Goal: Task Accomplishment & Management: Use online tool/utility

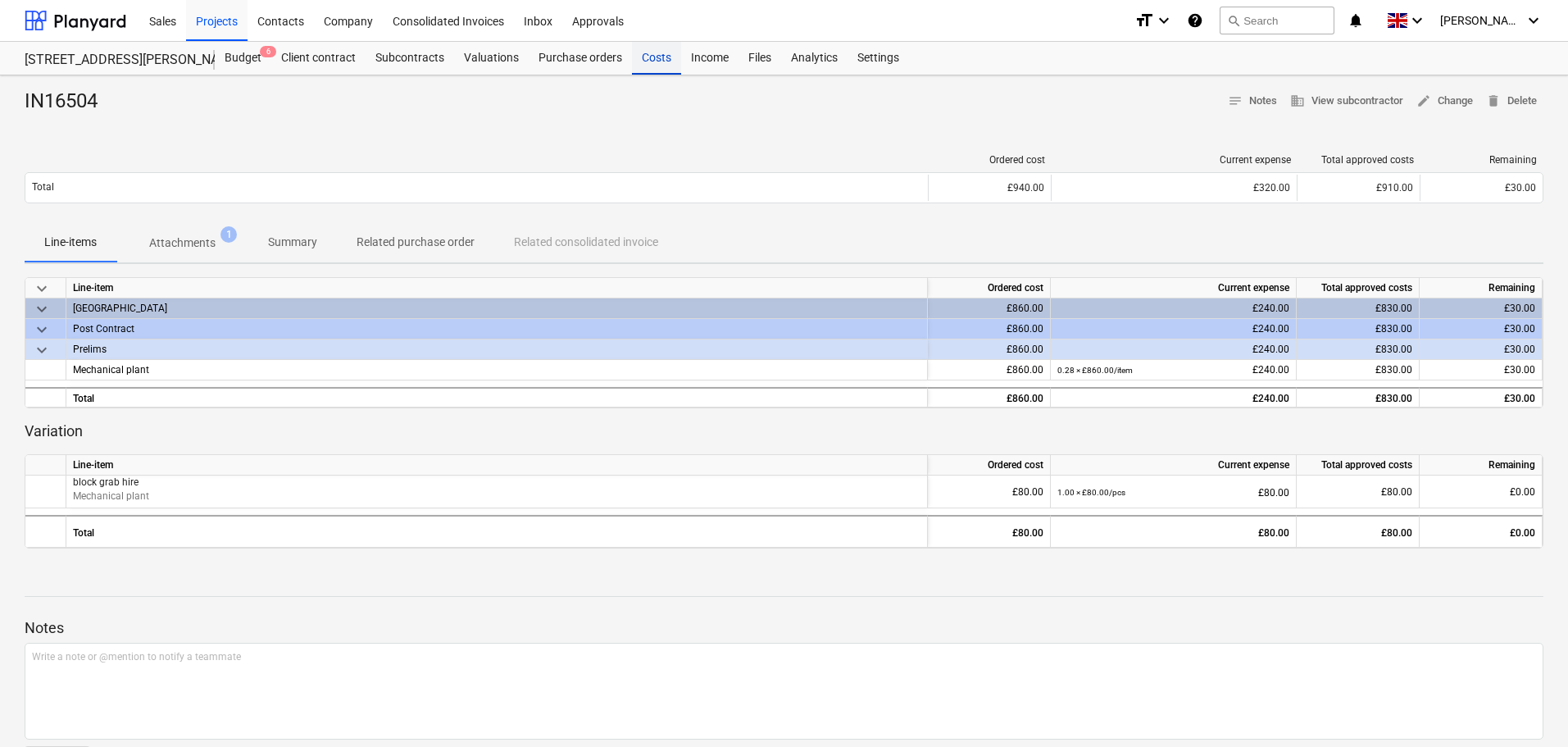
click at [664, 59] on div "Costs" at bounding box center [657, 57] width 49 height 33
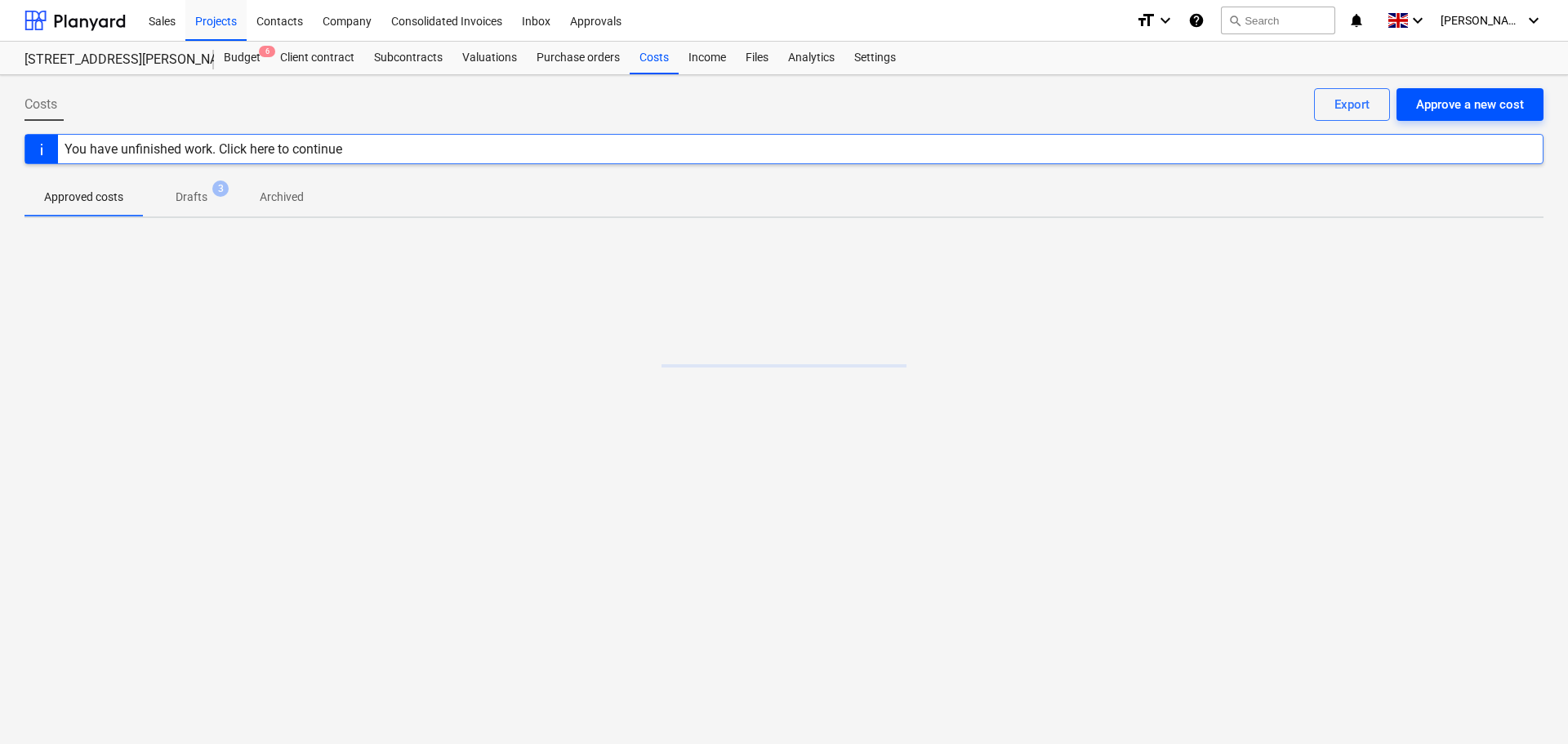
click at [1444, 99] on div "Approve a new cost" at bounding box center [1470, 105] width 108 height 22
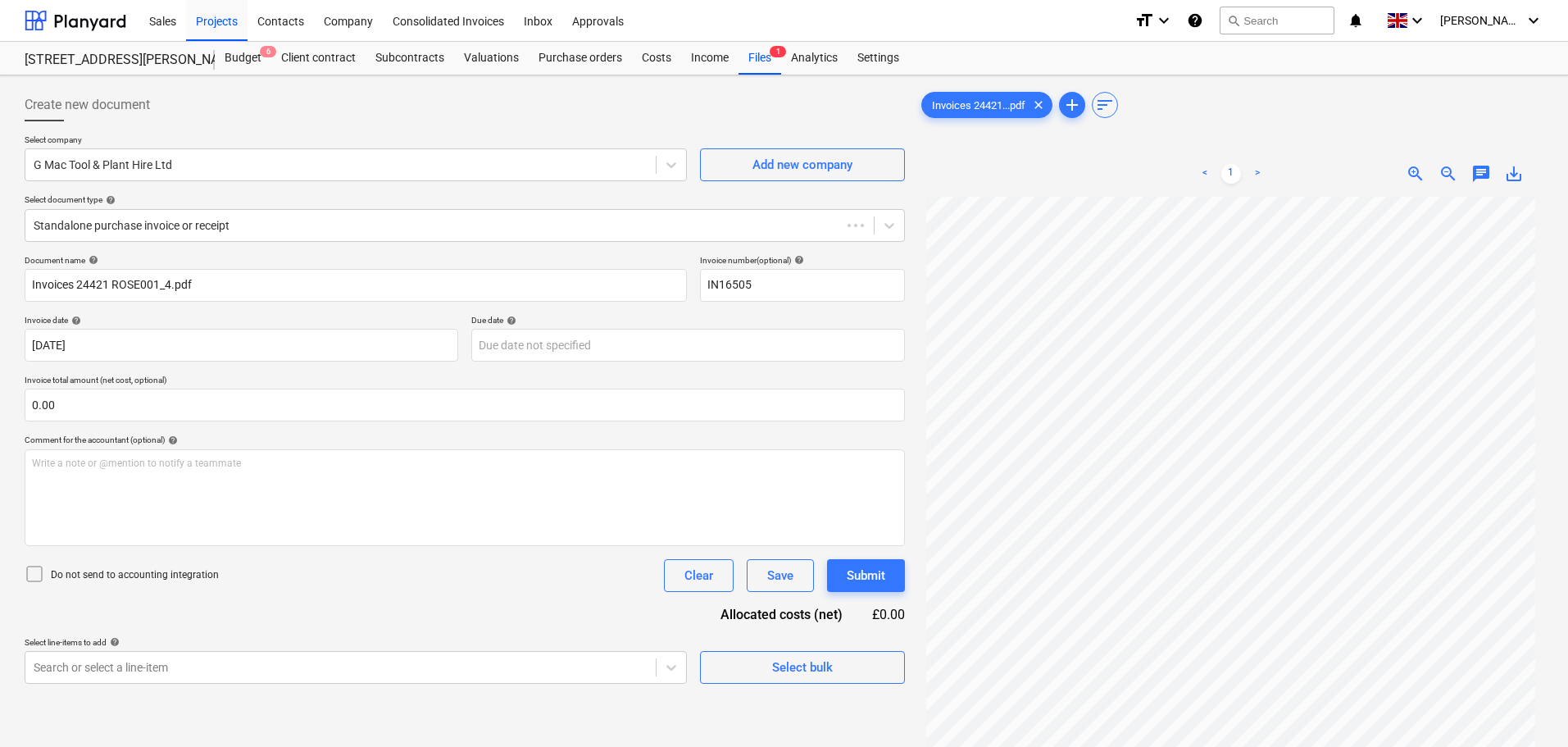
type input "IN16505"
type input "[DATE]"
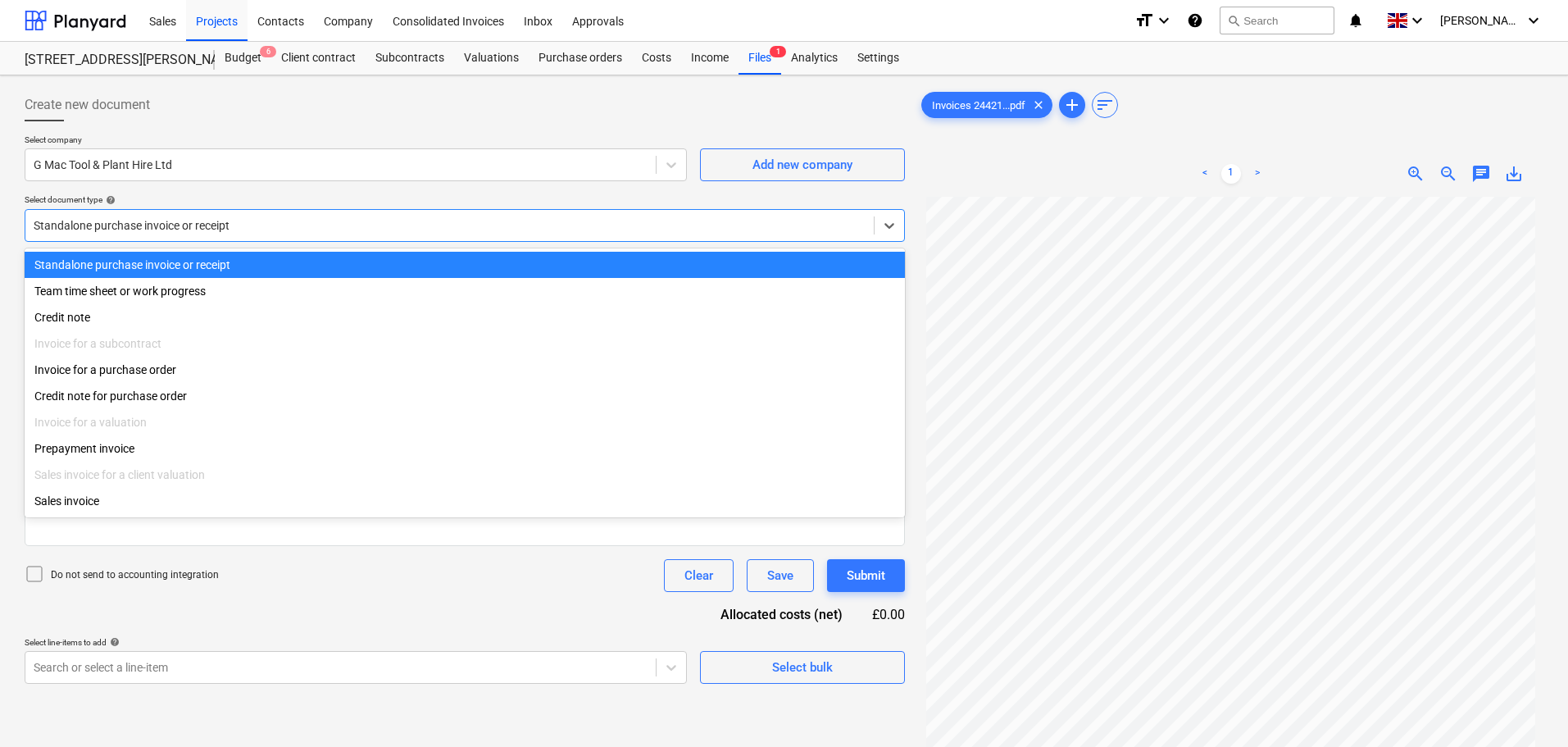
click at [163, 224] on div at bounding box center [450, 225] width 832 height 17
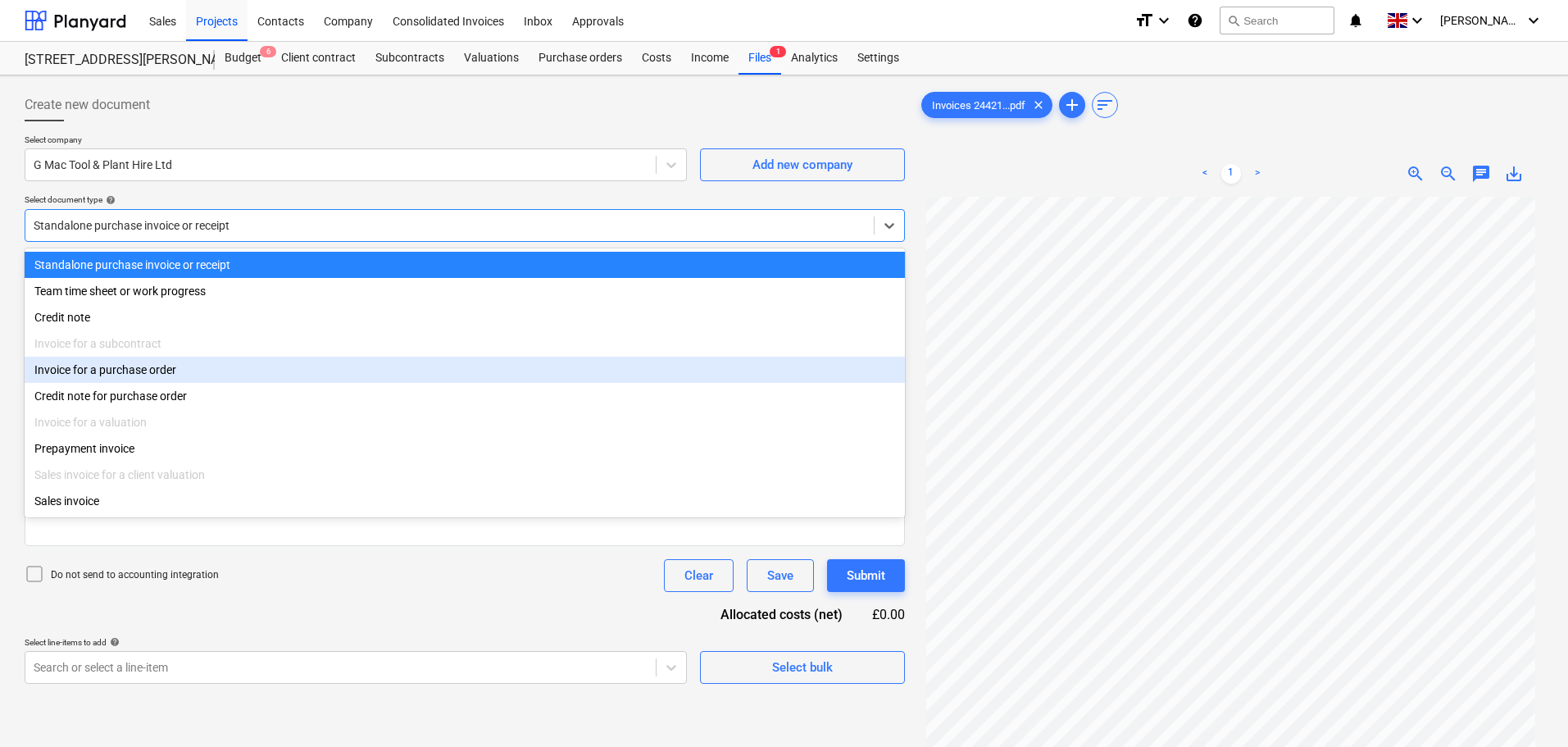
click at [112, 370] on div "Invoice for a purchase order" at bounding box center [464, 370] width 881 height 27
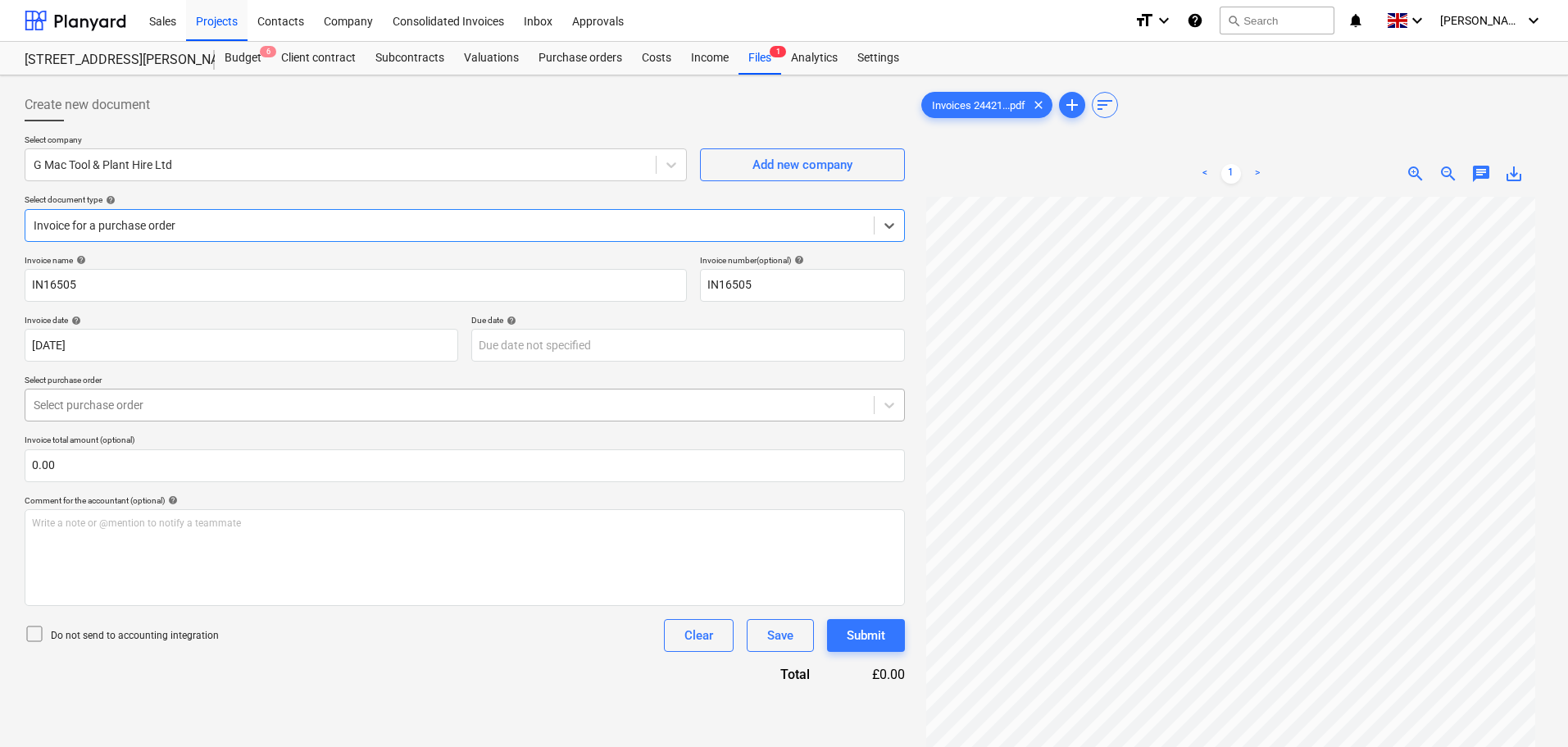
click at [109, 414] on div "Select purchase order" at bounding box center [450, 405] width 848 height 23
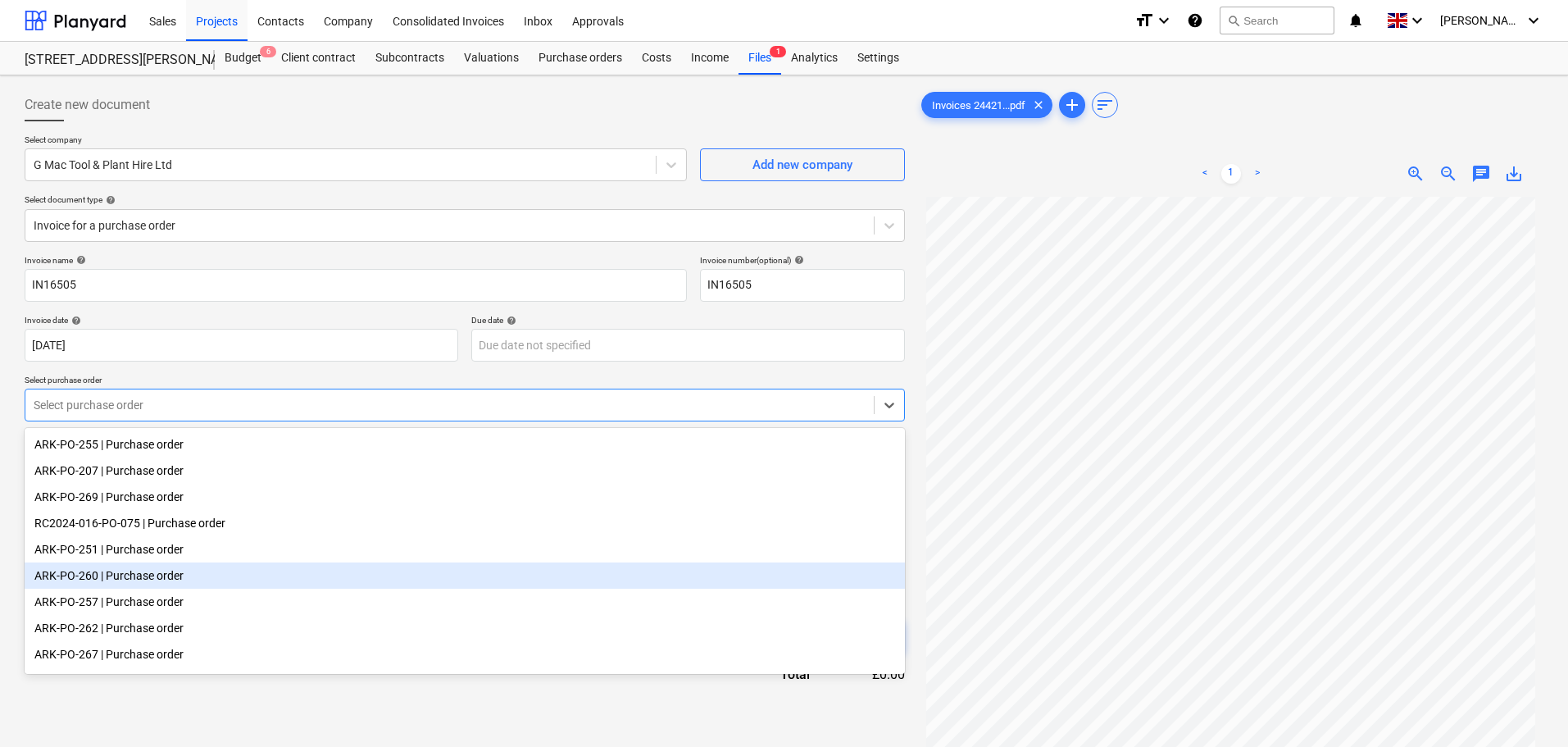
scroll to position [32, 0]
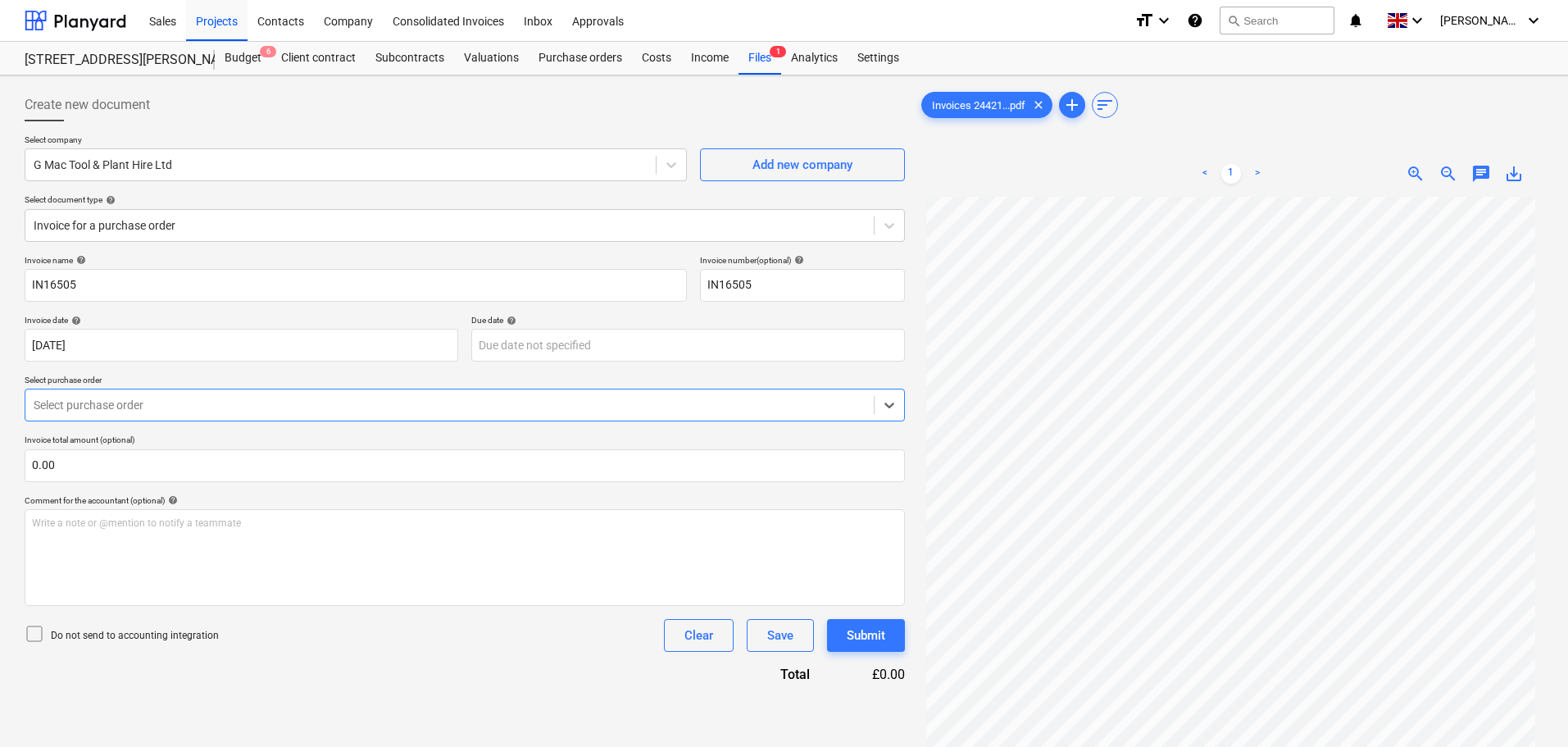
click at [113, 406] on div at bounding box center [450, 405] width 832 height 17
click at [823, 56] on div "Analytics" at bounding box center [814, 57] width 66 height 33
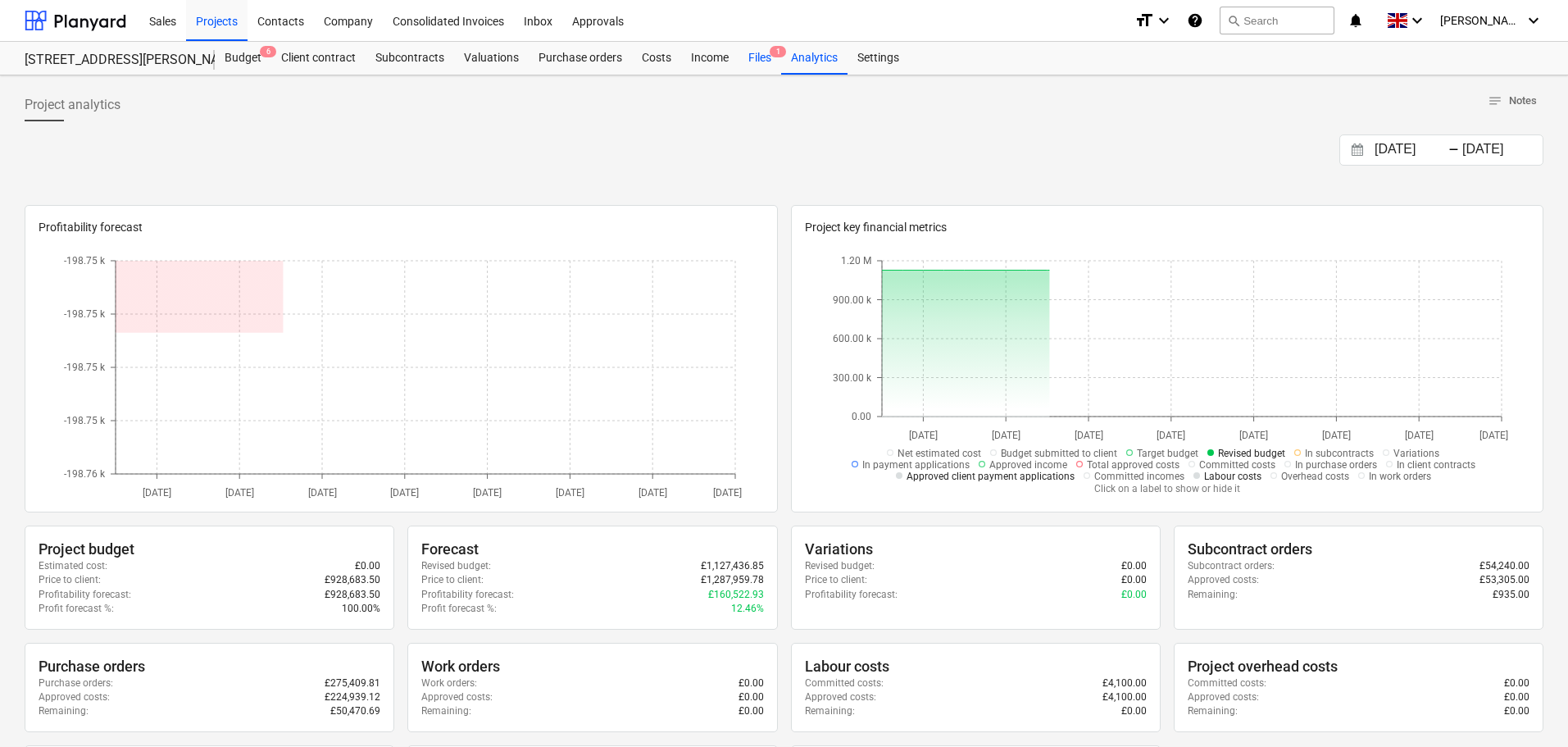
click at [754, 57] on div "Files 1" at bounding box center [759, 57] width 42 height 33
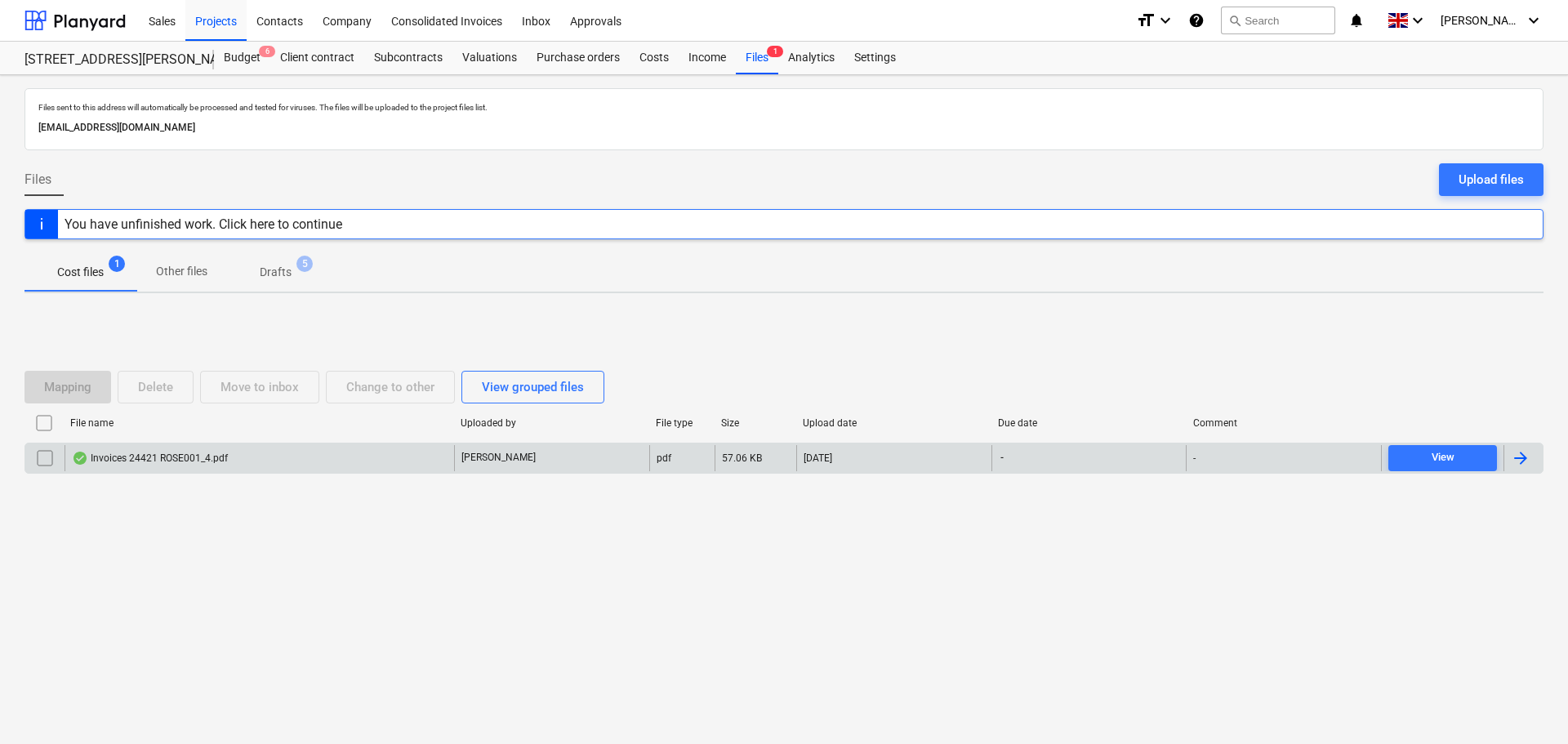
click at [153, 459] on div "Invoices 24421 ROSE001_4.pdf" at bounding box center [149, 458] width 156 height 13
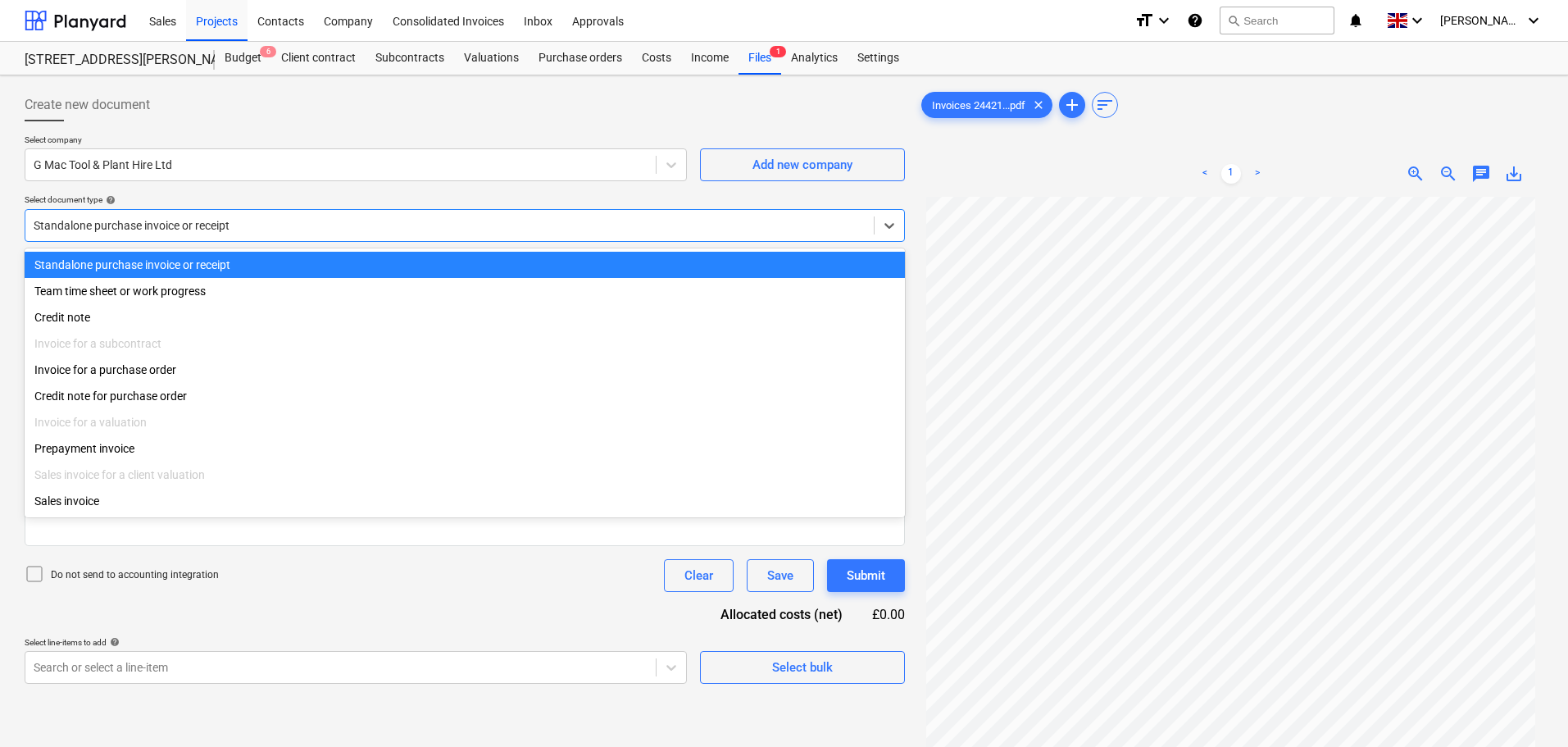
click at [158, 220] on div at bounding box center [450, 225] width 832 height 17
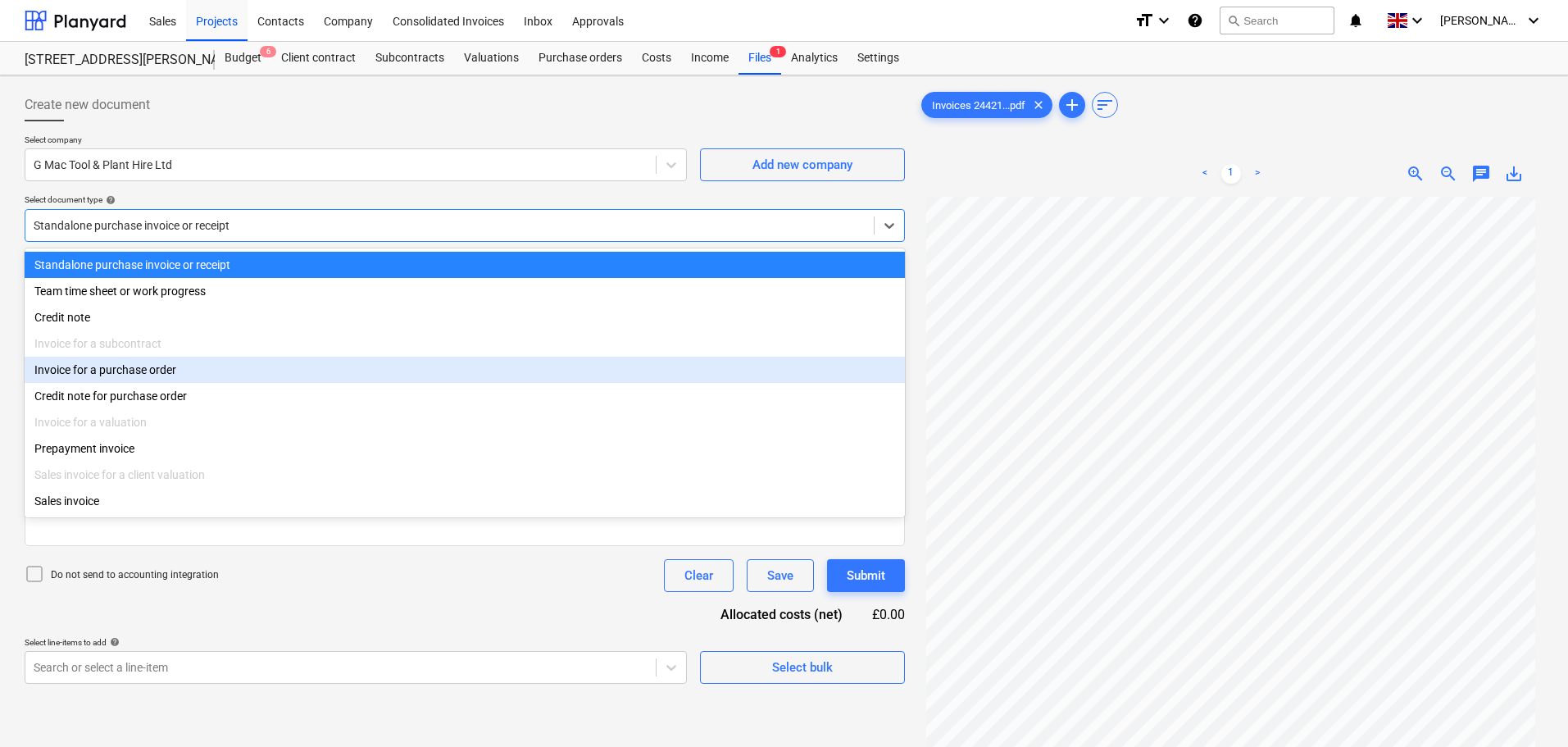
click at [145, 375] on div "Invoice for a purchase order" at bounding box center [464, 370] width 881 height 27
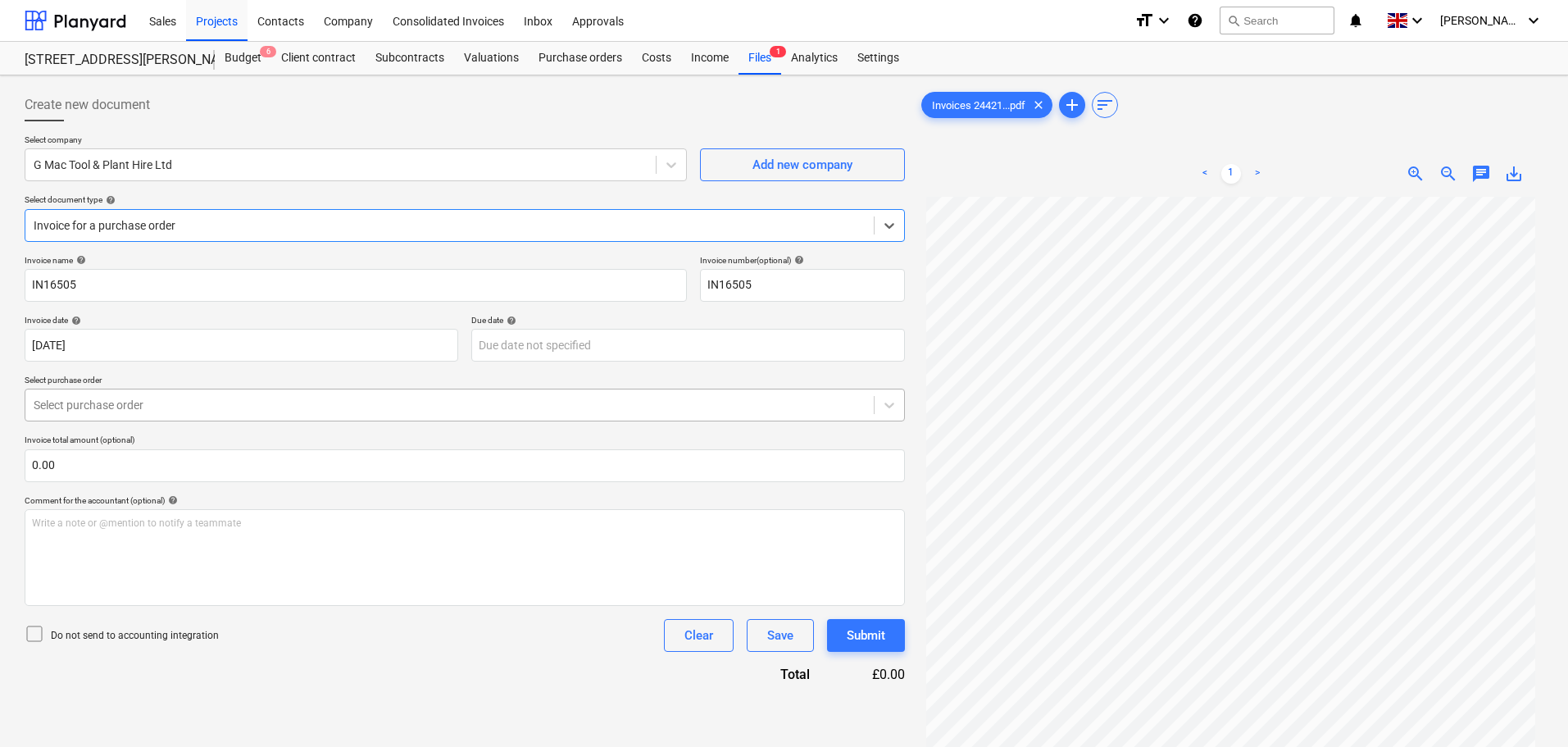
drag, startPoint x: 151, startPoint y: 396, endPoint x: 152, endPoint y: 406, distance: 10.0
click at [151, 397] on div at bounding box center [450, 405] width 832 height 17
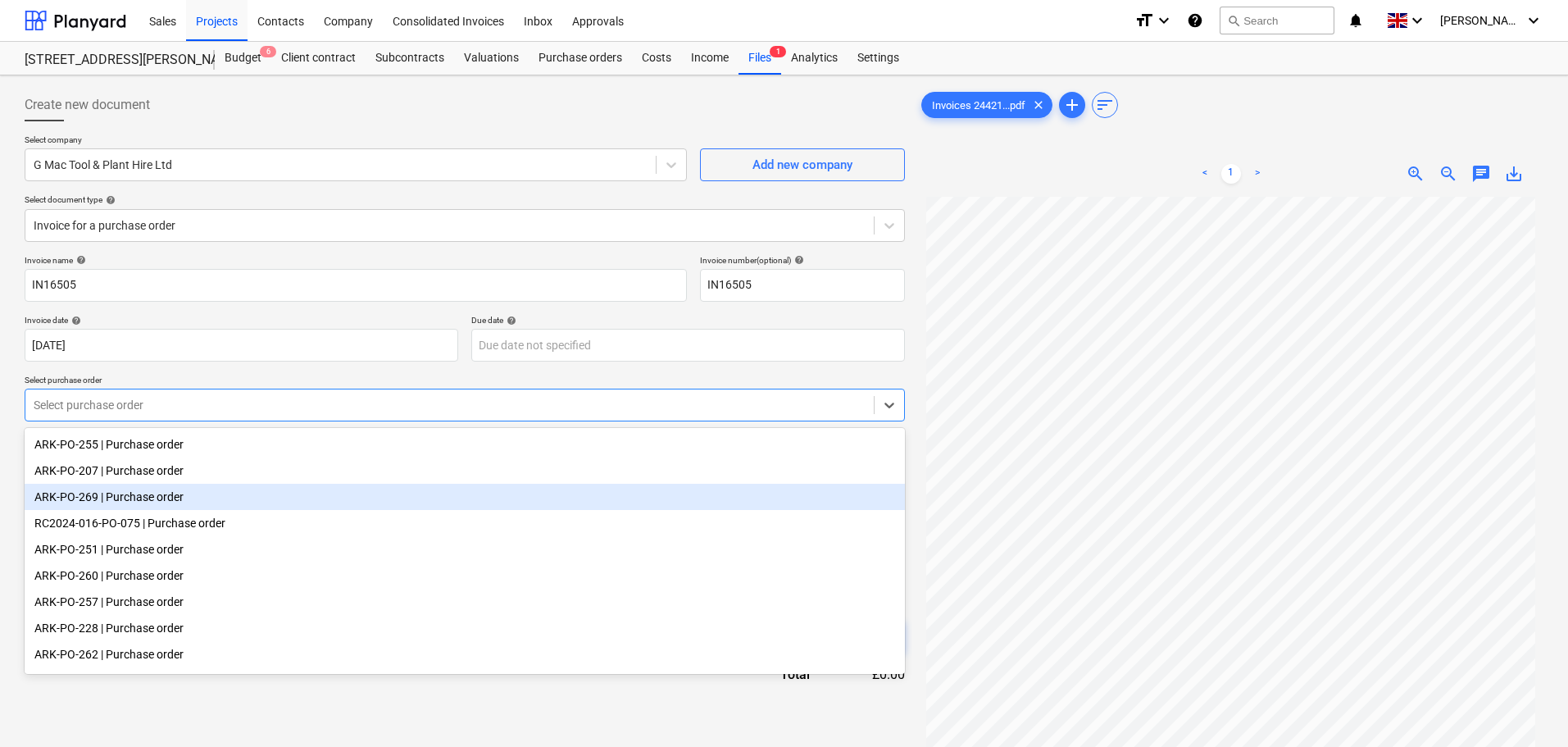
scroll to position [58, 0]
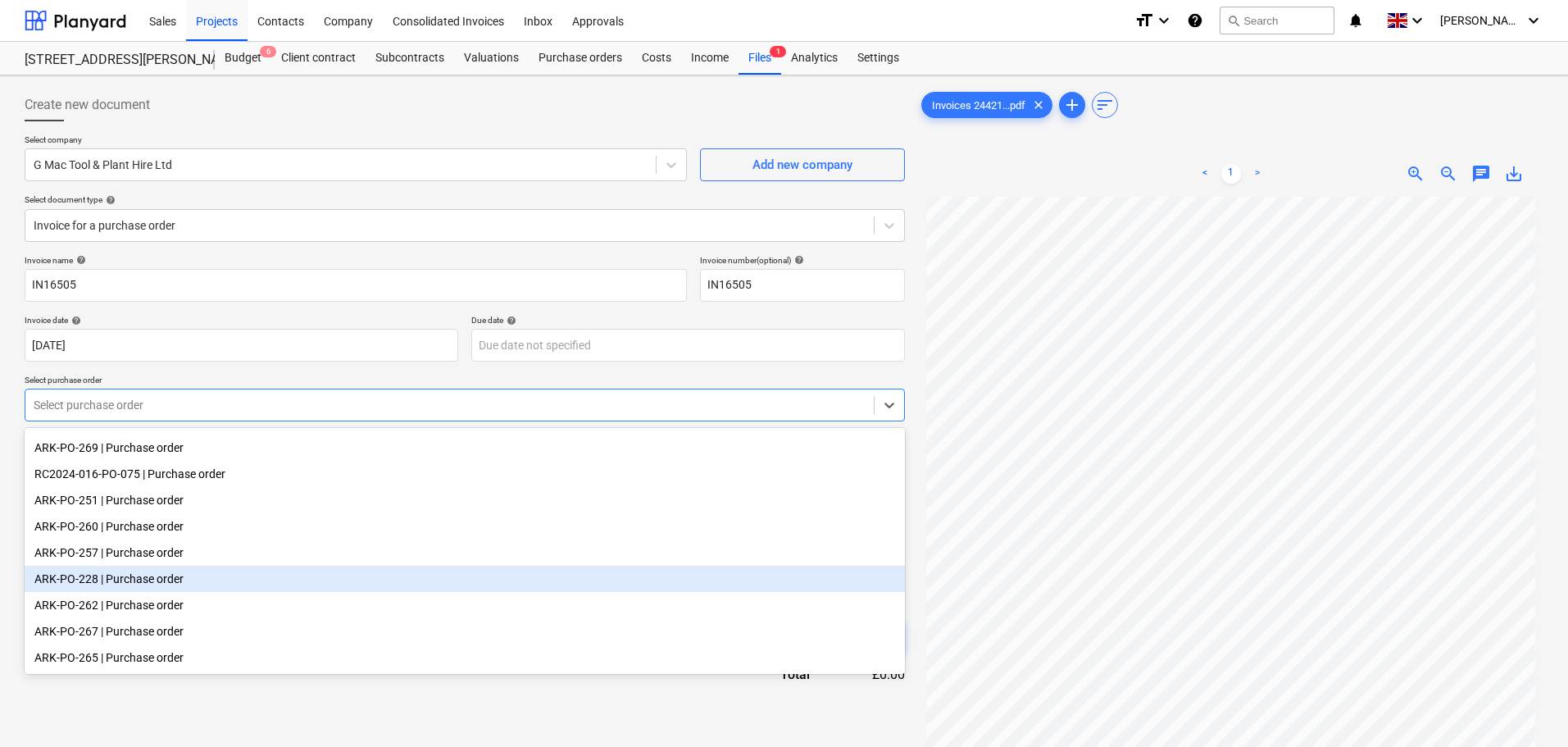
click at [140, 572] on div "ARK-PO-228 | Purchase order" at bounding box center [464, 579] width 881 height 27
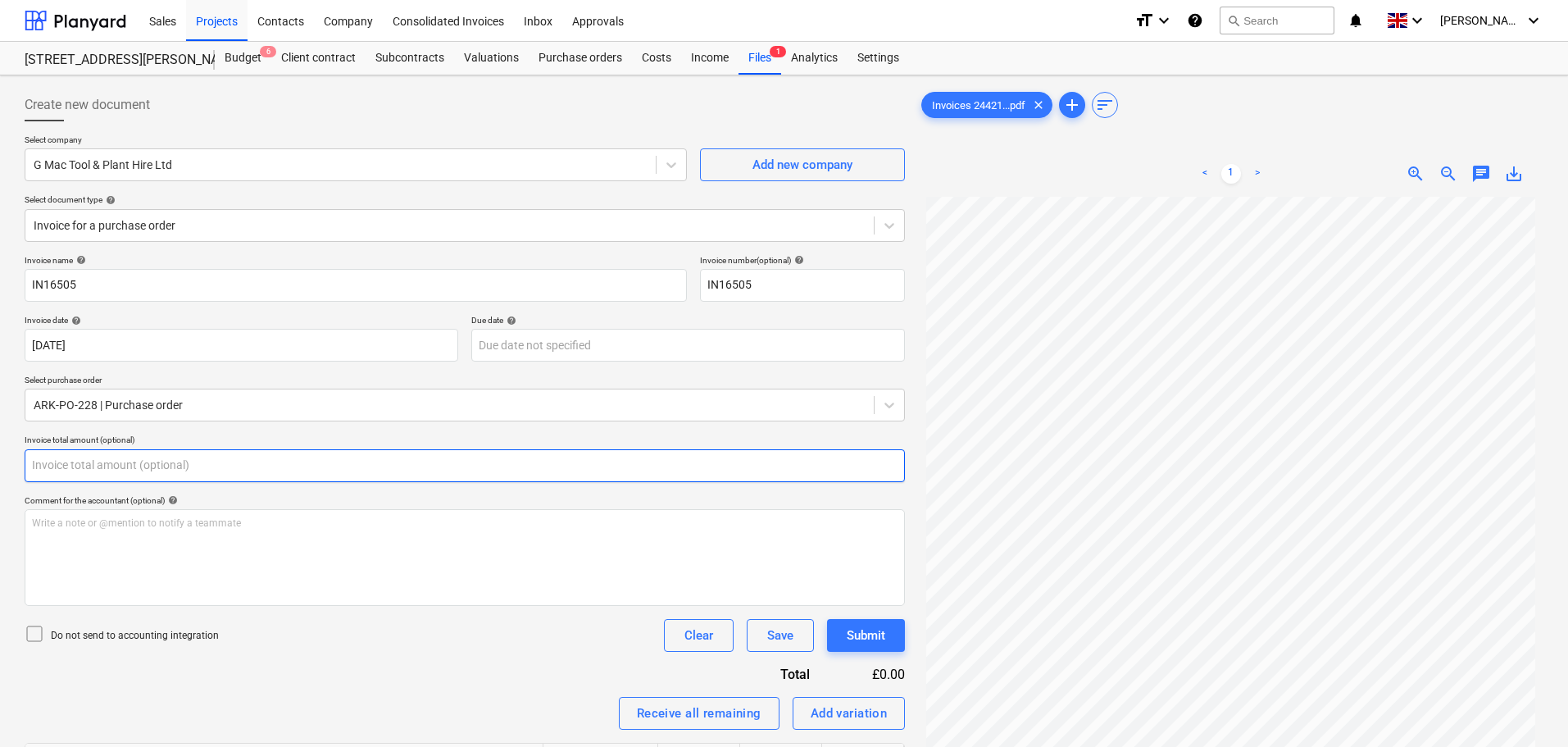
click at [206, 456] on input "text" at bounding box center [464, 466] width 881 height 33
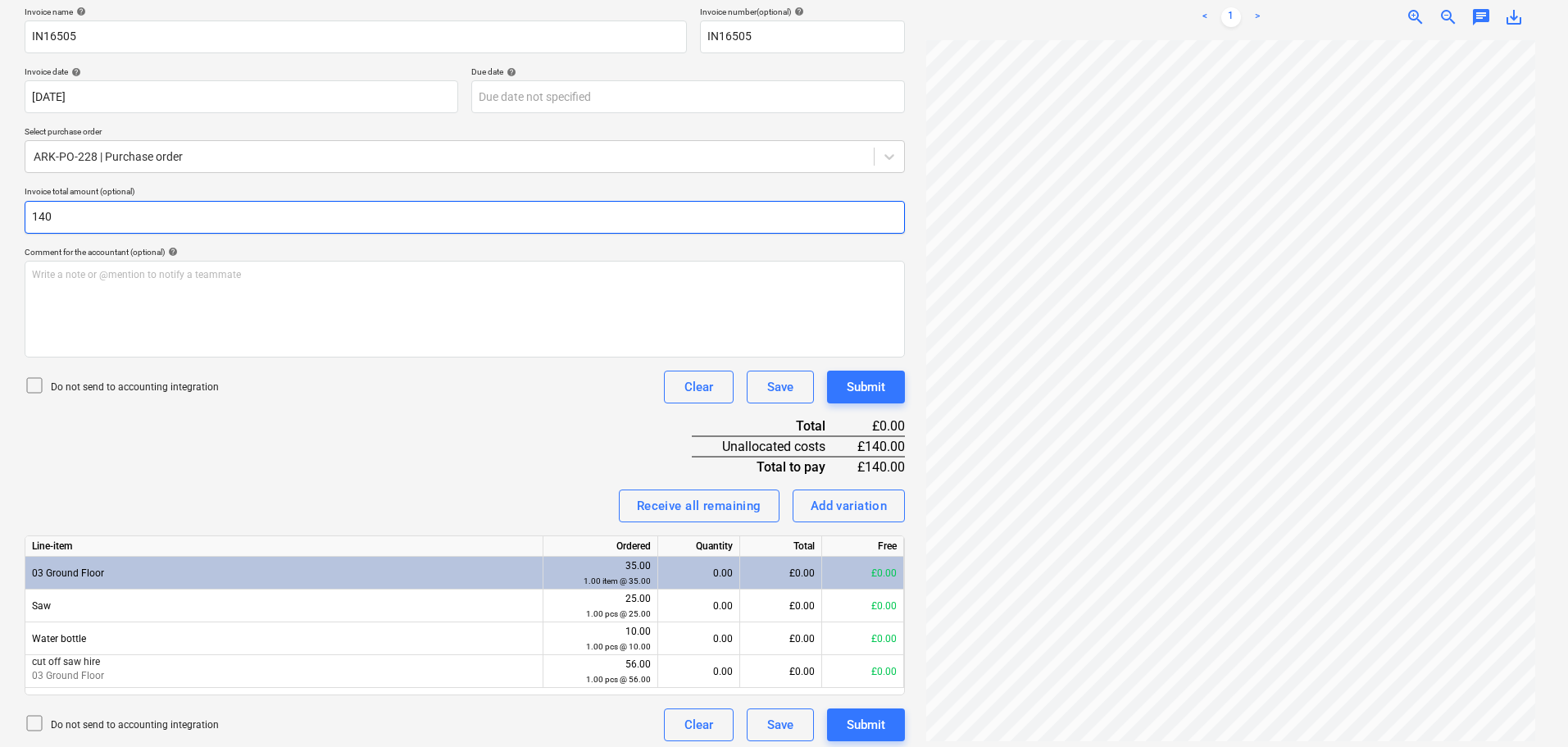
scroll to position [256, 0]
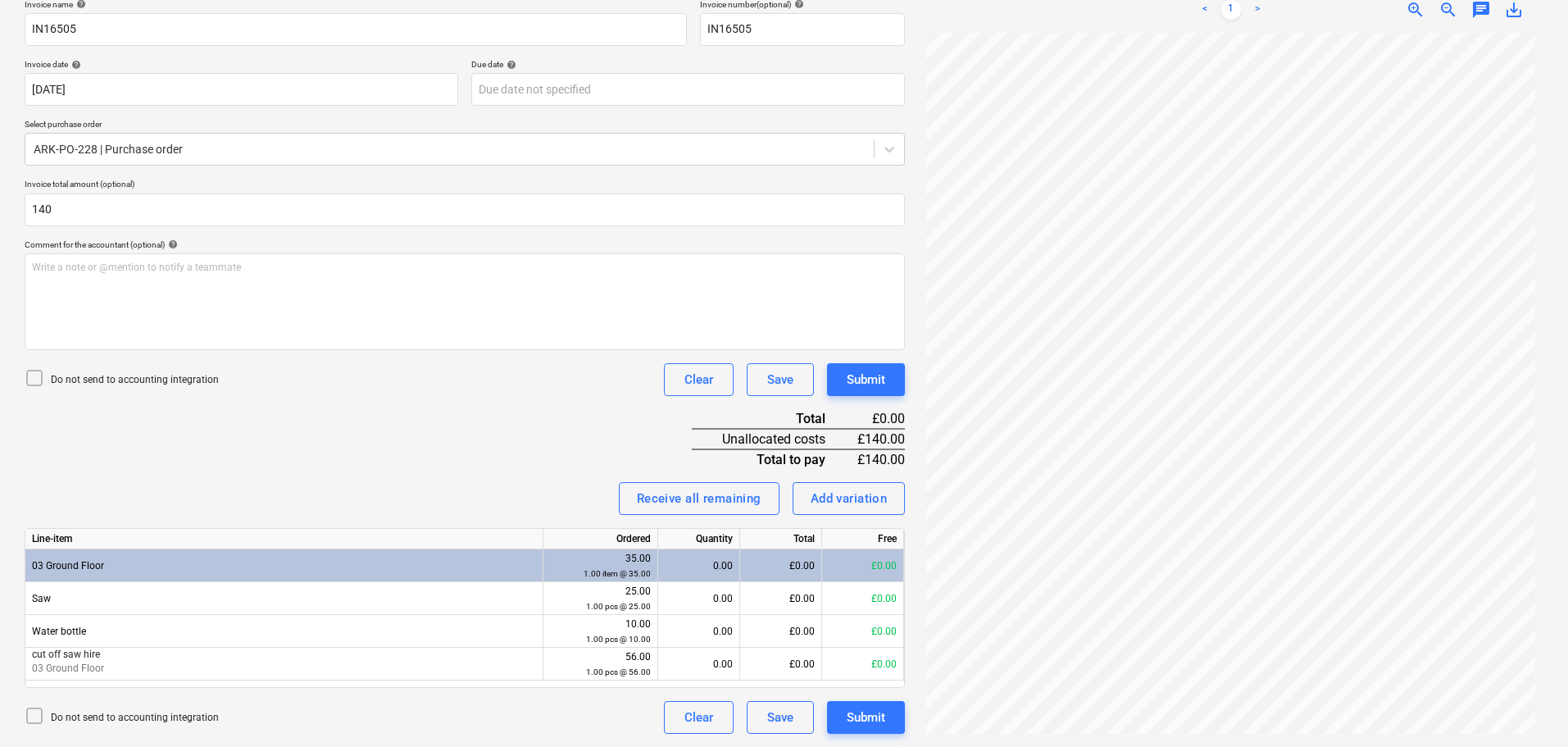
type input "140.00"
click at [483, 448] on div "Invoice name help IN16505 Invoice number (optional) help IN16505 Invoice date h…" at bounding box center [464, 366] width 881 height 735
click at [847, 495] on div "Add variation" at bounding box center [849, 499] width 77 height 22
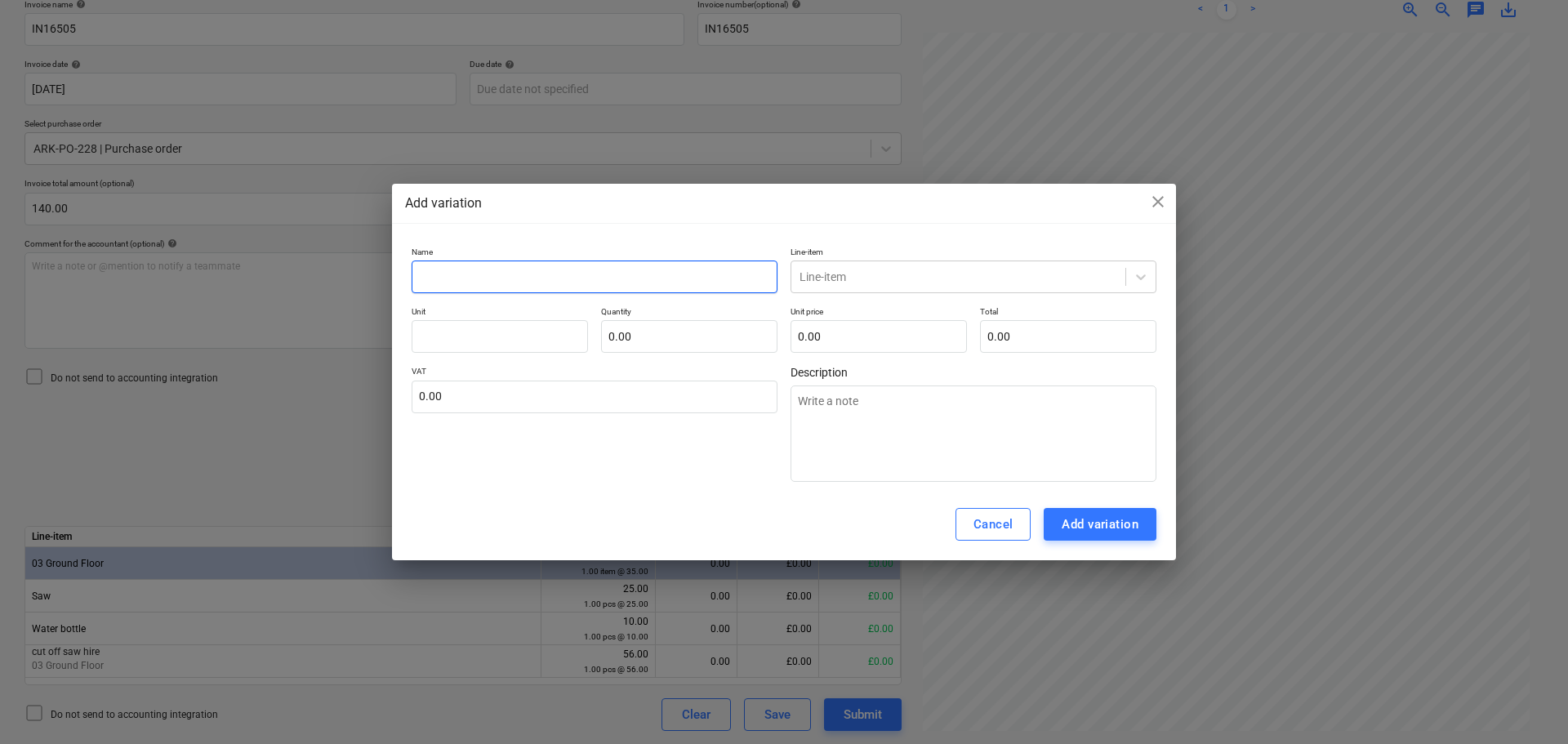
click at [488, 278] on input "text" at bounding box center [594, 276] width 365 height 32
type textarea "x"
type input "c"
type textarea "x"
type input "cu"
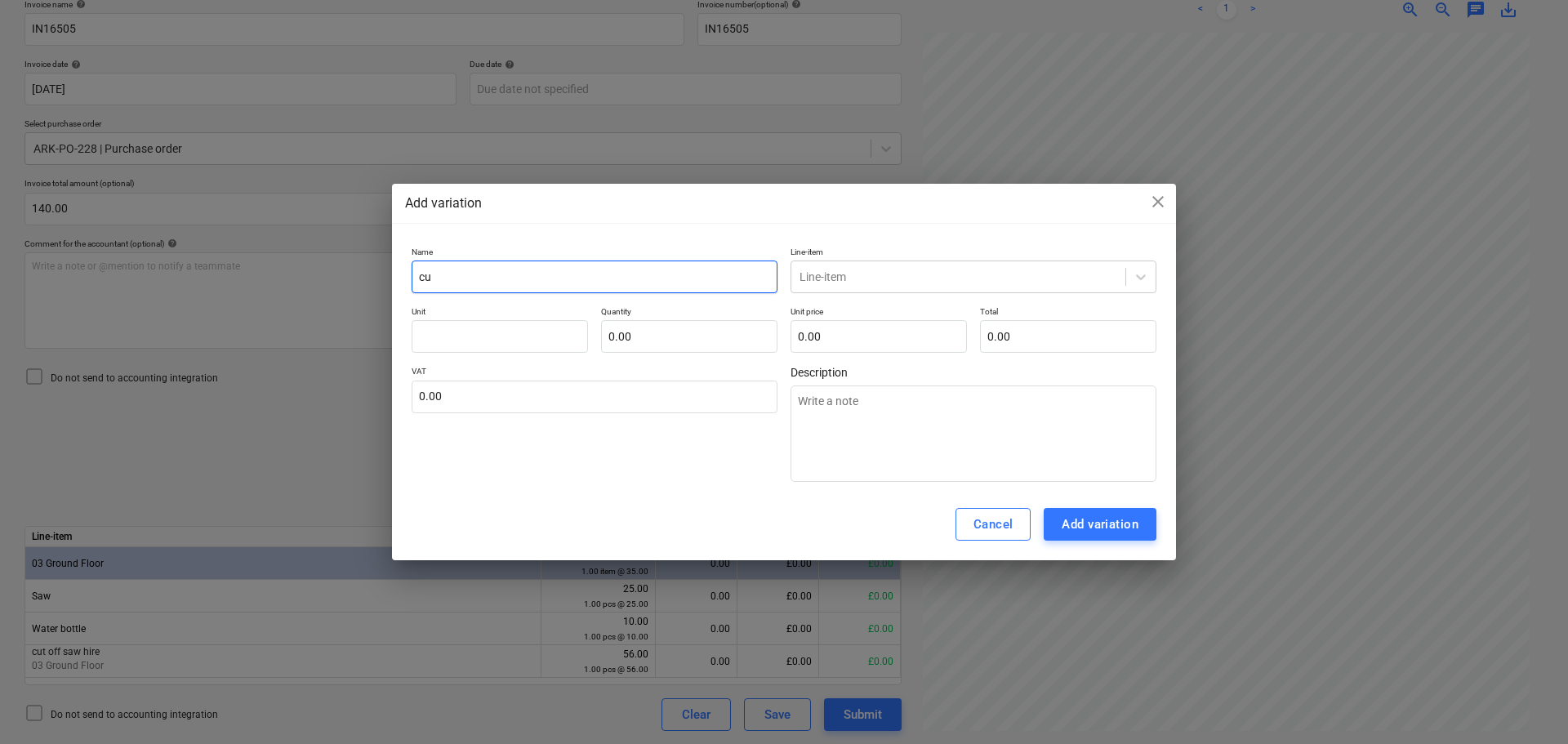
type textarea "x"
type input "cut"
type textarea "x"
type input "cut"
type textarea "x"
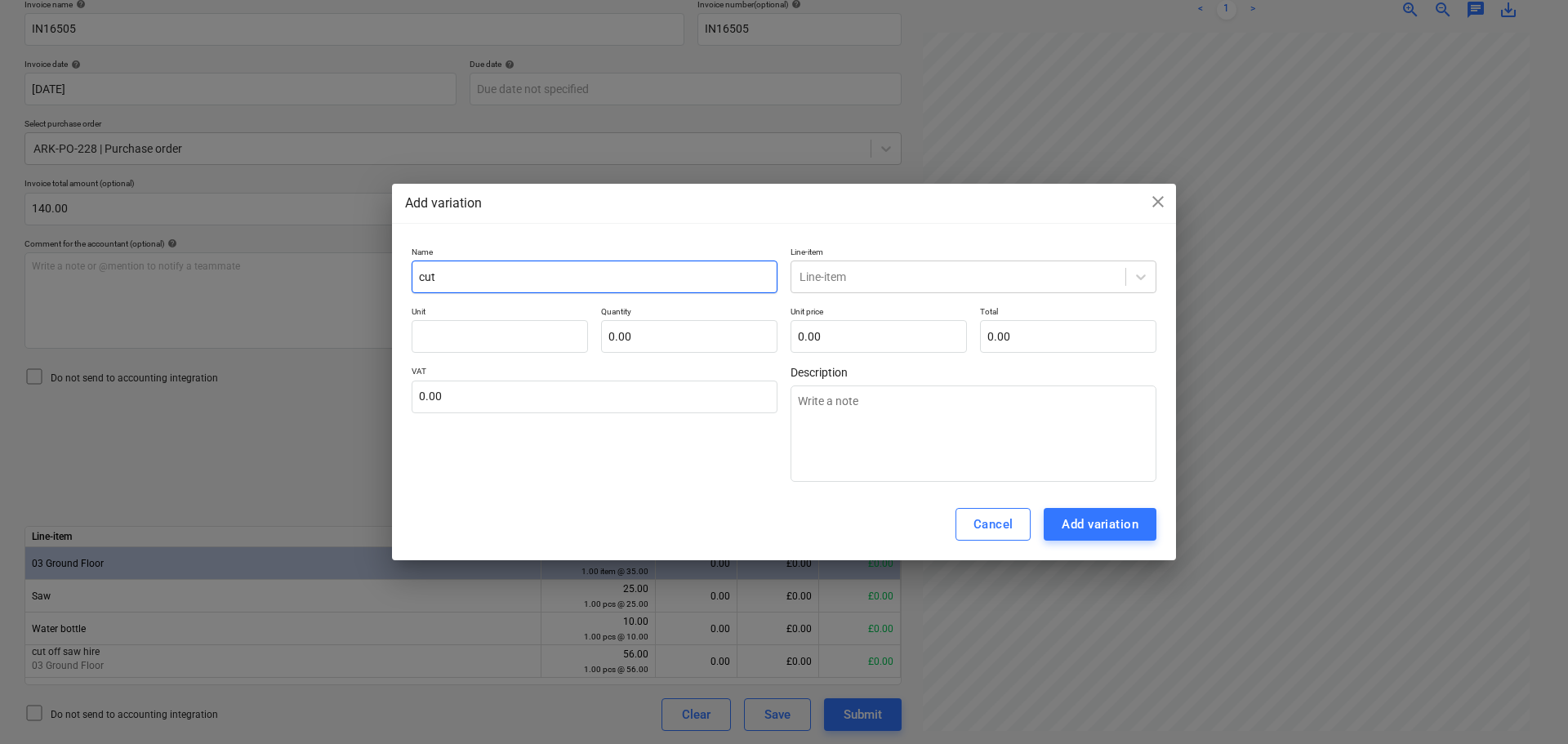
type input "cut o"
type textarea "x"
type input "cut of"
type textarea "x"
type input "cut off"
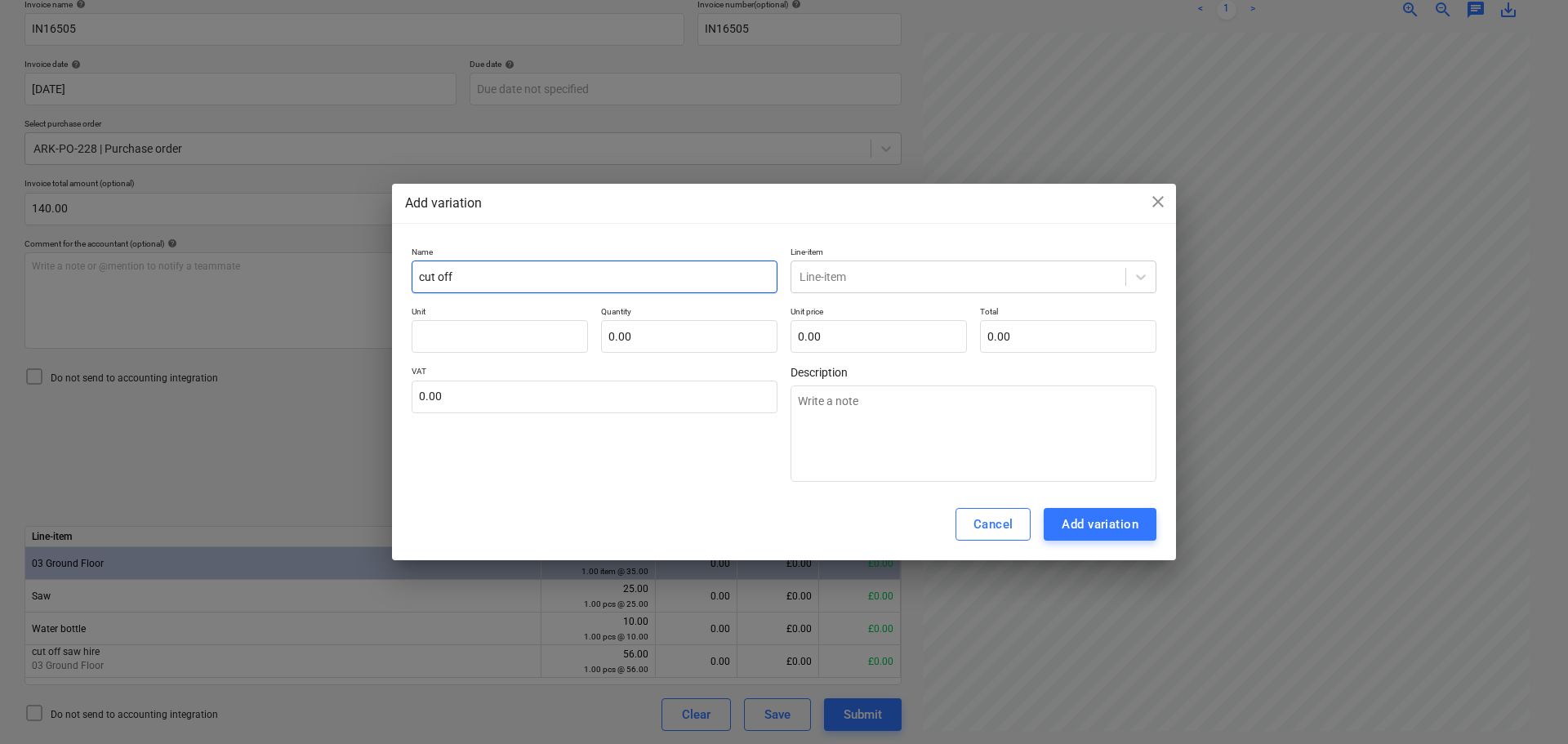
type textarea "x"
type input "cut off"
type textarea "x"
type input "cut off s"
type textarea "x"
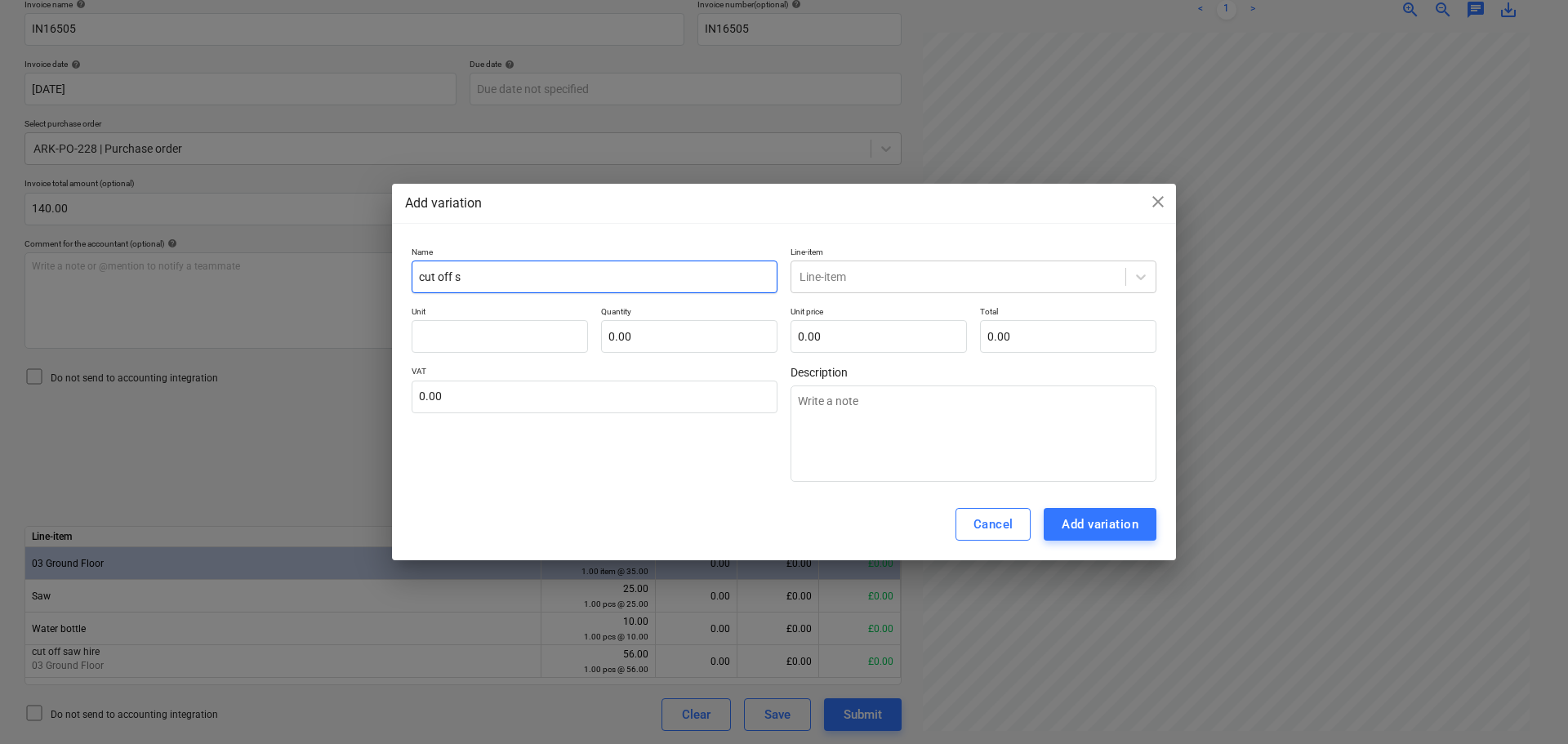
type input "cut off sa"
type textarea "x"
type input "cut off saw"
type textarea "x"
type input "cut off saw"
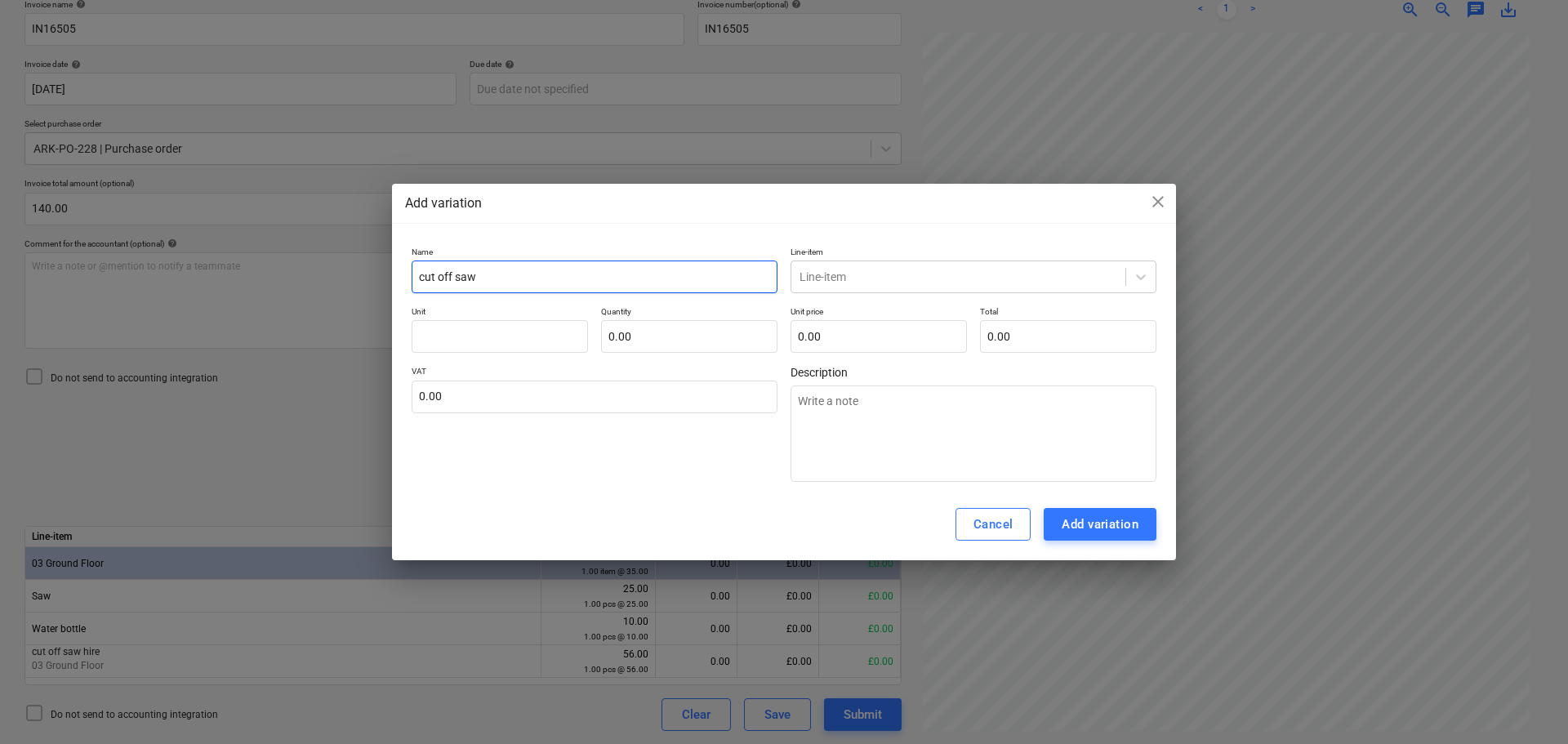
type textarea "x"
type input "cut off saw a"
type textarea "x"
type input "cut off saw an"
type textarea "x"
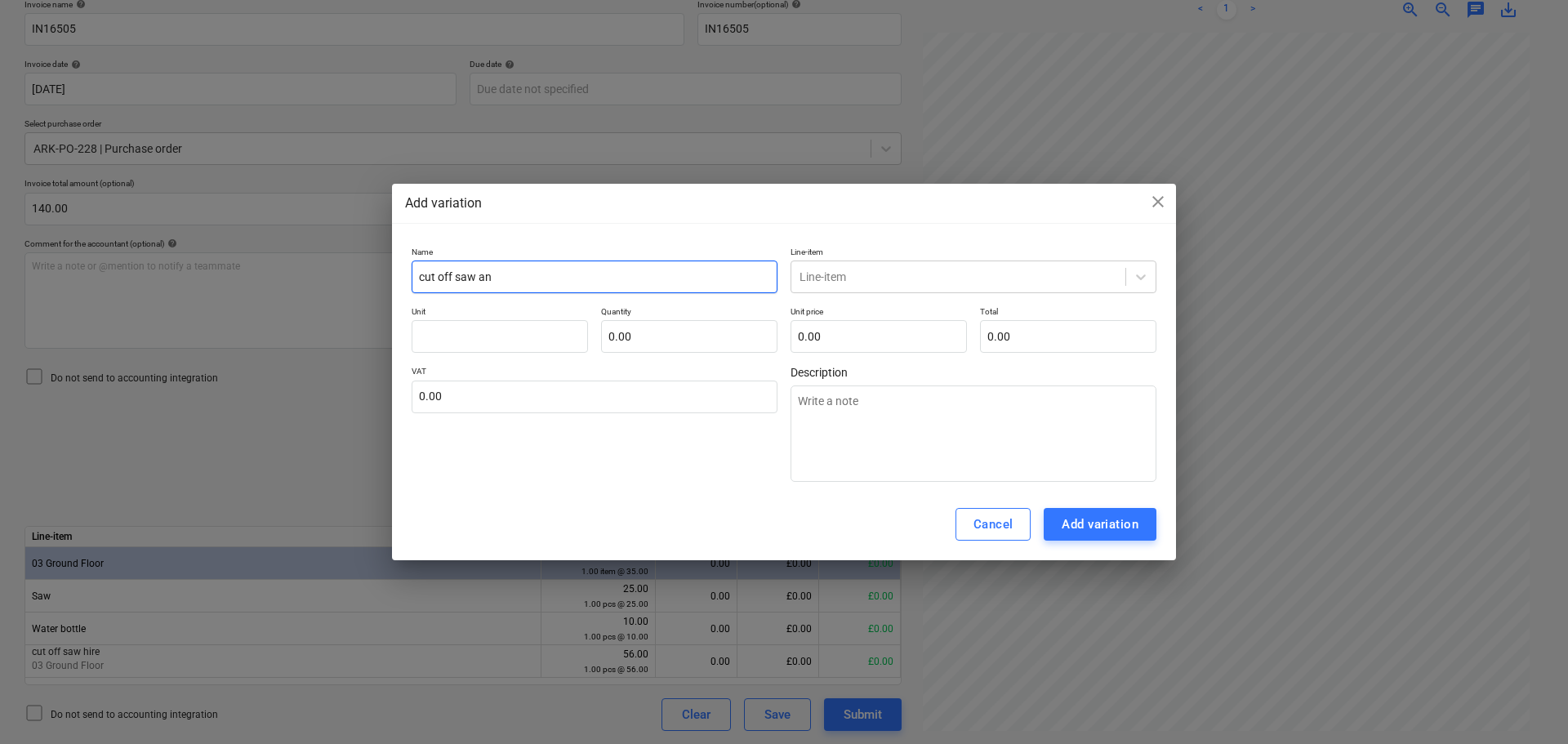
type input "cut off saw and"
type textarea "x"
type input "cut off saw and"
type textarea "x"
type input "cut off saw and b"
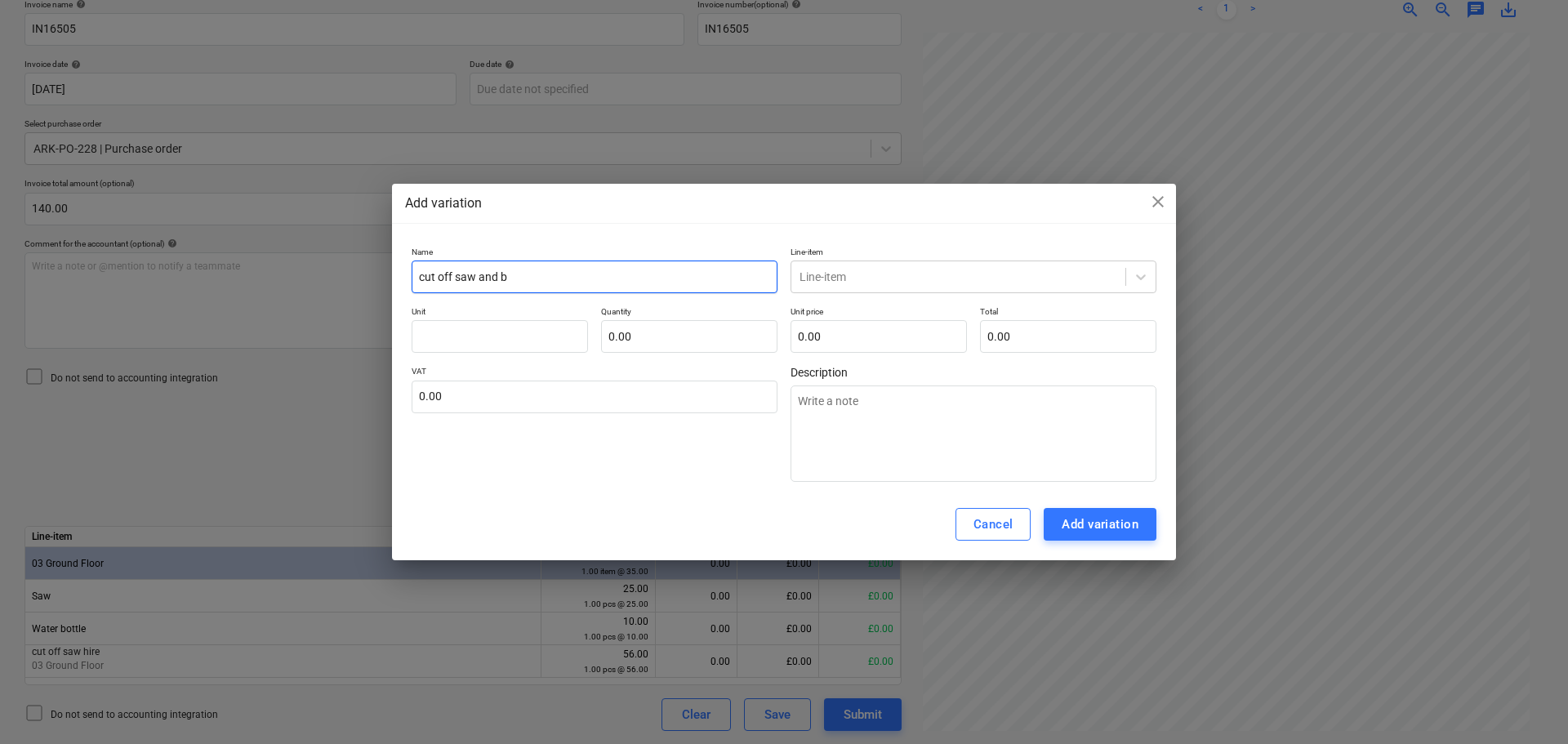
type textarea "x"
type input "cut off saw and bo"
type textarea "x"
type input "cut off saw and bot"
type textarea "x"
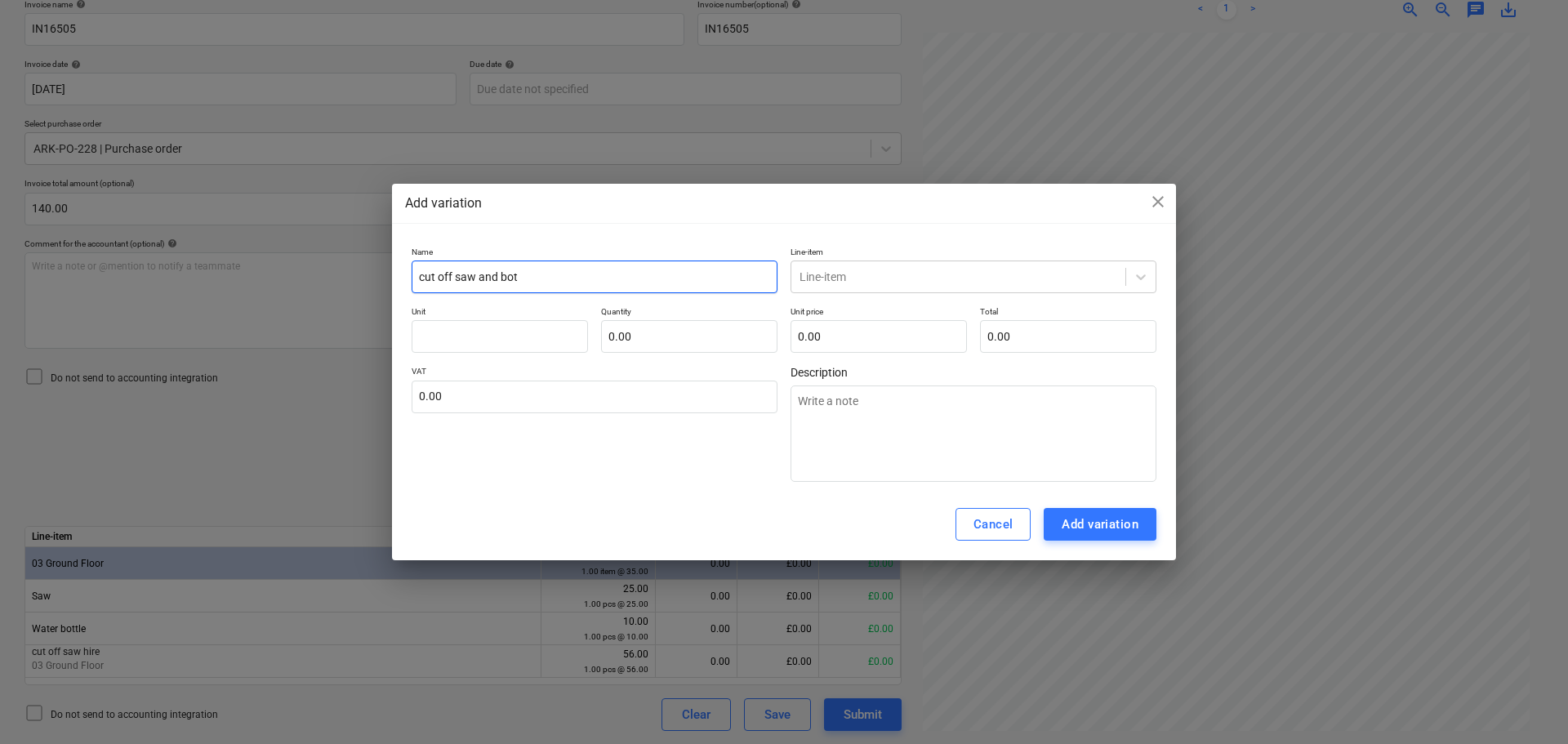
type input "cut off saw and bott"
type textarea "x"
type input "cut off saw and bottl"
type textarea "x"
type input "cut off saw and bottle"
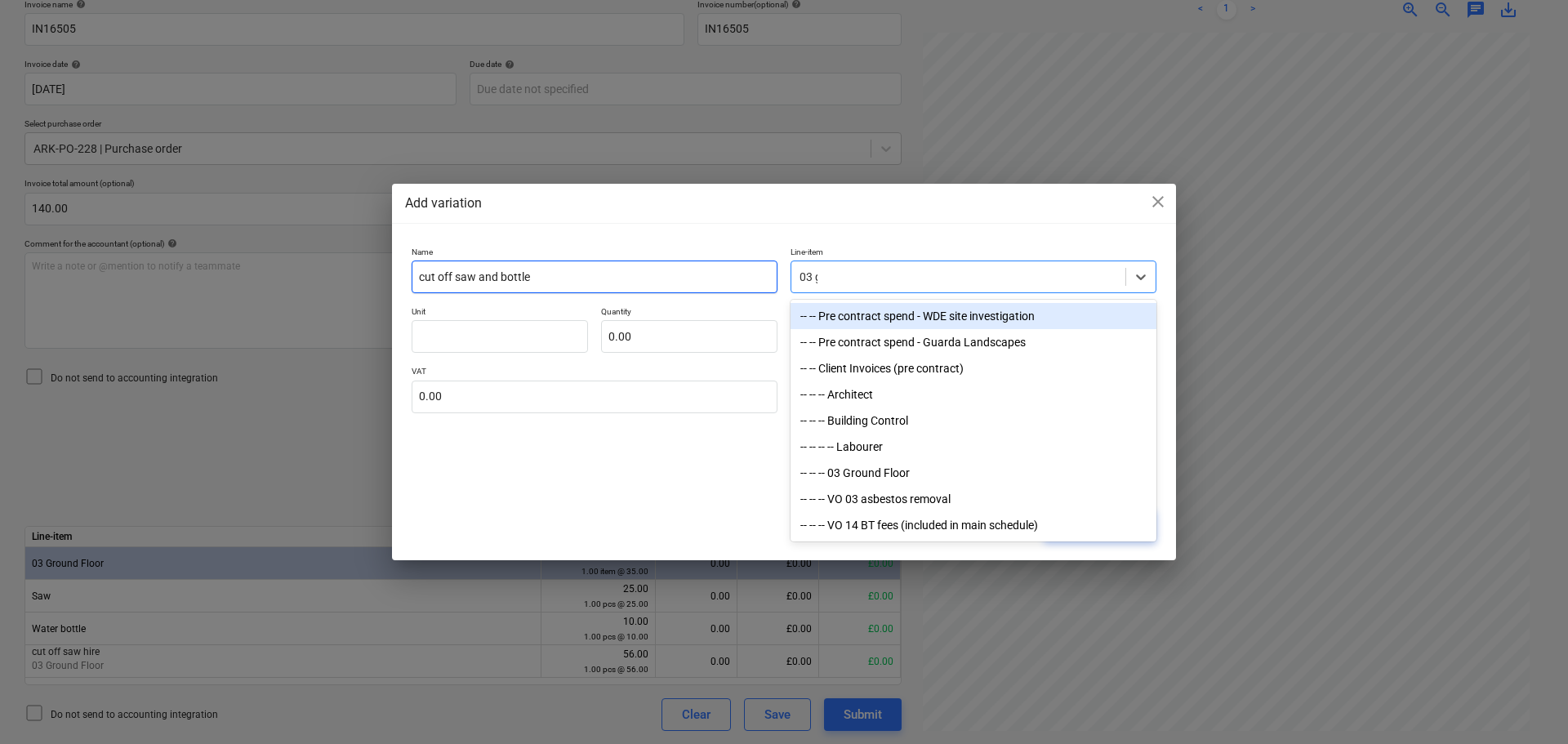
type input "03 gr"
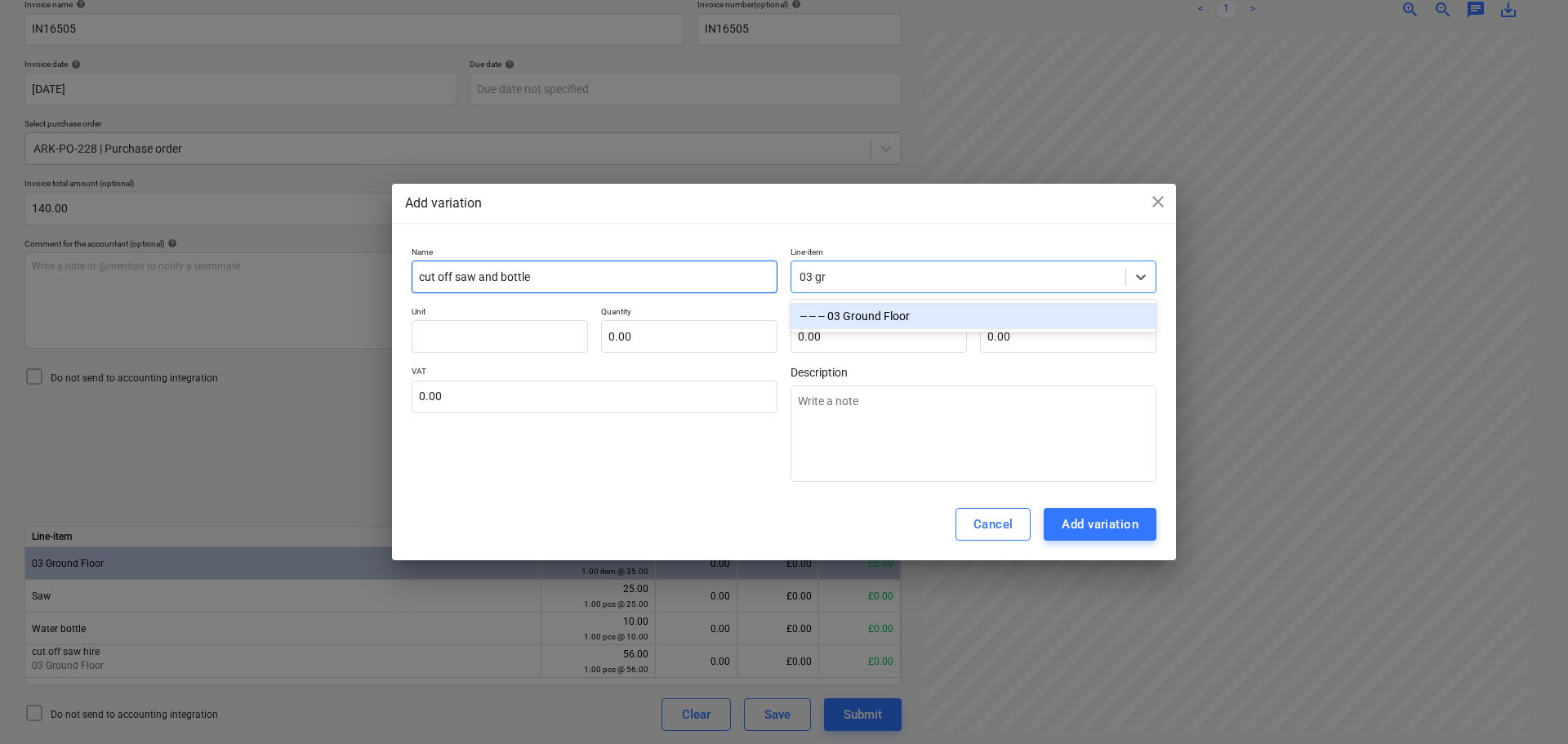
type textarea "x"
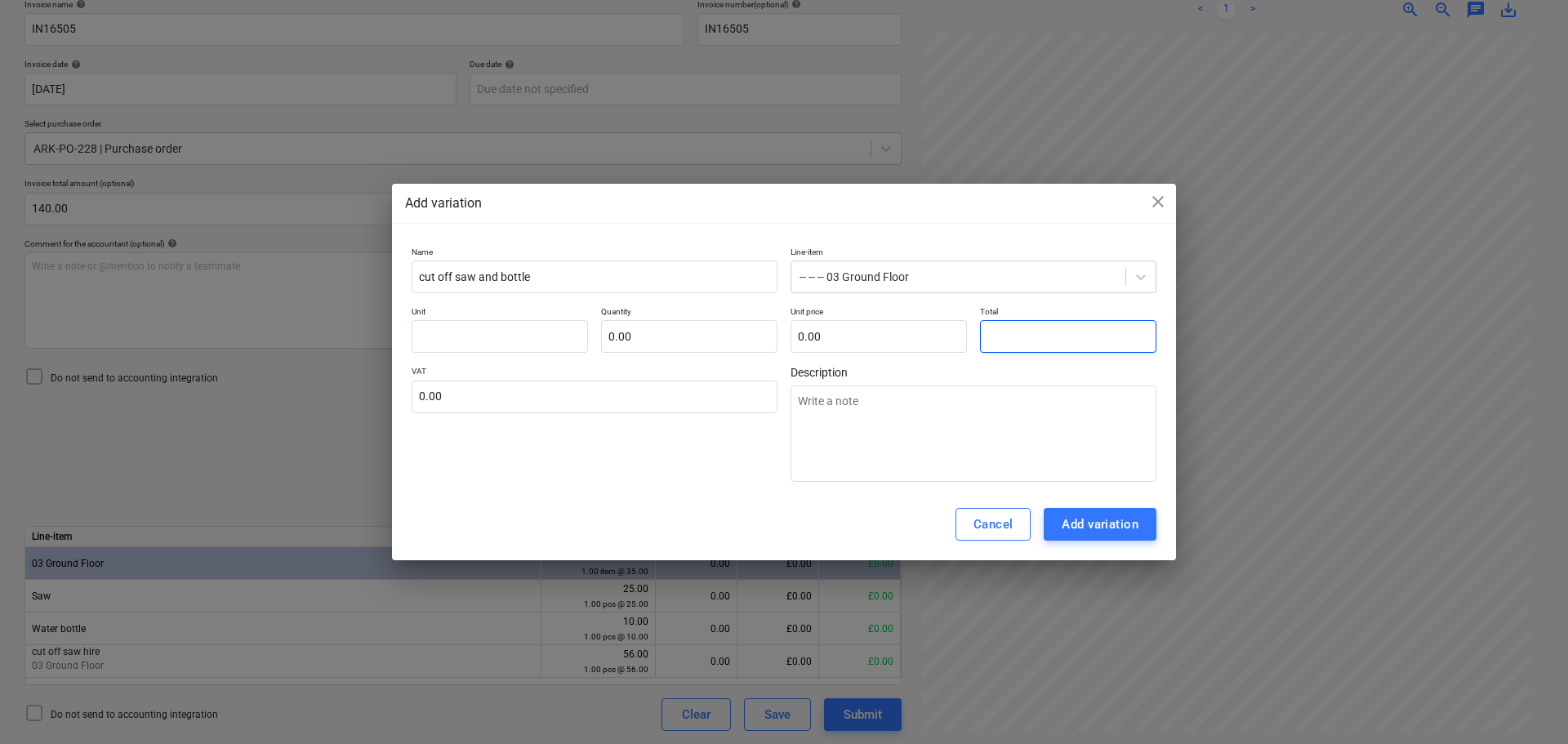
click at [1019, 324] on input "text" at bounding box center [1069, 336] width 177 height 32
type textarea "x"
type input "pcs"
type input "1"
type input "1.00"
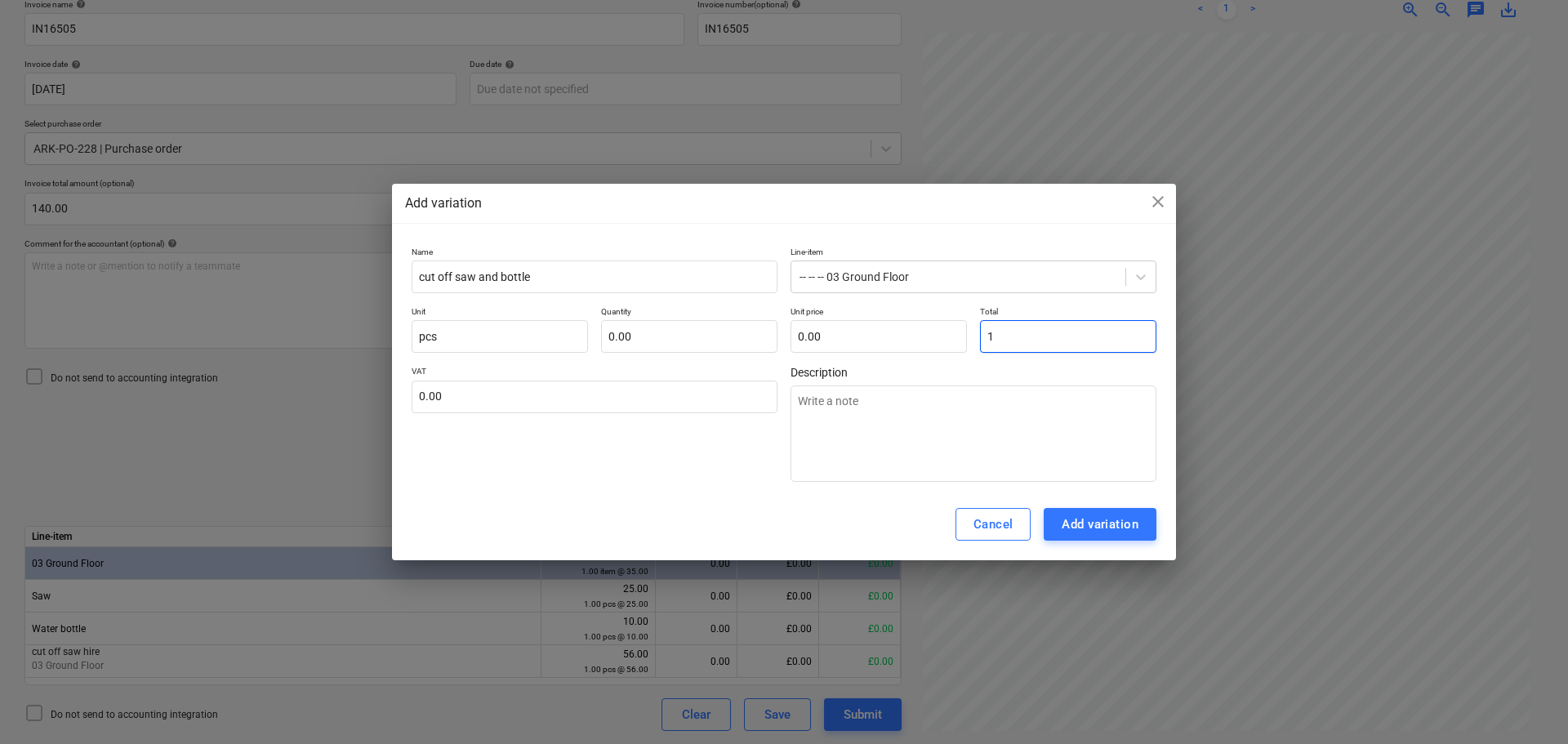
type input "1.00"
type textarea "x"
type input "14"
type input "14.00"
type textarea "x"
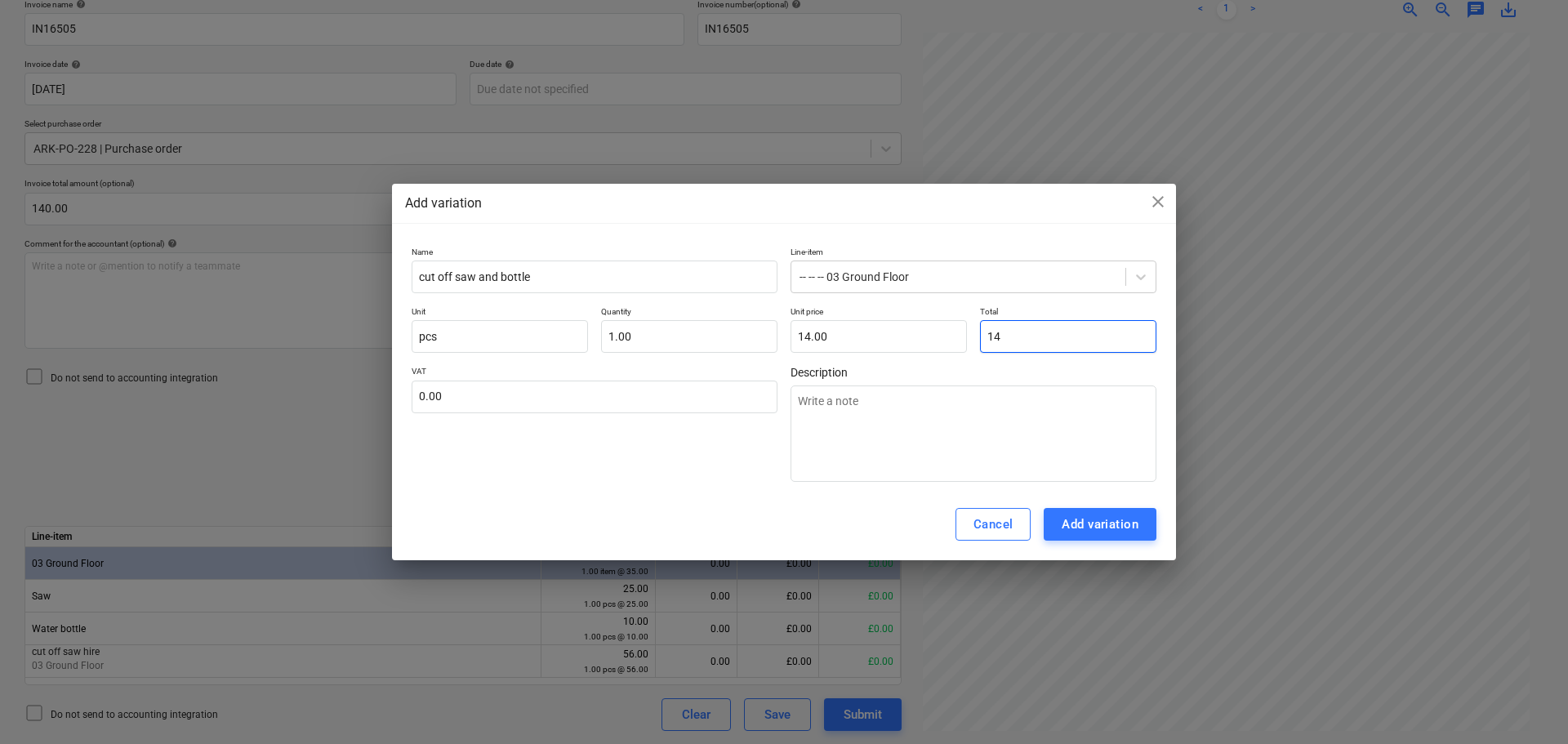
type input "140"
type input "140.00"
click at [1101, 522] on div "Add variation" at bounding box center [1100, 525] width 77 height 22
type textarea "x"
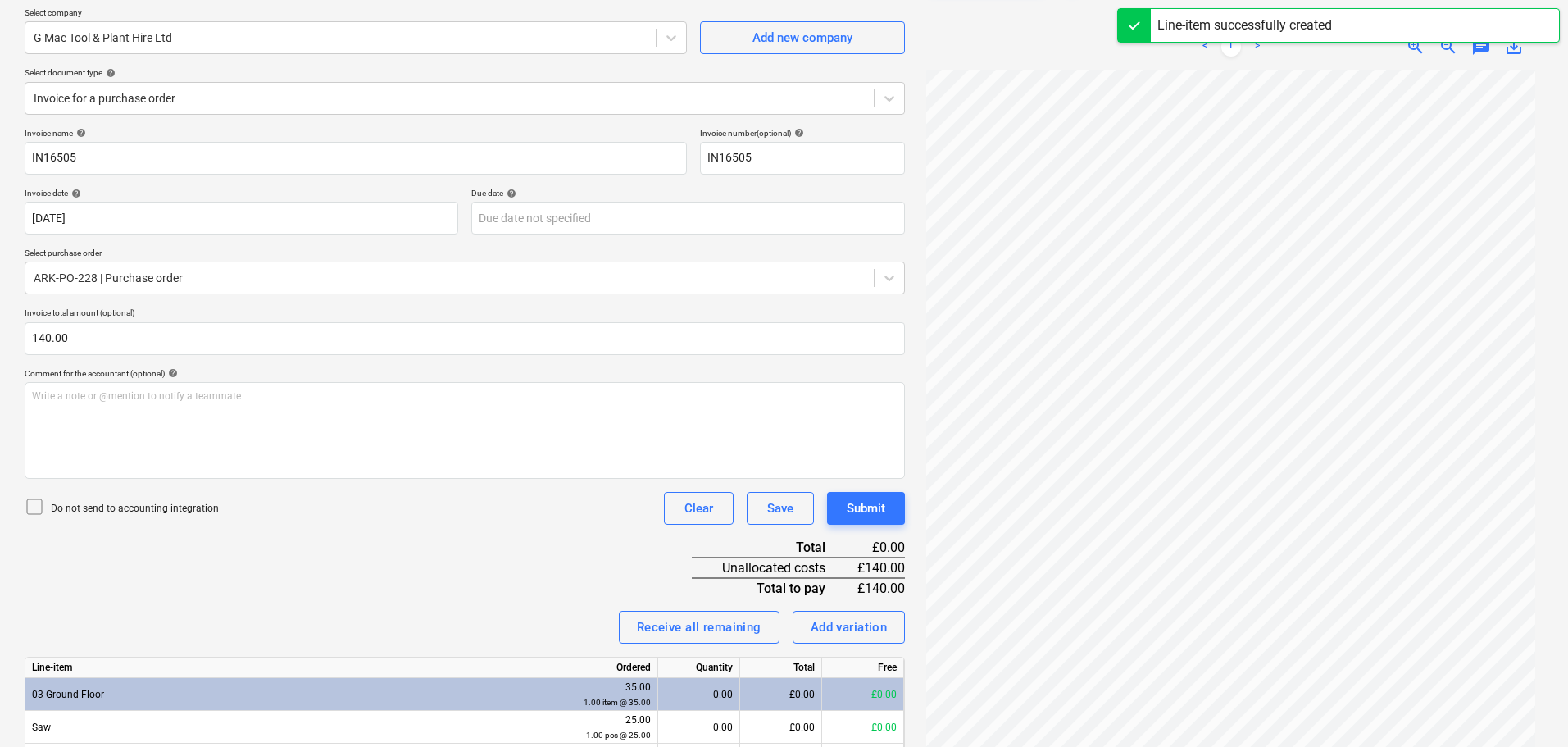
scroll to position [289, 0]
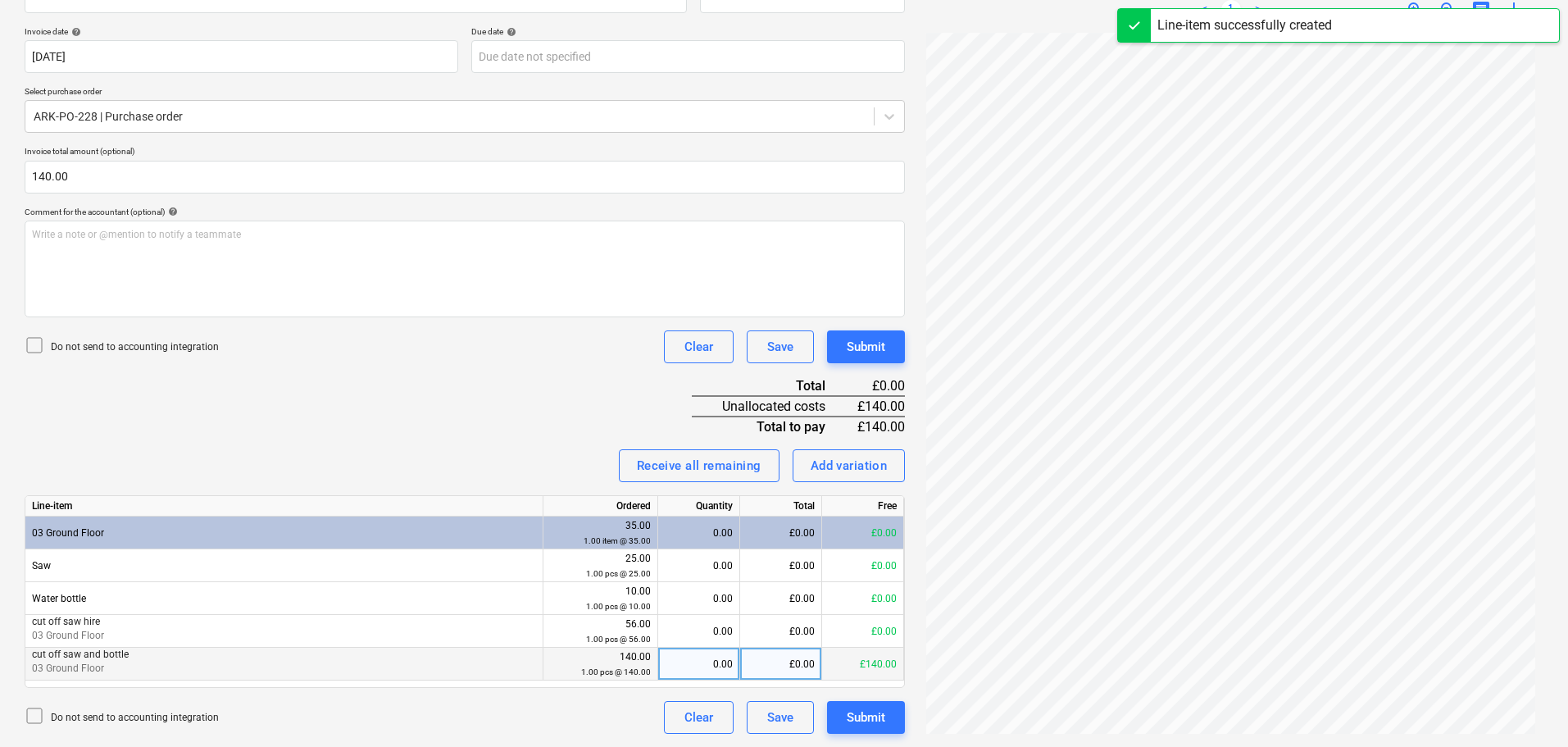
click at [795, 669] on div "£0.00" at bounding box center [781, 664] width 82 height 33
type input "140"
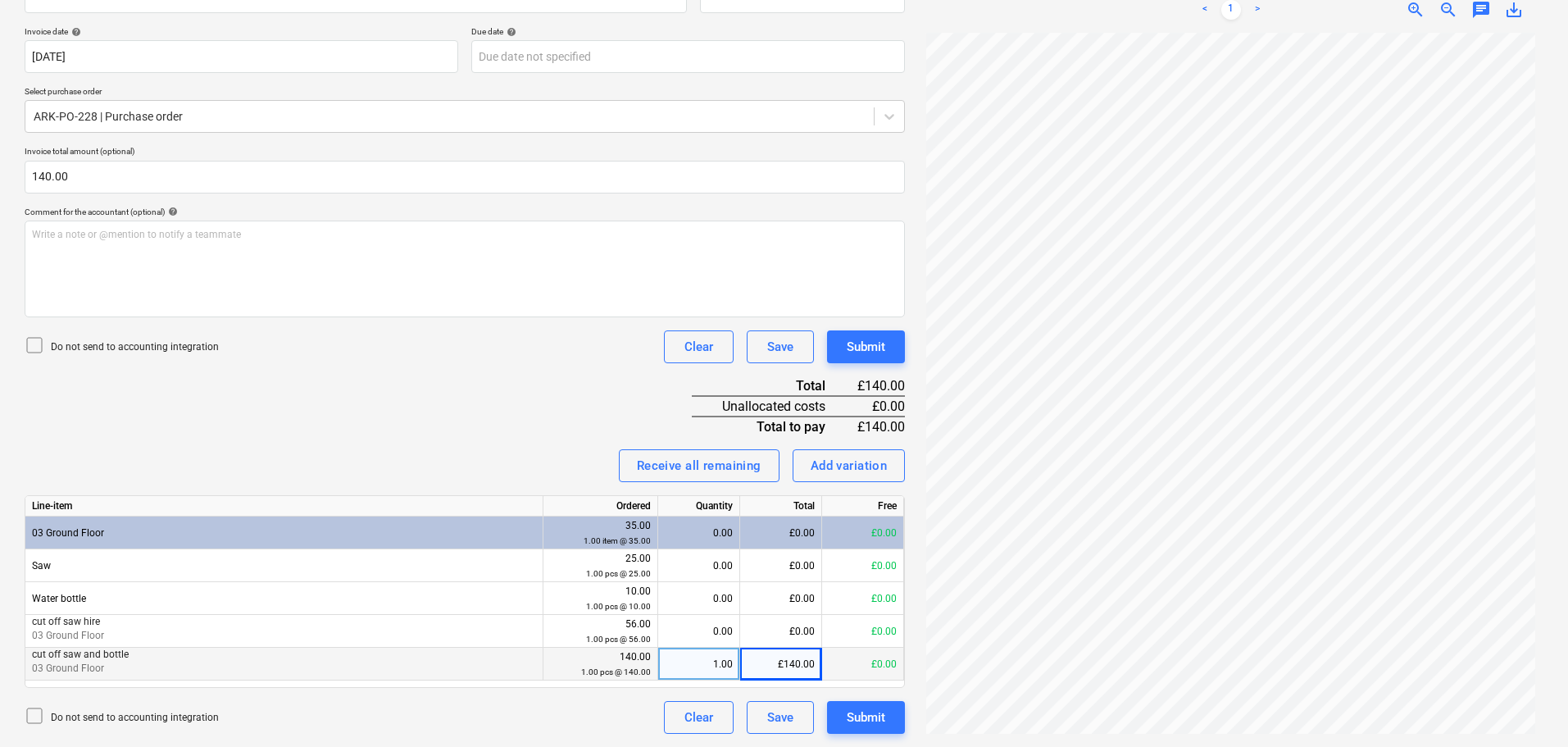
click at [329, 392] on div "Invoice name help IN16505 Invoice number (optional) help IN16505 Invoice date h…" at bounding box center [464, 350] width 881 height 768
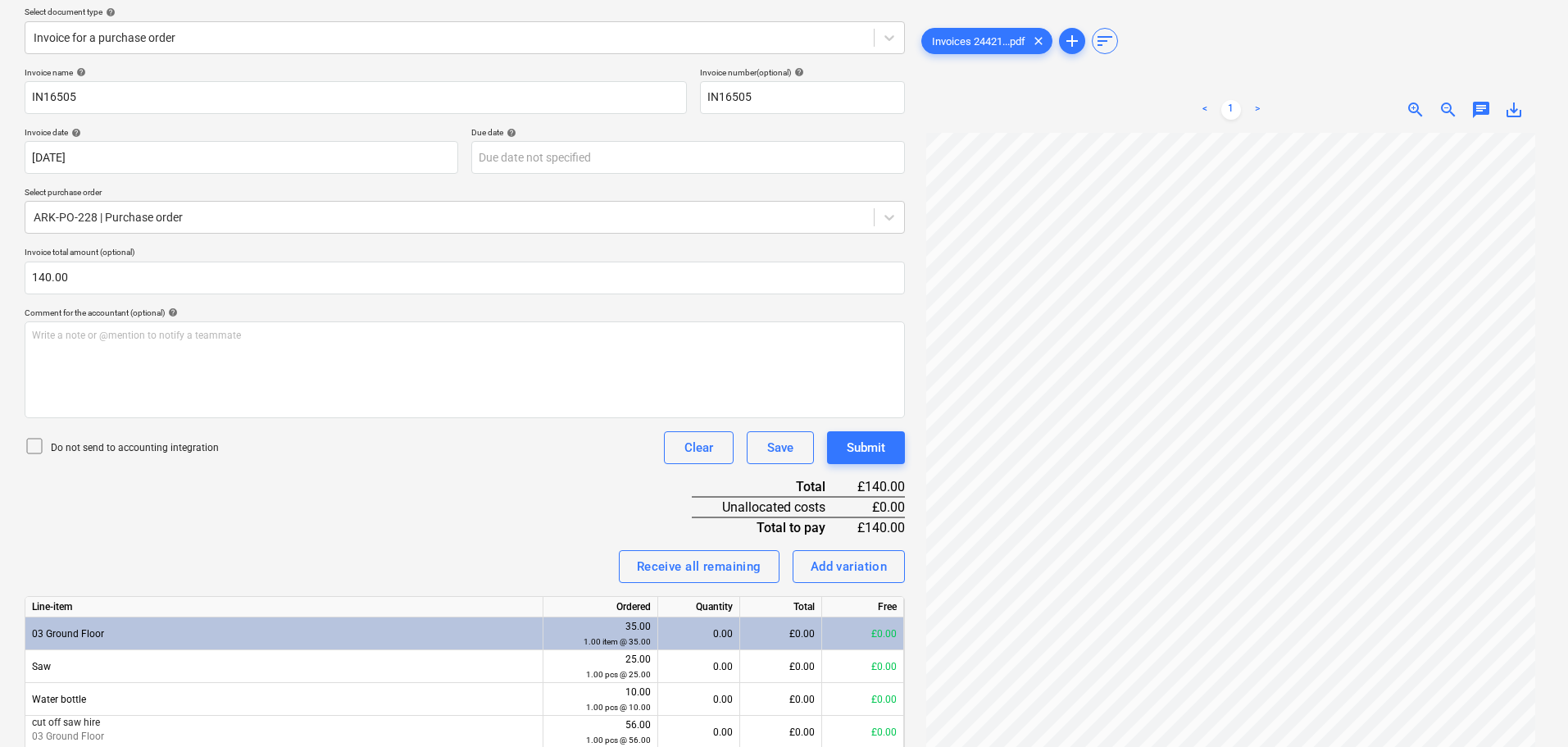
scroll to position [0, 0]
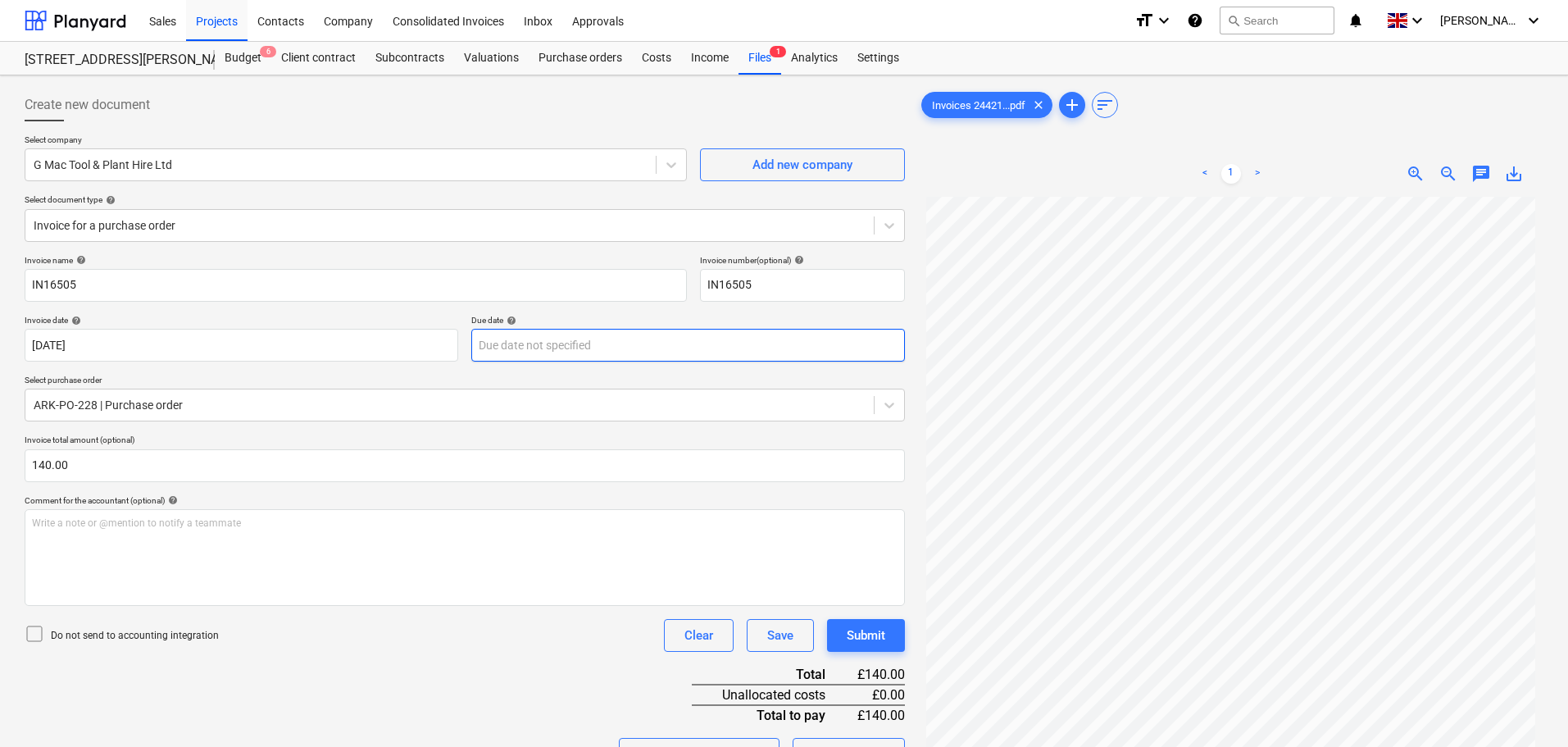
click at [513, 356] on body "Sales Projects Contacts Company Consolidated Invoices Inbox Approvals format_si…" at bounding box center [784, 373] width 1568 height 747
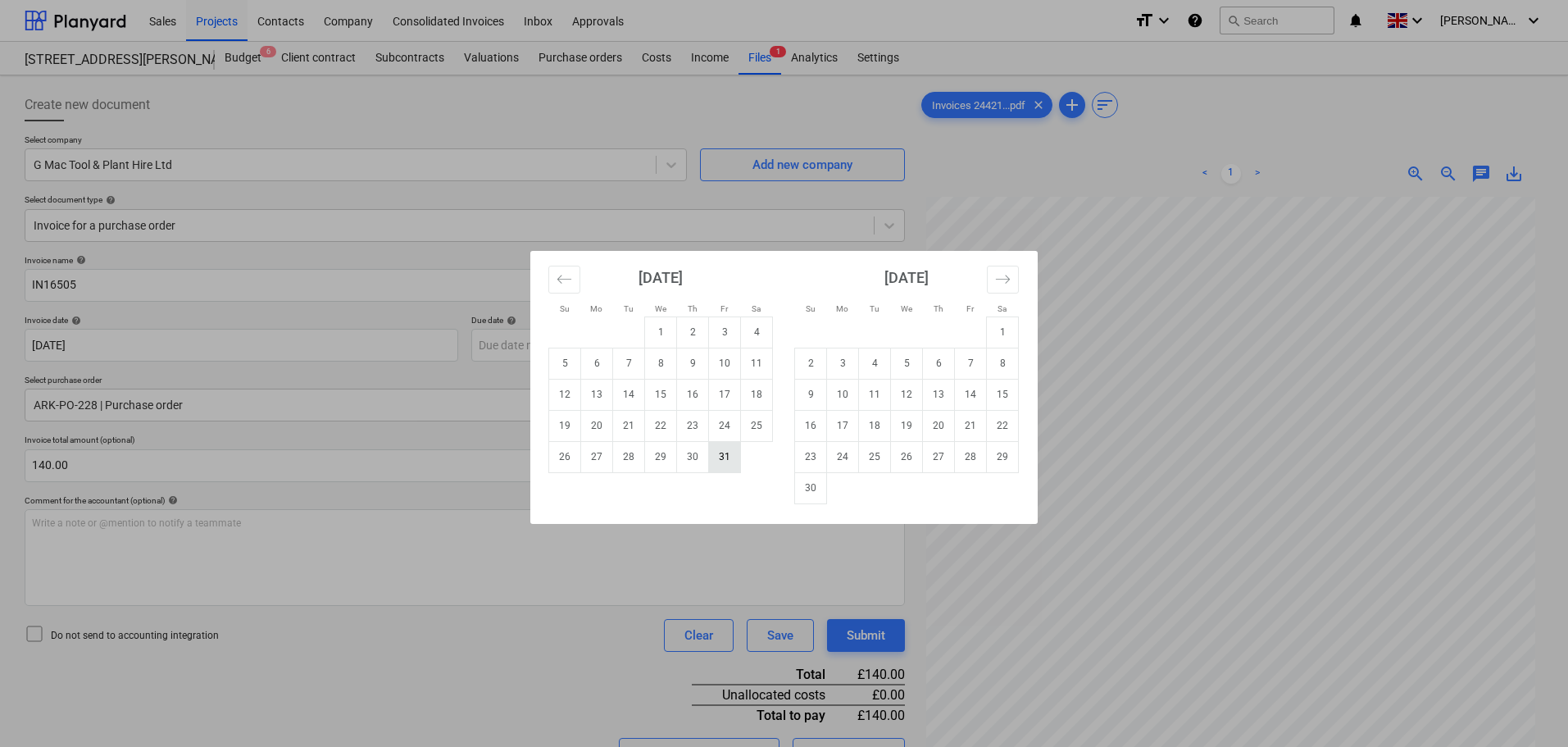
click at [723, 458] on td "31" at bounding box center [725, 457] width 32 height 32
type input "[DATE]"
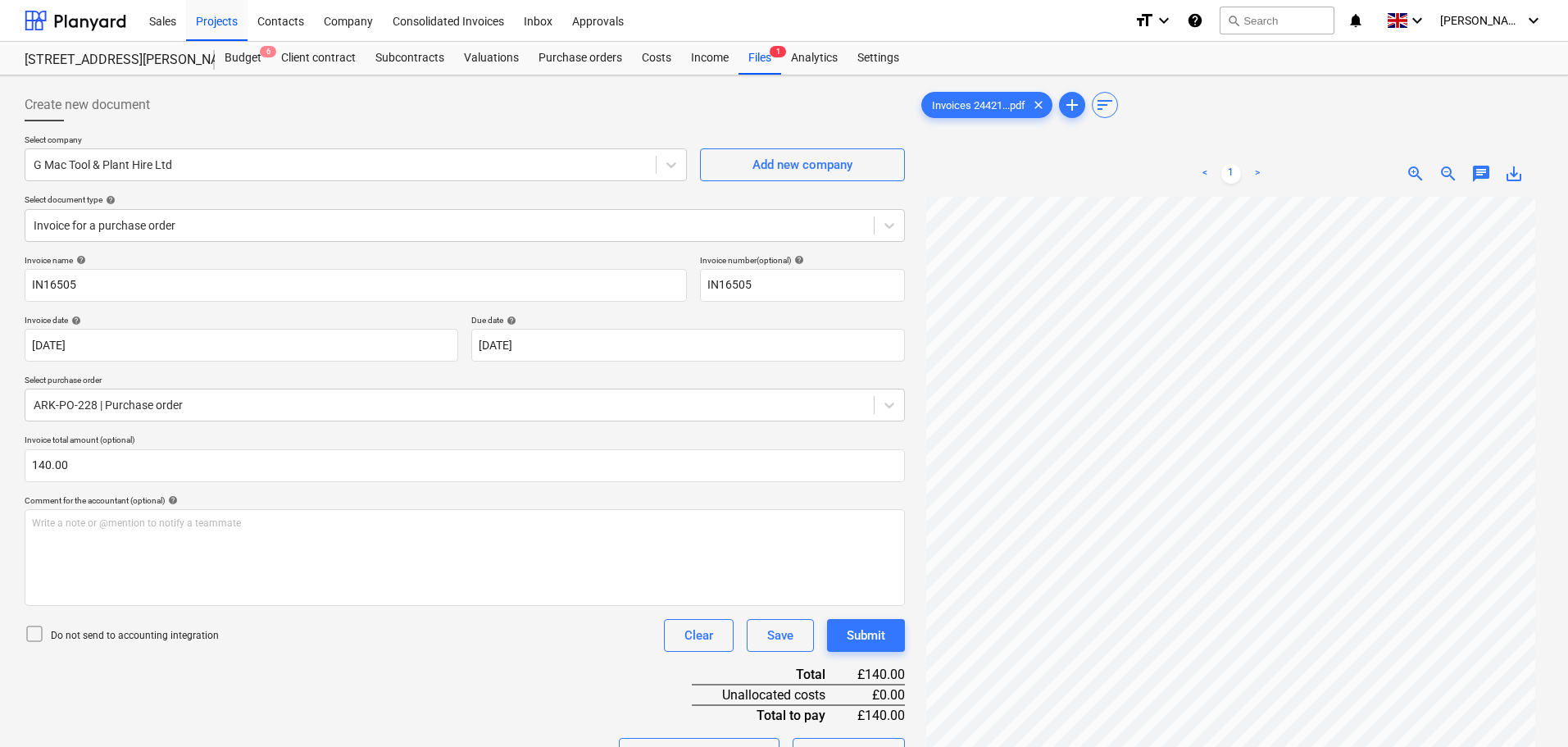
click at [485, 630] on div "Do not send to accounting integration Clear Save Submit" at bounding box center [464, 635] width 881 height 33
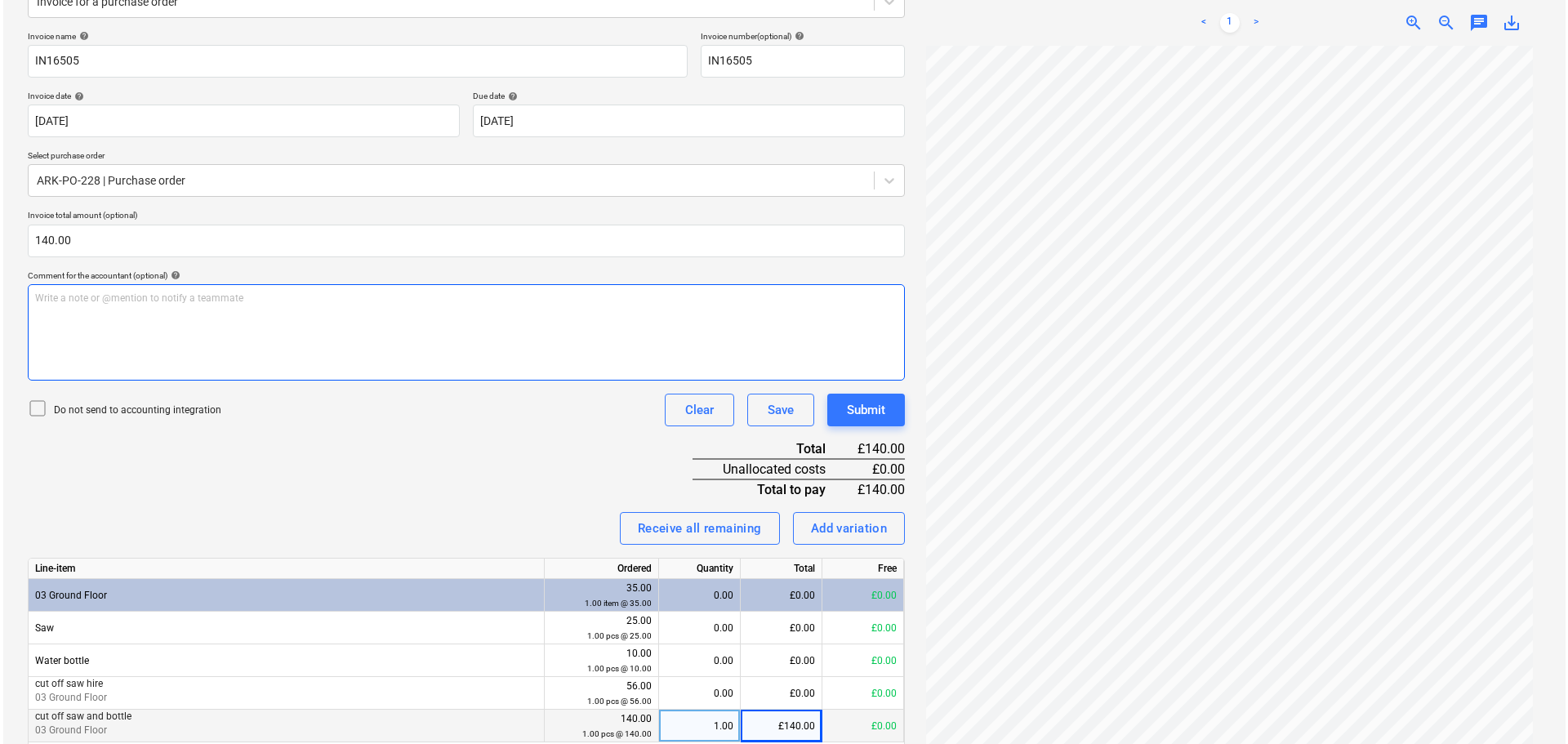
scroll to position [245, 0]
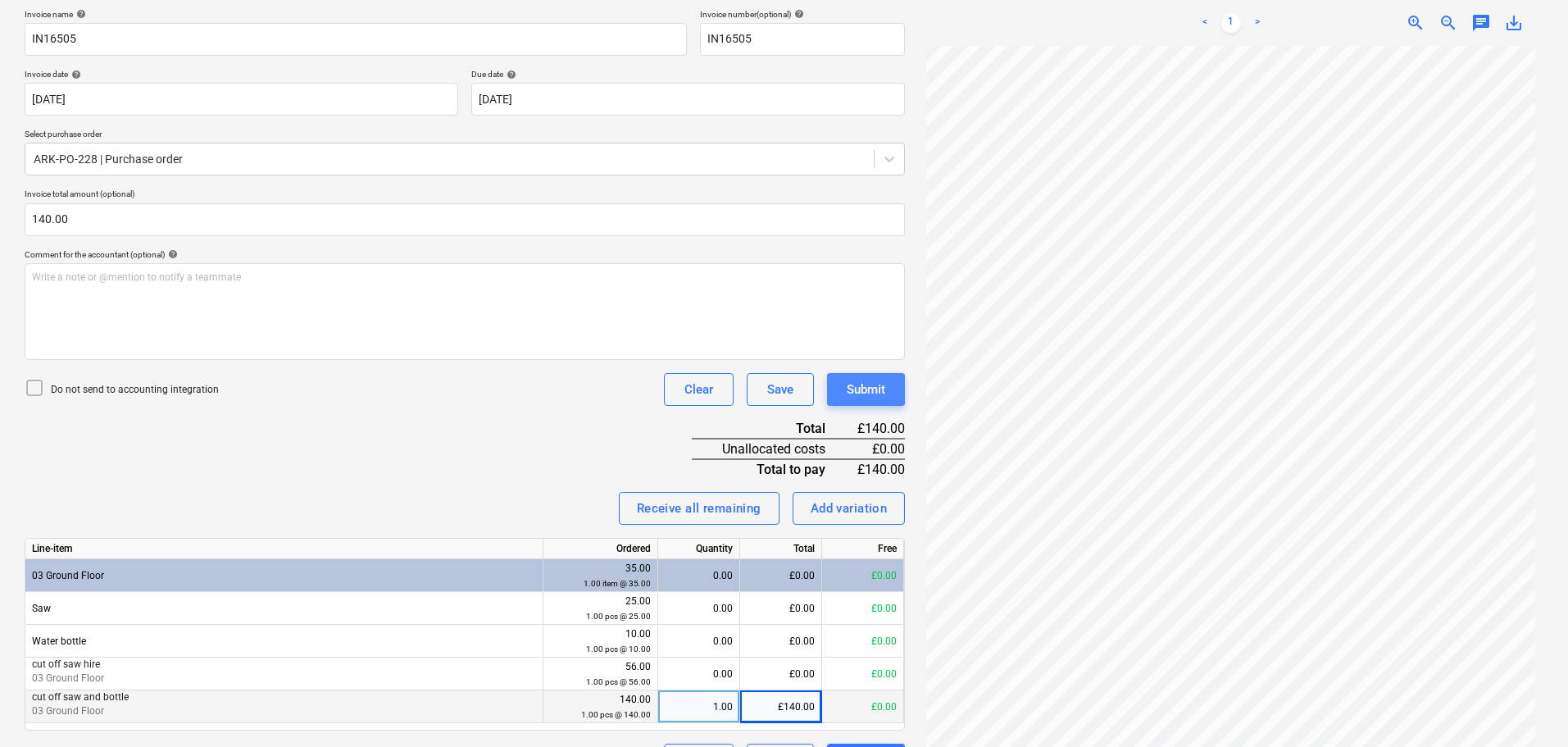
click at [857, 387] on div "Submit" at bounding box center [866, 390] width 38 height 22
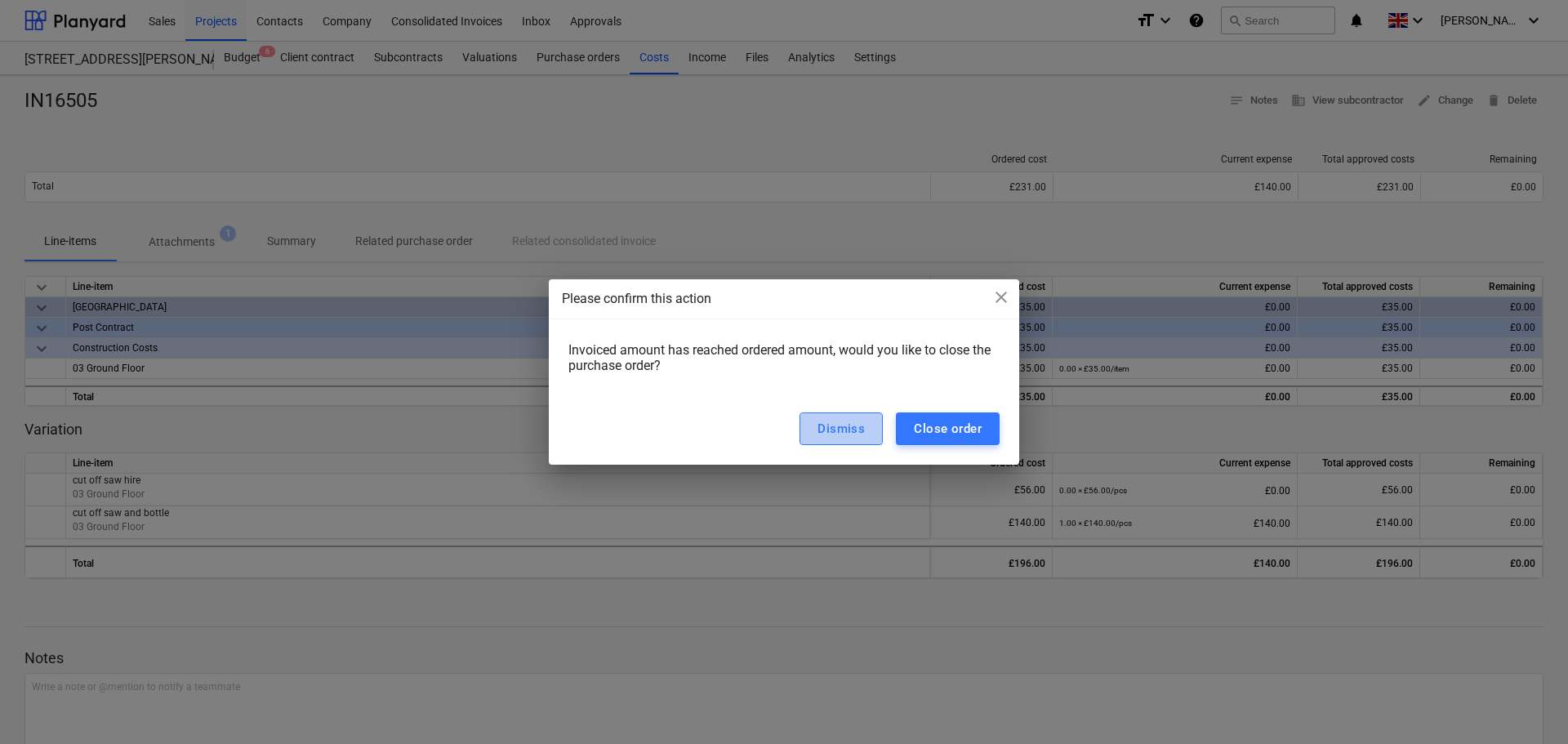
click at [845, 431] on div "Dismiss" at bounding box center [841, 429] width 47 height 22
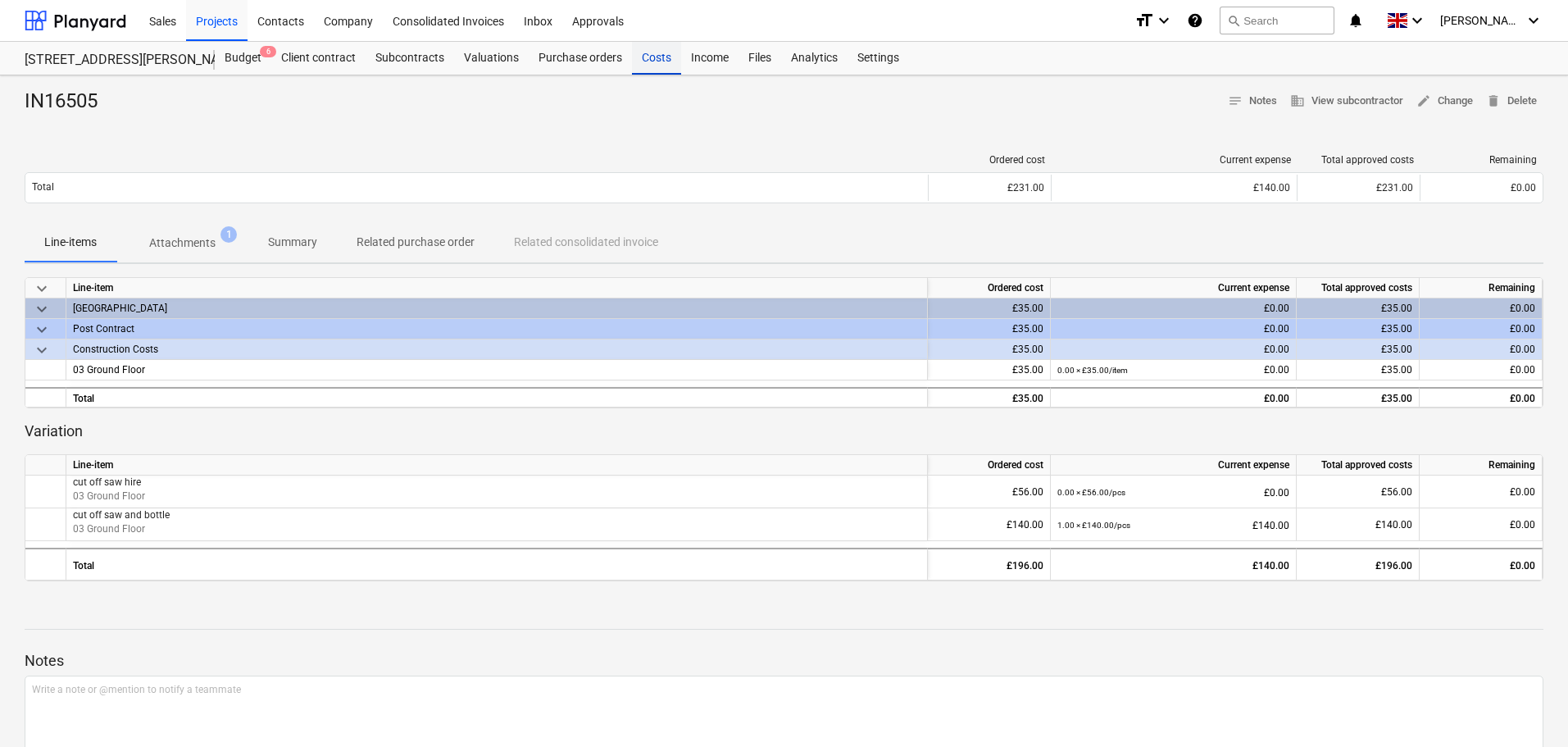
click at [649, 59] on div "Costs" at bounding box center [657, 57] width 49 height 33
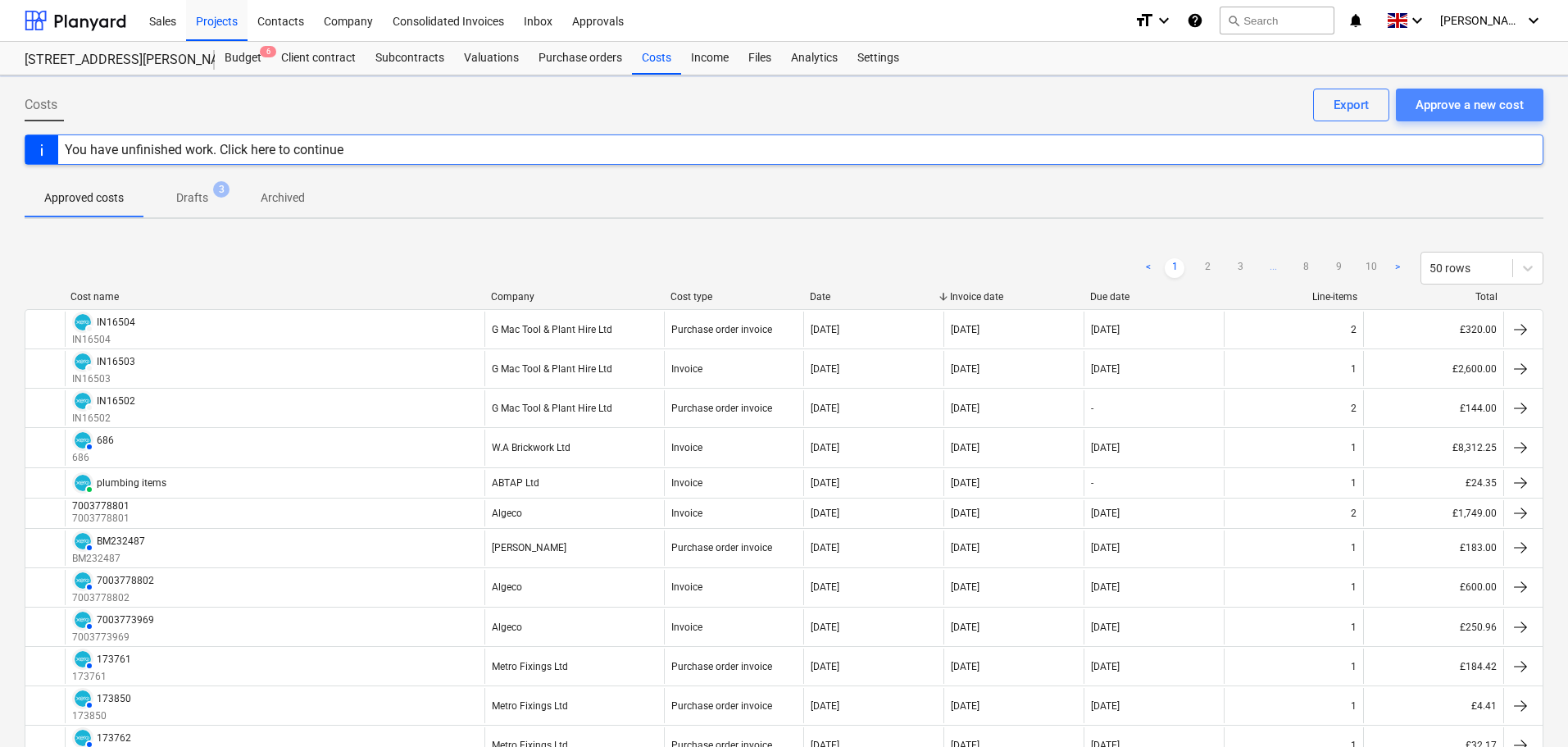
click at [1482, 89] on button "Approve a new cost" at bounding box center [1470, 105] width 148 height 33
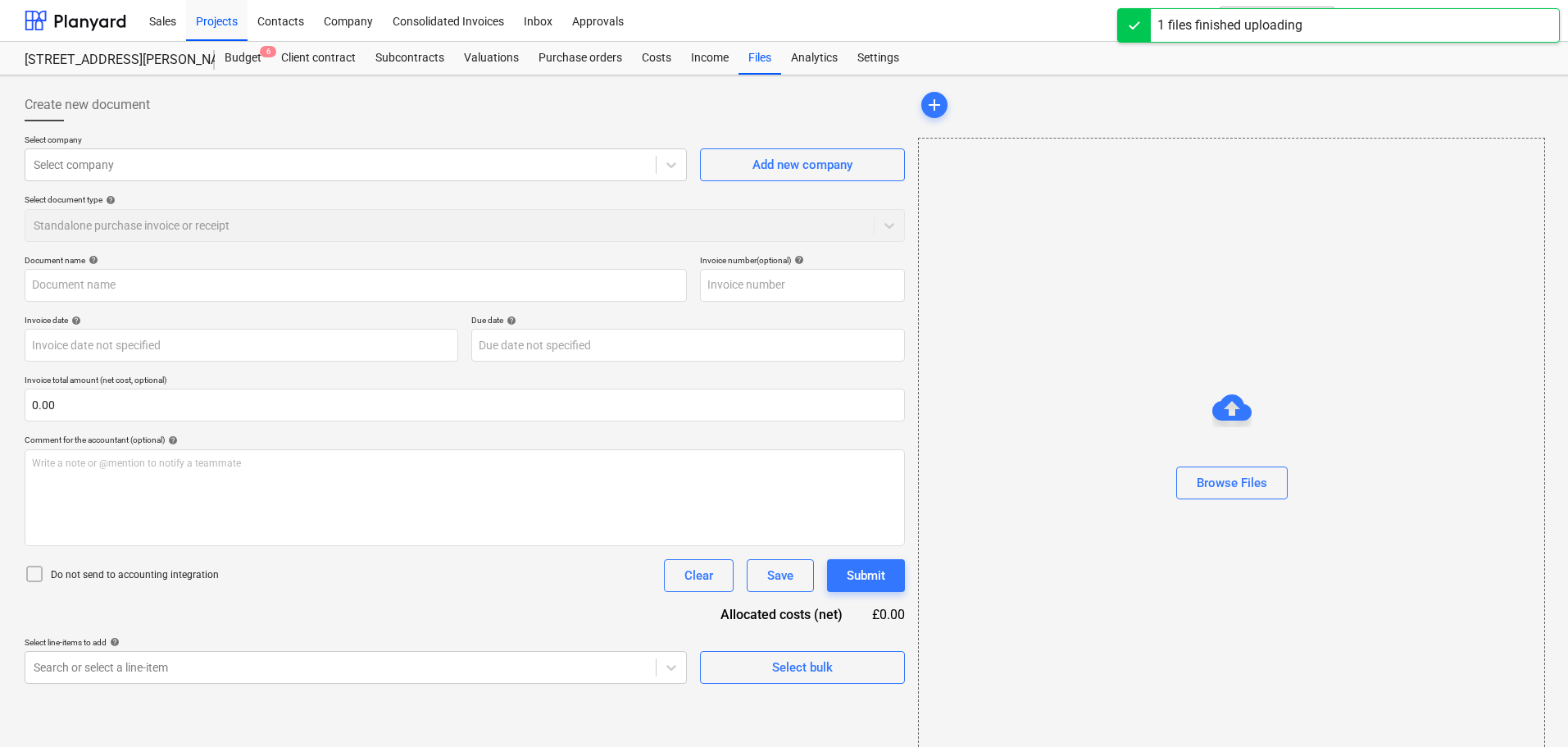
type input "Invoices 24421 ROSE001_5.pdf"
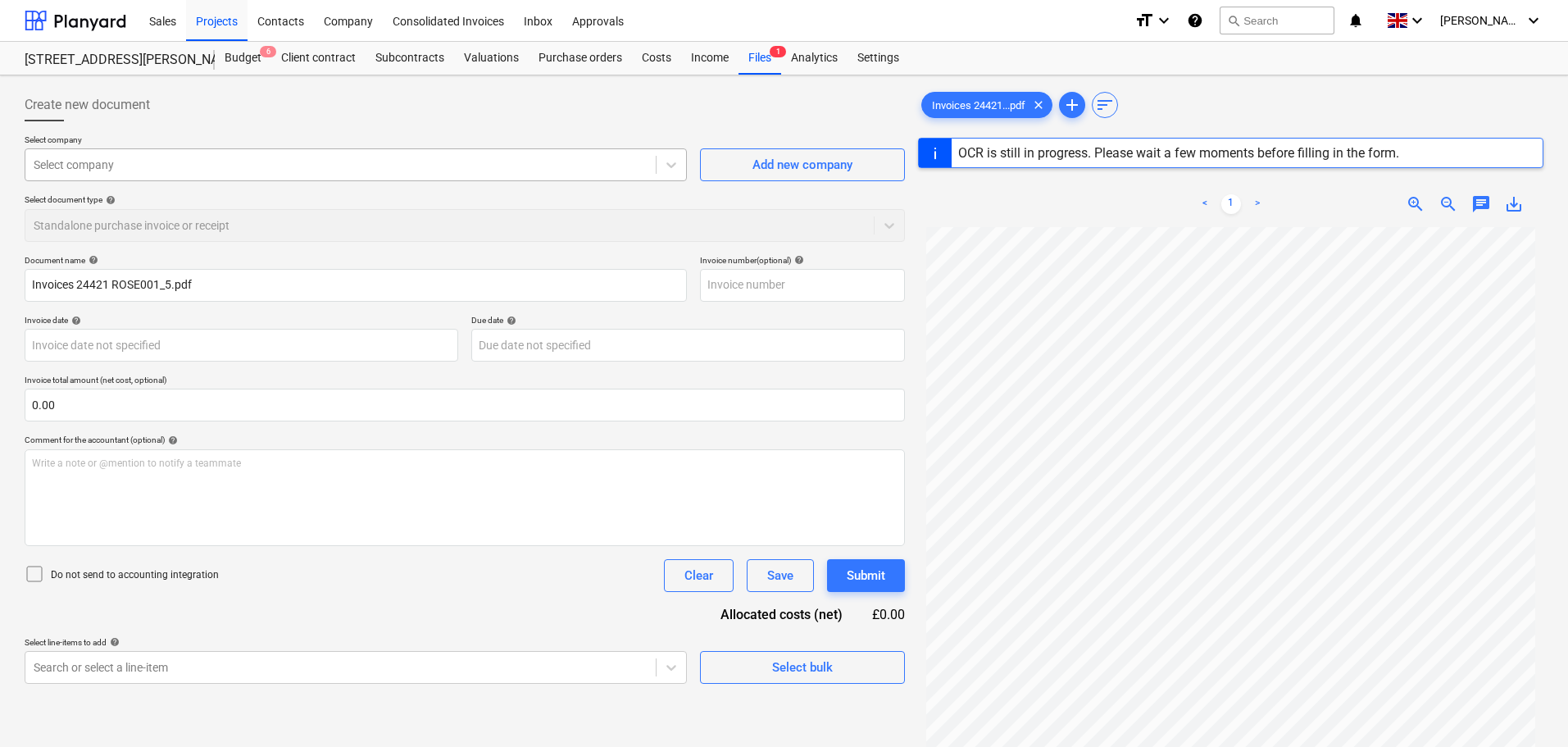
click at [105, 165] on div at bounding box center [340, 165] width 614 height 17
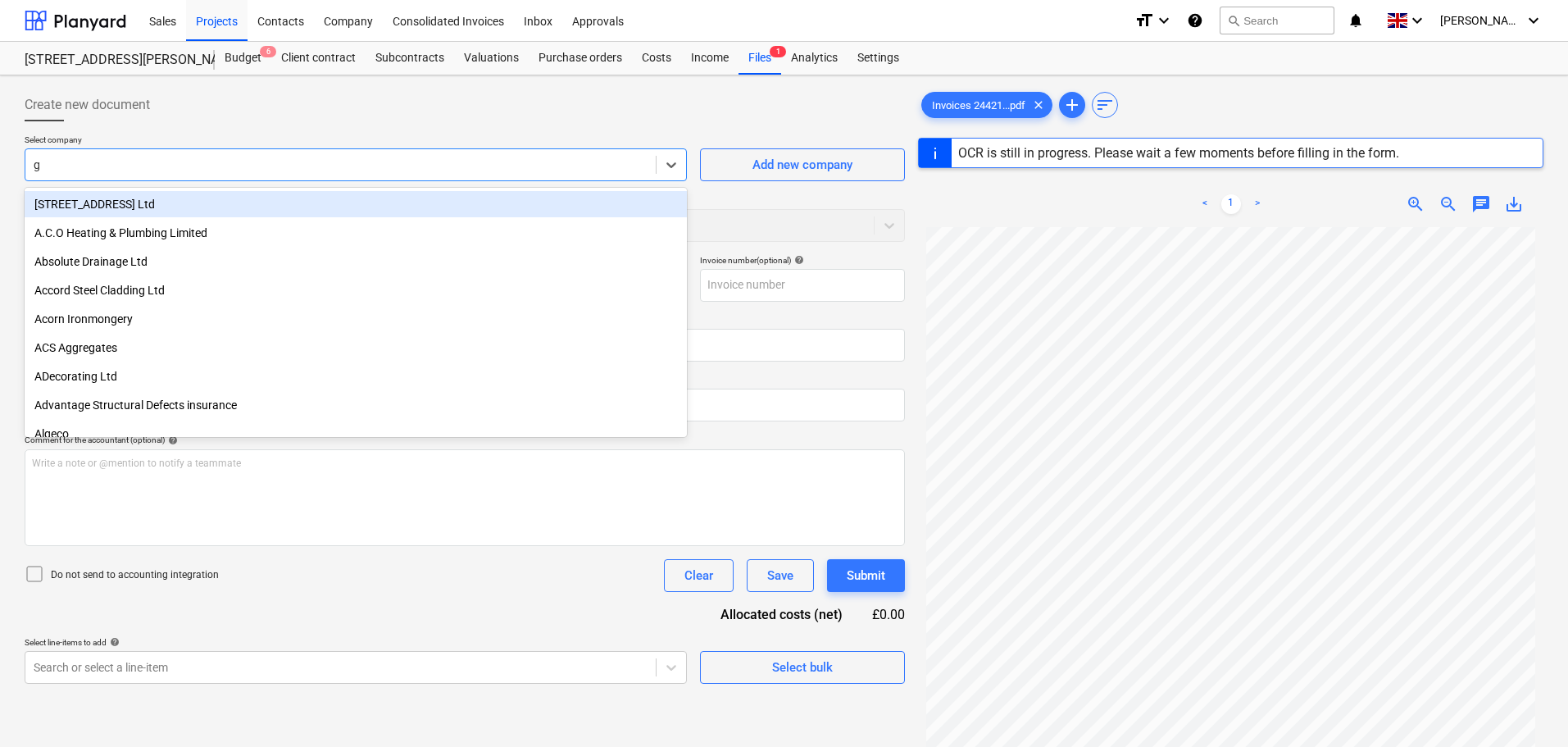
type input "g m"
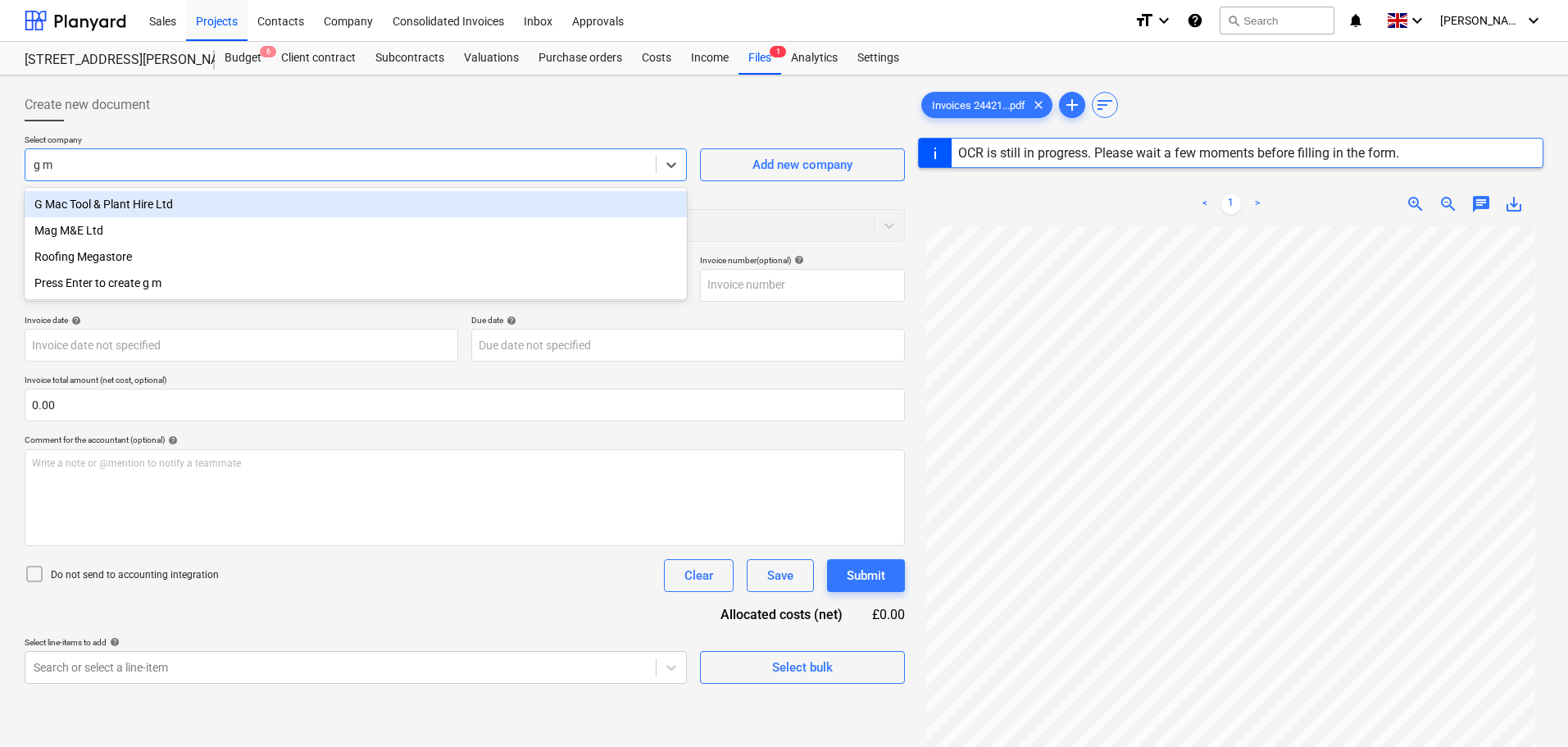
click at [129, 205] on div "G Mac Tool & Plant Hire Ltd" at bounding box center [356, 204] width 663 height 27
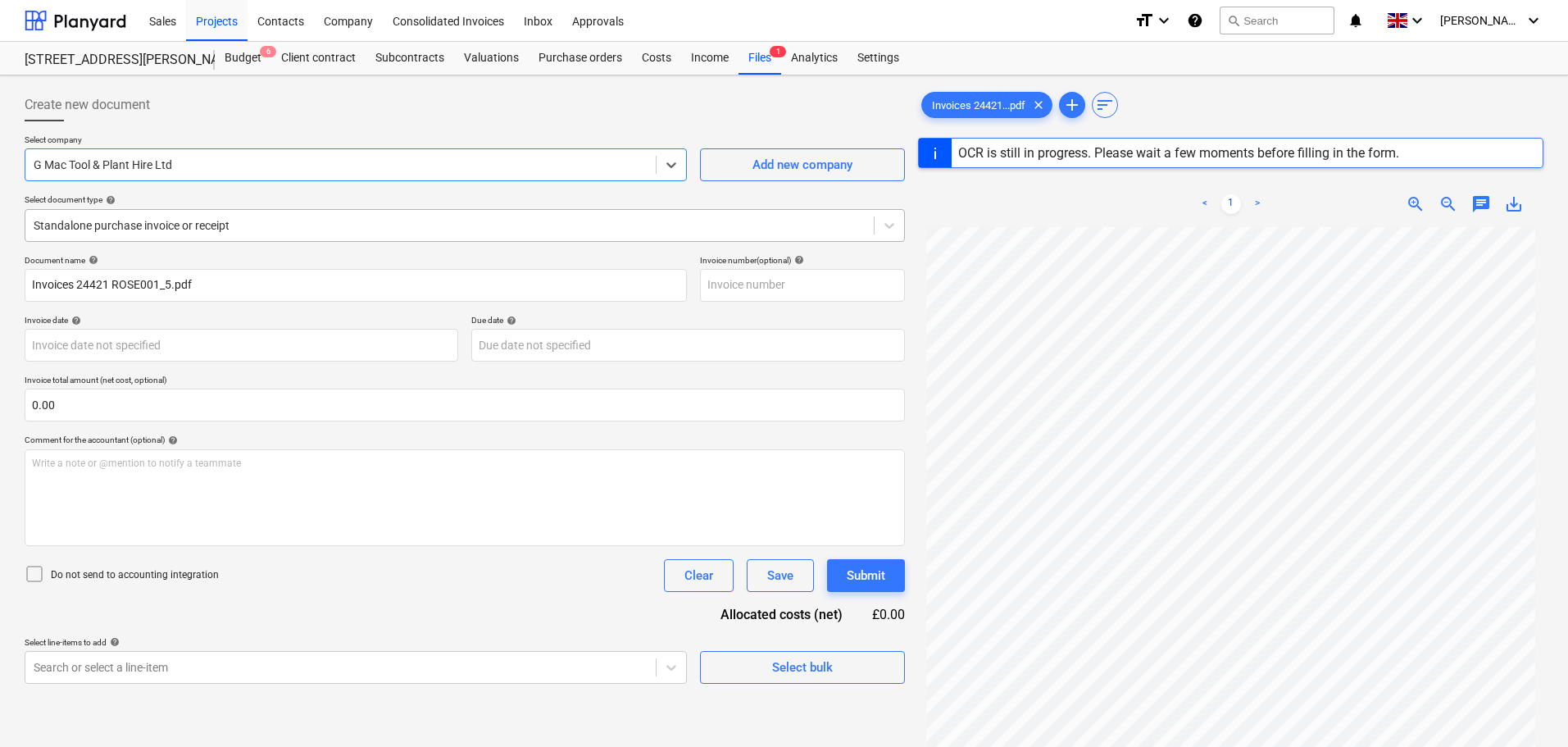
click at [155, 229] on div at bounding box center [450, 225] width 832 height 17
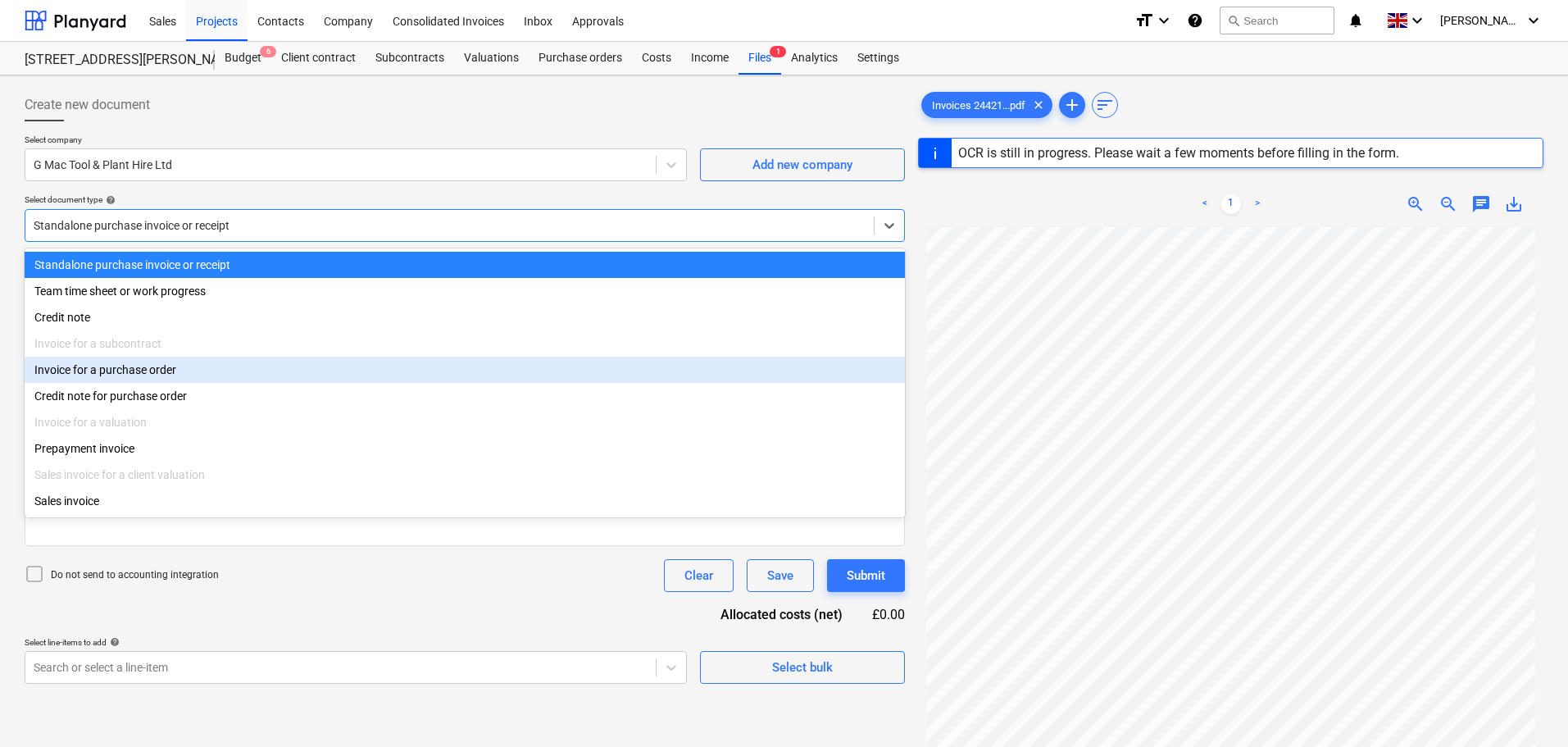
click at [112, 372] on div "Invoice for a purchase order" at bounding box center [464, 370] width 881 height 27
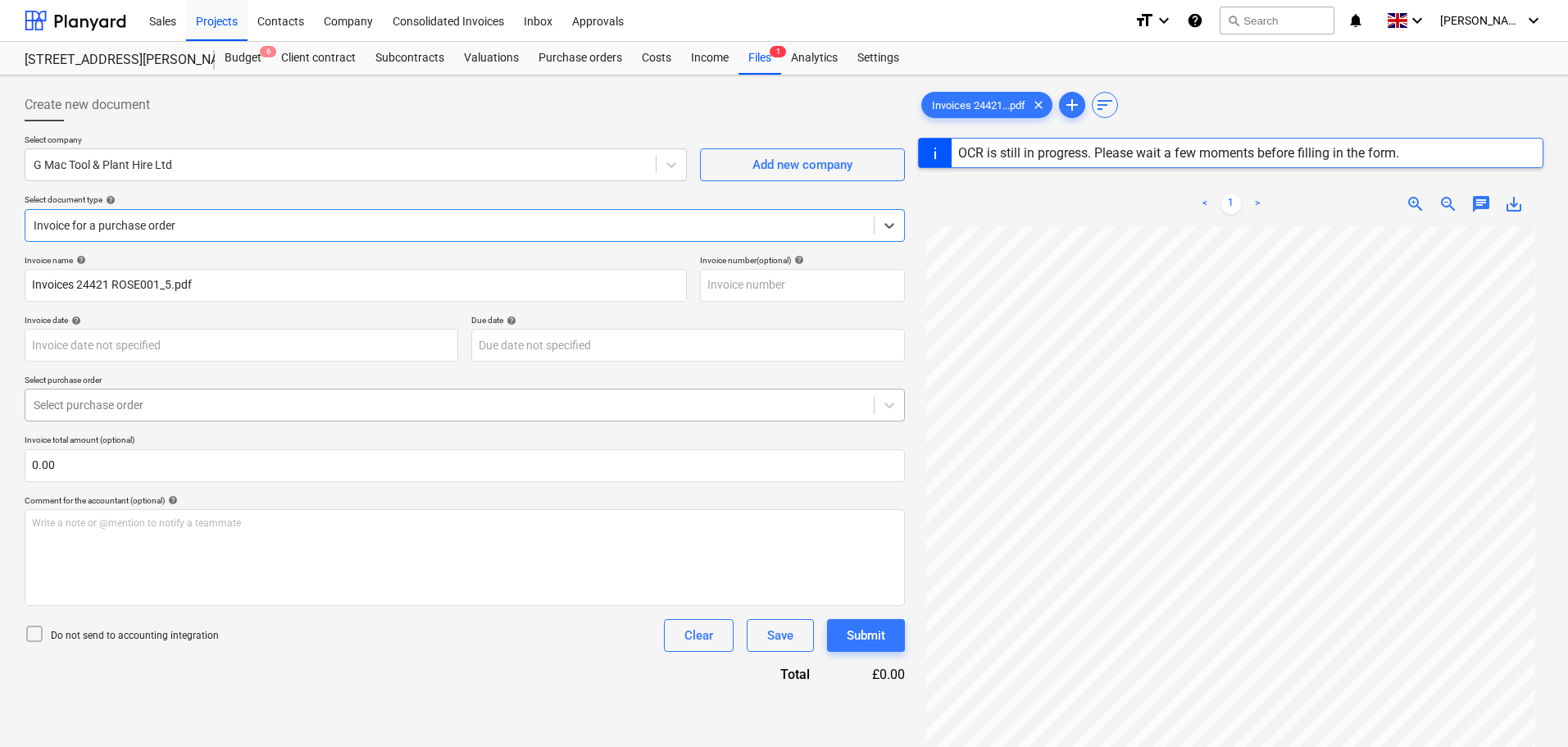
click at [133, 407] on div at bounding box center [450, 405] width 832 height 17
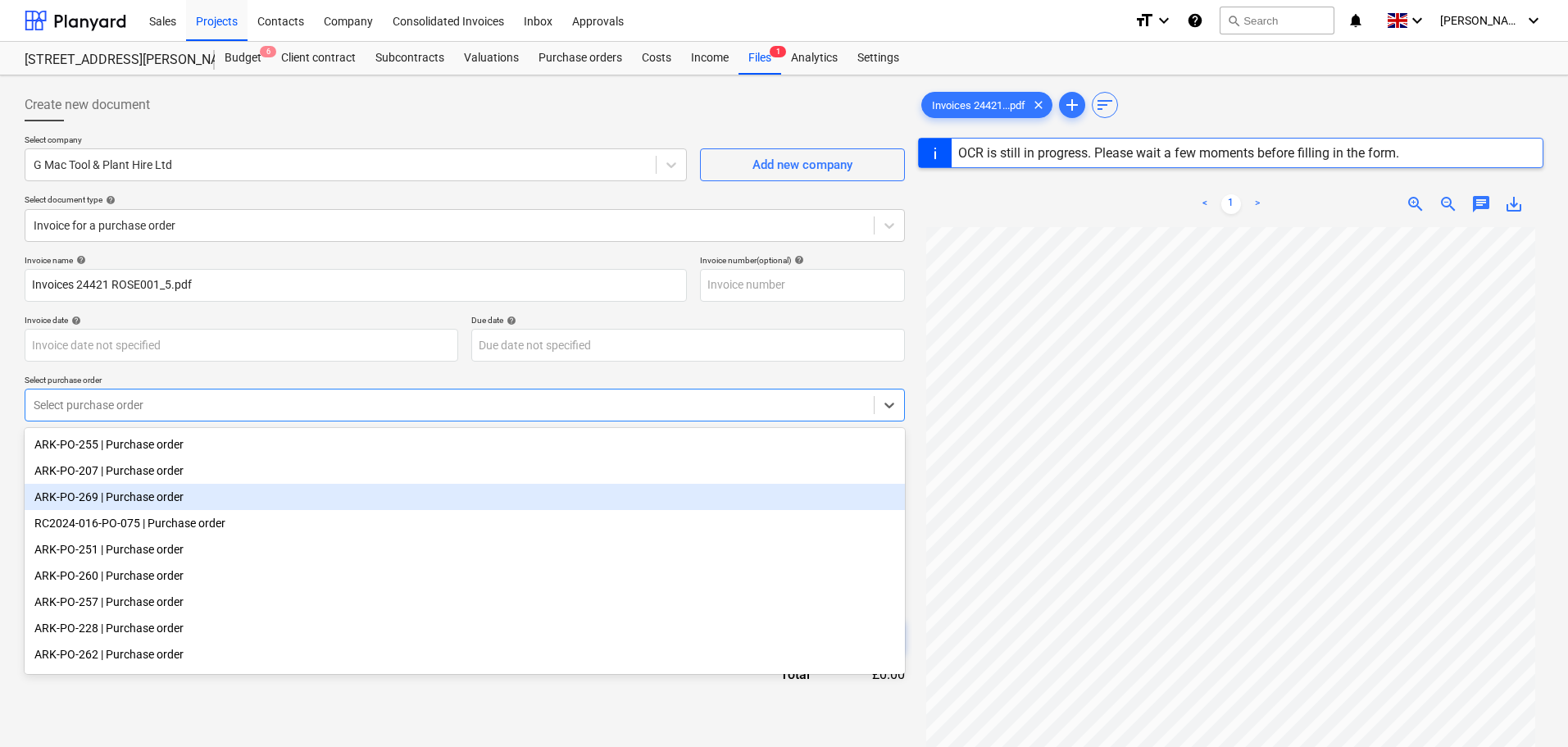
type input "IN16506"
type input "[DATE]"
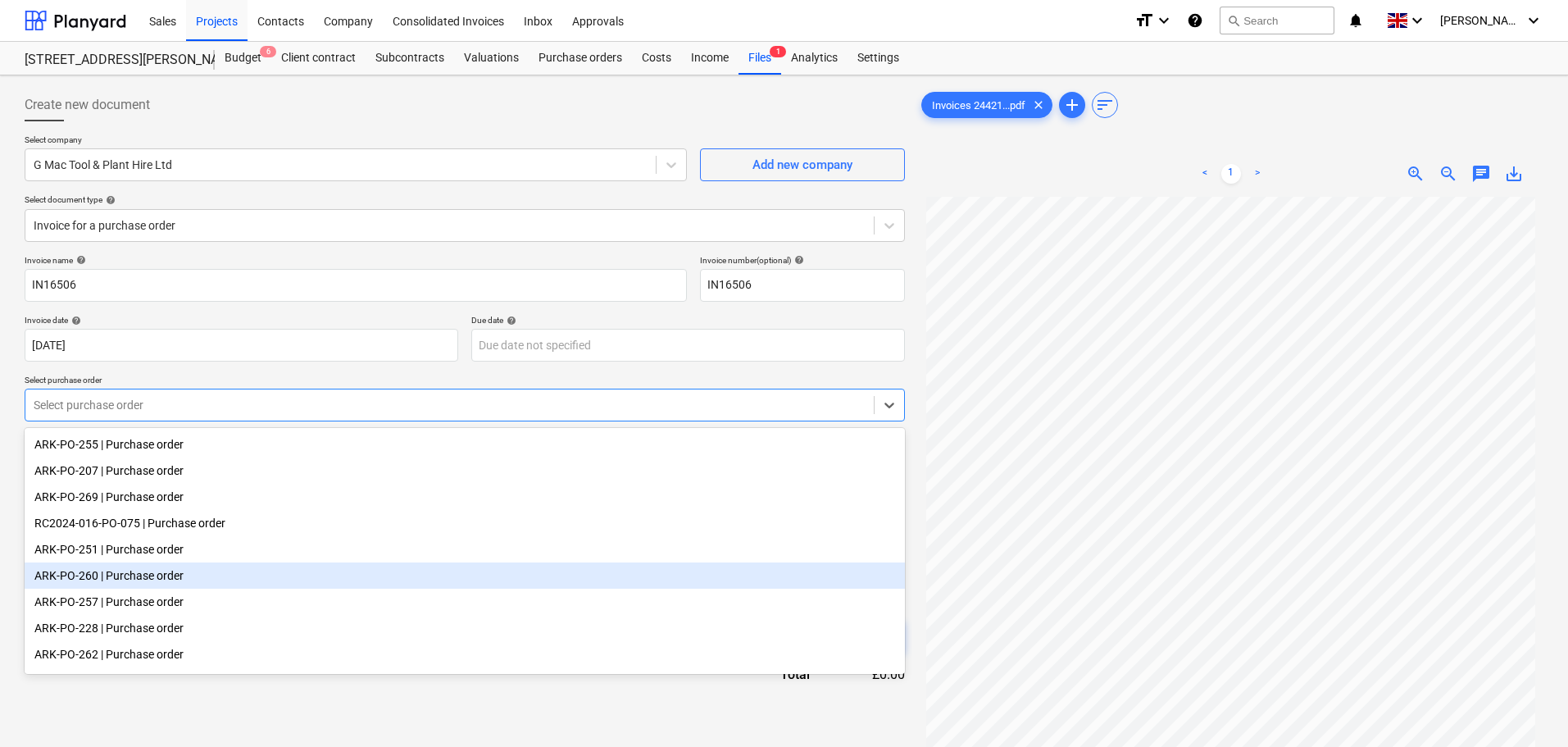
scroll to position [58, 0]
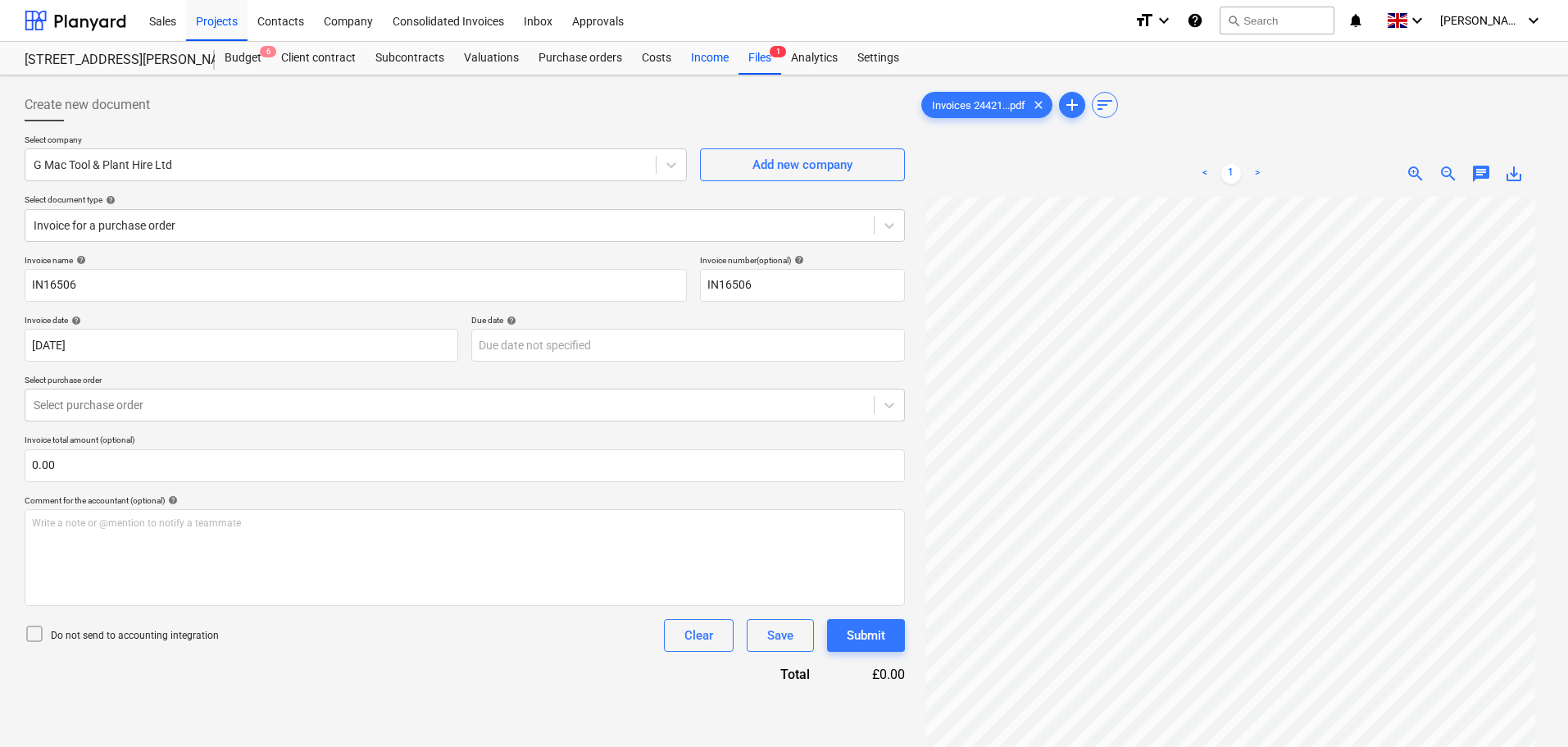
click at [696, 69] on div "Income" at bounding box center [710, 57] width 57 height 33
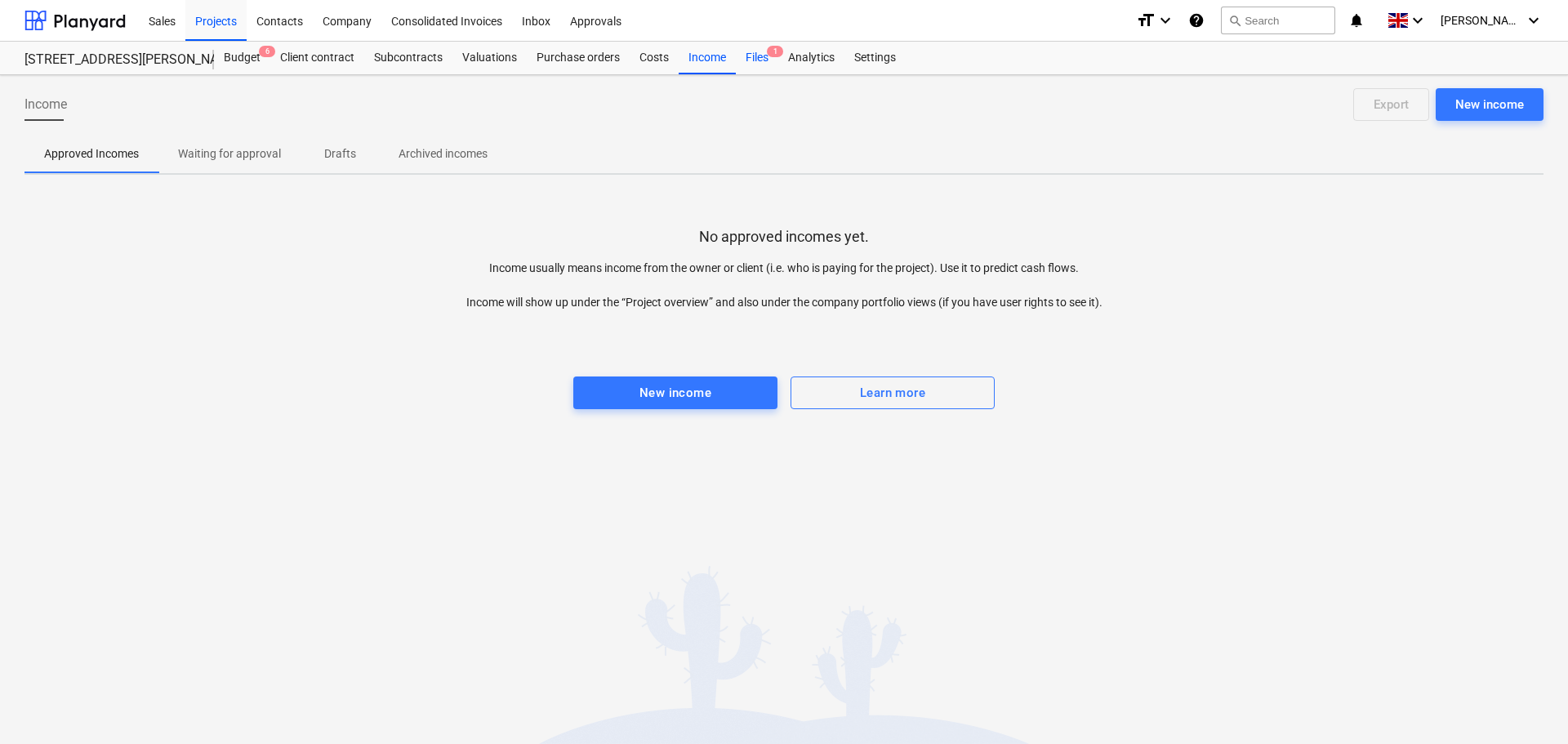
click at [754, 58] on div "Files 1" at bounding box center [756, 57] width 42 height 32
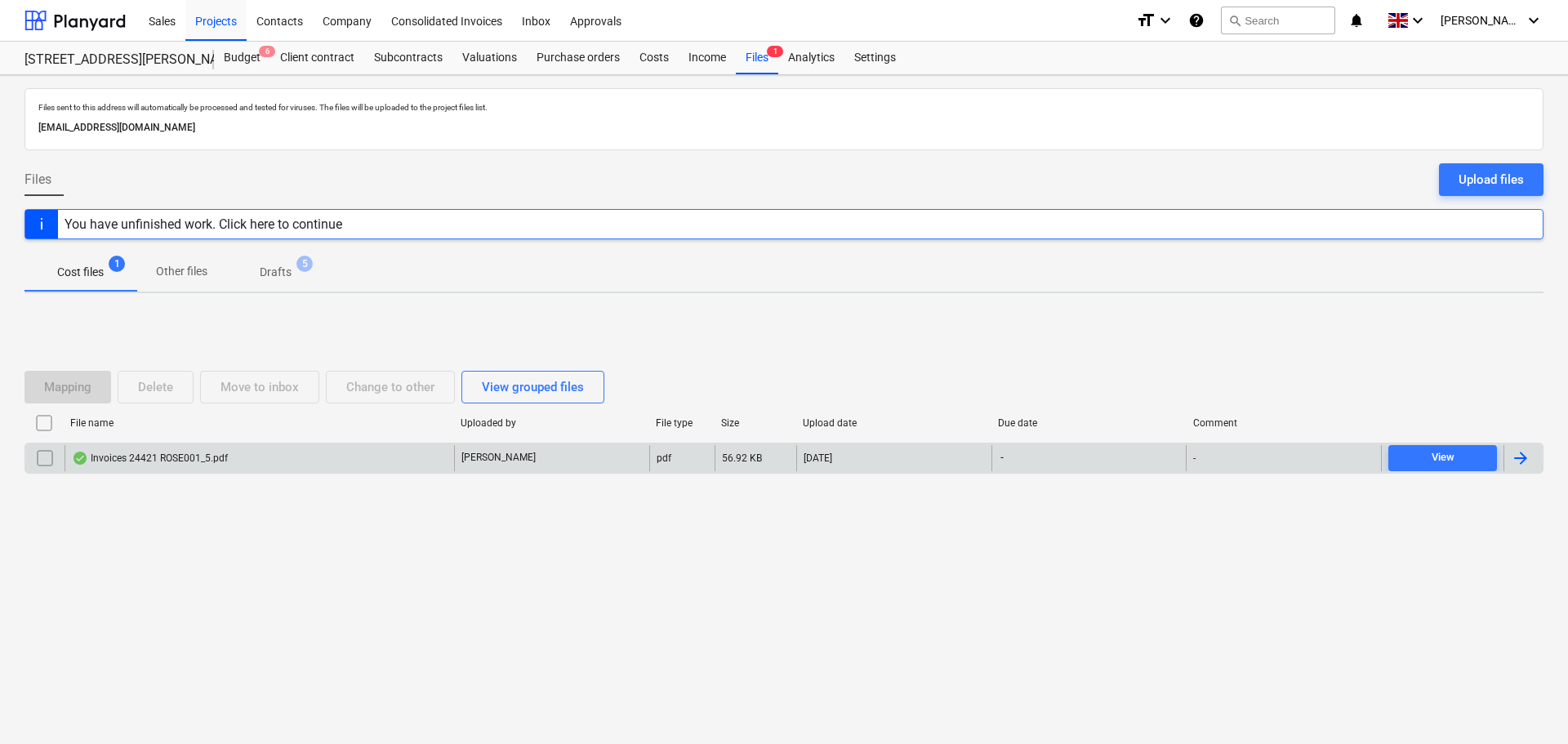
click at [177, 454] on div "Invoices 24421 ROSE001_5.pdf" at bounding box center [149, 458] width 156 height 13
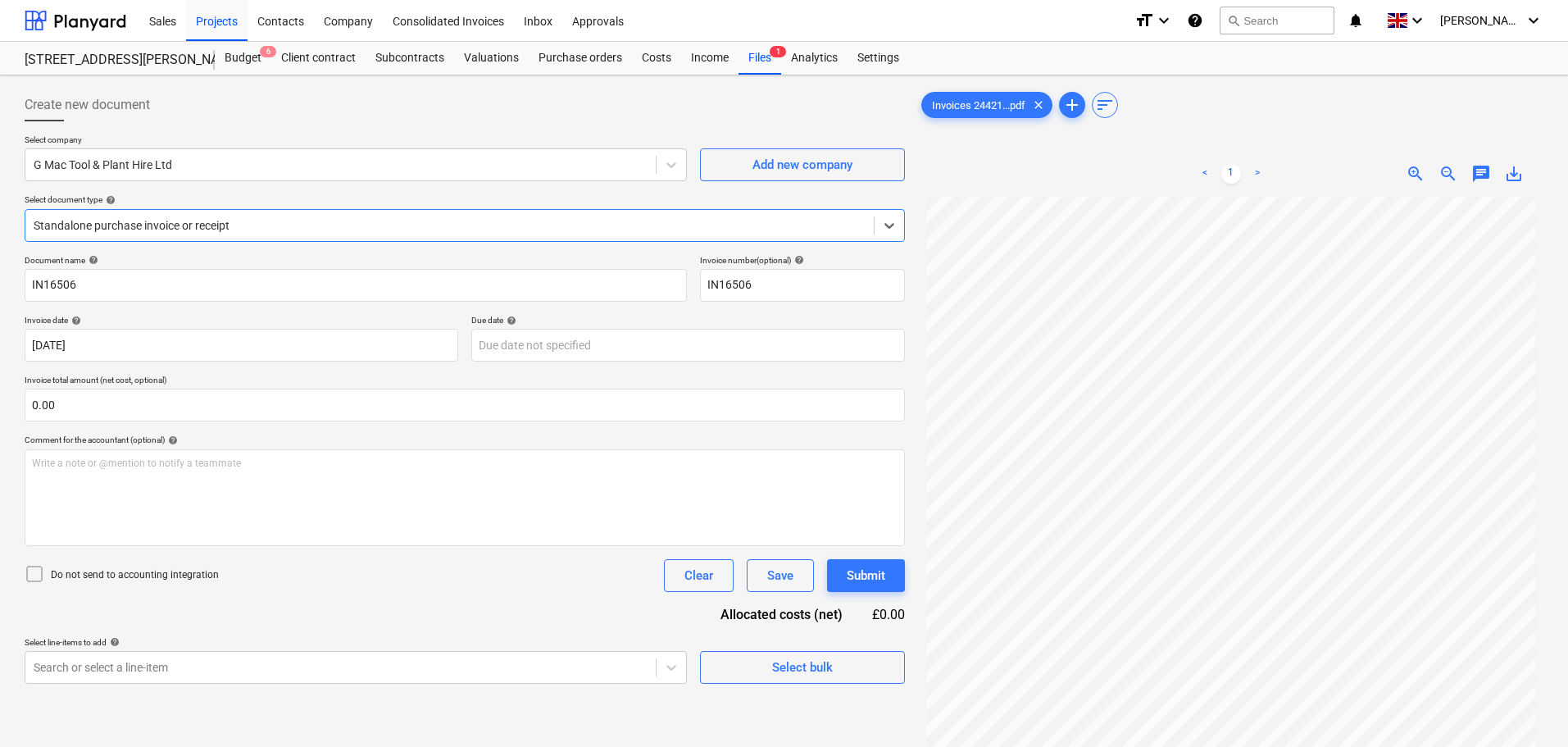
click at [151, 215] on div "Standalone purchase invoice or receipt" at bounding box center [450, 225] width 848 height 23
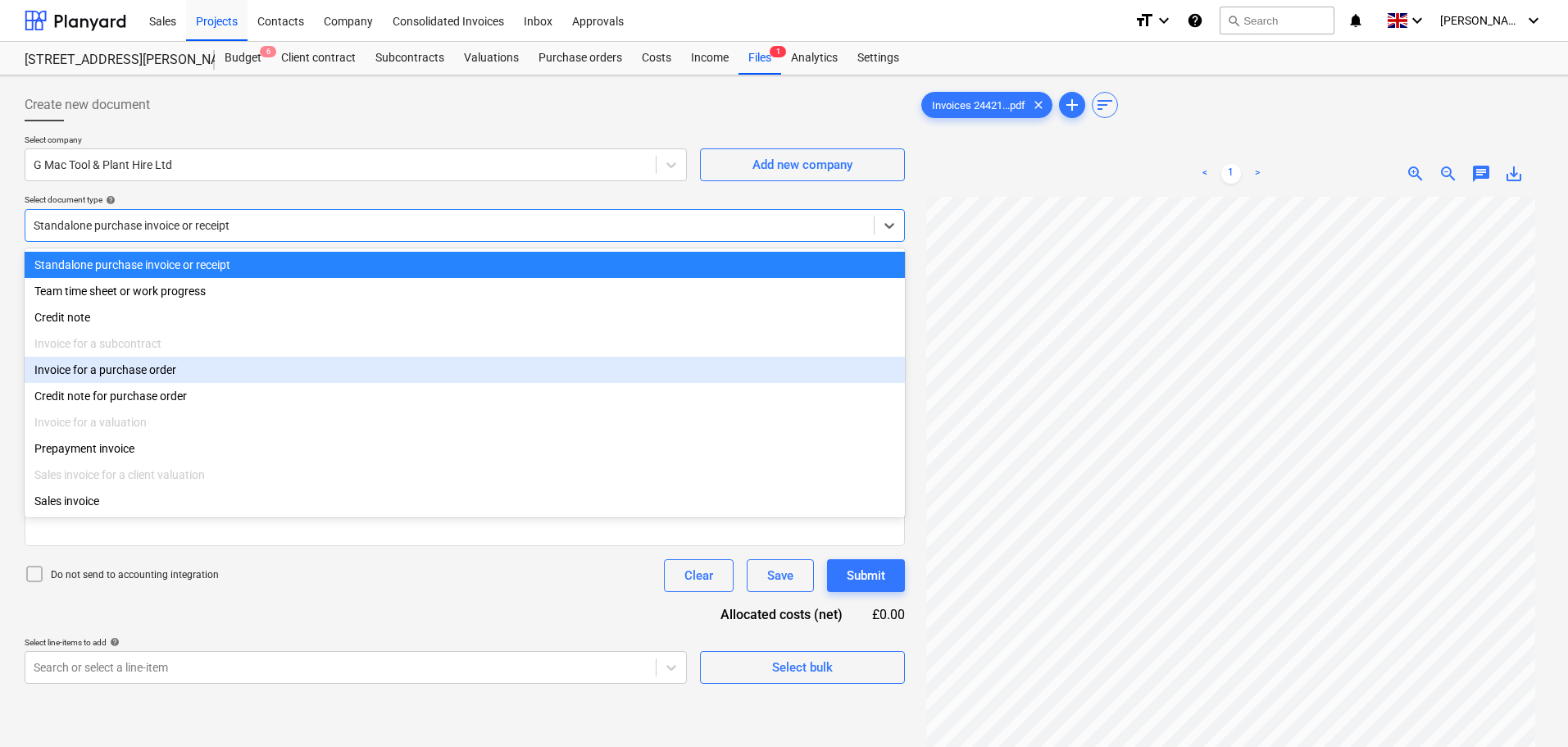
click at [129, 369] on div "Invoice for a purchase order" at bounding box center [464, 370] width 881 height 27
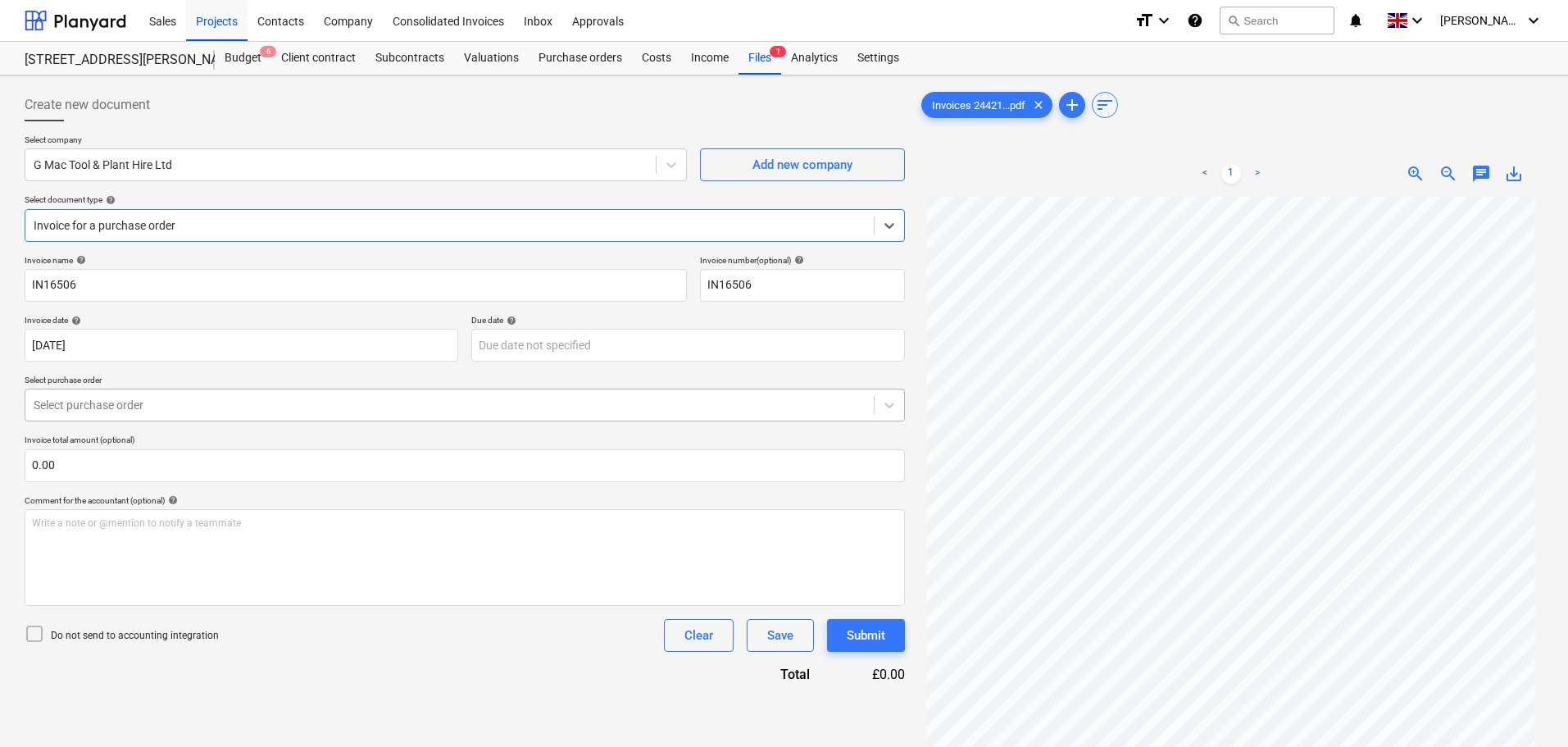
click at [116, 409] on div at bounding box center [450, 405] width 832 height 17
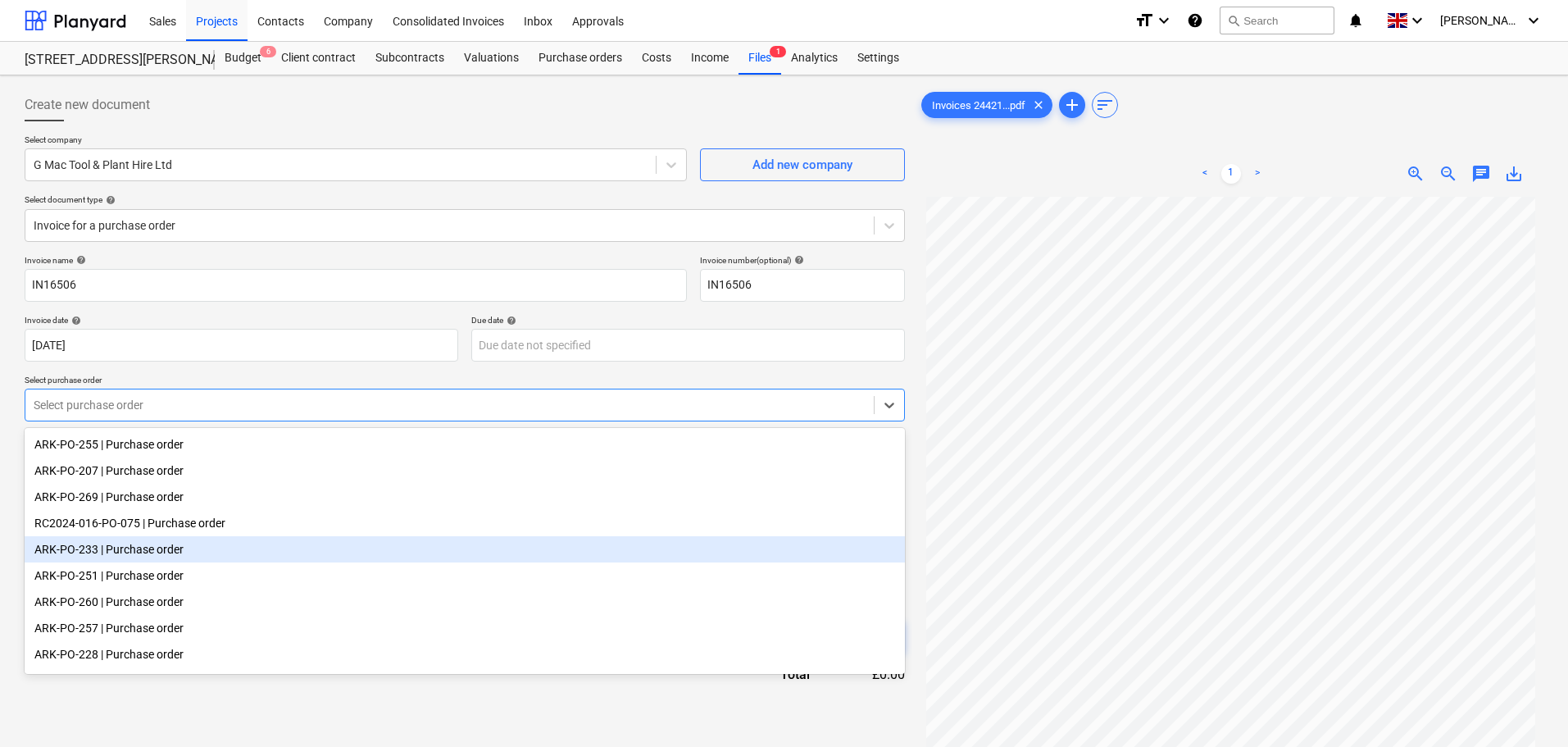
click at [130, 545] on div "ARK-PO-233 | Purchase order" at bounding box center [464, 550] width 881 height 27
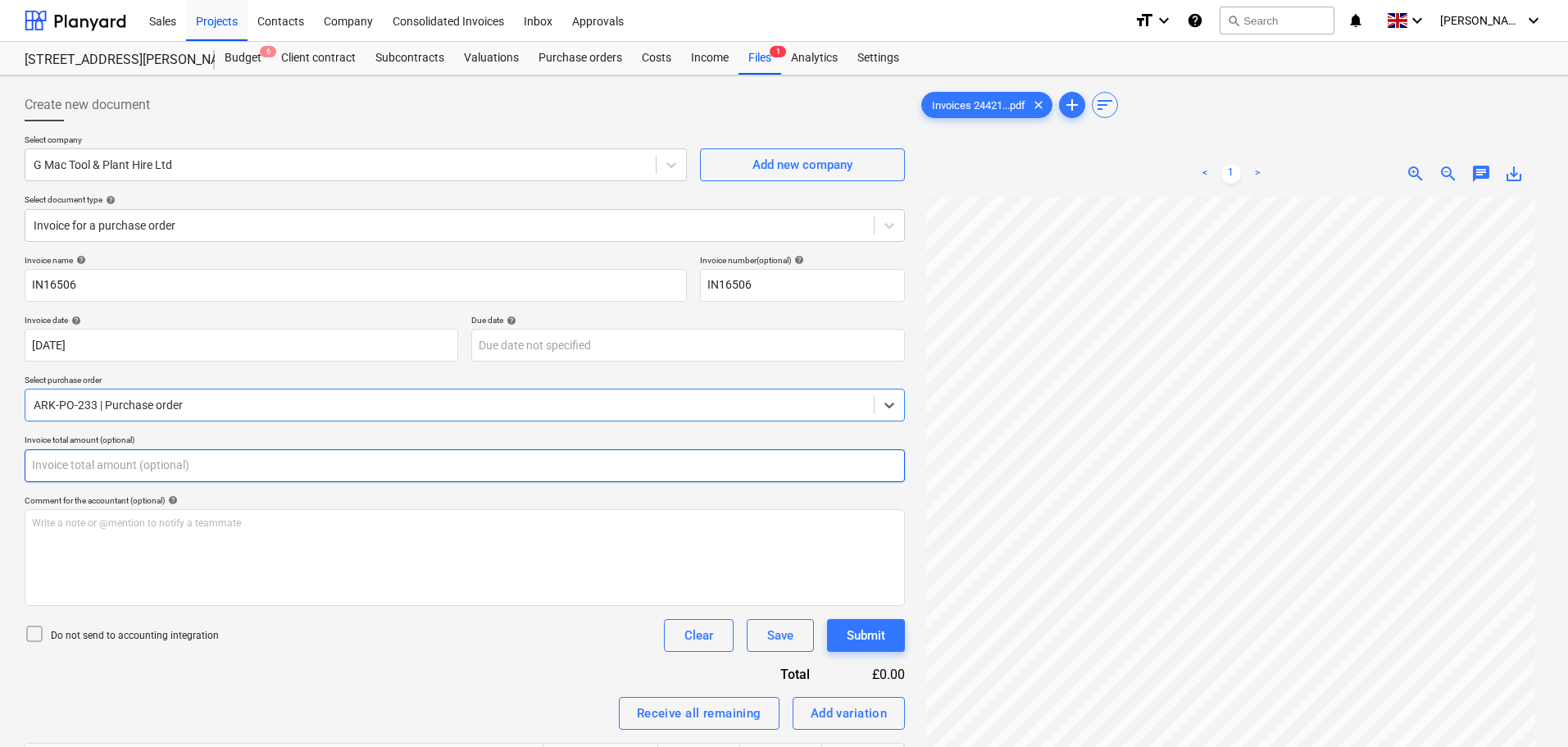
click at [97, 465] on input "text" at bounding box center [464, 466] width 881 height 33
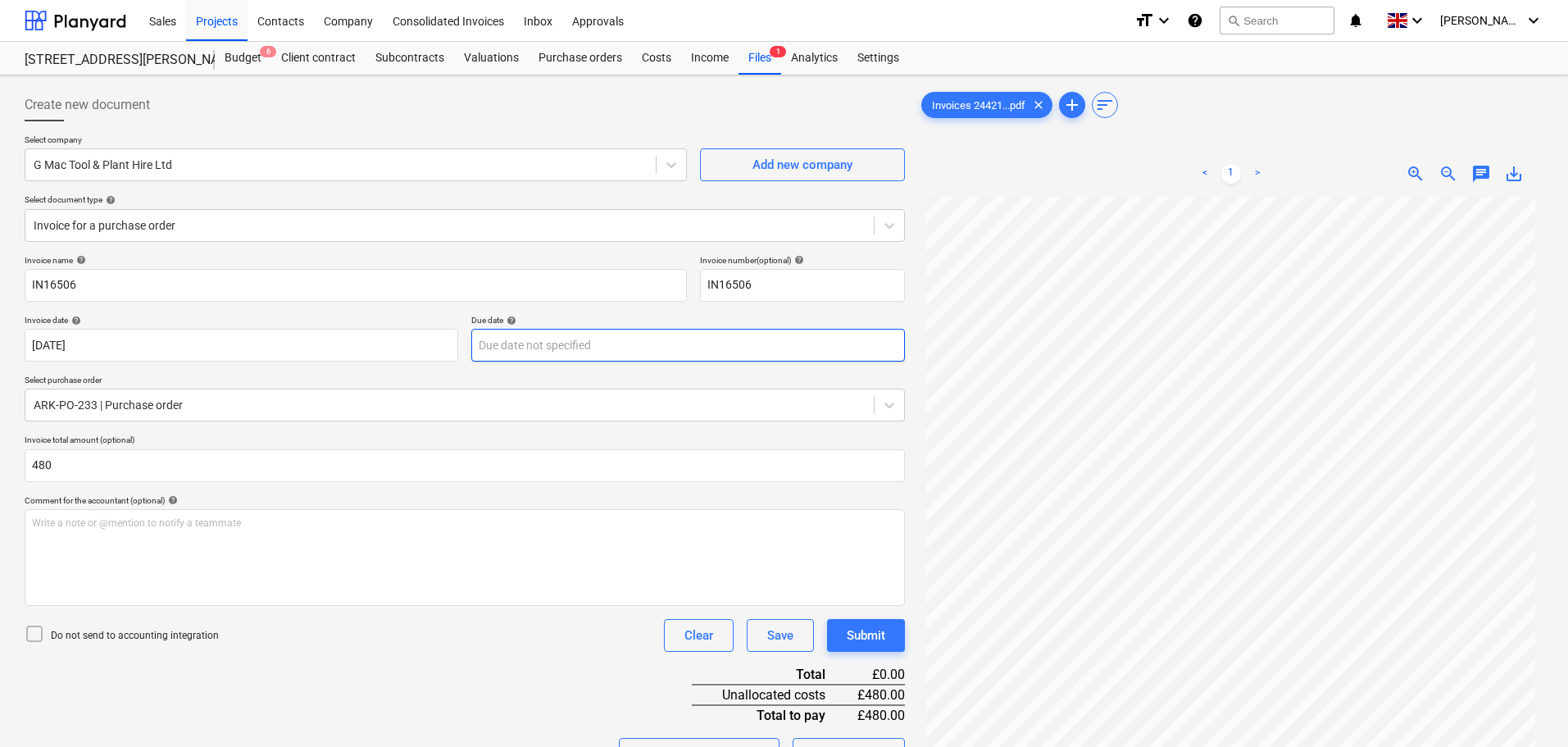
type input "480.00"
click at [532, 343] on body "Sales Projects Contacts Company Consolidated Invoices Inbox Approvals format_si…" at bounding box center [784, 373] width 1568 height 747
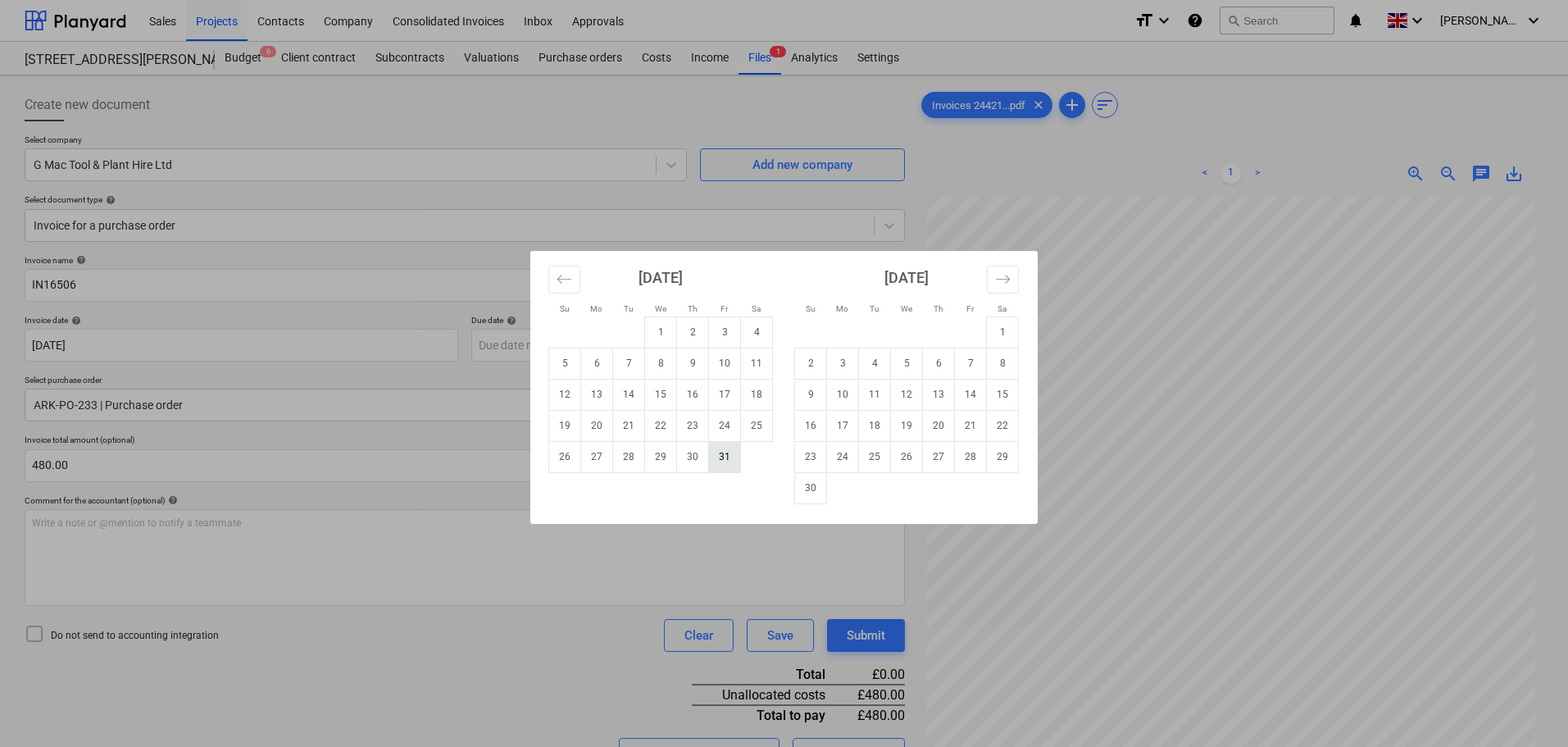
click at [722, 455] on td "31" at bounding box center [725, 457] width 32 height 32
type input "[DATE]"
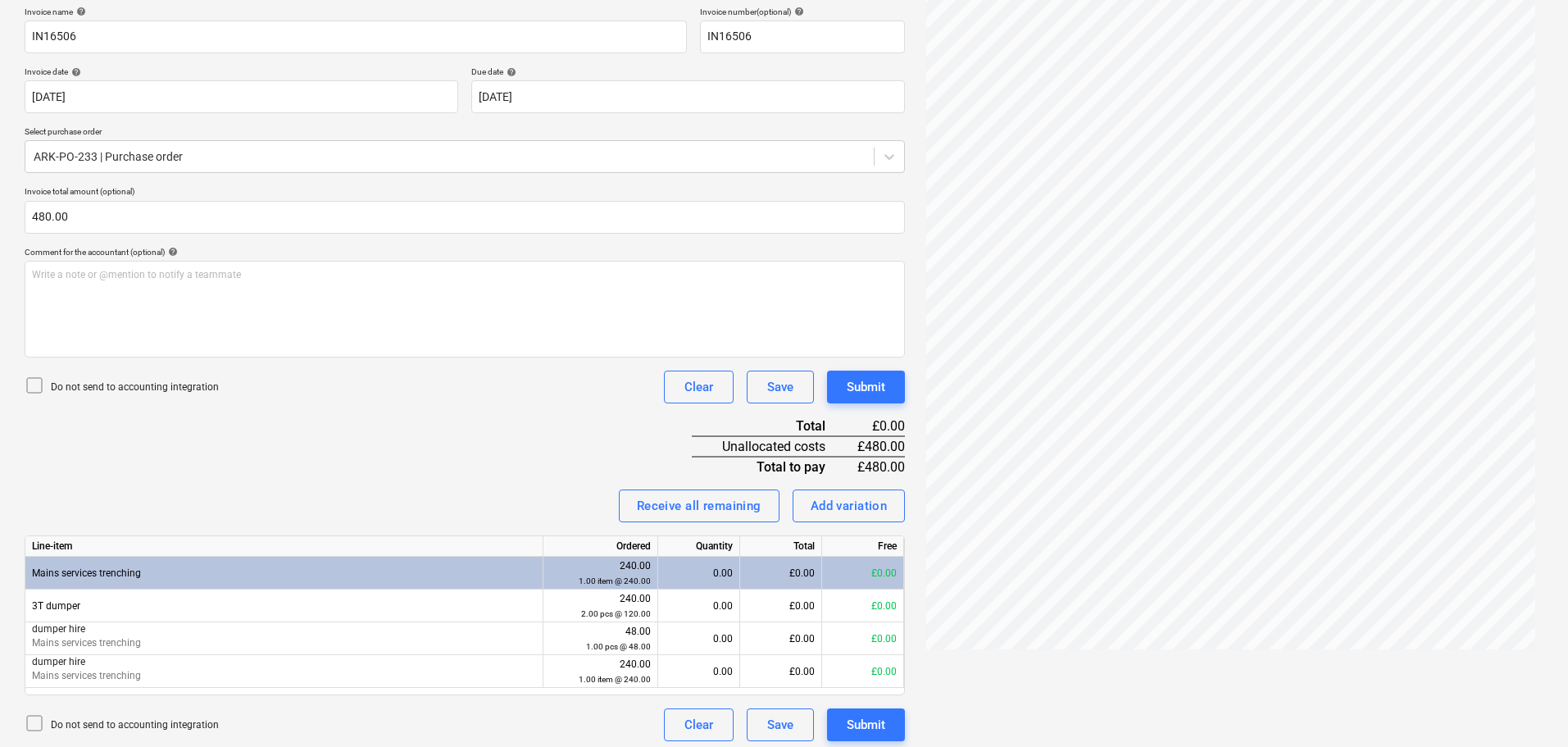
scroll to position [256, 0]
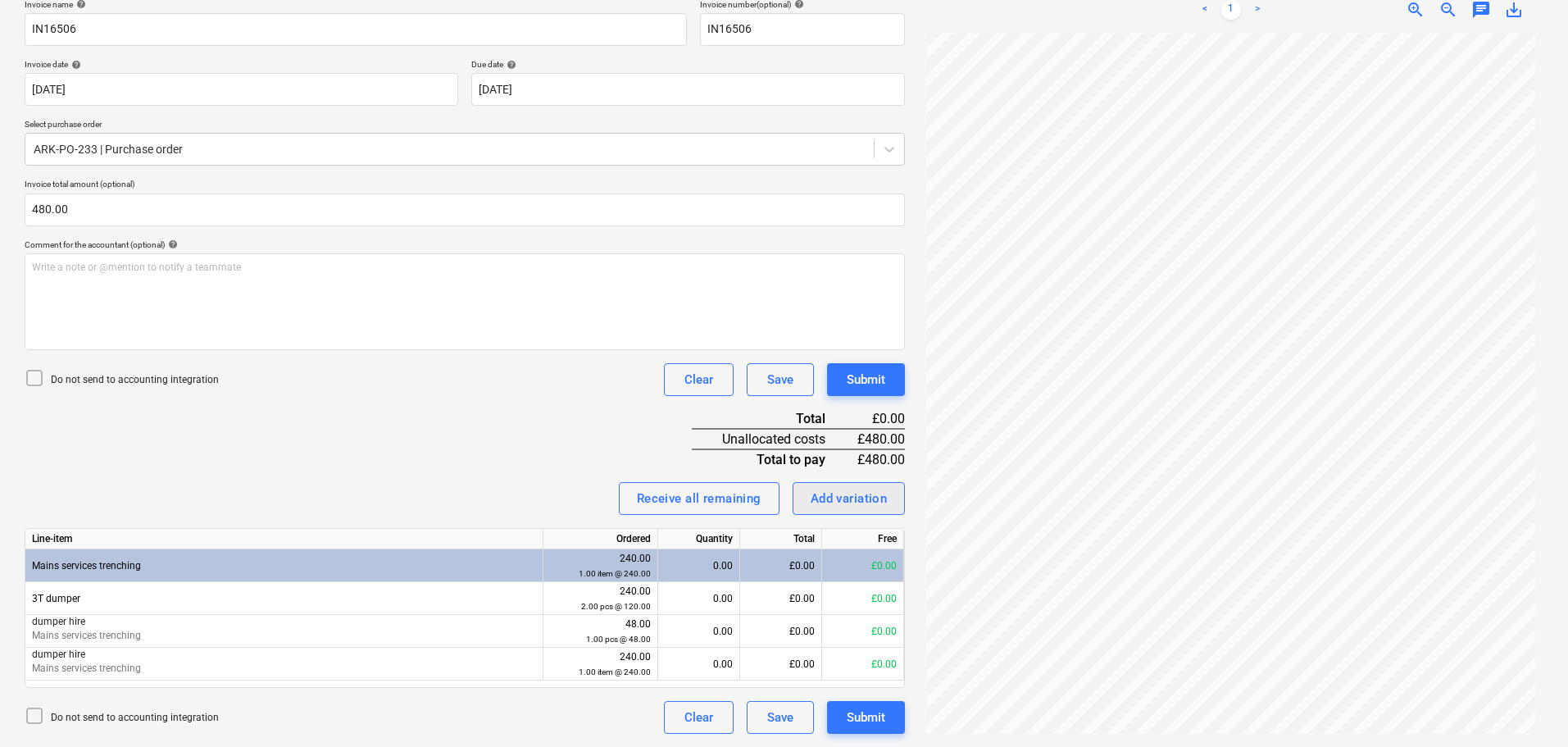
click at [869, 498] on div "Add variation" at bounding box center [849, 499] width 77 height 22
type textarea "x"
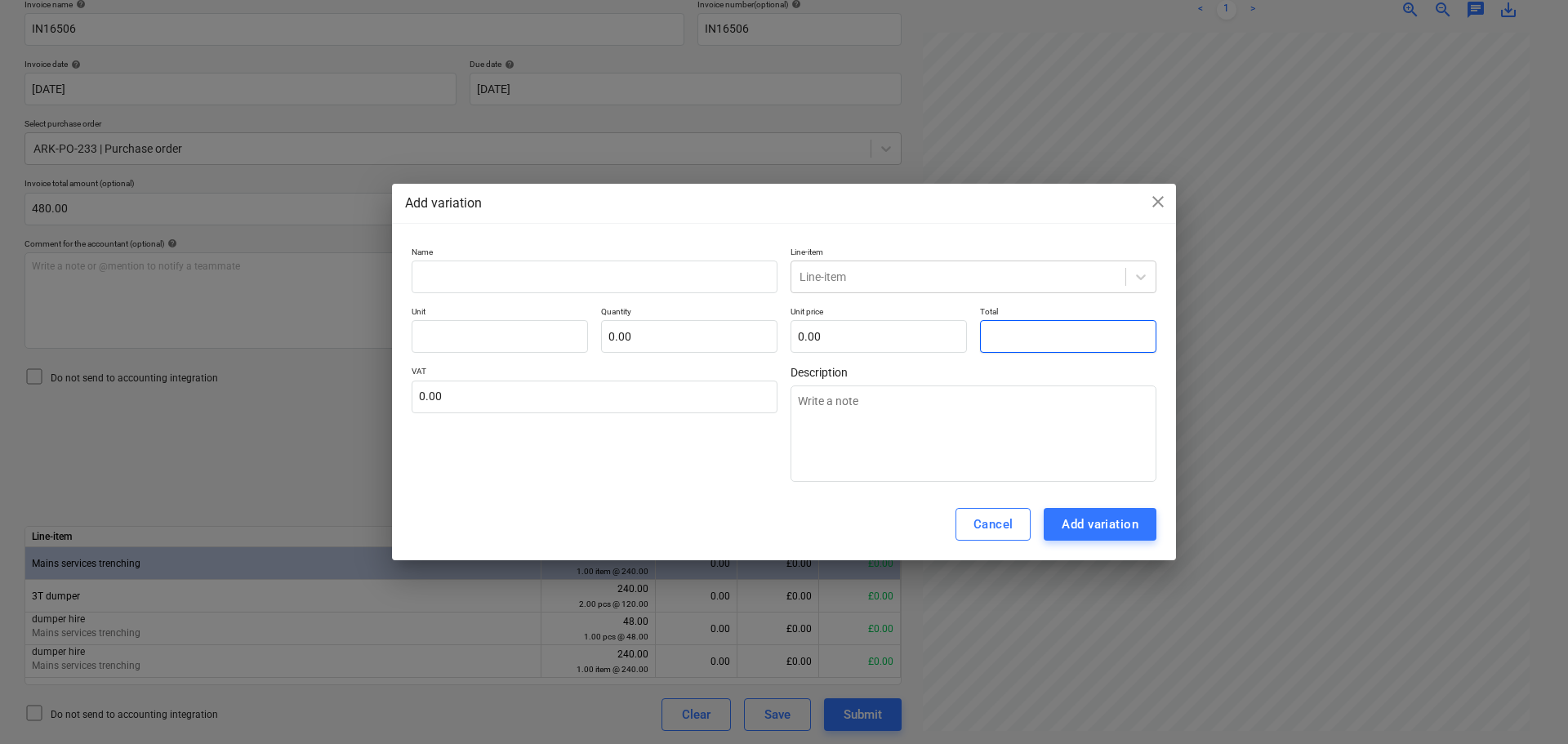
click at [1049, 329] on input "text" at bounding box center [1069, 336] width 177 height 32
type textarea "x"
type input "pcs"
type input "1"
type input "1.00"
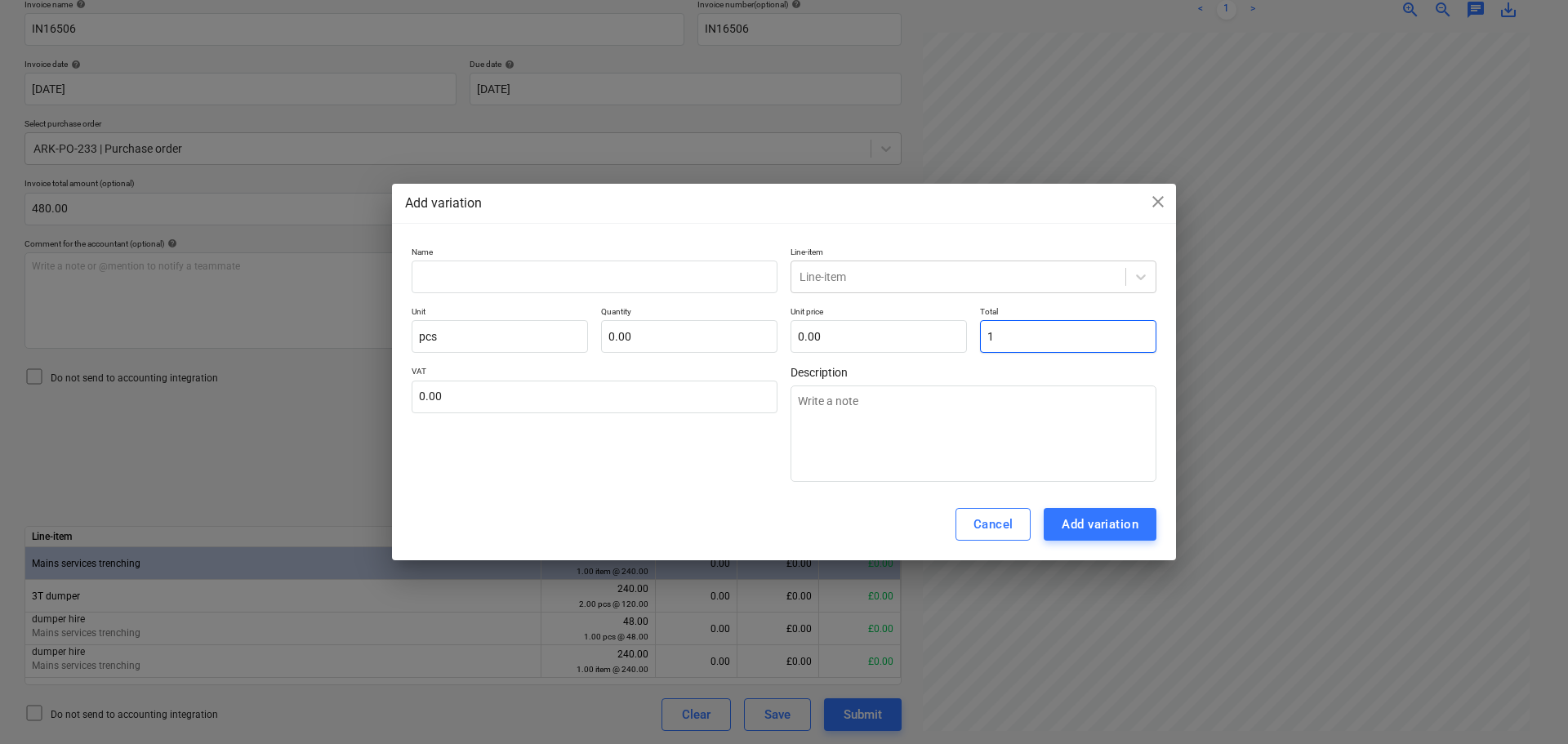
type input "1.00"
type textarea "x"
type input "14"
type input "14.00"
type textarea "x"
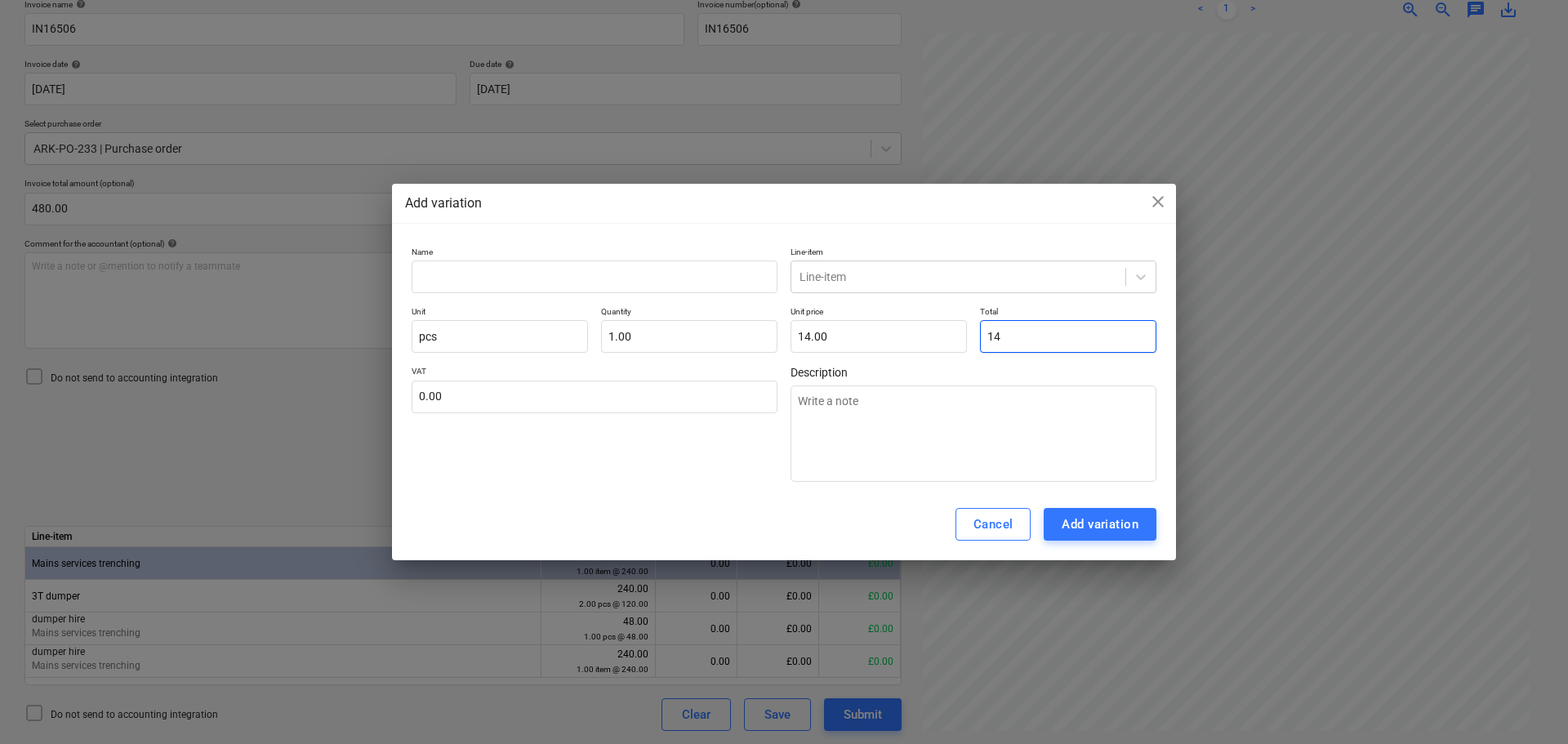
type input "140"
type input "140.00"
click at [987, 265] on div "Line-item" at bounding box center [958, 276] width 334 height 23
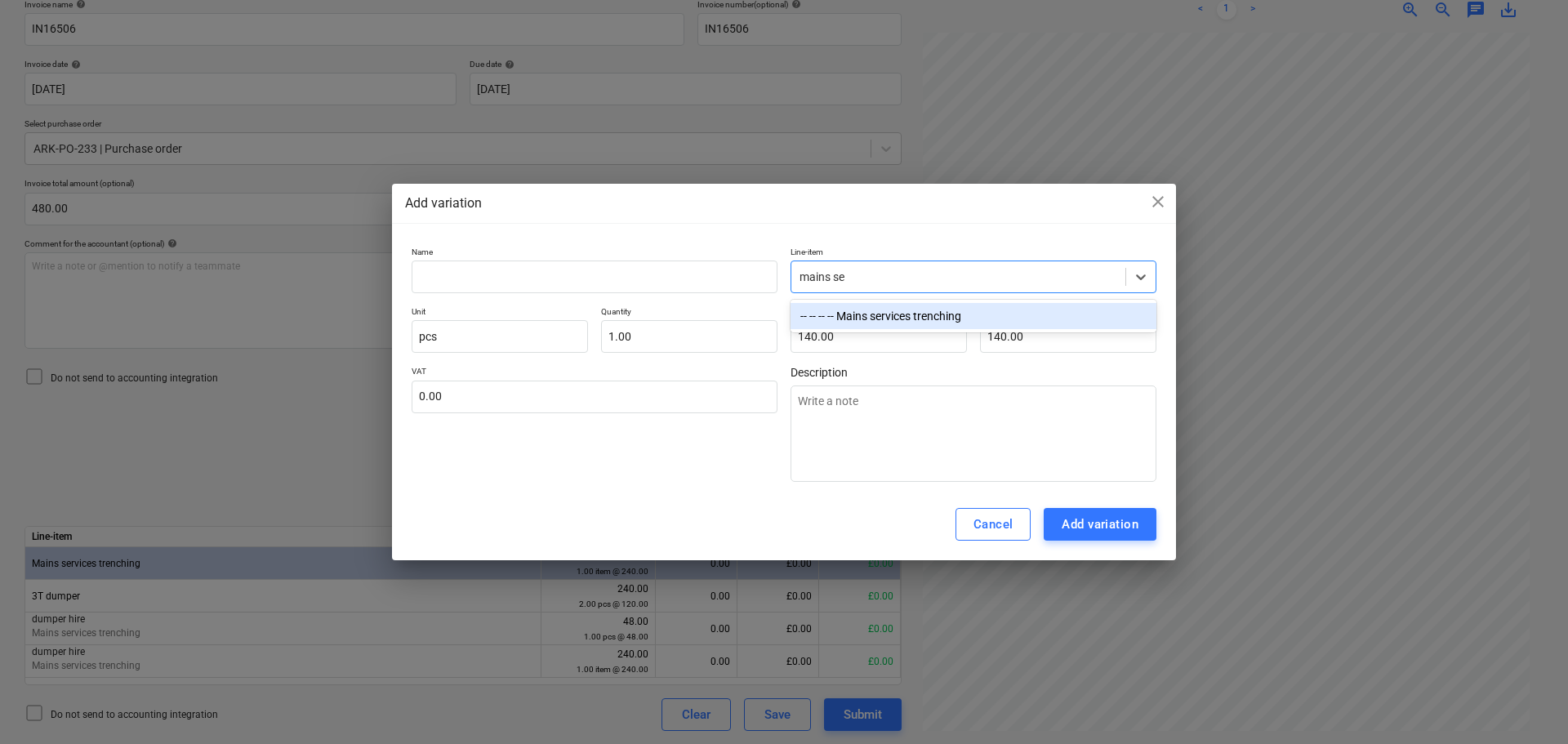
type input "mains ser"
click at [937, 315] on div "-- -- -- -- Mains services trenching" at bounding box center [974, 315] width 365 height 27
type textarea "x"
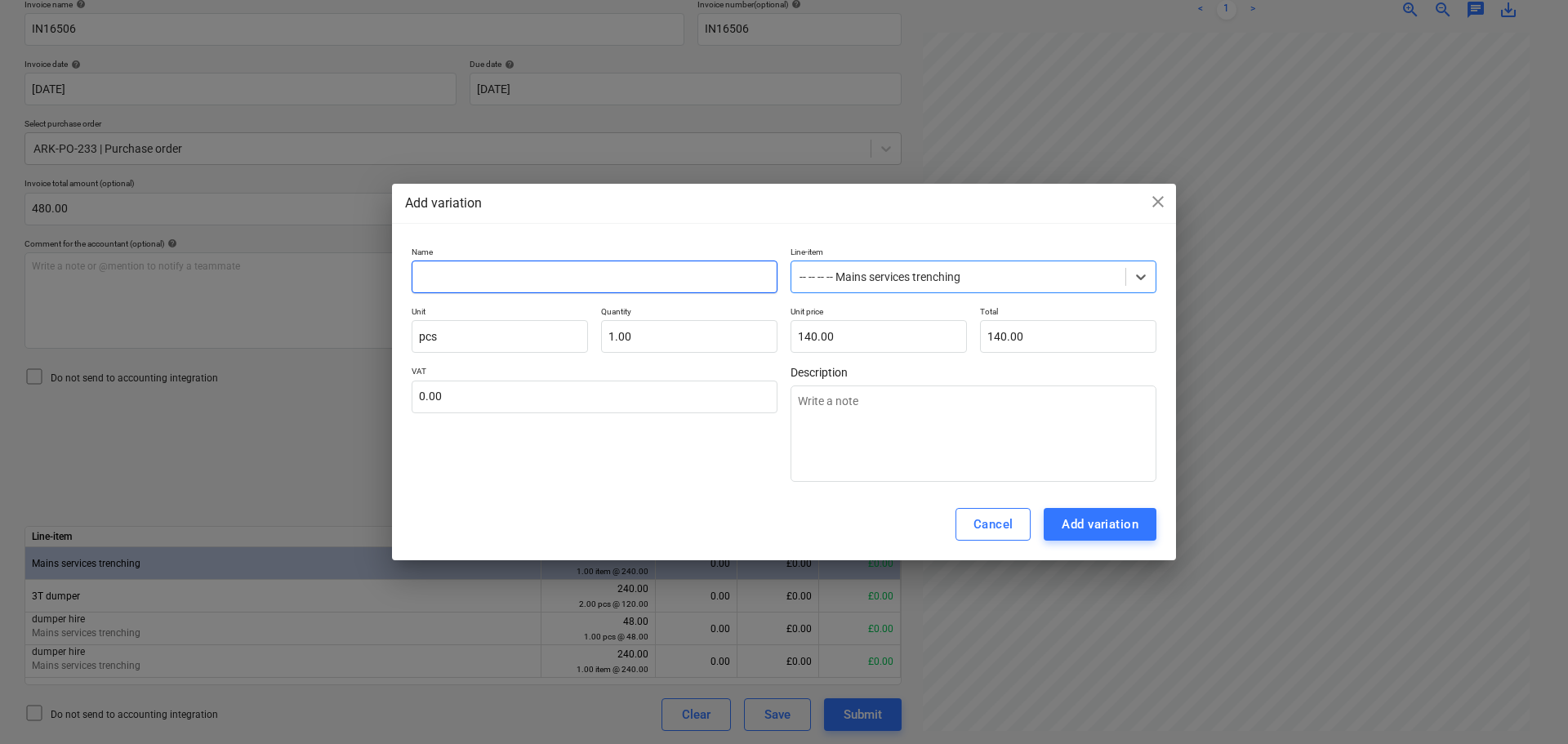
click at [731, 281] on input "text" at bounding box center [594, 276] width 365 height 32
type textarea "x"
type input "d"
type textarea "x"
type input "du"
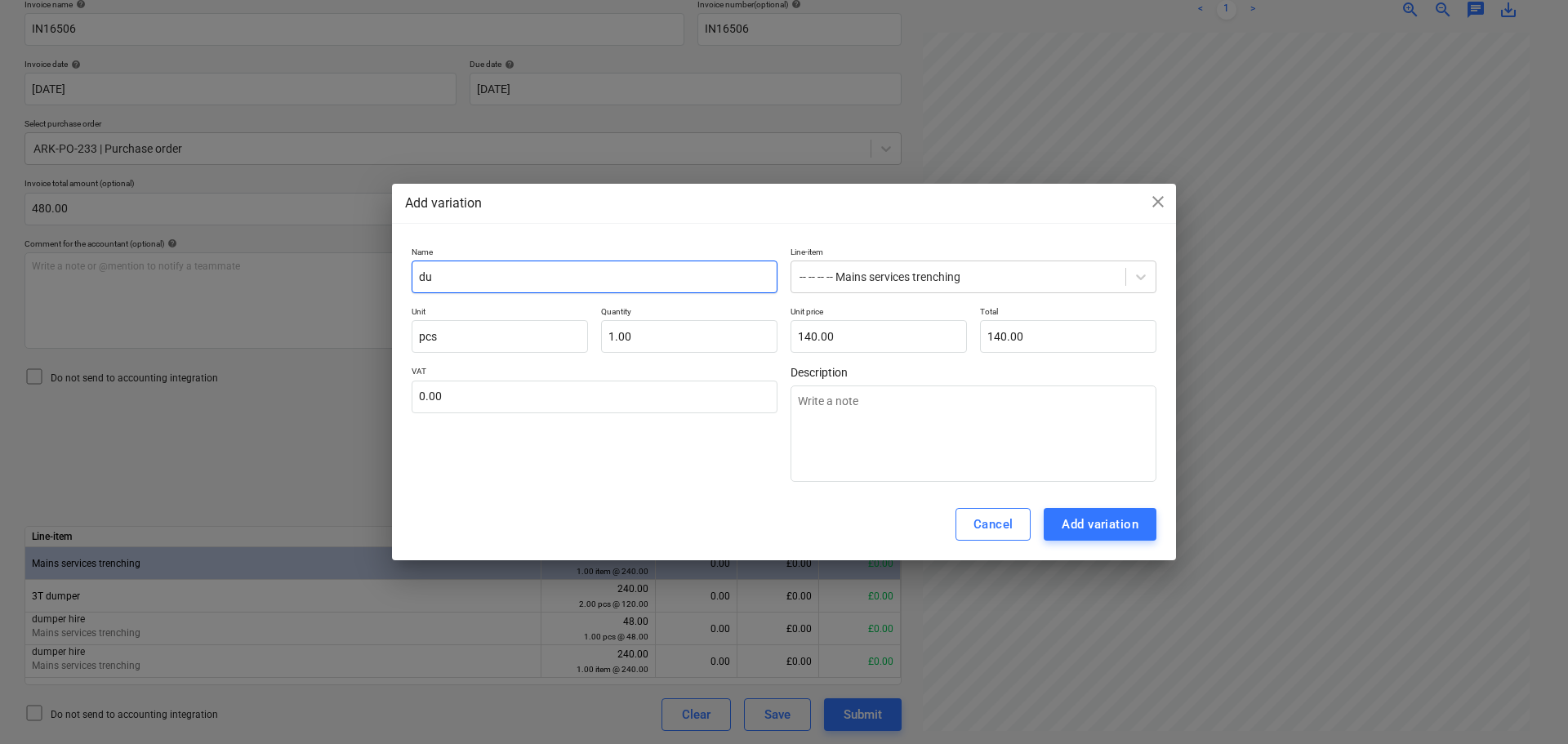
type textarea "x"
type input "dum"
type textarea "x"
type input "dumpe"
type textarea "x"
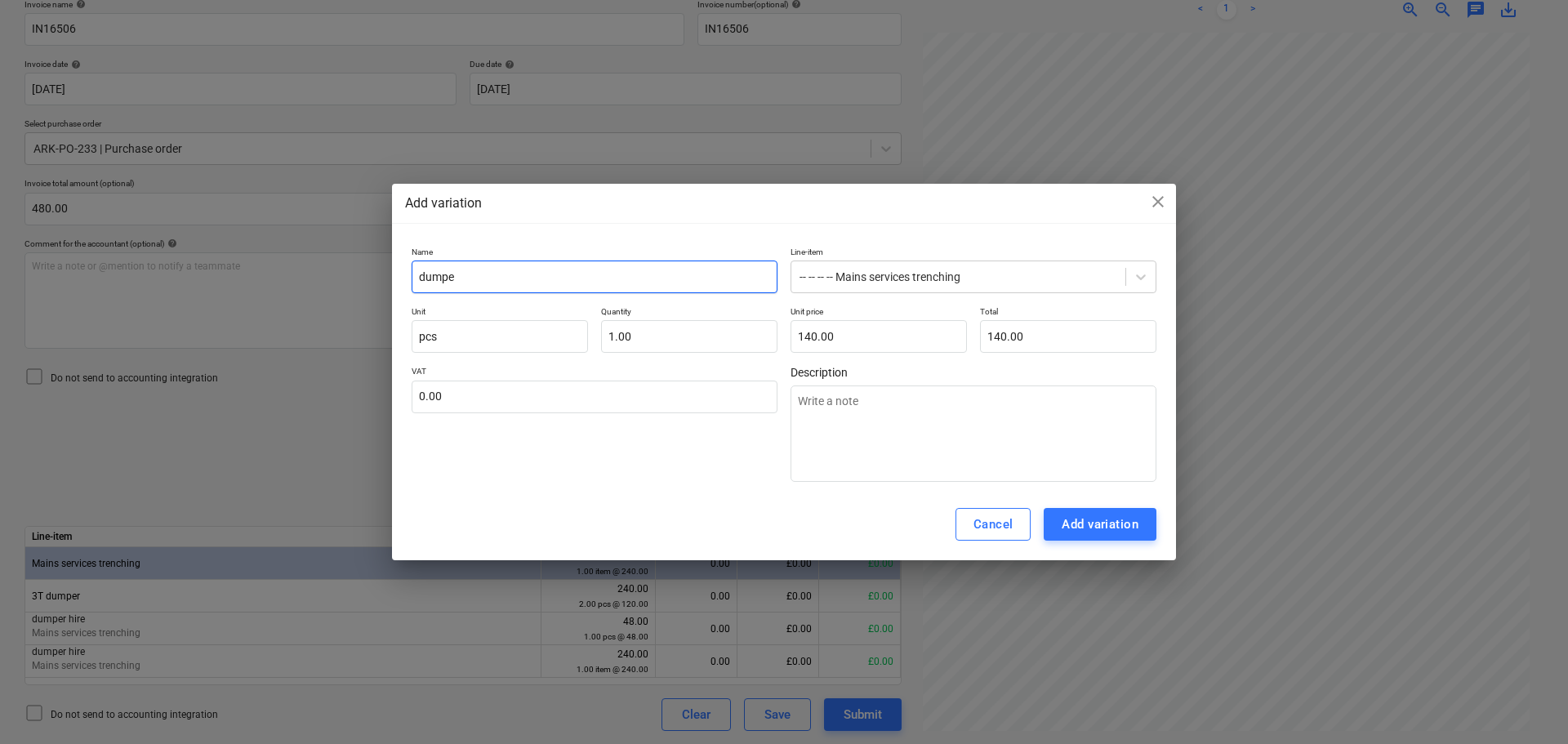
type input "dumper"
type textarea "x"
type input "dumper"
type textarea "x"
type input "dumper h"
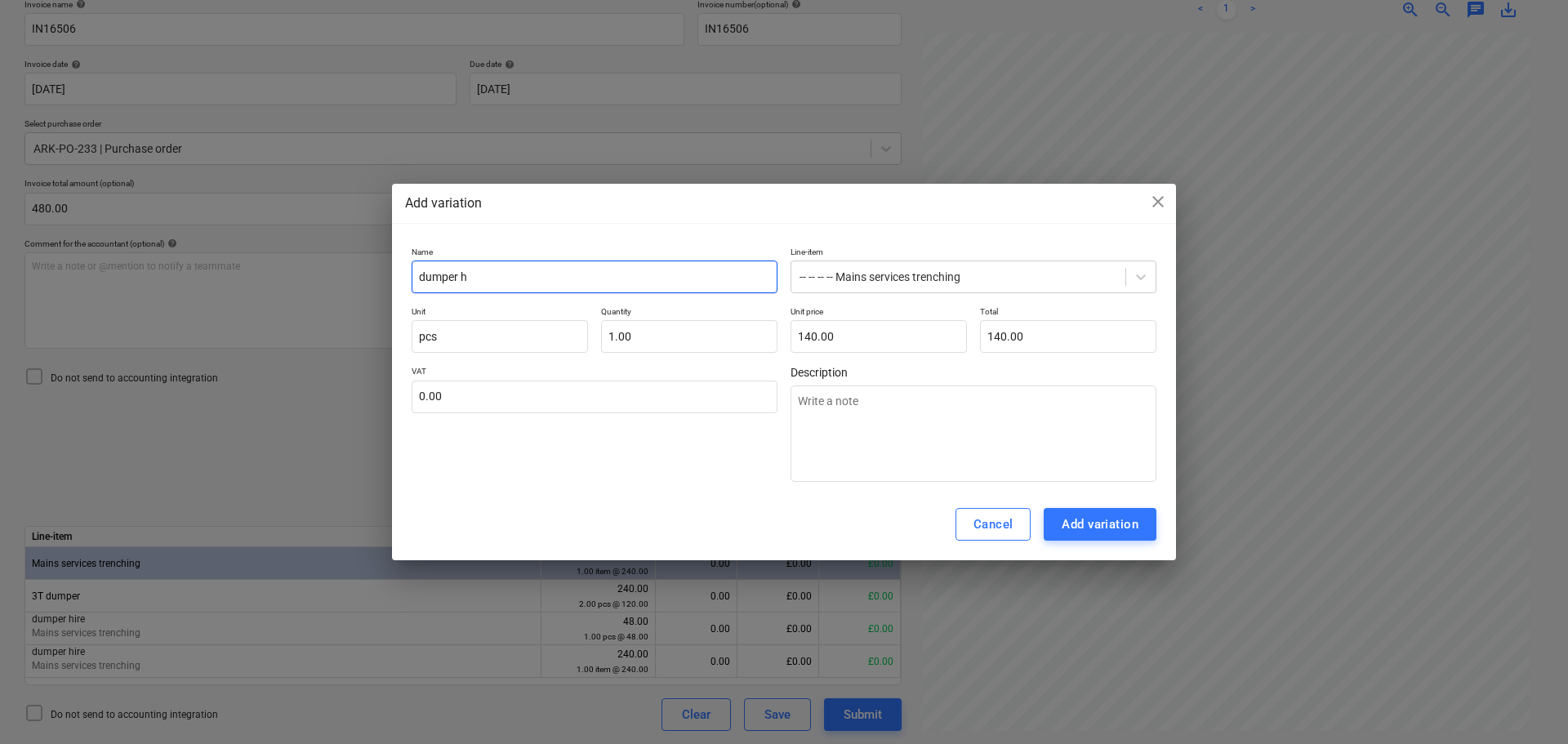
type textarea "x"
type input "dumper hi"
type textarea "x"
type input "dumper hir"
type textarea "x"
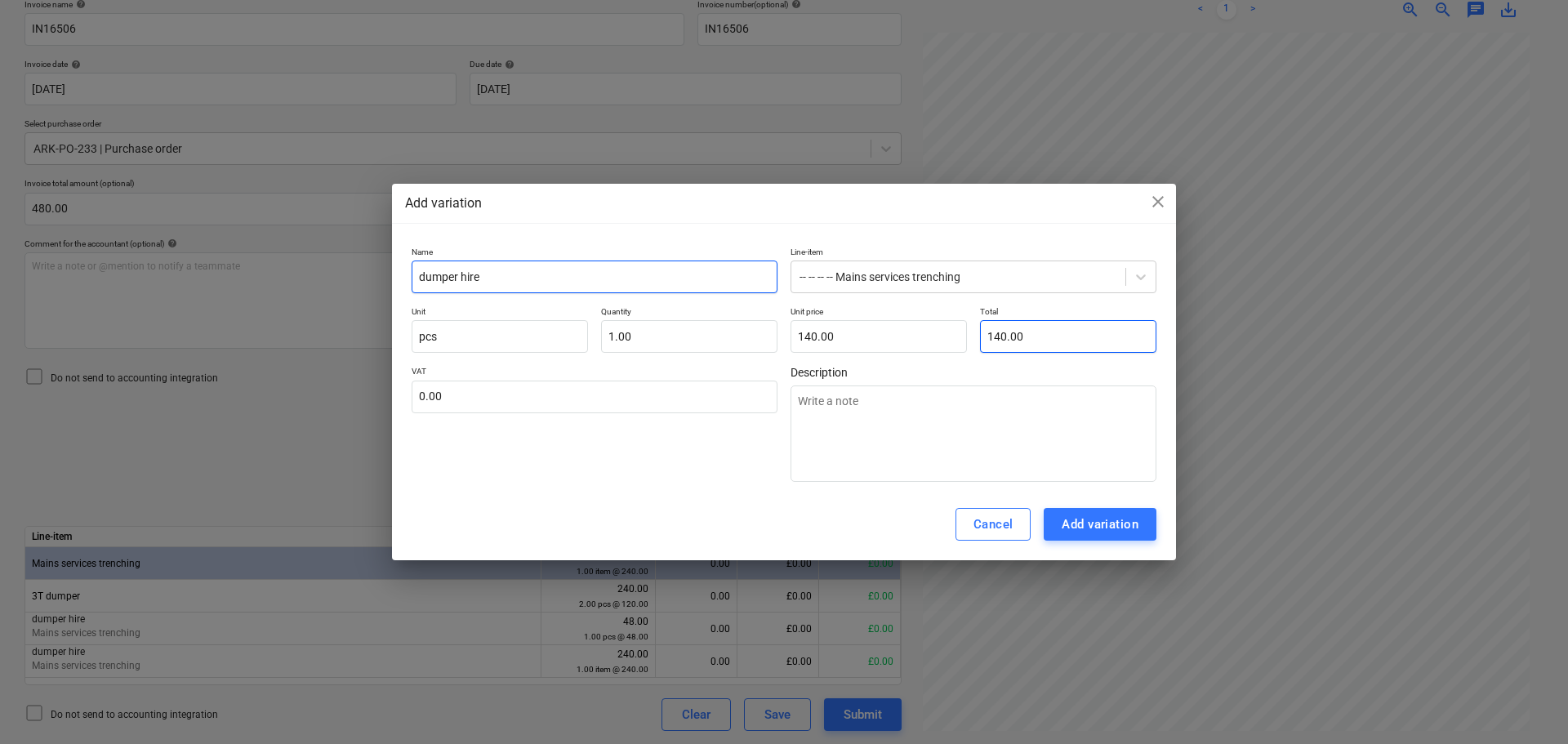
type input "dumper hire"
type input "140"
drag, startPoint x: 1083, startPoint y: 328, endPoint x: 791, endPoint y: 326, distance: 292.0
click at [791, 326] on div "Unit pcs Quantity 1.00 Unit price 140.00 Total 140" at bounding box center [784, 329] width 745 height 46
type textarea "x"
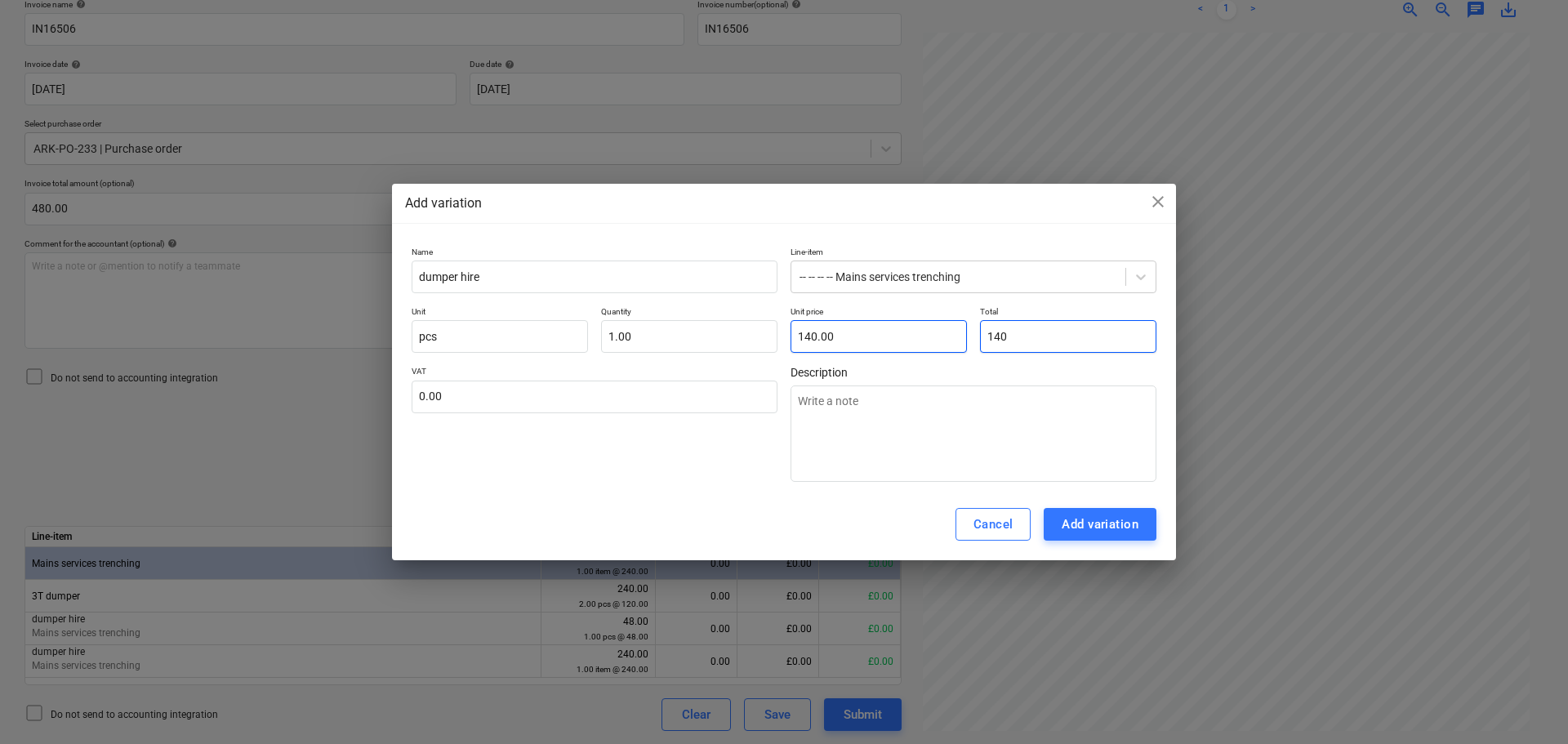
type input "4"
type input "4.00"
type textarea "x"
type input "48"
type input "48.00"
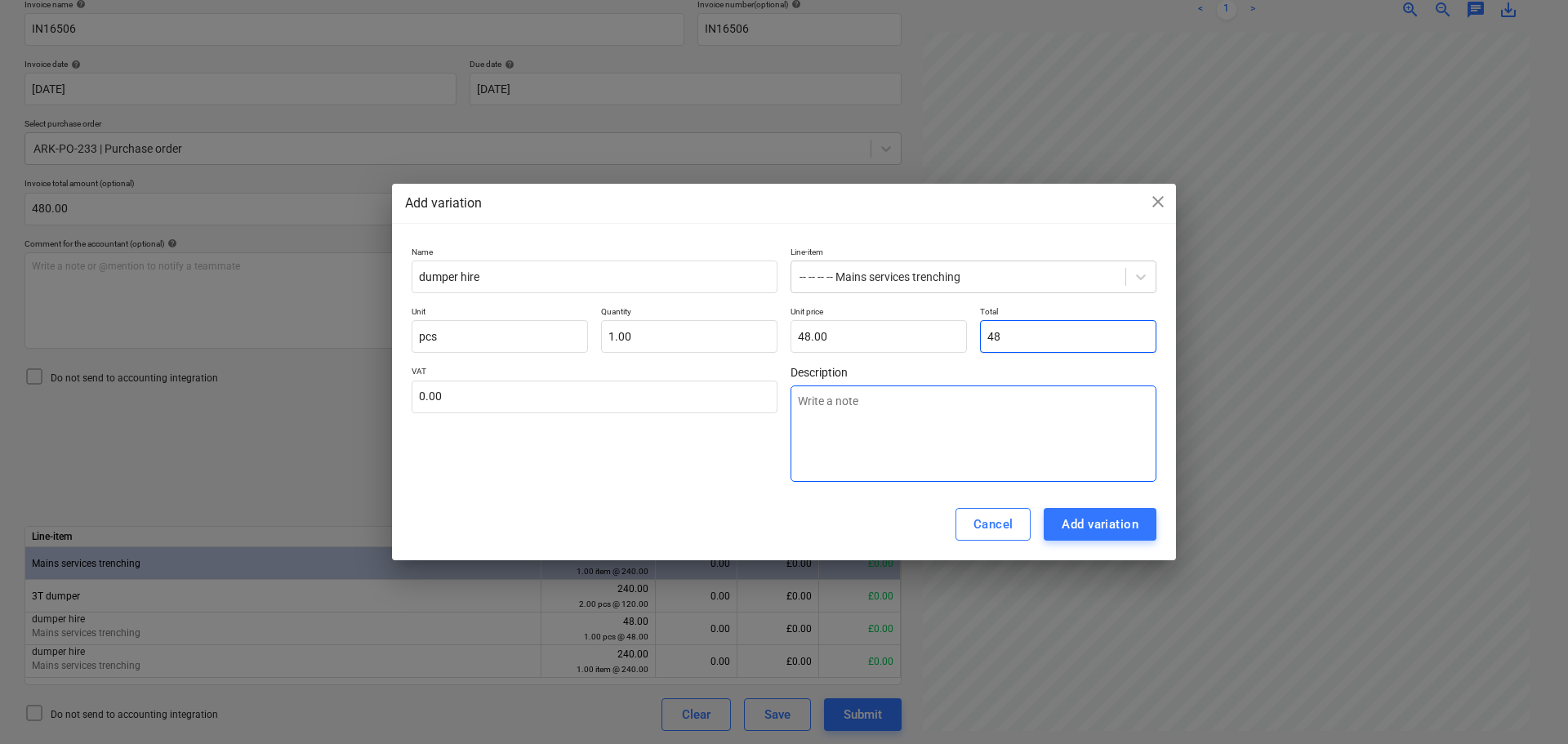
type textarea "x"
type input "480"
type input "480.00"
click at [1105, 521] on div "Add variation" at bounding box center [1100, 525] width 77 height 22
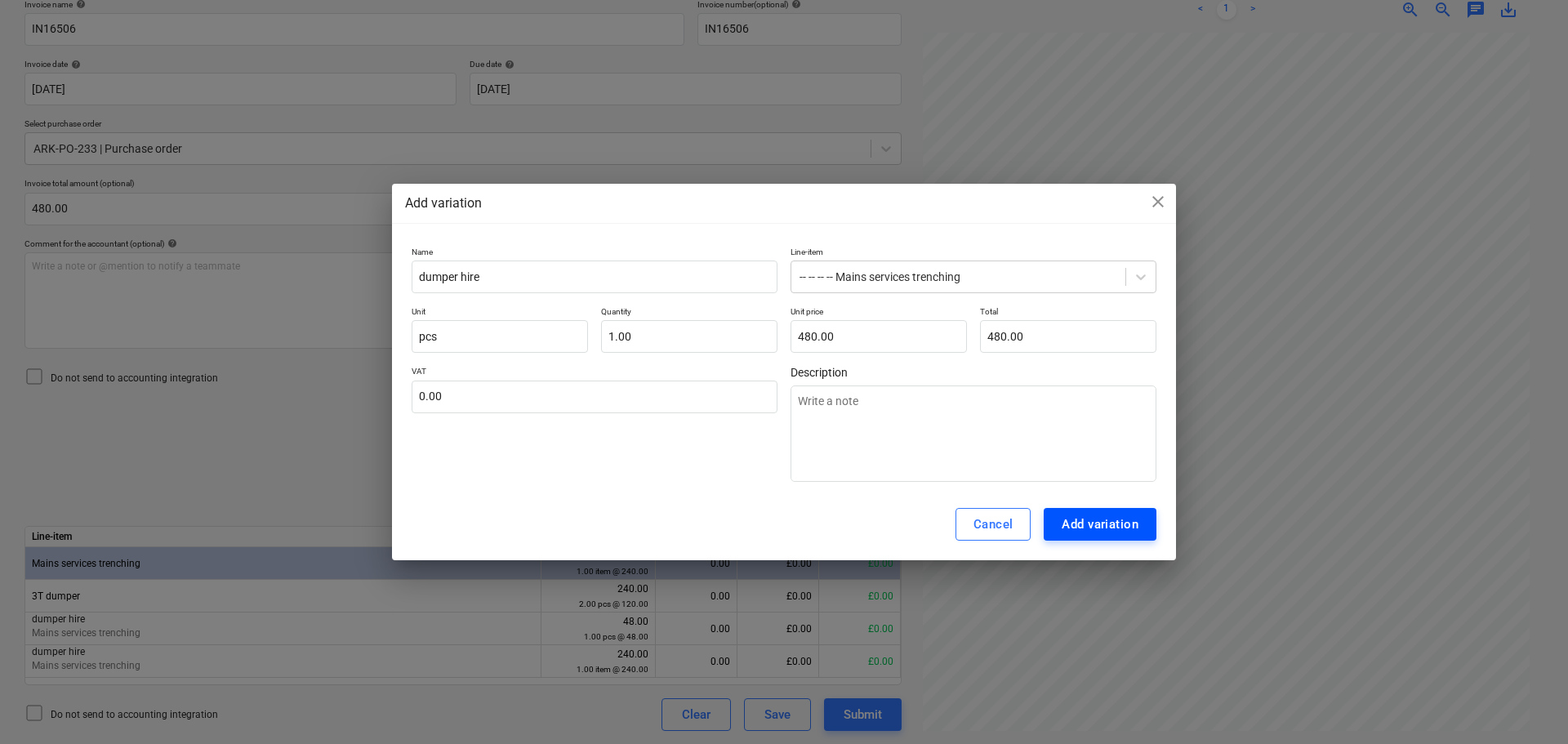
type textarea "x"
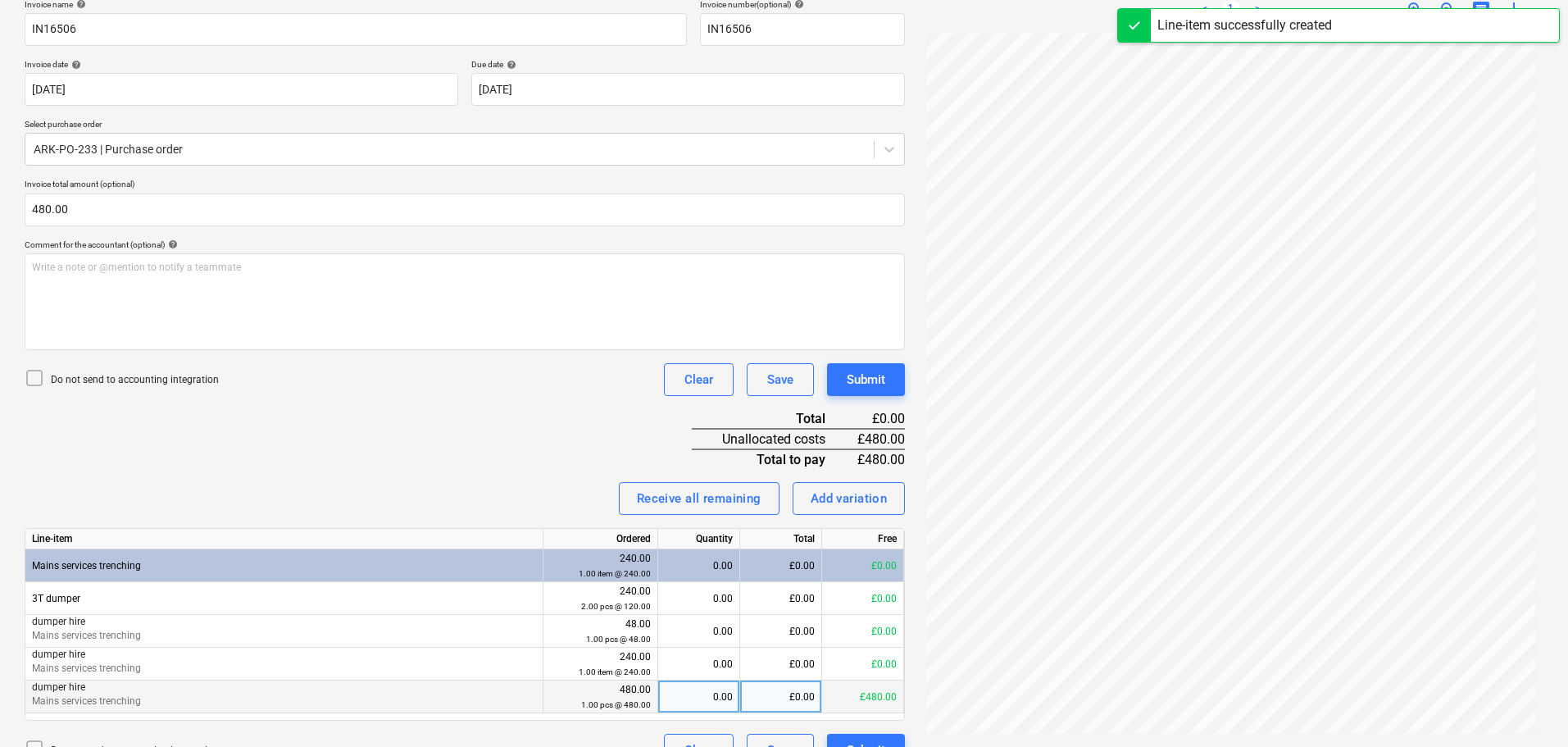
click at [796, 688] on div "£0.00" at bounding box center [781, 697] width 82 height 33
type input "480"
click at [473, 546] on div "Line-item" at bounding box center [284, 539] width 518 height 21
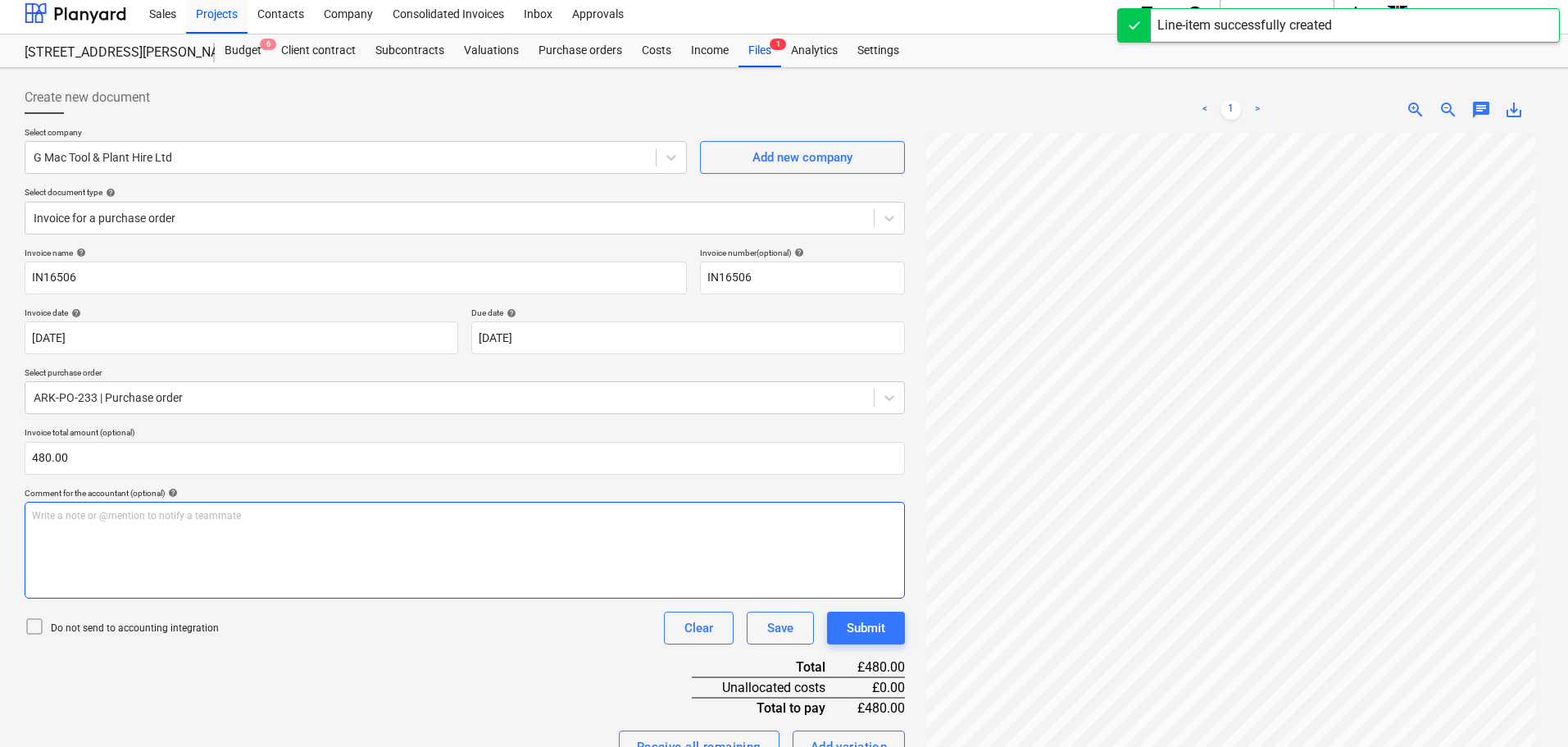
scroll to position [0, 0]
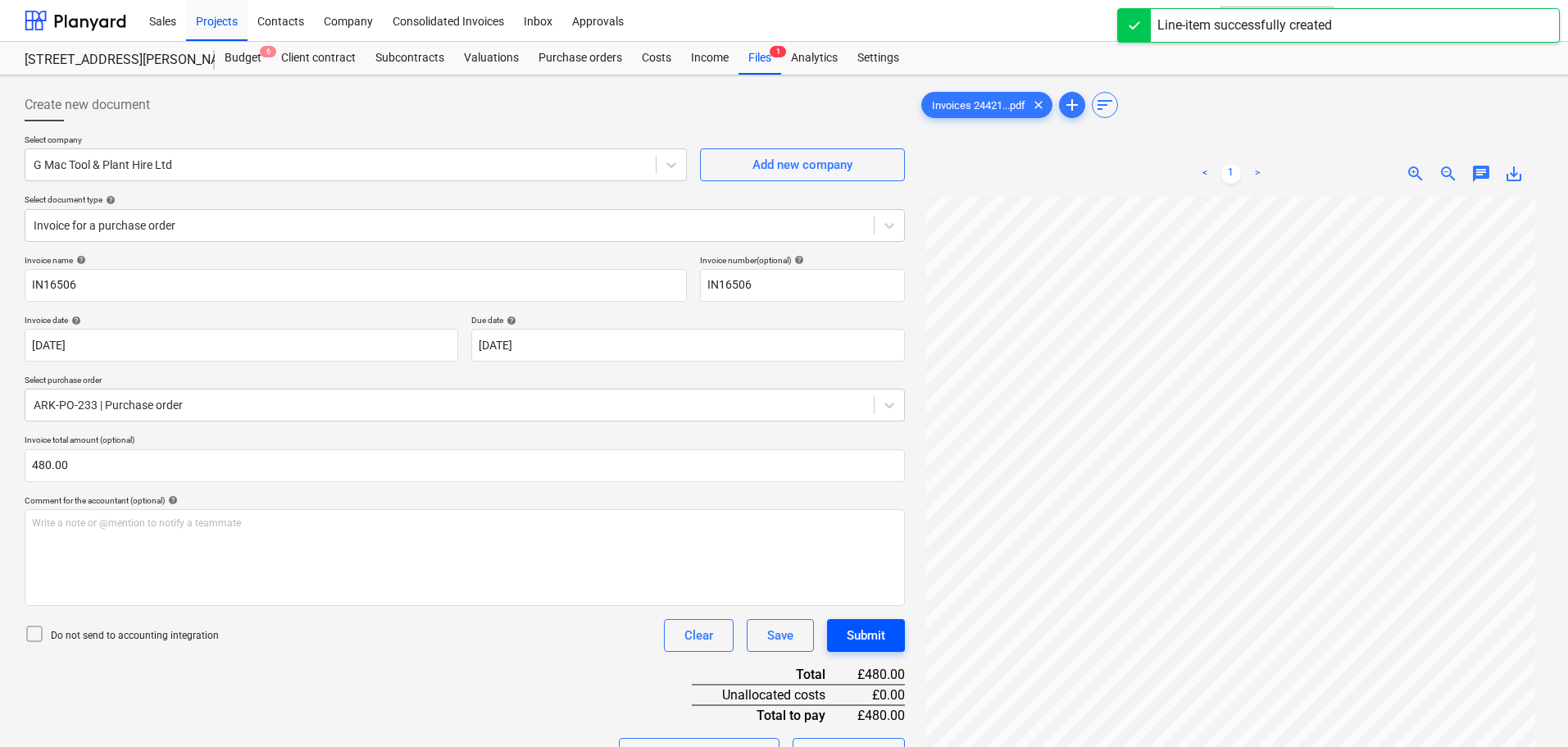
click at [862, 644] on div "Submit" at bounding box center [866, 635] width 38 height 22
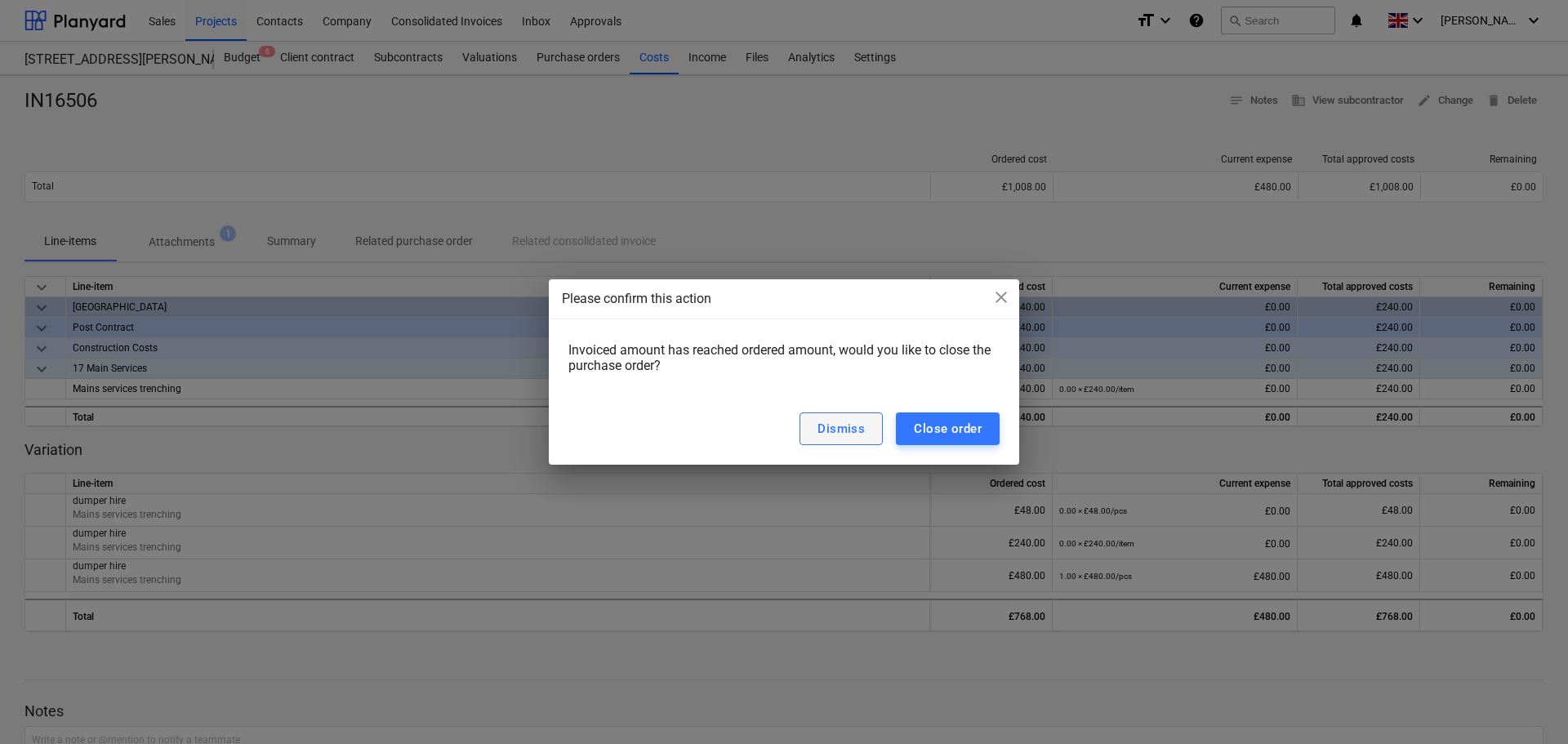
click at [825, 423] on div "Dismiss" at bounding box center [841, 429] width 47 height 22
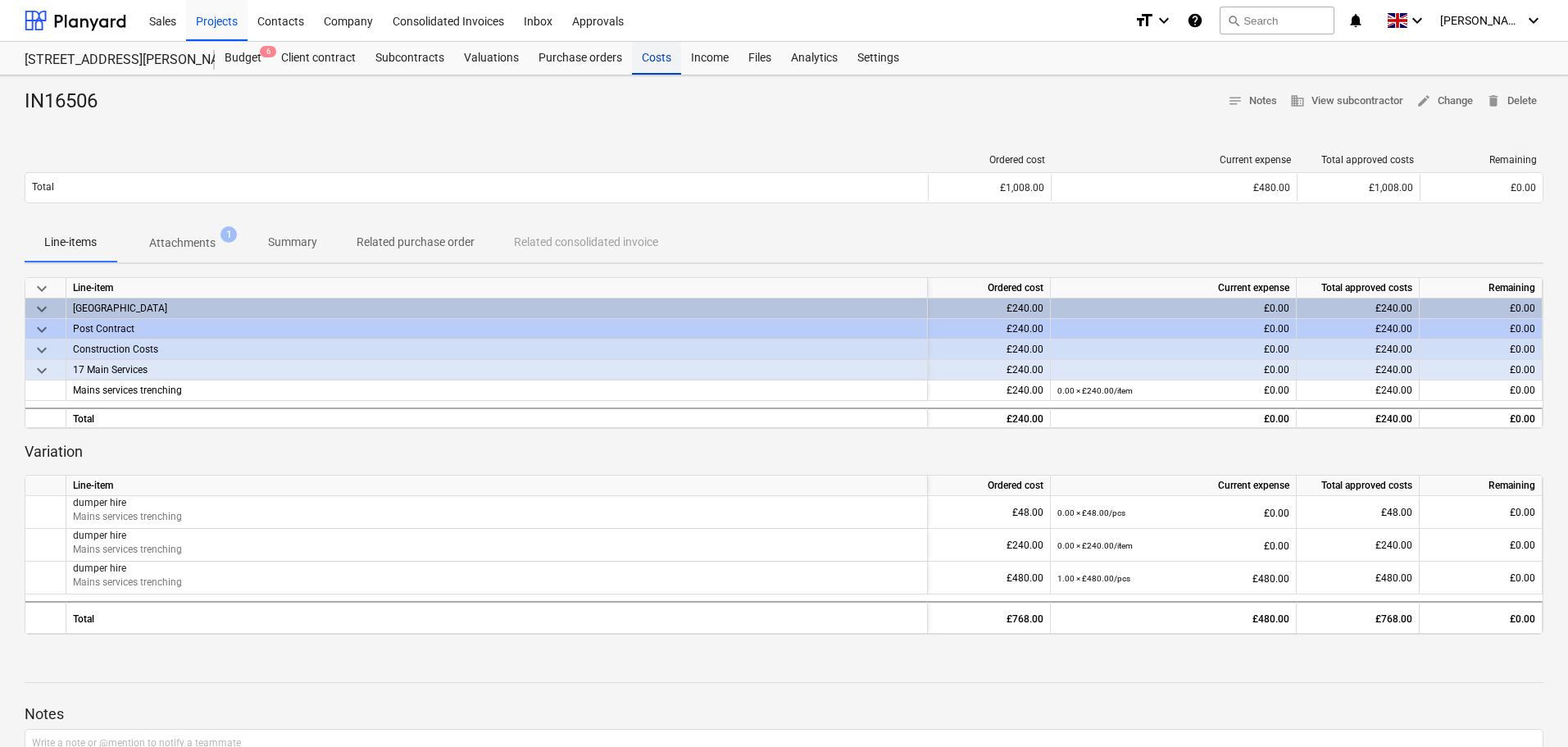
click at [655, 62] on div "Costs" at bounding box center [657, 57] width 49 height 33
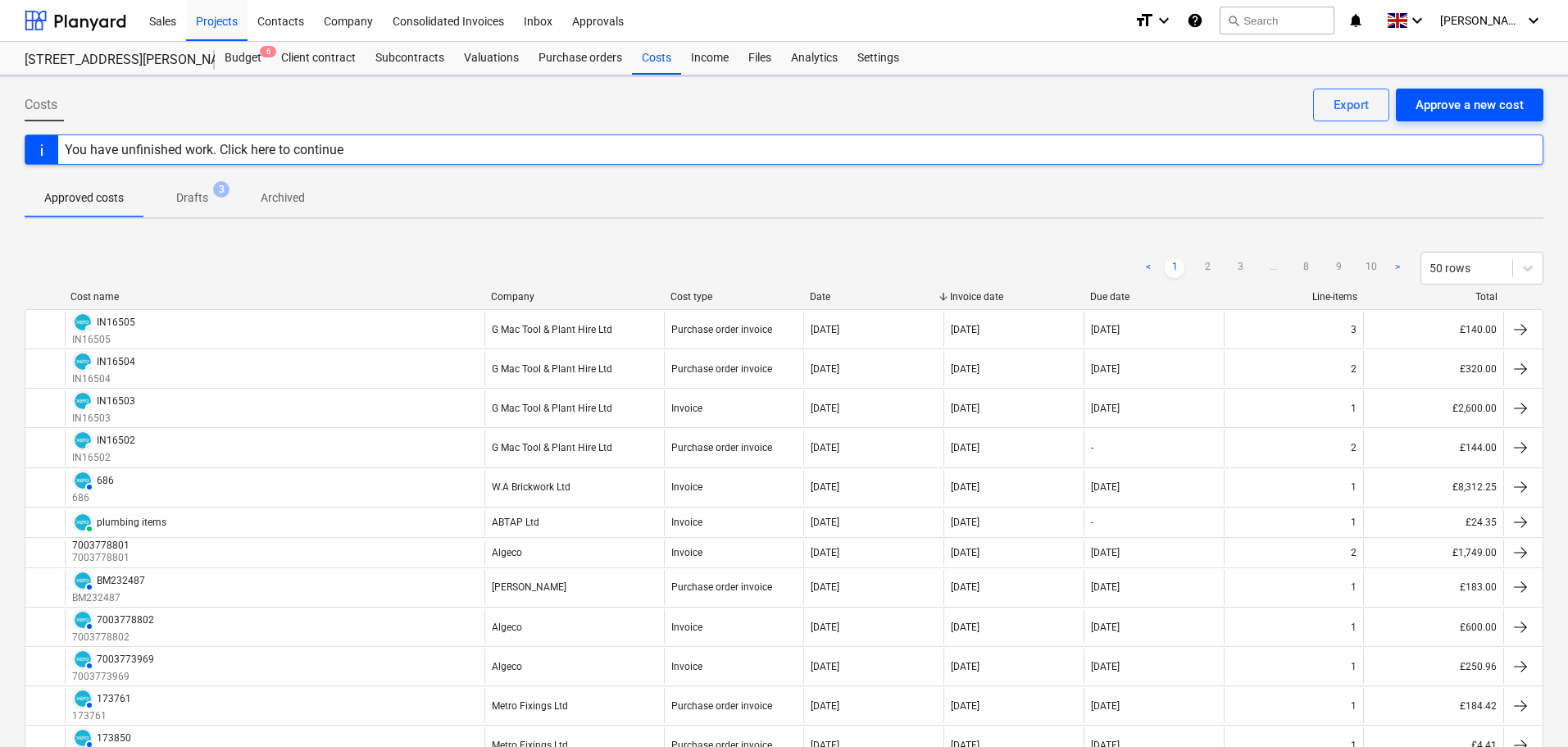
click at [1484, 108] on div "Approve a new cost" at bounding box center [1470, 106] width 108 height 22
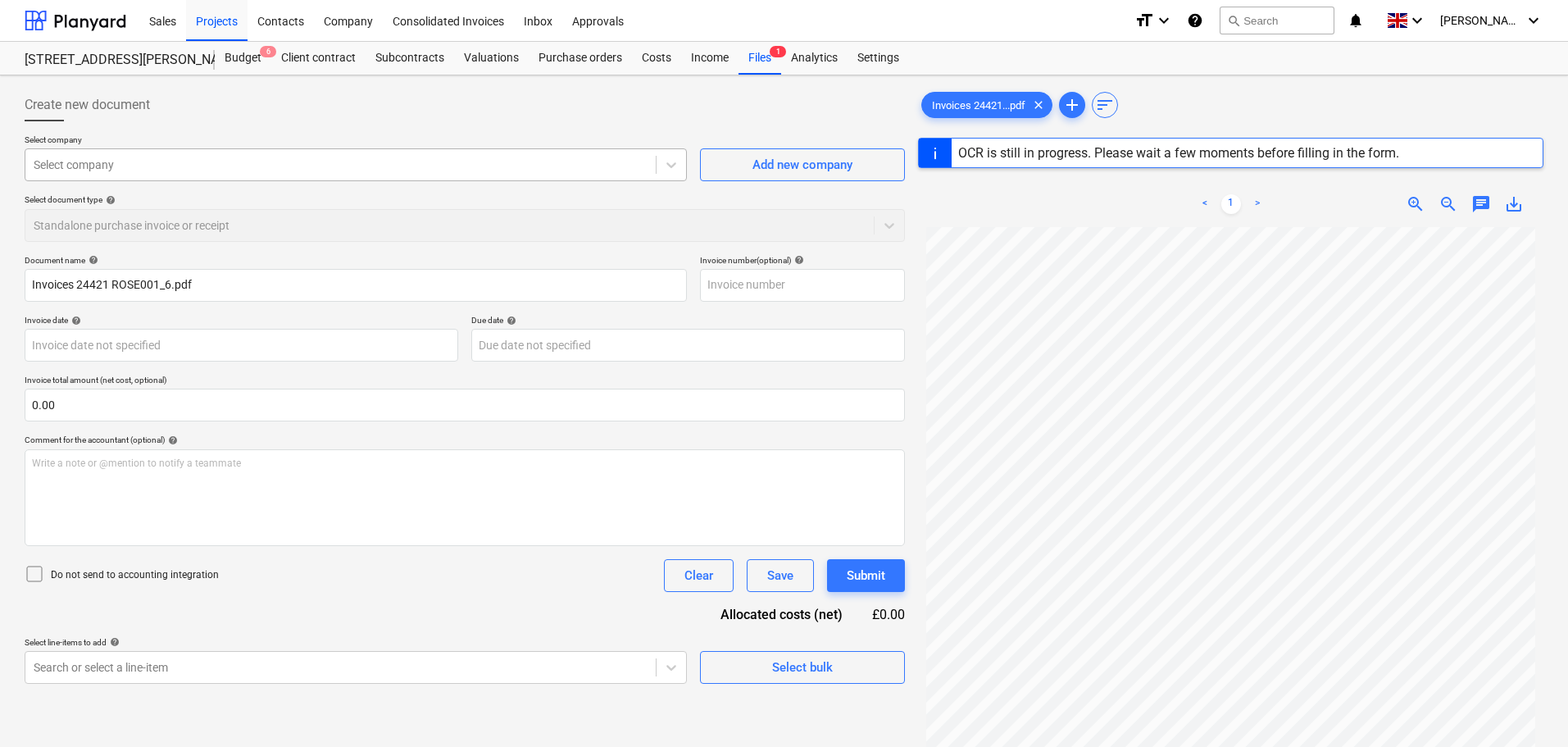
type input "IN16507"
type input "30 Sep 2025"
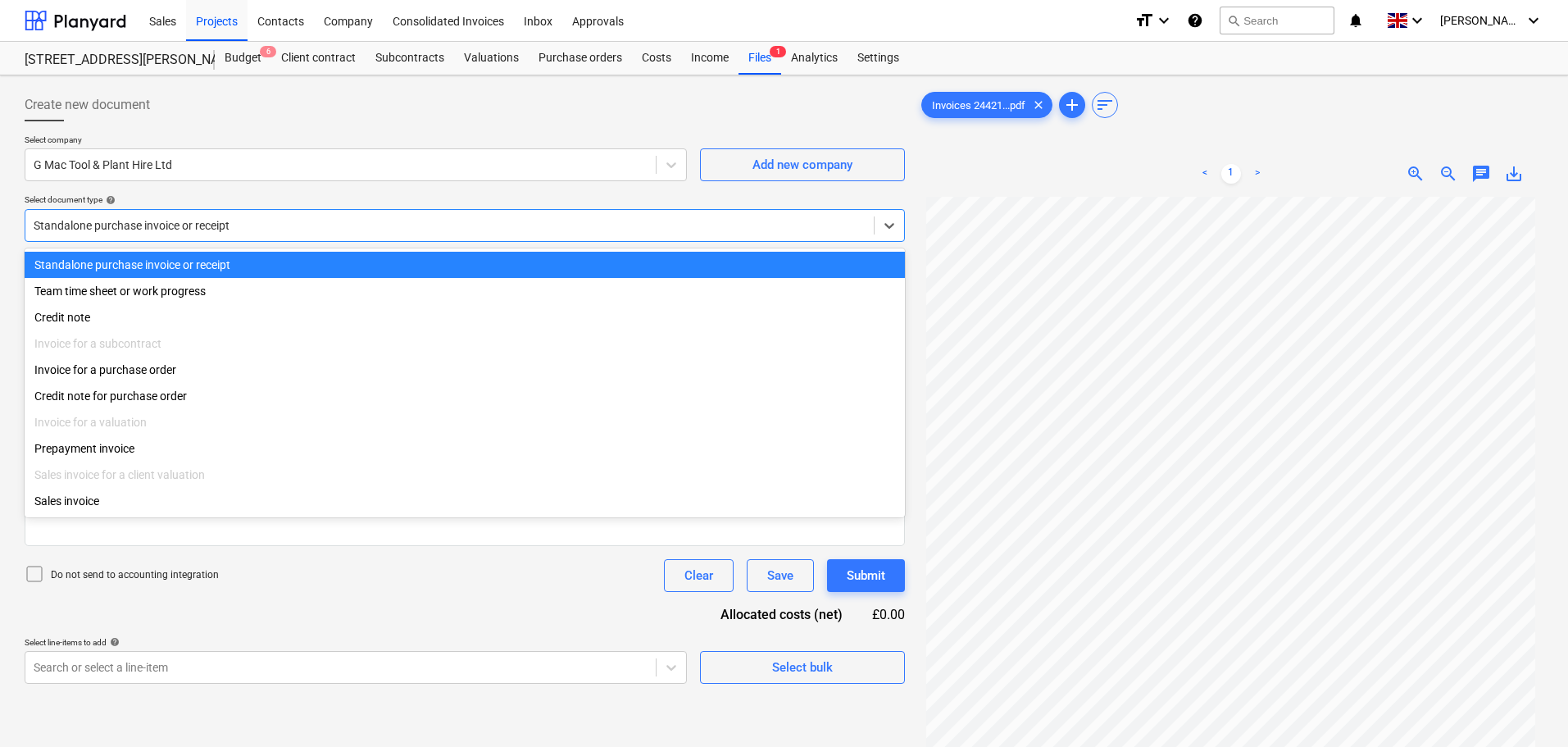
click at [191, 223] on div at bounding box center [450, 225] width 832 height 17
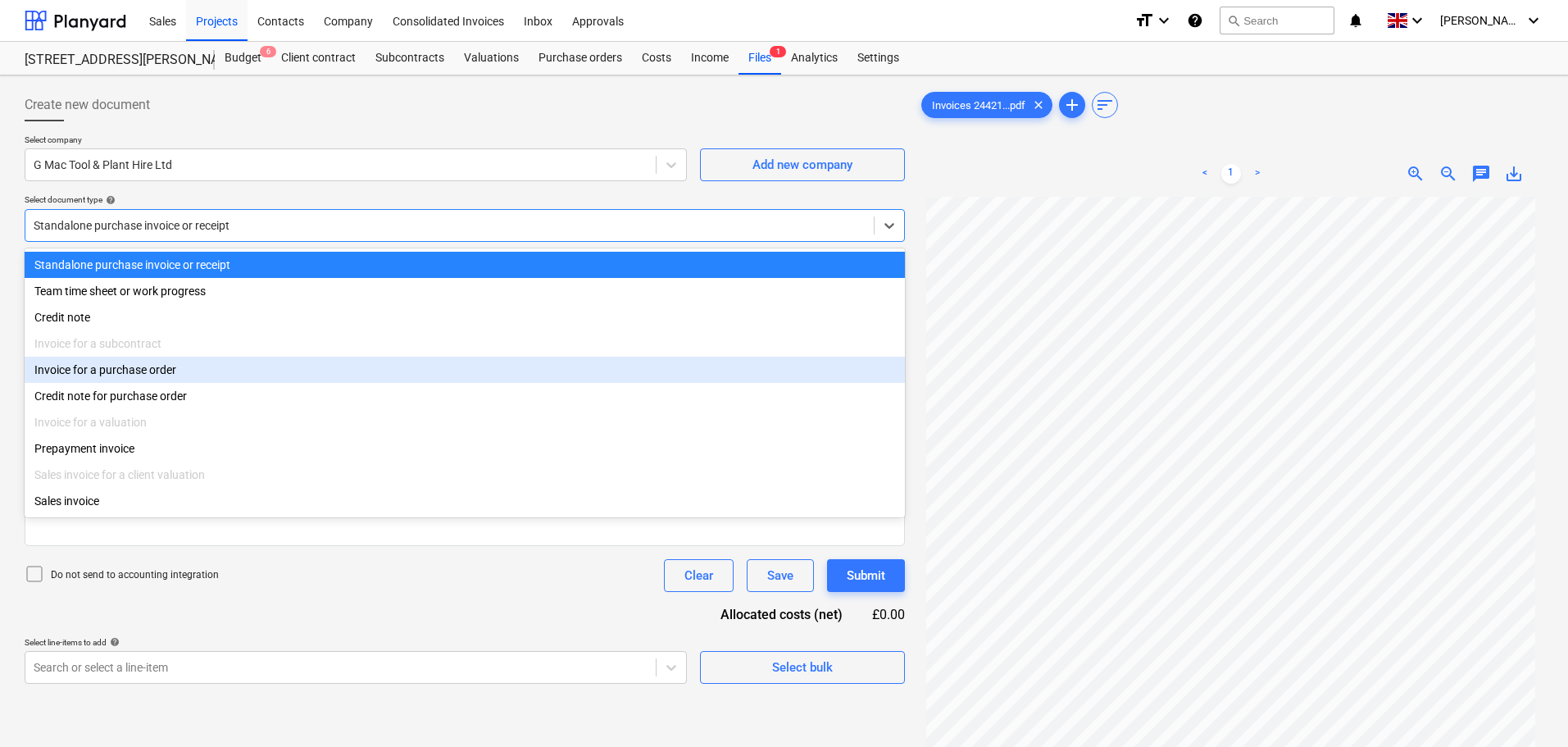
click at [124, 373] on div "Invoice for a purchase order" at bounding box center [464, 370] width 881 height 27
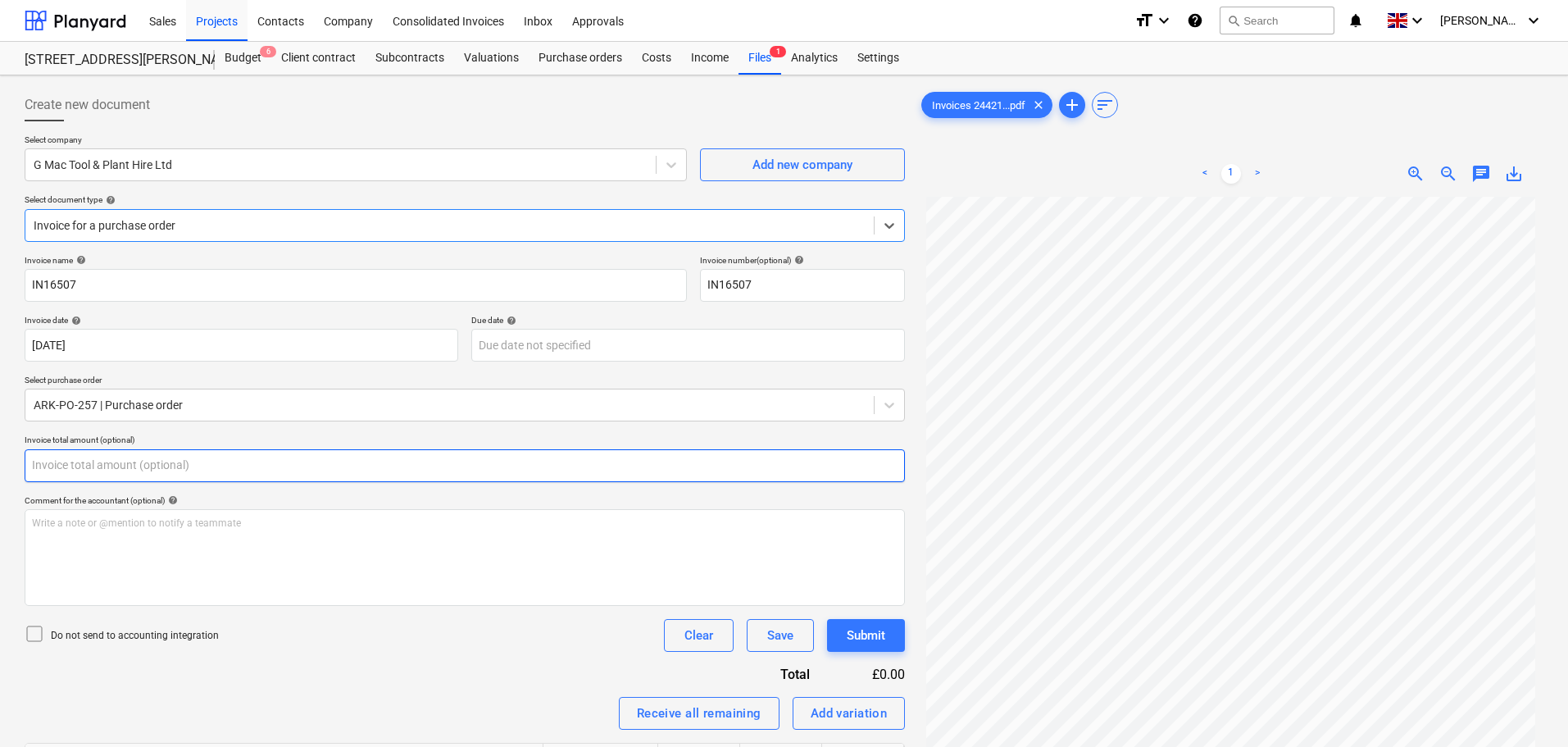
click at [112, 466] on input "text" at bounding box center [464, 466] width 881 height 33
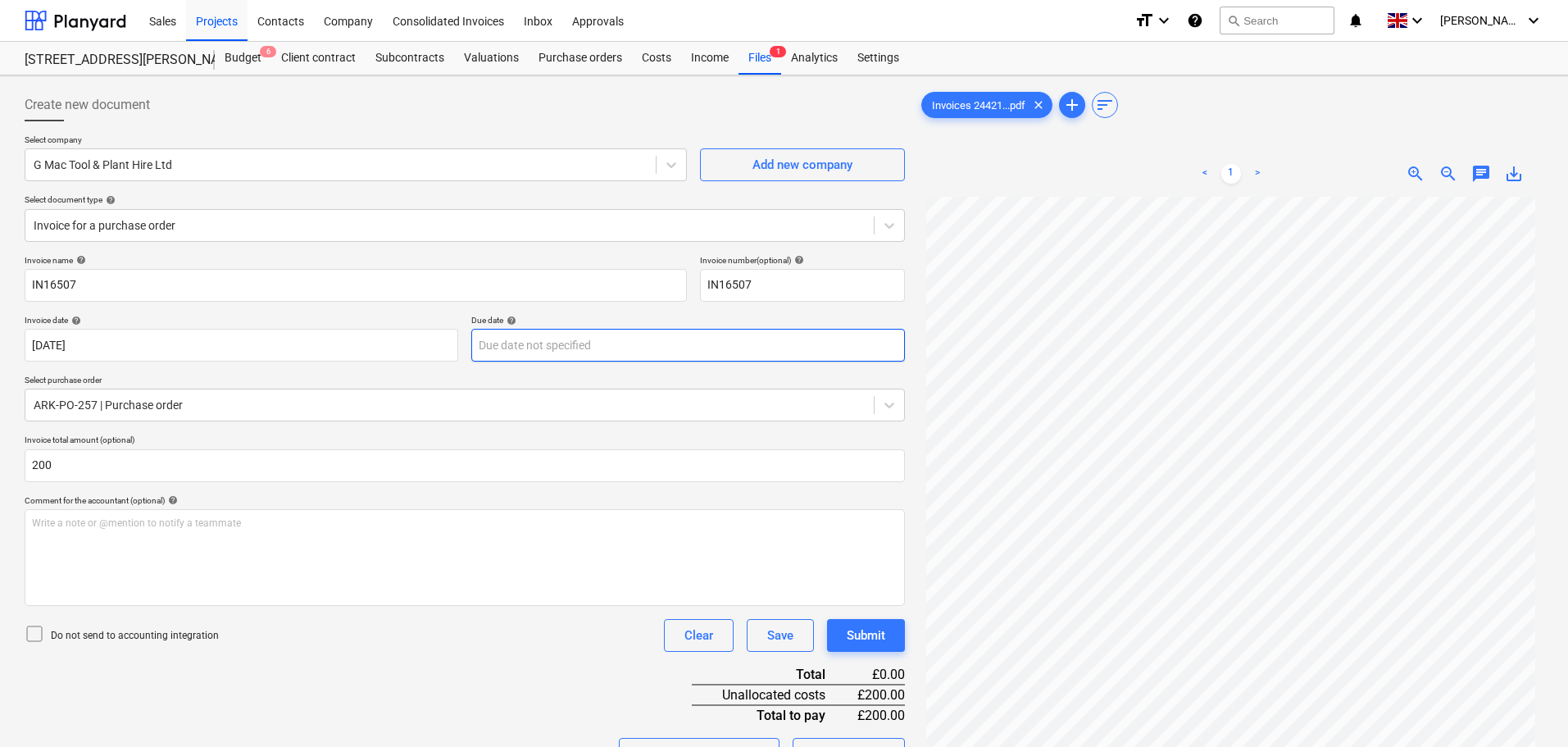
type input "200.00"
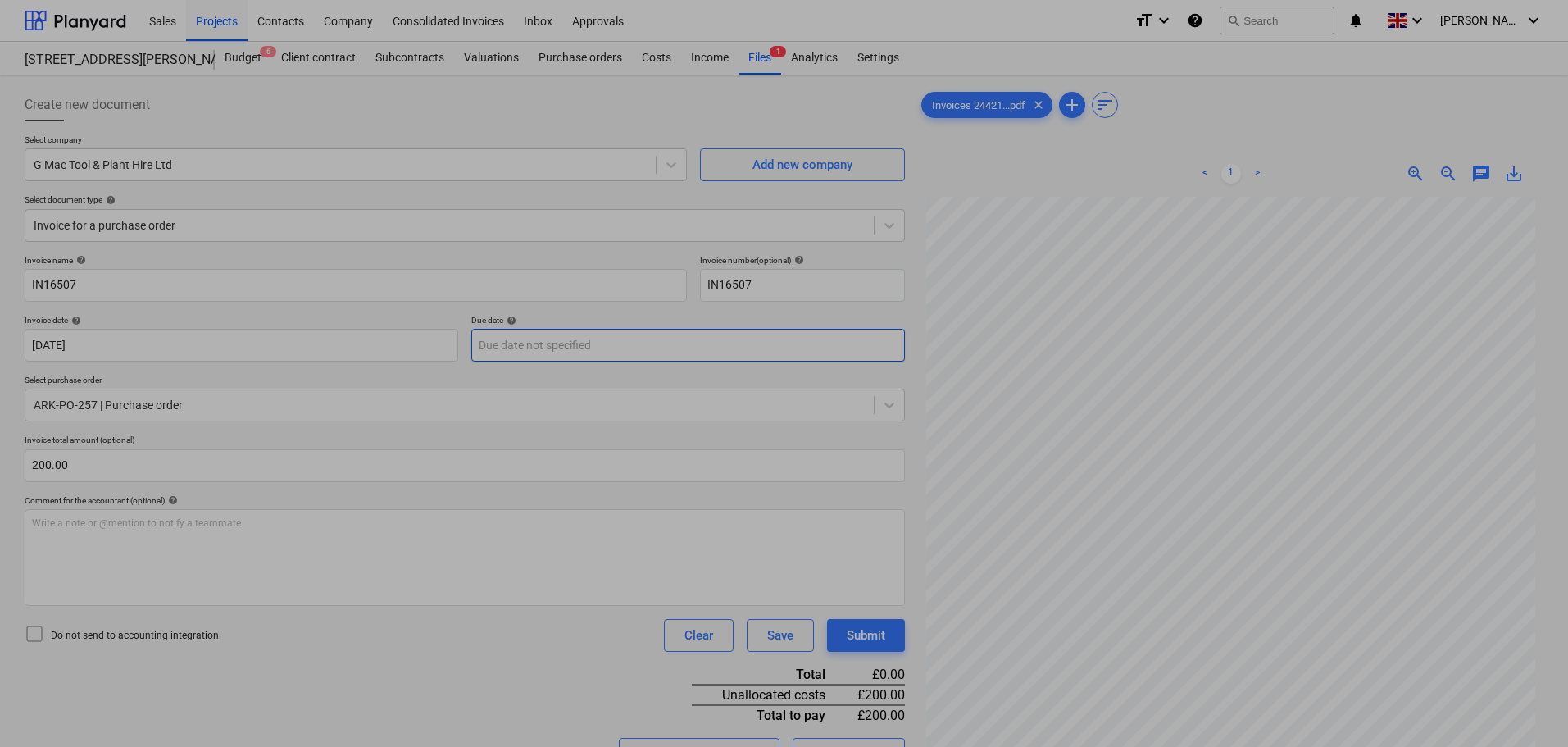
click at [527, 343] on body "Sales Projects Contacts Company Consolidated Invoices Inbox Approvals format_si…" at bounding box center [784, 373] width 1568 height 747
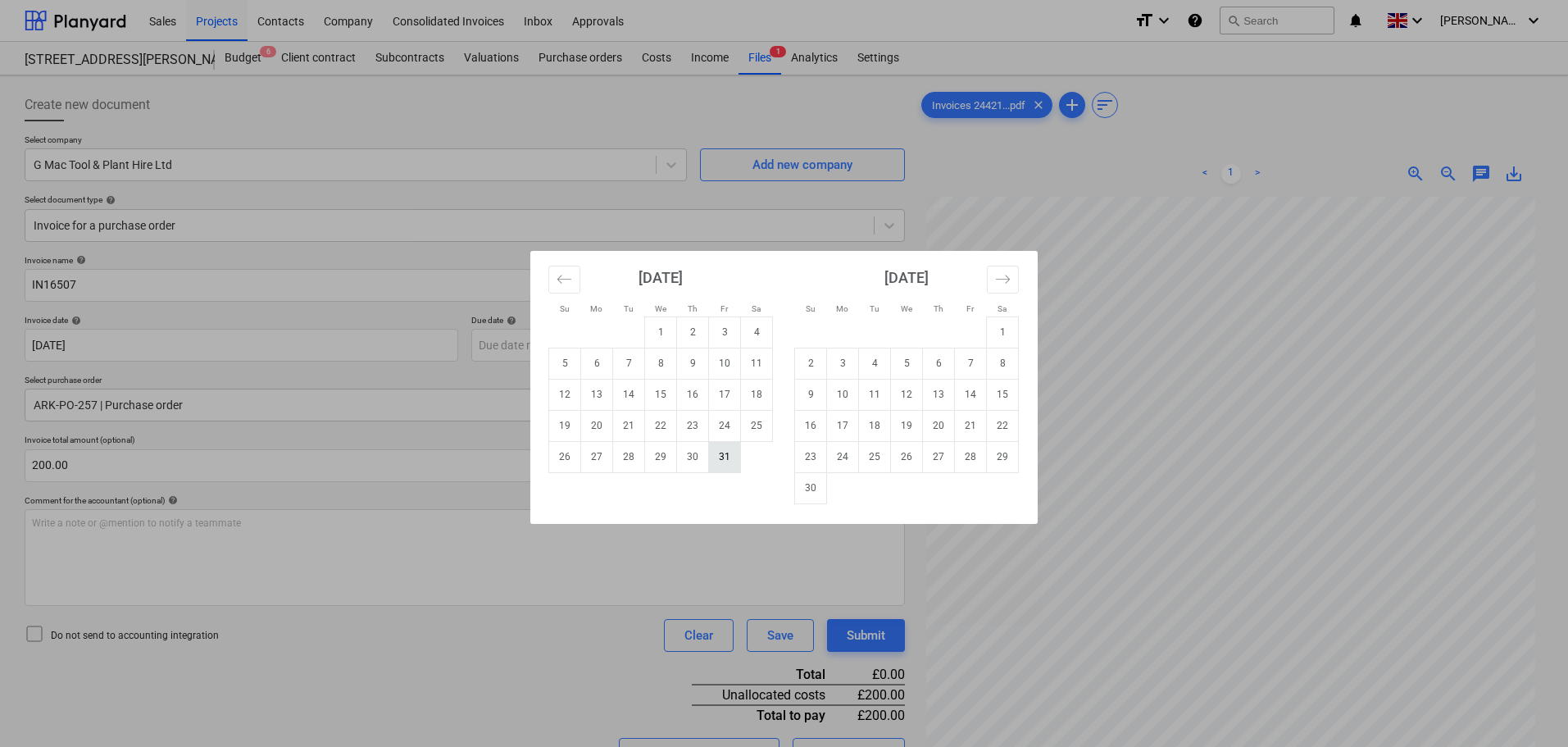
click at [728, 462] on td "31" at bounding box center [725, 457] width 32 height 32
type input "31 Oct 2025"
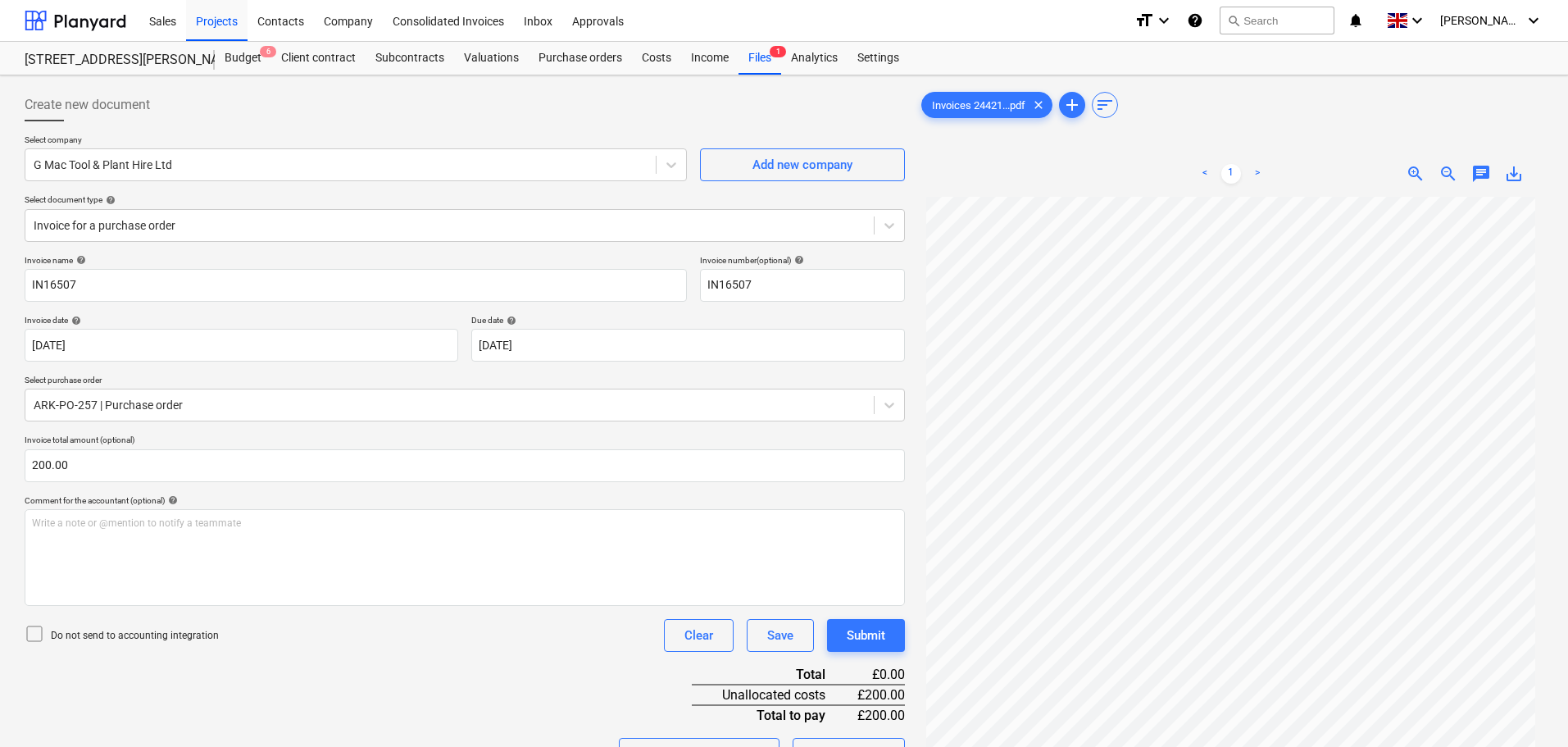
click at [512, 617] on div "Invoice name help IN16507 Invoice number (optional) help IN16507 Invoice date h…" at bounding box center [464, 607] width 881 height 703
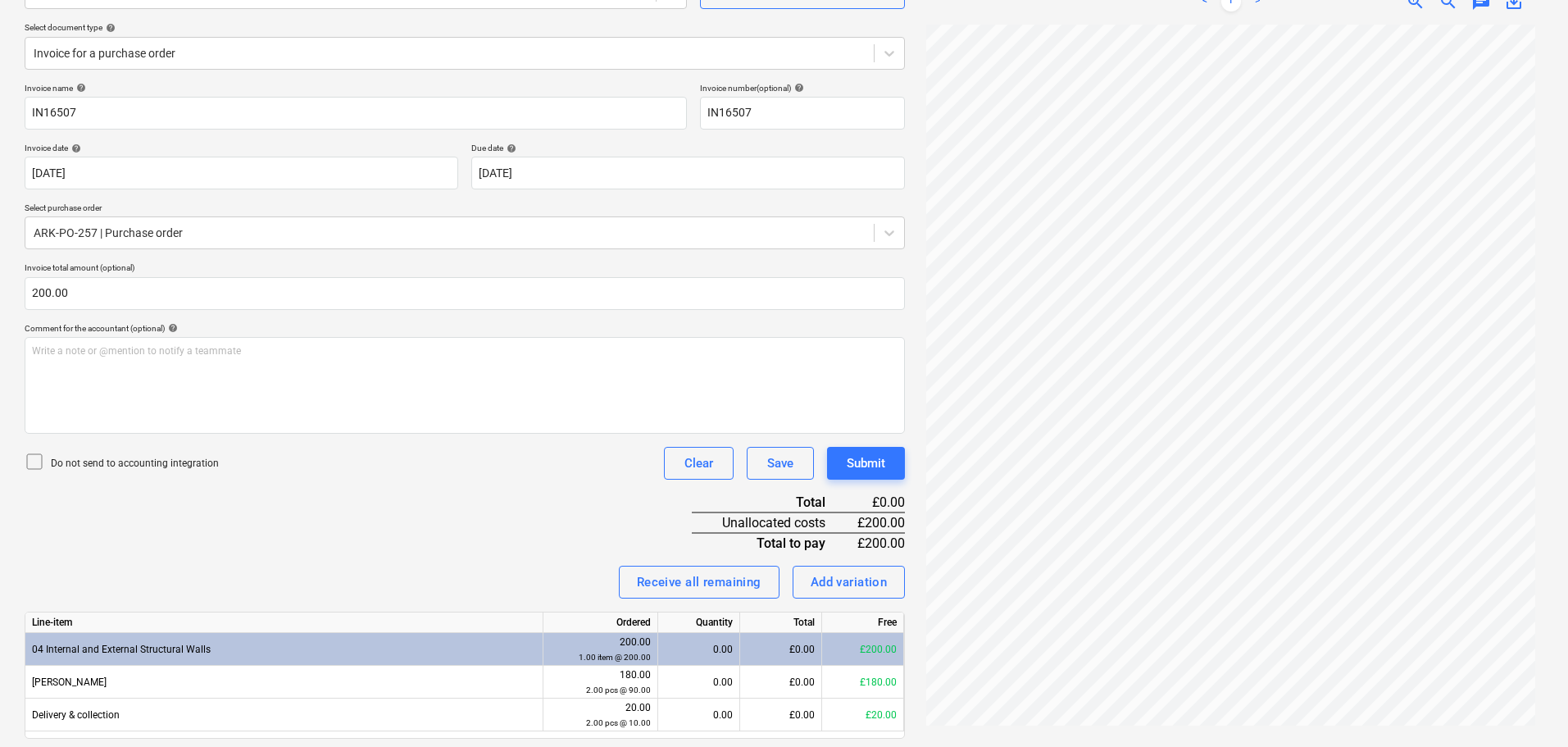
scroll to position [223, 0]
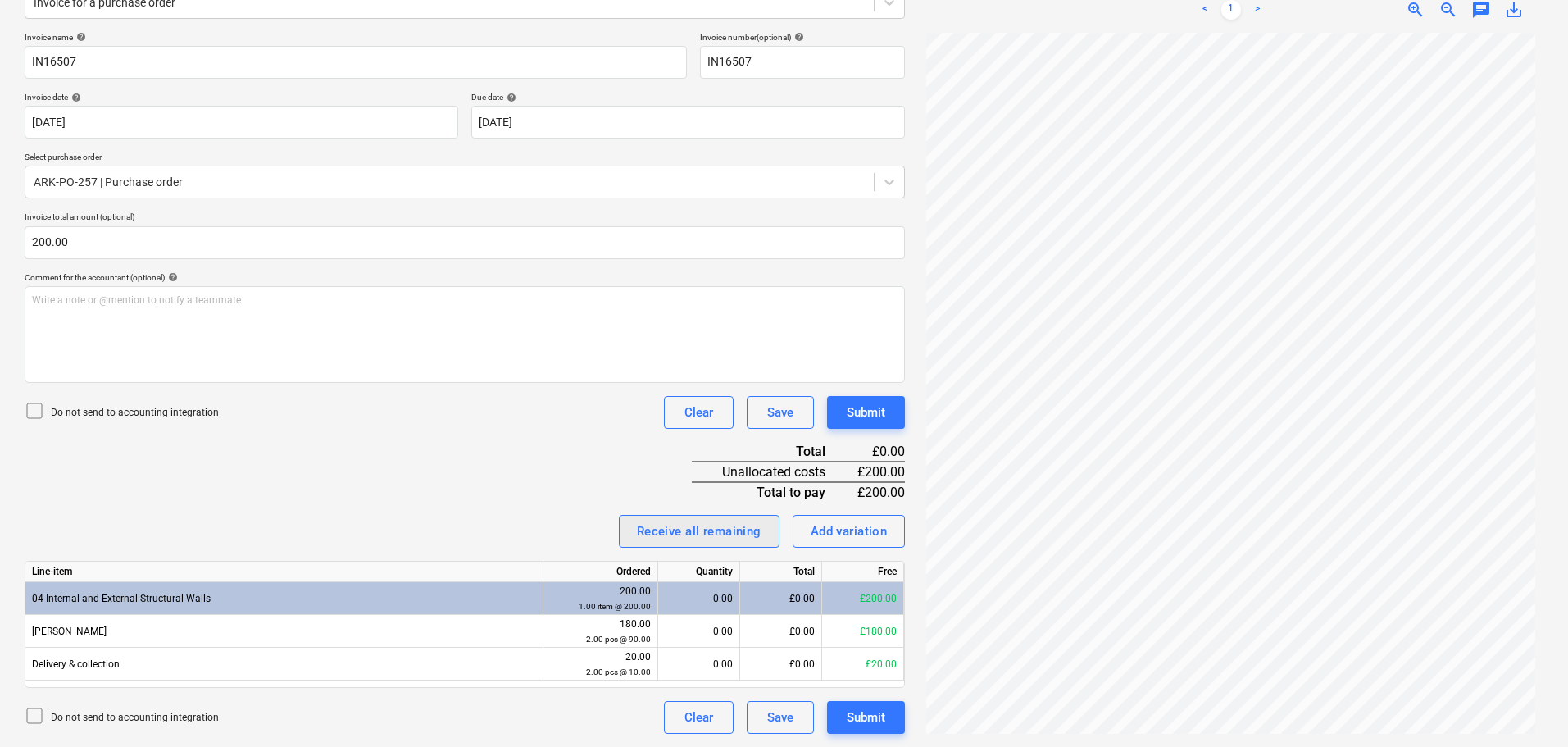
click at [713, 531] on div "Receive all remaining" at bounding box center [699, 532] width 124 height 22
click at [545, 480] on div "Invoice name help IN16507 Invoice number (optional) help IN16507 Invoice date h…" at bounding box center [464, 383] width 881 height 703
click at [863, 415] on div "Submit" at bounding box center [866, 412] width 38 height 22
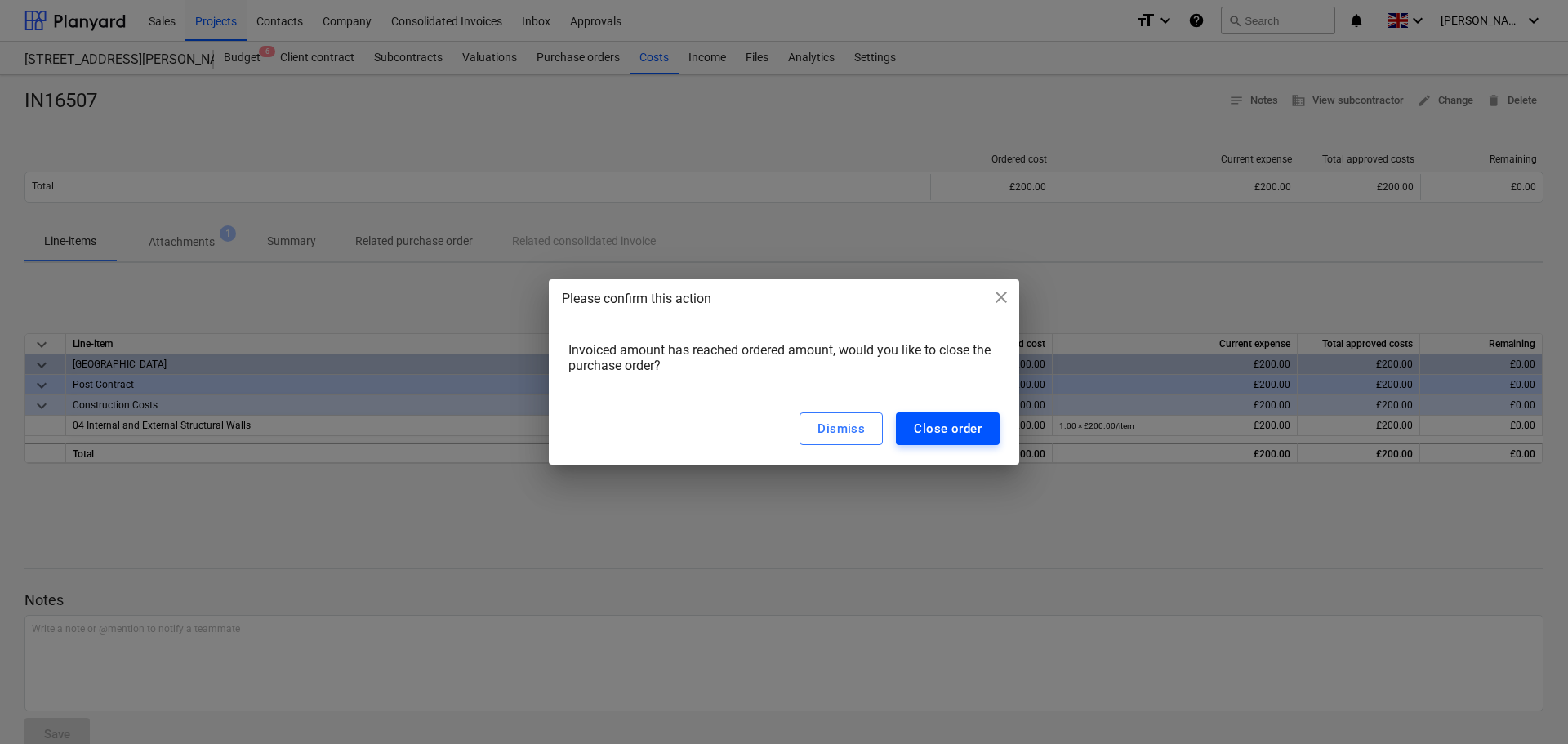
click at [966, 431] on div "Close order" at bounding box center [947, 429] width 68 height 22
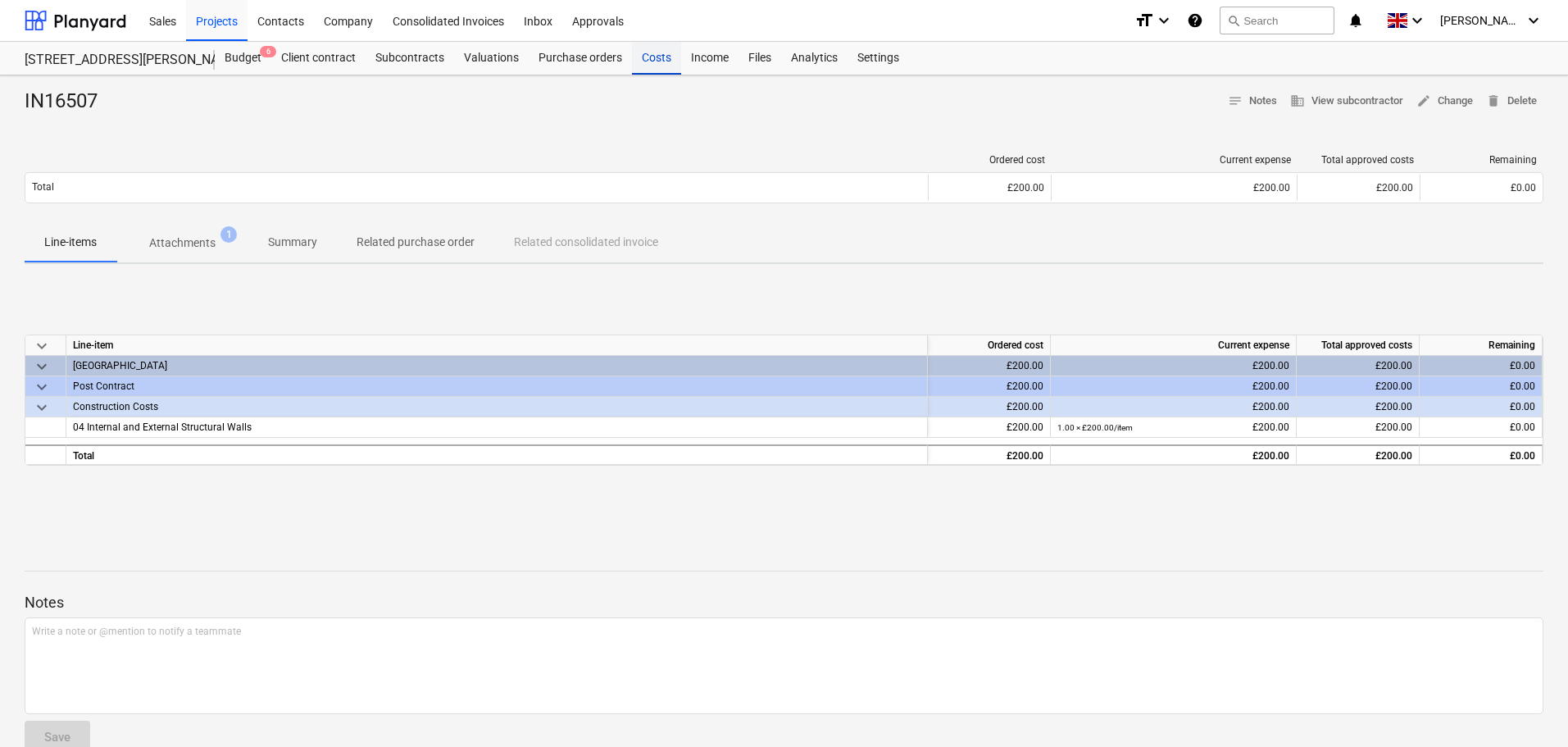
click at [655, 64] on div "Costs" at bounding box center [657, 57] width 49 height 33
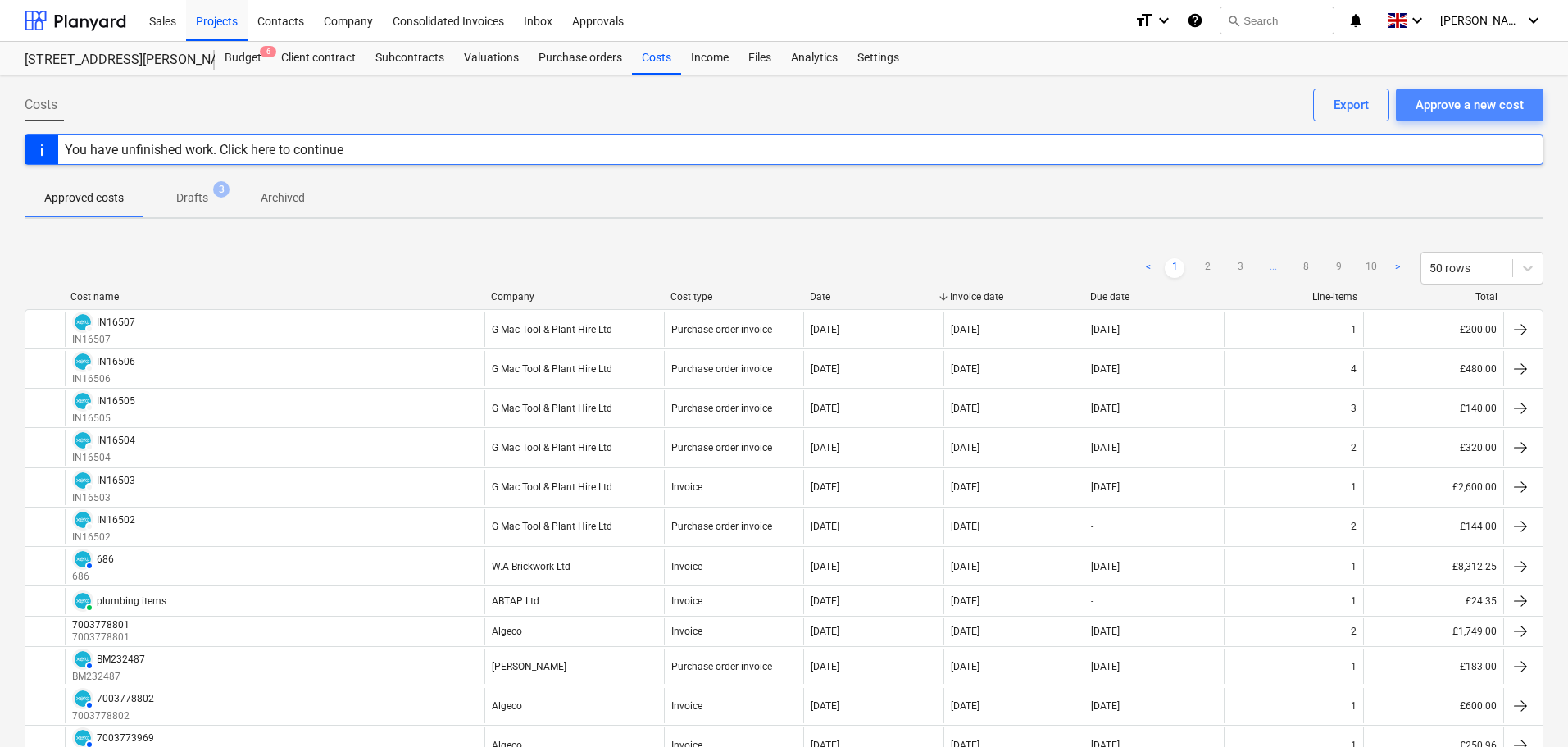
click at [1480, 107] on div "Approve a new cost" at bounding box center [1470, 106] width 108 height 22
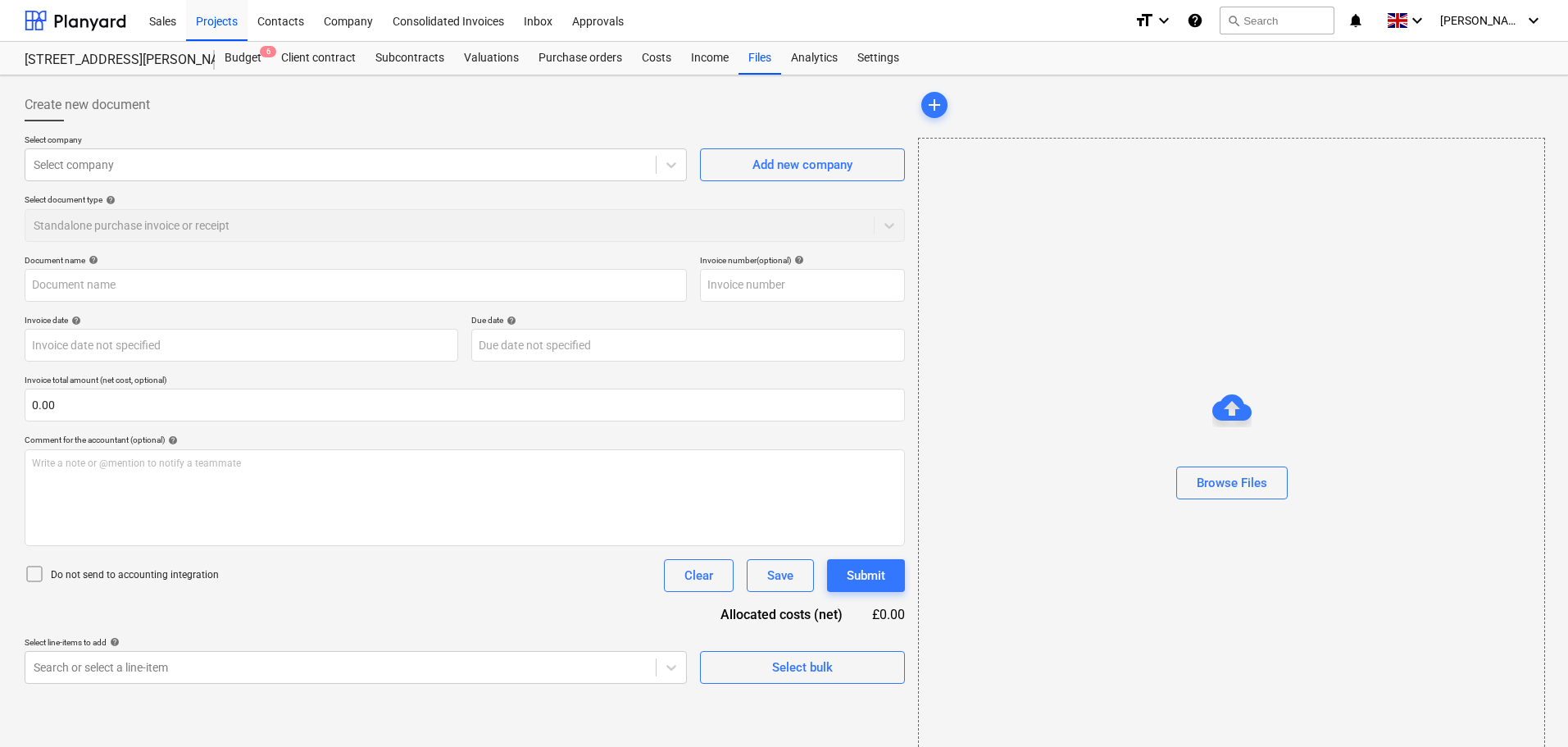
type input "Invoices 24421 ROSE001_7.pdf"
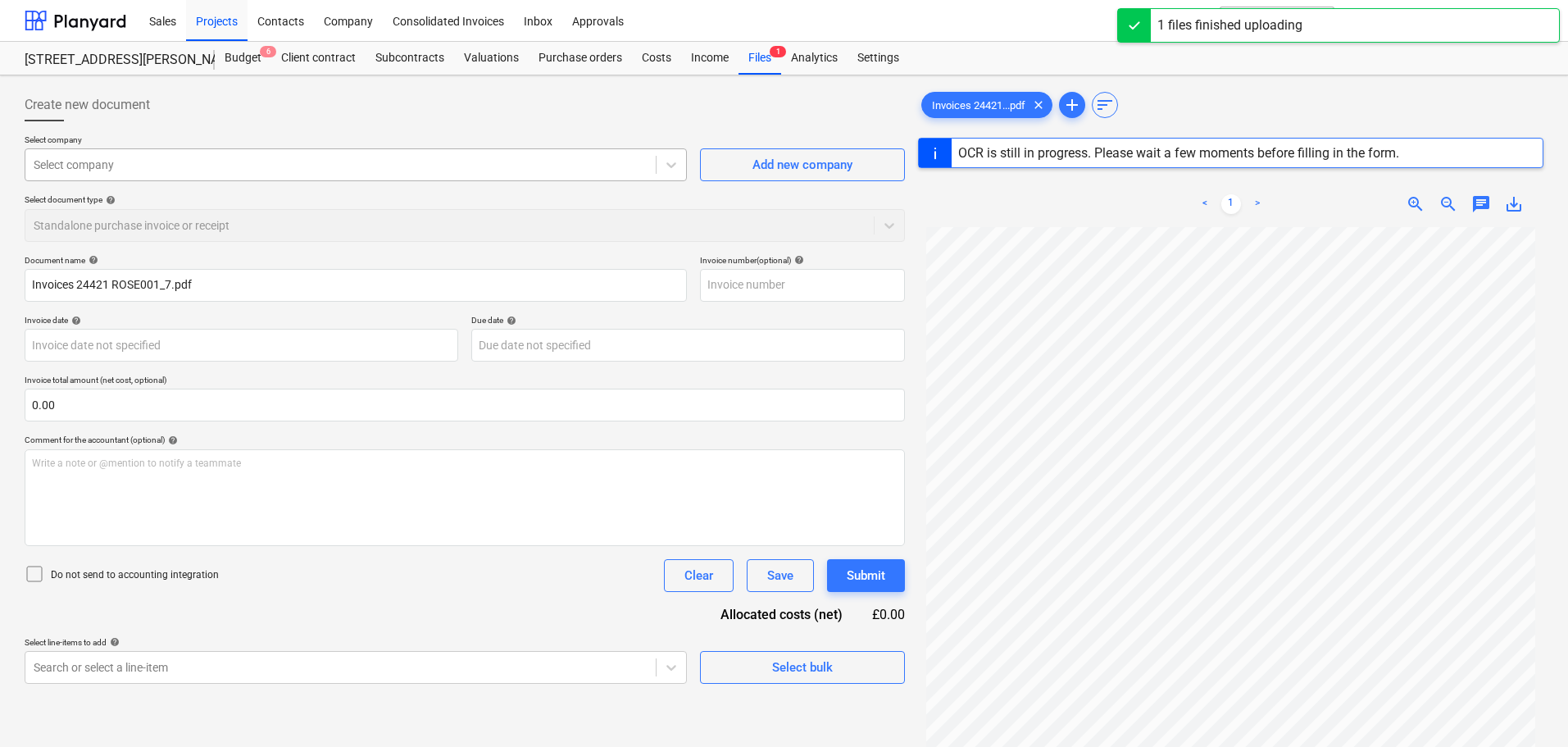
click at [138, 168] on div at bounding box center [340, 165] width 614 height 17
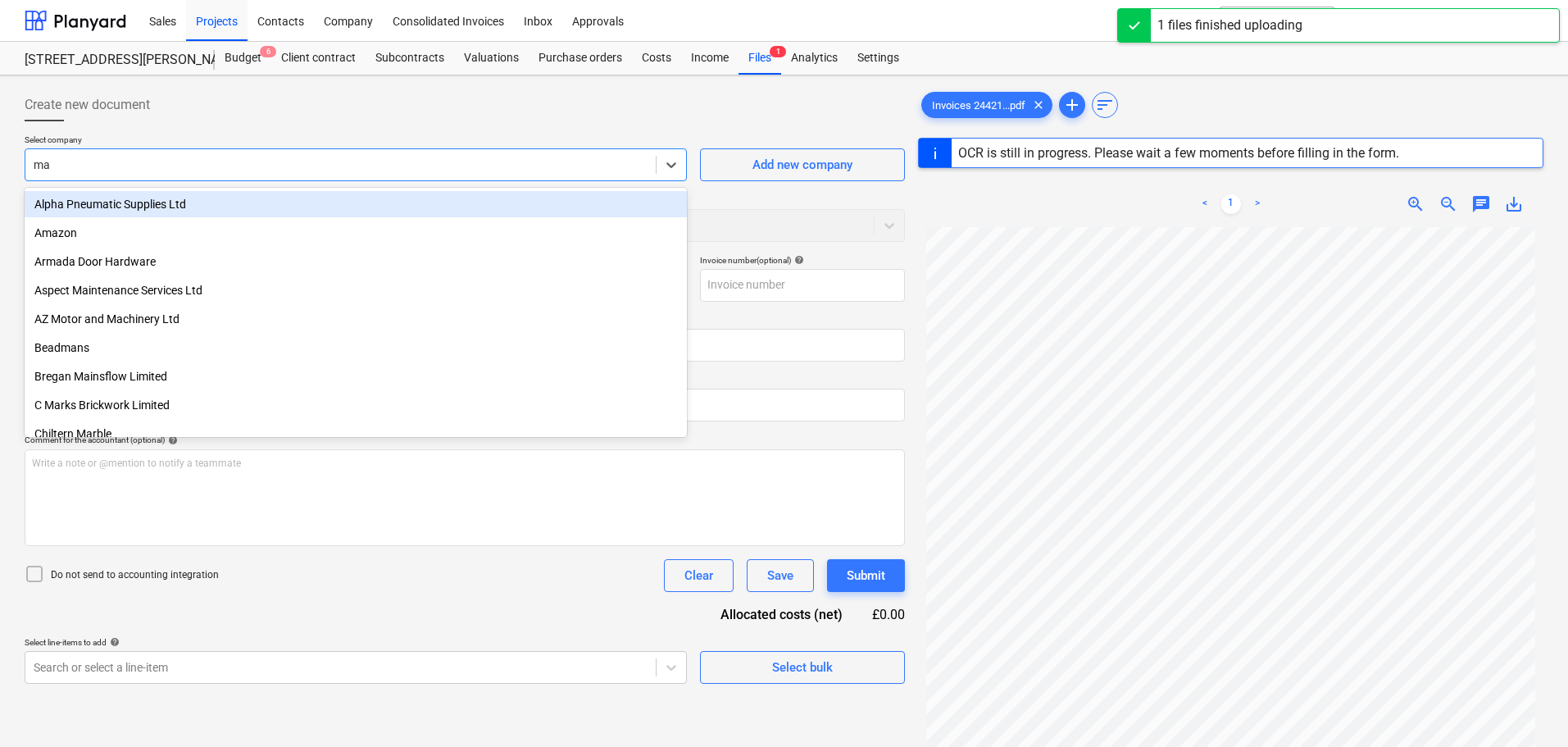
type input "mac"
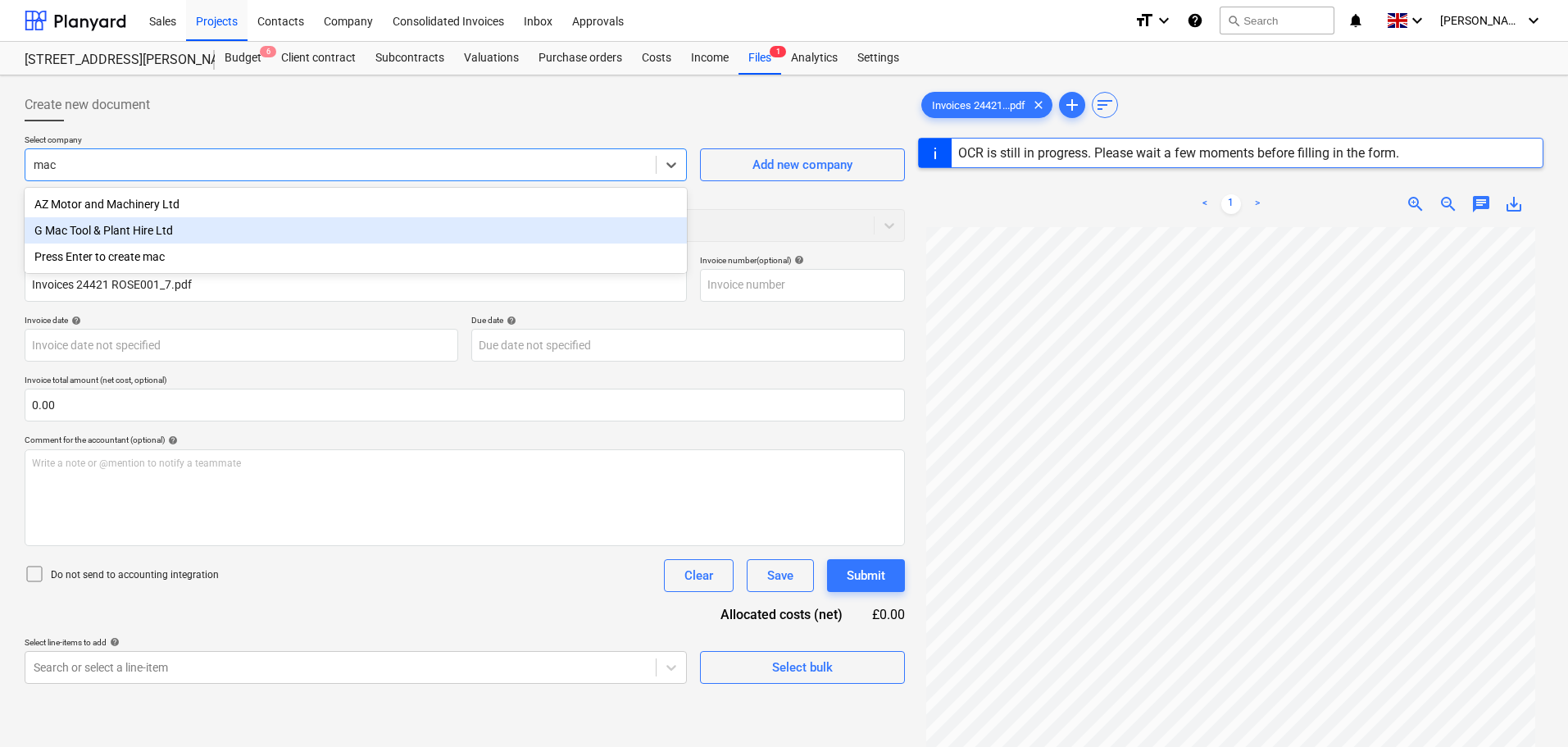
click at [124, 225] on div "G Mac Tool & Plant Hire Ltd" at bounding box center [356, 230] width 663 height 27
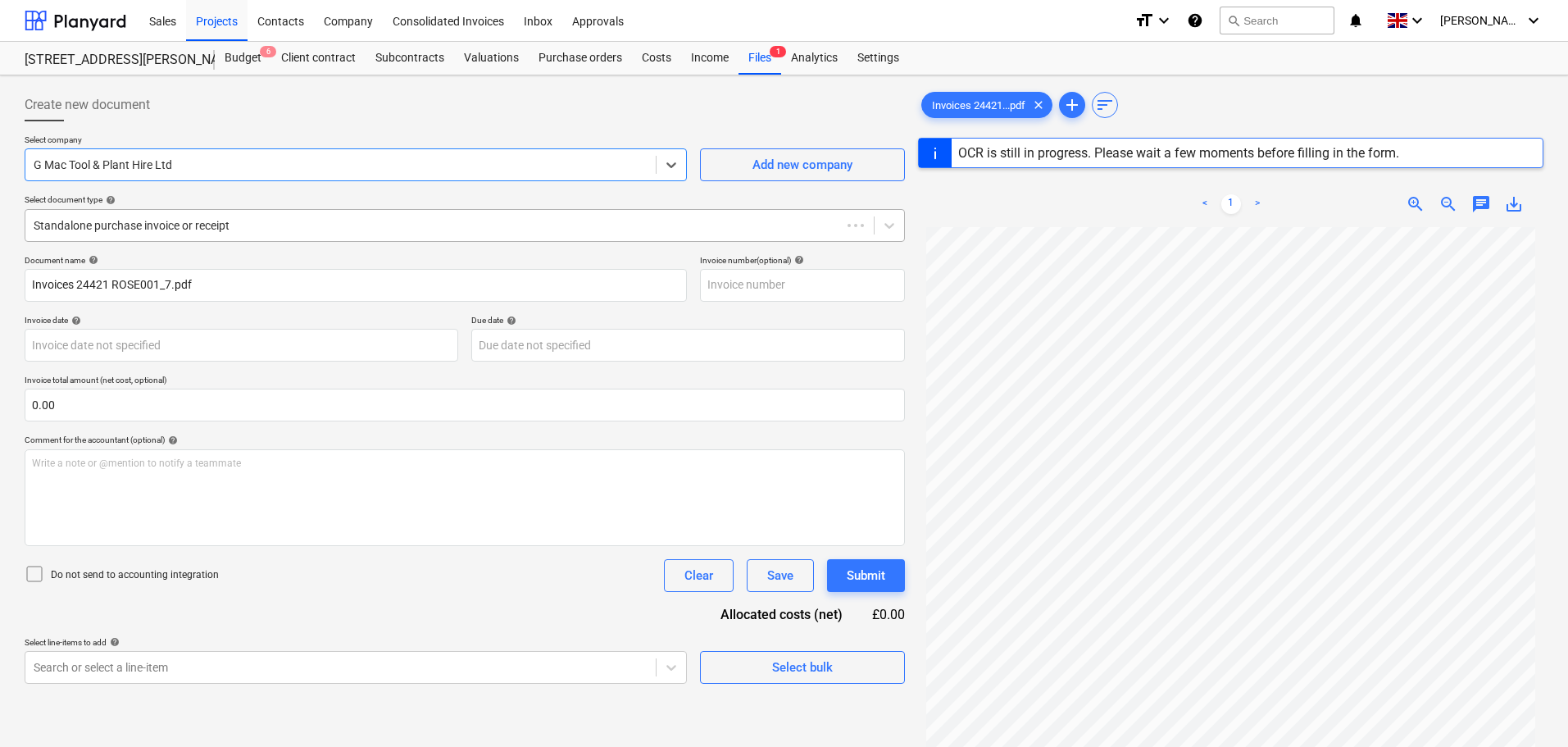
click at [156, 236] on div "Standalone purchase invoice or receipt" at bounding box center [433, 225] width 816 height 23
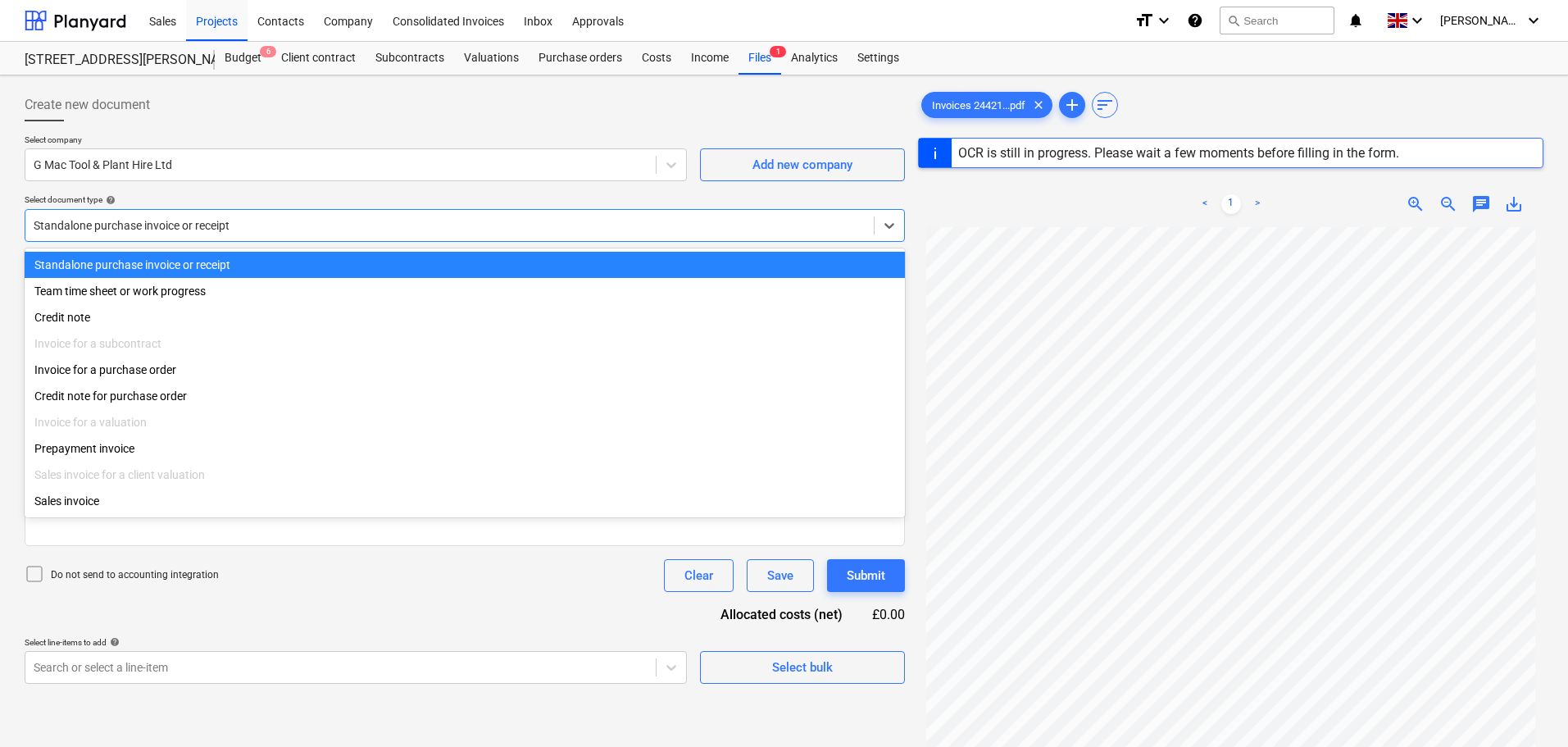
click at [133, 372] on div "Invoice for a purchase order" at bounding box center [464, 370] width 881 height 27
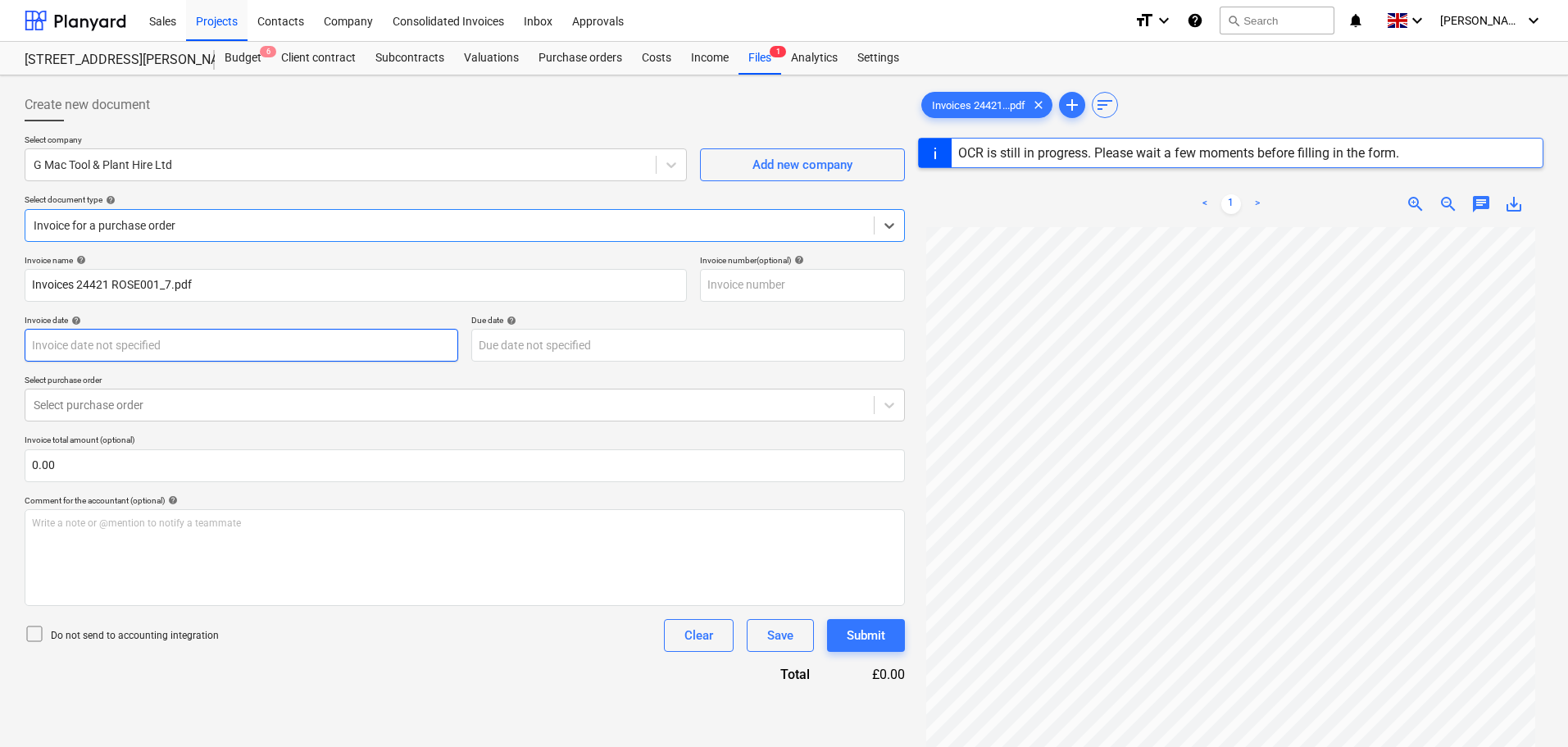
click at [99, 338] on body "Sales Projects Contacts Company Consolidated Invoices Inbox Approvals format_si…" at bounding box center [784, 373] width 1568 height 747
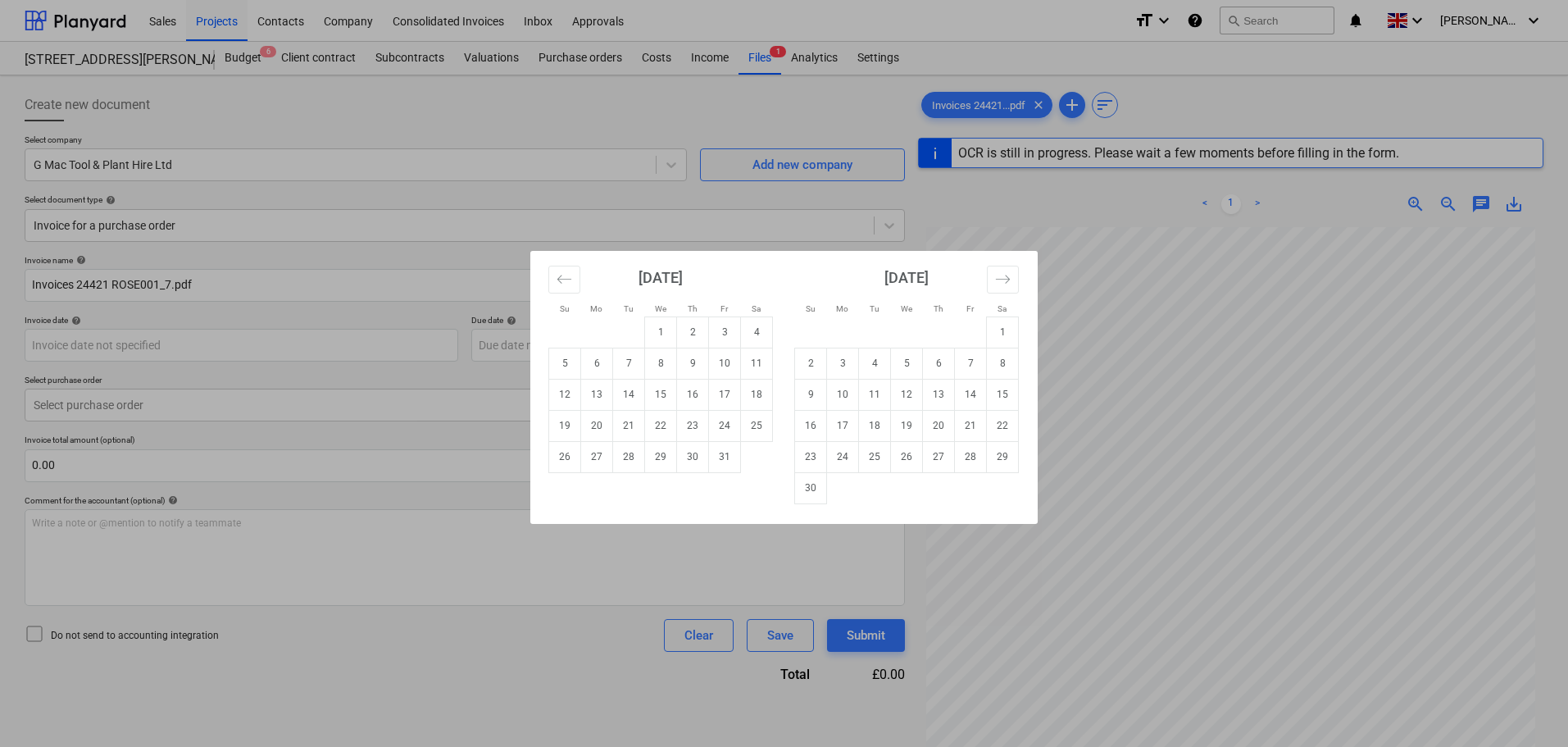
click at [98, 403] on div "Su Mo Tu We Th Fr Sa Su Mo Tu We Th Fr Sa September 2025 1 2 3 4 5 6 7 8 9 10 1…" at bounding box center [784, 373] width 1568 height 747
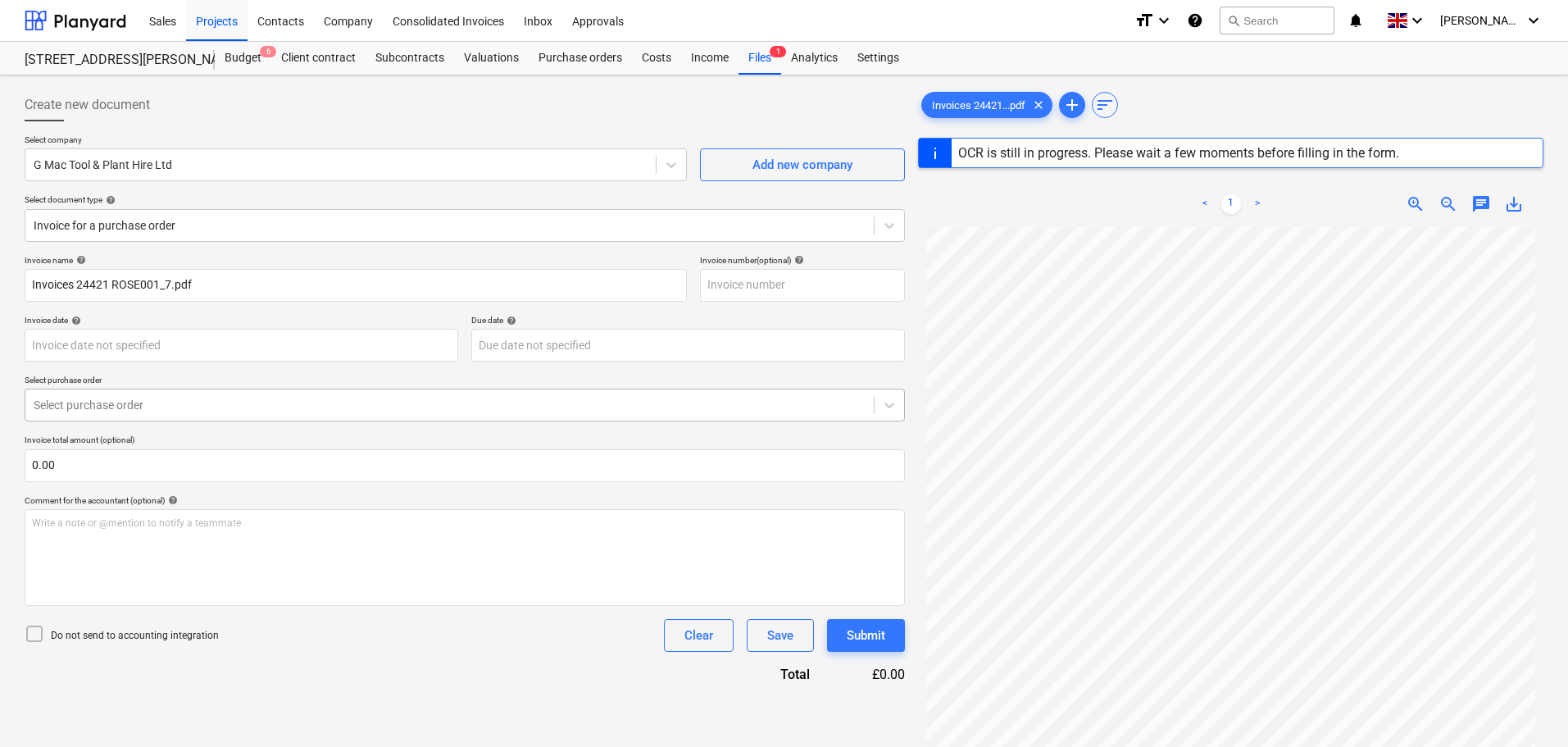
click at [129, 407] on div at bounding box center [450, 405] width 832 height 17
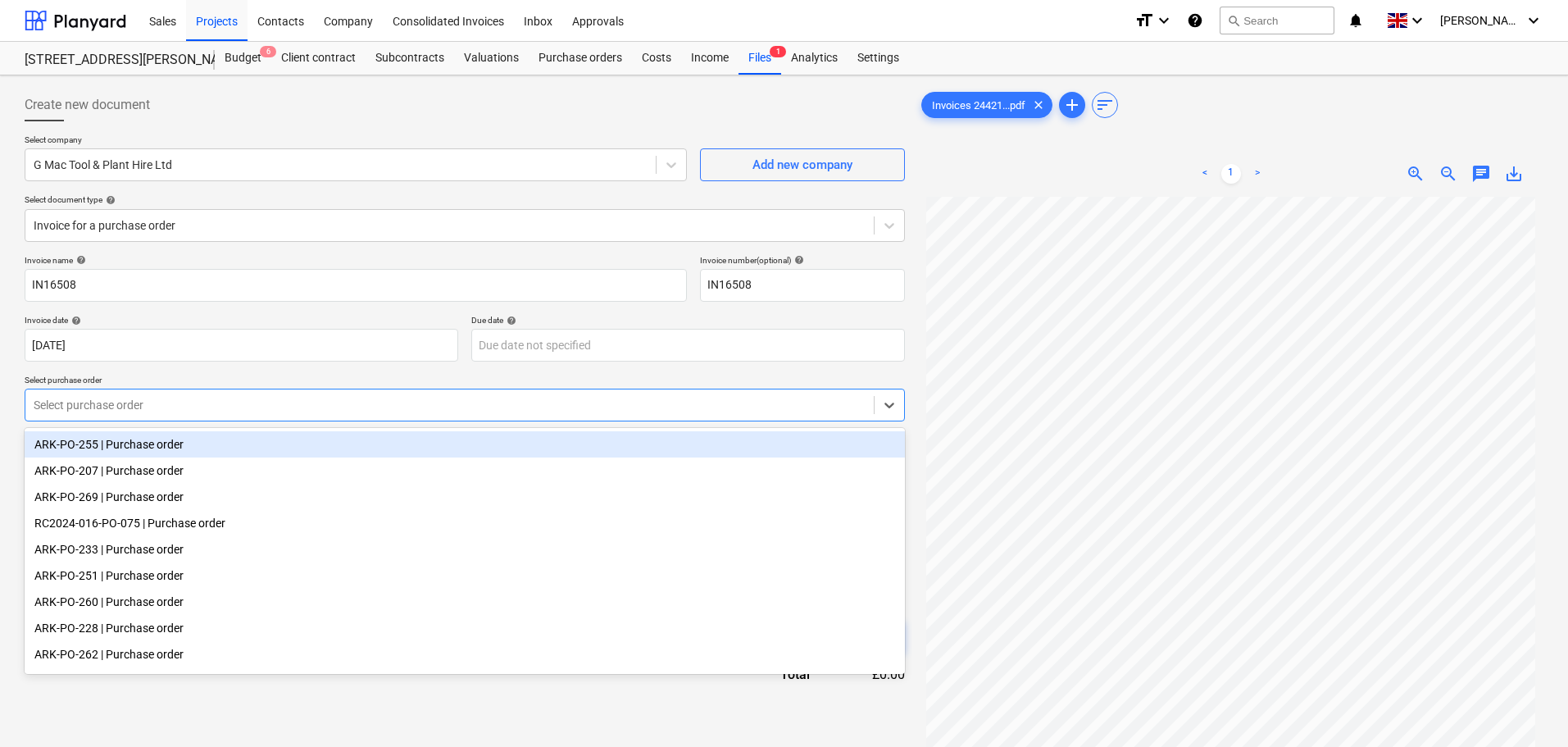
type input "IN16508"
type input "30 Sep 2025"
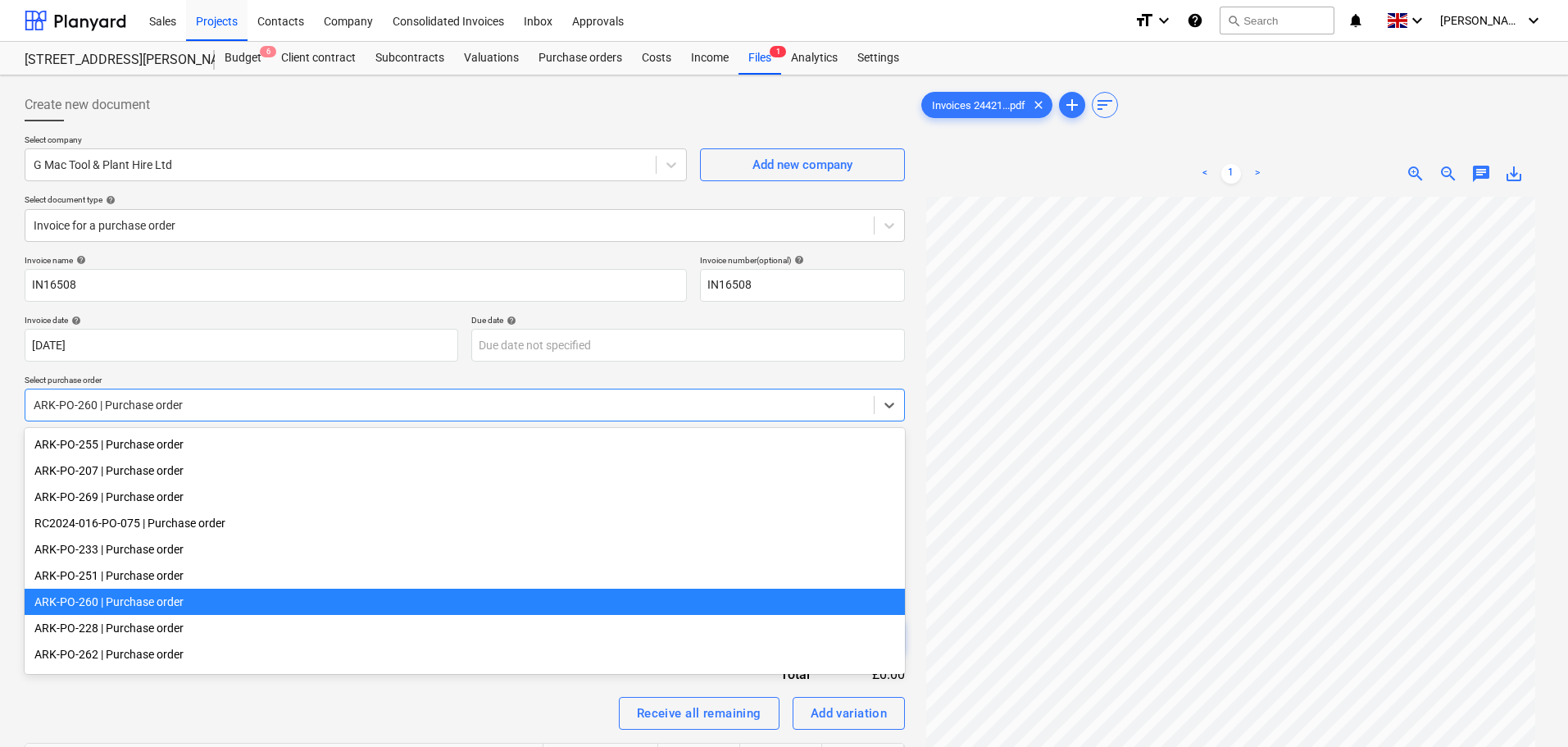
click at [101, 608] on div "ARK-PO-260 | Purchase order" at bounding box center [464, 602] width 881 height 27
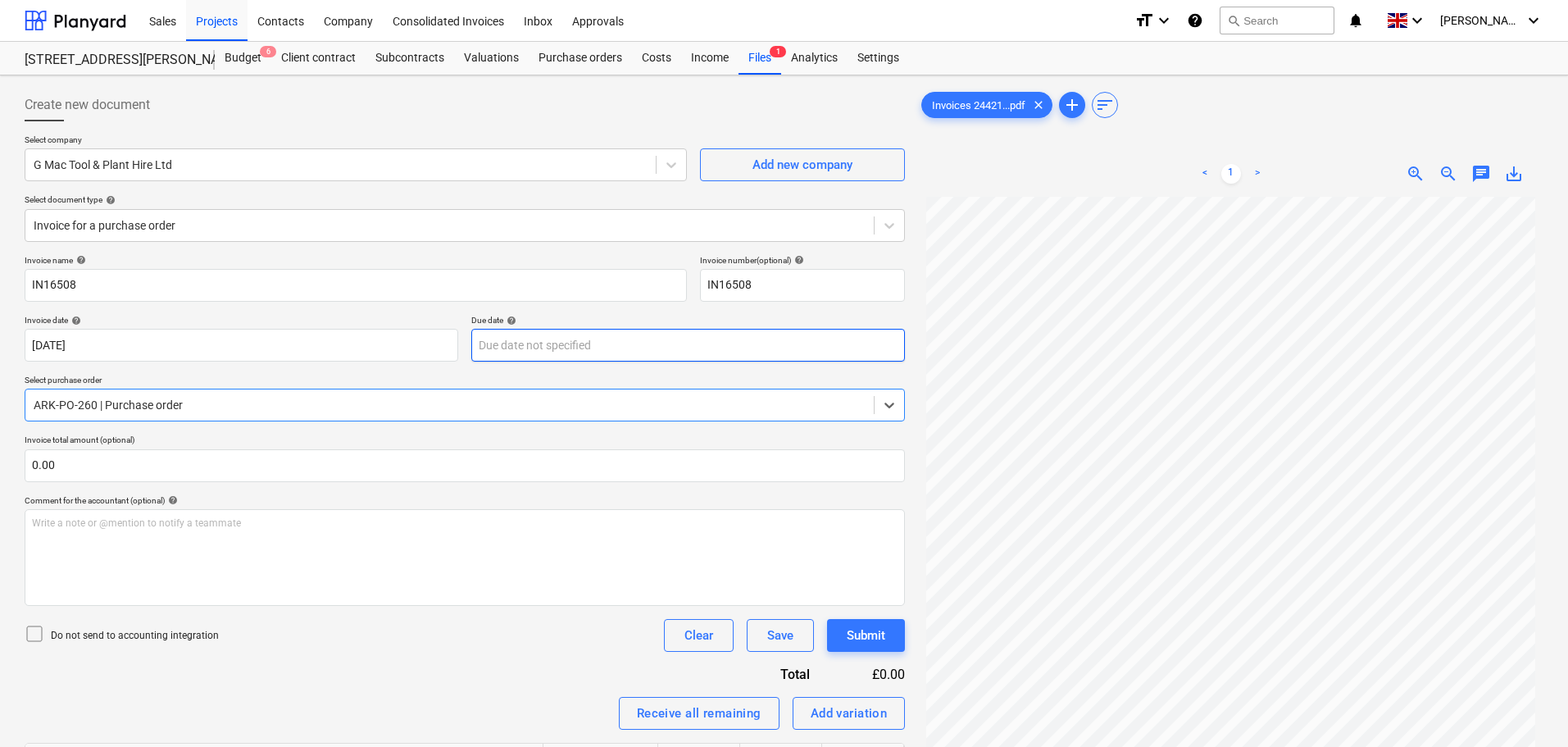
click at [542, 346] on body "Sales Projects Contacts Company Consolidated Invoices Inbox Approvals format_si…" at bounding box center [784, 373] width 1568 height 747
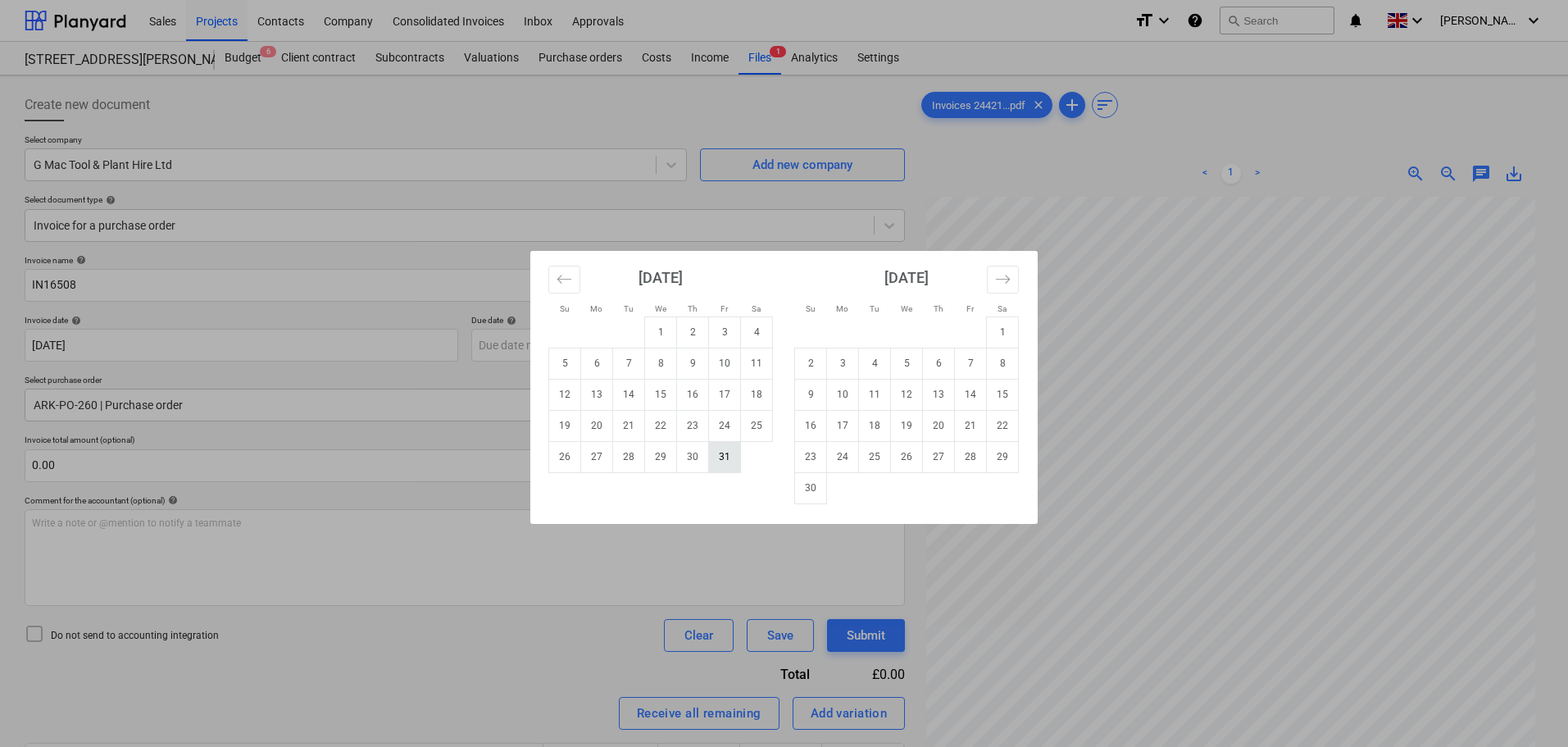
click at [721, 454] on td "31" at bounding box center [725, 457] width 32 height 32
type input "31 Oct 2025"
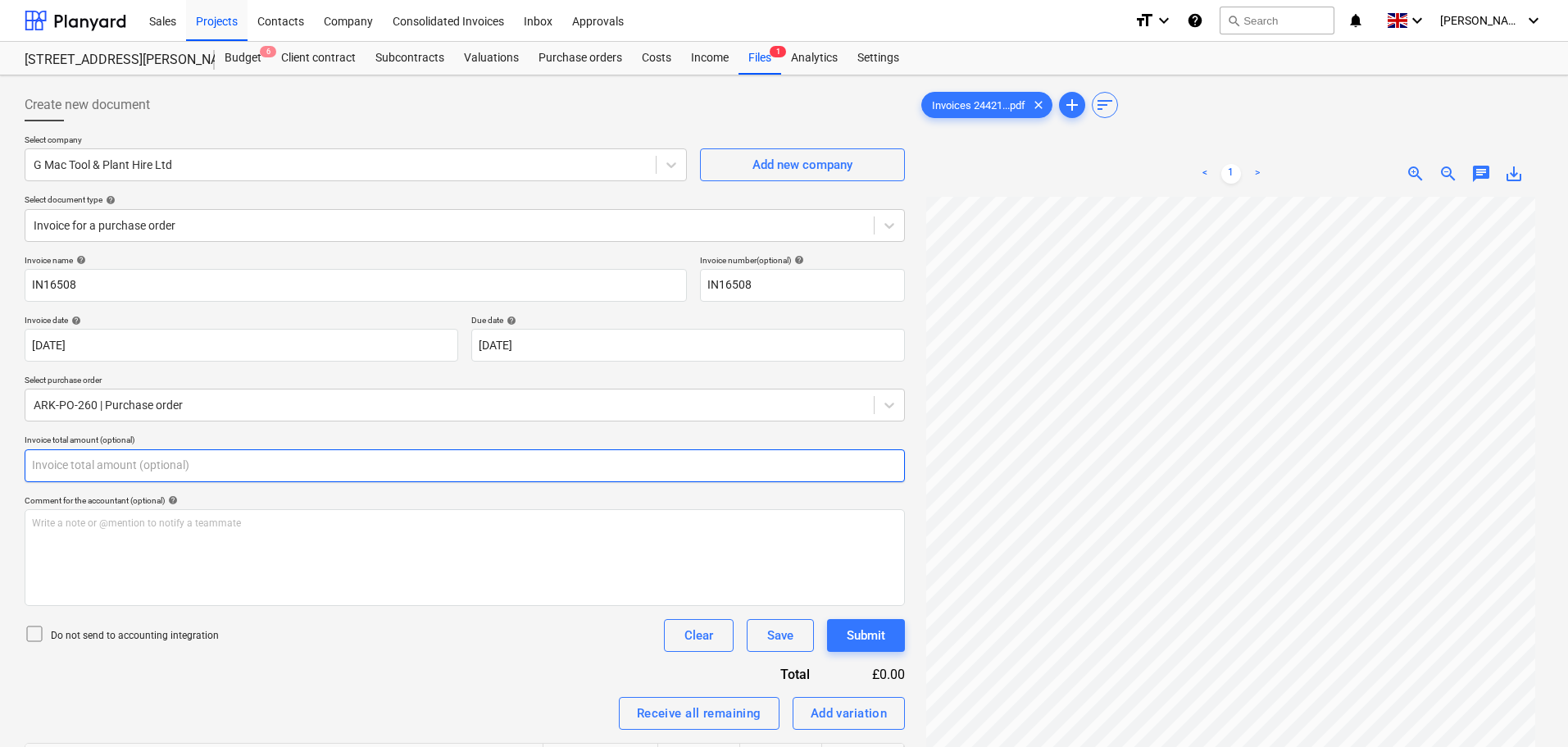
click at [118, 470] on input "text" at bounding box center [464, 466] width 881 height 33
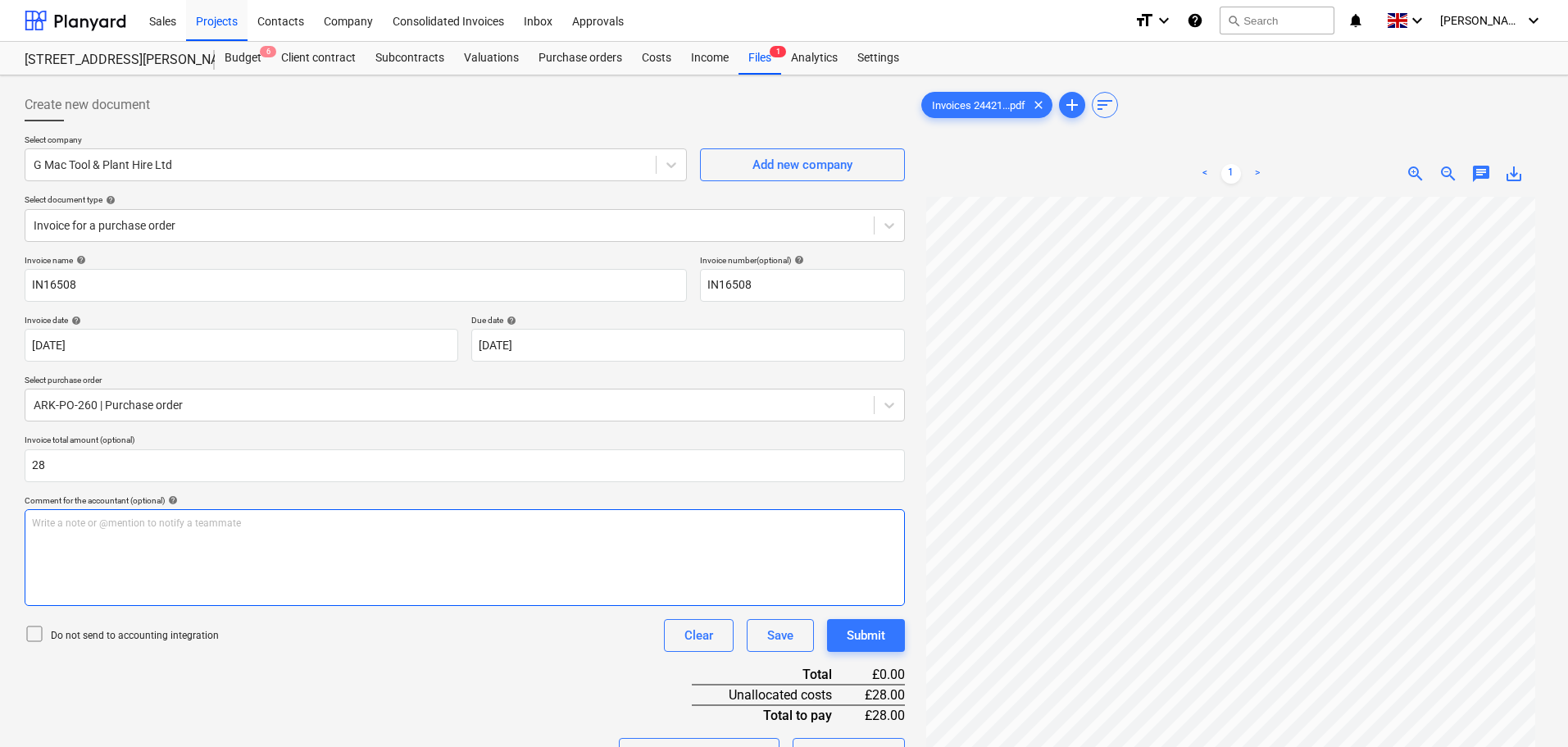
type input "28.00"
click at [402, 596] on div "Write a note or @mention to notify a teammate ﻿" at bounding box center [464, 558] width 881 height 97
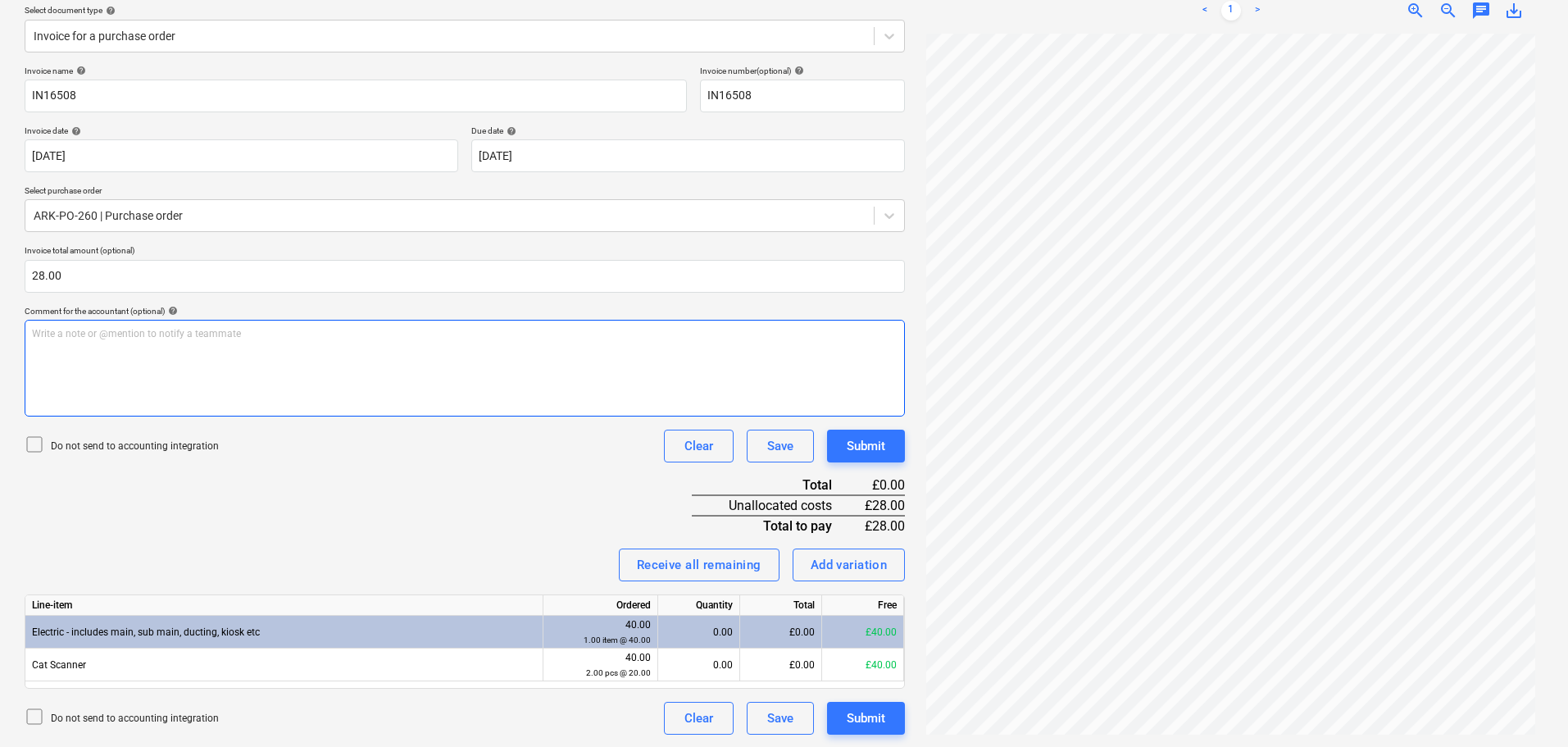
scroll to position [190, 0]
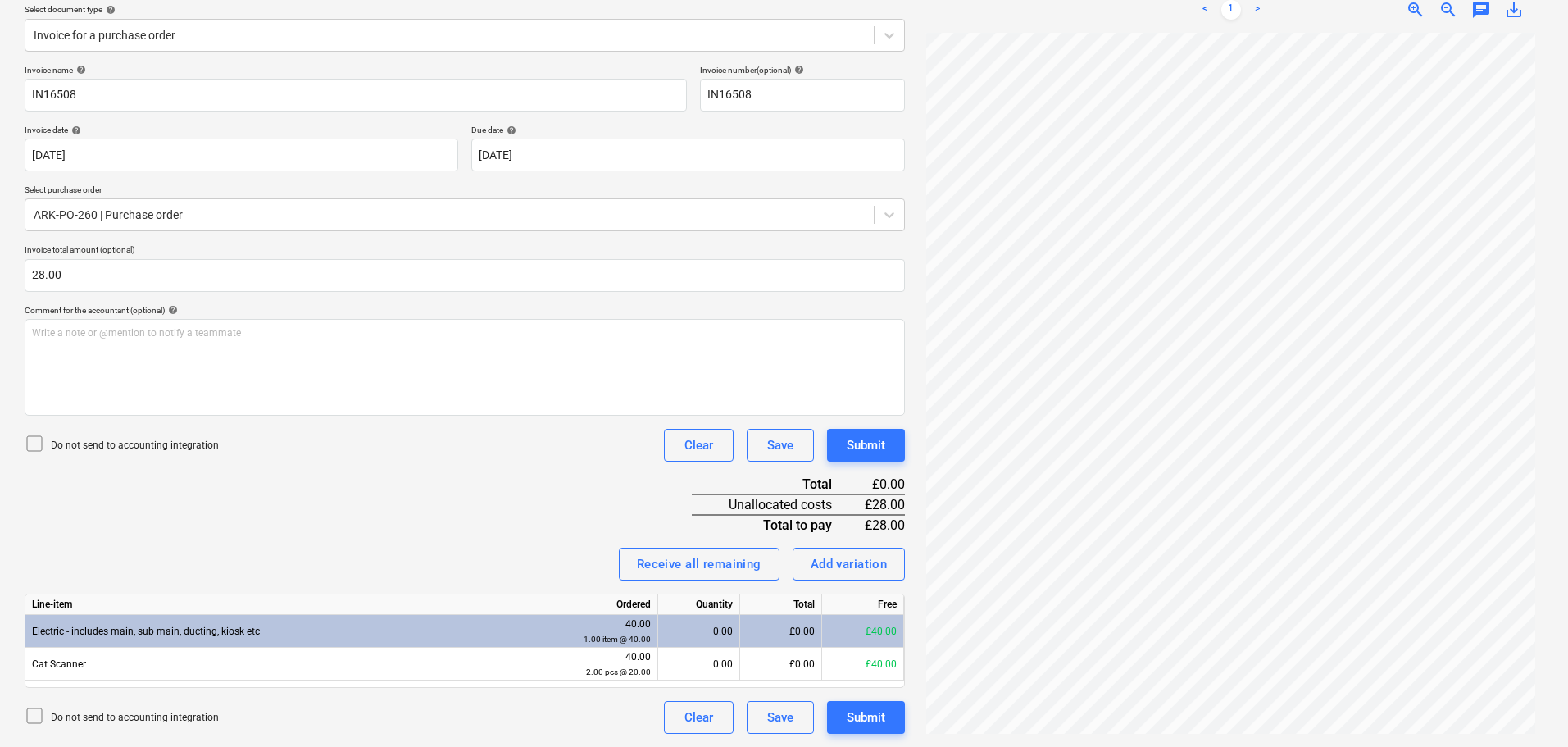
click at [493, 509] on div "Invoice name help IN16508 Invoice number (optional) help IN16508 Invoice date h…" at bounding box center [464, 400] width 881 height 669
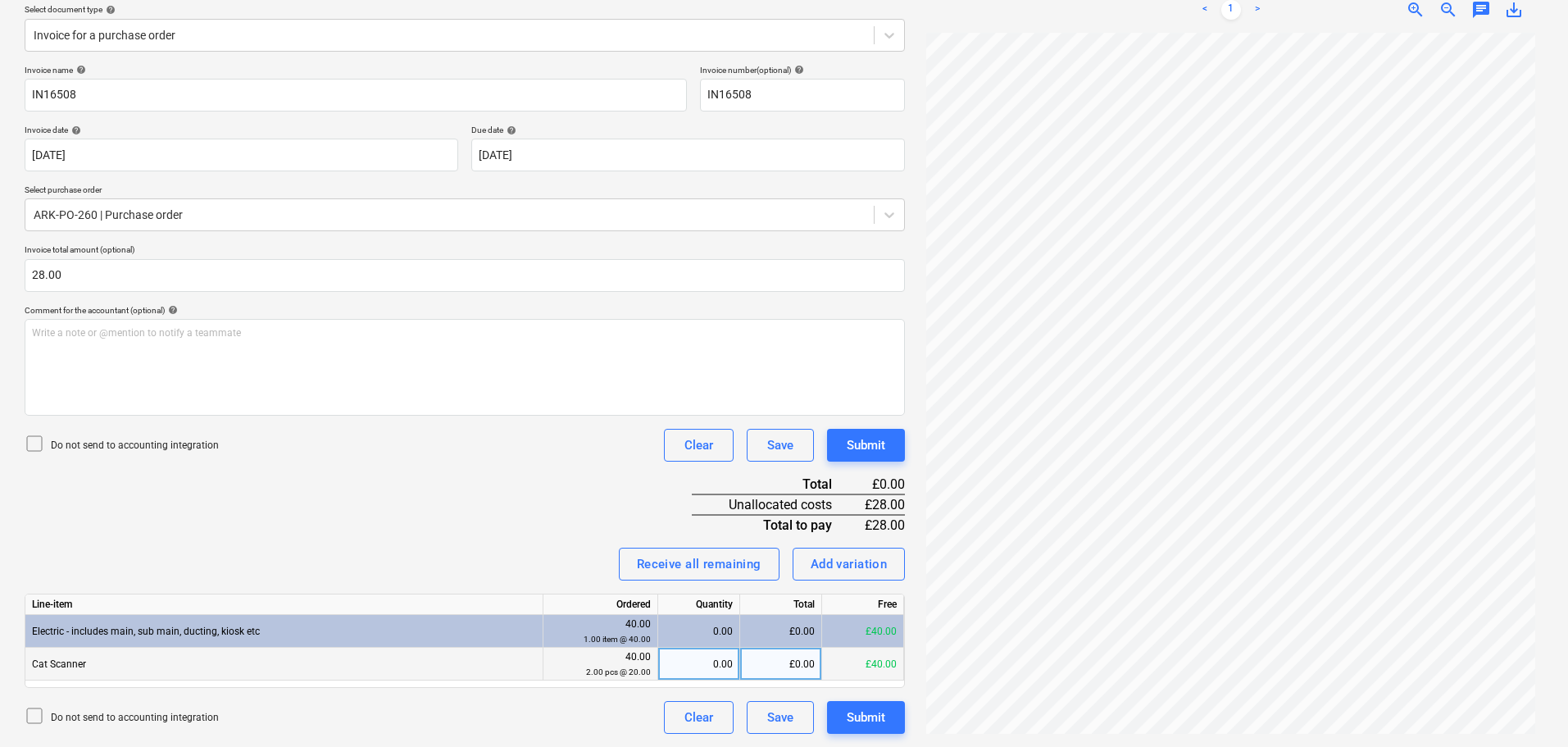
click at [770, 664] on div "£0.00" at bounding box center [781, 664] width 82 height 33
type input "28"
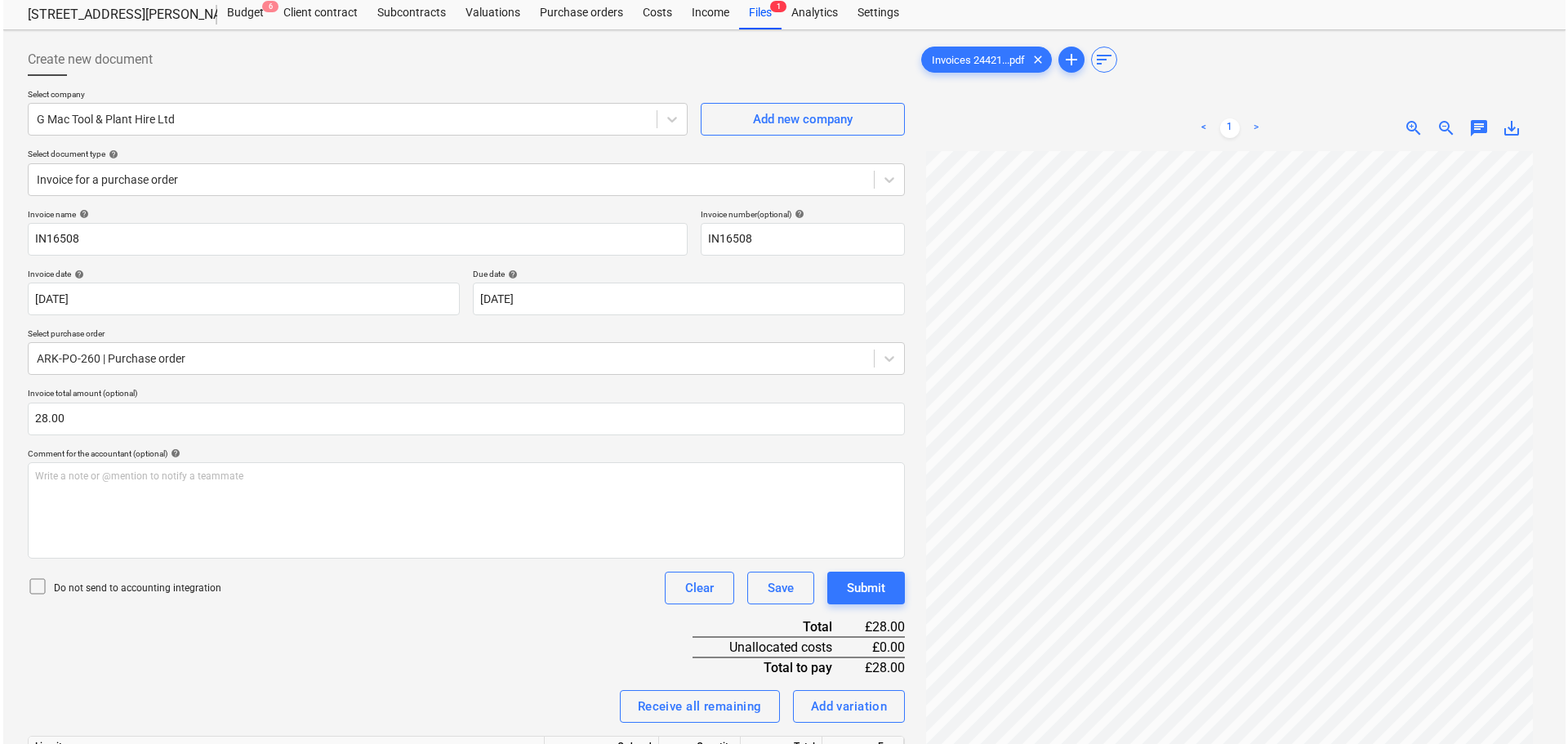
scroll to position [82, 0]
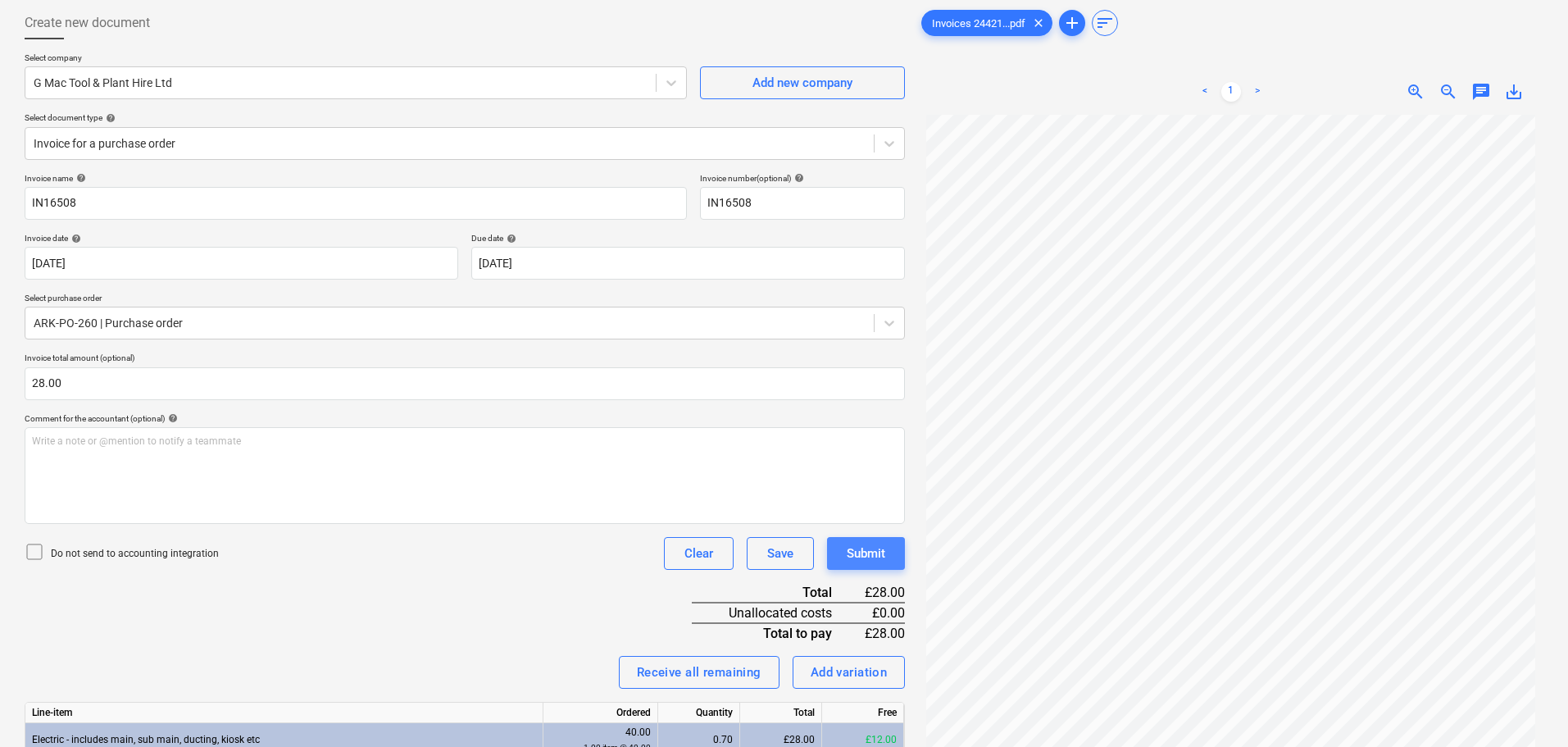
click at [879, 555] on div "Submit" at bounding box center [866, 554] width 38 height 22
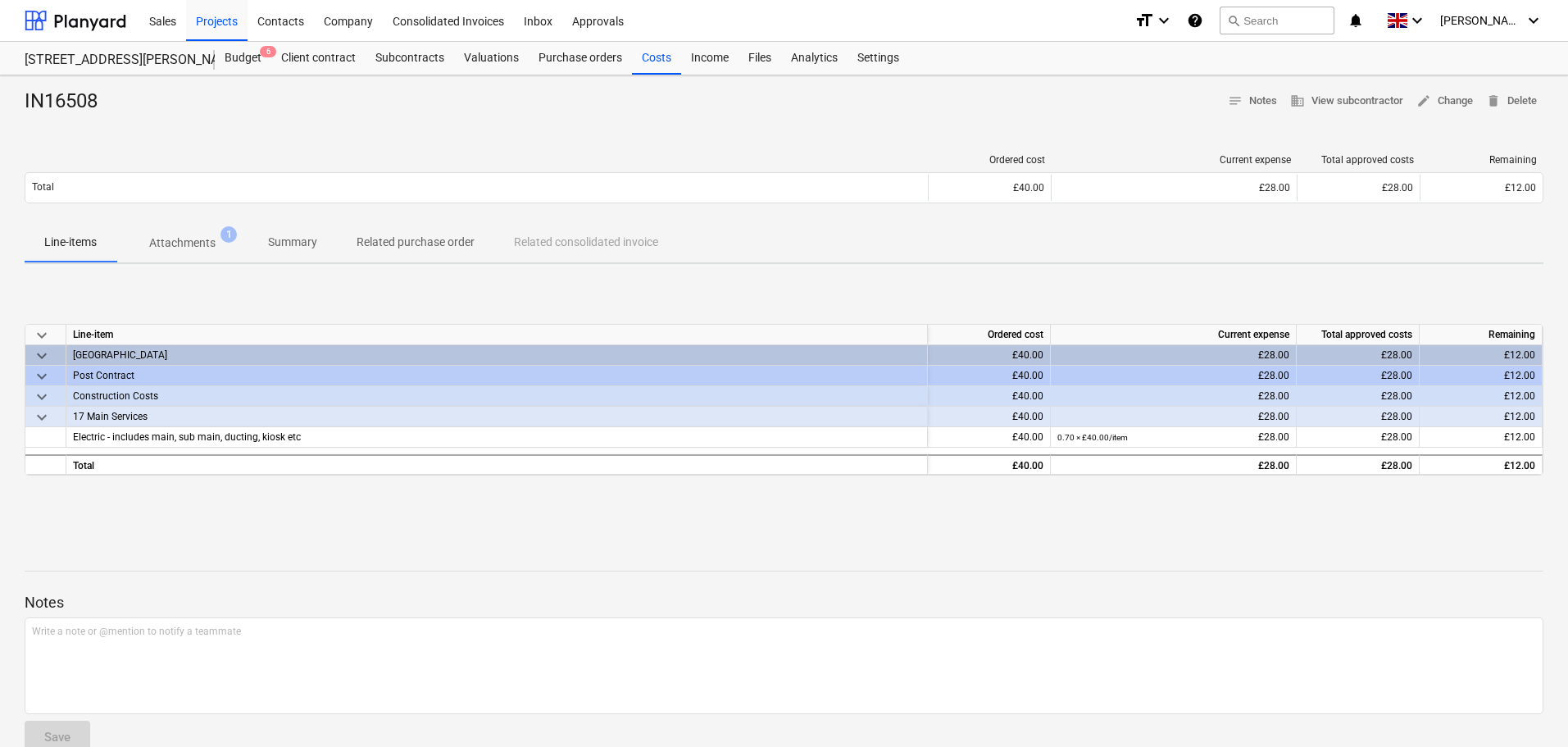
click at [430, 242] on p "Related purchase order" at bounding box center [416, 242] width 118 height 17
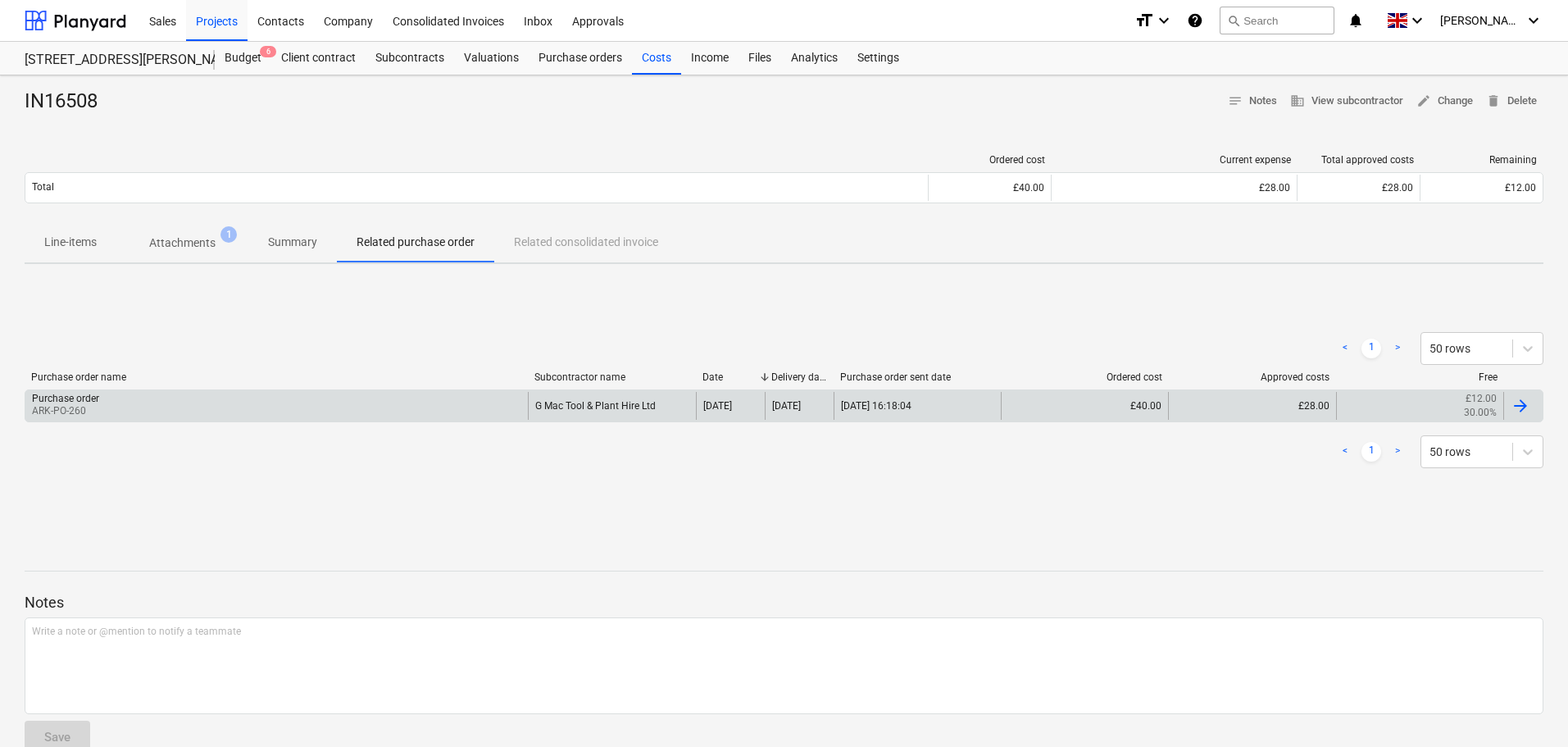
click at [268, 397] on div "Purchase order ARK-PO-260" at bounding box center [277, 406] width 503 height 28
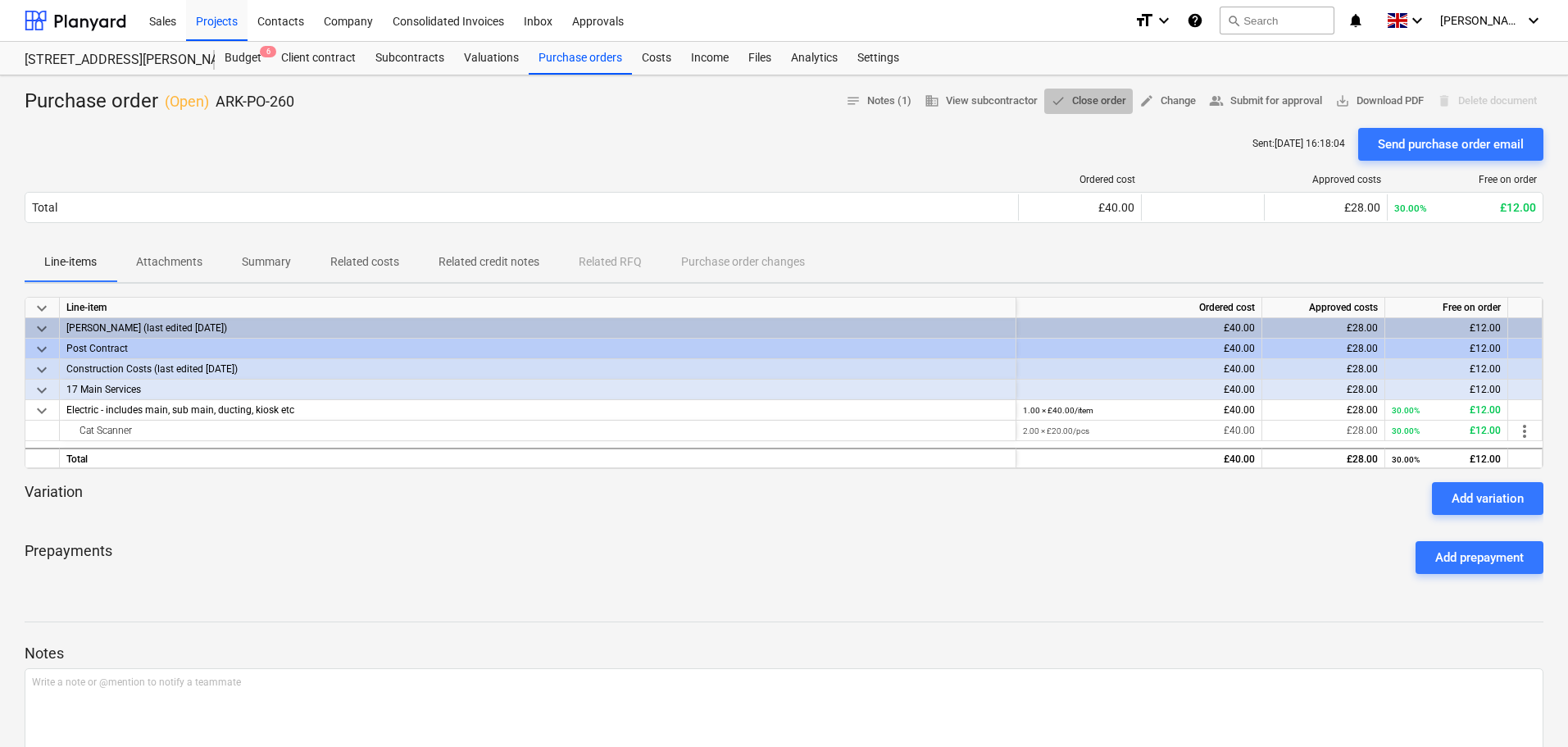
click at [1083, 100] on span "done Close order" at bounding box center [1089, 101] width 75 height 19
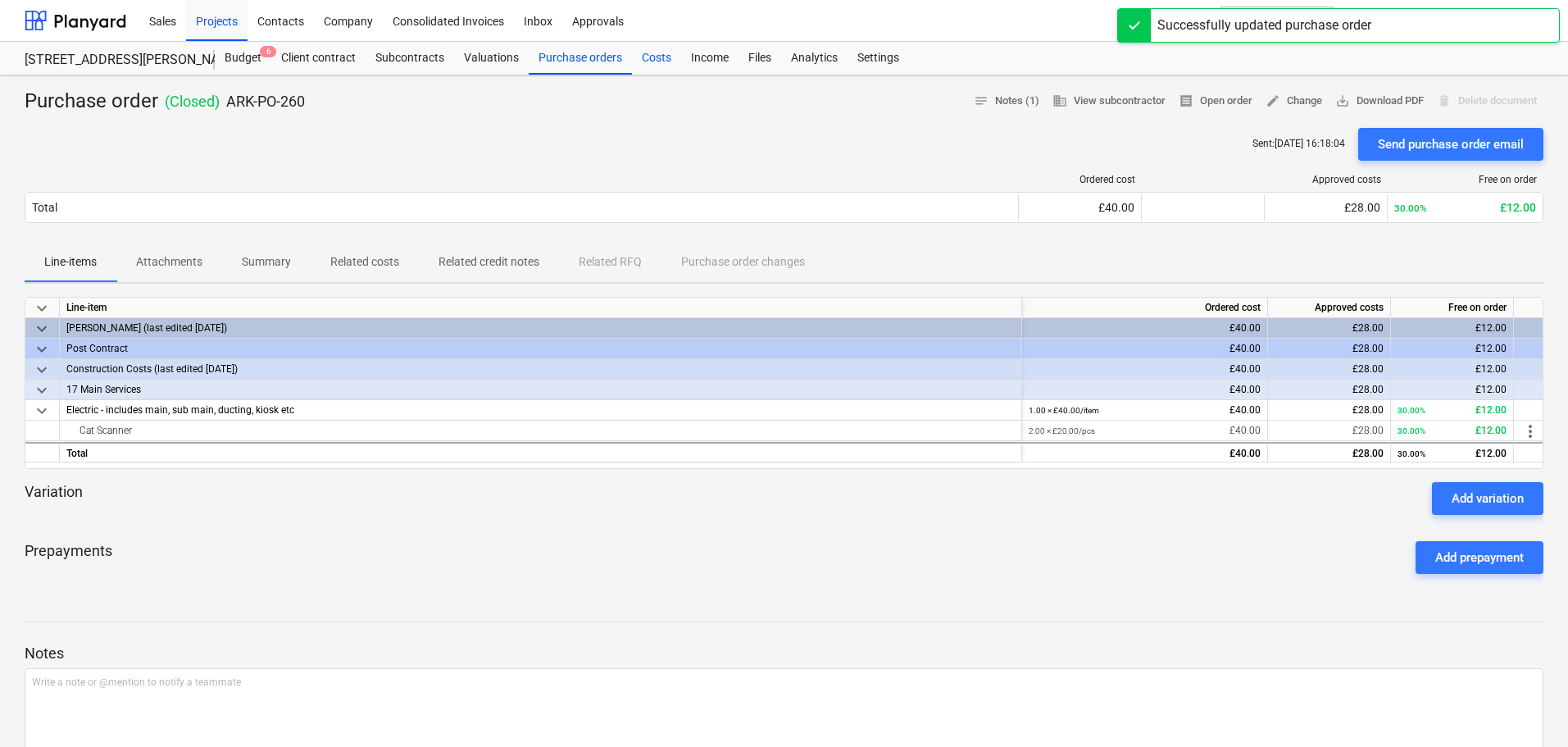
click at [632, 56] on div "Costs" at bounding box center [657, 57] width 49 height 33
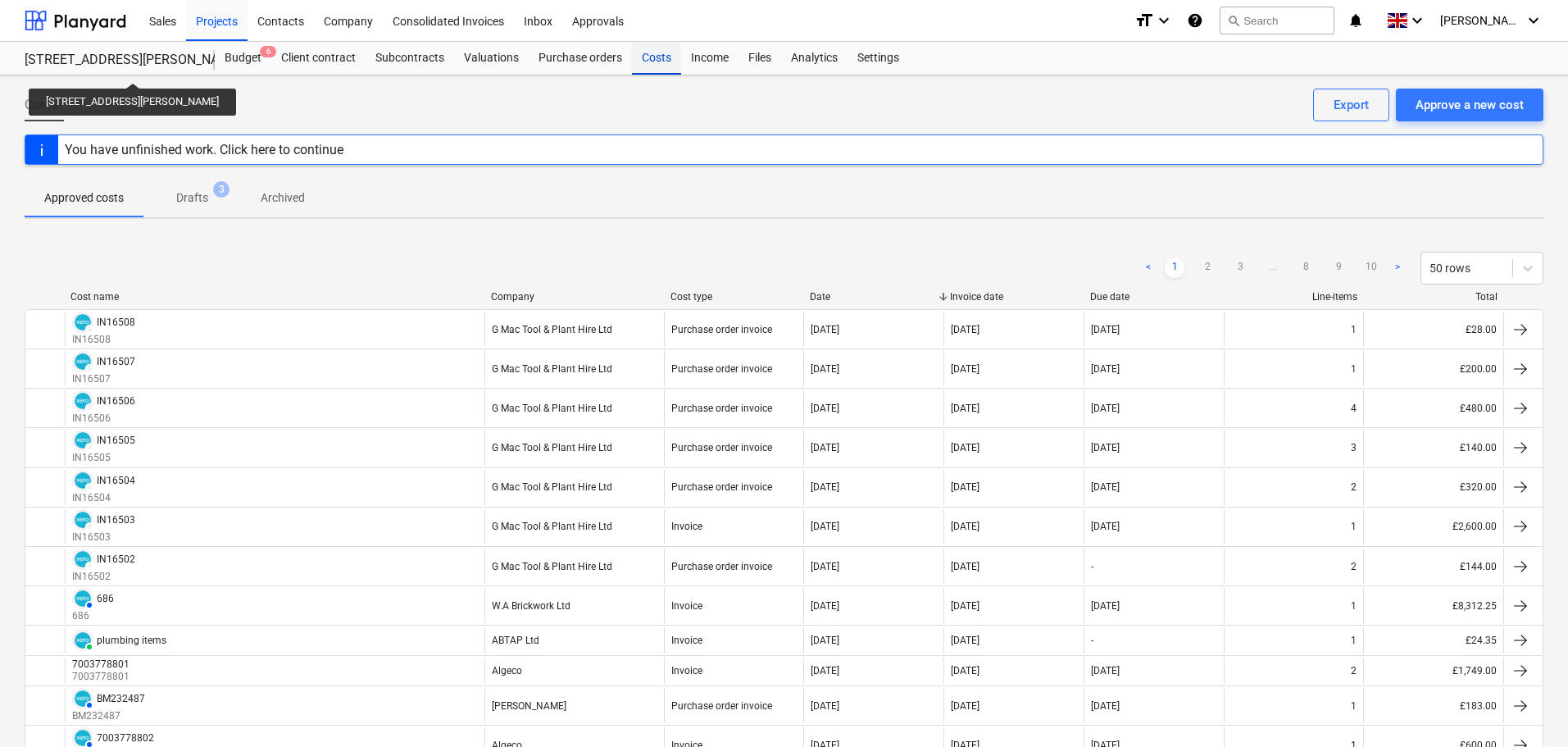
click at [667, 56] on div "Costs" at bounding box center [657, 57] width 49 height 33
click at [1500, 111] on div "Approve a new cost" at bounding box center [1470, 106] width 108 height 22
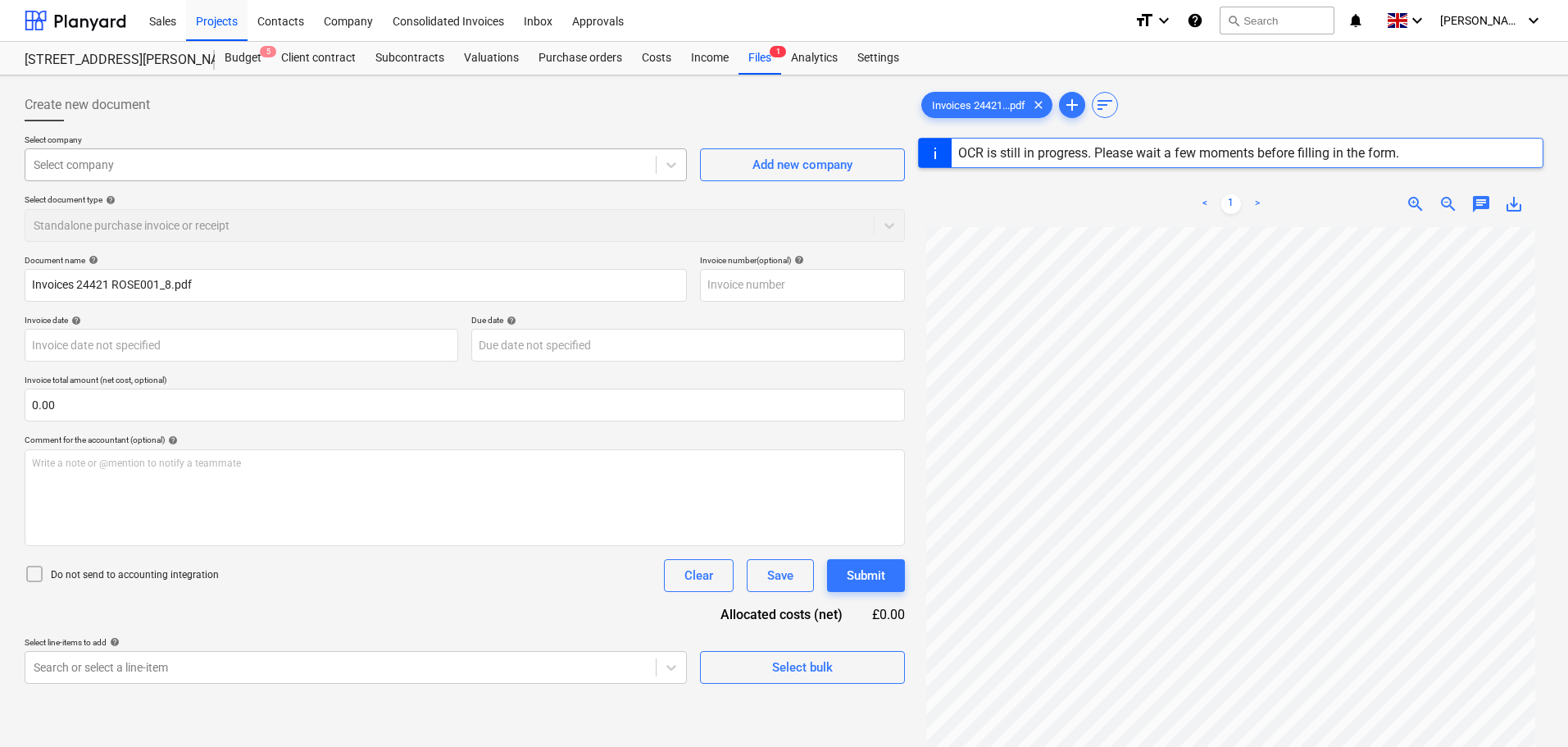
type input "IN16509"
type input "30 Sep 2025"
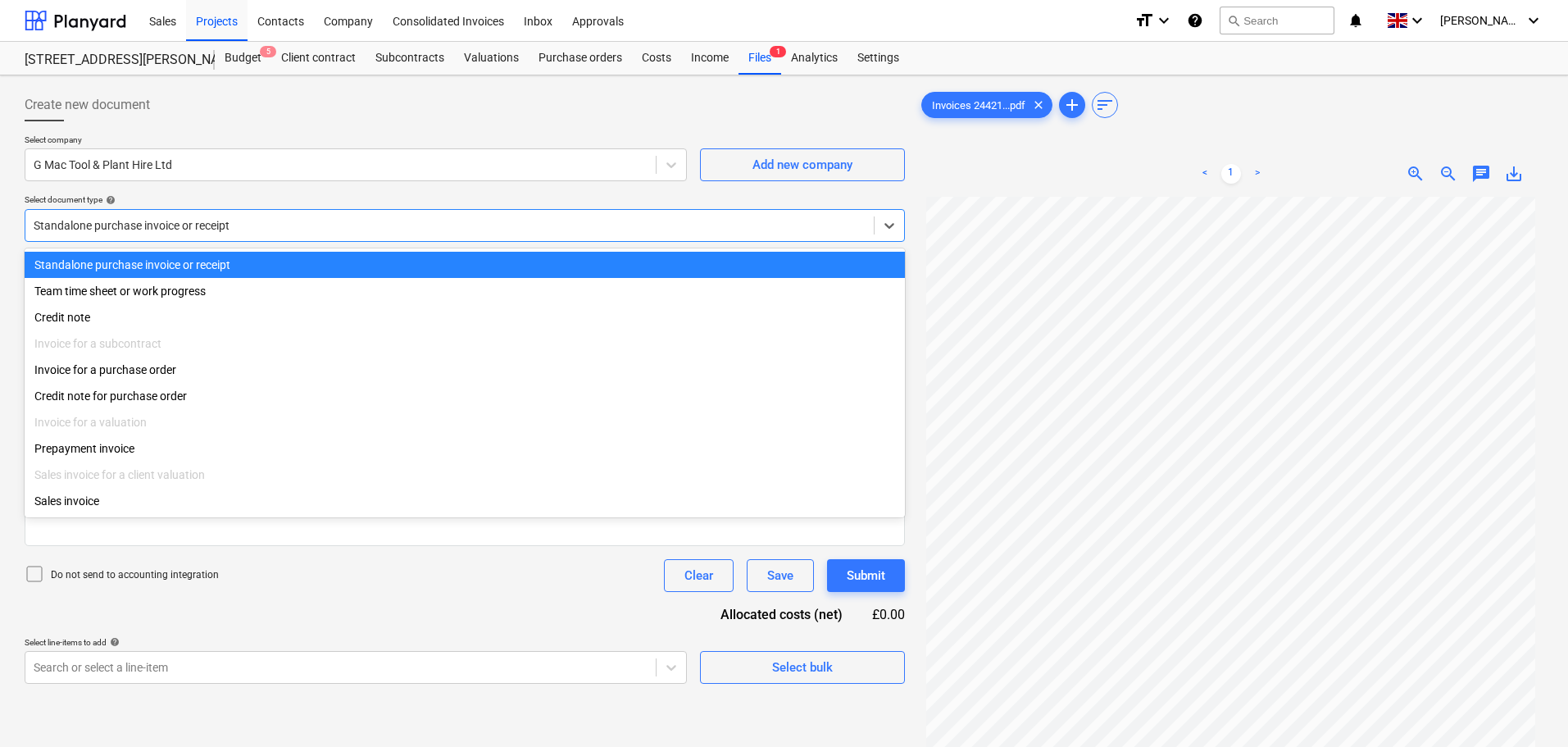
click at [168, 227] on div at bounding box center [450, 225] width 832 height 17
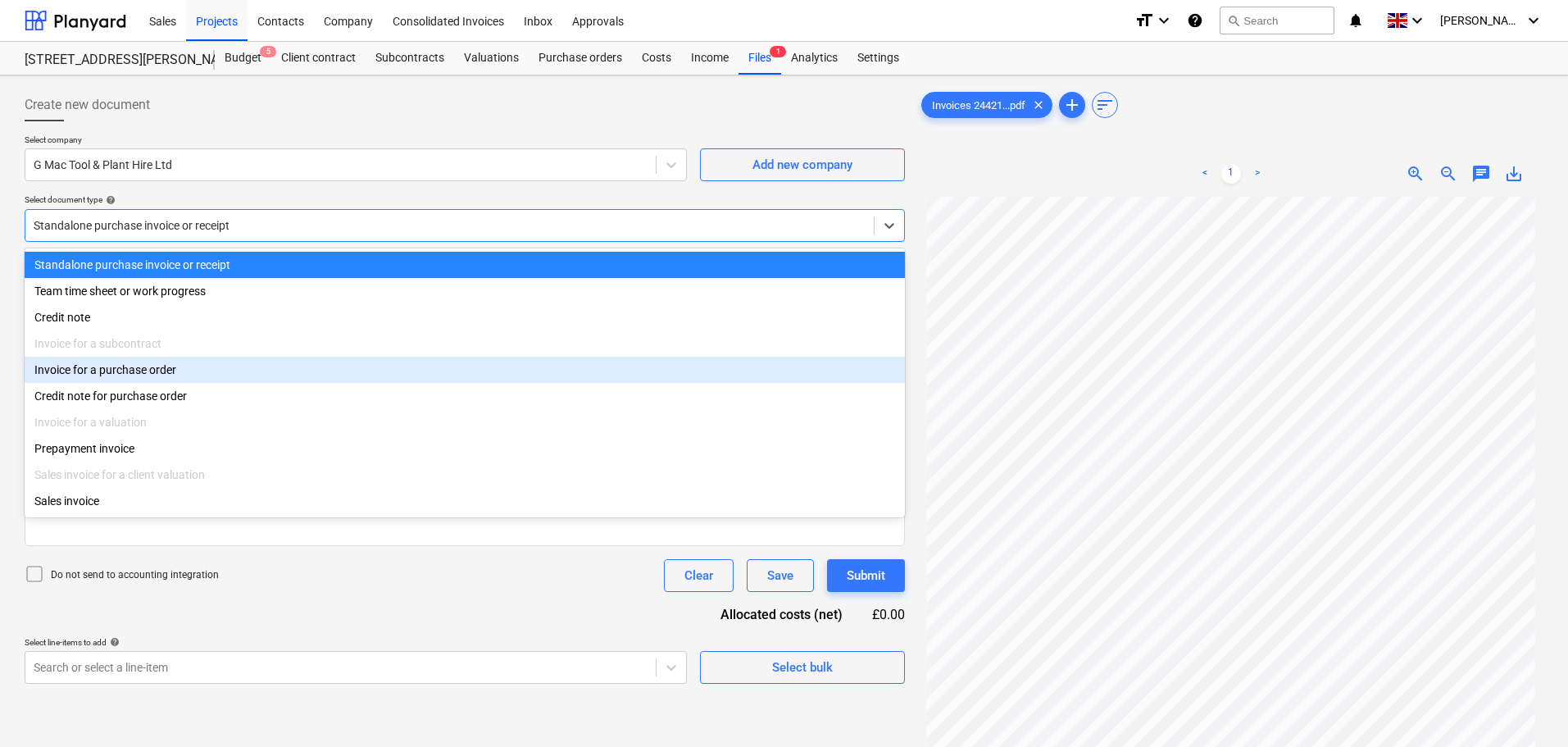
click at [122, 373] on div "Invoice for a purchase order" at bounding box center [464, 370] width 881 height 27
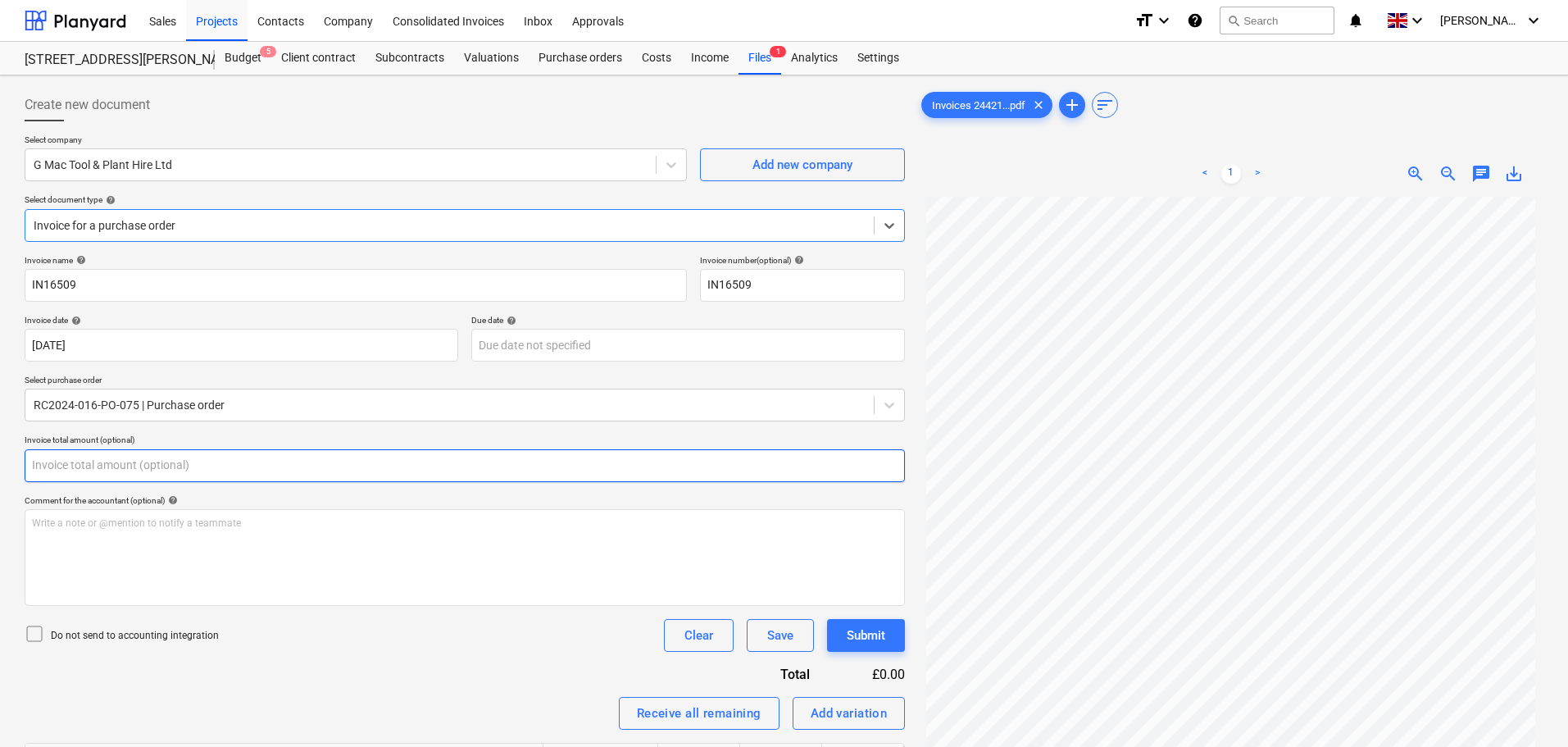
click at [133, 464] on input "text" at bounding box center [464, 466] width 881 height 33
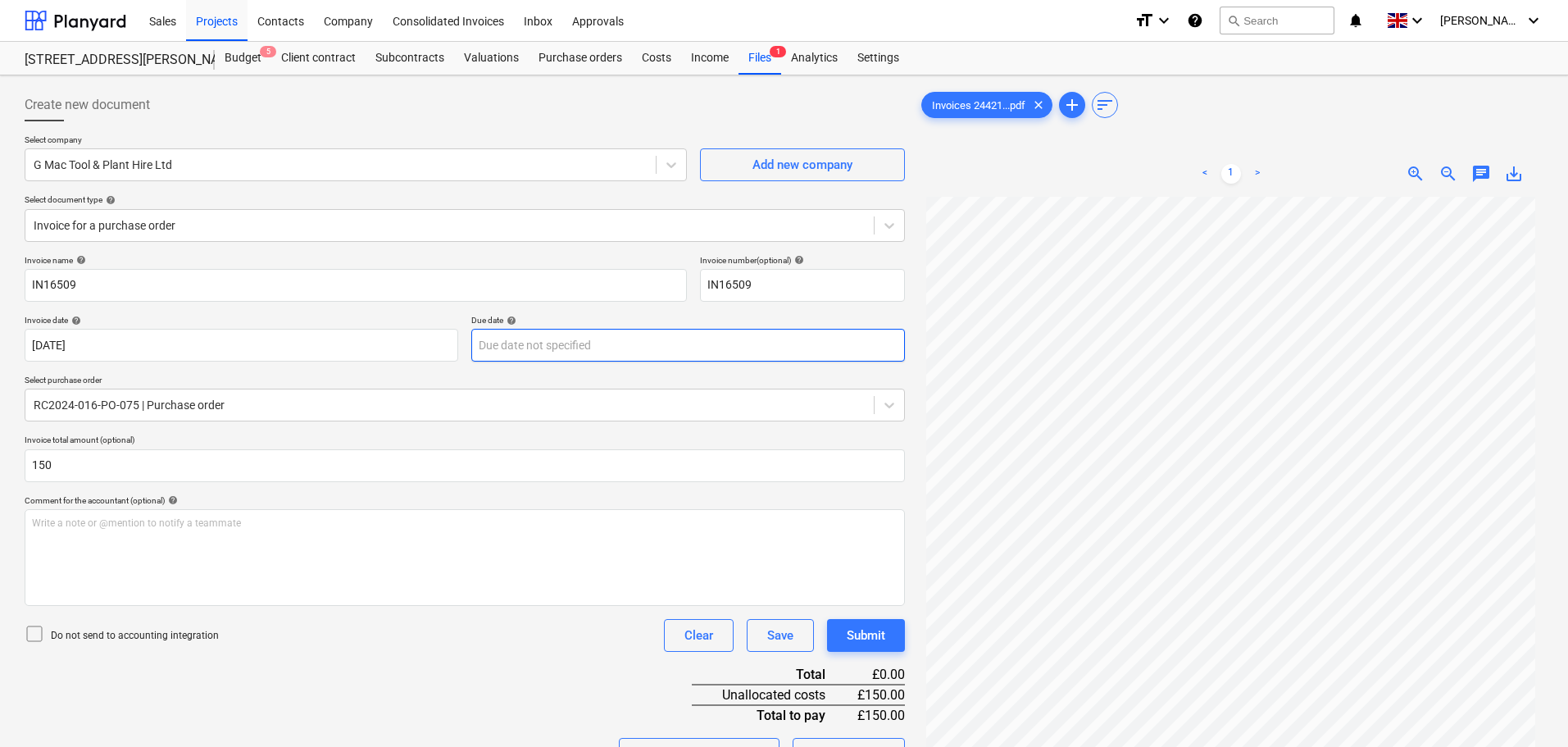
type input "150.00"
click at [566, 337] on body "Sales Projects Contacts Company Consolidated Invoices Inbox Approvals format_si…" at bounding box center [784, 373] width 1568 height 747
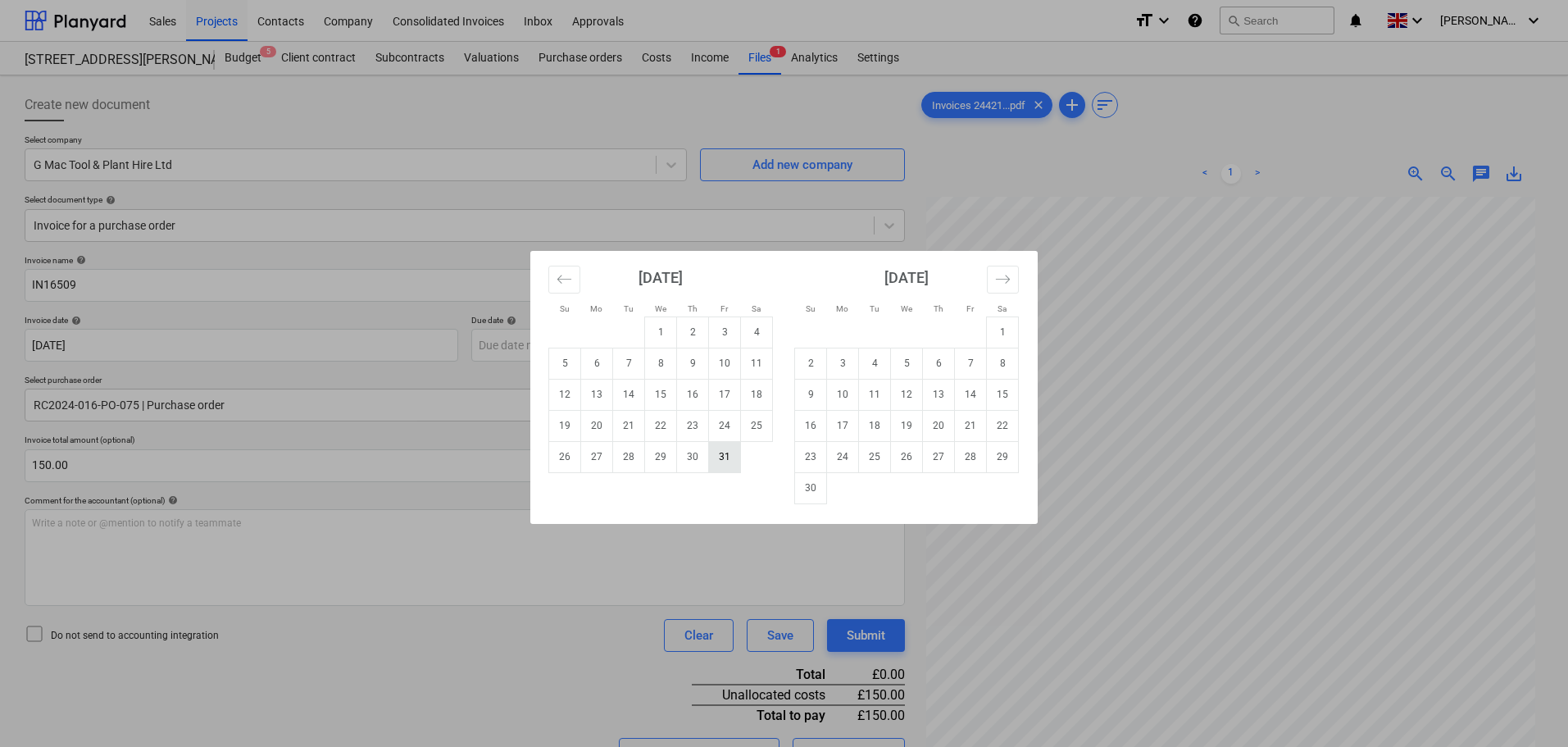
click at [727, 451] on td "31" at bounding box center [725, 457] width 32 height 32
type input "31 Oct 2025"
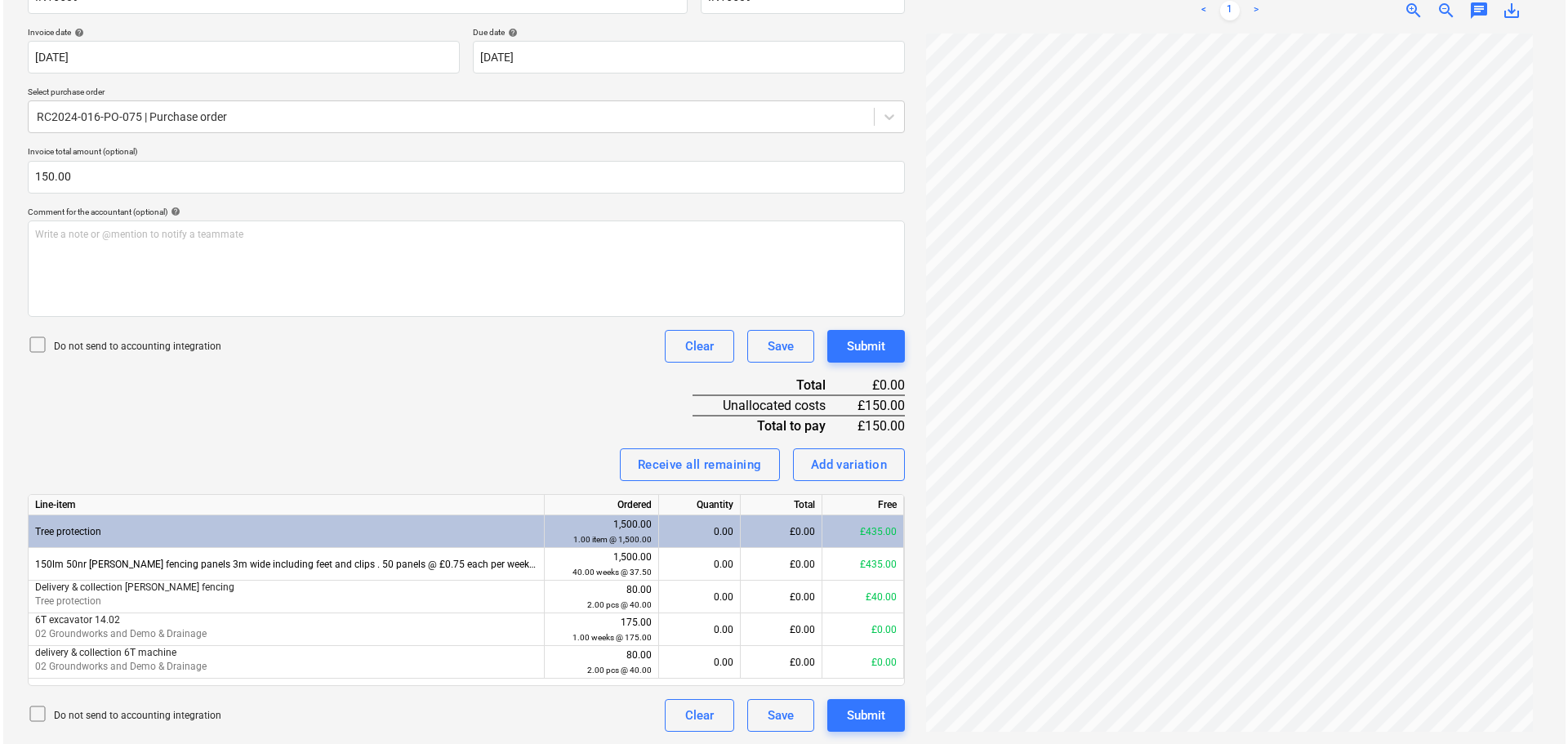
scroll to position [288, 0]
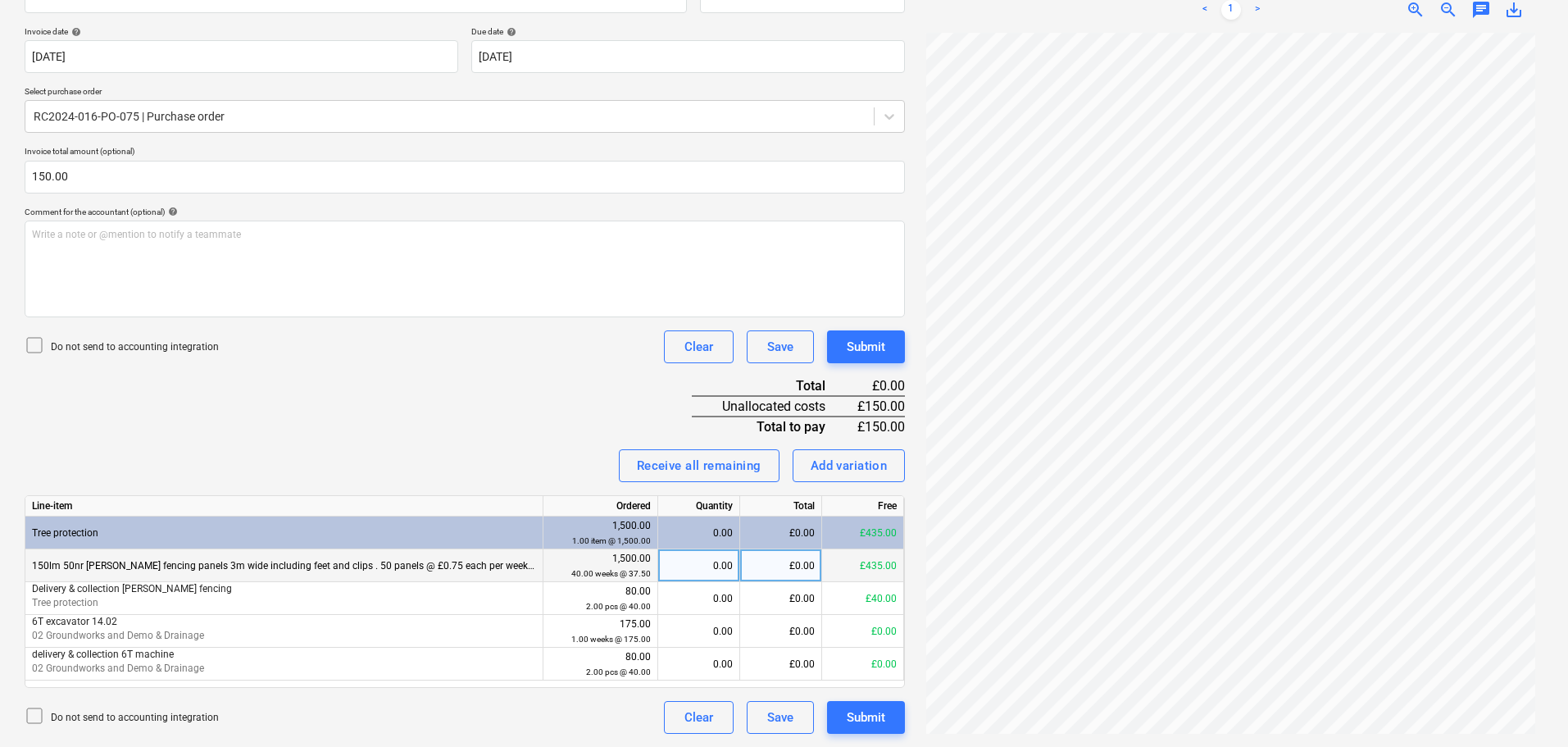
click at [776, 569] on div "£0.00" at bounding box center [781, 565] width 82 height 33
type input "150"
click at [873, 343] on div "Submit" at bounding box center [866, 347] width 38 height 22
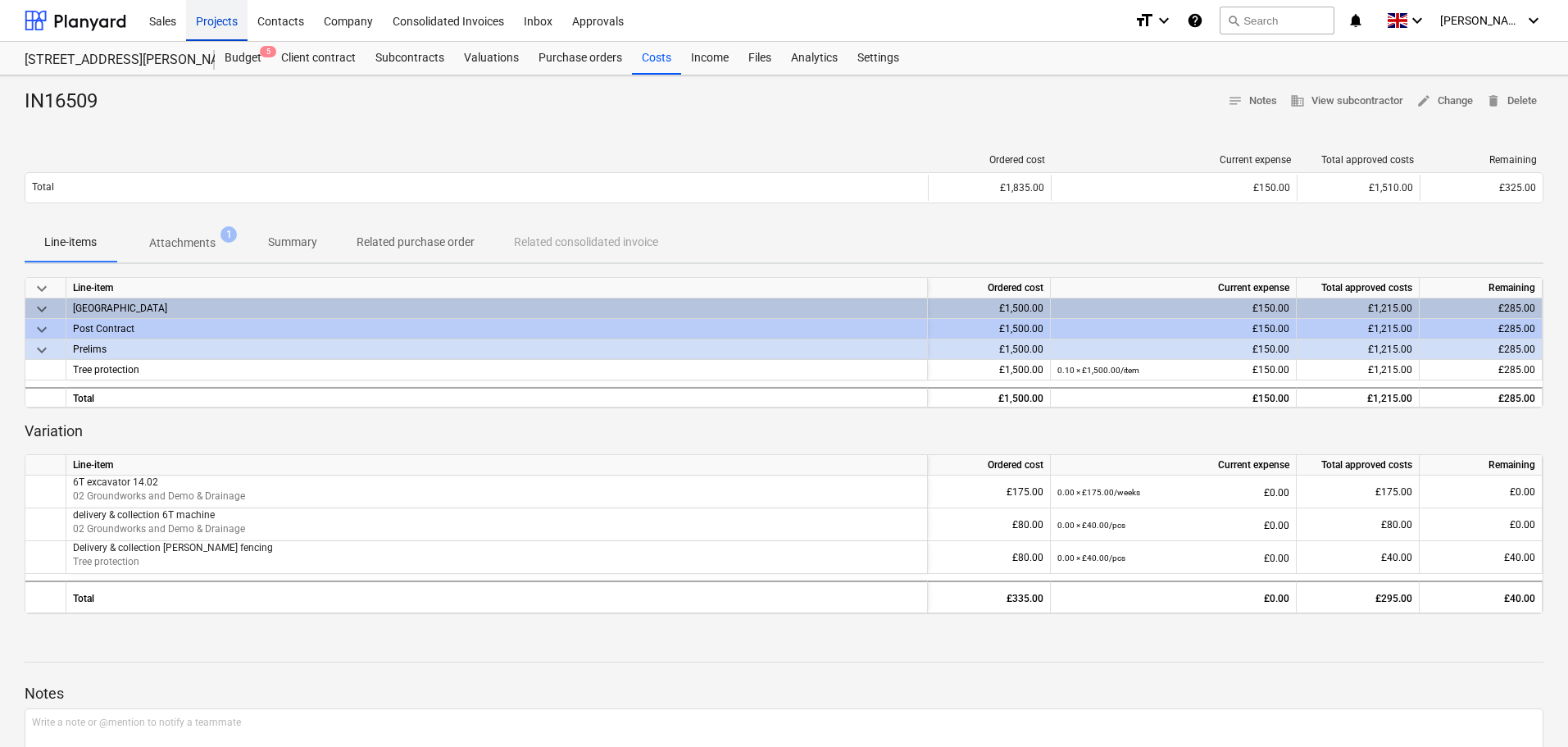
click at [224, 21] on div "Projects" at bounding box center [217, 20] width 61 height 41
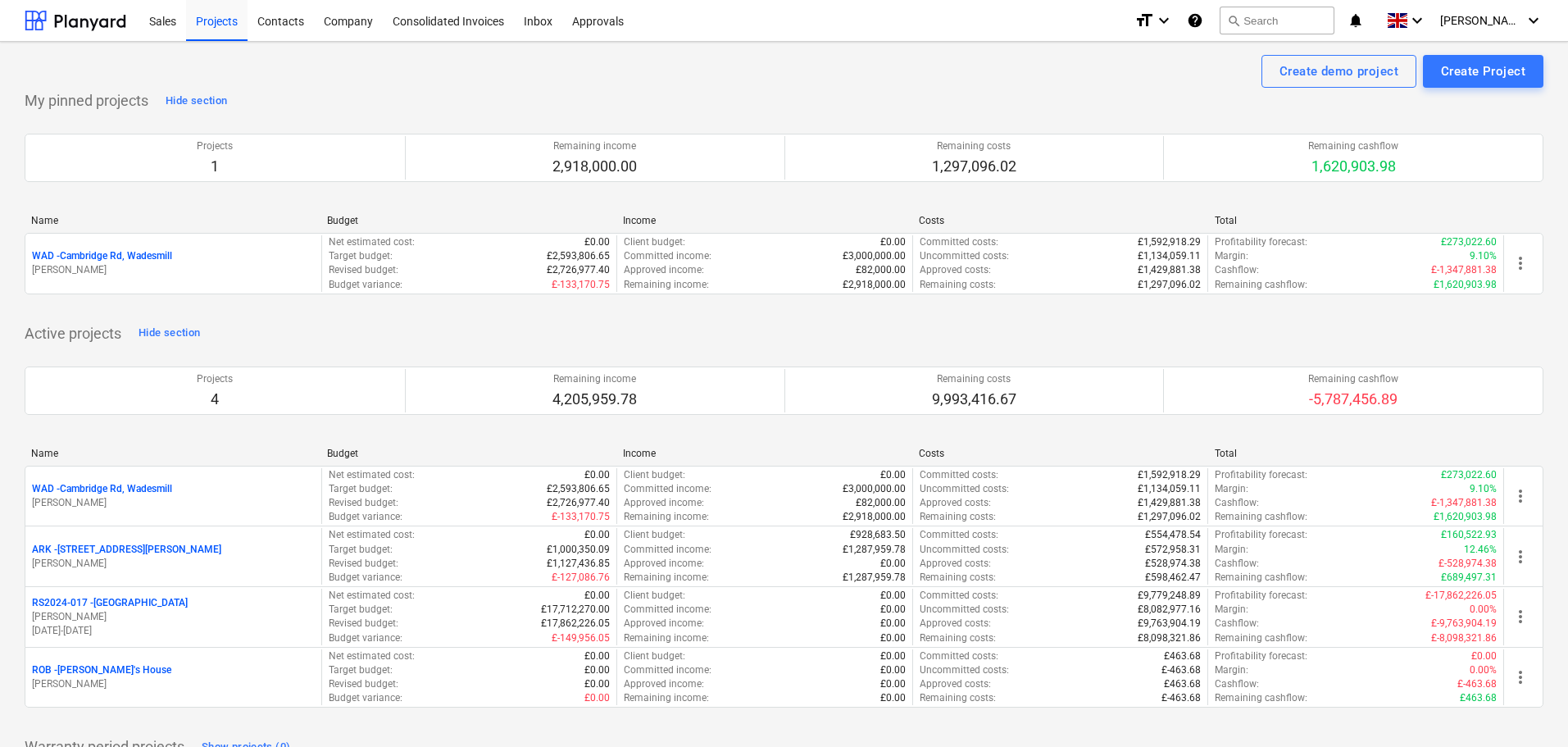
drag, startPoint x: 148, startPoint y: 486, endPoint x: 201, endPoint y: 470, distance: 55.4
click at [148, 485] on p "WAD - Cambridge Rd, Wadesmill" at bounding box center [102, 489] width 140 height 14
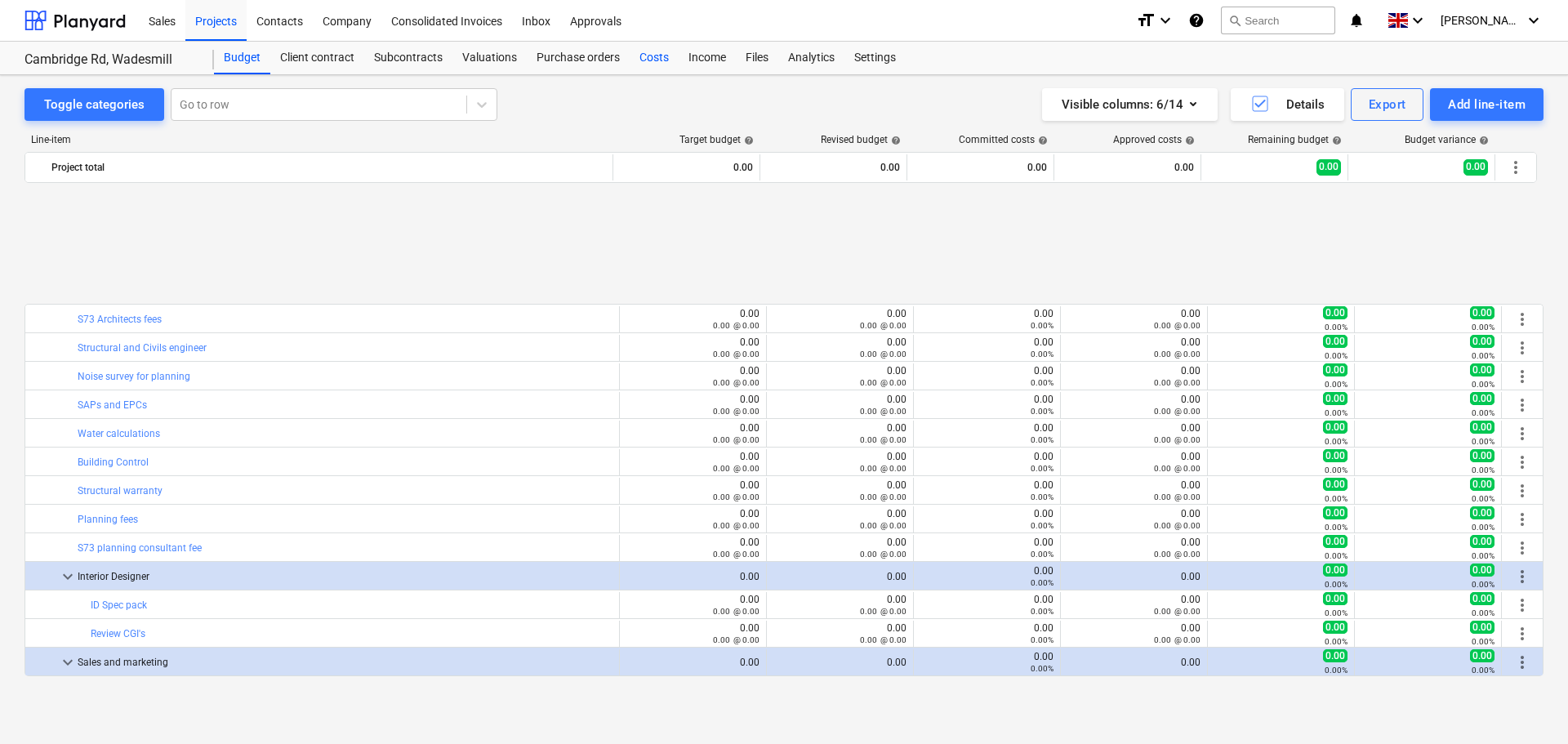
click at [648, 54] on div "Costs" at bounding box center [654, 57] width 49 height 32
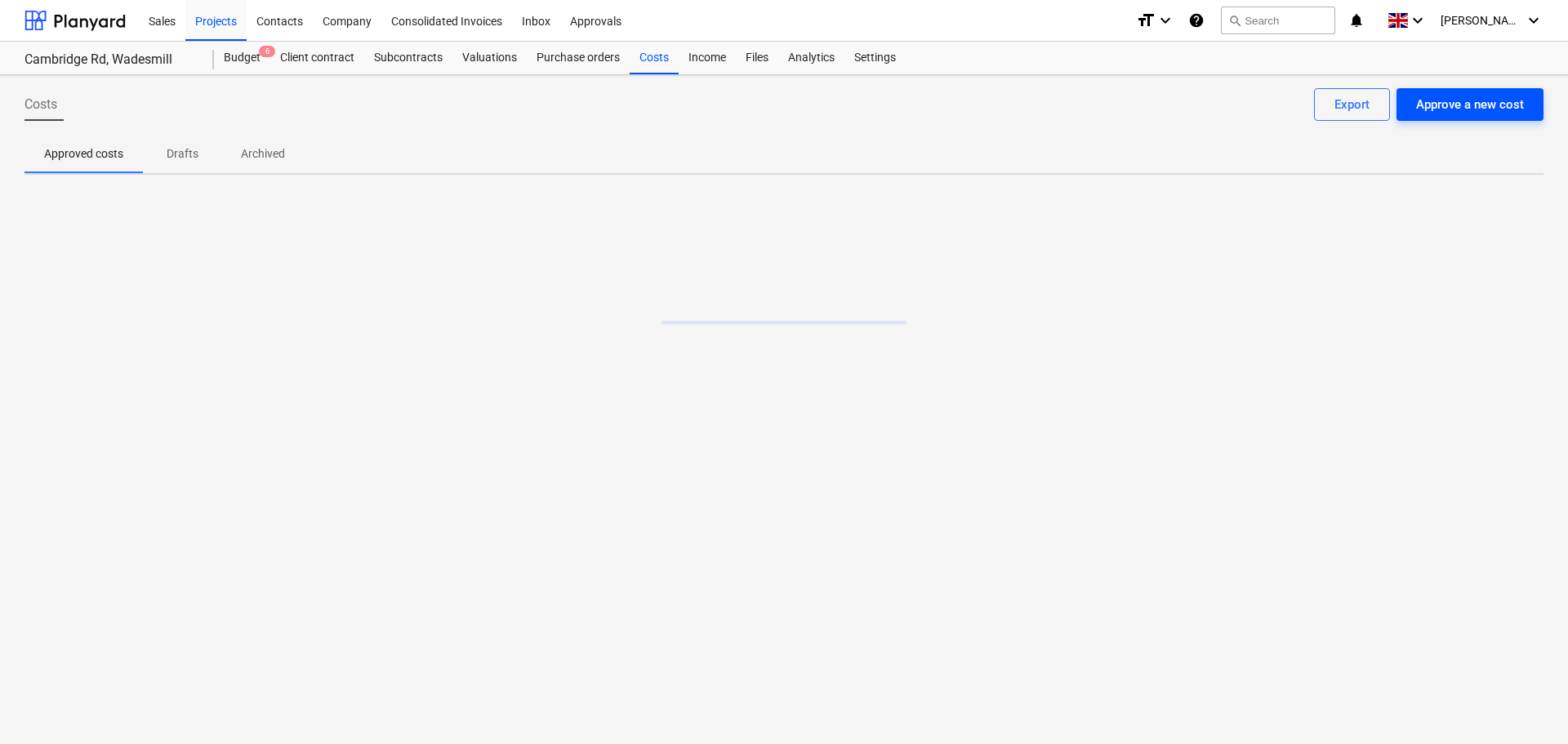
click at [1484, 108] on div "Approve a new cost" at bounding box center [1470, 105] width 108 height 22
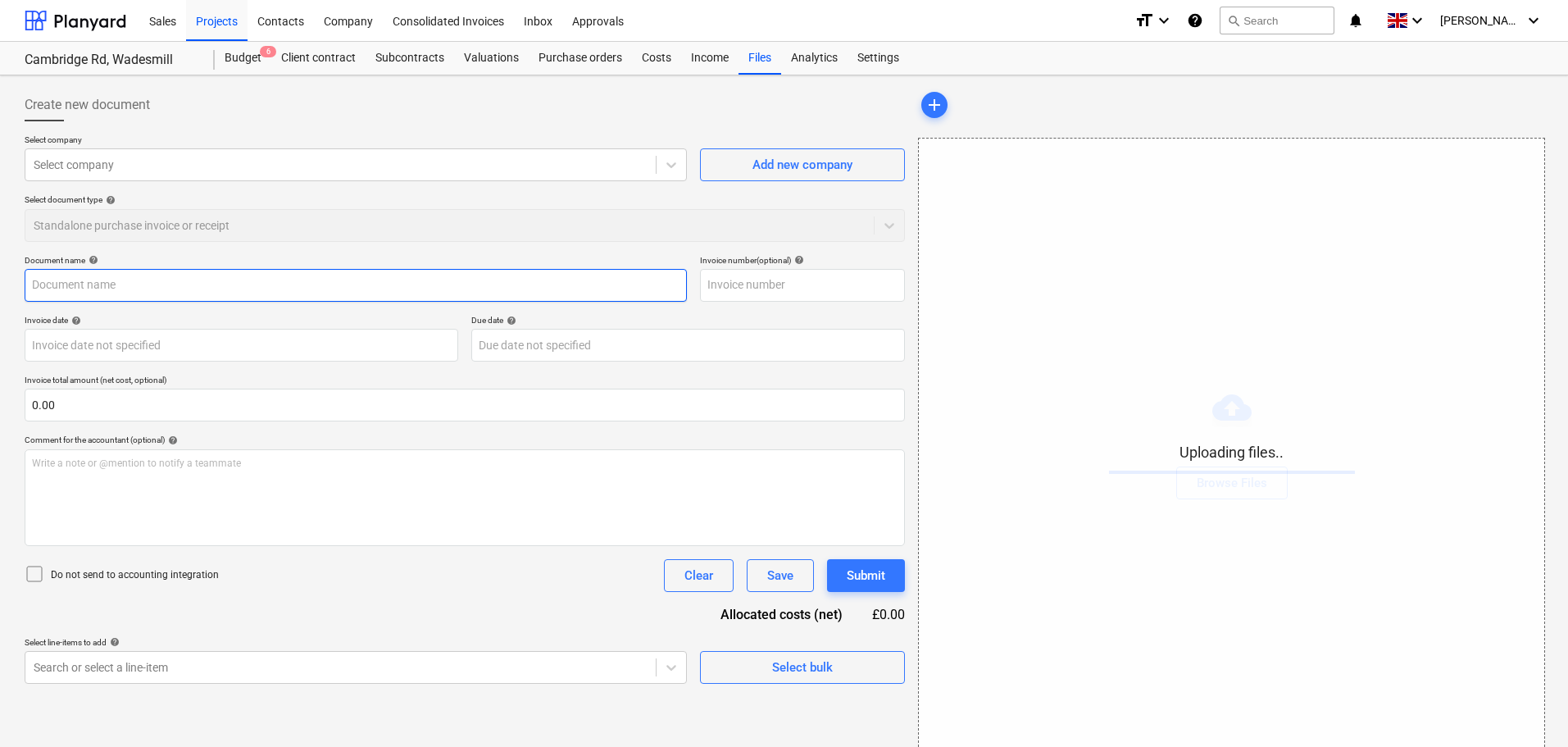
type input "Invoices 24421 ROSE001_9.pdf"
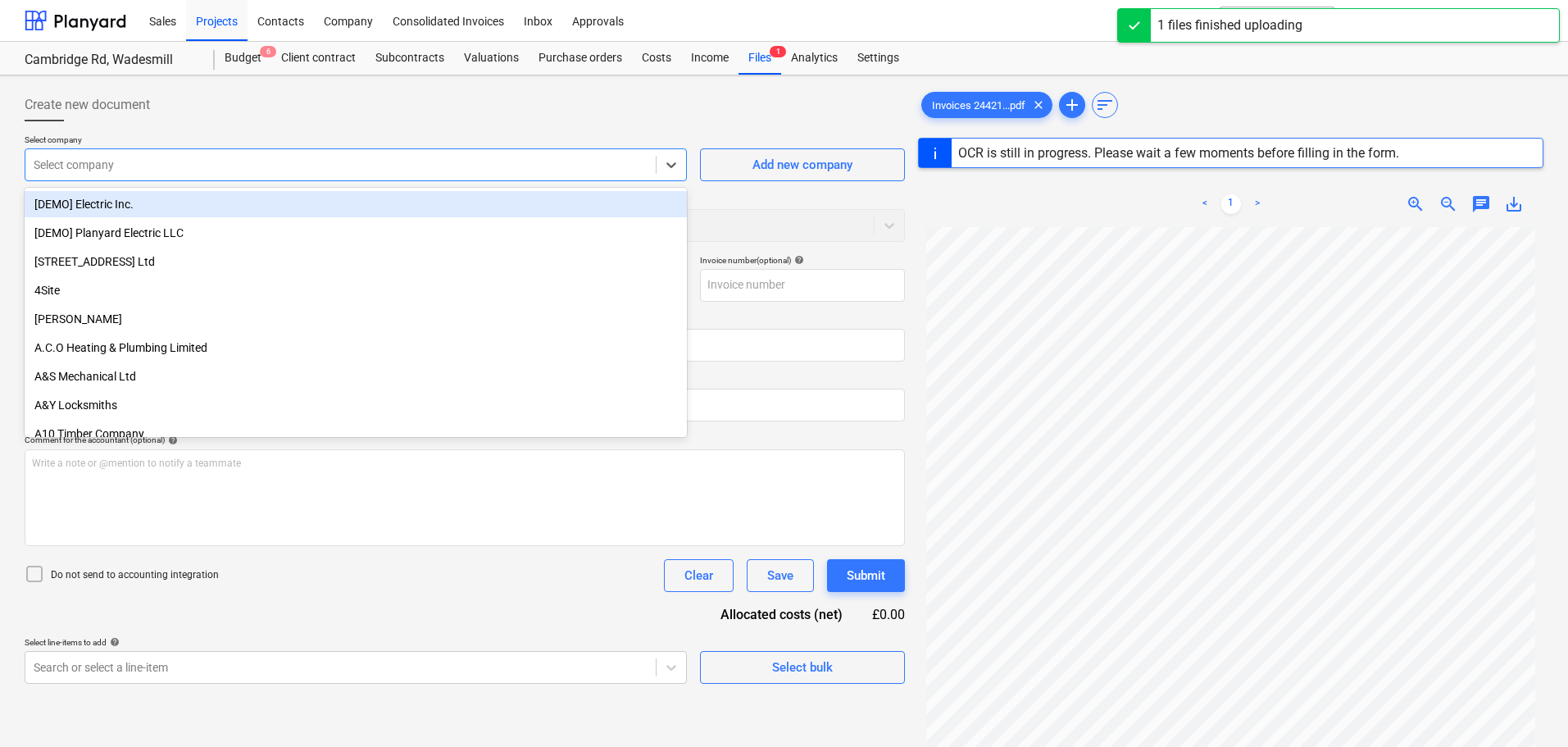
click at [127, 159] on div at bounding box center [340, 165] width 614 height 17
type input "mac"
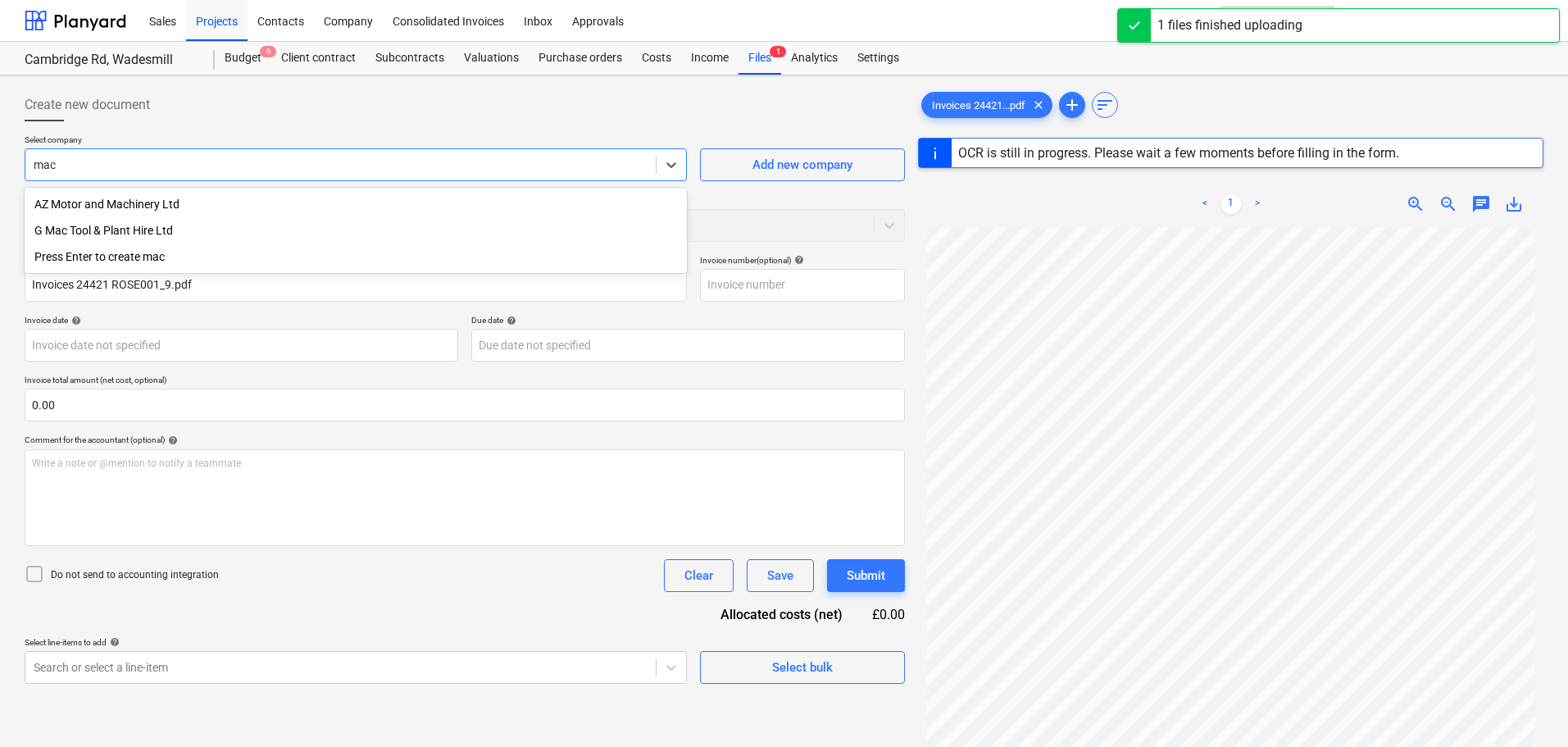
click at [142, 226] on div "G Mac Tool & Plant Hire Ltd" at bounding box center [356, 230] width 663 height 27
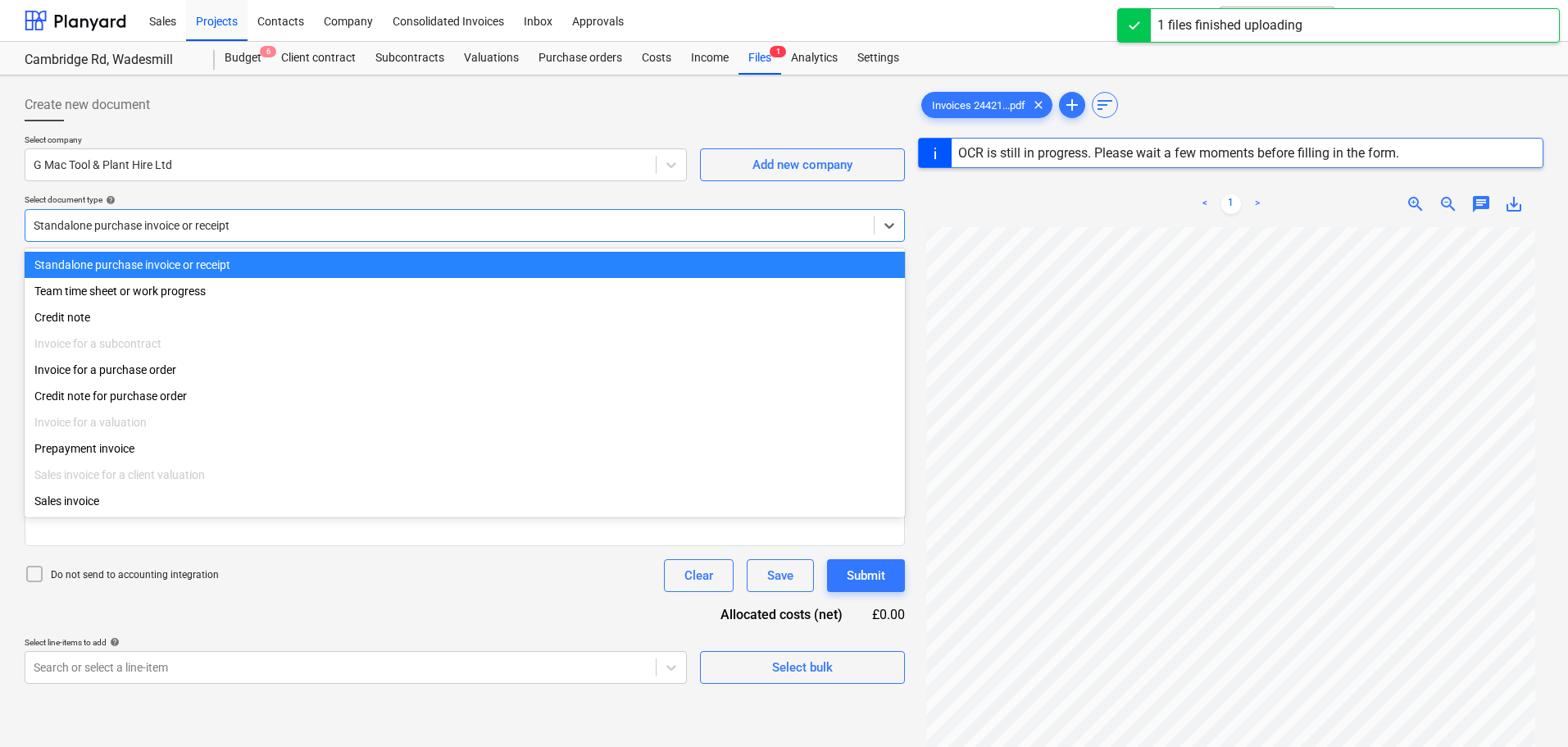
click at [155, 228] on div at bounding box center [450, 225] width 832 height 17
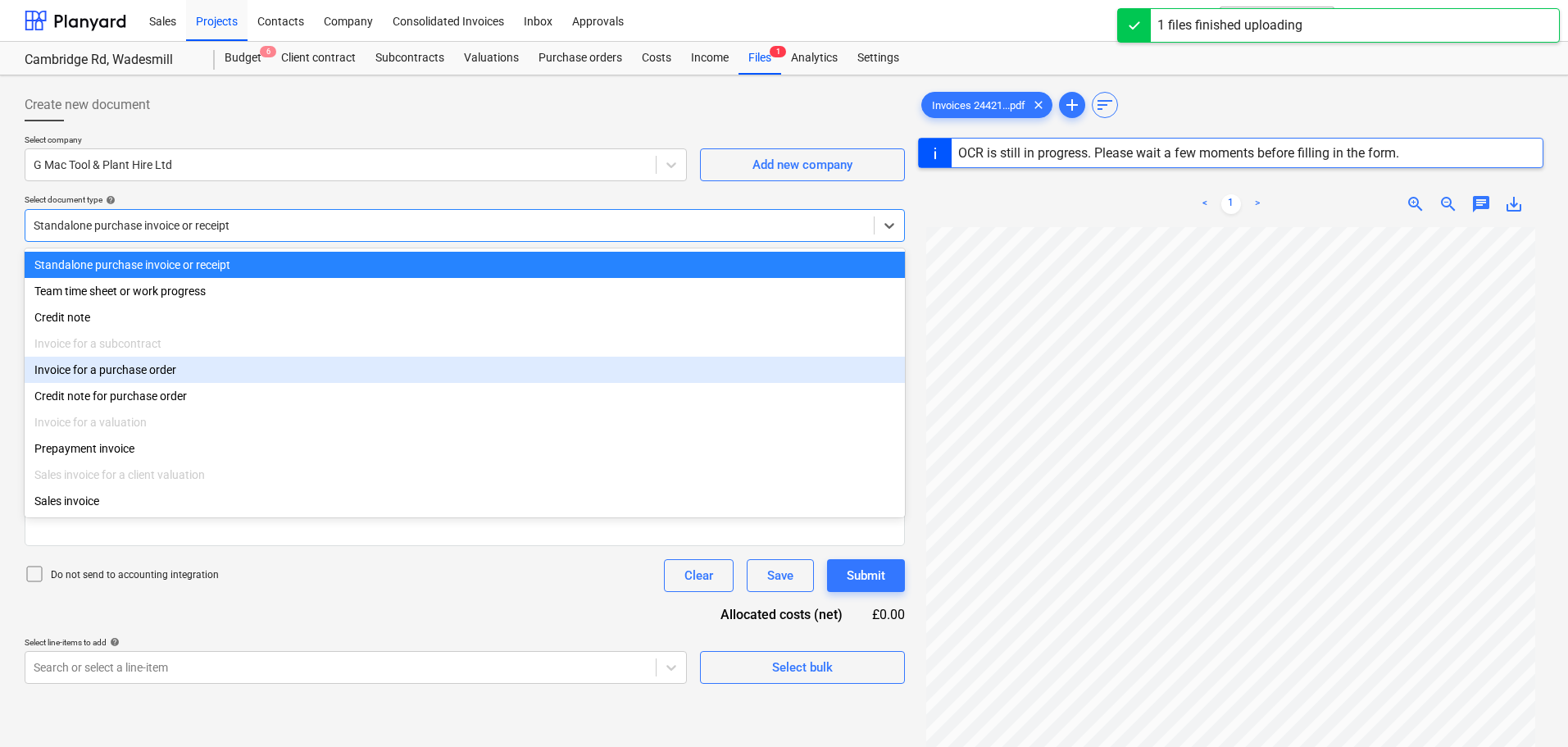
click at [139, 371] on div "Invoice for a purchase order" at bounding box center [464, 370] width 881 height 27
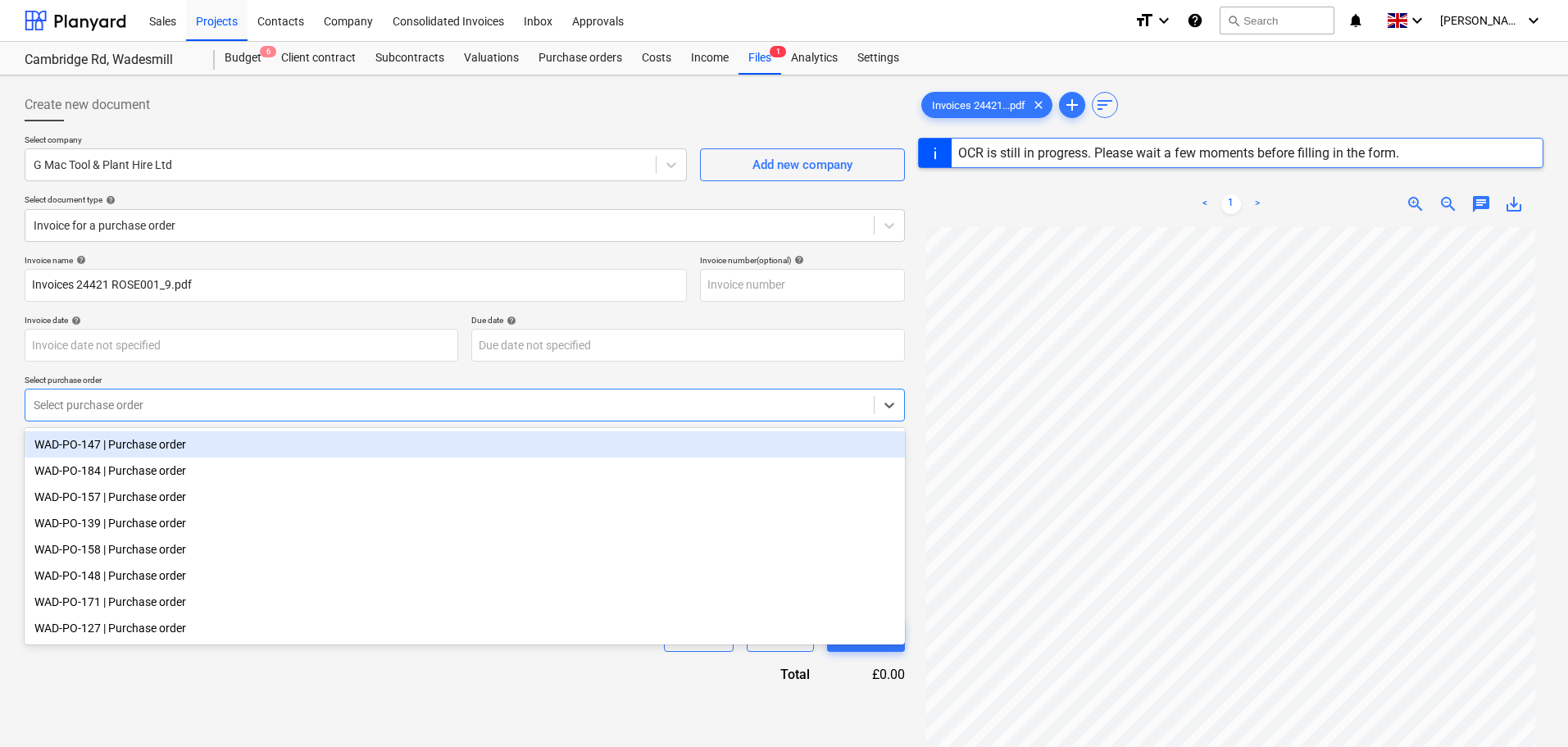
click at [111, 401] on div at bounding box center [450, 405] width 832 height 17
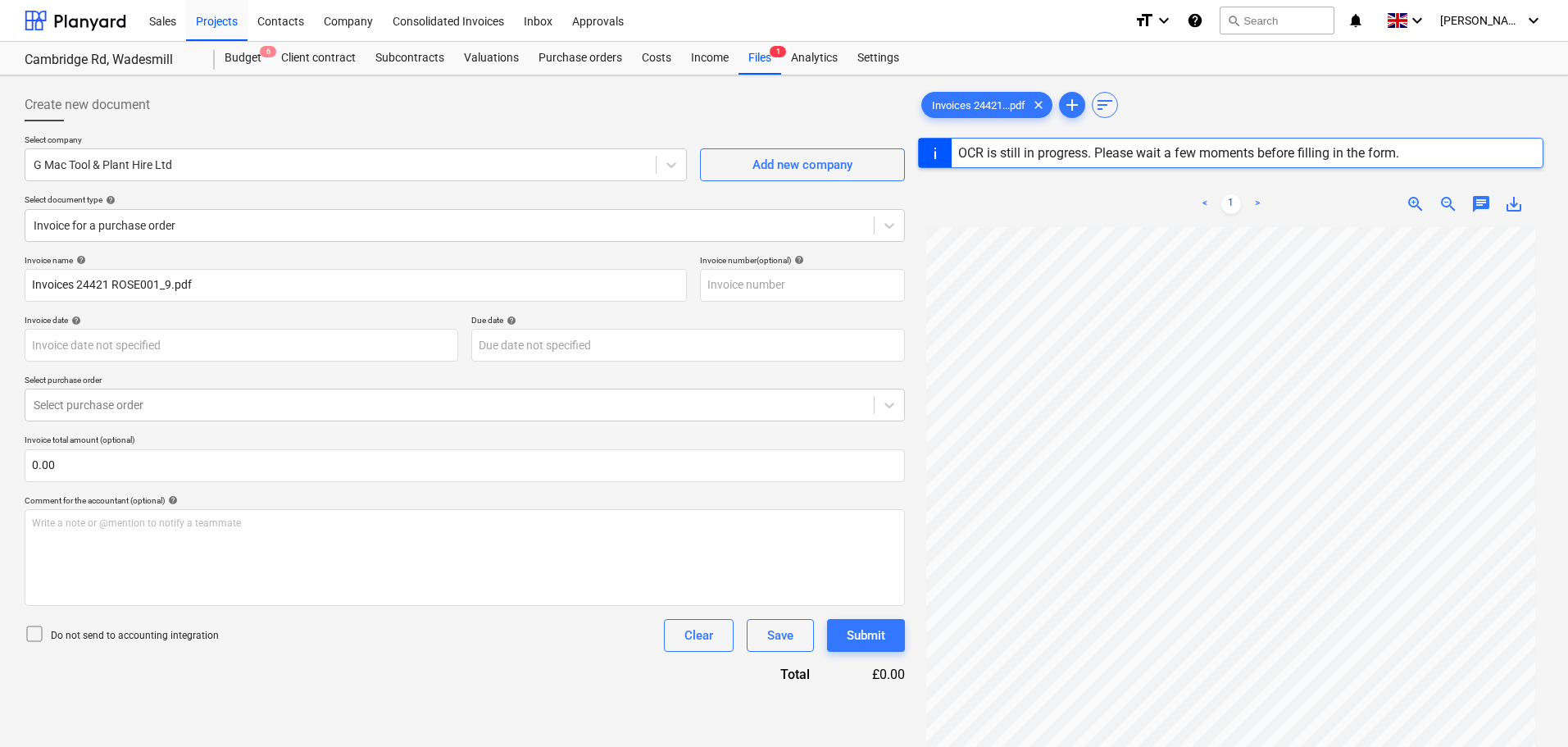
click at [206, 374] on div "Invoice name help Invoices 24421 ROSE001_9.pdf Invoice number (optional) help I…" at bounding box center [464, 470] width 881 height 429
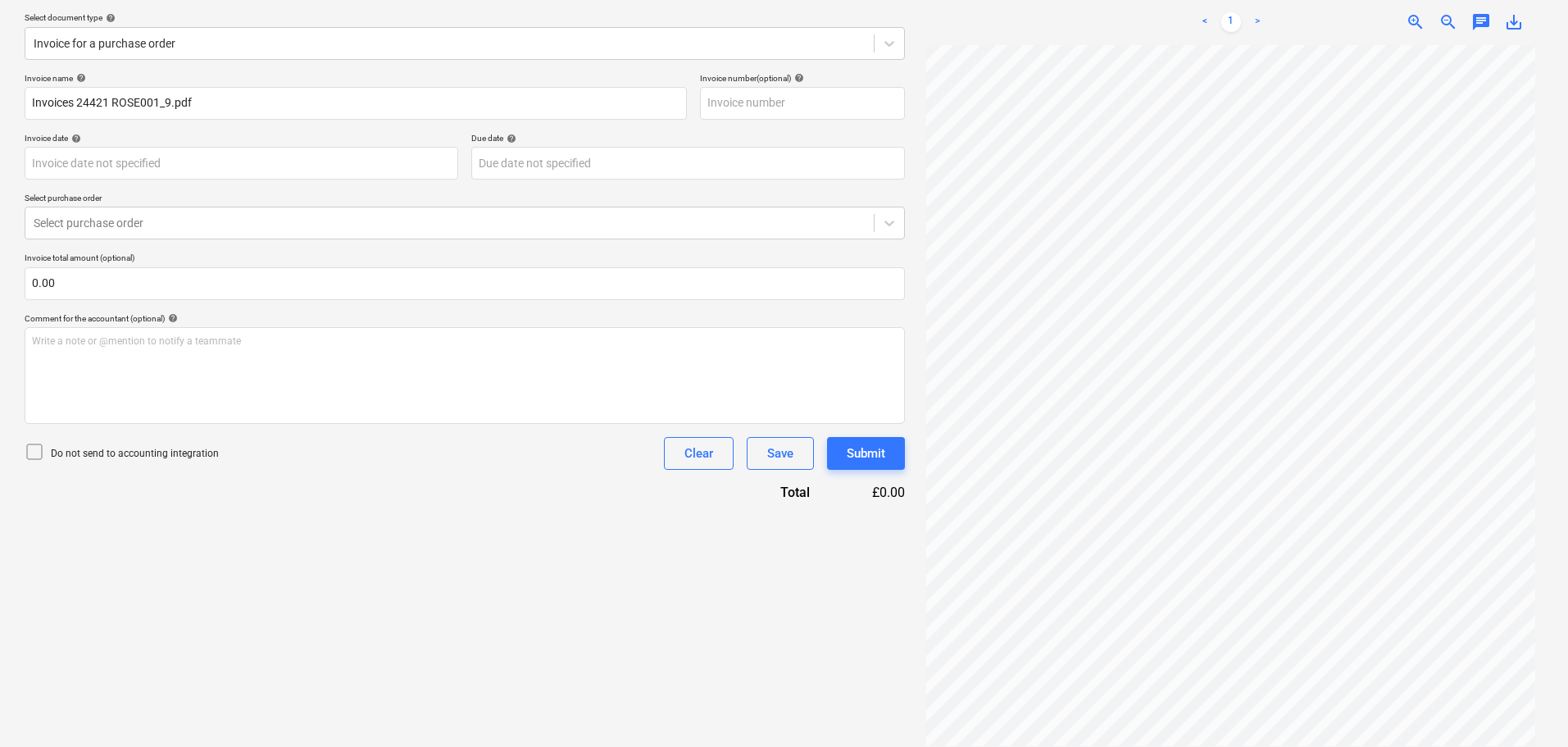
scroll to position [194, 0]
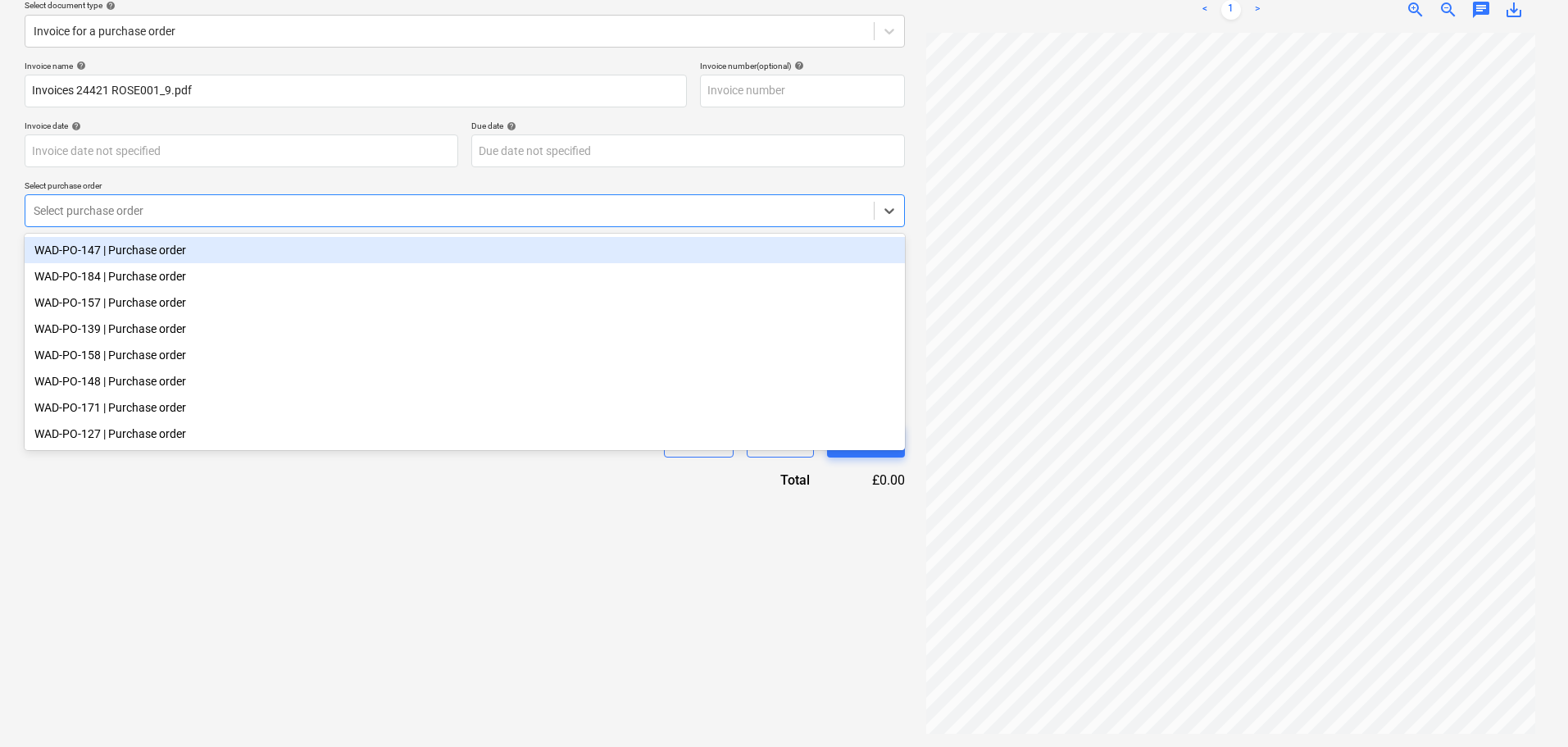
click at [118, 205] on div at bounding box center [450, 210] width 832 height 17
click at [211, 30] on div at bounding box center [450, 31] width 832 height 17
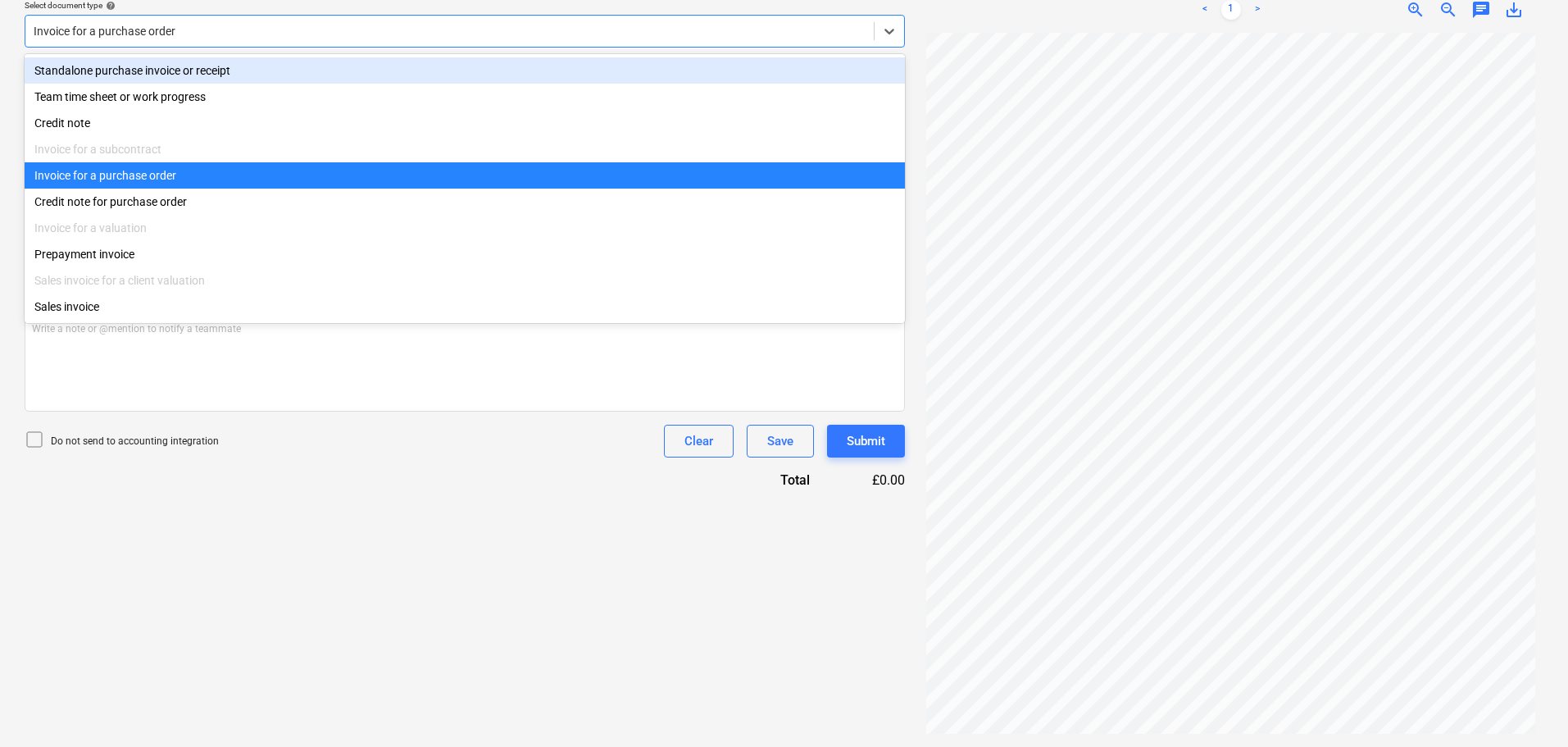
scroll to position [164, 0]
type input "IN16510"
type input "30 Sep 2025"
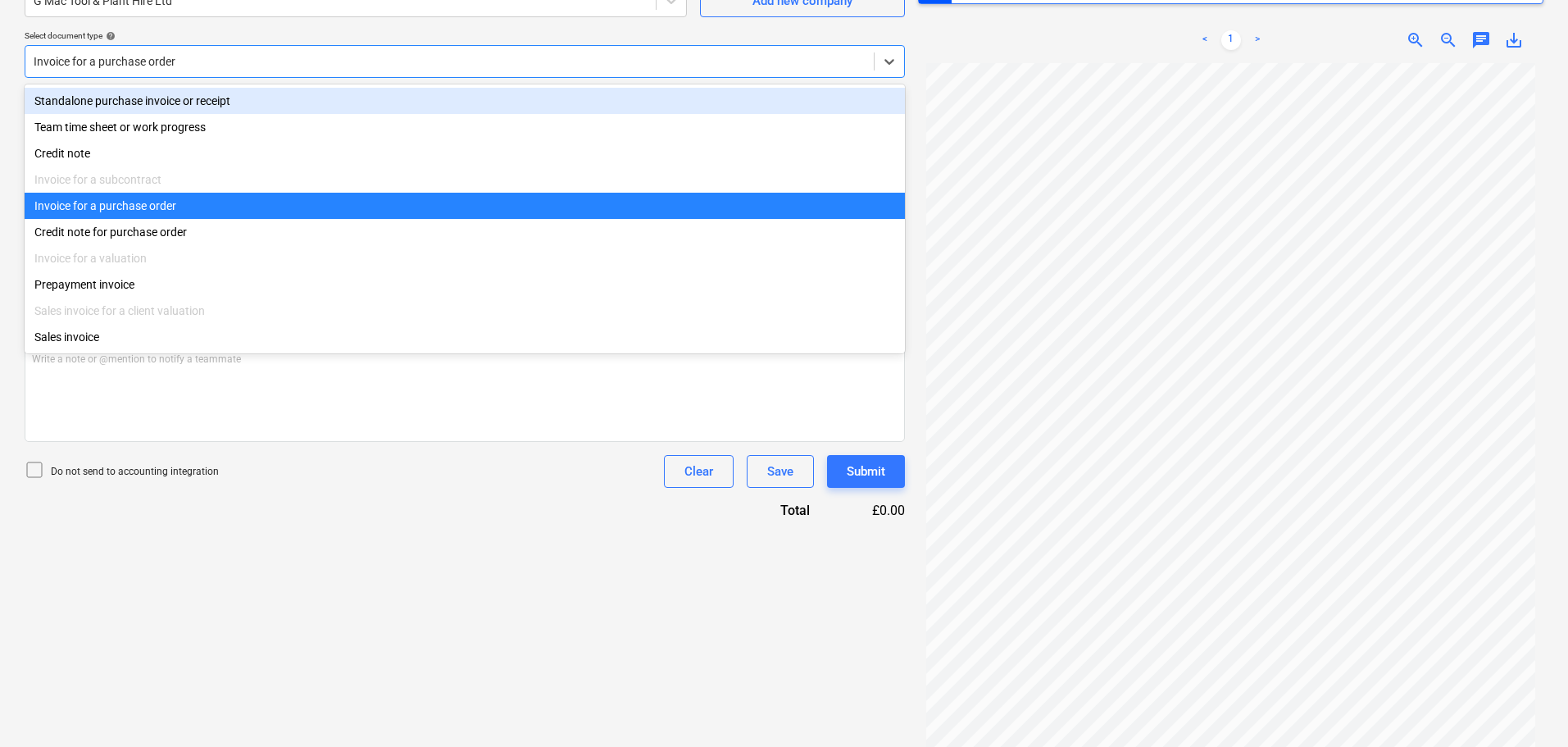
click at [191, 69] on body "Sales Projects Contacts Company Consolidated Invoices Inbox Approvals format_si…" at bounding box center [784, 209] width 1568 height 747
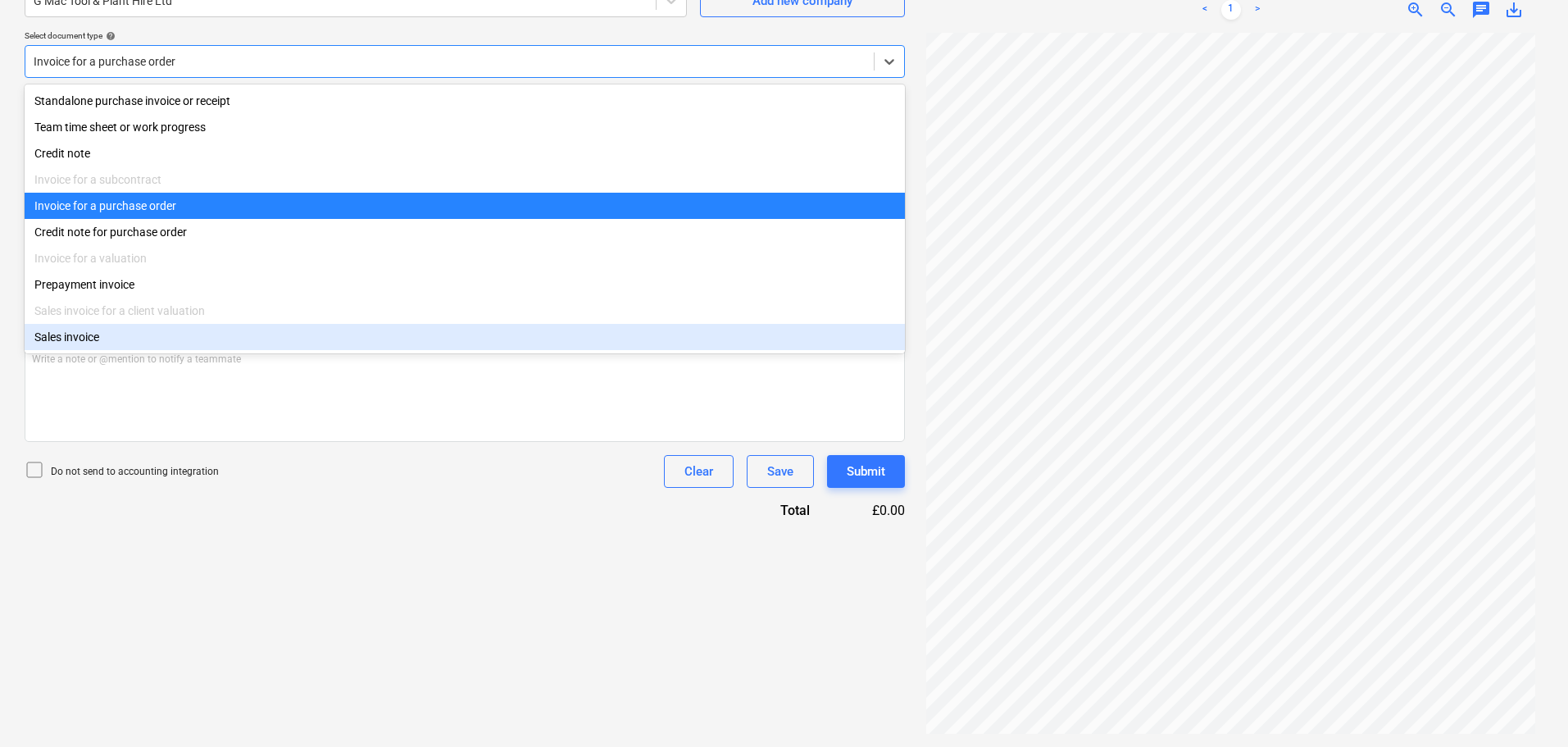
click at [381, 635] on div "Create new document Select company G Mac Tool & Plant Hire Ltd Add new company …" at bounding box center [464, 330] width 893 height 823
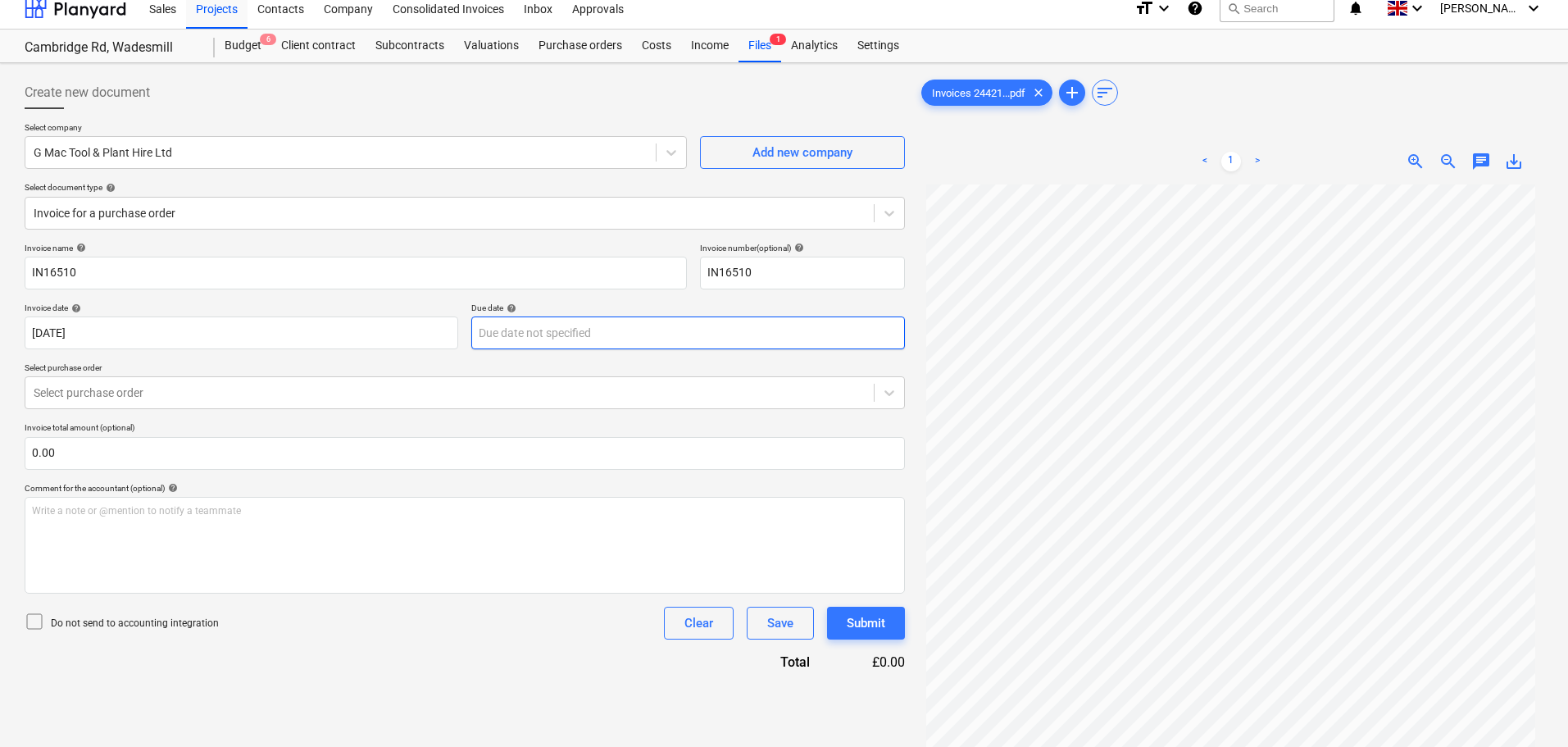
scroll to position [0, 0]
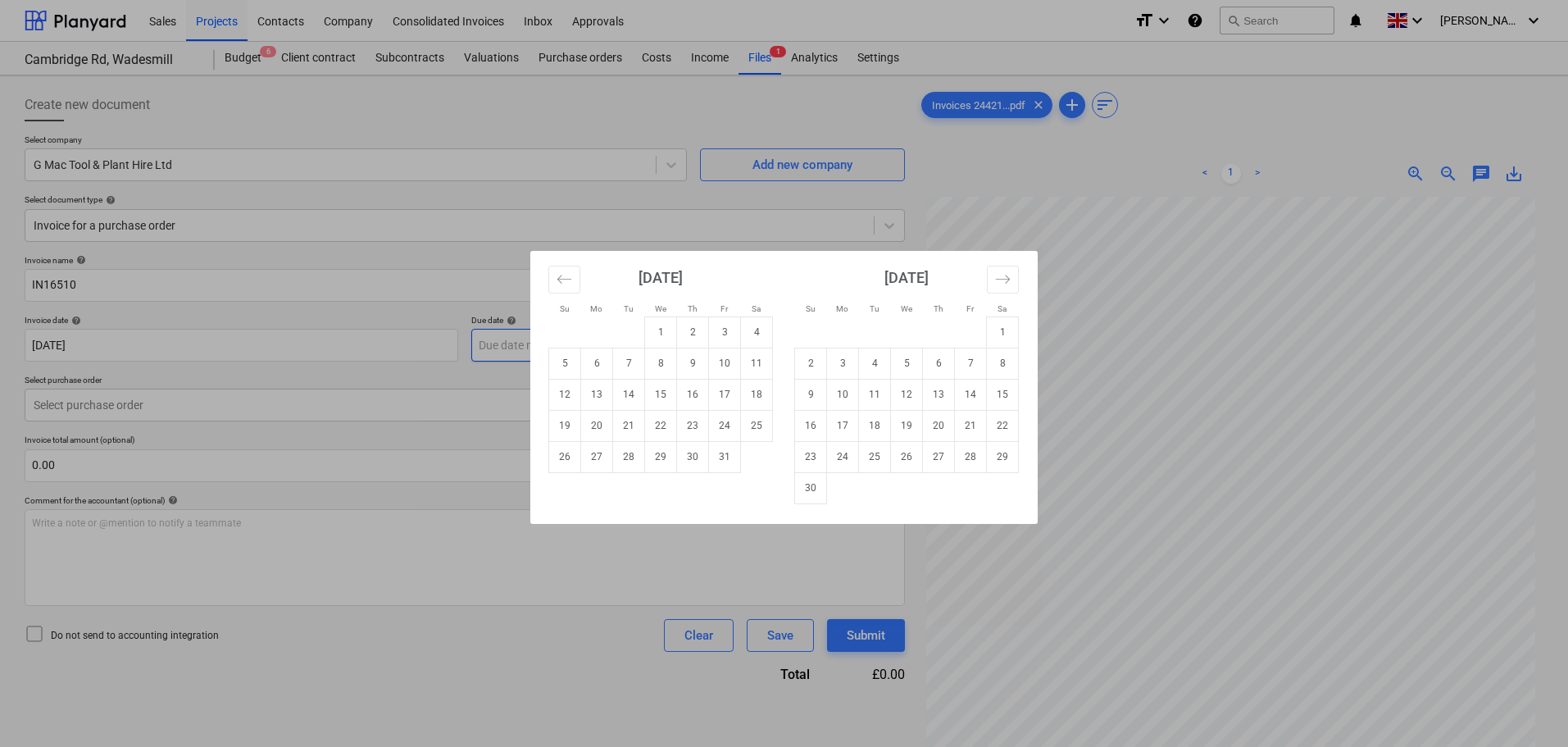
click at [532, 335] on body "Sales Projects Contacts Company Consolidated Invoices Inbox Approvals format_si…" at bounding box center [784, 373] width 1568 height 747
click at [716, 454] on td "31" at bounding box center [725, 457] width 32 height 32
type input "31 Oct 2025"
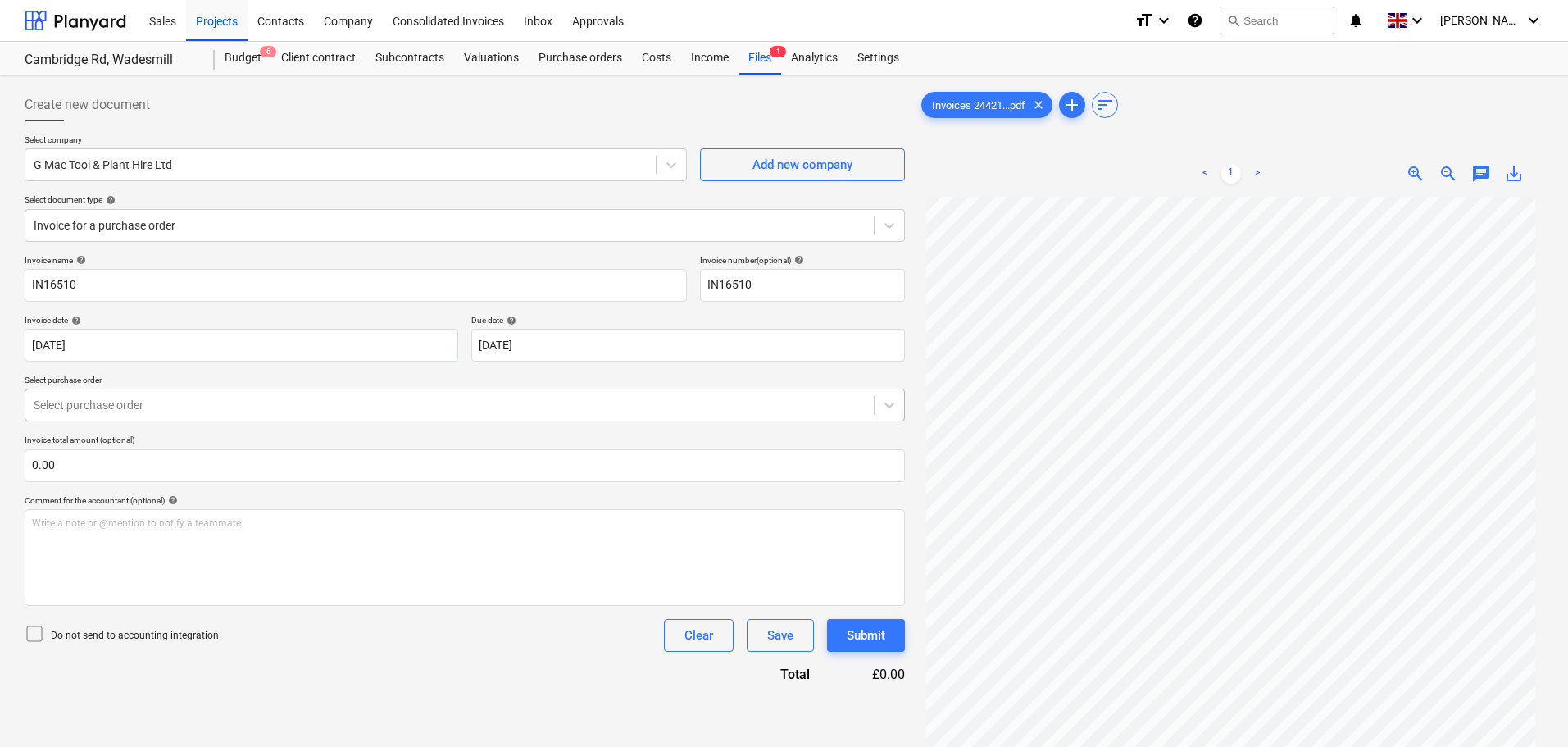
click at [80, 404] on div at bounding box center [450, 405] width 832 height 17
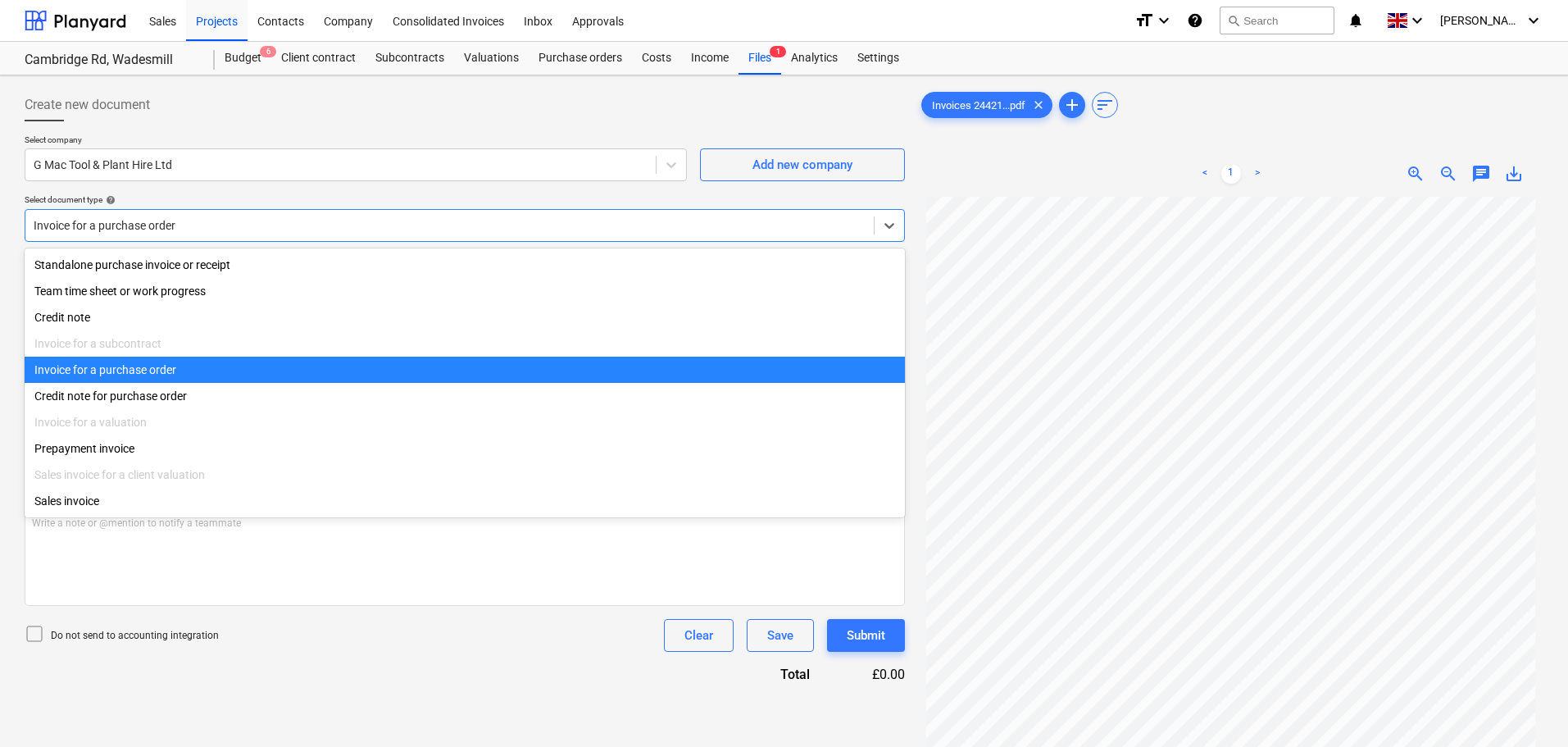
click at [164, 235] on div "Invoice for a purchase order" at bounding box center [450, 225] width 848 height 23
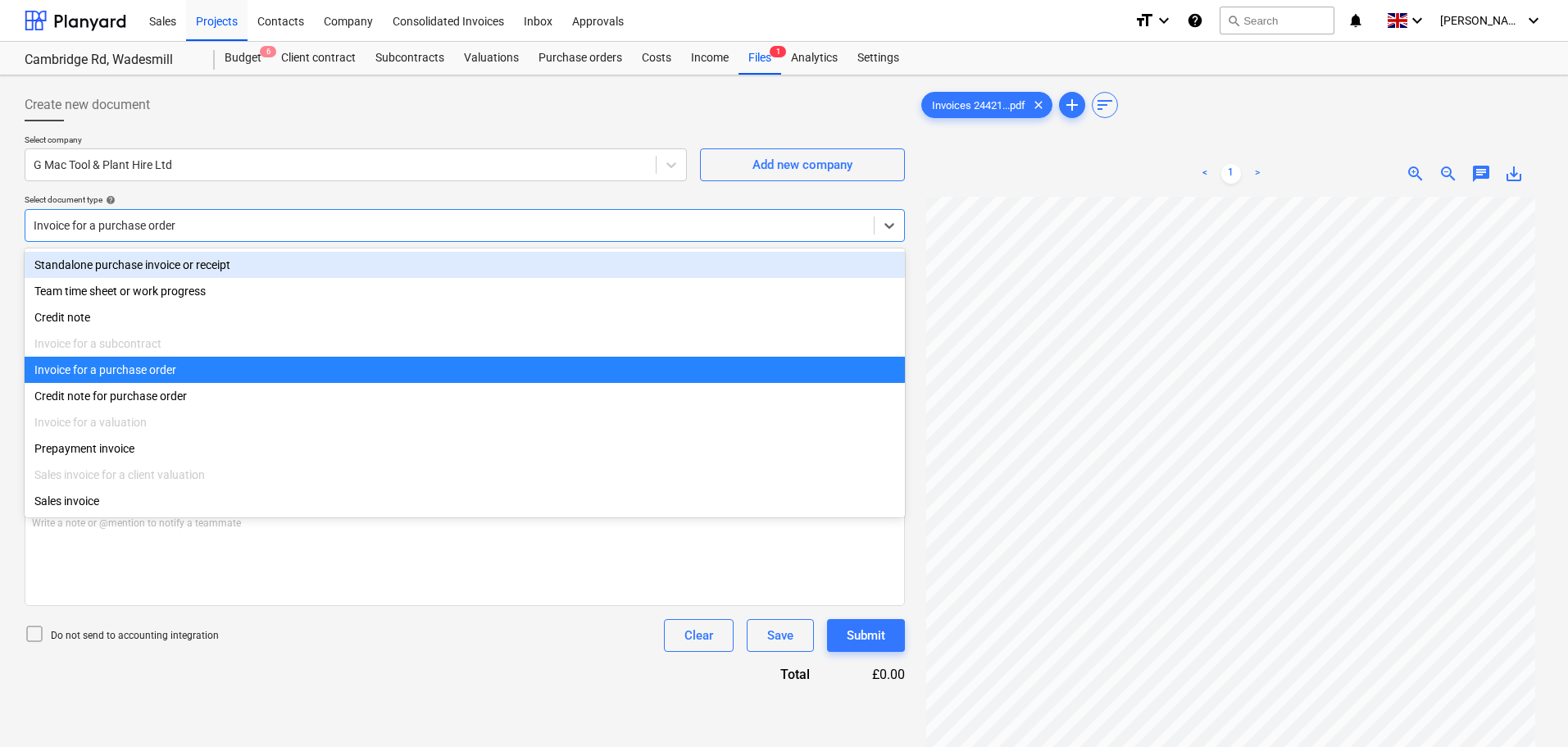
click at [150, 256] on div "Standalone purchase invoice or receipt" at bounding box center [464, 264] width 881 height 27
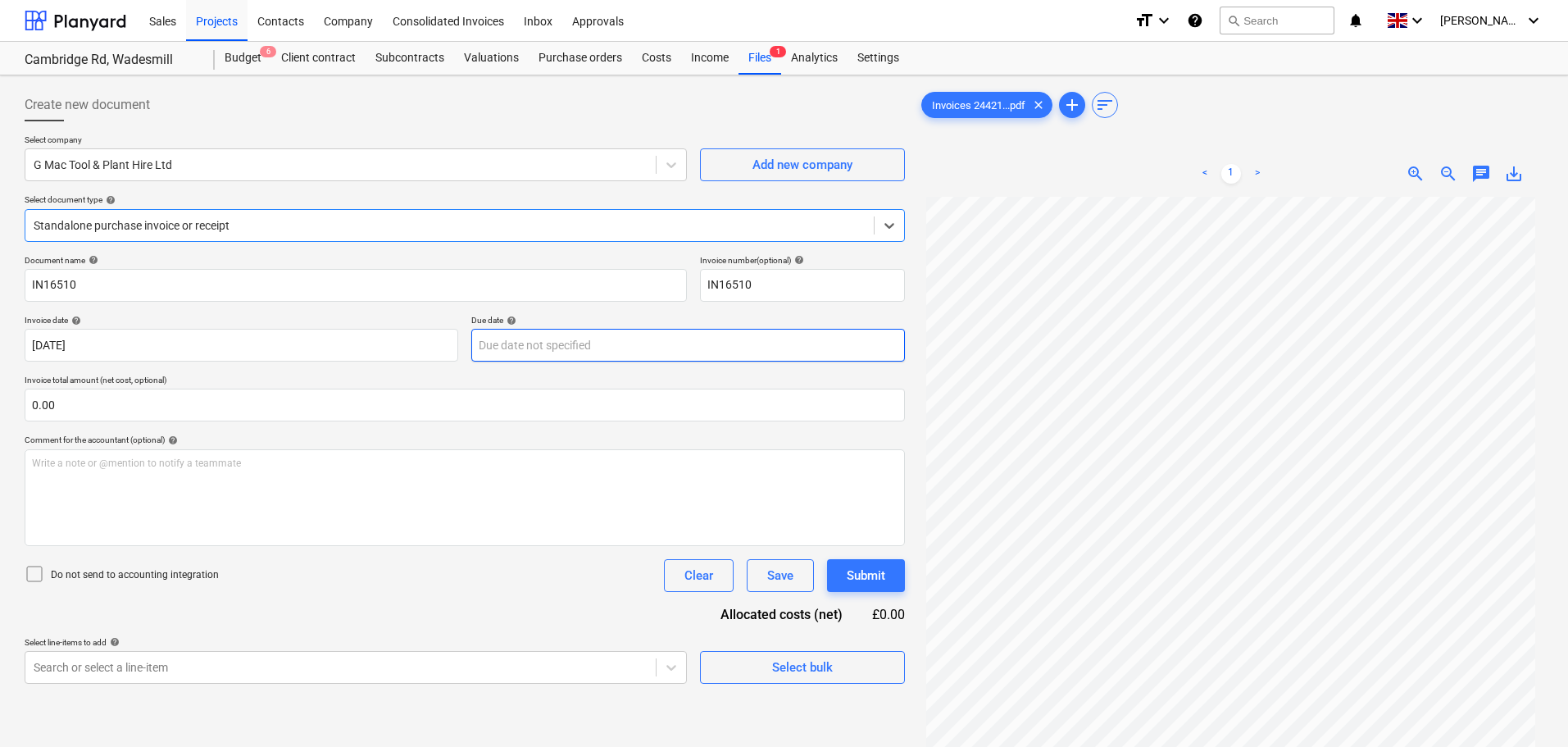
click at [536, 347] on body "Sales Projects Contacts Company Consolidated Invoices Inbox Approvals format_si…" at bounding box center [784, 373] width 1568 height 747
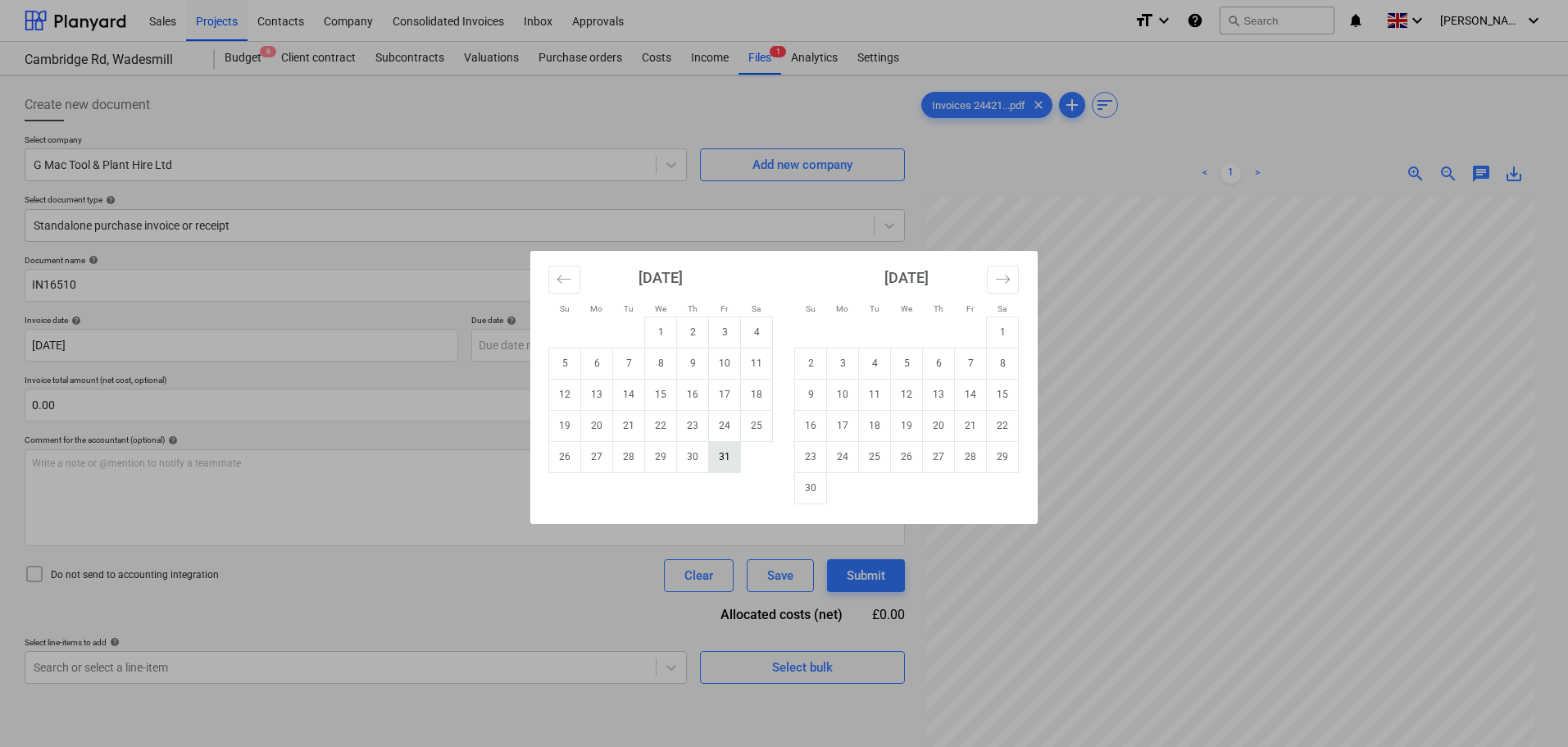
click at [738, 462] on td "31" at bounding box center [725, 457] width 32 height 32
type input "31 Oct 2025"
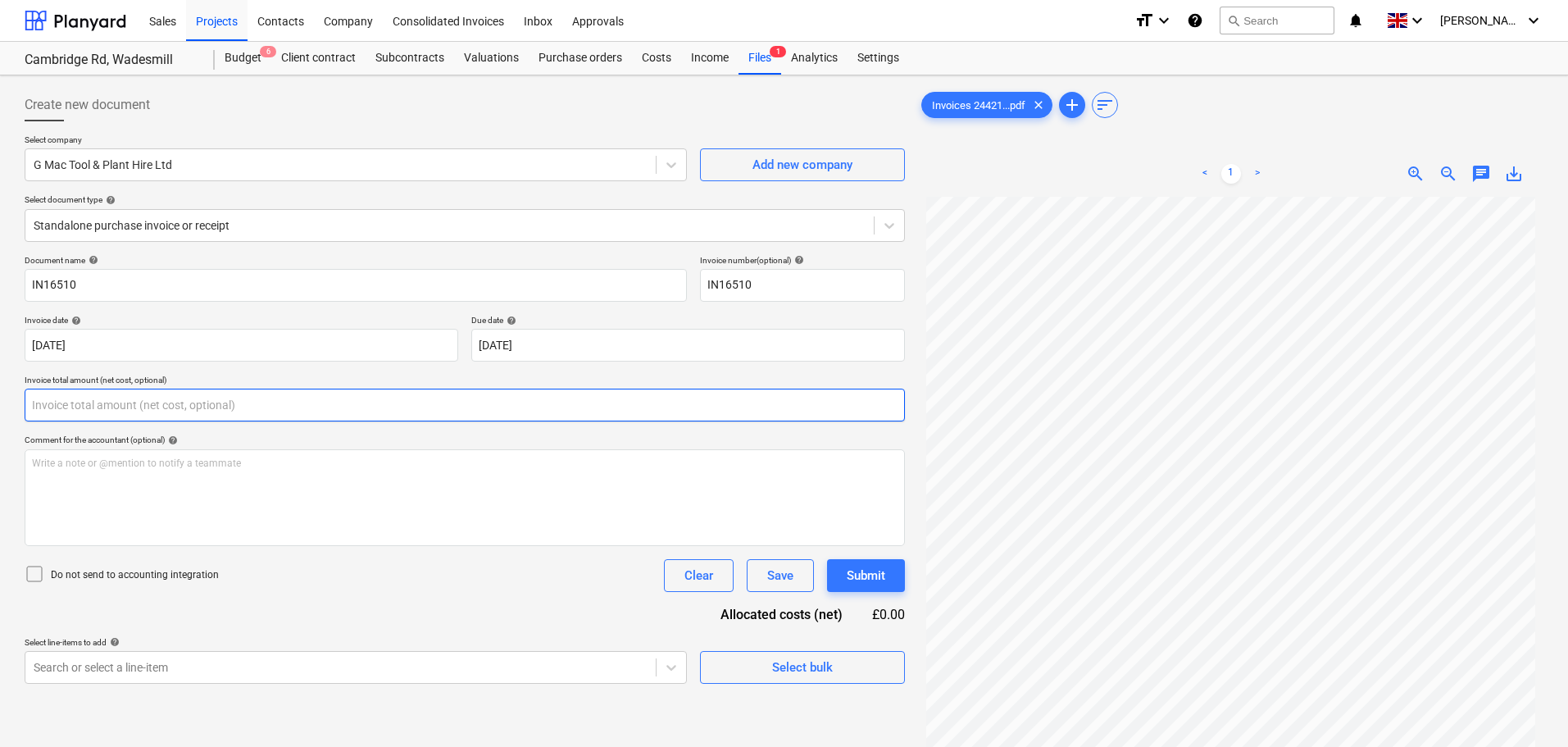
click at [75, 399] on input "text" at bounding box center [464, 405] width 881 height 33
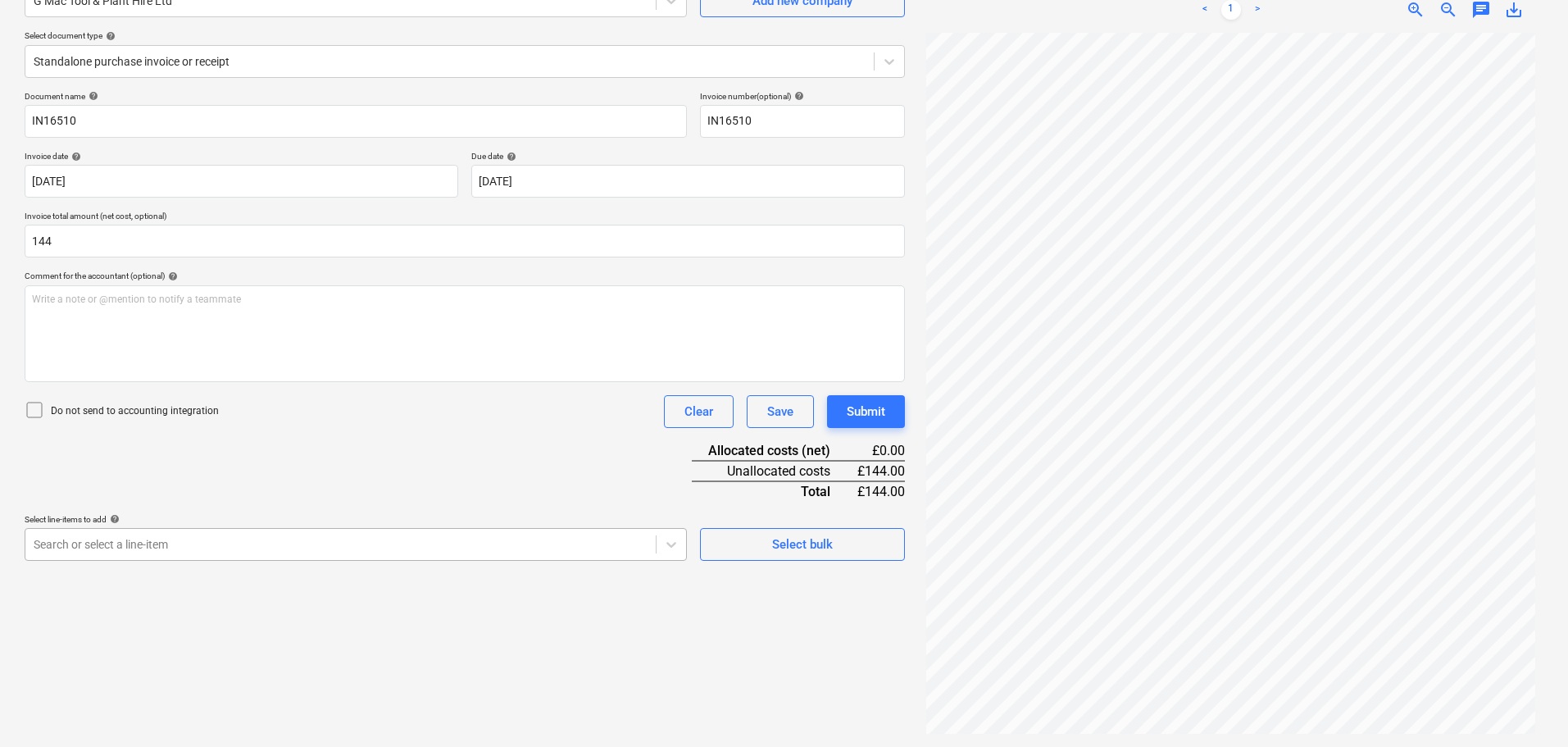
type input "144.00"
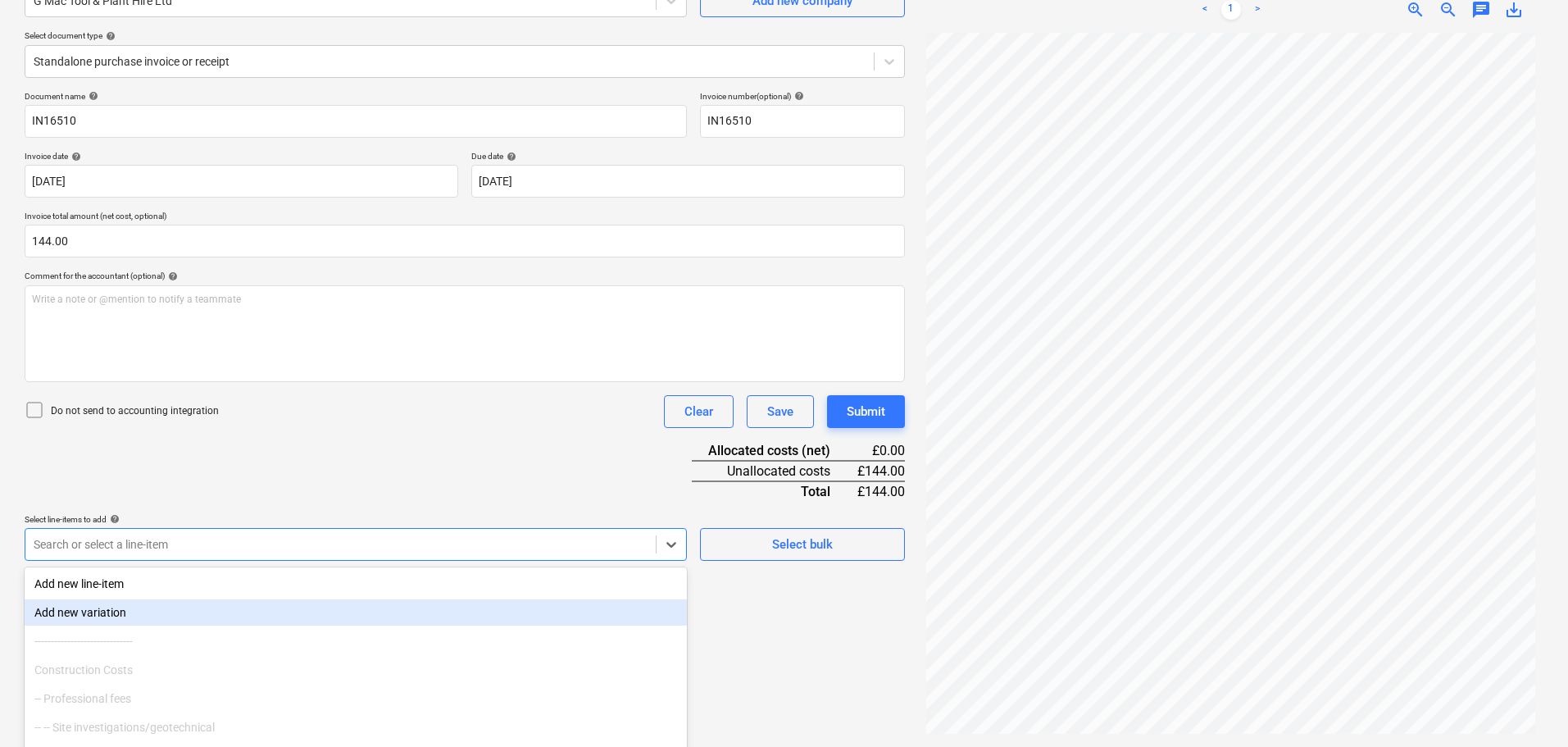
click at [269, 550] on body "Sales Projects Contacts Company Consolidated Invoices Inbox Approvals format_si…" at bounding box center [784, 209] width 1568 height 747
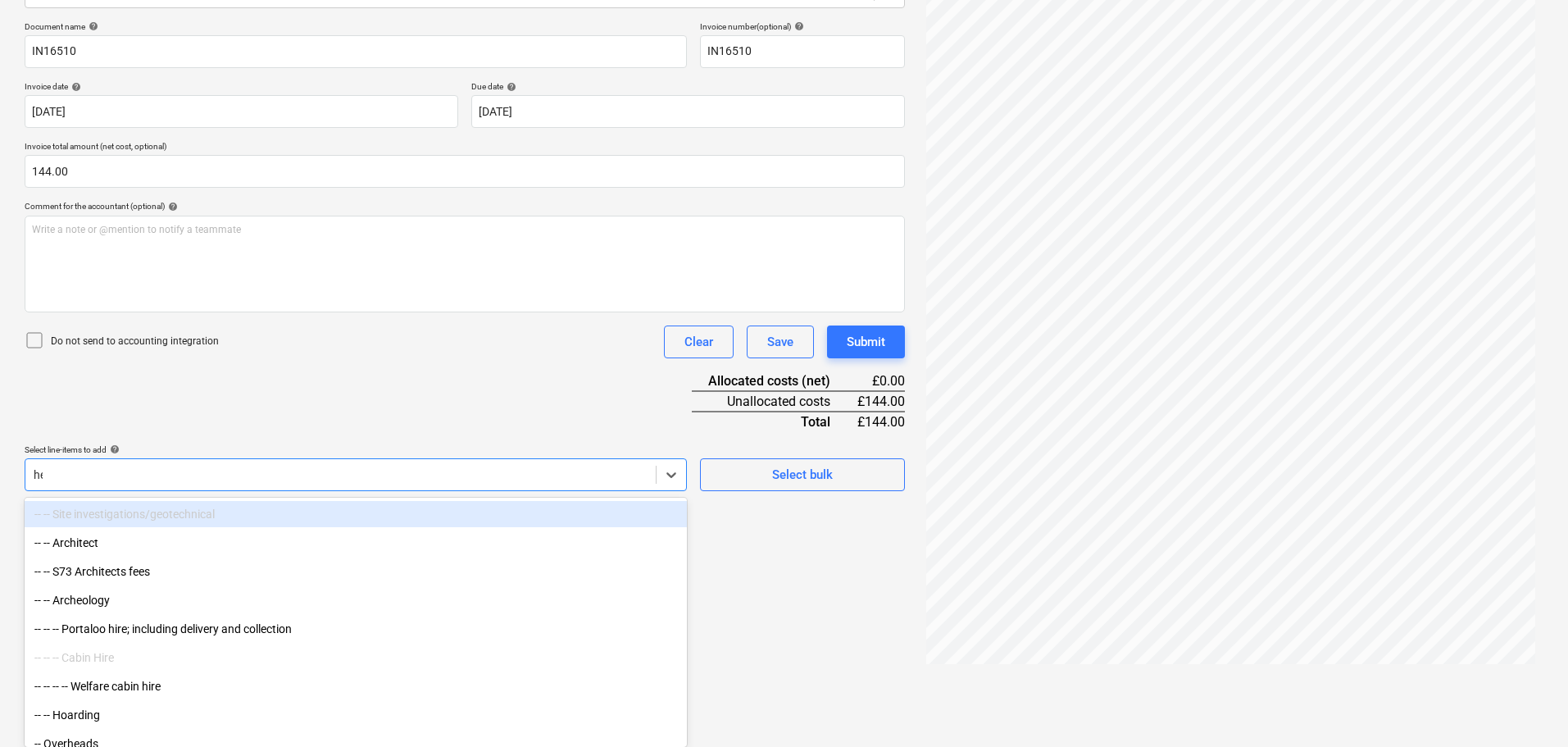
scroll to position [164, 0]
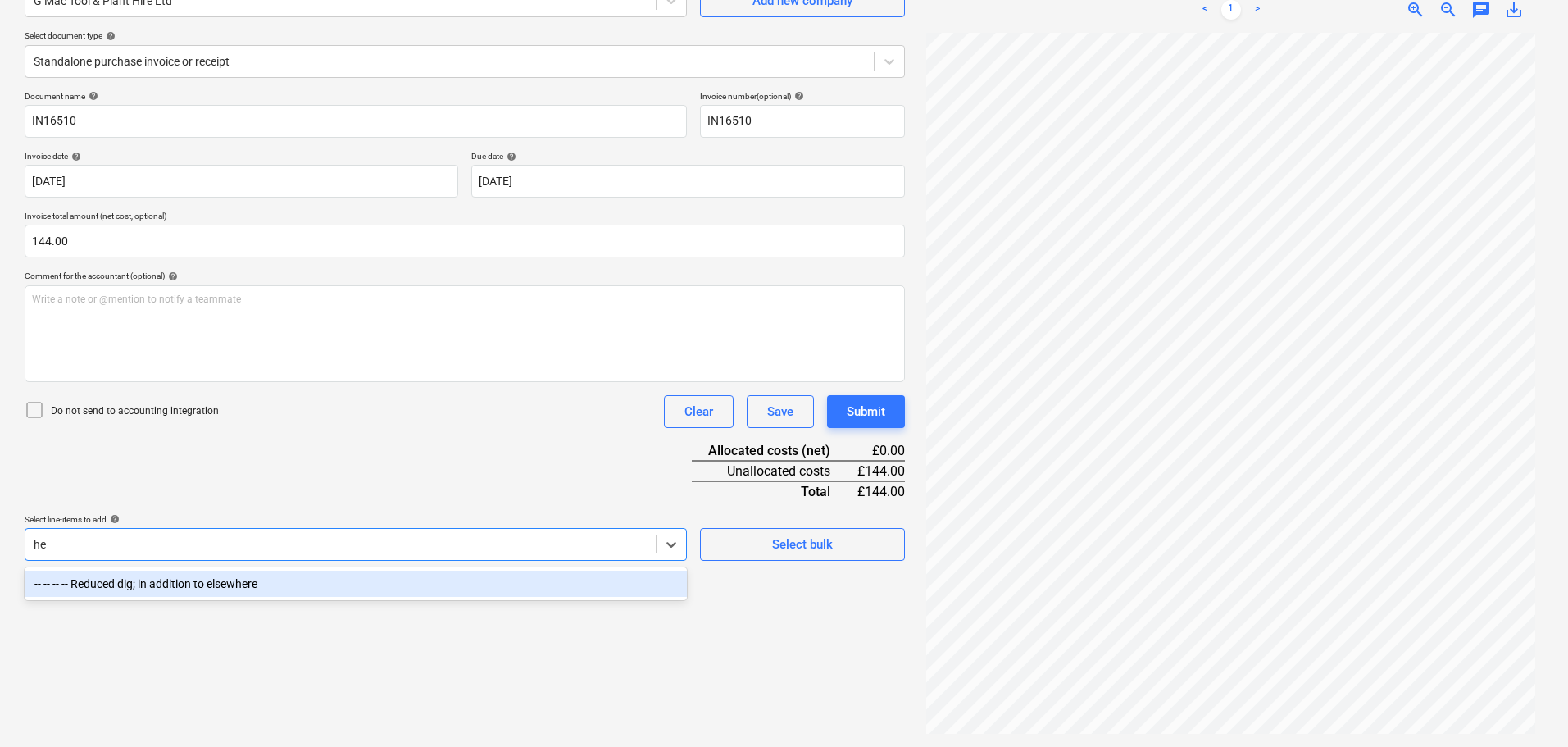
type input "h"
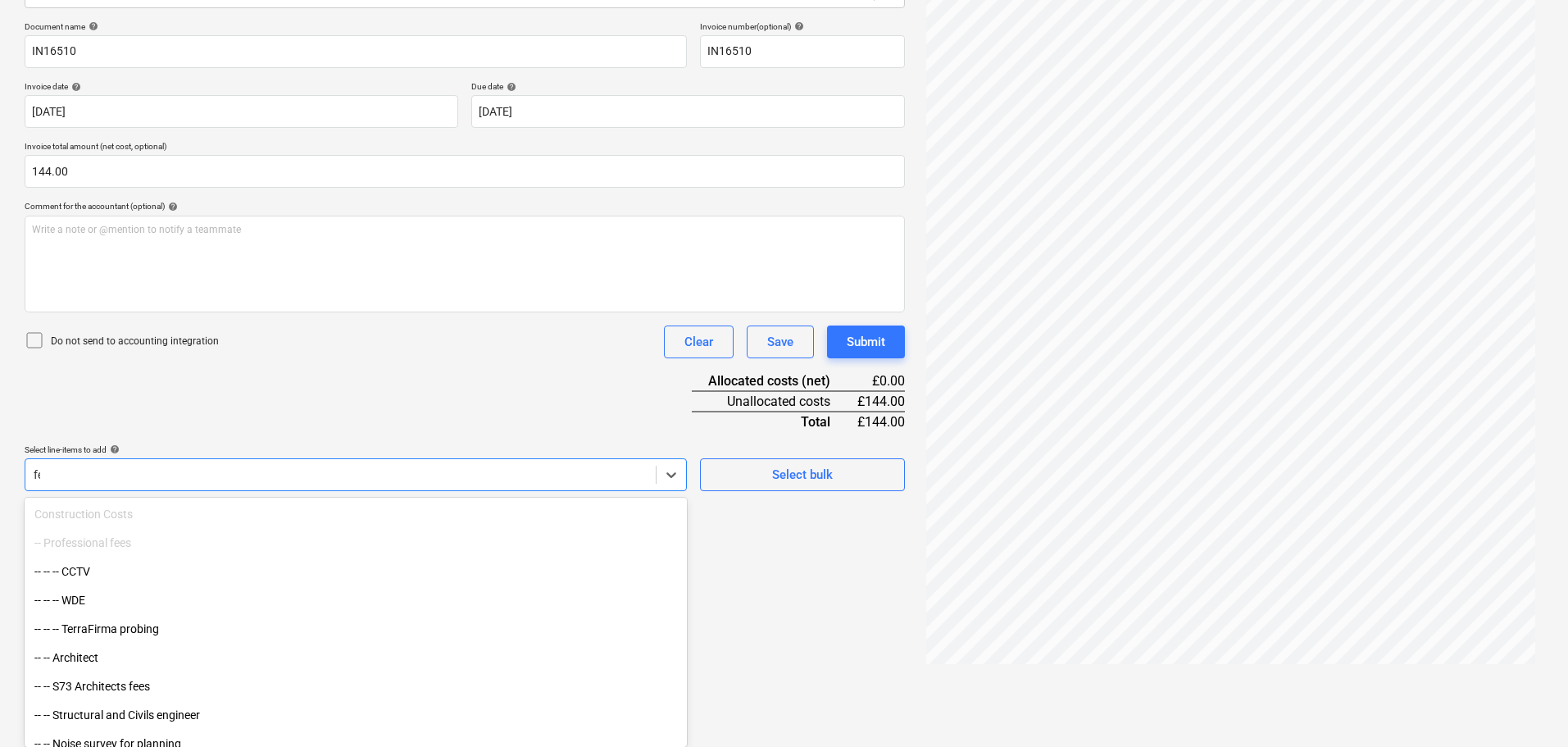
type input "fen"
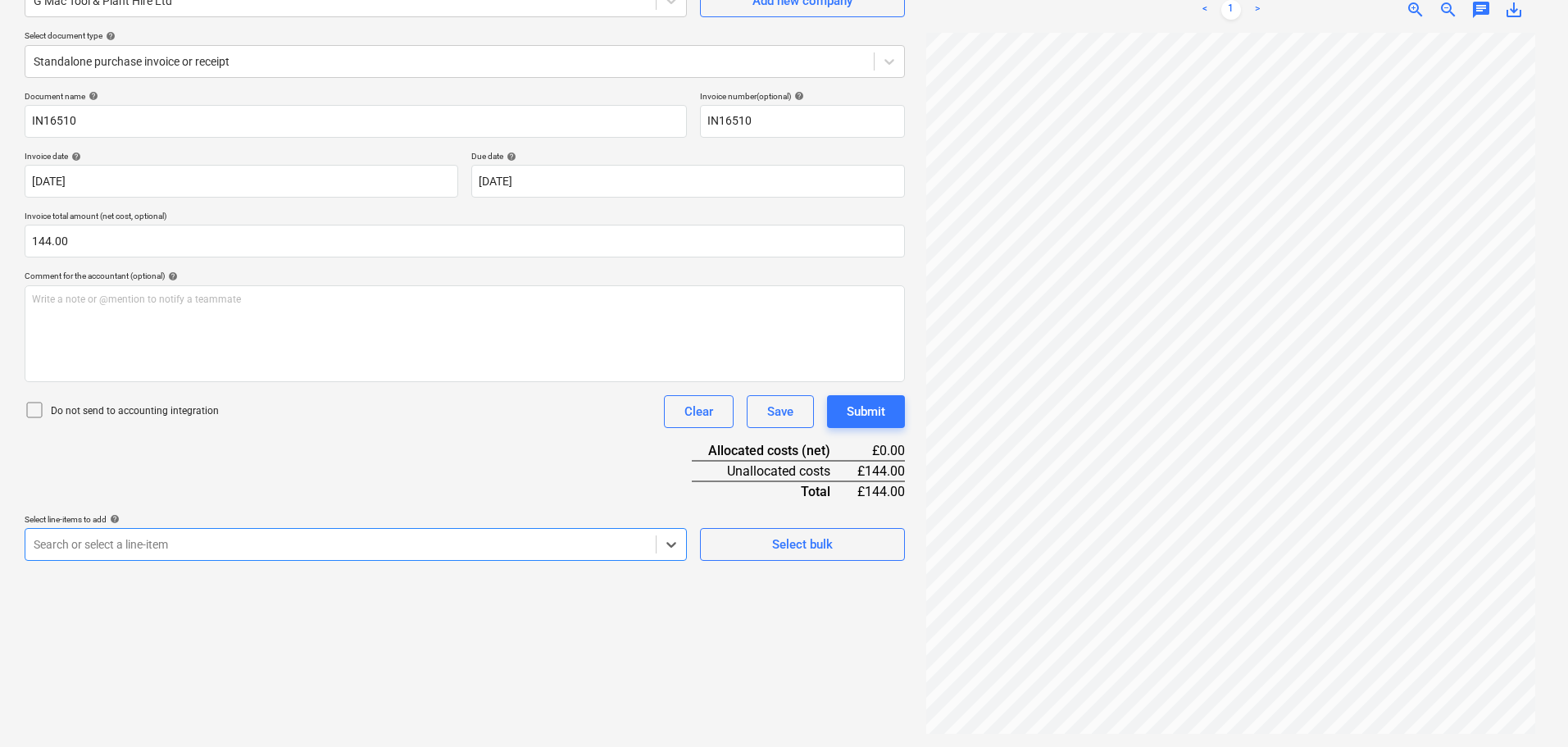
drag, startPoint x: 129, startPoint y: 542, endPoint x: 32, endPoint y: 550, distance: 97.3
click at [32, 550] on div "Search or select a line-item" at bounding box center [340, 544] width 630 height 23
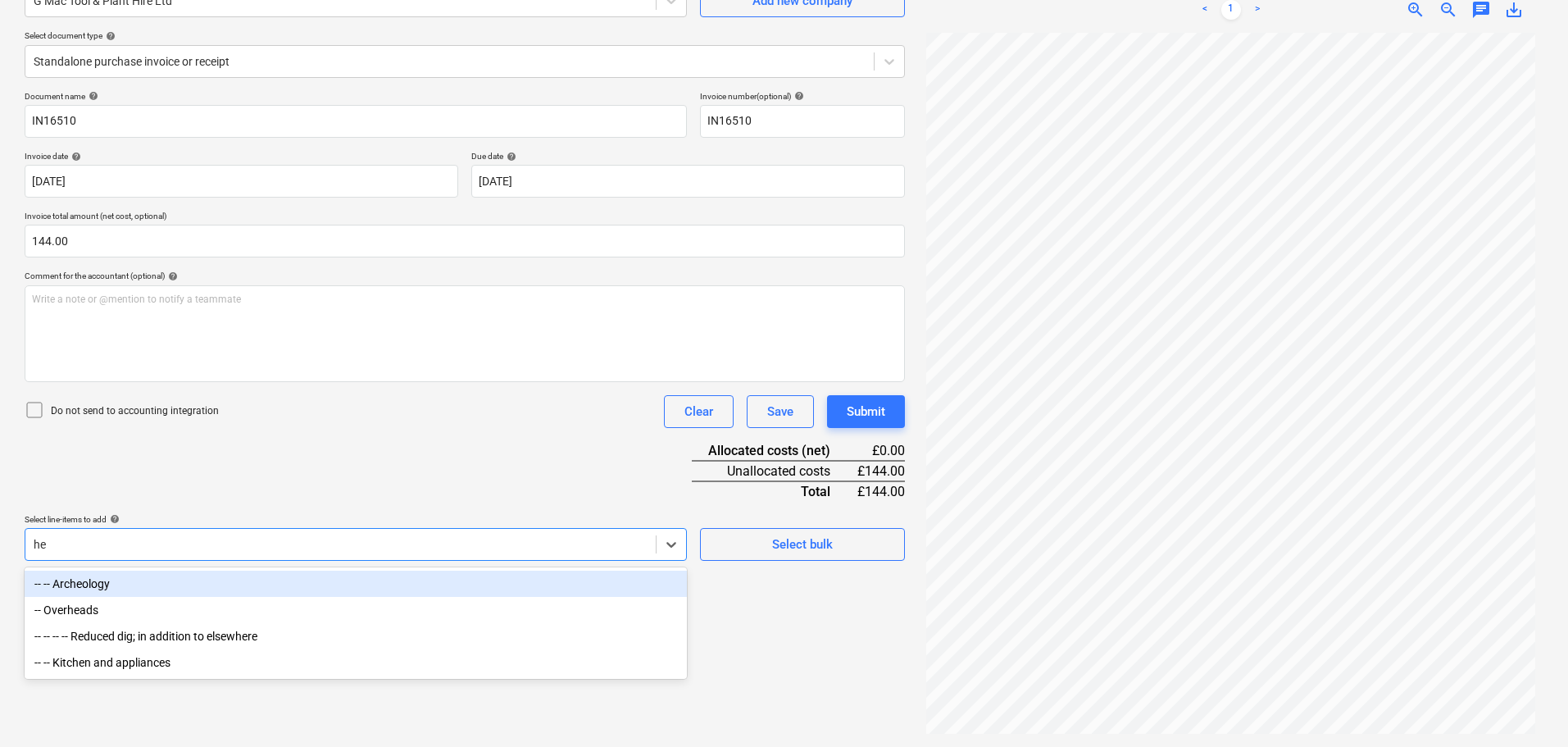
type input "he"
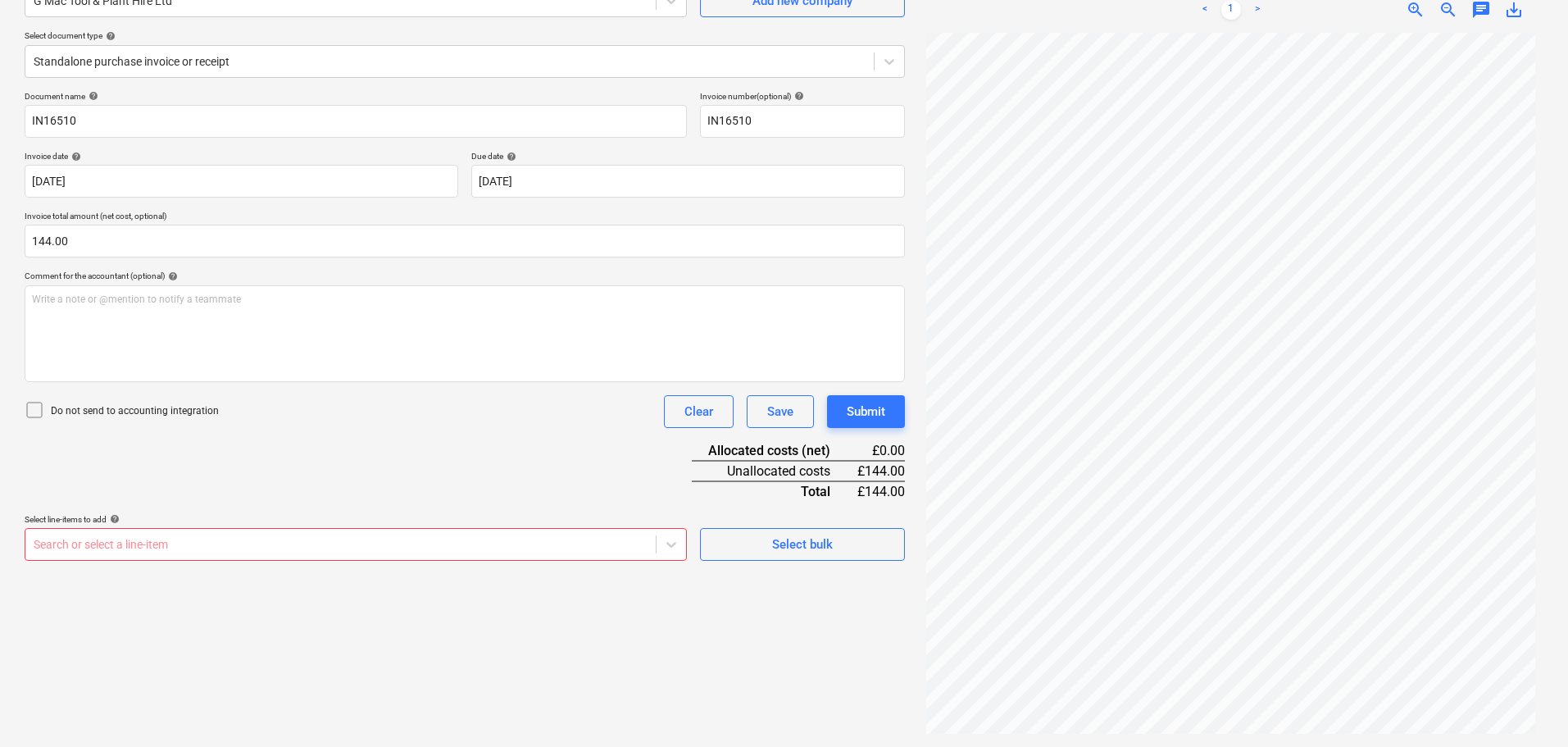
drag, startPoint x: 390, startPoint y: 473, endPoint x: 723, endPoint y: 527, distance: 337.3
click at [392, 472] on div "Document name help IN16510 Invoice number (optional) help IN16510 Invoice date …" at bounding box center [464, 326] width 881 height 470
click at [777, 547] on div "Select bulk" at bounding box center [803, 545] width 61 height 22
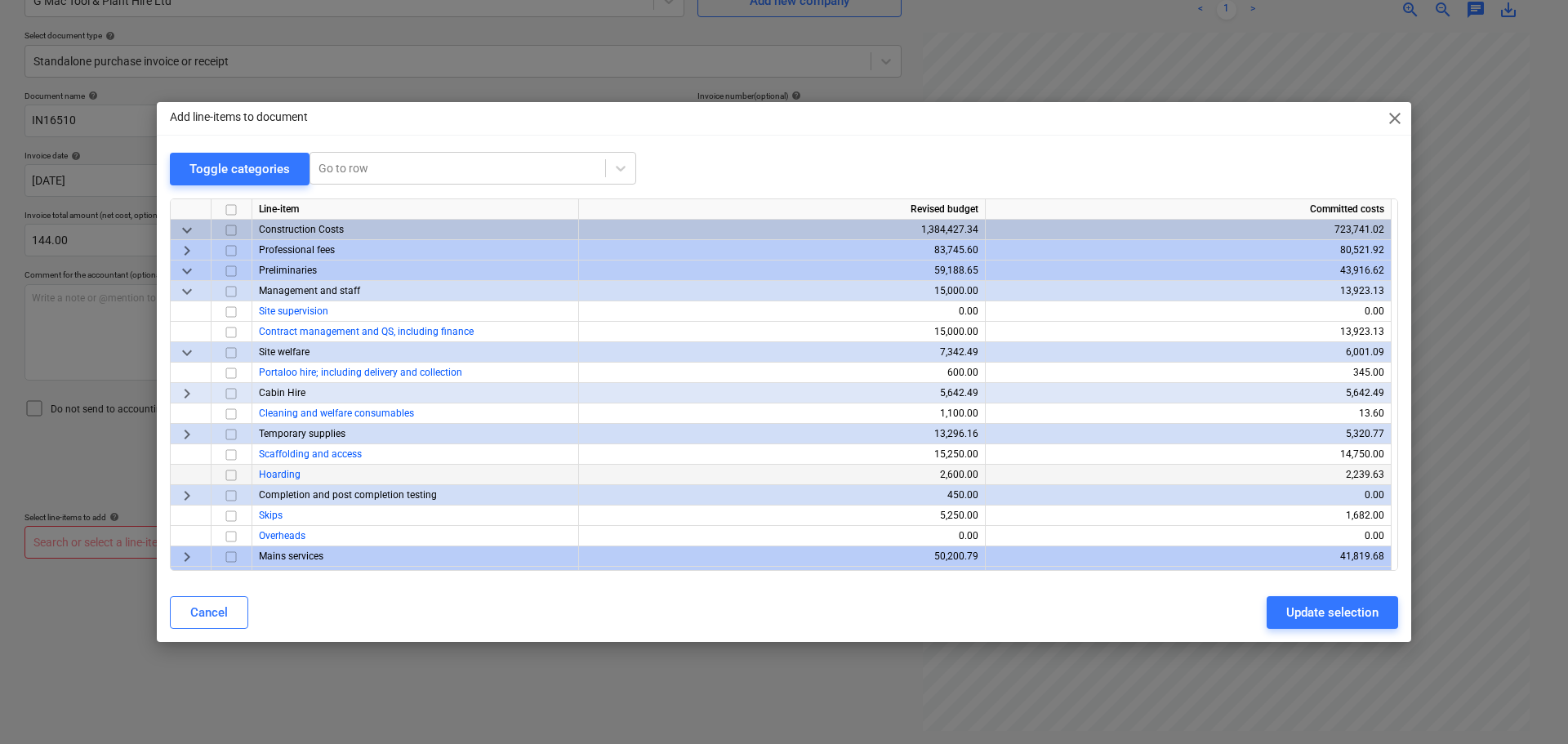
click at [228, 475] on input "checkbox" at bounding box center [231, 475] width 20 height 20
click at [1304, 614] on div "Update selection" at bounding box center [1332, 613] width 92 height 22
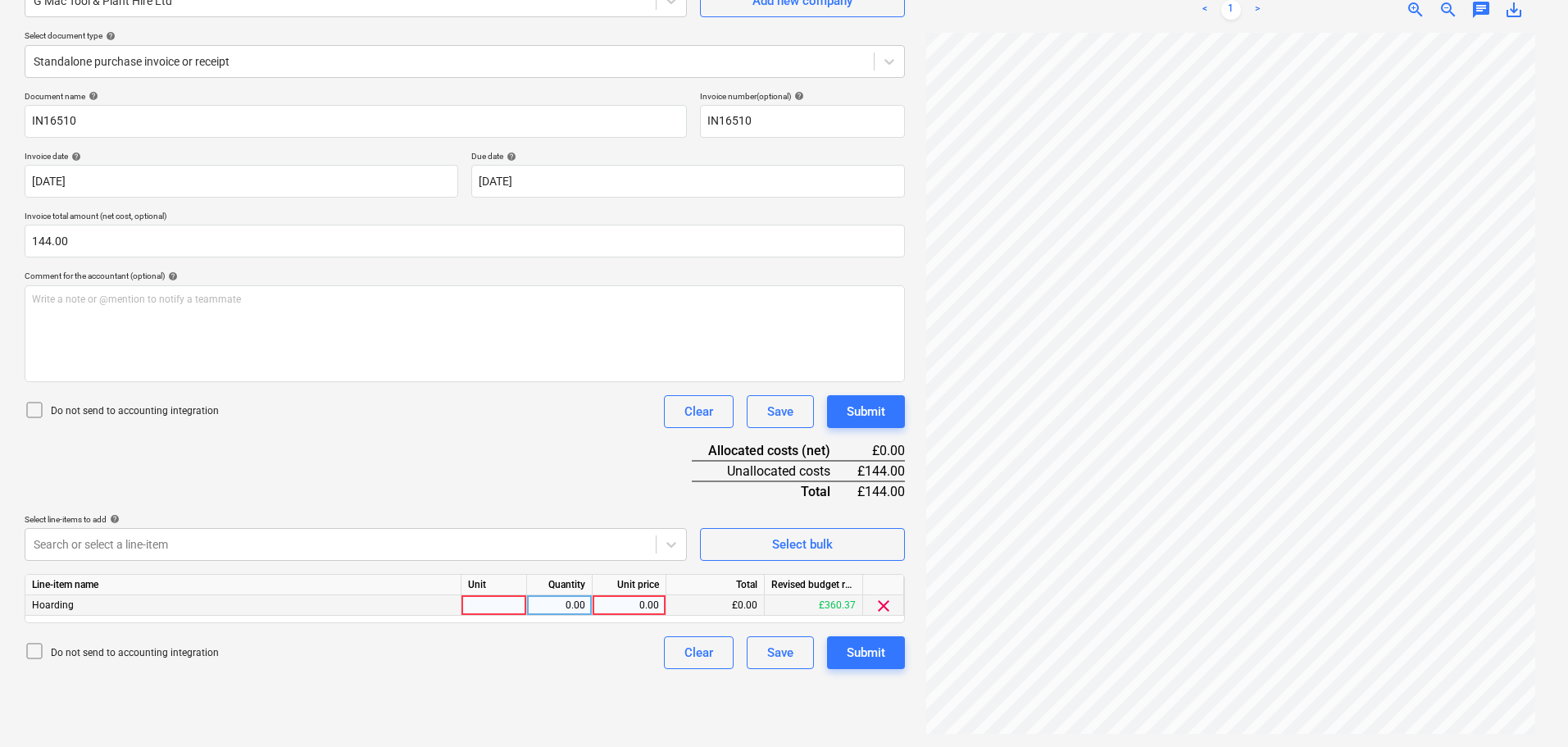
click at [624, 602] on div "0.00" at bounding box center [629, 605] width 60 height 21
type input "144"
click at [431, 453] on div "Document name help IN16510 Invoice number (optional) help IN16510 Invoice date …" at bounding box center [464, 380] width 881 height 578
click at [880, 413] on div "Submit" at bounding box center [866, 411] width 38 height 22
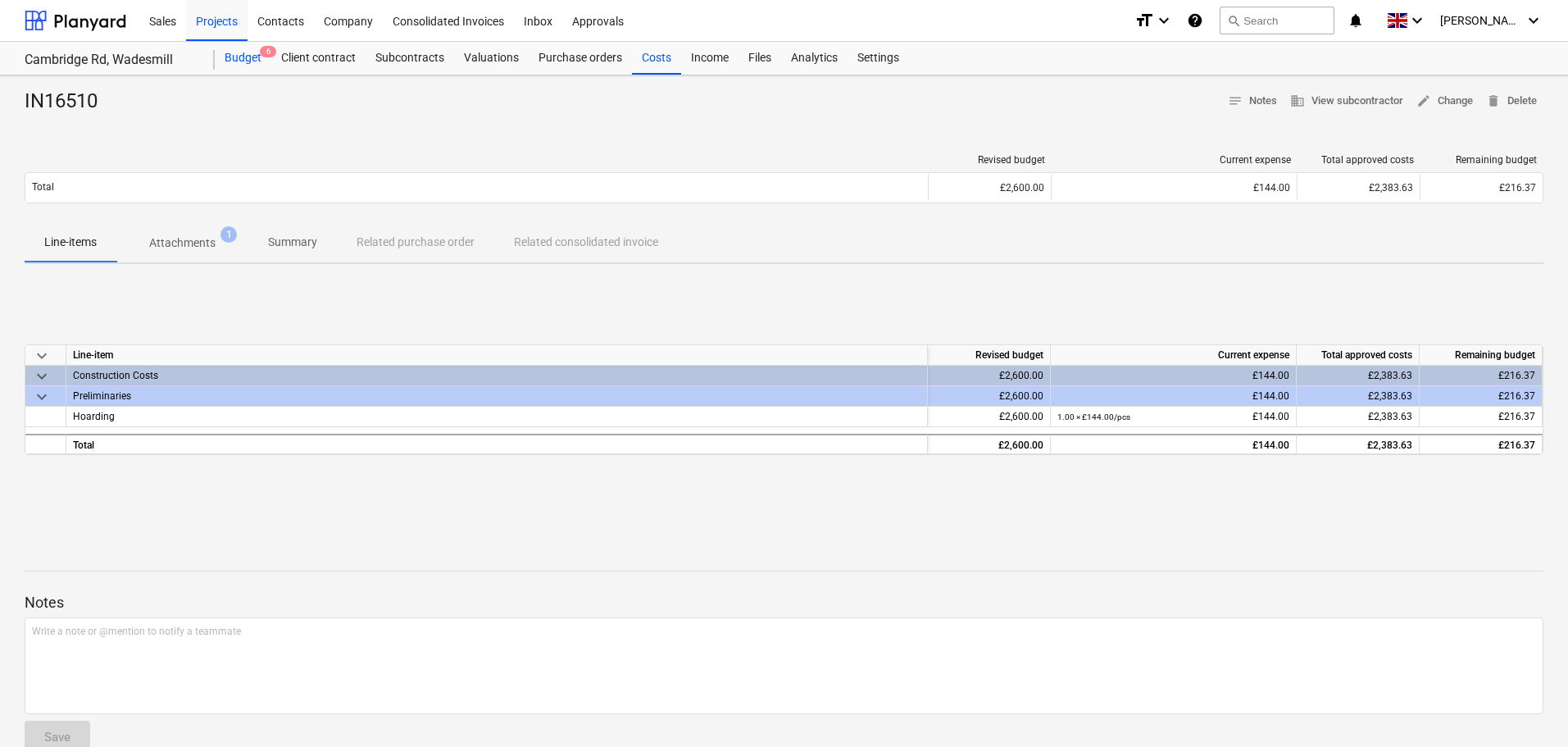
drag, startPoint x: 256, startPoint y: 55, endPoint x: 241, endPoint y: 73, distance: 23.4
click at [256, 55] on div "Budget 6" at bounding box center [243, 57] width 56 height 33
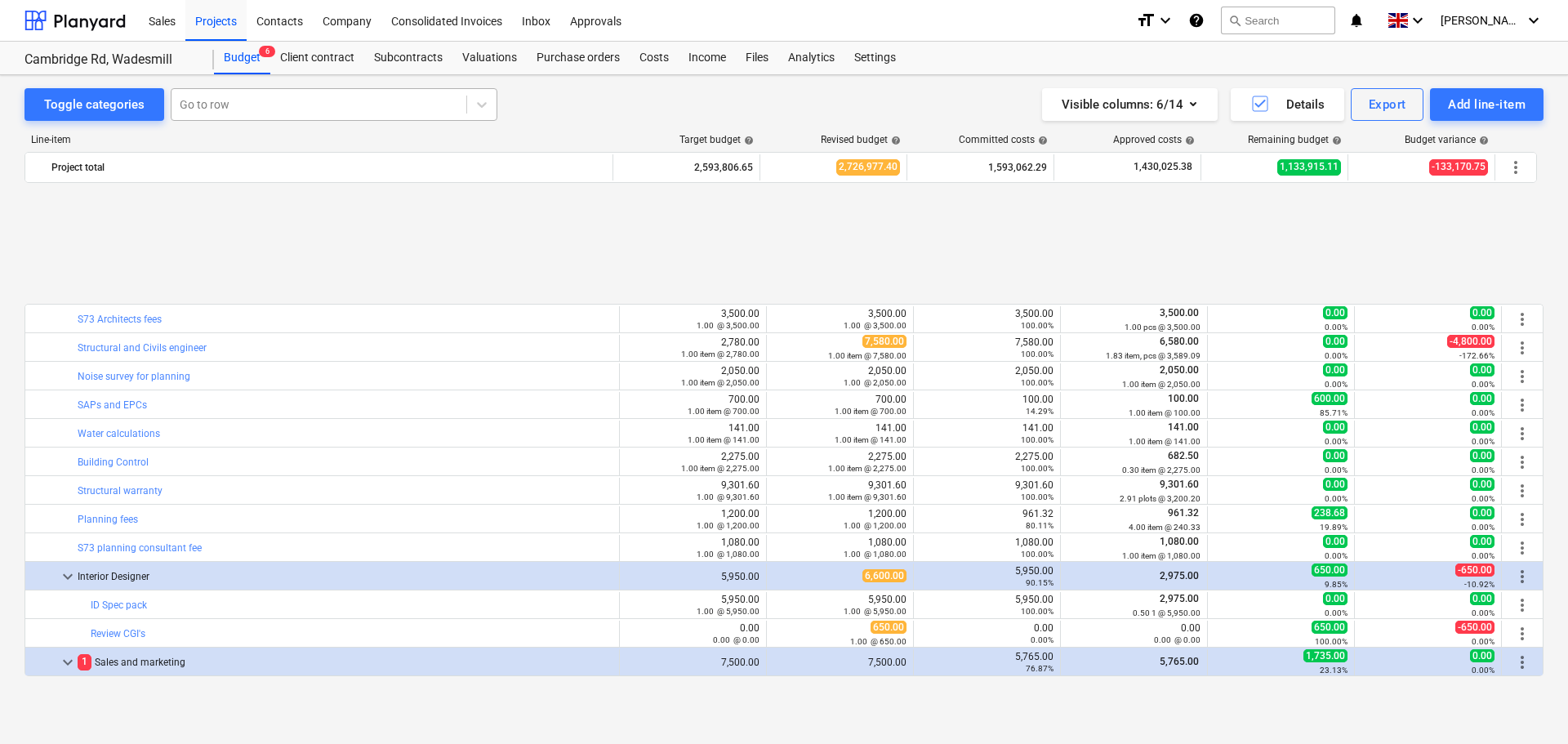
scroll to position [707, 0]
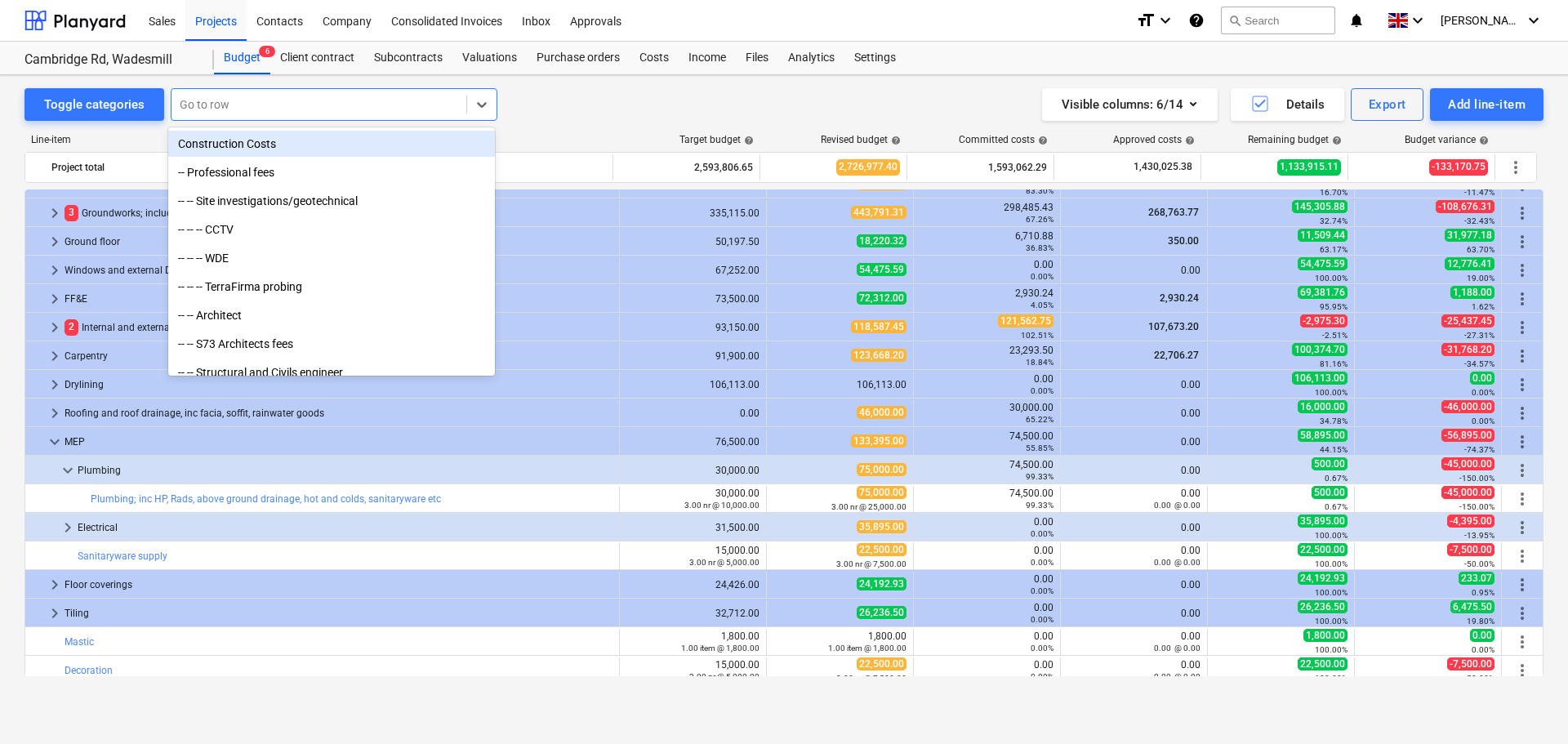
click at [217, 109] on div at bounding box center [318, 104] width 278 height 17
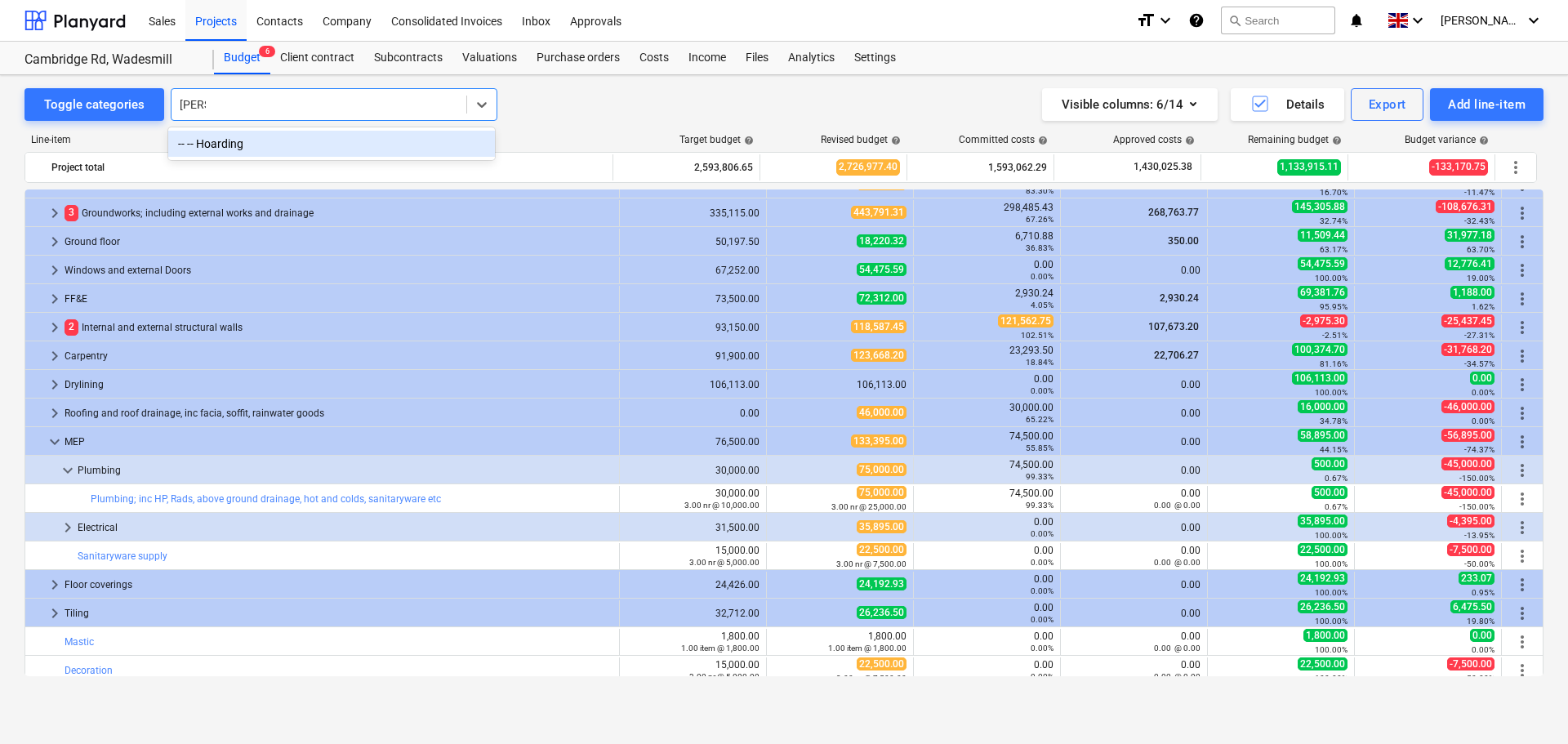
type input "hoard"
click at [245, 146] on div "-- -- Hoarding" at bounding box center [331, 143] width 327 height 27
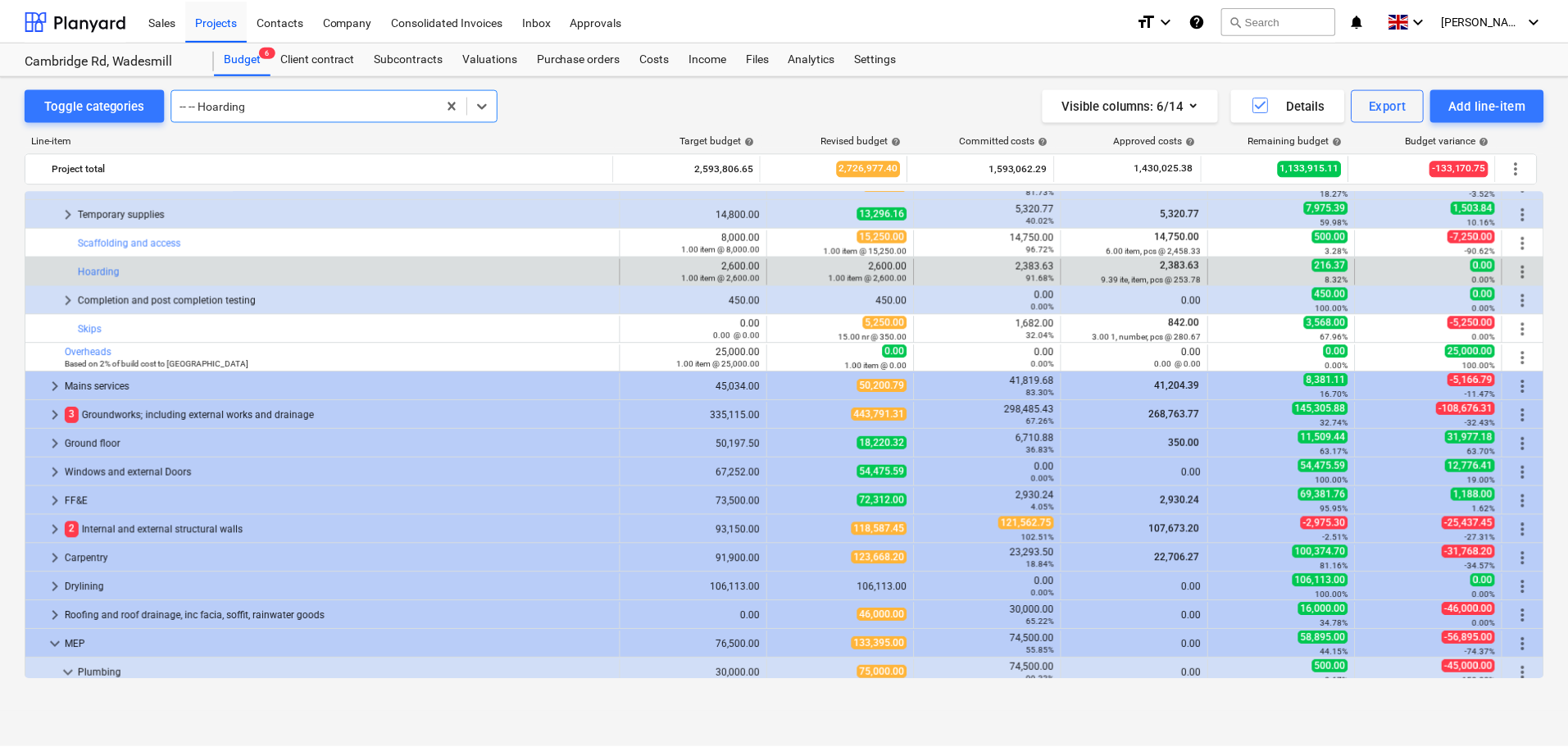
scroll to position [776, 0]
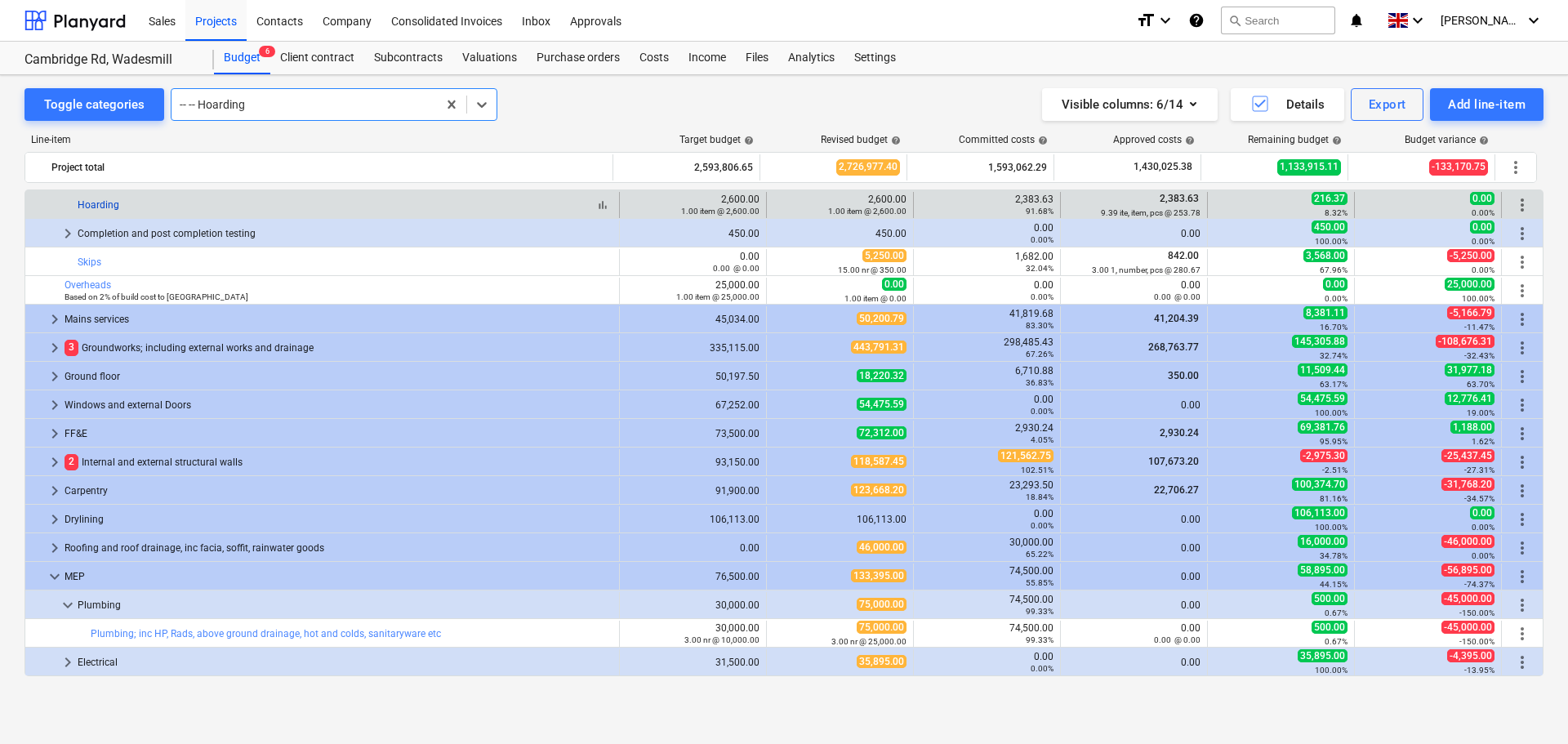
click at [99, 205] on link "Hoarding" at bounding box center [98, 205] width 41 height 12
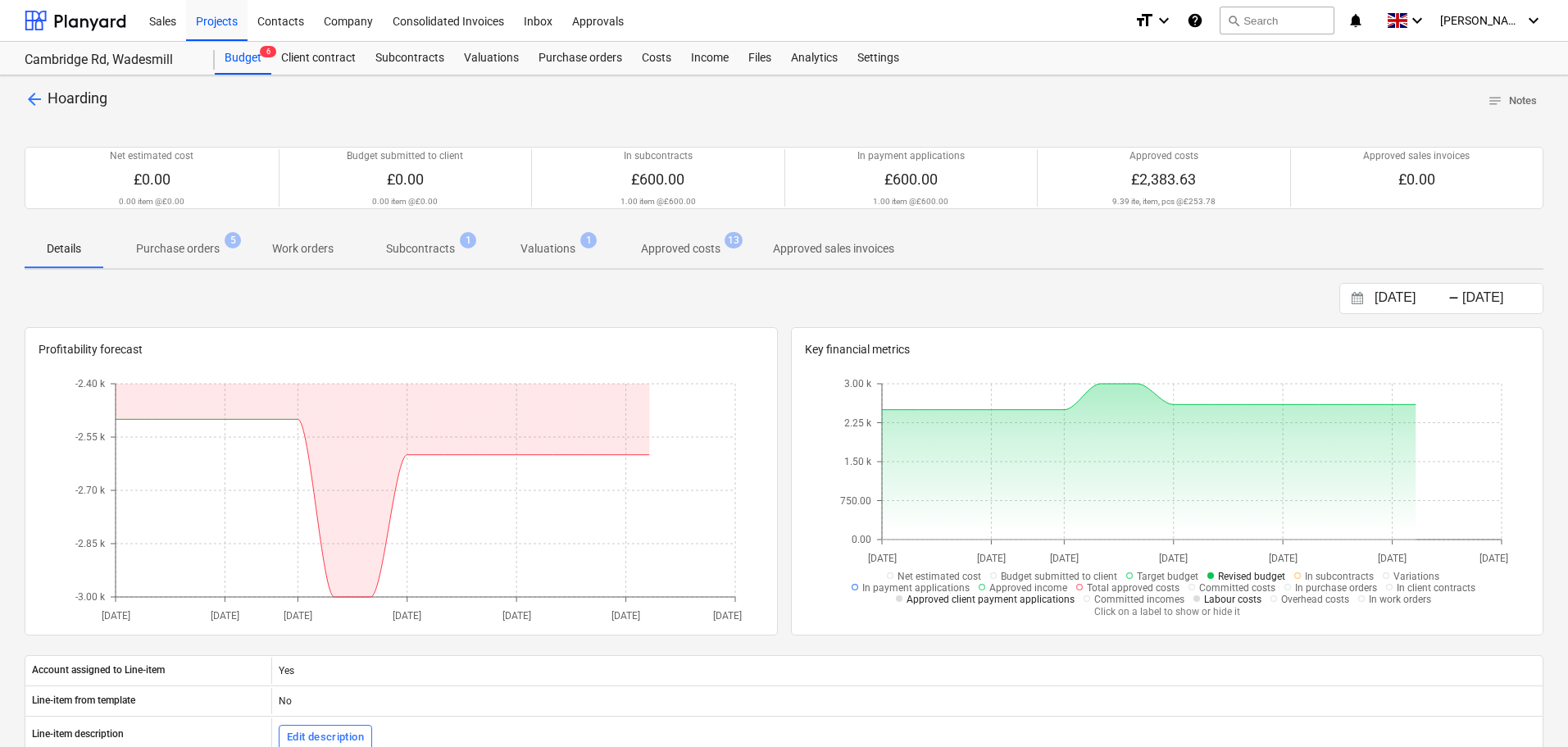
click at [179, 248] on p "Purchase orders" at bounding box center [178, 249] width 84 height 17
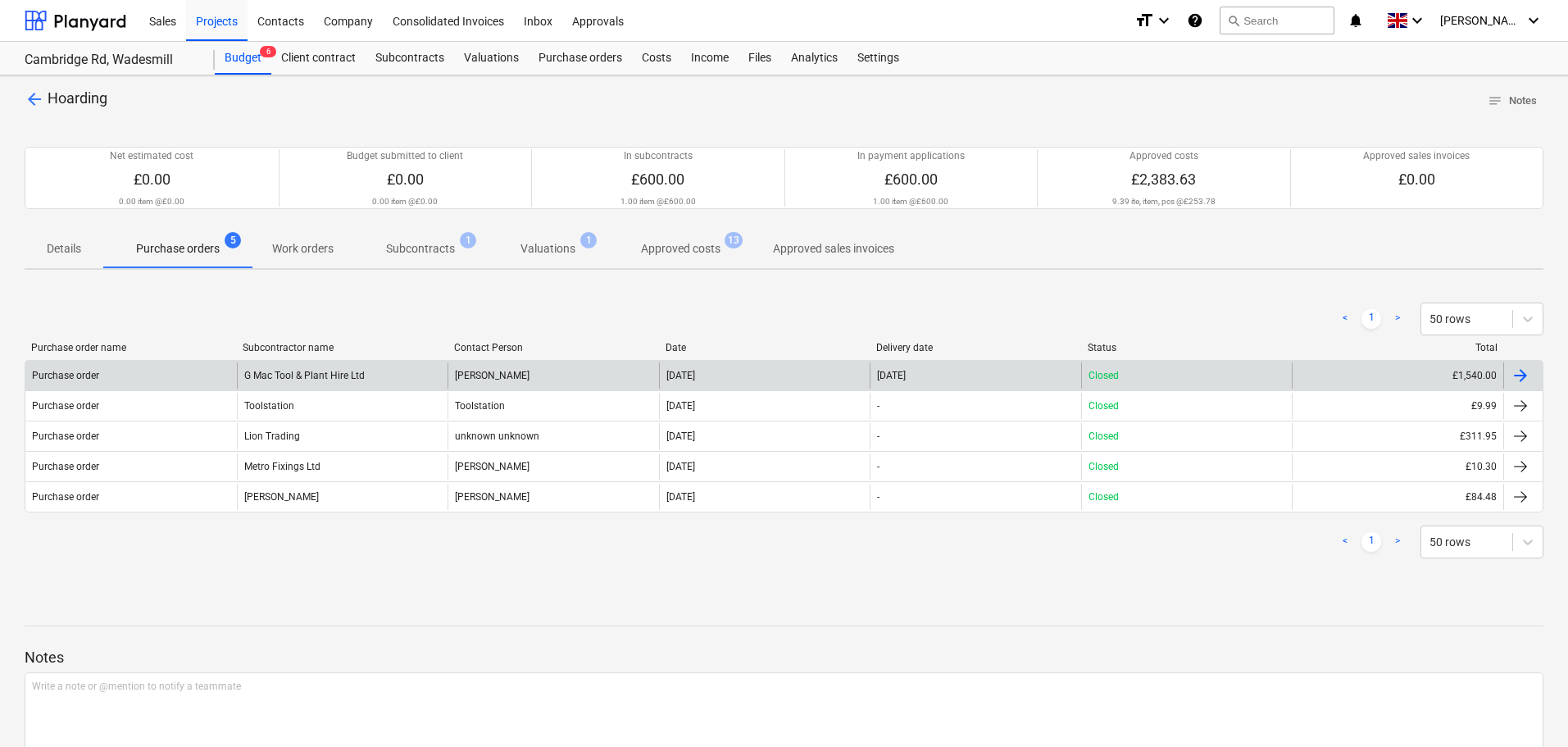
click at [335, 374] on div "G Mac Tool & Plant Hire Ltd" at bounding box center [342, 375] width 211 height 27
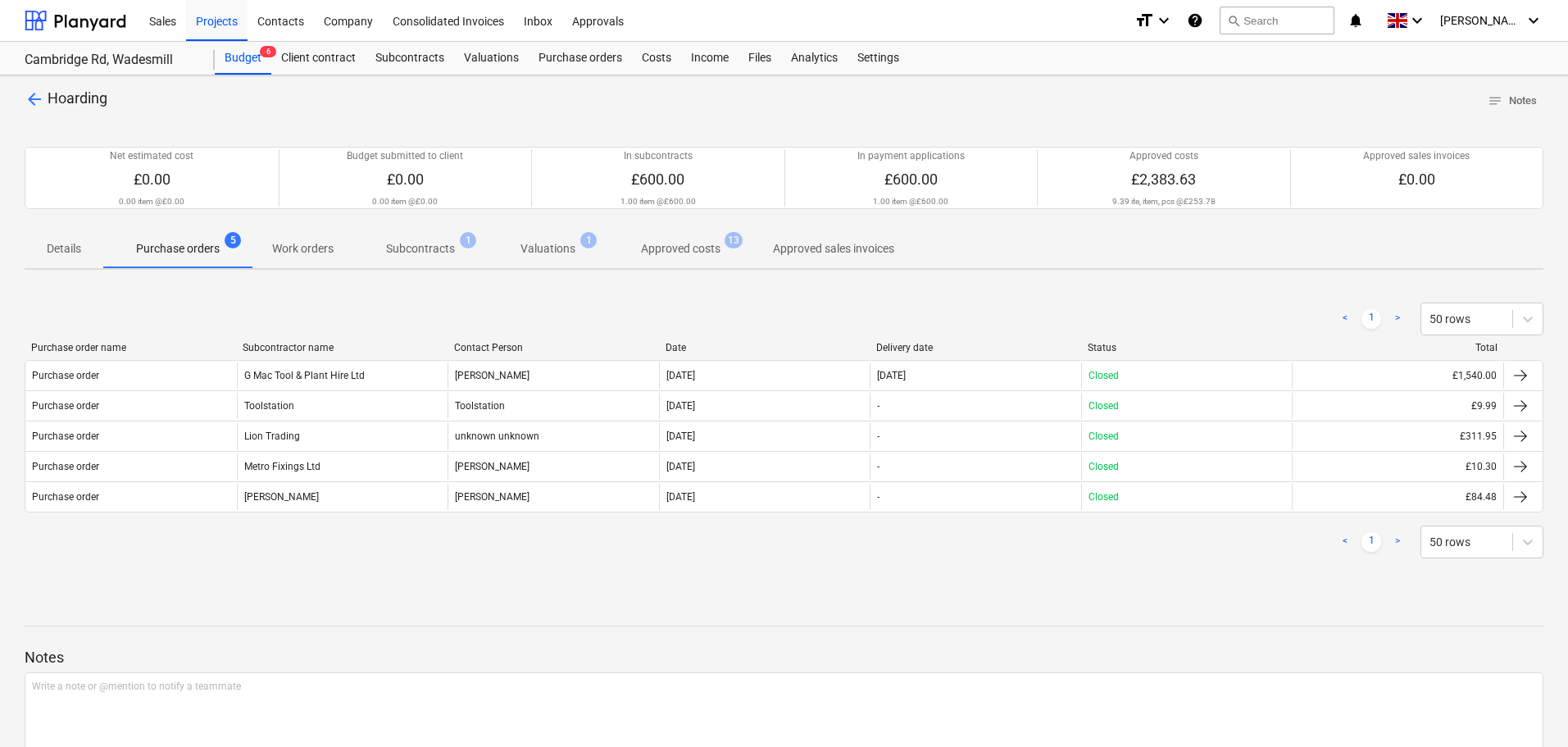
click at [450, 245] on p "Subcontracts" at bounding box center [421, 249] width 69 height 17
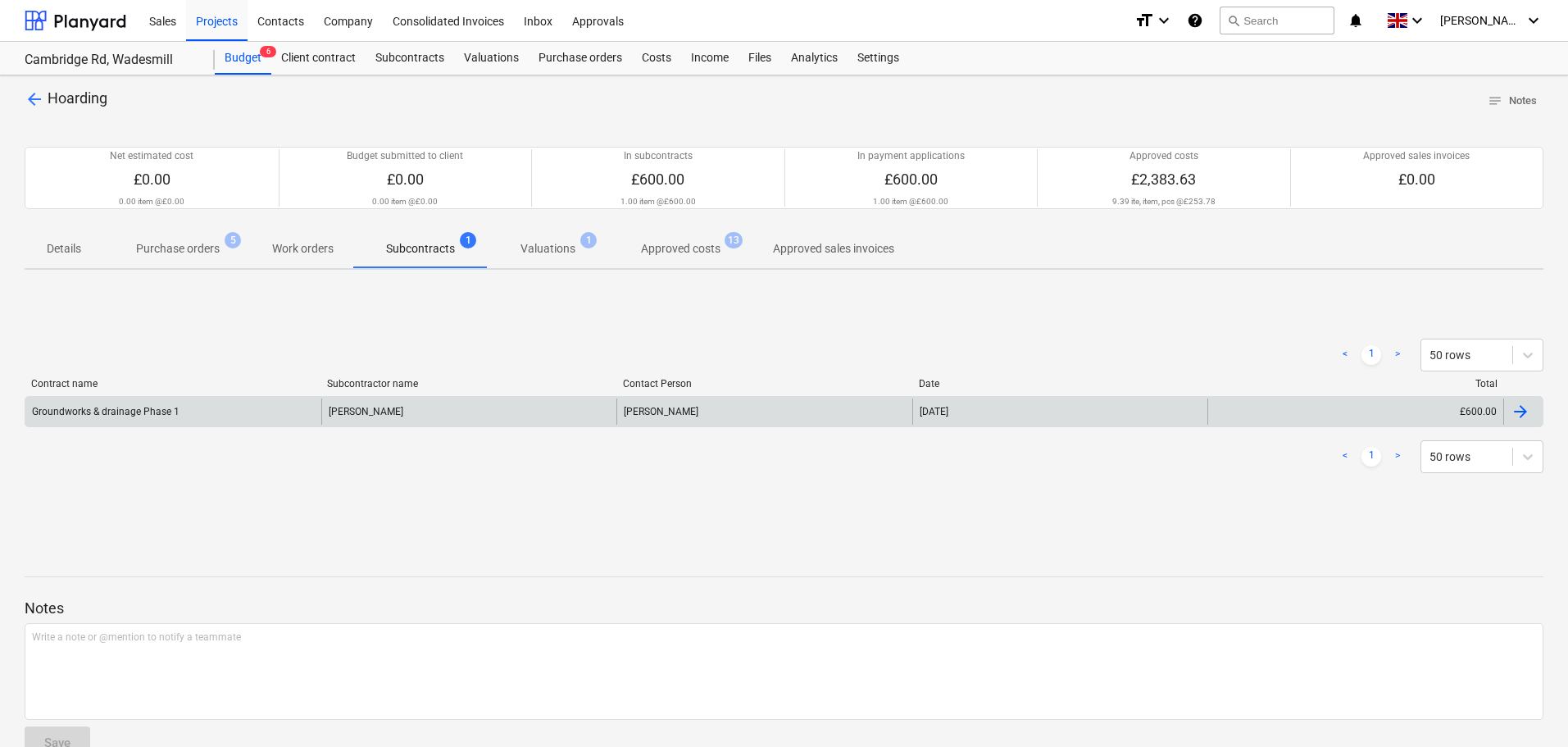
click at [444, 408] on div "Nicky Steward" at bounding box center [469, 411] width 296 height 27
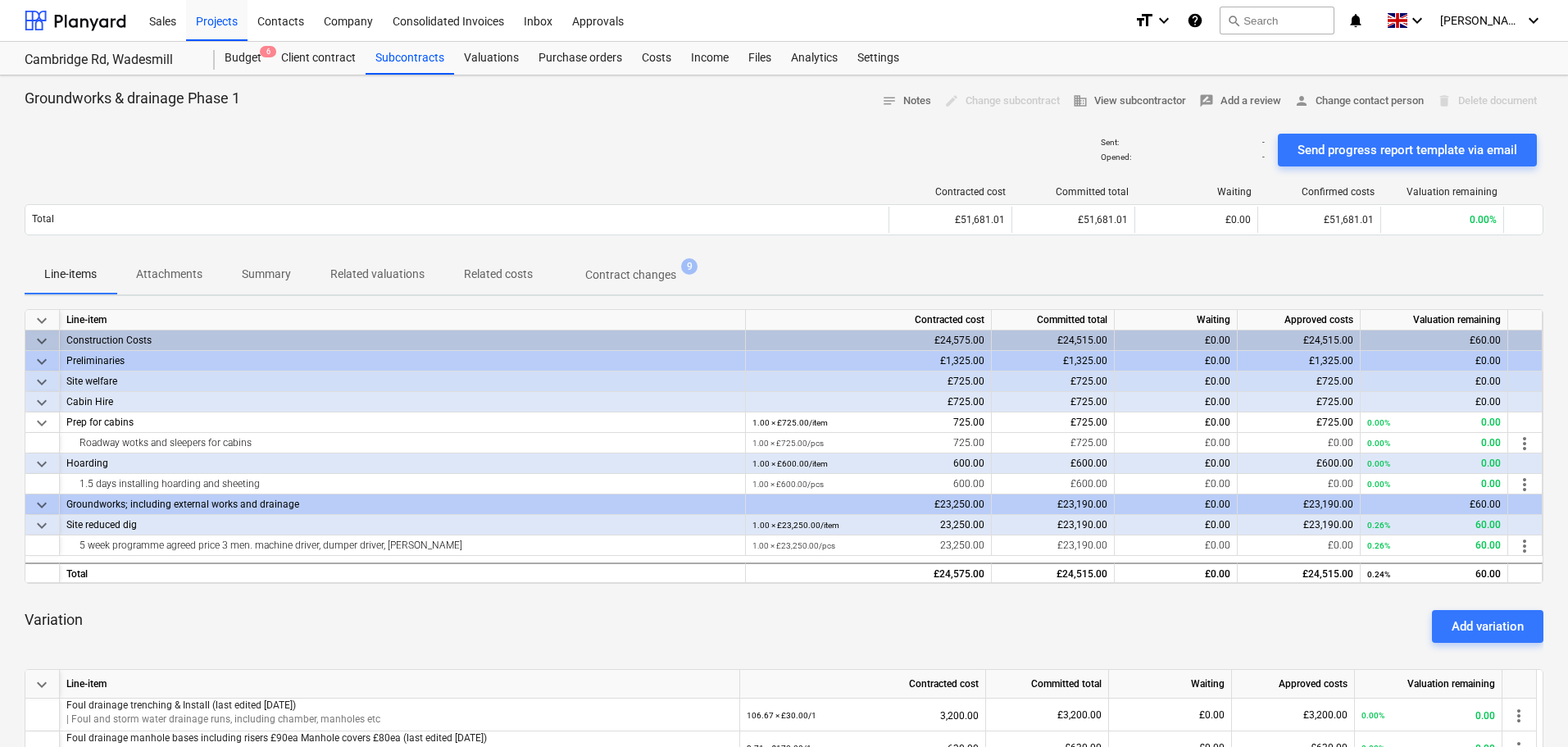
click at [367, 273] on p "Related valuations" at bounding box center [378, 273] width 95 height 17
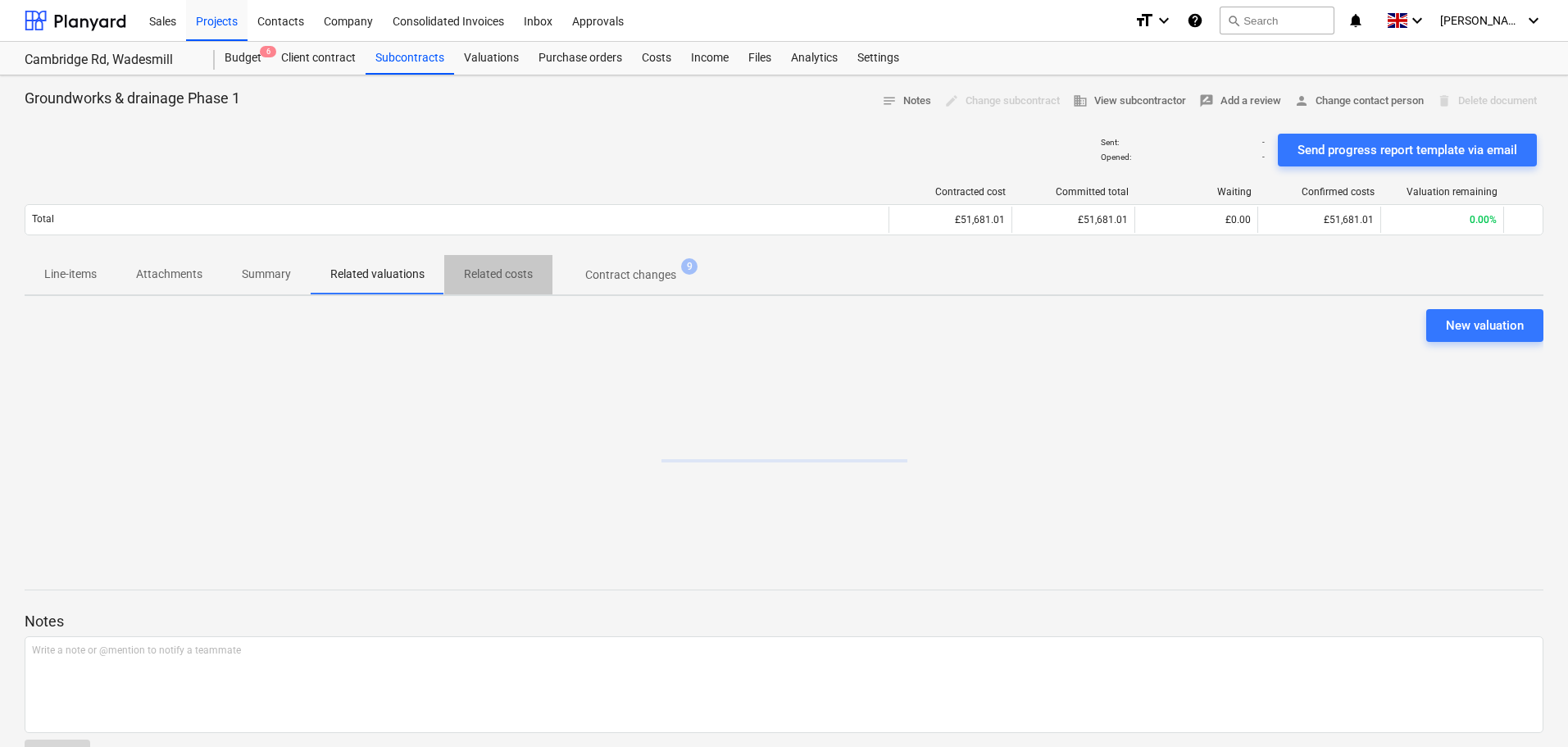
click at [494, 273] on p "Related costs" at bounding box center [498, 273] width 69 height 17
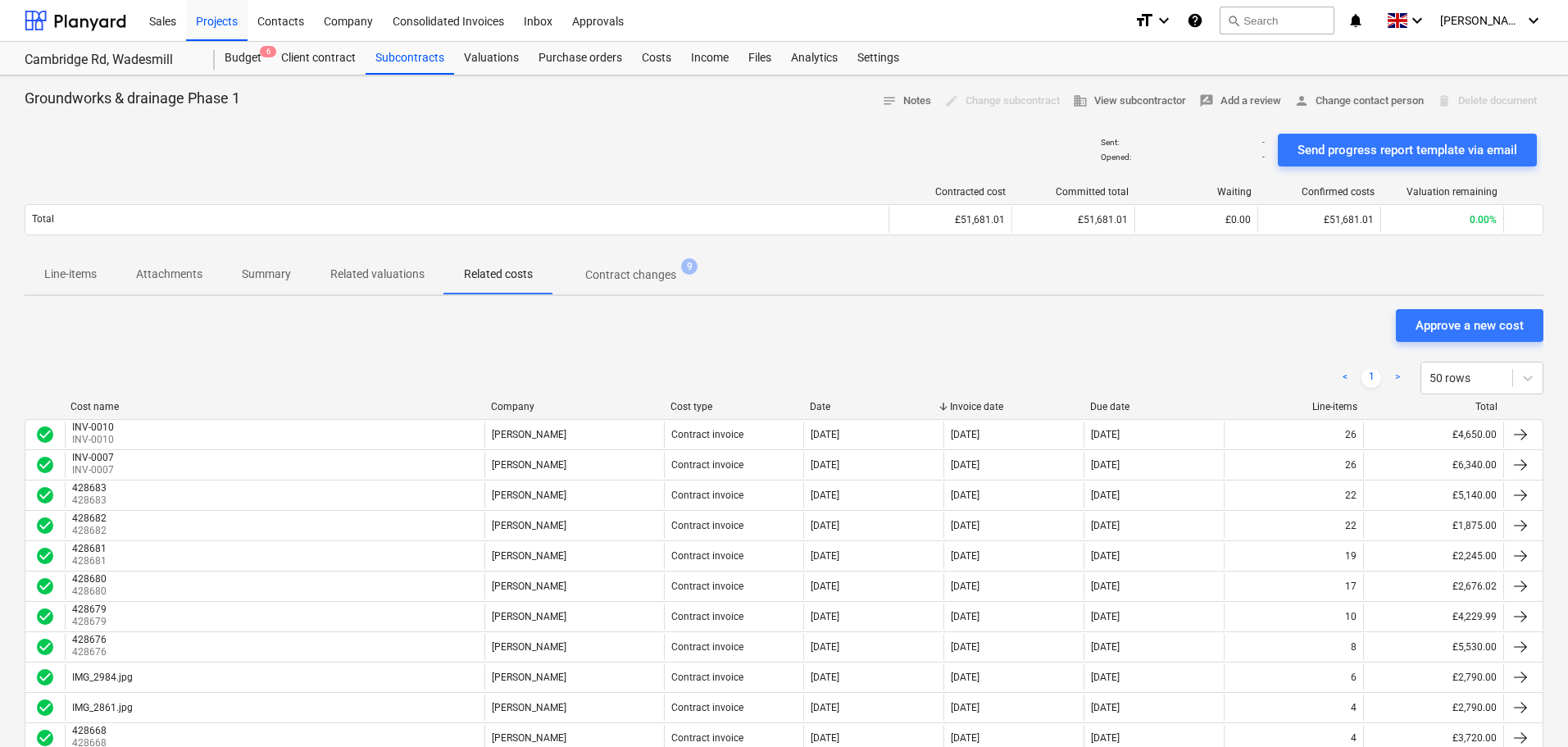
drag, startPoint x: 260, startPoint y: 281, endPoint x: 246, endPoint y: 281, distance: 14.0
click at [257, 281] on p "Summary" at bounding box center [266, 273] width 49 height 17
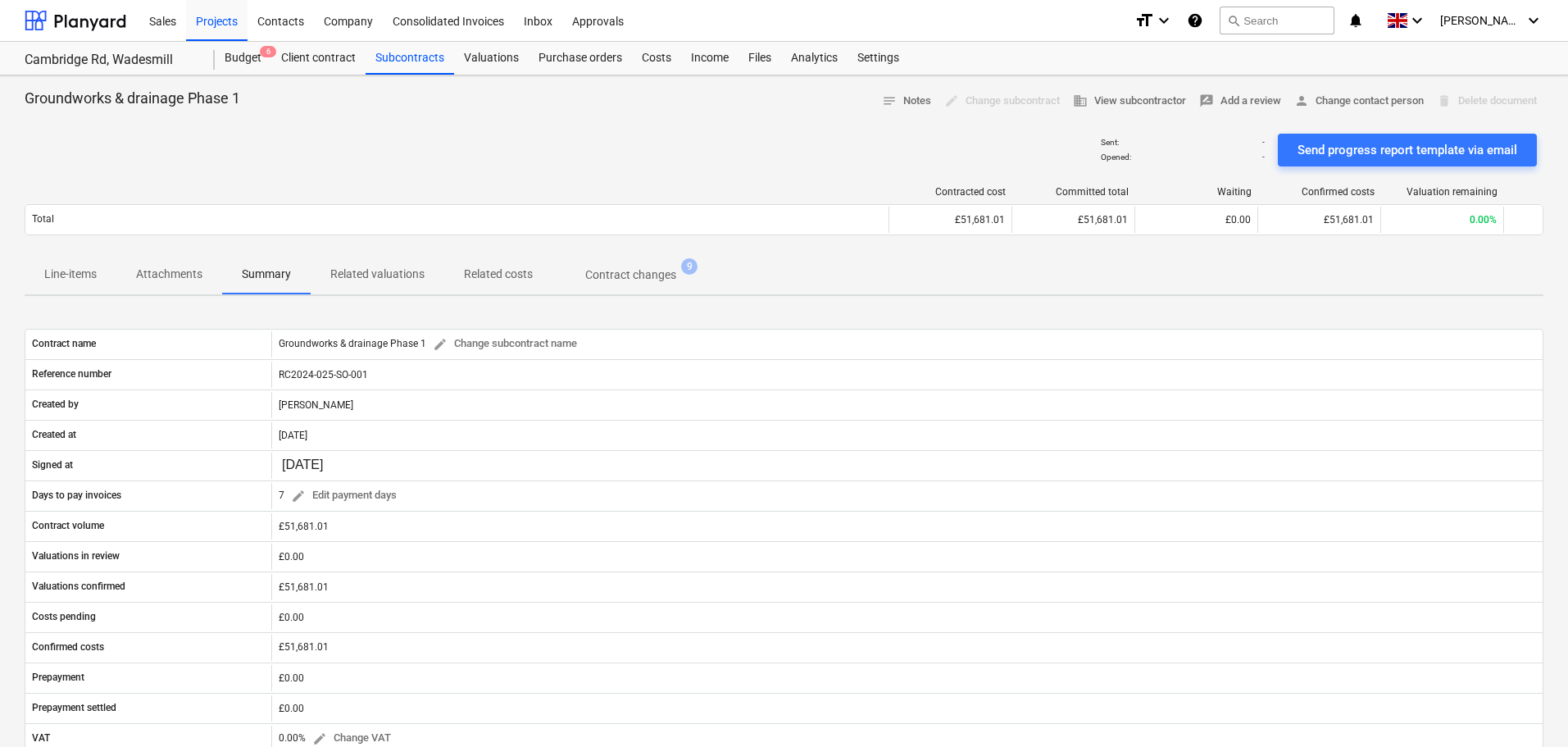
drag, startPoint x: 170, startPoint y: 280, endPoint x: 132, endPoint y: 278, distance: 38.1
click at [165, 280] on p "Attachments" at bounding box center [169, 273] width 66 height 17
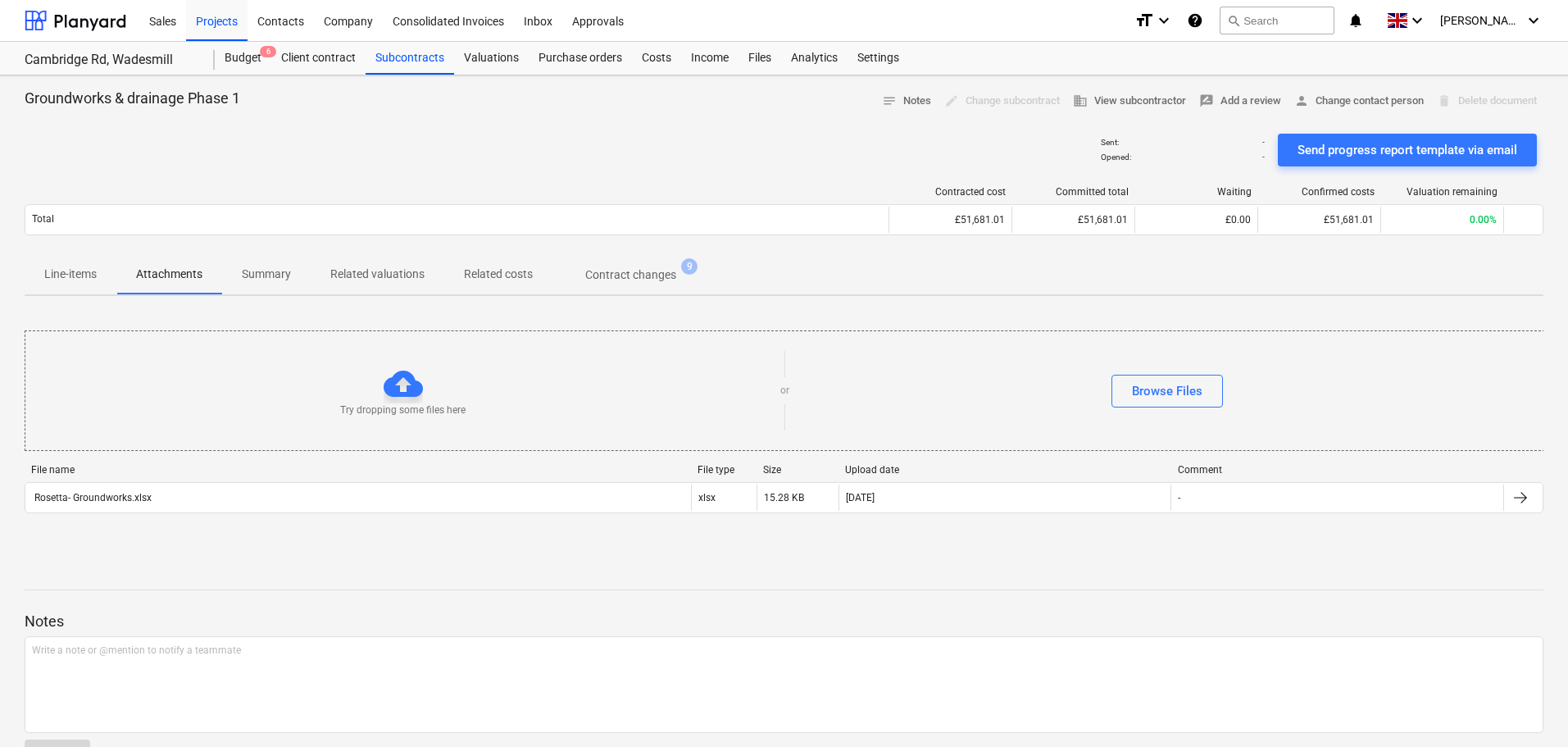
click at [77, 275] on p "Line-items" at bounding box center [70, 273] width 52 height 17
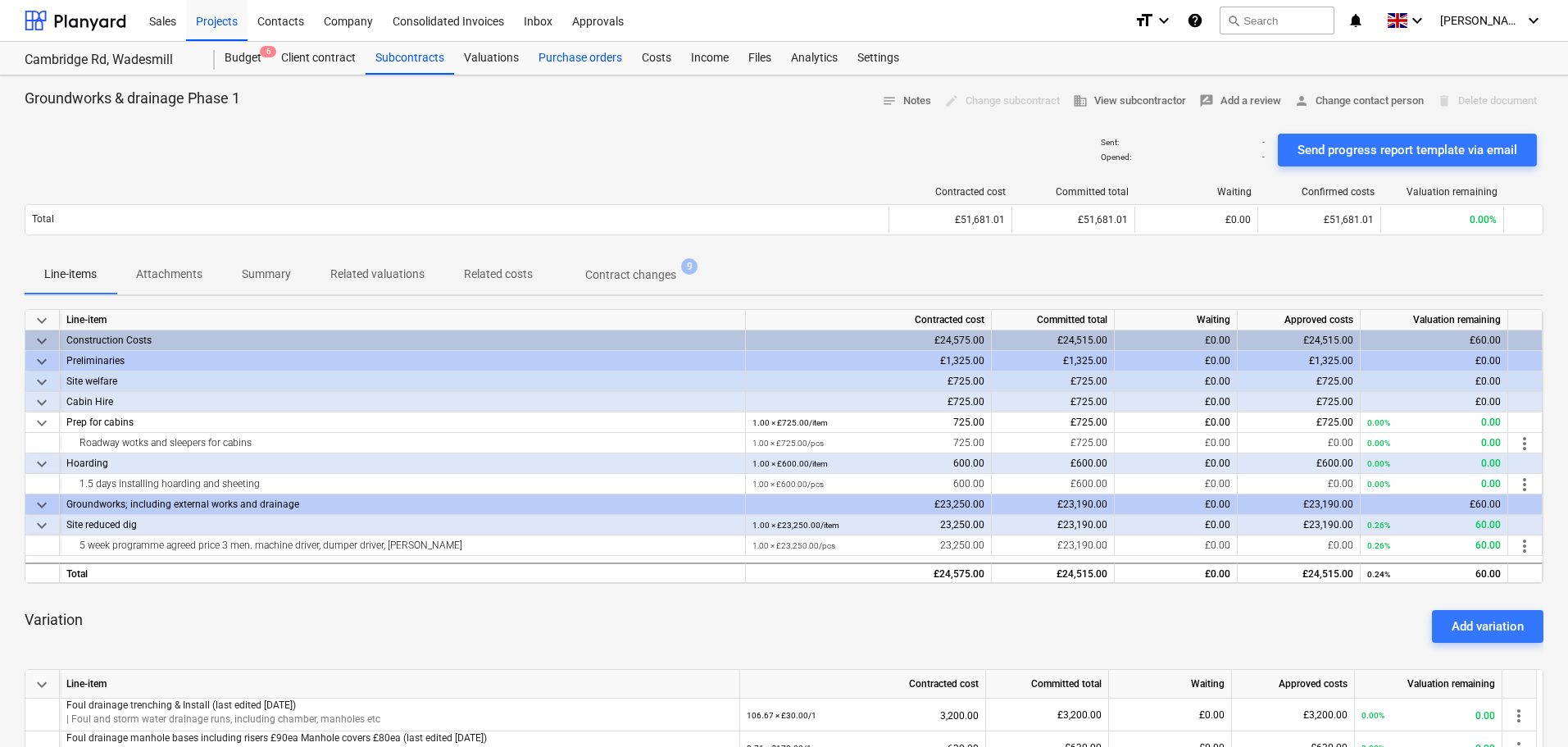
click at [655, 61] on div "Costs" at bounding box center [657, 57] width 49 height 33
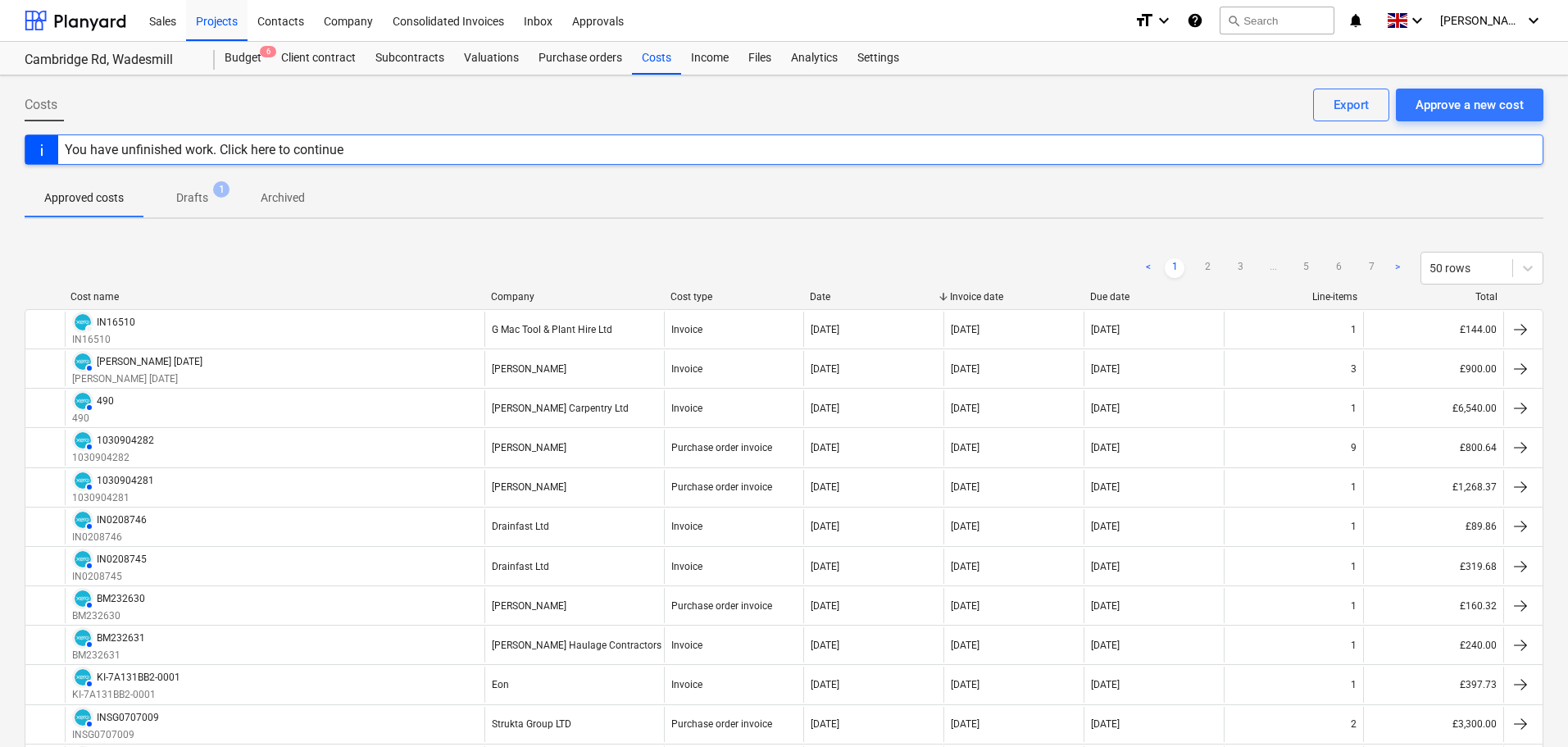
drag, startPoint x: 660, startPoint y: 61, endPoint x: 1081, endPoint y: 70, distance: 421.1
click at [660, 61] on div "Costs" at bounding box center [657, 57] width 49 height 33
click at [1466, 105] on div "Approve a new cost" at bounding box center [1470, 106] width 108 height 22
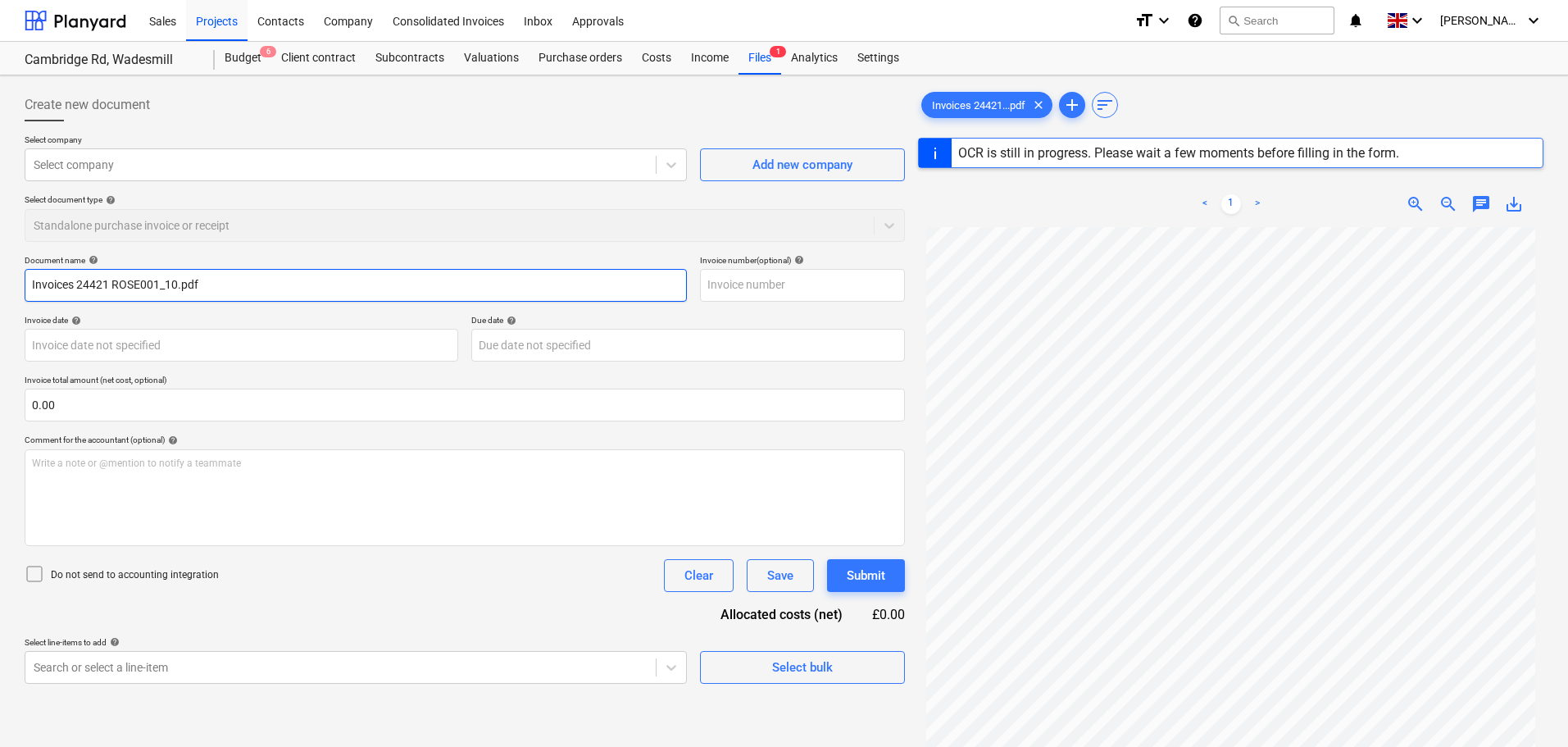
type input "IN16511"
type input "30 Sep 2025"
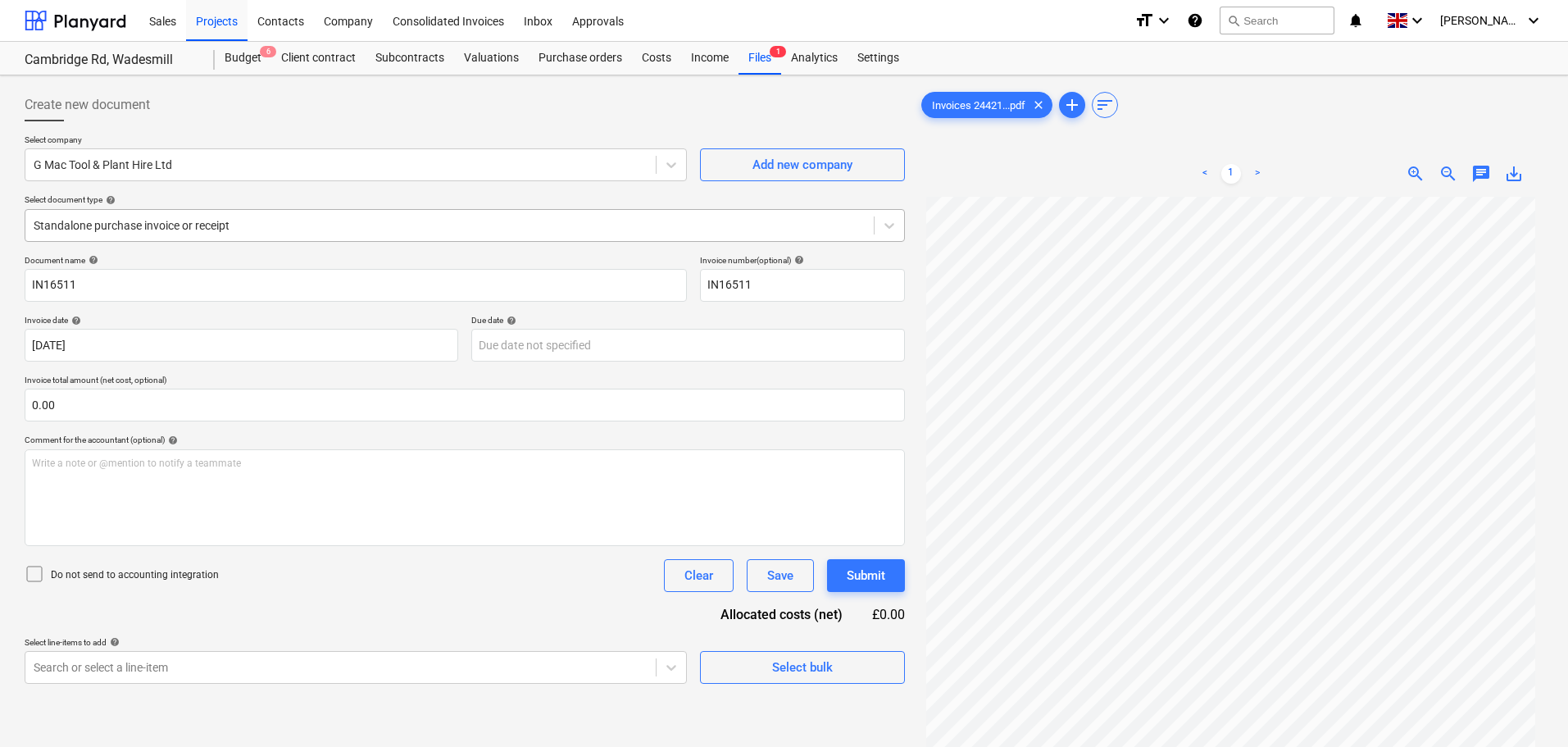
click at [148, 220] on div at bounding box center [450, 225] width 832 height 17
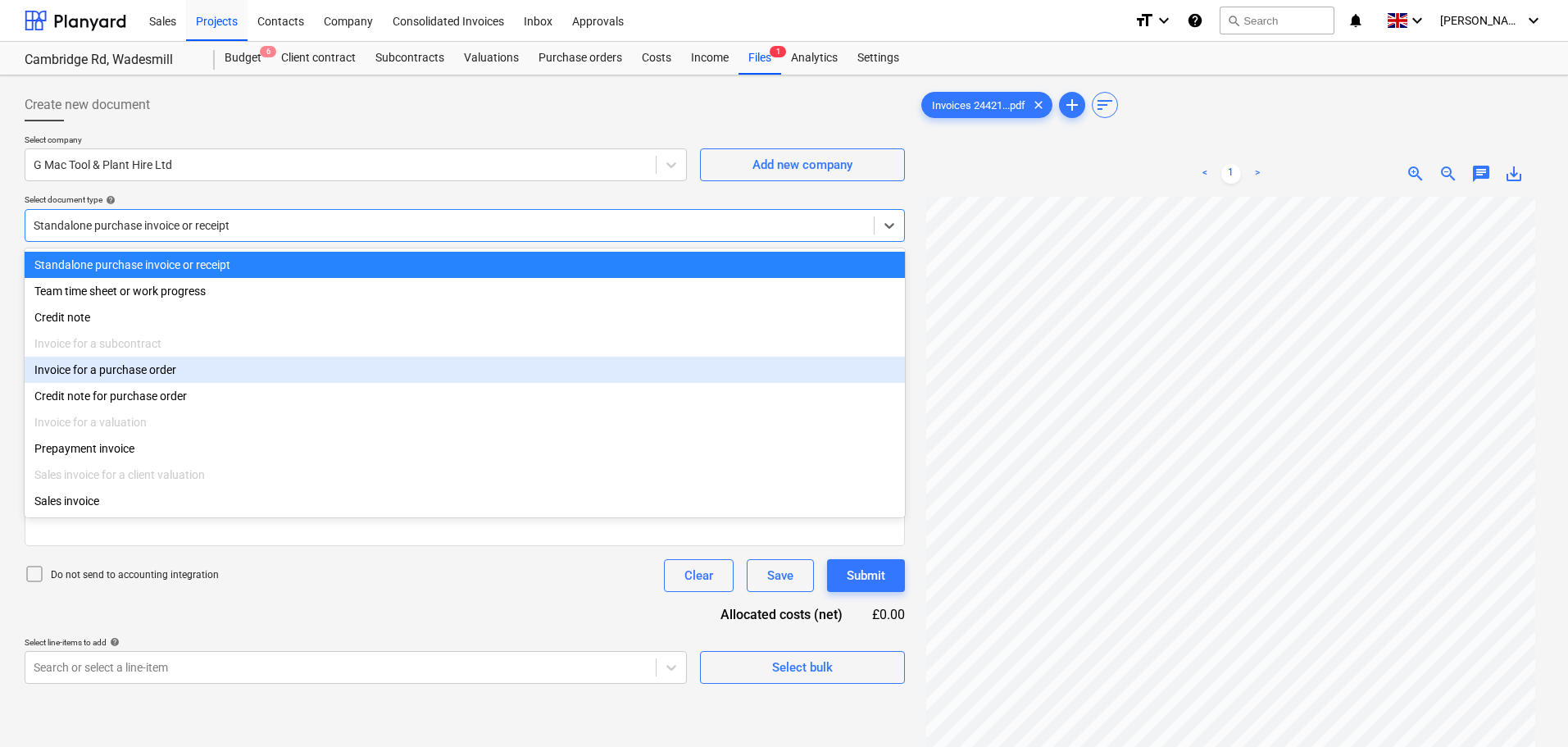
click at [118, 376] on div "Invoice for a purchase order" at bounding box center [464, 370] width 881 height 27
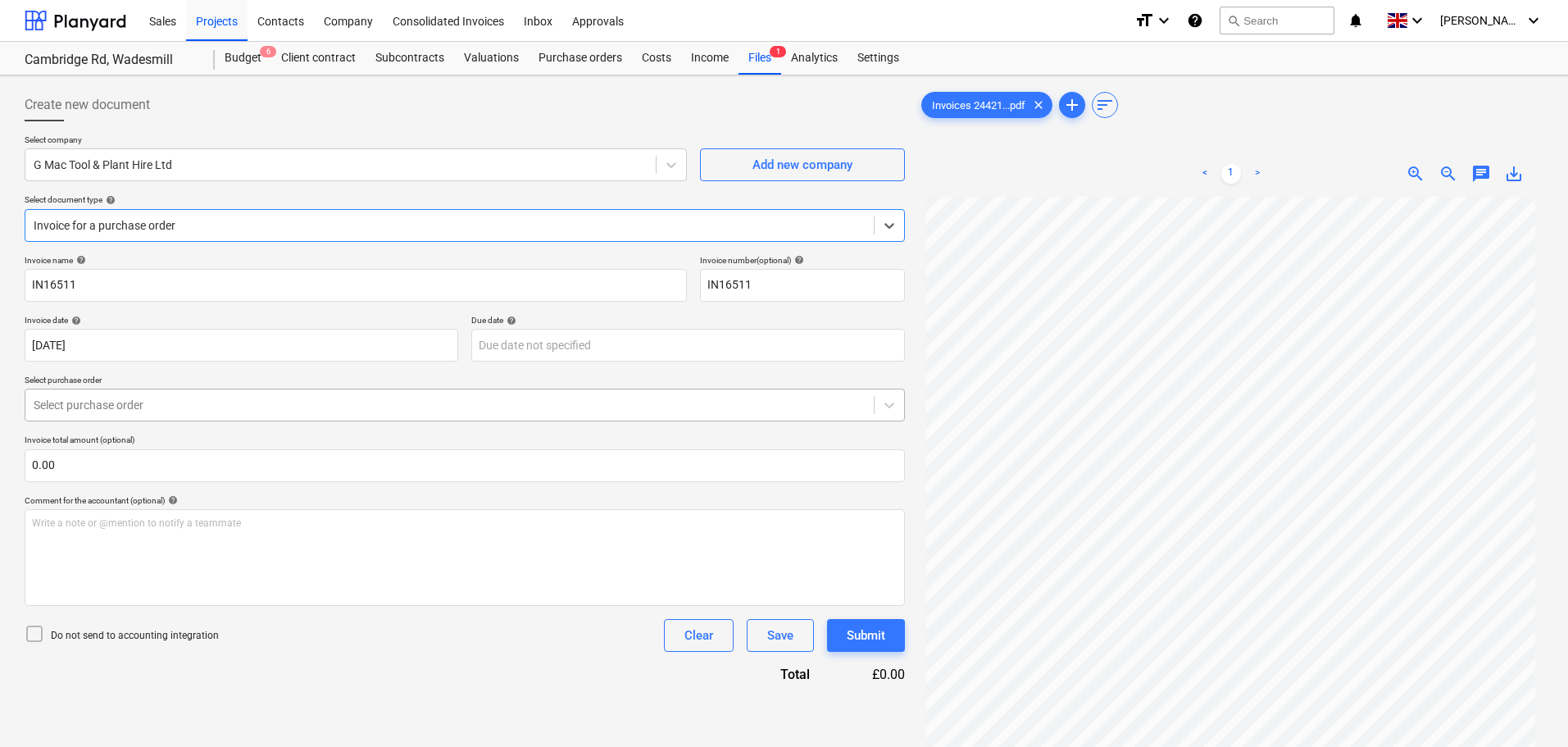
click at [109, 403] on div at bounding box center [450, 405] width 832 height 17
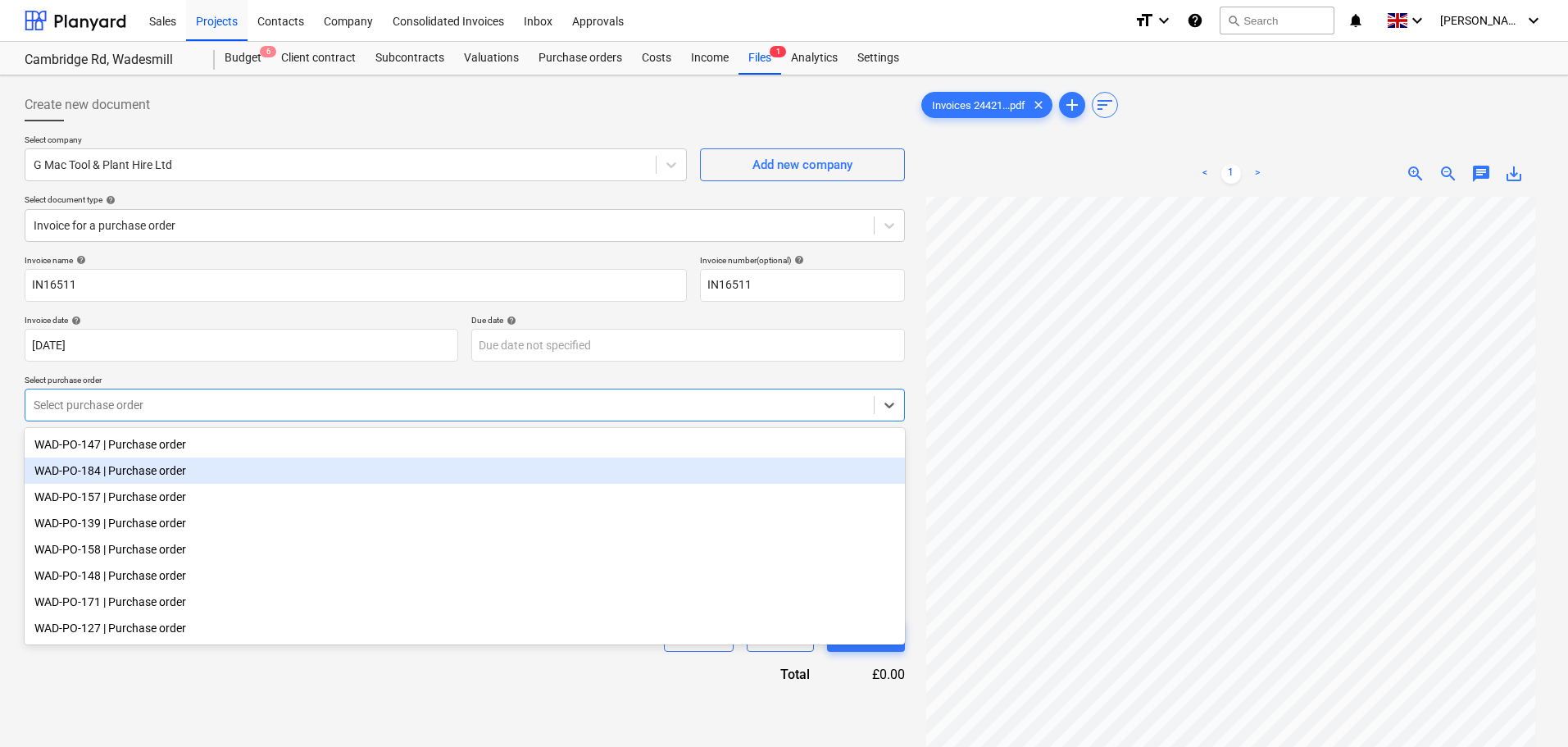
scroll to position [164, 0]
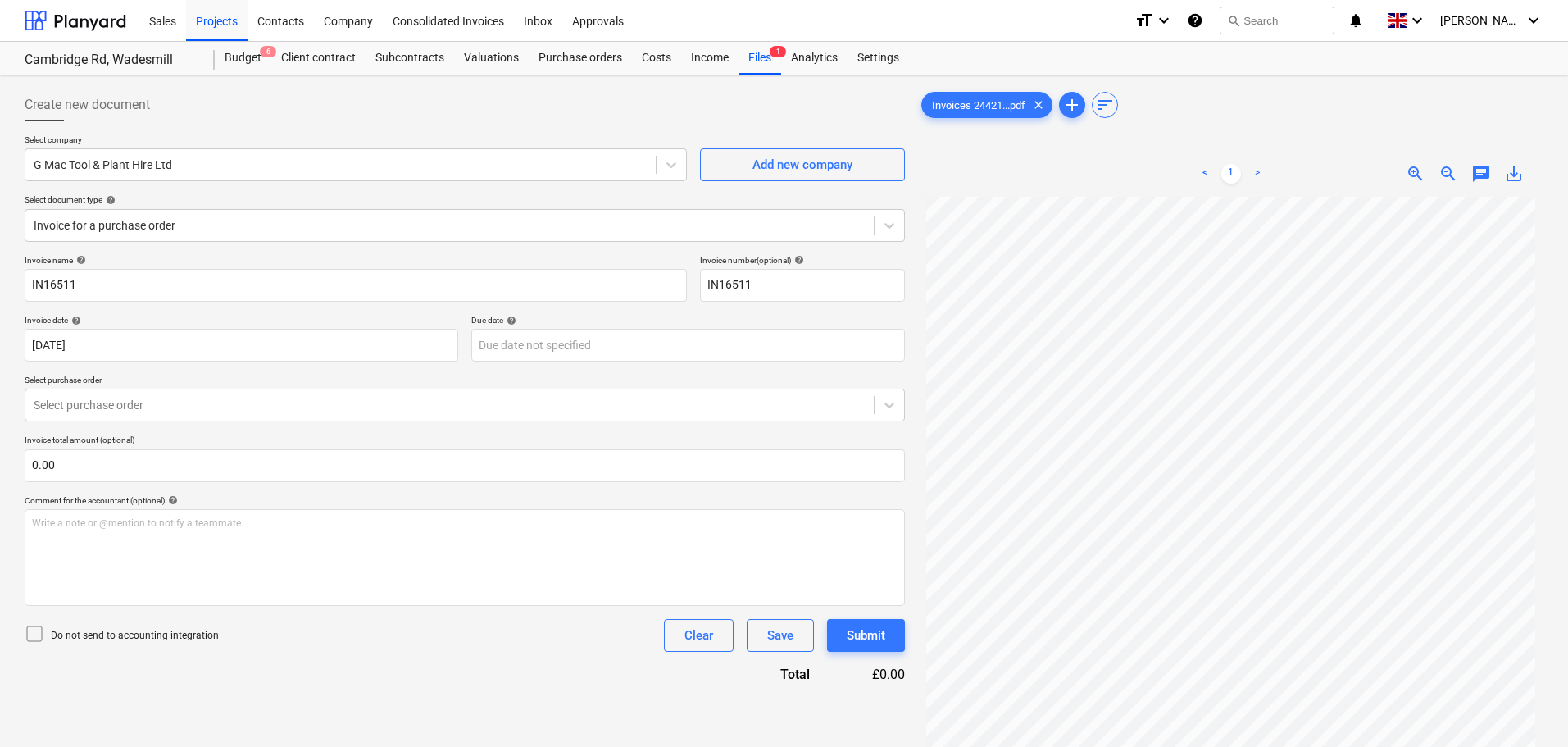
click at [412, 374] on div "Invoice name help IN16511 Invoice number (optional) help IN16511 Invoice date h…" at bounding box center [464, 470] width 881 height 429
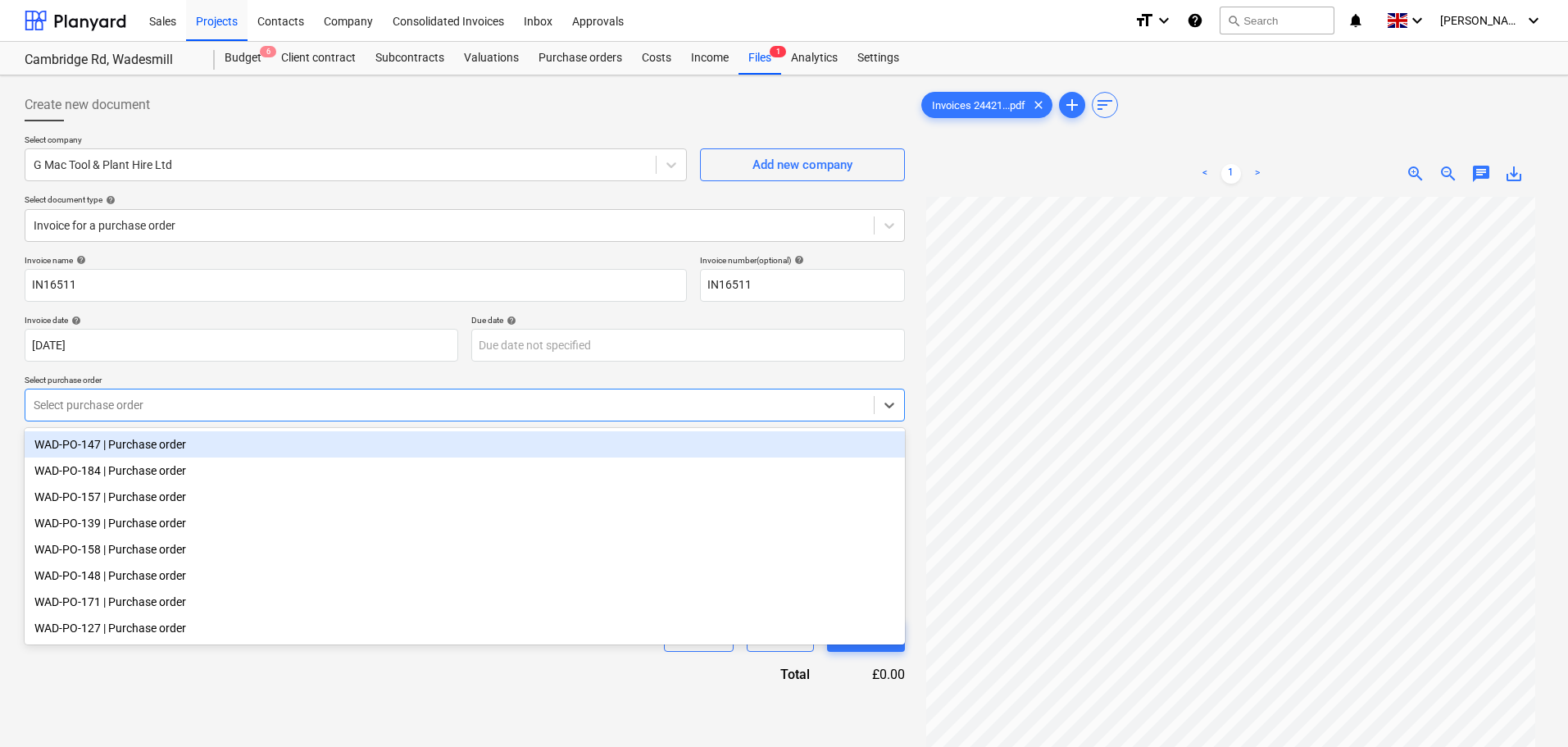
click at [194, 408] on div at bounding box center [450, 405] width 832 height 17
click at [153, 445] on div "WAD-PO-147 | Purchase order" at bounding box center [464, 444] width 881 height 27
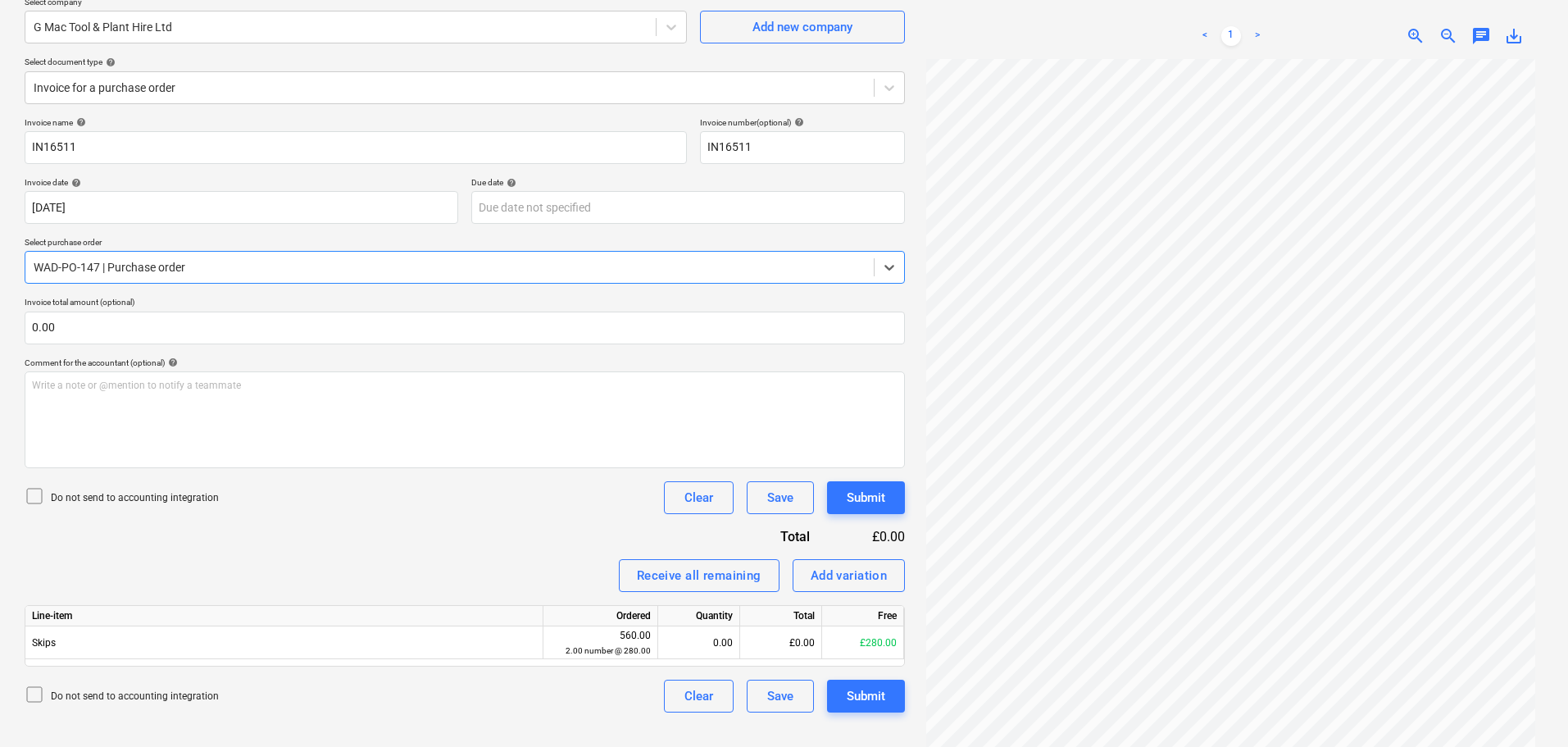
scroll to position [164, 0]
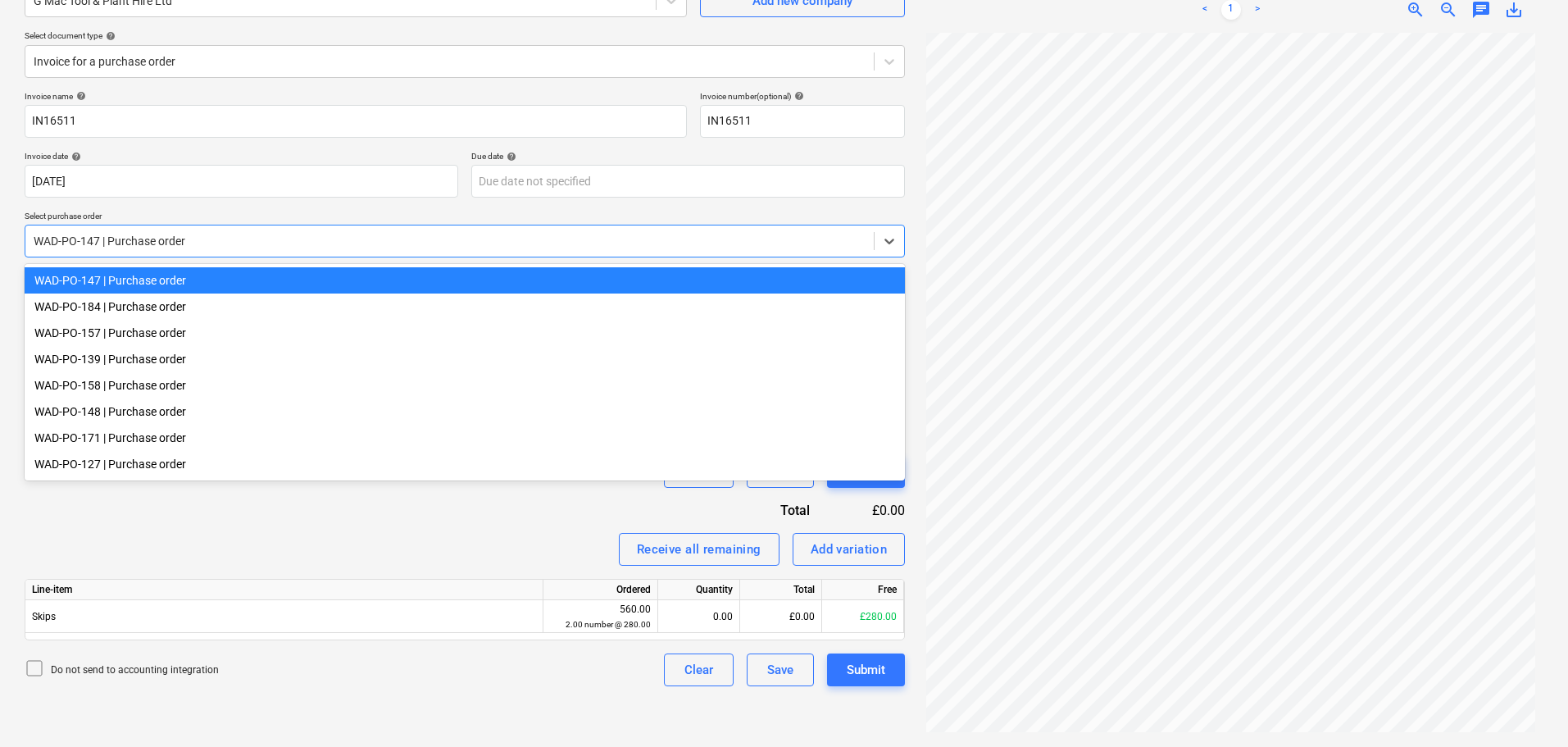
drag, startPoint x: 148, startPoint y: 238, endPoint x: 143, endPoint y: 298, distance: 60.2
click at [148, 241] on div at bounding box center [450, 241] width 832 height 17
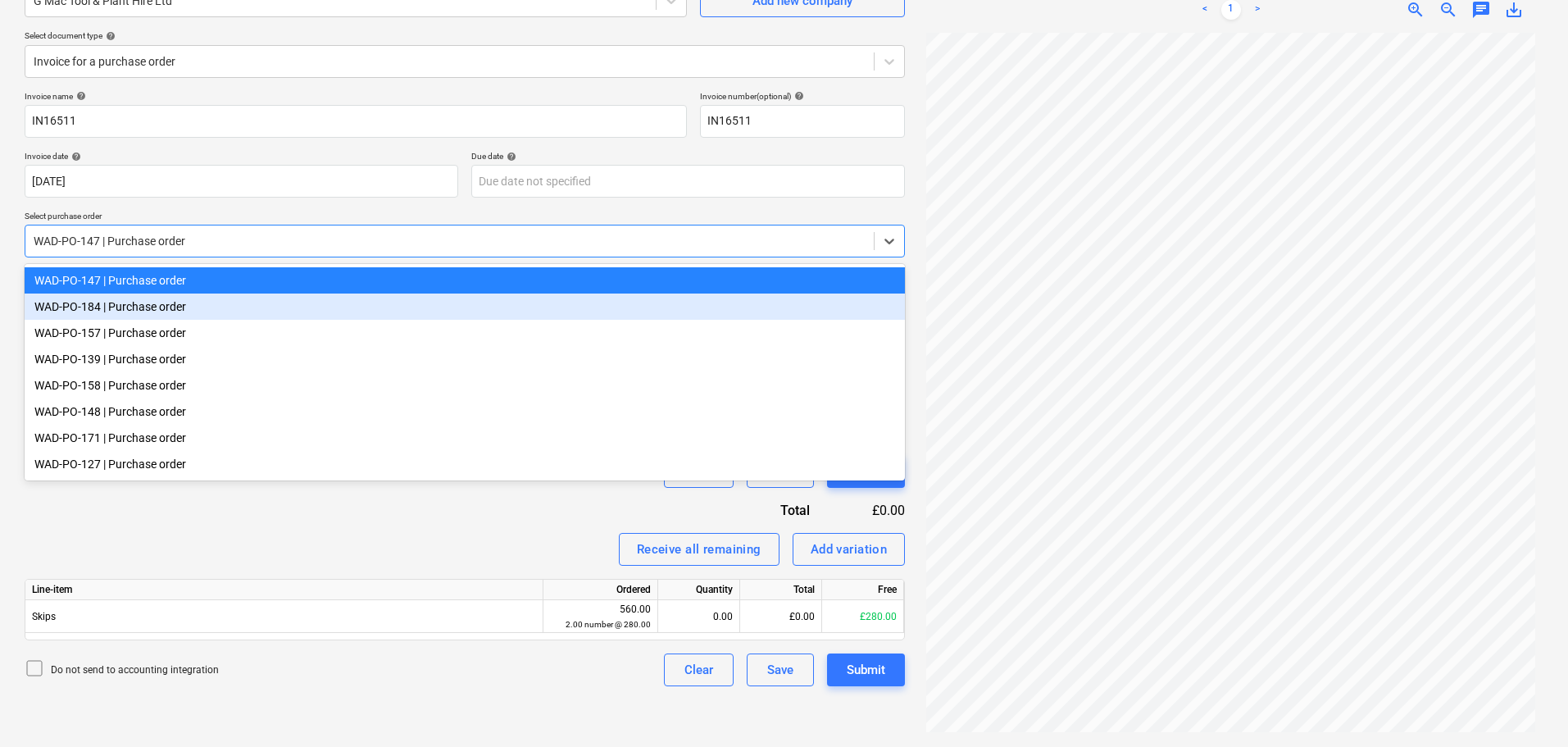
click at [128, 316] on div "WAD-PO-184 | Purchase order" at bounding box center [464, 307] width 881 height 27
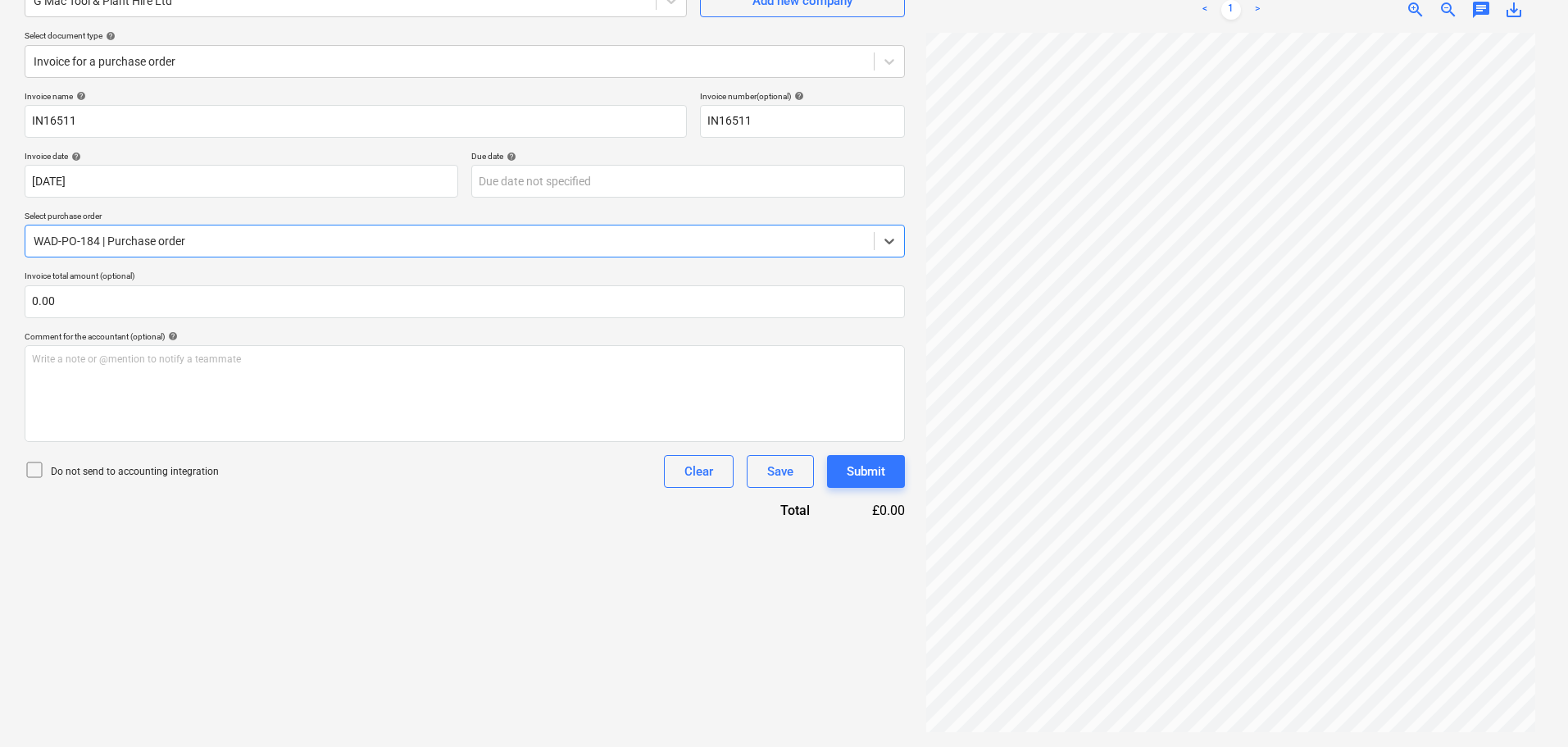
click at [164, 244] on div at bounding box center [450, 241] width 832 height 17
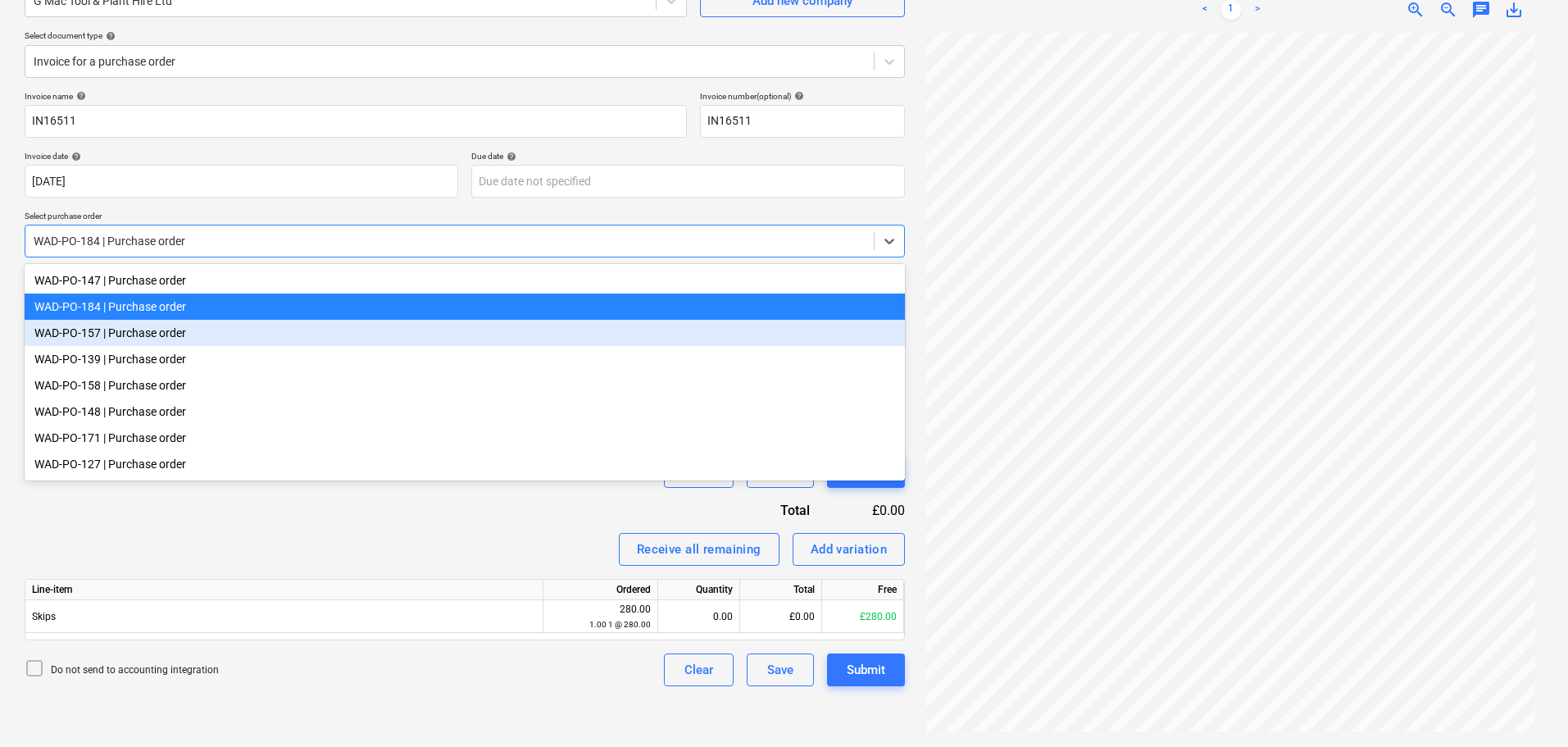
click at [129, 337] on div "WAD-PO-157 | Purchase order" at bounding box center [464, 333] width 881 height 27
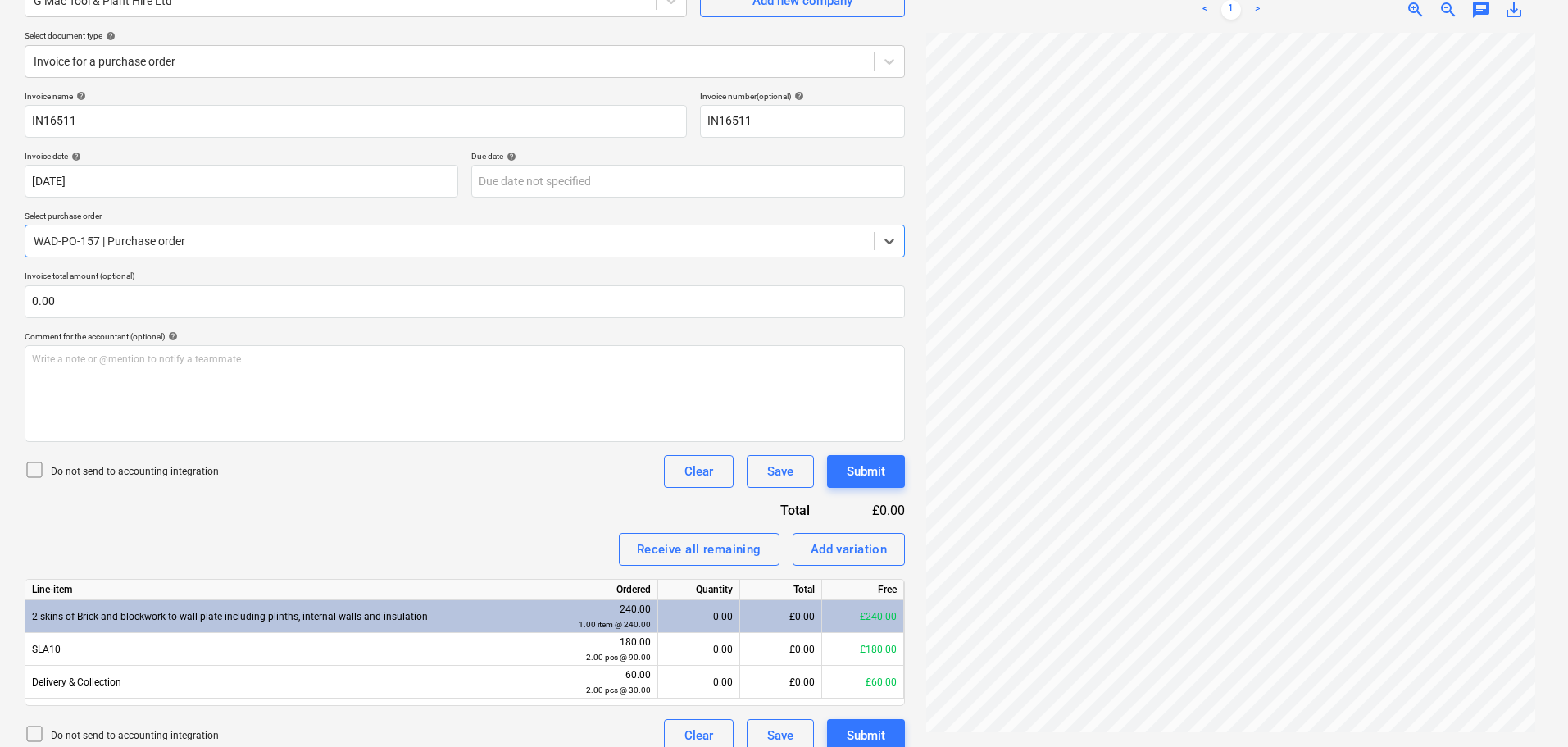
click at [174, 242] on div at bounding box center [450, 241] width 832 height 17
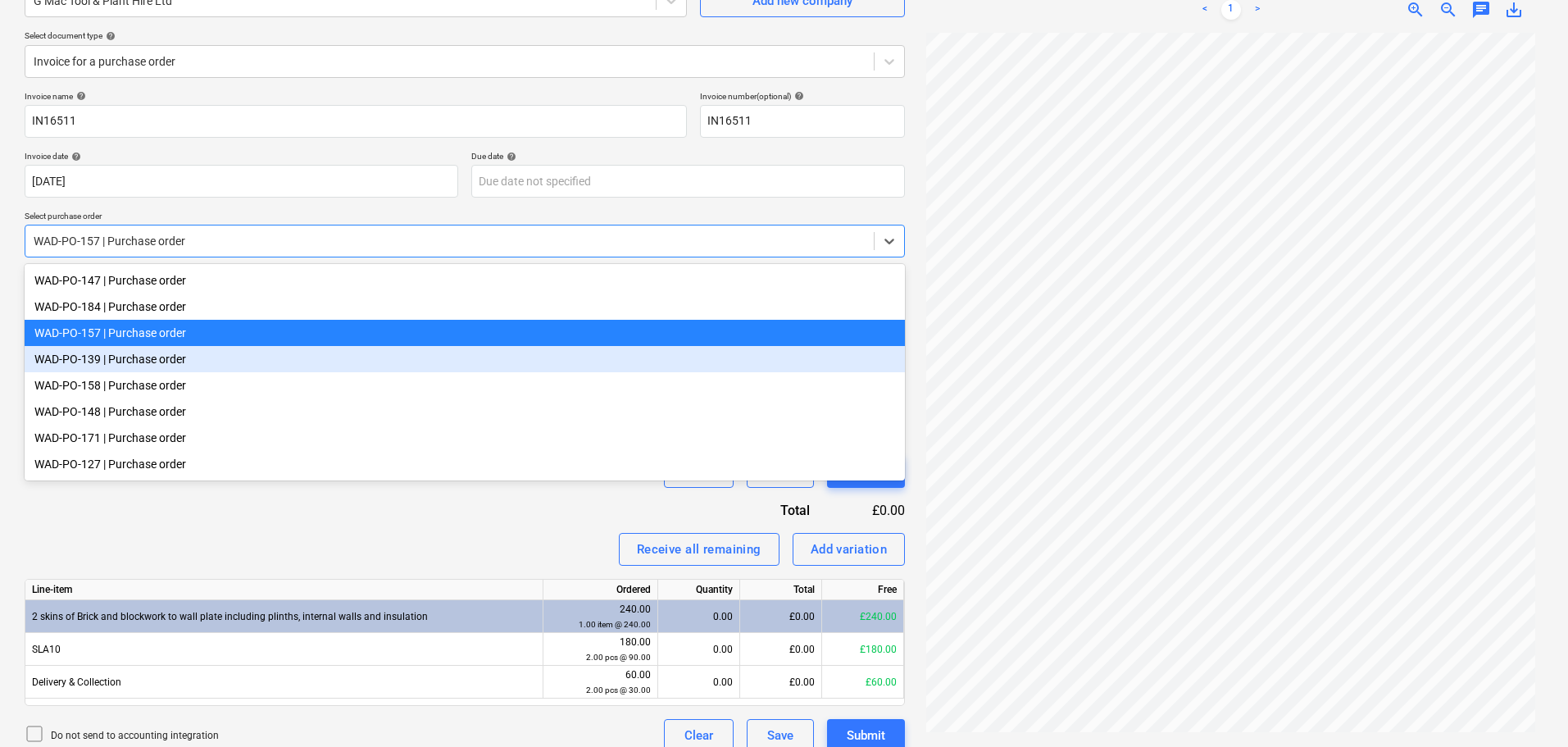
click at [147, 357] on div "WAD-PO-139 | Purchase order" at bounding box center [464, 359] width 881 height 27
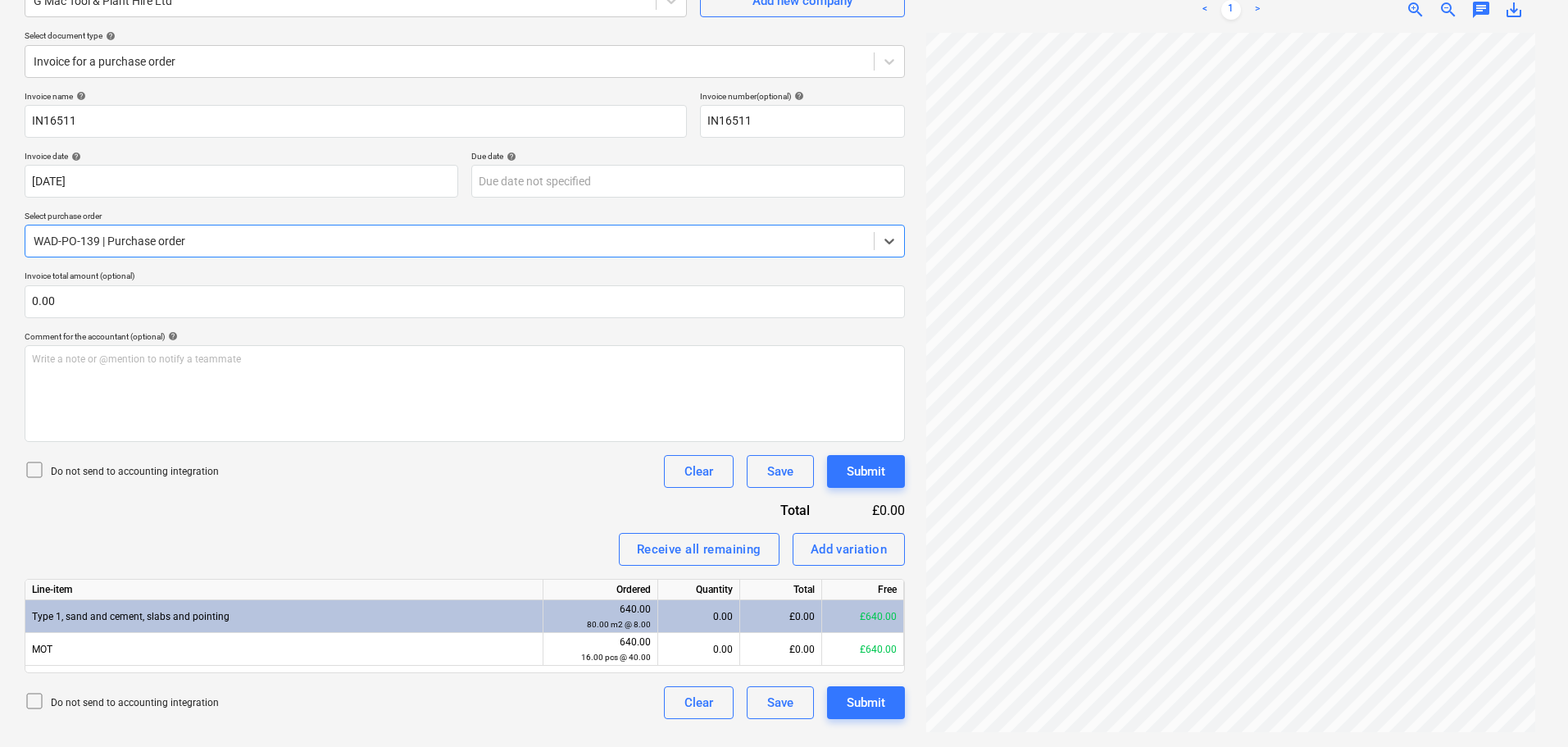
click at [177, 239] on div at bounding box center [450, 241] width 832 height 17
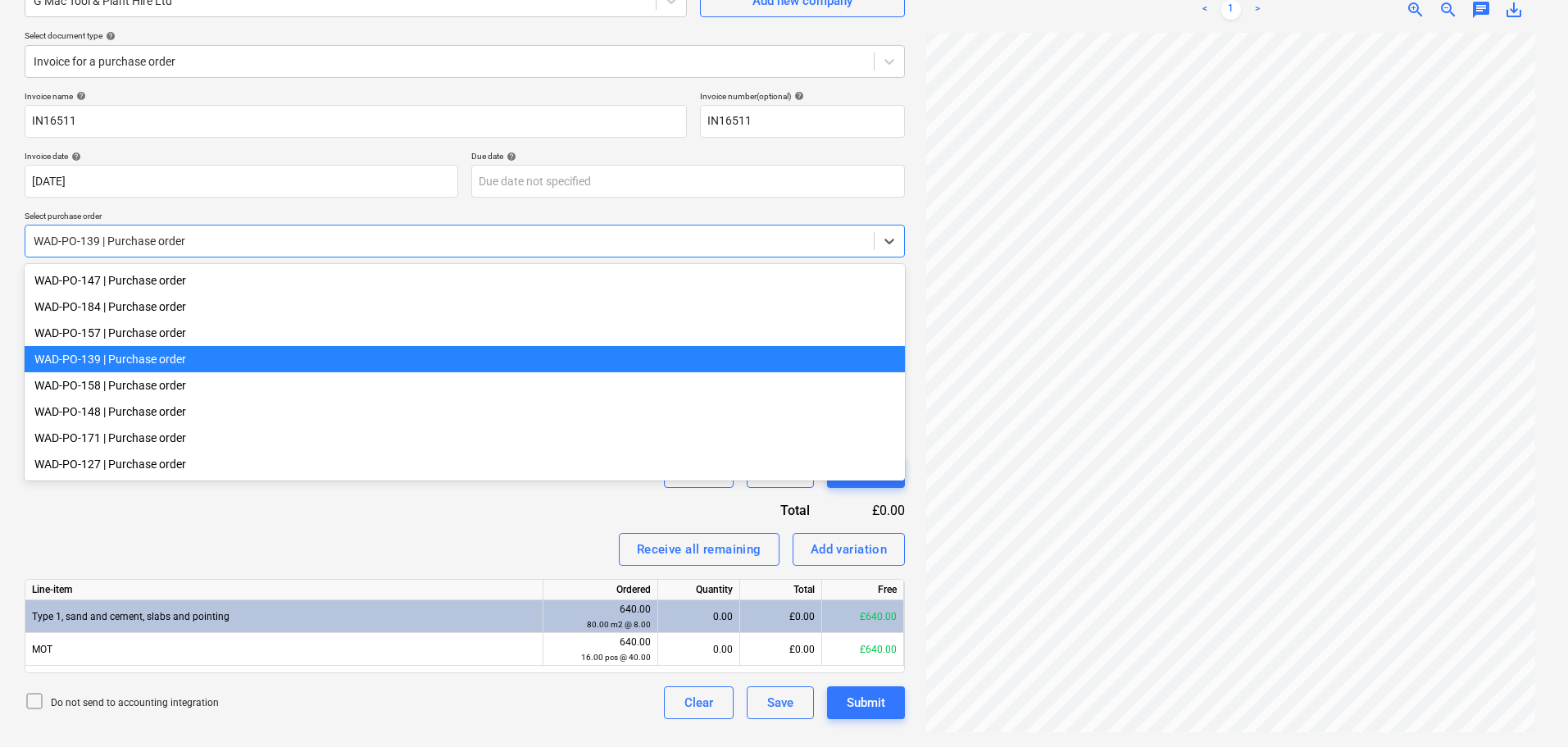
click at [143, 385] on div "WAD-PO-158 | Purchase order" at bounding box center [464, 385] width 881 height 27
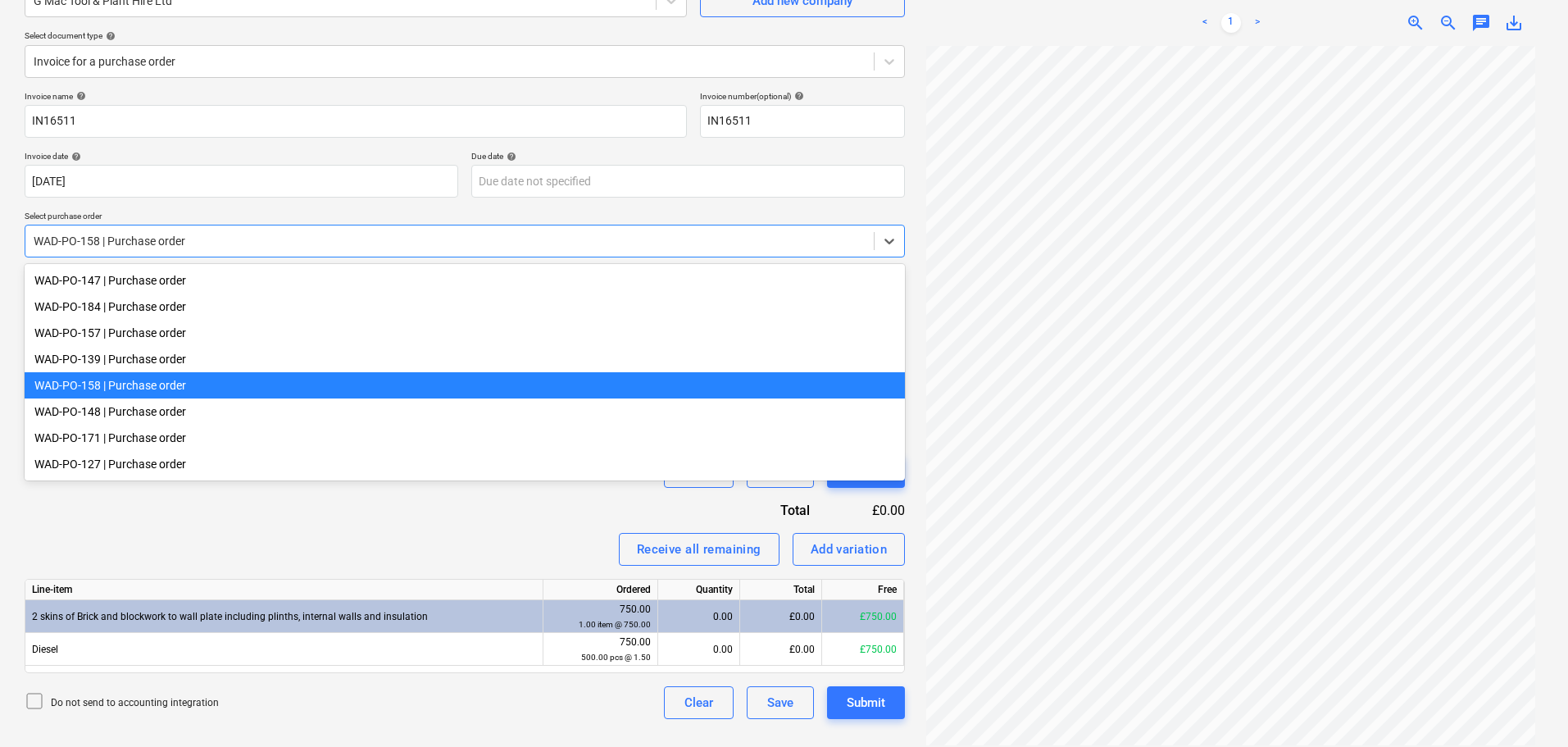
click at [170, 239] on div at bounding box center [450, 241] width 832 height 17
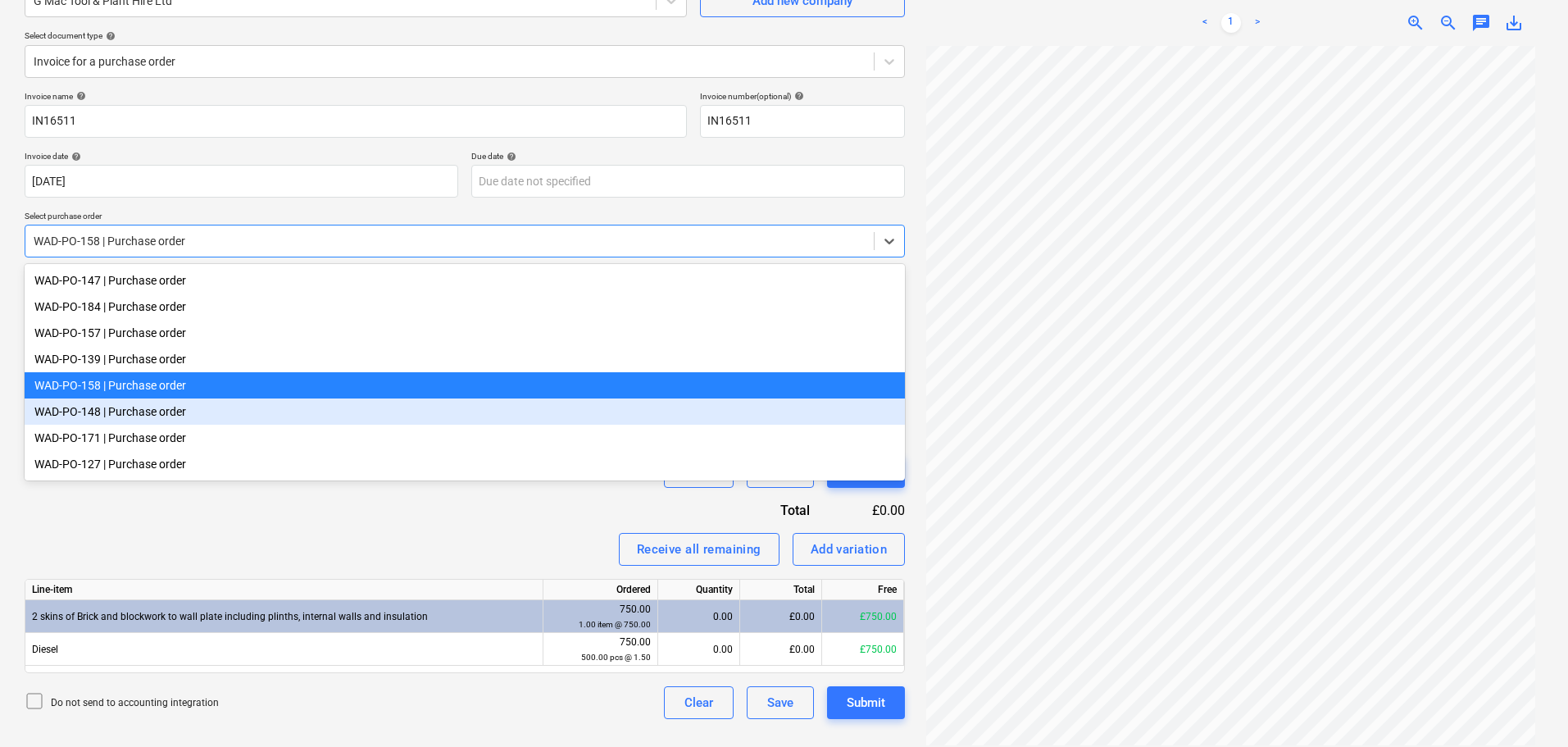
click at [129, 413] on div "WAD-PO-148 | Purchase order" at bounding box center [464, 411] width 881 height 27
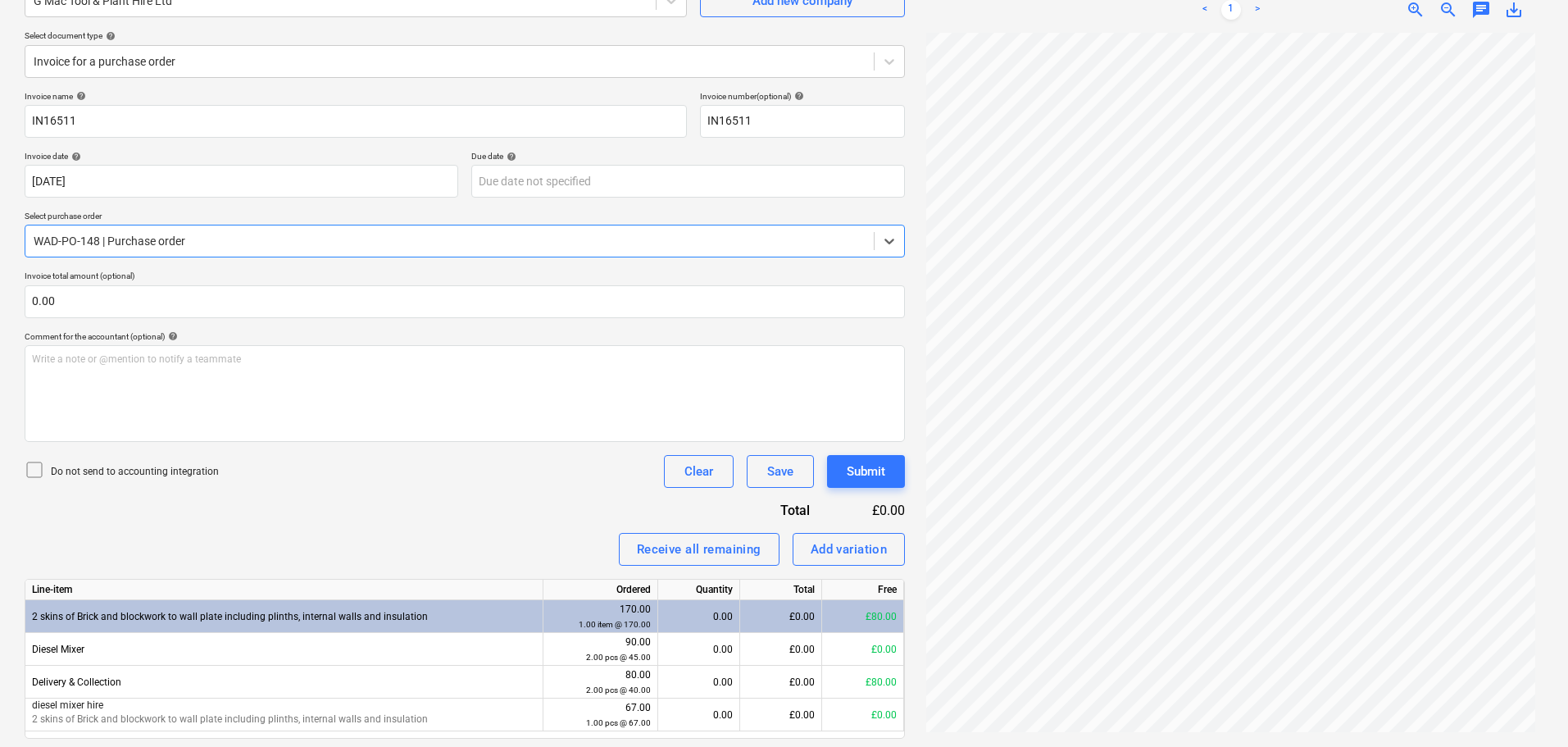
click at [159, 250] on div at bounding box center [450, 241] width 832 height 17
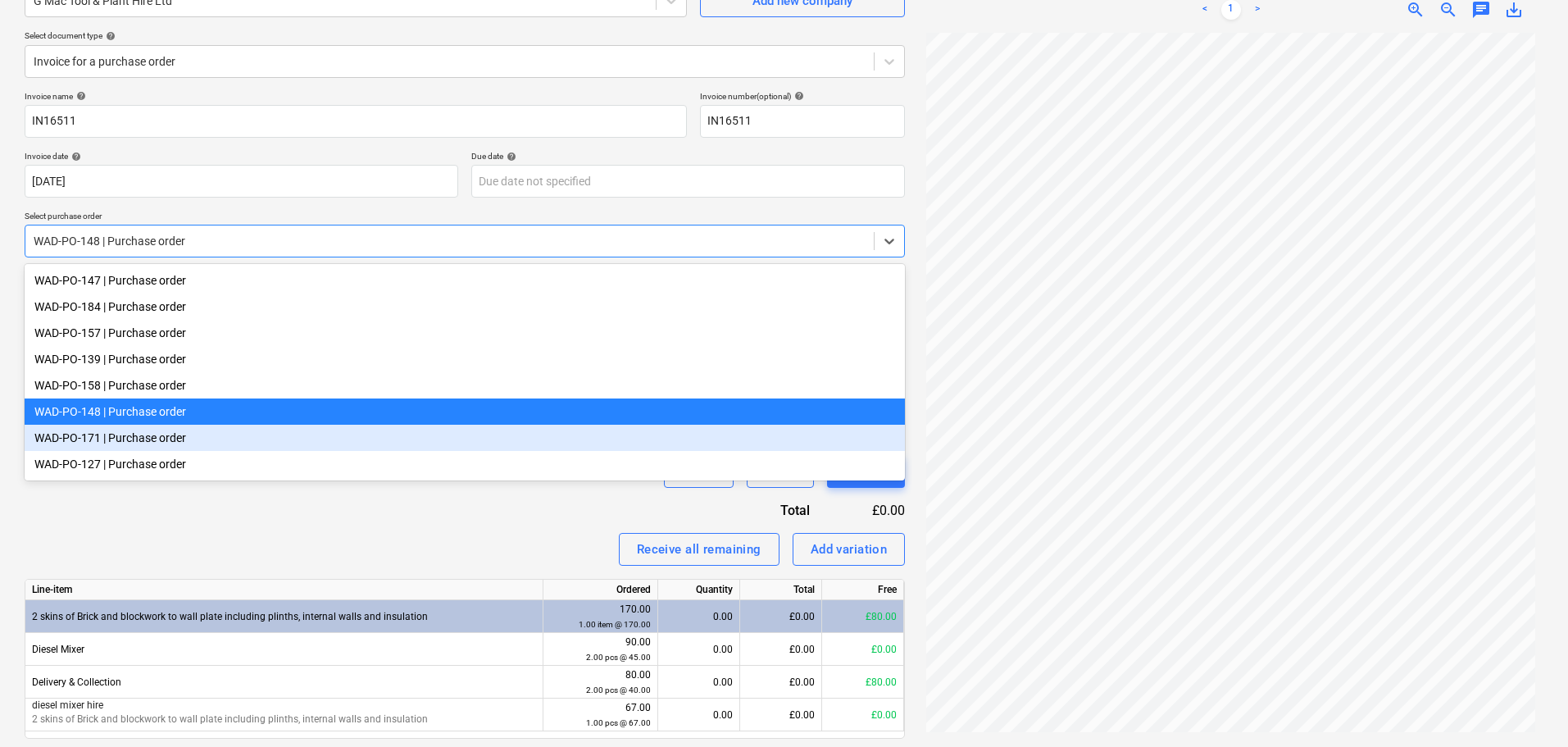
click at [124, 443] on div "WAD-PO-171 | Purchase order" at bounding box center [464, 438] width 881 height 27
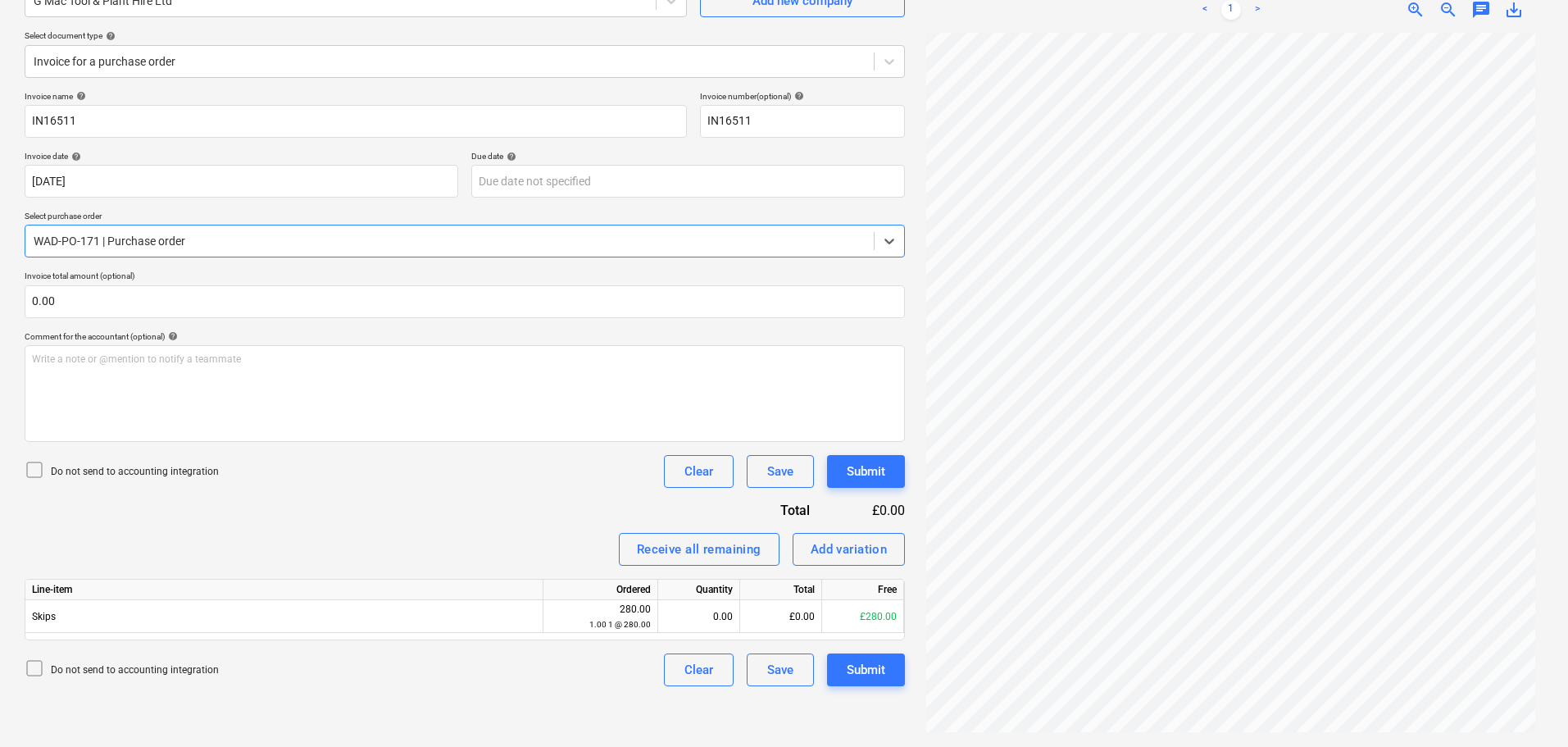
click at [177, 248] on div at bounding box center [450, 241] width 832 height 17
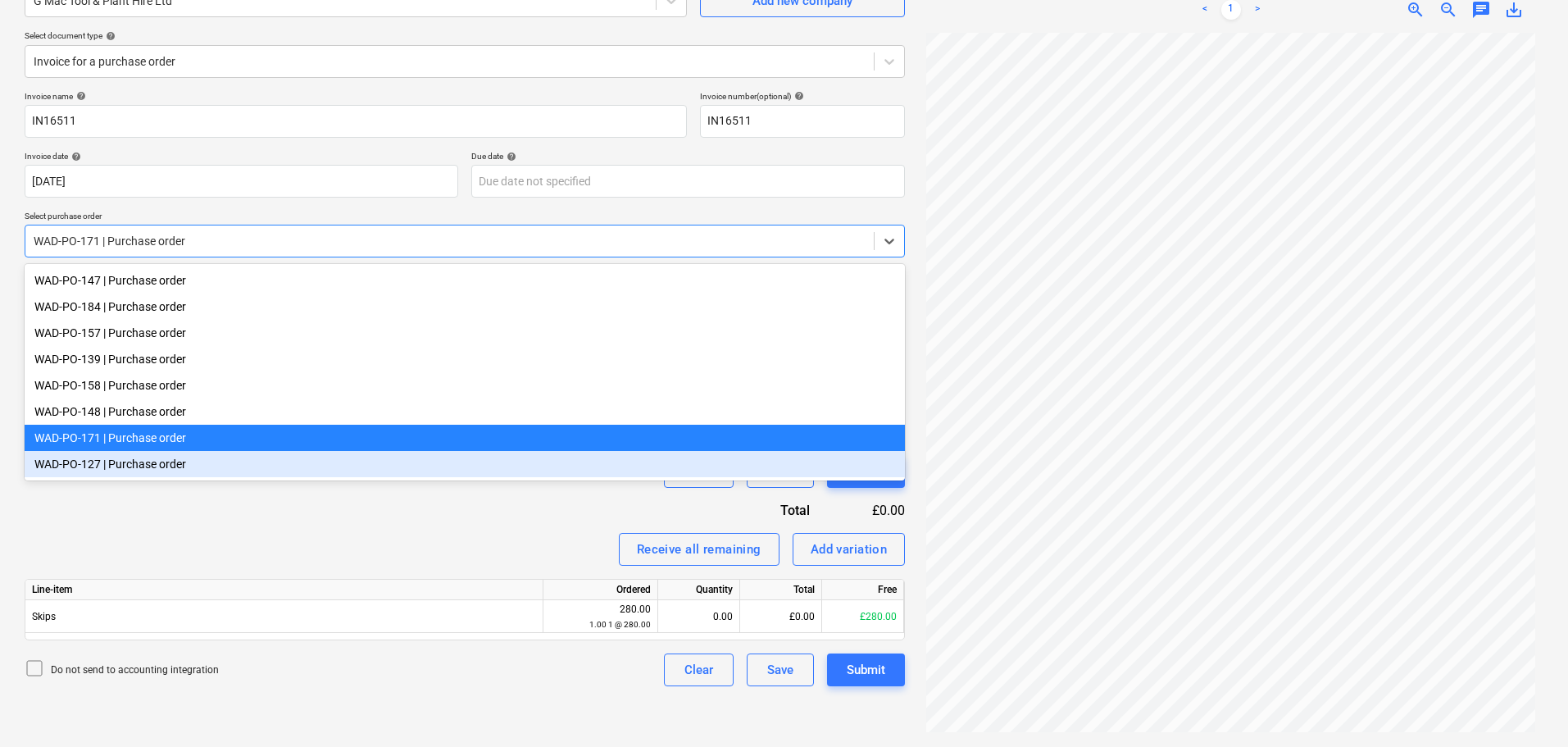
click at [116, 474] on div "WAD-PO-127 | Purchase order" at bounding box center [464, 464] width 881 height 27
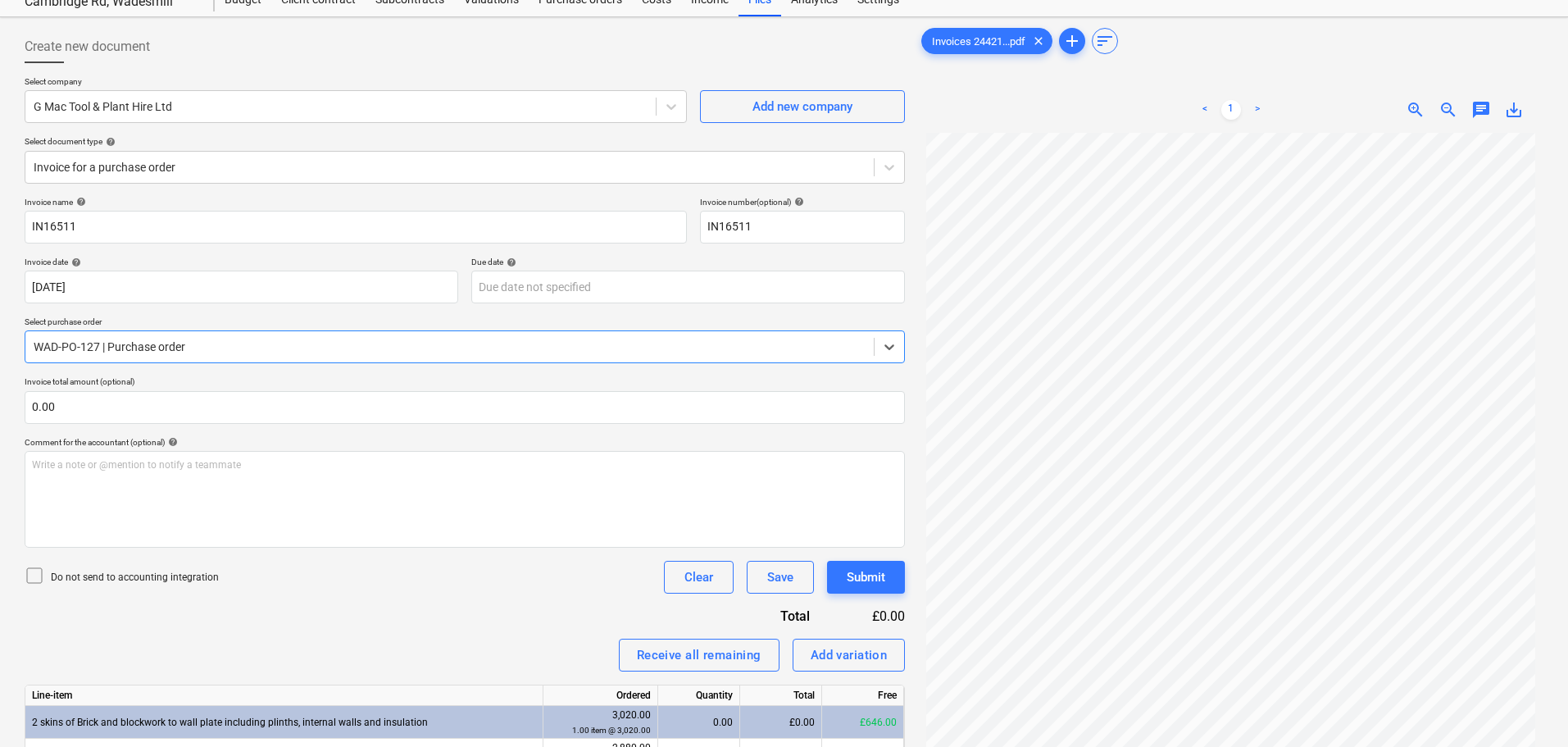
scroll to position [51, 0]
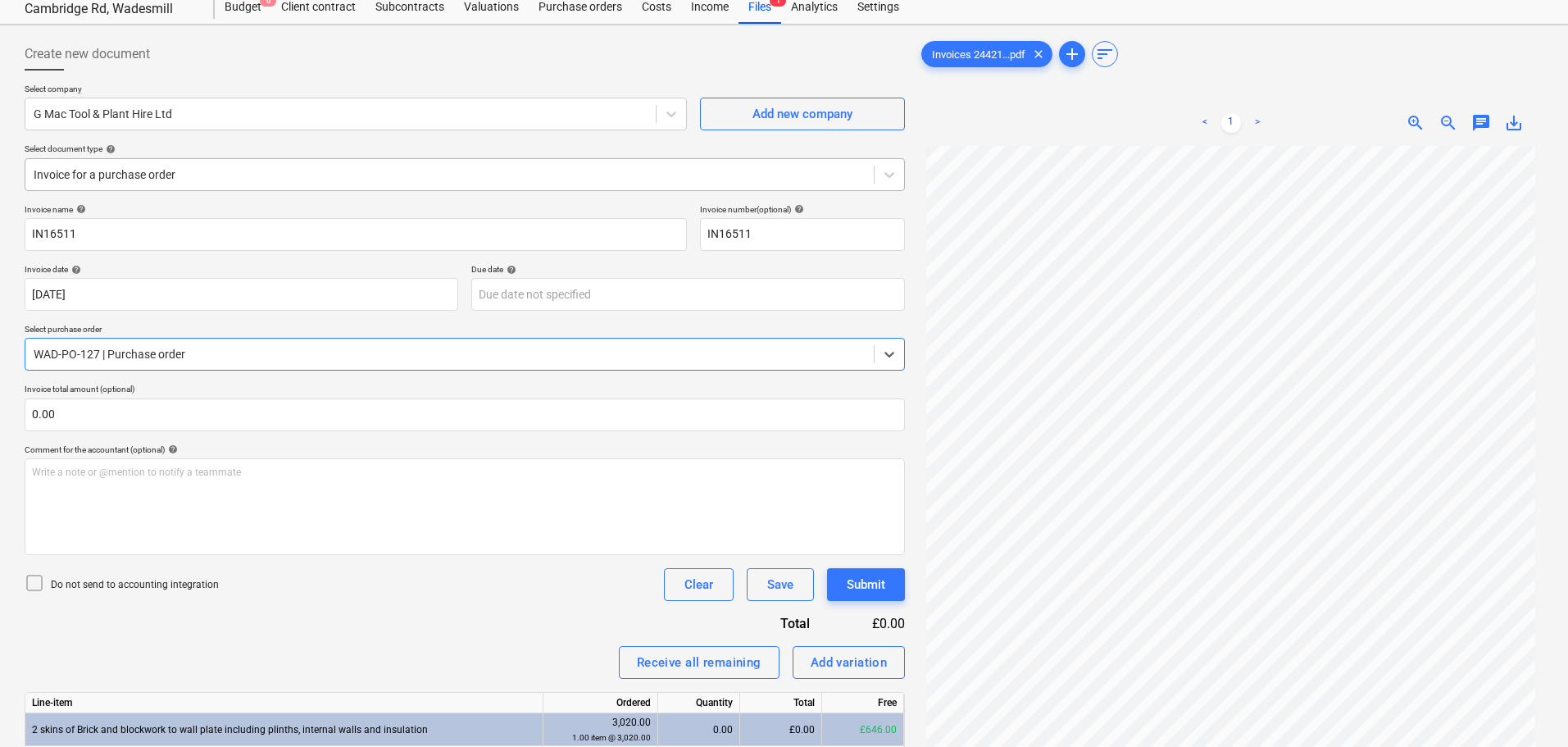
click at [176, 181] on div at bounding box center [450, 175] width 832 height 17
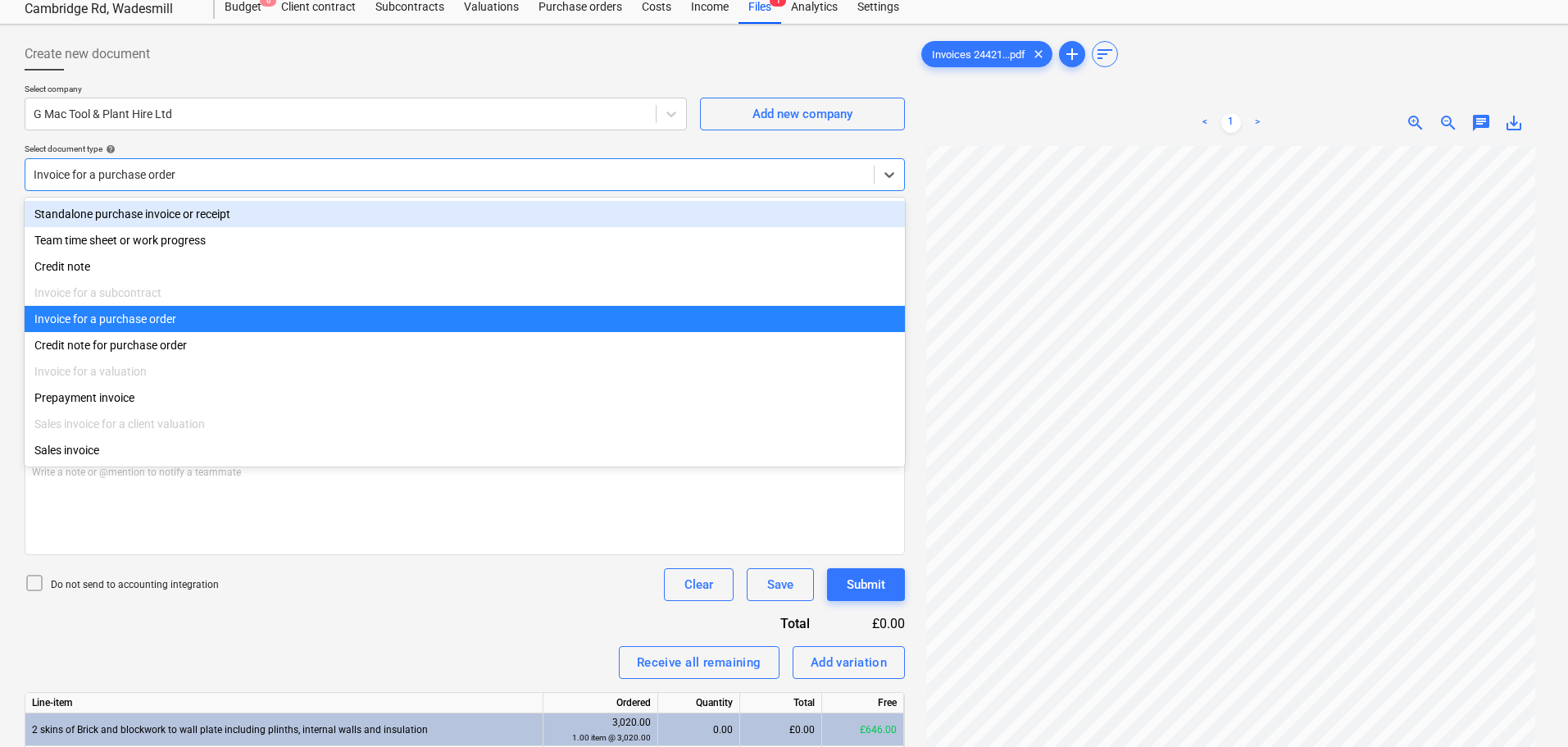
click at [148, 216] on div "Standalone purchase invoice or receipt" at bounding box center [464, 214] width 881 height 27
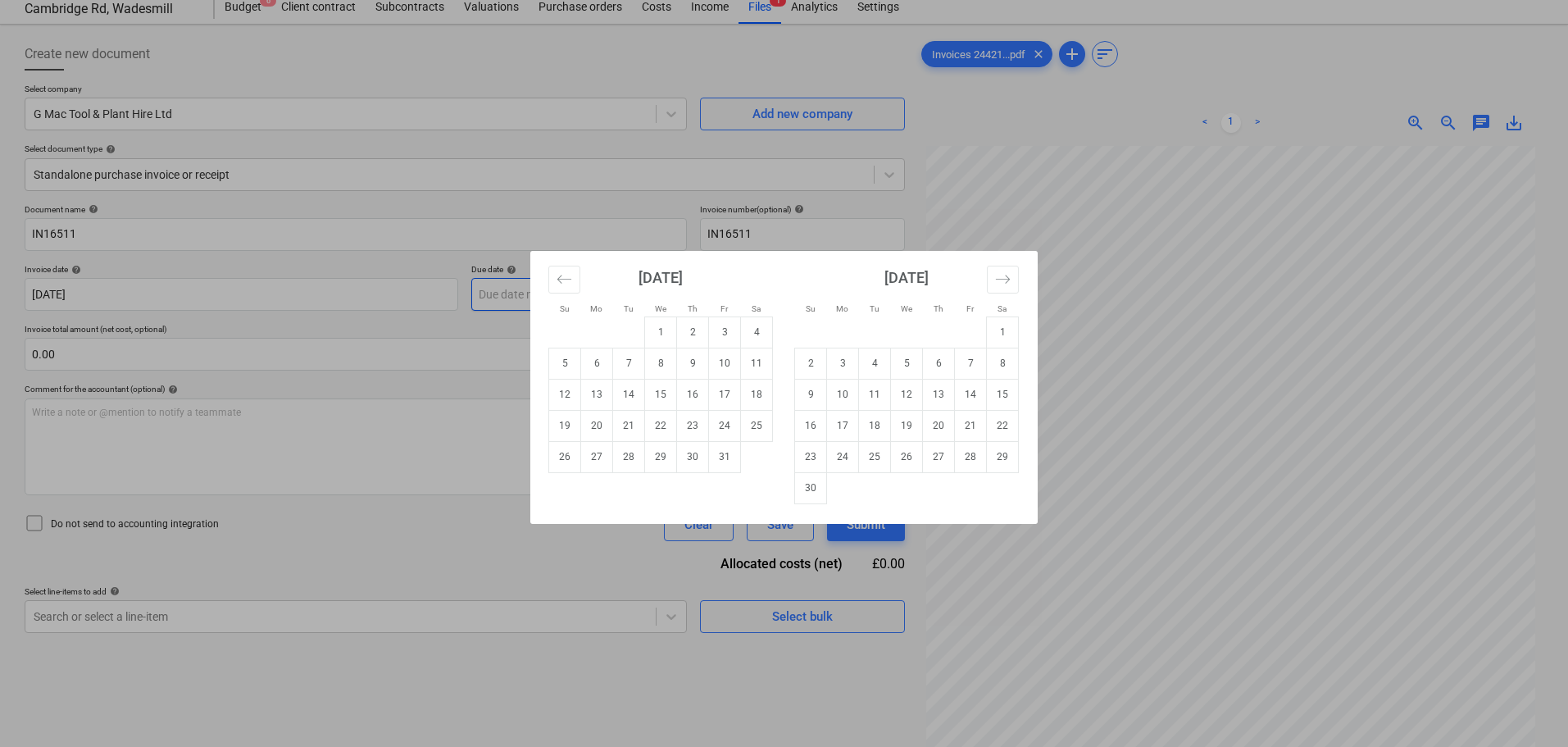
click at [508, 294] on body "Sales Projects Contacts Company Consolidated Invoices Inbox Approvals format_si…" at bounding box center [784, 322] width 1568 height 747
click at [719, 455] on td "31" at bounding box center [725, 457] width 32 height 32
type input "31 Oct 2025"
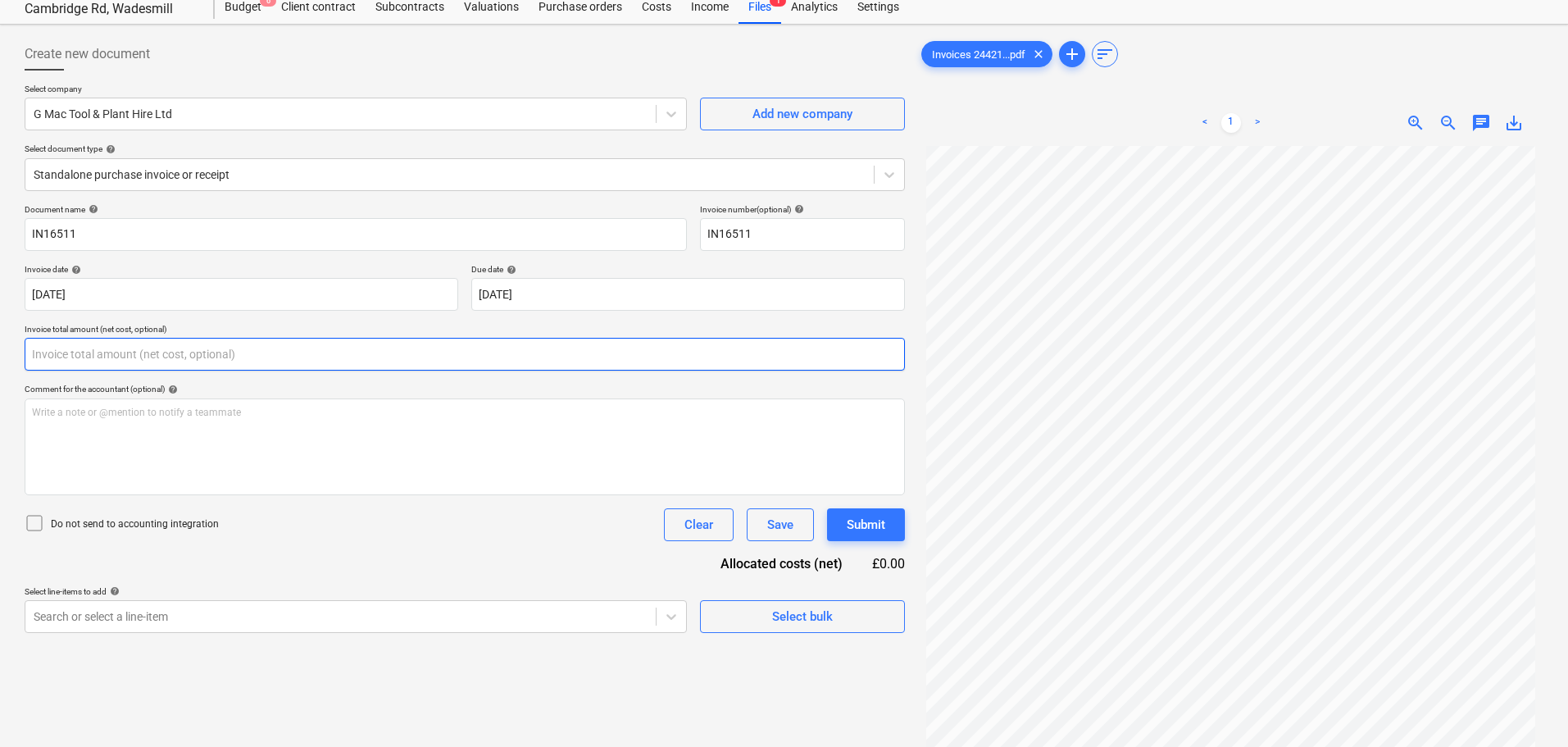
click at [211, 358] on input "text" at bounding box center [464, 353] width 881 height 33
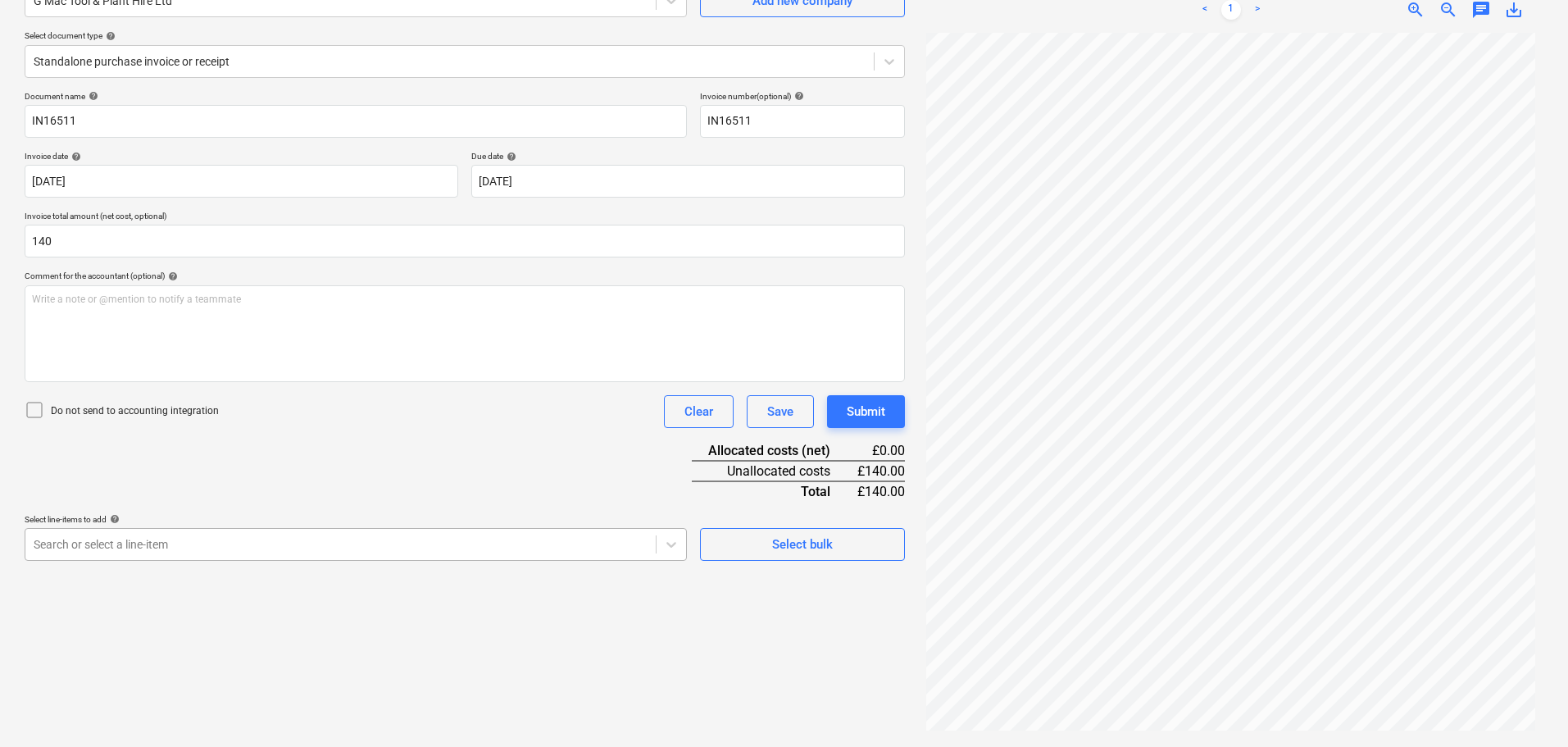
type input "140.00"
click at [142, 542] on body "Sales Projects Contacts Company Consolidated Invoices Inbox Approvals format_si…" at bounding box center [784, 209] width 1568 height 747
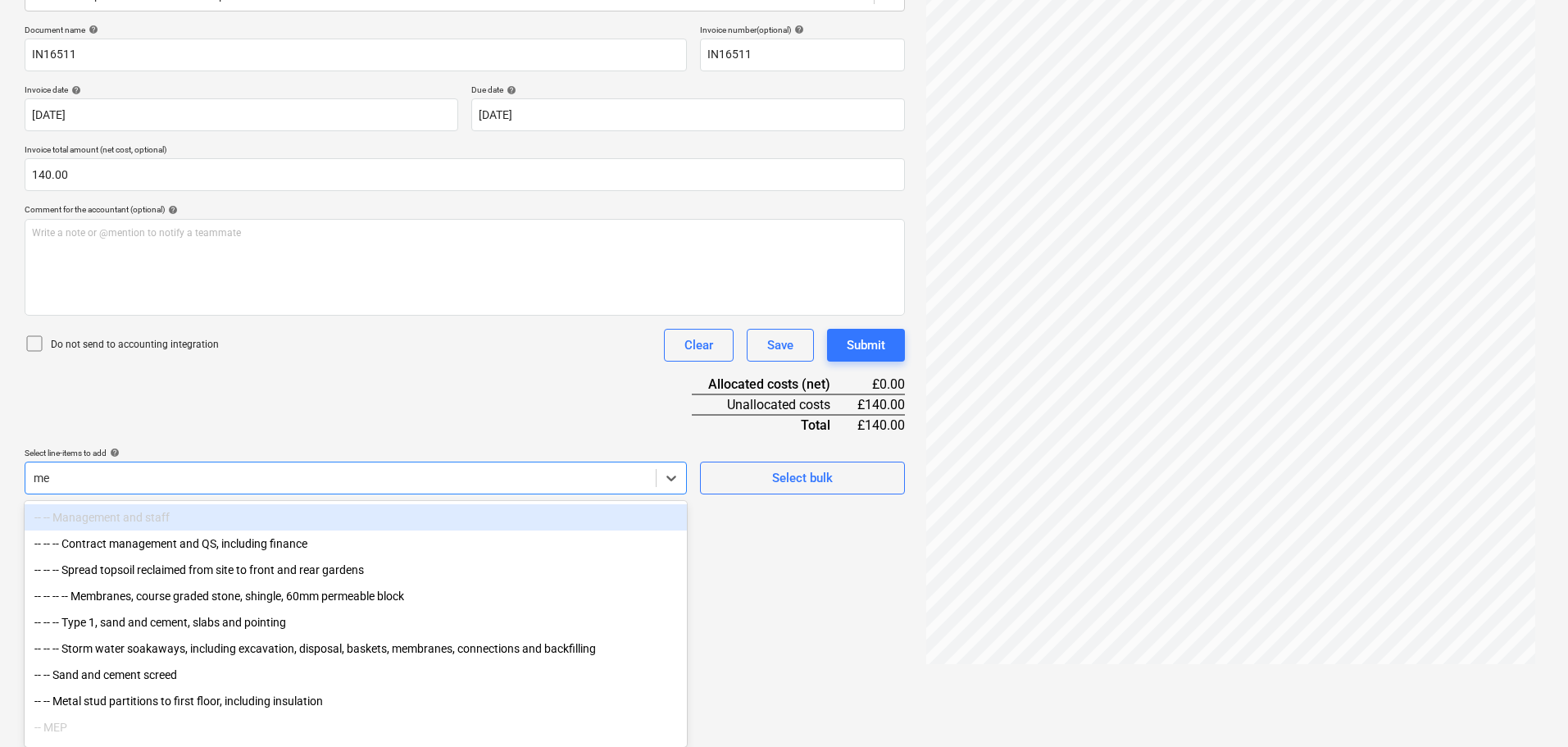
type input "m"
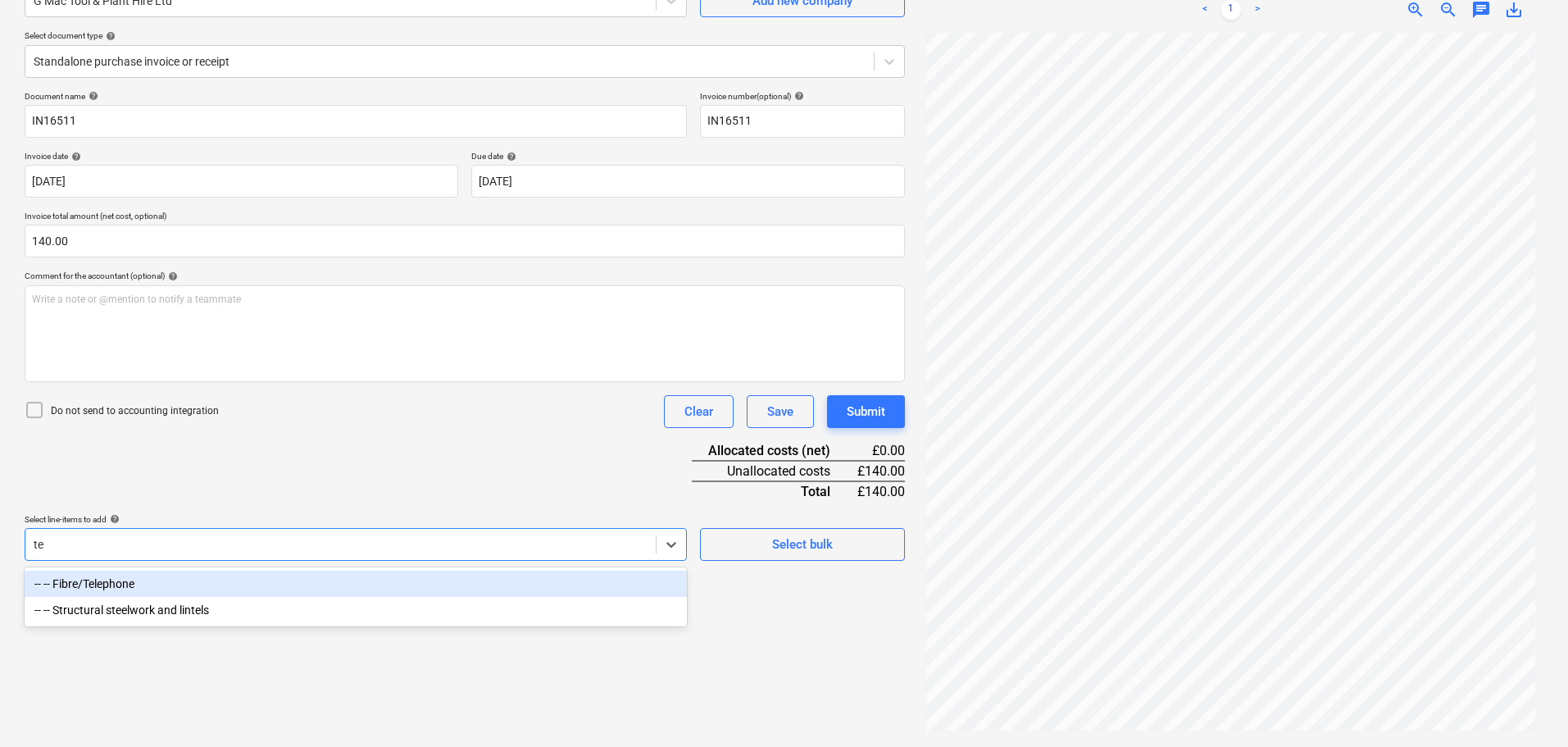
scroll to position [234, 0]
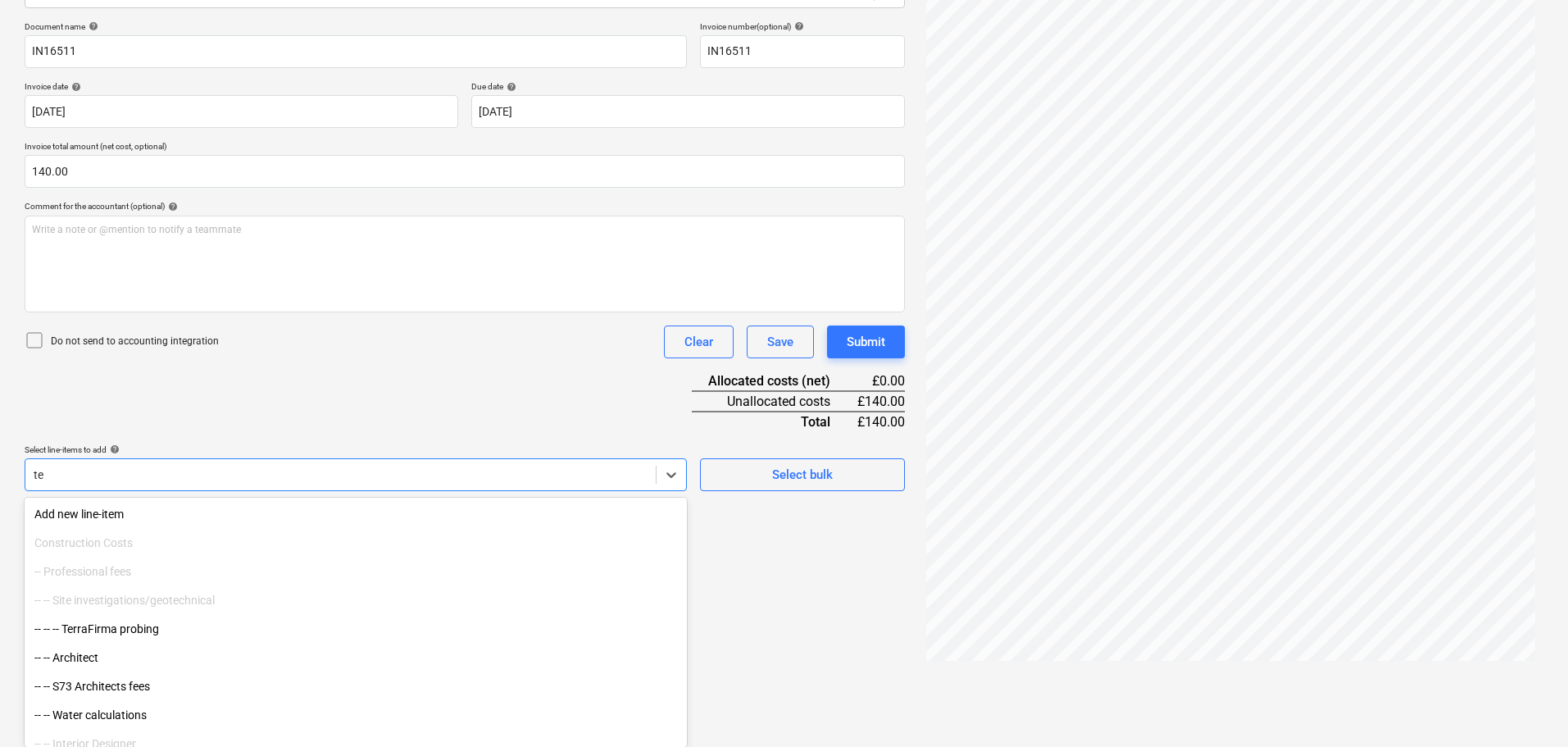
type input "t"
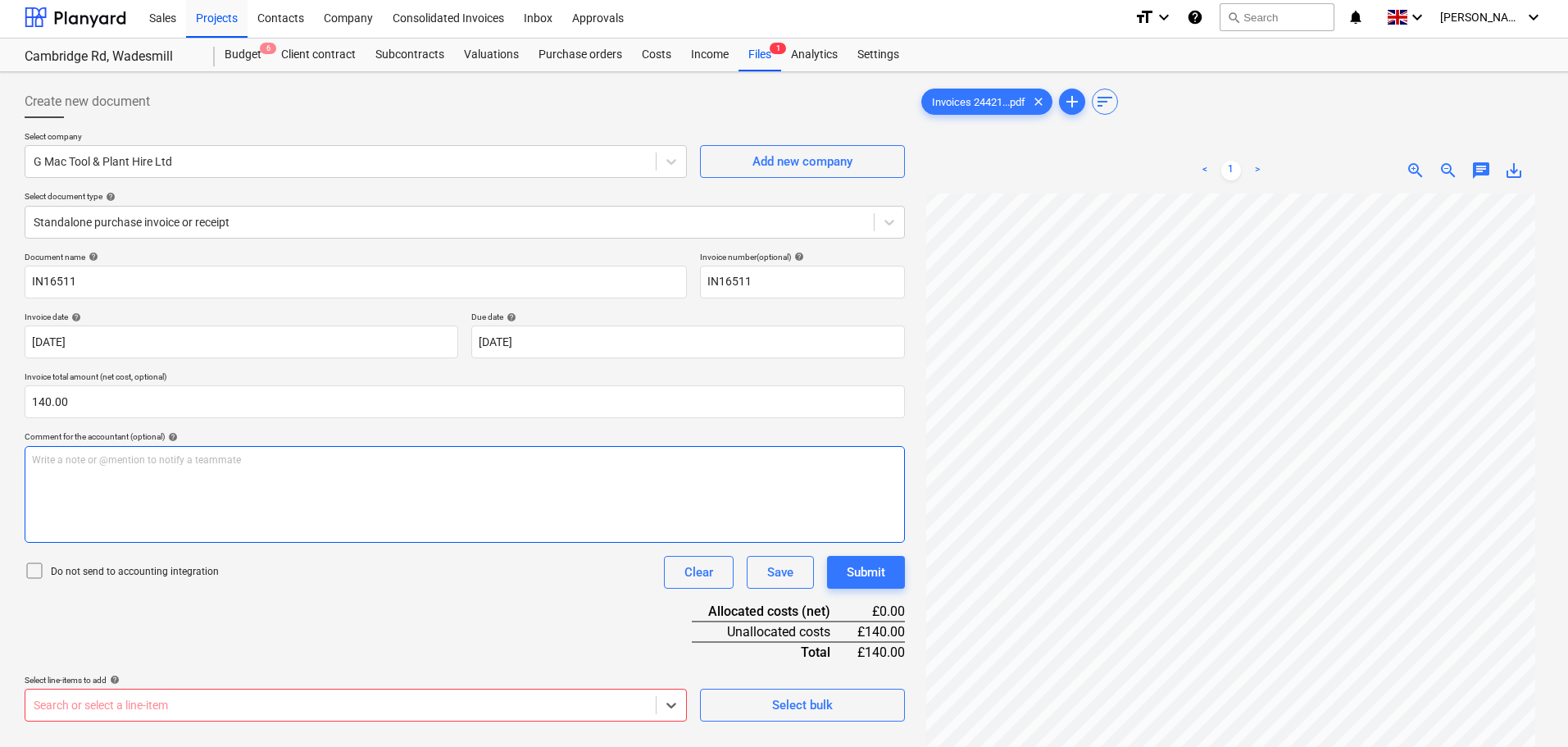
scroll to position [0, 0]
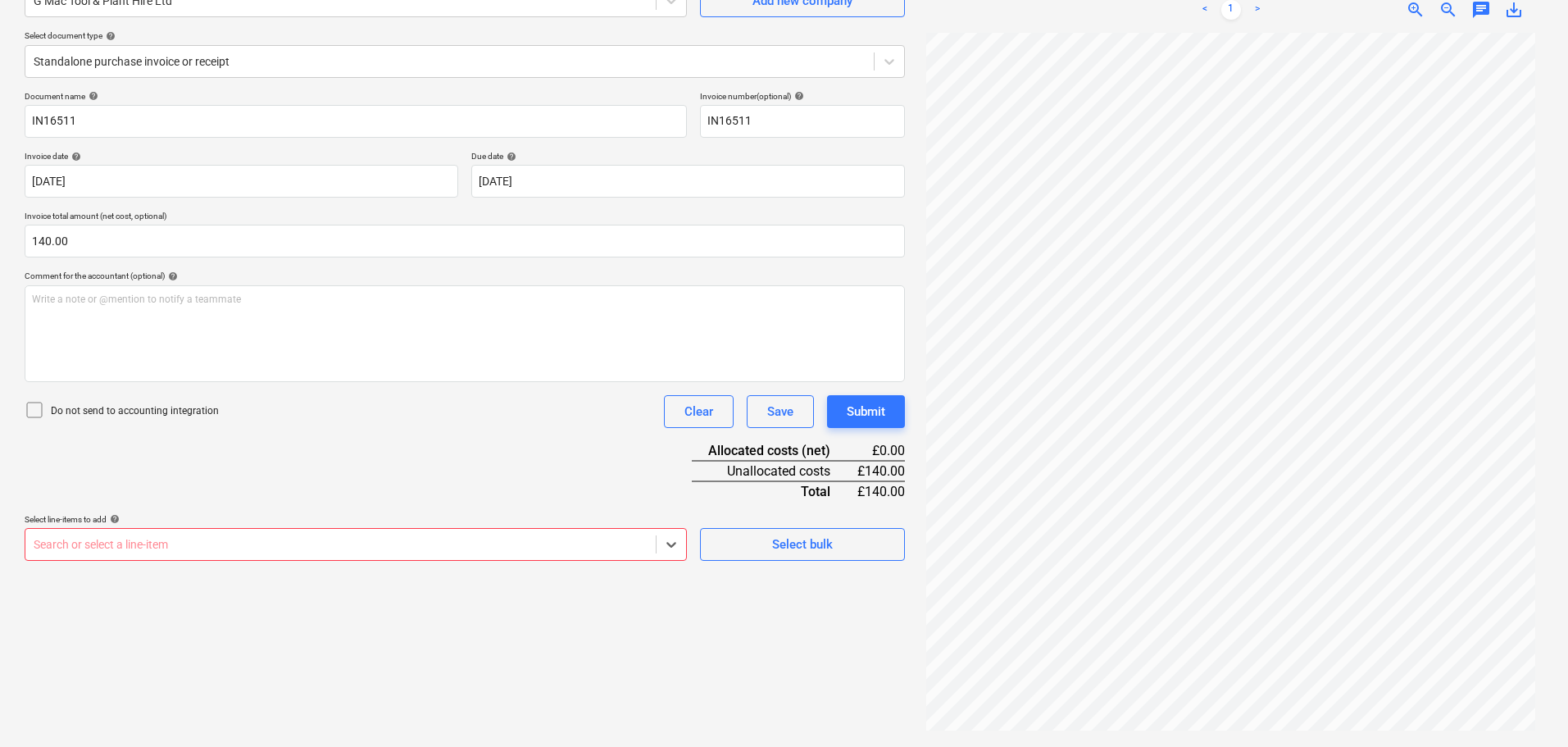
click at [113, 544] on body "Sales Projects Contacts Company Consolidated Invoices Inbox Approvals format_si…" at bounding box center [784, 209] width 1568 height 747
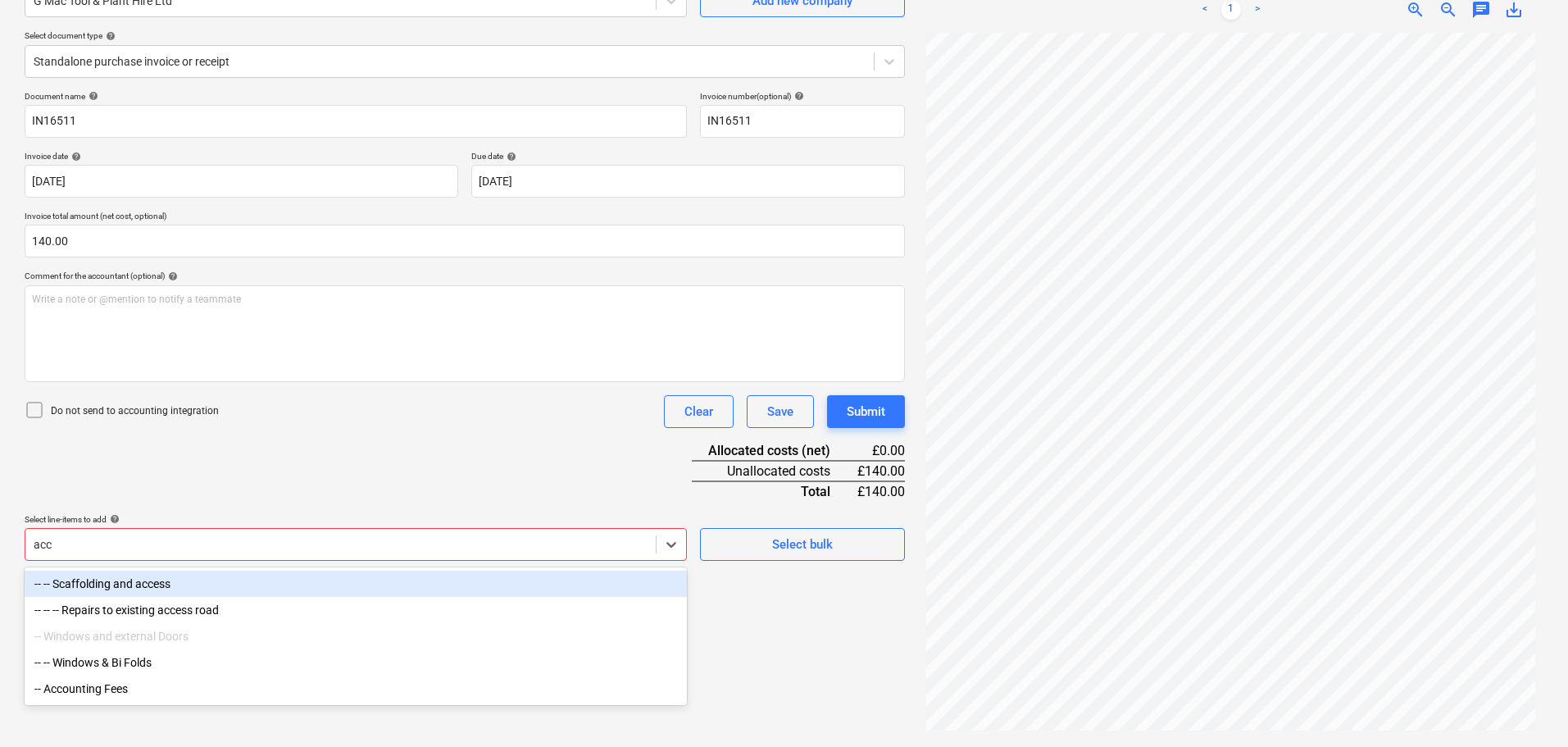
scroll to position [164, 0]
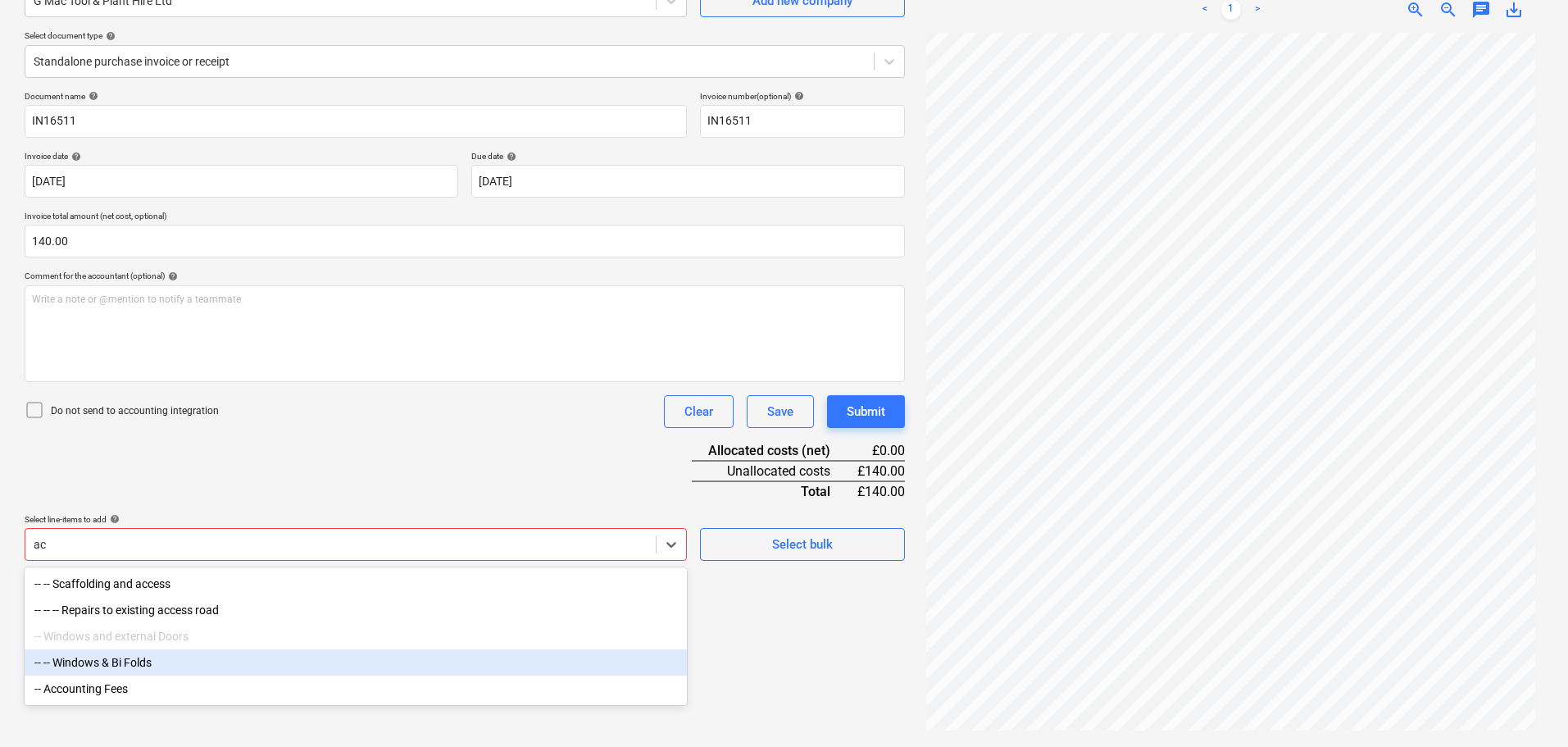
type input "a"
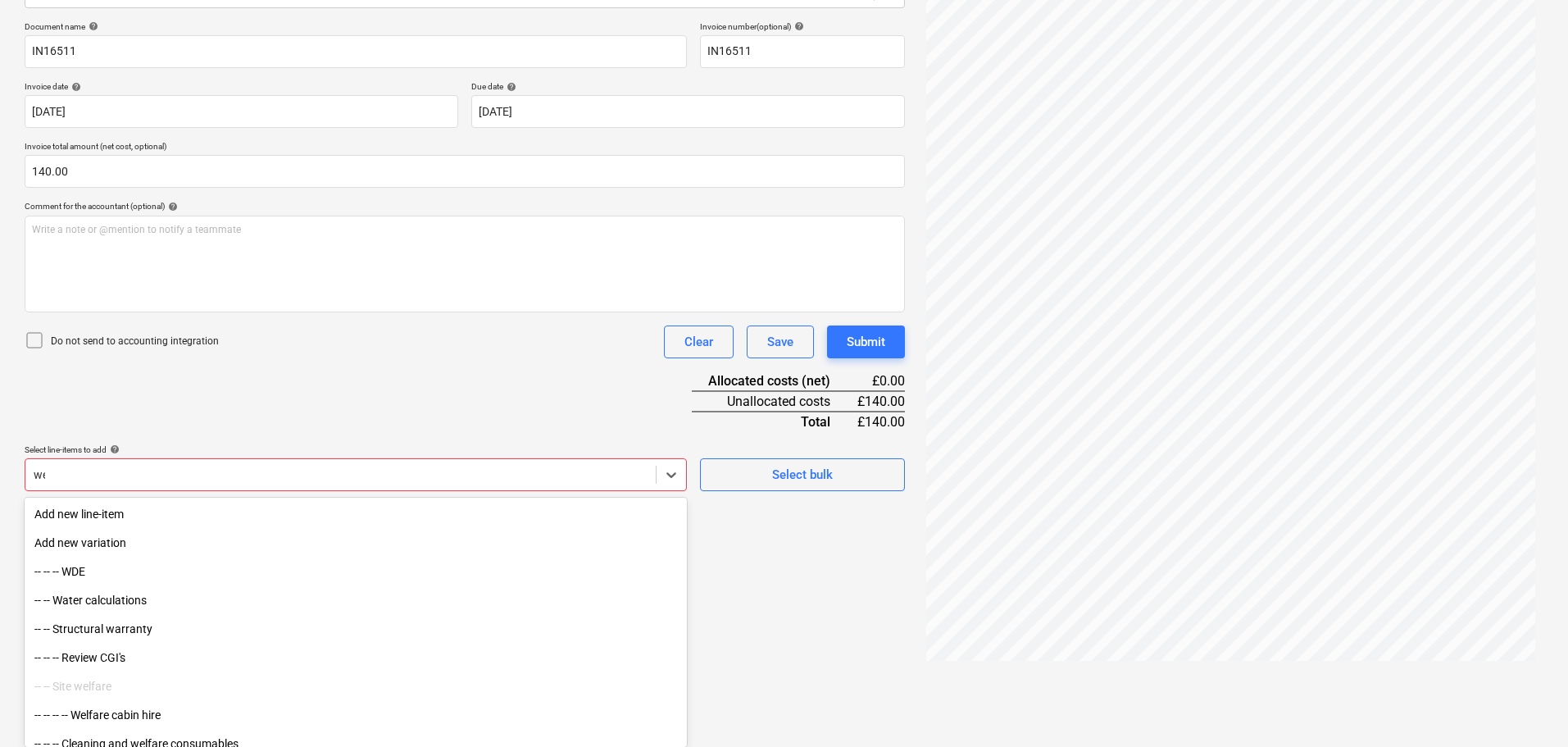
type input "wel"
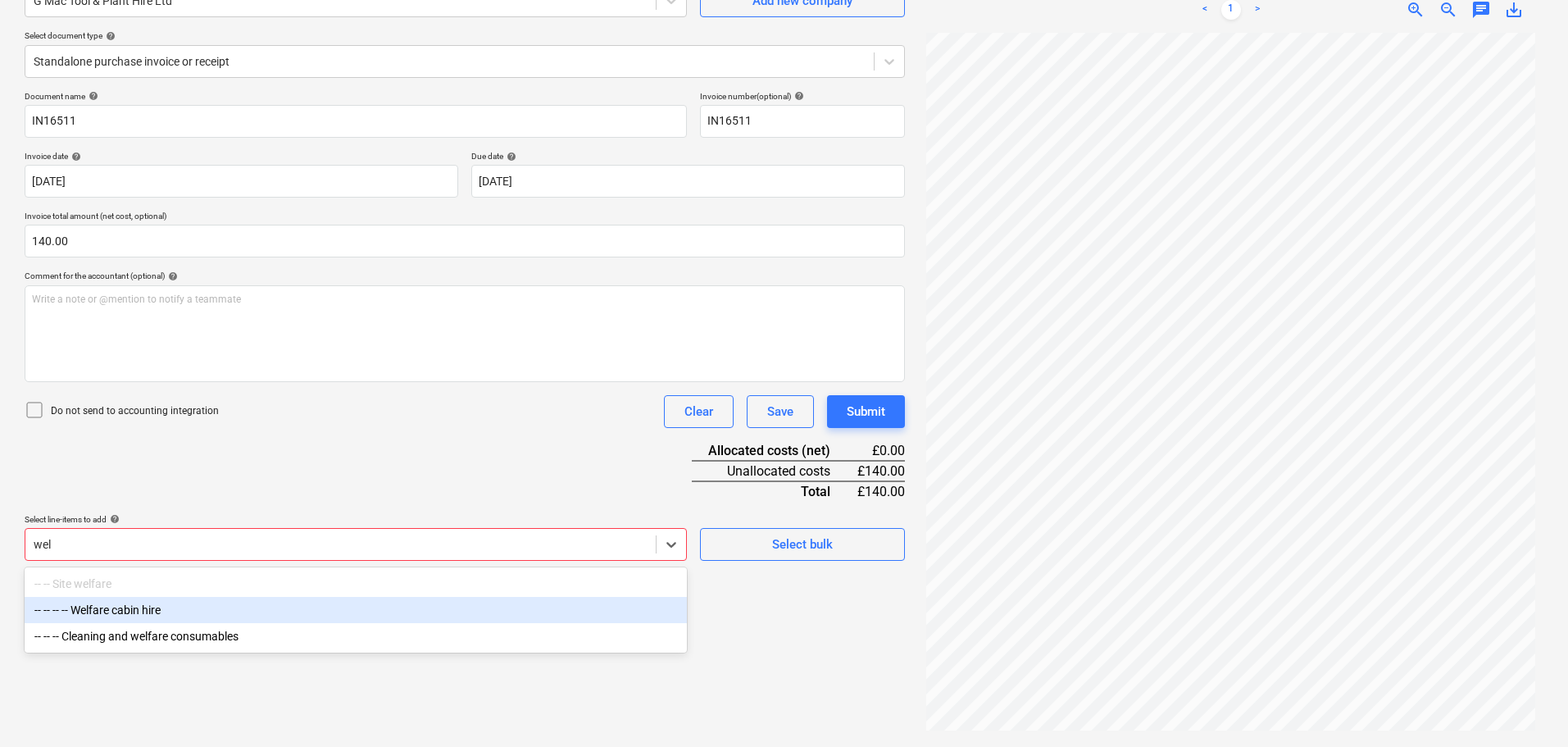
click at [196, 606] on div "-- -- -- -- Welfare cabin hire" at bounding box center [356, 610] width 663 height 27
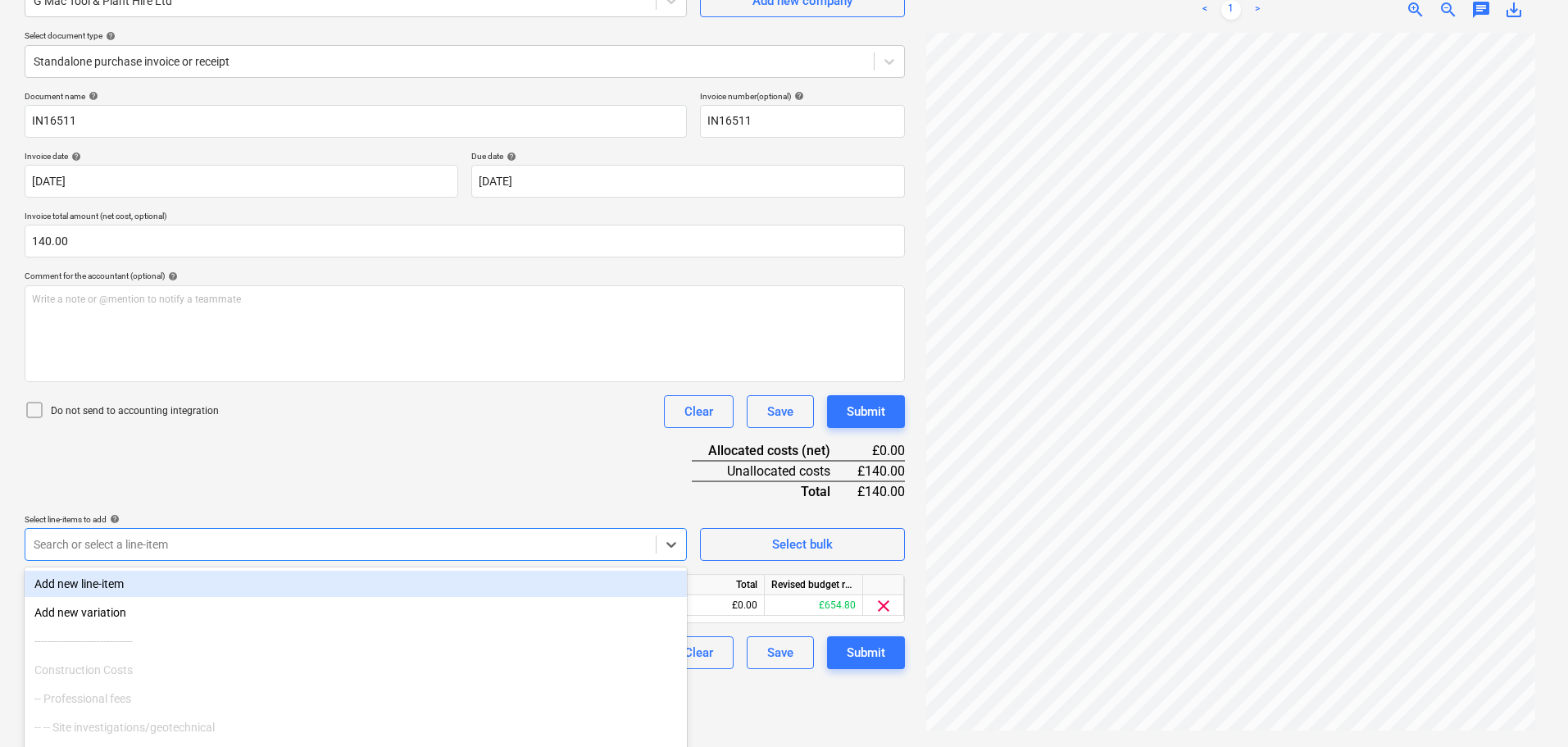
click at [430, 465] on div "Document name help IN16511 Invoice number (optional) help IN16511 Invoice date …" at bounding box center [464, 380] width 881 height 578
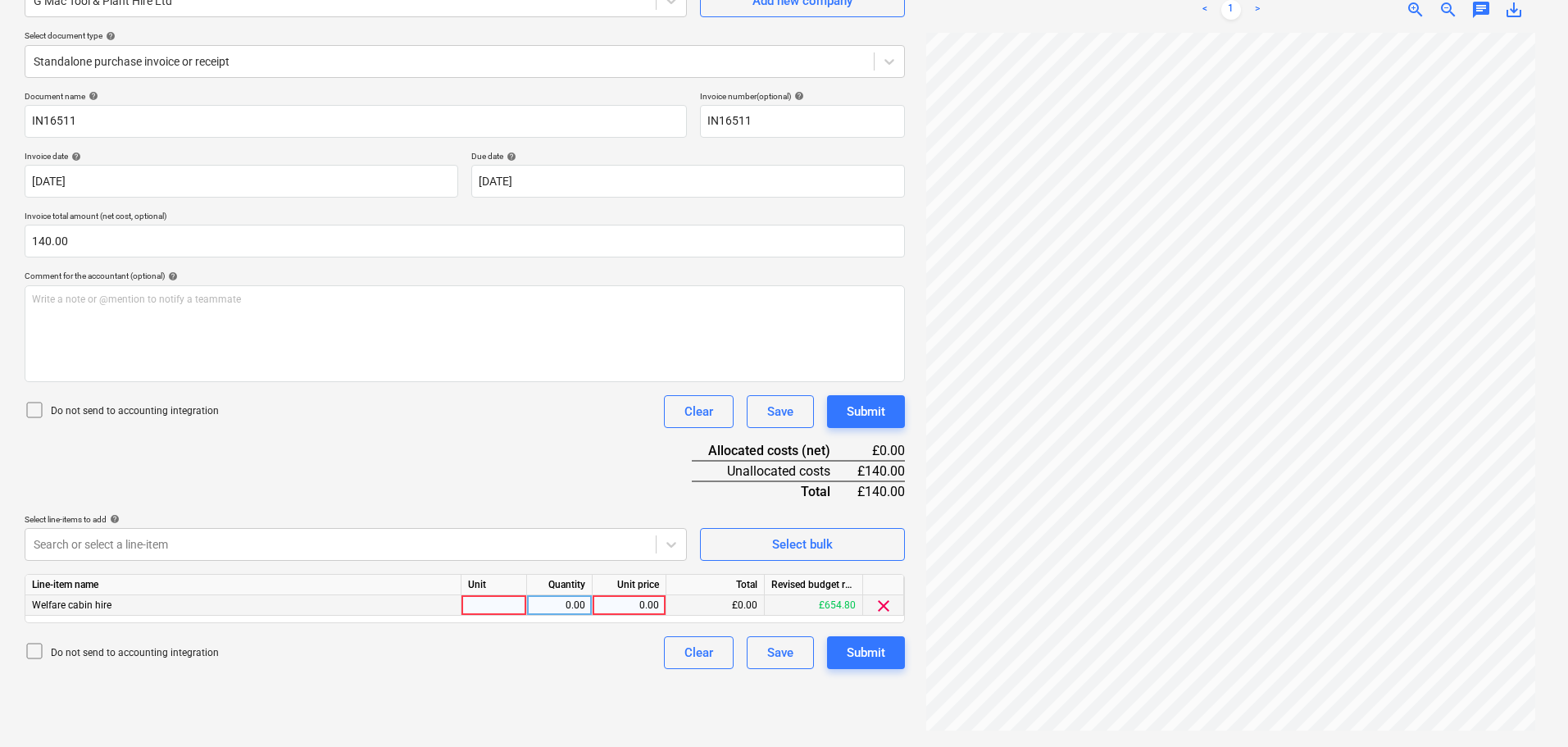
click at [629, 606] on div "0.00" at bounding box center [629, 605] width 60 height 21
type input "140"
click at [636, 442] on div "Document name help IN16511 Invoice number (optional) help IN16511 Invoice date …" at bounding box center [464, 380] width 881 height 578
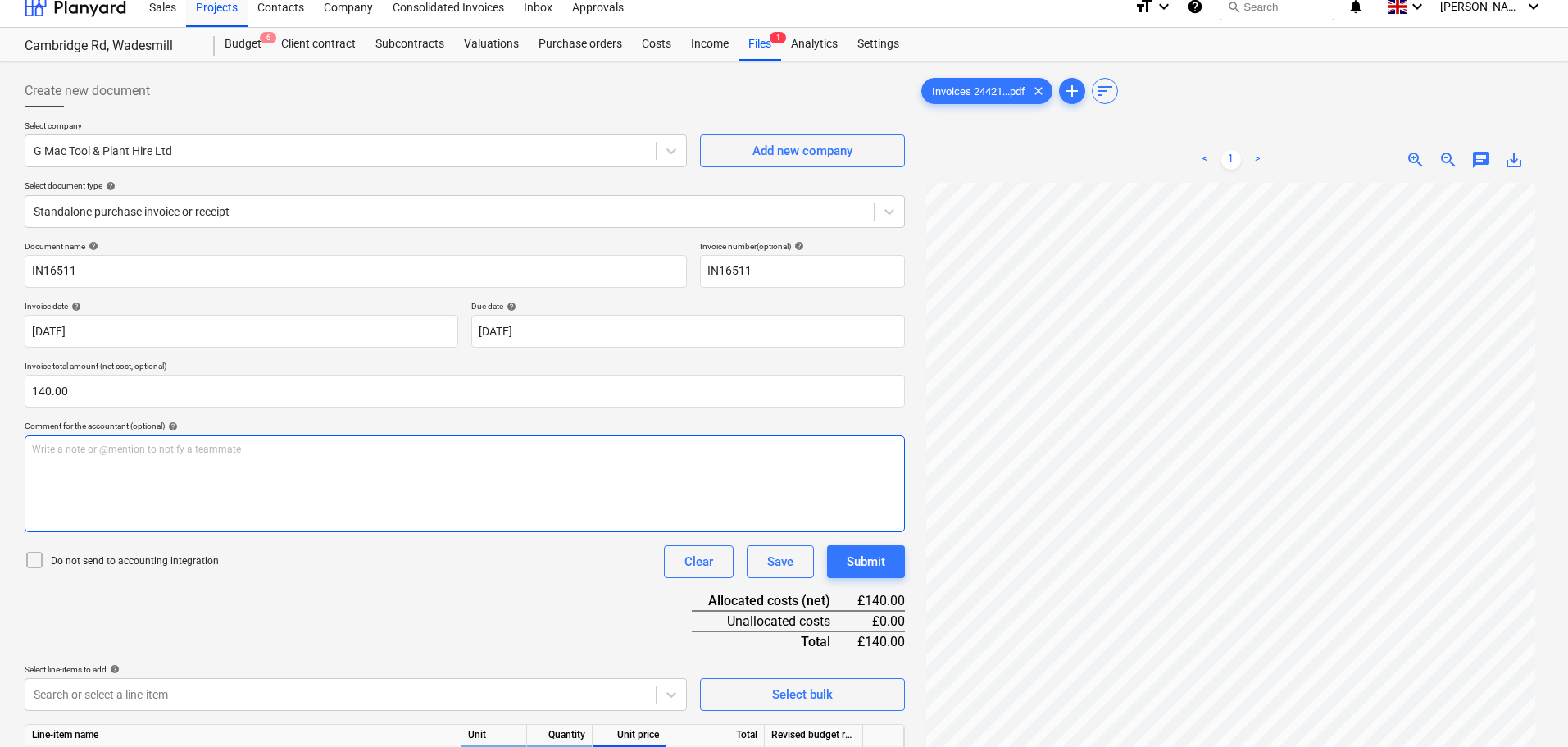
scroll to position [0, 0]
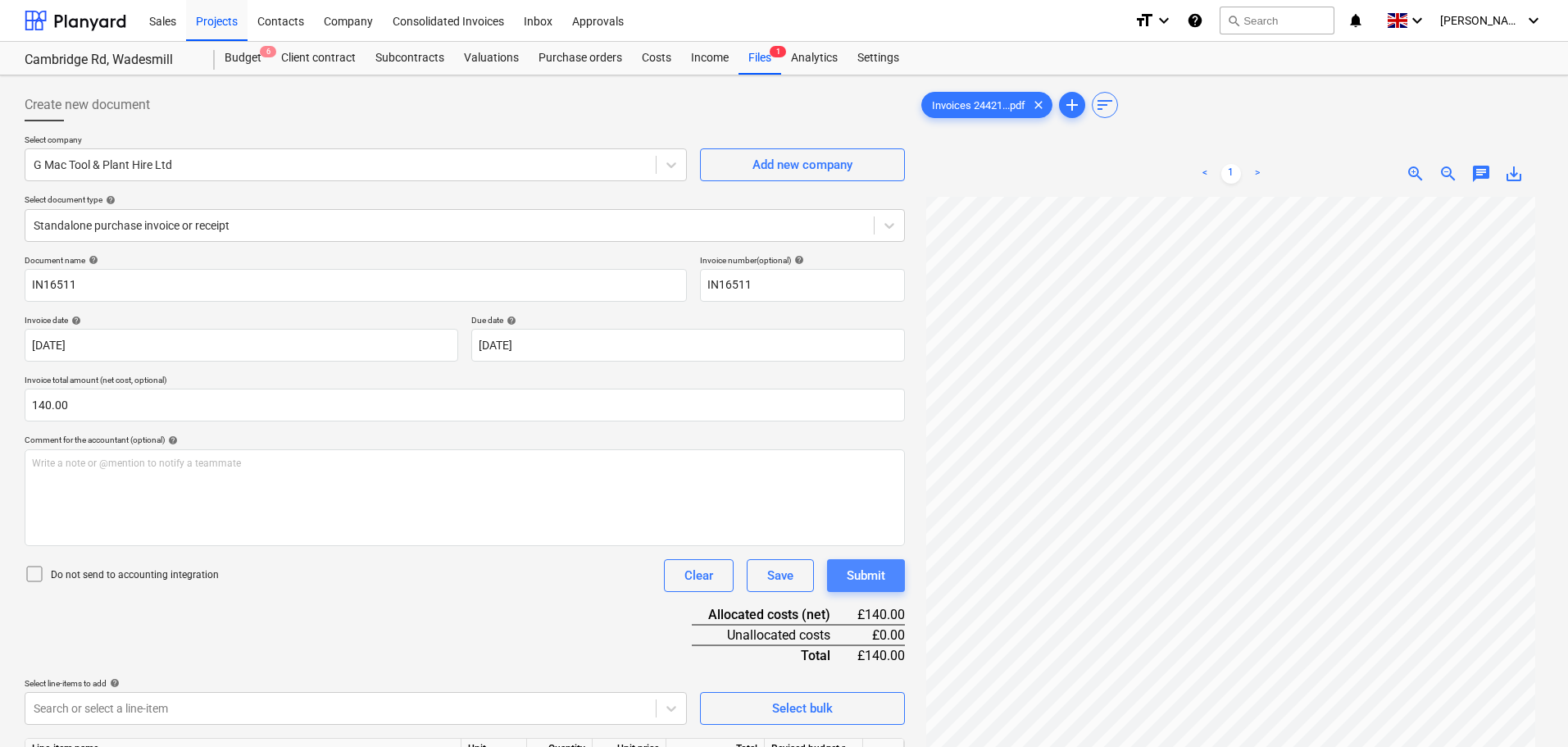
click at [882, 583] on div "Submit" at bounding box center [866, 576] width 38 height 22
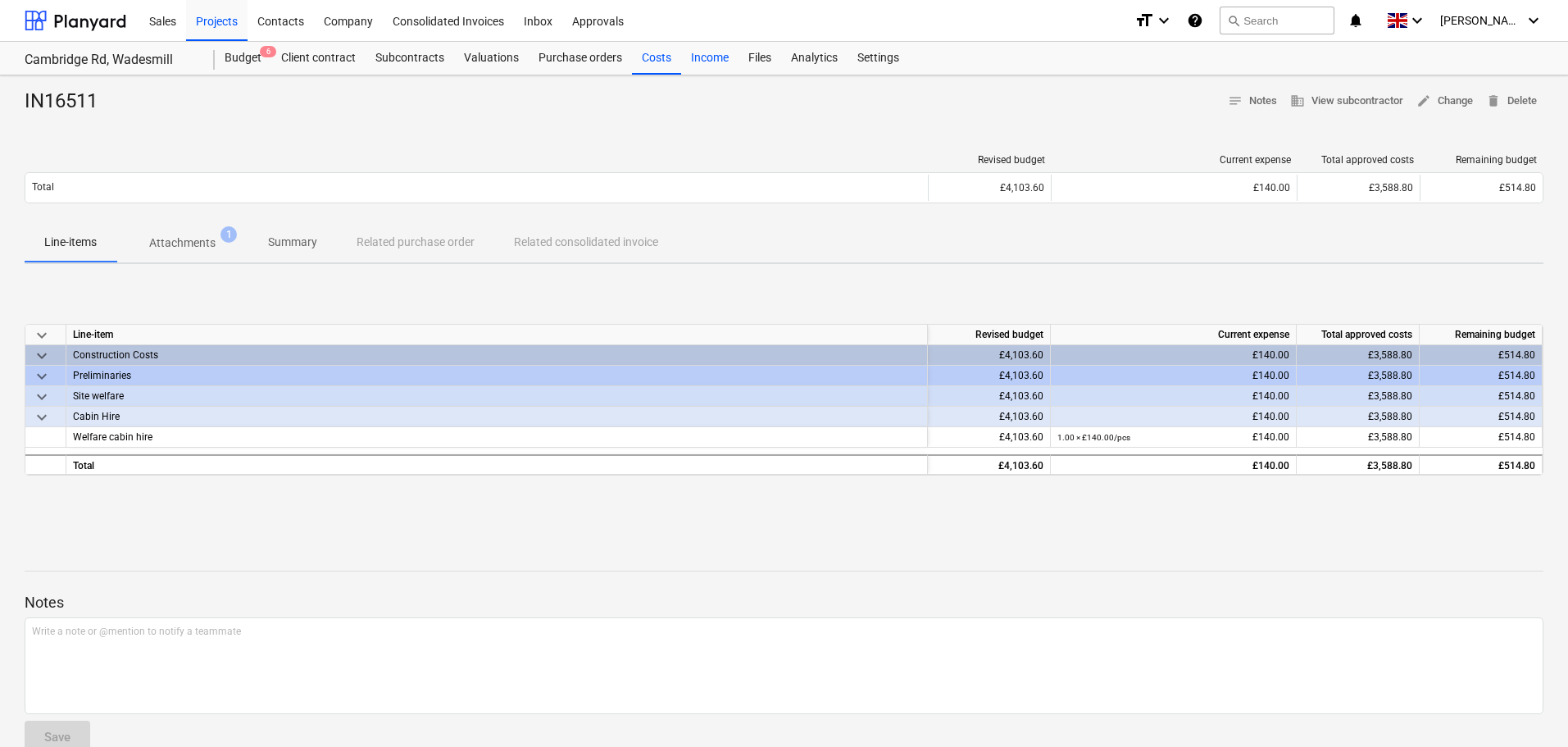
drag, startPoint x: 654, startPoint y: 56, endPoint x: 735, endPoint y: 66, distance: 81.6
click at [654, 56] on div "Costs" at bounding box center [657, 57] width 49 height 33
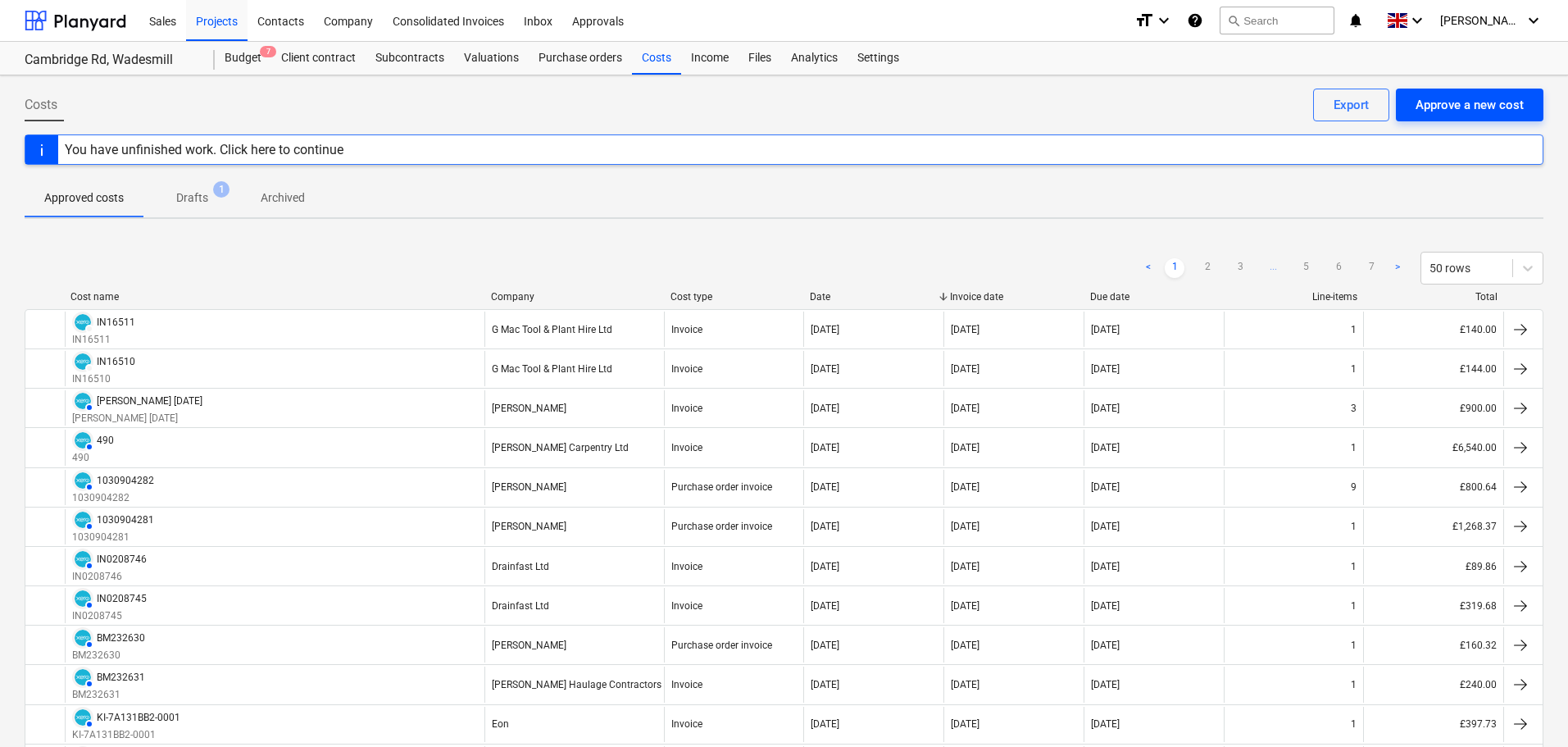
click at [1450, 102] on div "Approve a new cost" at bounding box center [1470, 106] width 108 height 22
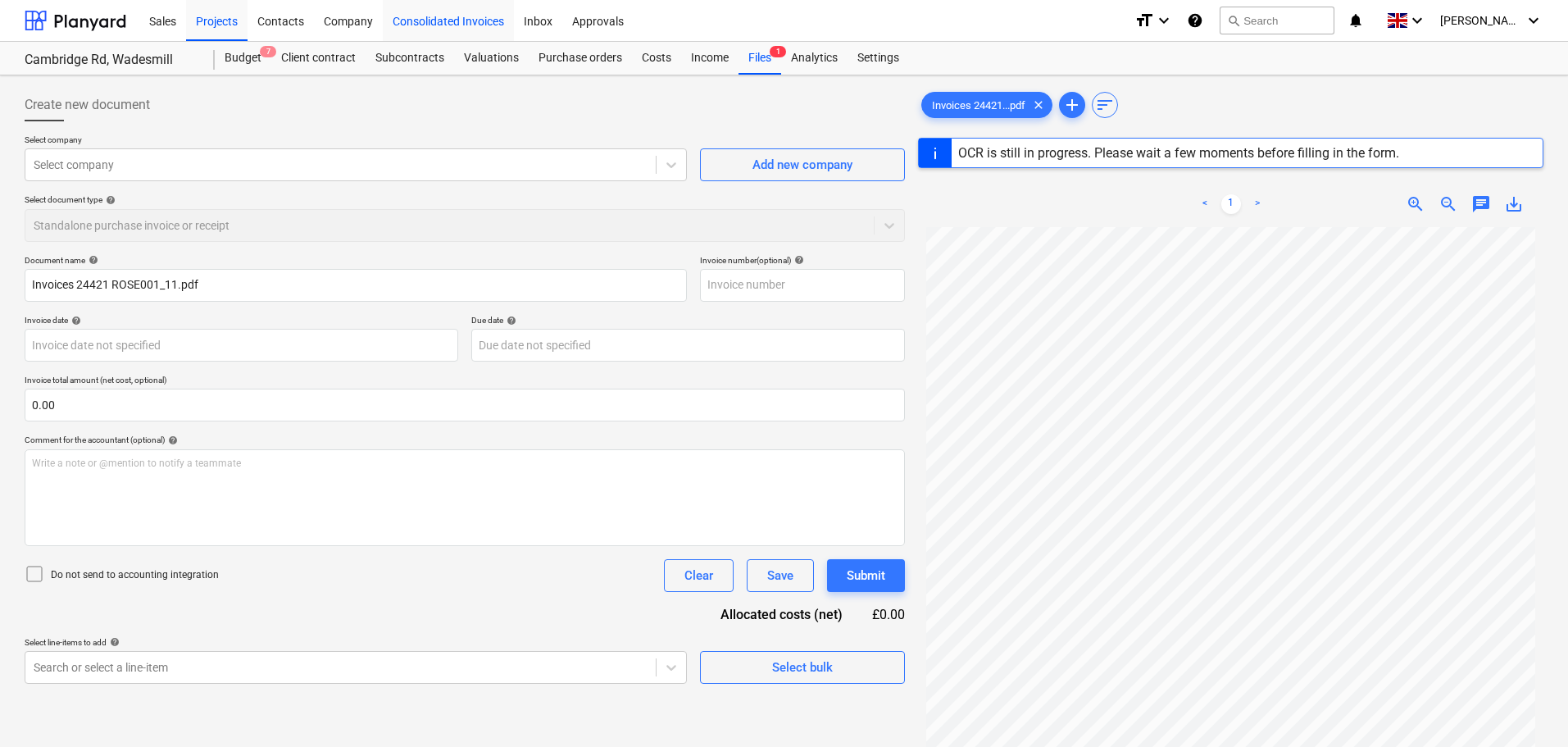
type input "IN16512"
type input "30 Sep 2025"
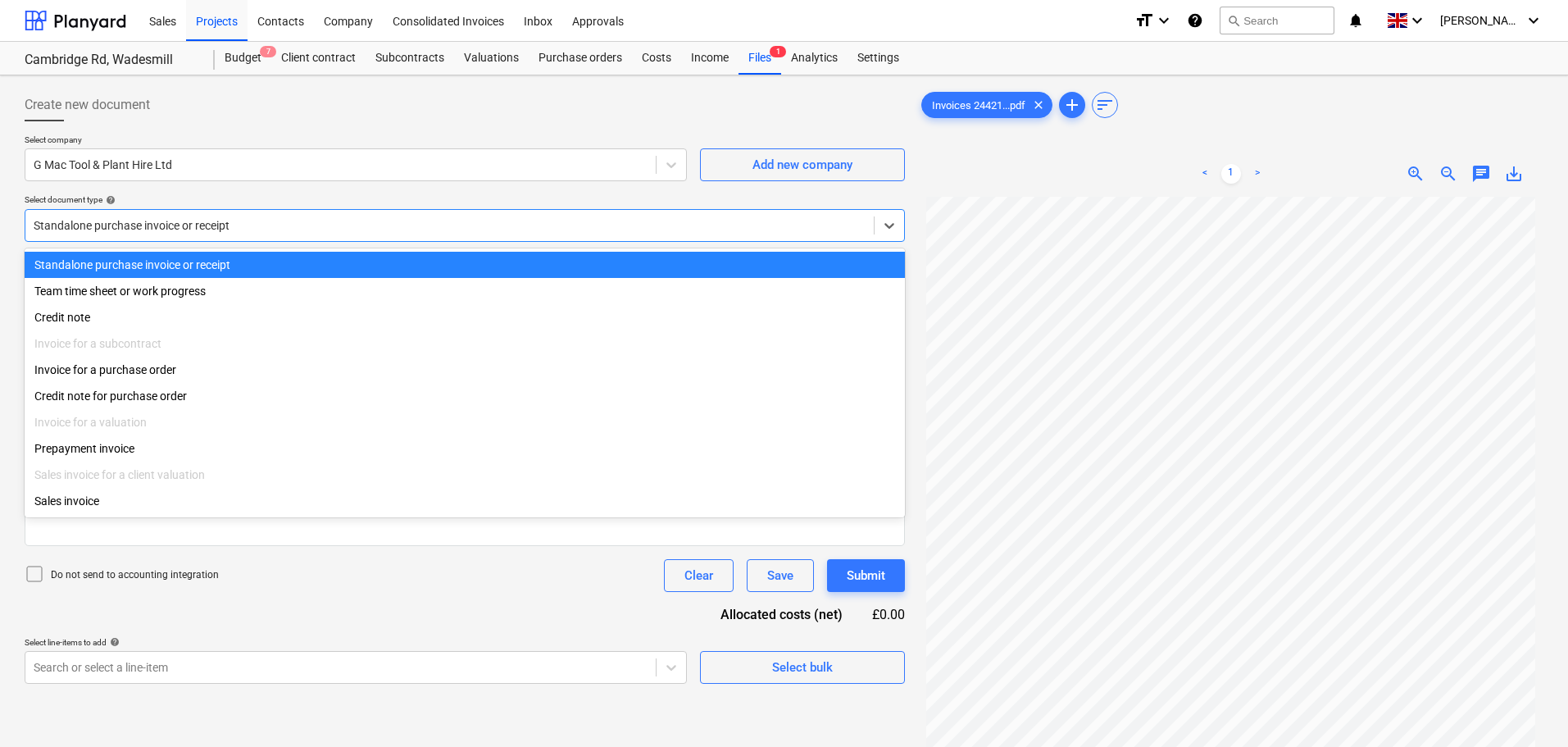
click at [188, 230] on div at bounding box center [450, 225] width 832 height 17
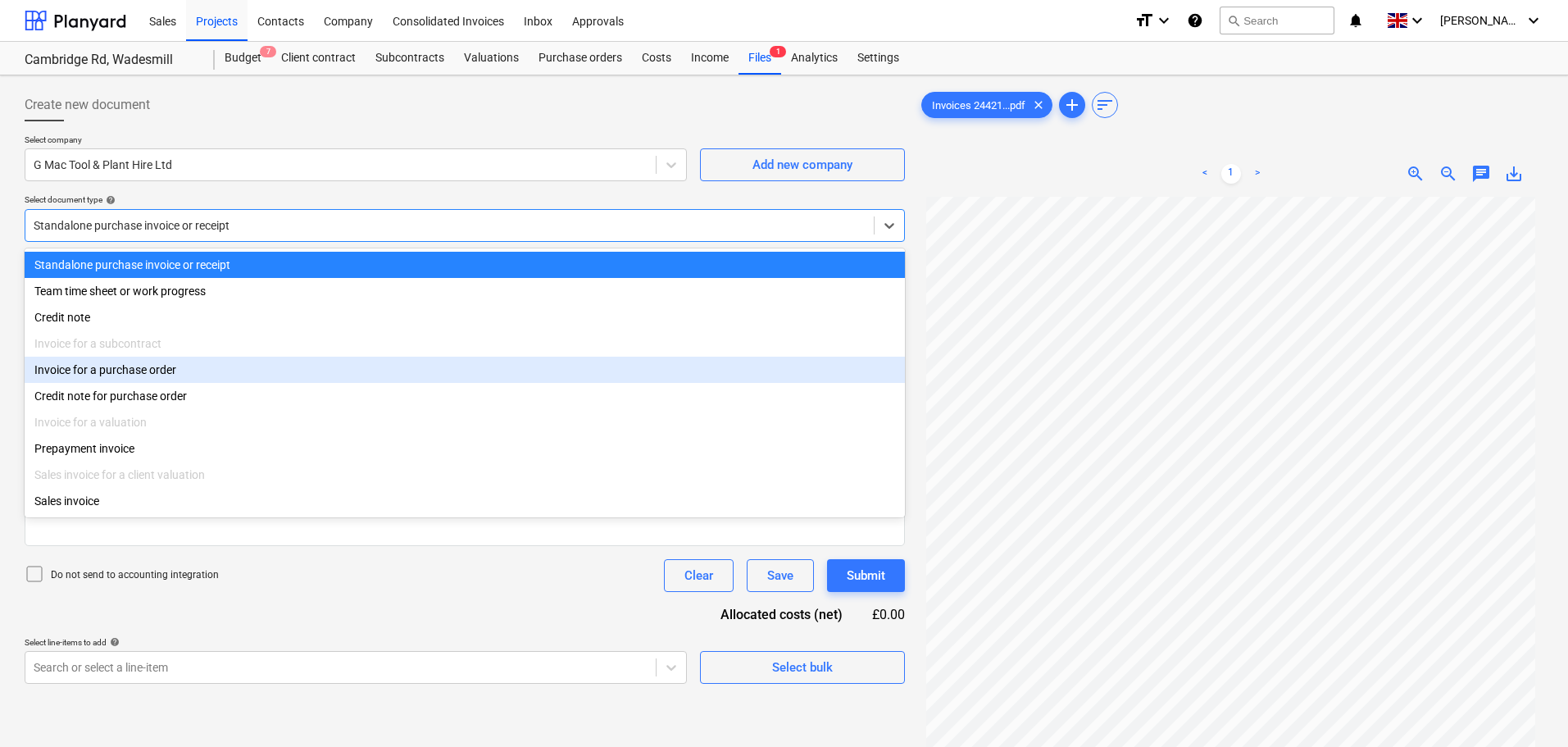
click at [150, 377] on div "Invoice for a purchase order" at bounding box center [464, 370] width 881 height 27
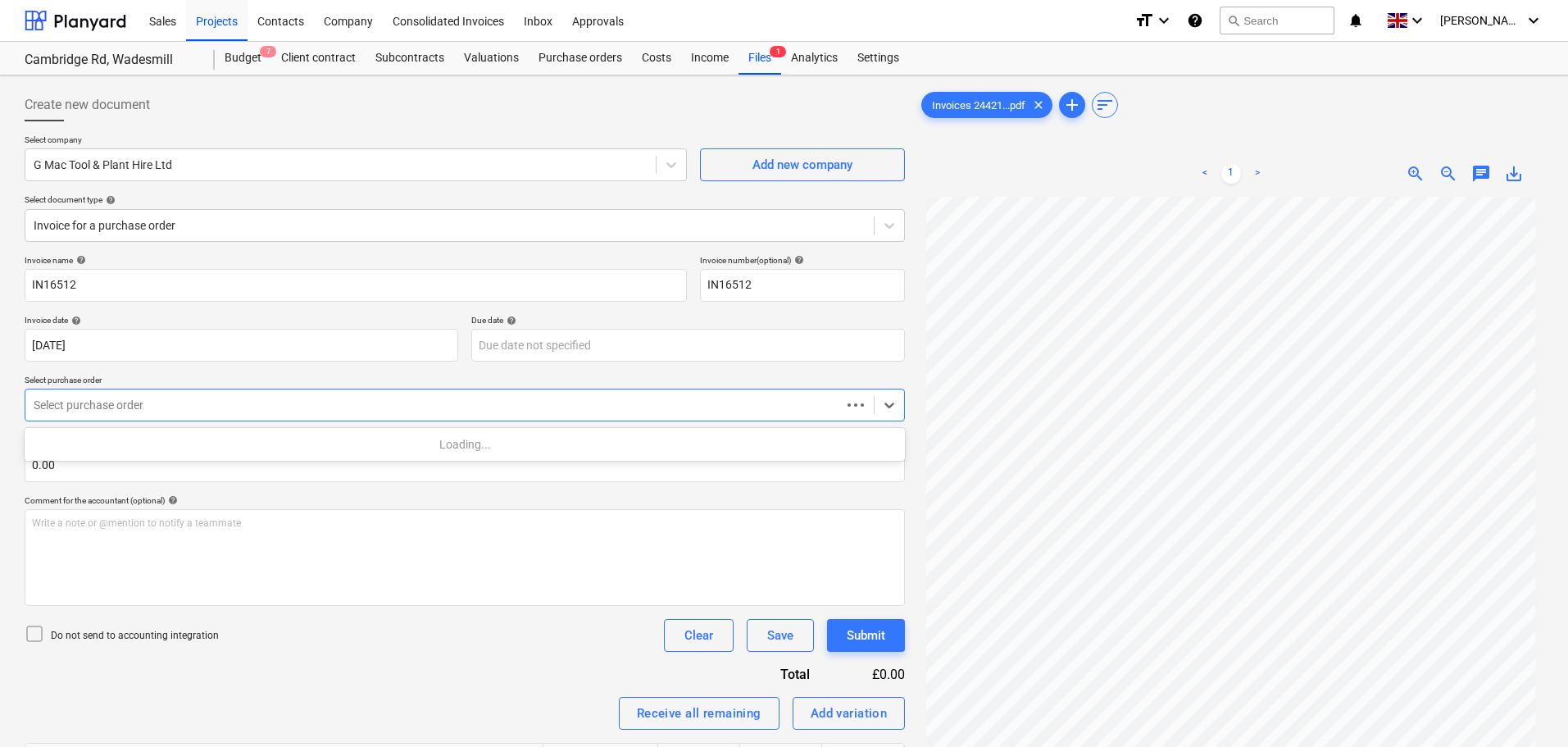
click at [140, 407] on div at bounding box center [433, 405] width 799 height 17
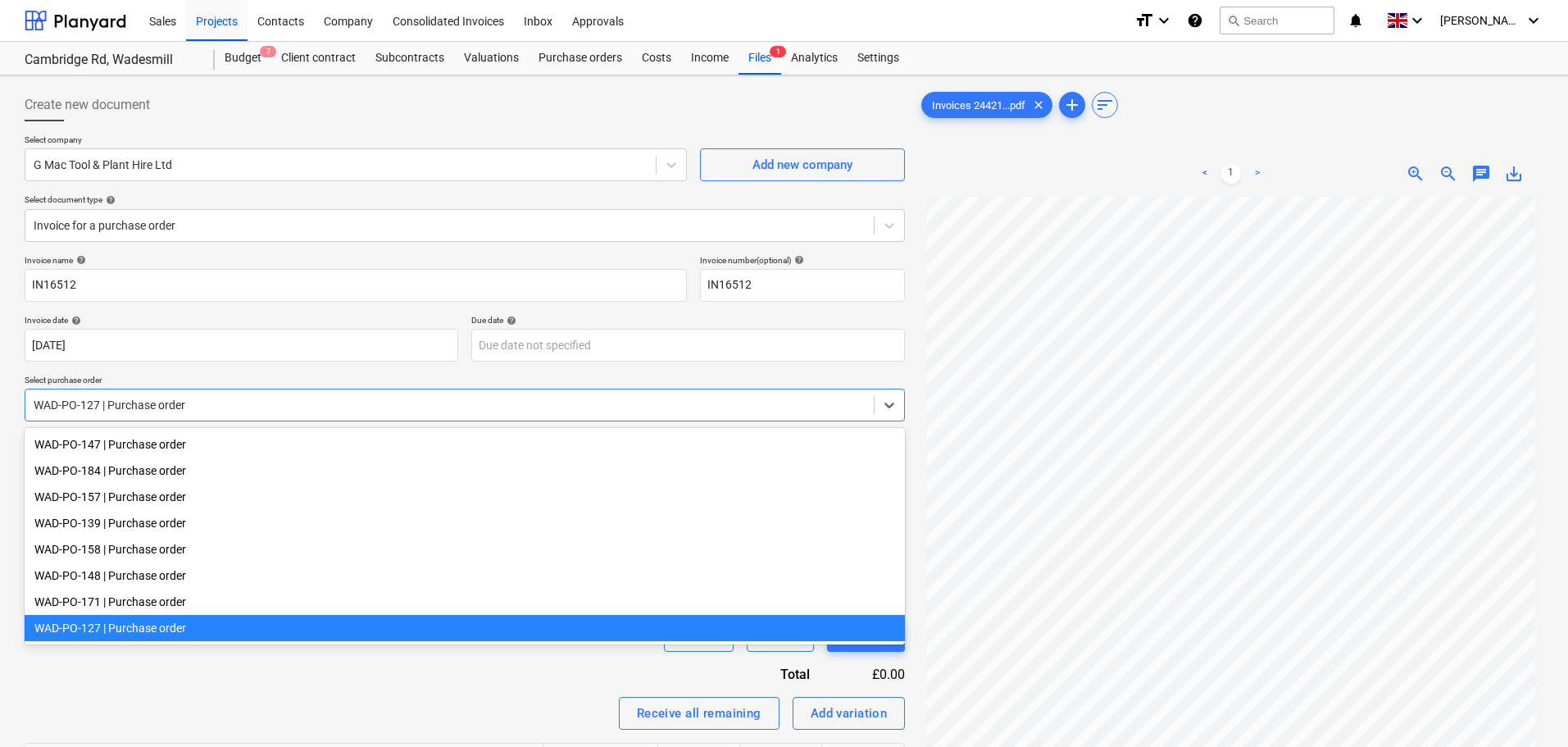
click at [123, 635] on div "WAD-PO-127 | Purchase order" at bounding box center [464, 628] width 881 height 27
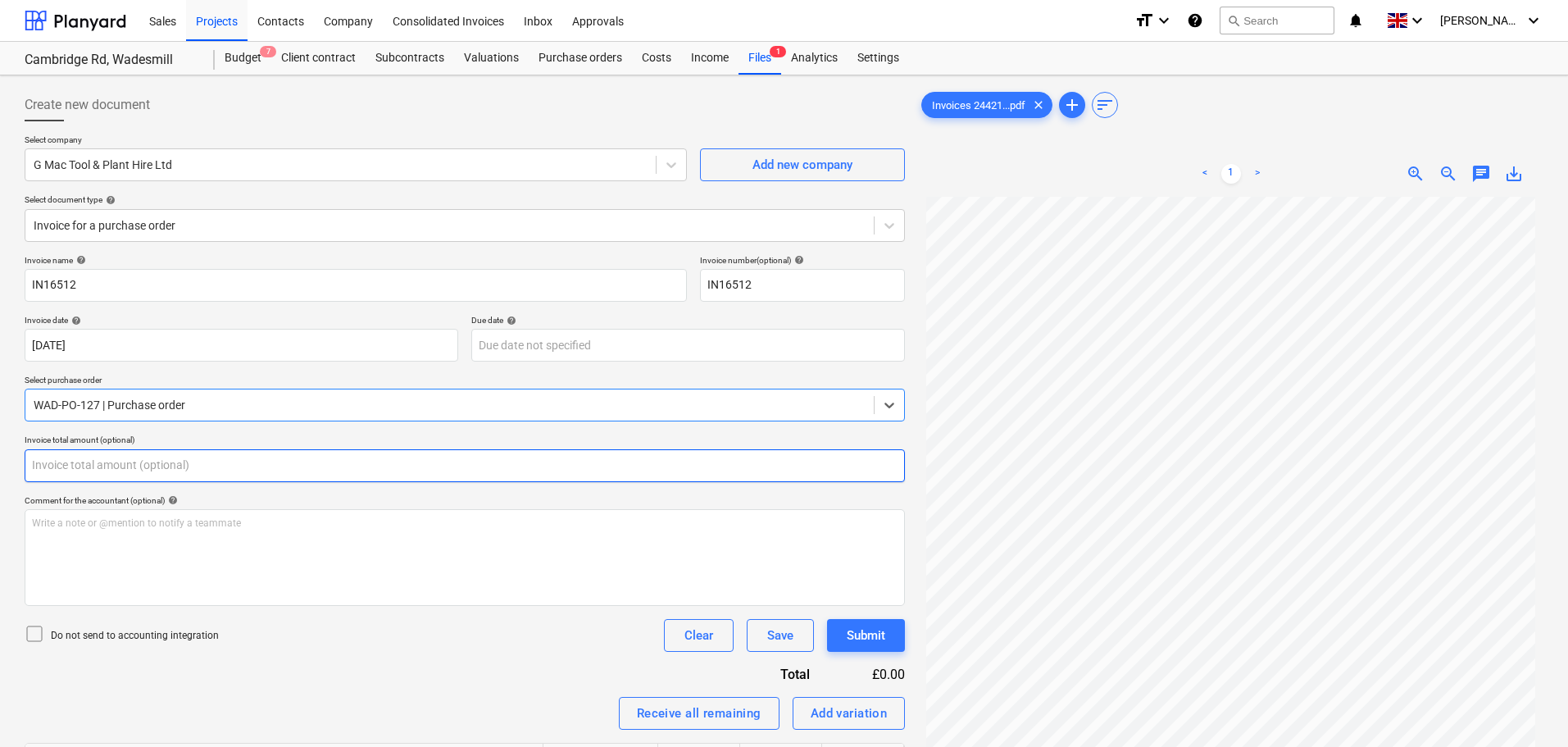
click at [131, 474] on input "text" at bounding box center [464, 466] width 881 height 33
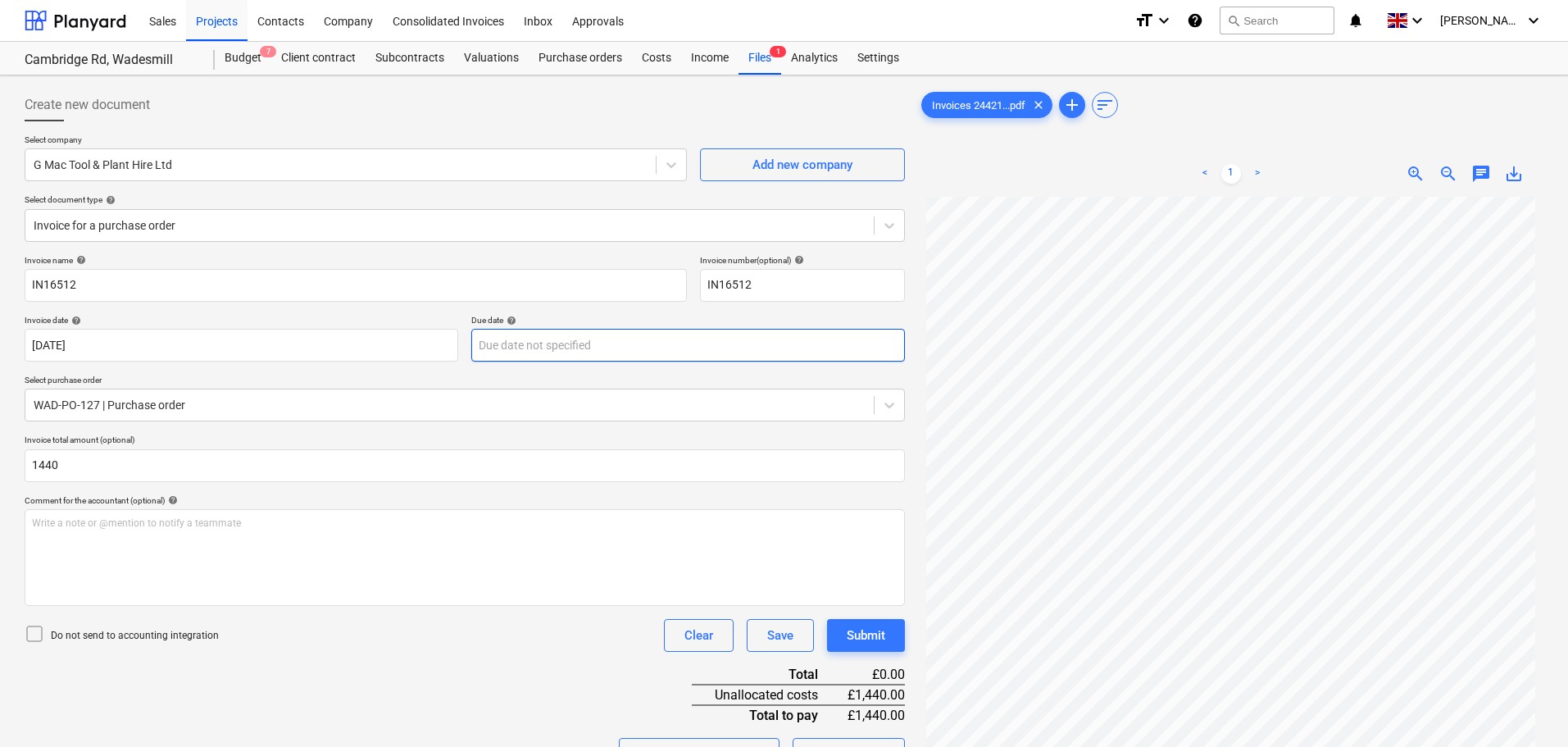
type input "1,440.00"
click at [565, 338] on body "Sales Projects Contacts Company Consolidated Invoices Inbox Approvals format_si…" at bounding box center [784, 373] width 1568 height 747
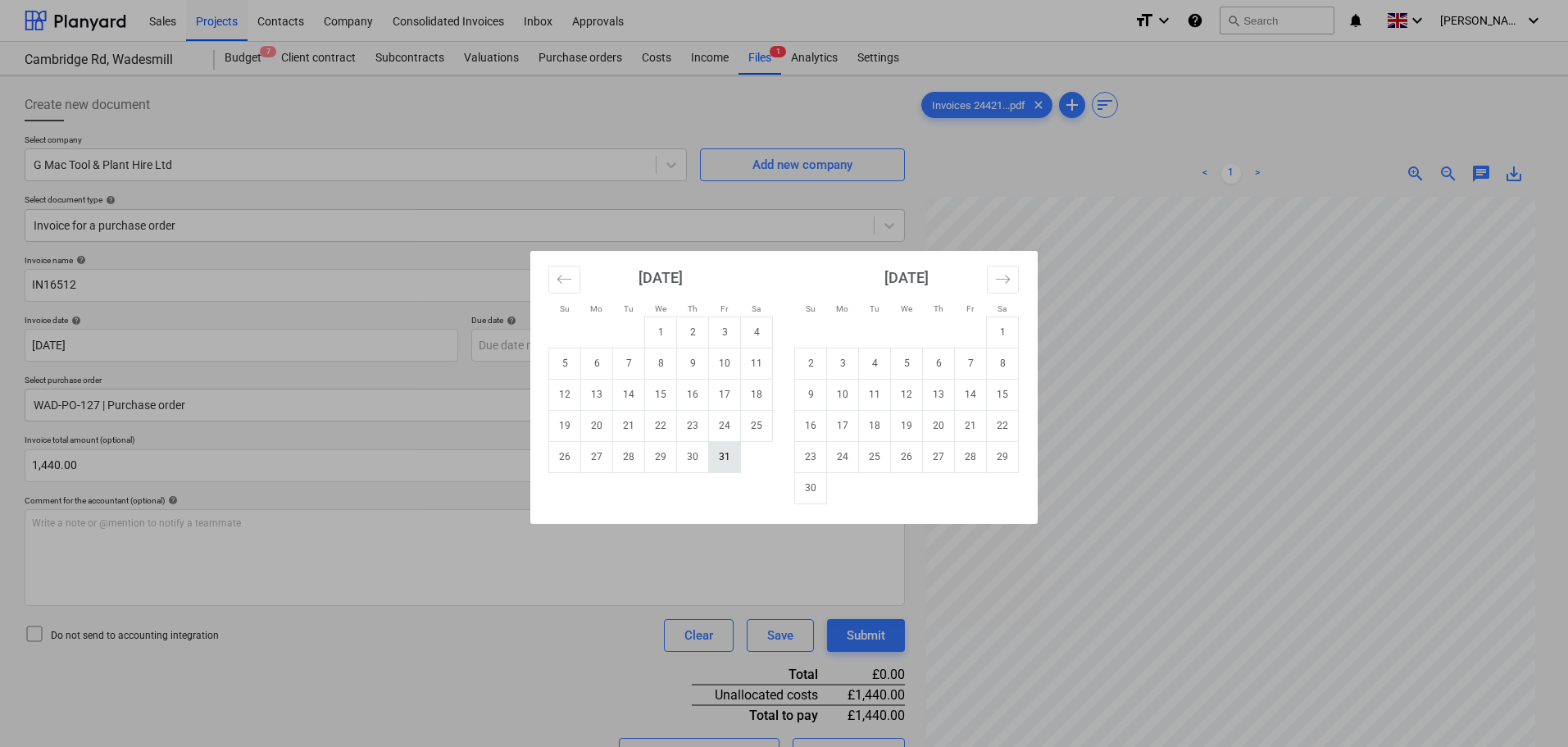
click at [716, 452] on td "31" at bounding box center [725, 457] width 32 height 32
type input "31 Oct 2025"
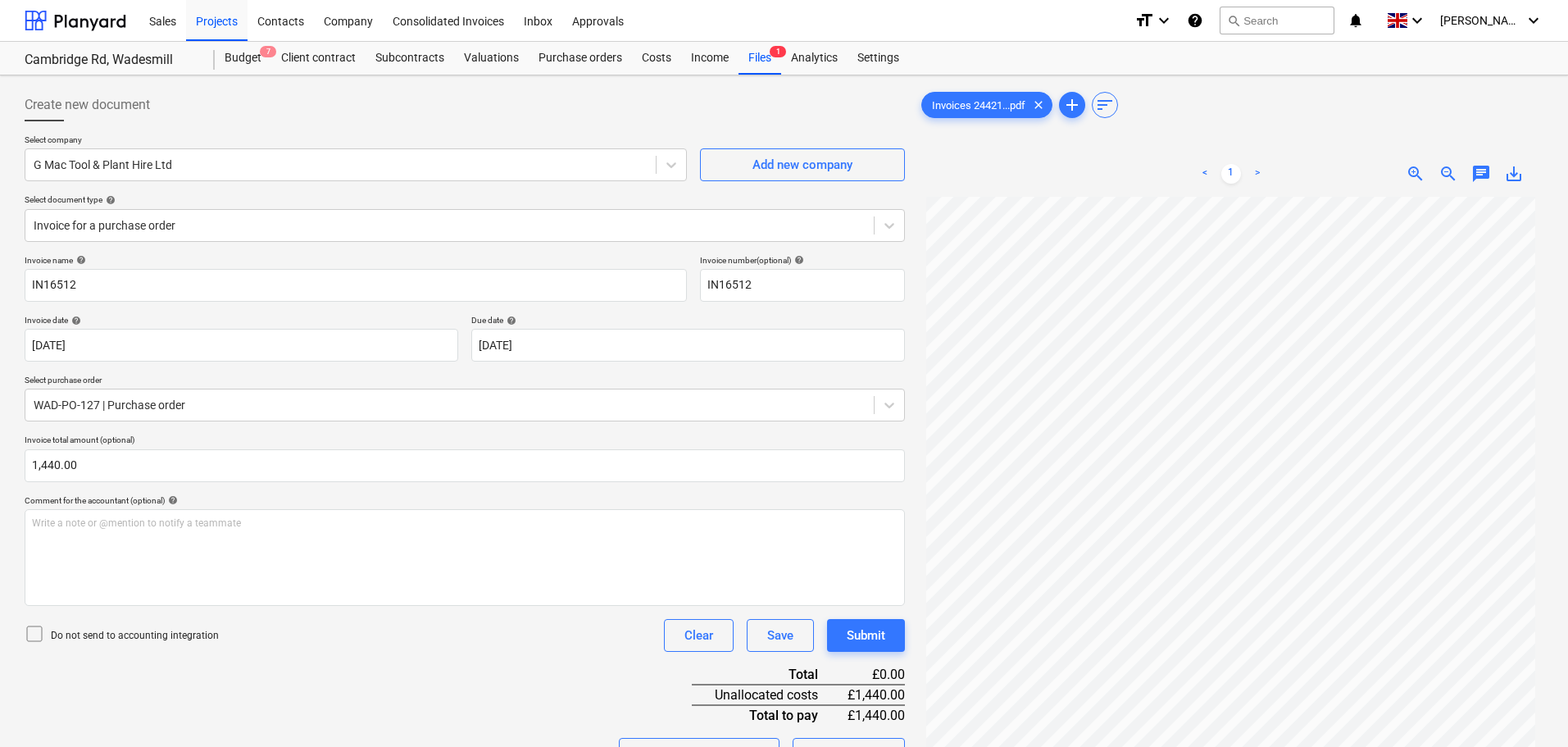
click at [274, 671] on div "Invoice name help IN16512 Invoice number (optional) help IN16512 Invoice date h…" at bounding box center [464, 623] width 881 height 735
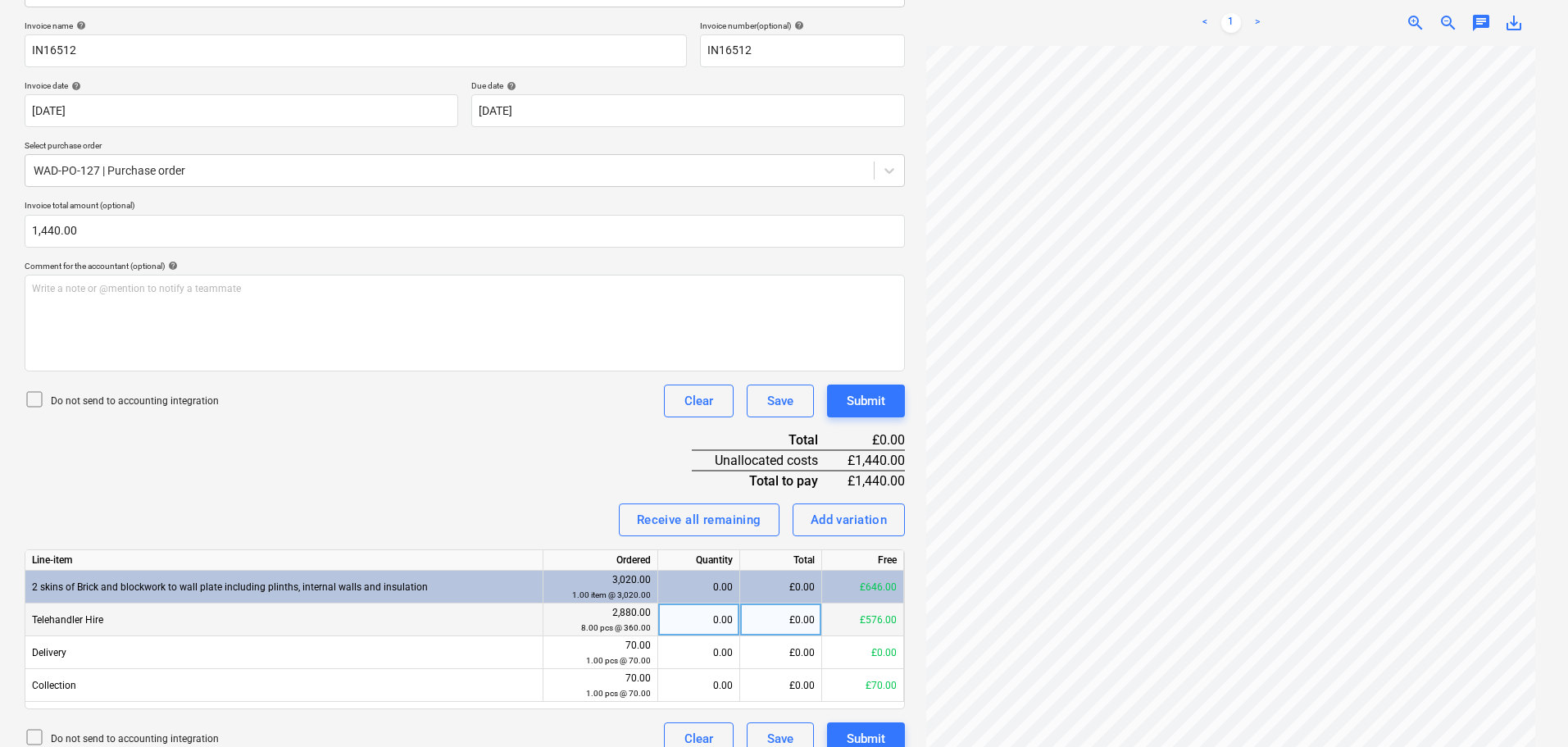
scroll to position [256, 0]
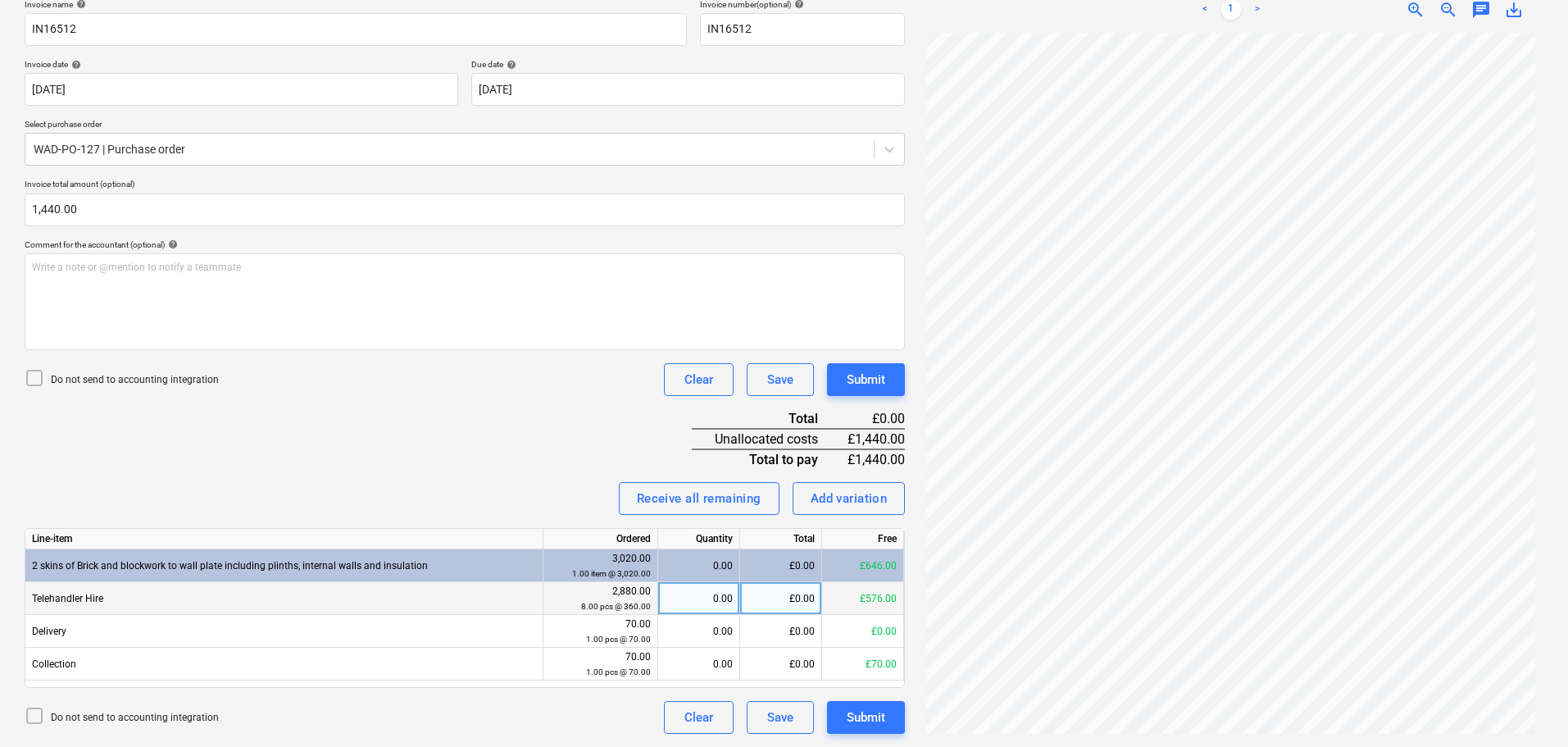
click at [787, 595] on div "£0.00" at bounding box center [781, 598] width 82 height 33
type input "576"
click at [443, 445] on div "Invoice name help IN16512 Invoice number (optional) help IN16512 Invoice date h…" at bounding box center [464, 366] width 881 height 735
click at [847, 495] on div "Add variation" at bounding box center [849, 499] width 77 height 22
type textarea "x"
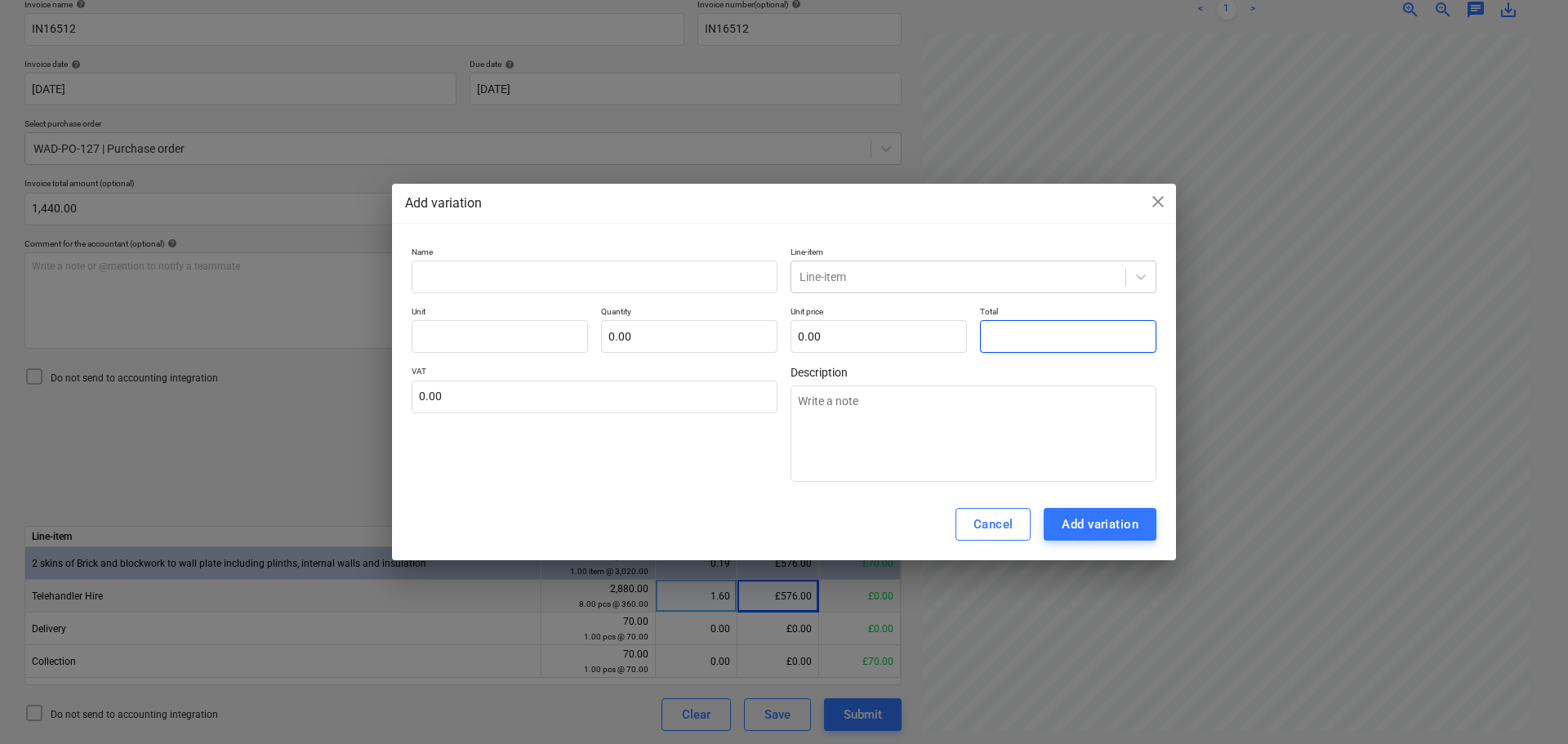
click at [1077, 332] on input "text" at bounding box center [1069, 336] width 177 height 32
type textarea "x"
type input "pcs"
type input "8"
type input "1.00"
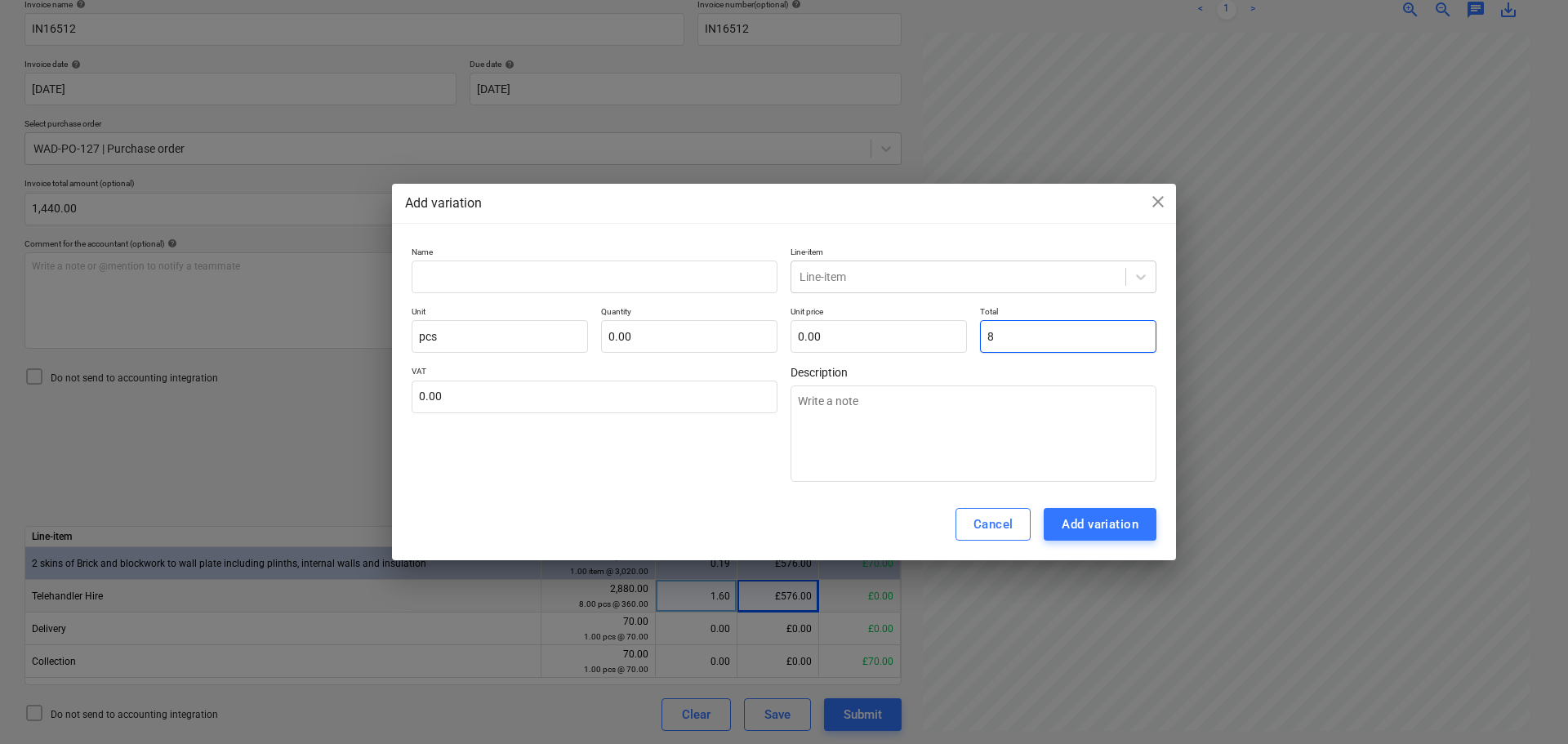
type input "8.00"
type textarea "x"
type input "86"
type input "86.00"
type textarea "x"
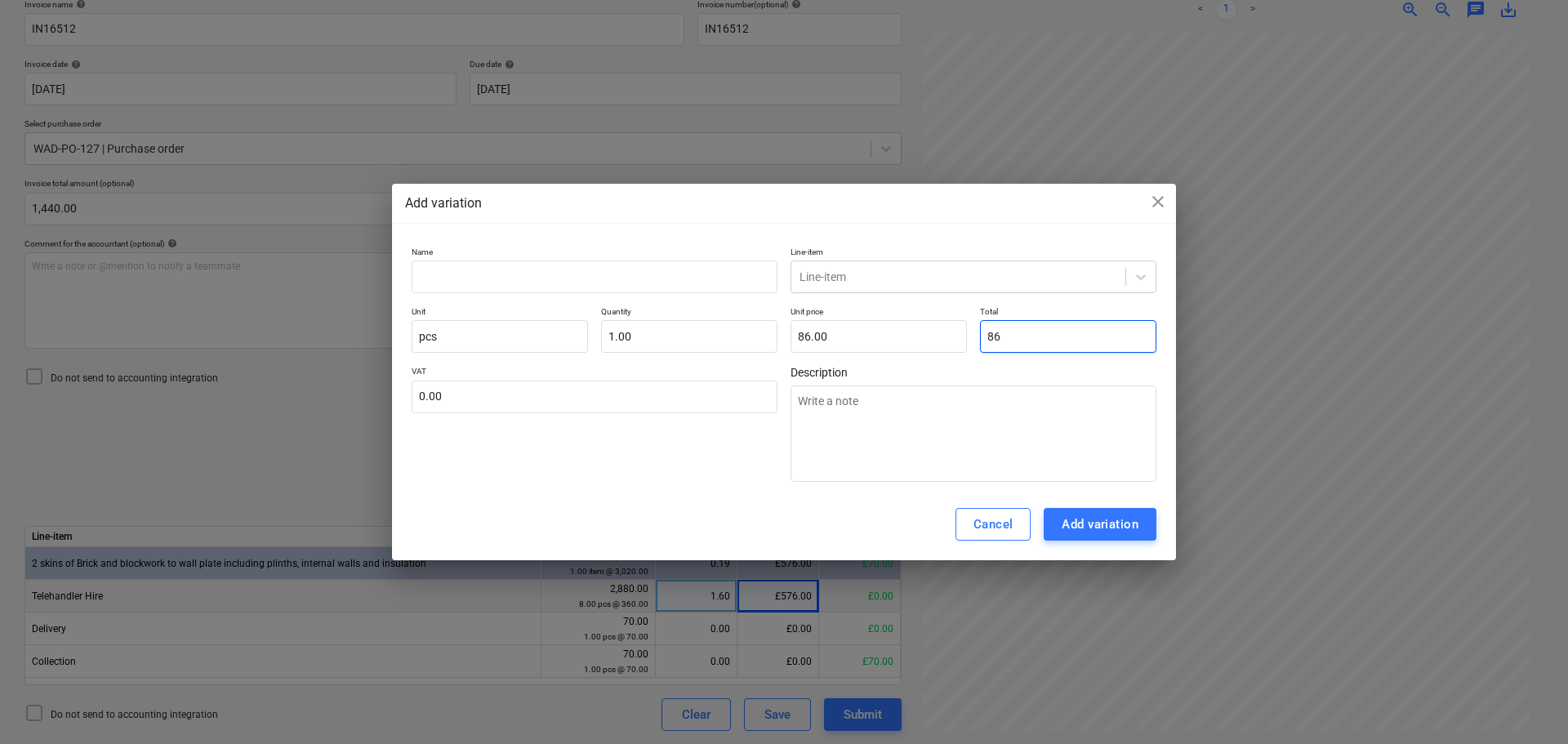
type input "864"
type input "864.00"
click at [606, 288] on input "text" at bounding box center [594, 276] width 365 height 32
type textarea "x"
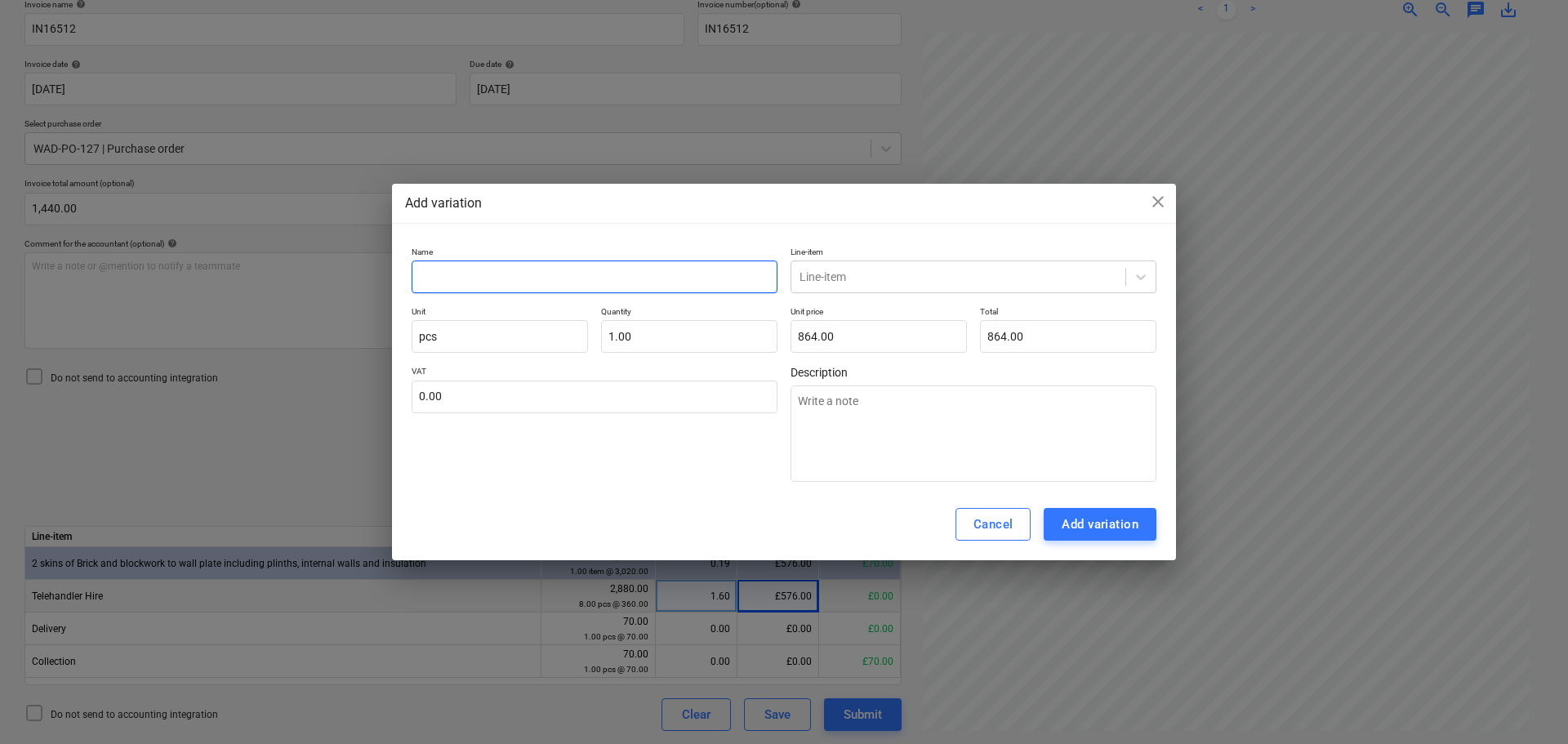
type input "t"
type textarea "x"
type input "te"
type textarea "x"
type input "tel"
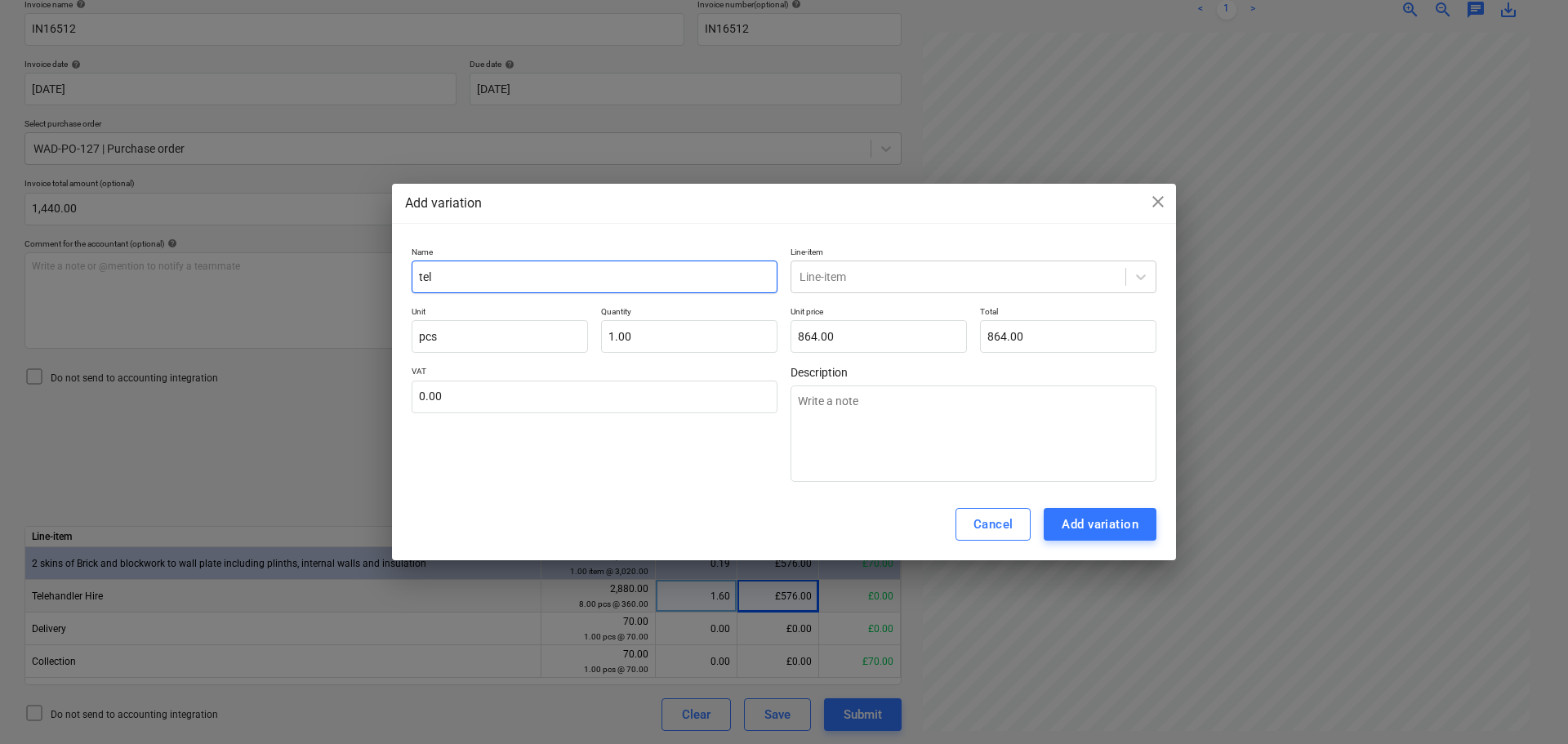
type textarea "x"
type input "tele"
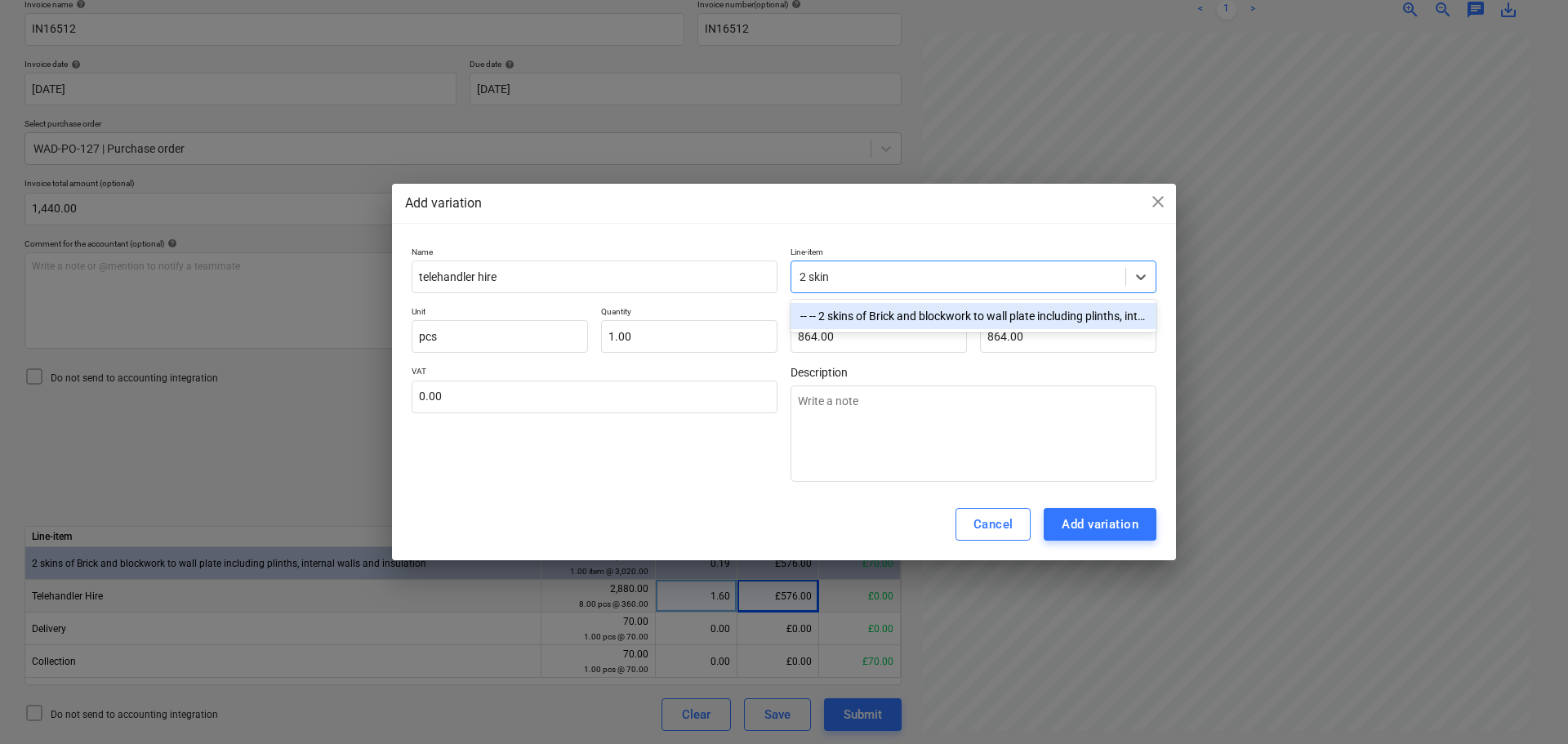
click at [1037, 307] on div "-- -- 2 skins of Brick and blockwork to wall plate including plinths, internal …" at bounding box center [974, 315] width 365 height 27
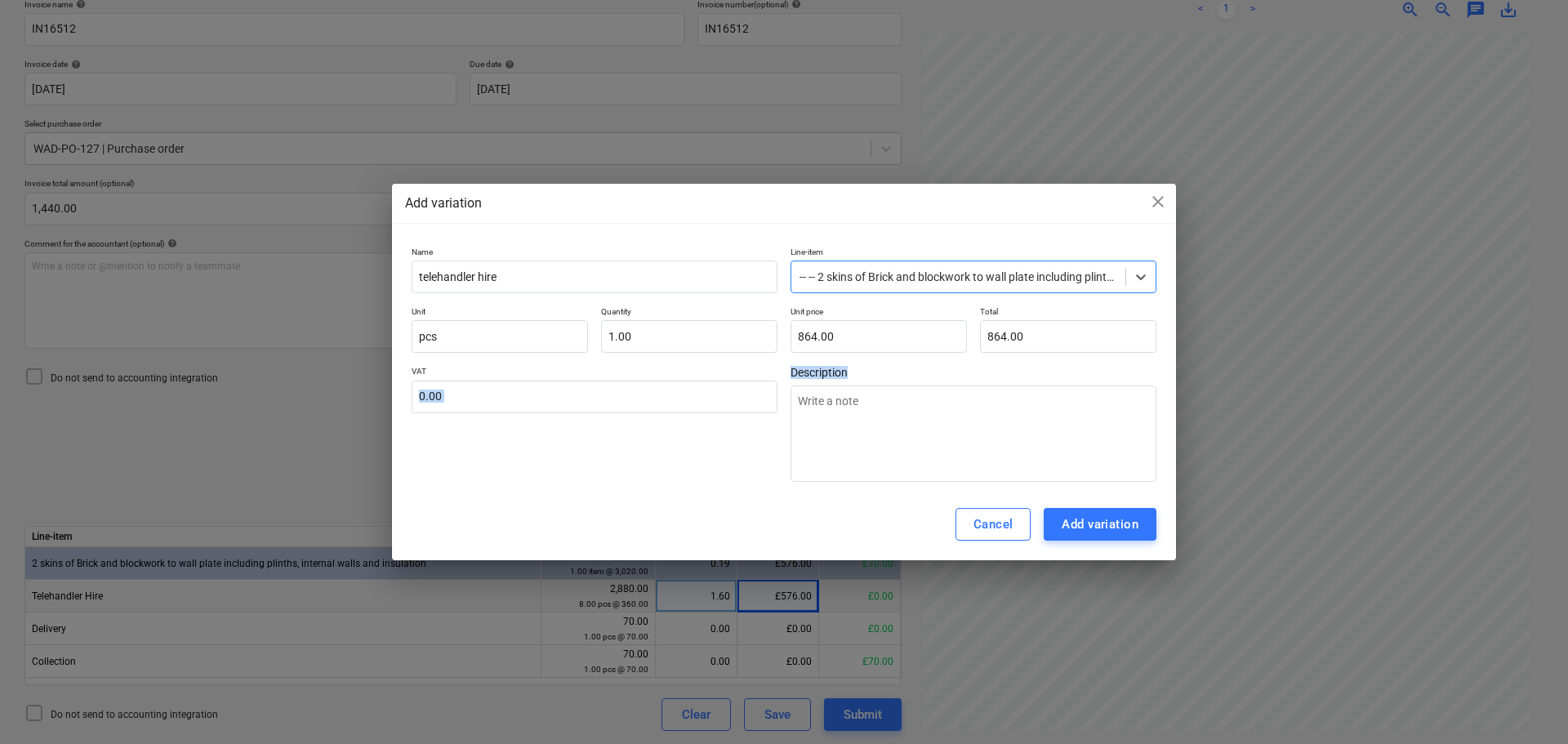
click at [781, 488] on div "Add variation close Name telehandler hire Line-item option -- -- 2 skins of Bri…" at bounding box center [784, 372] width 784 height 377
click at [1081, 520] on div "Add variation" at bounding box center [1100, 525] width 77 height 22
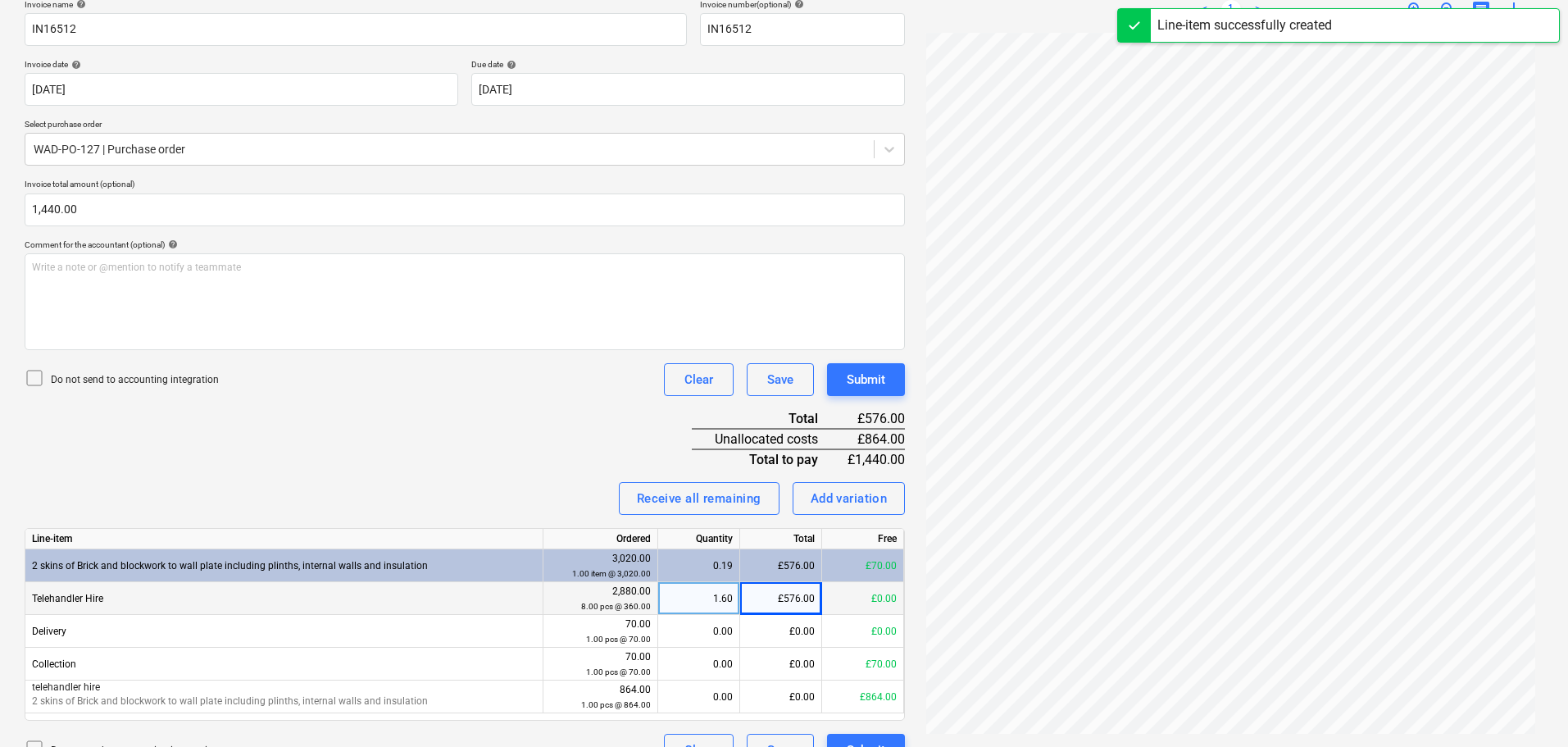
click at [351, 407] on div "Invoice name help IN16512 Invoice number (optional) help IN16512 Invoice date h…" at bounding box center [464, 383] width 881 height 768
click at [780, 699] on div "£0.00" at bounding box center [781, 697] width 82 height 33
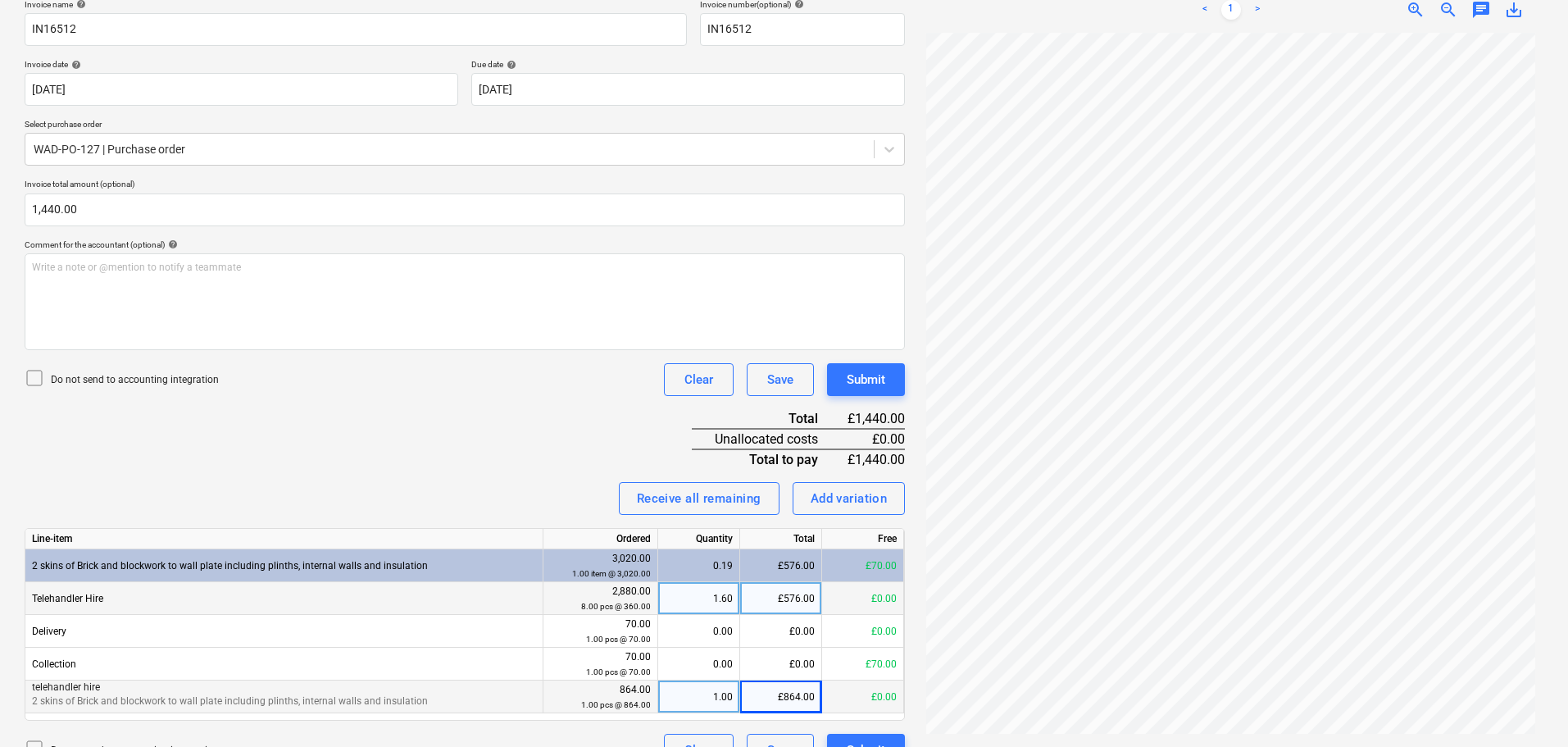
click at [402, 435] on div "Invoice name help IN16512 Invoice number (optional) help IN16512 Invoice date h…" at bounding box center [464, 383] width 881 height 768
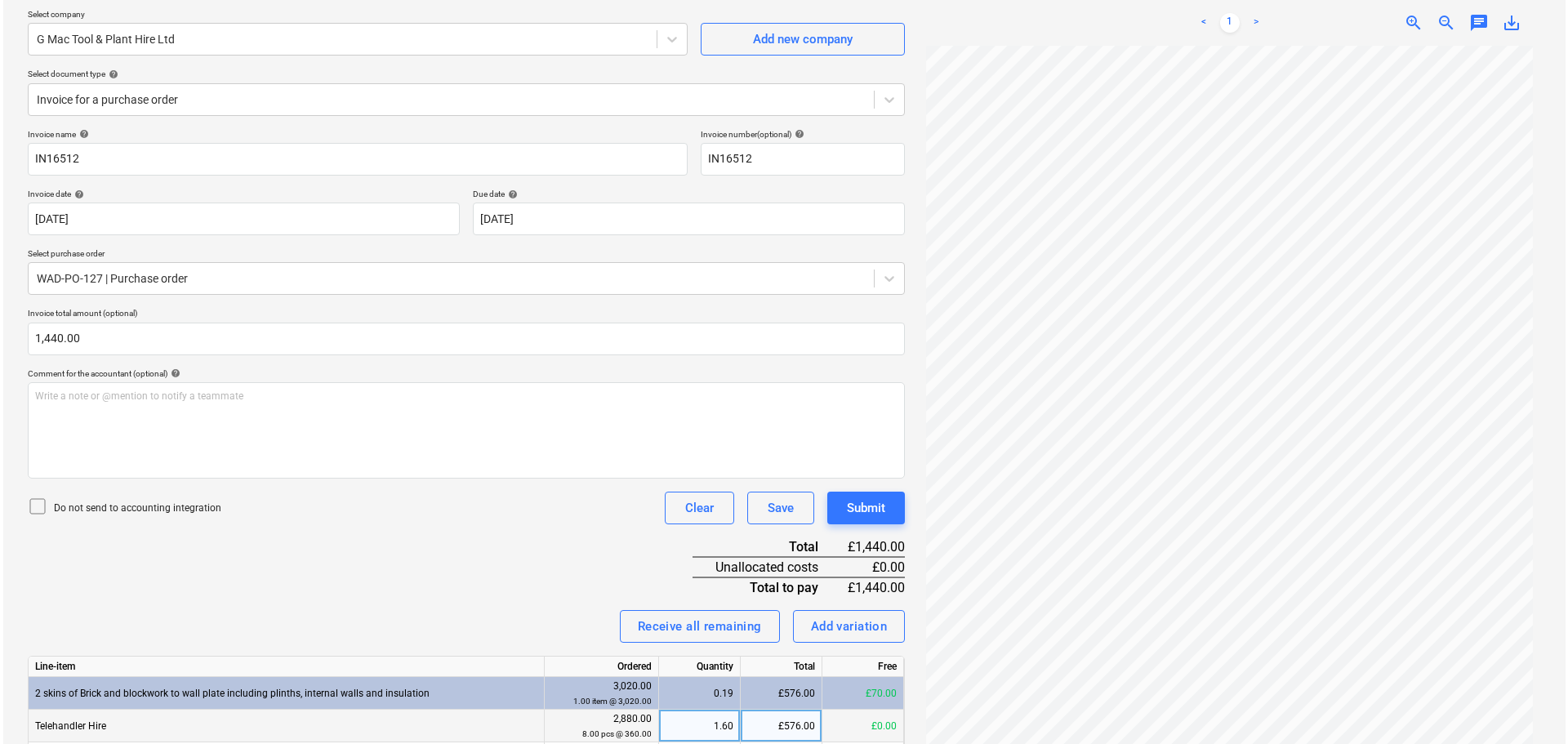
scroll to position [173, 0]
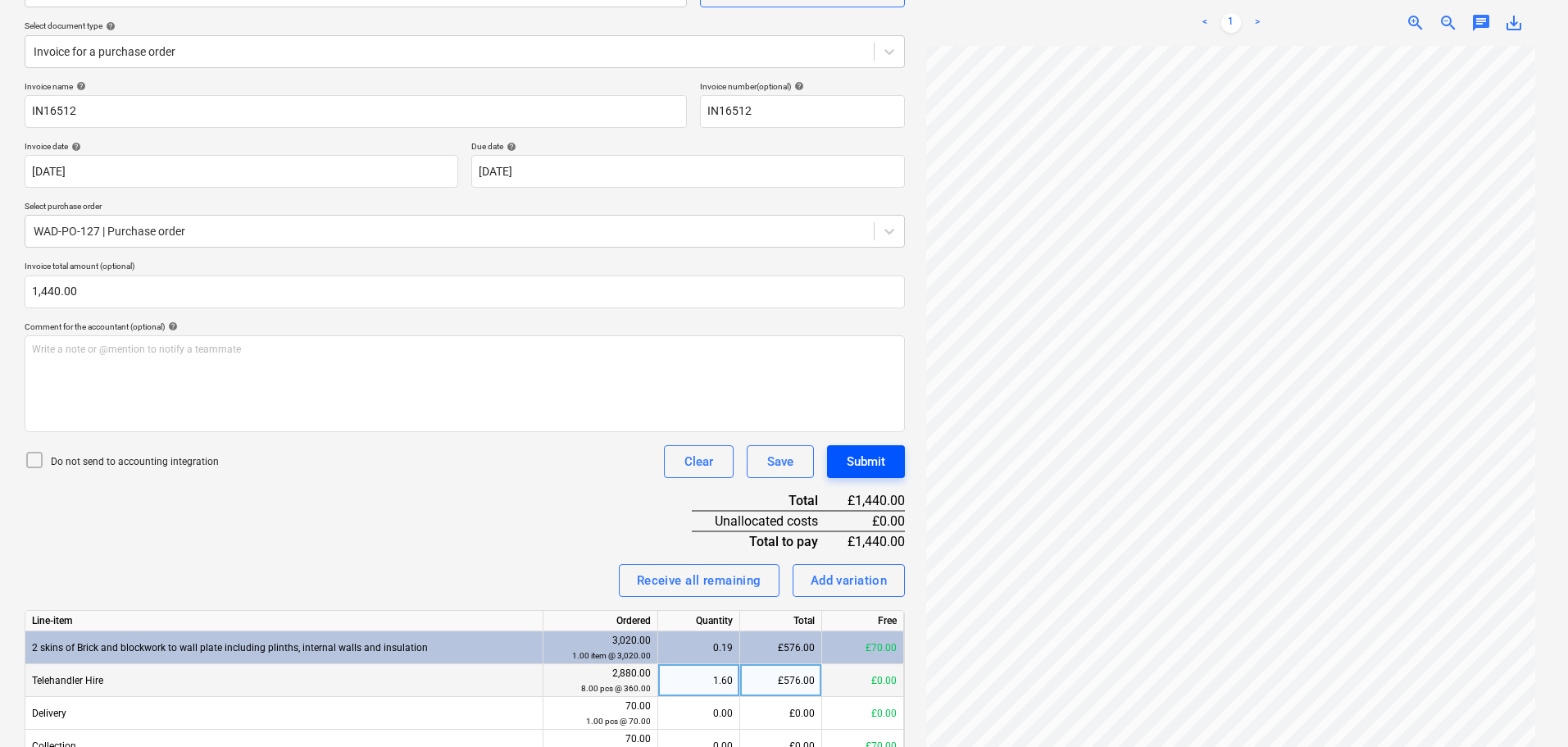
click at [865, 468] on div "Submit" at bounding box center [866, 462] width 38 height 22
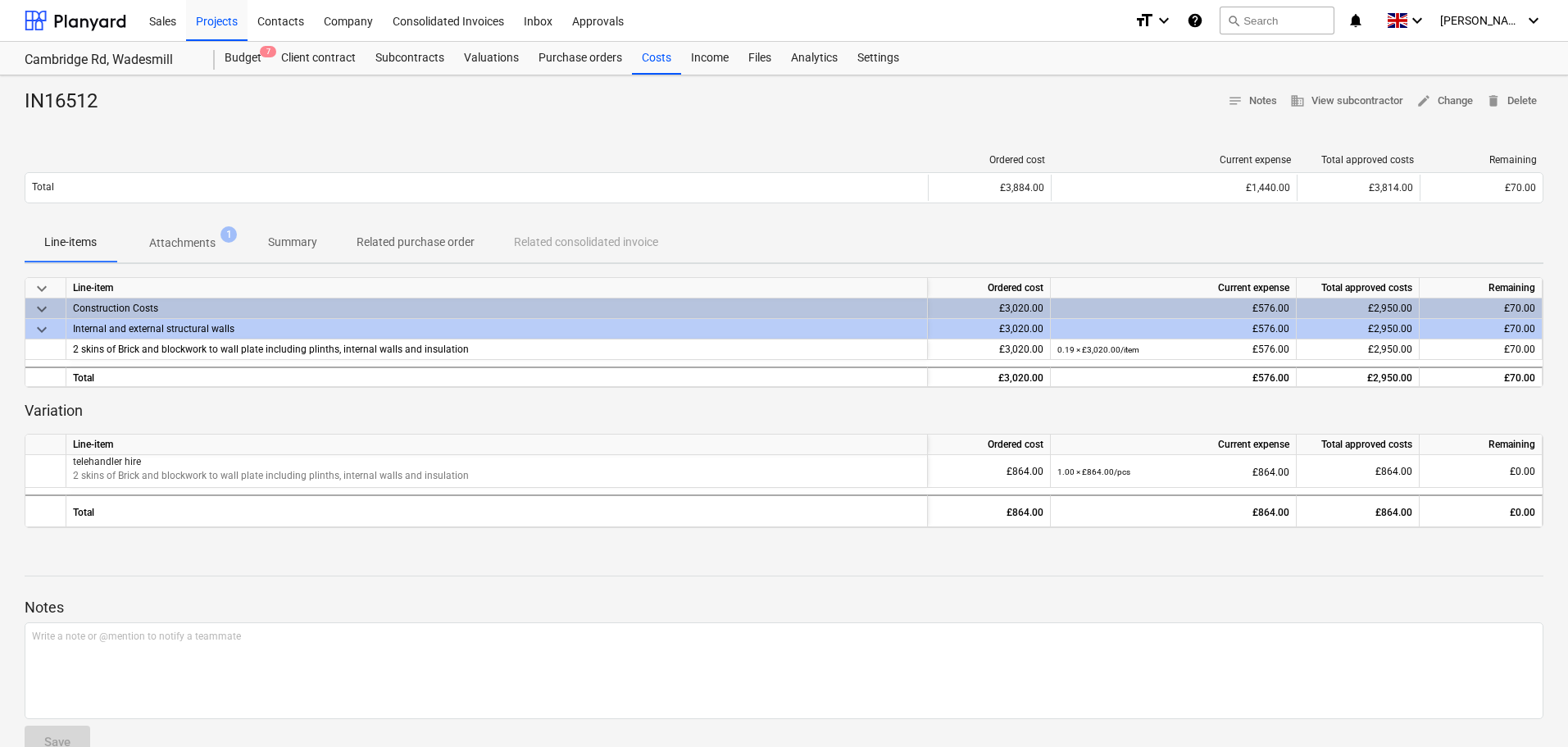
drag, startPoint x: 658, startPoint y: 60, endPoint x: 1105, endPoint y: 62, distance: 447.0
click at [658, 60] on div "Costs" at bounding box center [657, 57] width 49 height 33
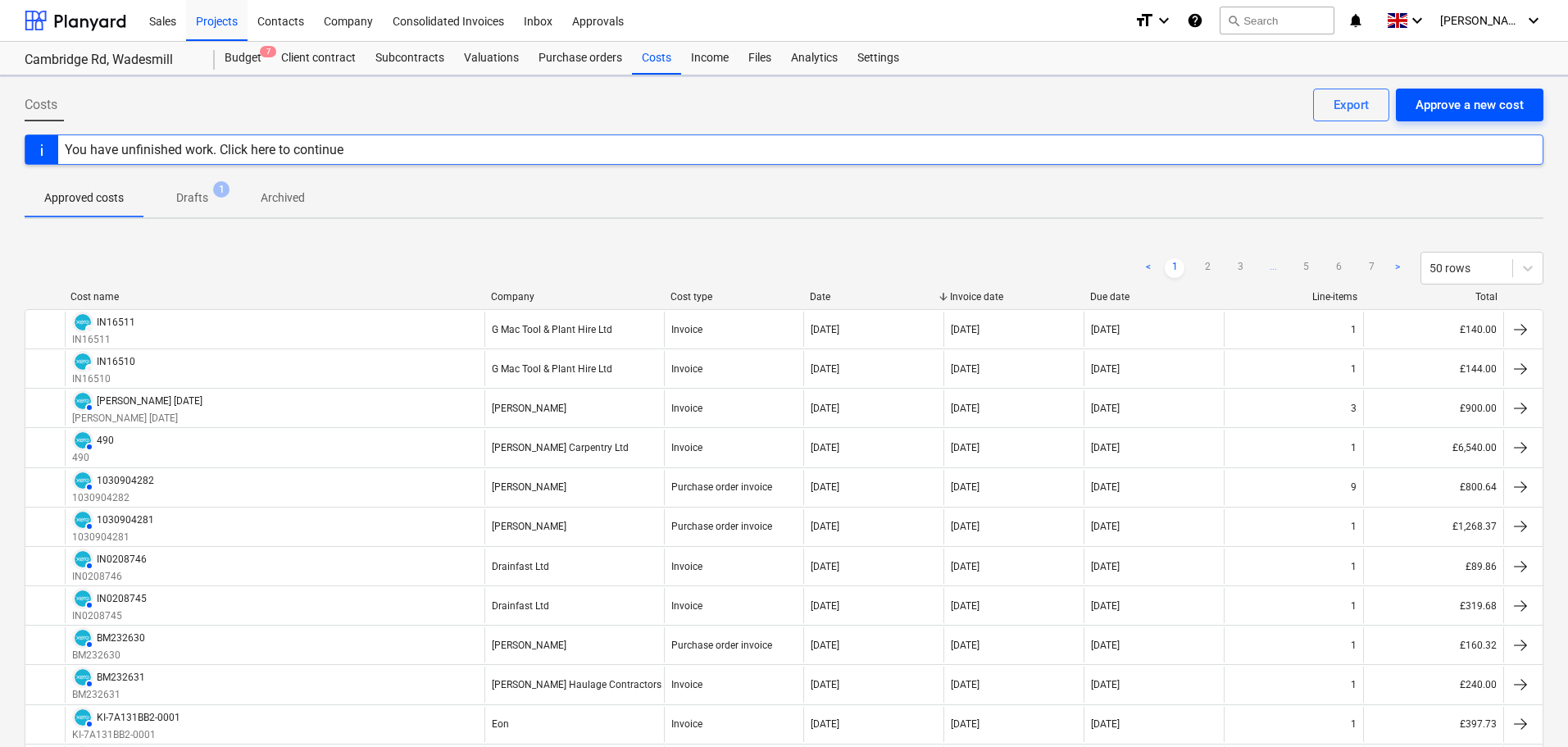
click at [1472, 113] on div "Approve a new cost" at bounding box center [1470, 106] width 108 height 22
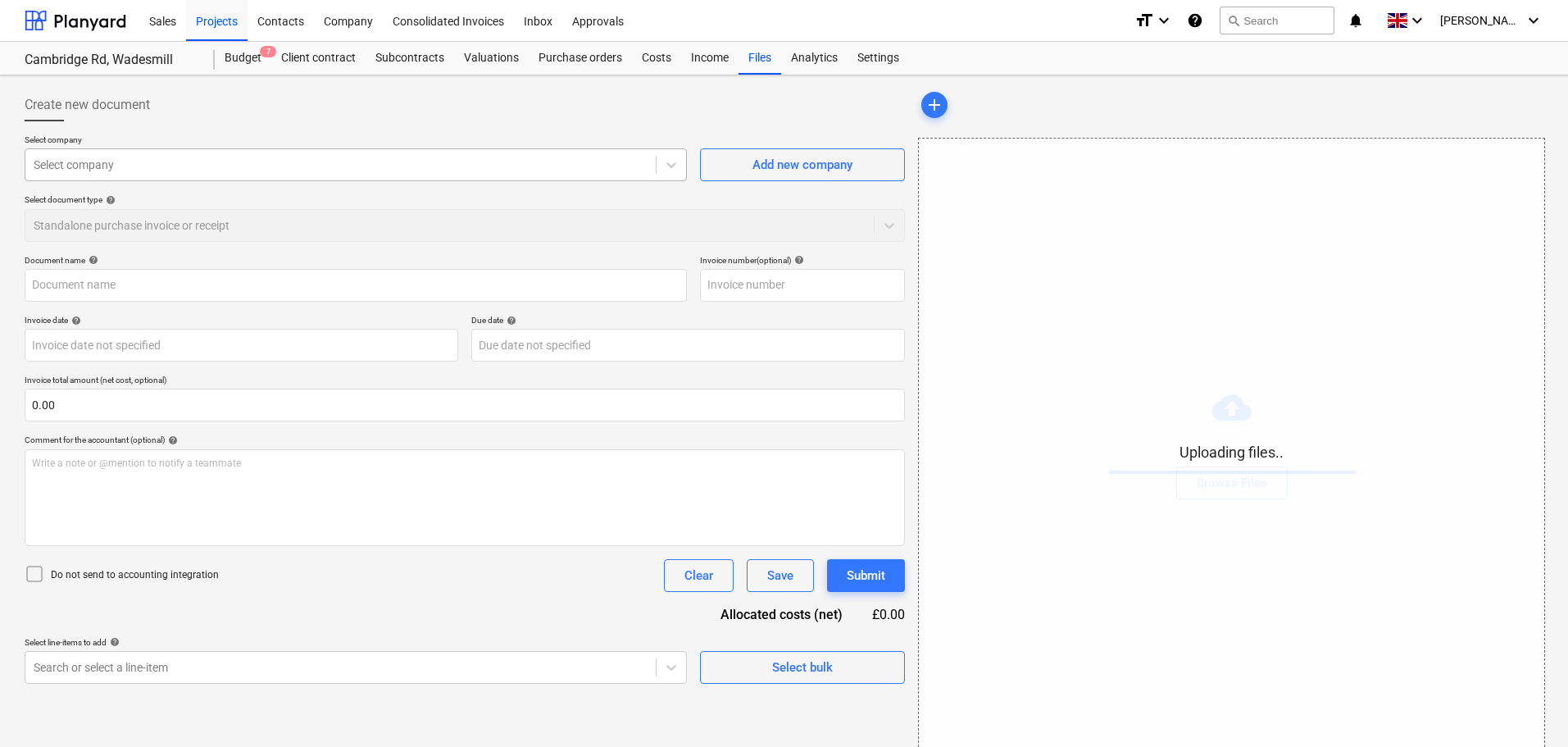
click at [50, 161] on div at bounding box center [340, 165] width 614 height 17
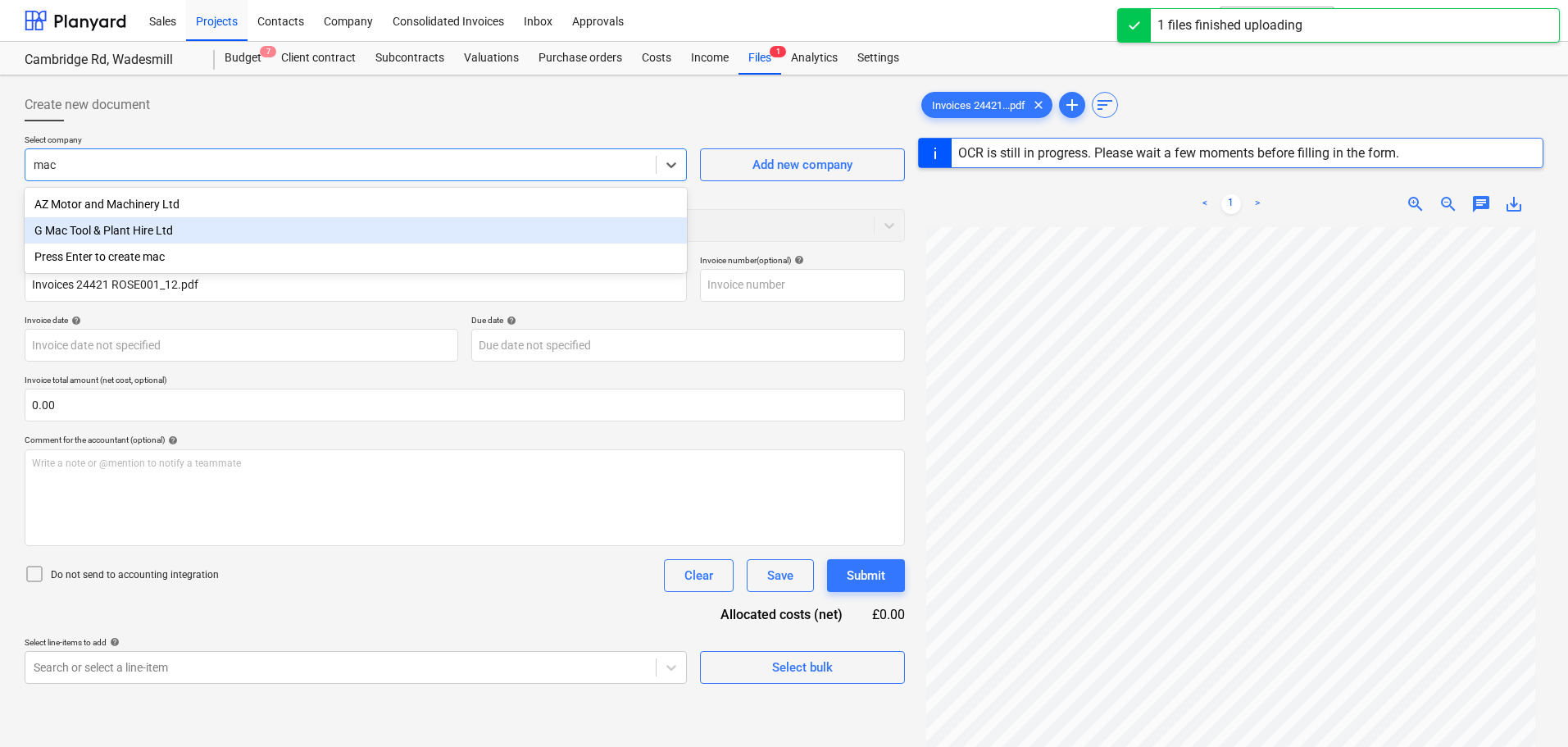
click at [79, 224] on div "G Mac Tool & Plant Hire Ltd" at bounding box center [356, 230] width 663 height 27
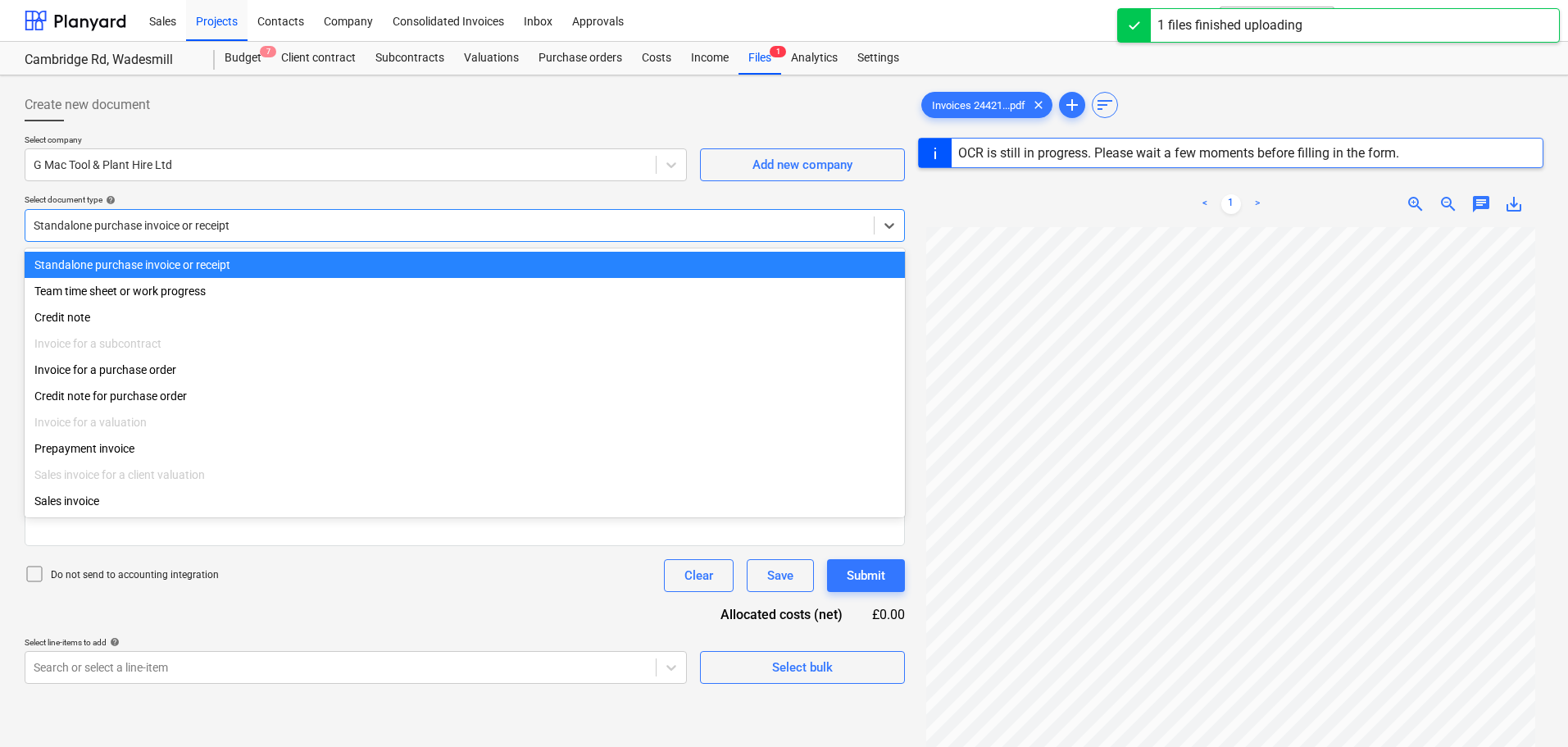
click at [96, 226] on div at bounding box center [450, 225] width 832 height 17
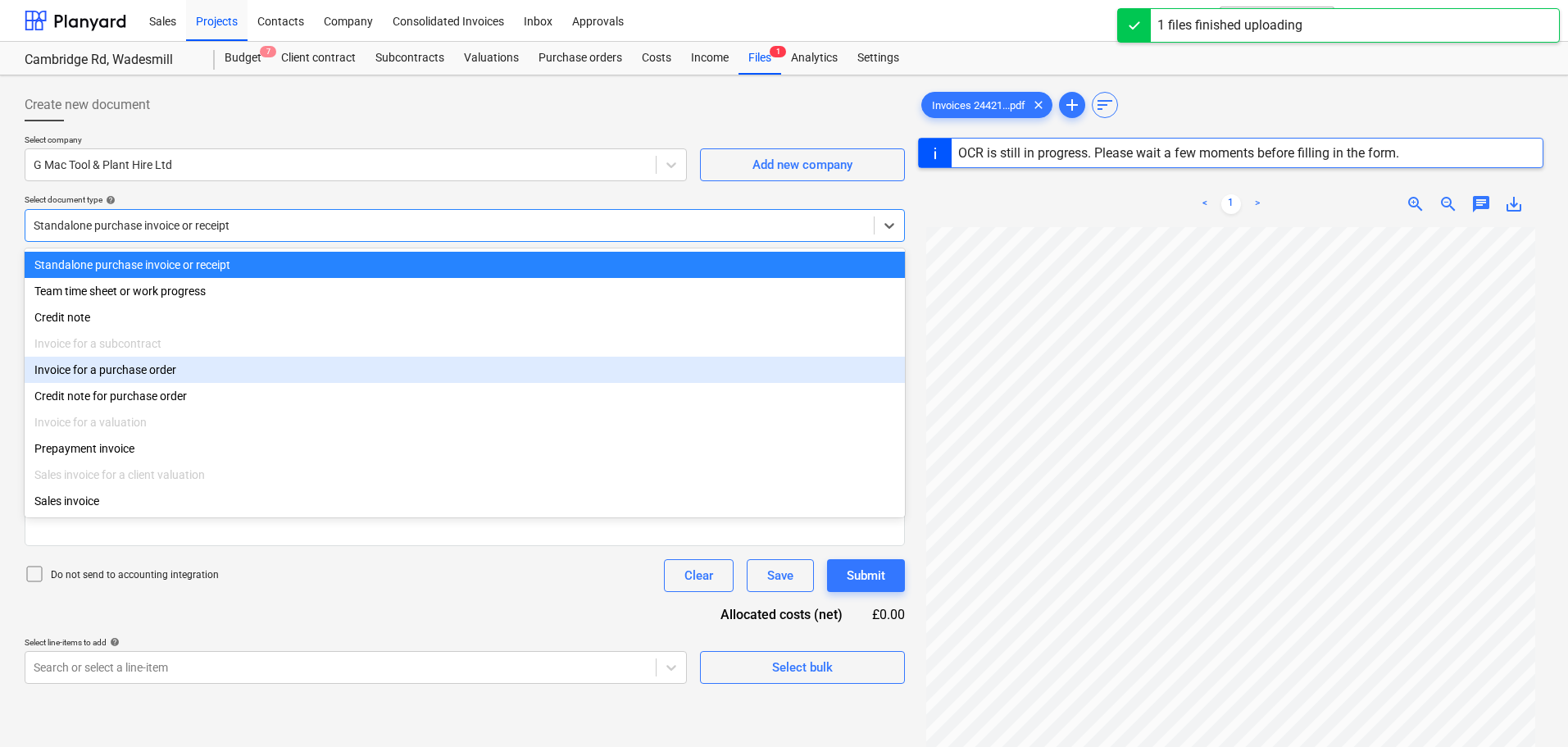
click at [110, 376] on div "Invoice for a purchase order" at bounding box center [464, 370] width 881 height 27
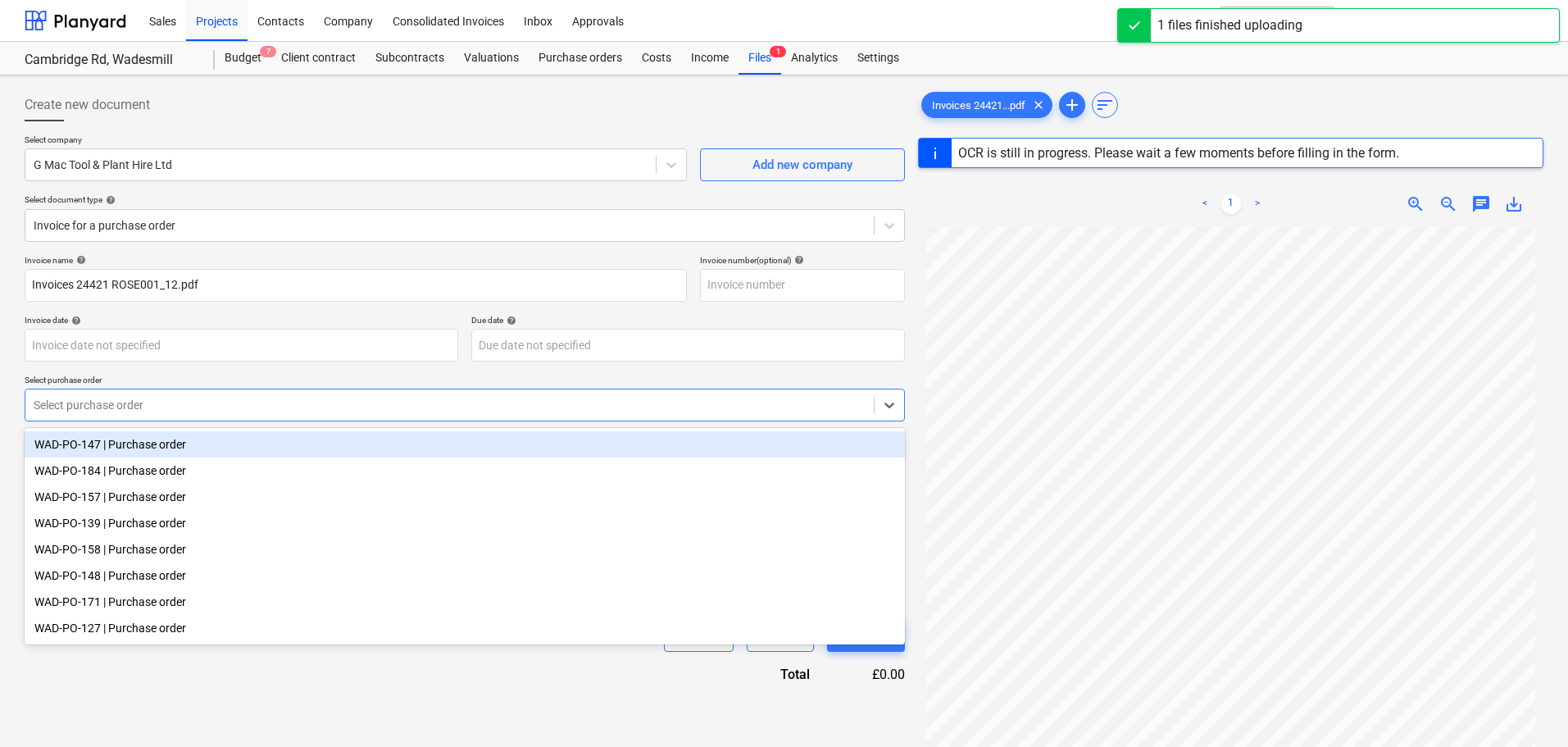
click at [114, 406] on div at bounding box center [450, 405] width 832 height 17
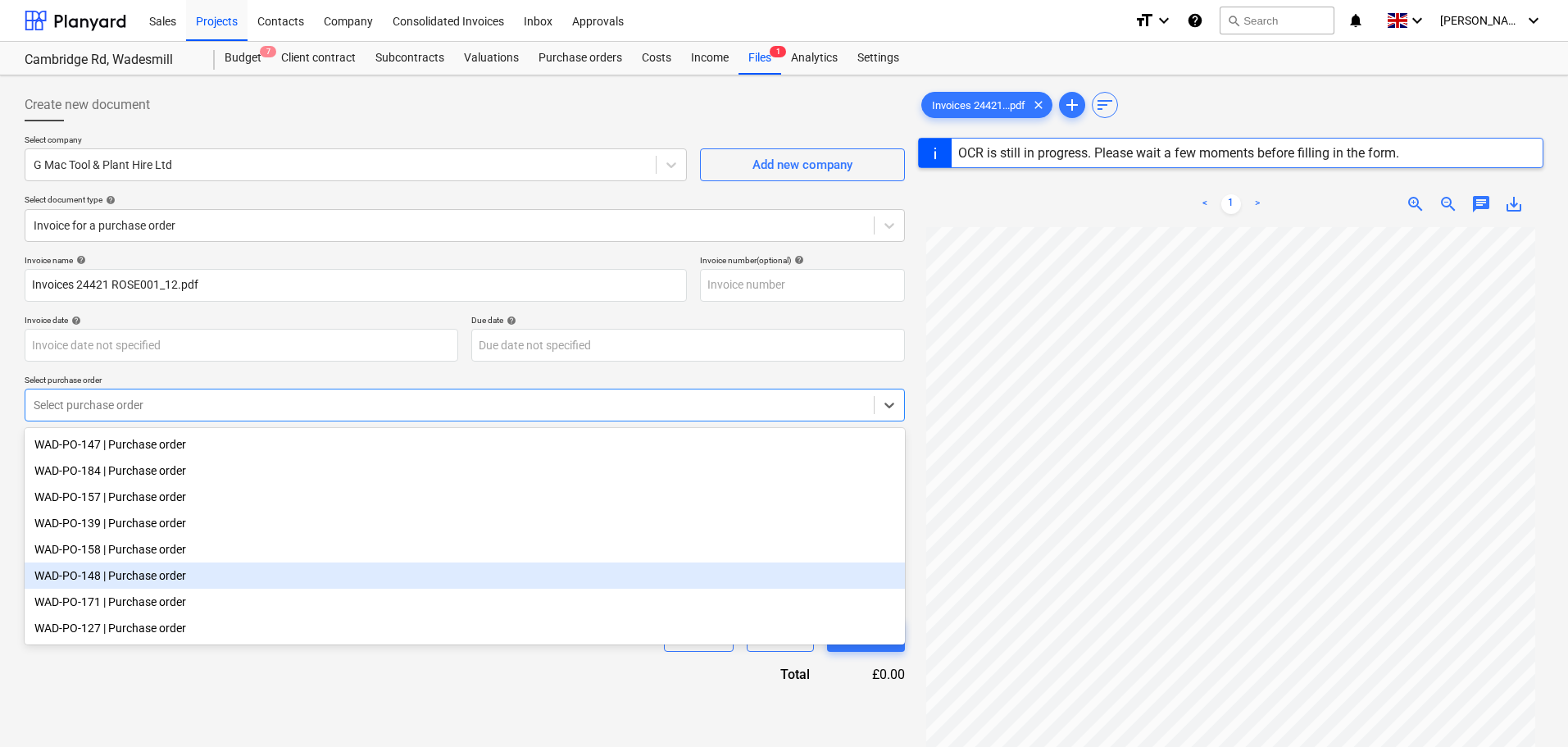
click at [133, 579] on div "WAD-PO-148 | Purchase order" at bounding box center [464, 575] width 881 height 27
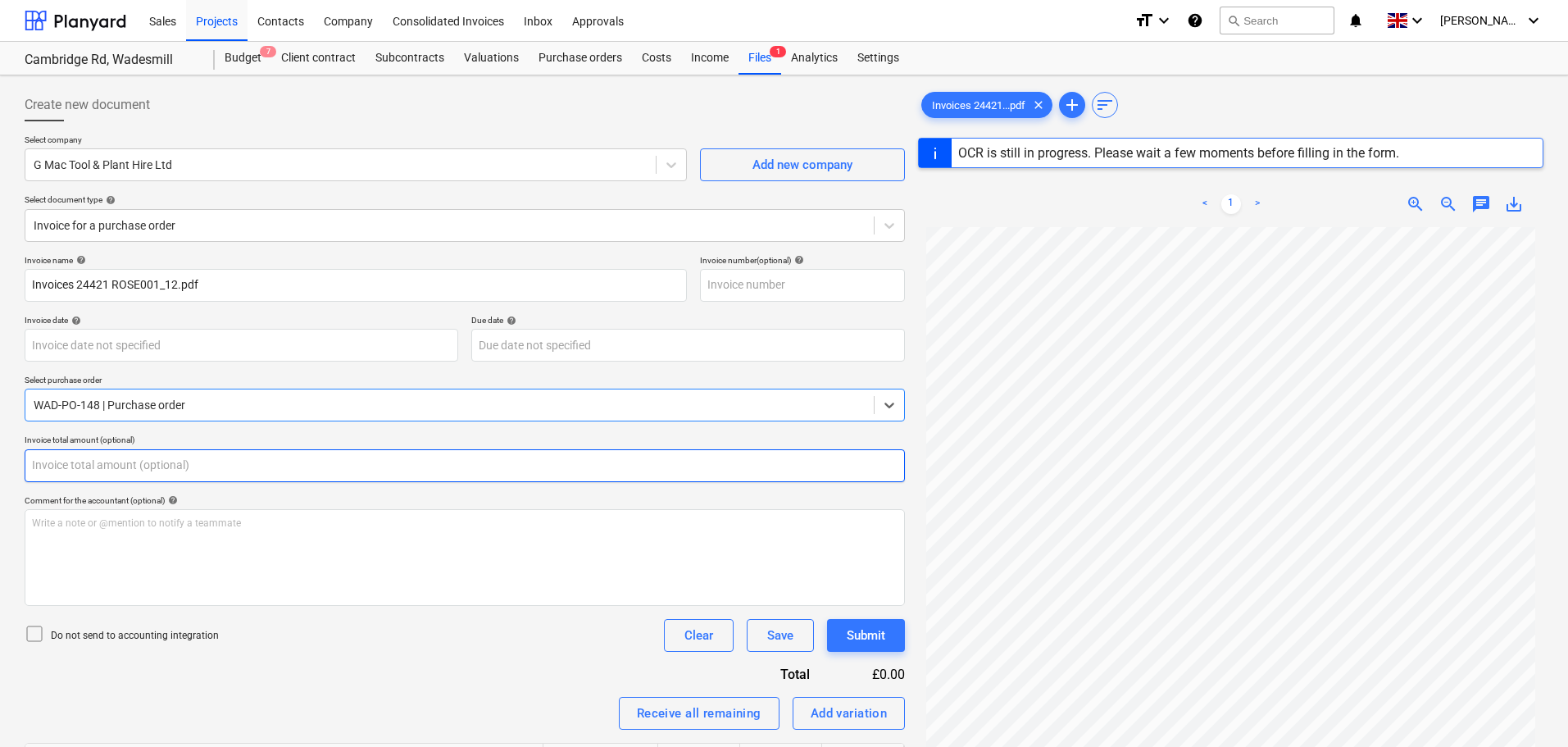
click at [102, 469] on input "text" at bounding box center [464, 466] width 881 height 33
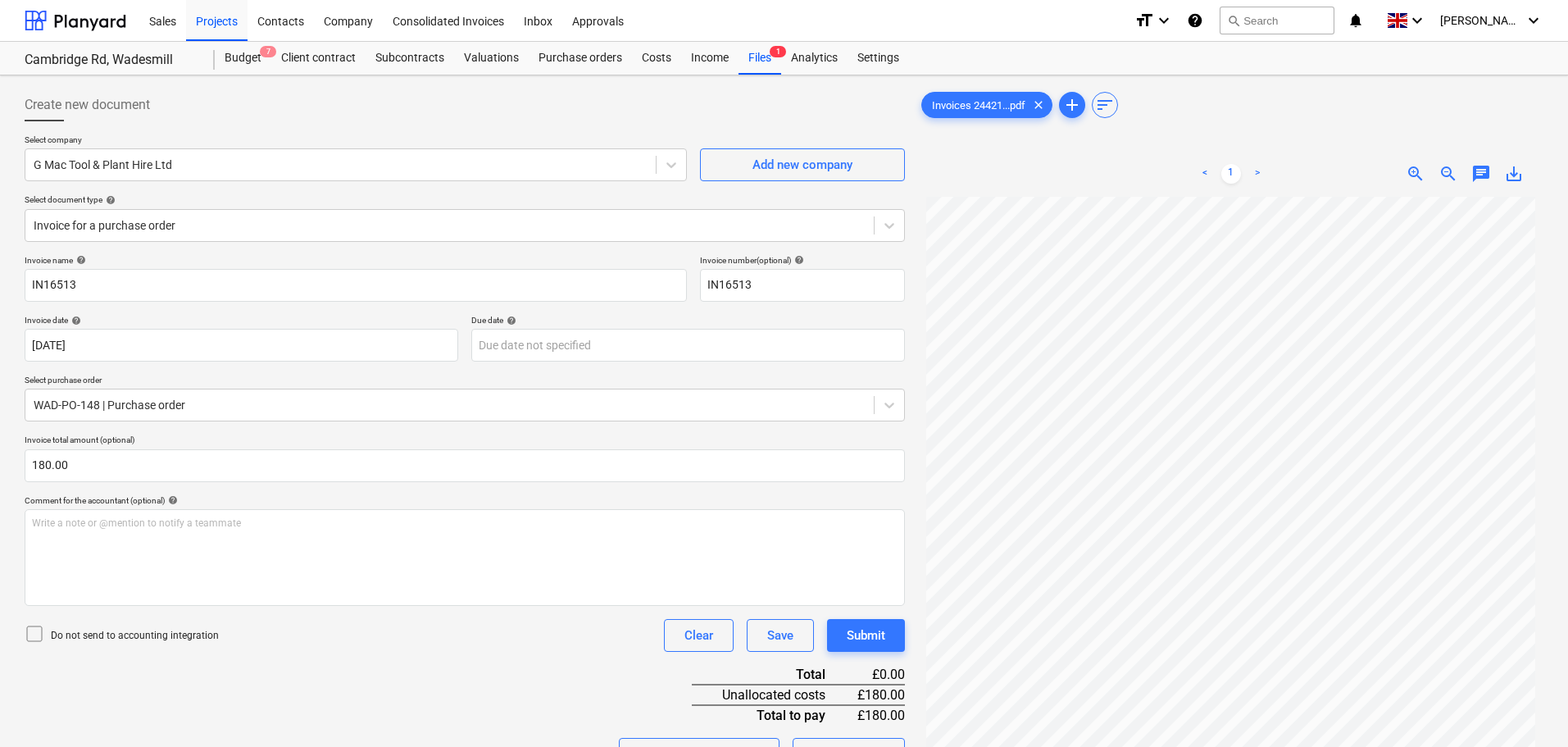
click at [337, 664] on div "Invoice name help IN16513 Invoice number (optional) help IN16513 Invoice date h…" at bounding box center [464, 623] width 881 height 735
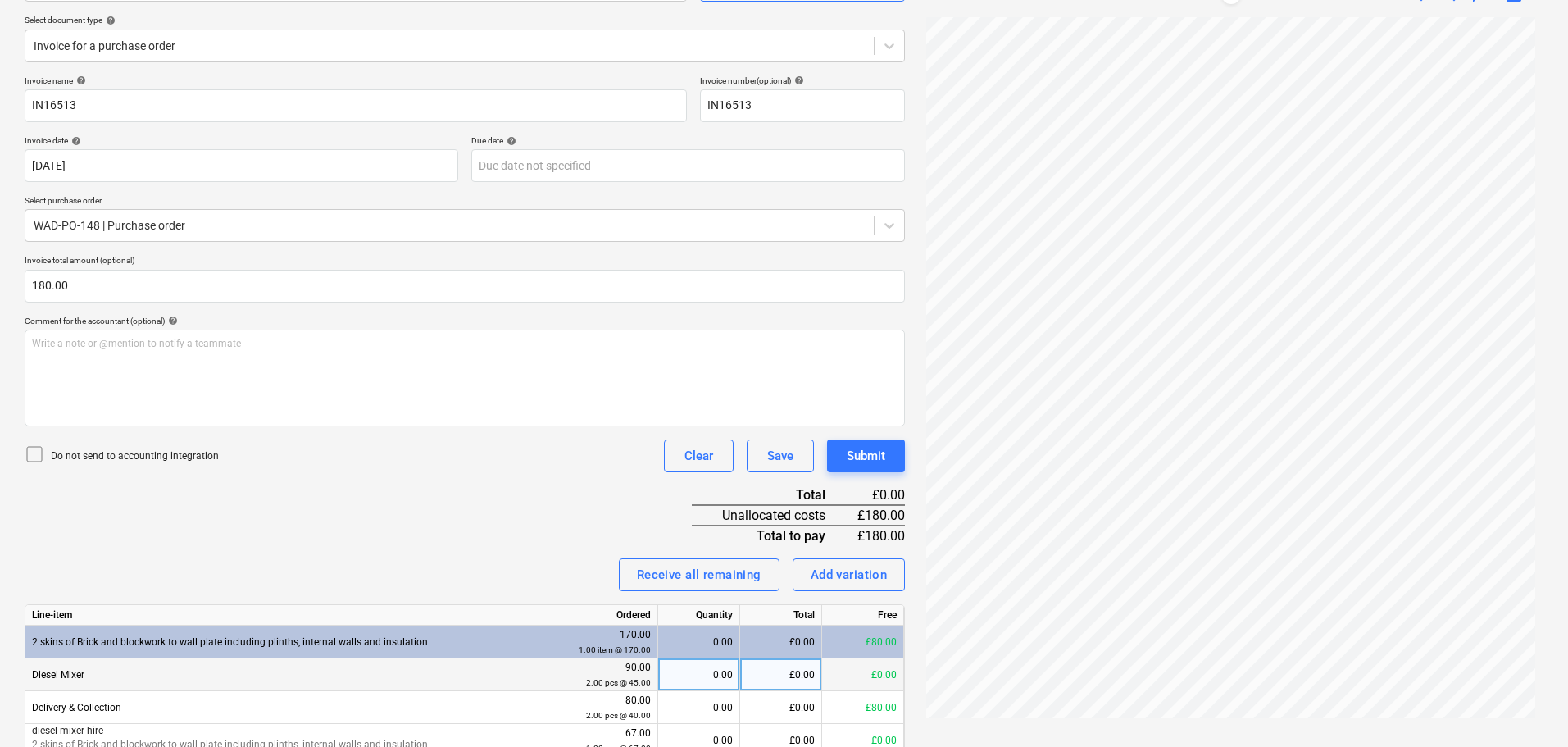
scroll to position [256, 0]
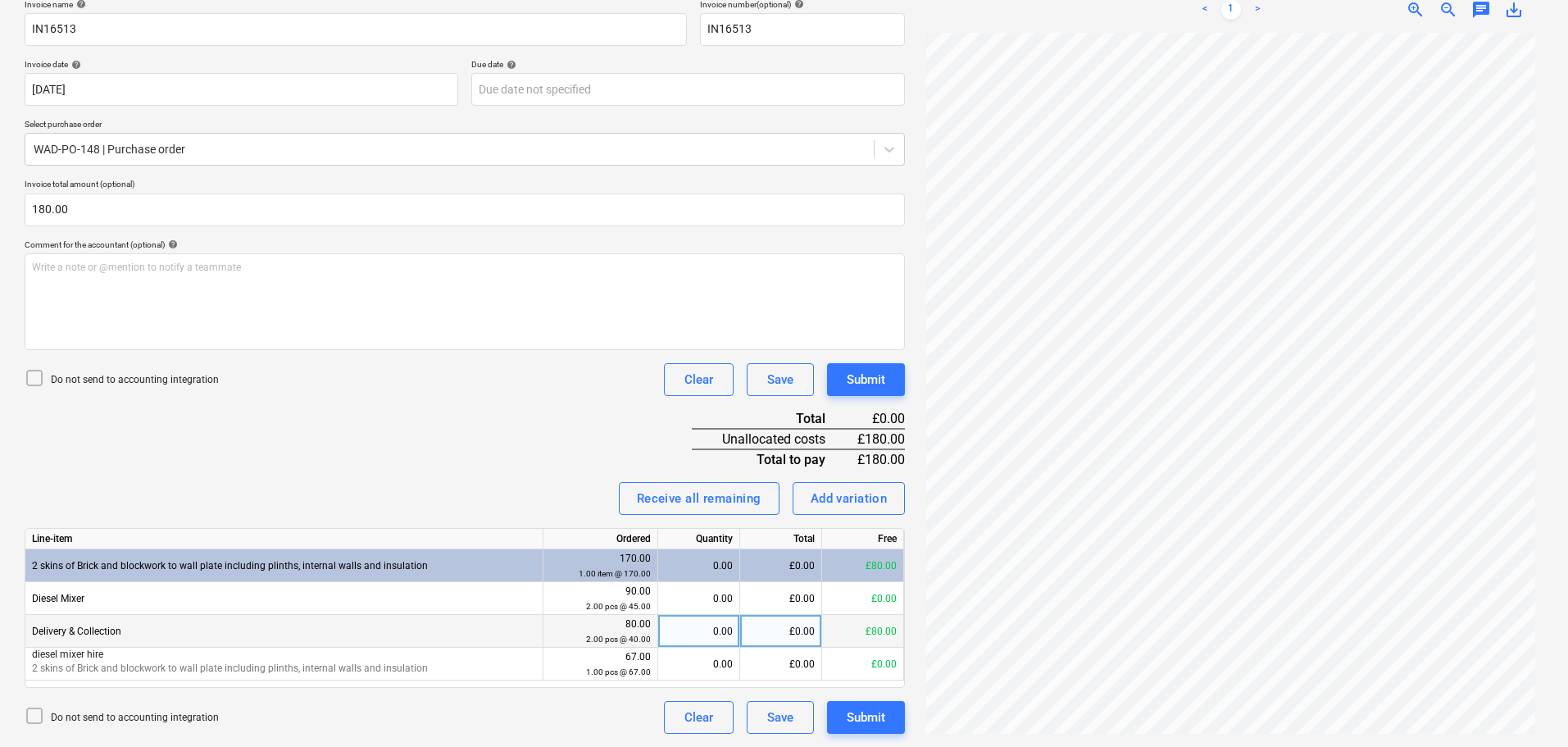
click at [775, 635] on div "£0.00" at bounding box center [781, 631] width 82 height 33
click at [533, 484] on div "Receive all remaining Add variation" at bounding box center [464, 498] width 881 height 33
click at [864, 496] on div "Add variation" at bounding box center [849, 499] width 77 height 22
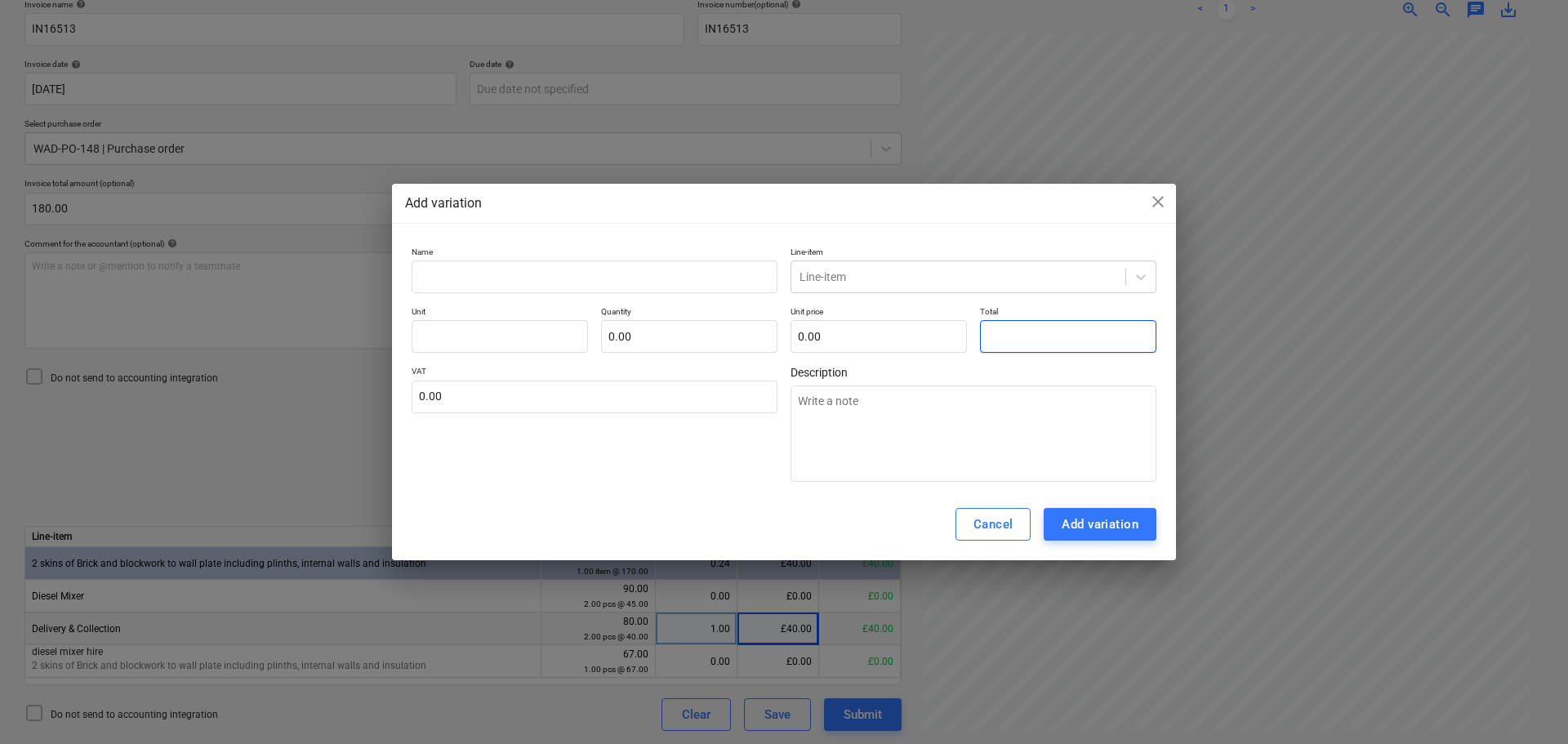
click at [1034, 344] on input "text" at bounding box center [1069, 336] width 177 height 32
click at [498, 279] on input "text" at bounding box center [594, 276] width 365 height 32
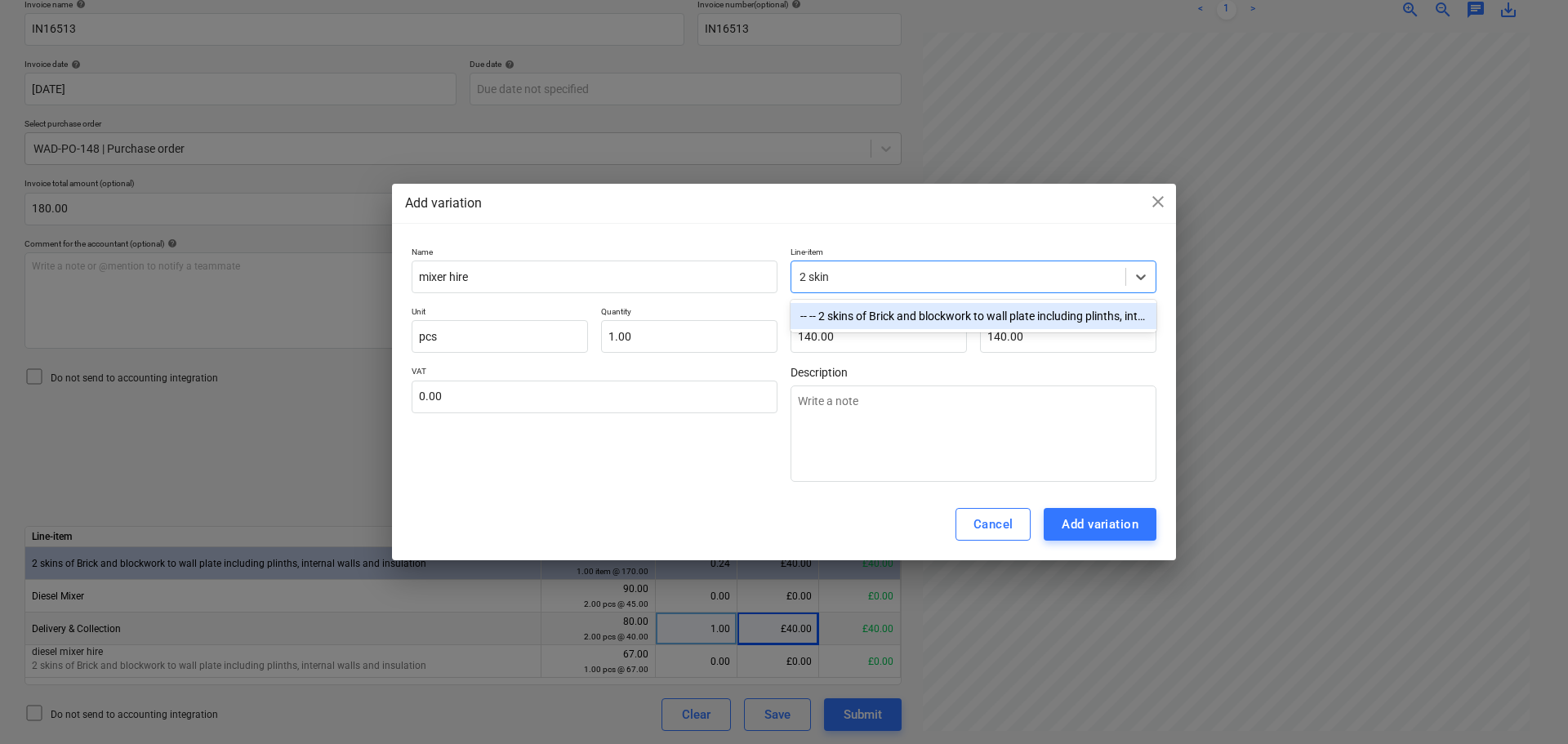
click at [956, 307] on div "-- -- 2 skins of Brick and blockwork to wall plate including plinths, internal …" at bounding box center [974, 315] width 365 height 27
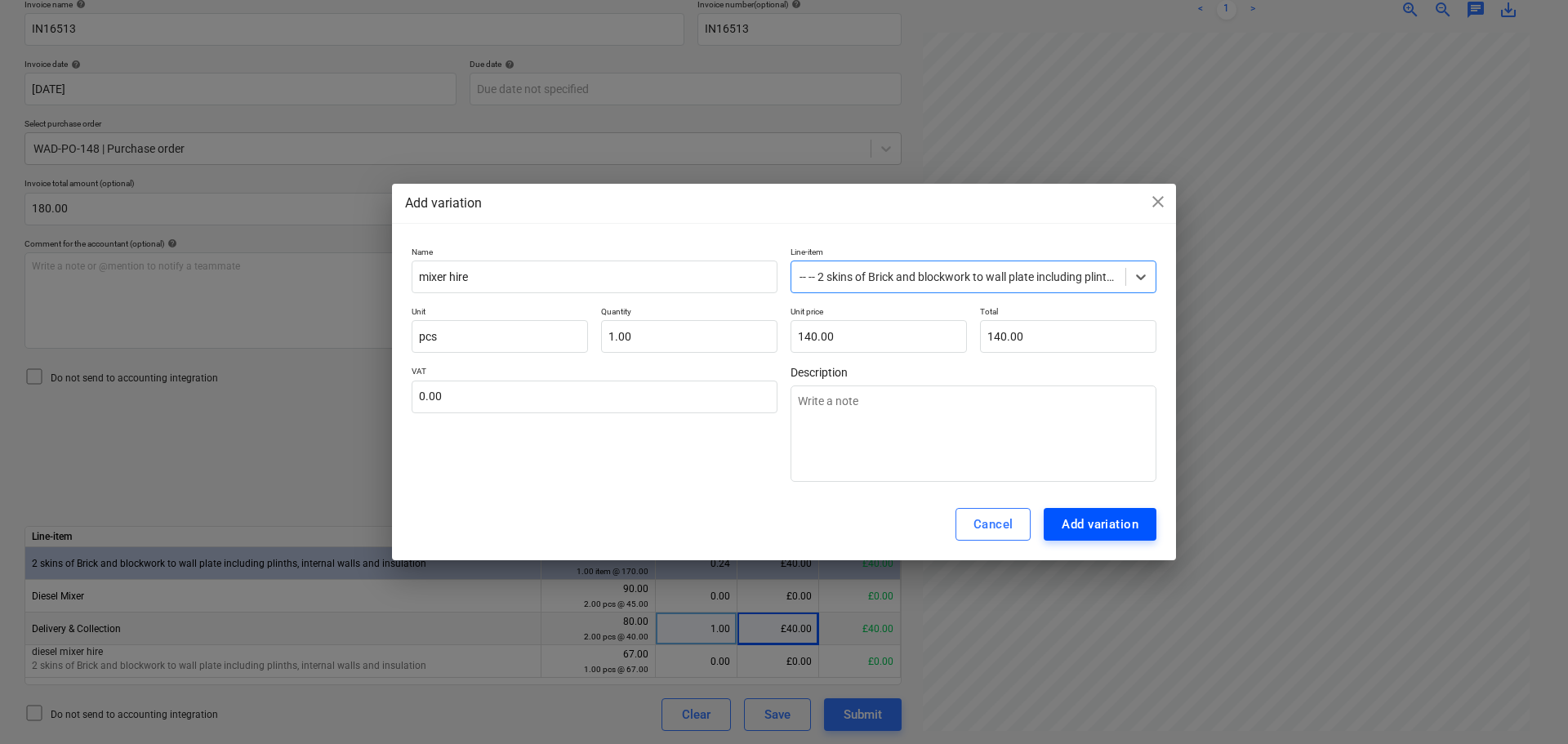
click at [1081, 529] on div "Add variation" at bounding box center [1100, 525] width 77 height 22
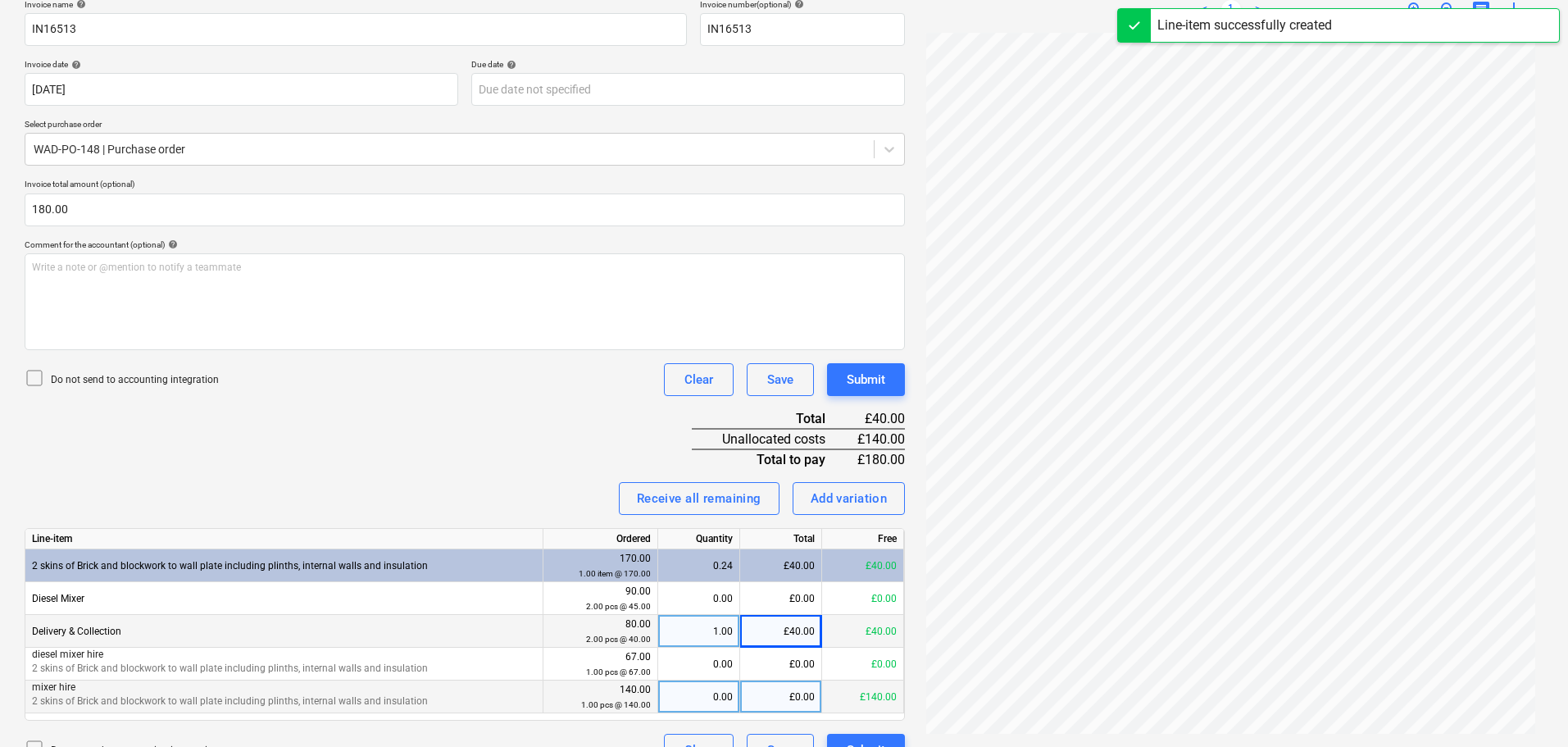
click at [799, 700] on div "£0.00" at bounding box center [781, 697] width 82 height 33
click at [445, 415] on div "Invoice name help IN16513 Invoice number (optional) help IN16513 Invoice date h…" at bounding box center [464, 383] width 881 height 768
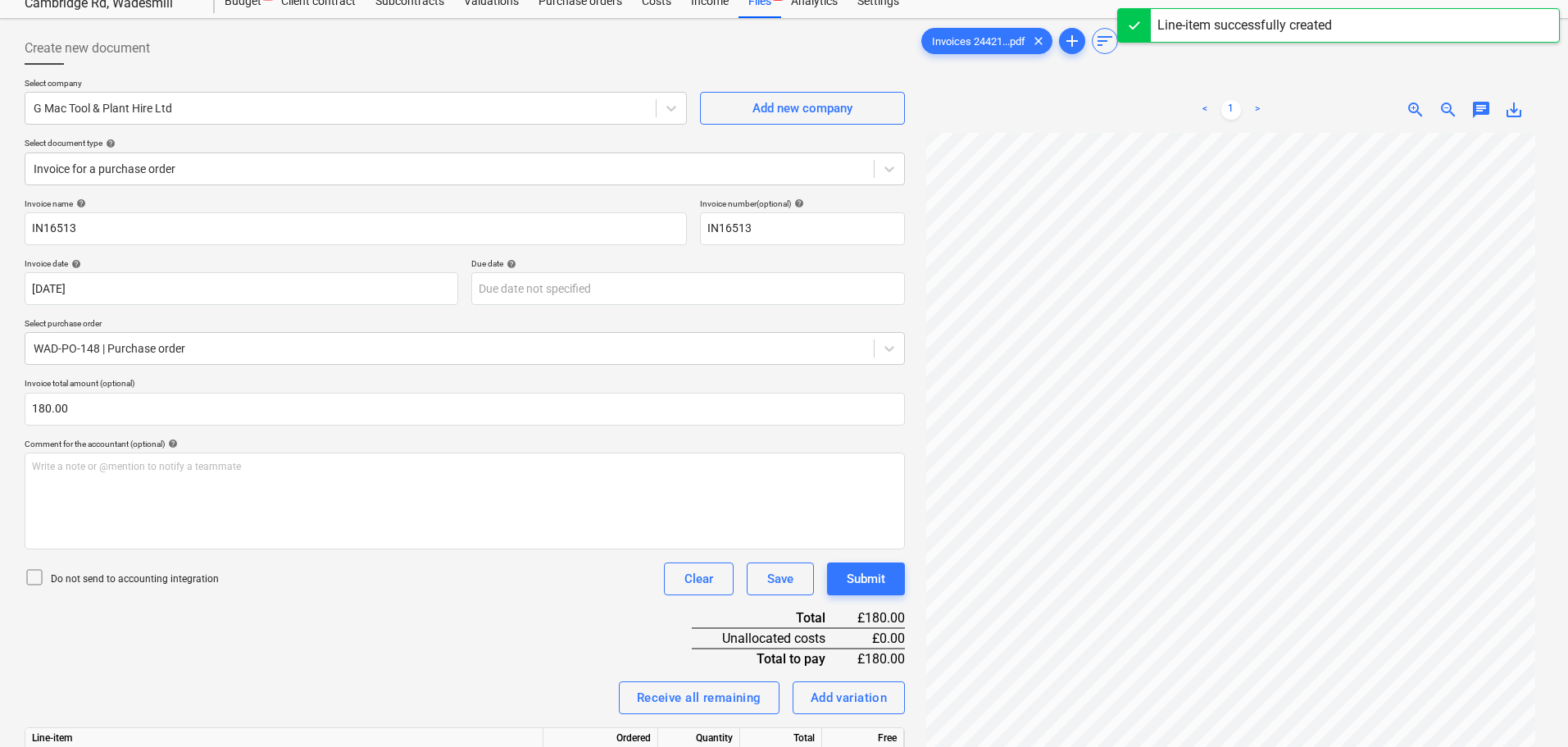
scroll to position [0, 0]
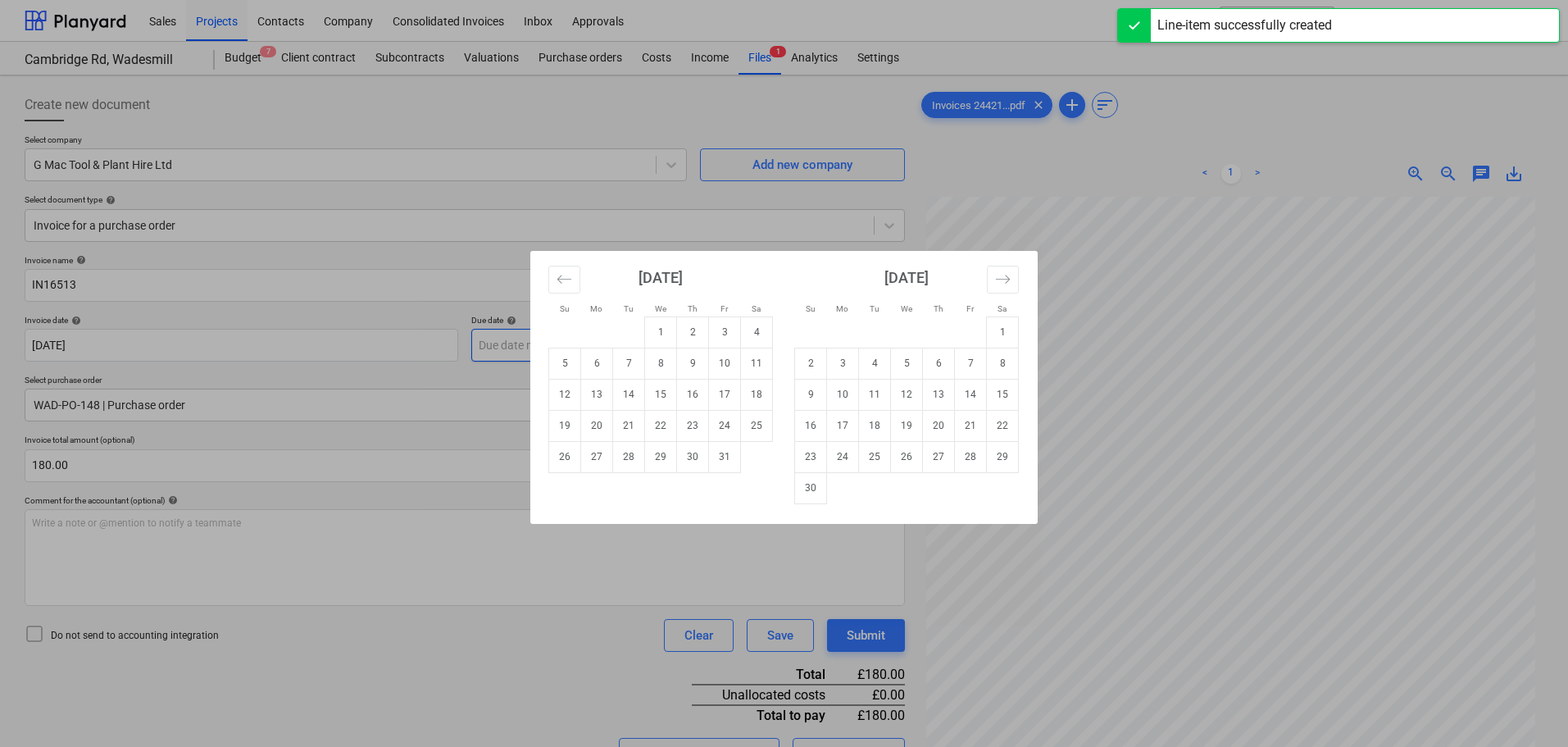
click at [567, 352] on body "Sales Projects Contacts Company Consolidated Invoices Inbox Approvals format_si…" at bounding box center [784, 373] width 1568 height 747
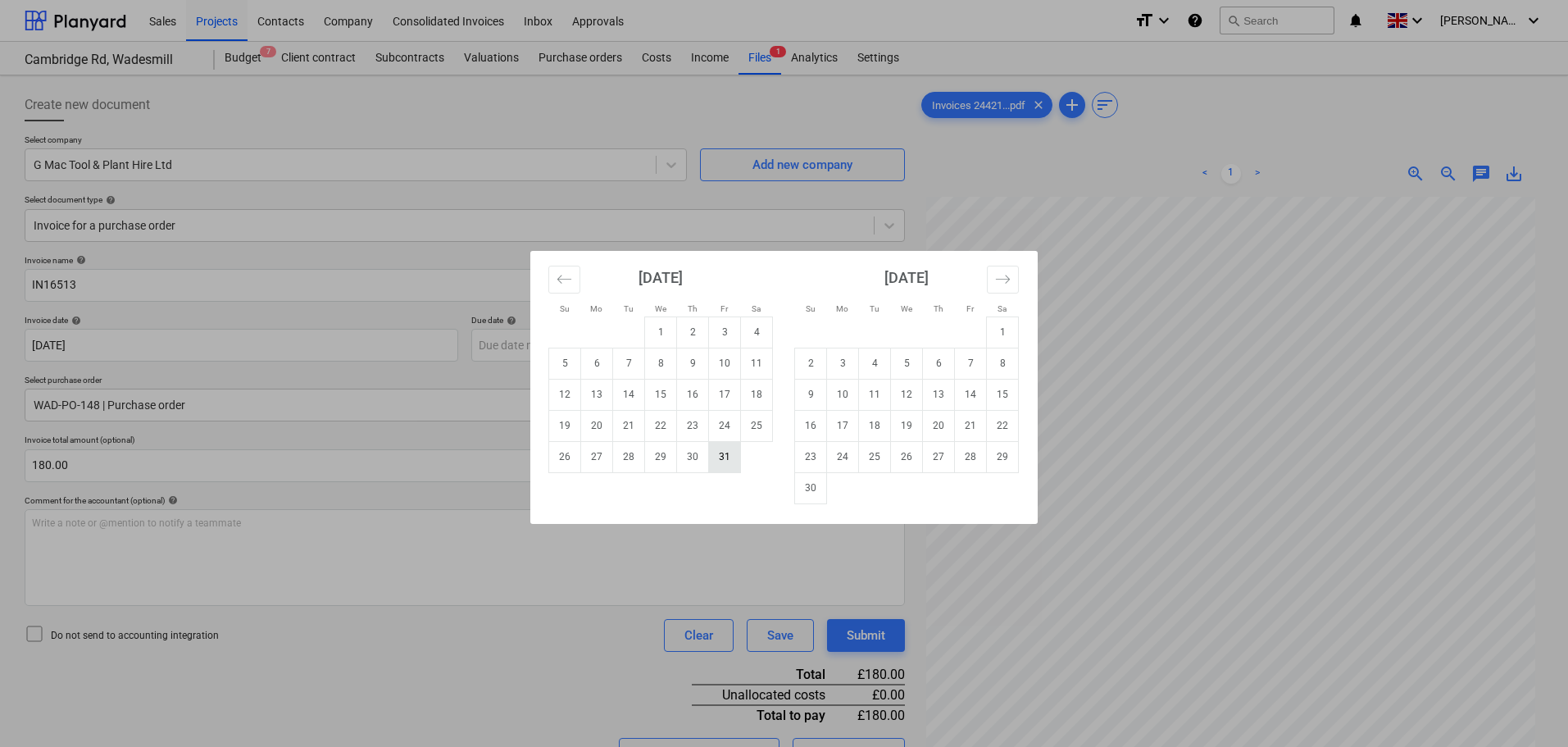
click at [730, 459] on td "31" at bounding box center [725, 457] width 32 height 32
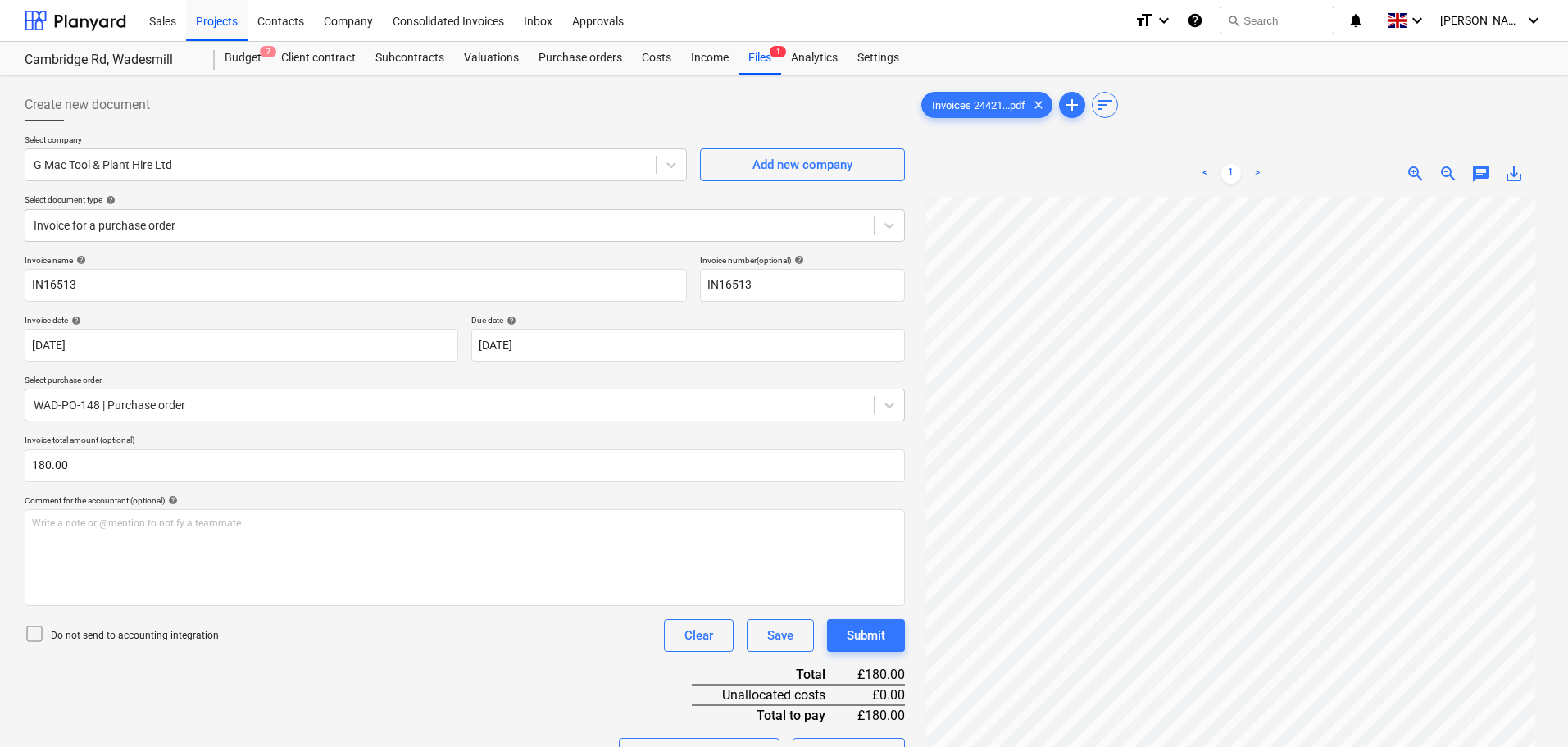
click at [463, 624] on div "Do not send to accounting integration Clear Save Submit" at bounding box center [464, 635] width 881 height 33
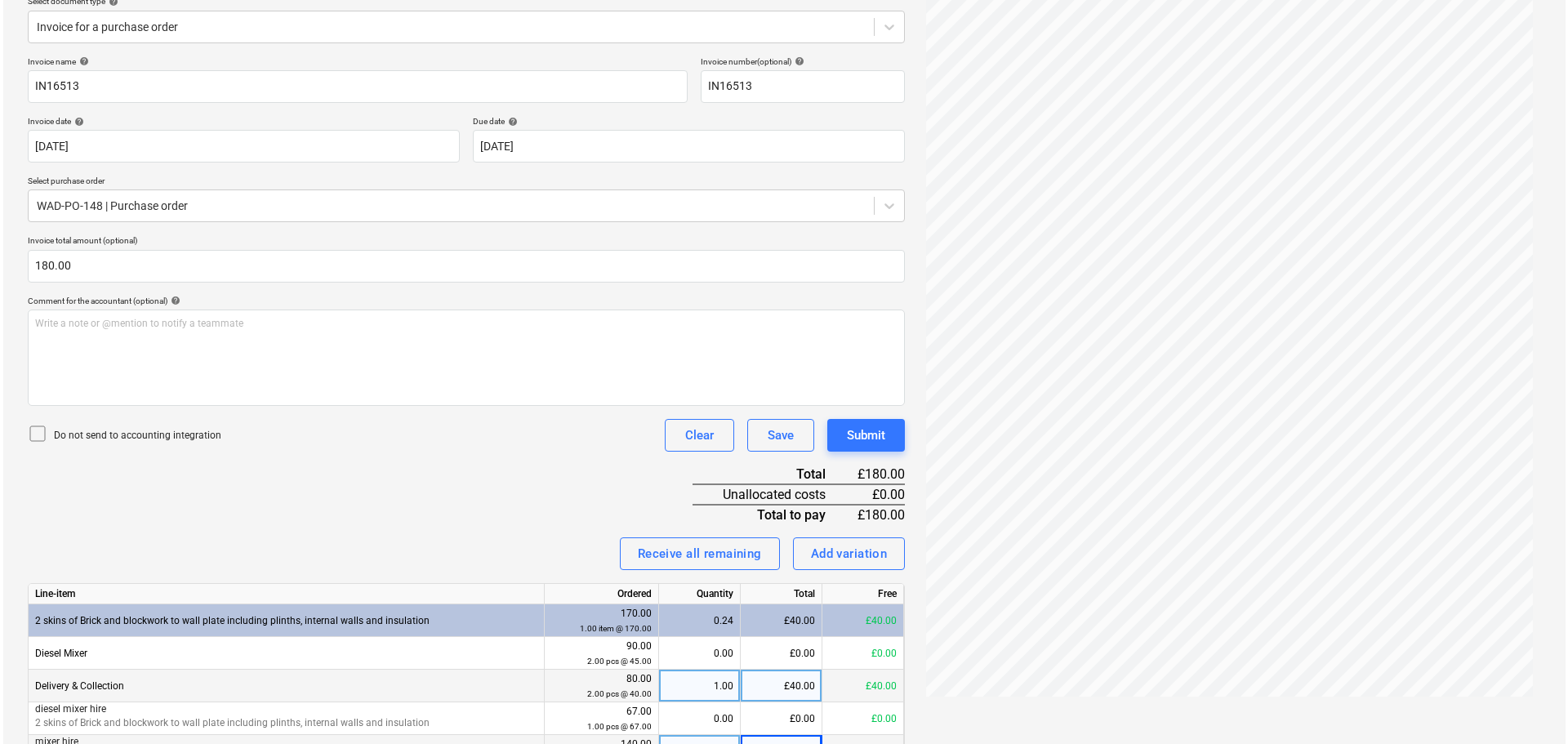
scroll to position [245, 0]
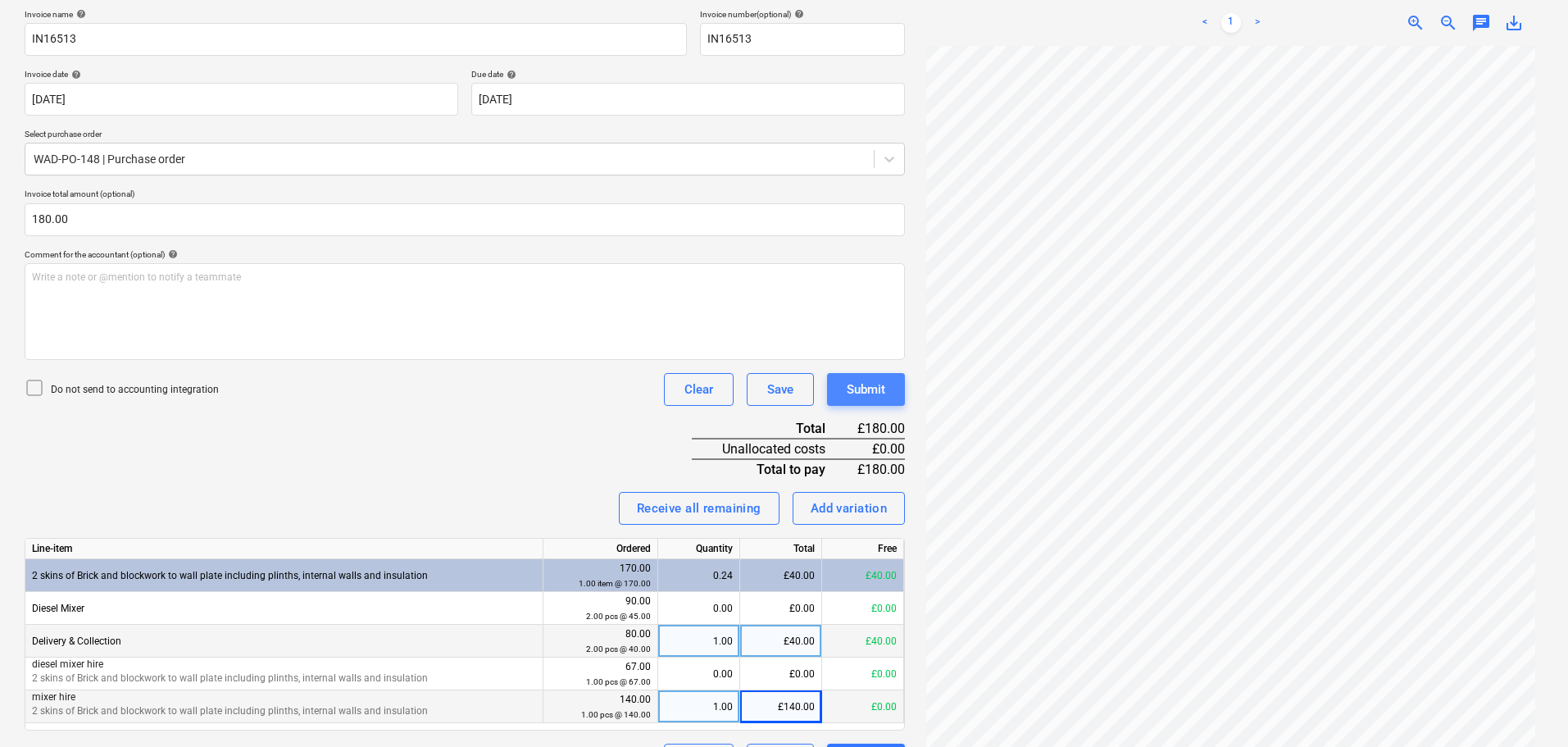
click at [885, 395] on div "Submit" at bounding box center [866, 390] width 38 height 22
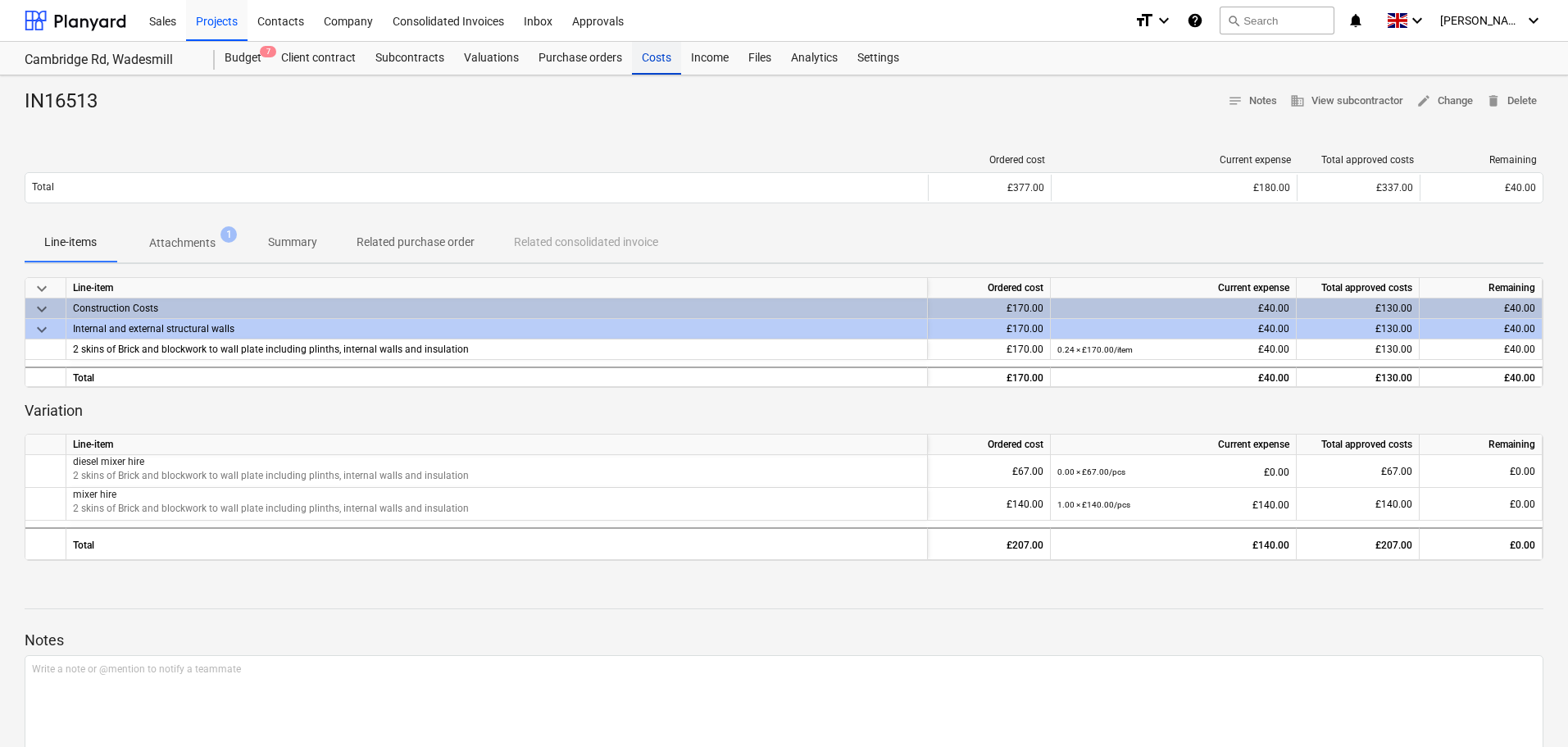
click at [652, 61] on div "Costs" at bounding box center [657, 57] width 49 height 33
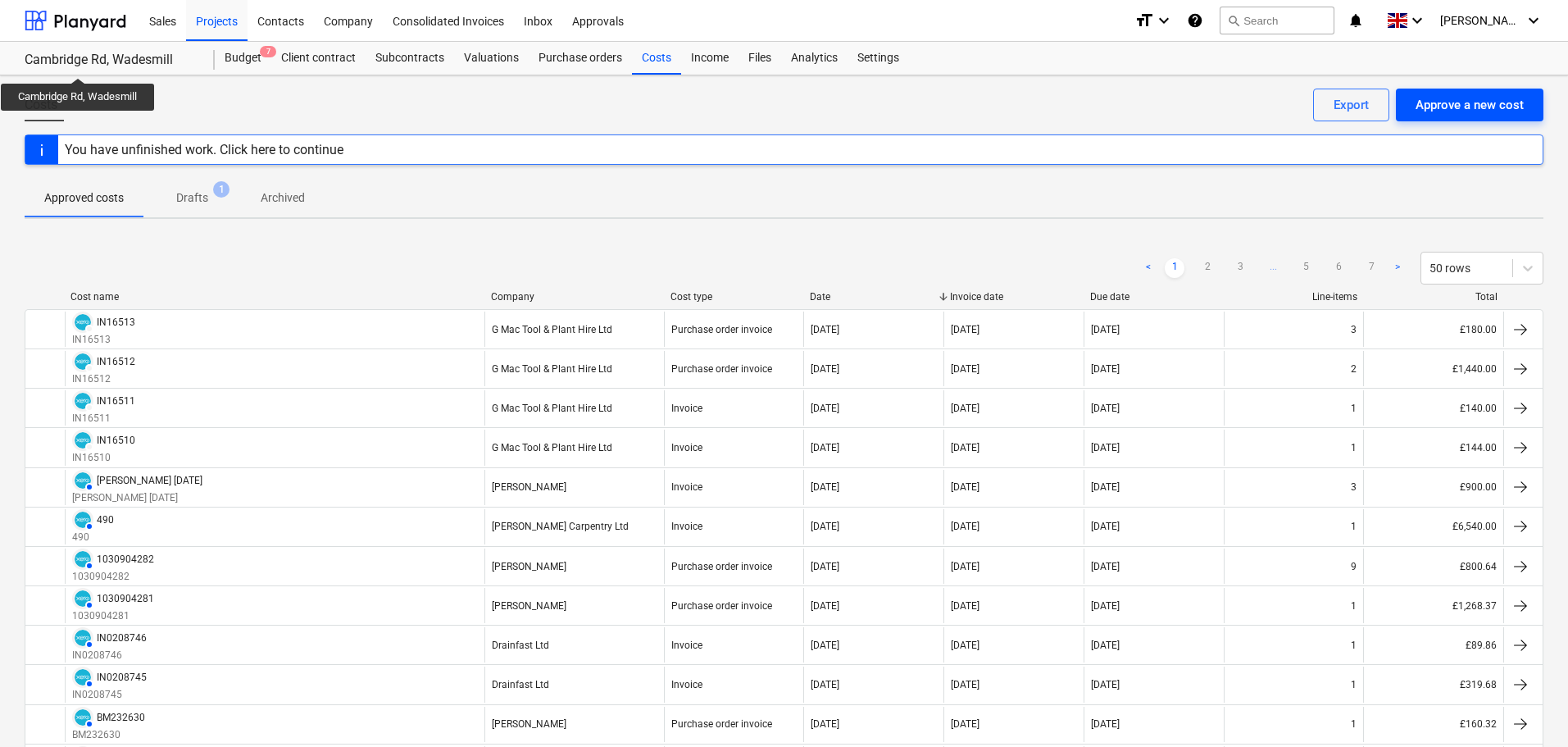
click at [1463, 108] on div "Approve a new cost" at bounding box center [1470, 106] width 108 height 22
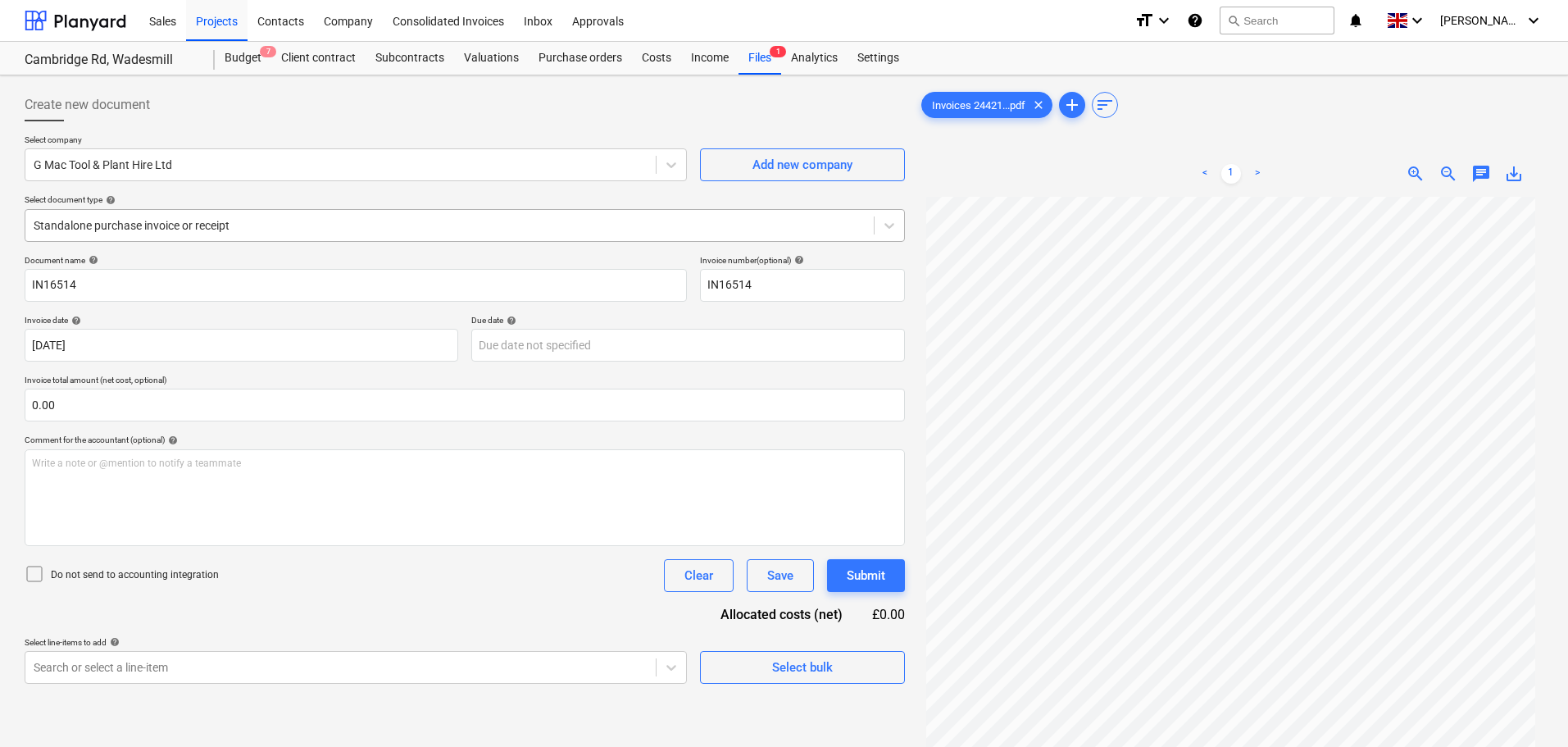
click at [251, 222] on div at bounding box center [450, 225] width 832 height 17
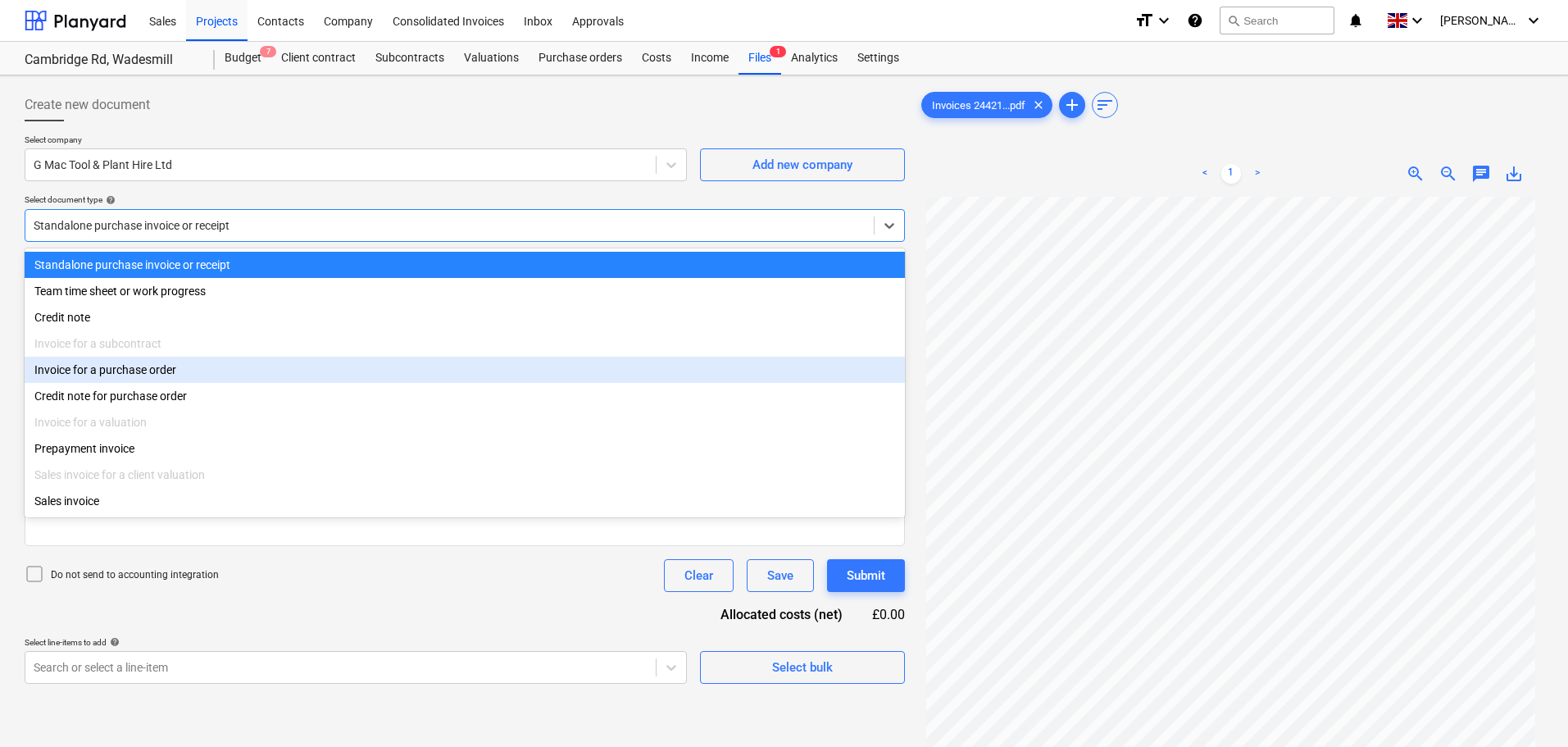
click at [127, 367] on div "Invoice for a purchase order" at bounding box center [464, 370] width 881 height 27
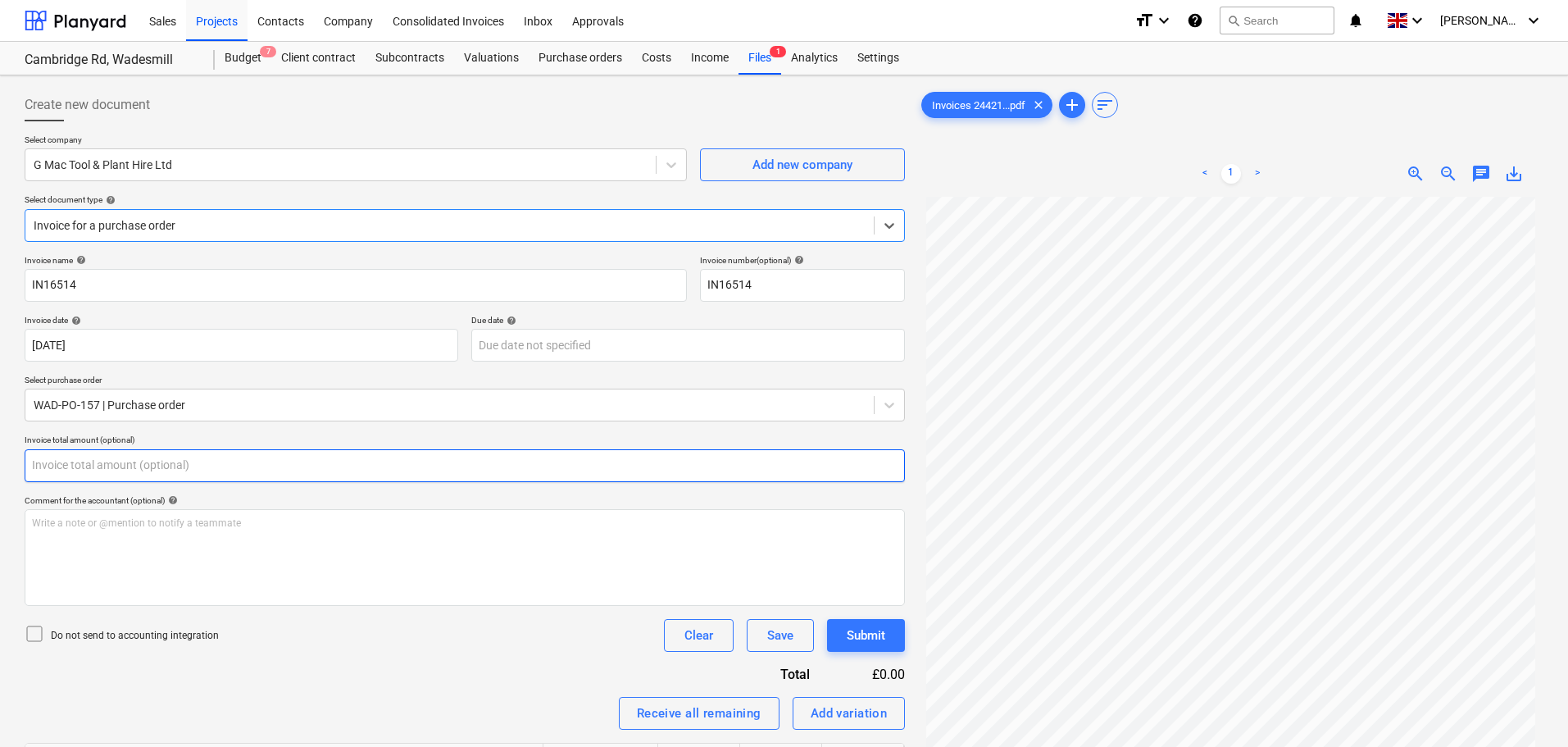
click at [79, 469] on input "text" at bounding box center [464, 466] width 881 height 33
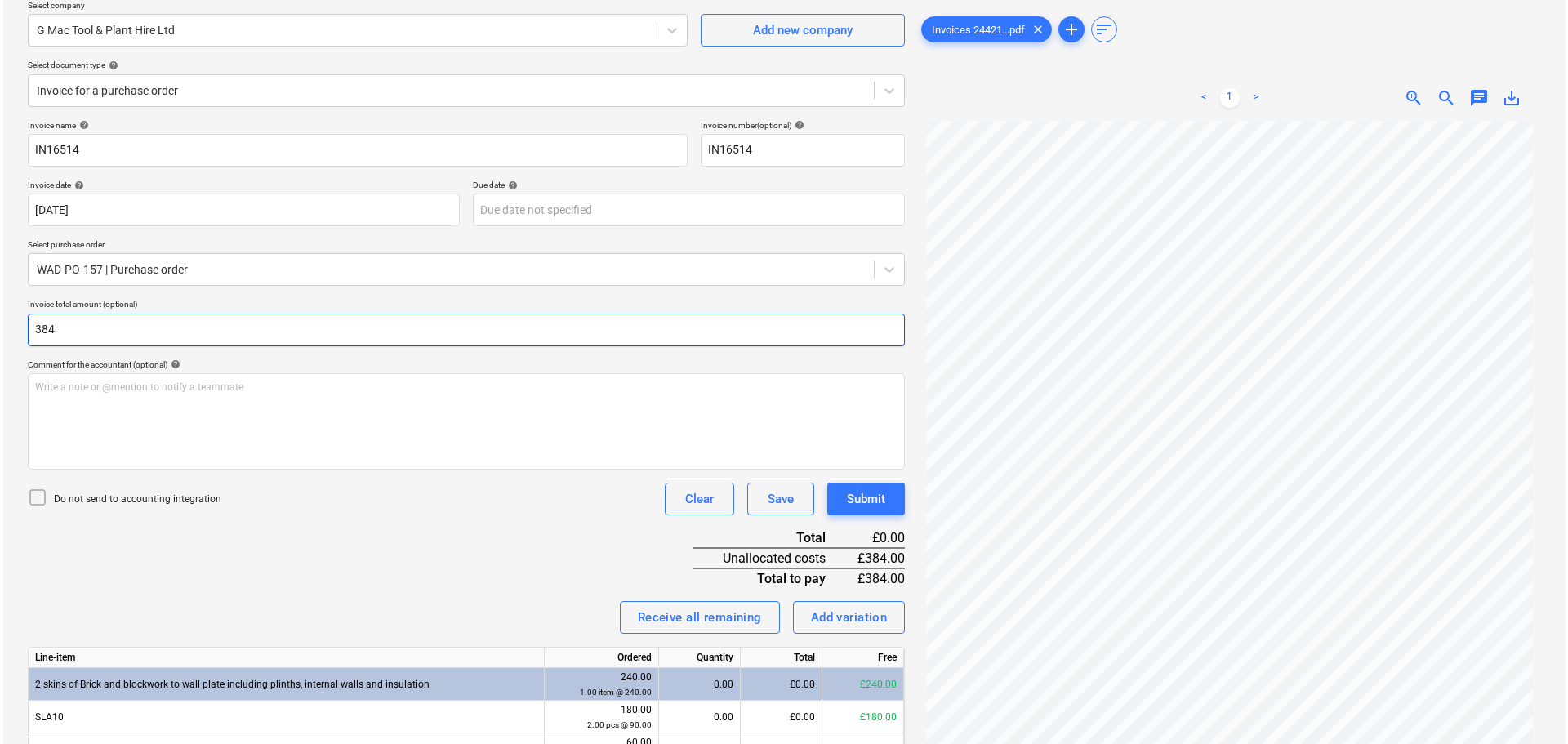
scroll to position [222, 0]
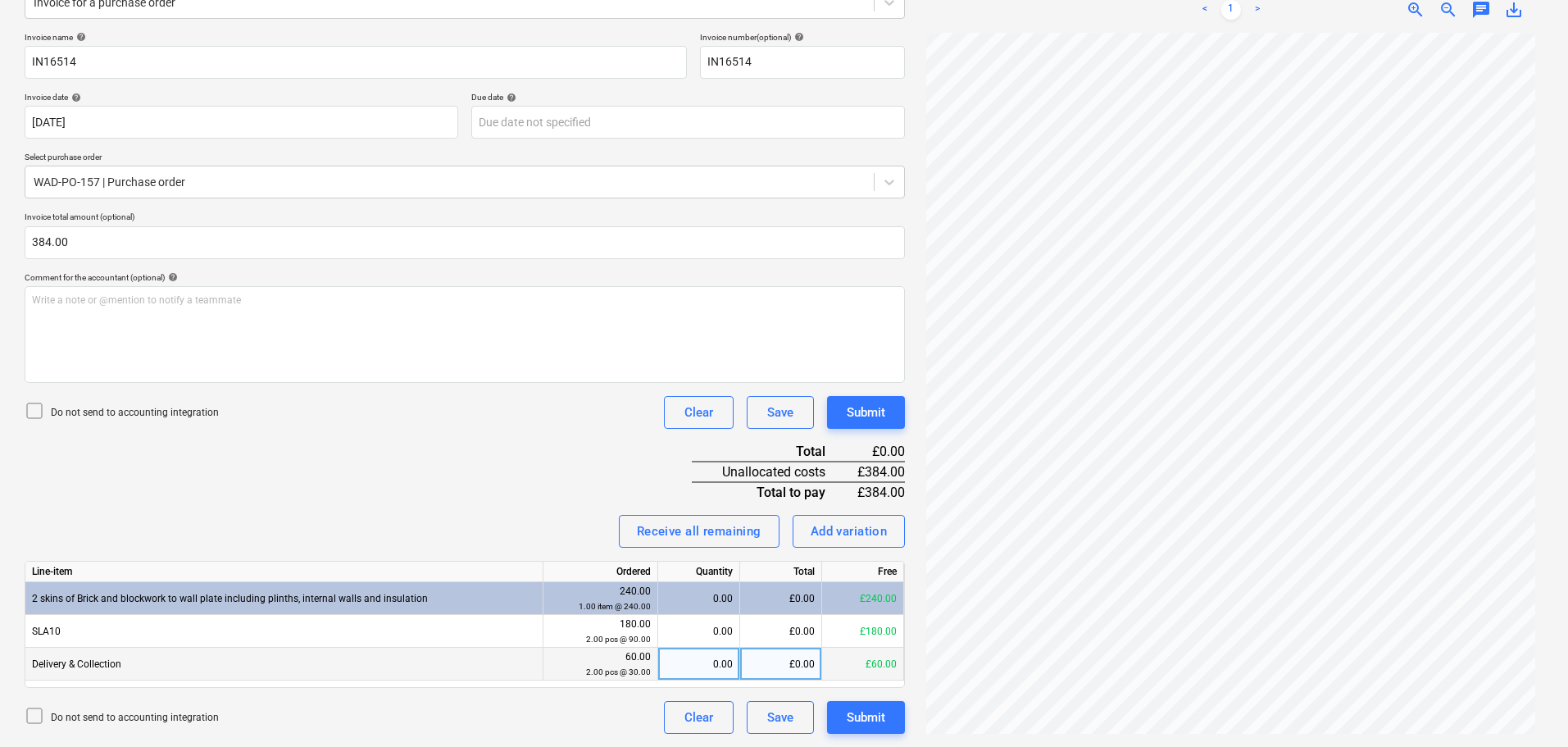
click at [789, 661] on div "£0.00" at bounding box center [781, 664] width 82 height 33
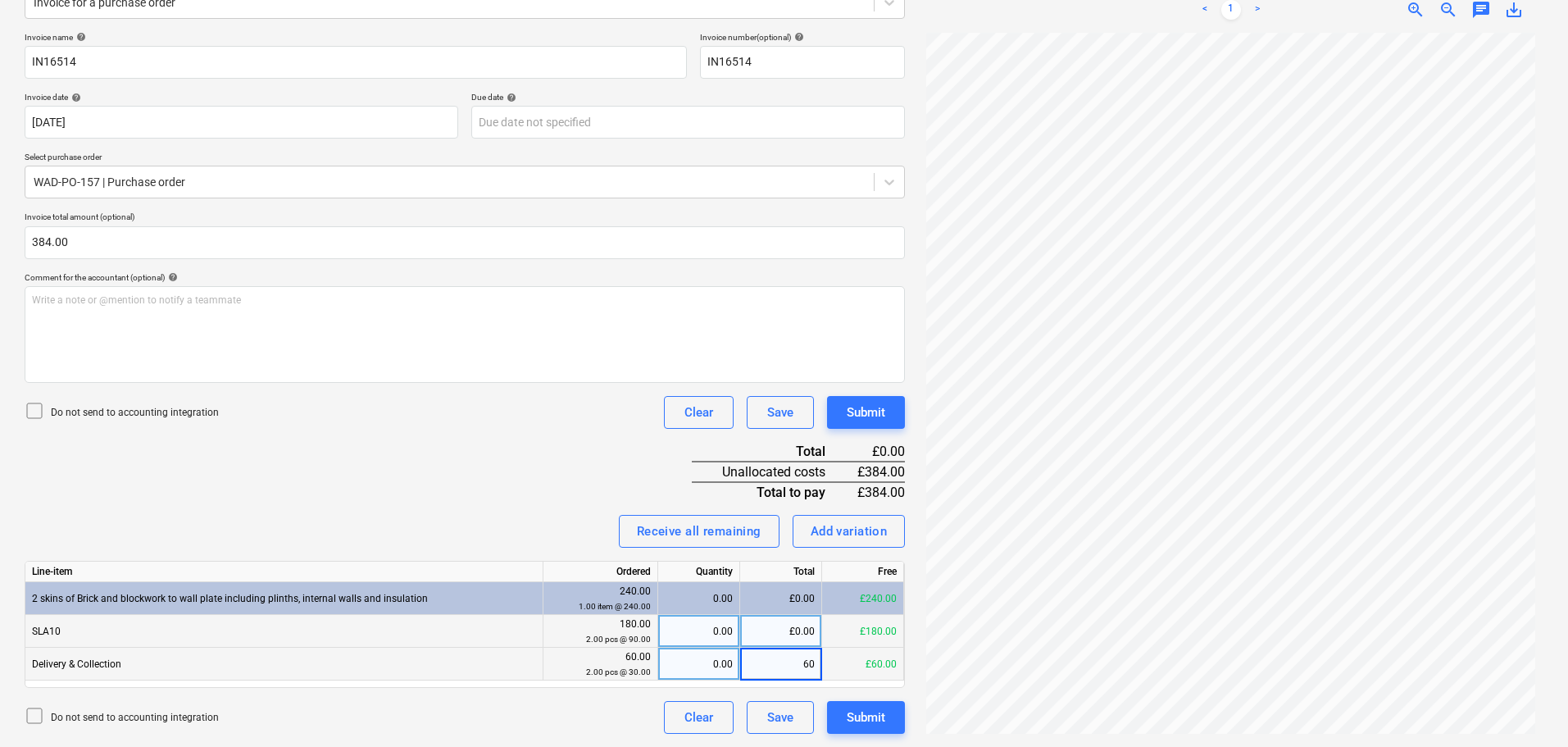
click at [801, 631] on div "£0.00" at bounding box center [781, 631] width 82 height 33
click at [857, 526] on div "Add variation" at bounding box center [849, 532] width 77 height 22
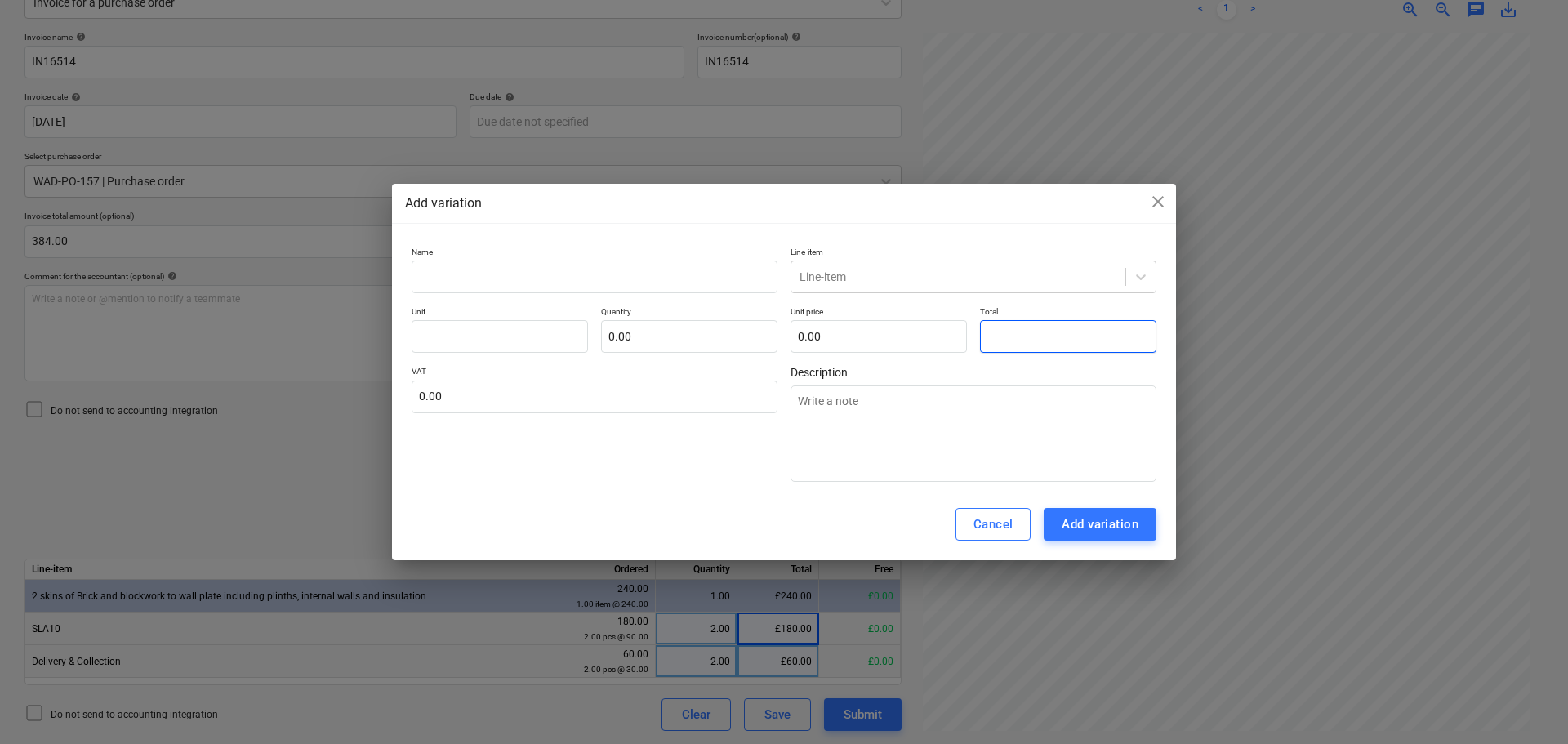
click at [1020, 330] on input "text" at bounding box center [1069, 336] width 177 height 32
click at [665, 285] on input "text" at bounding box center [594, 276] width 365 height 32
drag, startPoint x: 812, startPoint y: 273, endPoint x: 980, endPoint y: 269, distance: 168.0
click at [980, 269] on div "2 akin" at bounding box center [958, 276] width 317 height 17
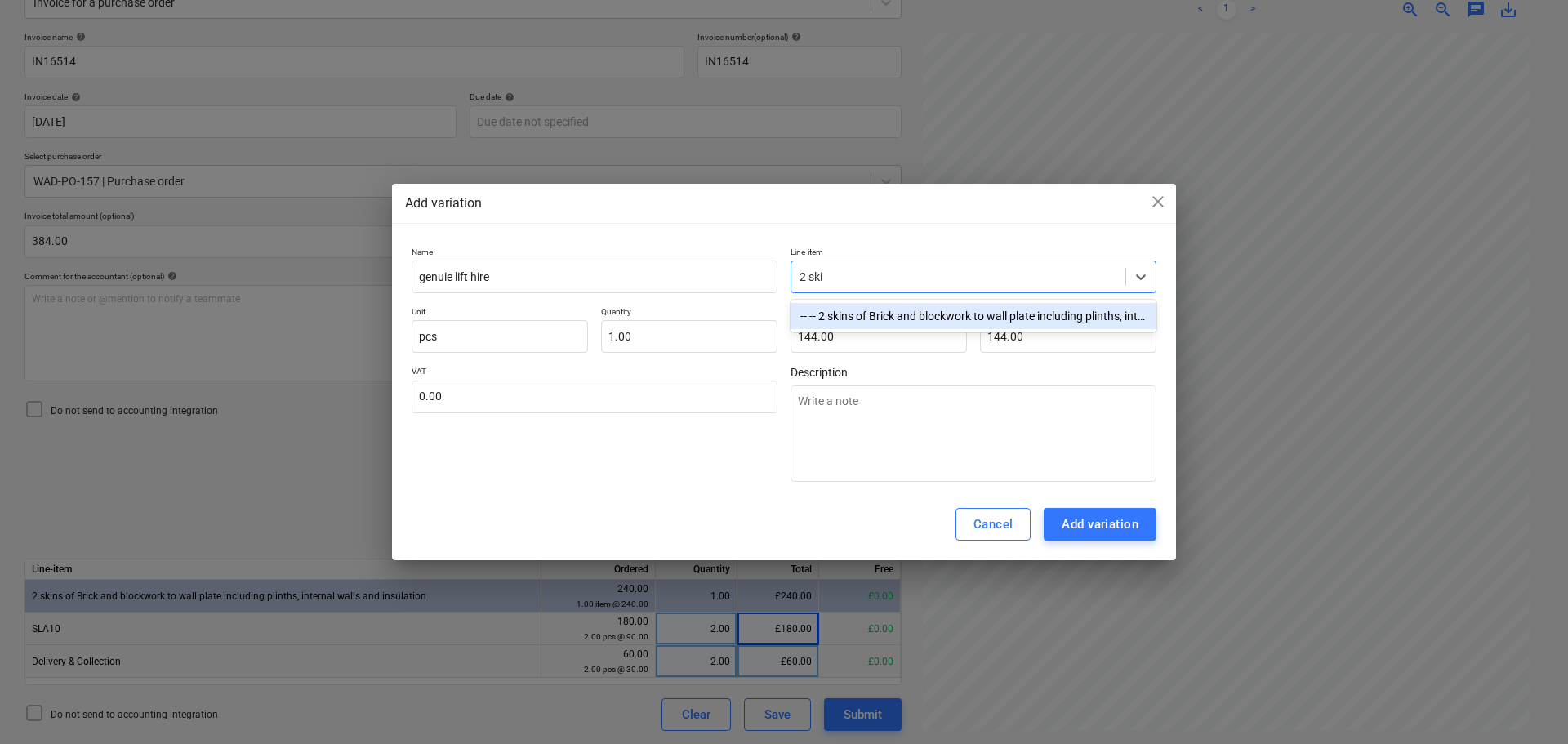
click at [876, 316] on div "-- -- 2 skins of Brick and blockwork to wall plate including plinths, internal …" at bounding box center [974, 315] width 365 height 27
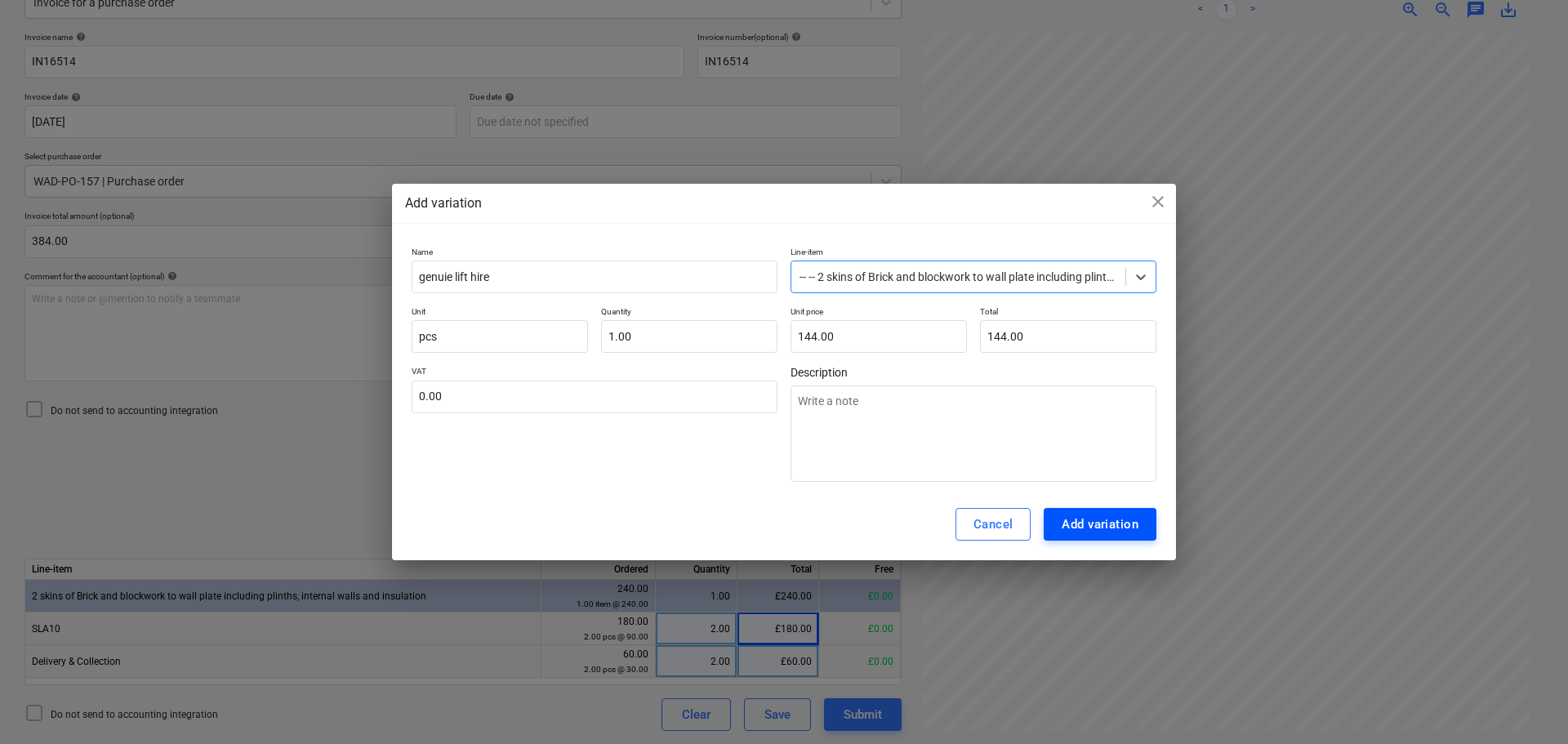
click at [1090, 521] on div "Add variation" at bounding box center [1100, 525] width 77 height 22
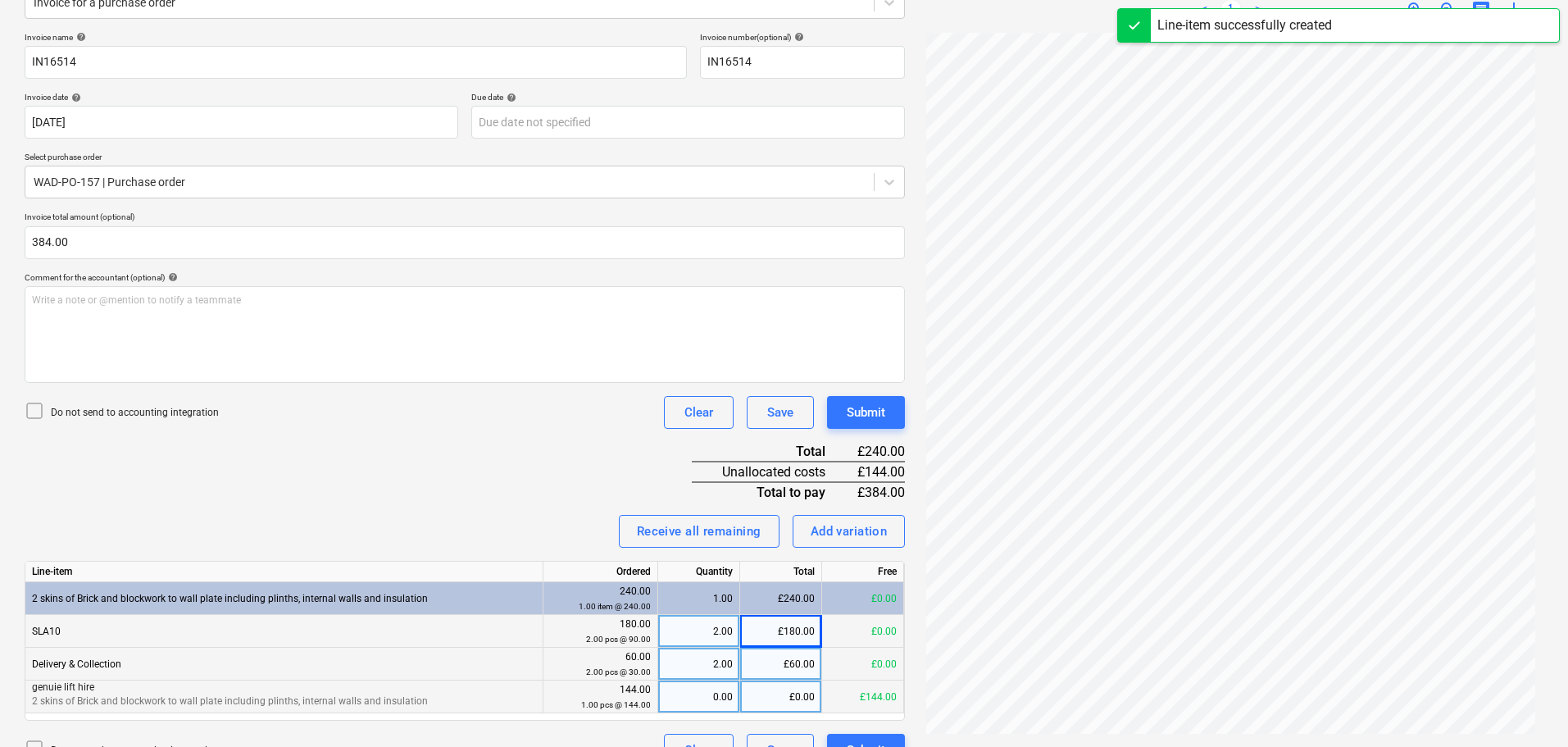
click at [800, 695] on div "£0.00" at bounding box center [781, 697] width 82 height 33
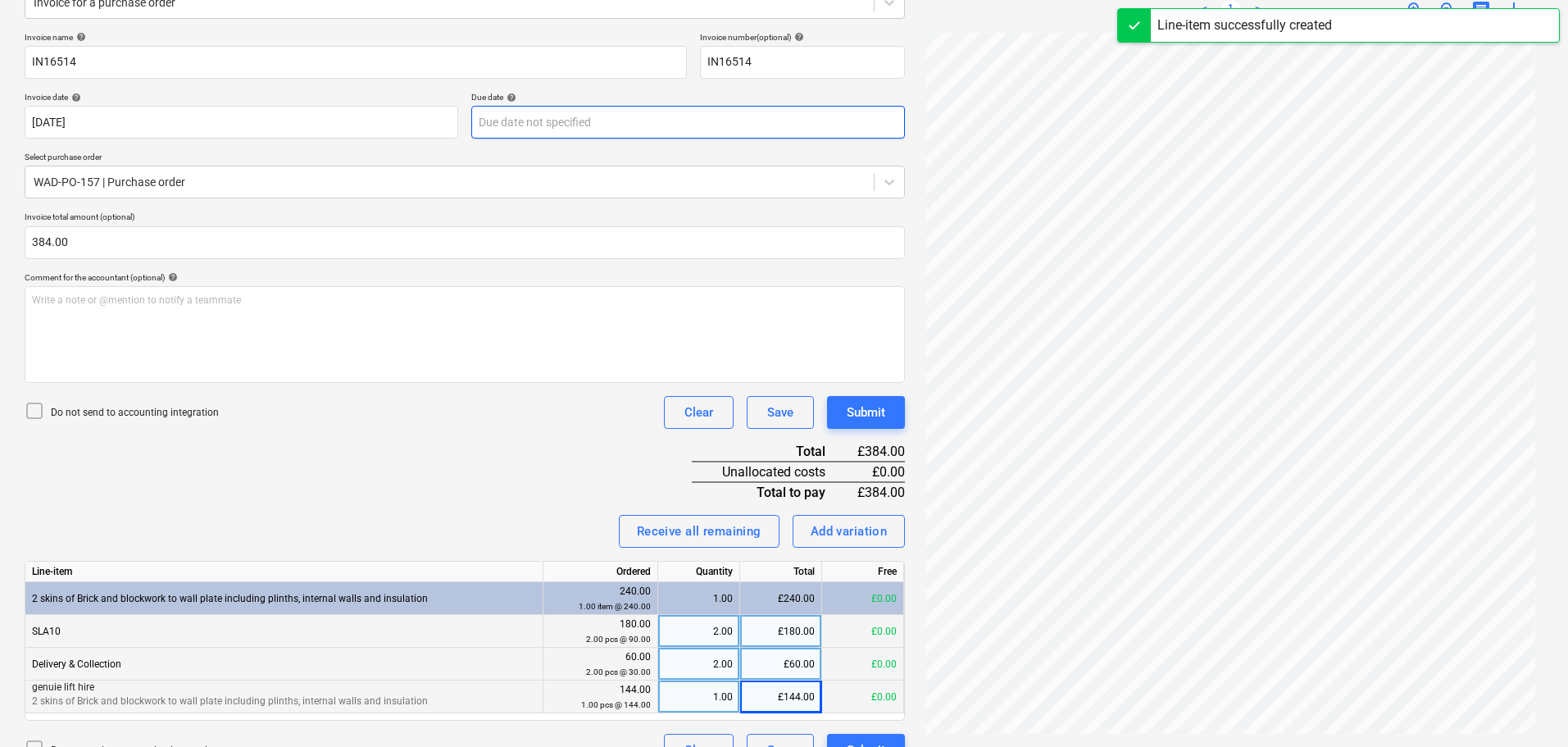
click at [541, 123] on body "Sales Projects Contacts Company Consolidated Invoices Inbox Approvals format_si…" at bounding box center [784, 150] width 1568 height 747
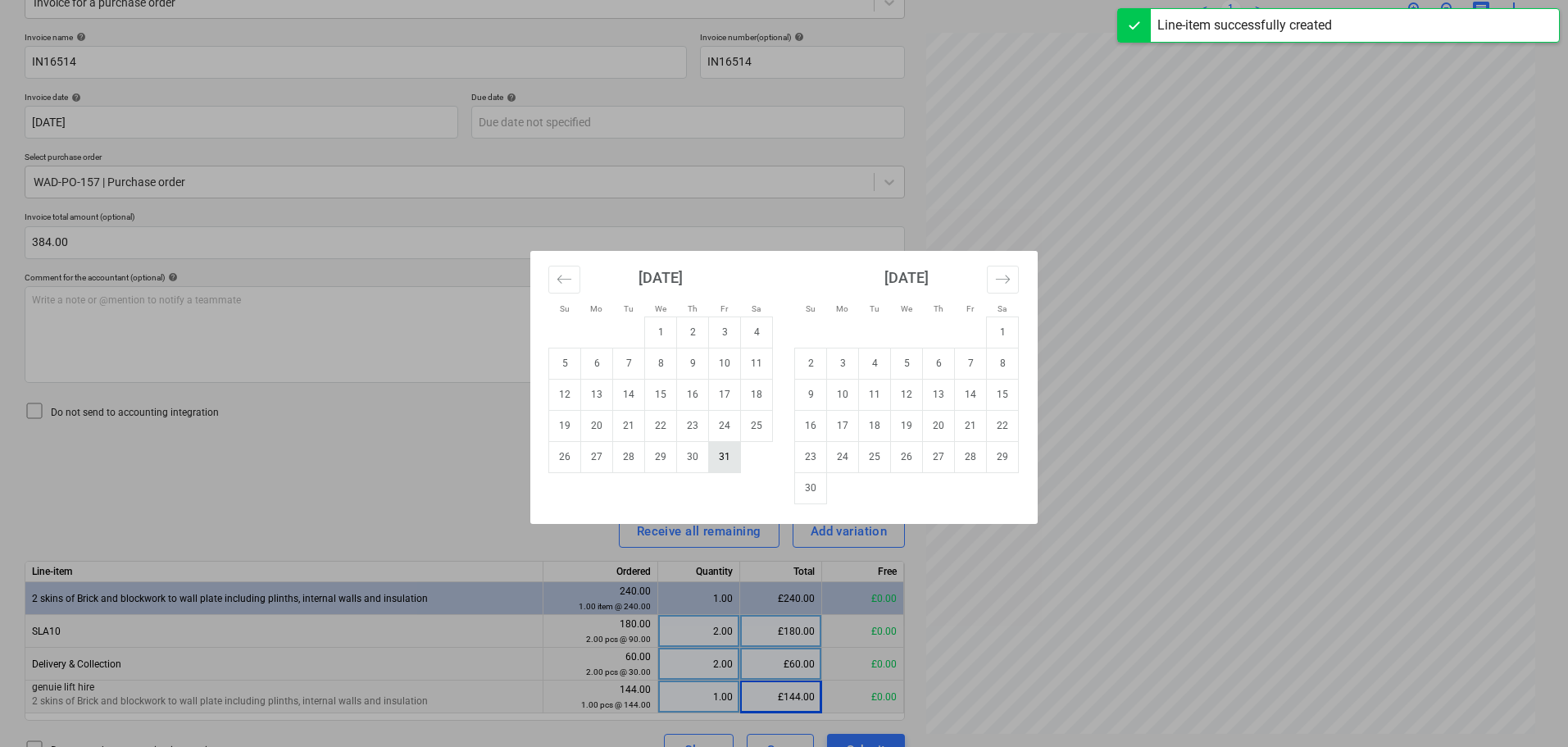
click at [735, 460] on td "31" at bounding box center [725, 457] width 32 height 32
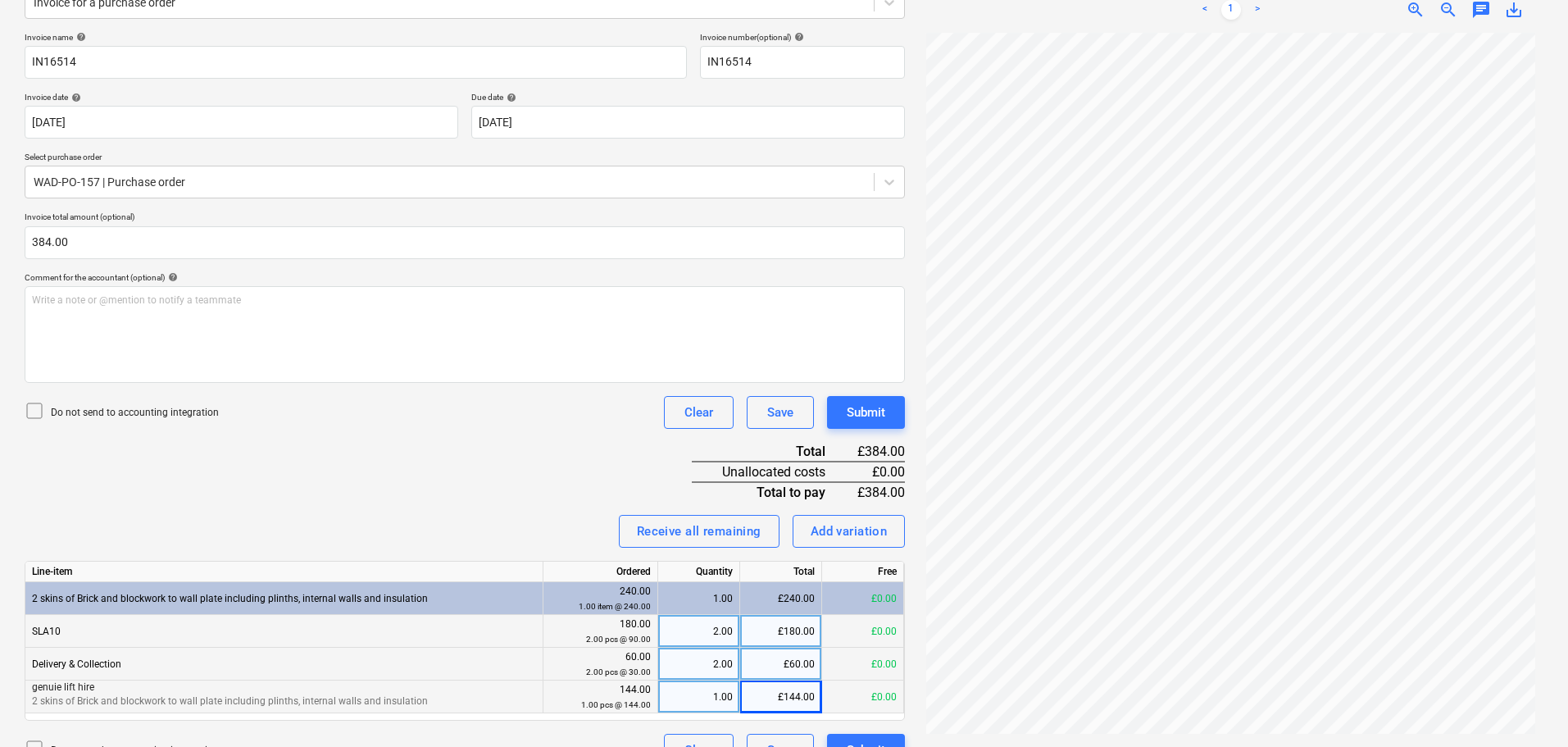
drag, startPoint x: 461, startPoint y: 431, endPoint x: 786, endPoint y: 490, distance: 330.3
click at [463, 433] on div "Invoice name help IN16514 Invoice number (optional) help IN16514 Invoice date h…" at bounding box center [464, 399] width 881 height 735
click at [872, 418] on div "Submit" at bounding box center [866, 412] width 38 height 22
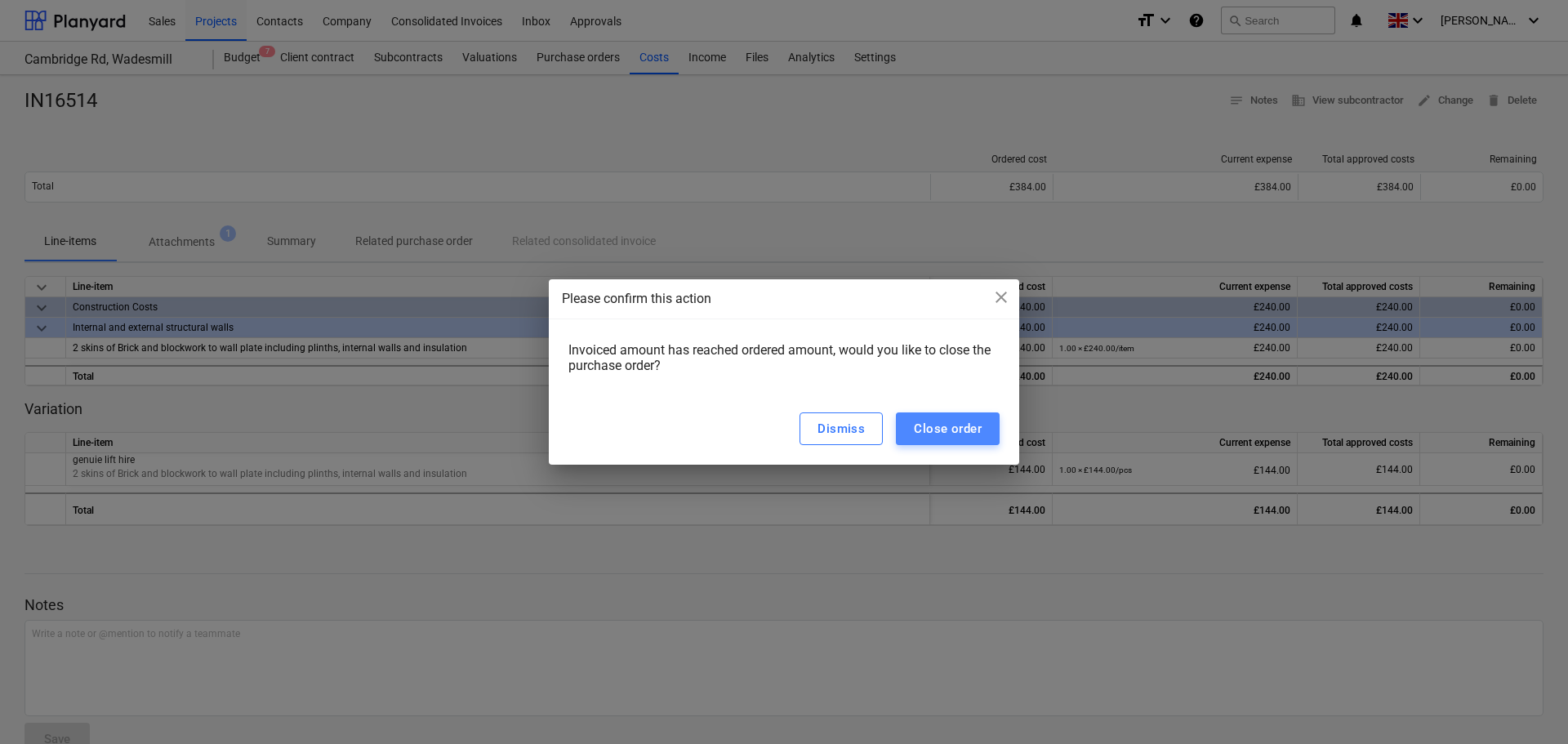
click at [935, 424] on div "Close order" at bounding box center [947, 429] width 68 height 22
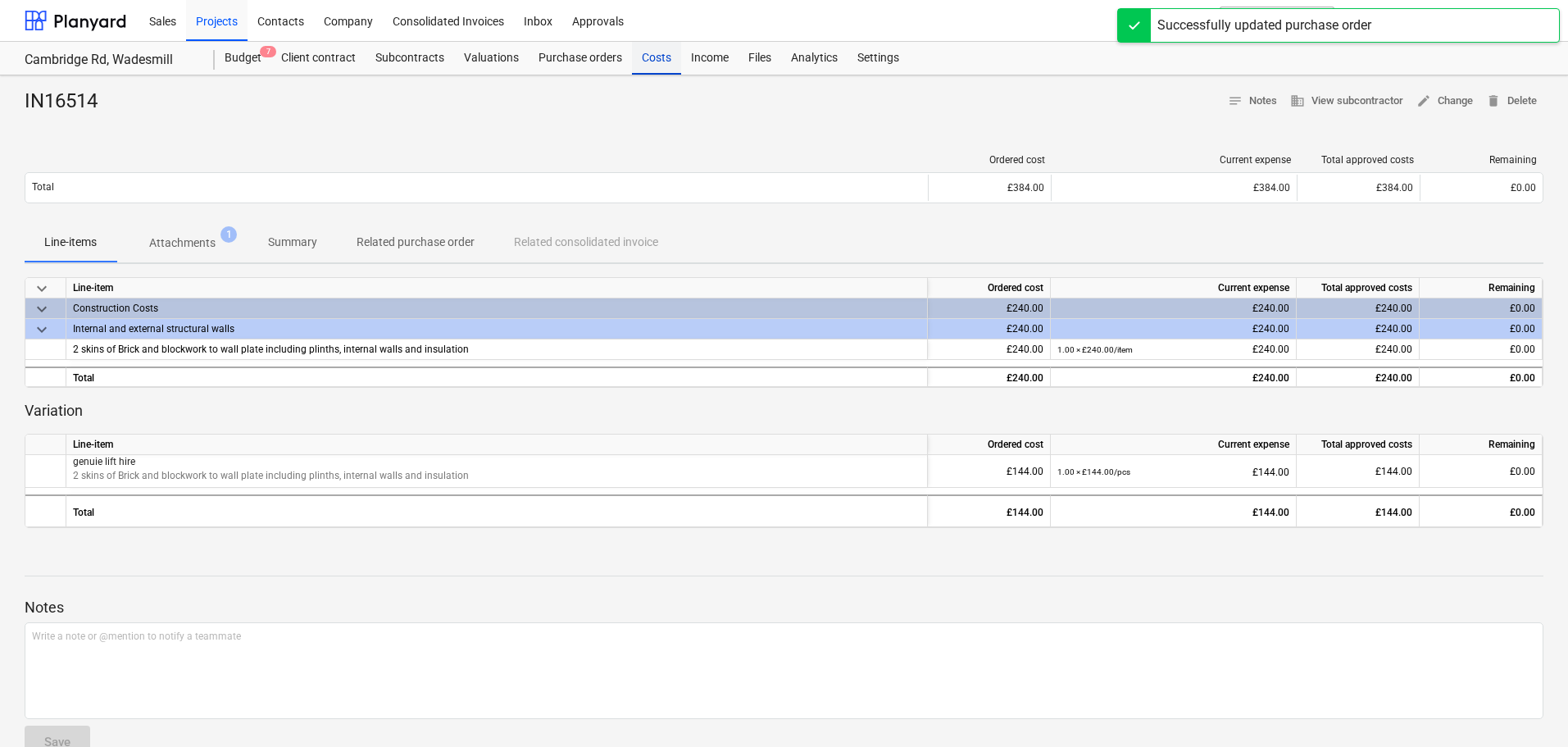
click at [654, 63] on div "Costs" at bounding box center [657, 57] width 49 height 33
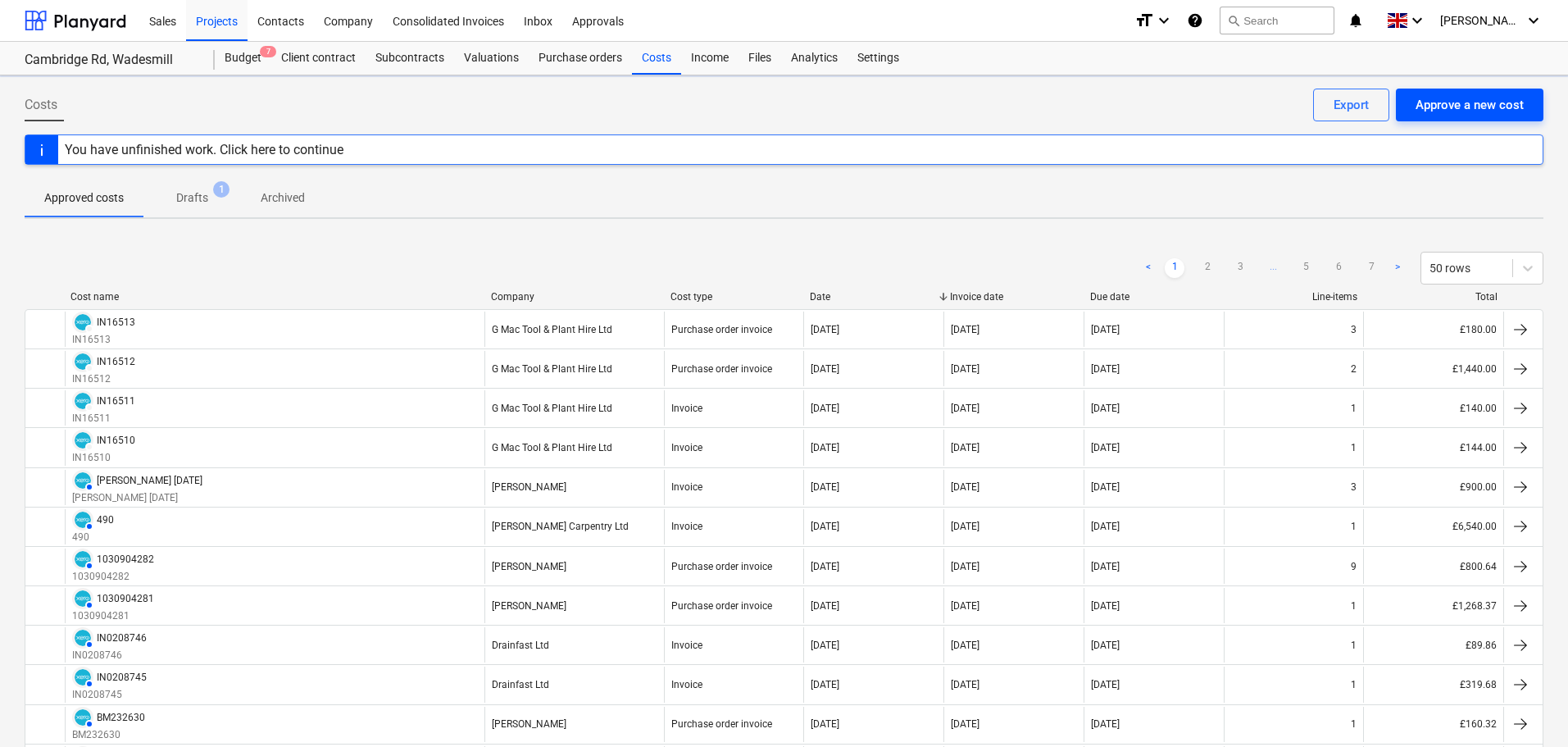
click at [1458, 105] on div "Approve a new cost" at bounding box center [1470, 106] width 108 height 22
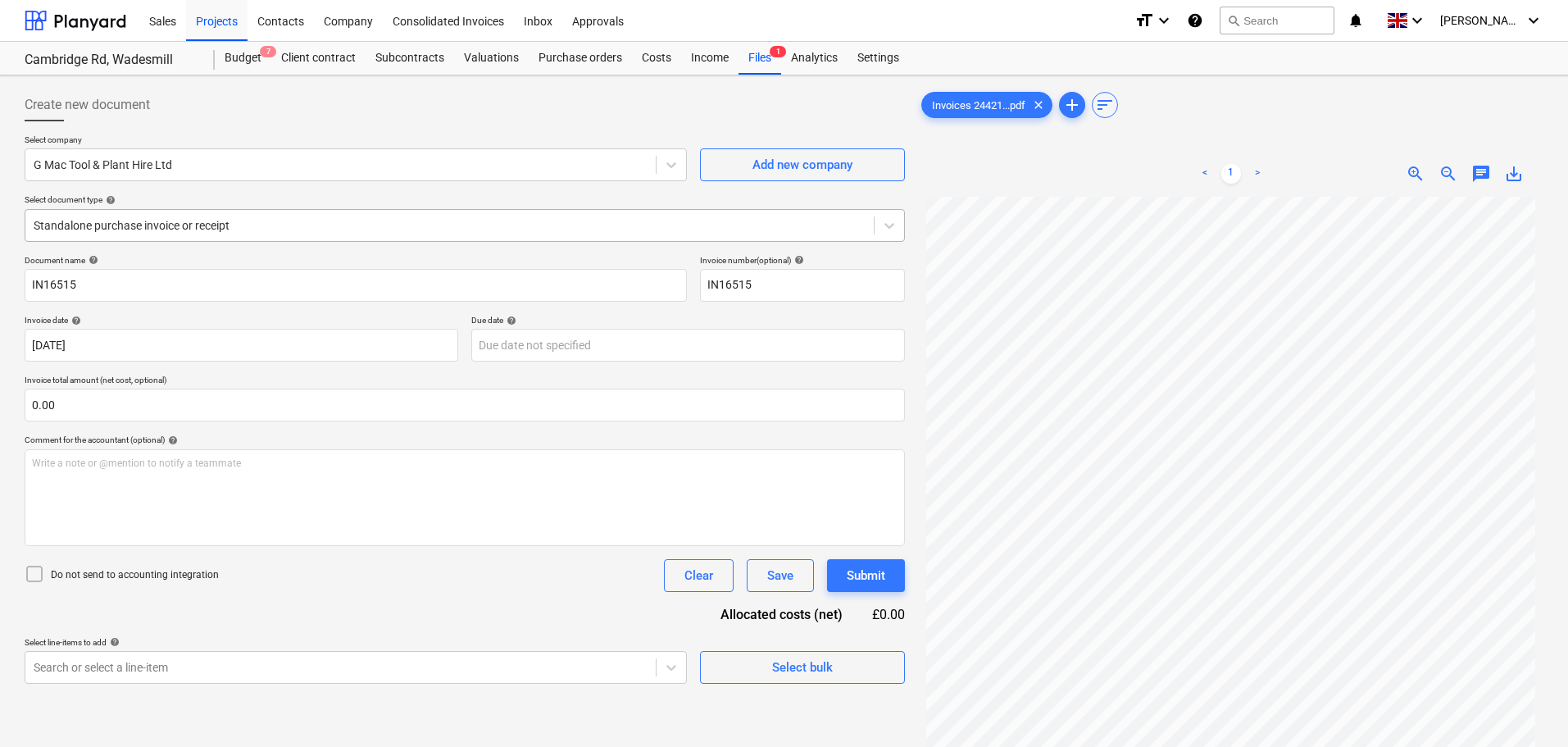
click at [153, 223] on div at bounding box center [450, 225] width 832 height 17
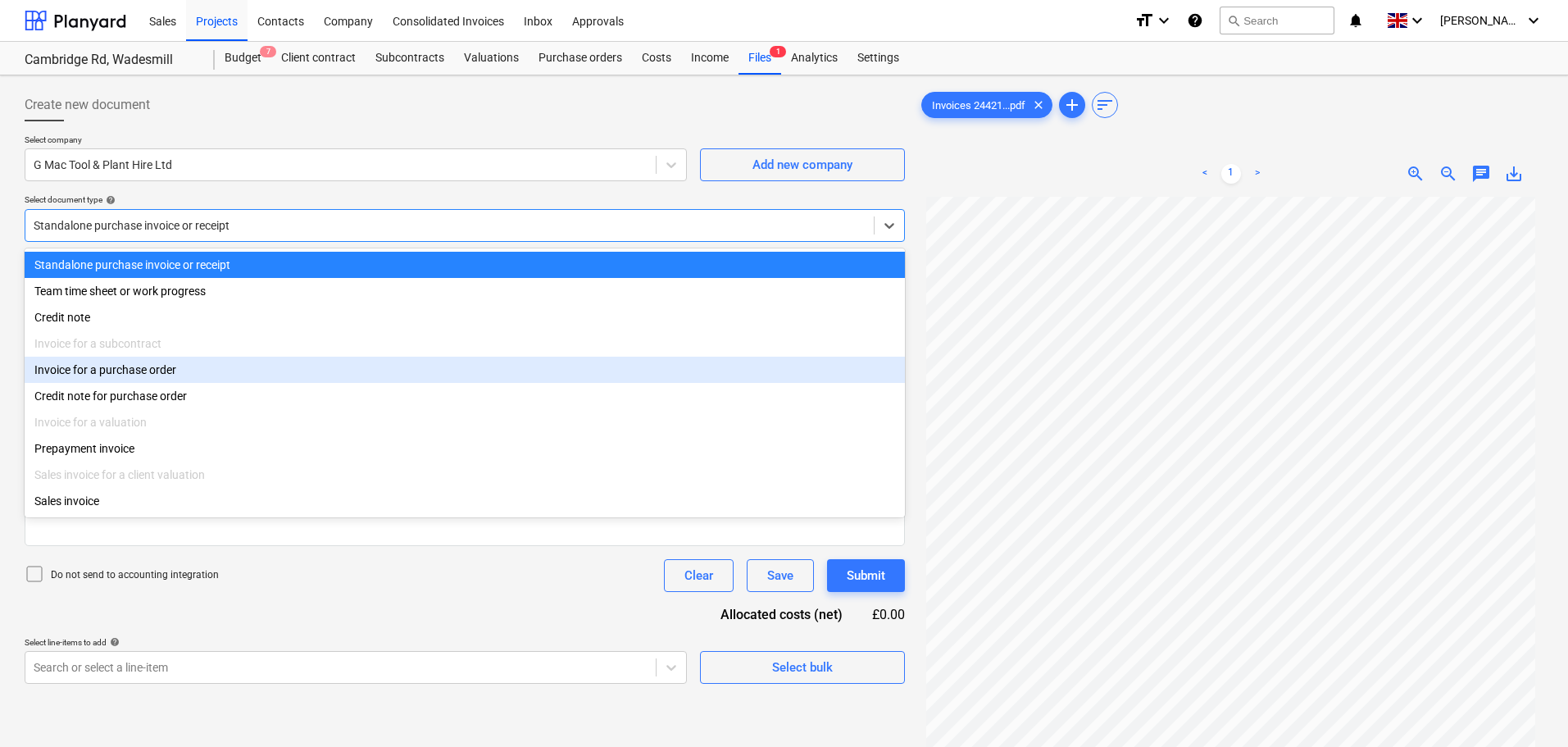
click at [133, 382] on div "Invoice for a purchase order" at bounding box center [464, 370] width 881 height 27
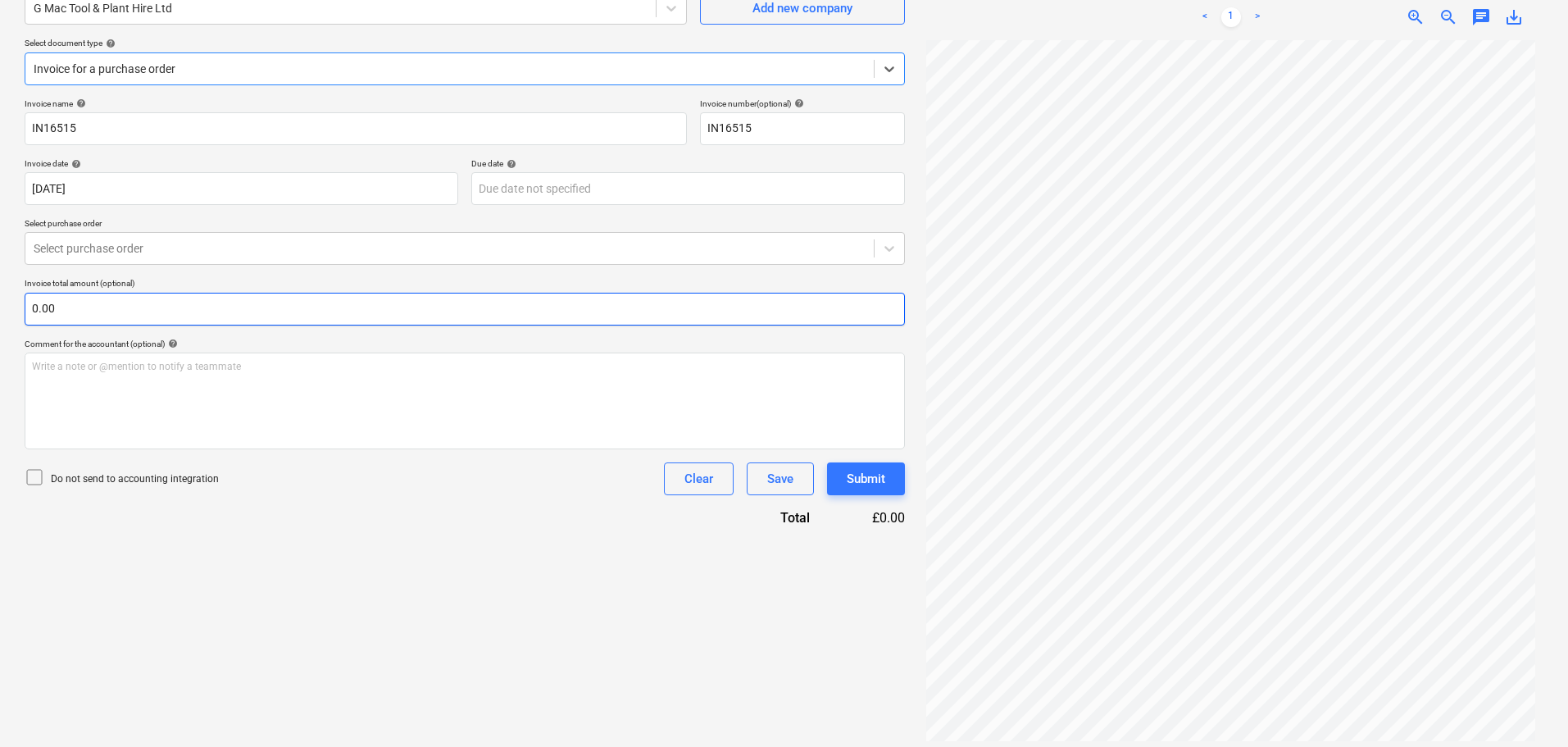
scroll to position [164, 0]
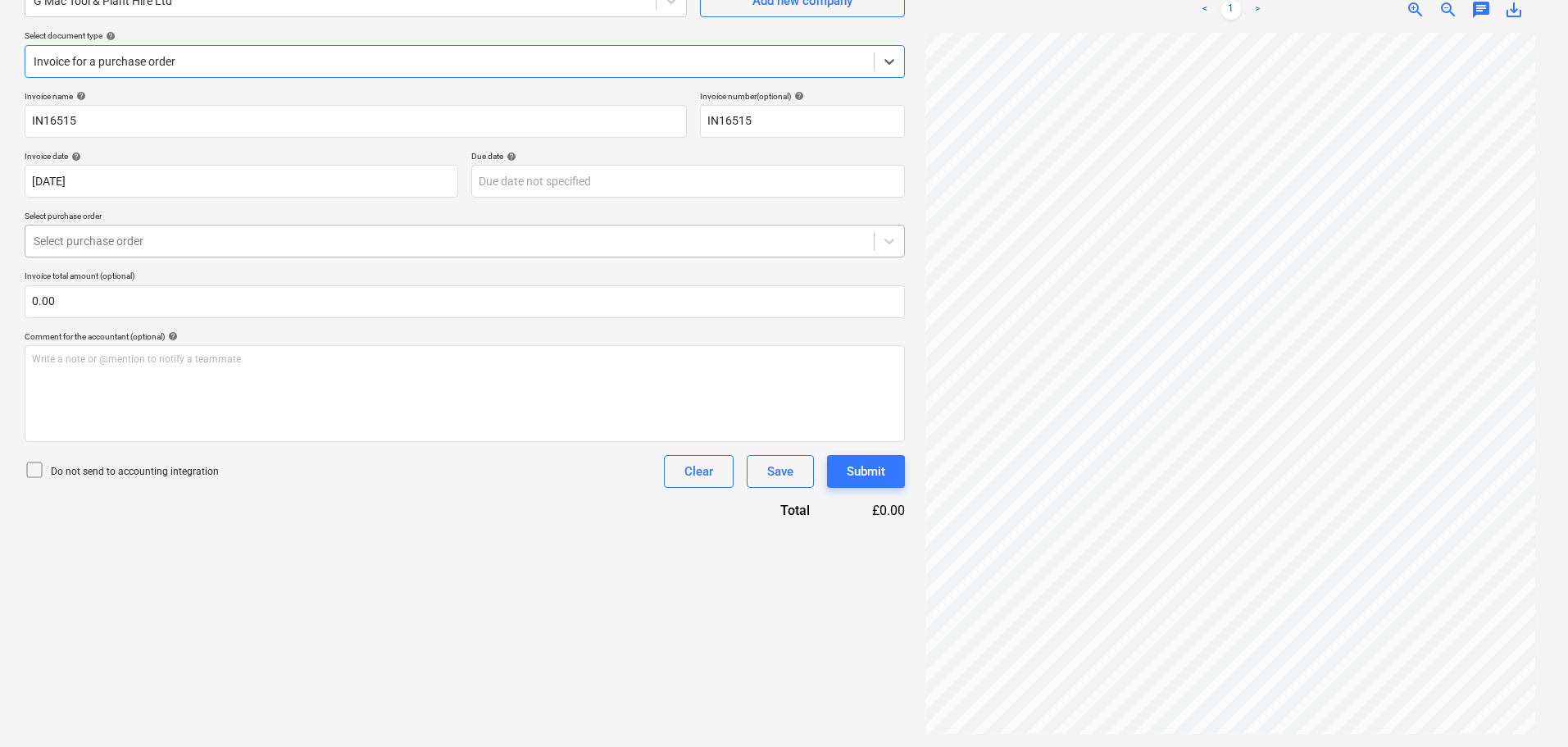
click at [197, 240] on div at bounding box center [450, 241] width 832 height 17
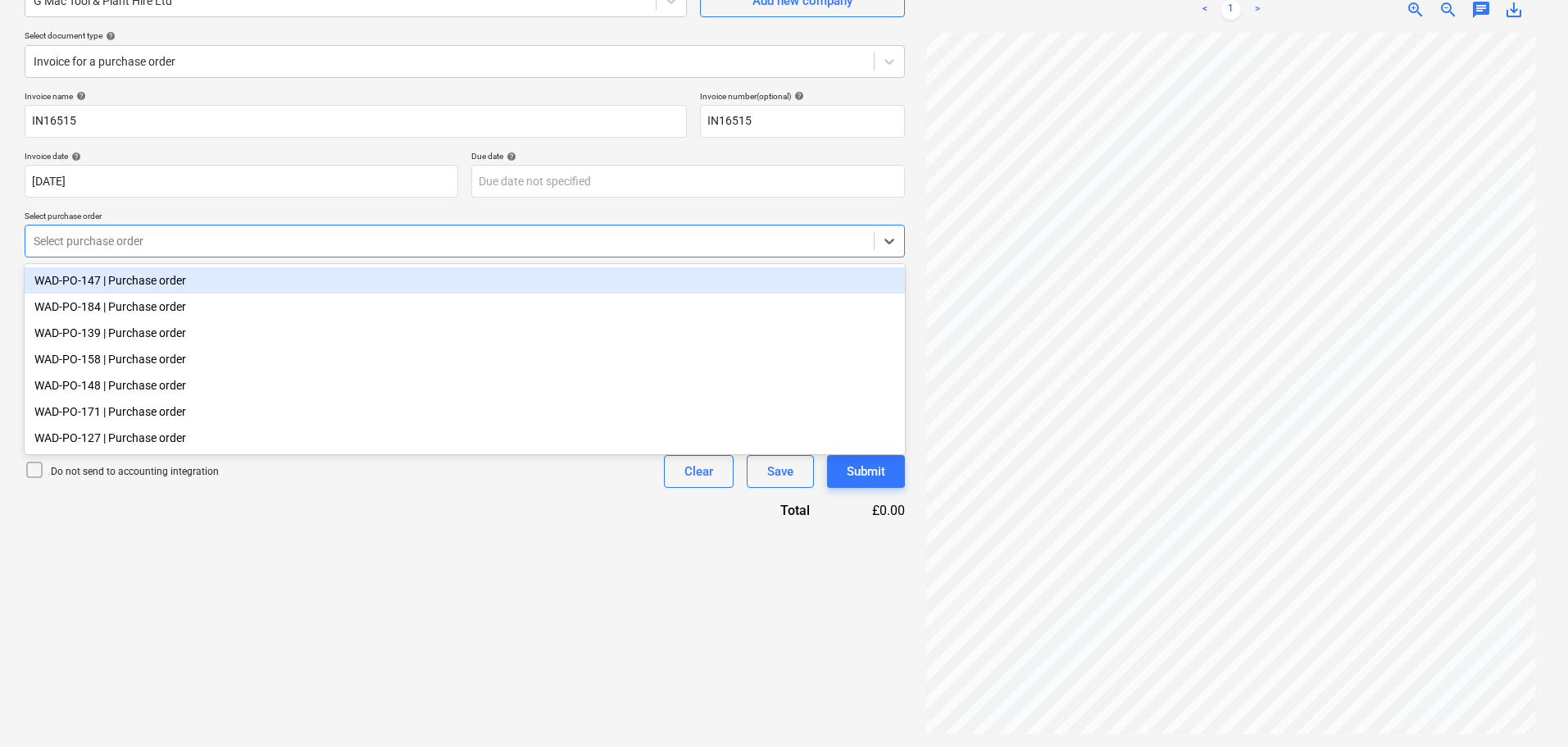
click at [154, 288] on div "WAD-PO-147 | Purchase order" at bounding box center [464, 280] width 881 height 27
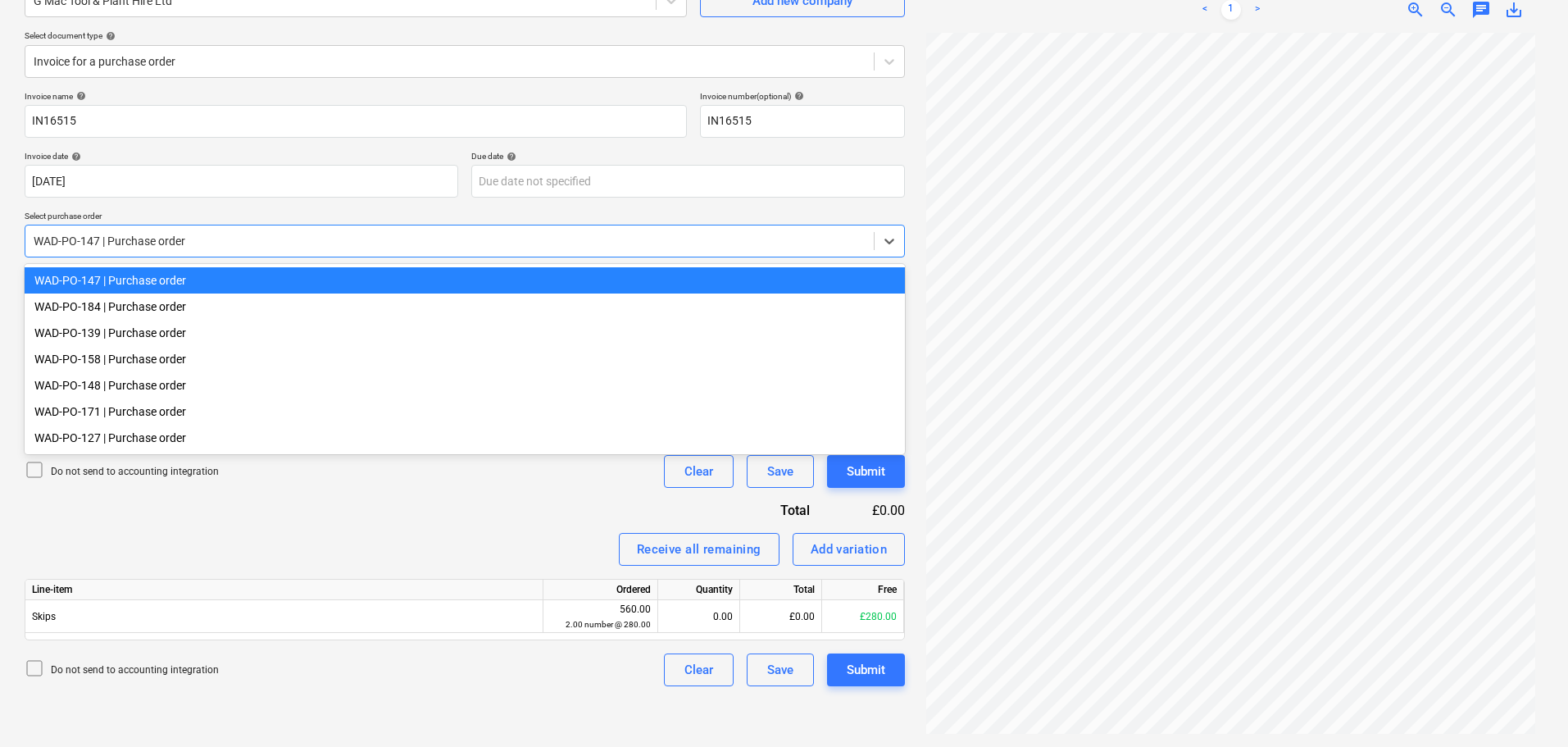
click at [175, 230] on div "WAD-PO-147 | Purchase order" at bounding box center [450, 241] width 848 height 23
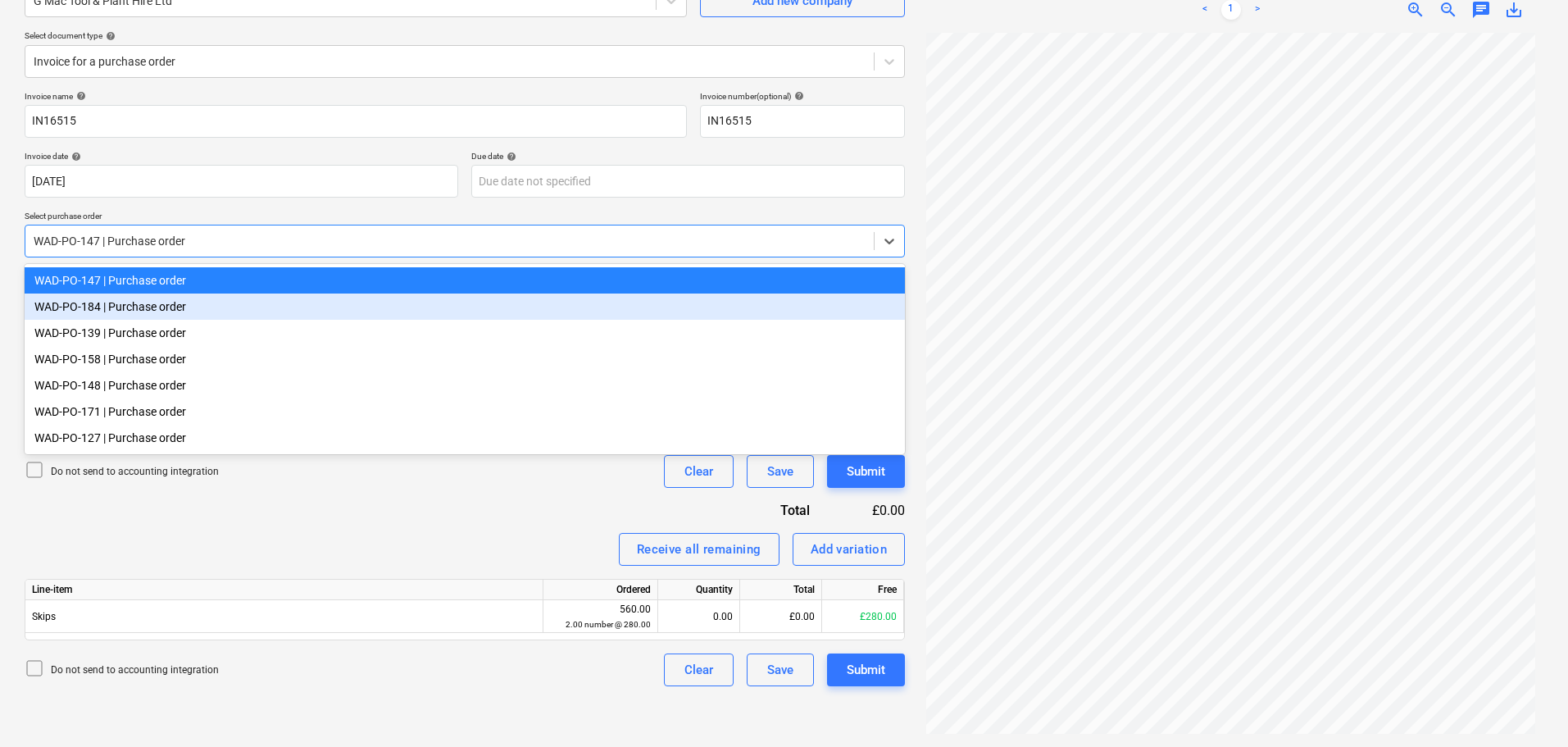
click at [138, 316] on div "WAD-PO-184 | Purchase order" at bounding box center [464, 307] width 881 height 27
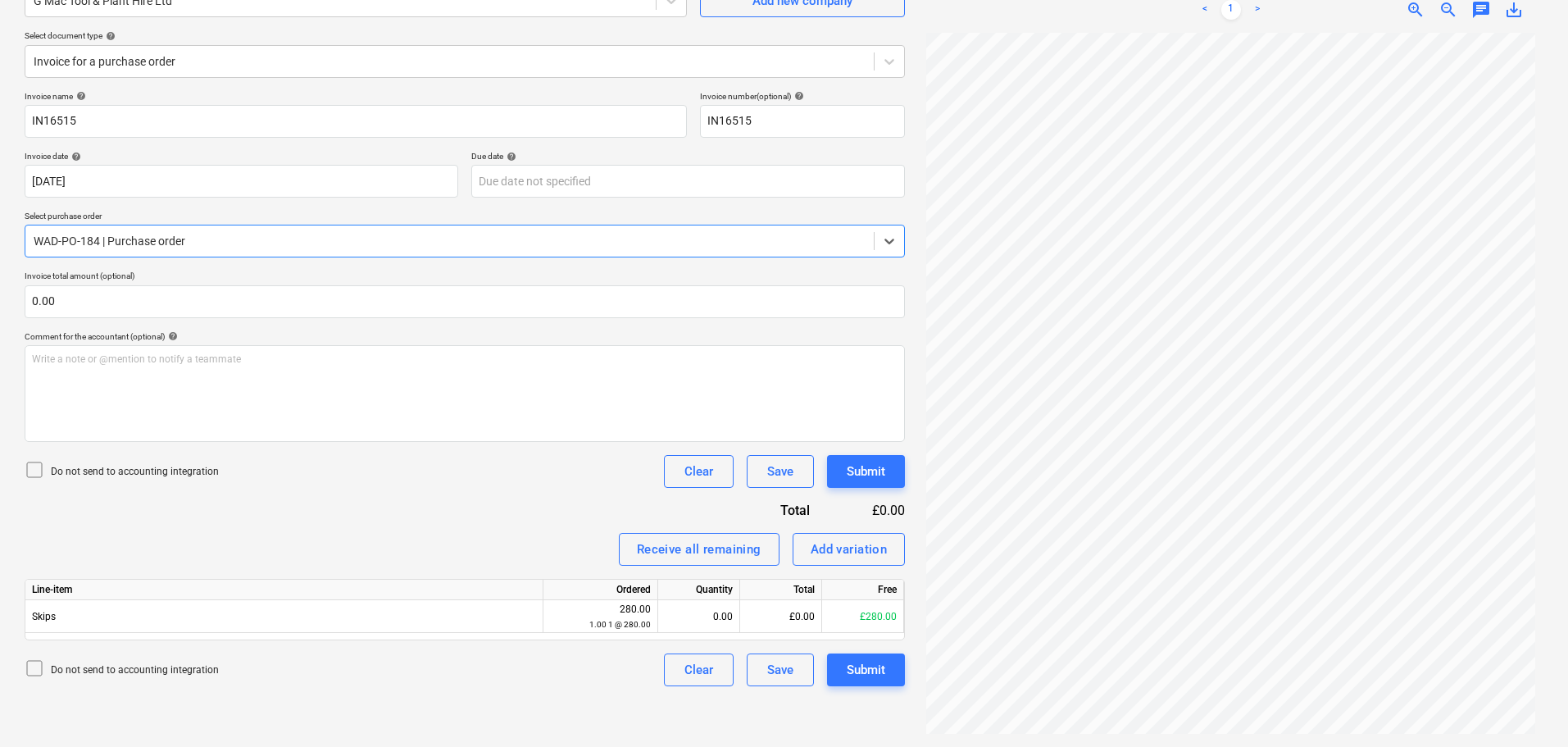
click at [182, 239] on div at bounding box center [450, 241] width 832 height 17
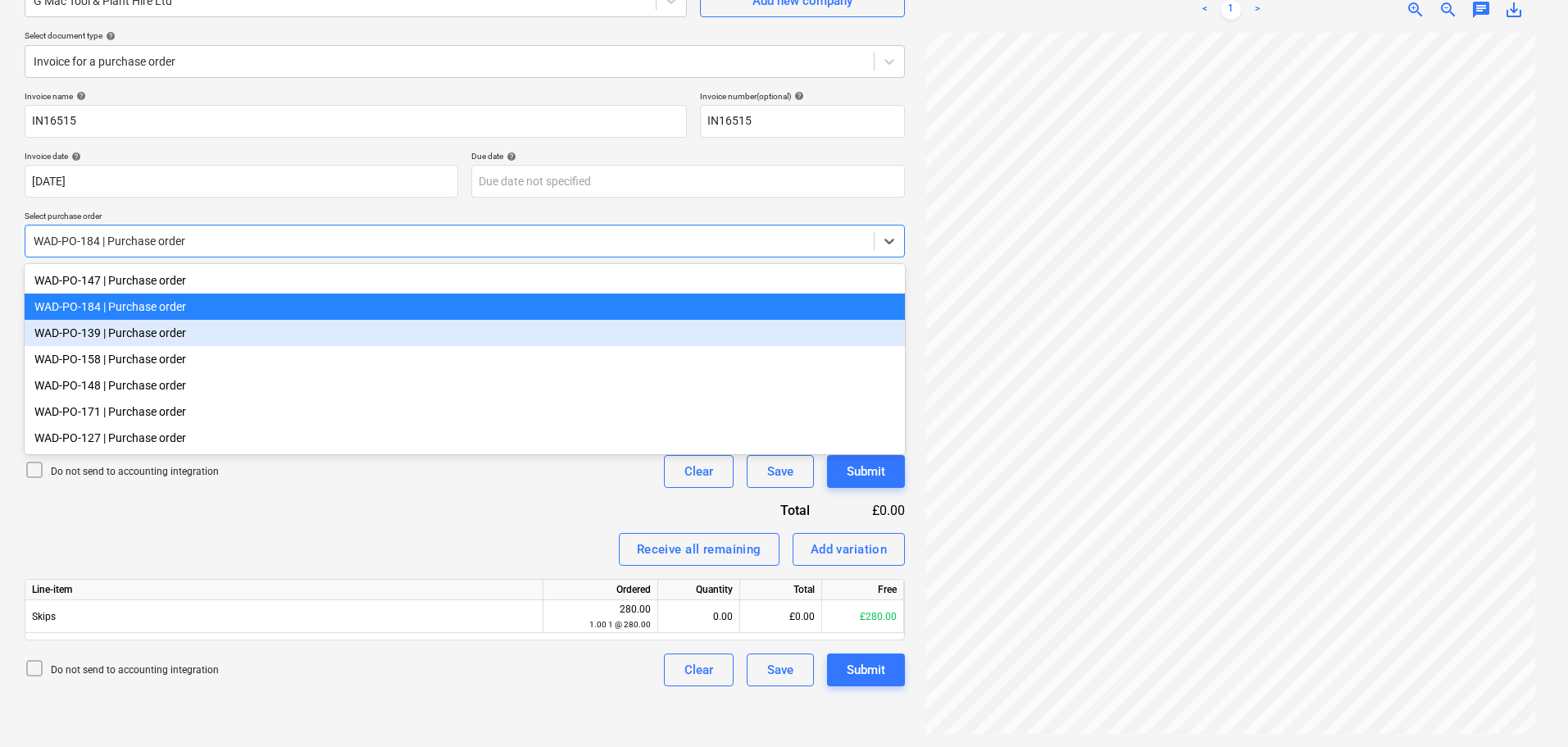
click at [136, 333] on div "WAD-PO-139 | Purchase order" at bounding box center [464, 333] width 881 height 27
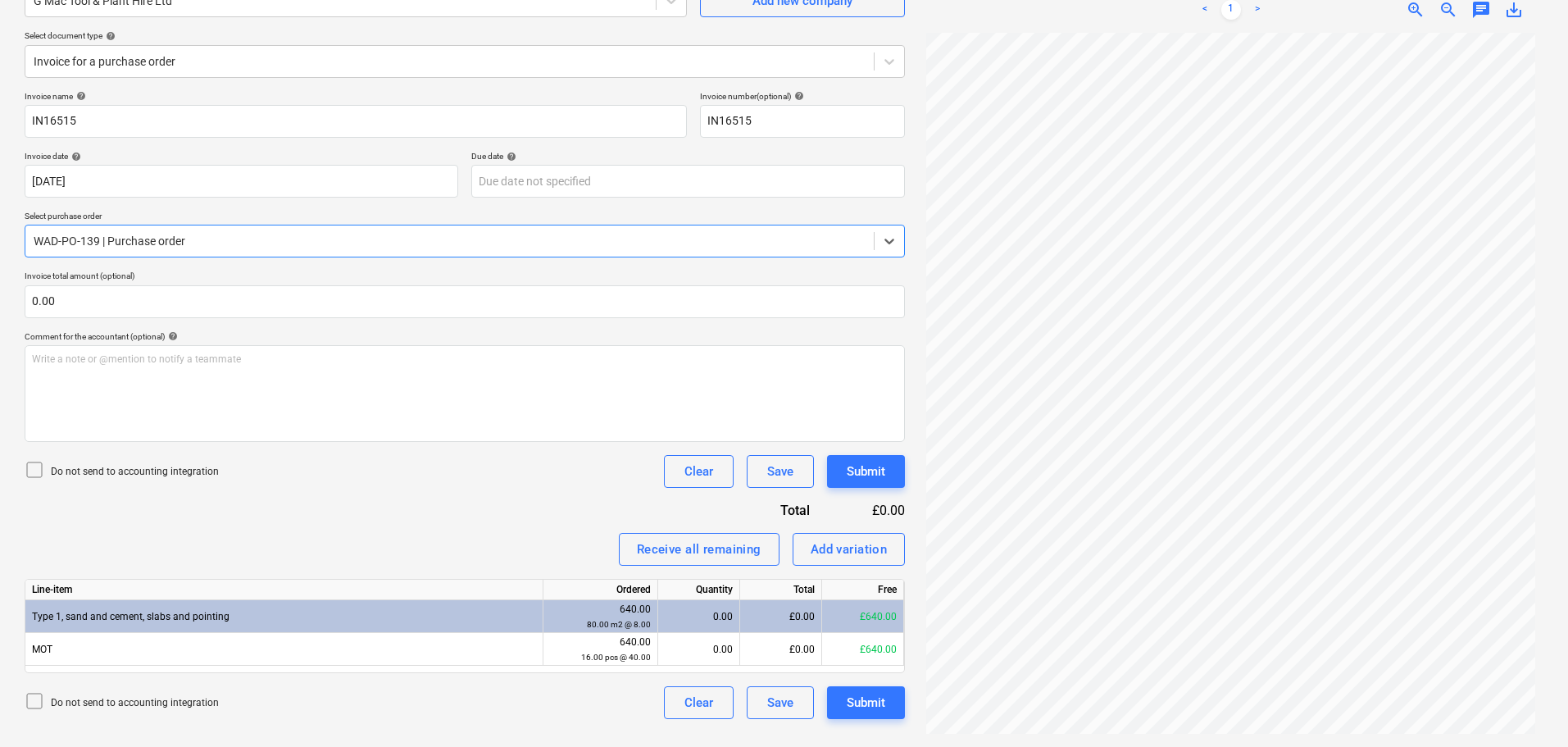
click at [187, 241] on div at bounding box center [450, 241] width 832 height 17
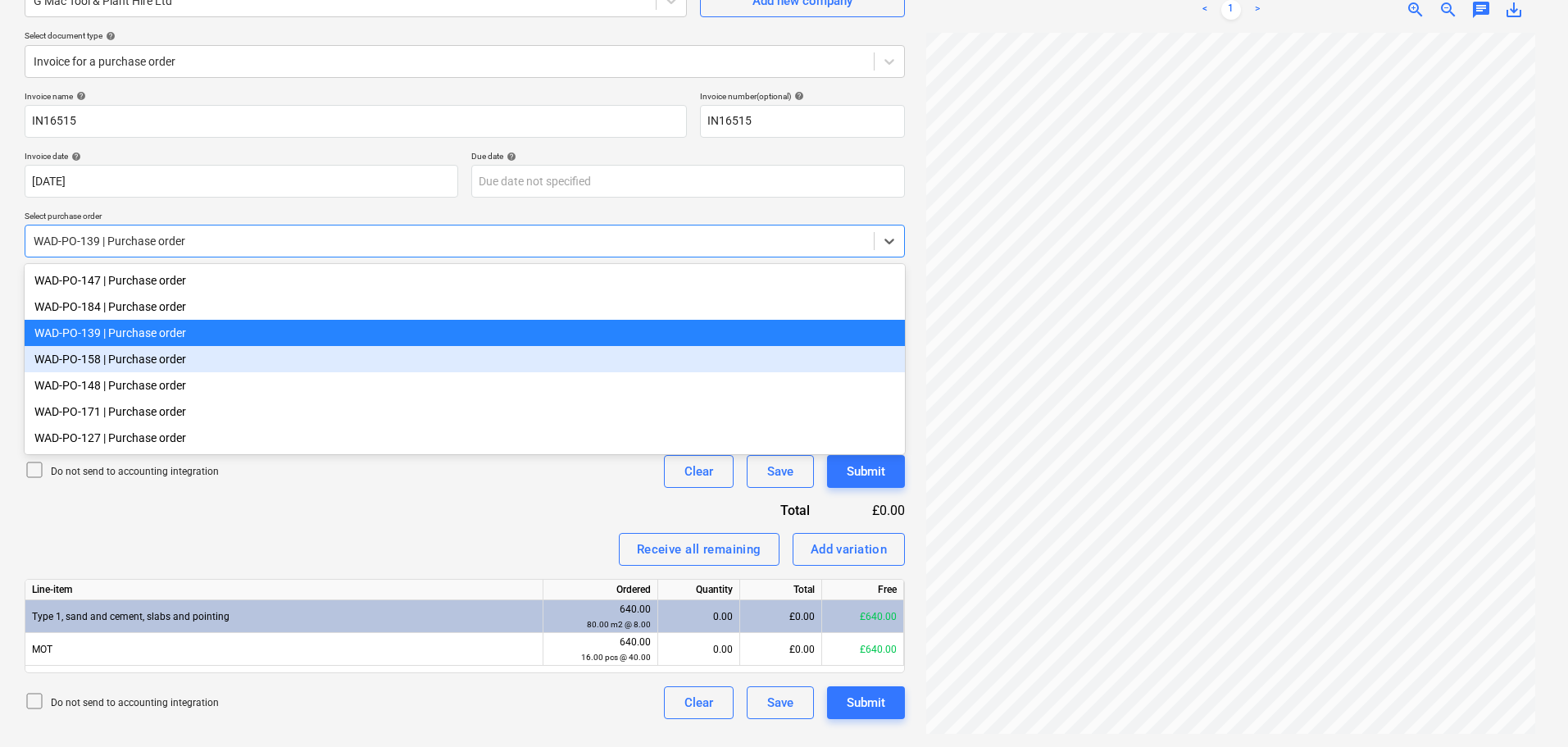
click at [142, 361] on div "WAD-PO-158 | Purchase order" at bounding box center [464, 359] width 881 height 27
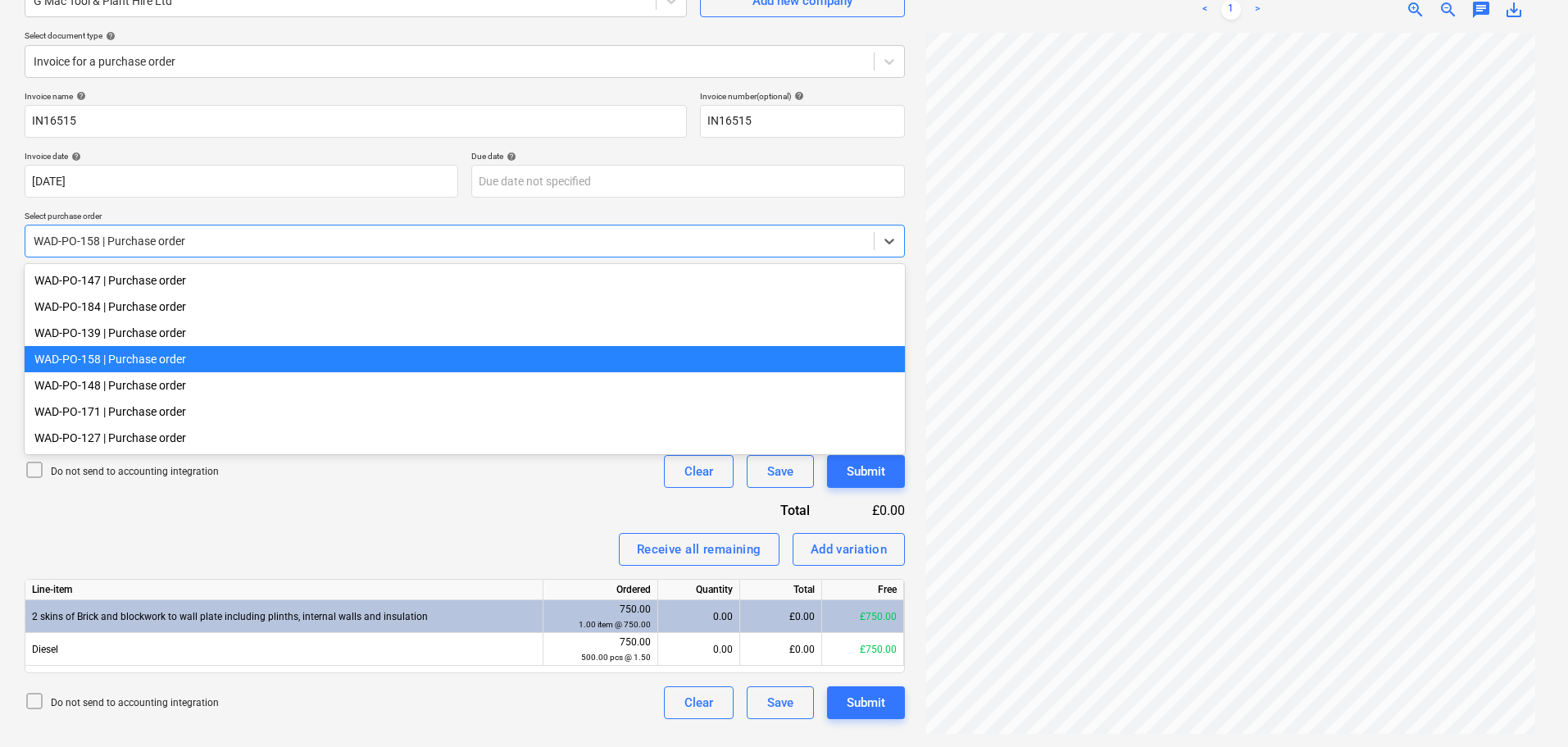
click at [187, 246] on div at bounding box center [450, 241] width 832 height 17
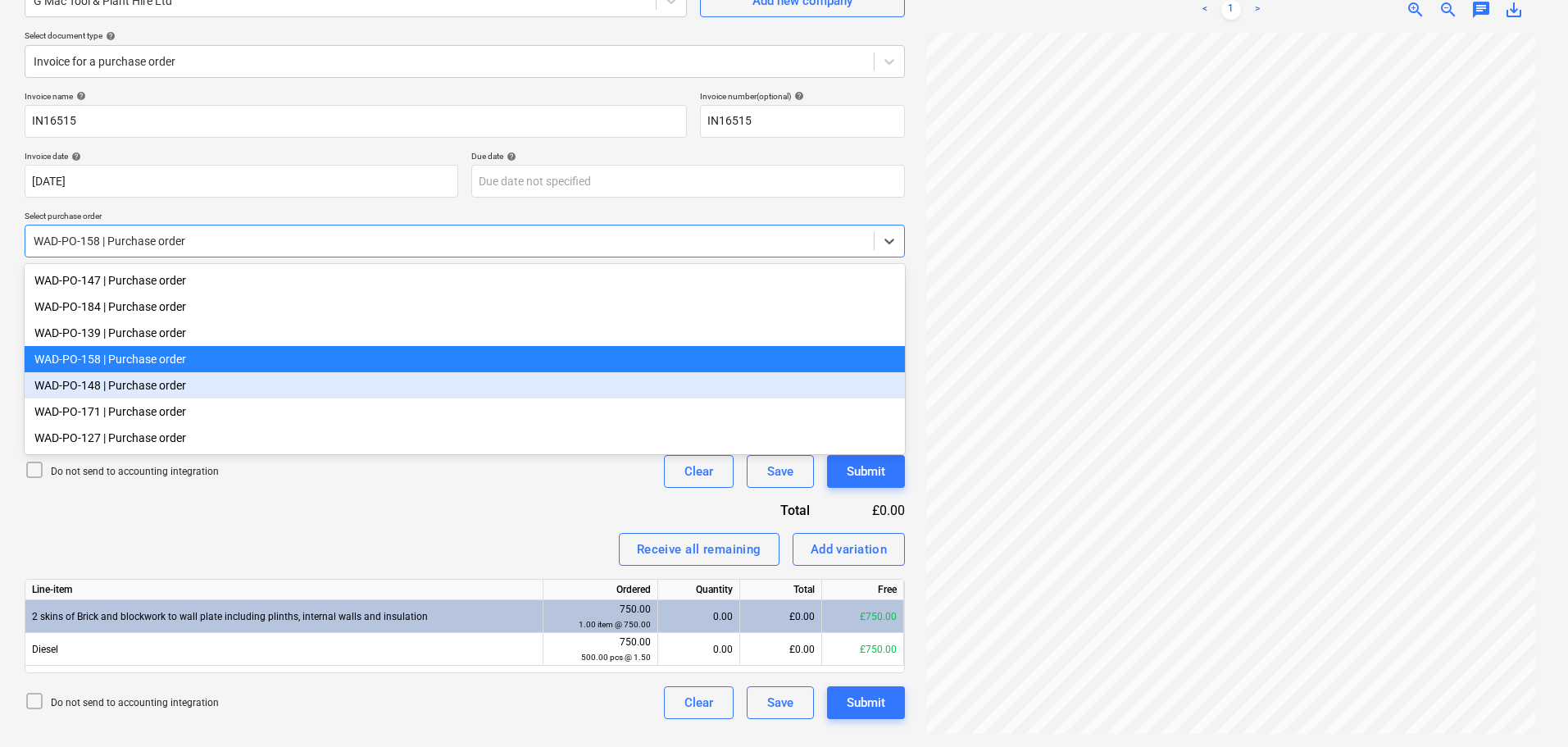
click at [139, 396] on div "WAD-PO-148 | Purchase order" at bounding box center [464, 385] width 881 height 27
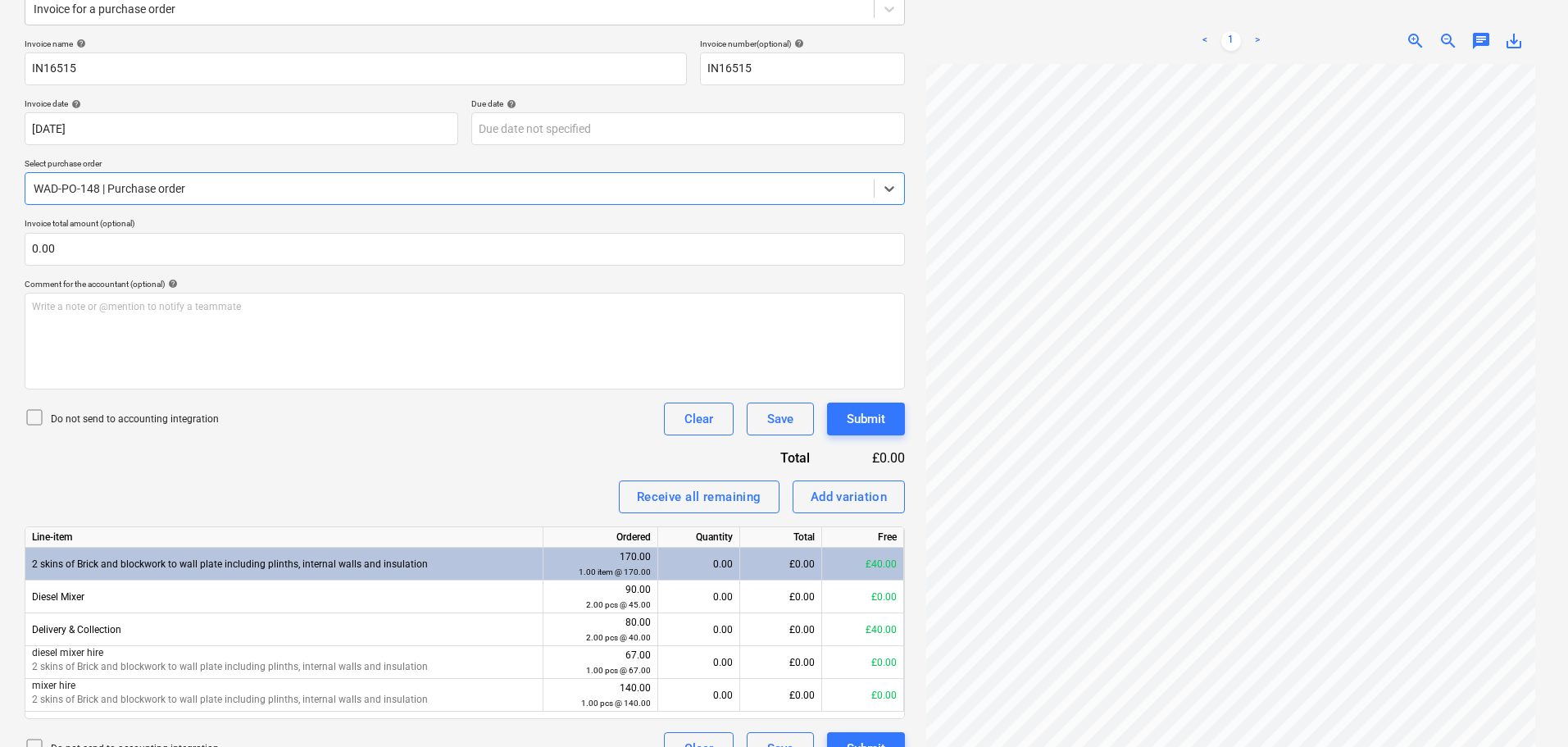
scroll to position [246, 0]
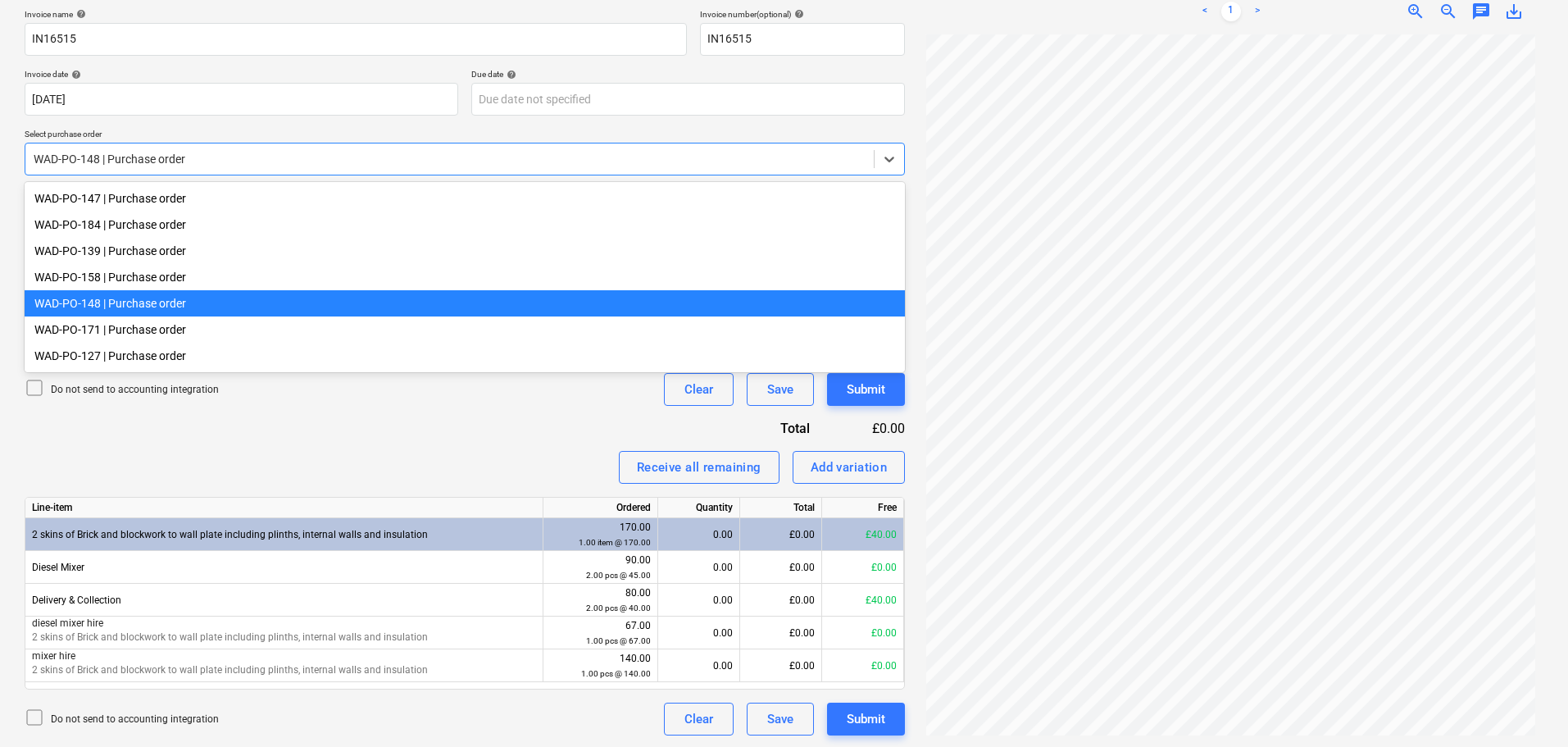
click at [185, 165] on div at bounding box center [450, 159] width 832 height 17
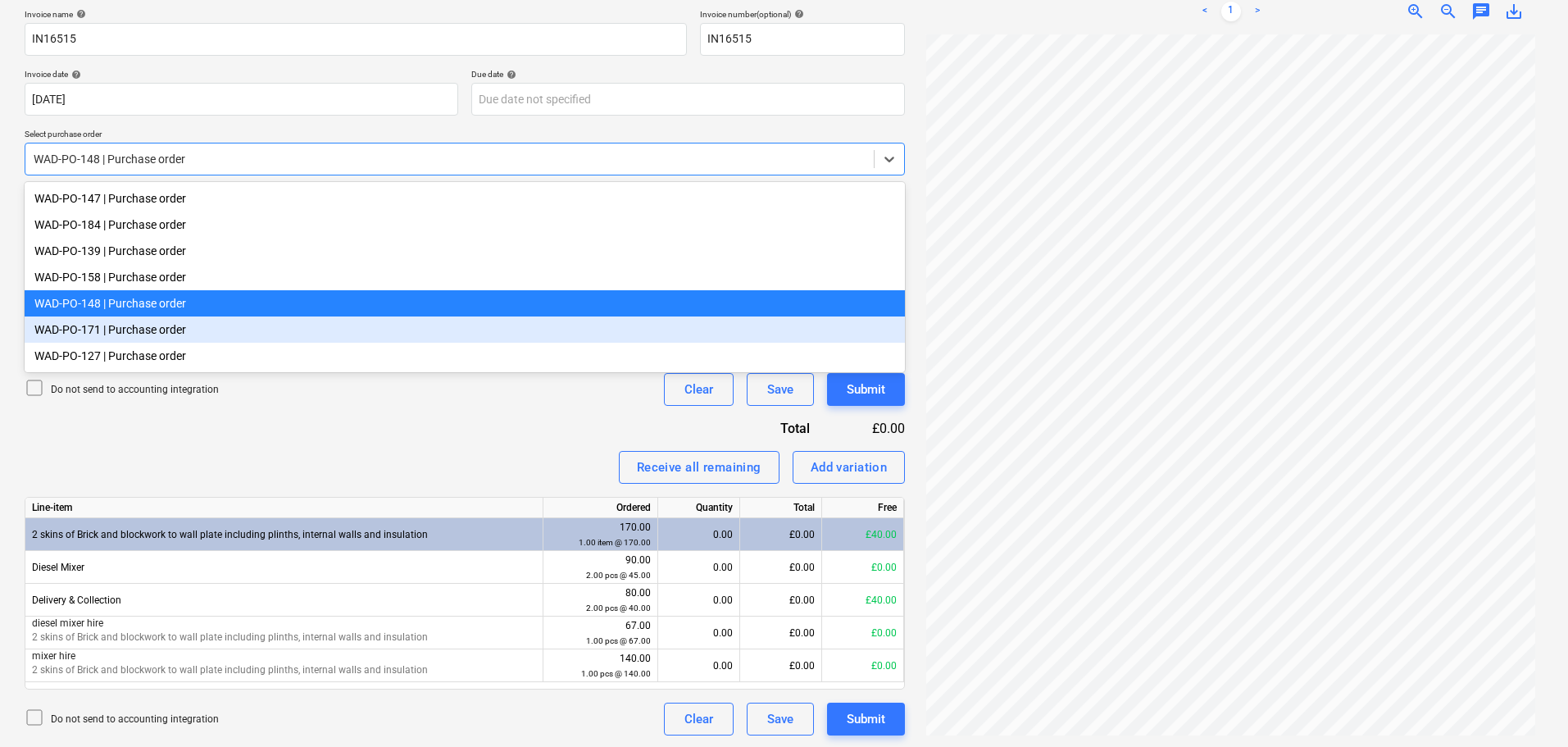
click at [115, 341] on div "WAD-PO-171 | Purchase order" at bounding box center [464, 330] width 881 height 27
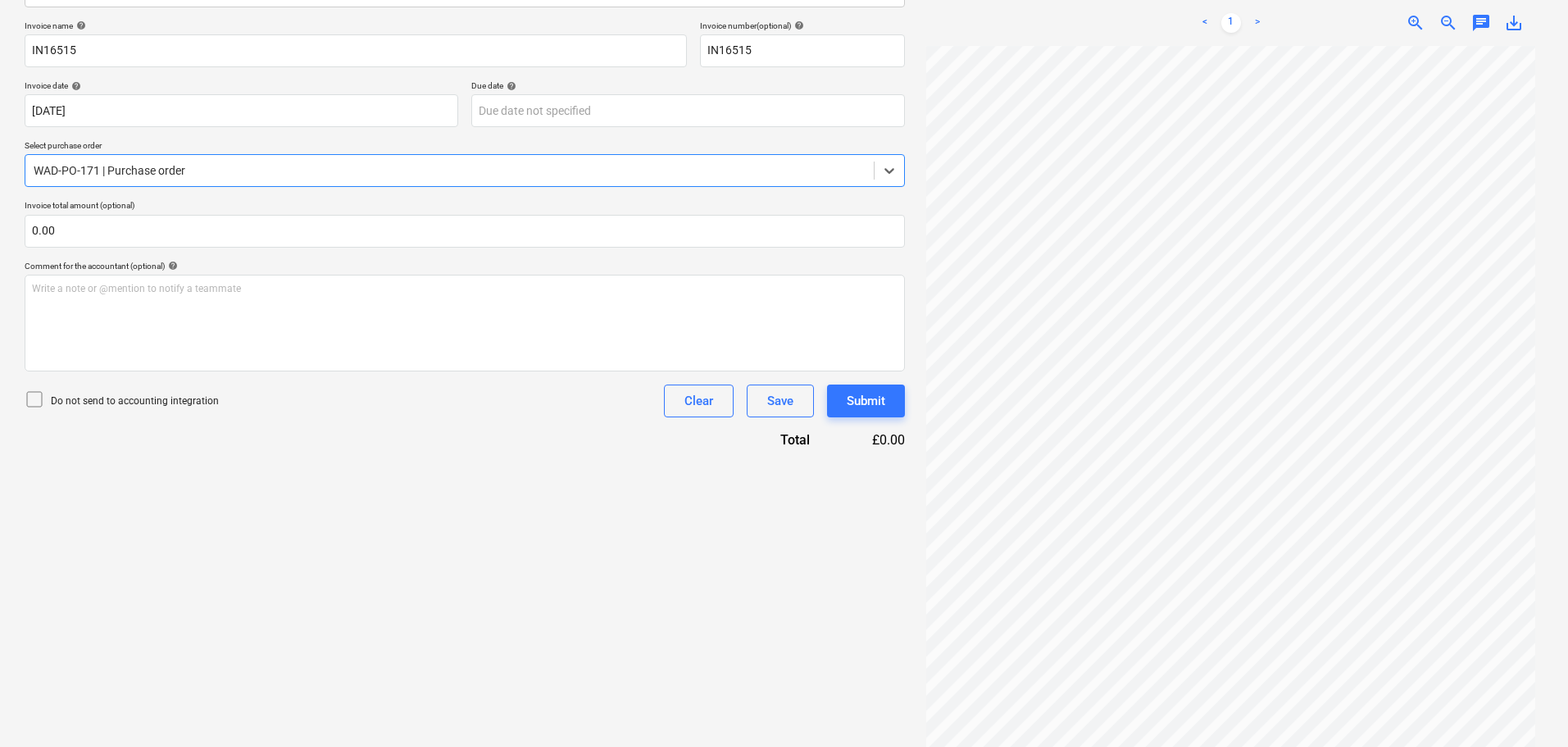
scroll to position [235, 0]
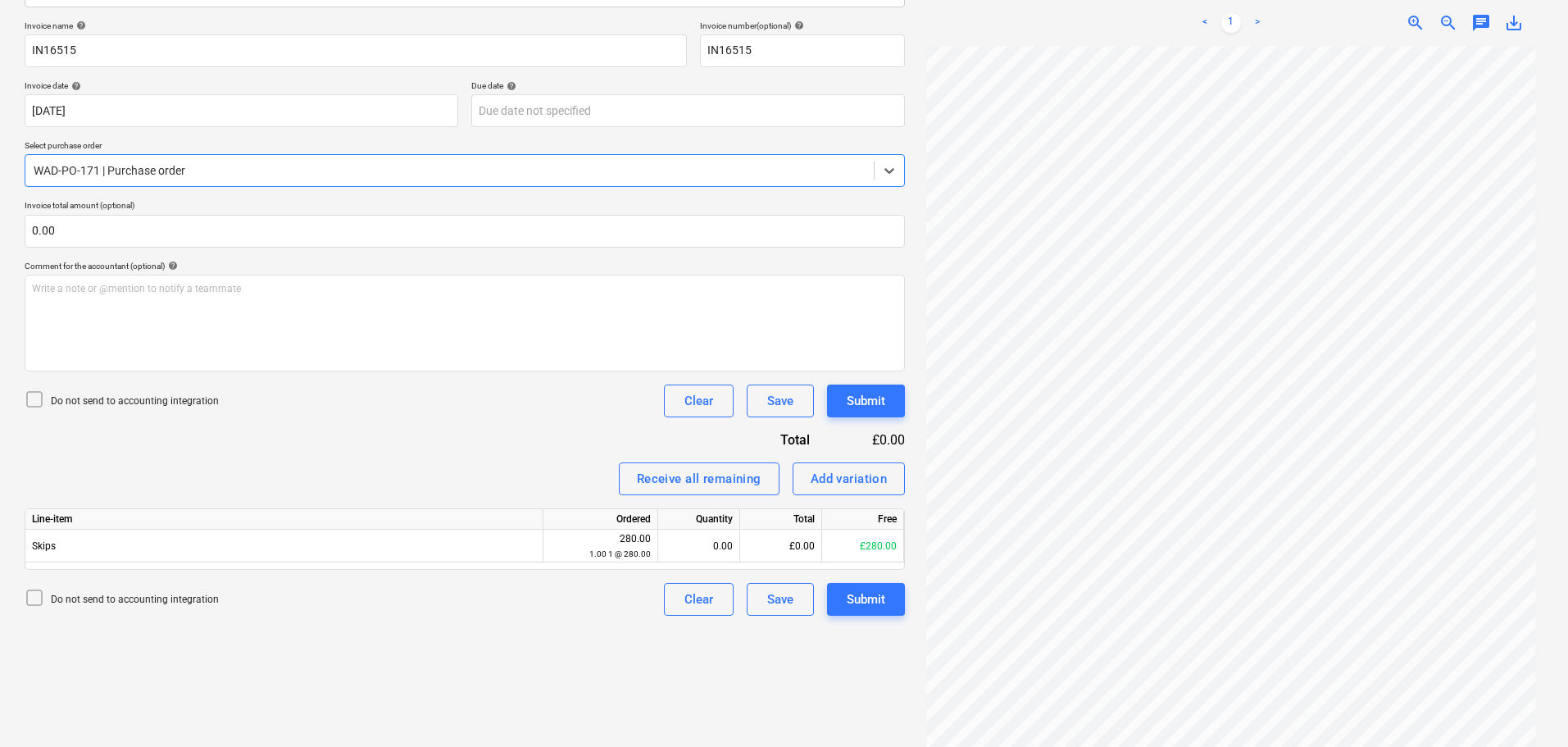
click at [160, 178] on div at bounding box center [450, 171] width 832 height 17
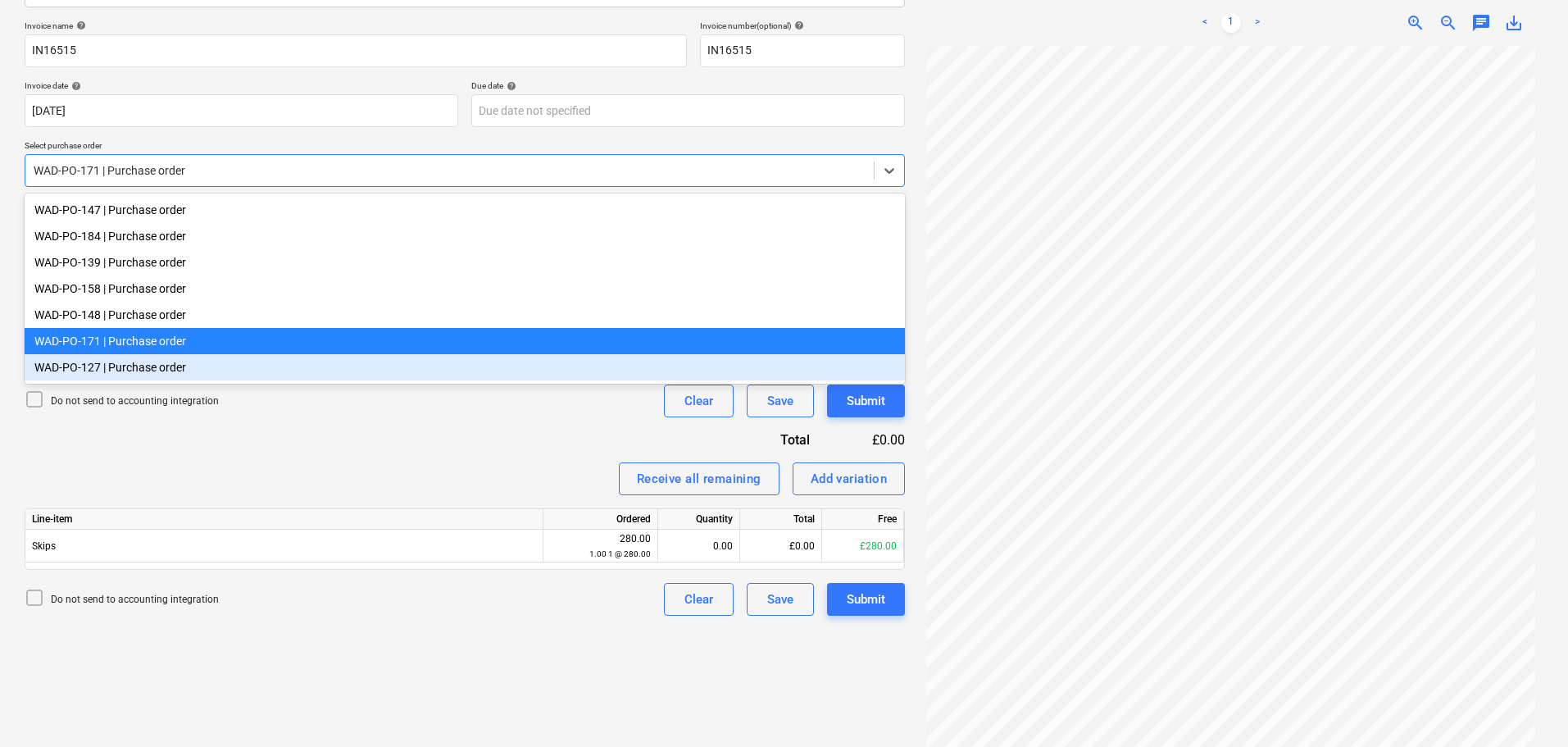
click at [109, 376] on div "WAD-PO-127 | Purchase order" at bounding box center [464, 367] width 881 height 27
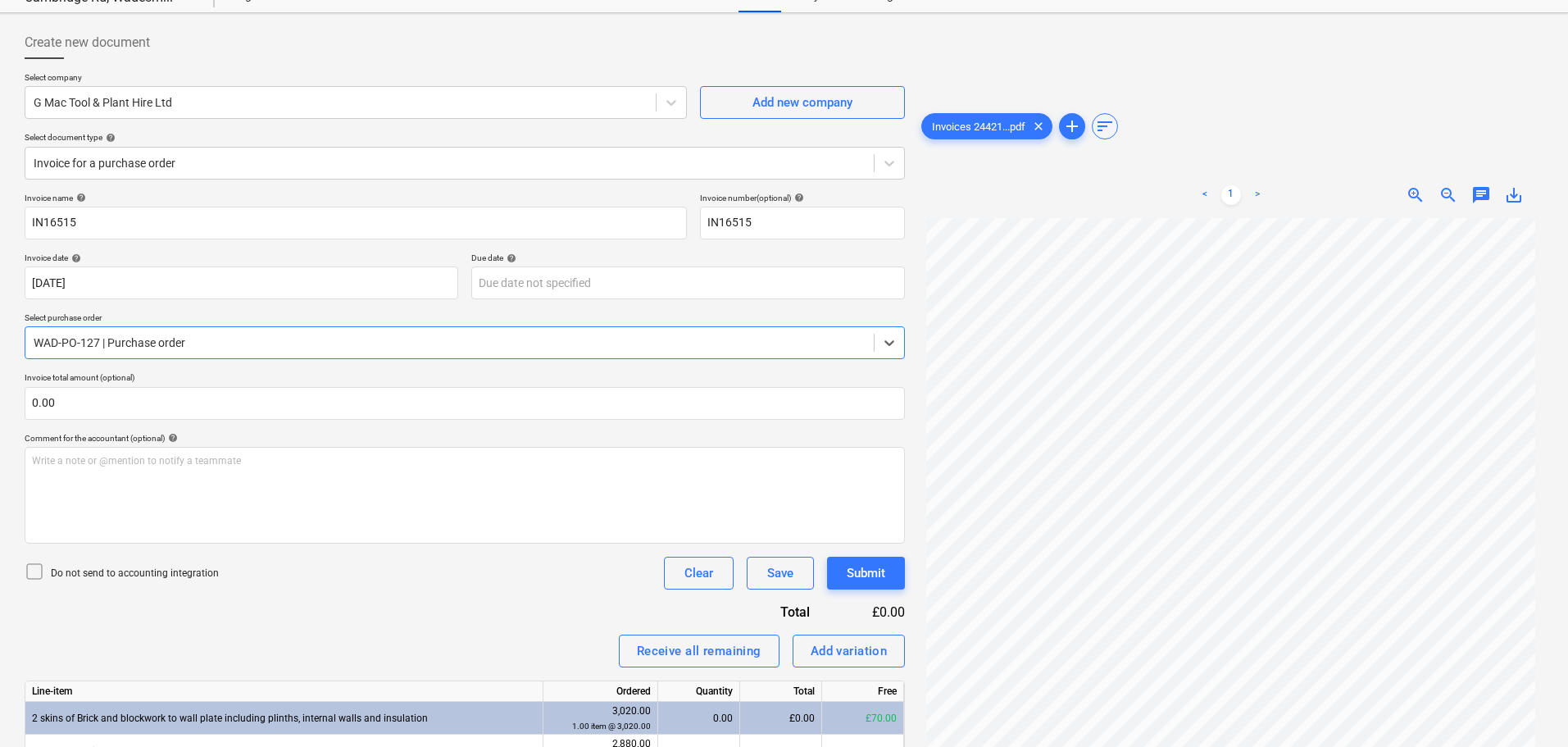
scroll to position [2, 0]
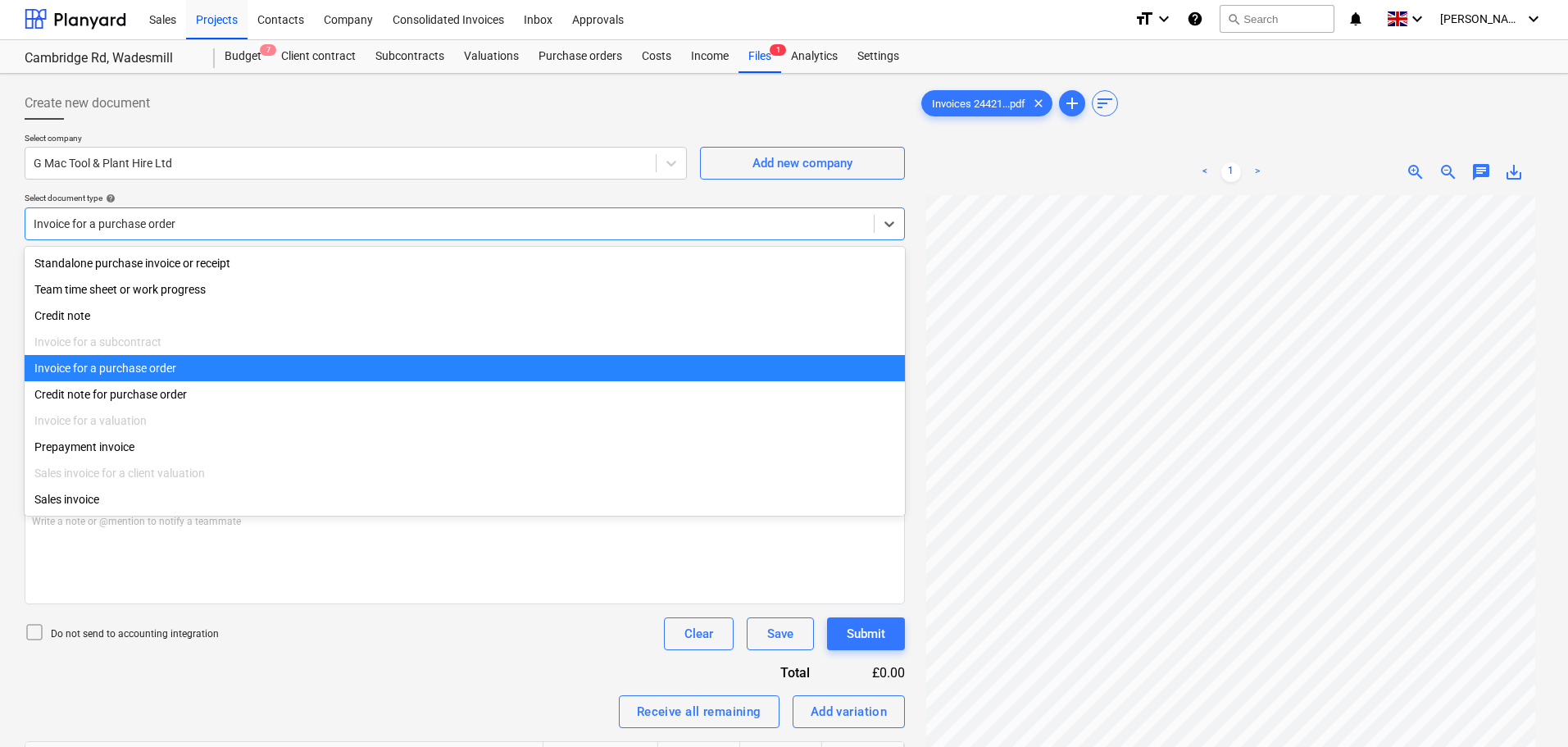
click at [190, 220] on div at bounding box center [450, 224] width 832 height 17
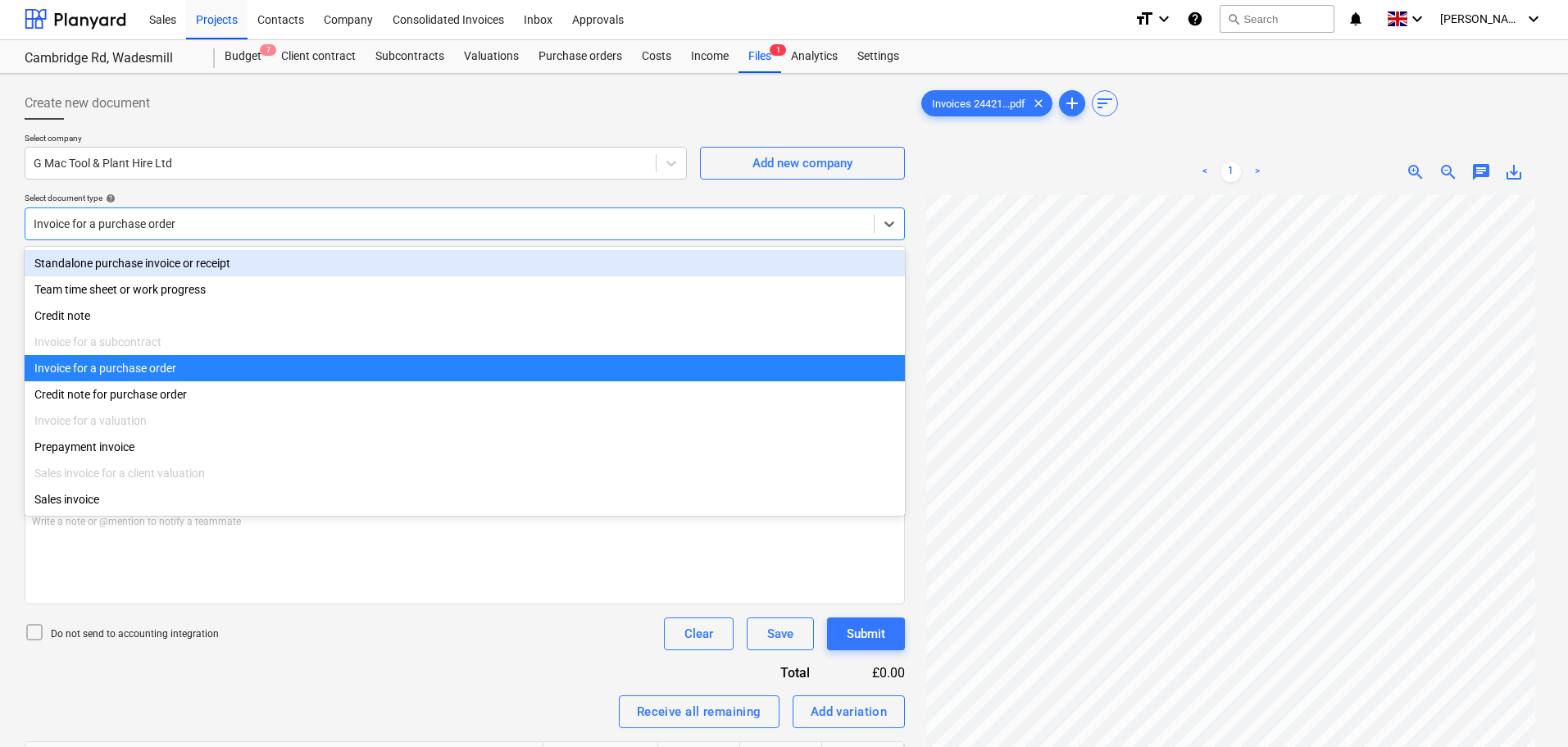
click at [160, 256] on div "Standalone purchase invoice or receipt" at bounding box center [464, 263] width 881 height 27
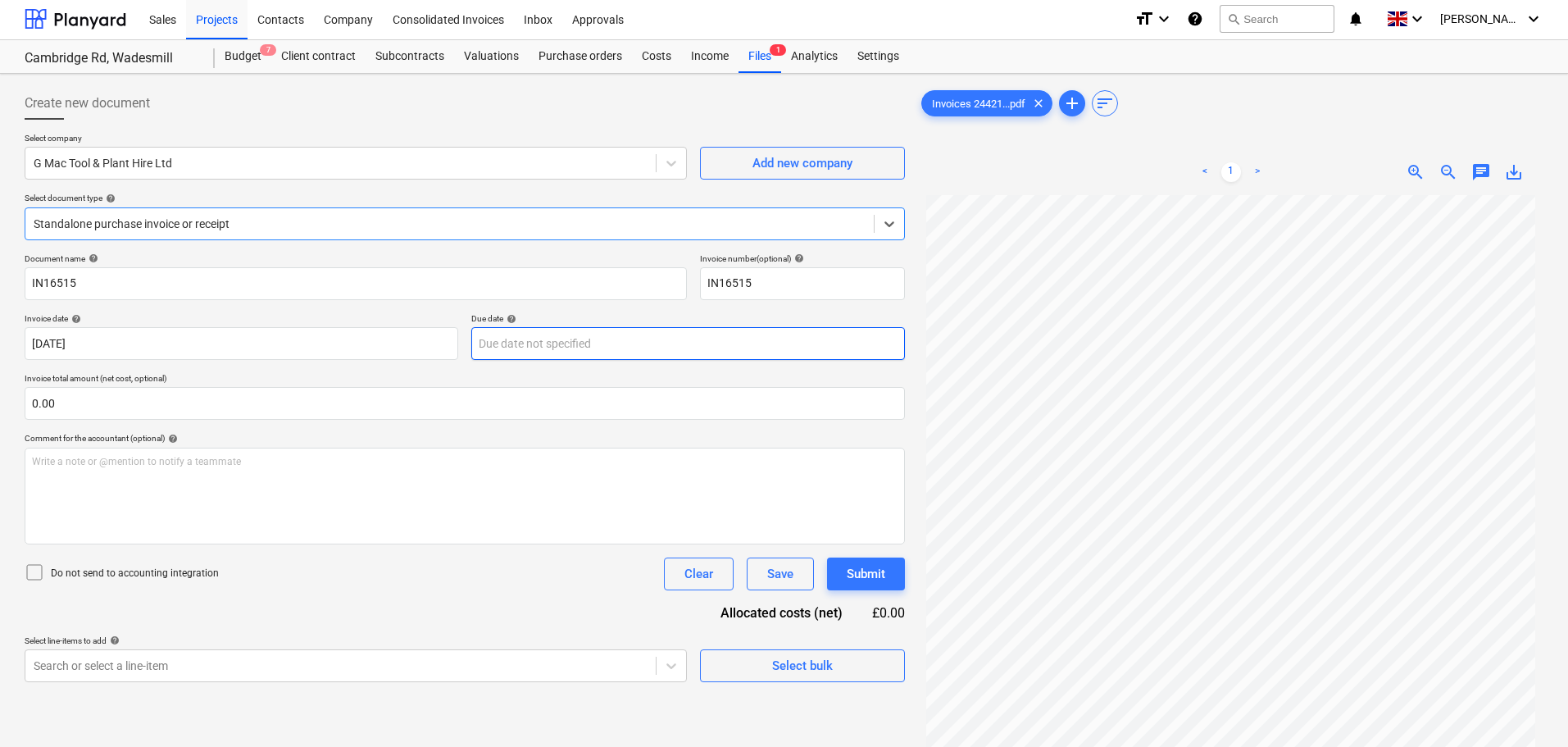
click at [578, 353] on body "Sales Projects Contacts Company Consolidated Invoices Inbox Approvals format_si…" at bounding box center [784, 371] width 1568 height 747
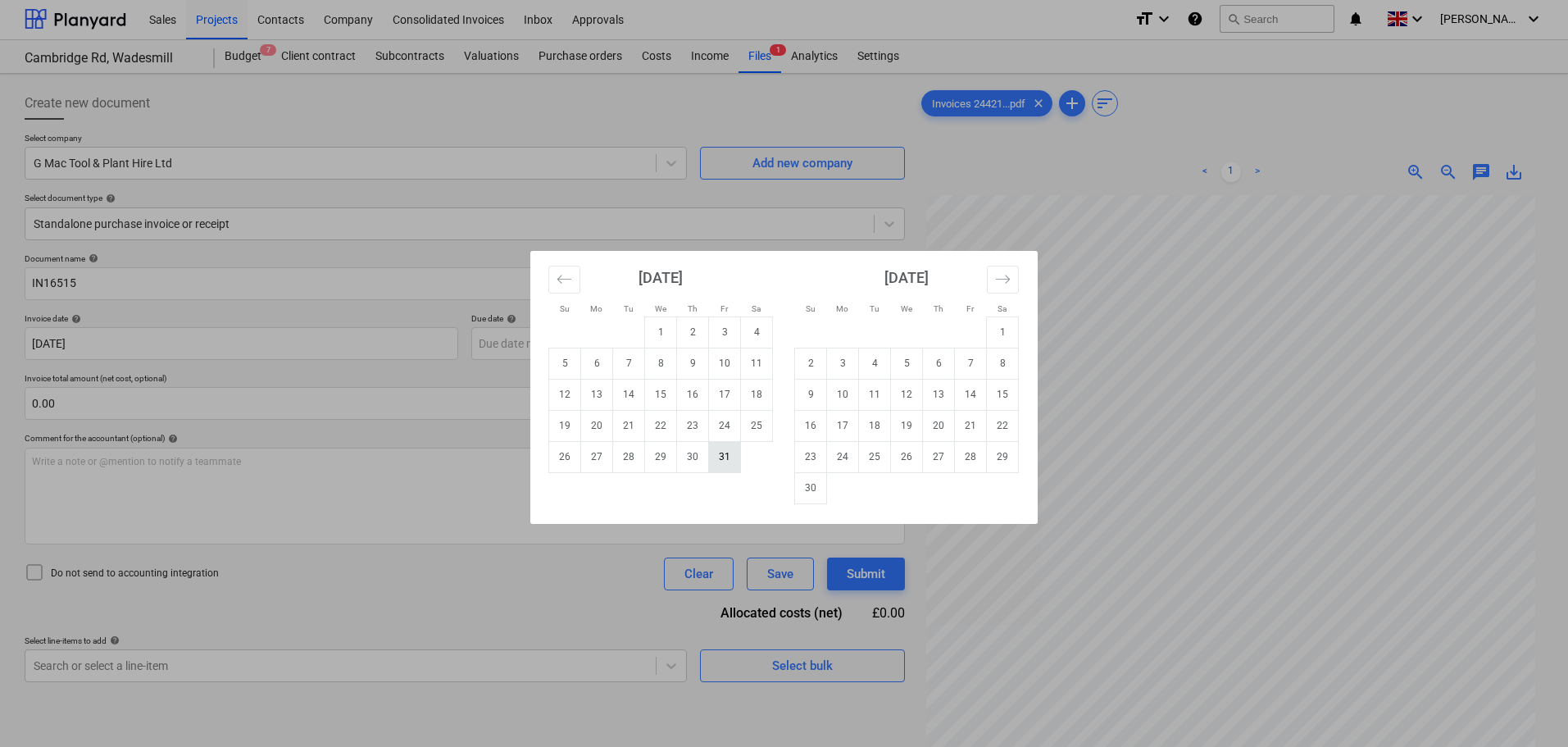
click at [737, 459] on td "31" at bounding box center [725, 457] width 32 height 32
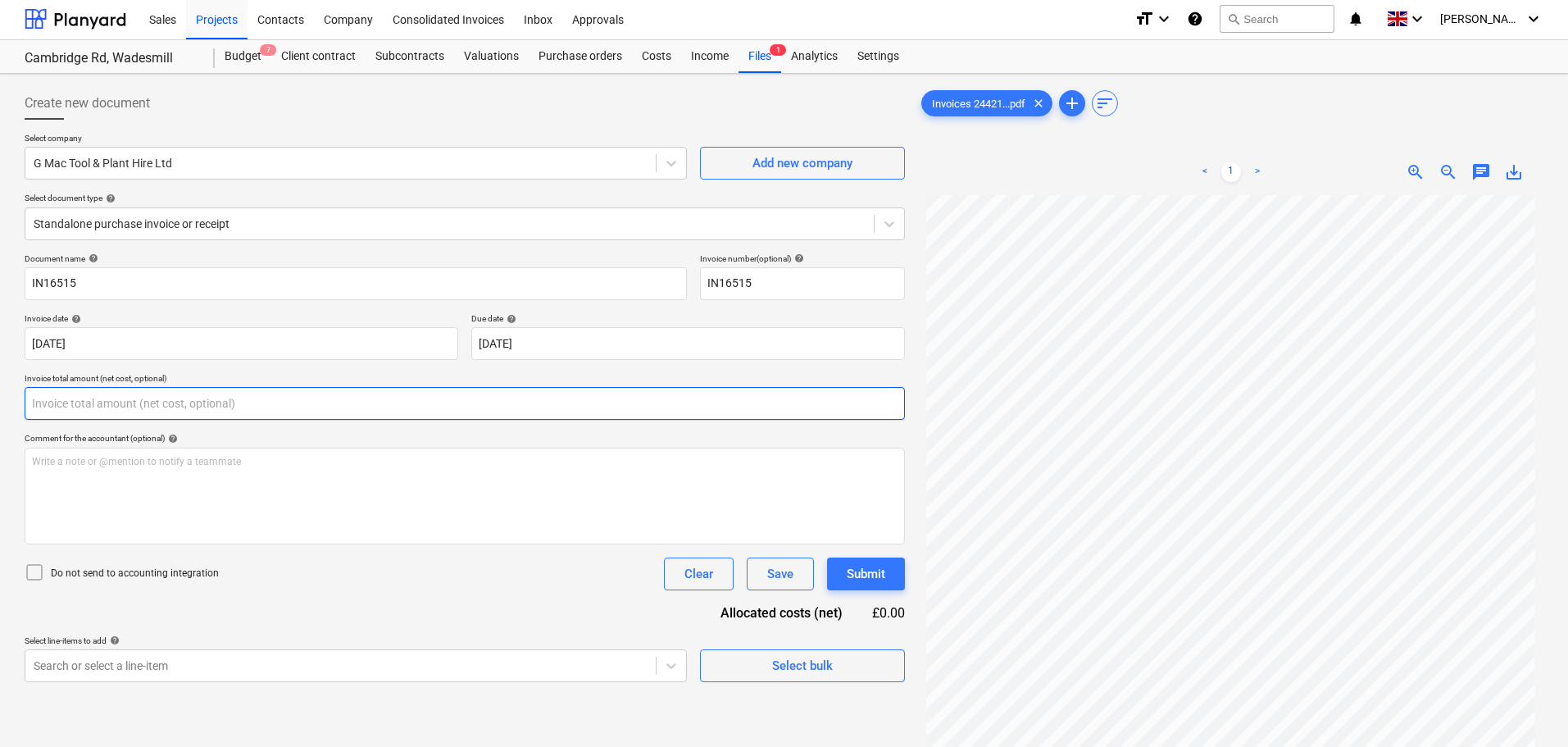
click at [86, 392] on input "text" at bounding box center [464, 403] width 881 height 33
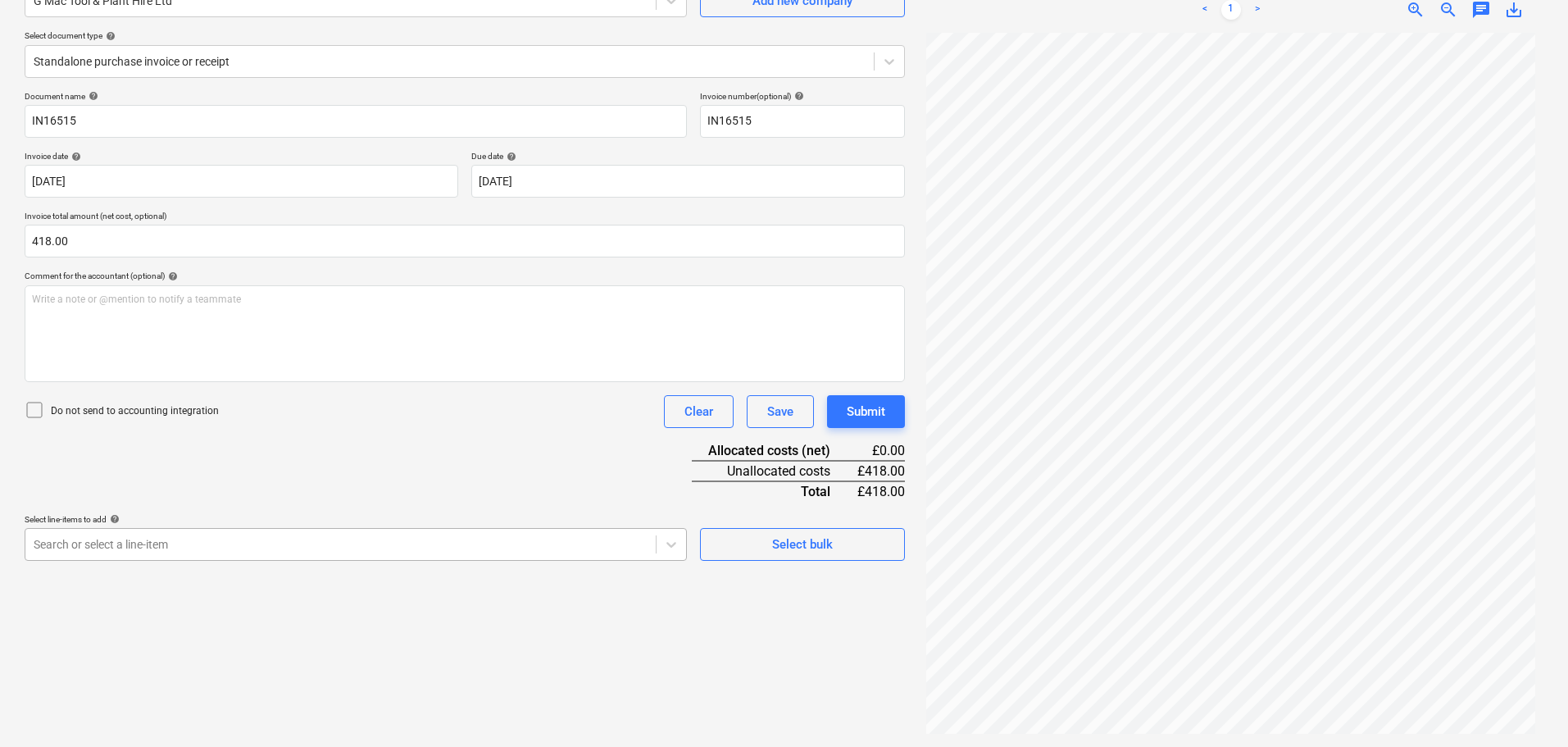
click at [120, 541] on body "Sales Projects Contacts Company Consolidated Invoices Inbox Approvals format_si…" at bounding box center [784, 209] width 1568 height 747
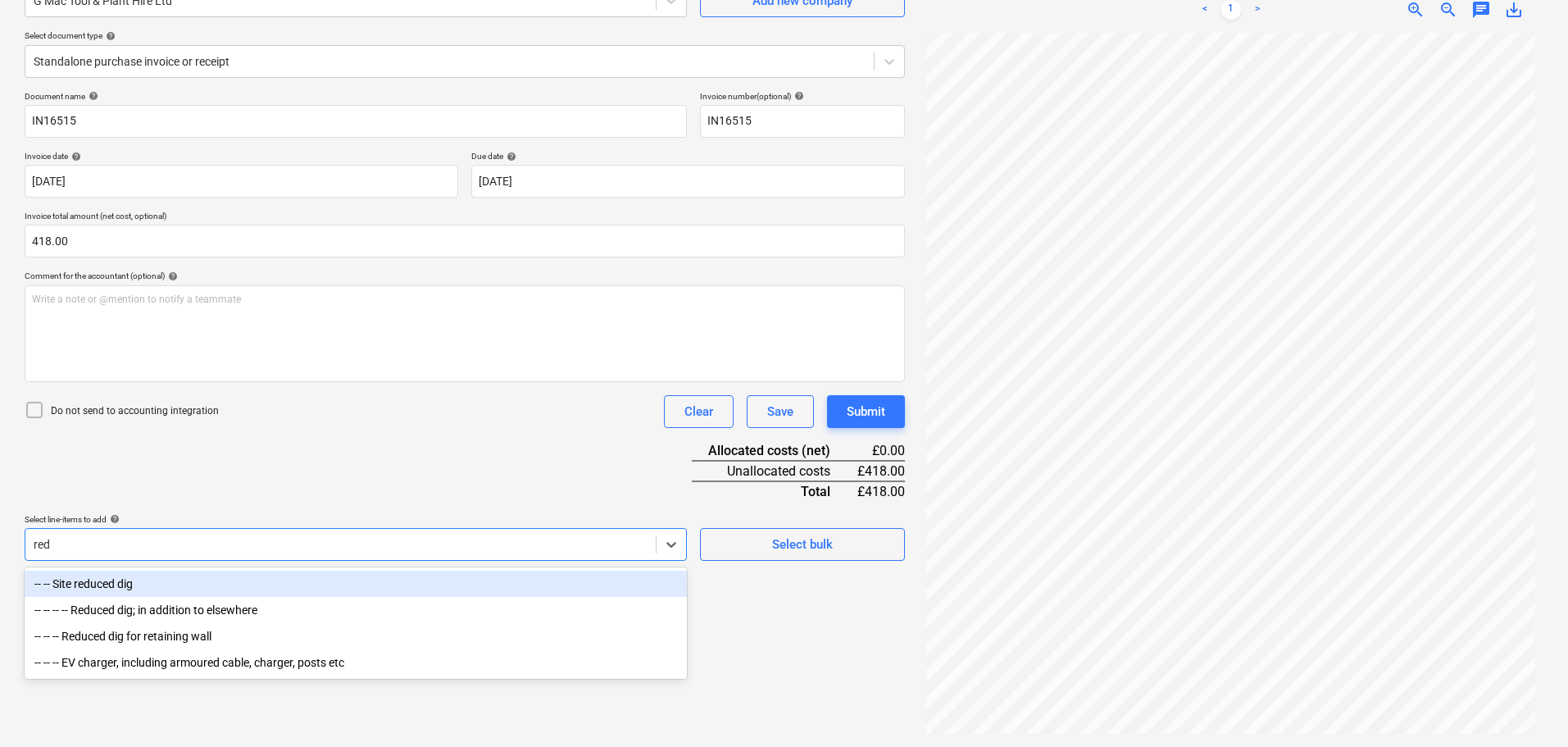
scroll to position [164, 0]
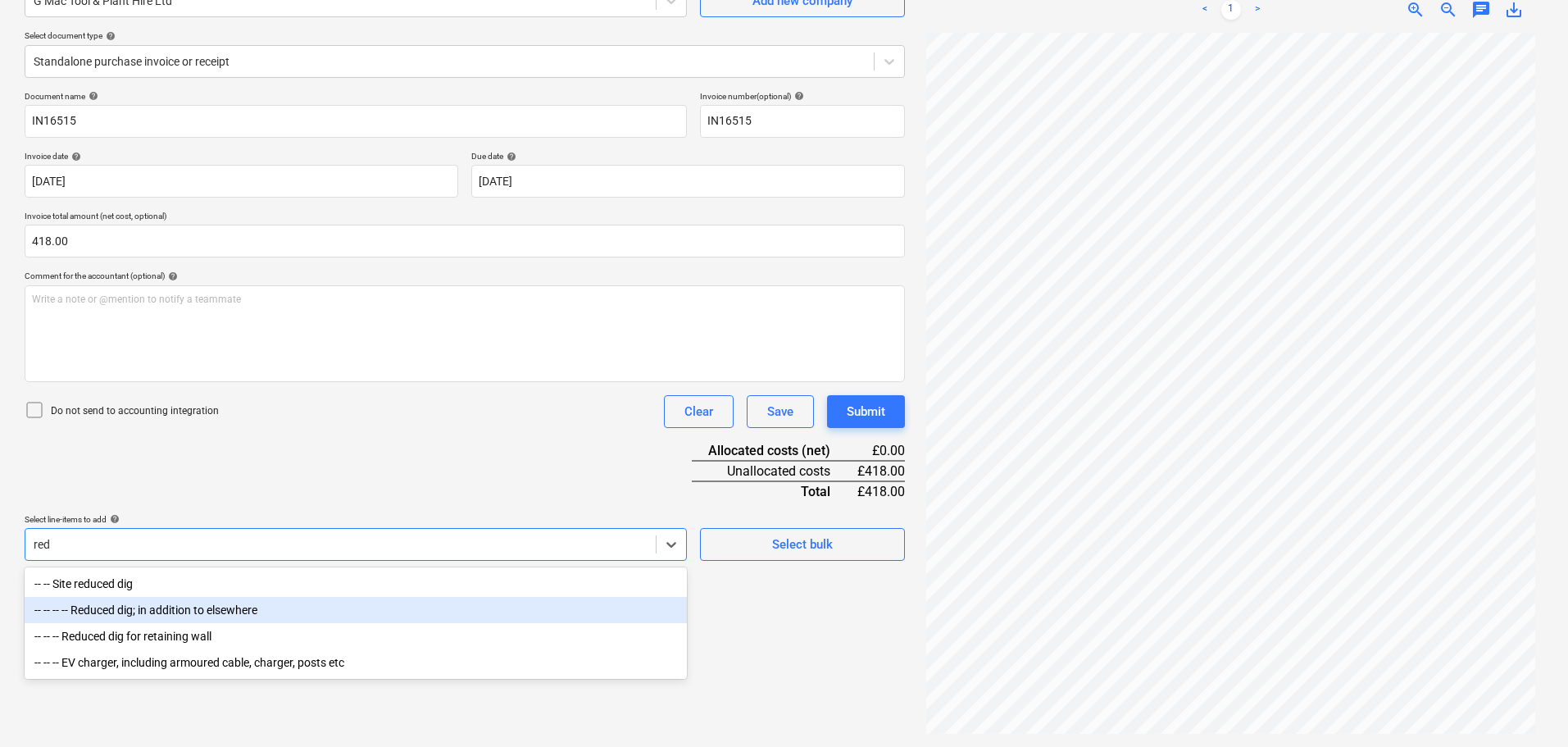
click at [202, 608] on div "-- -- -- -- Reduced dig; in addition to elsewhere" at bounding box center [356, 610] width 663 height 27
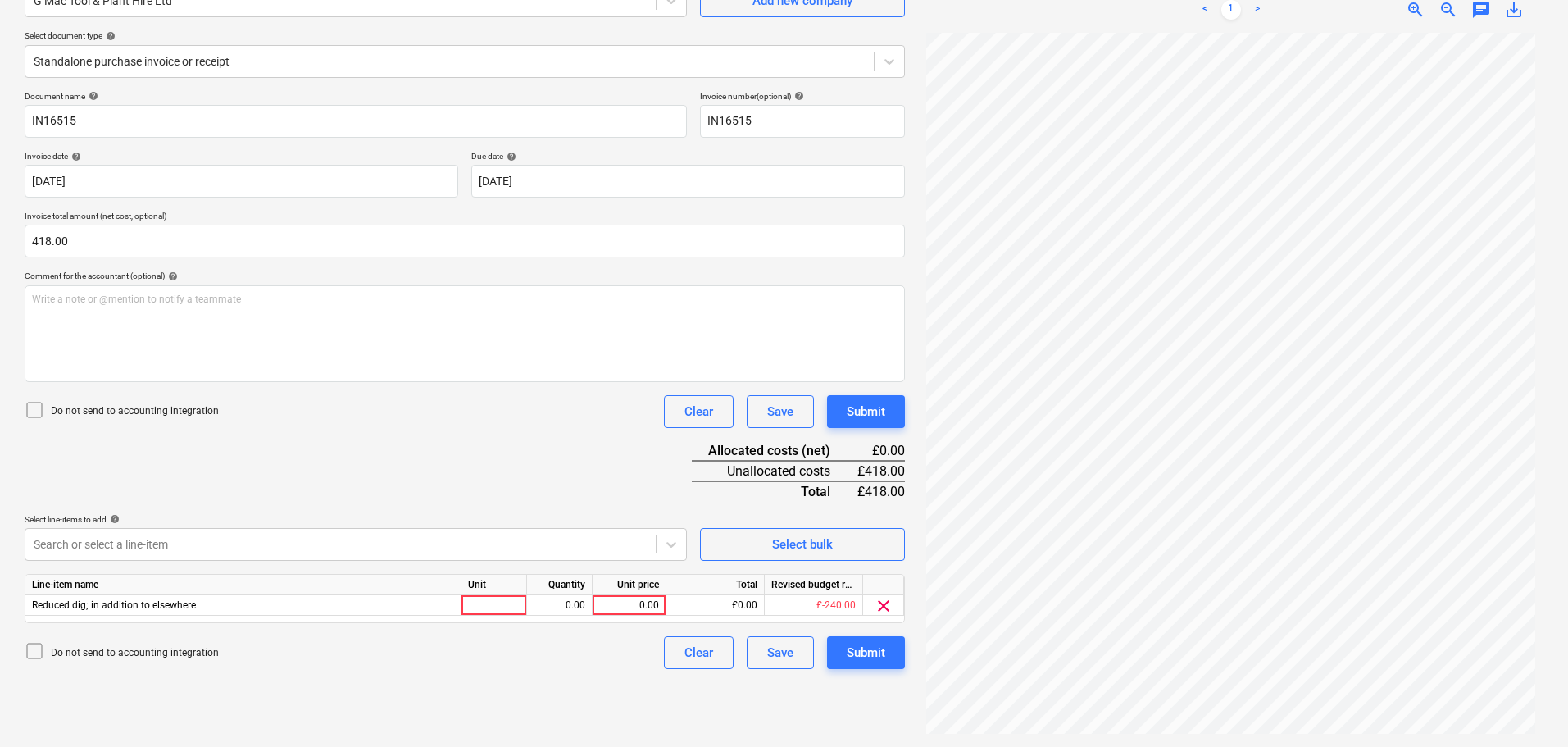
click at [372, 440] on div "Document name help IN16515 Invoice number (optional) help IN16515 Invoice date …" at bounding box center [464, 380] width 881 height 578
click at [631, 604] on div "0.00" at bounding box center [629, 605] width 60 height 21
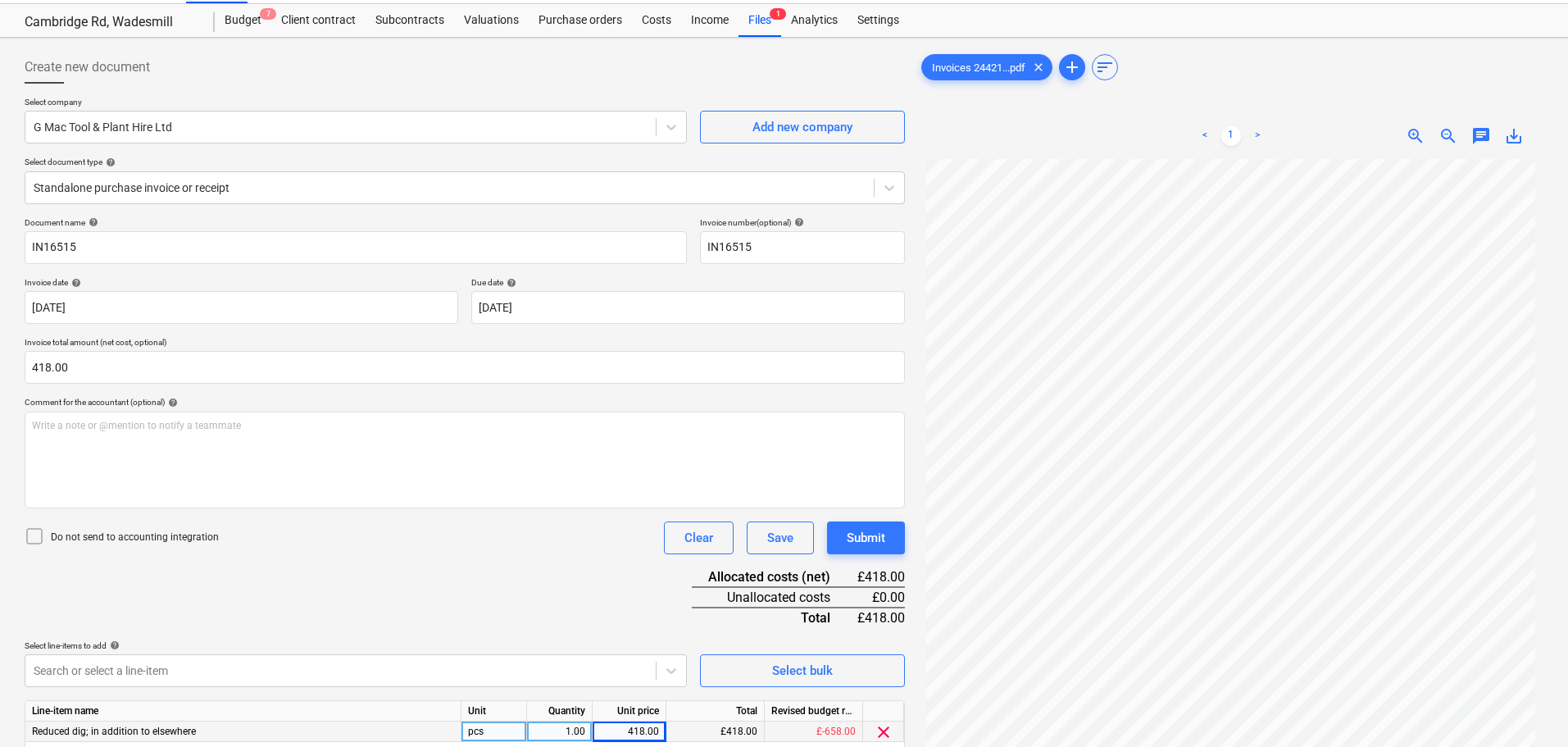
scroll to position [0, 0]
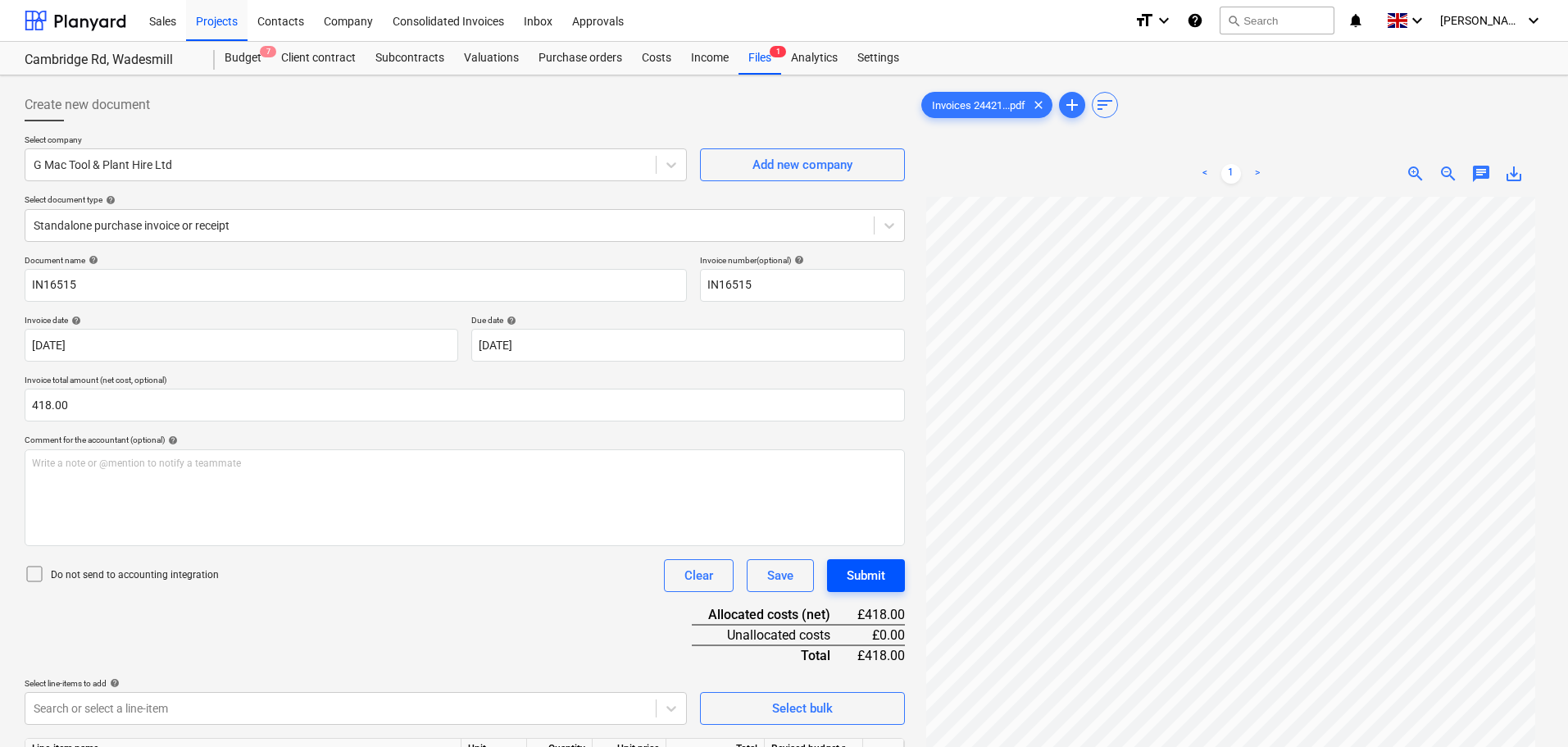
click at [865, 573] on div "Submit" at bounding box center [866, 576] width 38 height 22
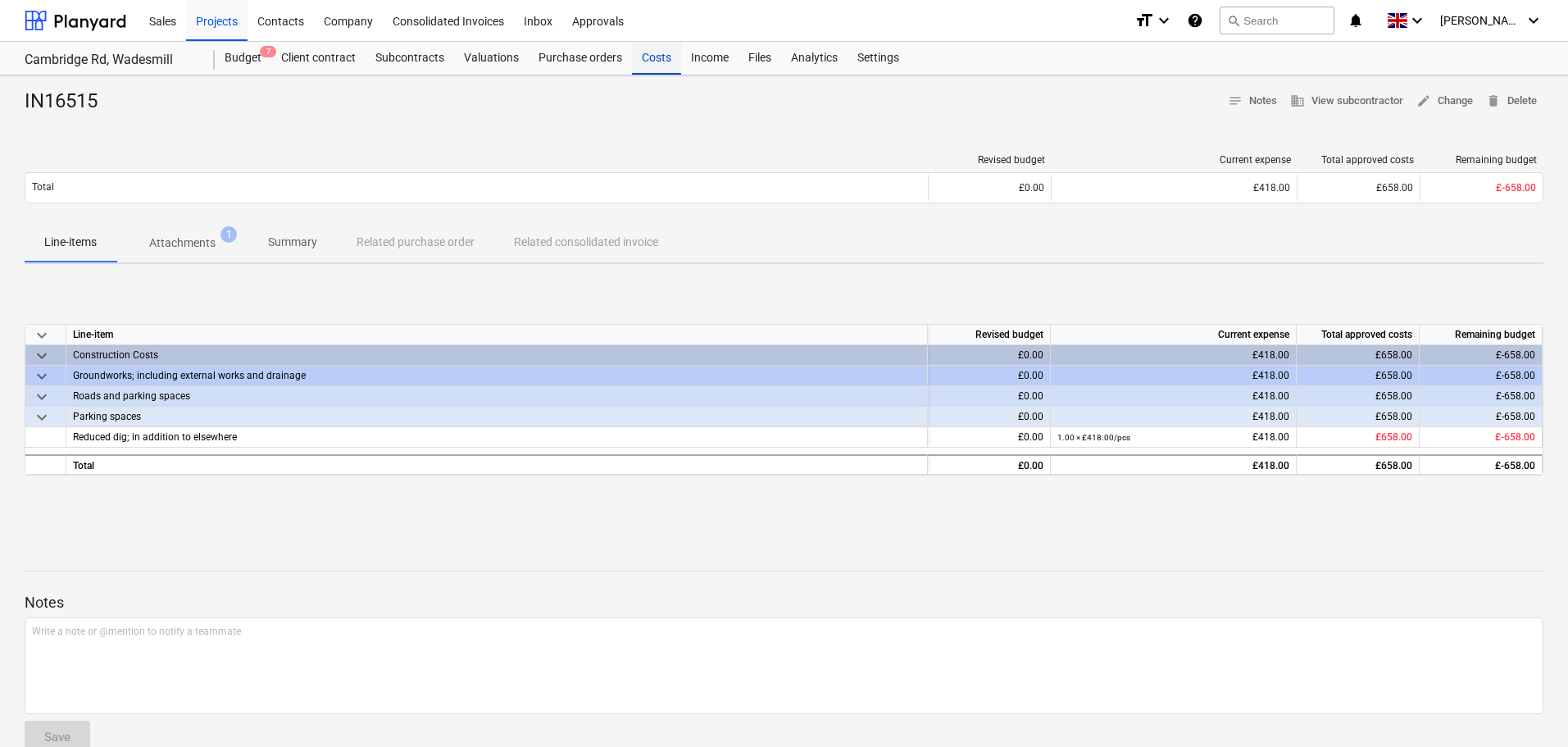
drag, startPoint x: 651, startPoint y: 62, endPoint x: 846, endPoint y: 53, distance: 195.2
click at [652, 62] on div "Costs" at bounding box center [657, 57] width 49 height 33
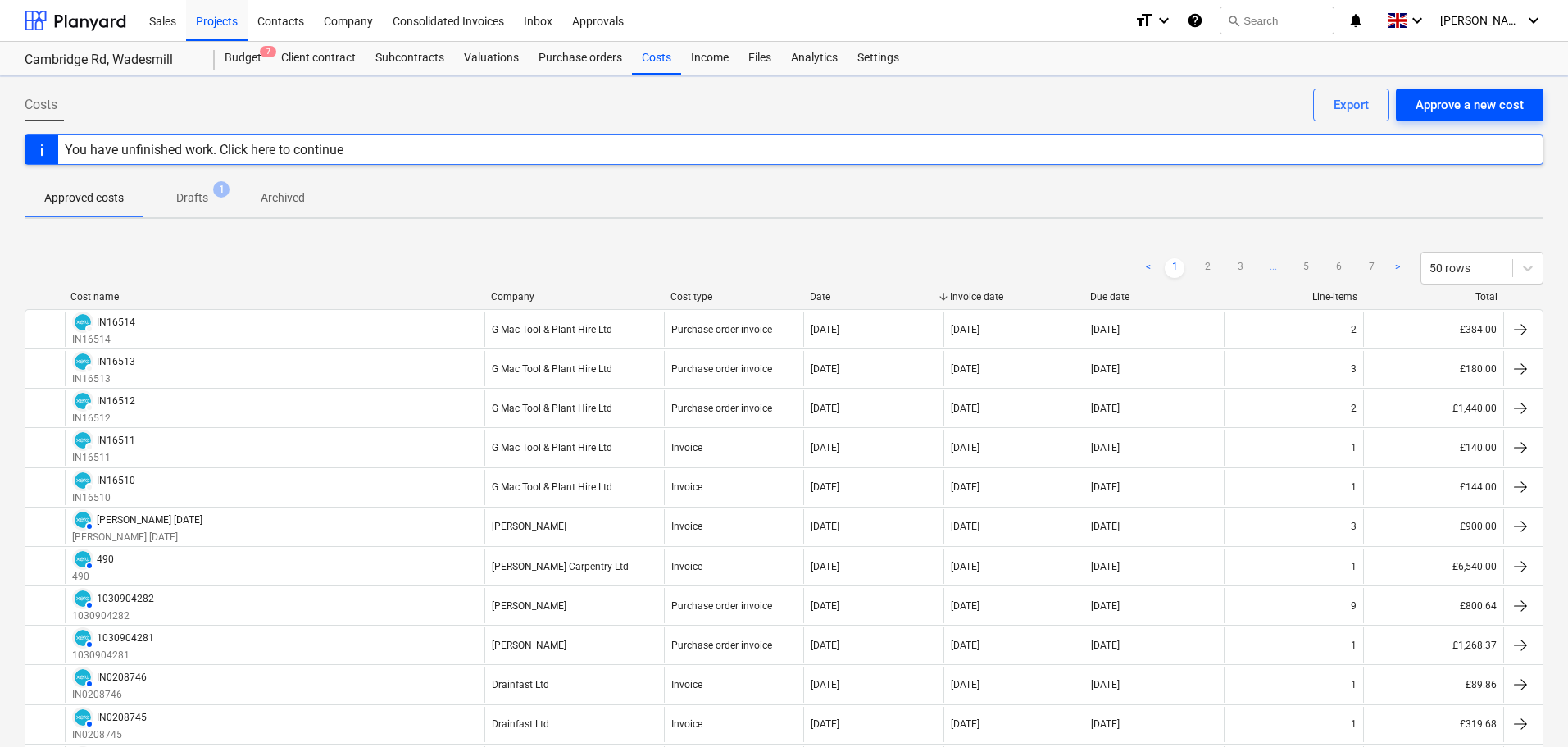
click at [1464, 98] on div "Approve a new cost" at bounding box center [1470, 106] width 108 height 22
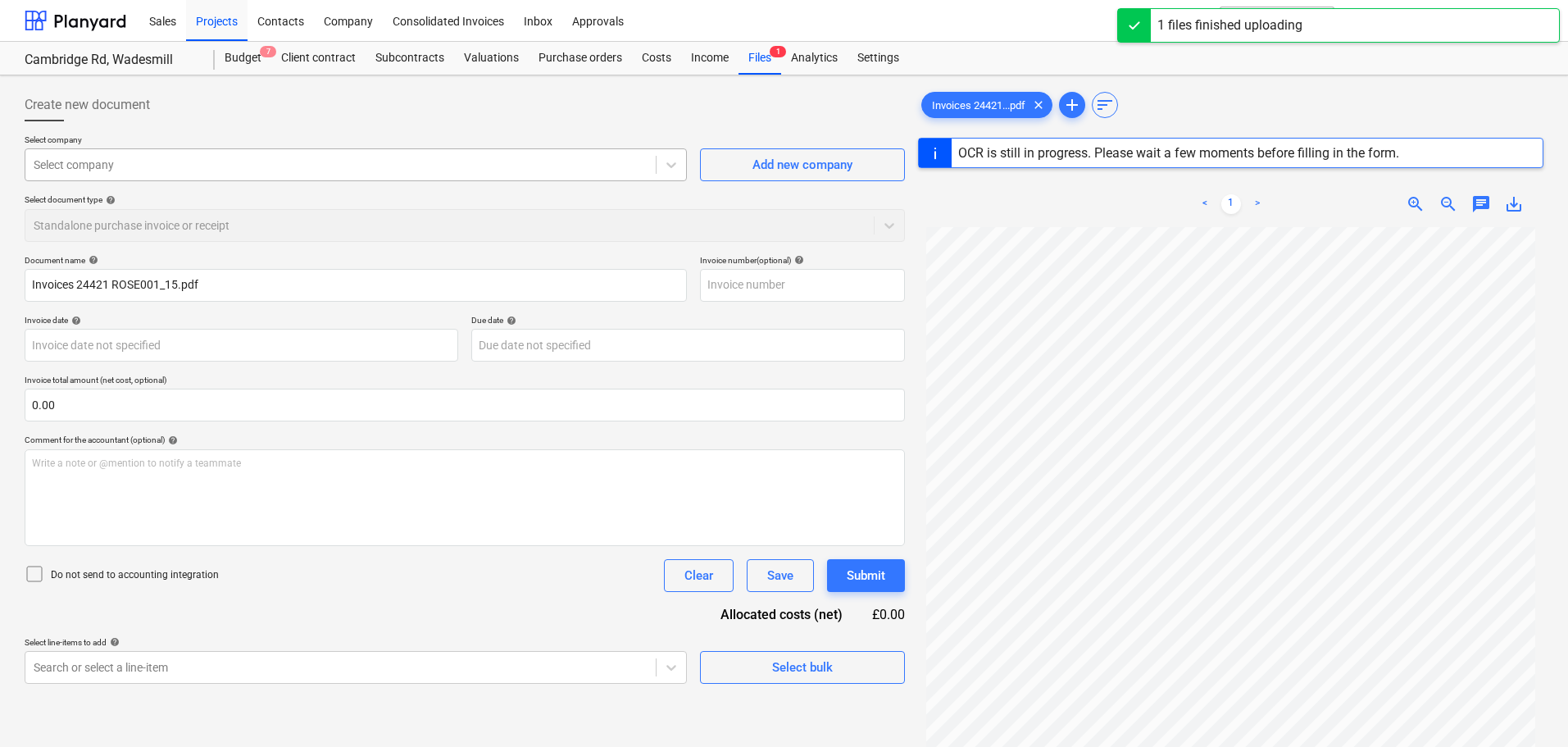
click at [196, 168] on div at bounding box center [340, 165] width 614 height 17
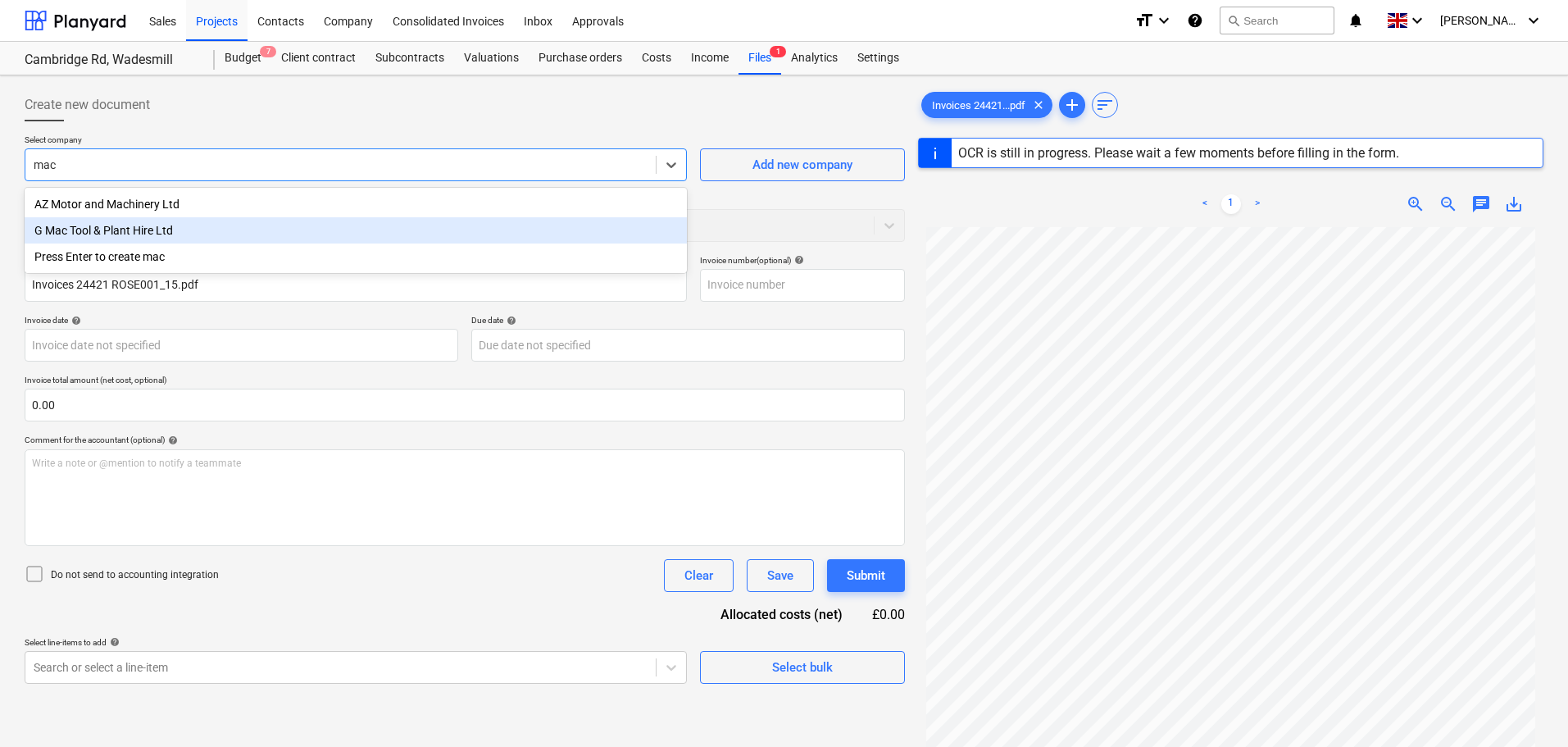
click at [182, 227] on div "G Mac Tool & Plant Hire Ltd" at bounding box center [356, 230] width 663 height 27
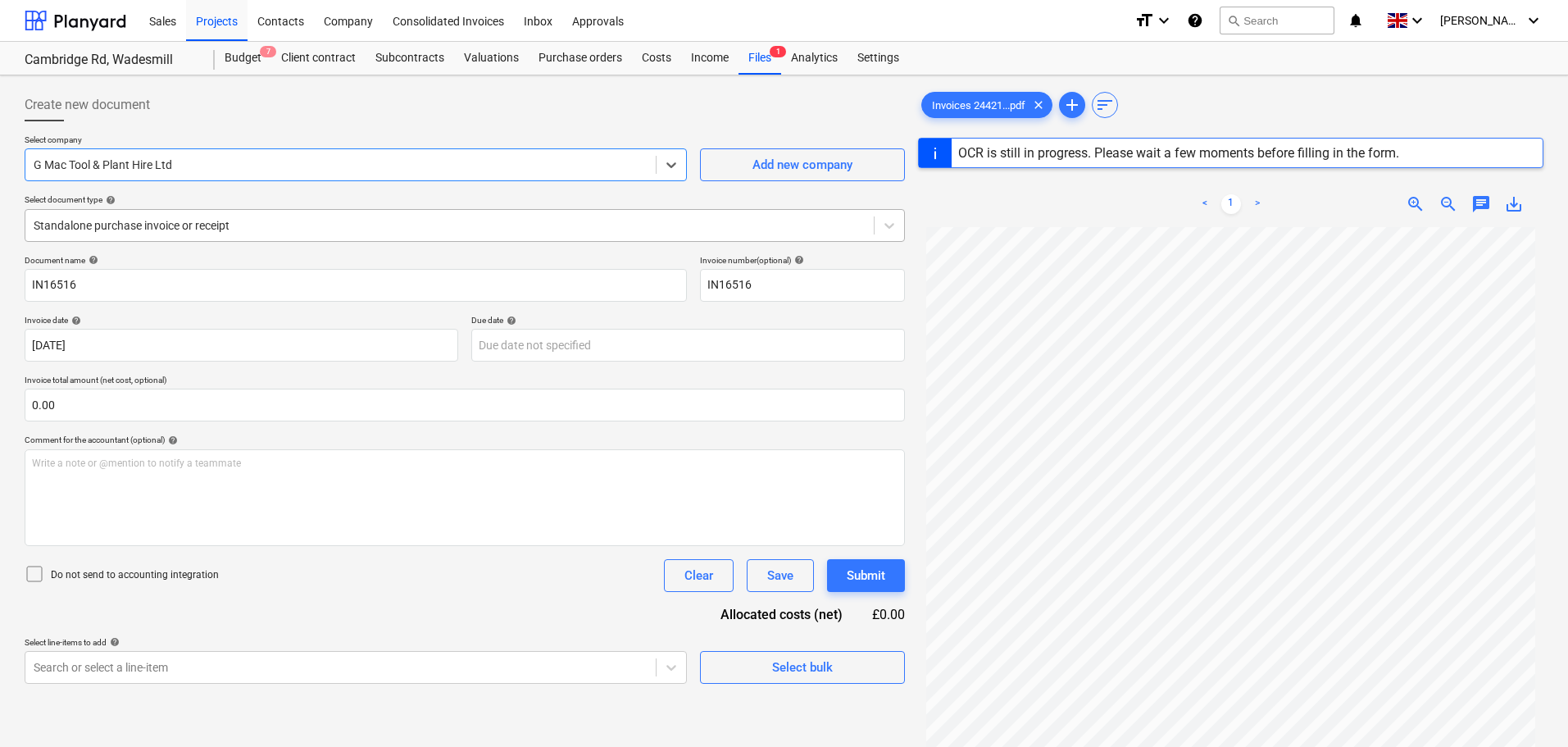
click at [144, 231] on div at bounding box center [450, 225] width 832 height 17
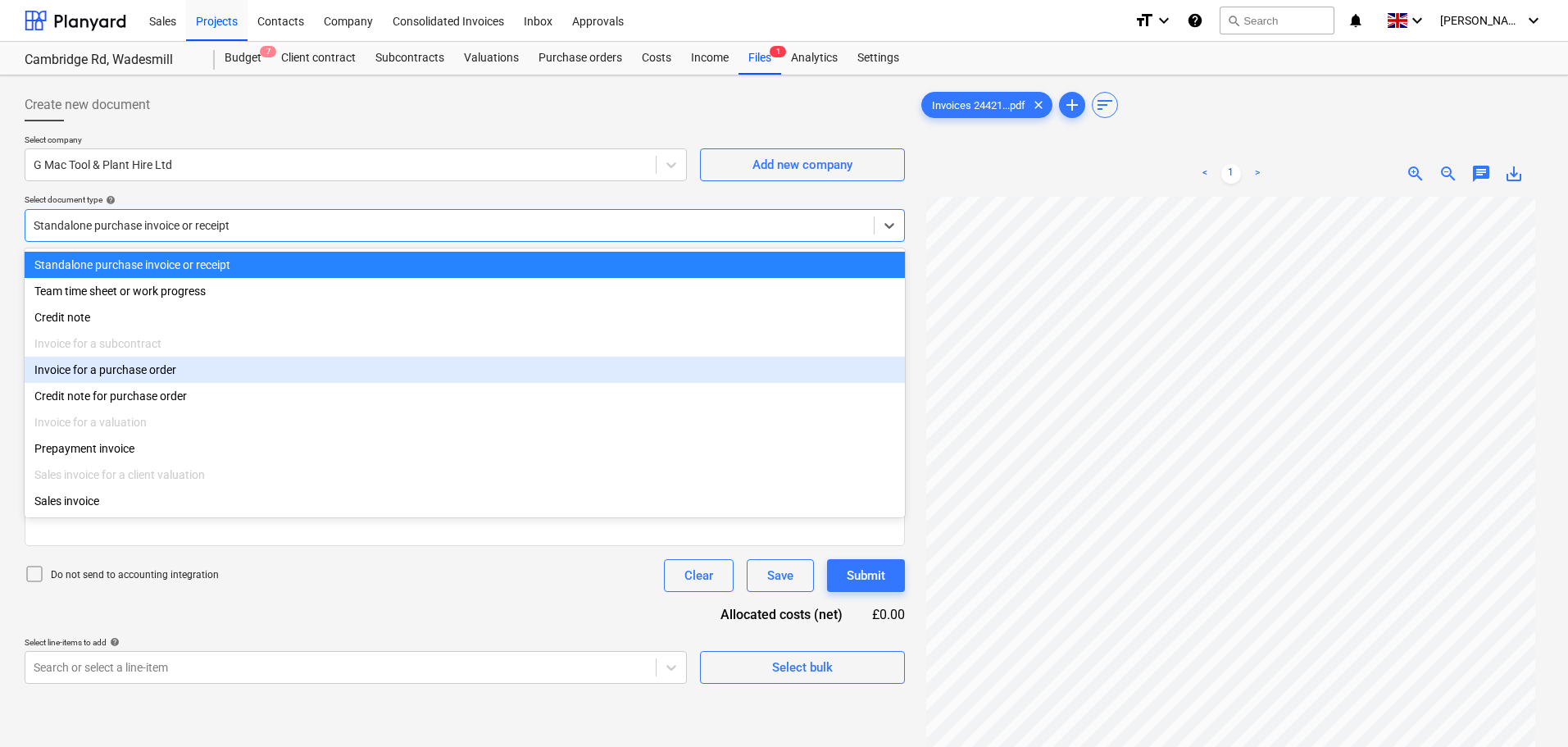
click at [121, 374] on div "Invoice for a purchase order" at bounding box center [464, 370] width 881 height 27
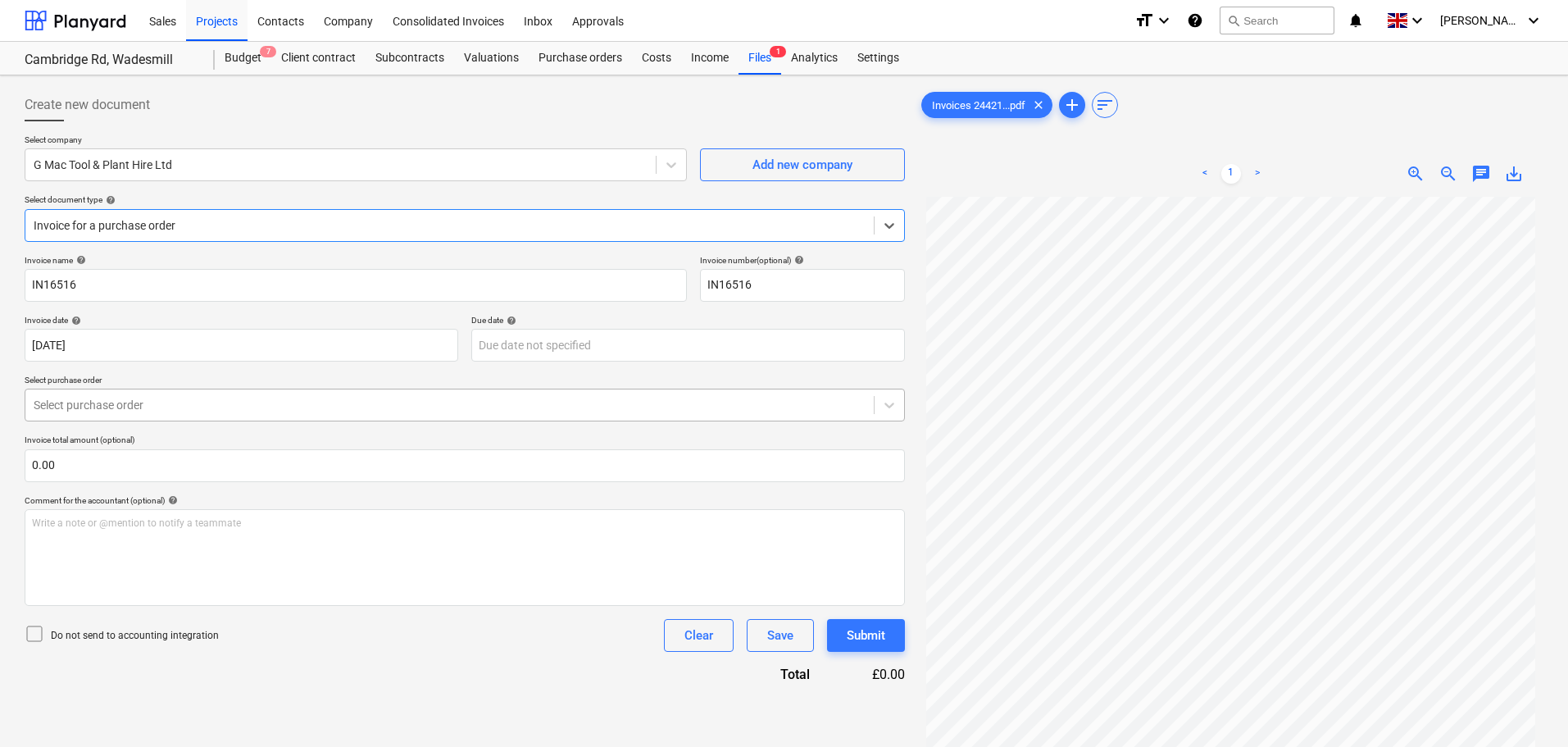
click at [113, 406] on div at bounding box center [450, 405] width 832 height 17
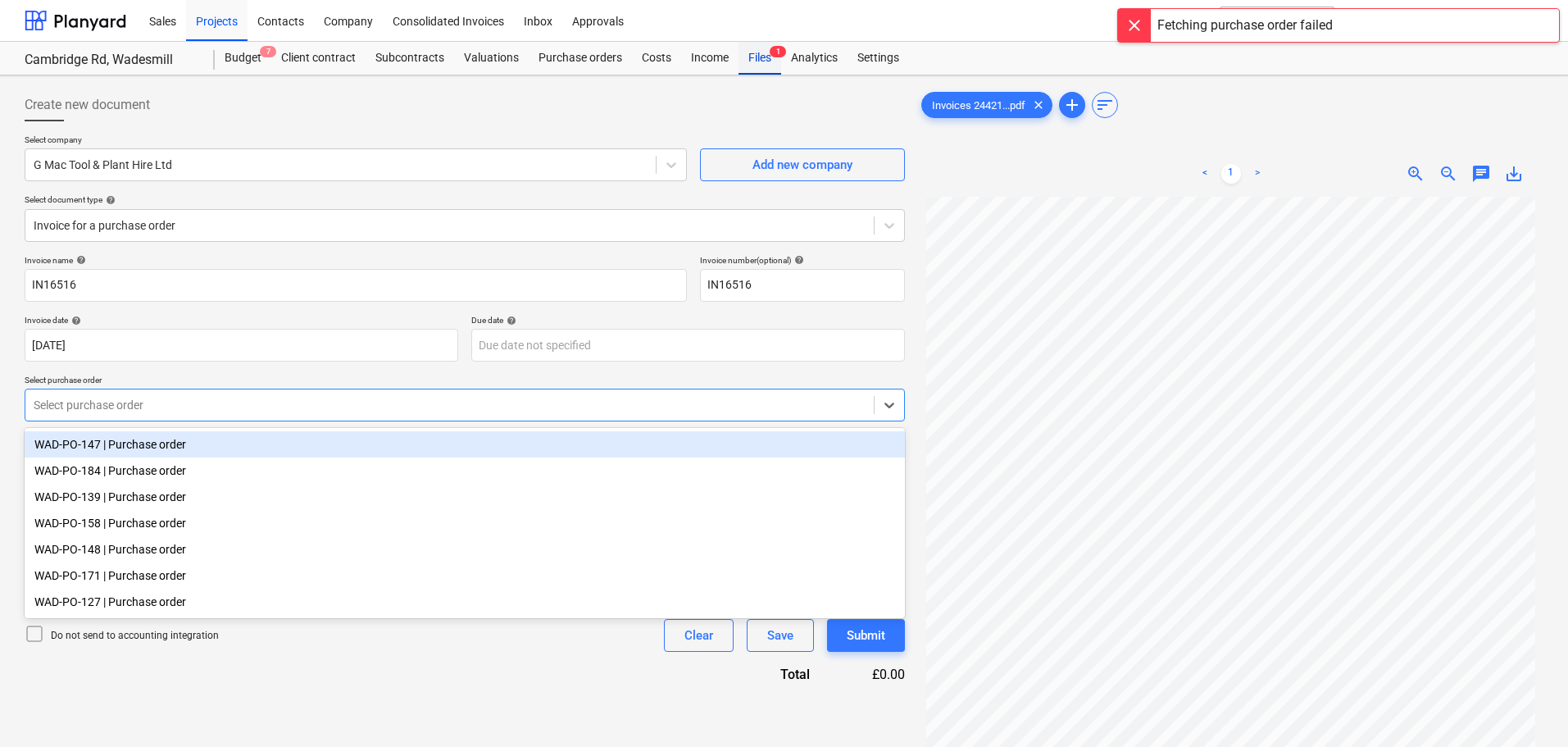
click at [770, 56] on span "1" at bounding box center [778, 52] width 17 height 12
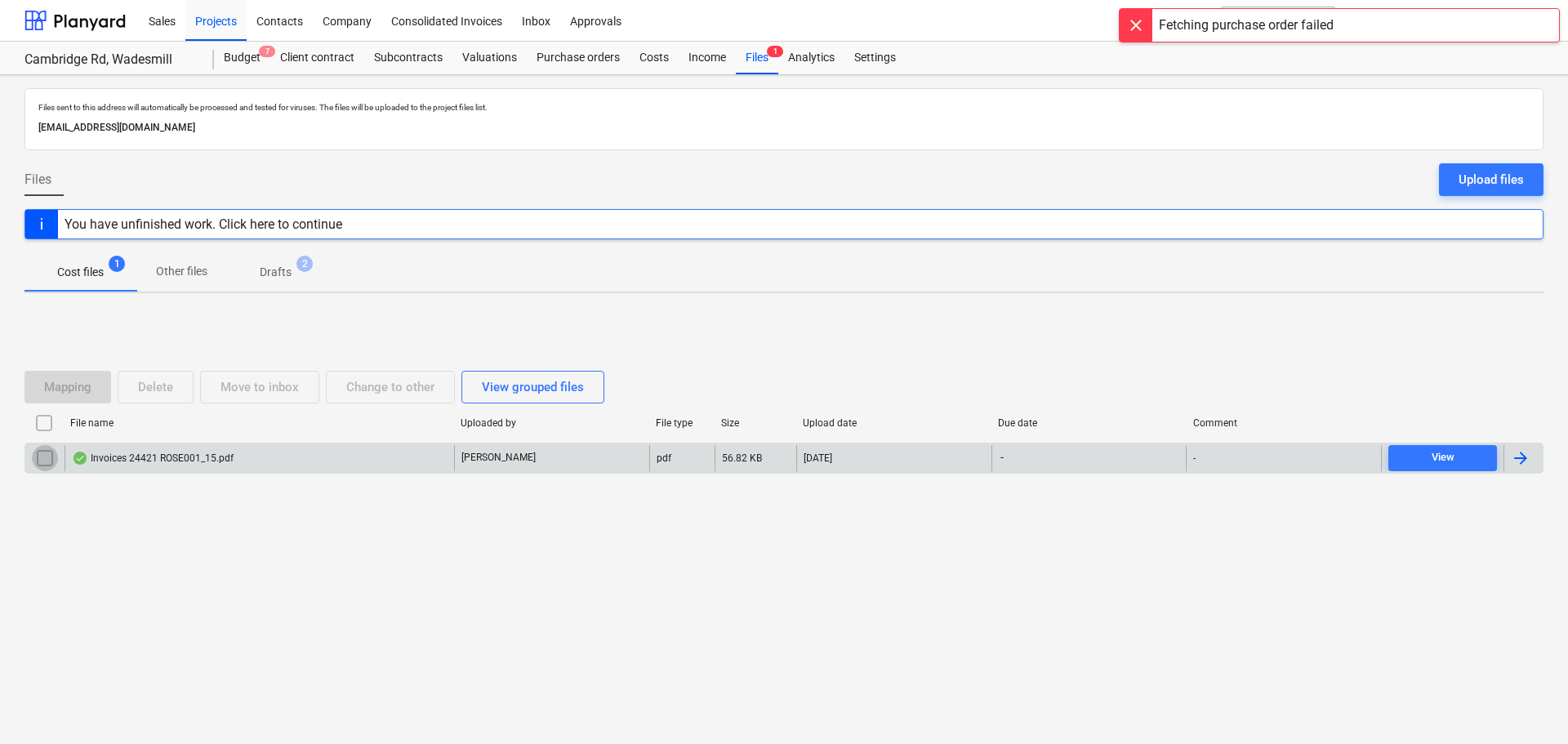
click at [43, 462] on input "checkbox" at bounding box center [44, 458] width 27 height 27
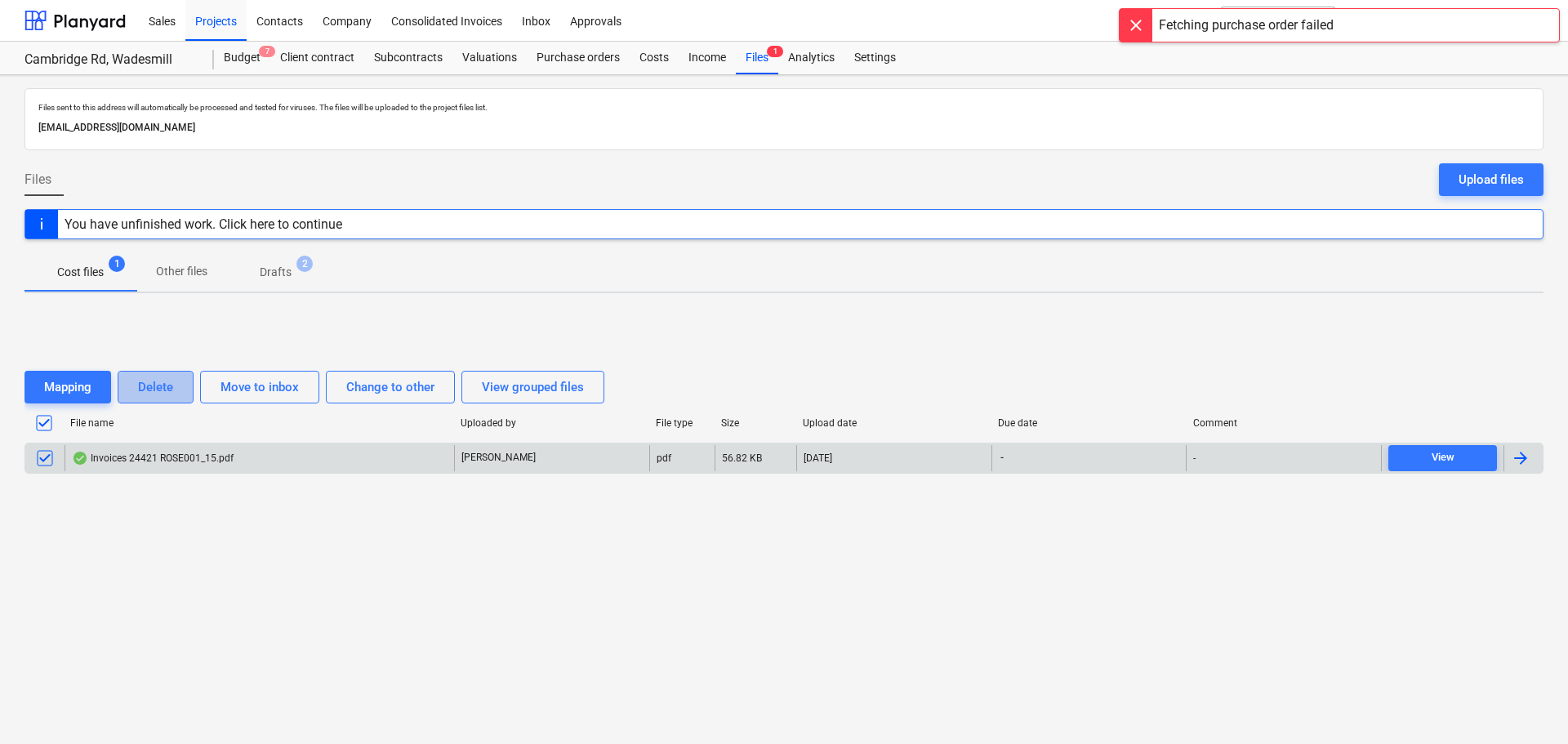
click at [157, 390] on div "Delete" at bounding box center [155, 387] width 35 height 22
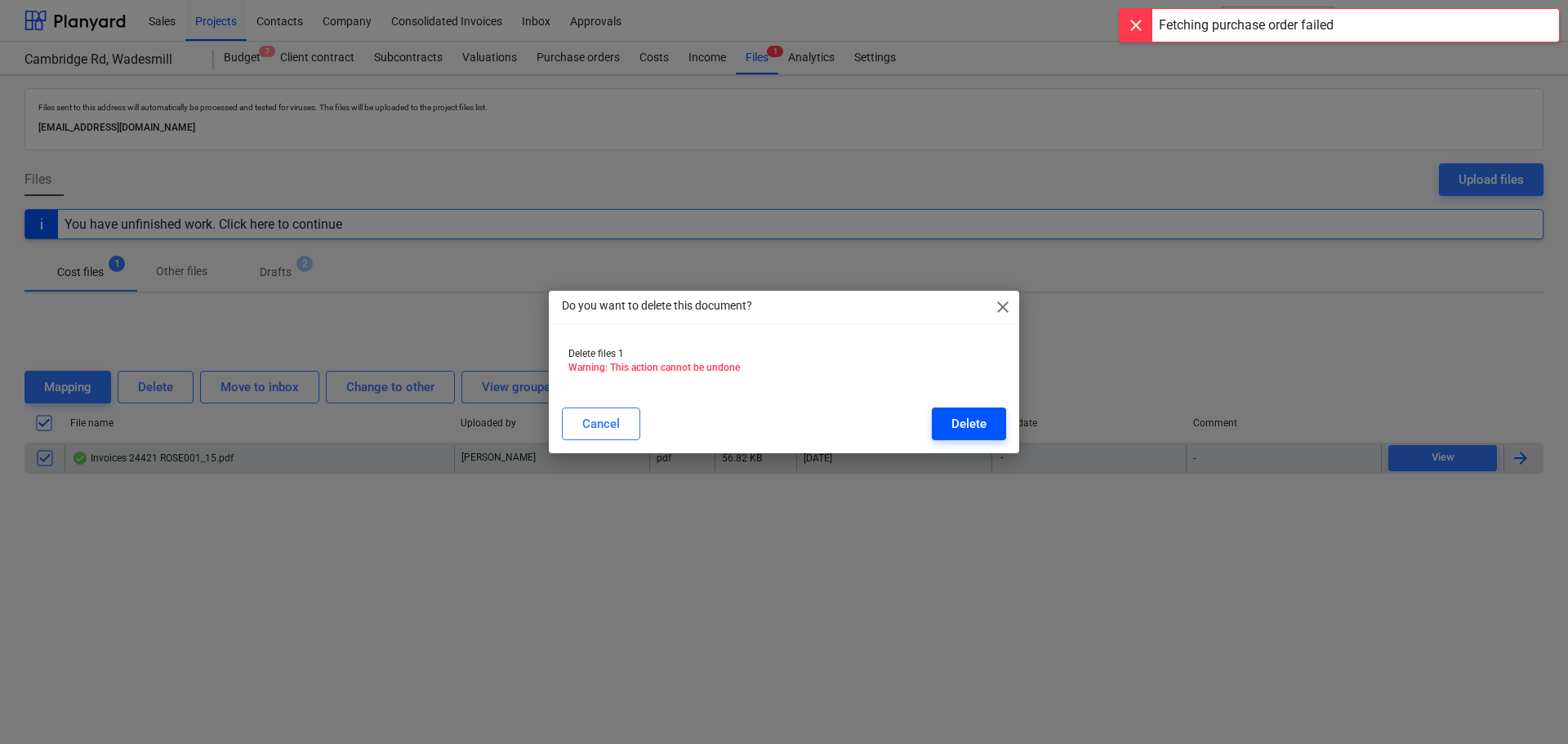
click at [979, 420] on div "Delete" at bounding box center [969, 425] width 35 height 22
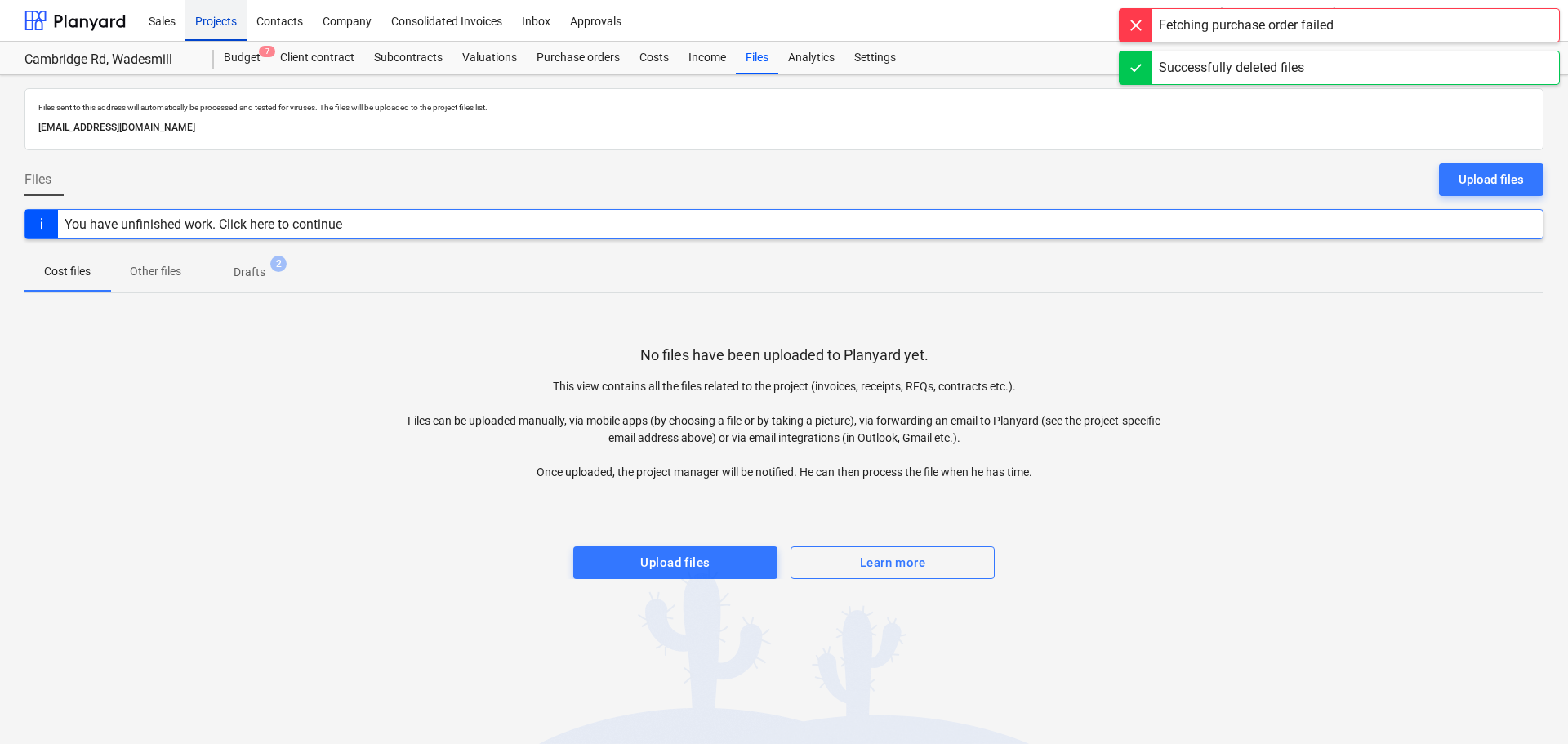
click at [201, 33] on div "Projects" at bounding box center [216, 20] width 61 height 41
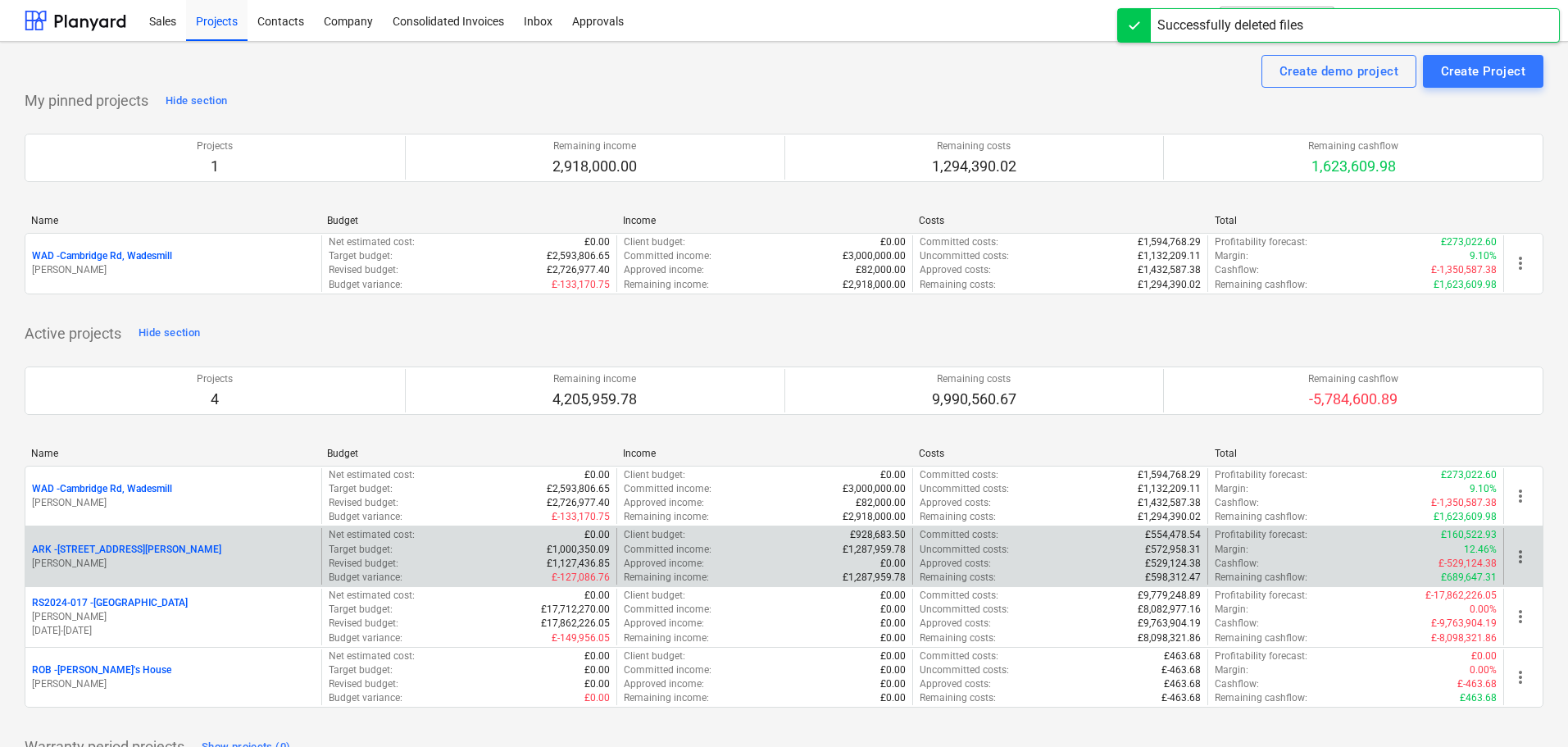
click at [122, 556] on p "ARK - 2 Galley Lane Arkley" at bounding box center [126, 550] width 189 height 14
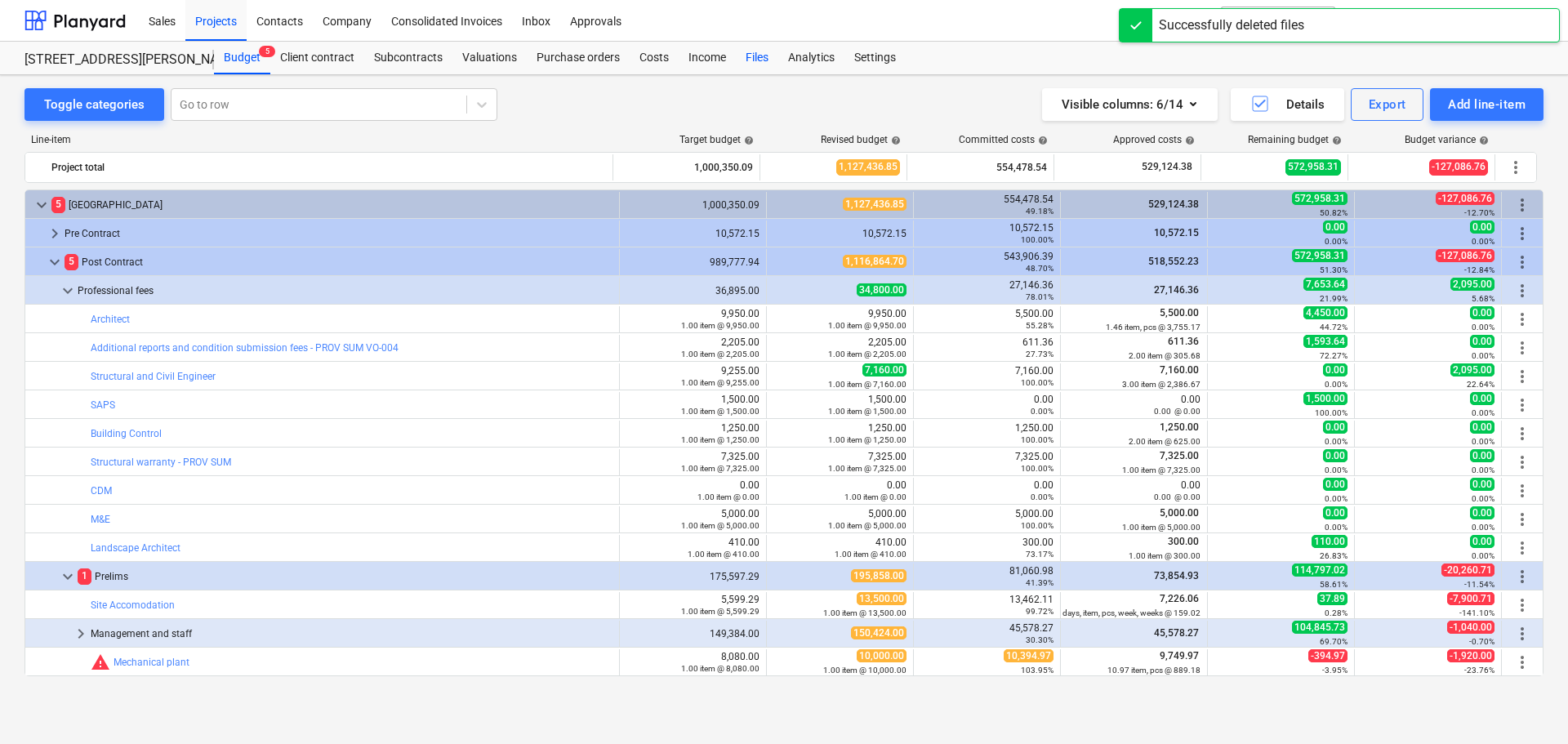
click at [648, 57] on div "Costs" at bounding box center [654, 57] width 49 height 32
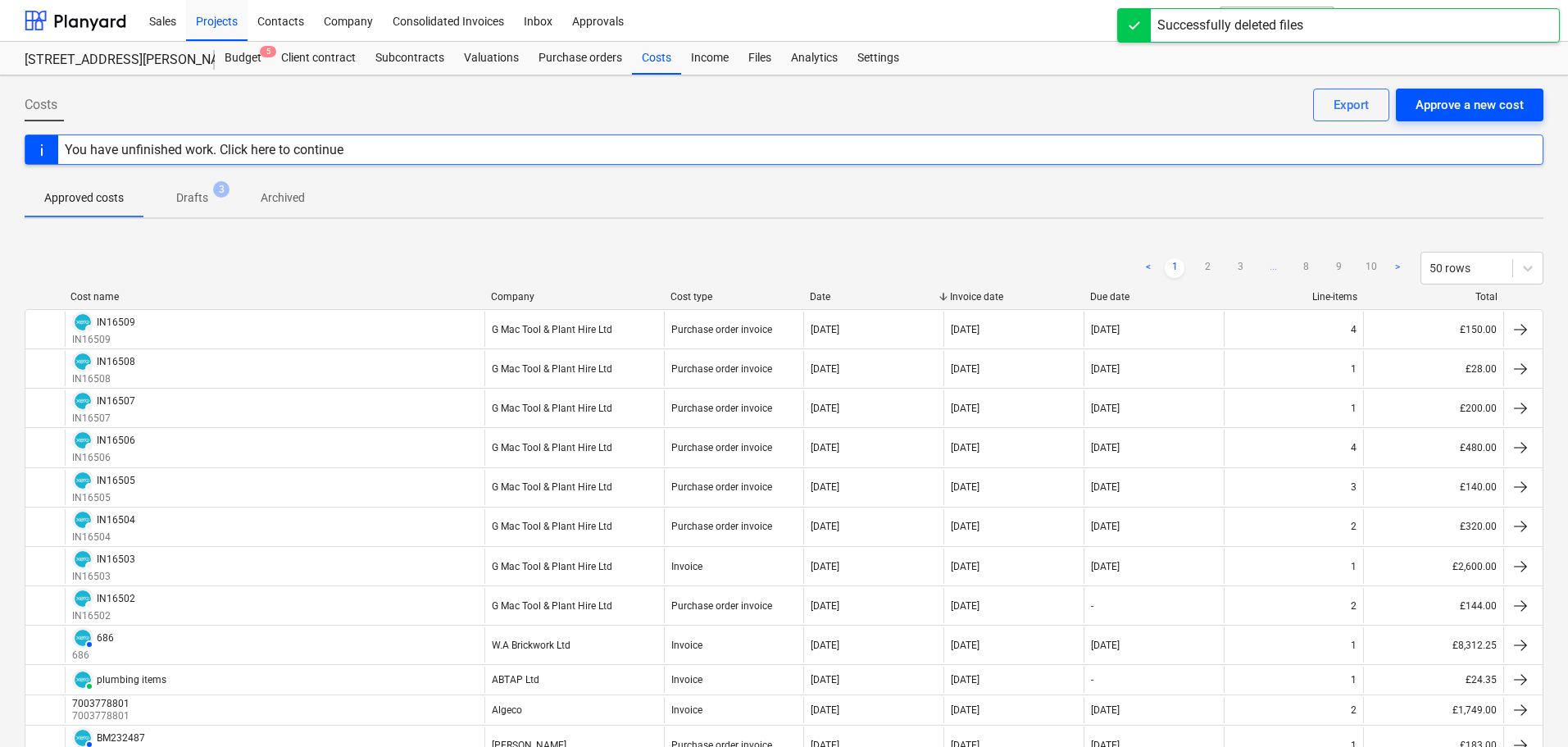
click at [1512, 107] on div "Approve a new cost" at bounding box center [1470, 106] width 108 height 22
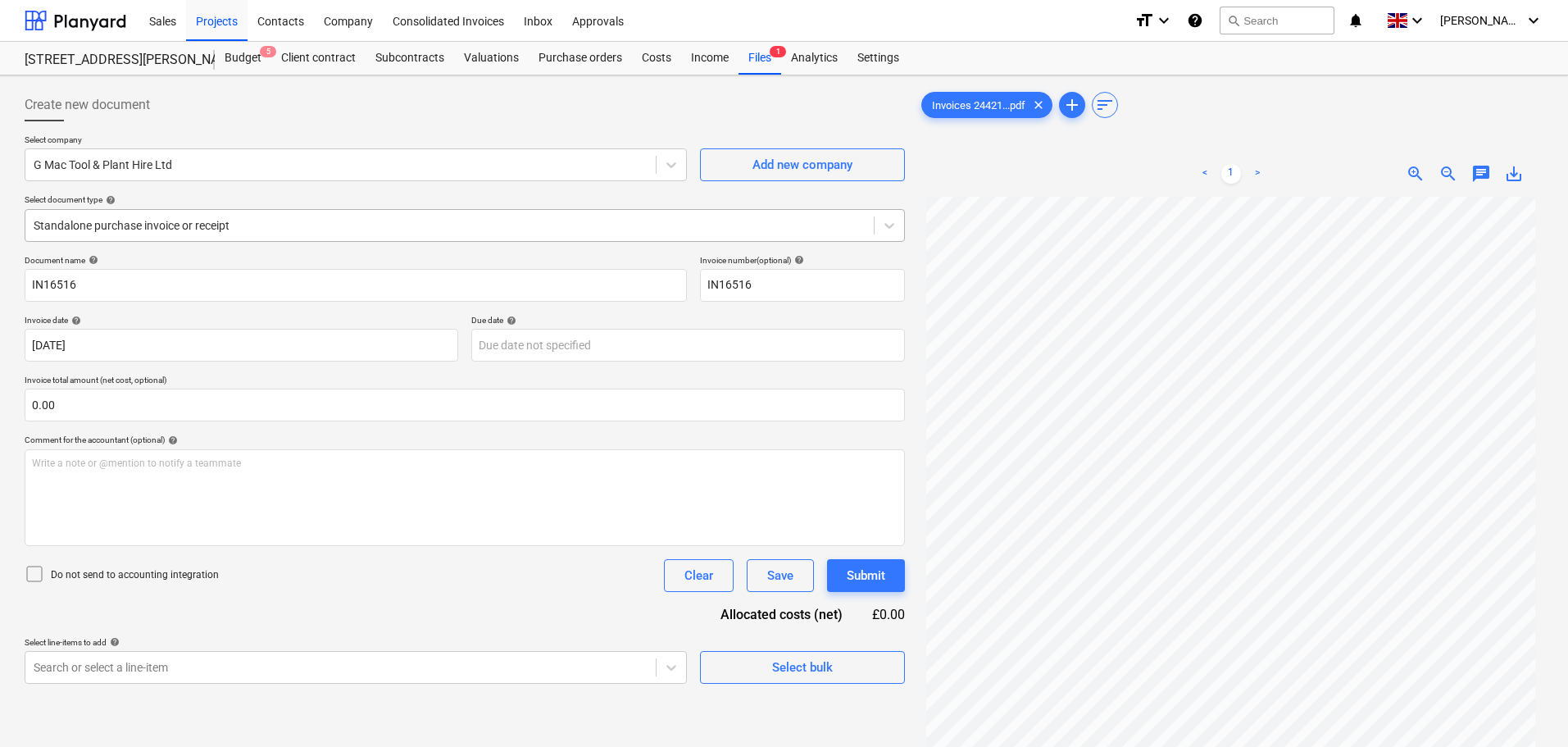
click at [171, 224] on div at bounding box center [450, 225] width 832 height 17
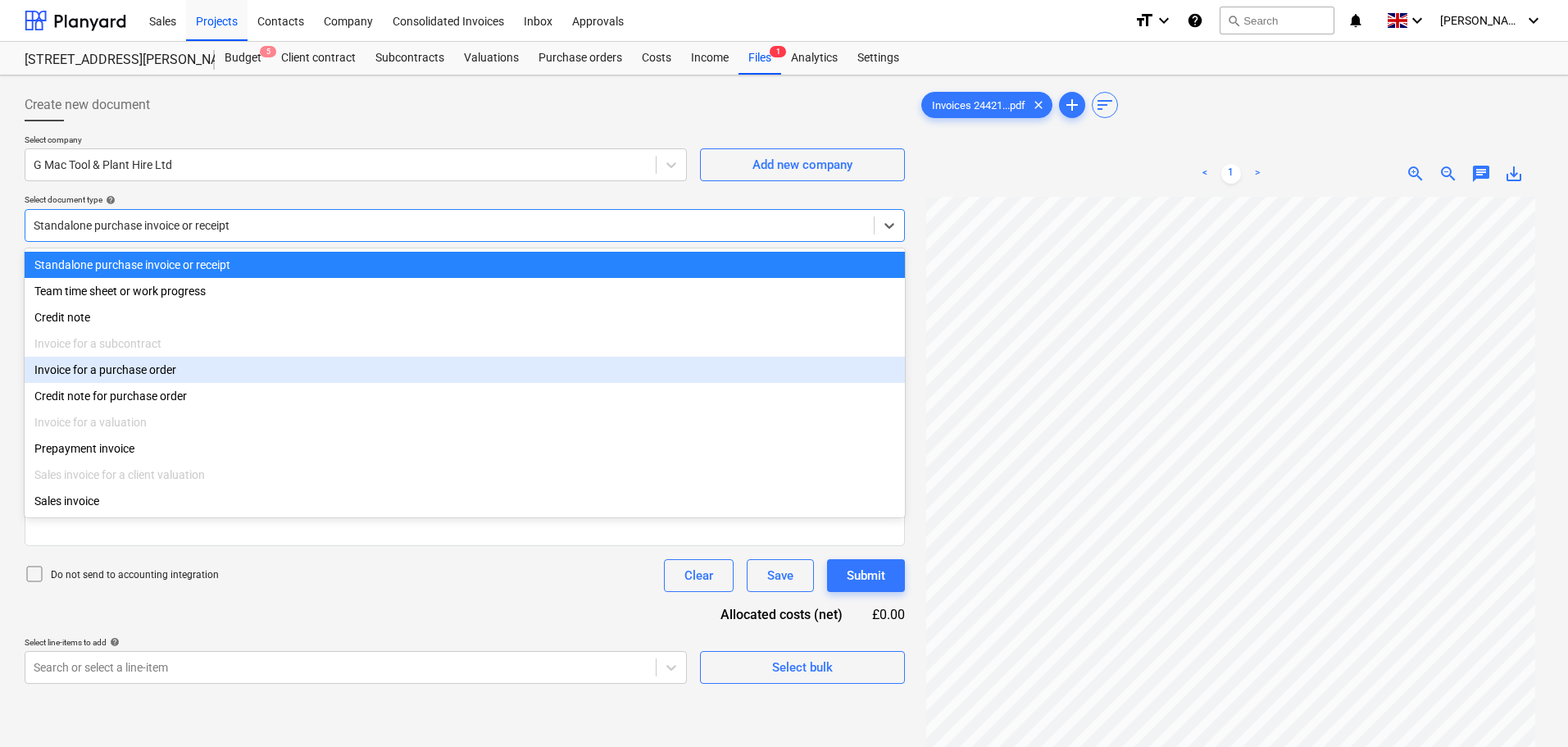
click at [143, 371] on div "Invoice for a purchase order" at bounding box center [464, 370] width 881 height 27
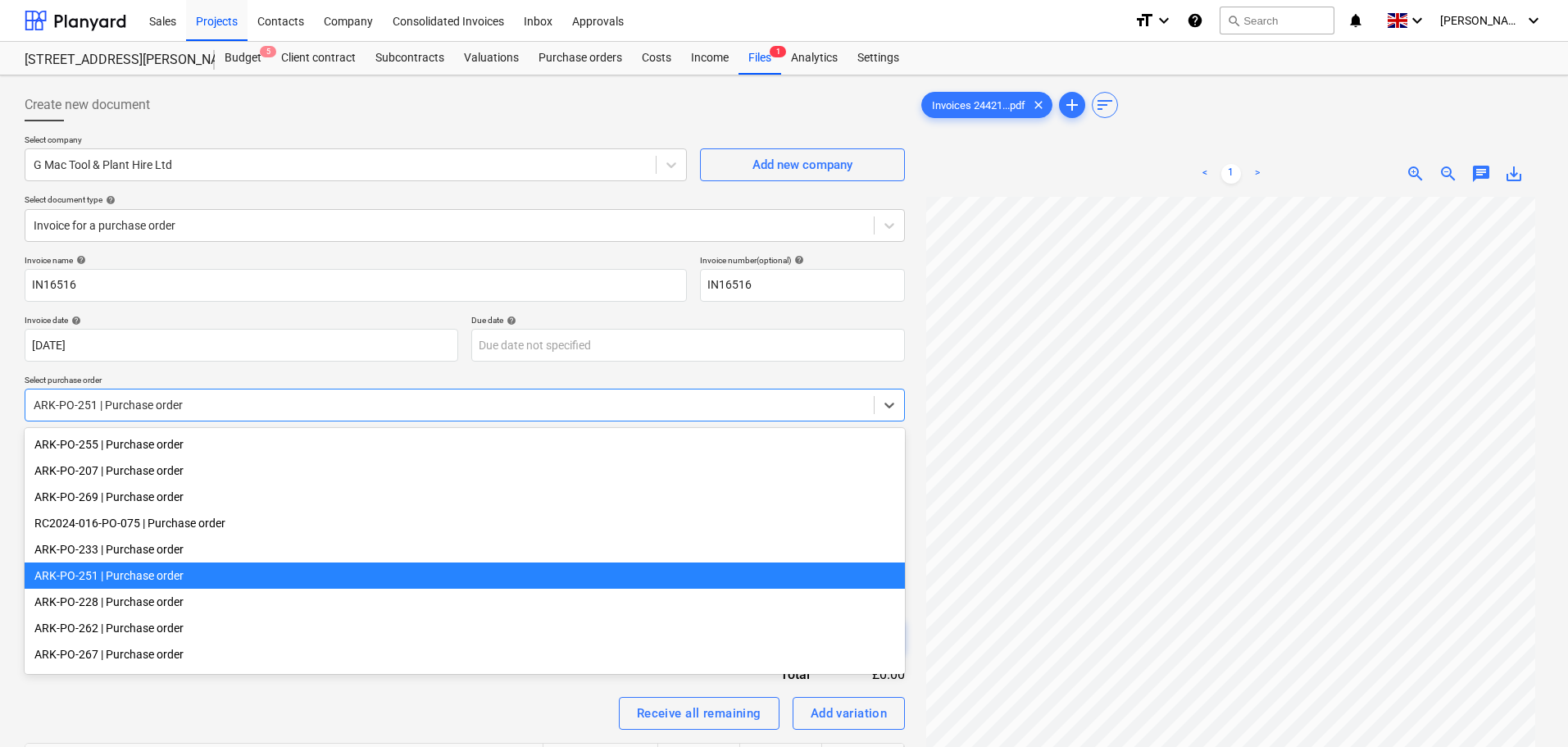
click at [187, 401] on div at bounding box center [450, 405] width 832 height 17
click at [179, 398] on div at bounding box center [450, 405] width 832 height 17
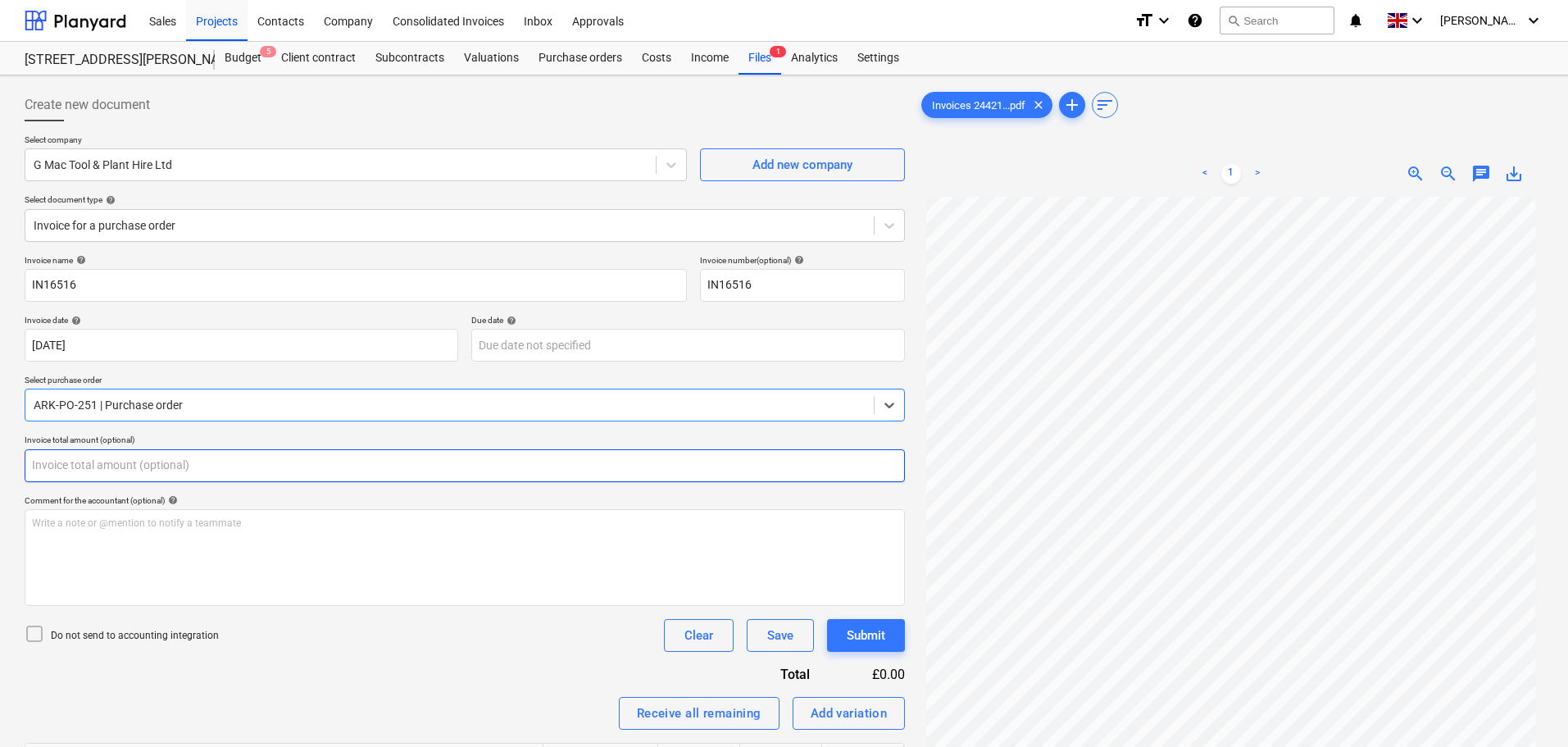
click at [109, 466] on input "text" at bounding box center [464, 466] width 881 height 33
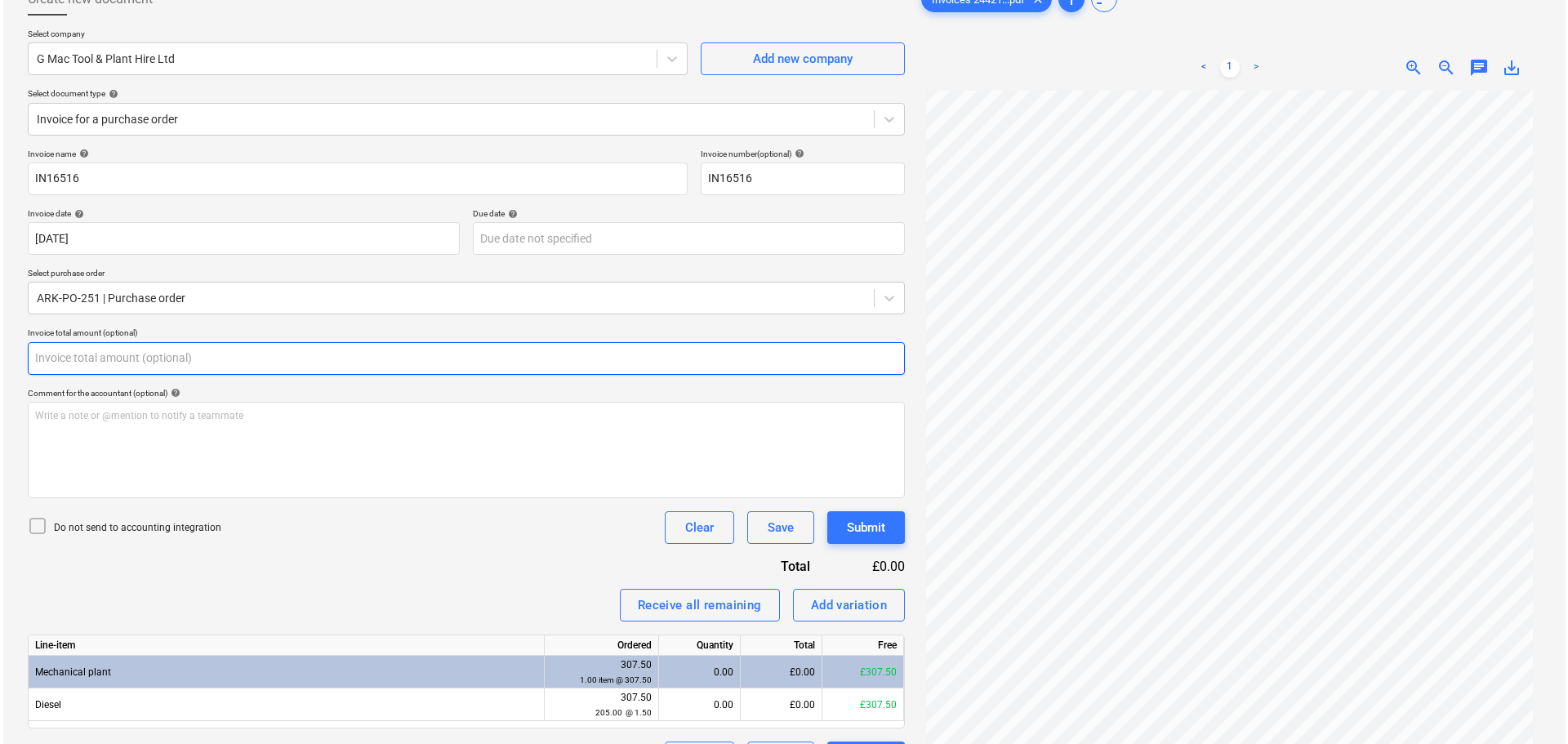
scroll to position [163, 0]
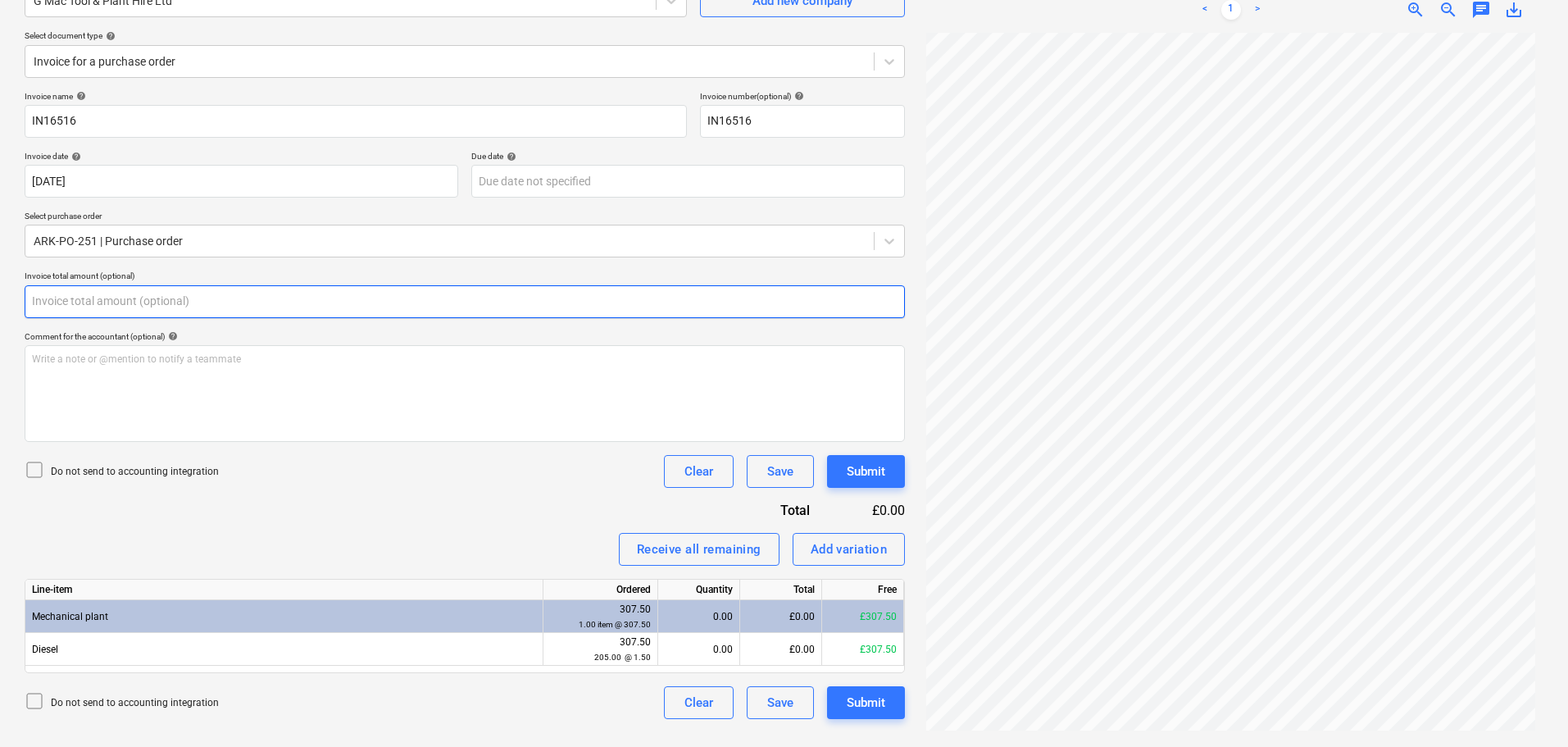
click at [83, 299] on input "text" at bounding box center [464, 301] width 881 height 33
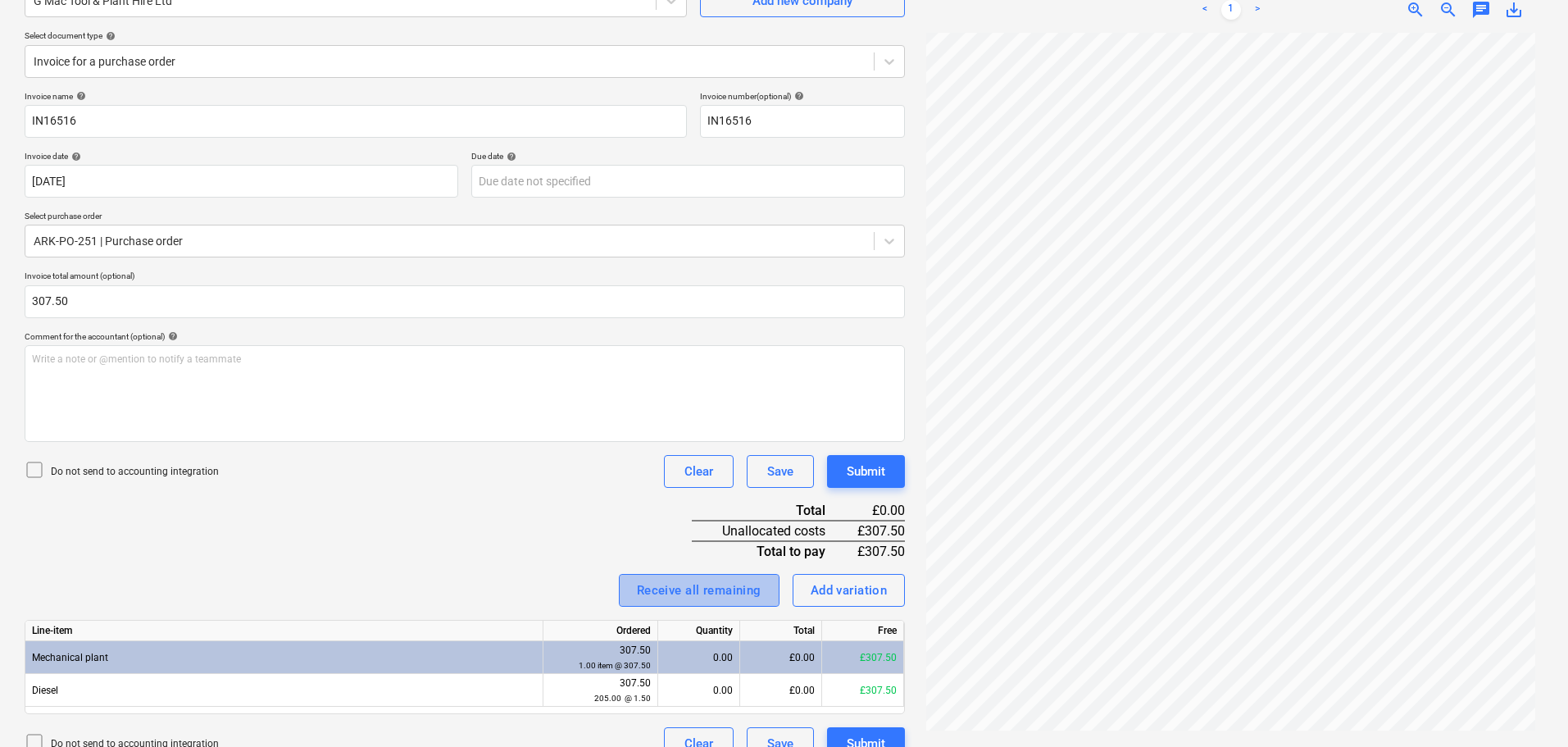
click at [735, 587] on div "Receive all remaining" at bounding box center [699, 591] width 124 height 22
click at [539, 182] on body "Sales Projects Contacts Company Consolidated Invoices Inbox Approvals format_si…" at bounding box center [784, 209] width 1568 height 747
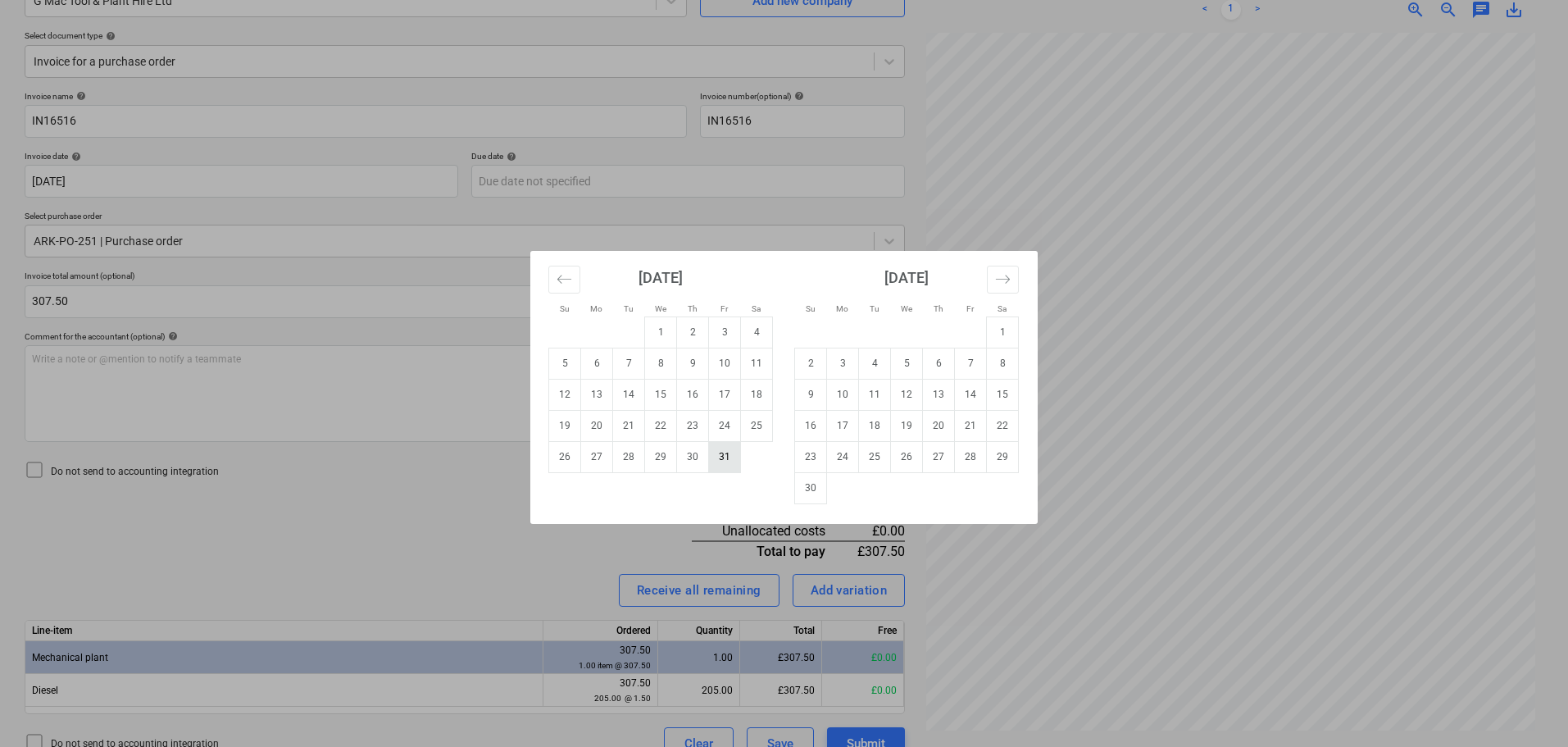
click at [722, 450] on td "31" at bounding box center [725, 457] width 32 height 32
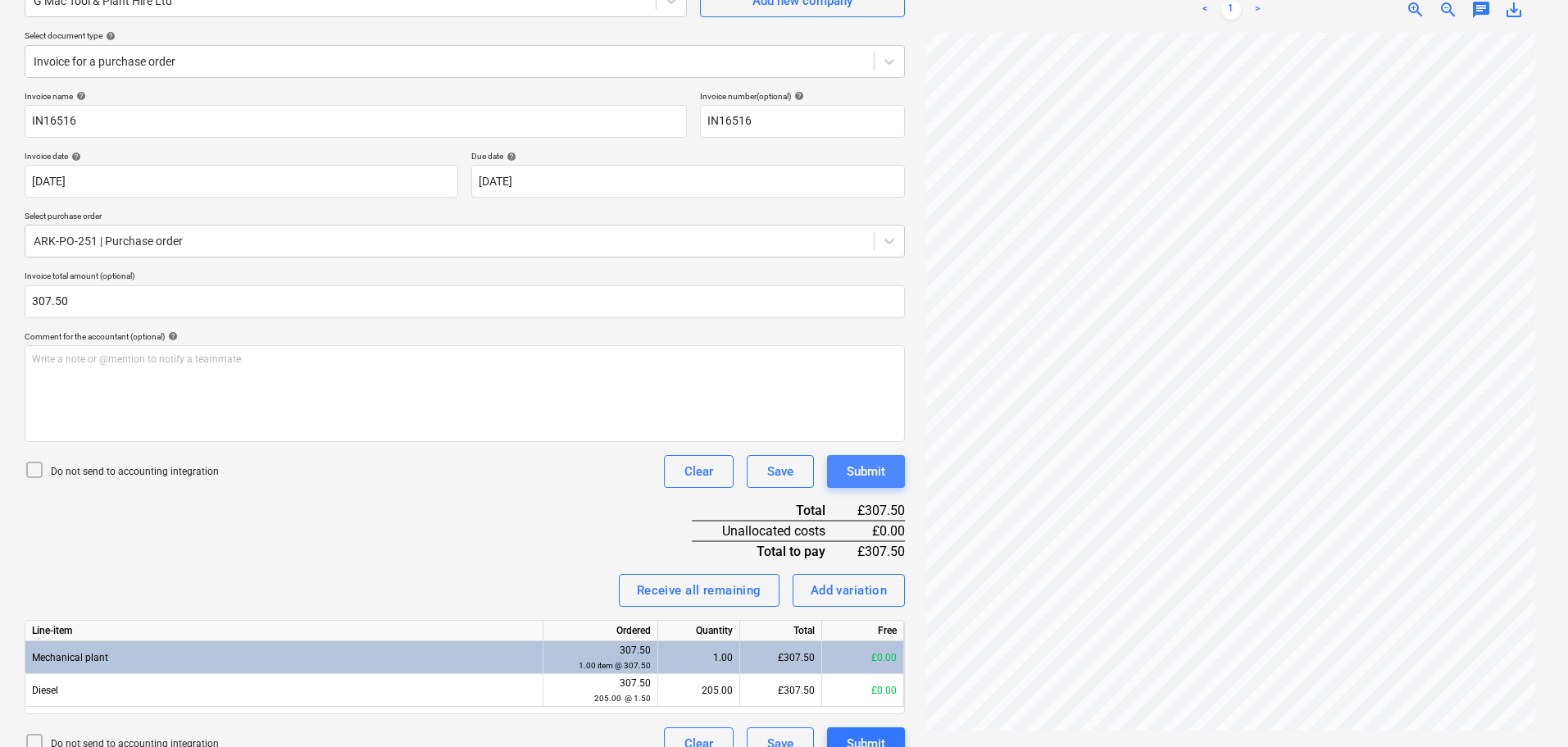
click at [870, 479] on div "Submit" at bounding box center [866, 472] width 38 height 22
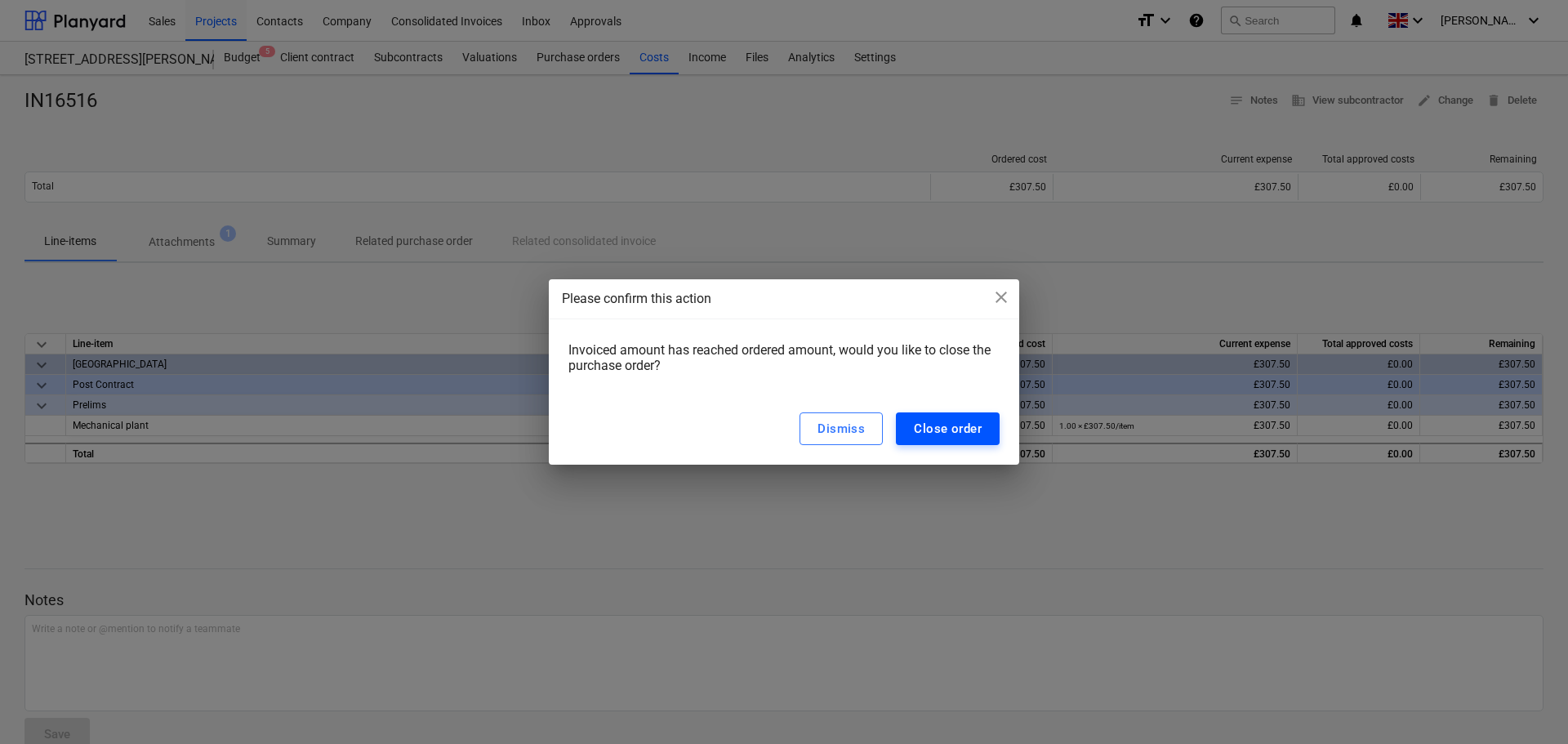
click at [974, 426] on div "Close order" at bounding box center [947, 429] width 68 height 22
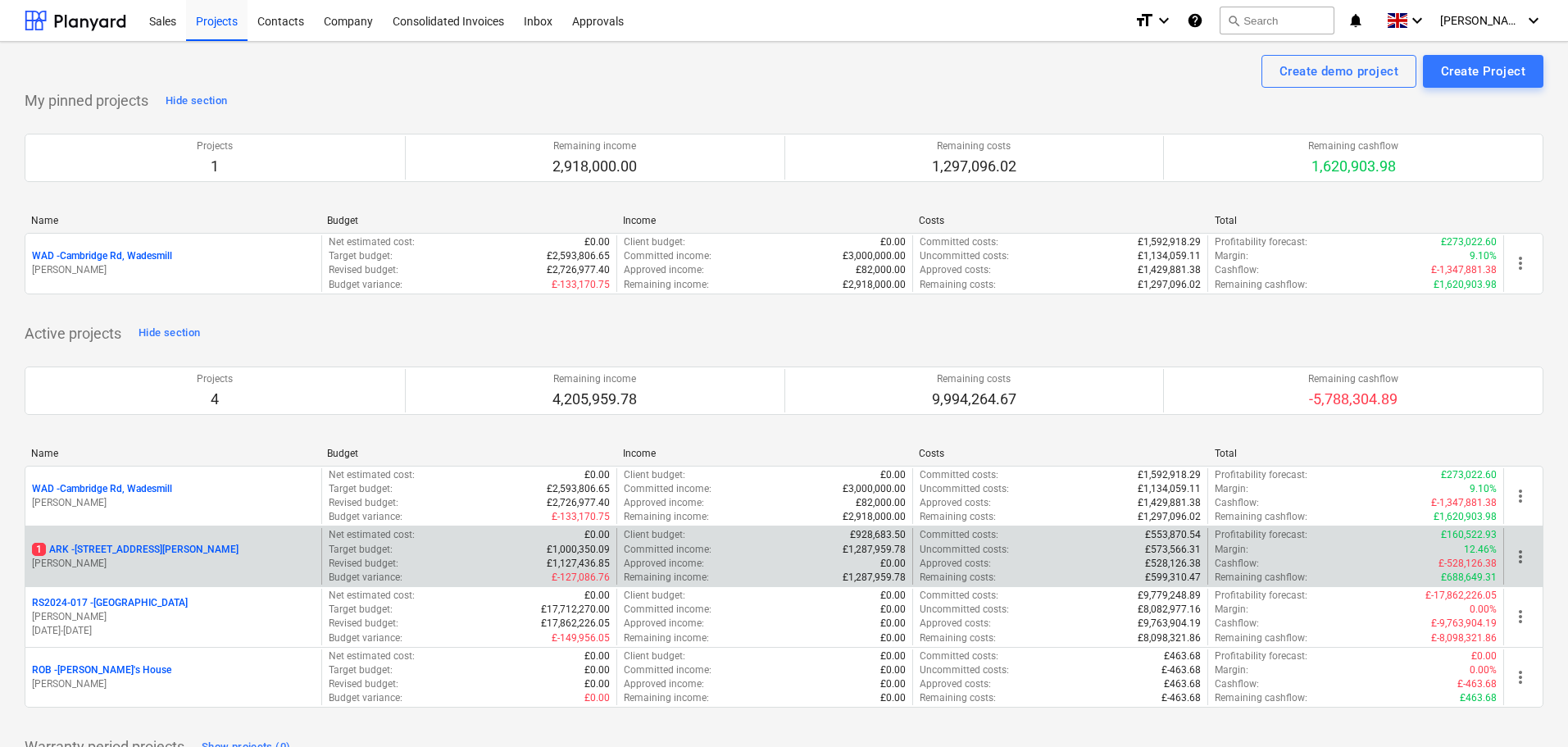
click at [105, 547] on p "1 ARK - 2 Galley Lane Arkley" at bounding box center [134, 550] width 206 height 14
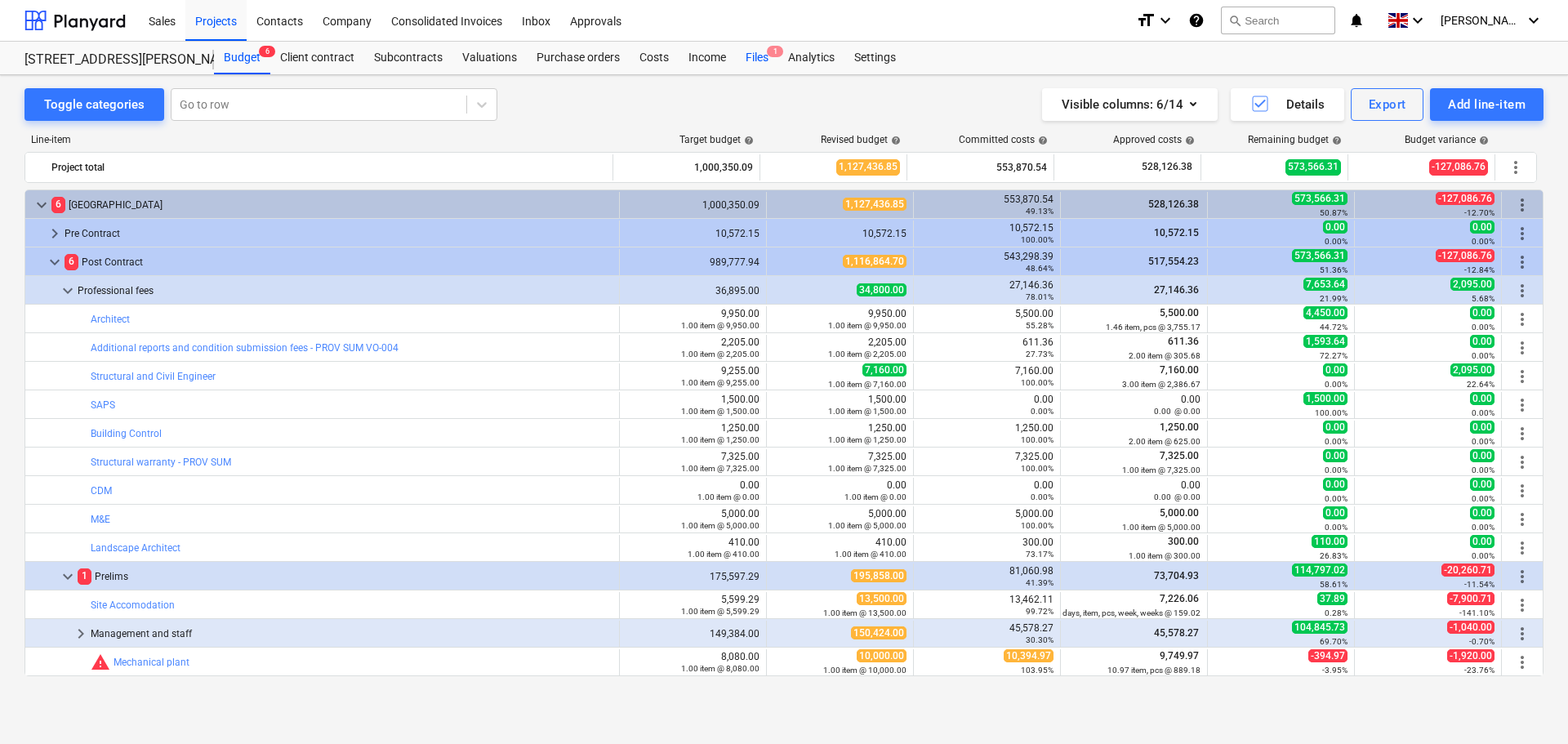
click at [748, 56] on div "Files 1" at bounding box center [756, 57] width 42 height 32
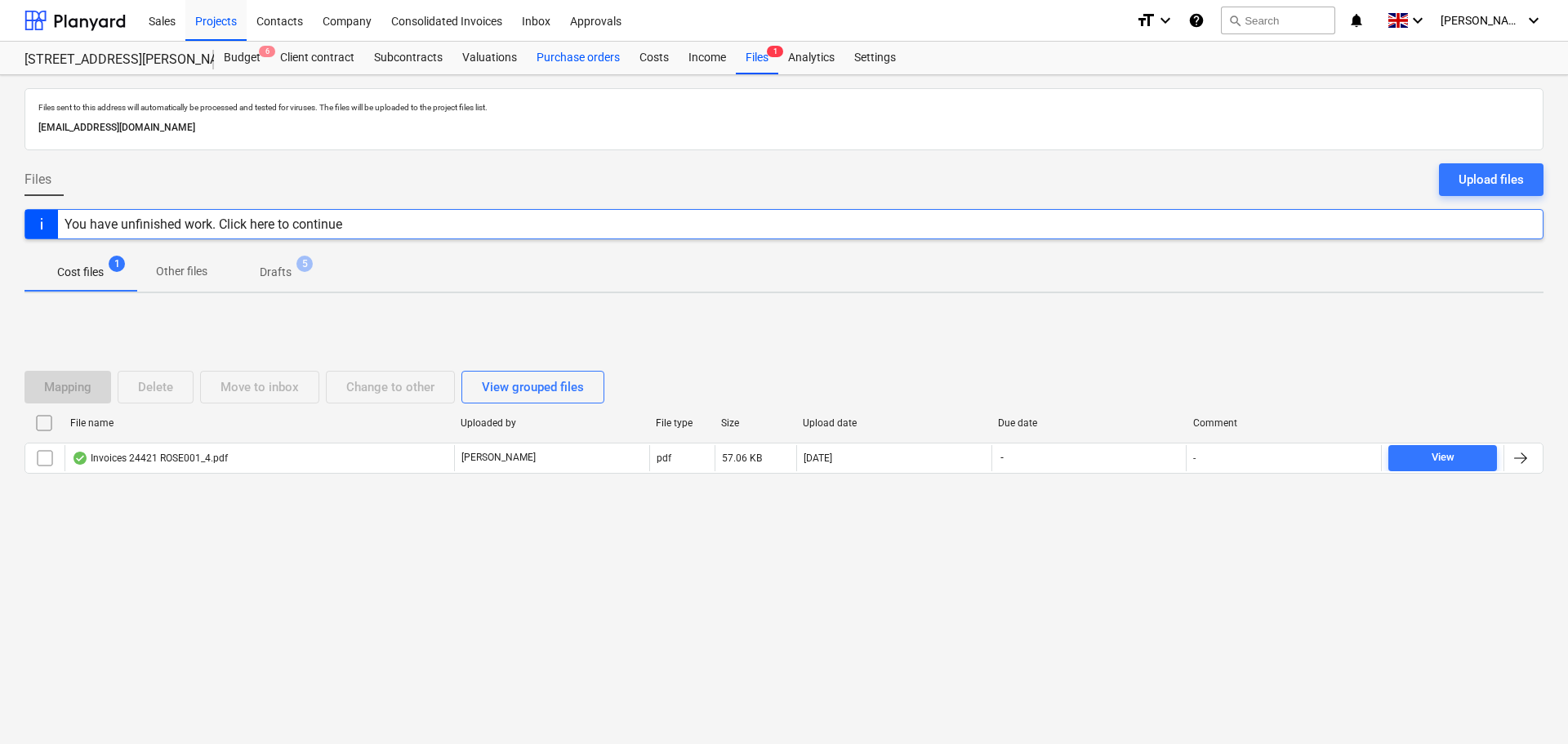
click at [592, 60] on div "Purchase orders" at bounding box center [578, 57] width 103 height 32
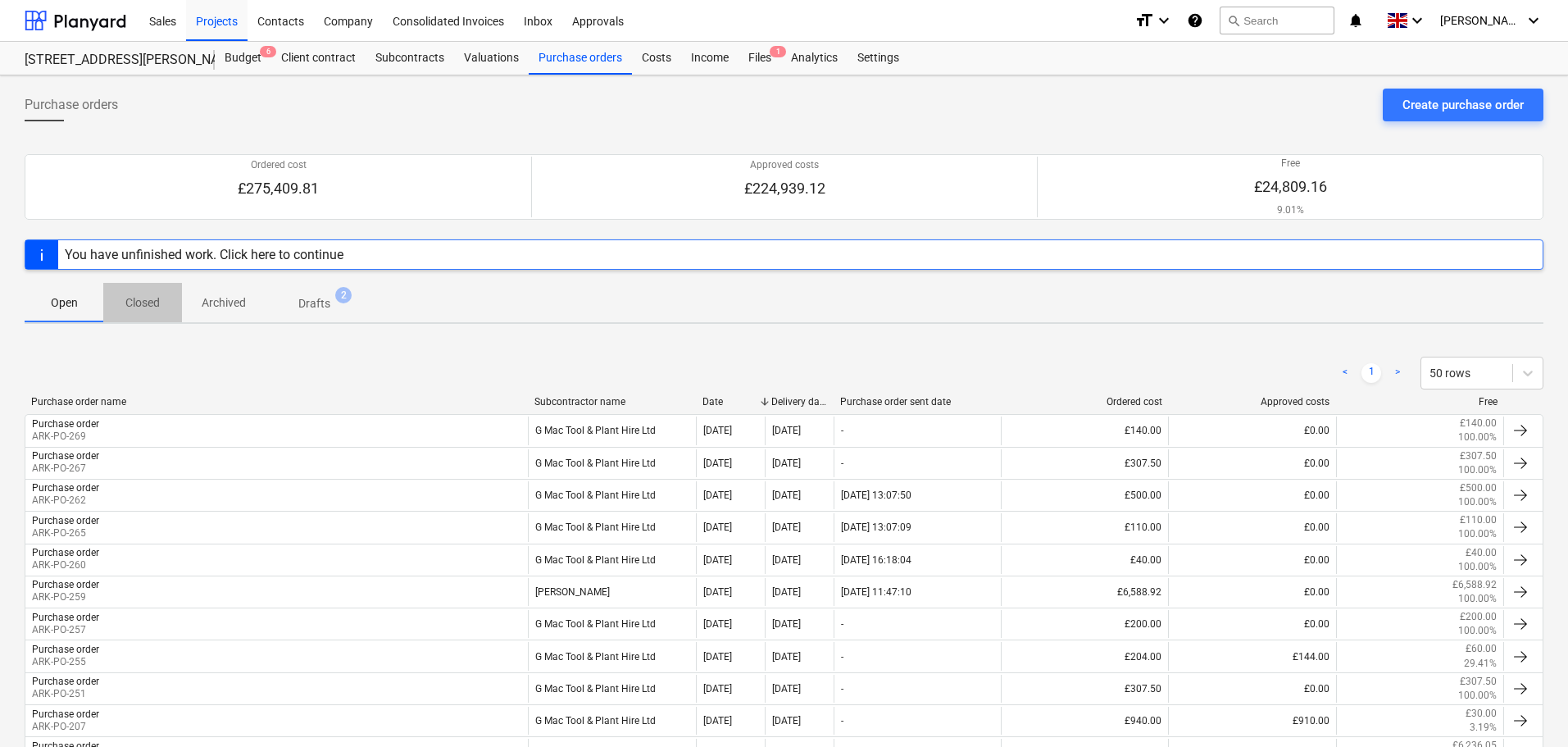
click at [152, 304] on p "Closed" at bounding box center [143, 302] width 39 height 17
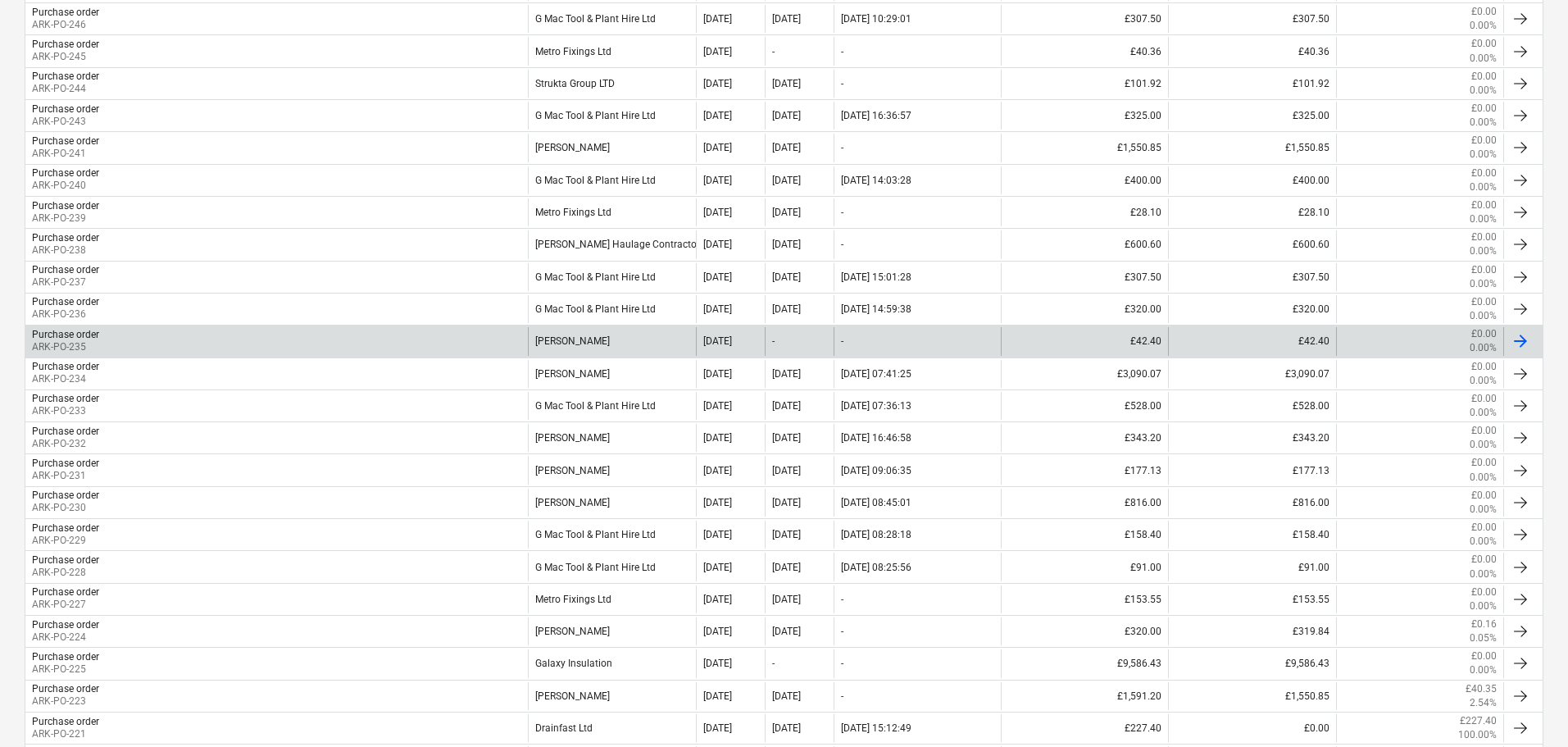
scroll to position [738, 0]
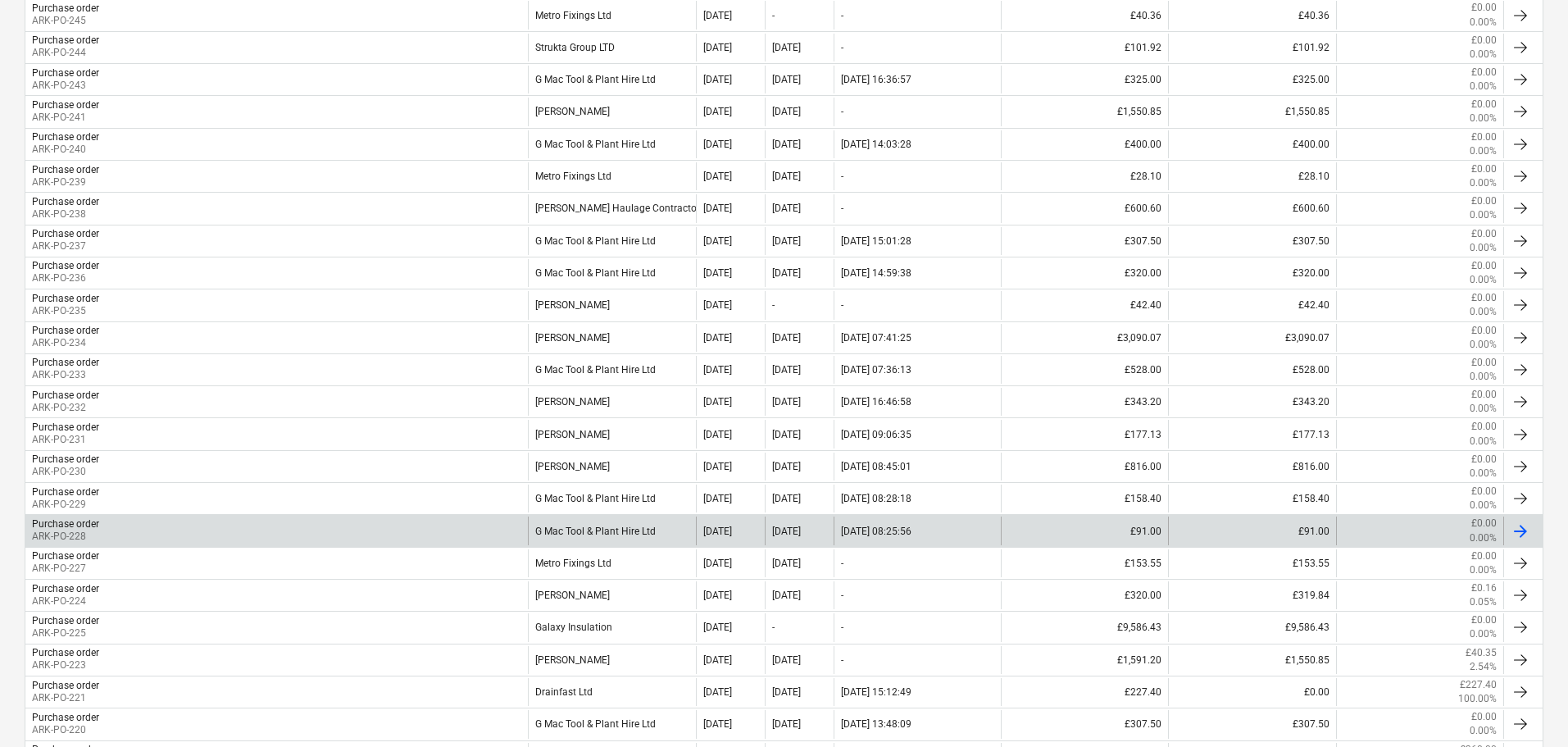
click at [138, 542] on div "Purchase order ARK-PO-228" at bounding box center [277, 531] width 503 height 28
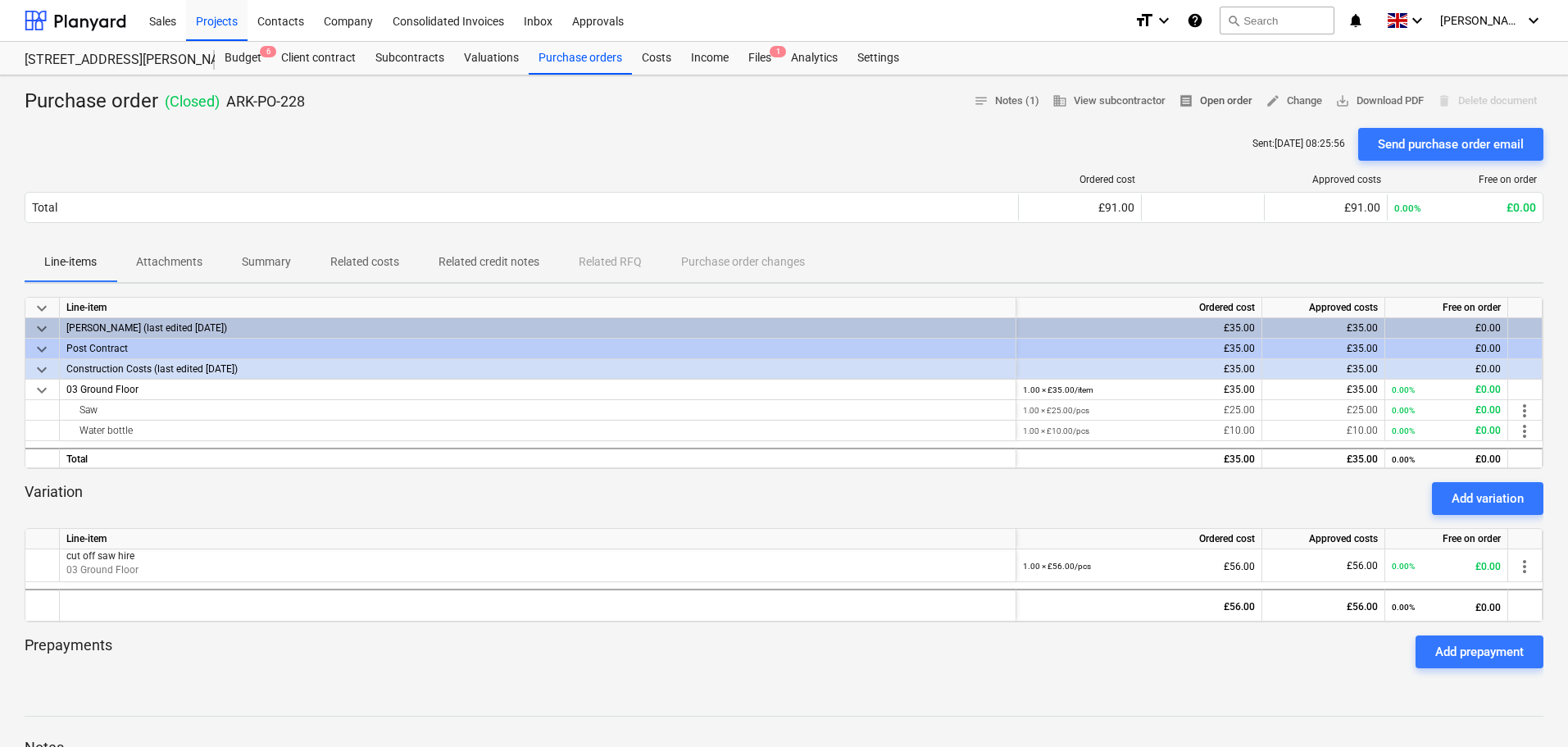
click at [1227, 105] on span "receipt Open order" at bounding box center [1215, 101] width 74 height 19
click at [589, 59] on div "Purchase orders" at bounding box center [580, 57] width 104 height 33
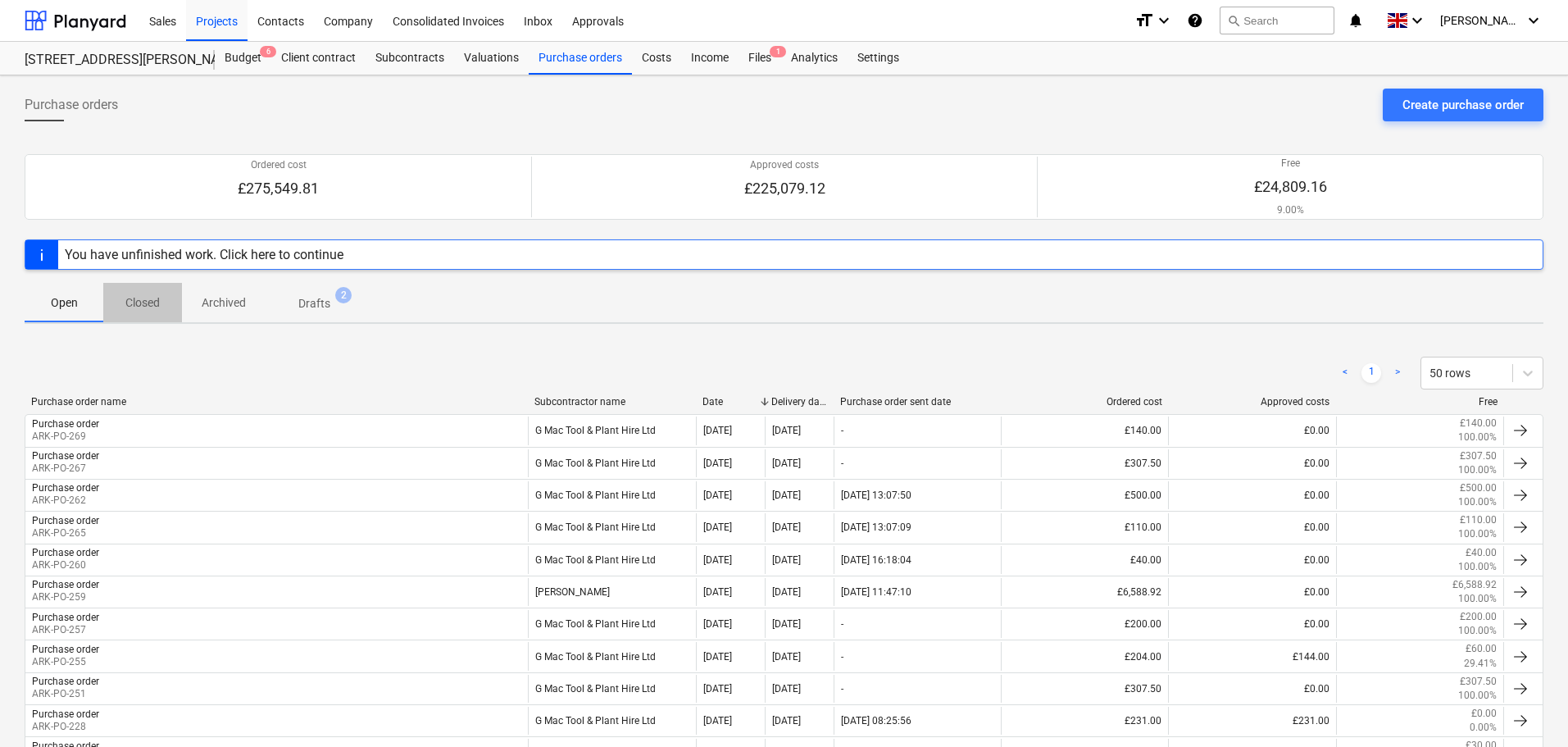
click at [148, 302] on p "Closed" at bounding box center [143, 302] width 39 height 17
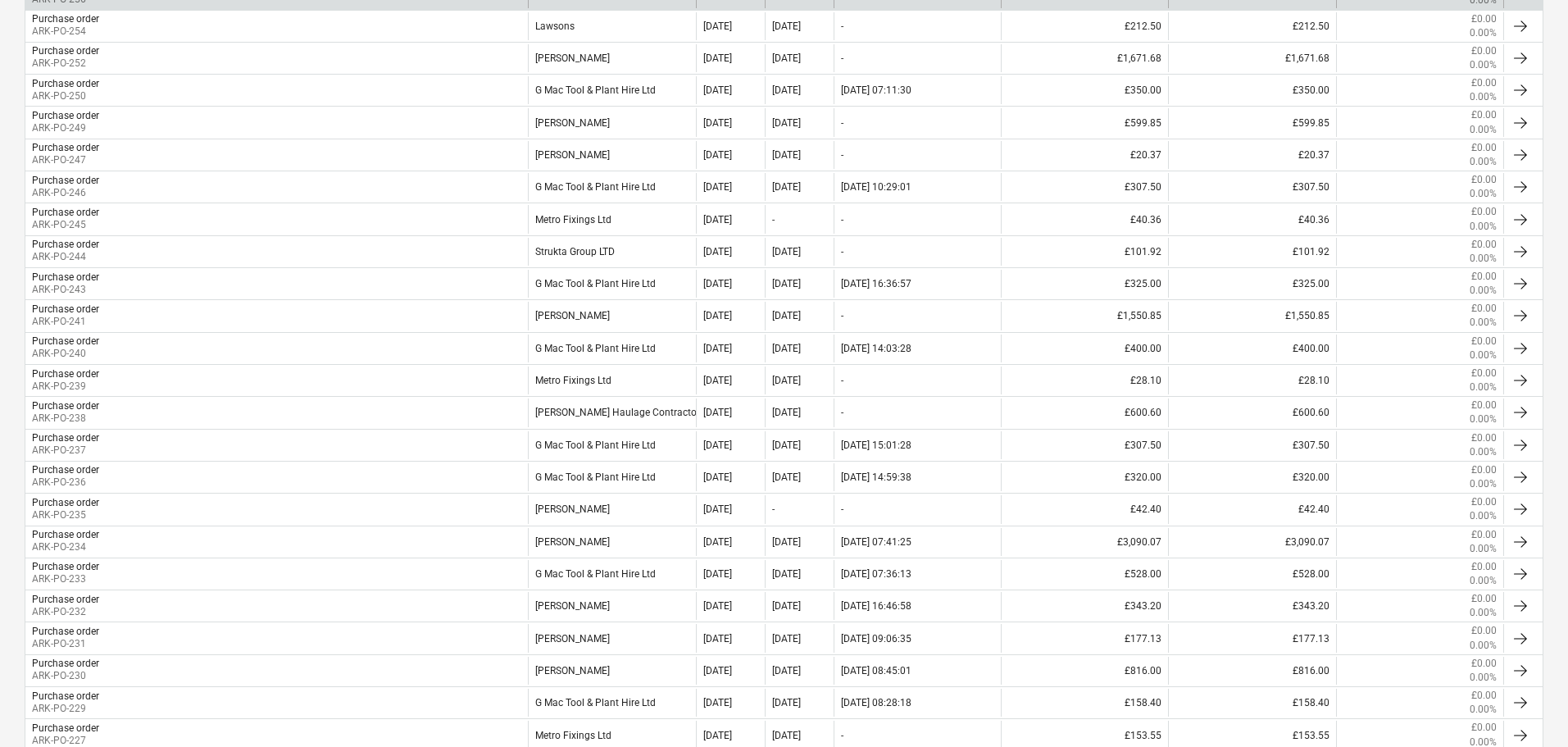
scroll to position [656, 0]
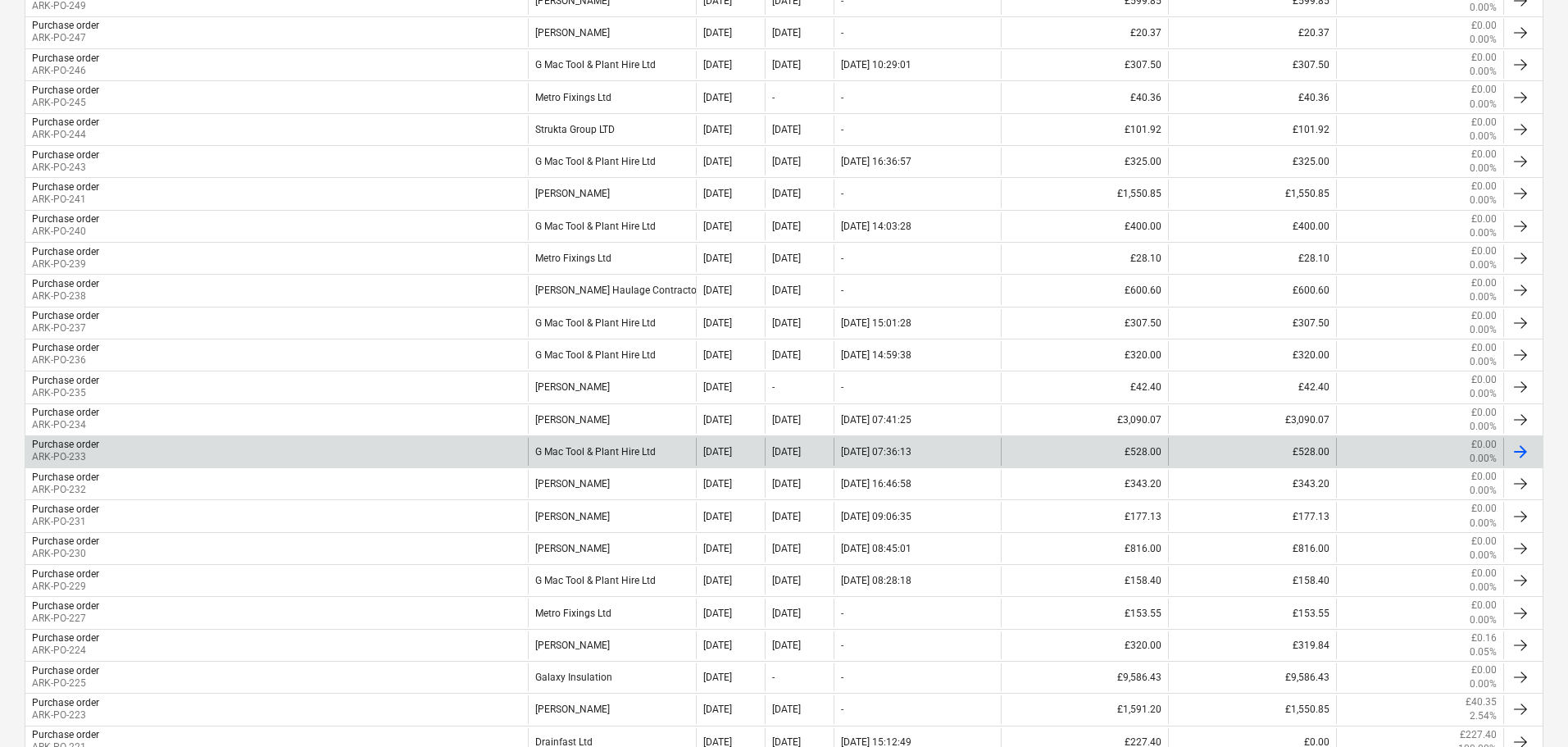
click at [101, 459] on div "Purchase order ARK-PO-233" at bounding box center [277, 452] width 503 height 28
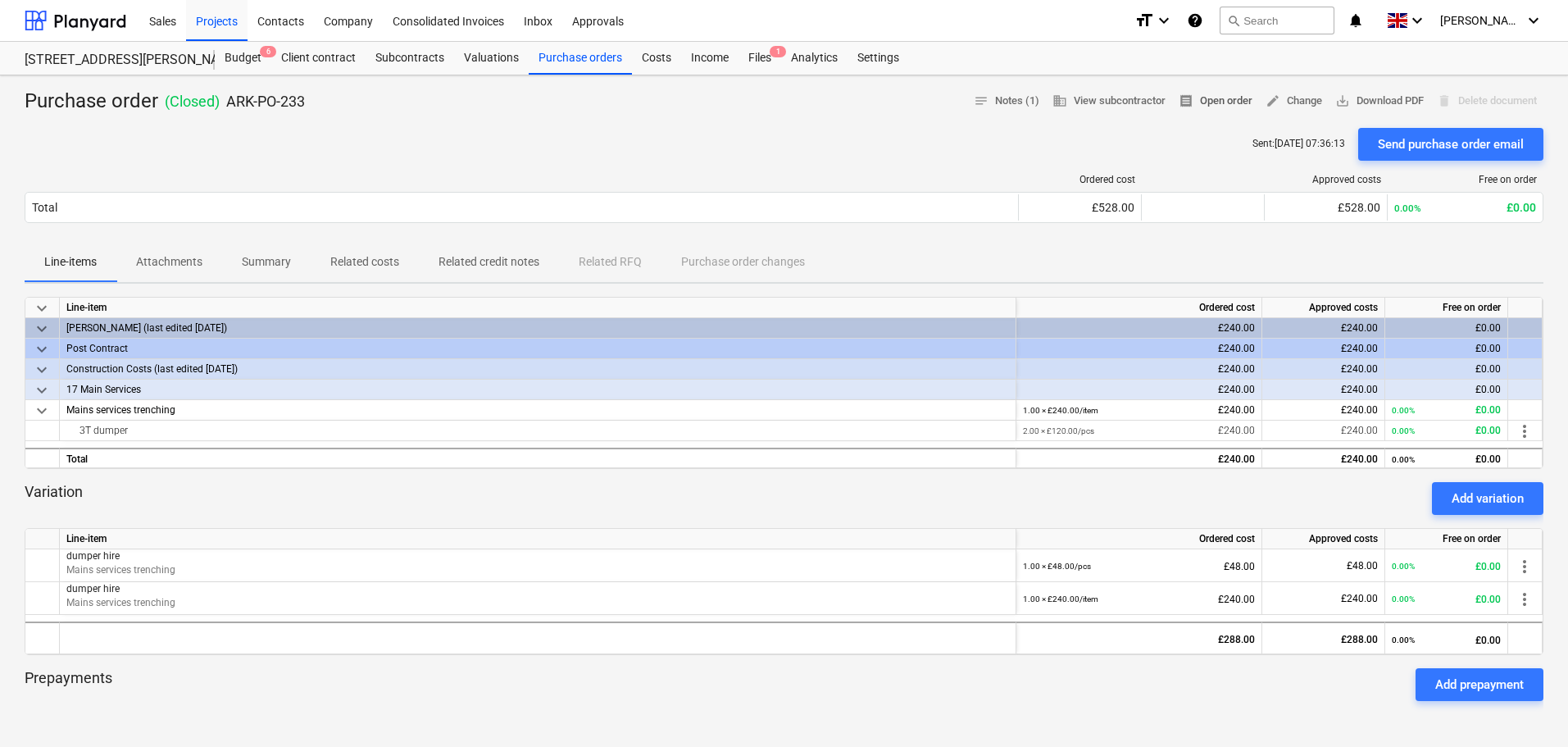
click at [1217, 99] on span "receipt Open order" at bounding box center [1215, 101] width 74 height 19
click at [207, 23] on div "Projects" at bounding box center [217, 20] width 61 height 41
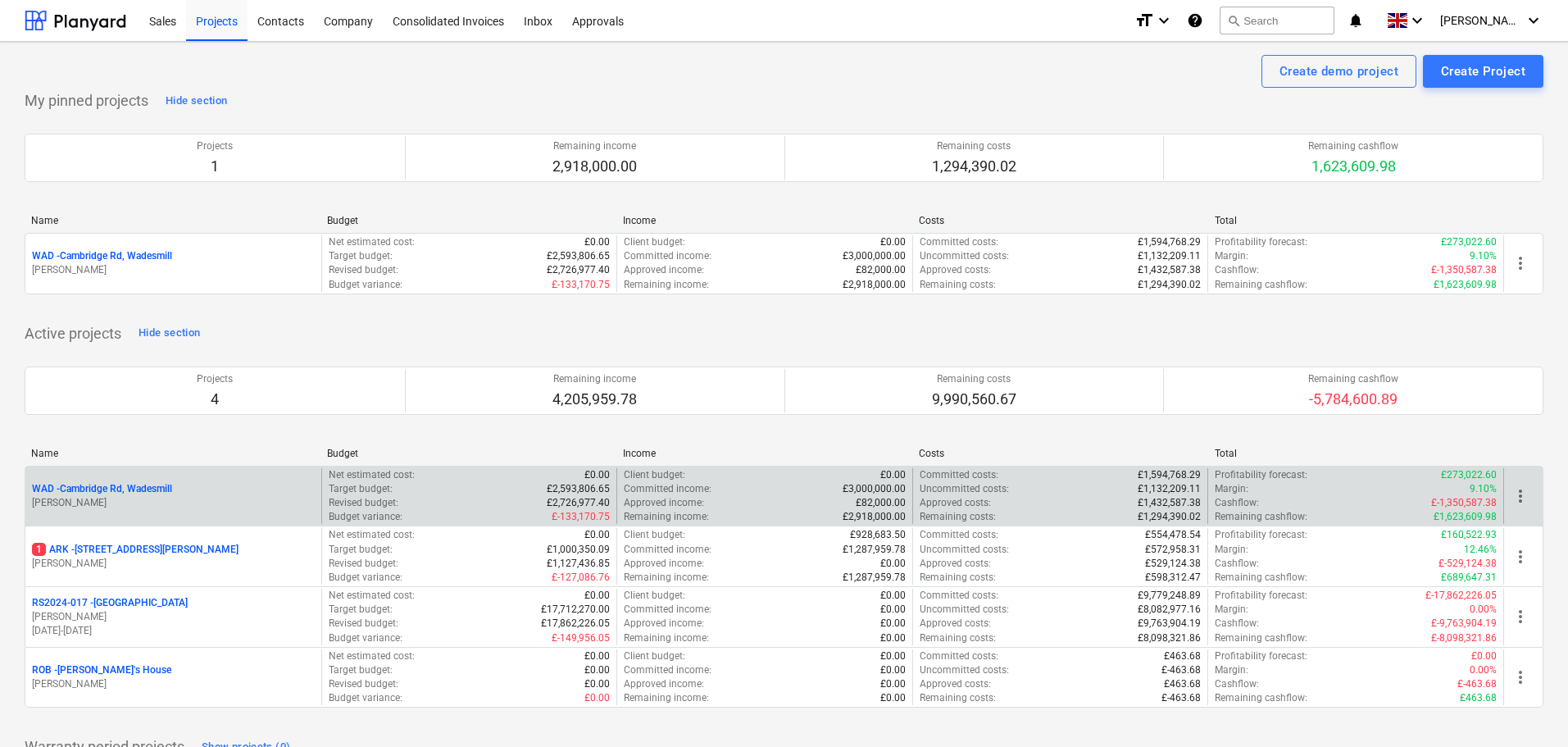
click at [144, 486] on p "WAD - Cambridge Rd, Wadesmill" at bounding box center [102, 489] width 140 height 14
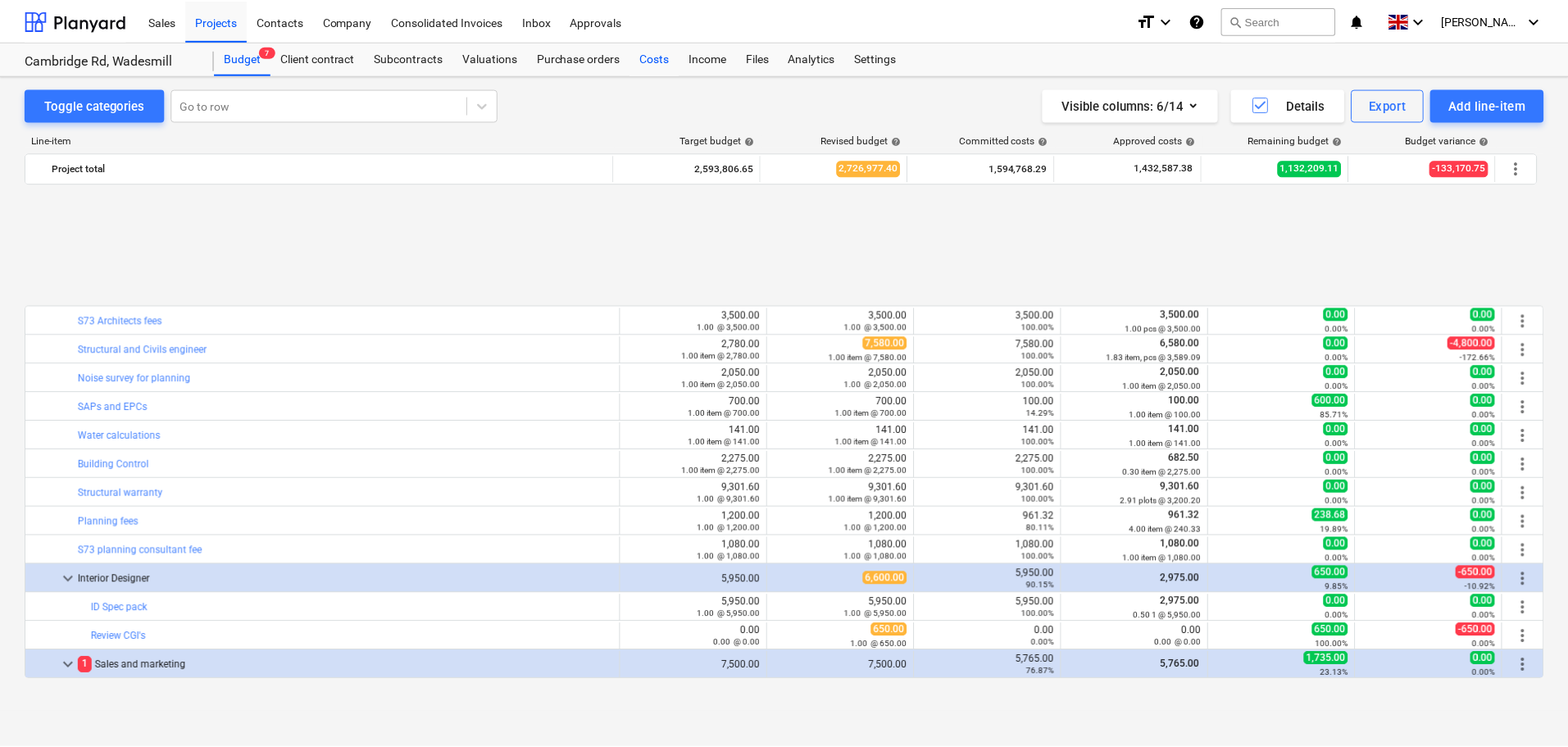
scroll to position [710, 0]
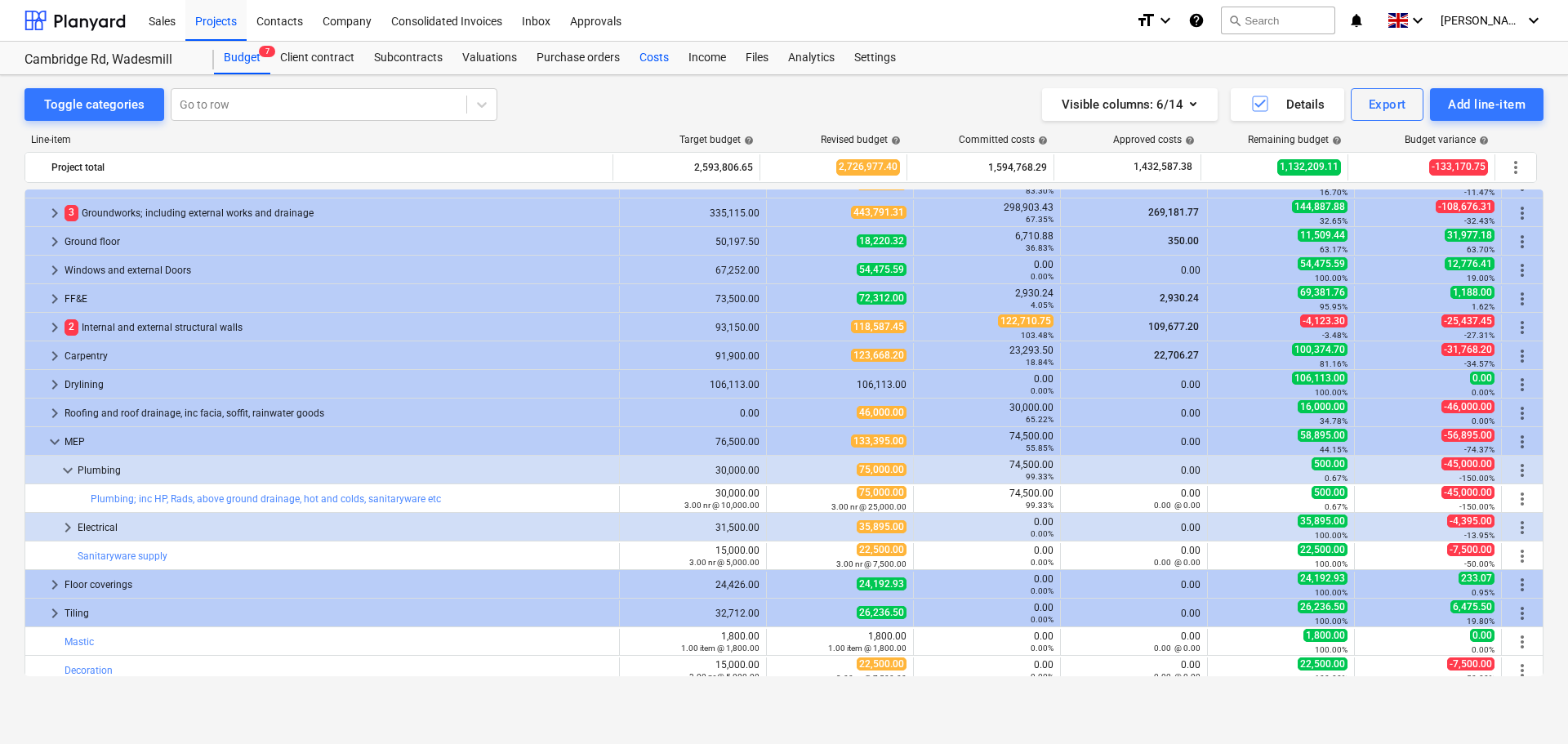
click at [657, 58] on div "Costs" at bounding box center [654, 57] width 49 height 32
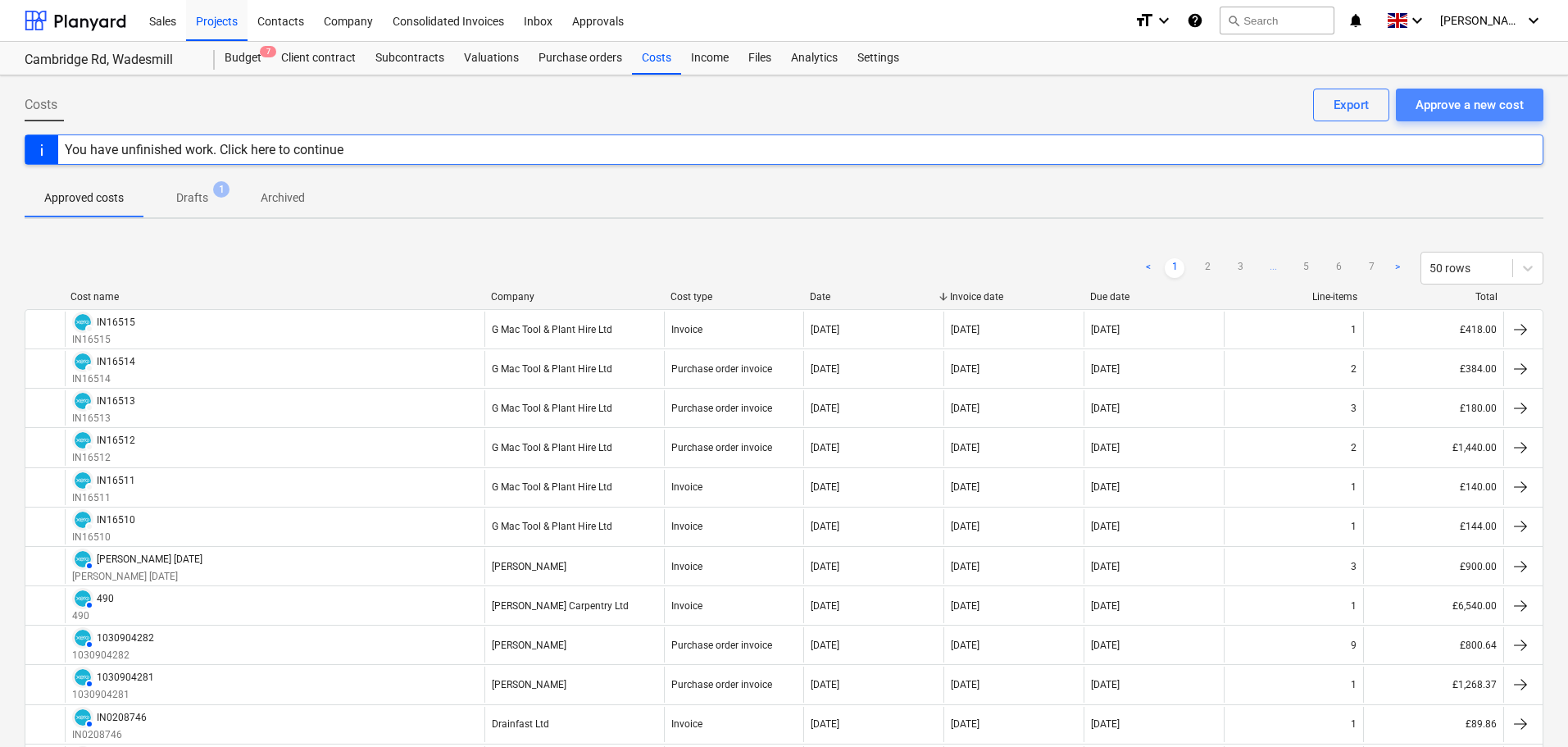
click at [1436, 108] on div "Approve a new cost" at bounding box center [1470, 106] width 108 height 22
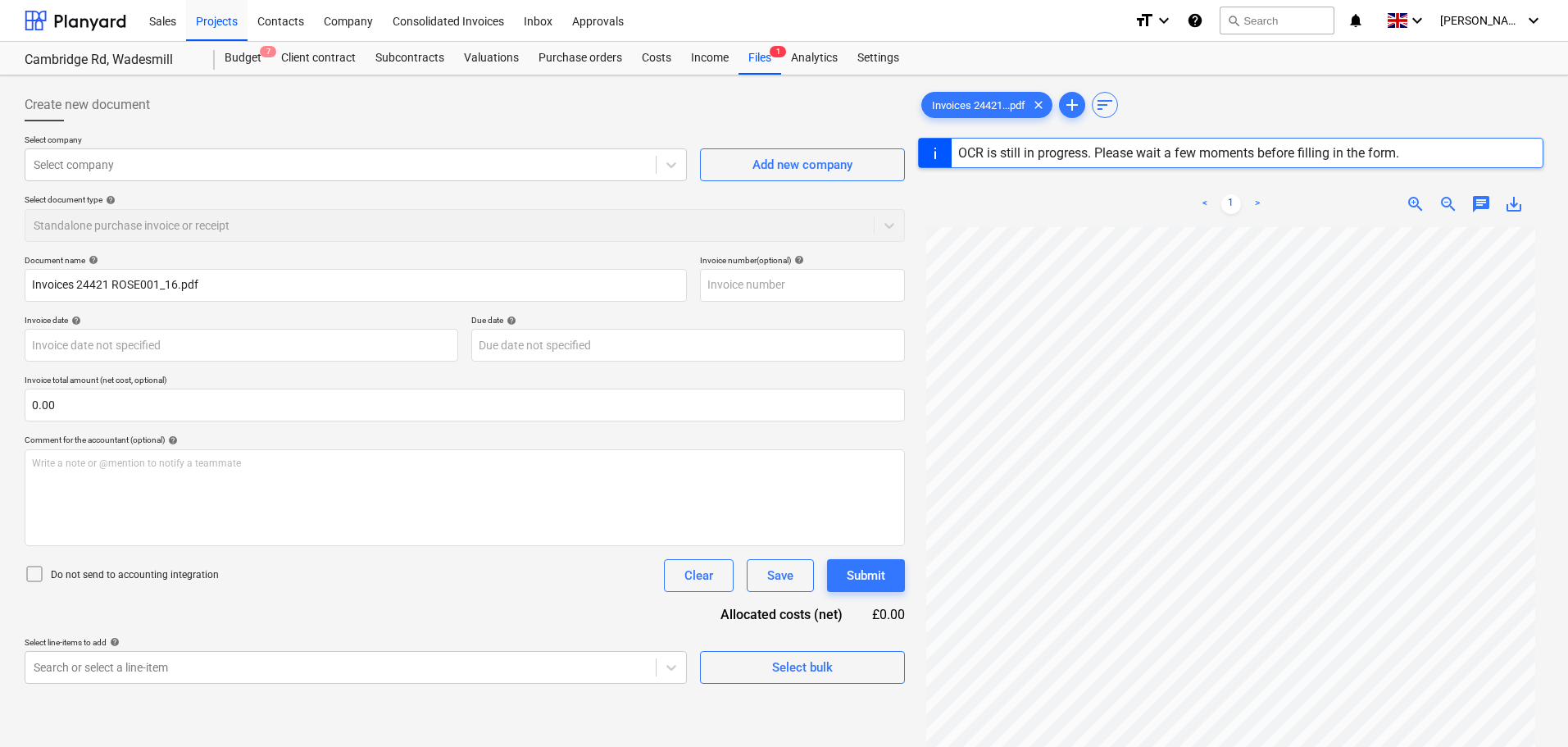
type input "IN16517"
type input "[DATE]"
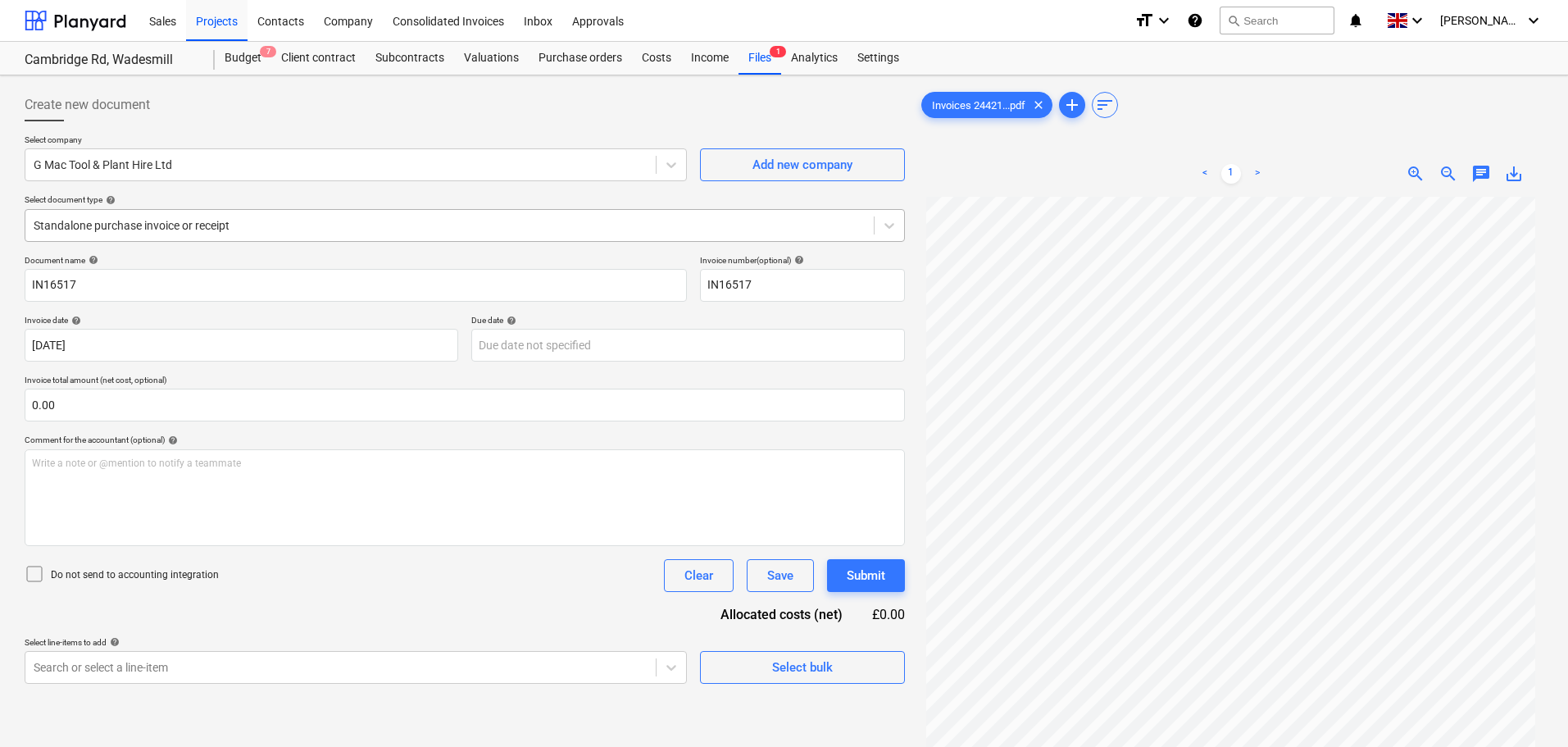
click at [158, 222] on div at bounding box center [450, 225] width 832 height 17
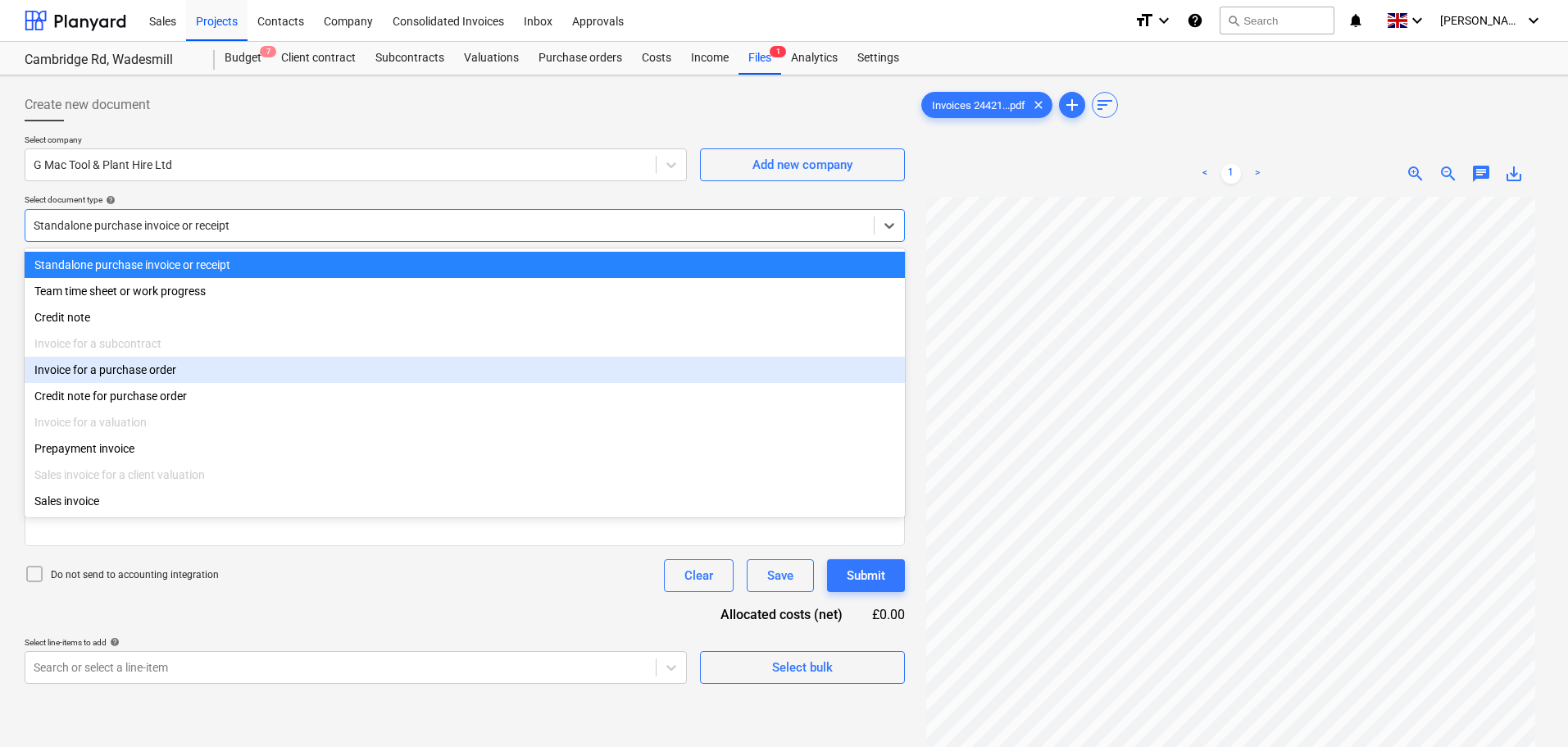
click at [112, 374] on div "Invoice for a purchase order" at bounding box center [464, 370] width 881 height 27
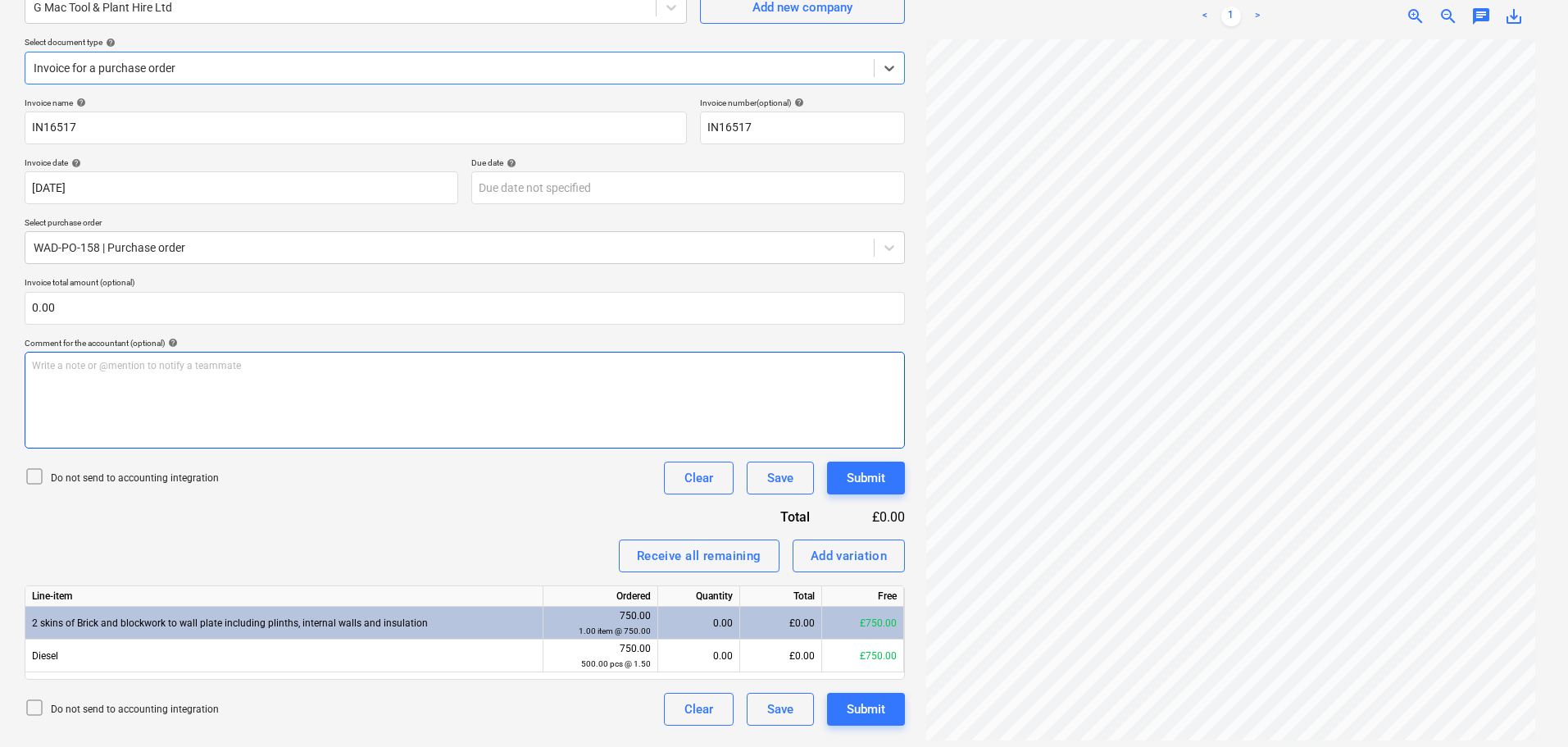
scroll to position [164, 0]
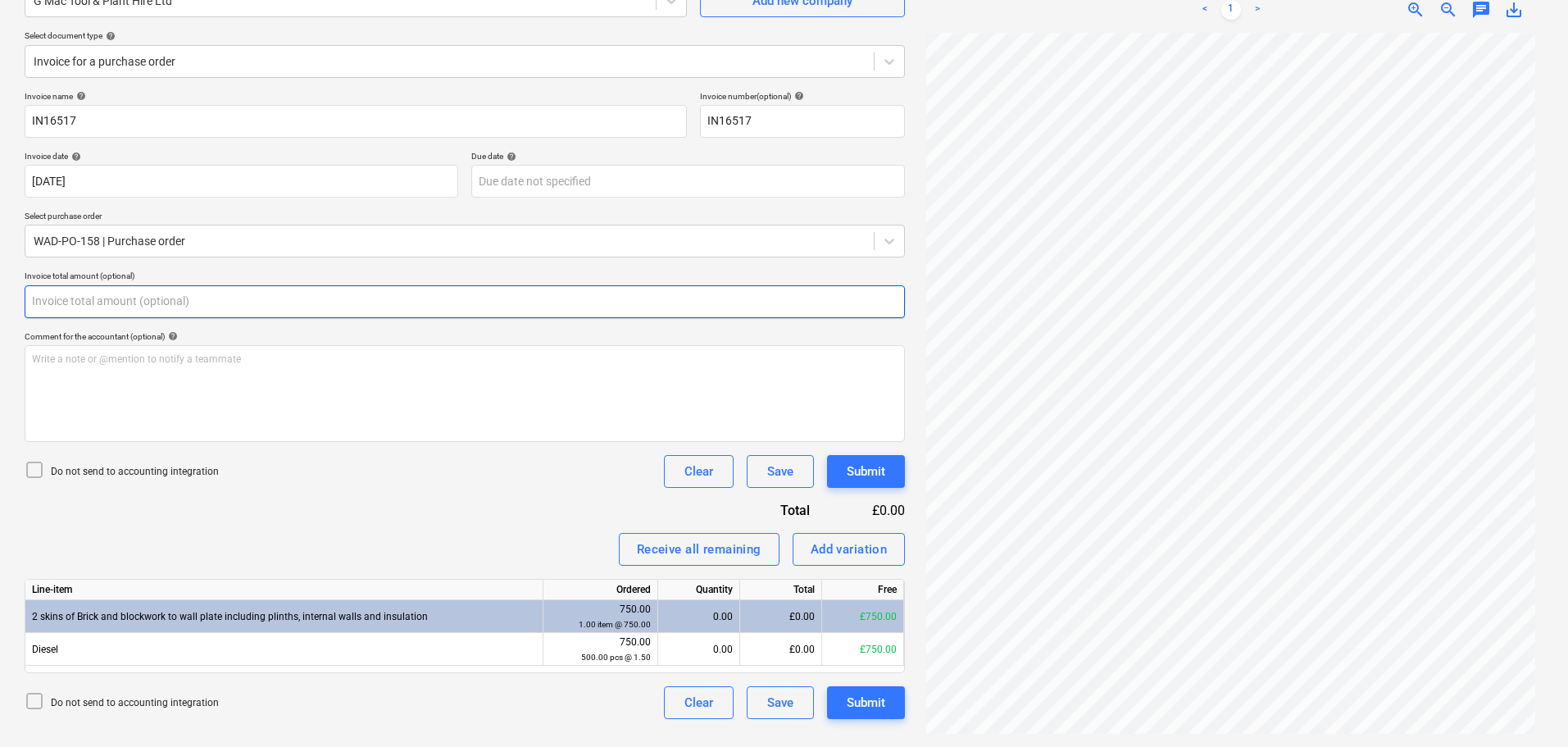
click at [175, 300] on input "text" at bounding box center [464, 301] width 881 height 33
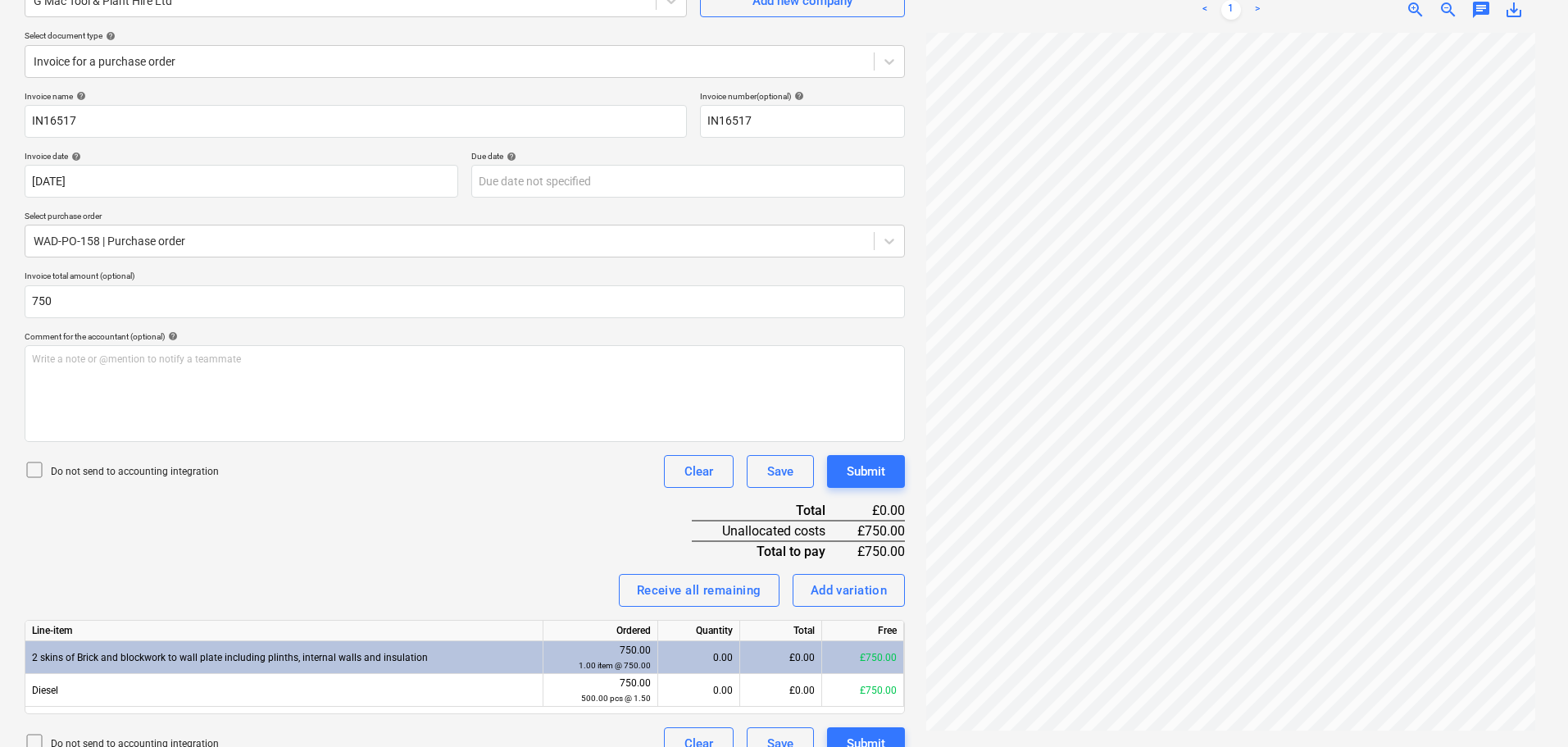
type input "750.00"
click at [352, 524] on div "Invoice name help IN16517 Invoice number (optional) help IN16517 Invoice date h…" at bounding box center [464, 425] width 881 height 669
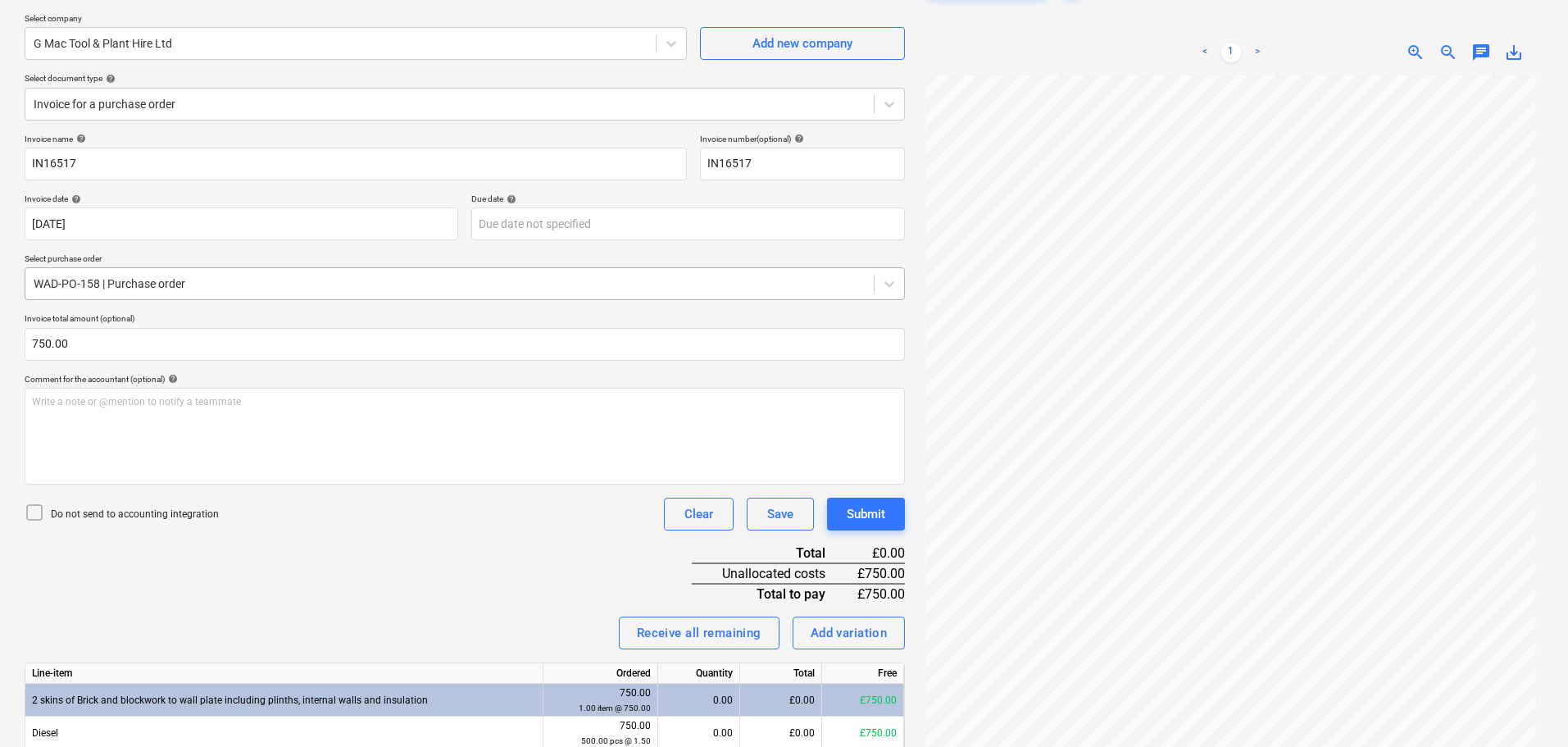
scroll to position [82, 0]
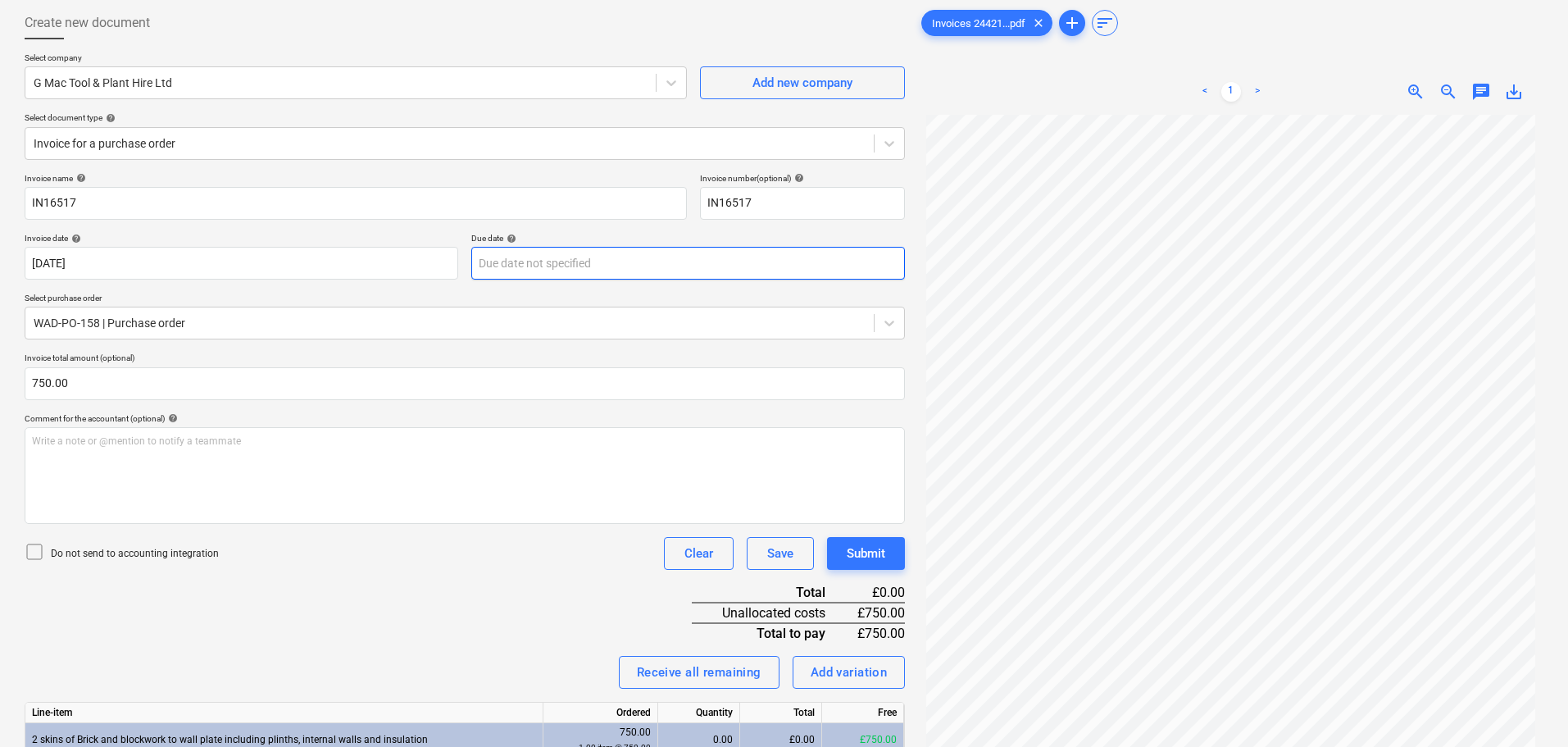
click at [532, 261] on body "Sales Projects Contacts Company Consolidated Invoices Inbox Approvals format_si…" at bounding box center [784, 291] width 1568 height 747
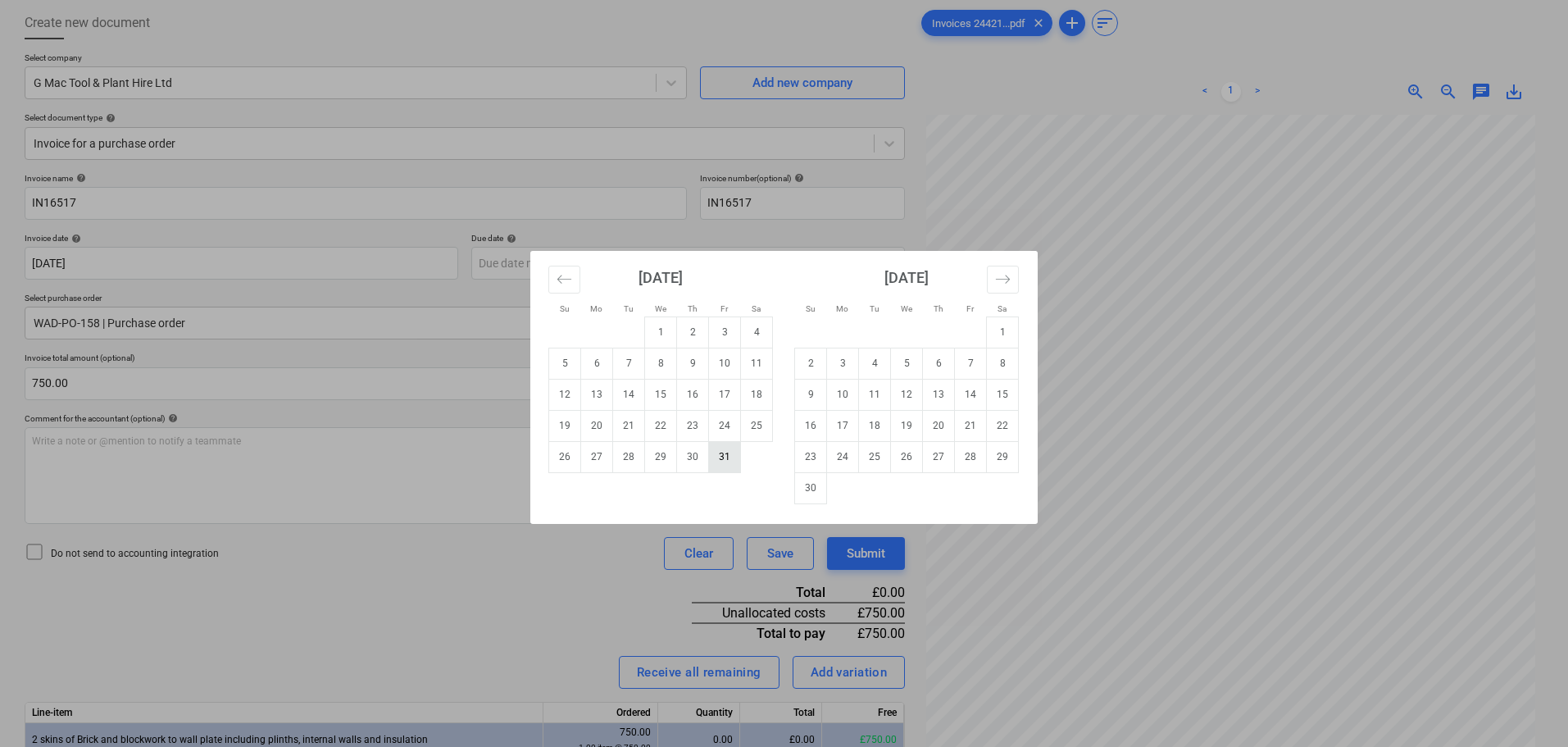
click at [734, 460] on td "31" at bounding box center [725, 457] width 32 height 32
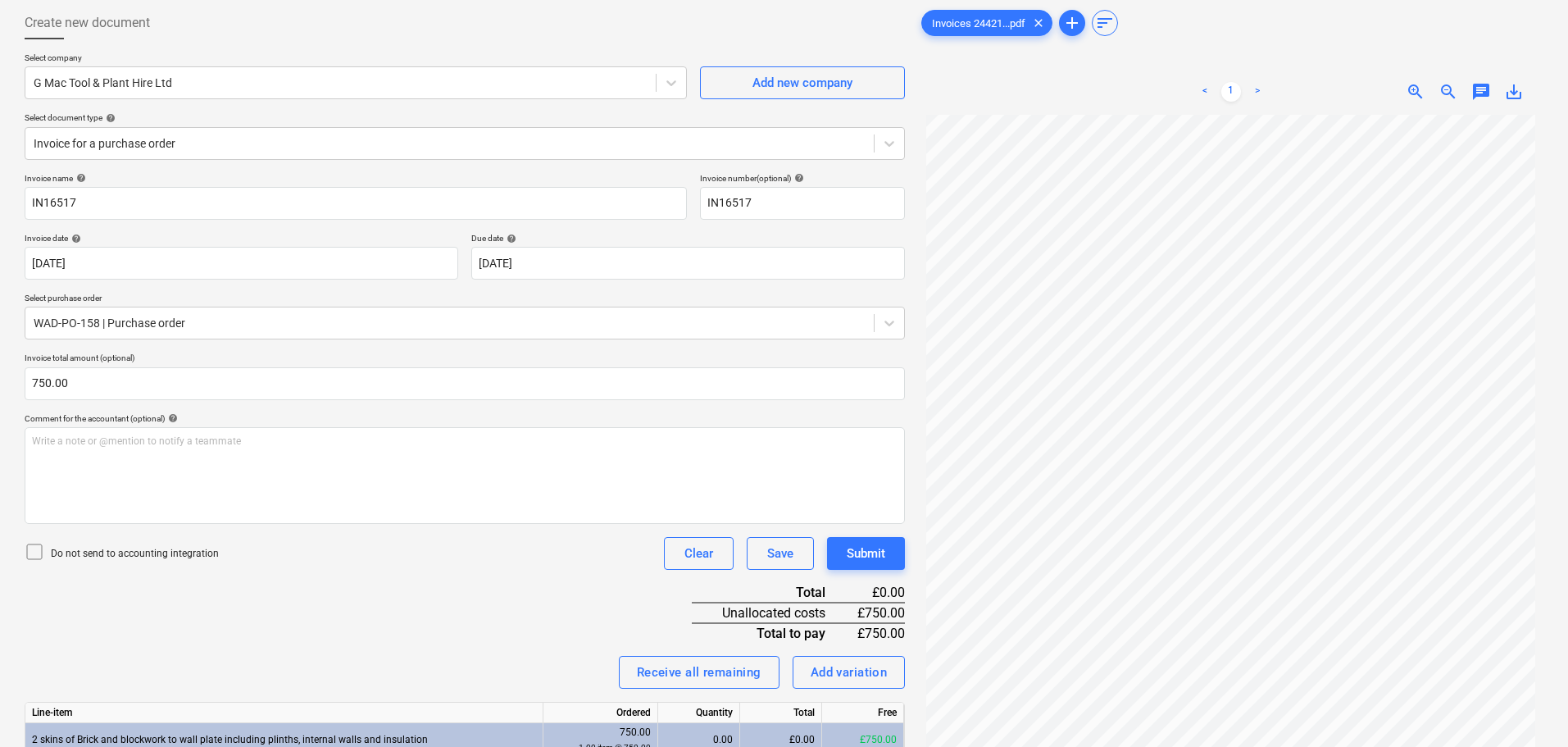
type input "[DATE]"
click at [516, 618] on div "Invoice name help IN16517 Invoice number (optional) help IN16517 Invoice date h…" at bounding box center [464, 507] width 881 height 669
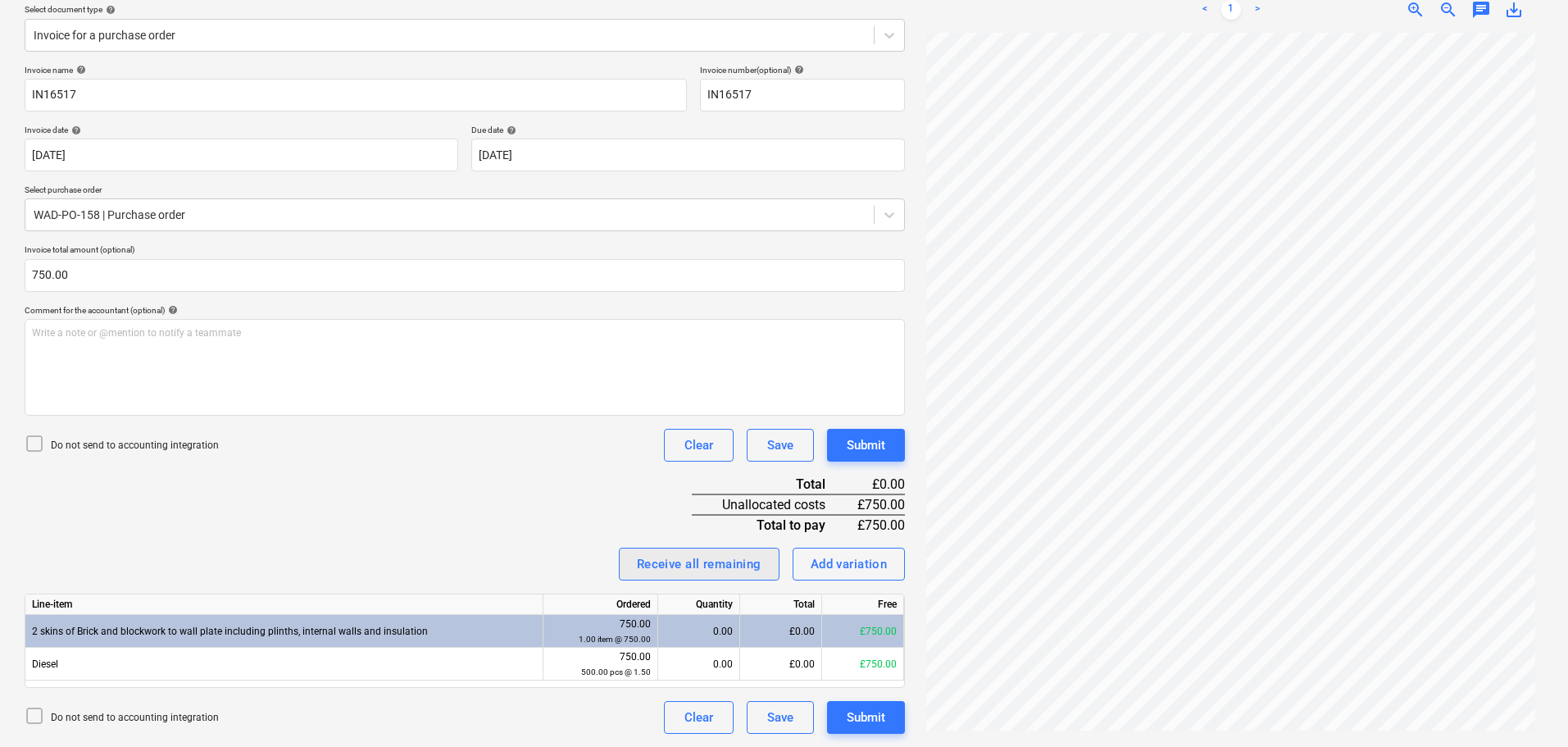
click at [708, 564] on div "Receive all remaining" at bounding box center [699, 564] width 124 height 22
click at [496, 508] on div "Invoice name help IN16517 Invoice number (optional) help IN16517 Invoice date h…" at bounding box center [464, 400] width 881 height 669
click at [875, 440] on div "Submit" at bounding box center [866, 446] width 38 height 22
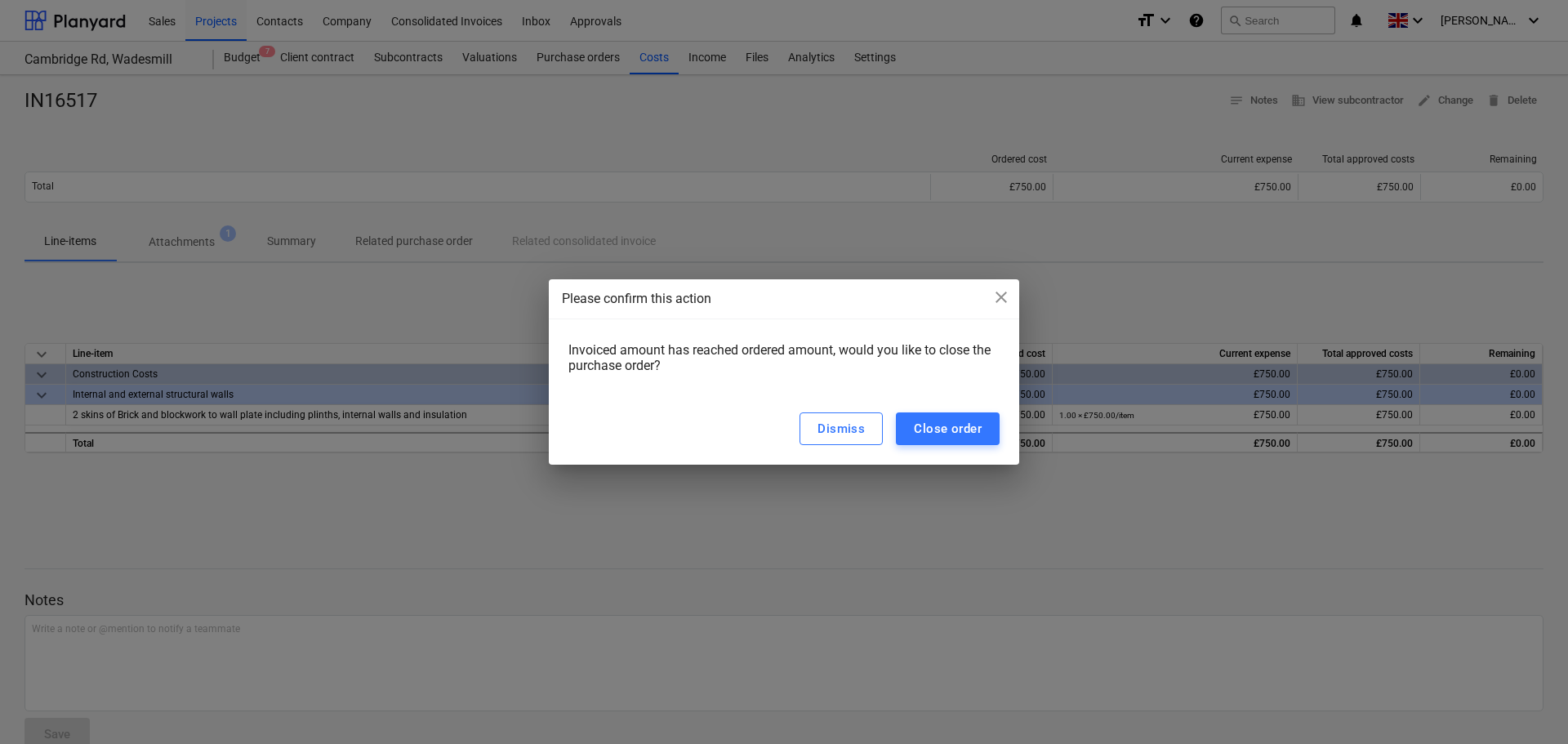
drag, startPoint x: 972, startPoint y: 433, endPoint x: 710, endPoint y: 392, distance: 265.2
click at [966, 432] on div "Close order" at bounding box center [947, 429] width 68 height 22
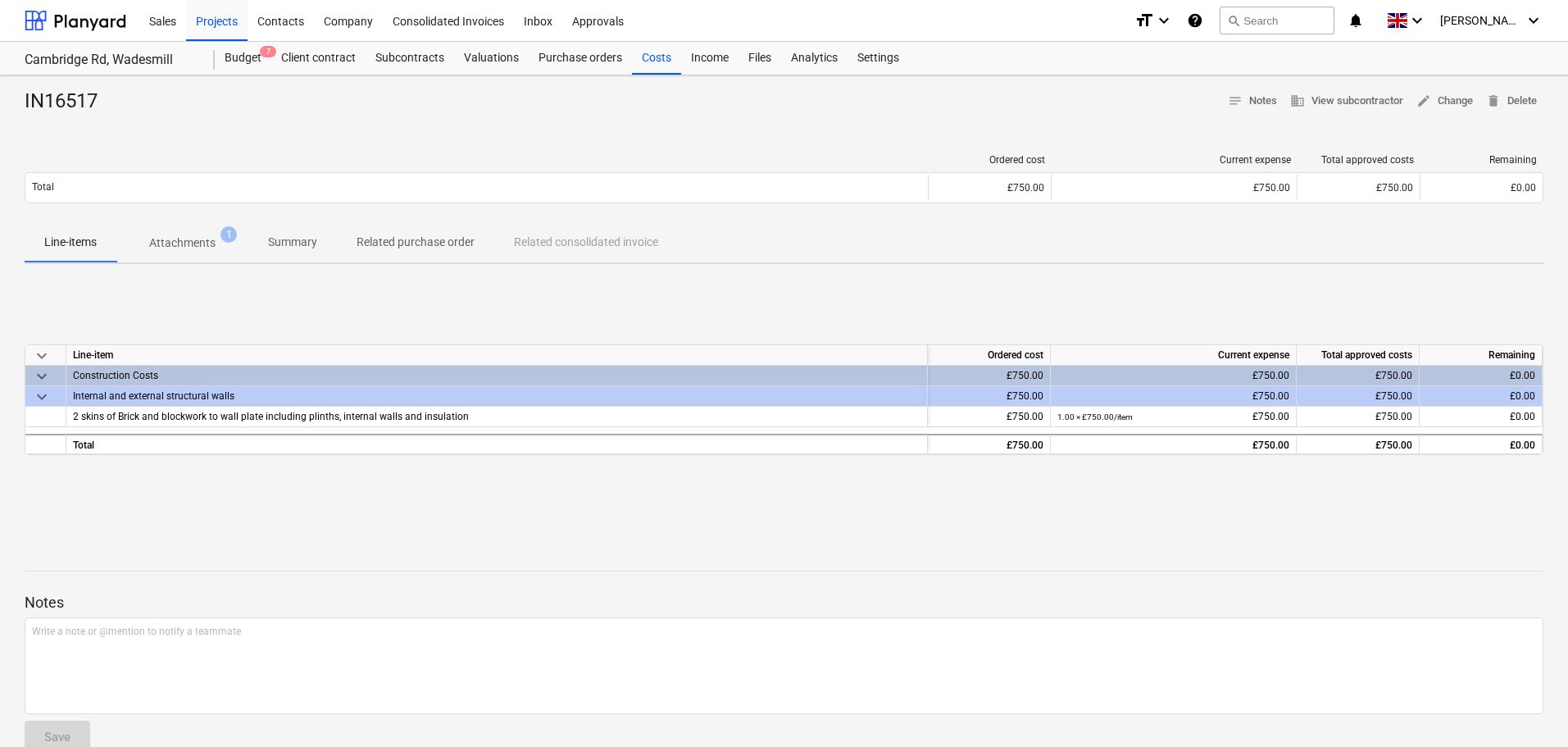
drag, startPoint x: 663, startPoint y: 57, endPoint x: 742, endPoint y: 75, distance: 81.0
click at [663, 57] on div "Costs" at bounding box center [657, 57] width 49 height 33
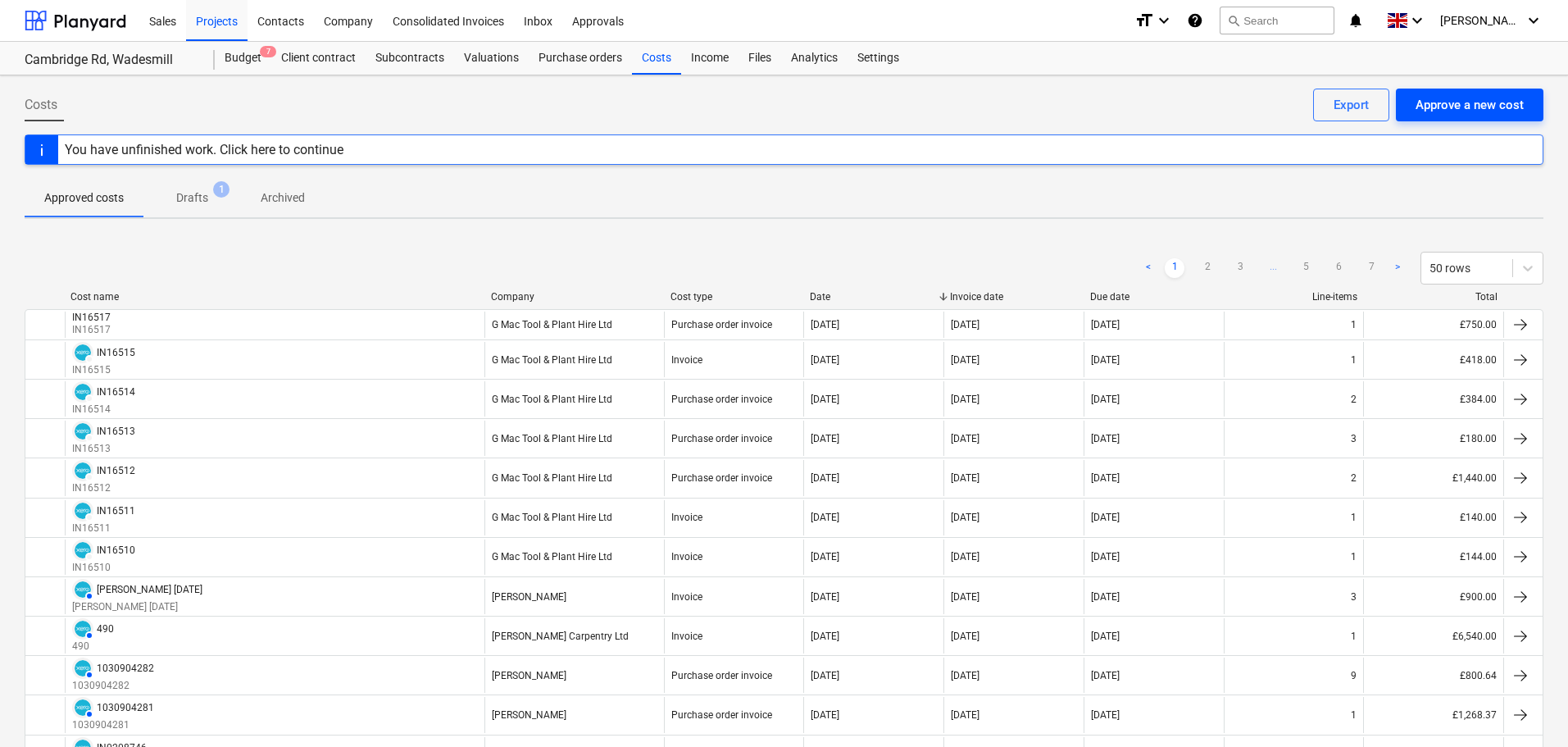
click at [1427, 107] on div "Approve a new cost" at bounding box center [1470, 106] width 108 height 22
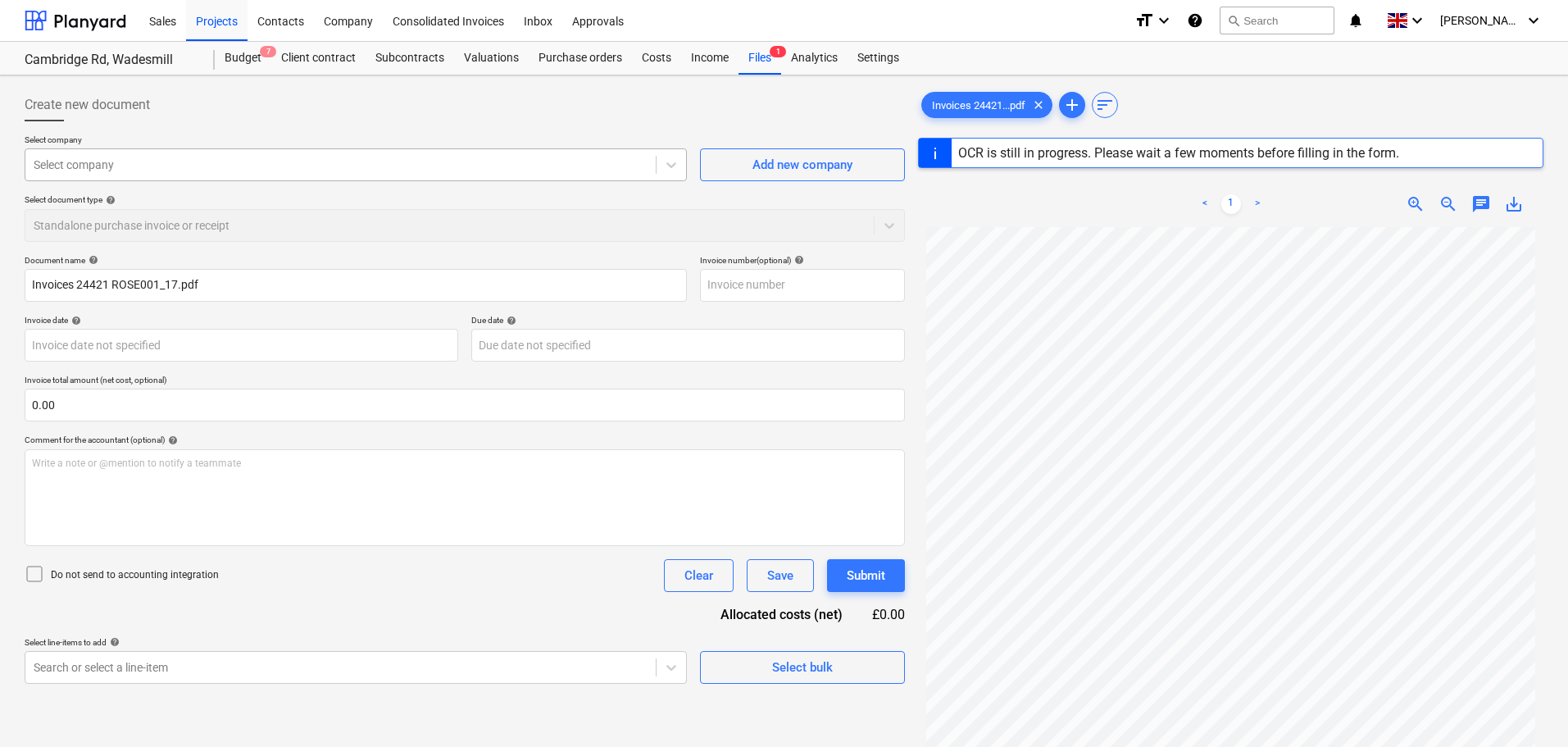
click at [110, 162] on div at bounding box center [340, 165] width 614 height 17
type input "IN16518"
type input "30 Sep 2025"
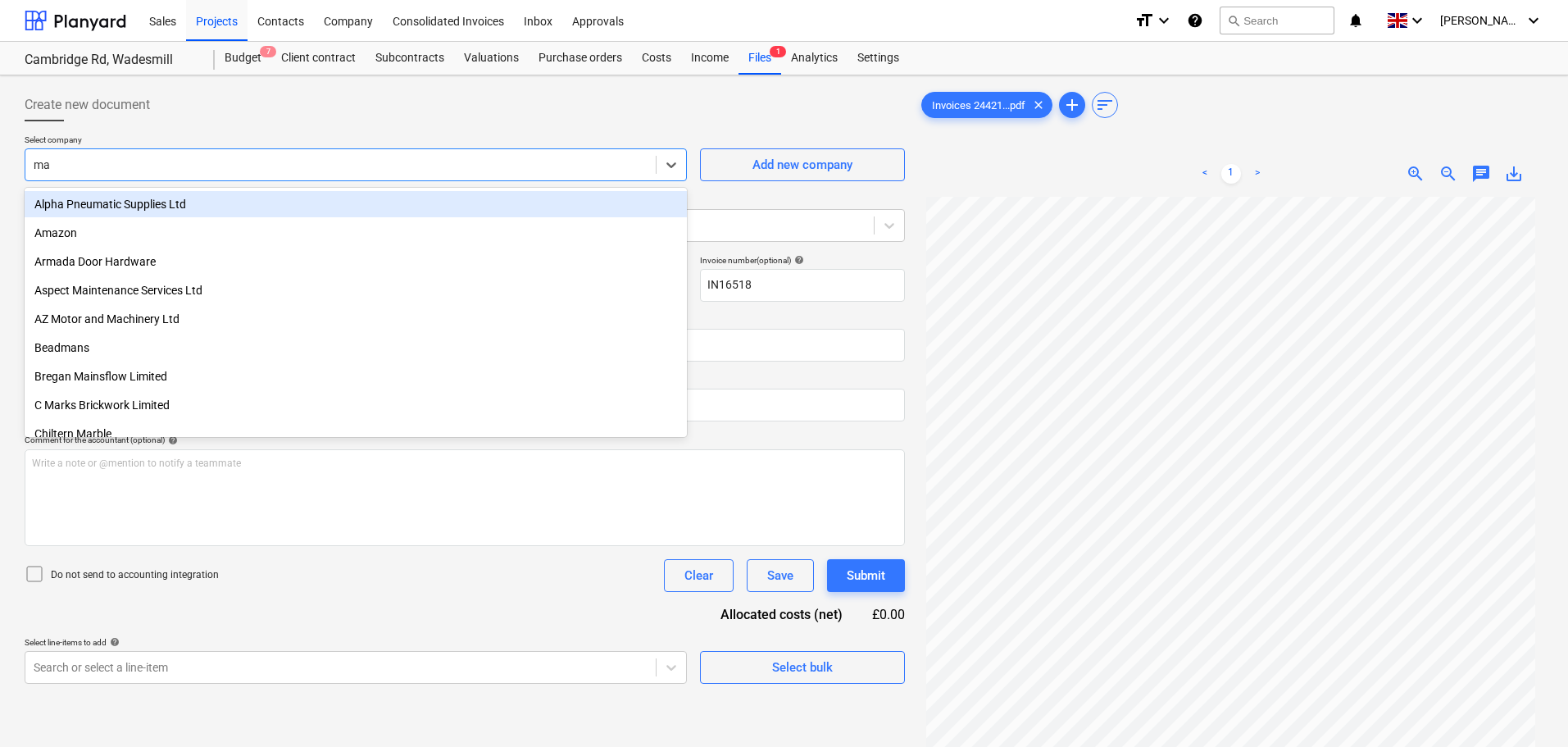
type input "mac"
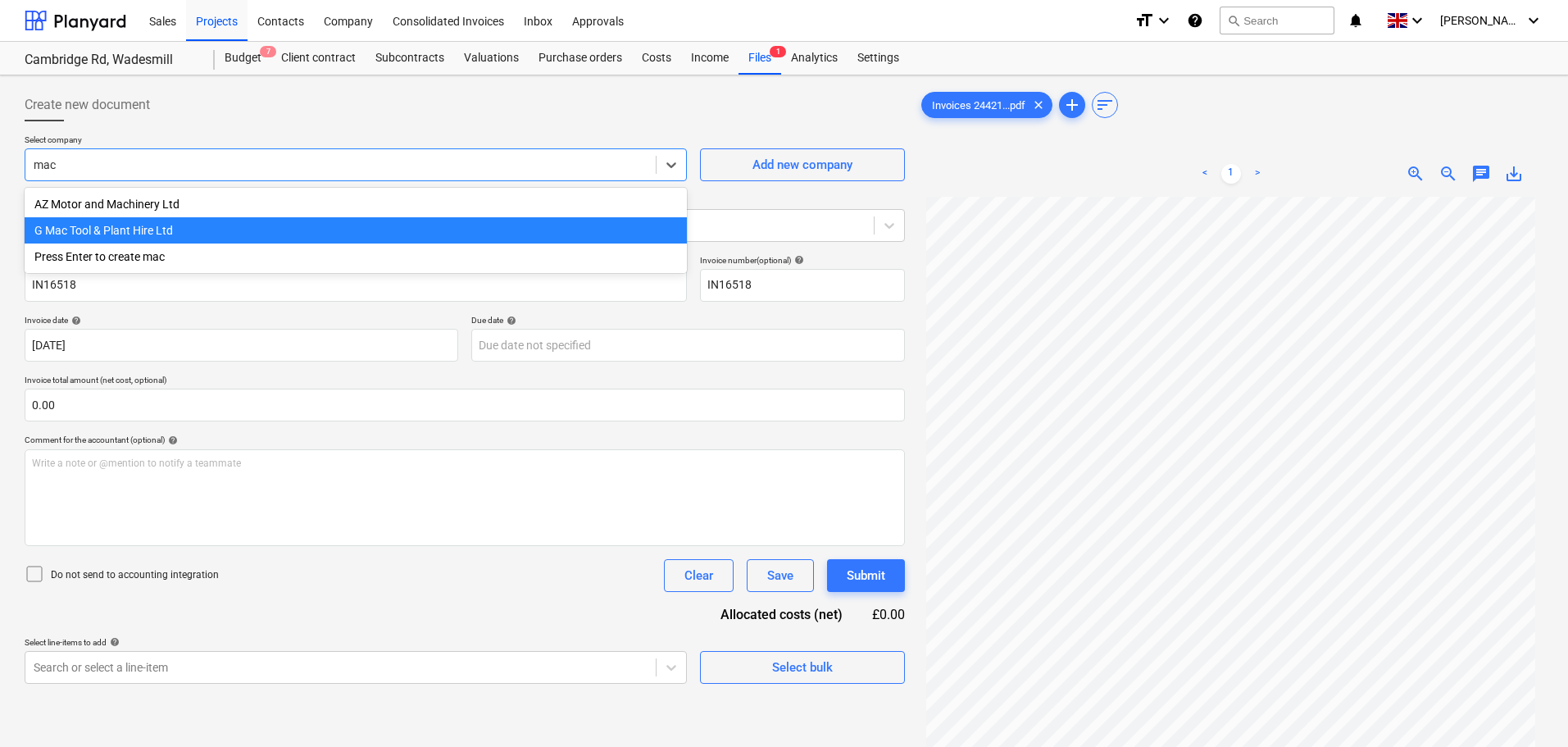
click at [133, 229] on div "G Mac Tool & Plant Hire Ltd" at bounding box center [356, 230] width 663 height 27
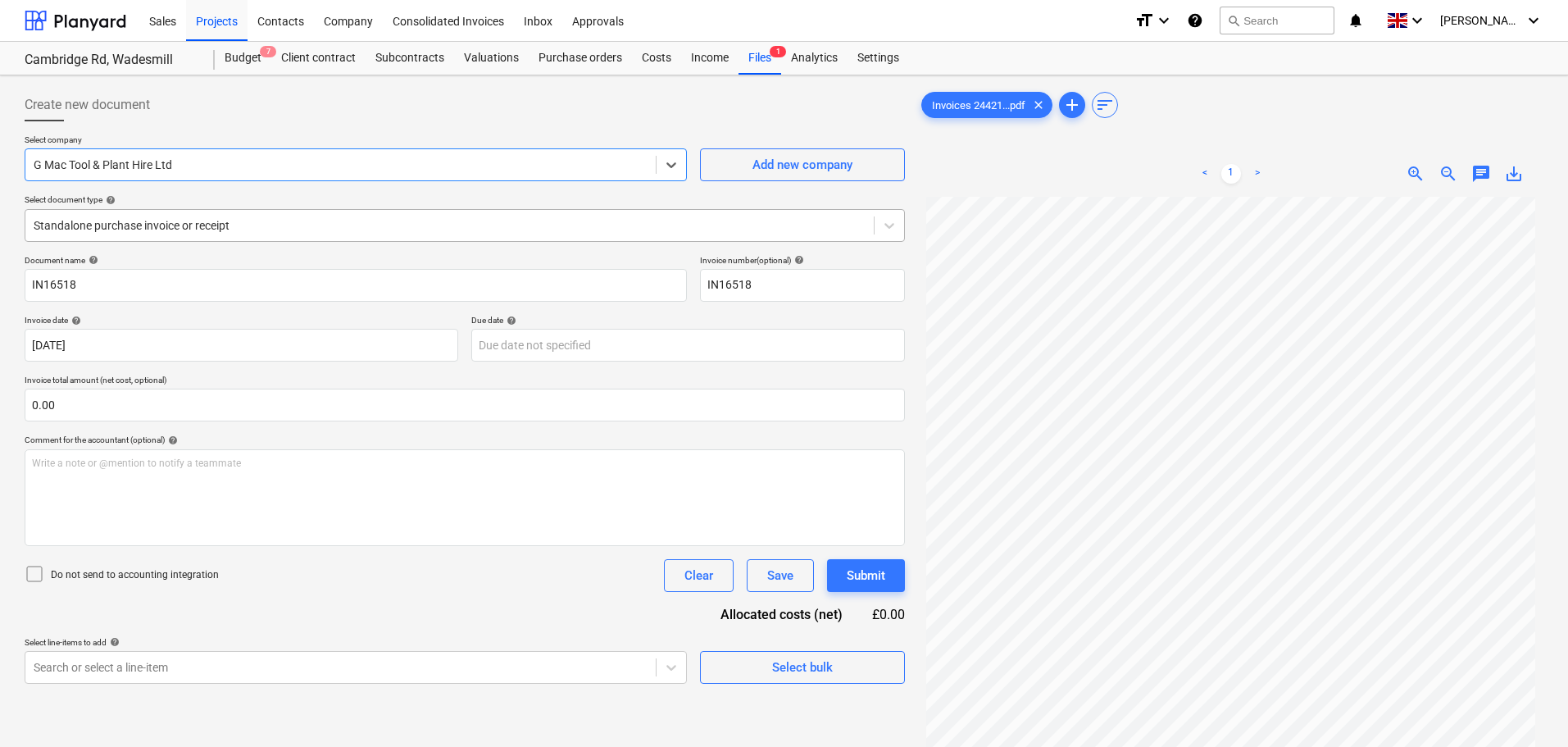
click at [152, 237] on div "Standalone purchase invoice or receipt" at bounding box center [450, 225] width 848 height 23
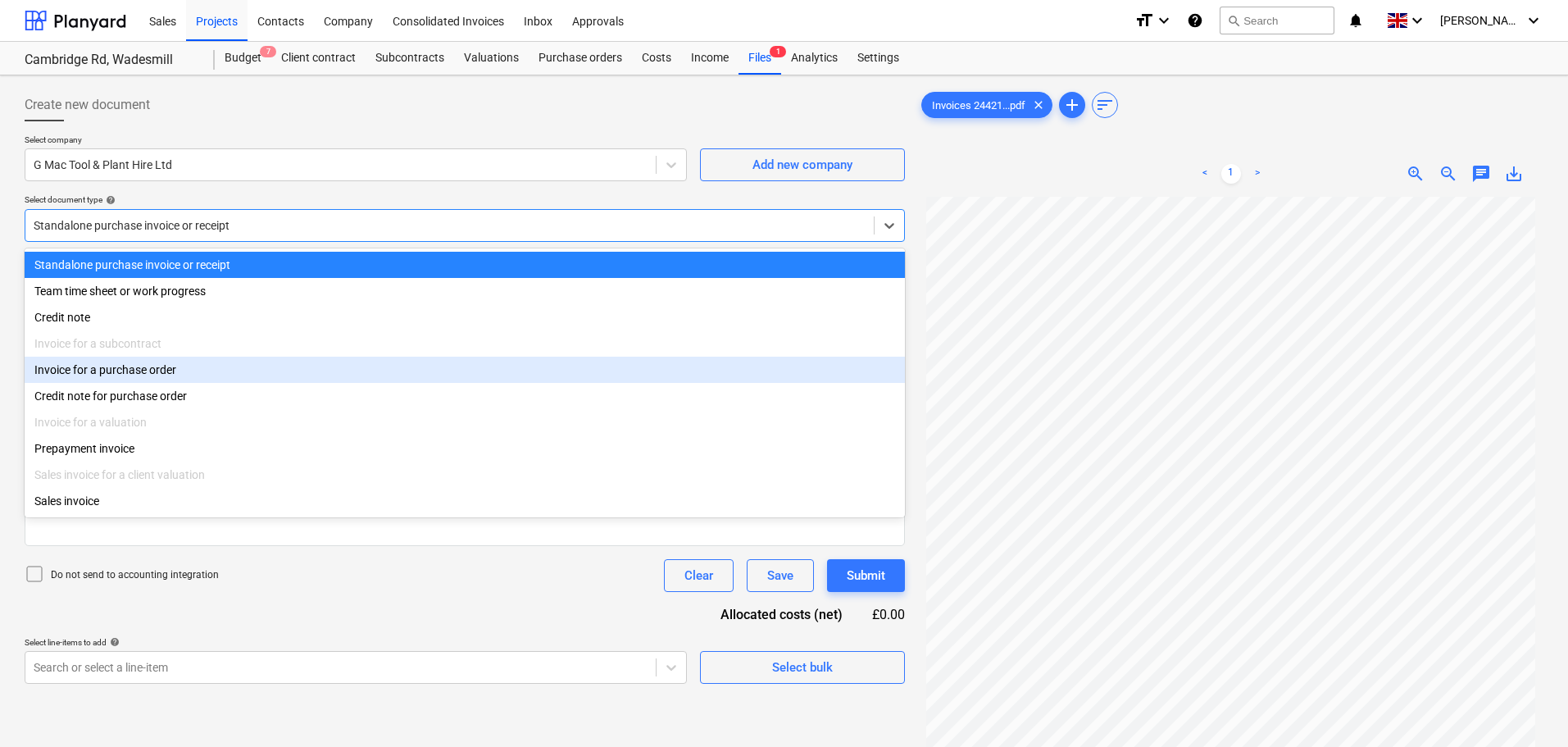
click at [112, 372] on div "Invoice for a purchase order" at bounding box center [464, 370] width 881 height 27
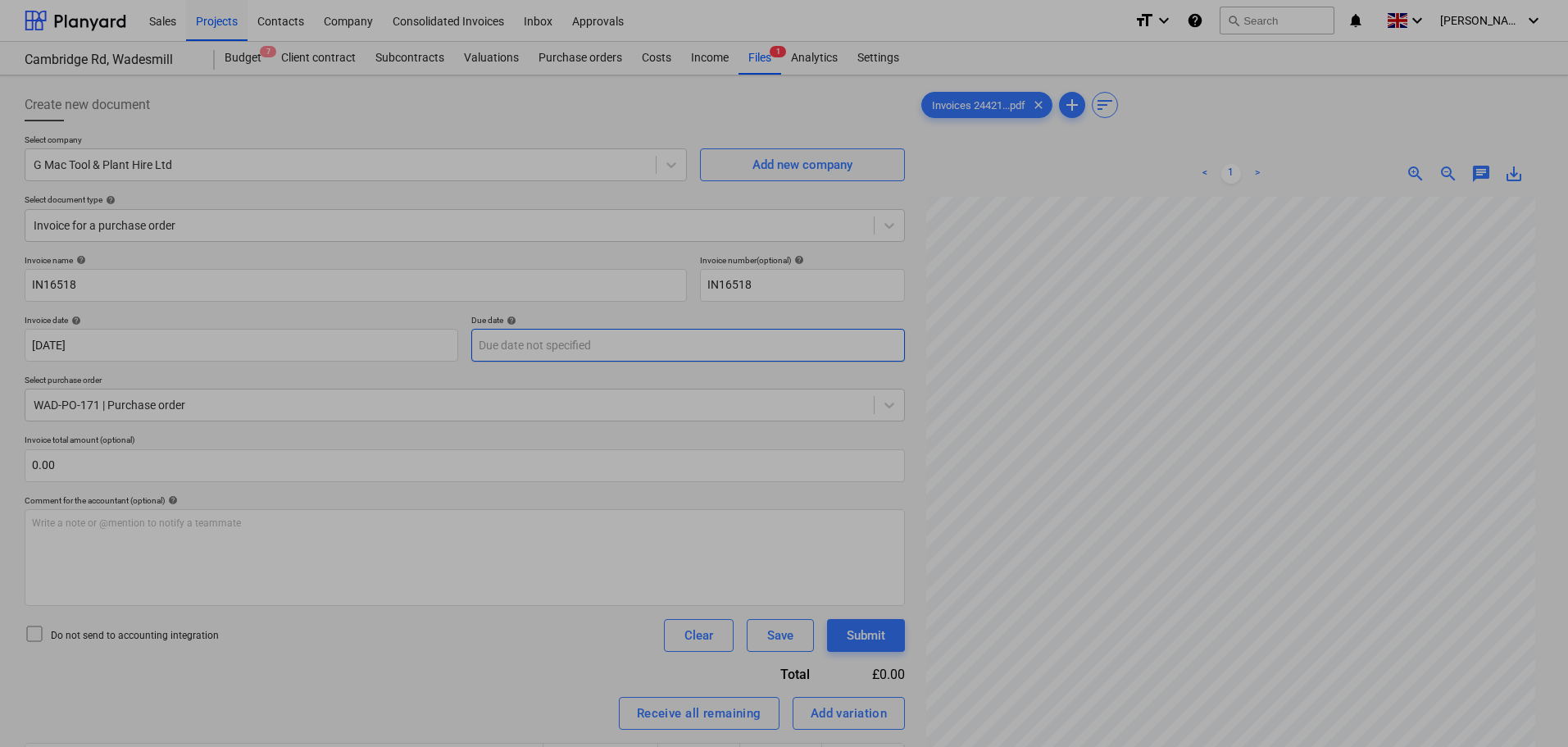
click at [548, 350] on body "Sales Projects Contacts Company Consolidated Invoices Inbox Approvals format_si…" at bounding box center [784, 373] width 1568 height 747
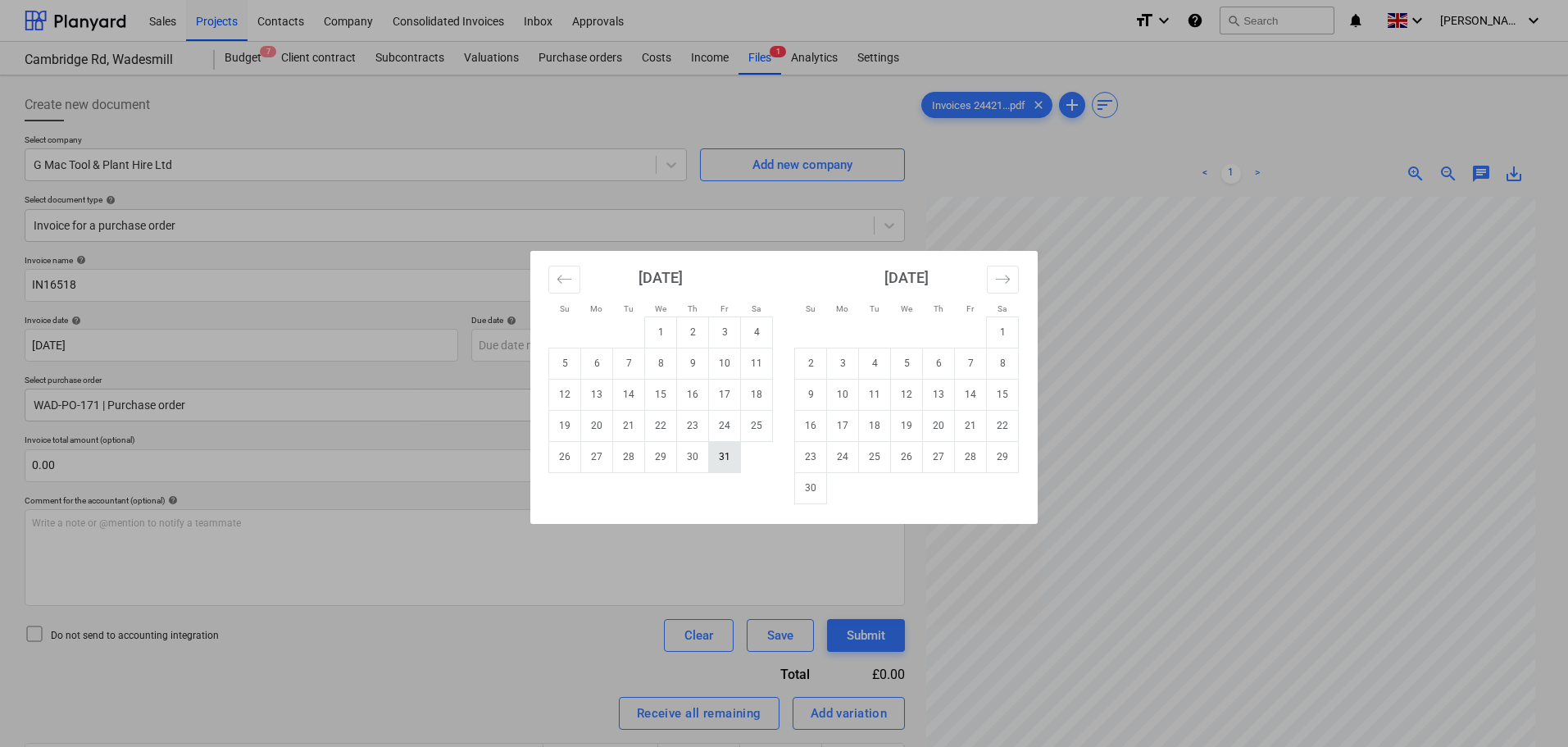
click at [729, 457] on td "31" at bounding box center [725, 457] width 32 height 32
type input "31 Oct 2025"
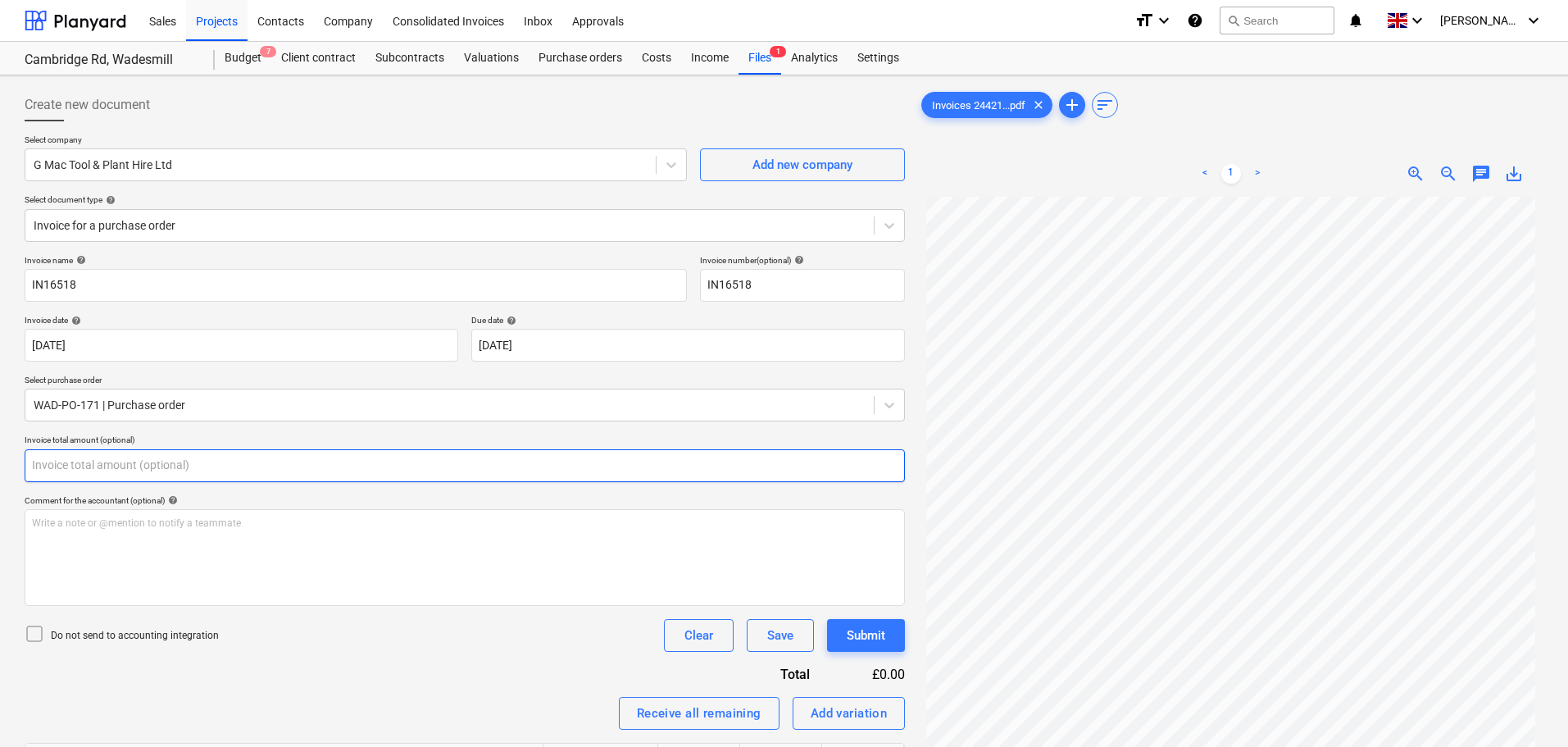
click at [231, 471] on input "text" at bounding box center [464, 466] width 881 height 33
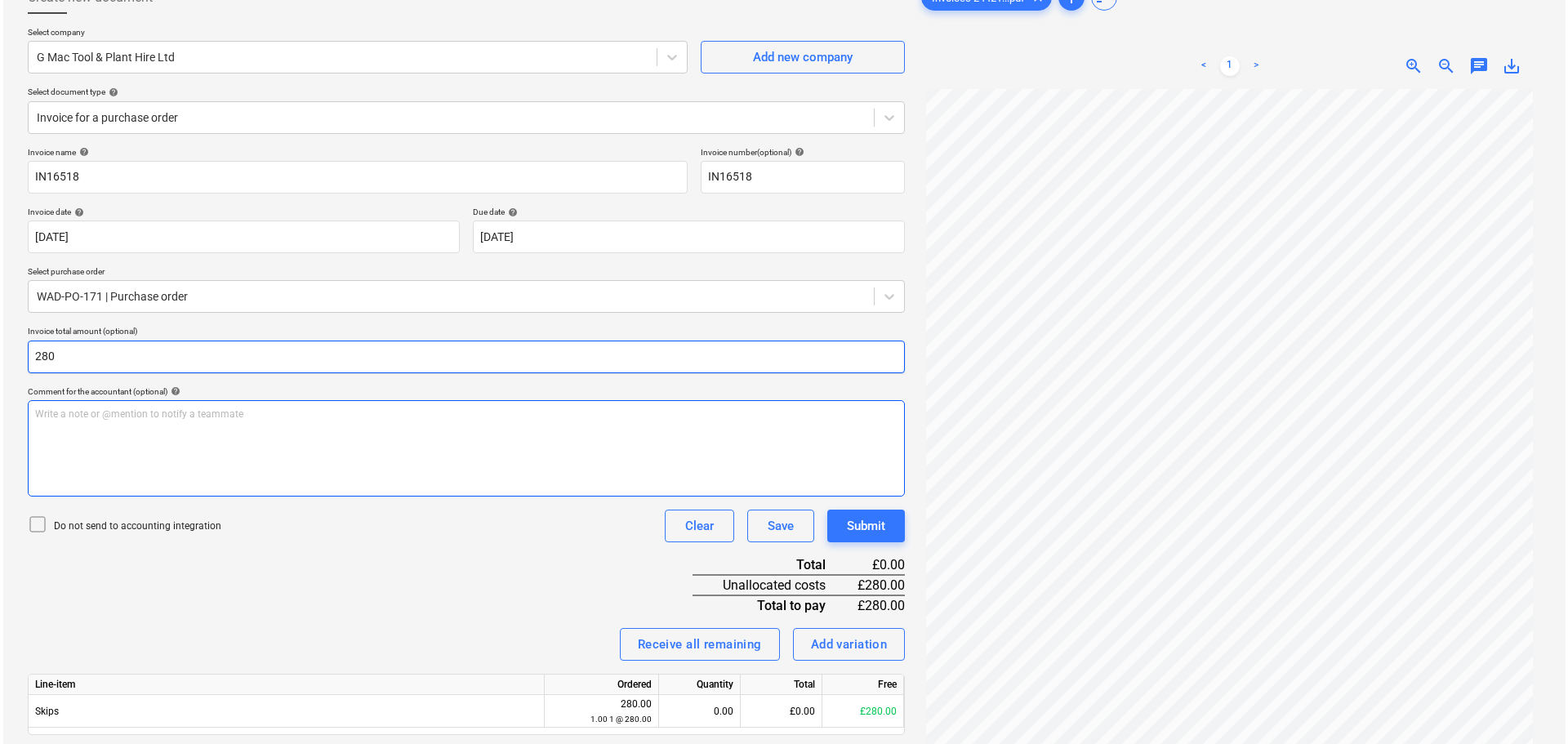
scroll to position [163, 0]
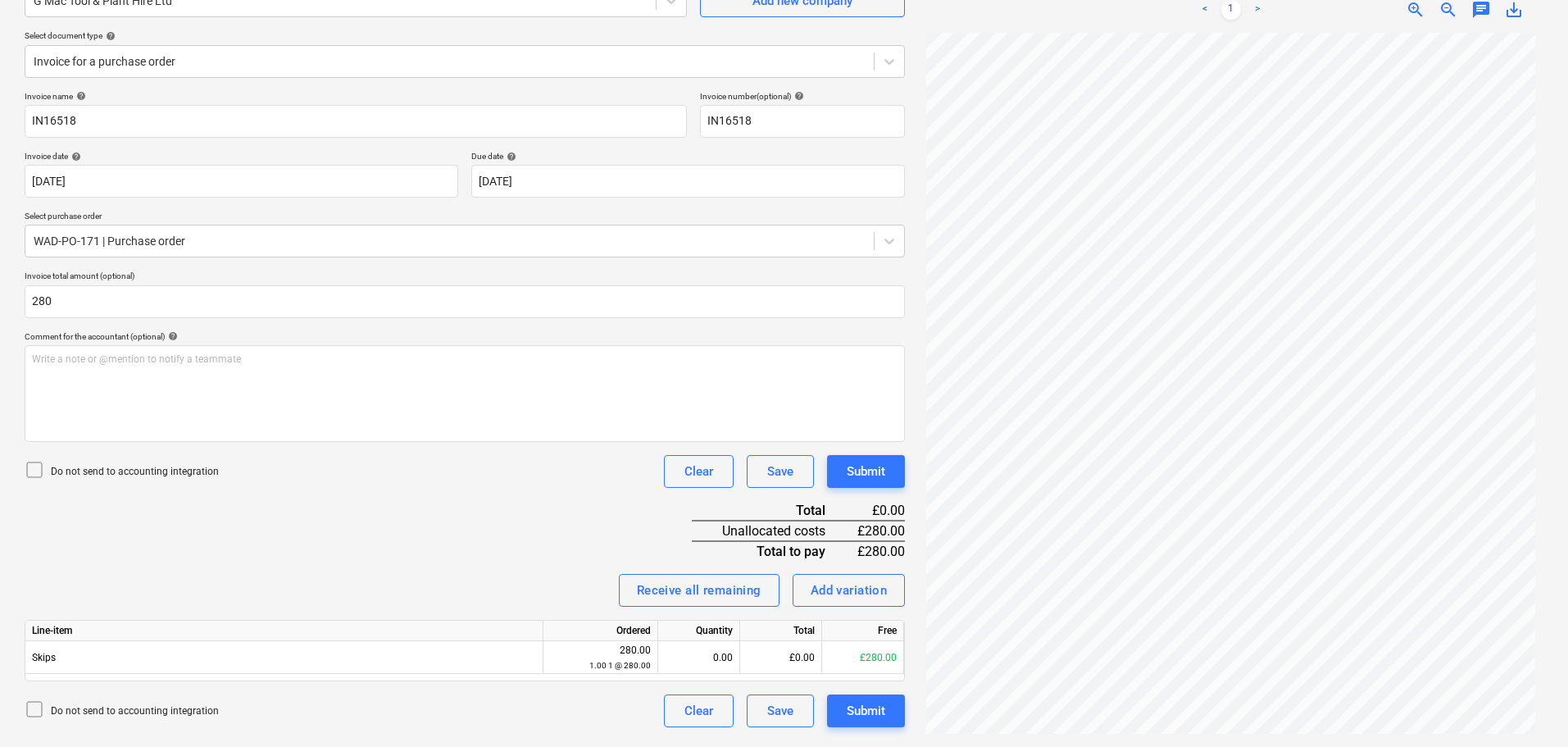
type input "280.00"
click at [495, 516] on div "Invoice name help IN16518 Invoice number (optional) help IN16518 Invoice date h…" at bounding box center [464, 409] width 881 height 636
click at [702, 591] on div "Receive all remaining" at bounding box center [699, 591] width 124 height 22
click at [539, 537] on div "Invoice name help IN16518 Invoice number (optional) help IN16518 Invoice date h…" at bounding box center [464, 409] width 881 height 636
click at [866, 469] on div "Submit" at bounding box center [866, 472] width 38 height 22
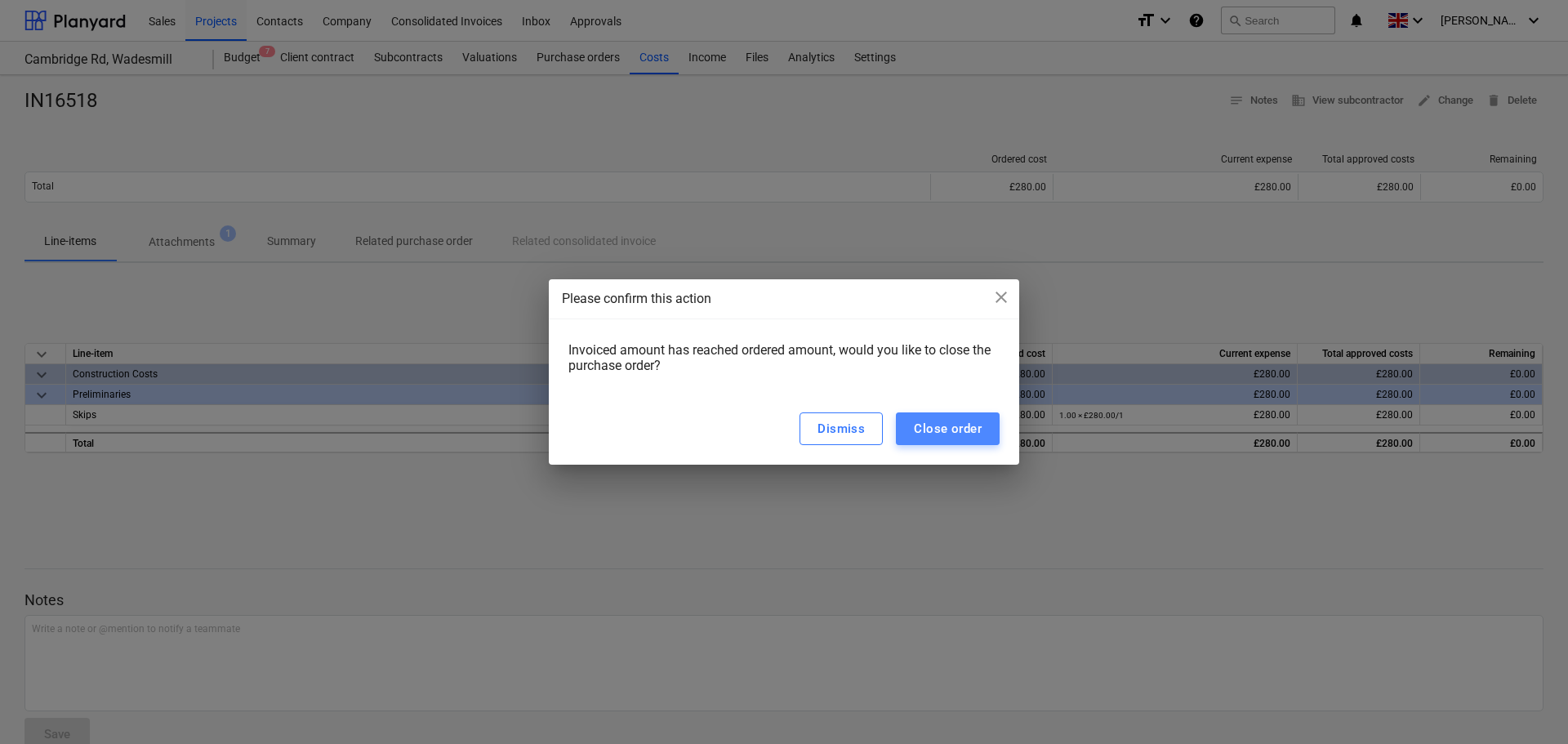
click at [966, 431] on div "Close order" at bounding box center [947, 429] width 68 height 22
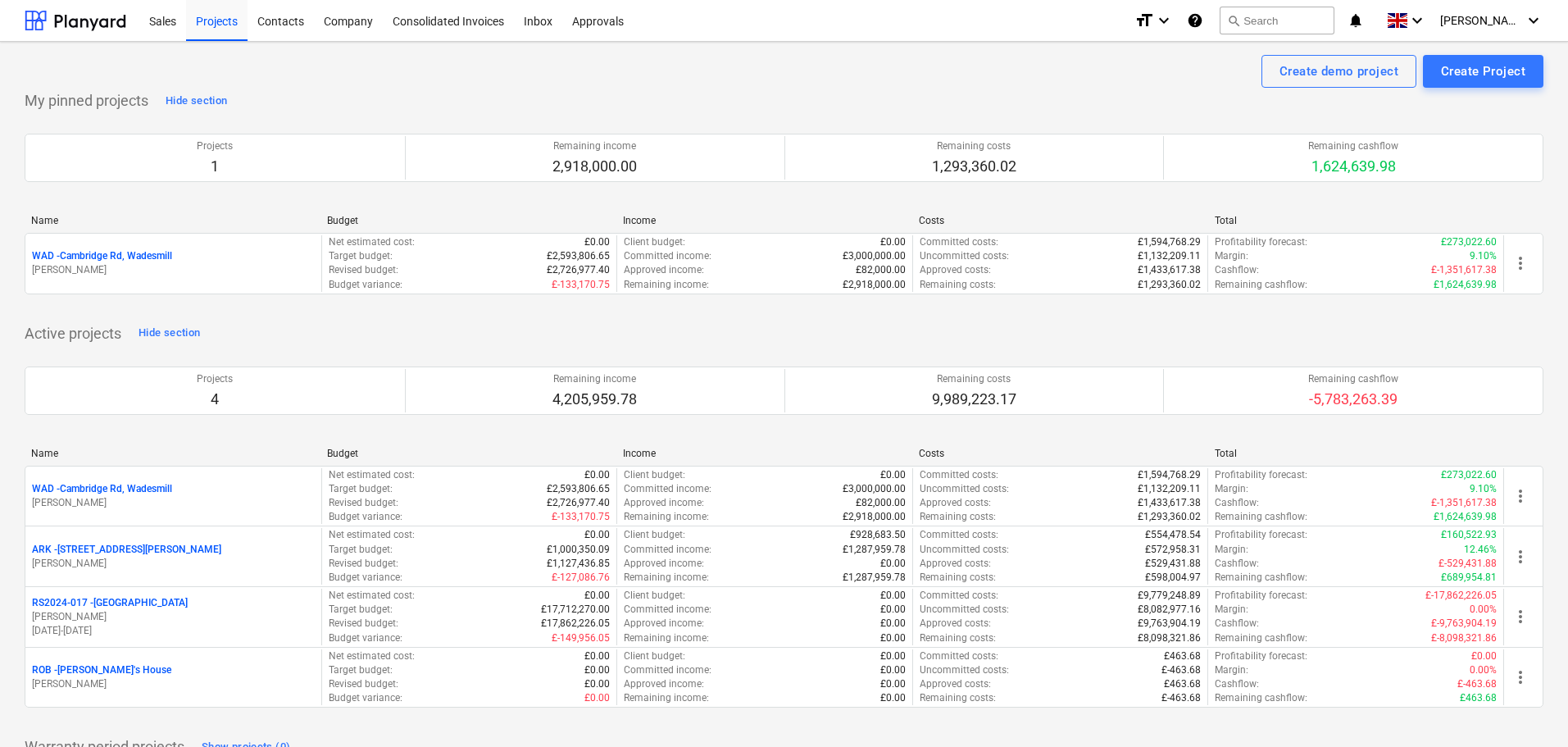
click at [143, 488] on p "WAD - Cambridge Rd, Wadesmill" at bounding box center [102, 489] width 140 height 14
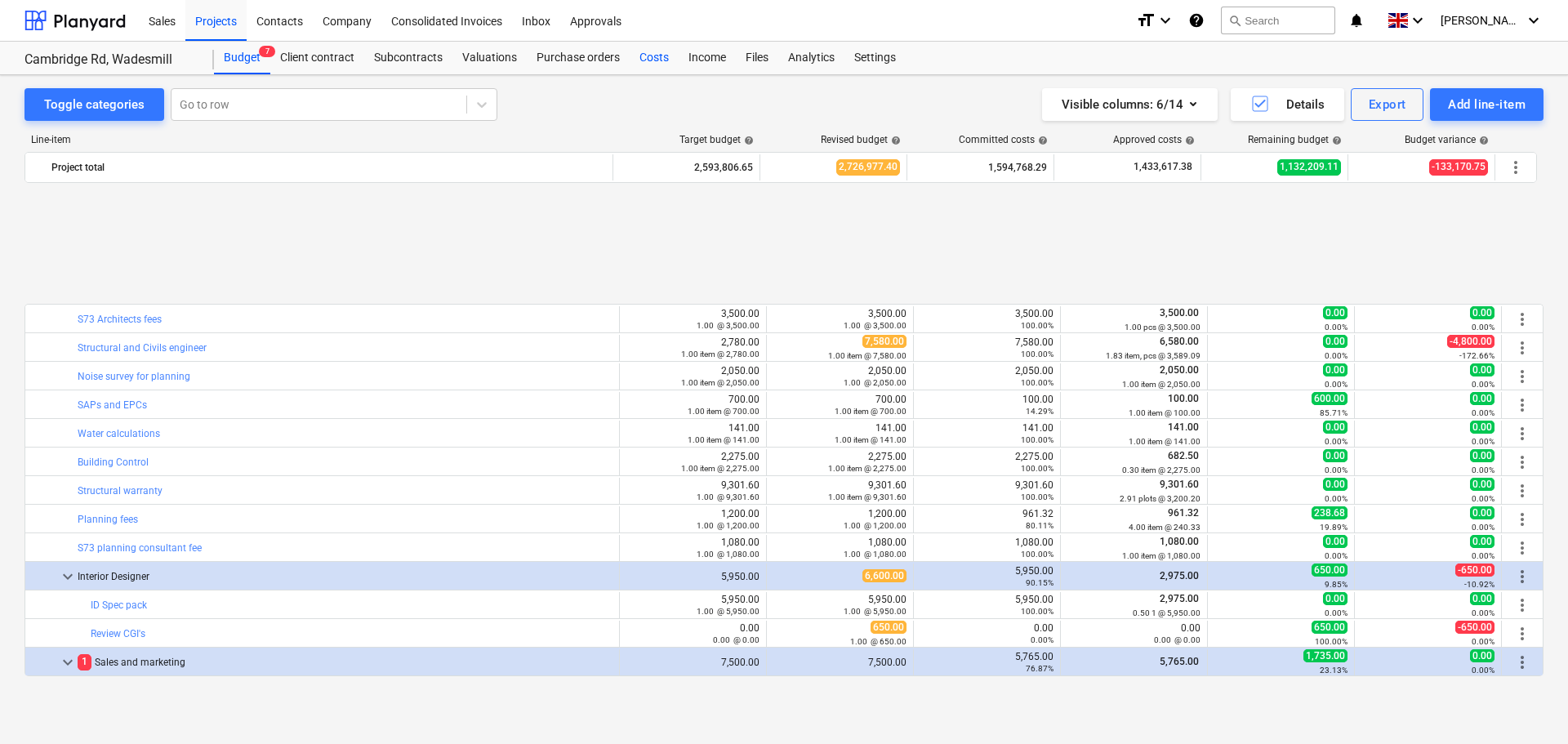
click at [645, 66] on div "Costs" at bounding box center [654, 57] width 49 height 32
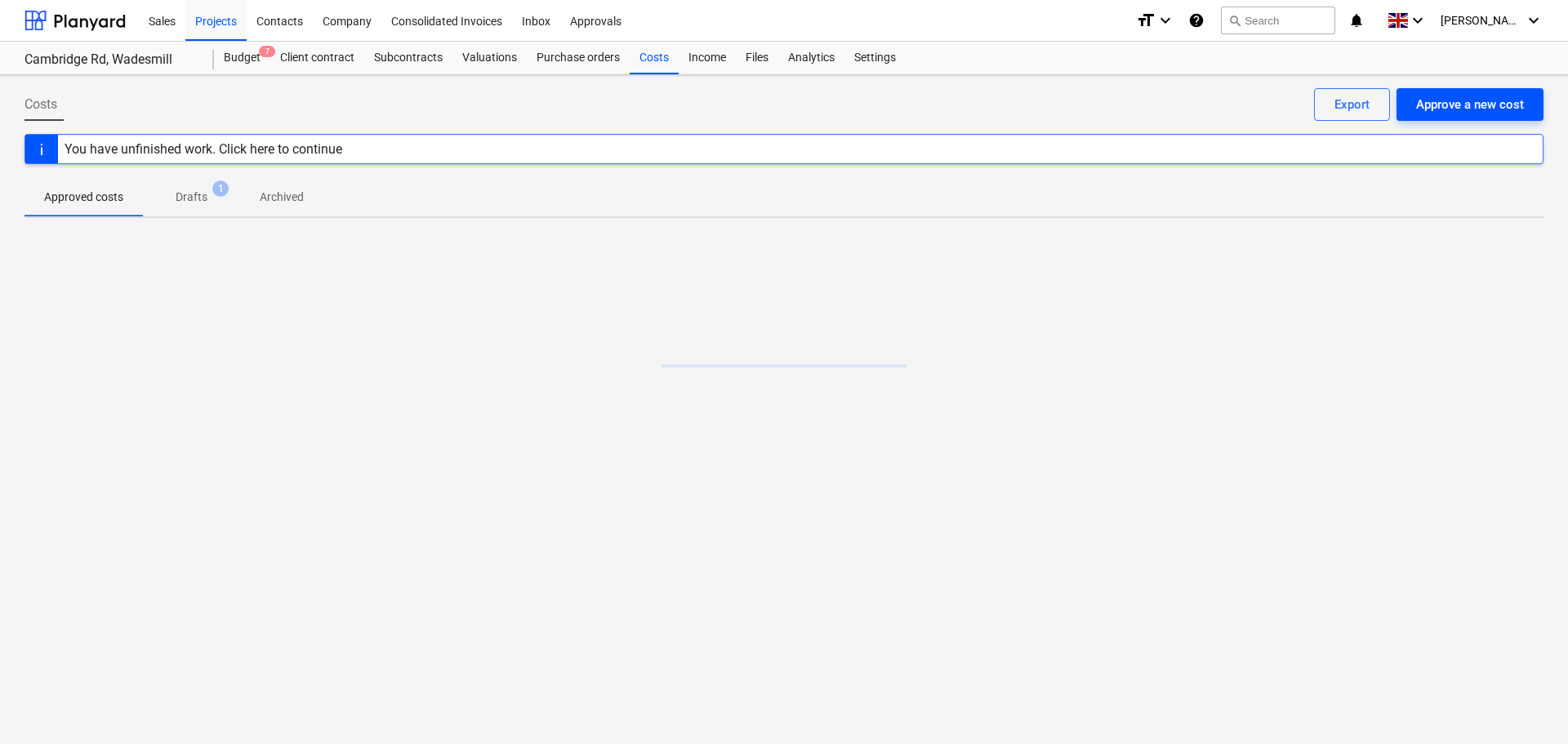
click at [1490, 105] on div "Approve a new cost" at bounding box center [1470, 105] width 108 height 22
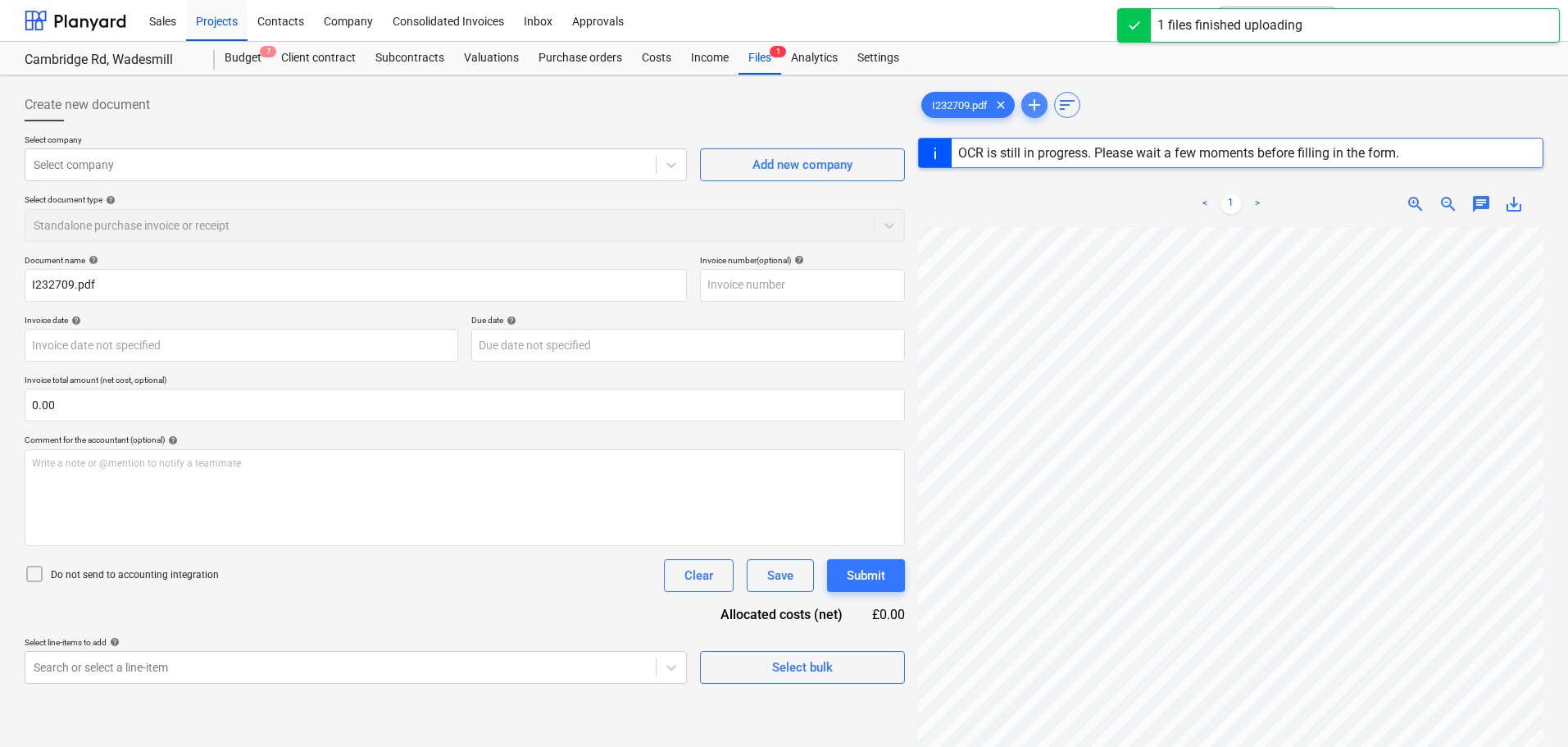
click at [1038, 109] on span "add" at bounding box center [1034, 105] width 20 height 20
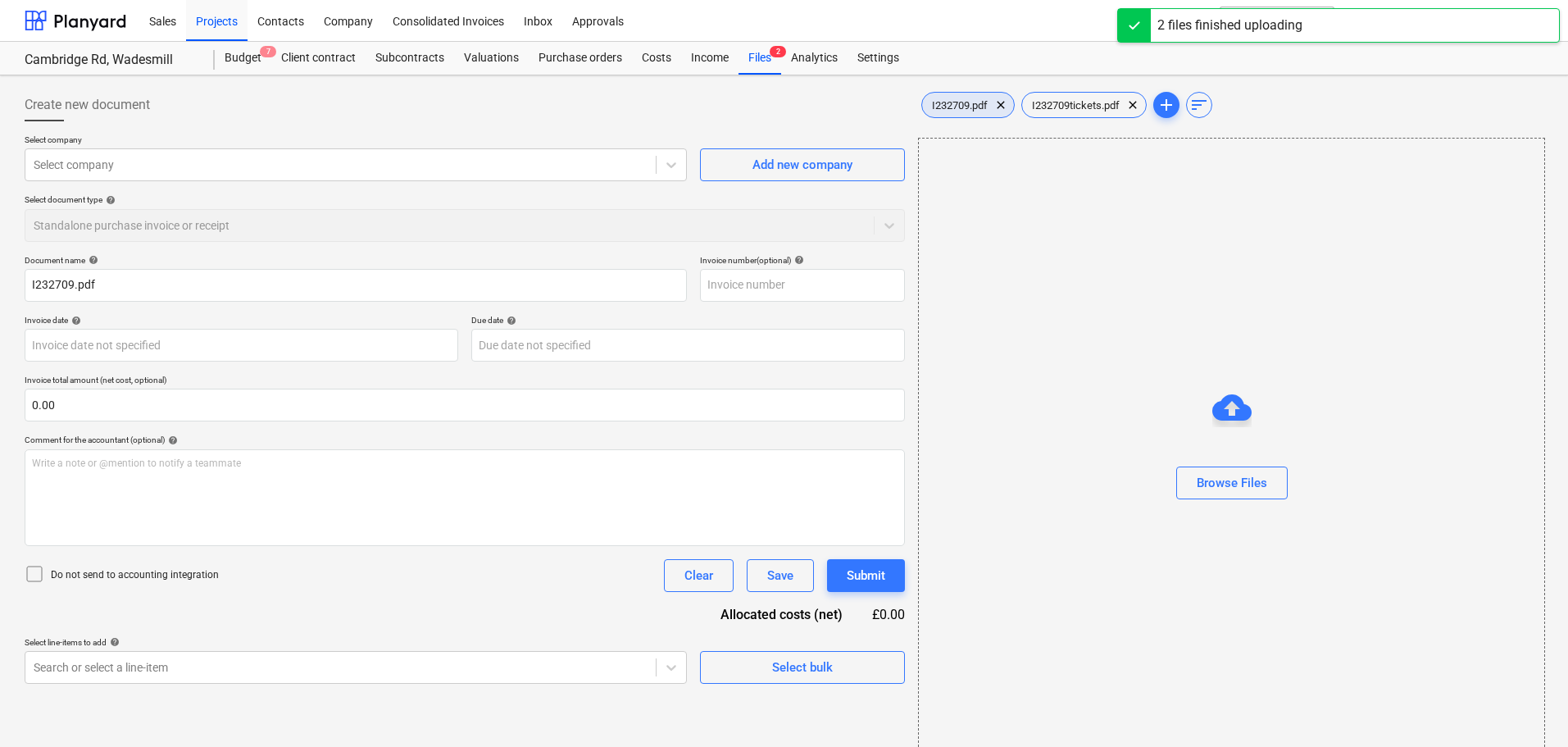
click at [943, 105] on span "I232709.pdf" at bounding box center [960, 106] width 75 height 12
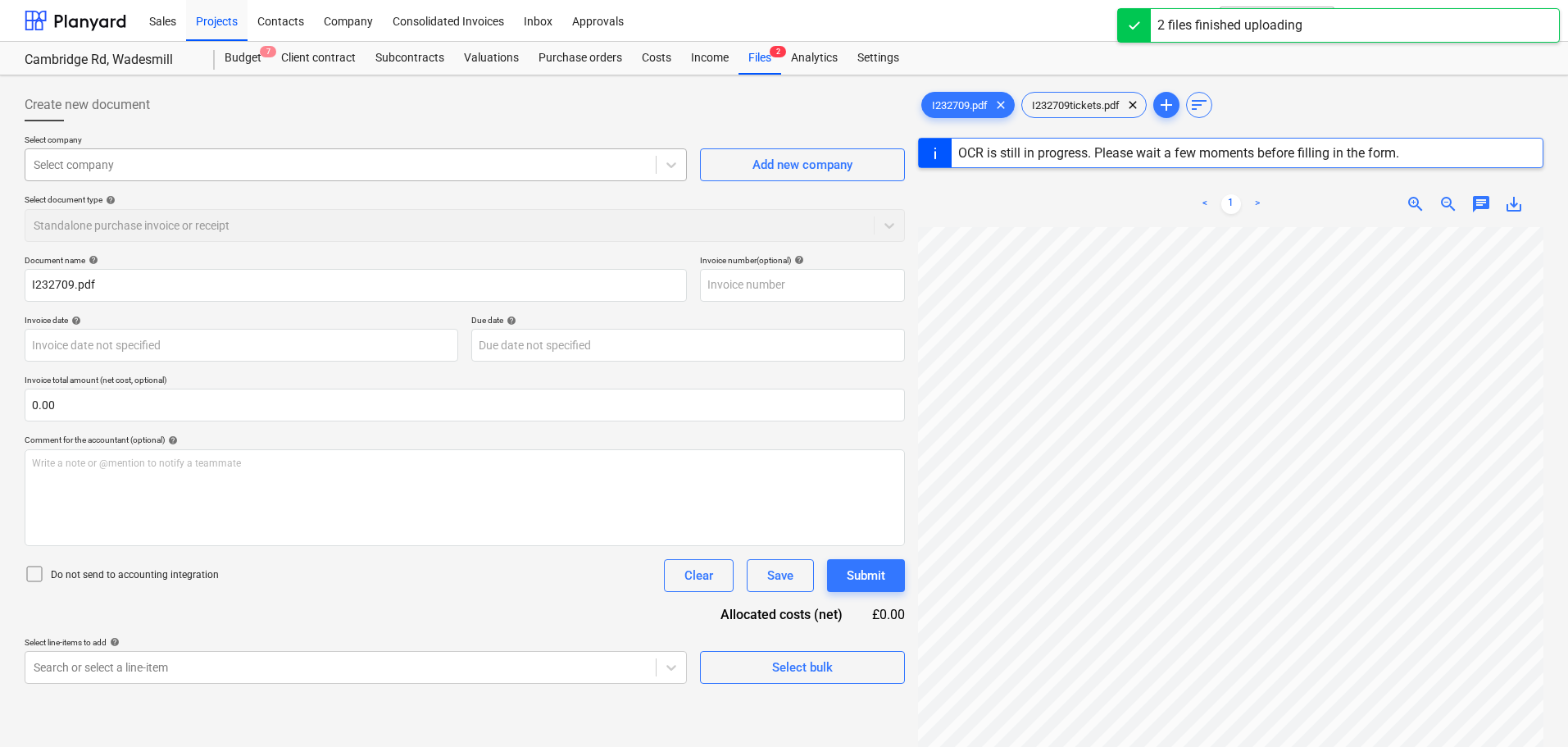
click at [147, 163] on div at bounding box center [340, 165] width 614 height 17
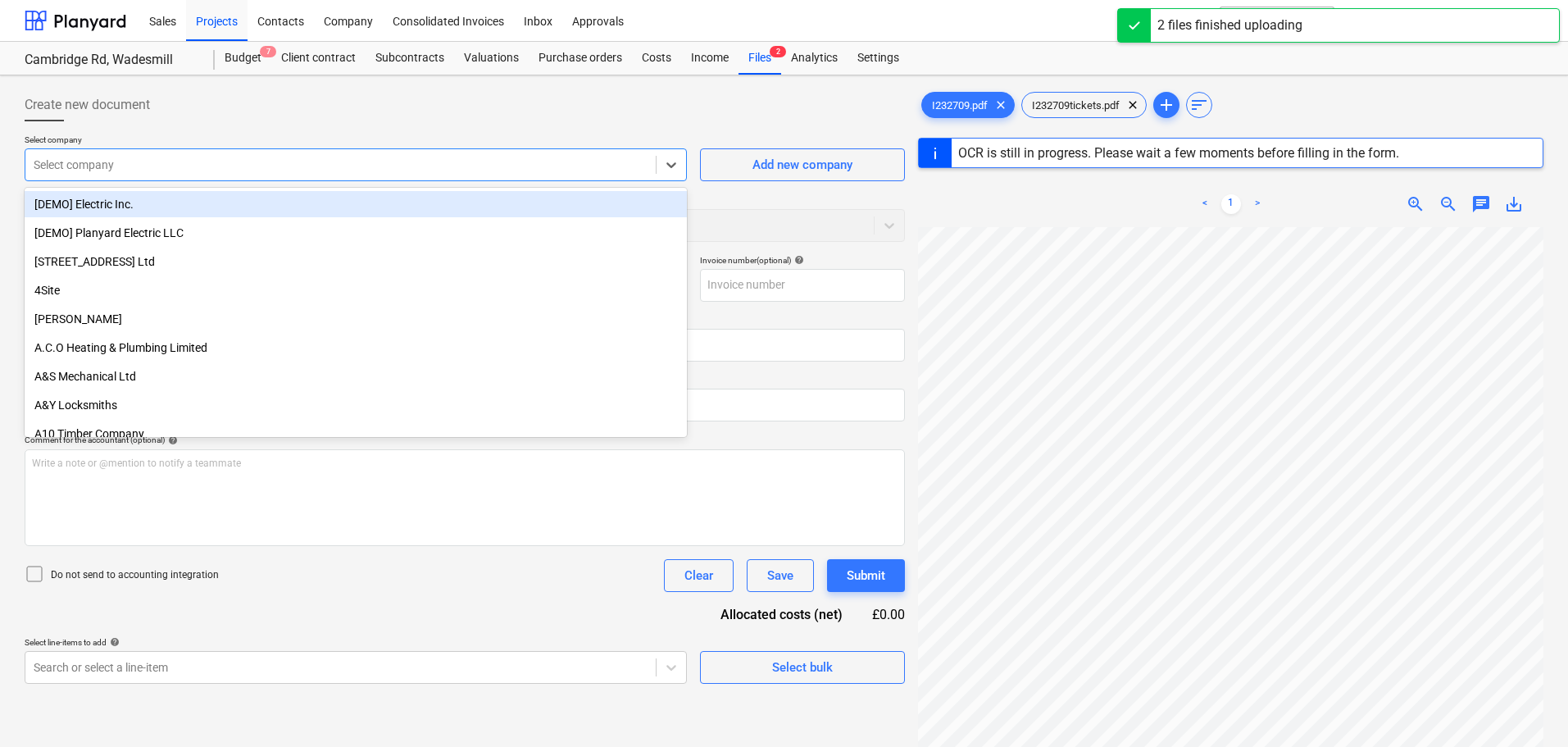
type input "BM232709"
type input "[DATE]"
type input "09 Nov 2025"
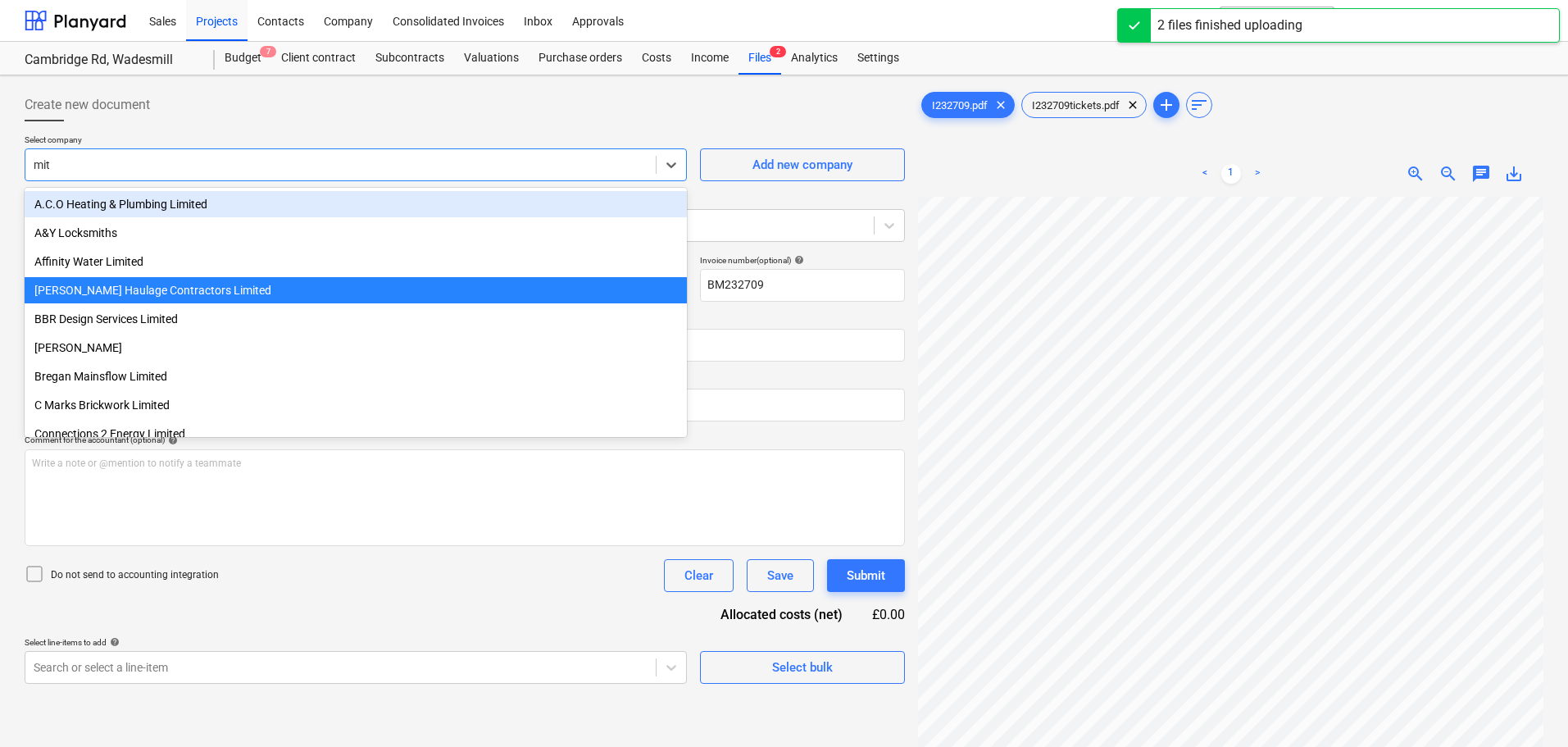
type input "mitc"
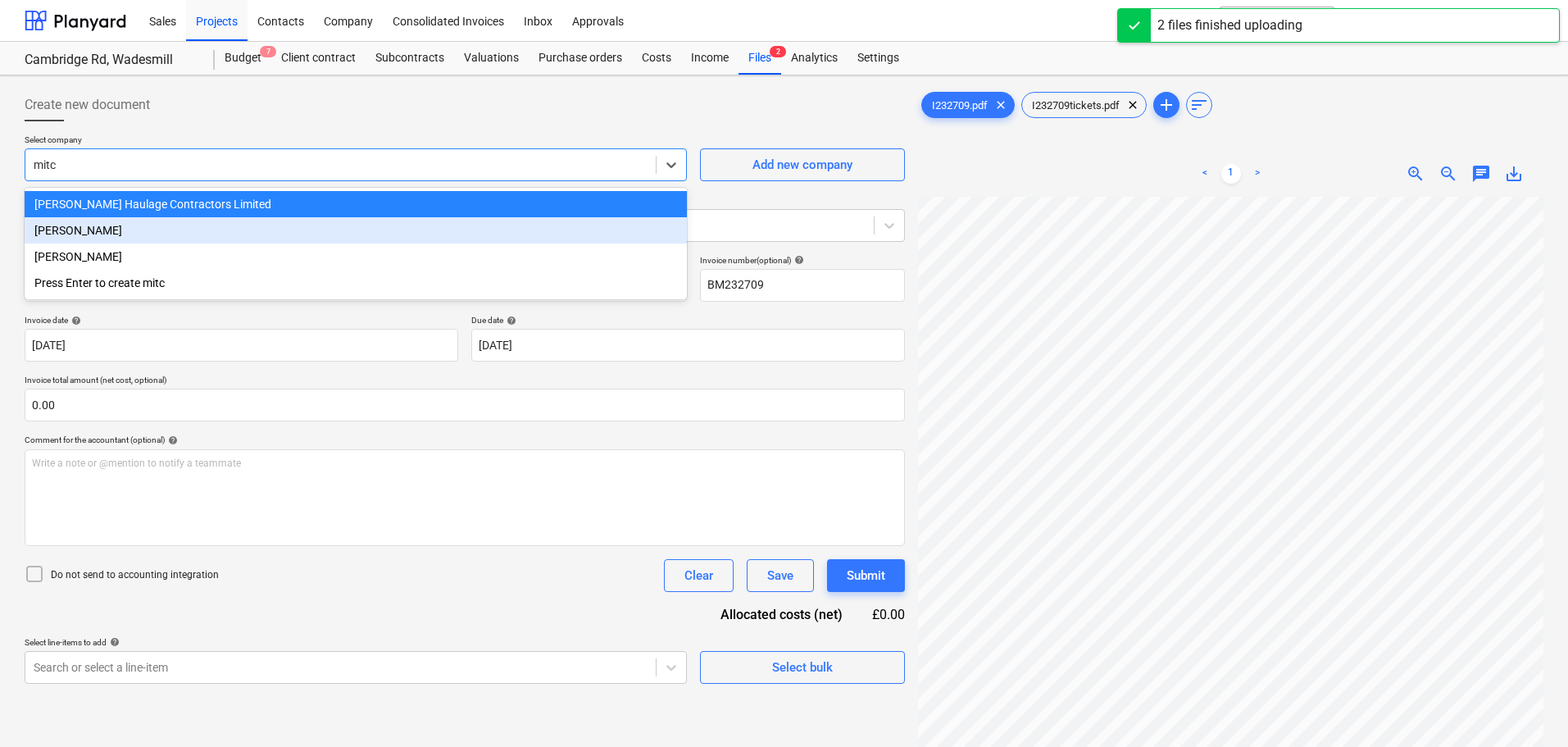
click at [130, 233] on div "[PERSON_NAME]" at bounding box center [356, 230] width 663 height 27
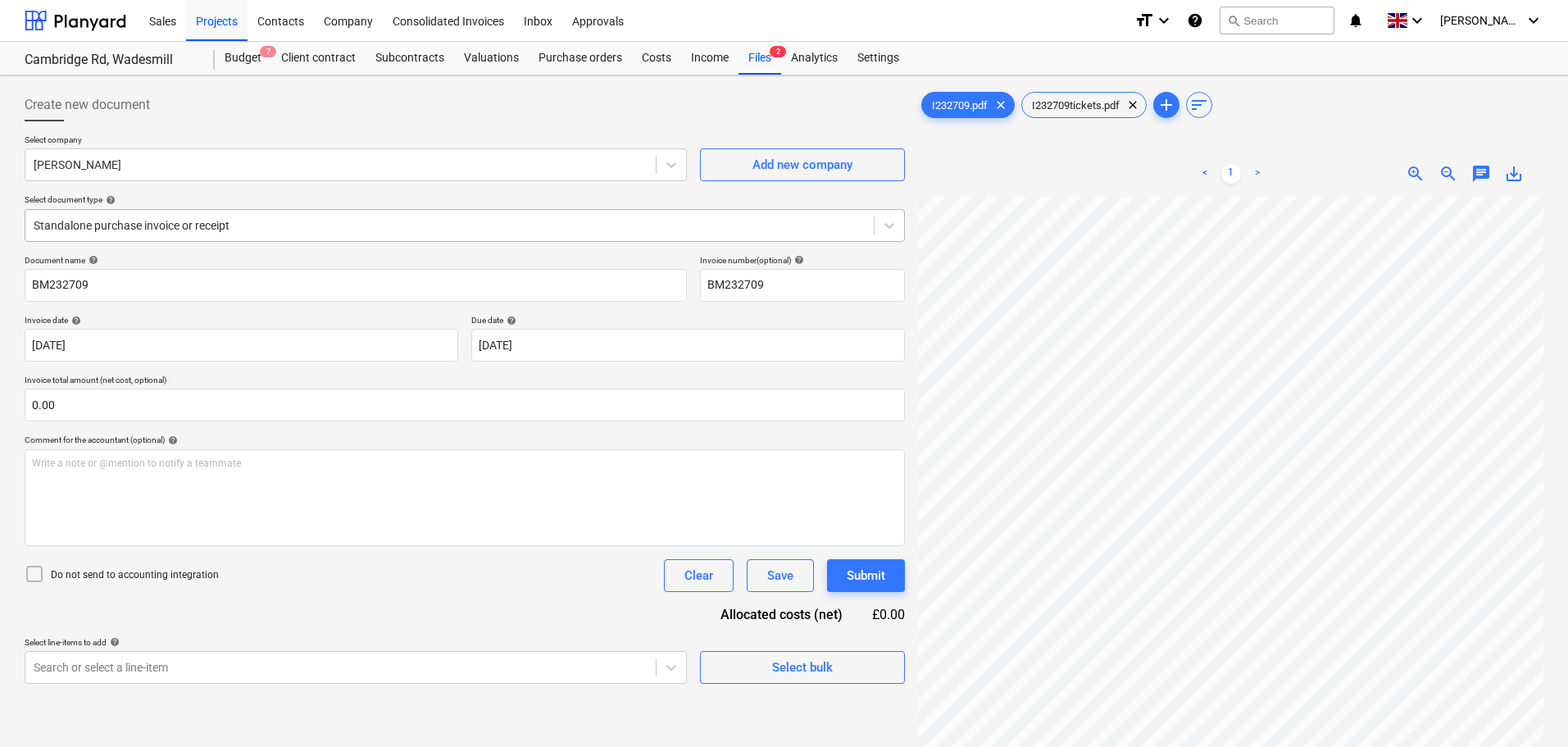
click at [200, 227] on div at bounding box center [450, 225] width 832 height 17
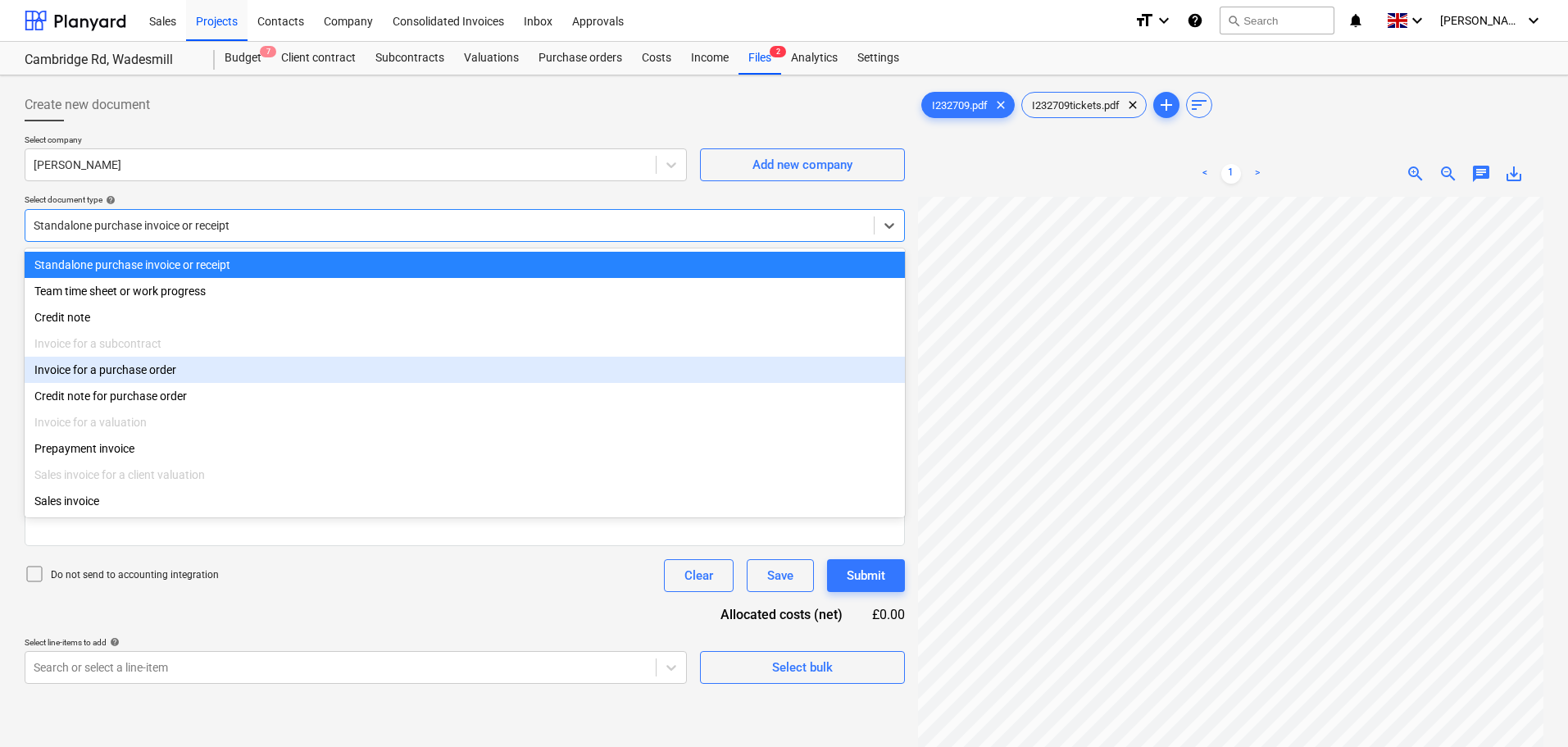
click at [152, 375] on div "Invoice for a purchase order" at bounding box center [464, 370] width 881 height 27
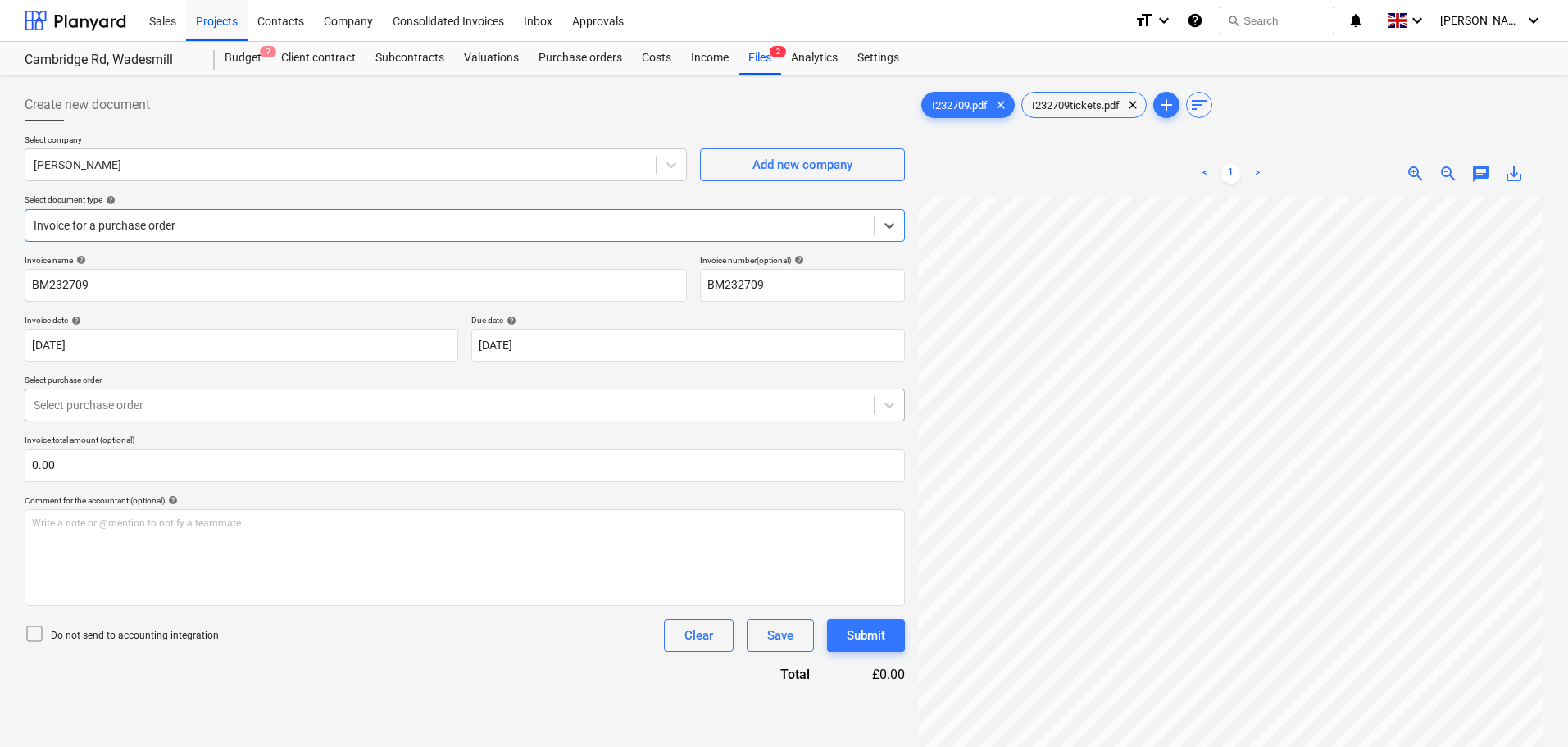
click at [136, 406] on div at bounding box center [450, 405] width 832 height 17
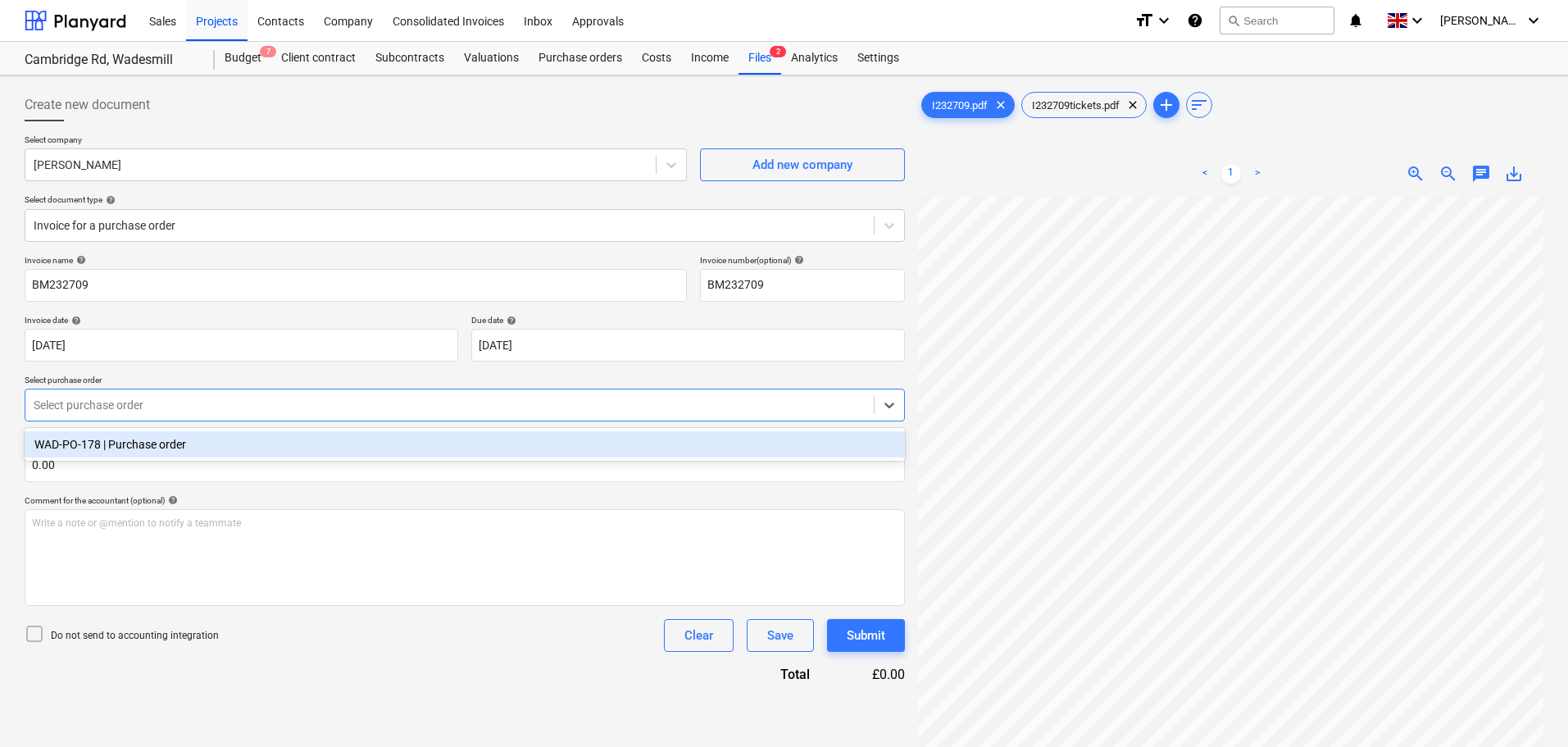
click at [123, 435] on div "WAD-PO-178 | Purchase order" at bounding box center [464, 444] width 881 height 27
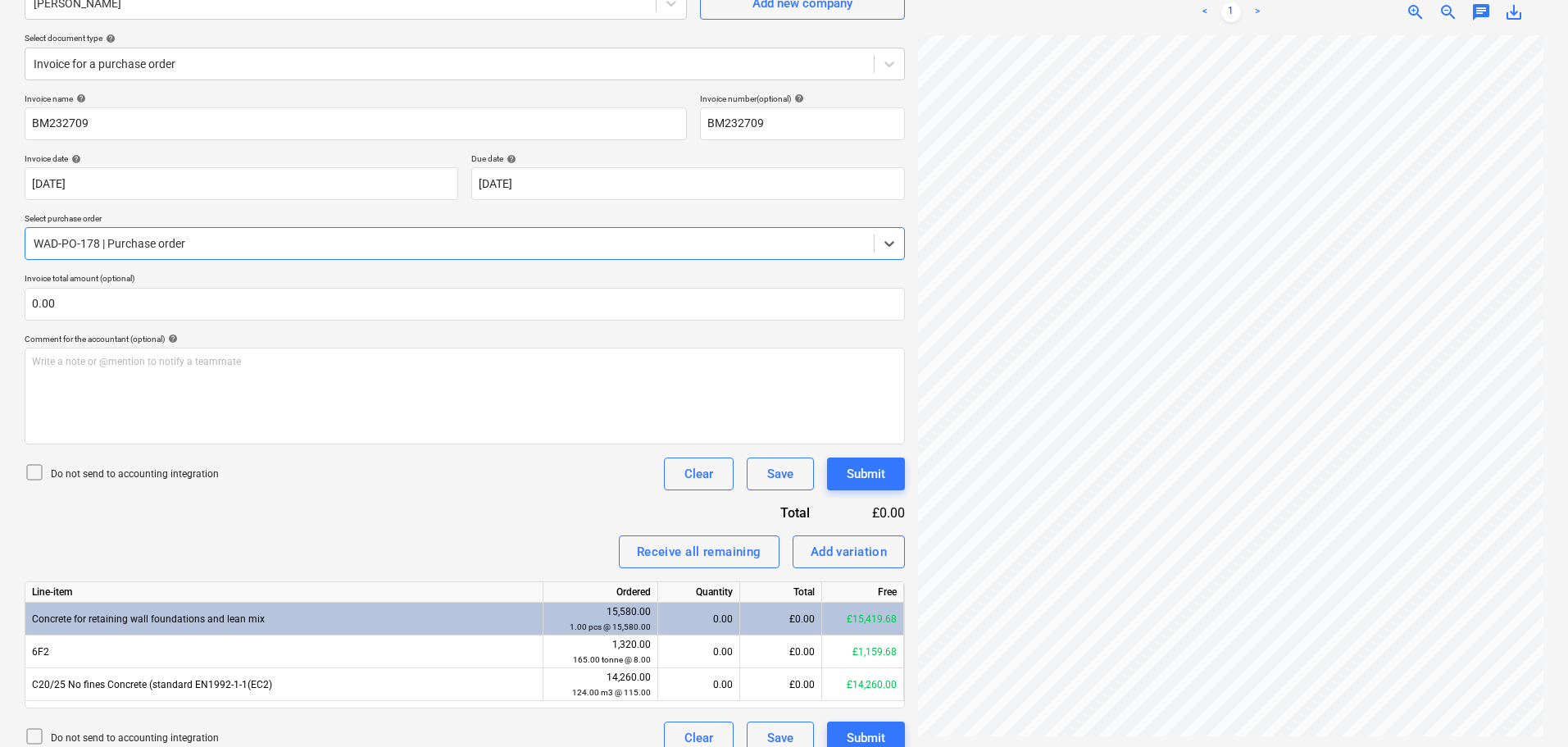
scroll to position [183, 0]
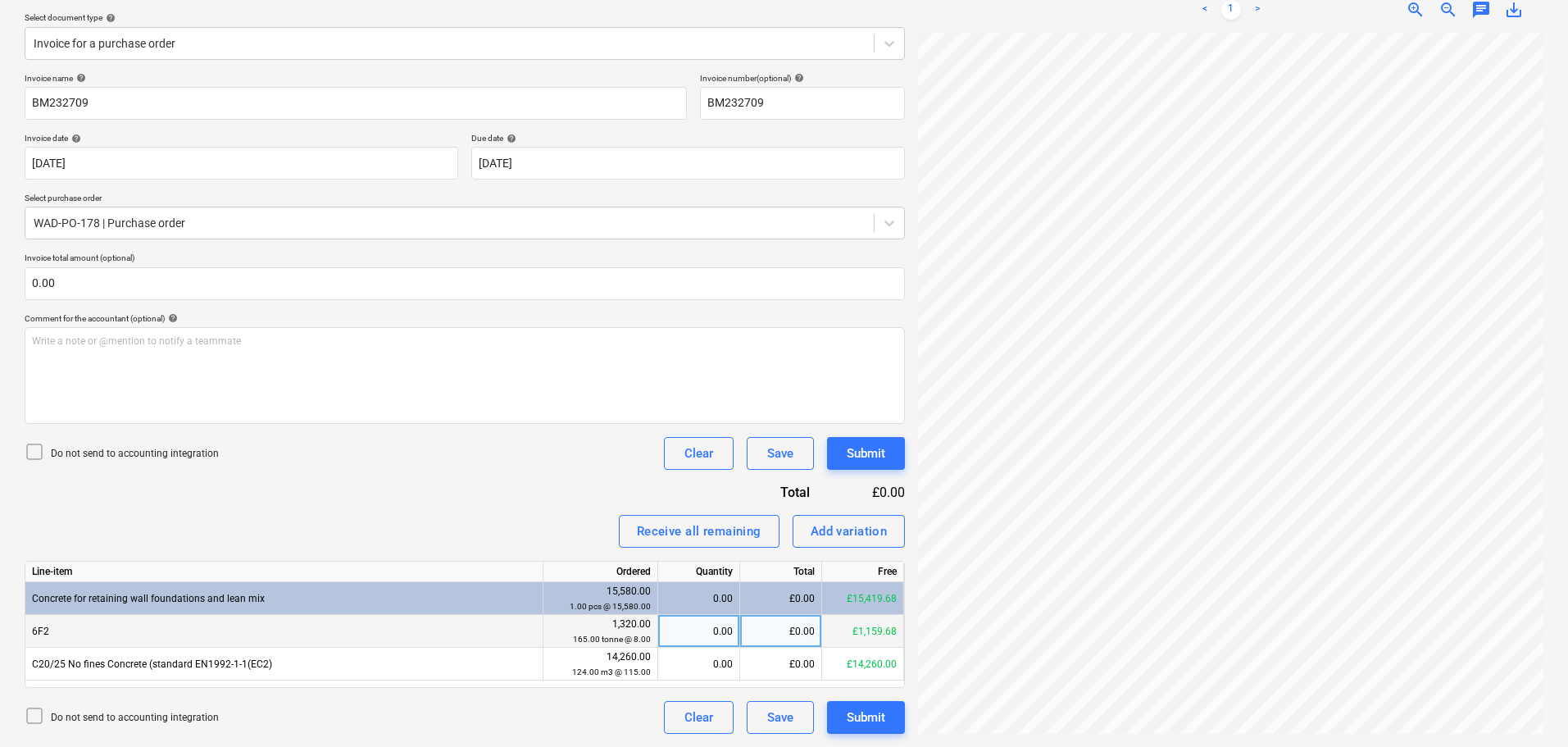
click at [785, 635] on div "£0.00" at bounding box center [781, 631] width 82 height 33
type input "599.40"
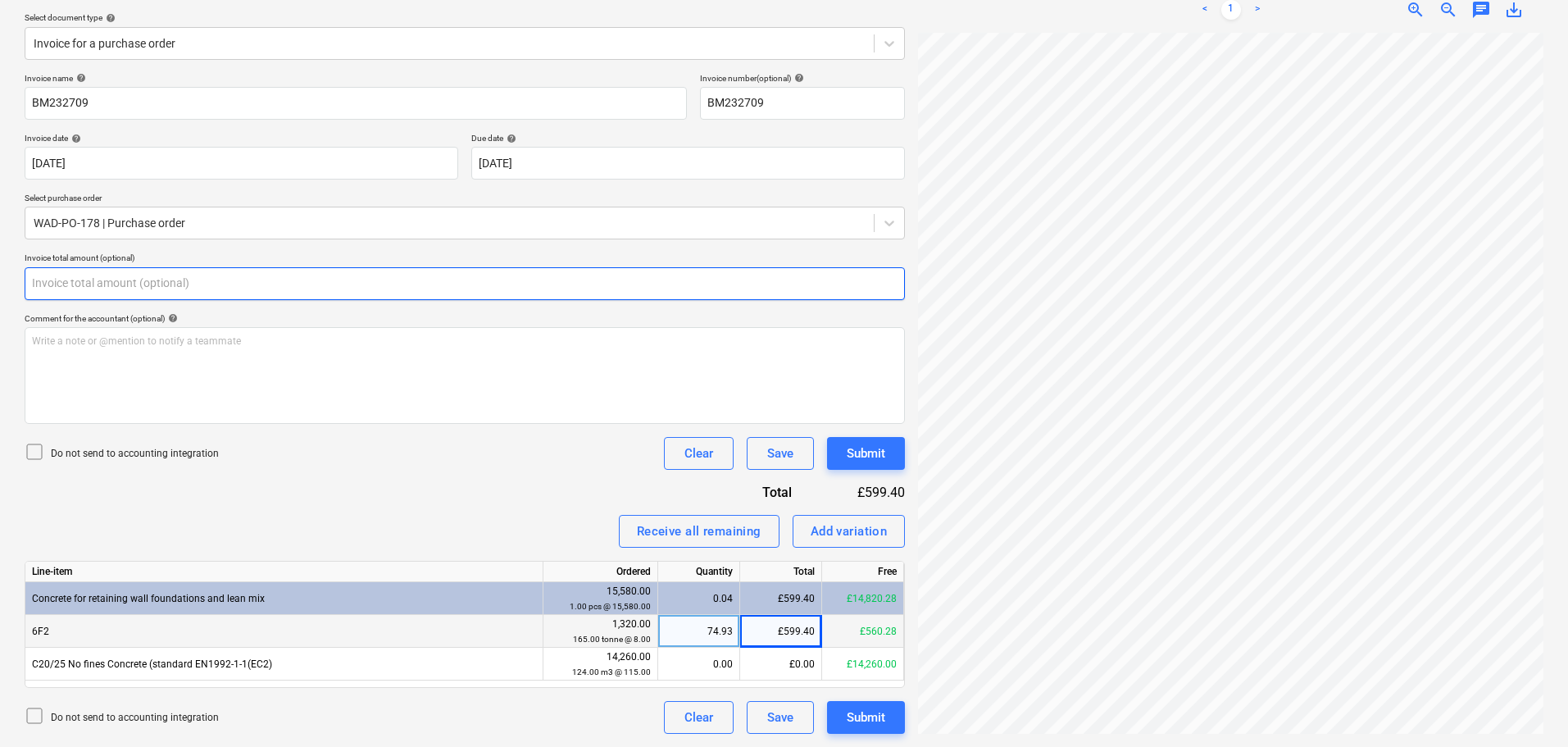
click at [164, 270] on input "text" at bounding box center [464, 283] width 881 height 33
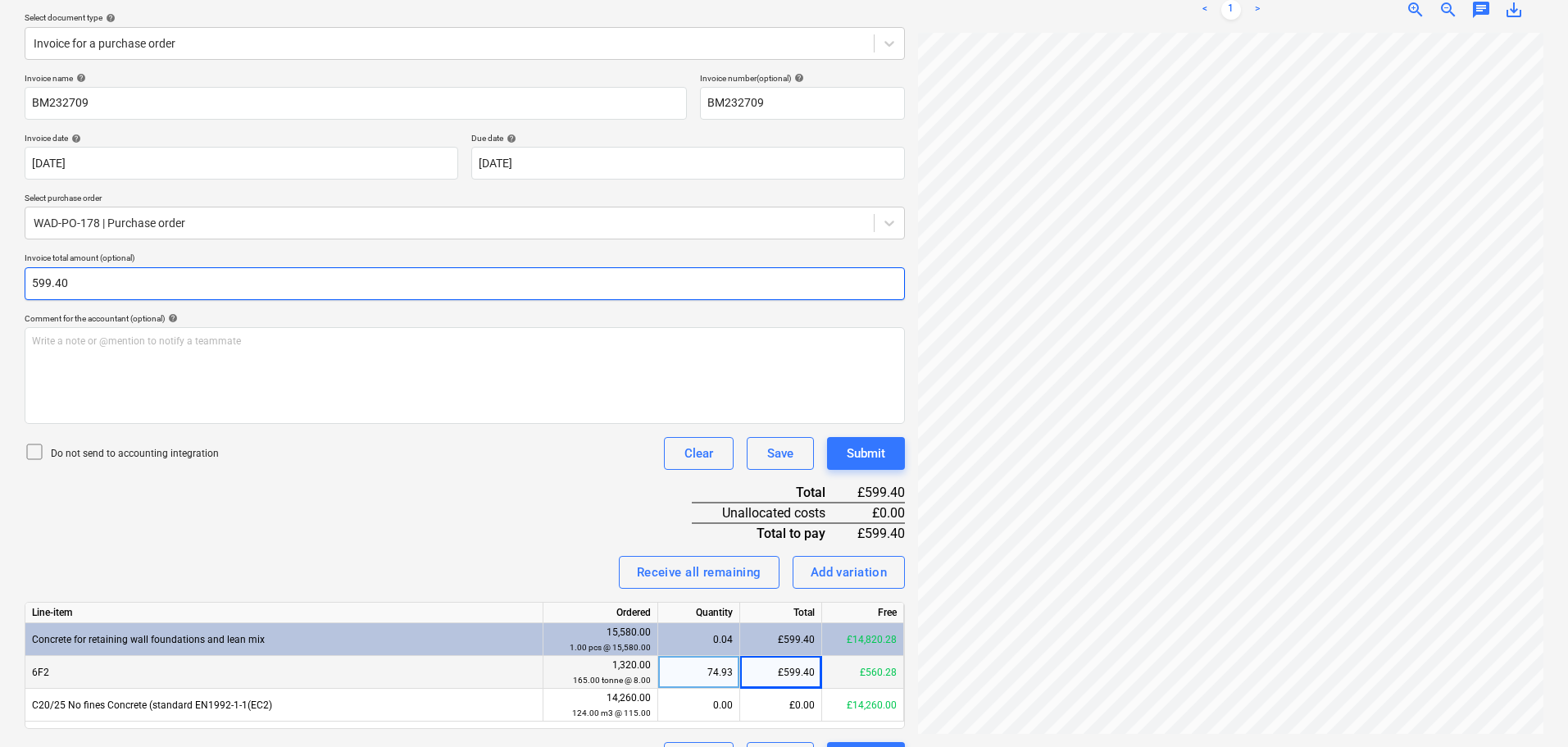
type input "599.40"
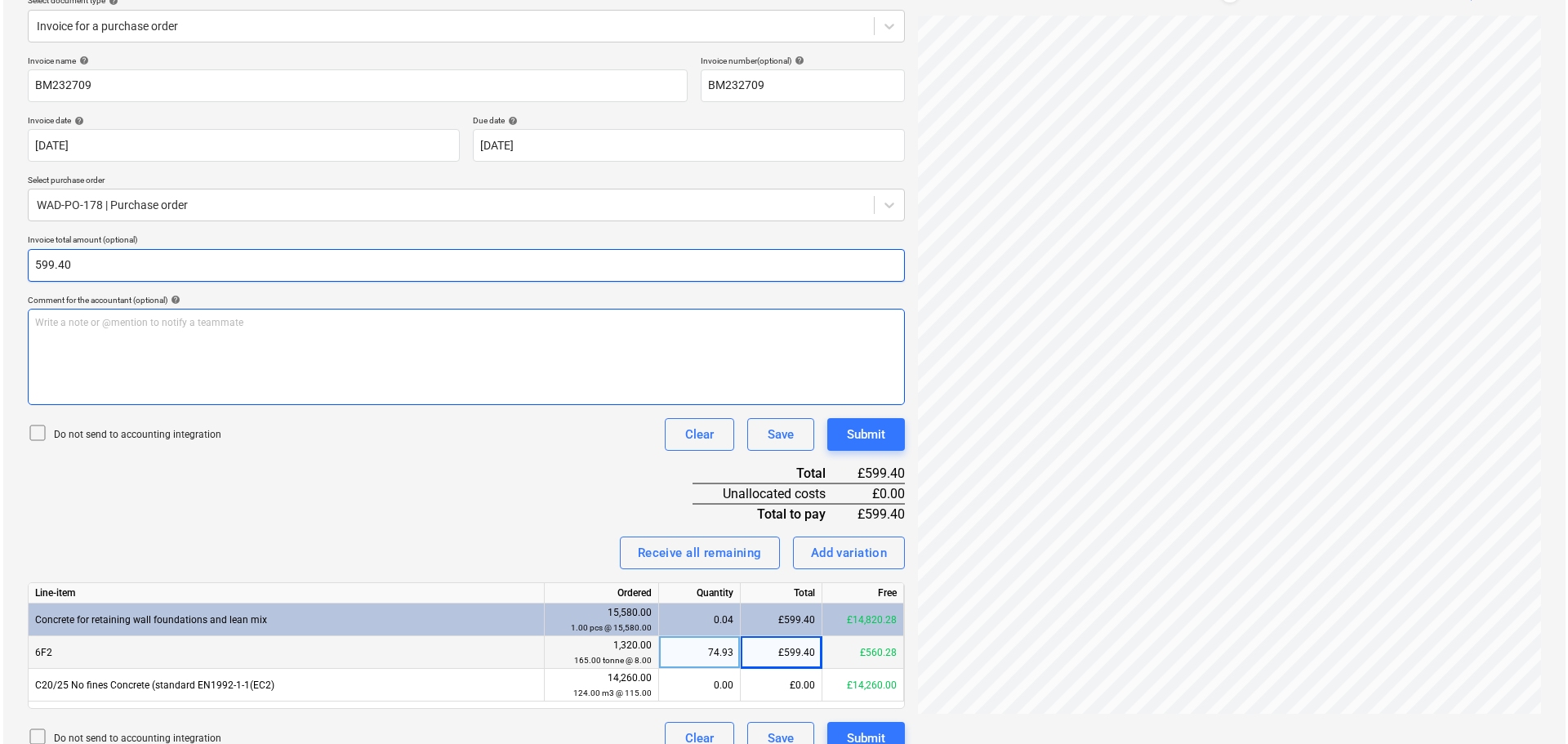
scroll to position [222, 0]
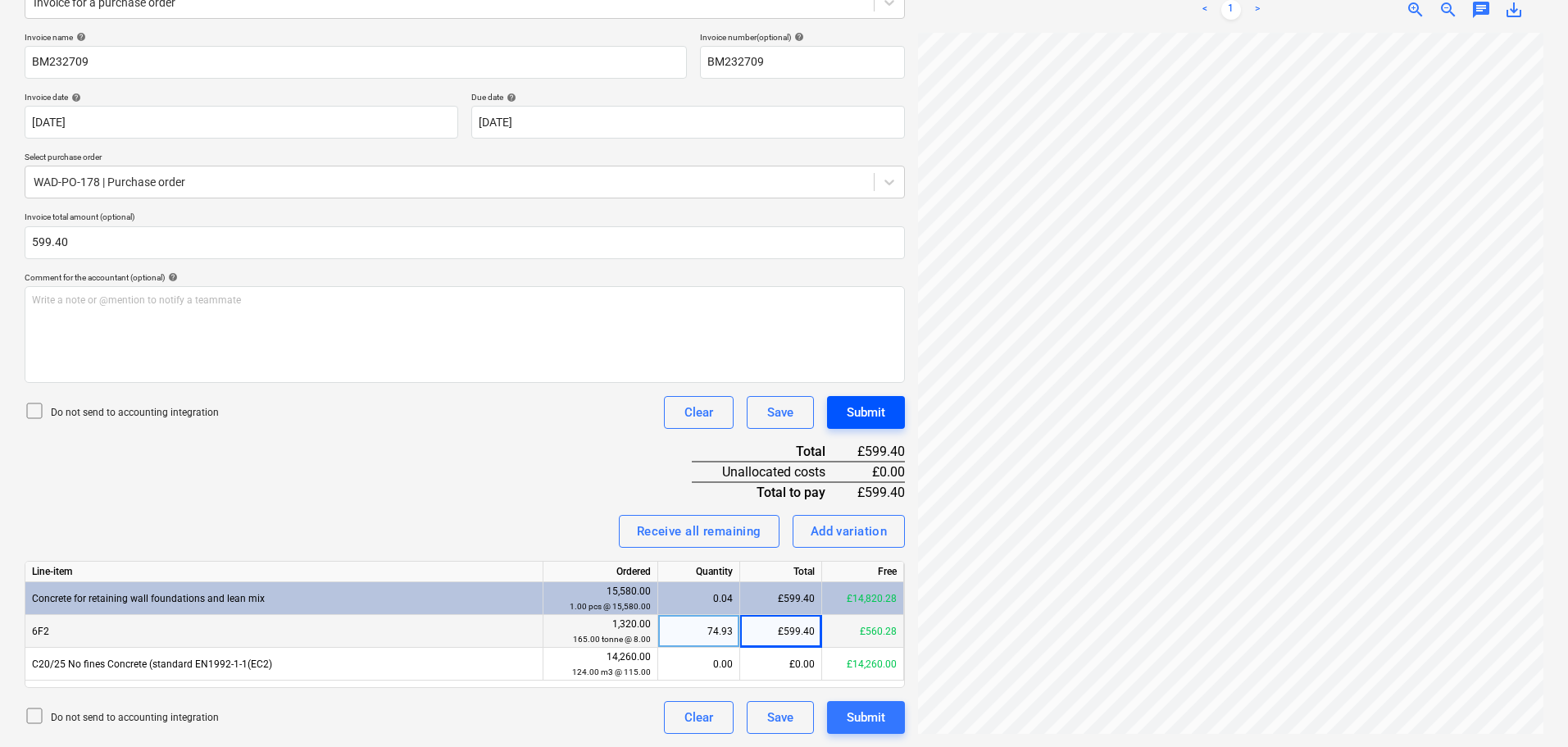
click at [873, 409] on div "Submit" at bounding box center [866, 412] width 38 height 22
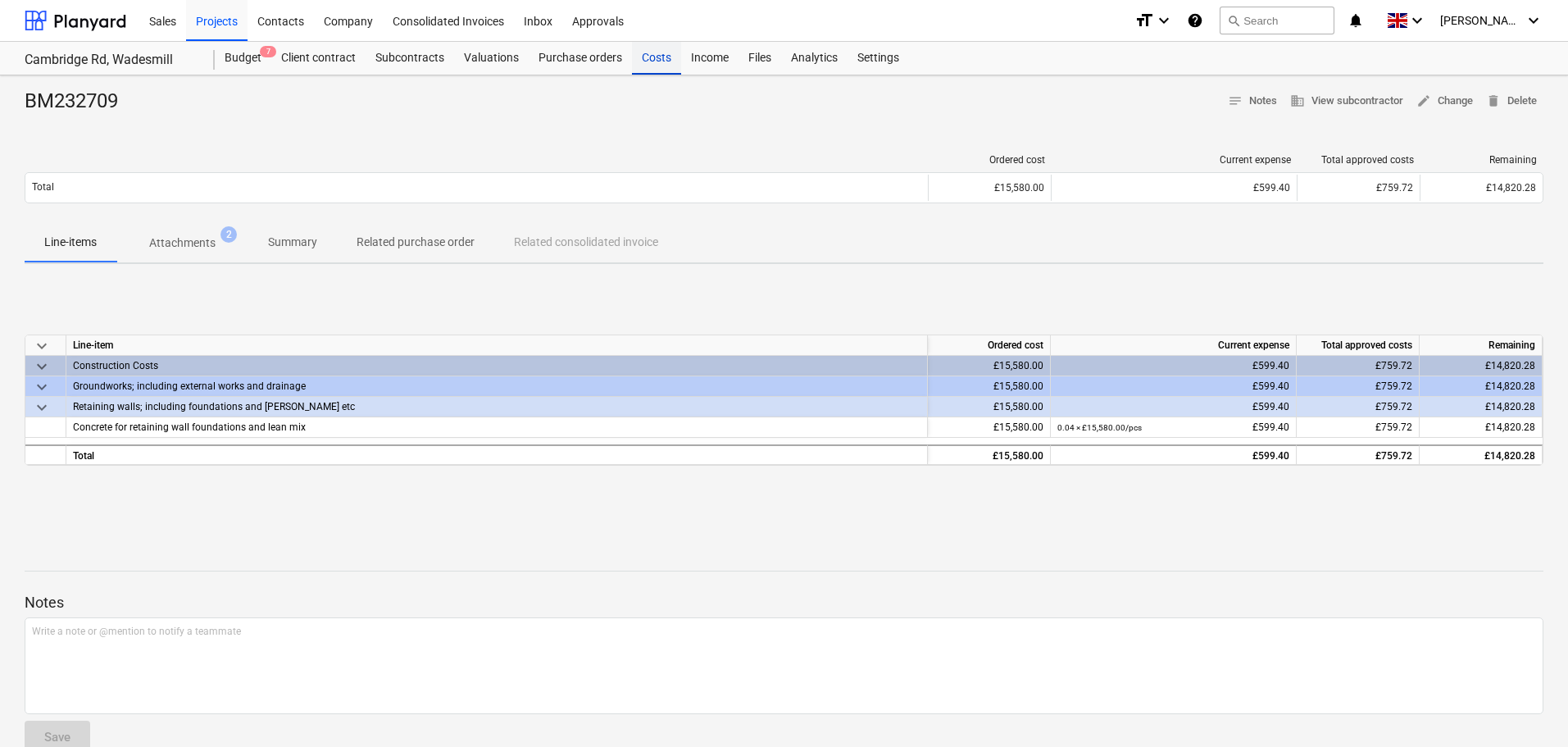
click at [654, 61] on div "Costs" at bounding box center [657, 57] width 49 height 33
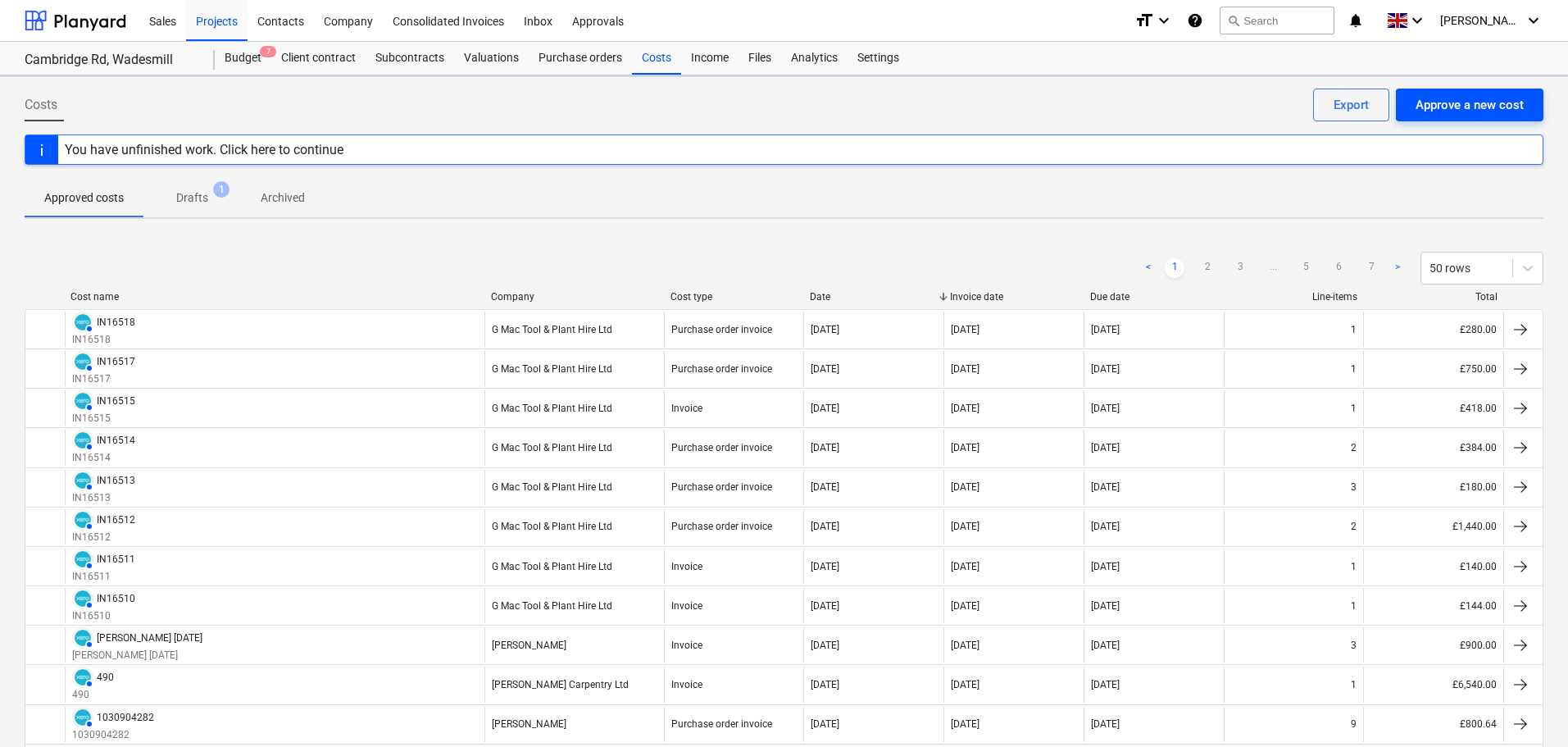
click at [1462, 109] on div "Approve a new cost" at bounding box center [1470, 106] width 108 height 22
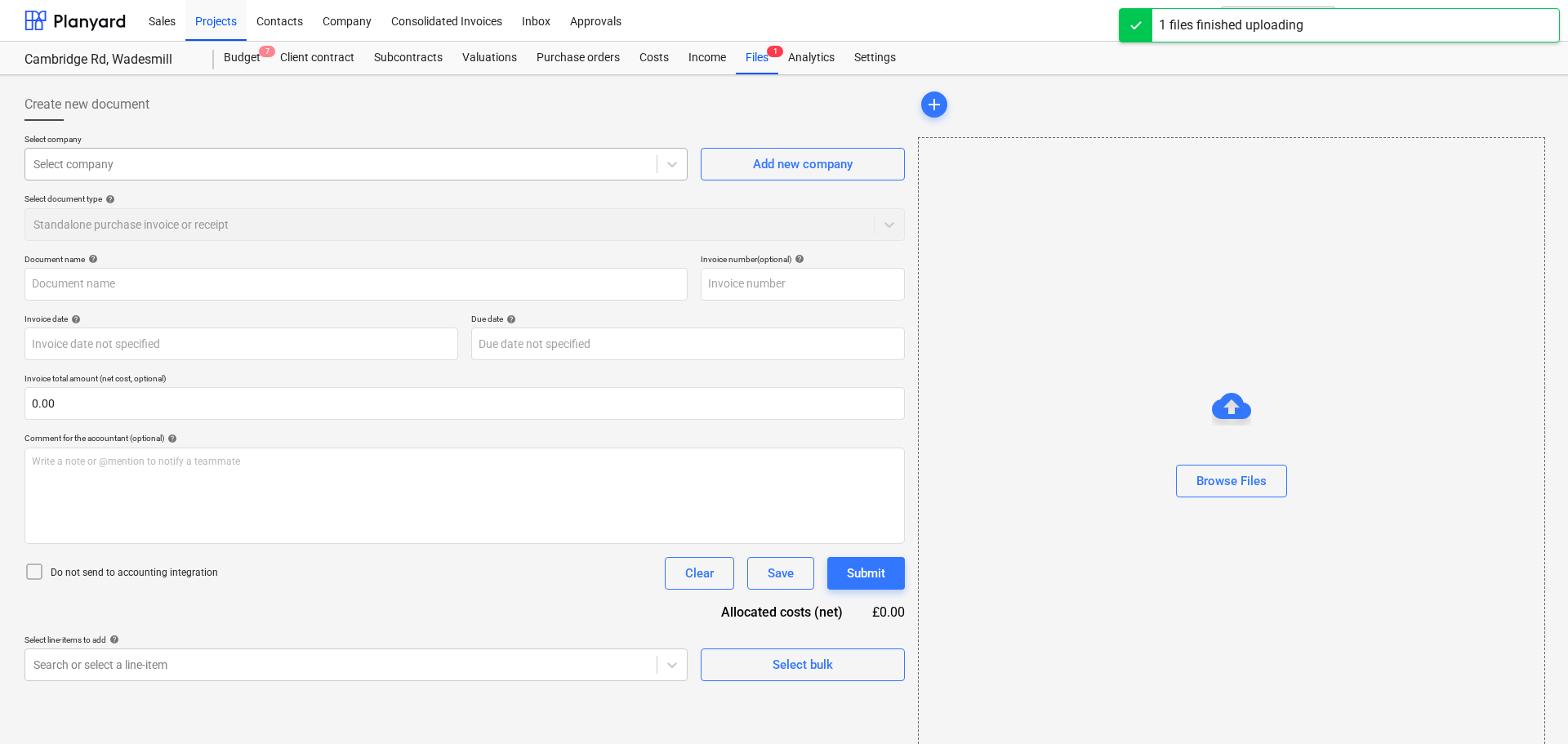
type input "I232710.pdf"
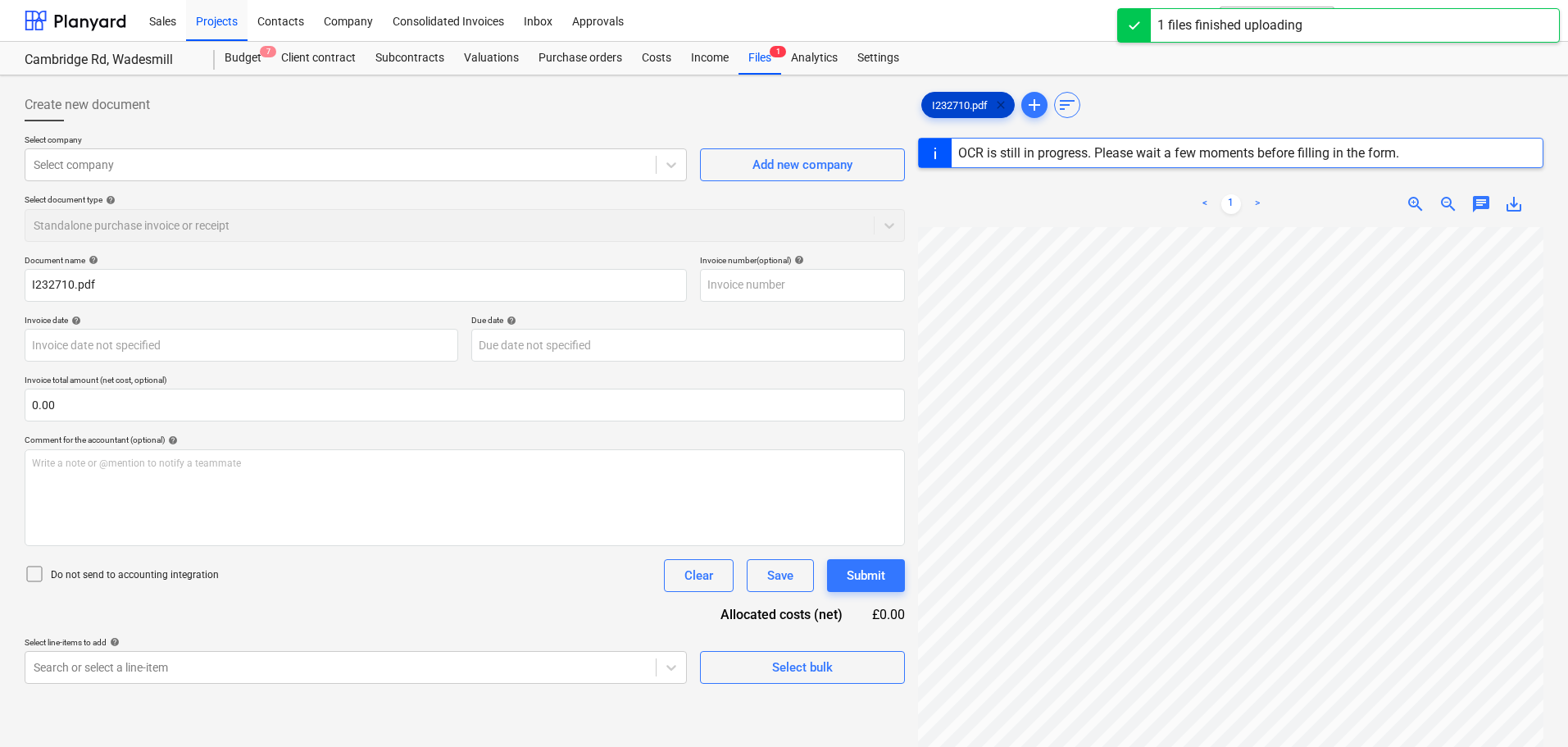
drag, startPoint x: 1037, startPoint y: 112, endPoint x: 1006, endPoint y: 110, distance: 31.1
click at [1037, 112] on span "add" at bounding box center [1034, 105] width 20 height 20
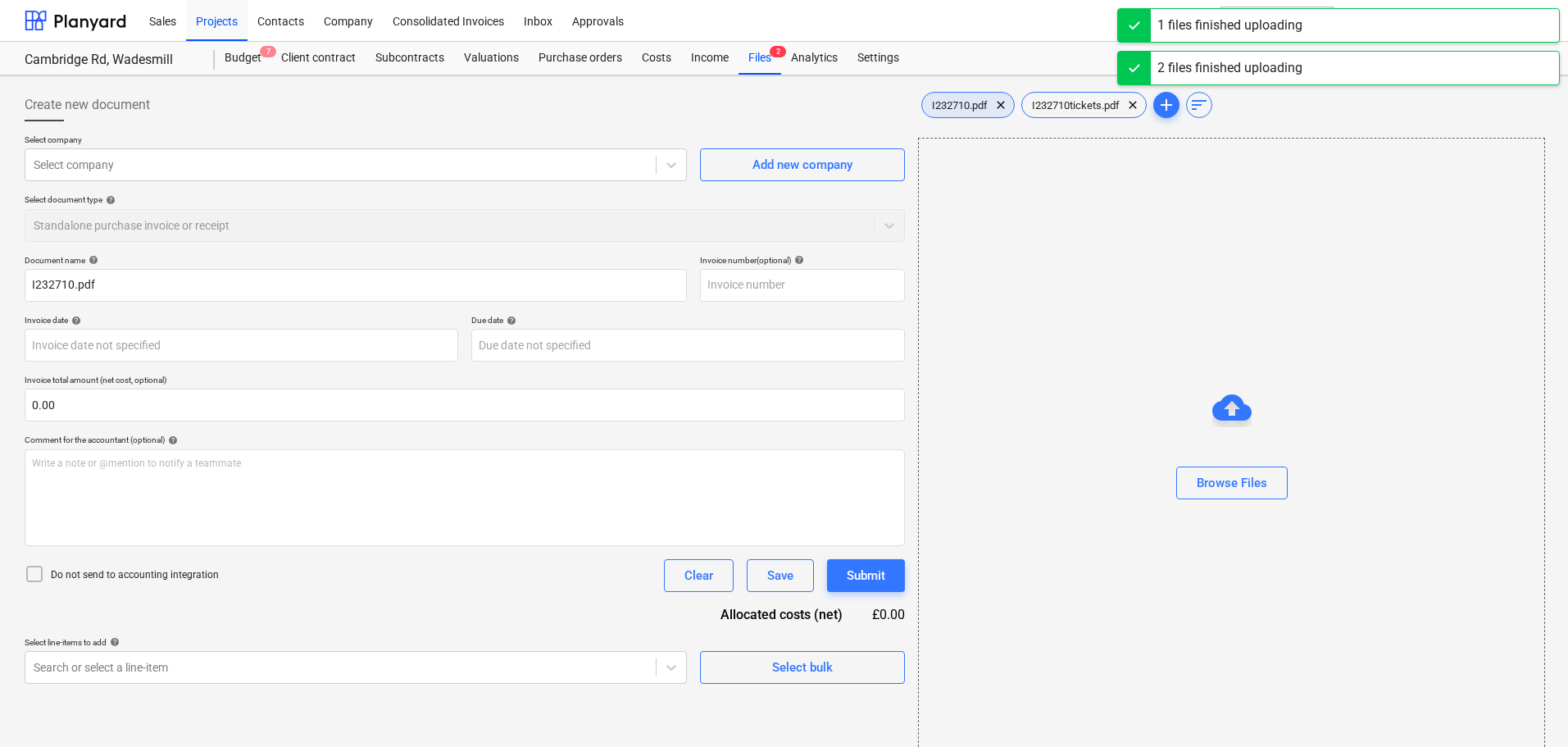
click at [964, 106] on span "I232710.pdf" at bounding box center [960, 106] width 75 height 12
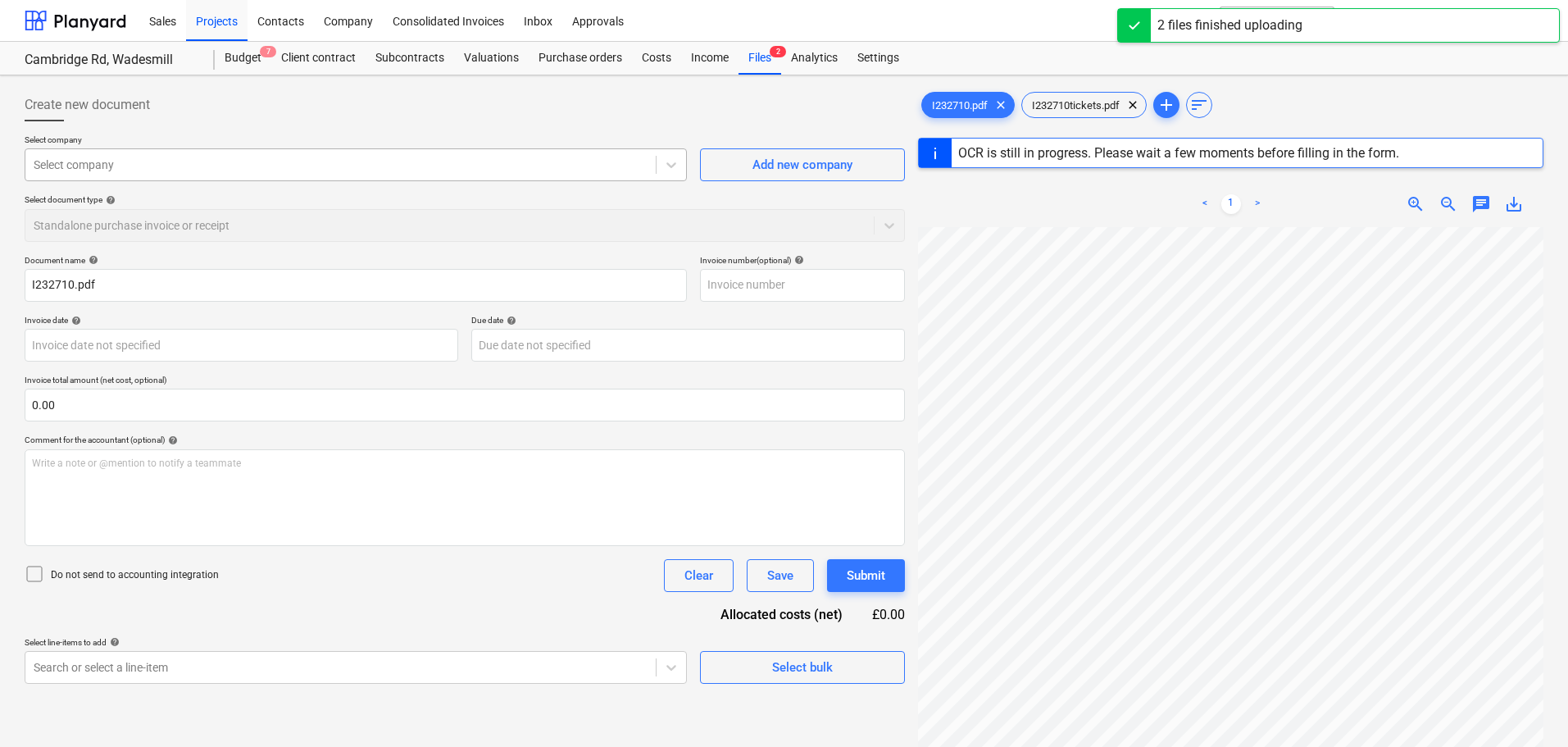
click at [232, 162] on div at bounding box center [340, 165] width 614 height 17
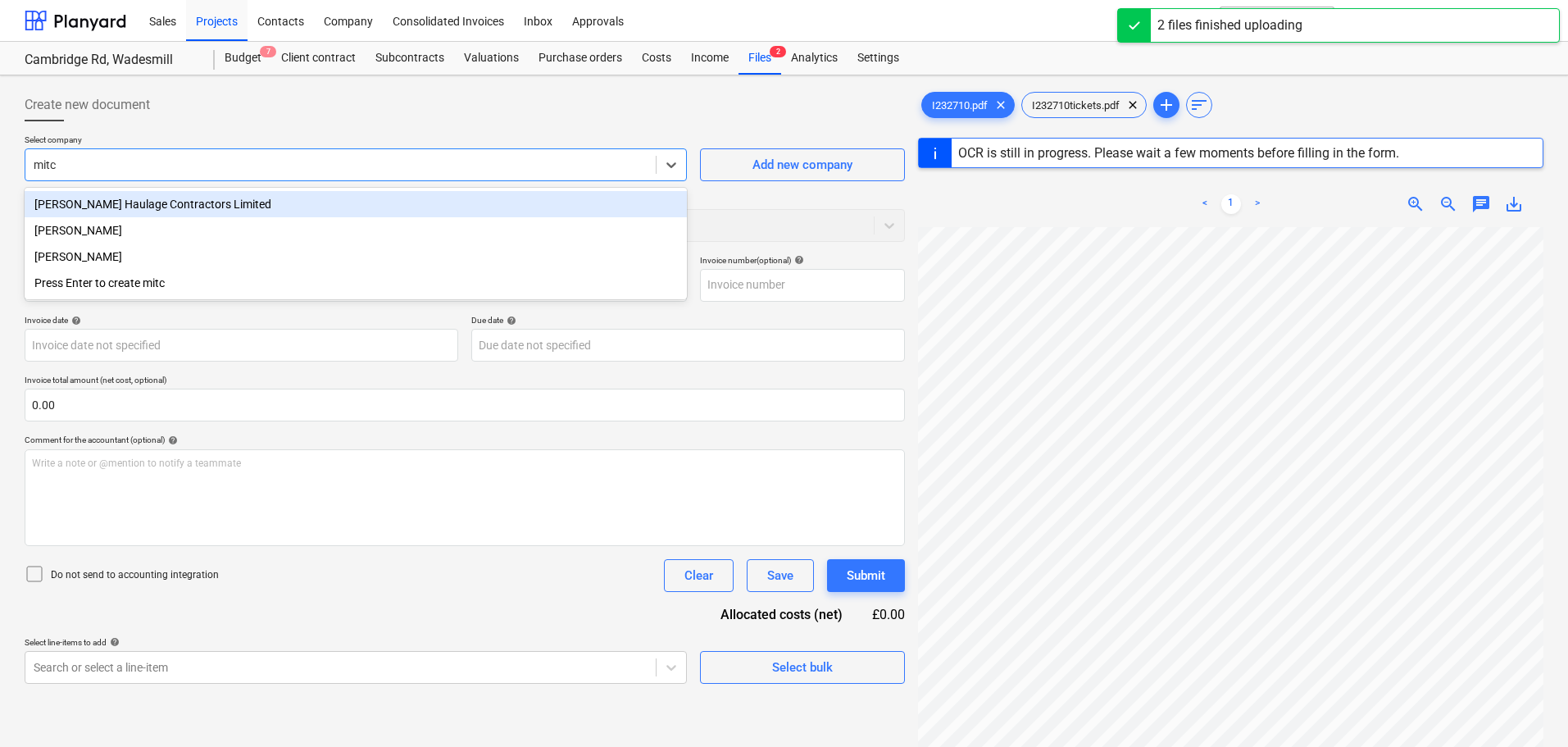
type input "mitch"
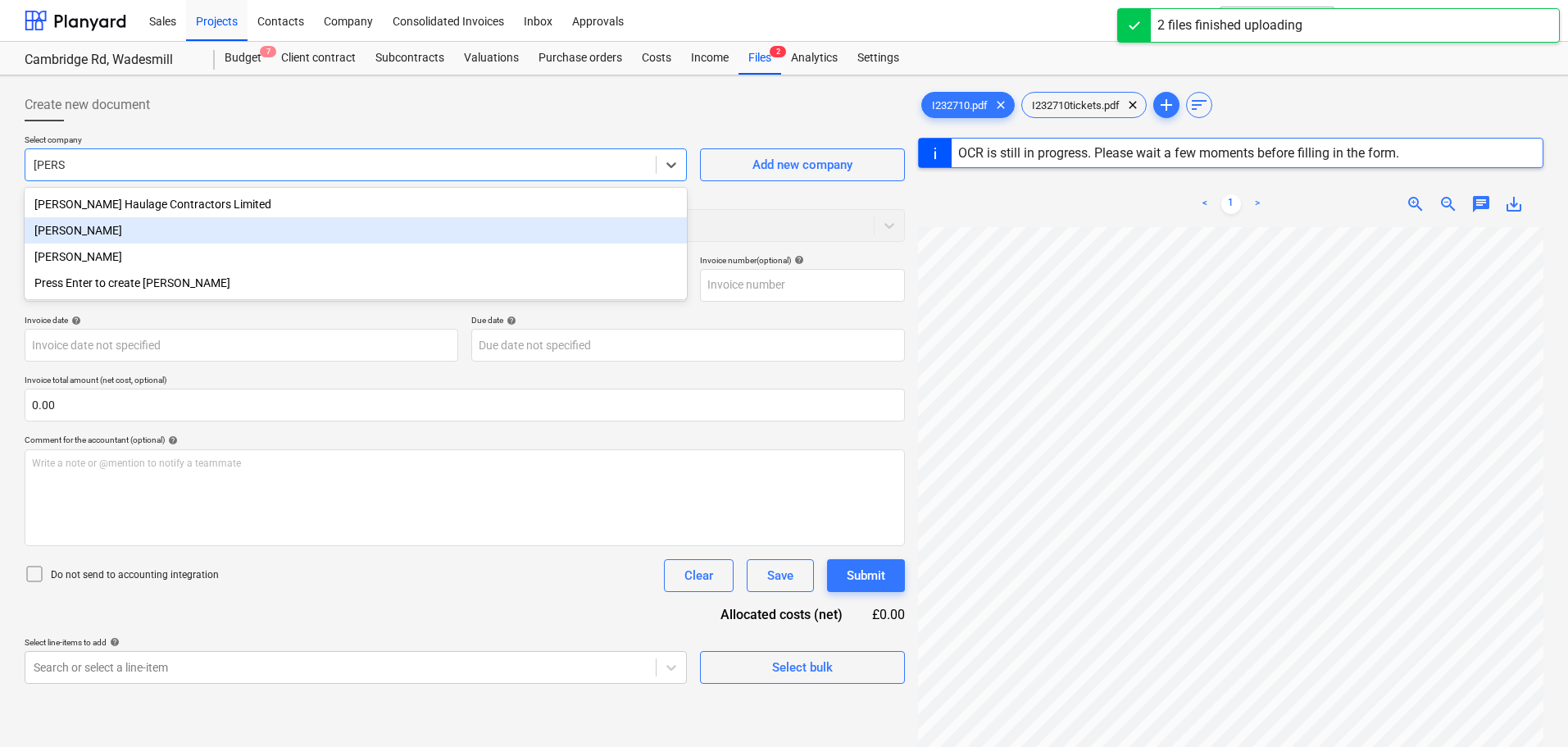
click at [163, 235] on div "[PERSON_NAME]" at bounding box center [356, 230] width 663 height 27
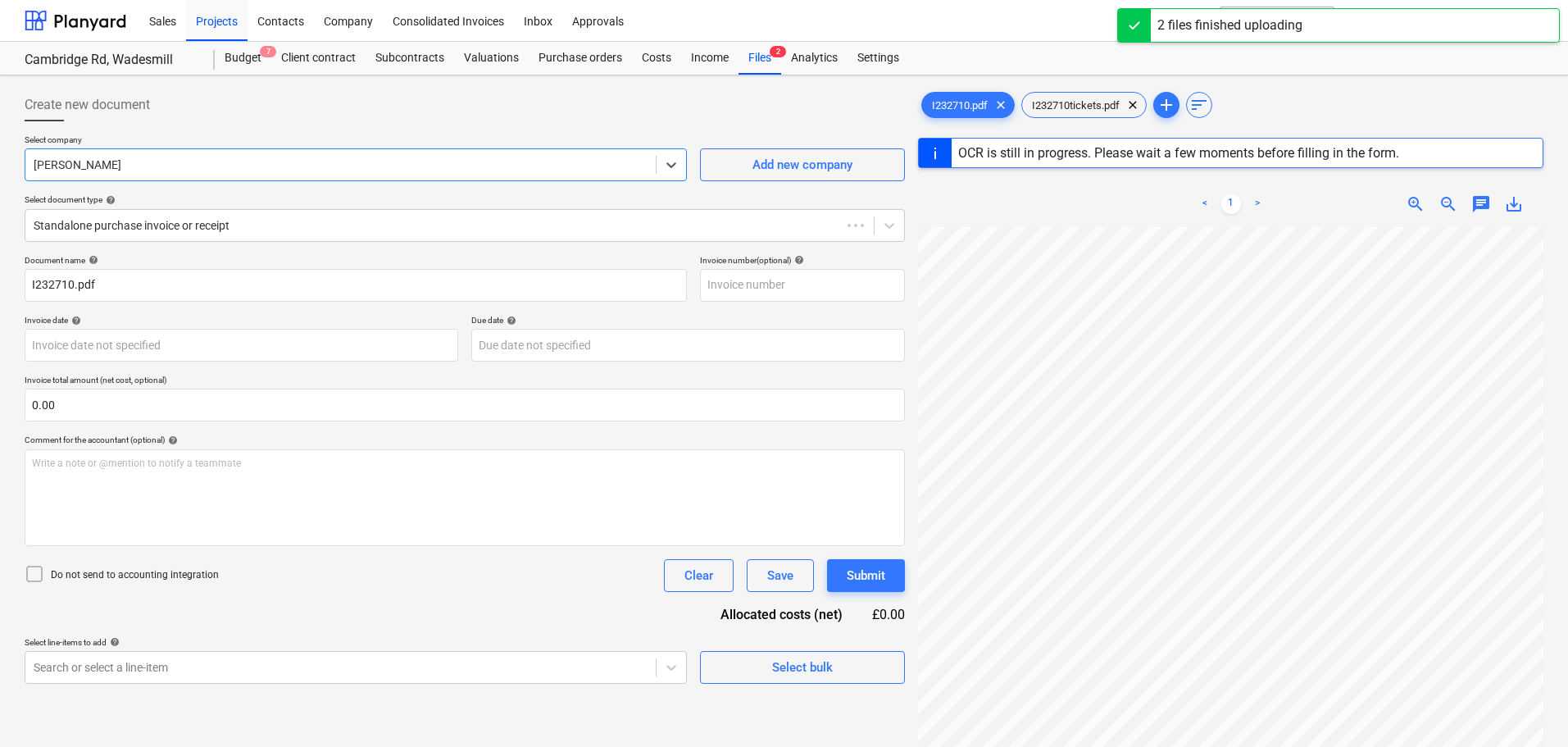
type input "BM232710"
type input "[DATE]"
type input "09 Nov 2025"
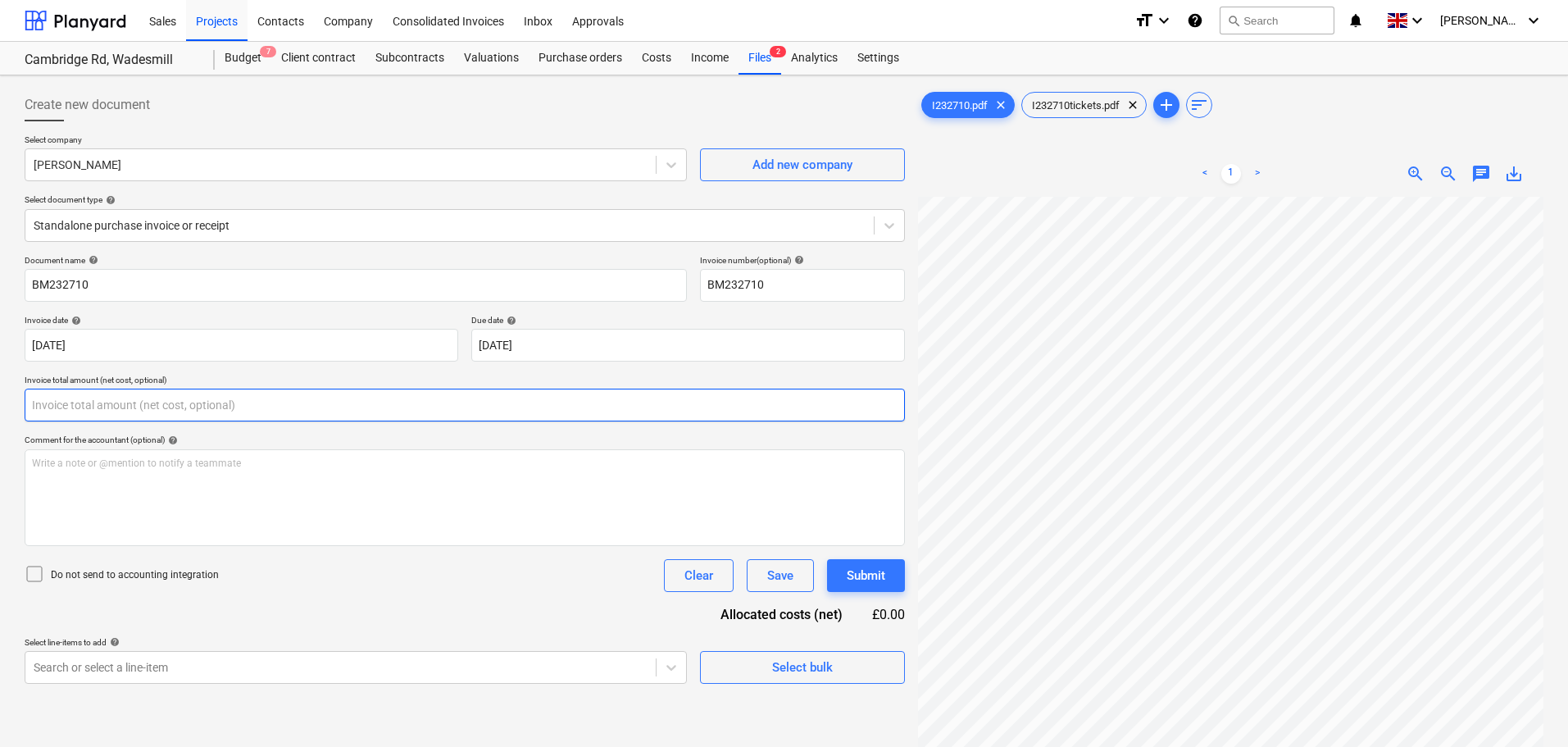
drag, startPoint x: 201, startPoint y: 409, endPoint x: 128, endPoint y: 400, distance: 73.6
click at [192, 409] on input "text" at bounding box center [464, 405] width 881 height 33
type input "0.00"
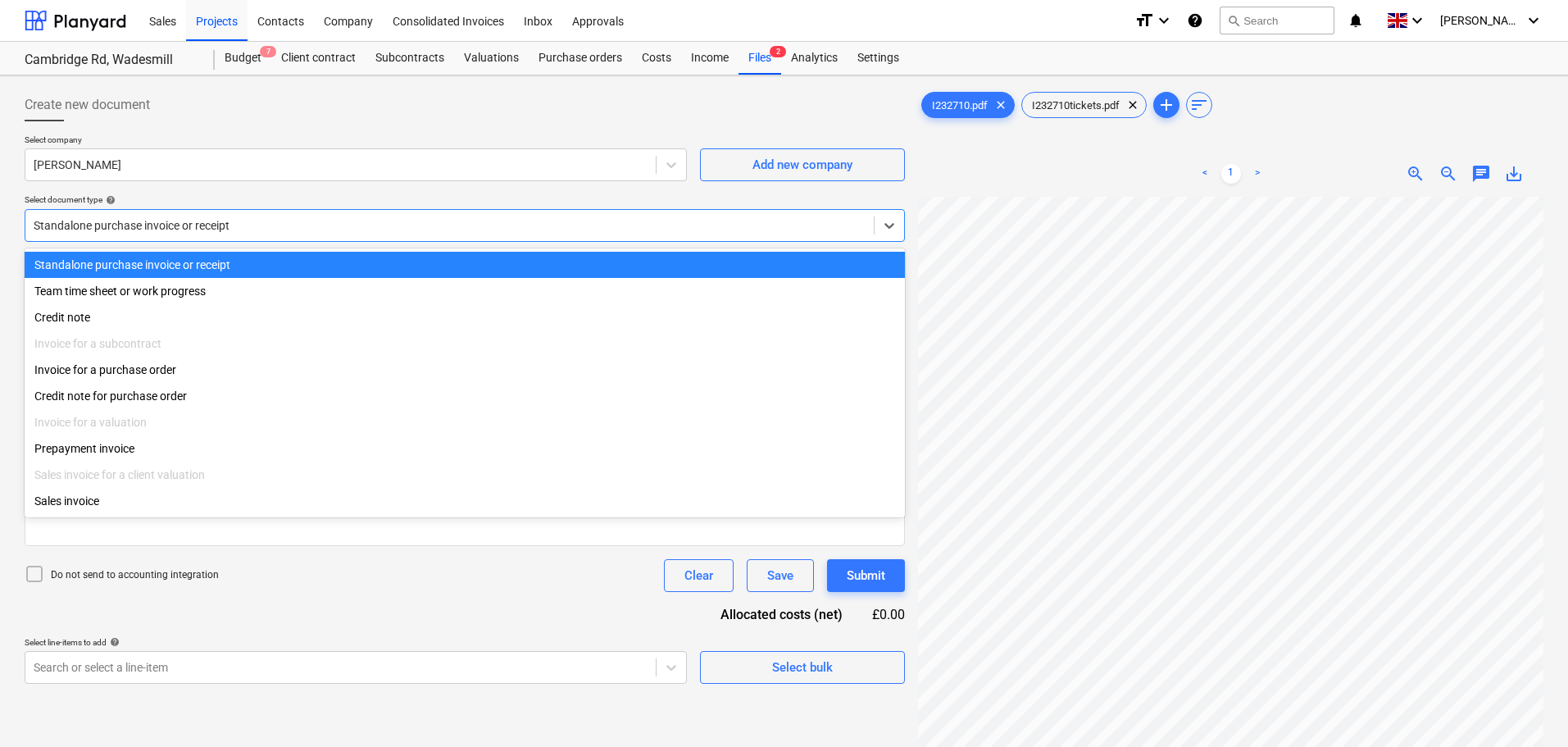
click at [174, 231] on div at bounding box center [450, 225] width 832 height 17
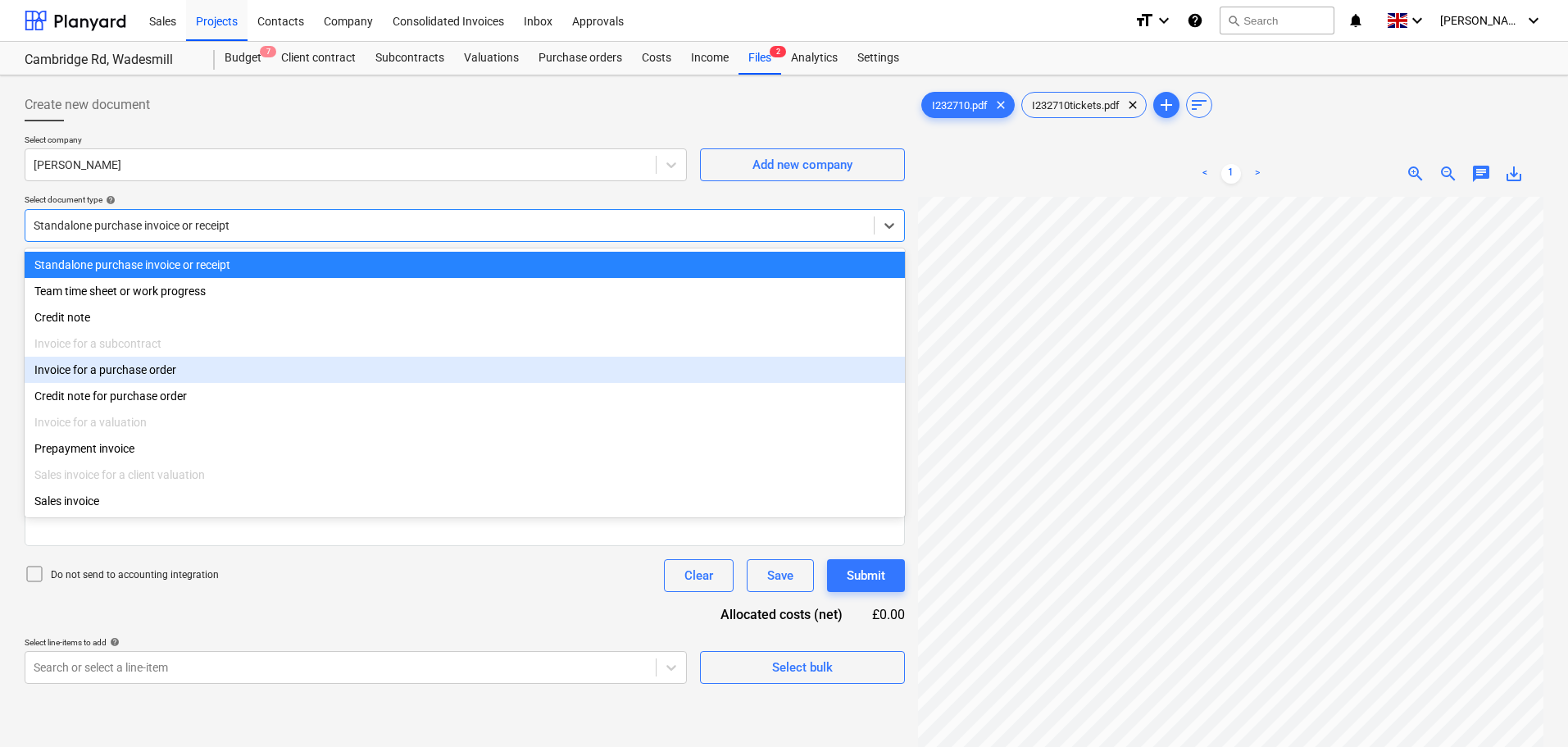
click at [141, 369] on div "Invoice for a purchase order" at bounding box center [464, 370] width 881 height 27
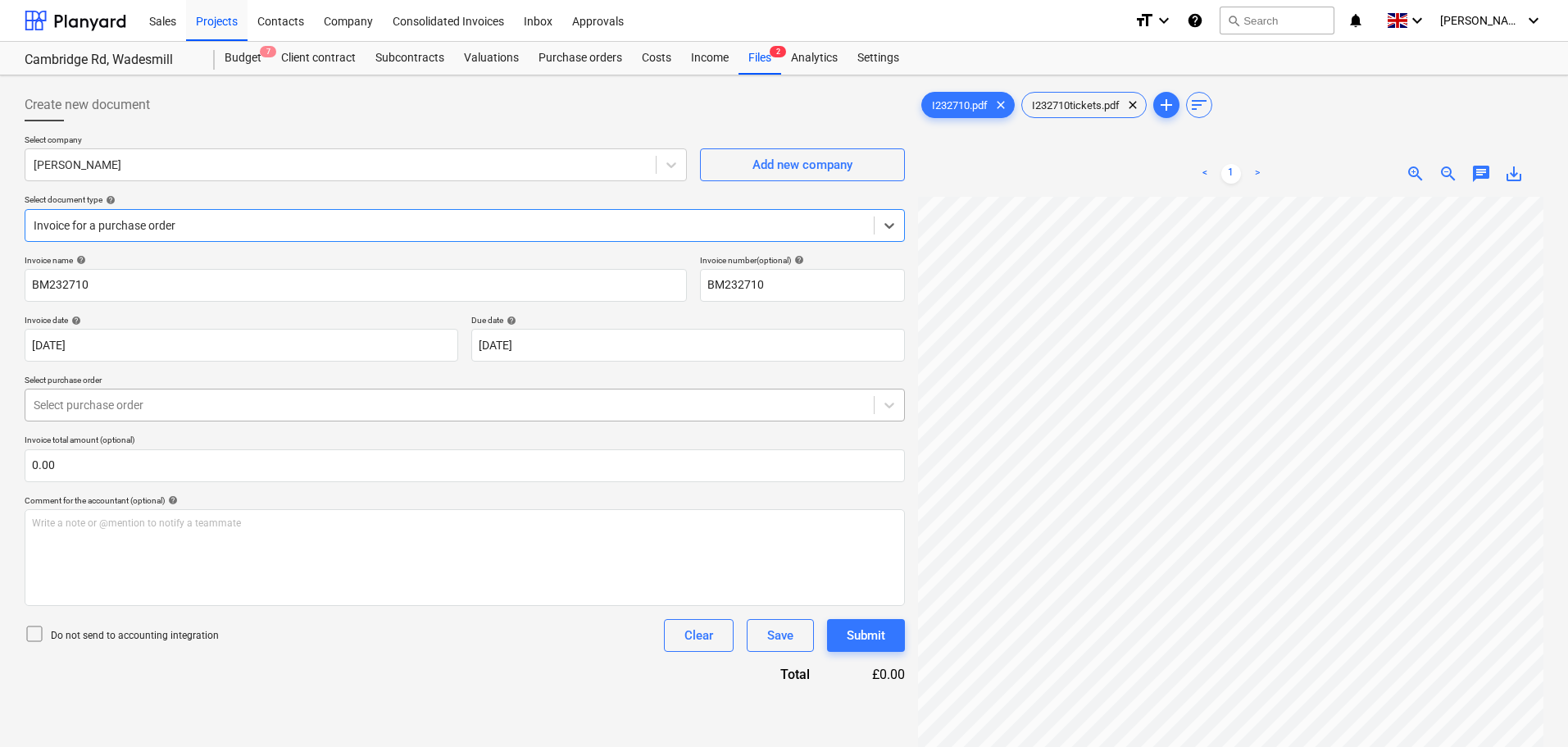
click at [109, 406] on div at bounding box center [450, 405] width 832 height 17
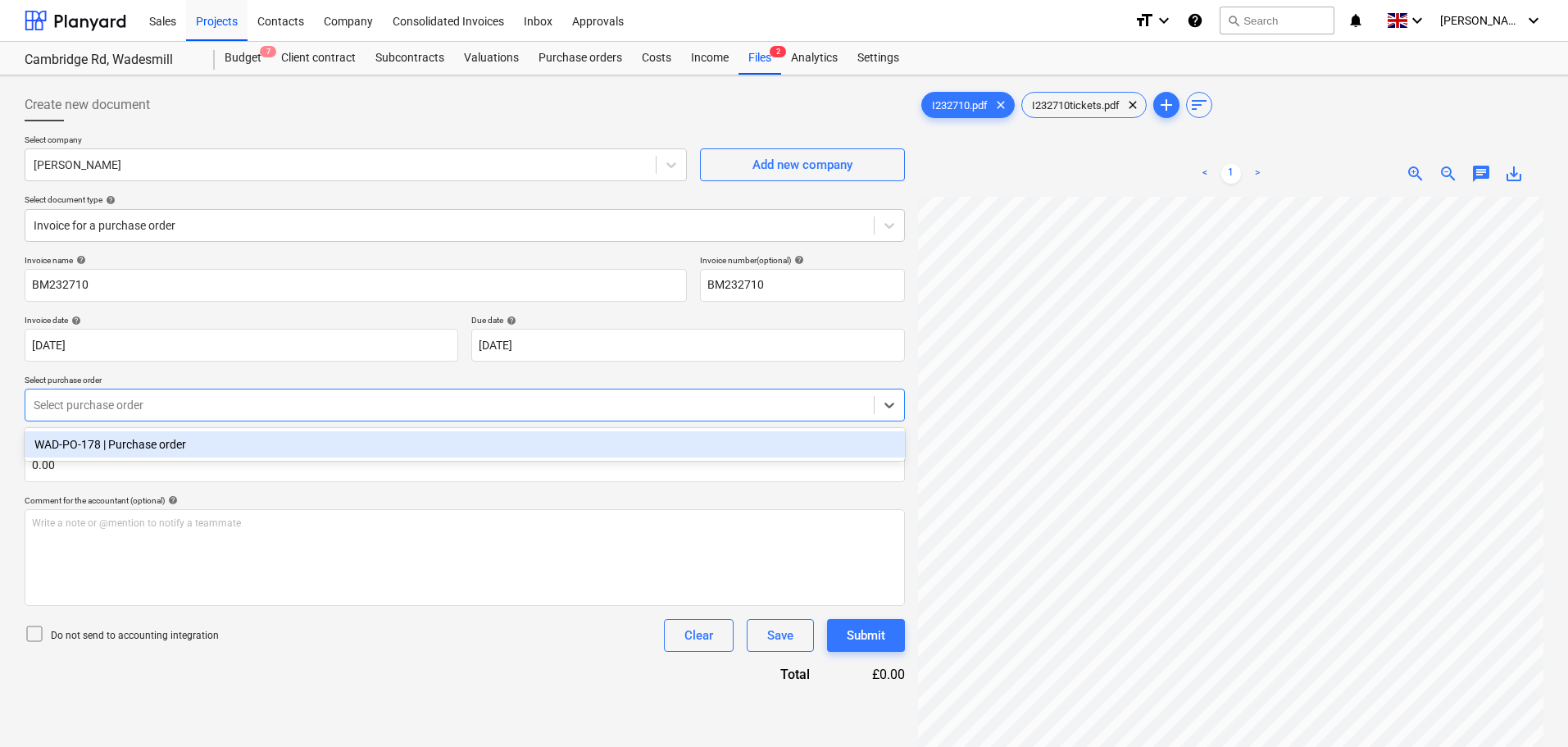
click at [106, 445] on div "WAD-PO-178 | Purchase order" at bounding box center [464, 444] width 881 height 27
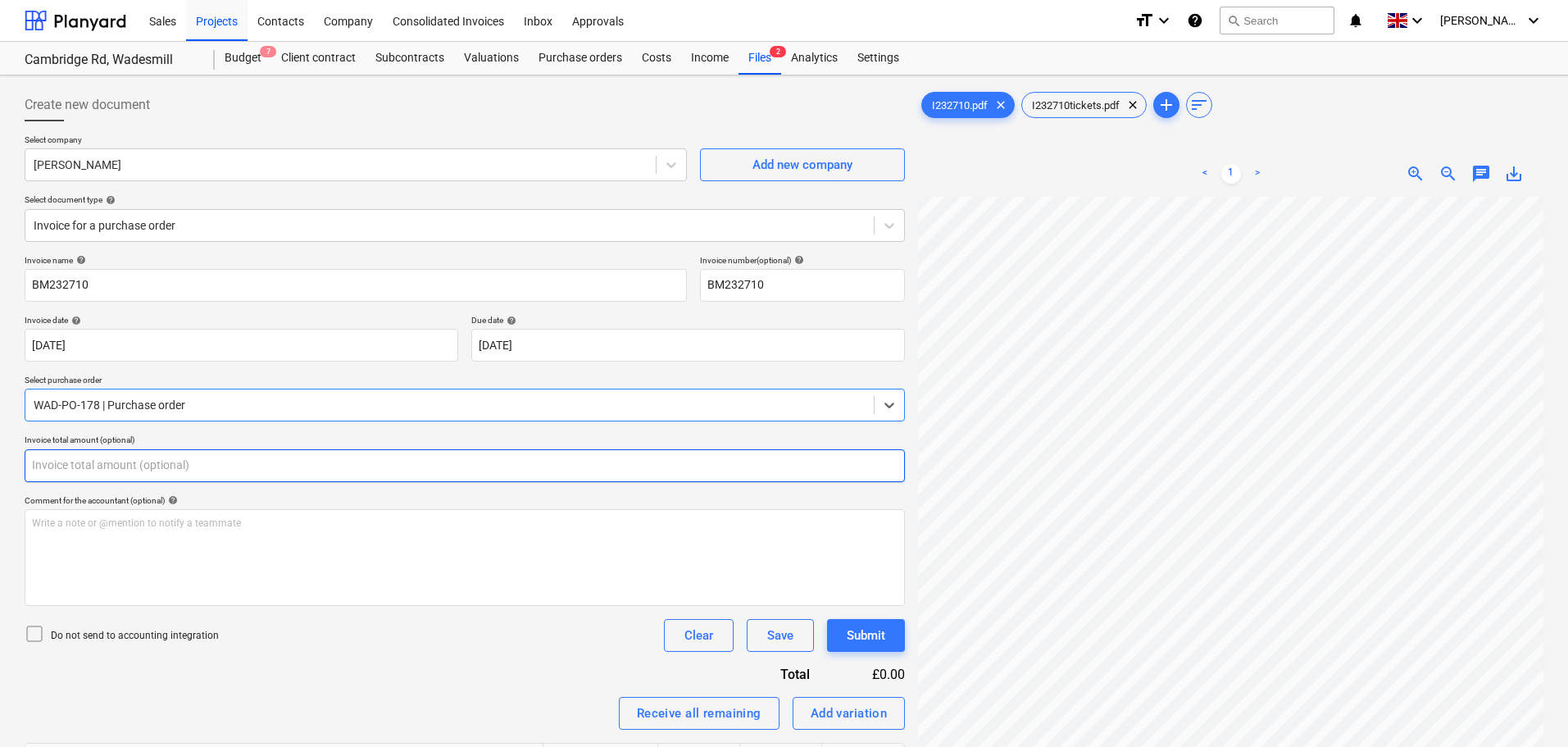
click at [66, 464] on input "text" at bounding box center [464, 466] width 881 height 33
type input "2"
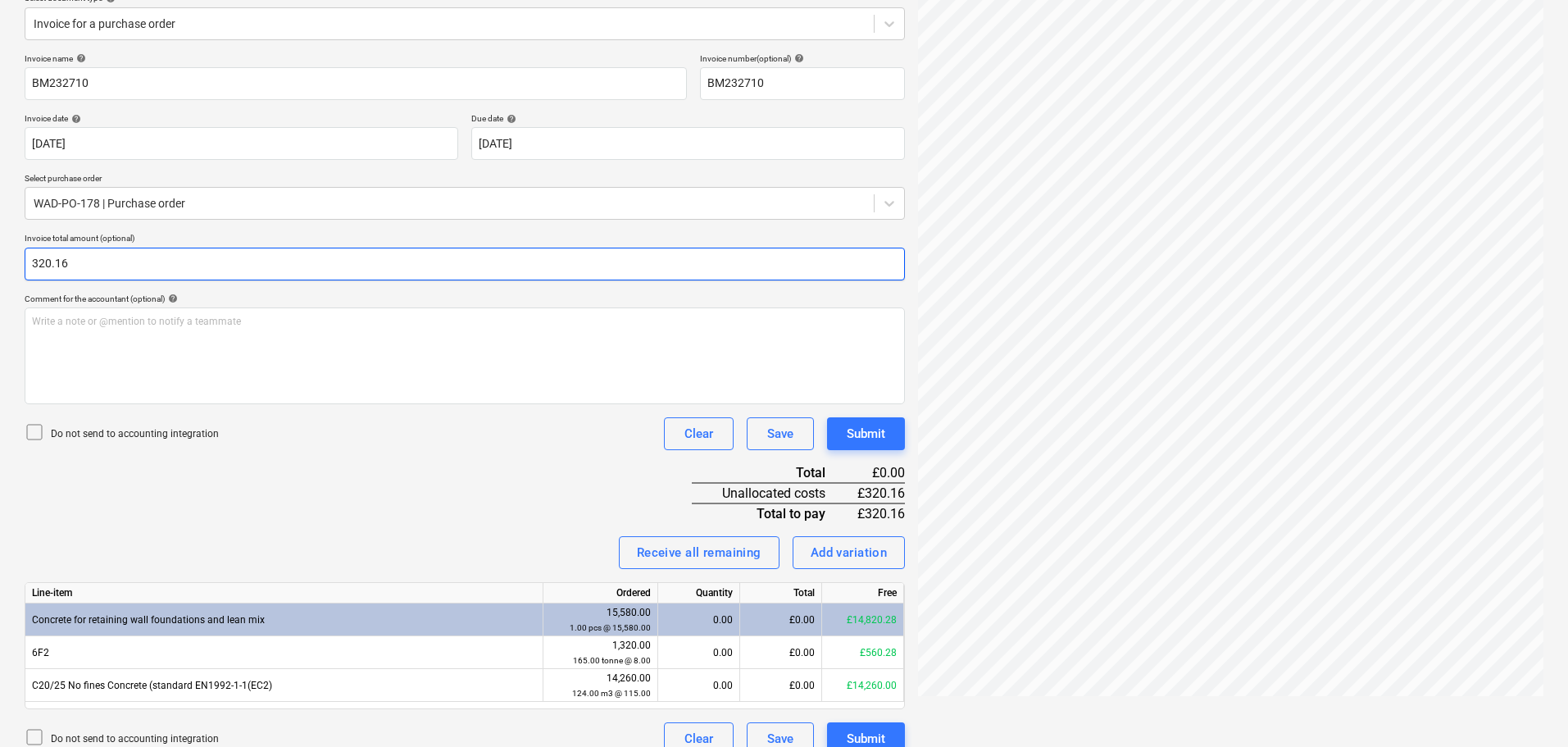
scroll to position [223, 0]
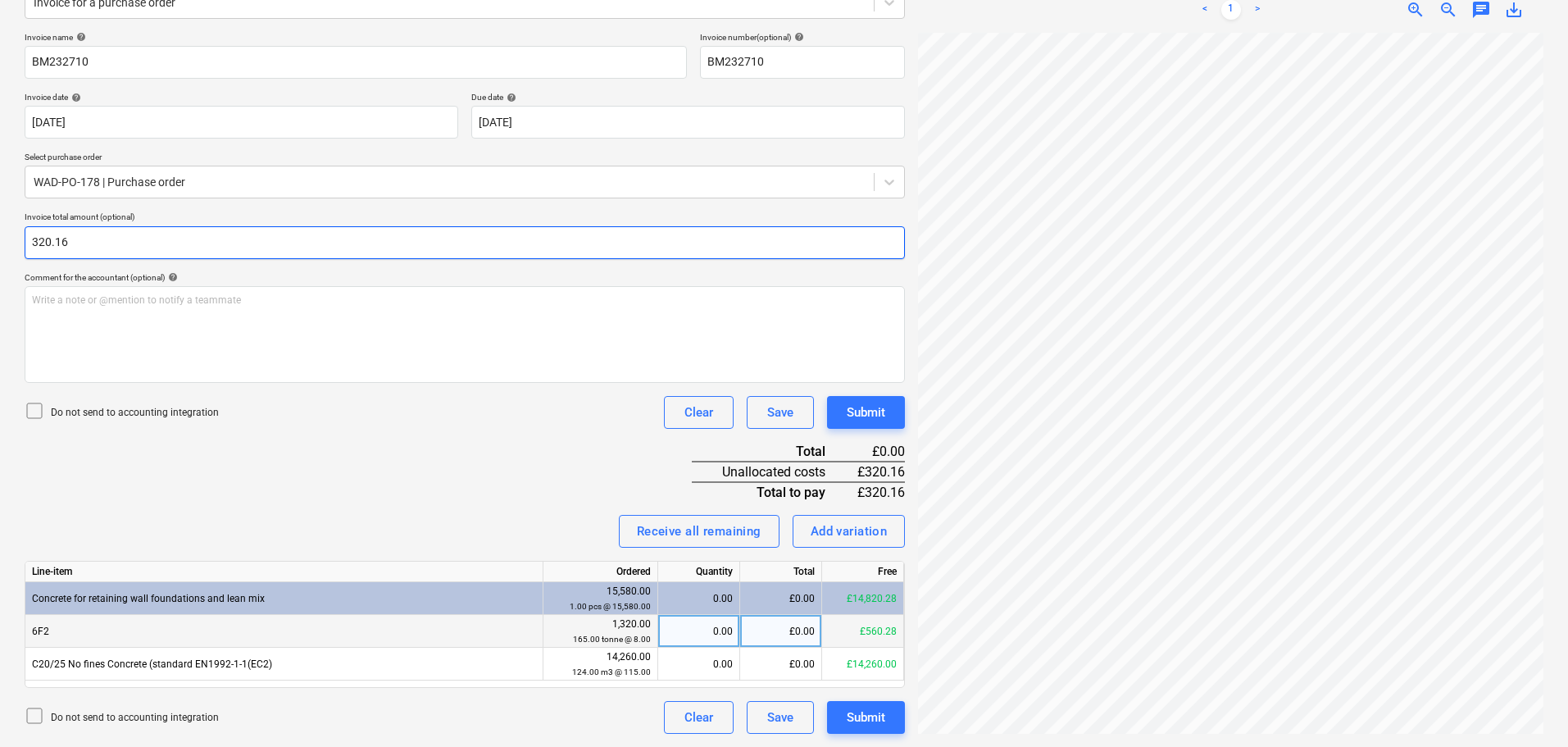
type input "320.16"
click at [779, 635] on div "£0.00" at bounding box center [781, 631] width 82 height 33
type input "320.16"
click at [404, 461] on div "Invoice name help BM232710 Invoice number (optional) help BM232710 Invoice date…" at bounding box center [464, 383] width 881 height 703
click at [859, 411] on div "Submit" at bounding box center [866, 412] width 38 height 22
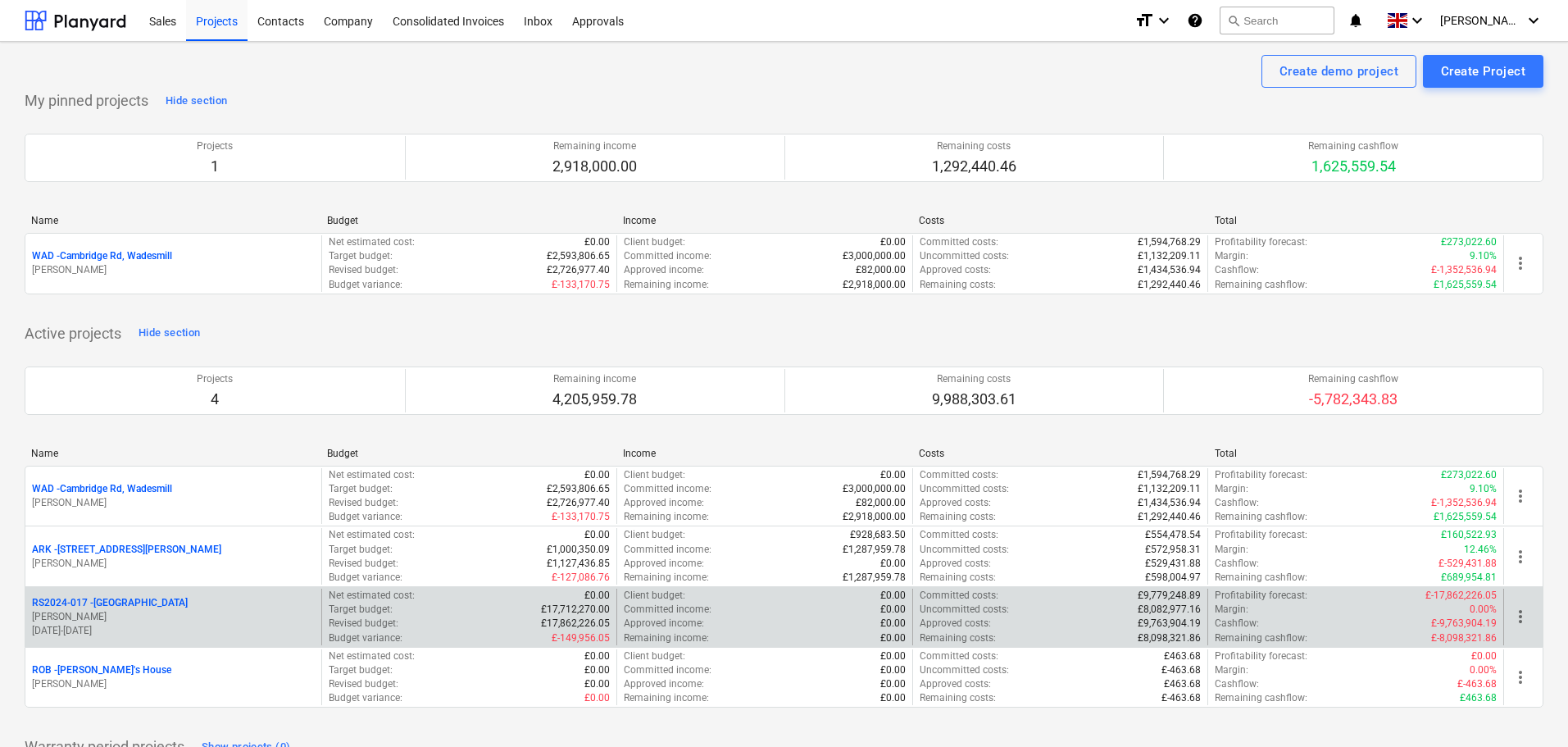
click at [128, 596] on p "RS2024-017 - [GEOGRAPHIC_DATA]" at bounding box center [109, 603] width 156 height 14
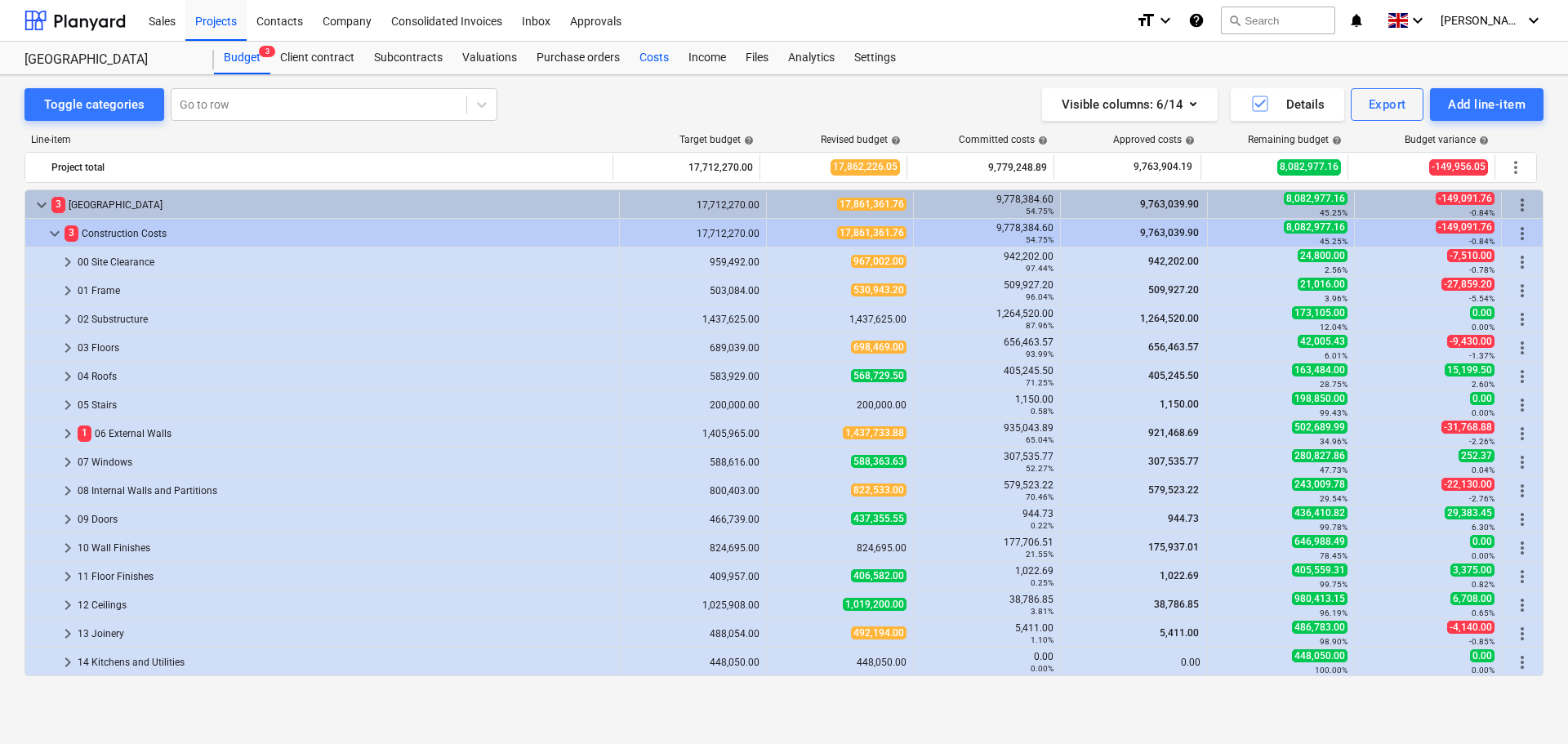
click at [652, 51] on div "Costs" at bounding box center [654, 57] width 49 height 32
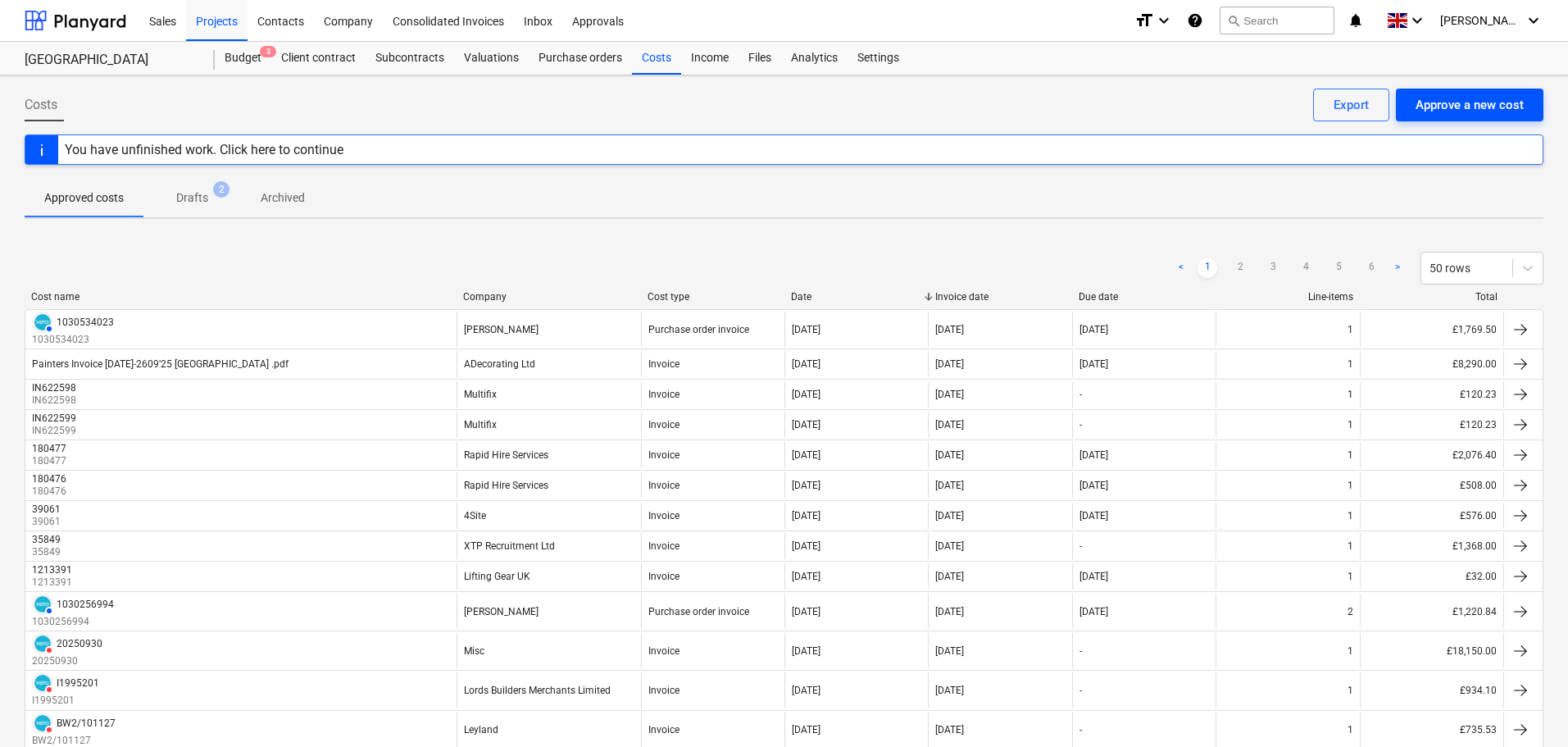
click at [1478, 109] on div "Approve a new cost" at bounding box center [1470, 106] width 108 height 22
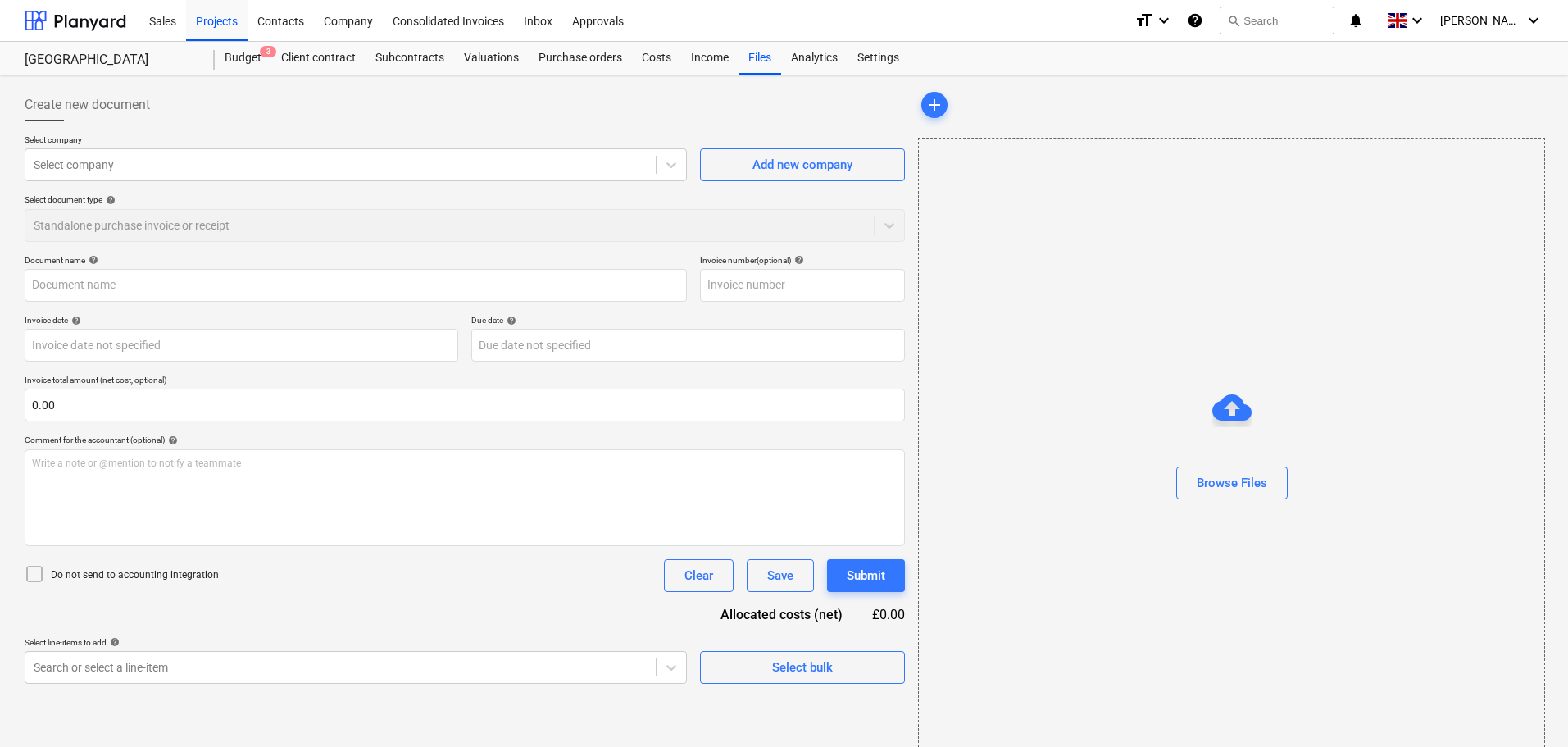
type input "Invoice_4123532_20251010_084604.pdf"
click at [36, 575] on icon at bounding box center [35, 574] width 20 height 20
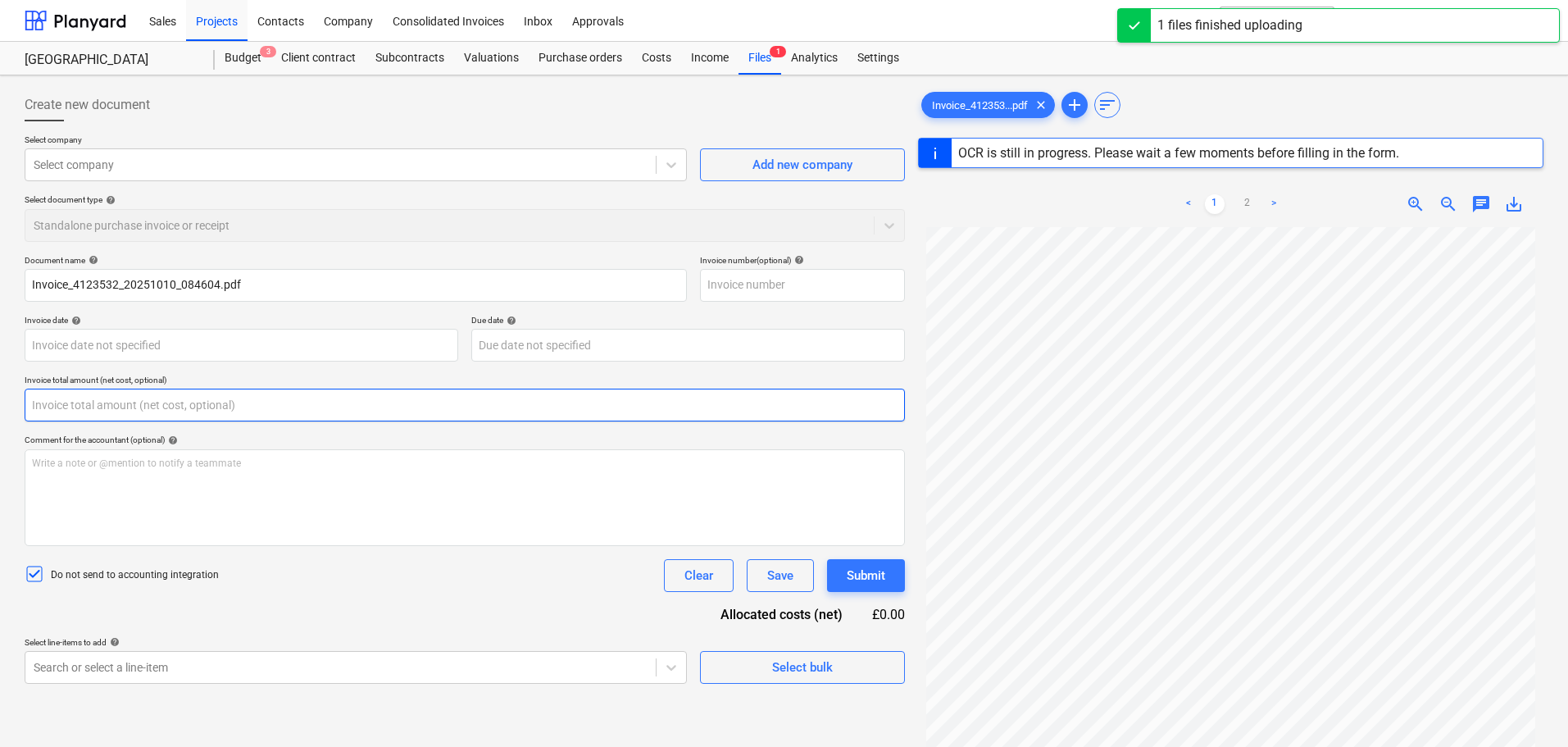
click at [107, 410] on input "text" at bounding box center [464, 405] width 881 height 33
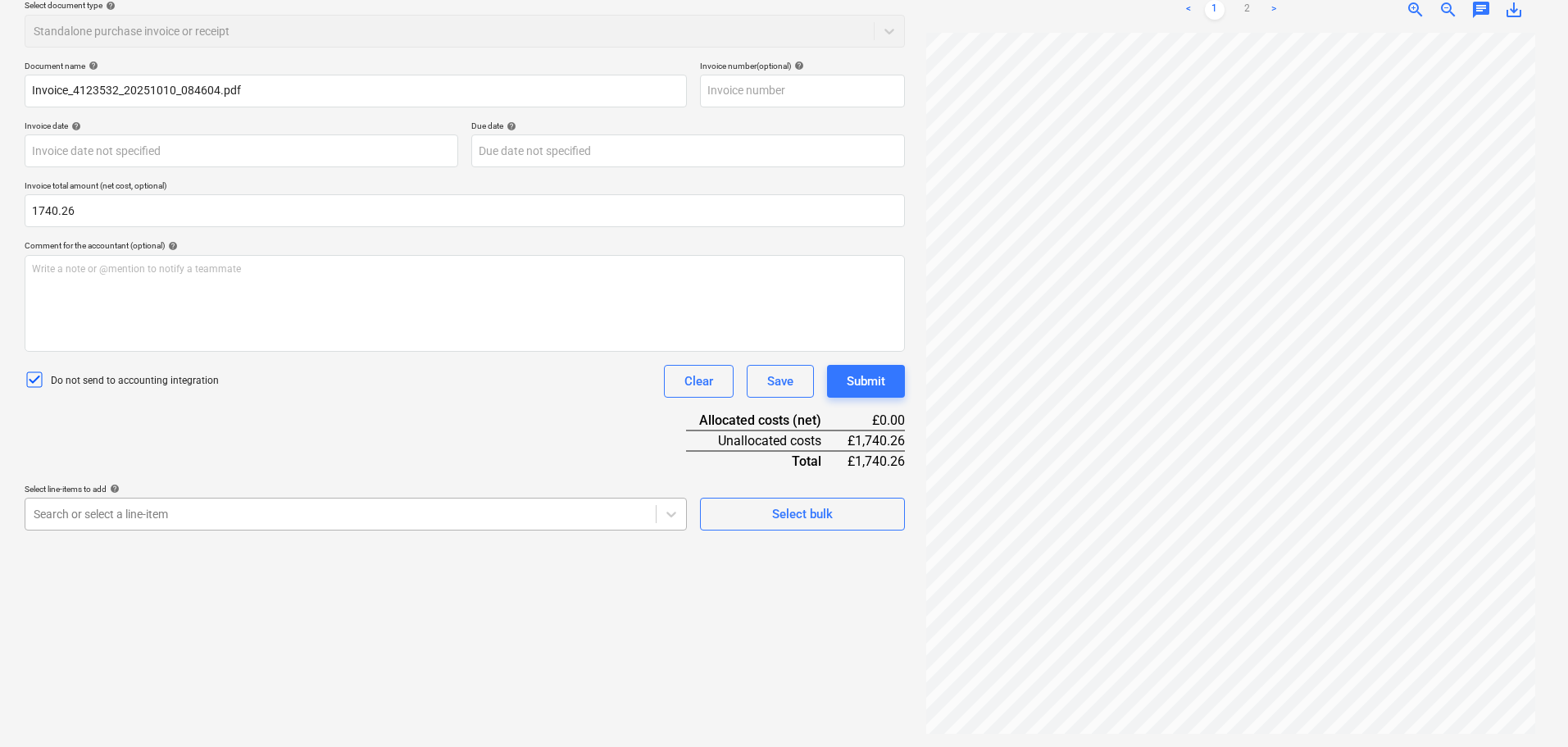
type input "1,740.26"
click at [205, 519] on body "Sales Projects Contacts Company Consolidated Invoices Inbox Approvals format_si…" at bounding box center [784, 179] width 1568 height 747
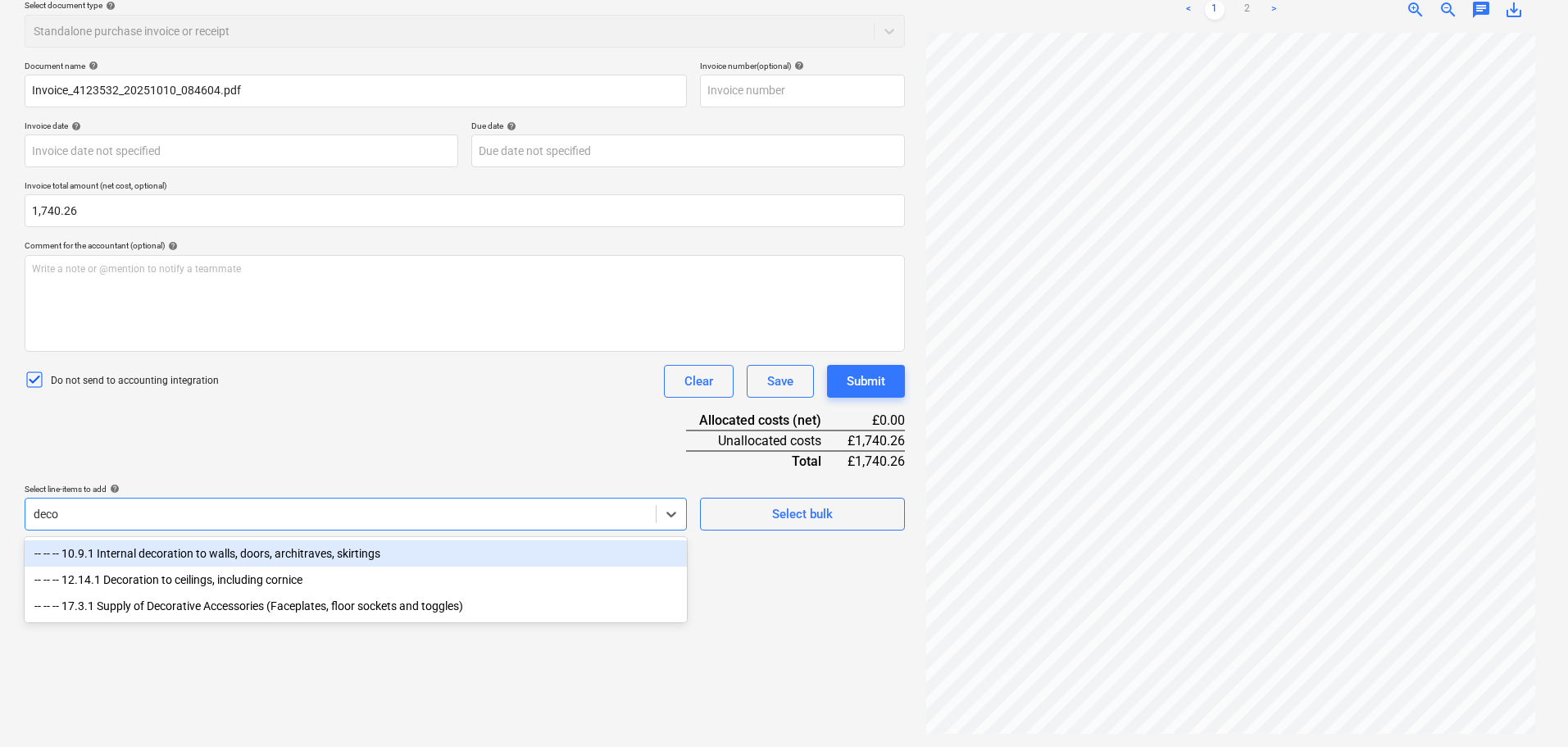
type input "decor"
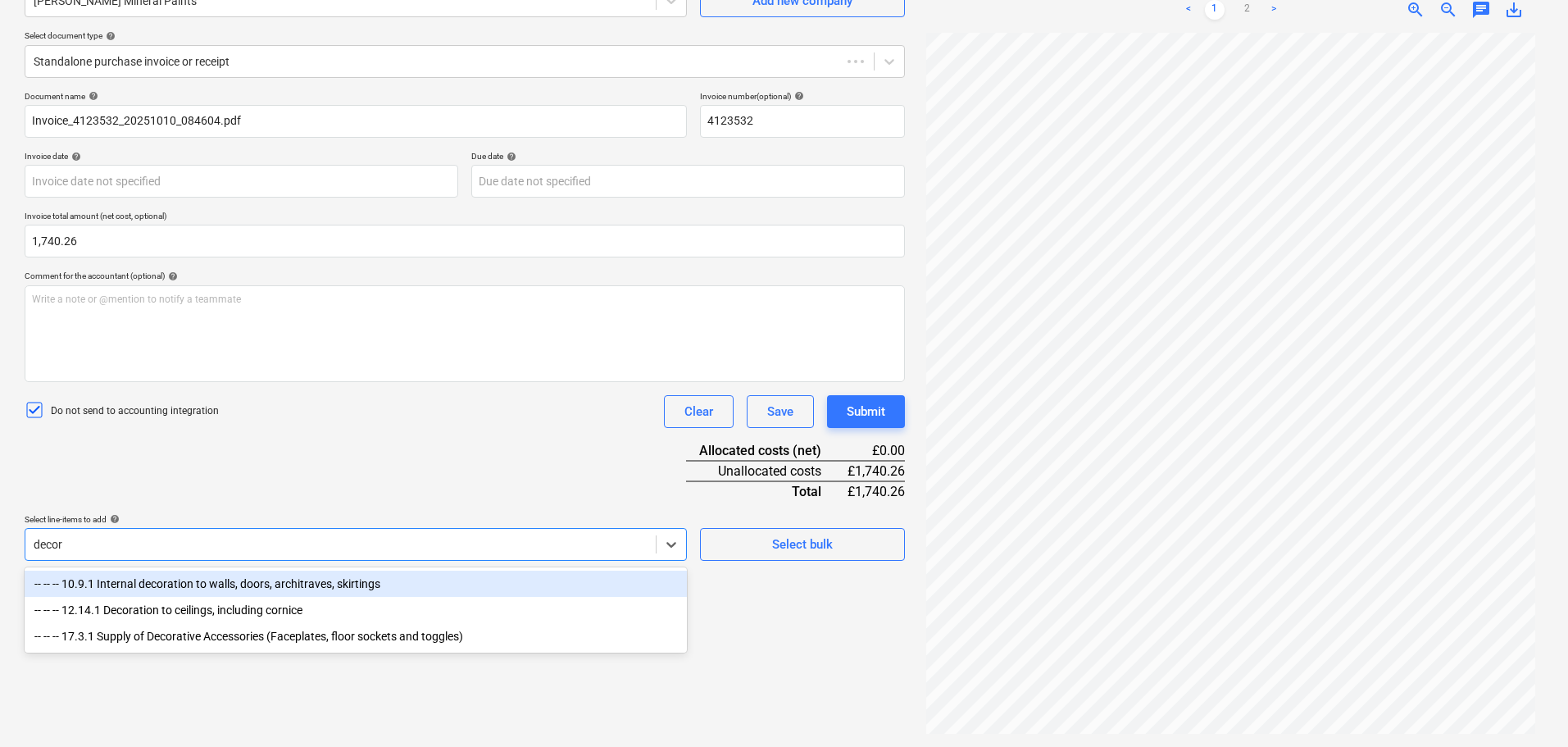
type input "4123532"
click at [252, 579] on div "-- -- -- 10.9.1 Internal decoration to walls, doors, architraves, skirtings" at bounding box center [356, 584] width 663 height 27
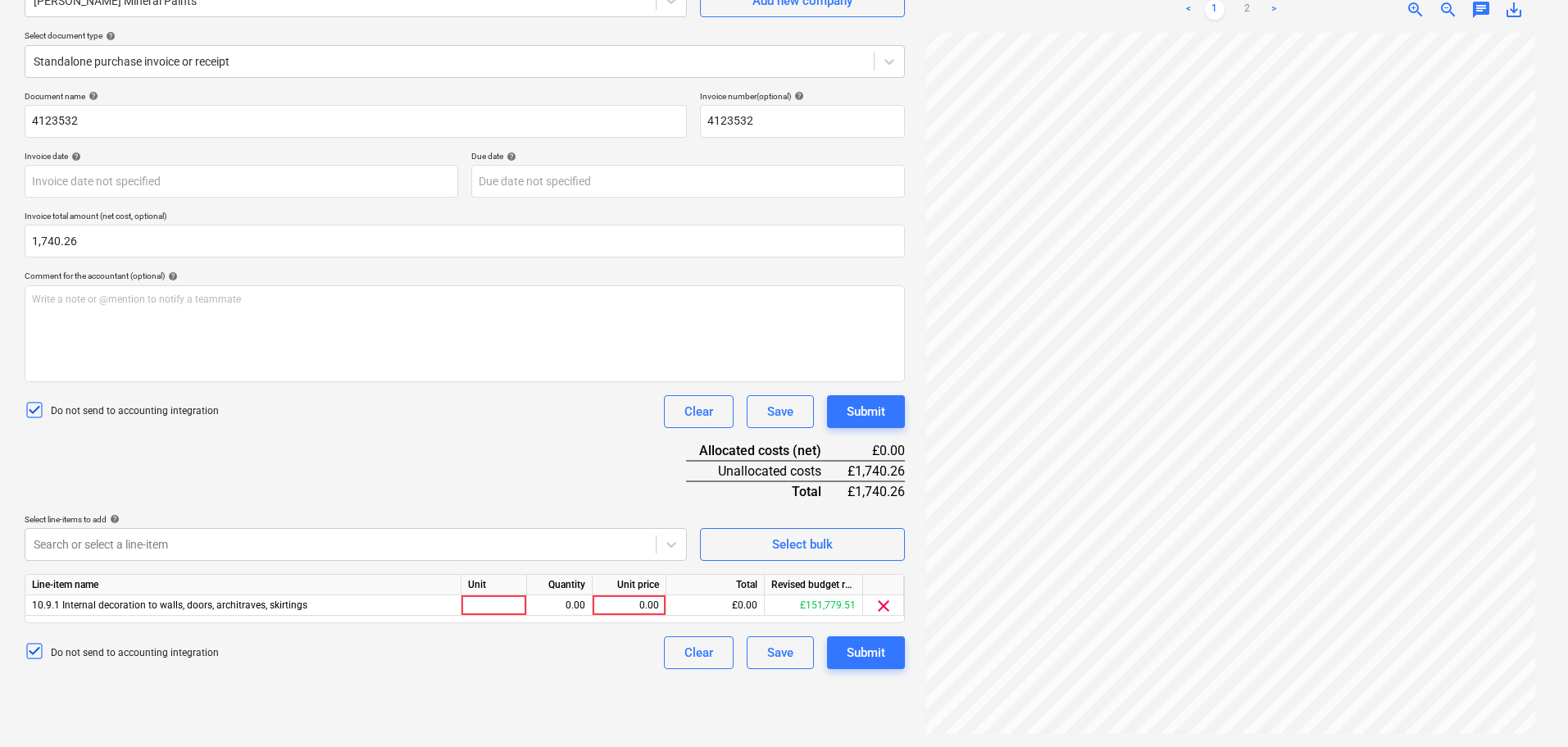
click at [368, 468] on div "Document name help 4123532 Invoice number (optional) help 4123532 Invoice date …" at bounding box center [464, 380] width 881 height 578
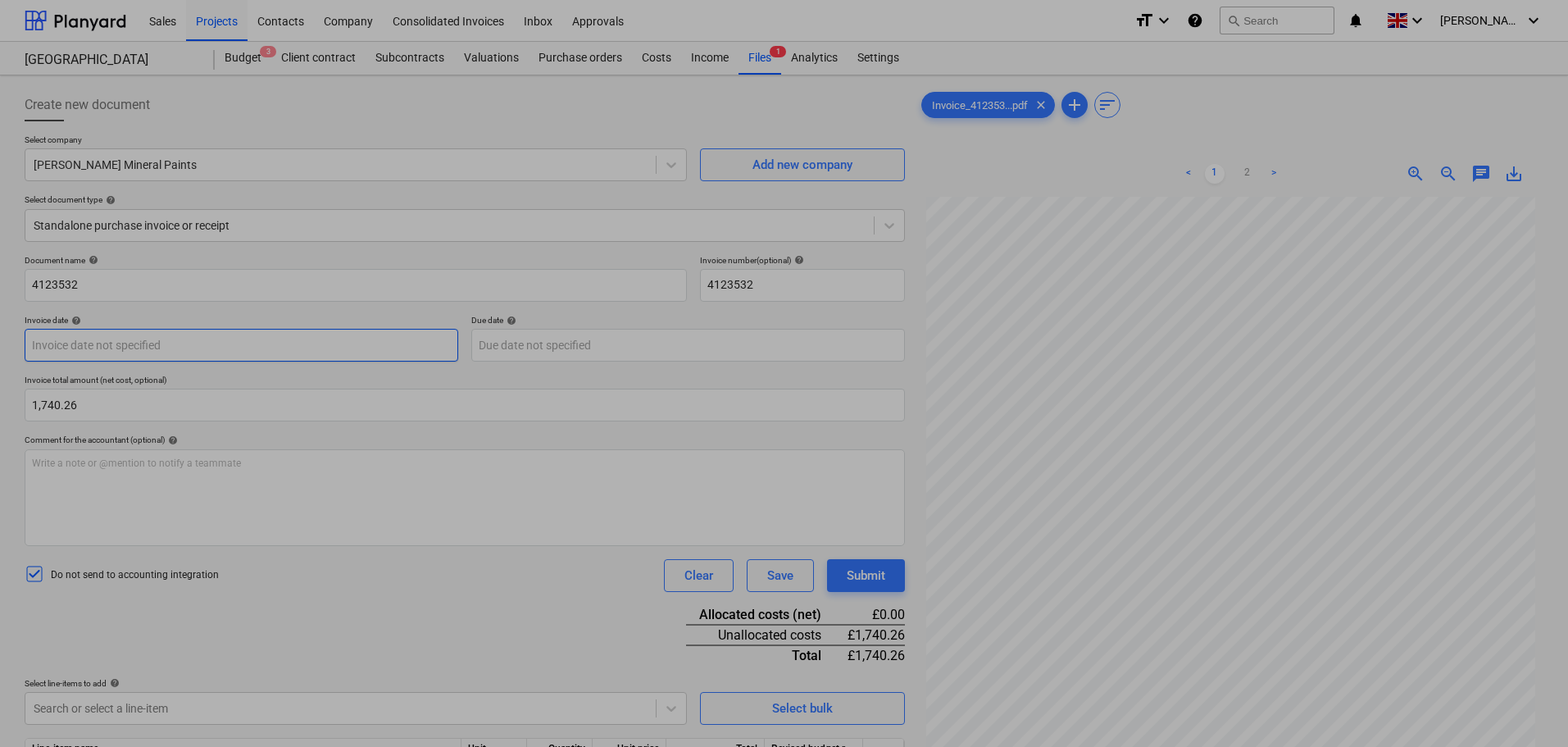
click at [293, 344] on body "Sales Projects Contacts Company Consolidated Invoices Inbox Approvals format_si…" at bounding box center [784, 373] width 1568 height 747
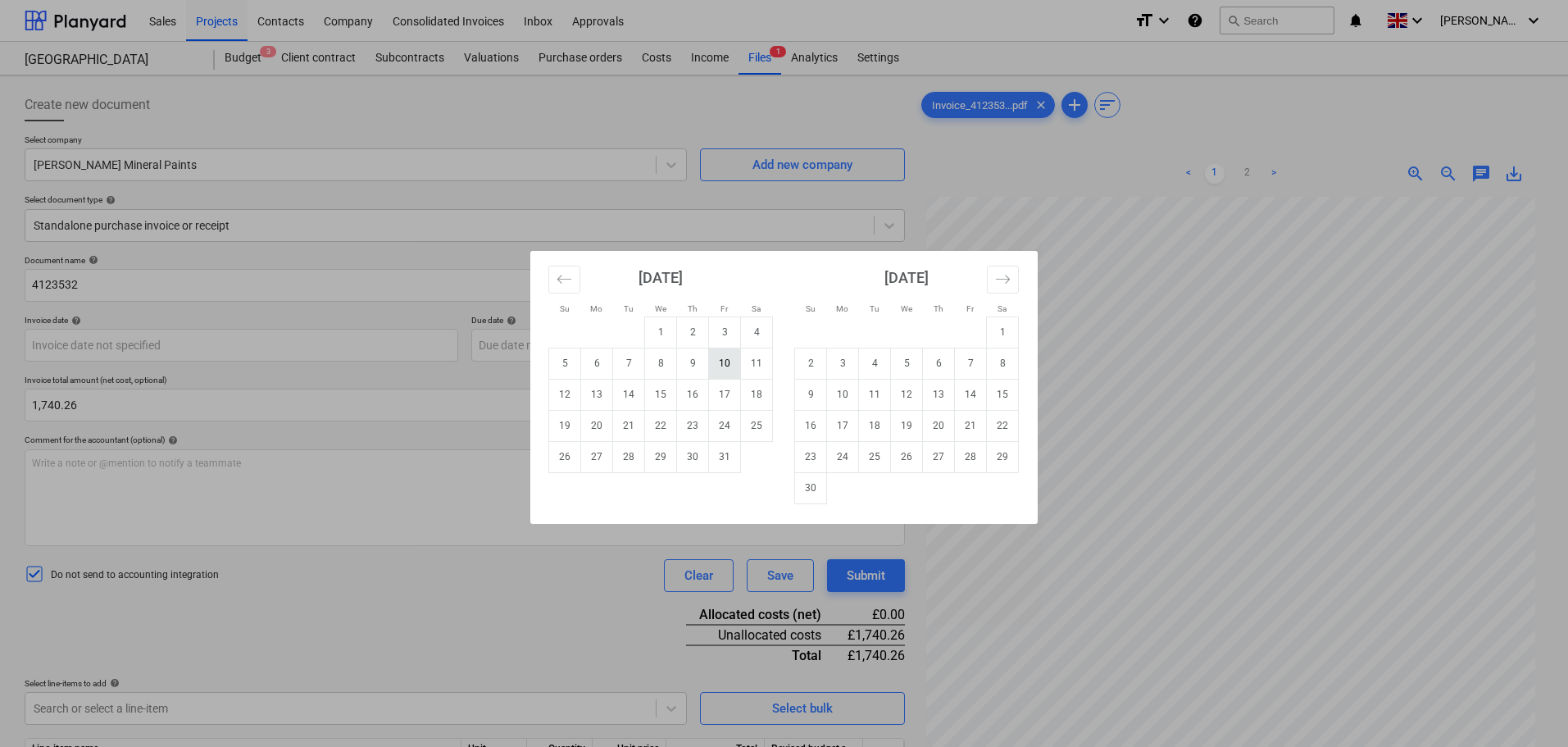
click at [722, 365] on td "10" at bounding box center [725, 363] width 32 height 32
type input "[DATE]"
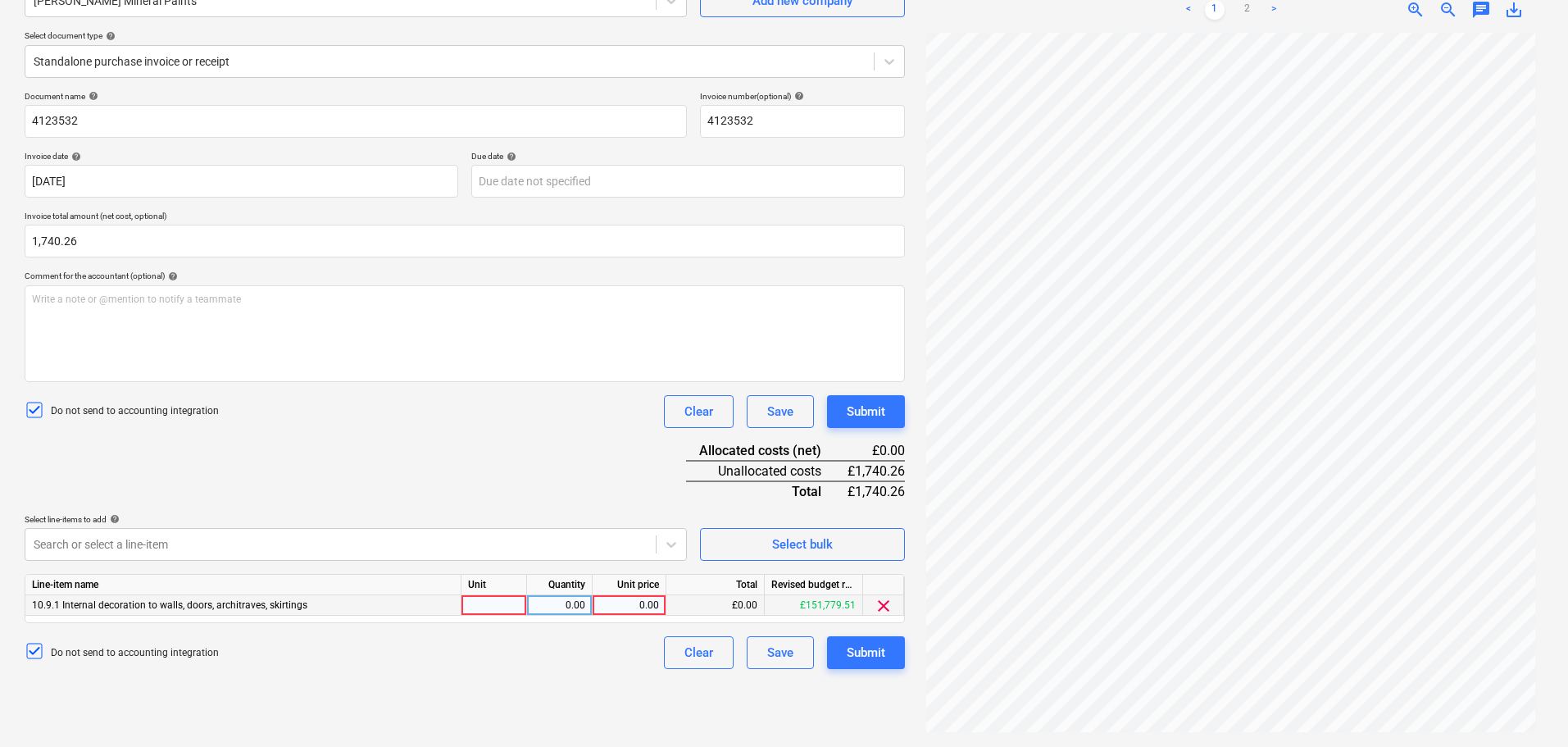
click at [634, 603] on div "0.00" at bounding box center [629, 605] width 60 height 21
type input "1740.26"
click at [882, 417] on div "Submit" at bounding box center [866, 411] width 38 height 22
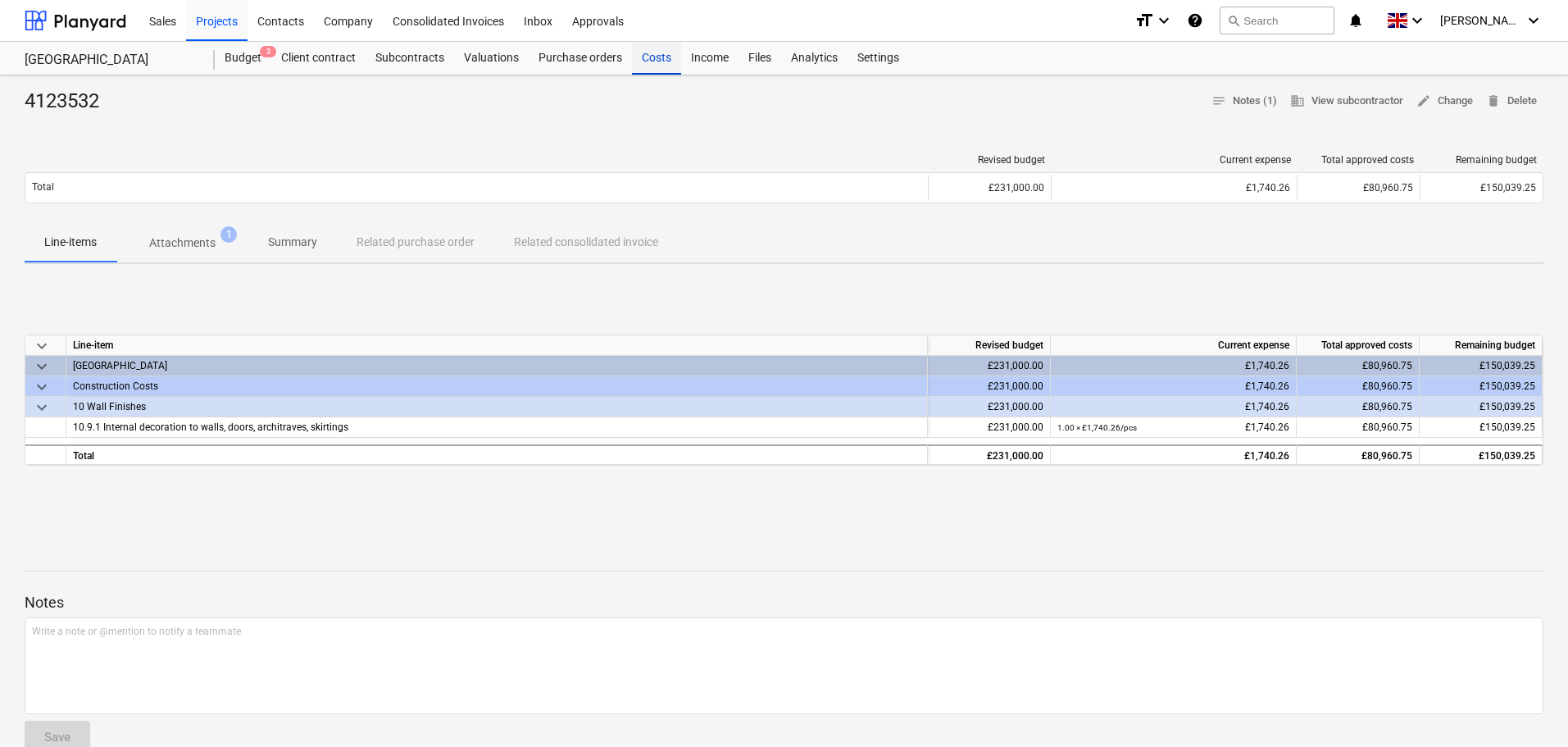
click at [664, 60] on div "Costs" at bounding box center [657, 57] width 49 height 33
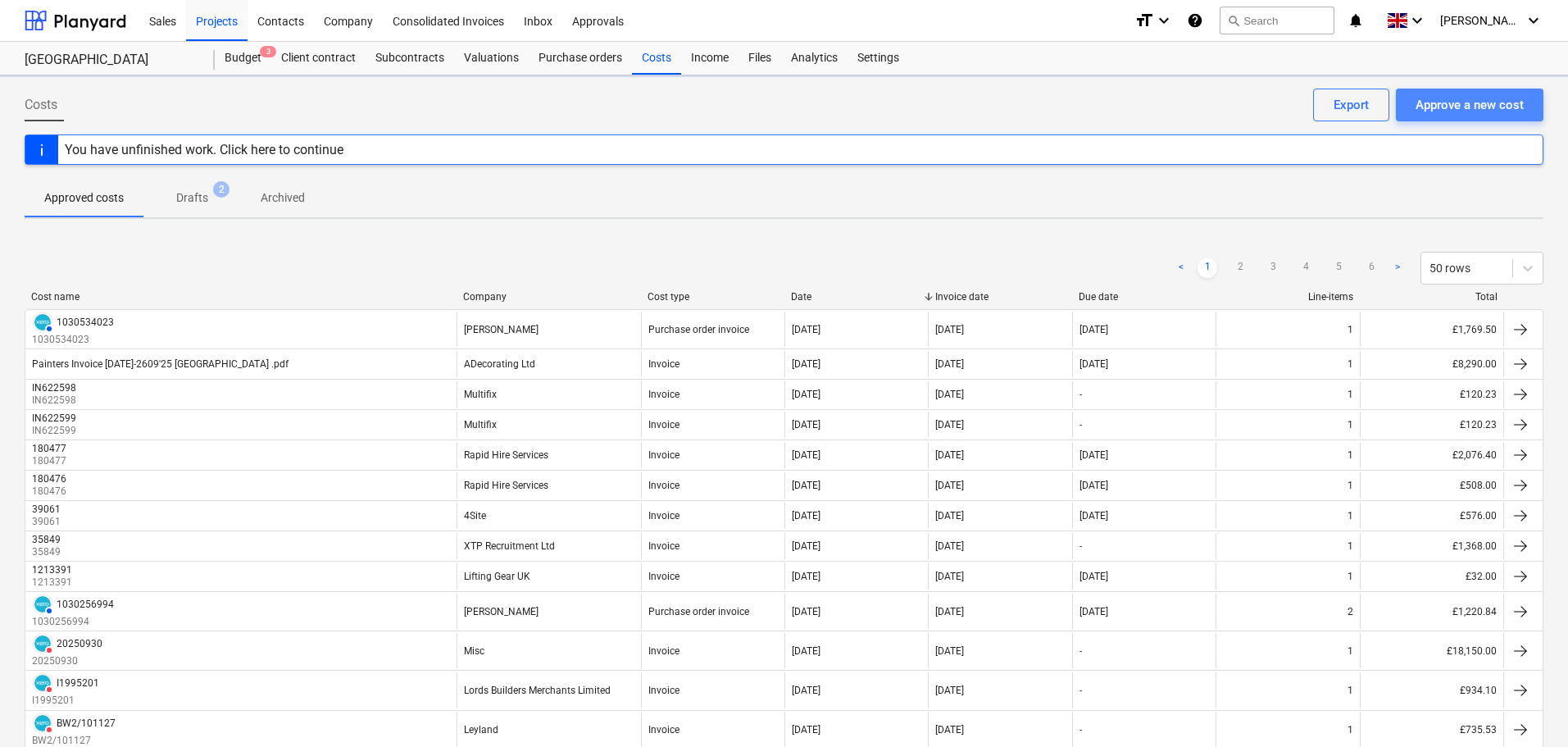
click at [1505, 112] on div "Approve a new cost" at bounding box center [1470, 106] width 108 height 22
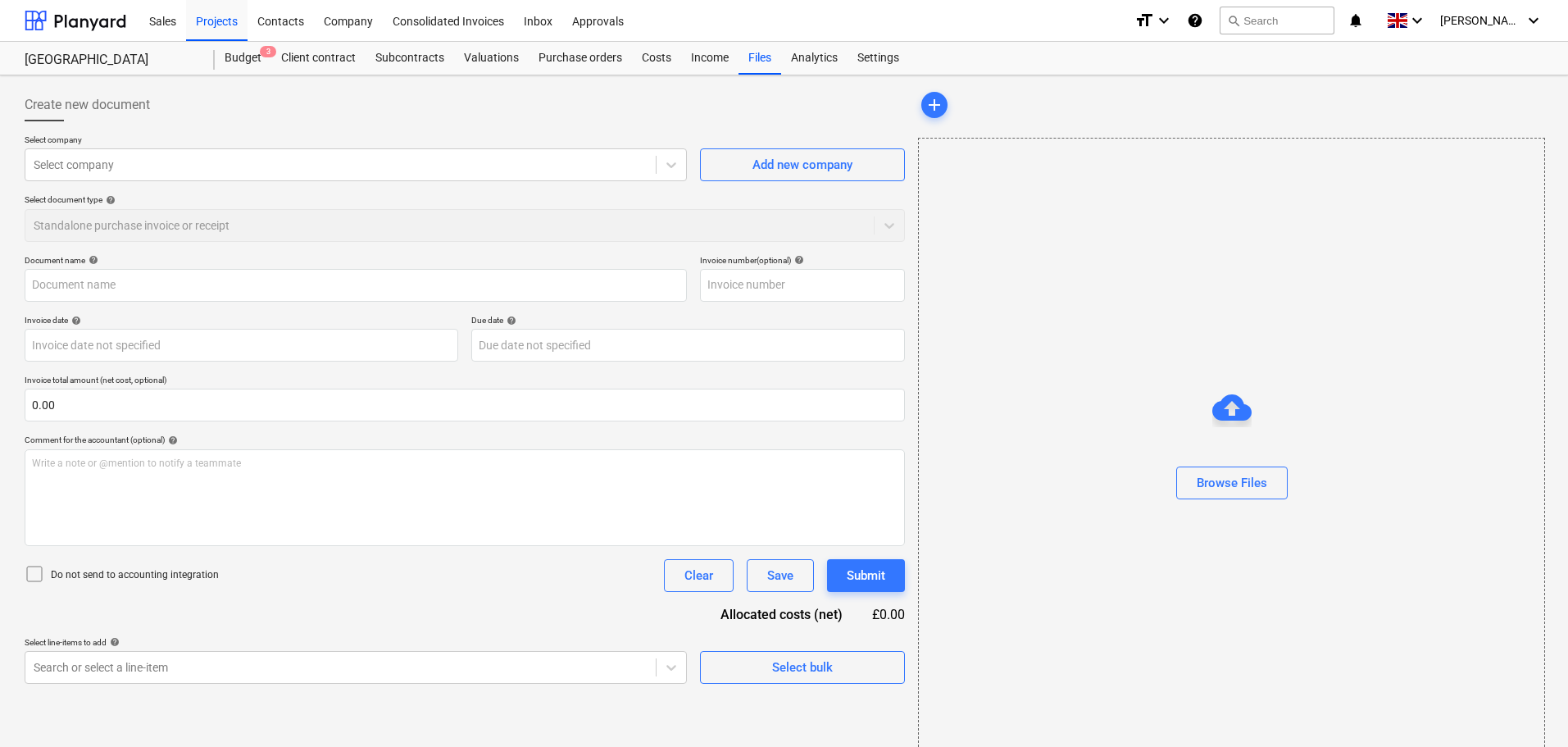
type input "00105894.PDF"
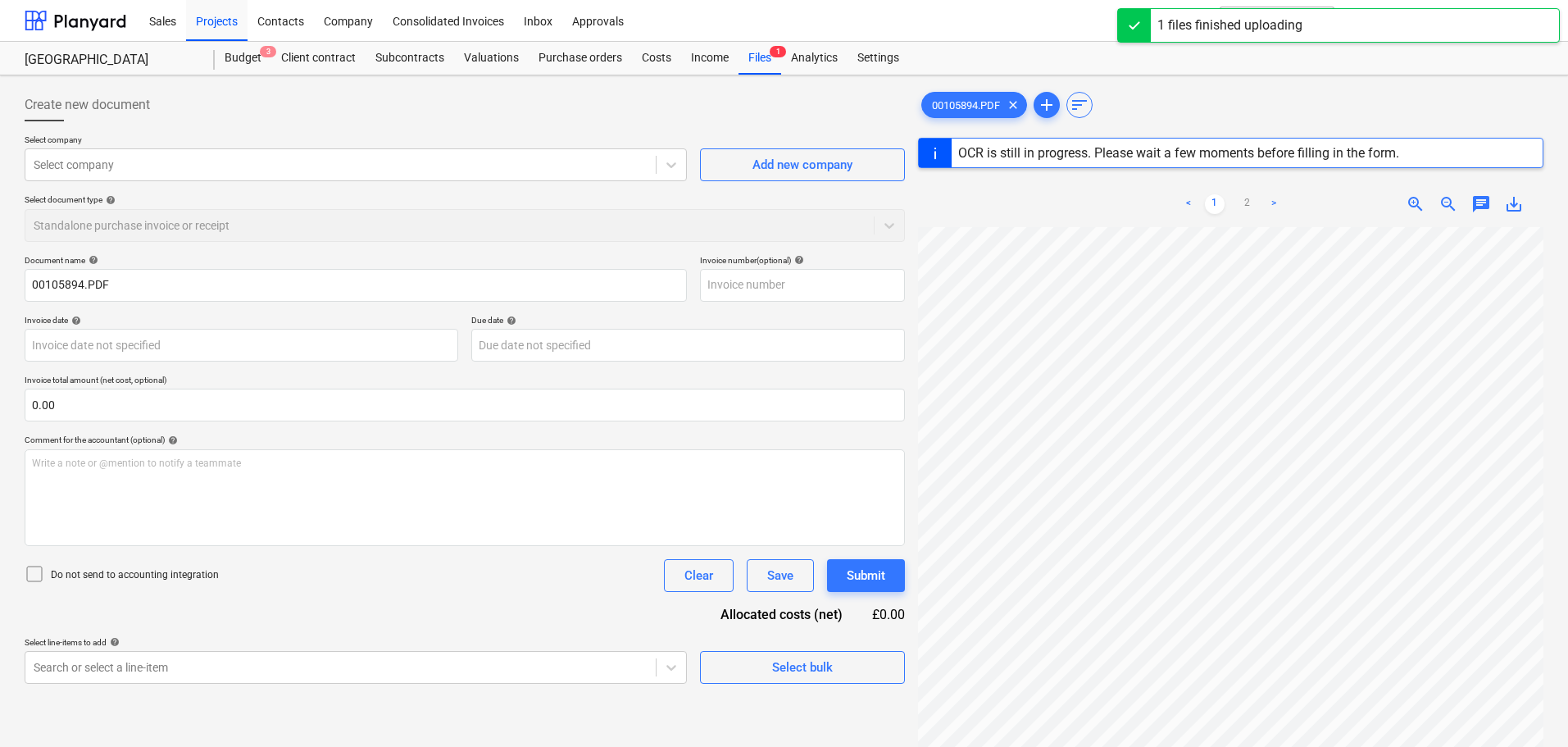
click at [42, 574] on icon at bounding box center [35, 574] width 20 height 20
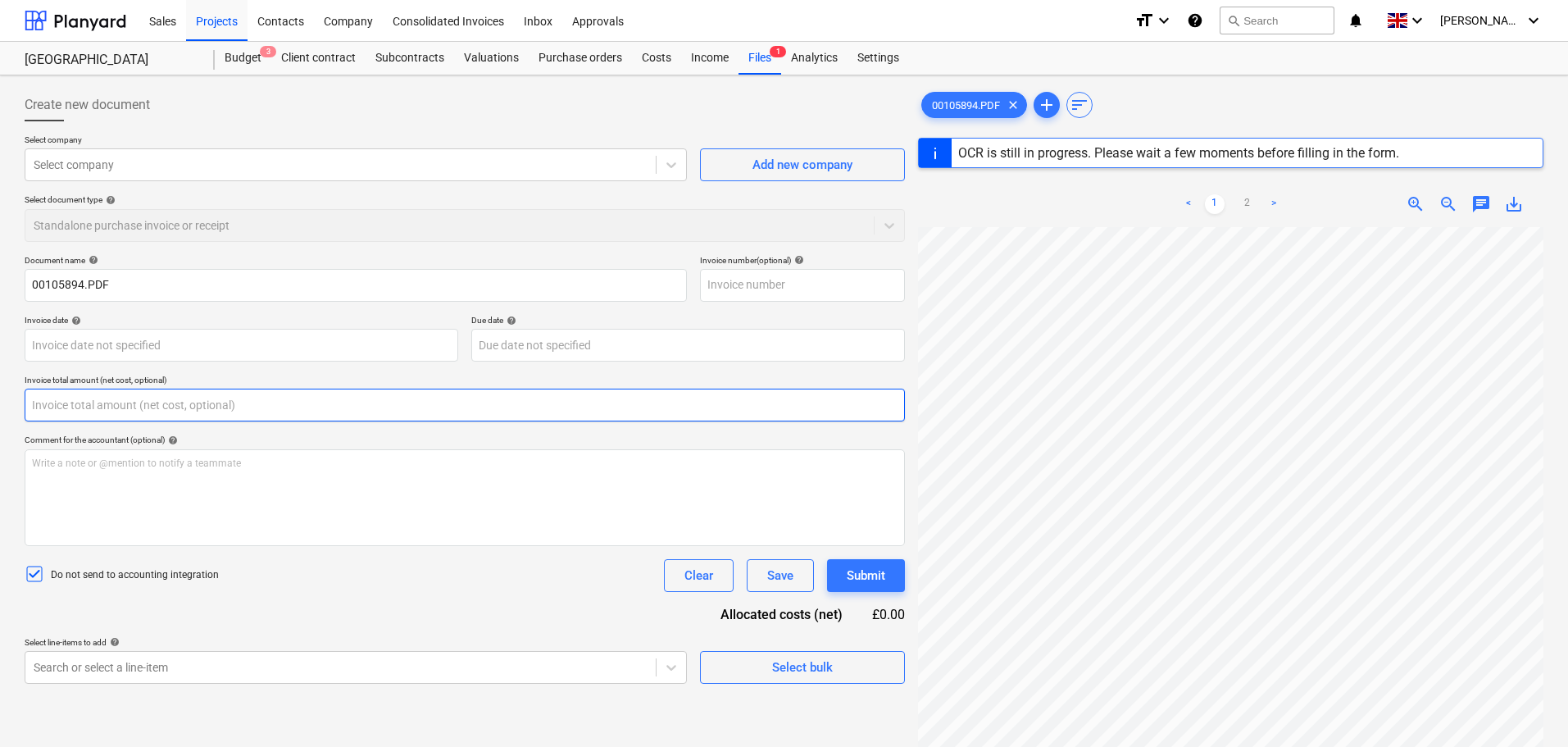
click at [203, 402] on input "text" at bounding box center [464, 405] width 881 height 33
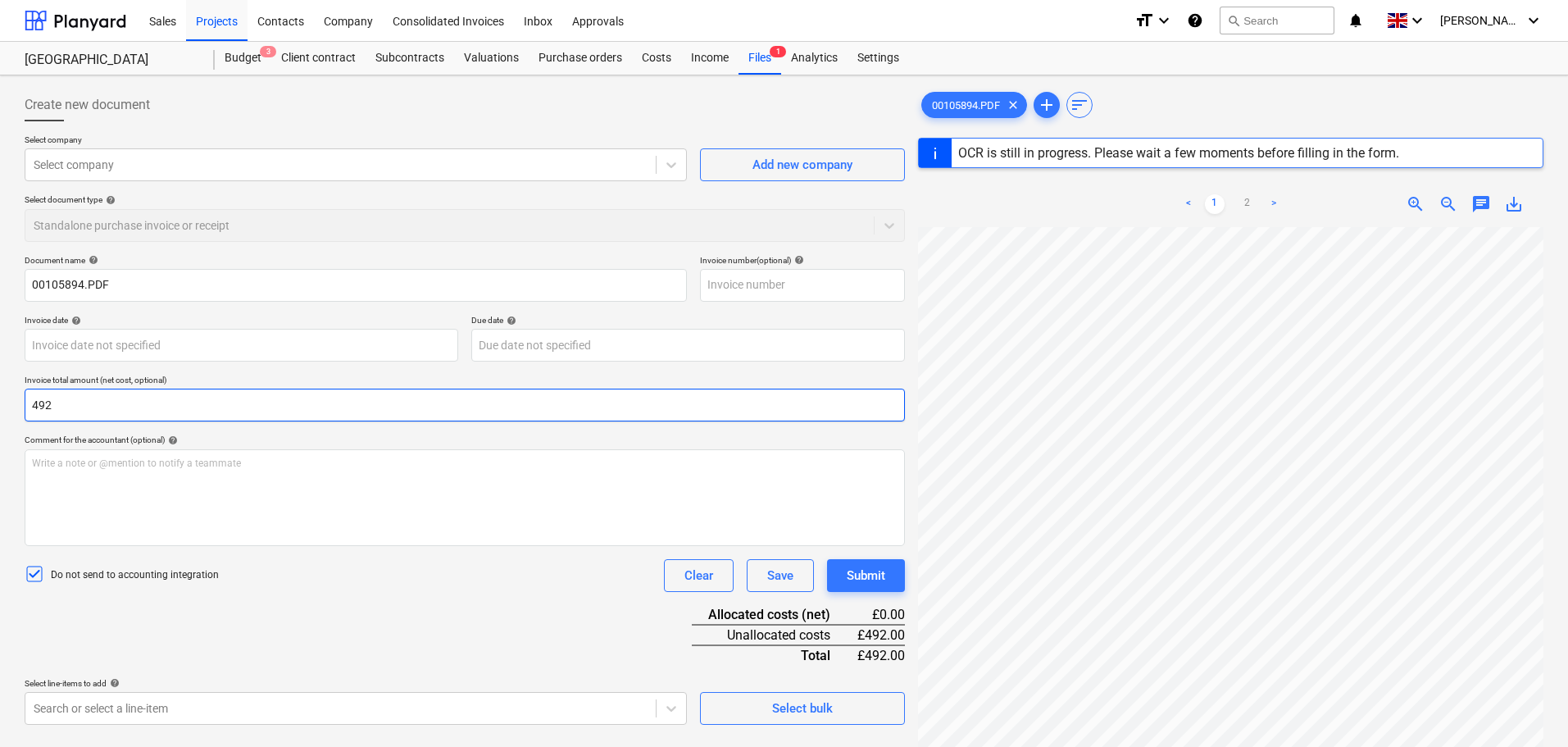
type input "4924"
type input "00105894"
type input "[DATE]"
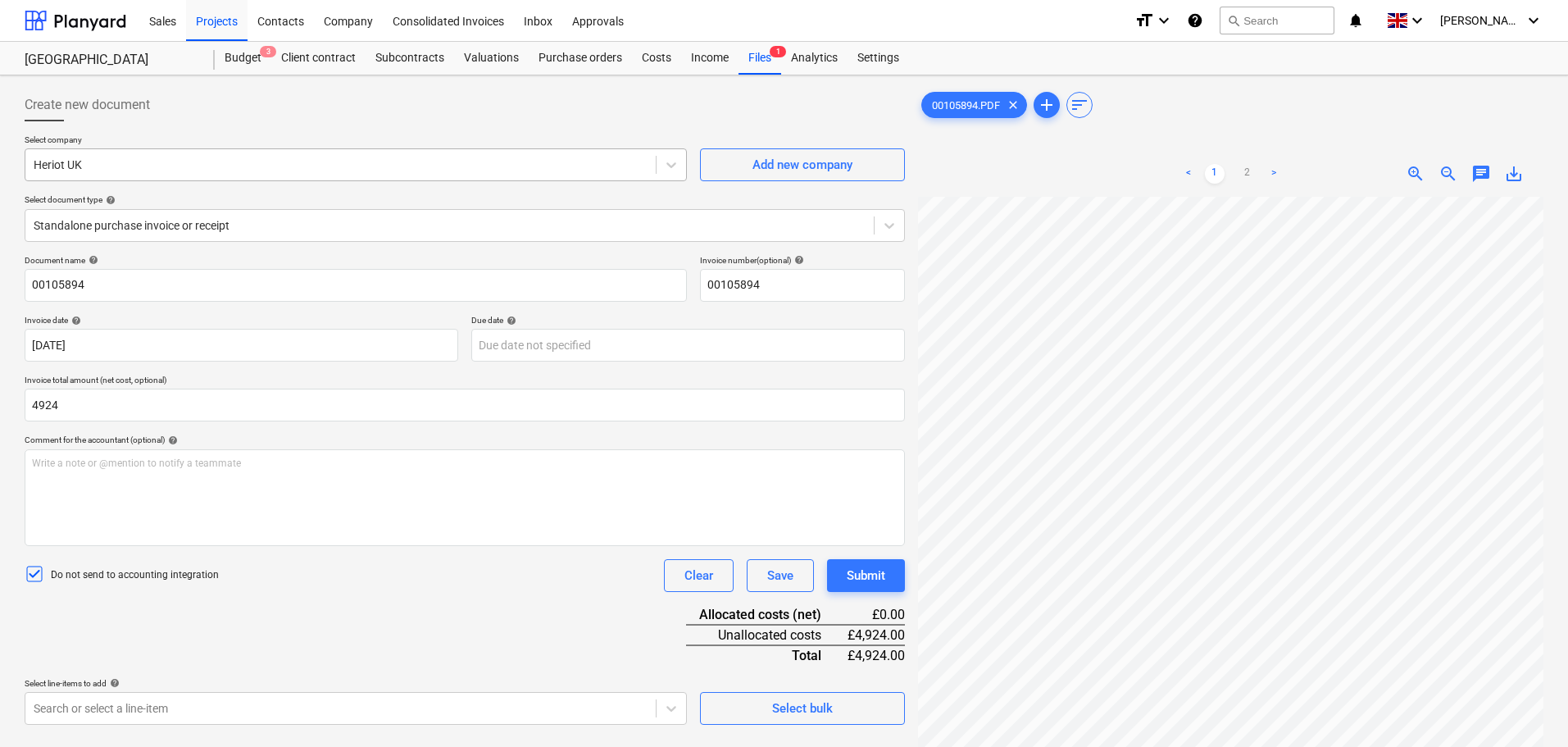
type input "4,924.00"
click at [163, 163] on div at bounding box center [340, 165] width 614 height 17
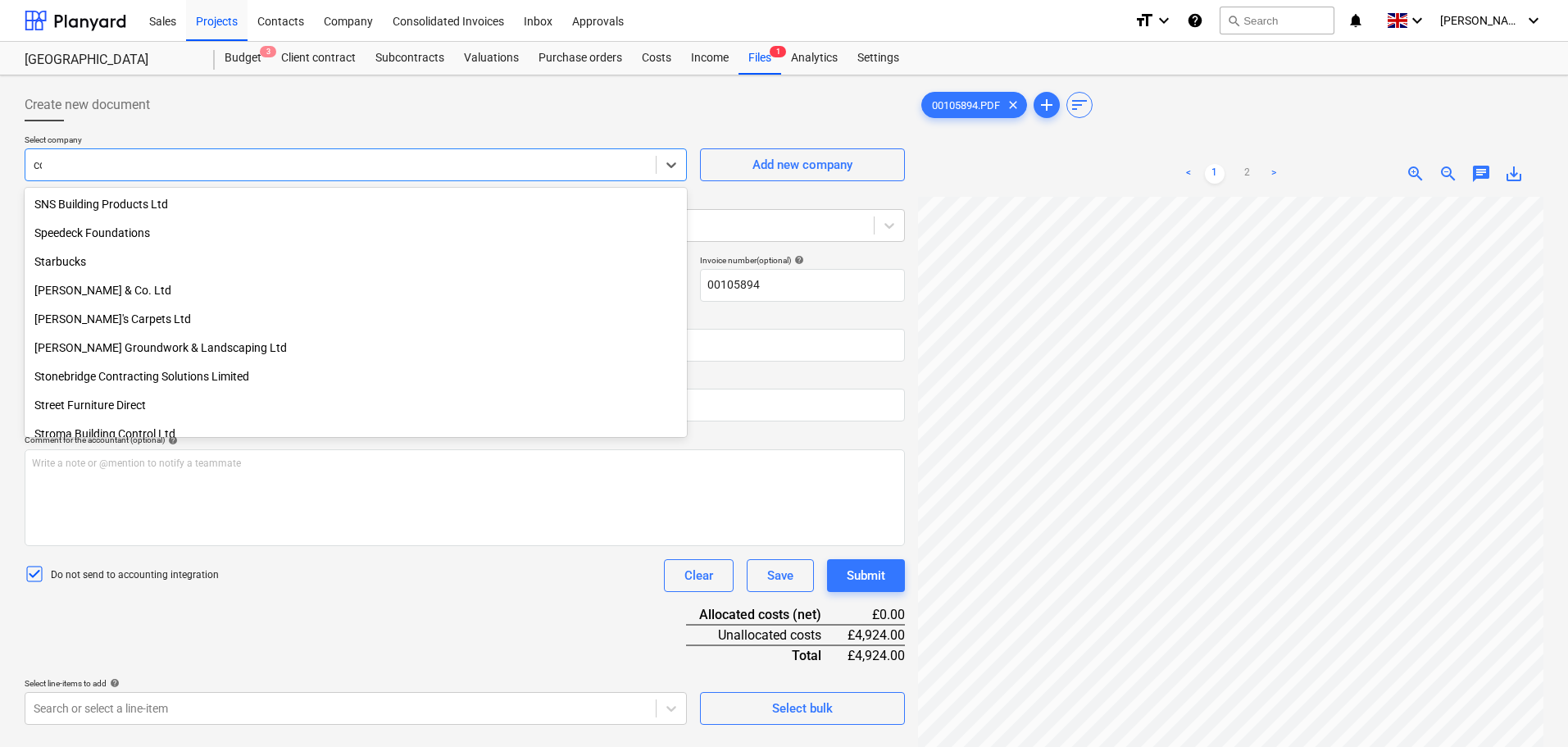
scroll to position [845, 0]
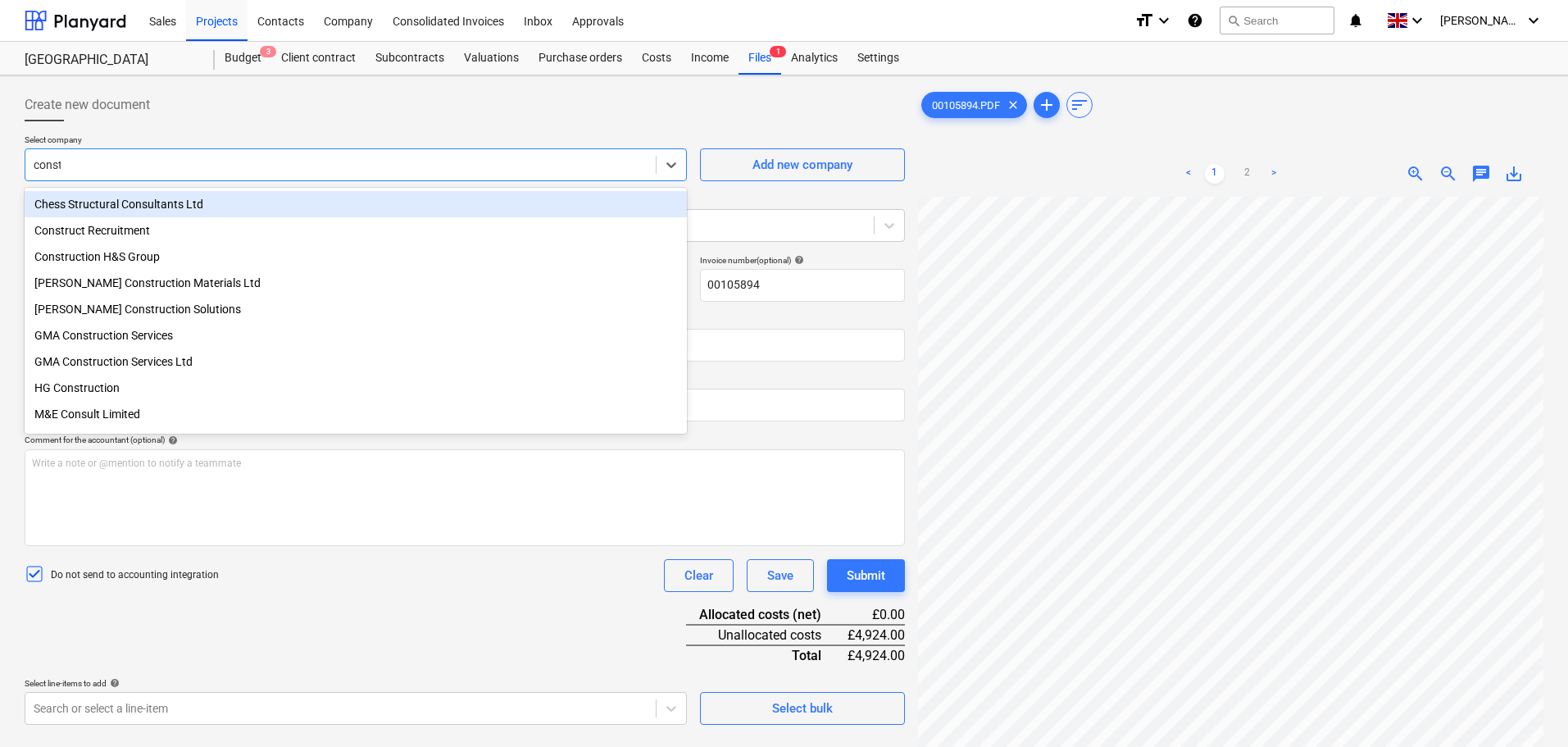
type input "constr"
click at [152, 206] on div "Construct Recruitment" at bounding box center [356, 204] width 663 height 27
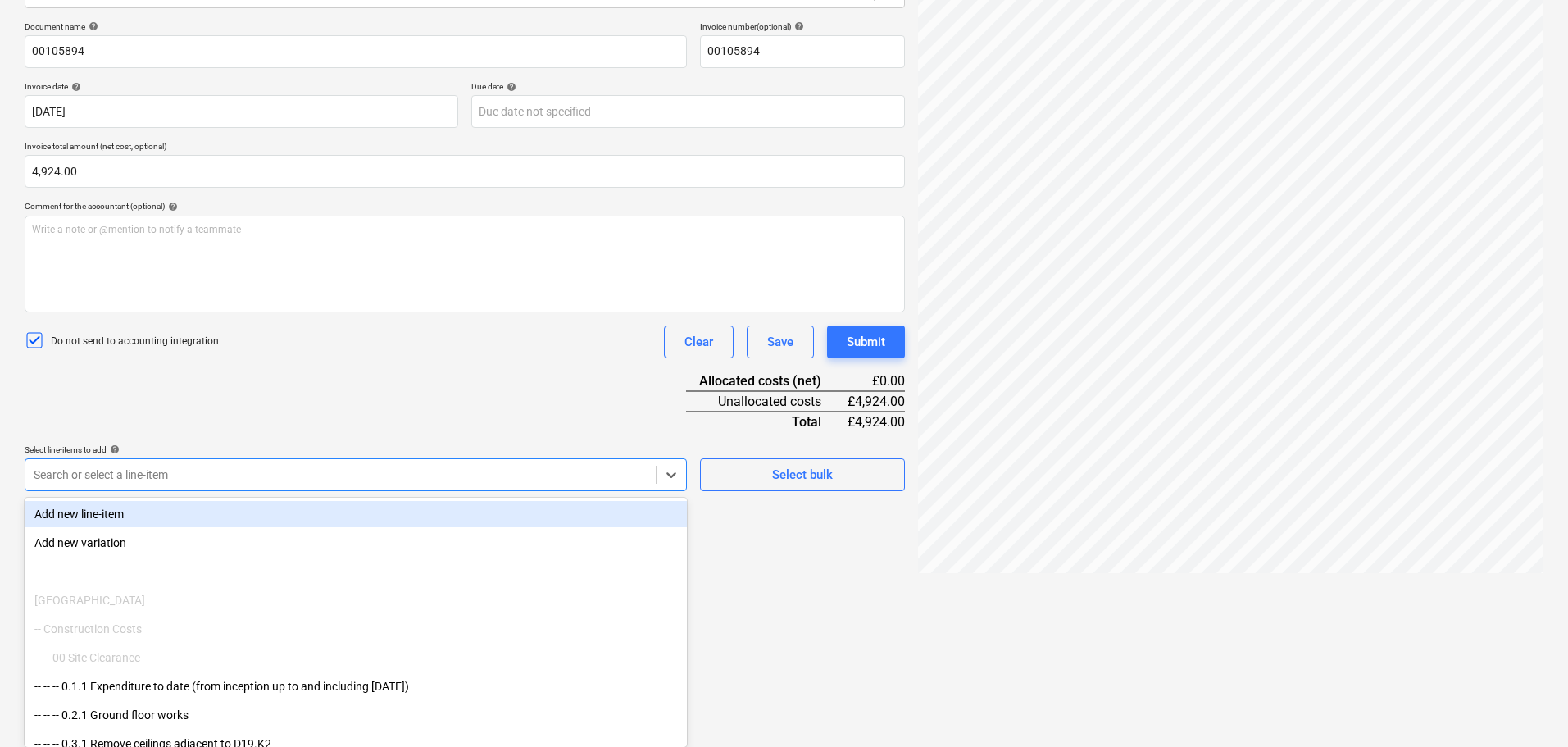
click at [131, 513] on body "Sales Projects Contacts Company Consolidated Invoices Inbox Approvals format_si…" at bounding box center [784, 139] width 1568 height 747
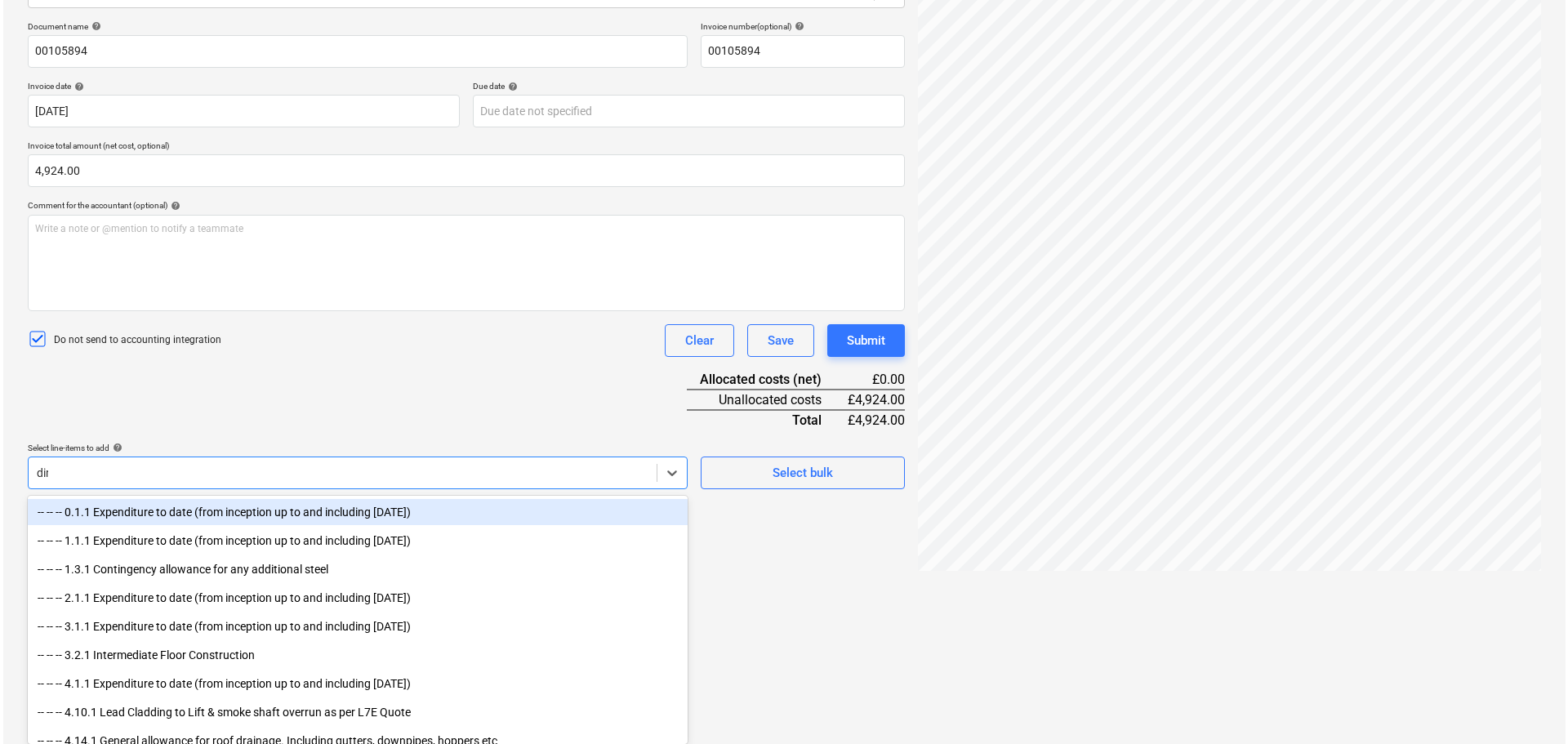
scroll to position [163, 0]
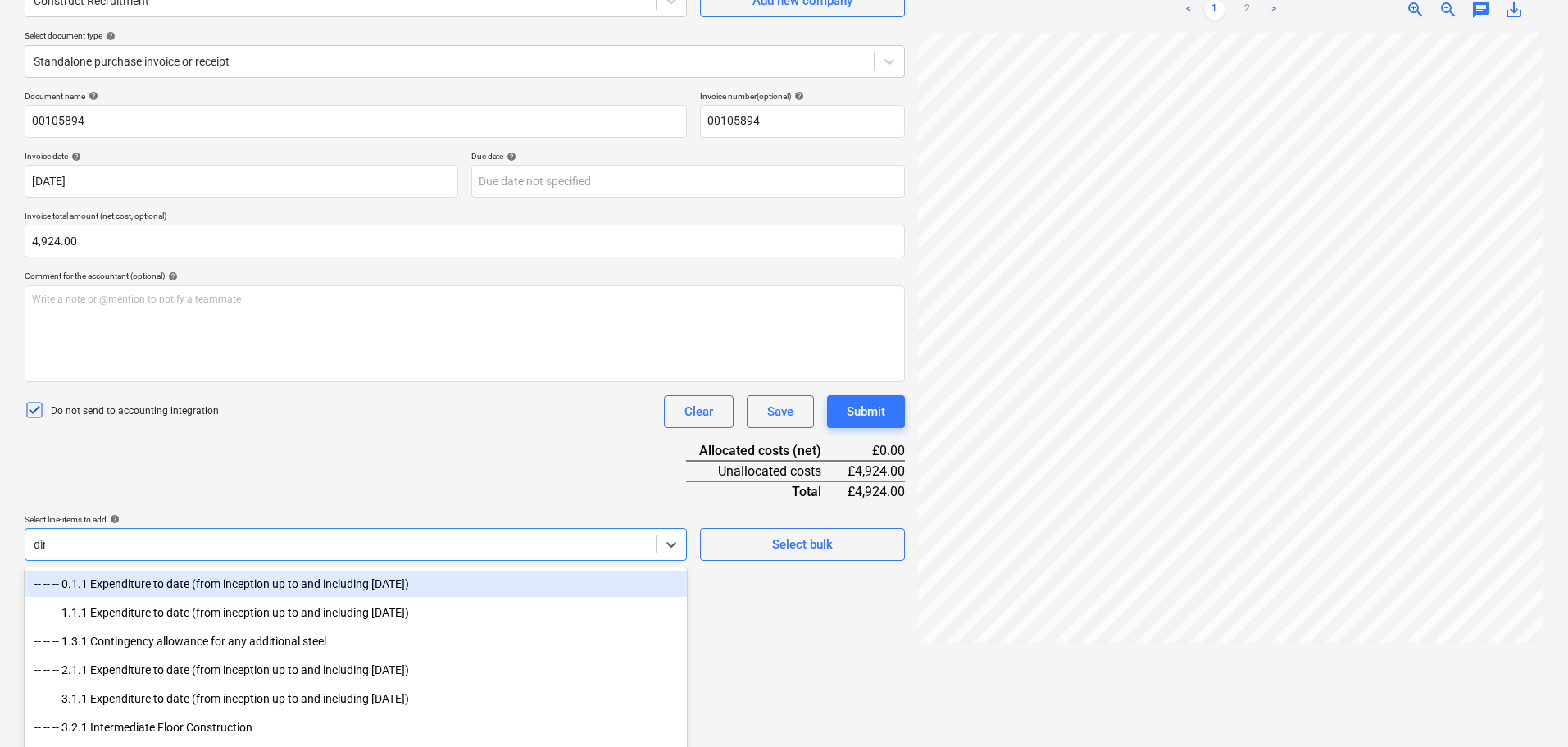
type input "dire"
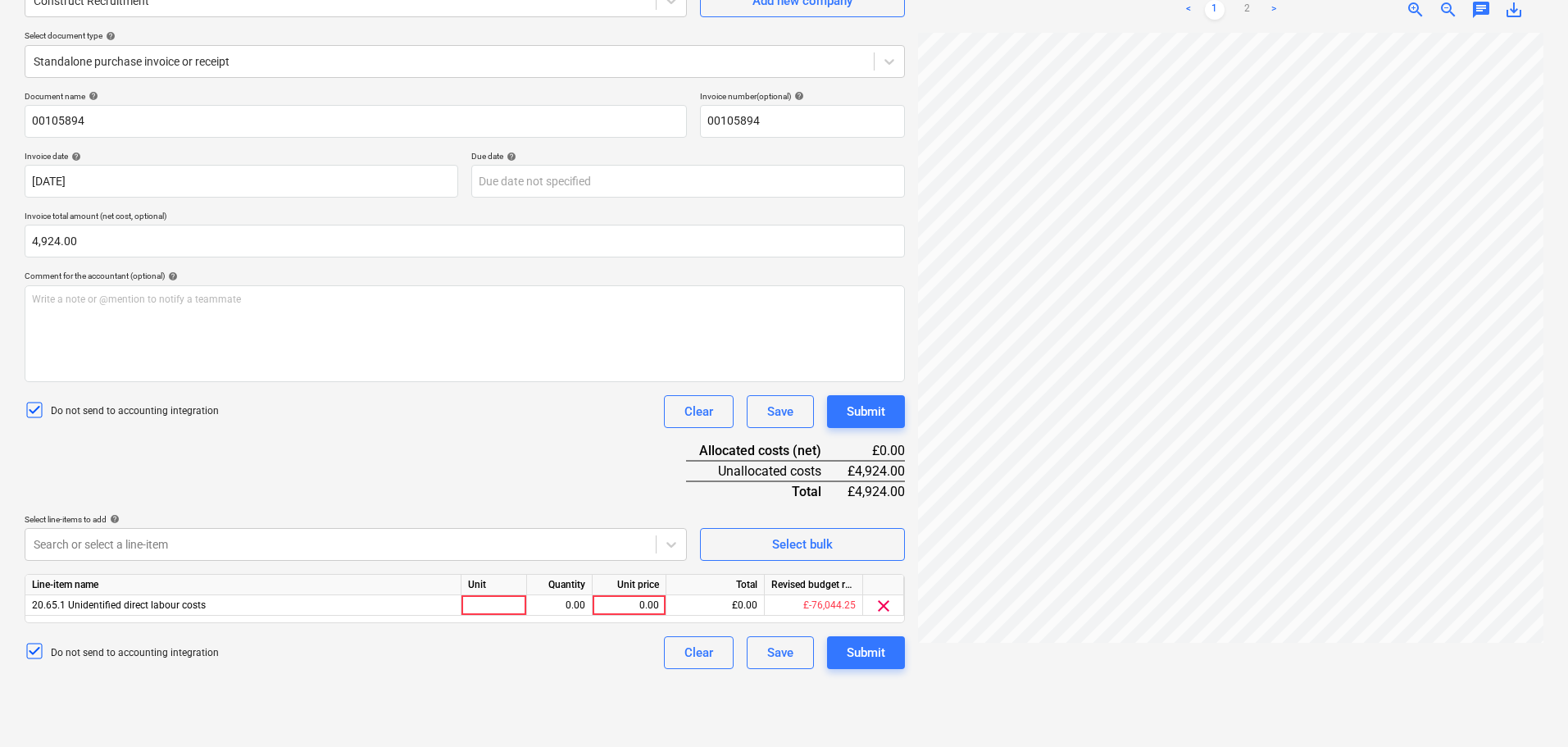
drag, startPoint x: 424, startPoint y: 474, endPoint x: 742, endPoint y: 586, distance: 337.1
click at [455, 476] on div "Document name help 00105894 Invoice number (optional) help 00105894 Invoice dat…" at bounding box center [464, 380] width 881 height 578
click at [637, 607] on div "0.00" at bounding box center [629, 605] width 60 height 21
type input "4924"
click at [545, 479] on div "Document name help 00105894 Invoice number (optional) help 00105894 Invoice dat…" at bounding box center [464, 380] width 881 height 578
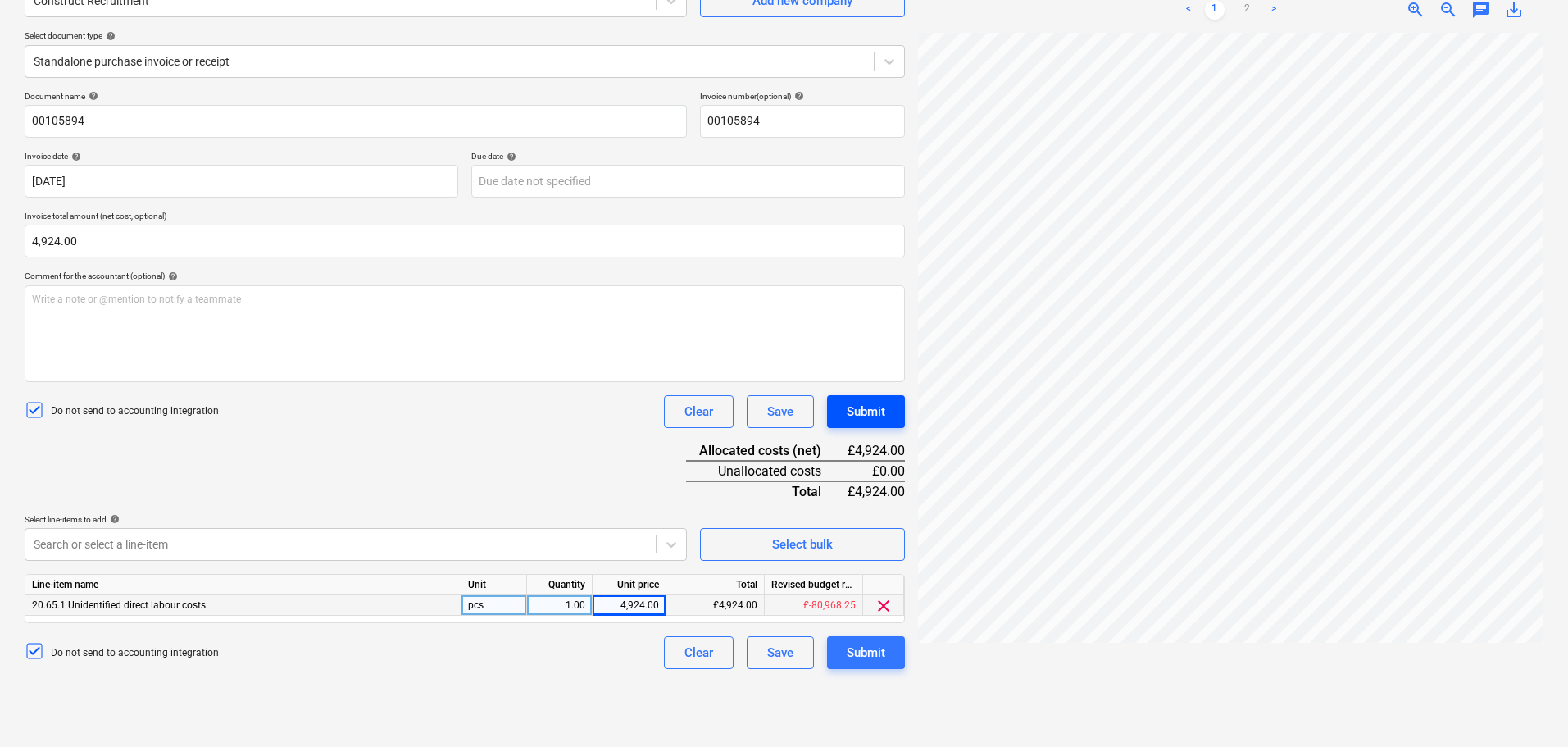
click at [880, 415] on div "Submit" at bounding box center [866, 411] width 38 height 22
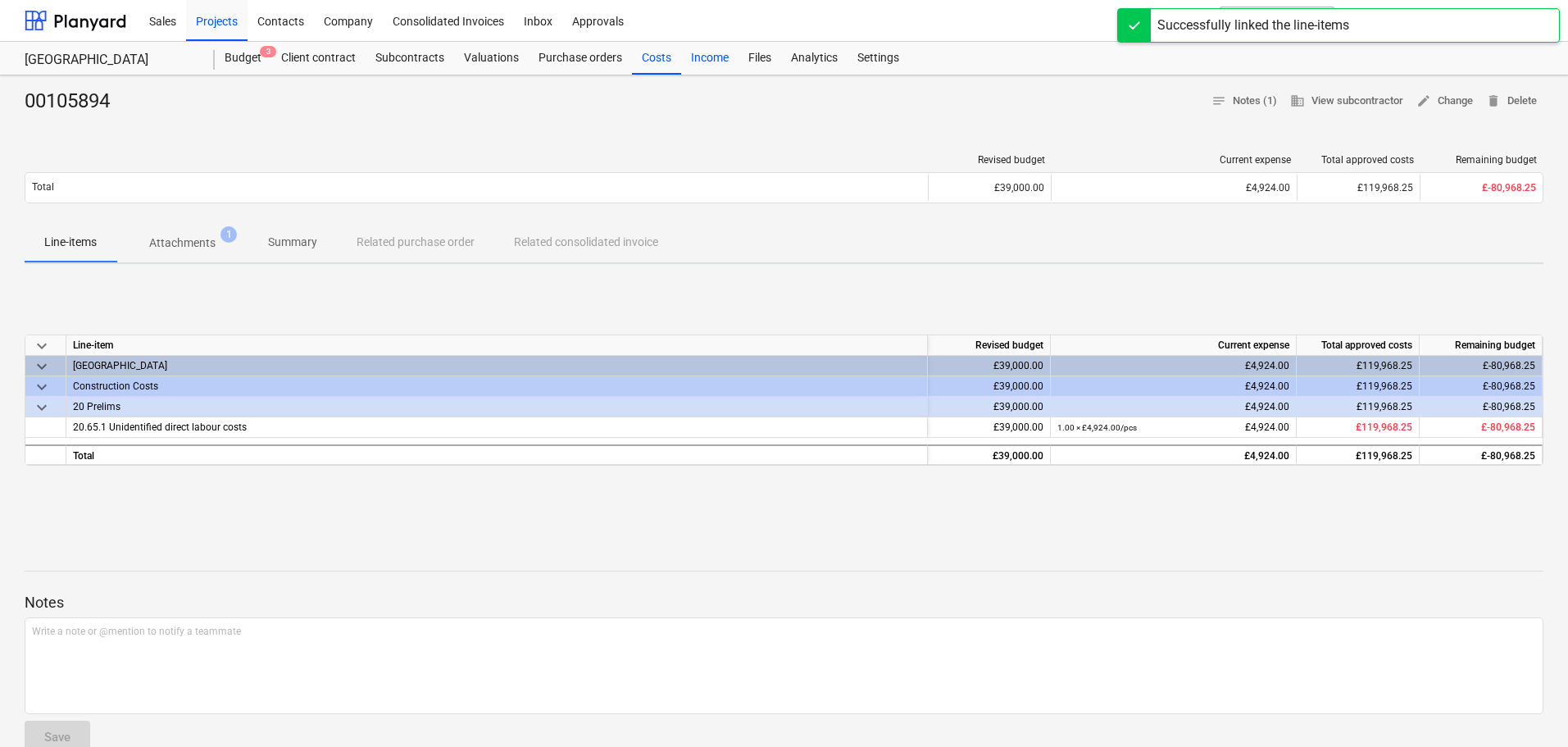
drag, startPoint x: 673, startPoint y: 54, endPoint x: 722, endPoint y: 66, distance: 50.4
click at [673, 54] on div "Costs" at bounding box center [657, 57] width 49 height 33
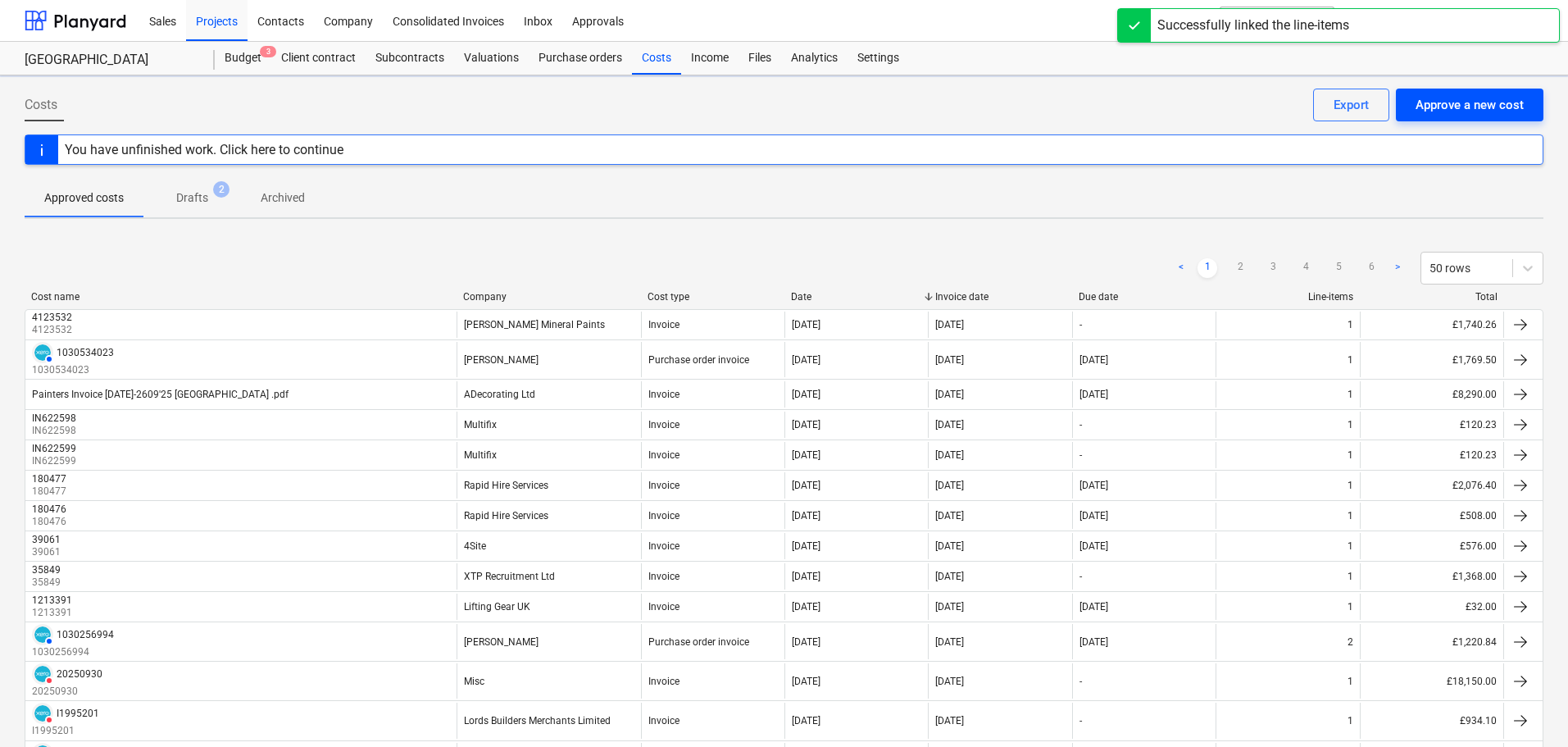
click at [1465, 105] on div "Approve a new cost" at bounding box center [1470, 106] width 108 height 22
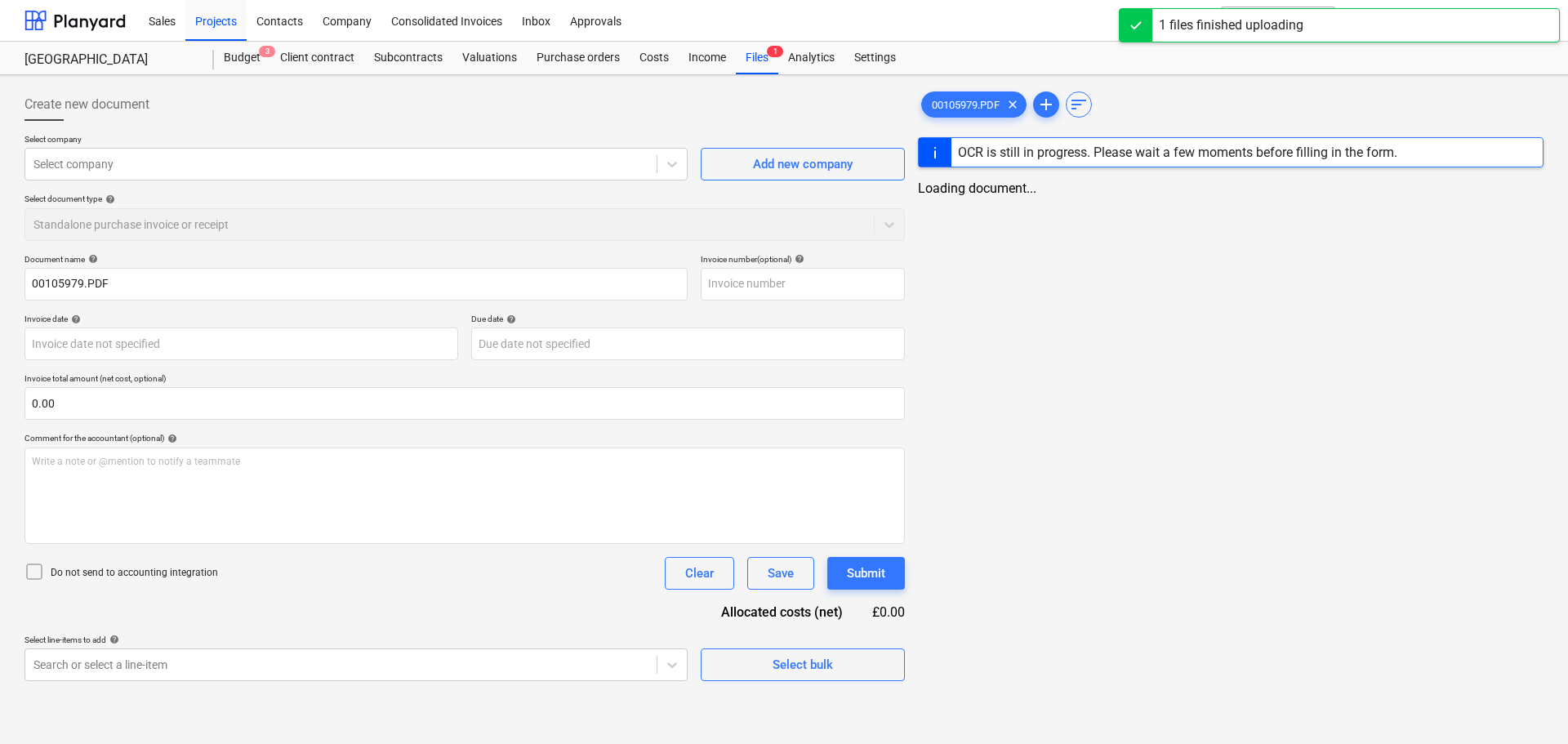
click at [31, 574] on icon at bounding box center [34, 572] width 20 height 20
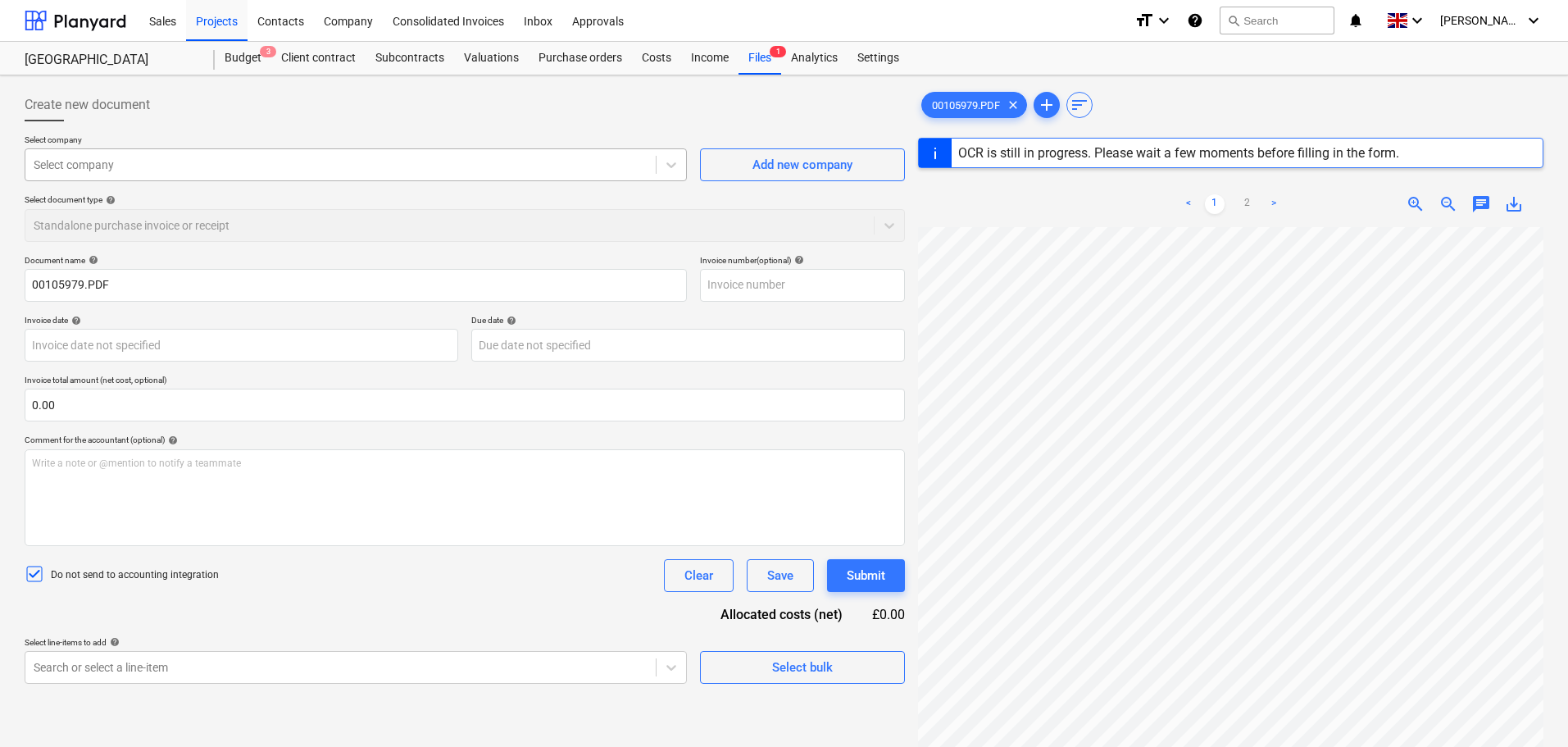
type input "00105979"
type input "24 Sep 2025"
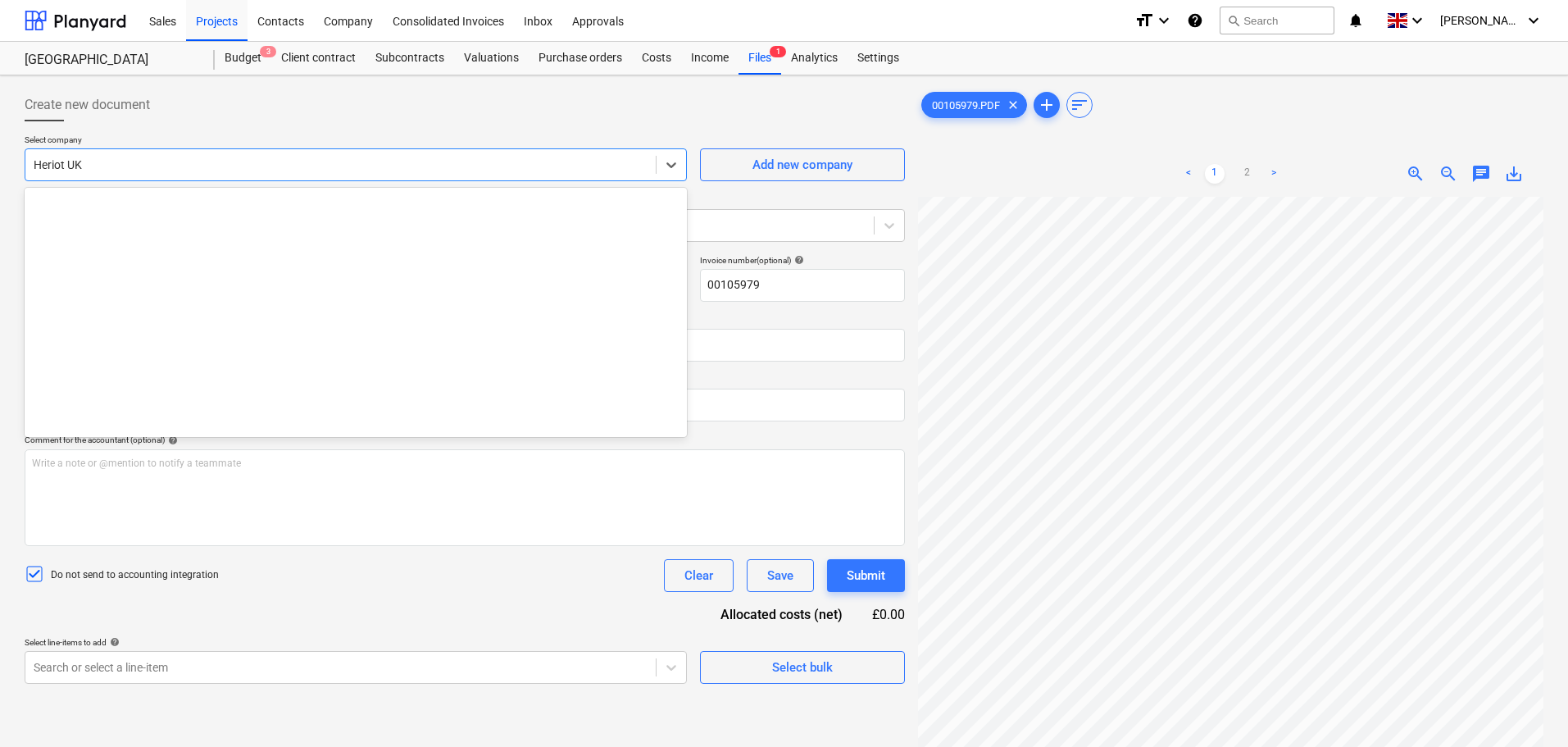
click at [110, 167] on div at bounding box center [340, 165] width 614 height 17
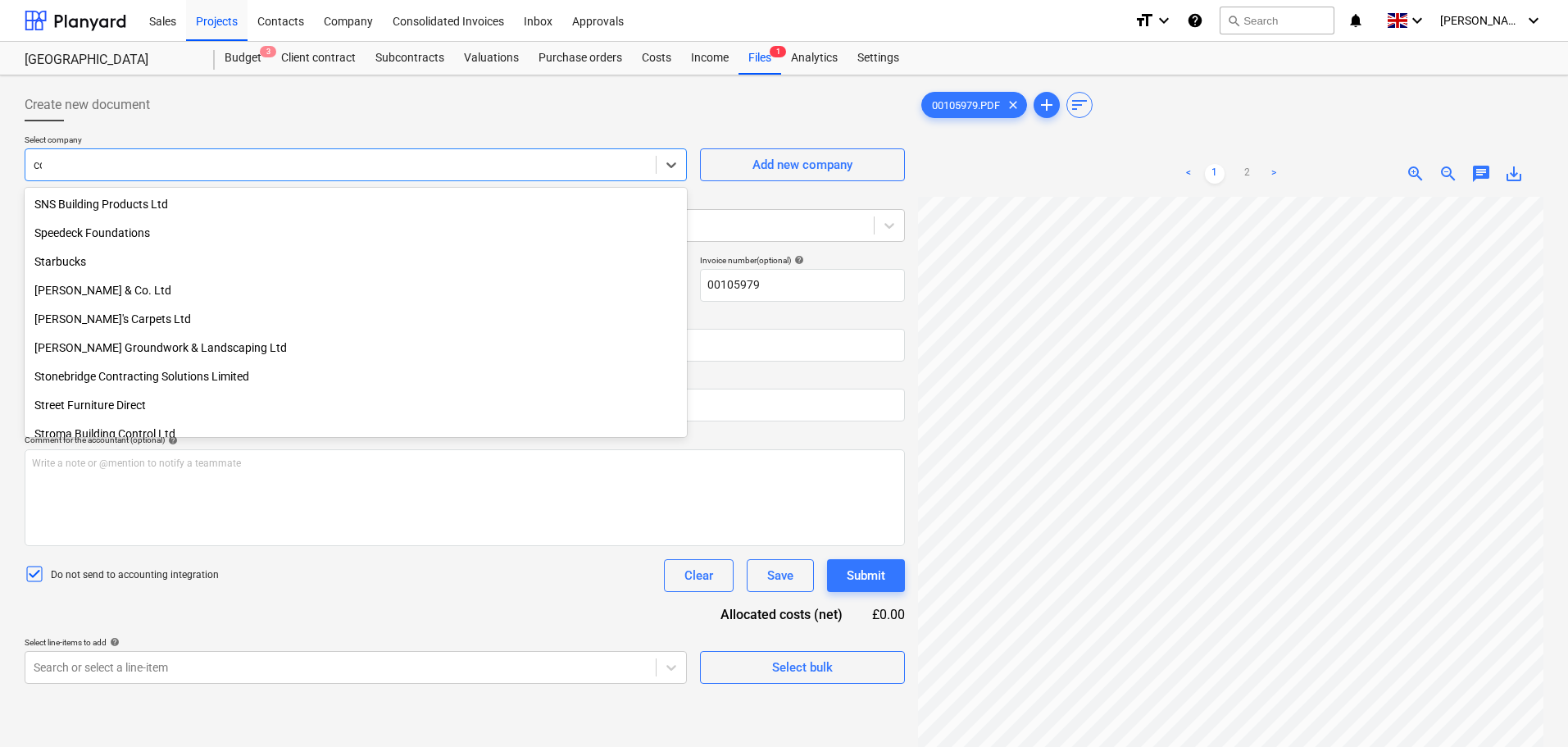
scroll to position [845, 0]
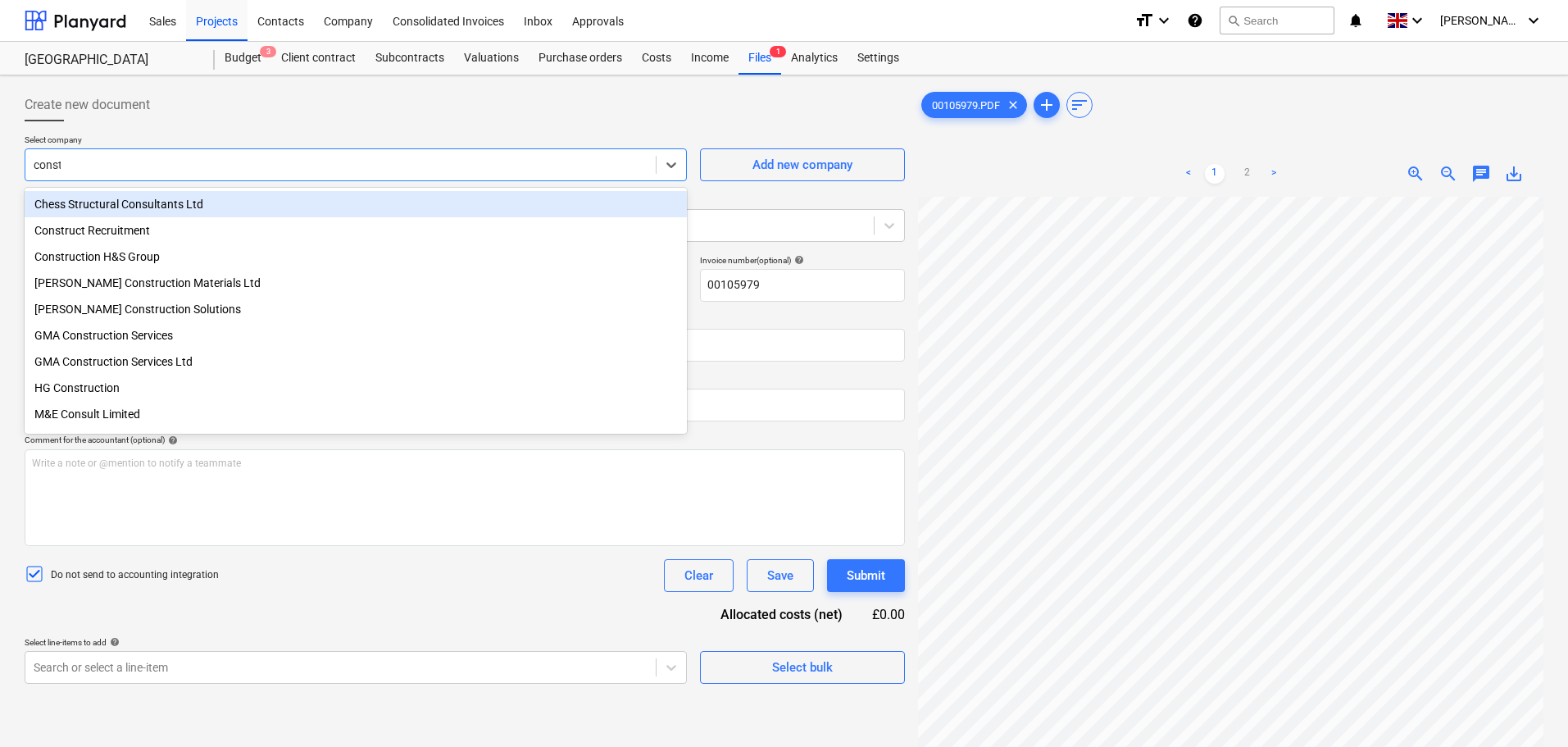
type input "constr"
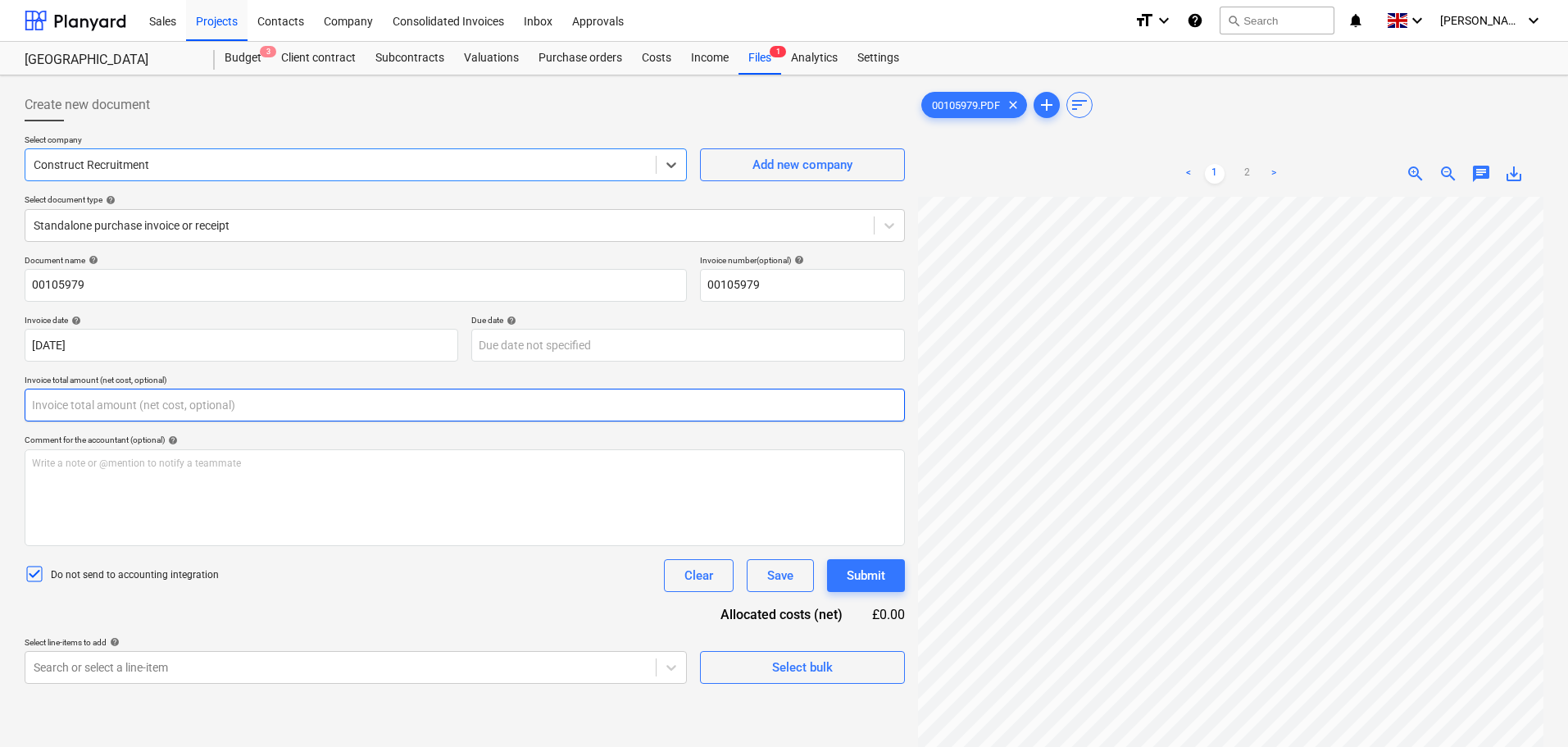
click at [54, 398] on input "text" at bounding box center [464, 405] width 881 height 33
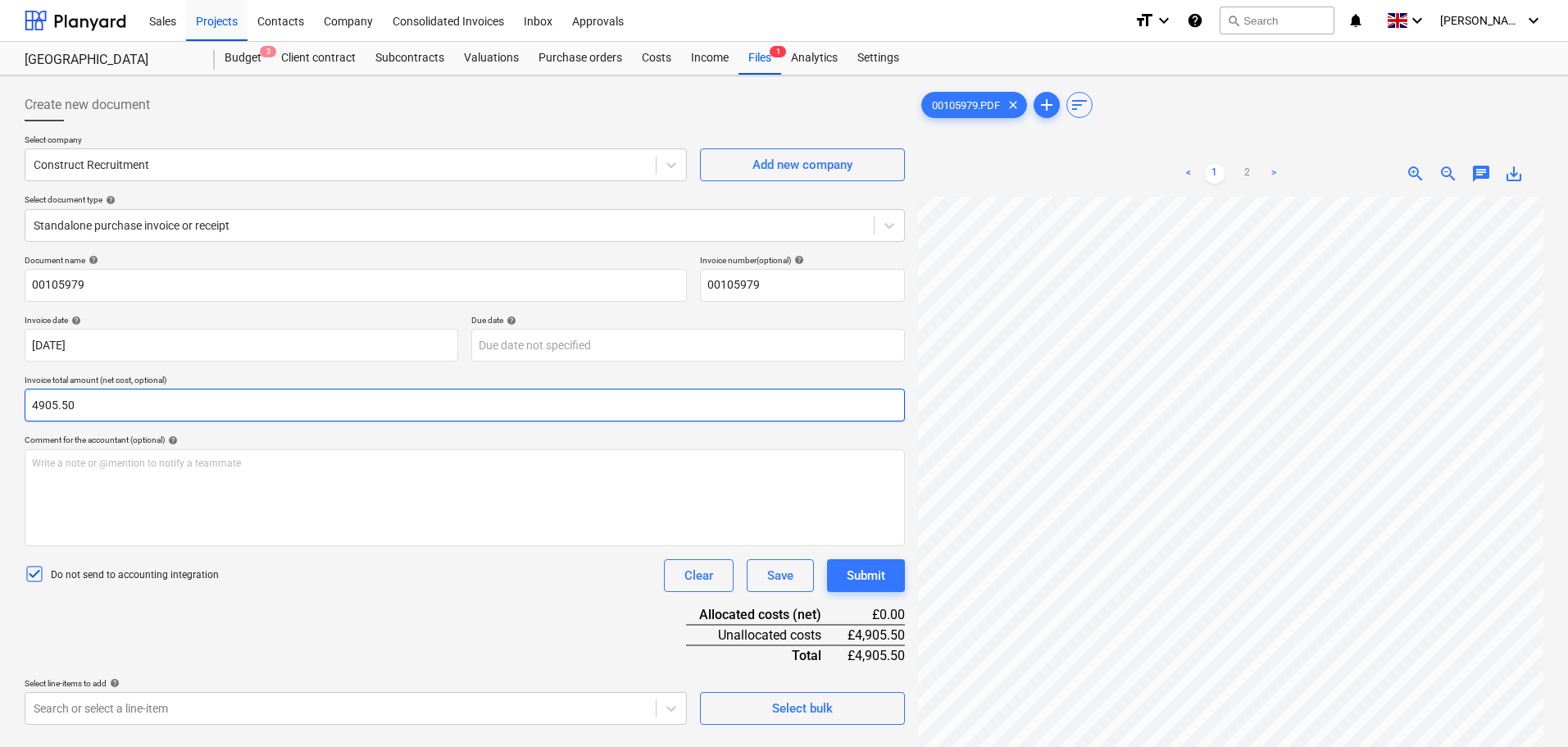
click at [56, 402] on input "4905.50" at bounding box center [464, 405] width 881 height 33
type input "4,908.50"
click at [336, 581] on div "Do not send to accounting integration Clear Save Submit" at bounding box center [464, 575] width 881 height 33
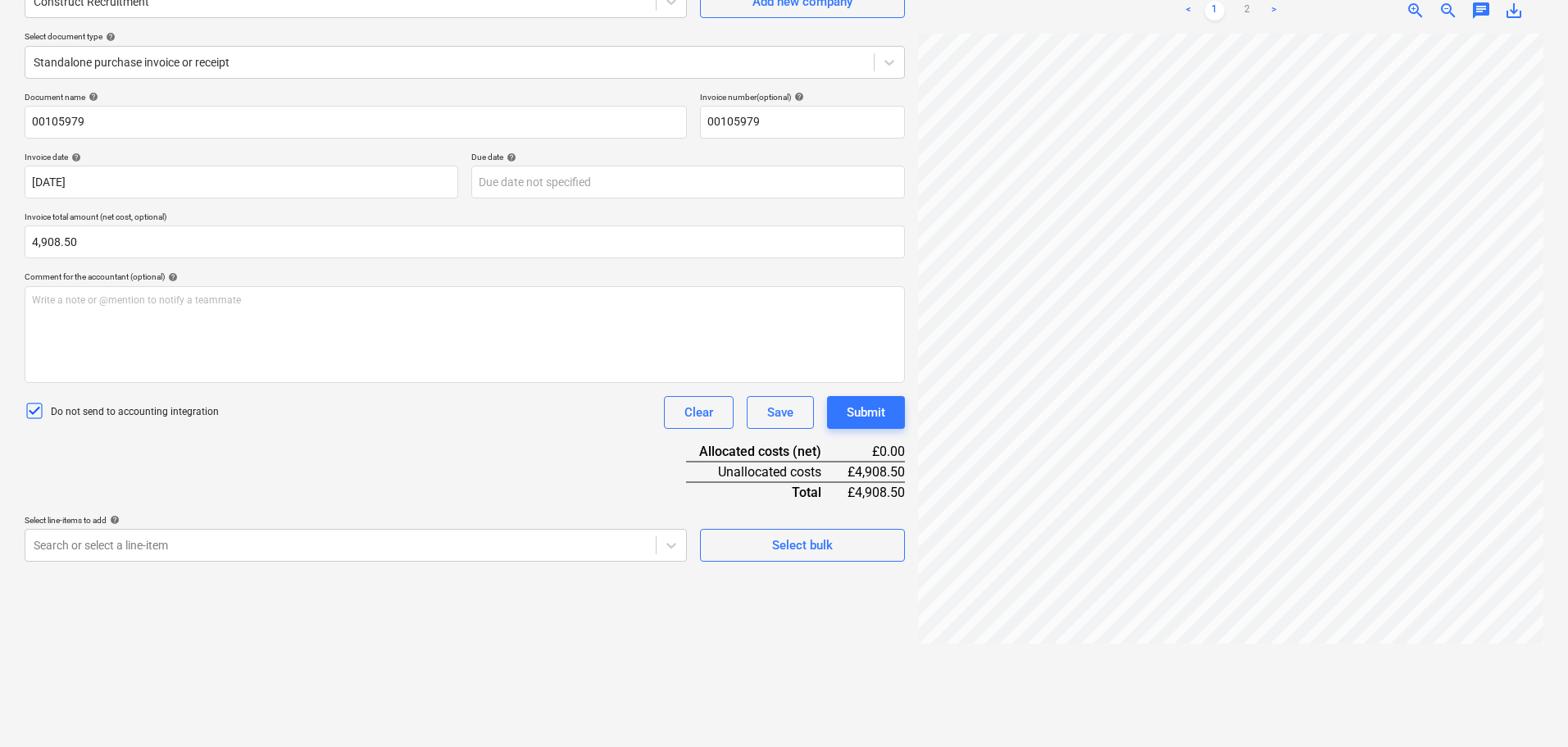
scroll to position [164, 0]
click at [434, 546] on body "Sales Projects Contacts Company Consolidated Invoices Inbox Approvals format_si…" at bounding box center [784, 209] width 1568 height 747
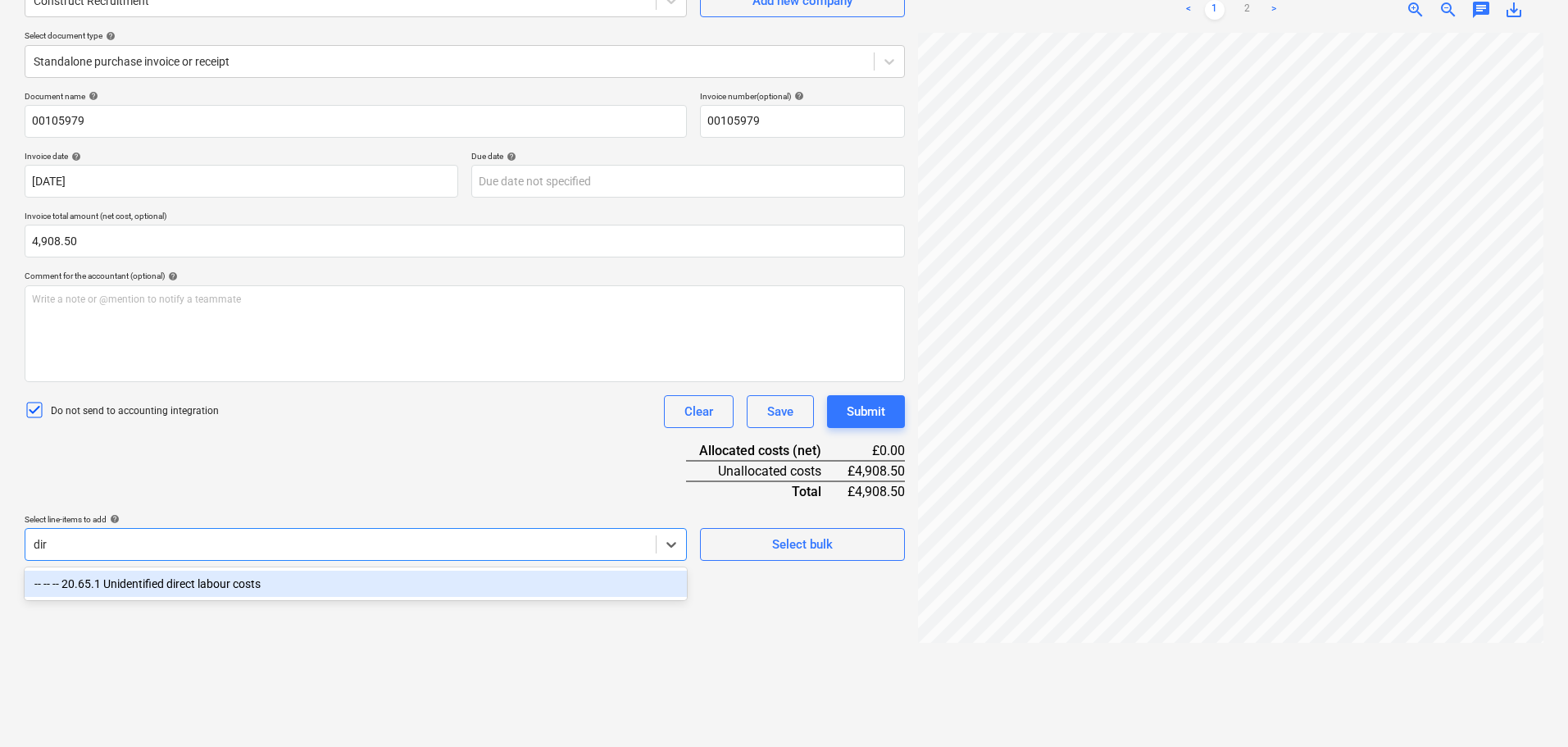
type input "dire"
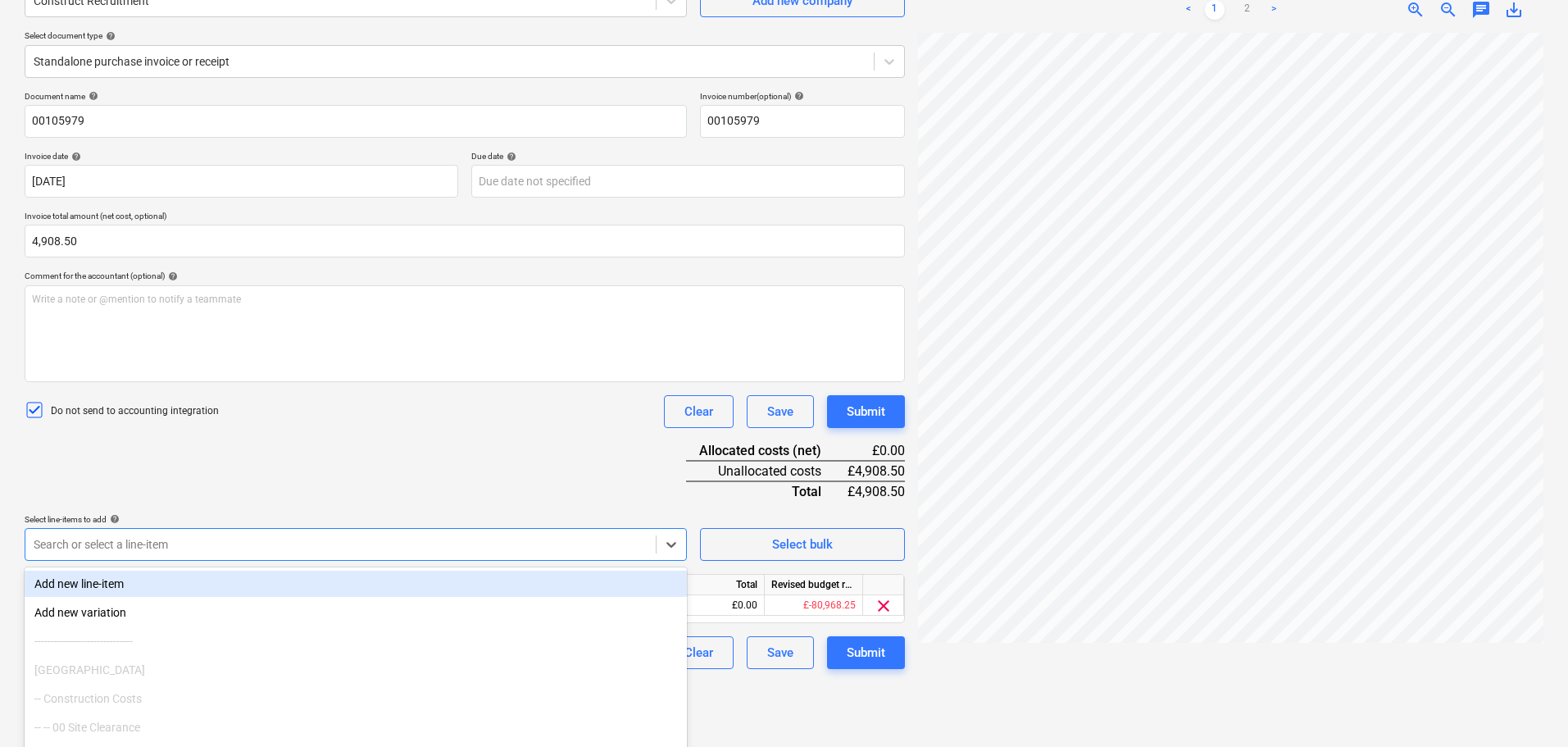
click at [488, 440] on div "Document name help 00105979 Invoice number (optional) help 00105979 Invoice dat…" at bounding box center [464, 380] width 881 height 578
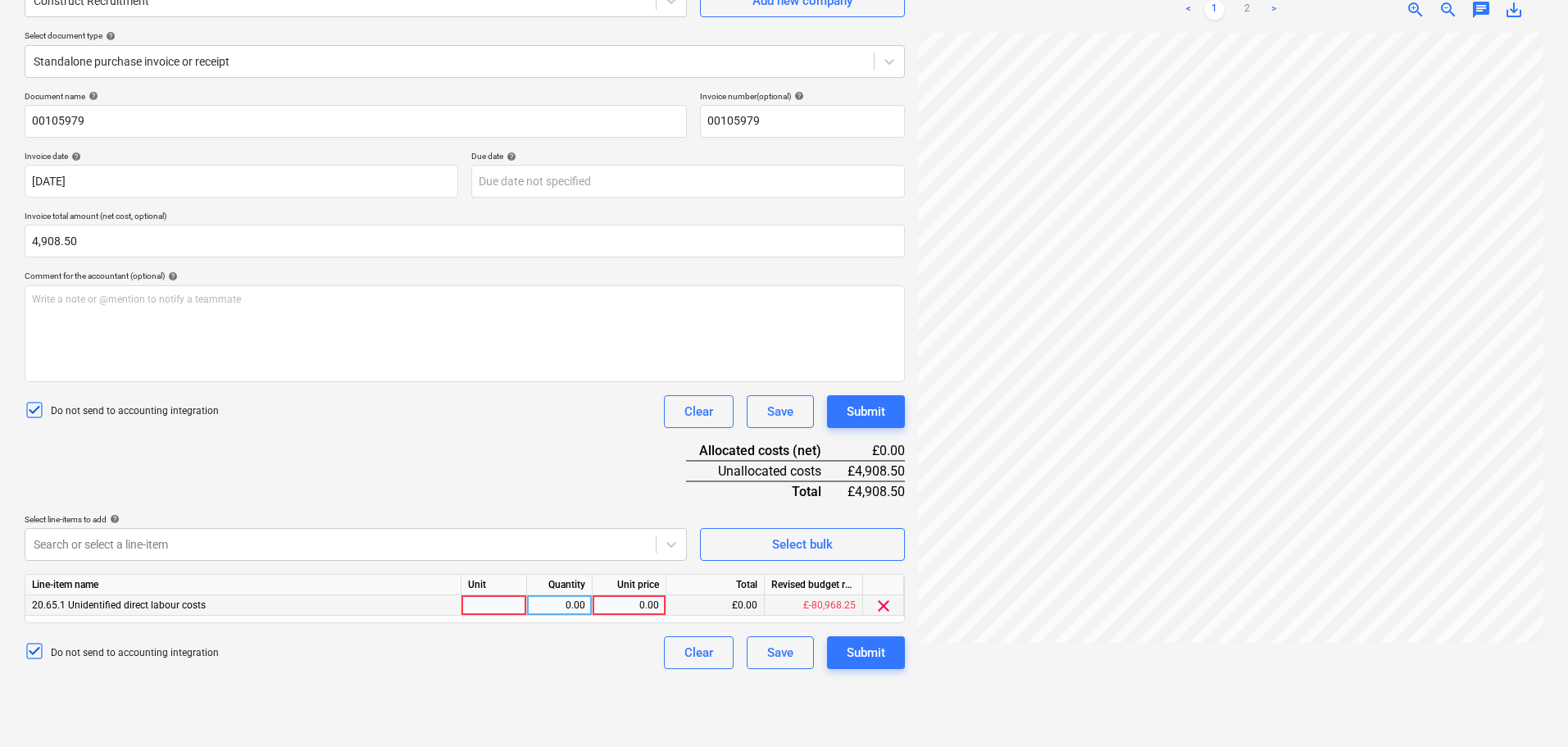
click at [618, 607] on div "0.00" at bounding box center [629, 605] width 60 height 21
type input "4908.50"
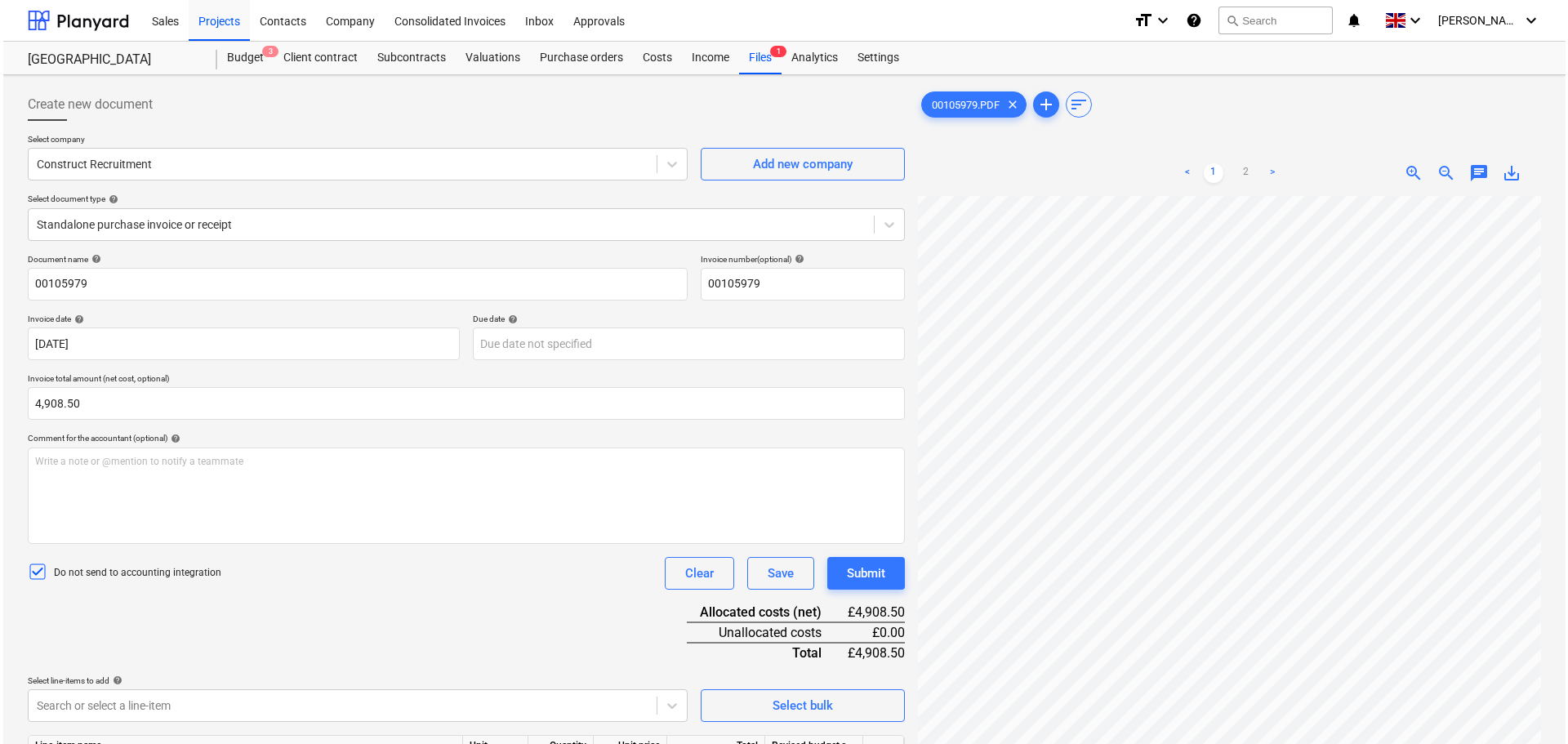
scroll to position [0, 245]
click at [868, 568] on div "Submit" at bounding box center [863, 574] width 38 height 22
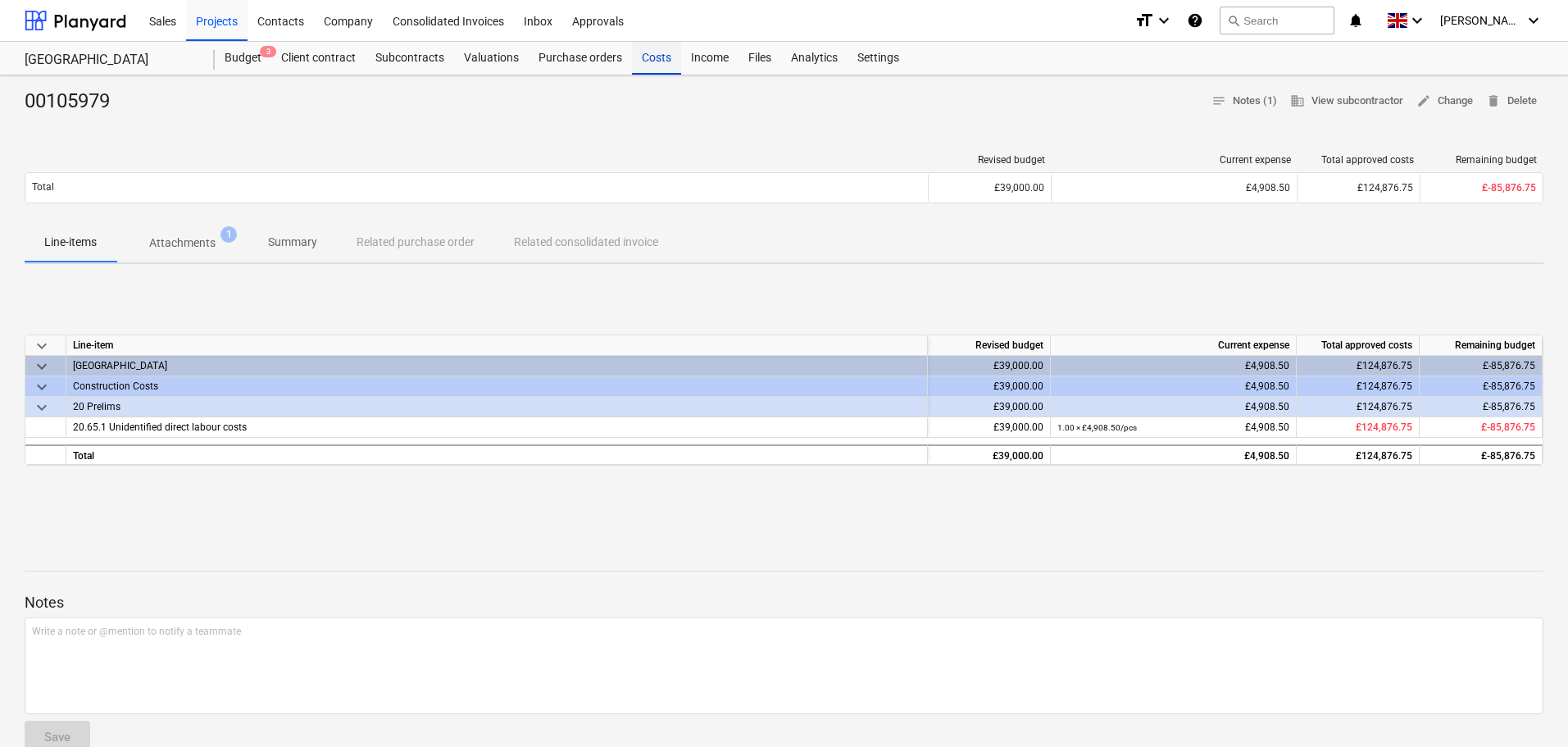
click at [653, 59] on div "Costs" at bounding box center [657, 57] width 49 height 33
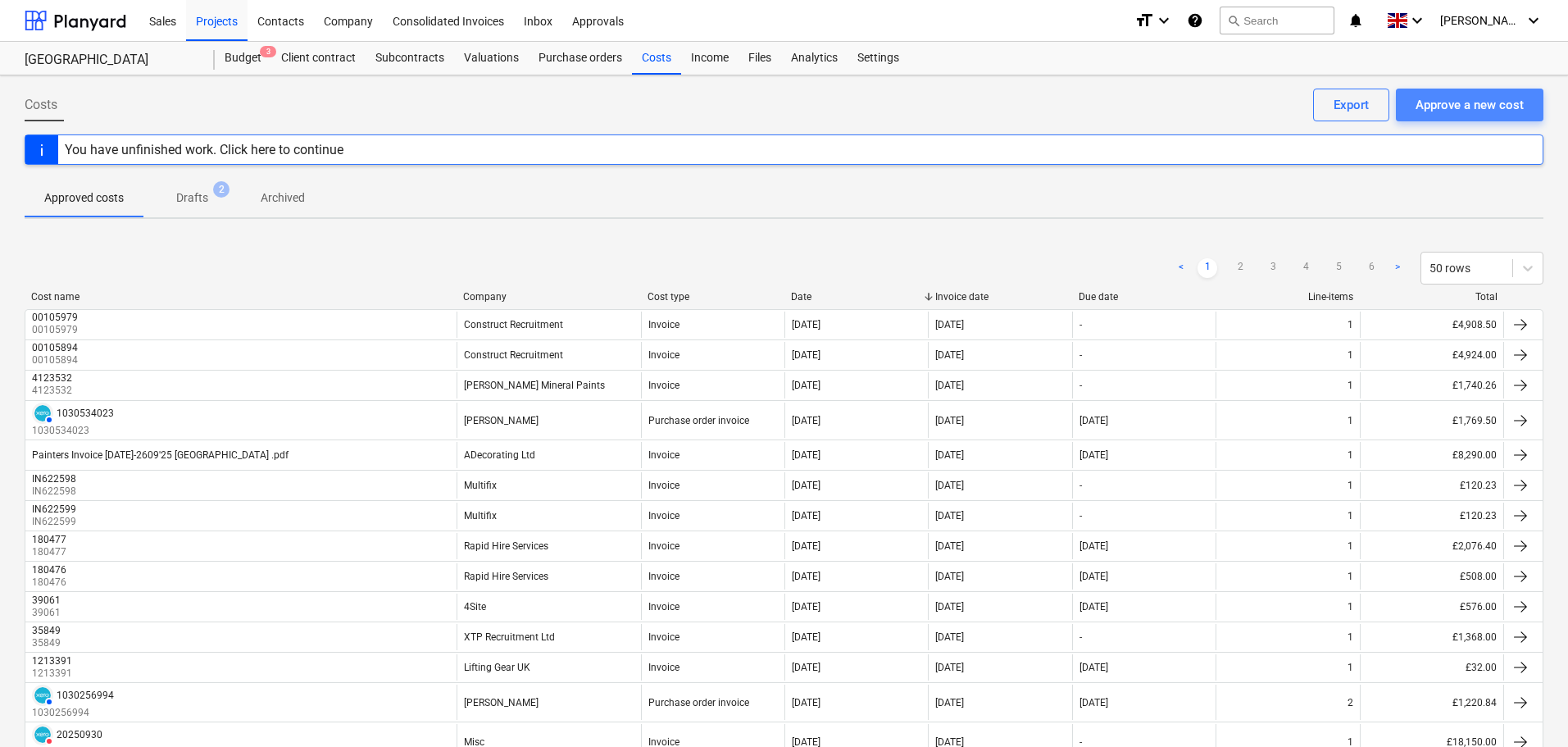
click at [1466, 110] on div "Approve a new cost" at bounding box center [1470, 106] width 108 height 22
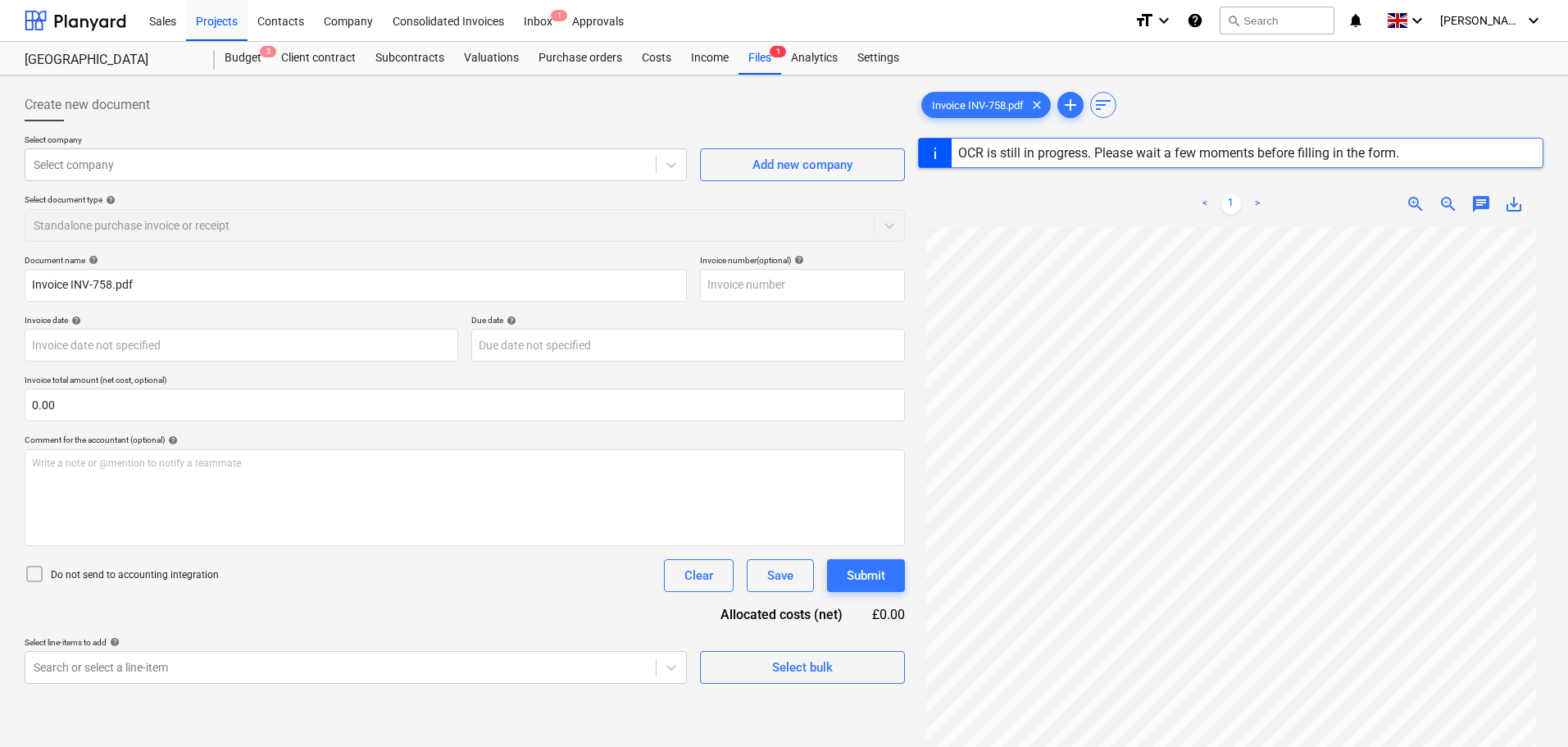
type input "INV-758"
type input "15 Sep 2025"
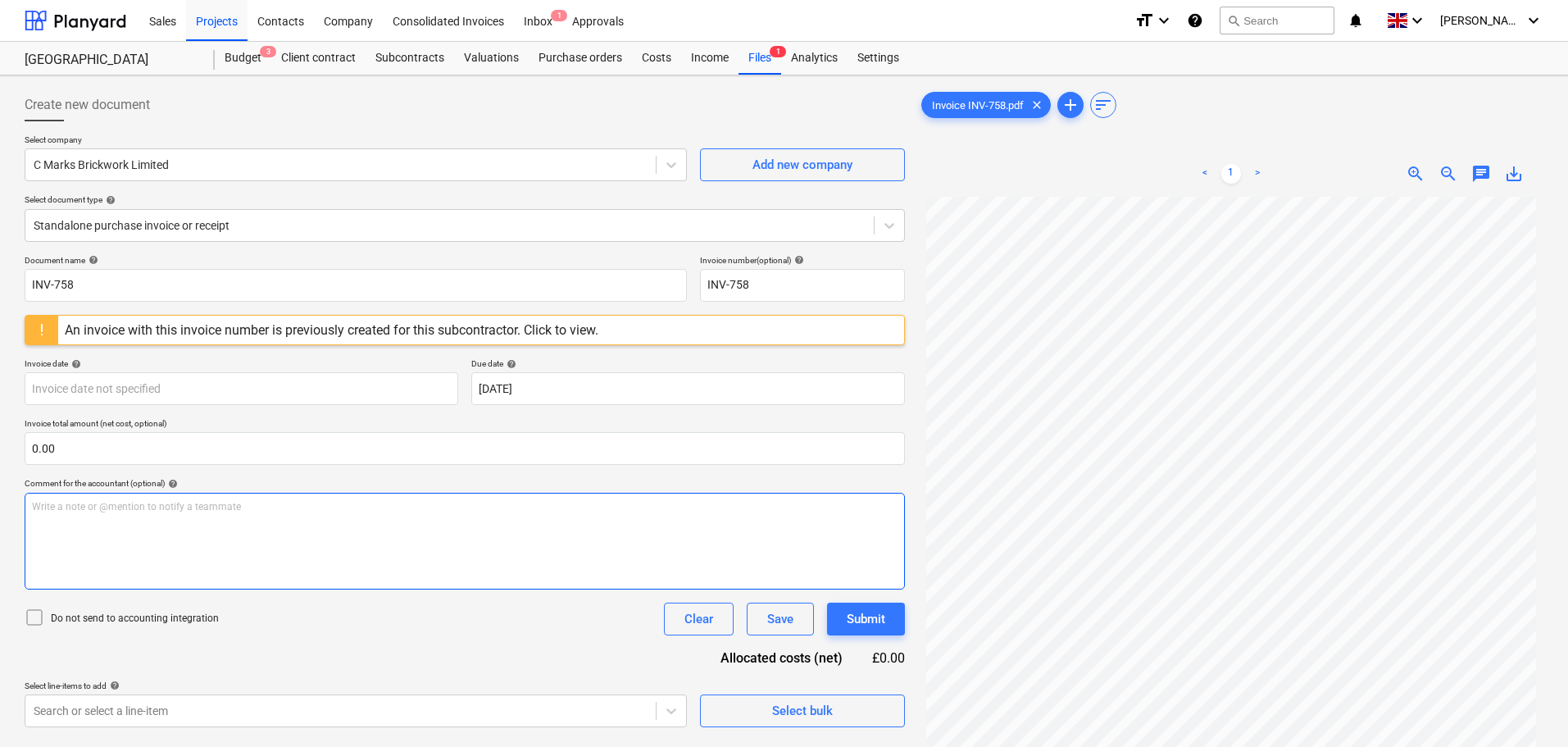
click at [36, 571] on div "Write a note or @mention to notify a teammate ﻿" at bounding box center [464, 542] width 881 height 97
click at [178, 329] on div "An invoice with this invoice number is previously created for this subcontracto…" at bounding box center [331, 331] width 534 height 16
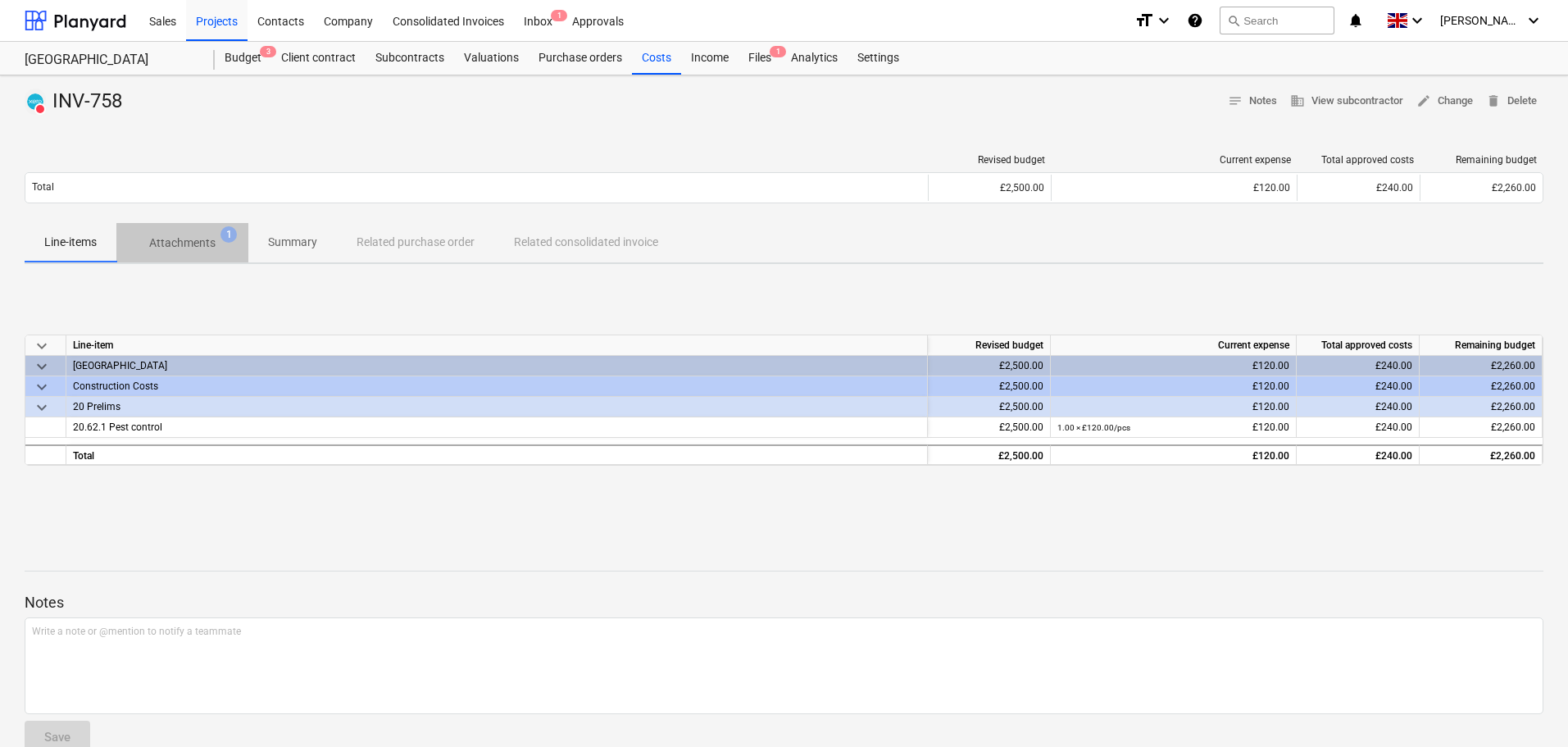
click at [192, 244] on p "Attachments" at bounding box center [181, 243] width 66 height 17
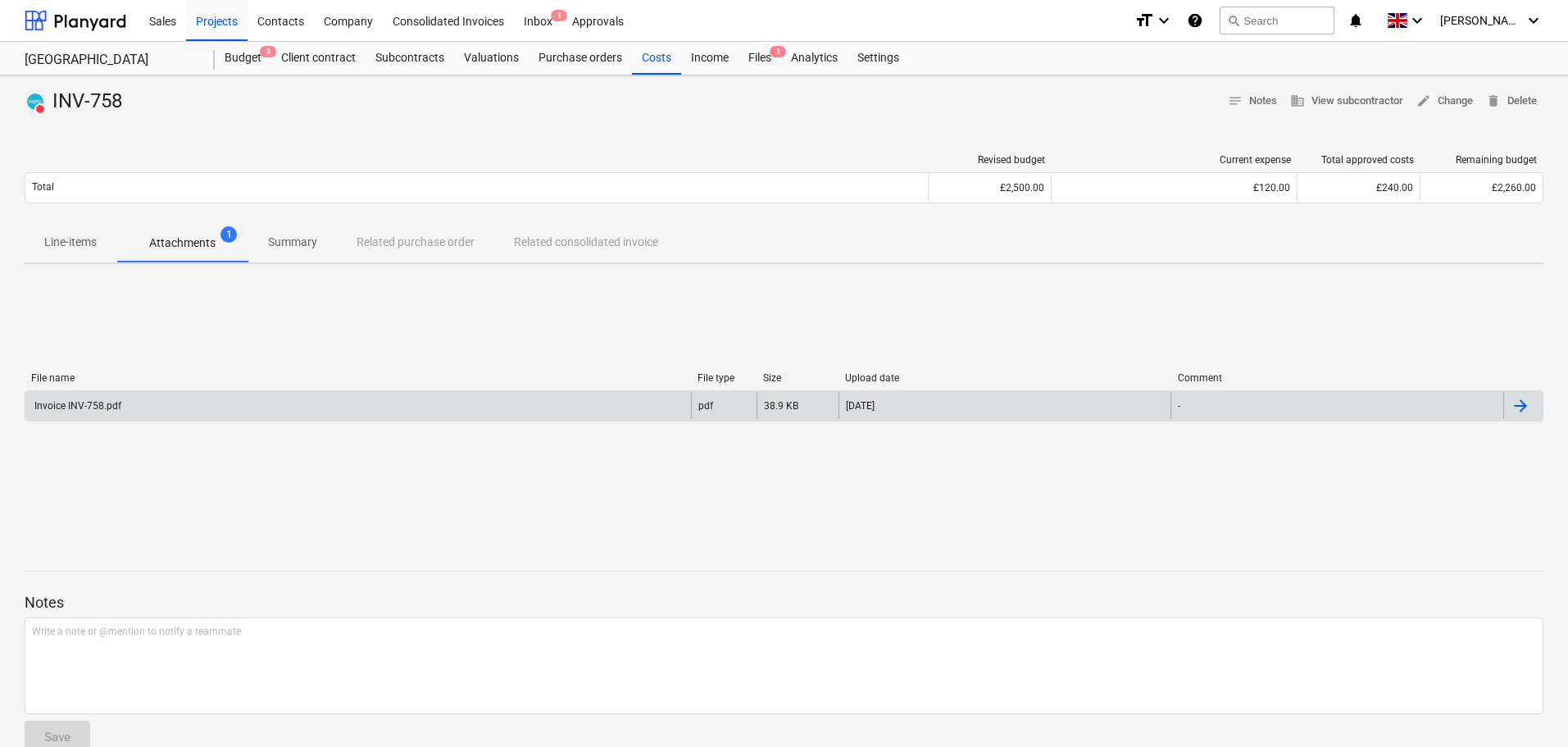
click at [151, 404] on div "Invoice INV-758.pdf" at bounding box center [358, 406] width 666 height 27
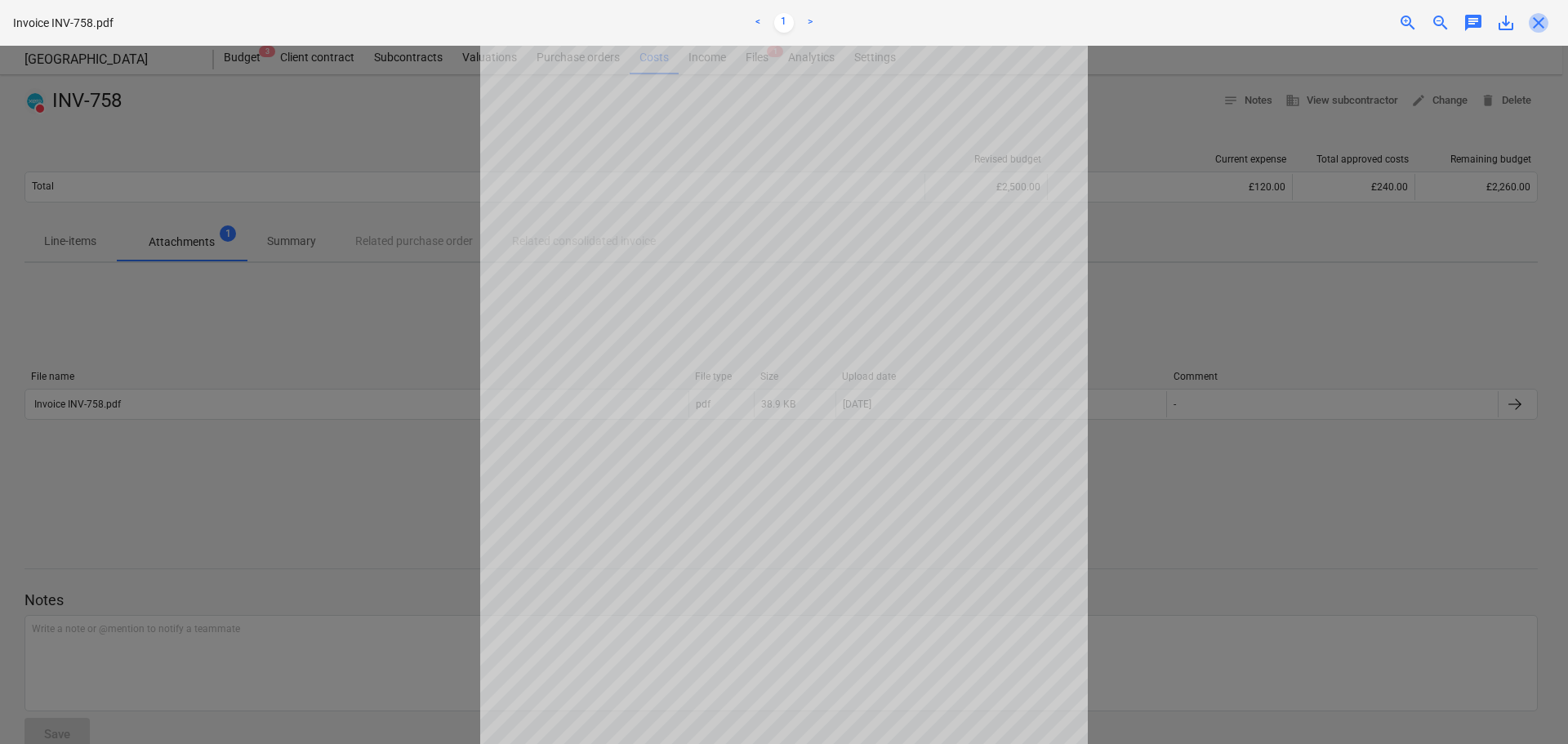
click at [1539, 19] on span "close" at bounding box center [1539, 23] width 20 height 20
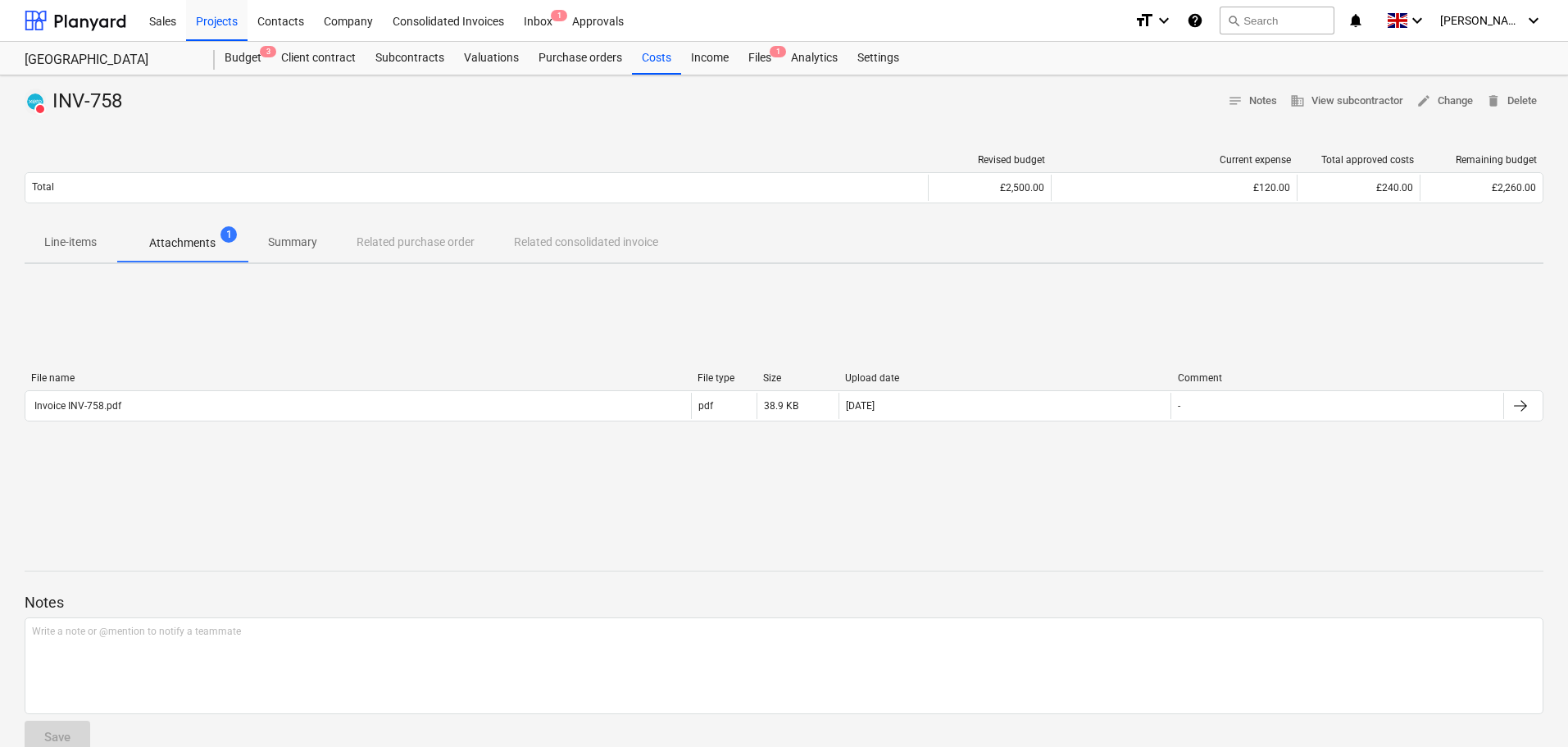
click at [268, 243] on p "Summary" at bounding box center [293, 242] width 49 height 17
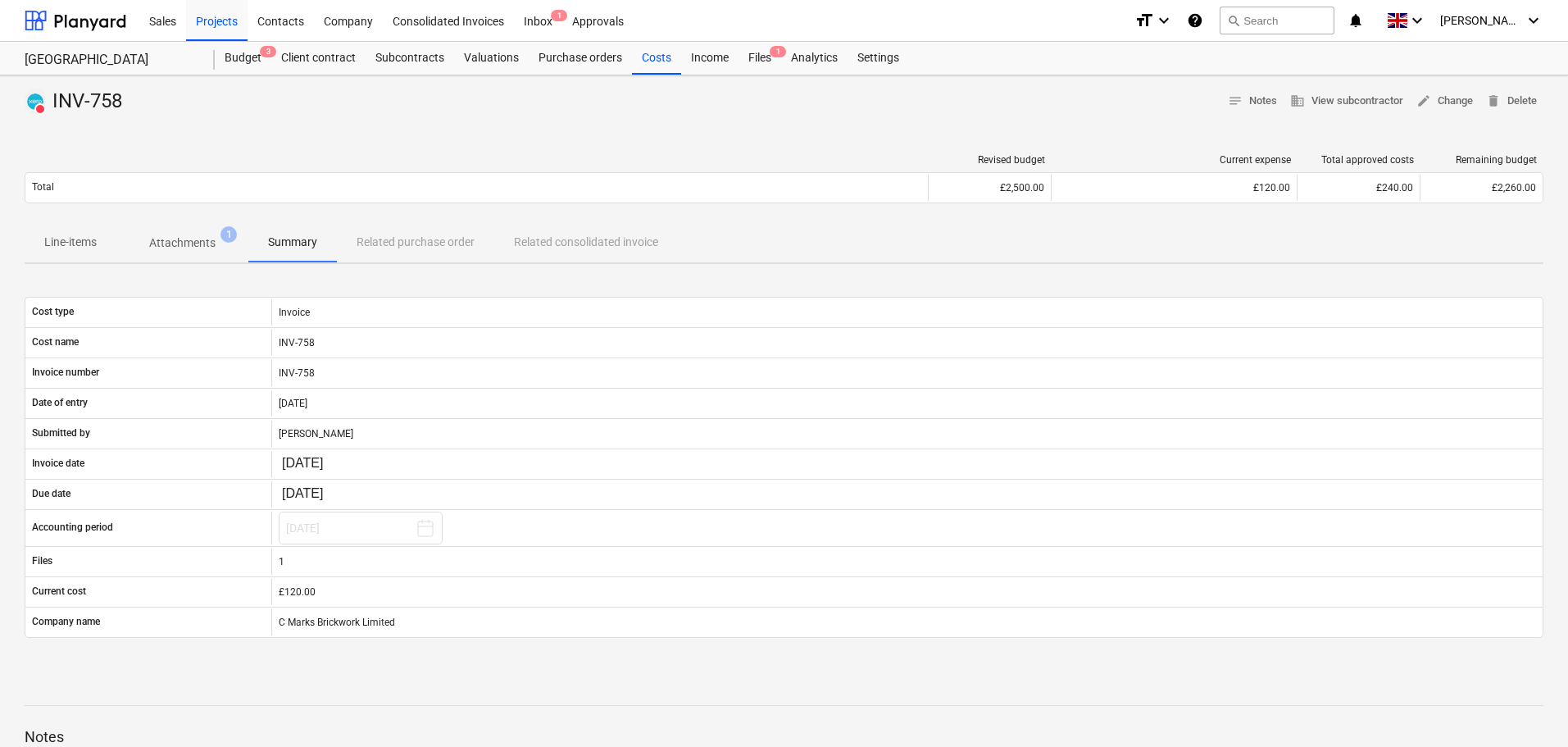
click at [163, 246] on p "Attachments" at bounding box center [181, 243] width 66 height 17
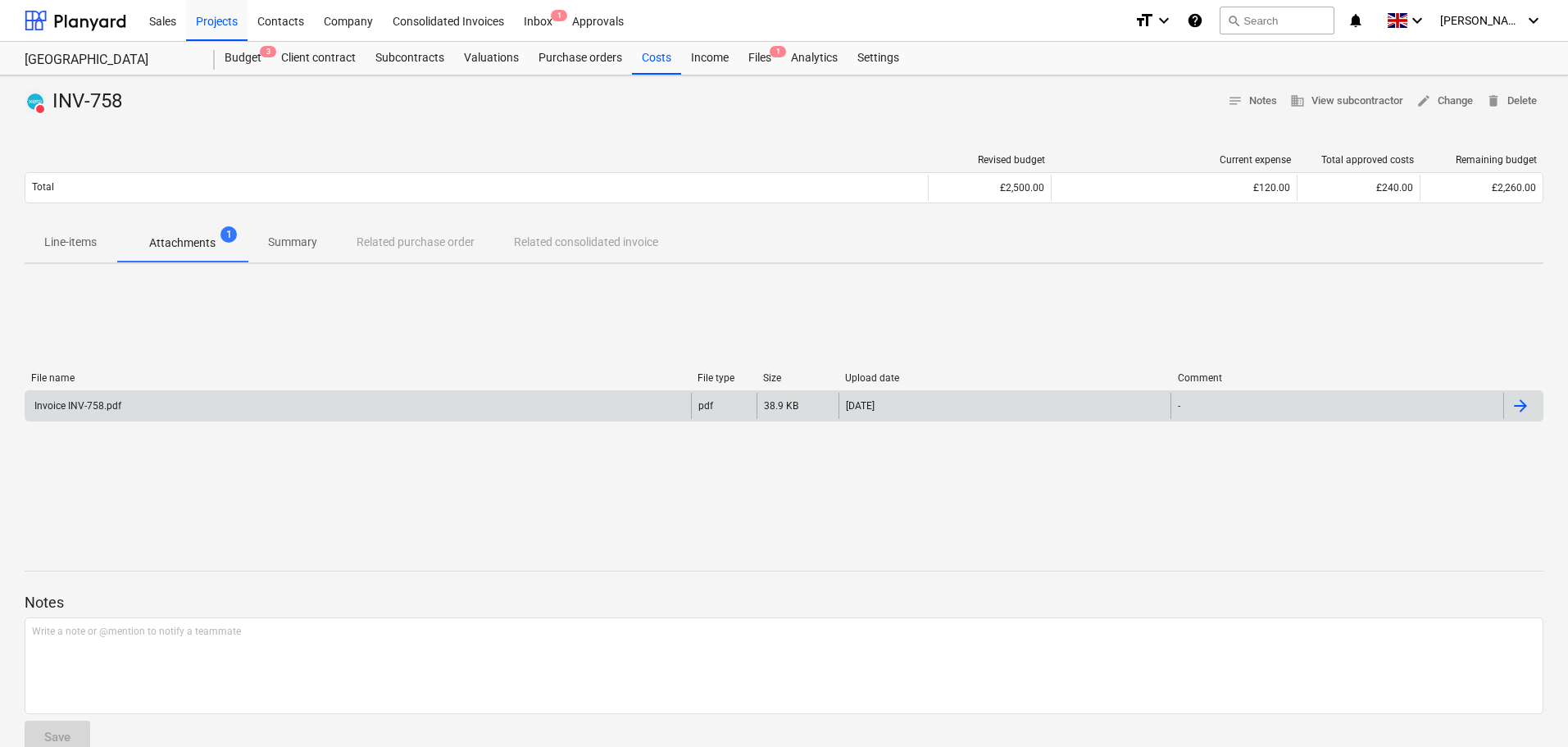
click at [231, 411] on div "Invoice INV-758.pdf" at bounding box center [358, 406] width 666 height 27
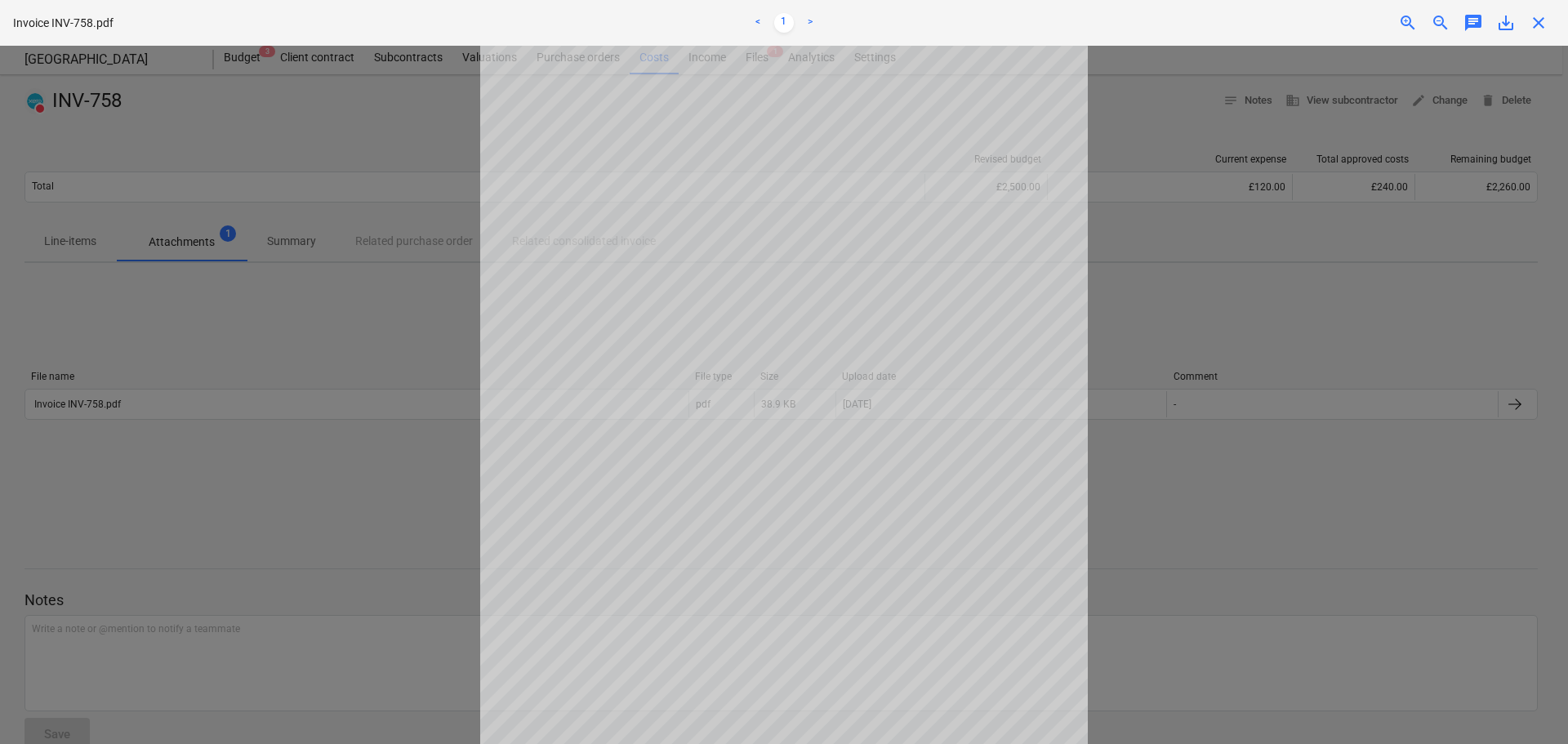
click at [1260, 477] on div at bounding box center [784, 395] width 1568 height 699
click at [1540, 22] on span "close" at bounding box center [1539, 23] width 20 height 20
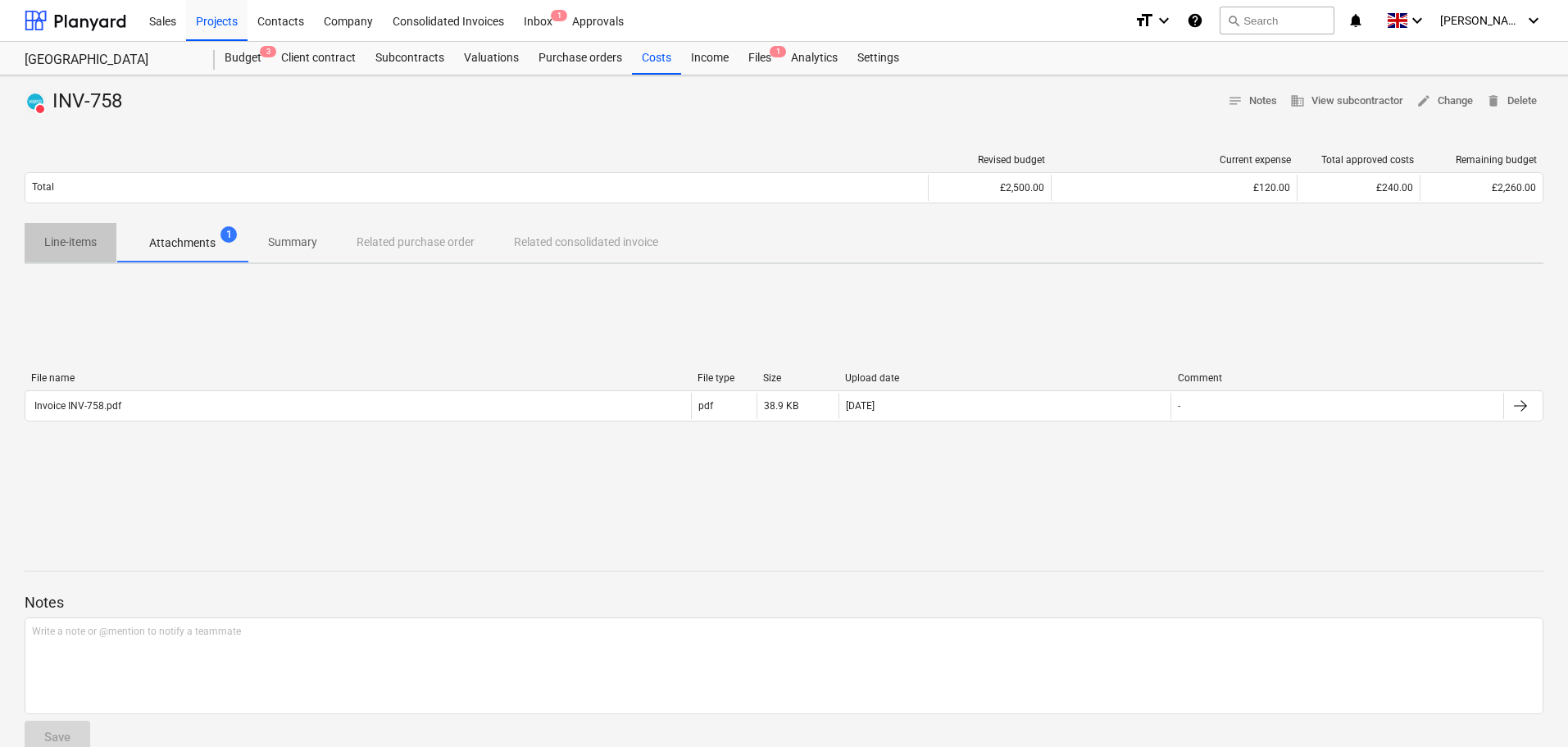
click at [51, 238] on p "Line-items" at bounding box center [70, 242] width 52 height 17
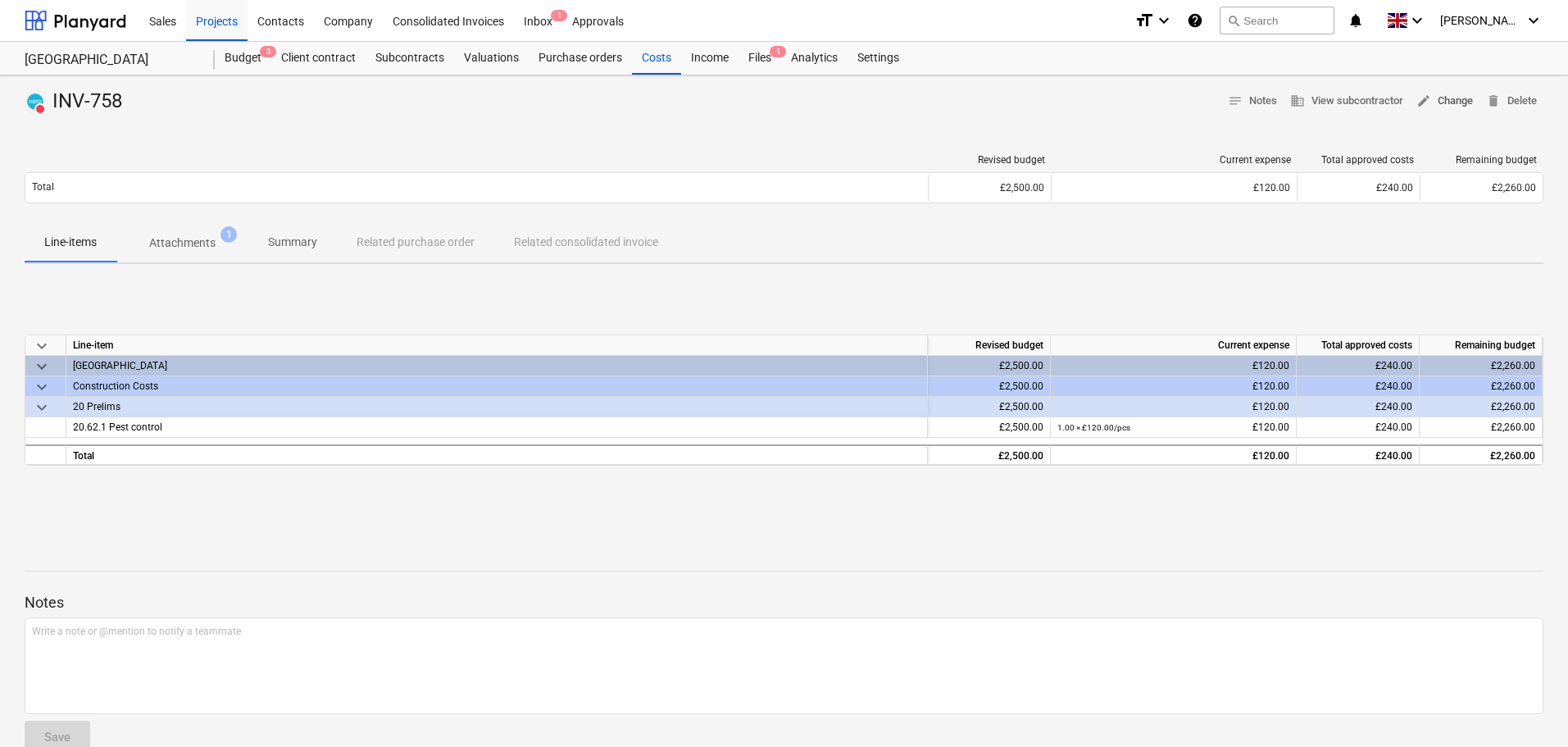
click at [1448, 104] on span "edit Change" at bounding box center [1444, 101] width 56 height 19
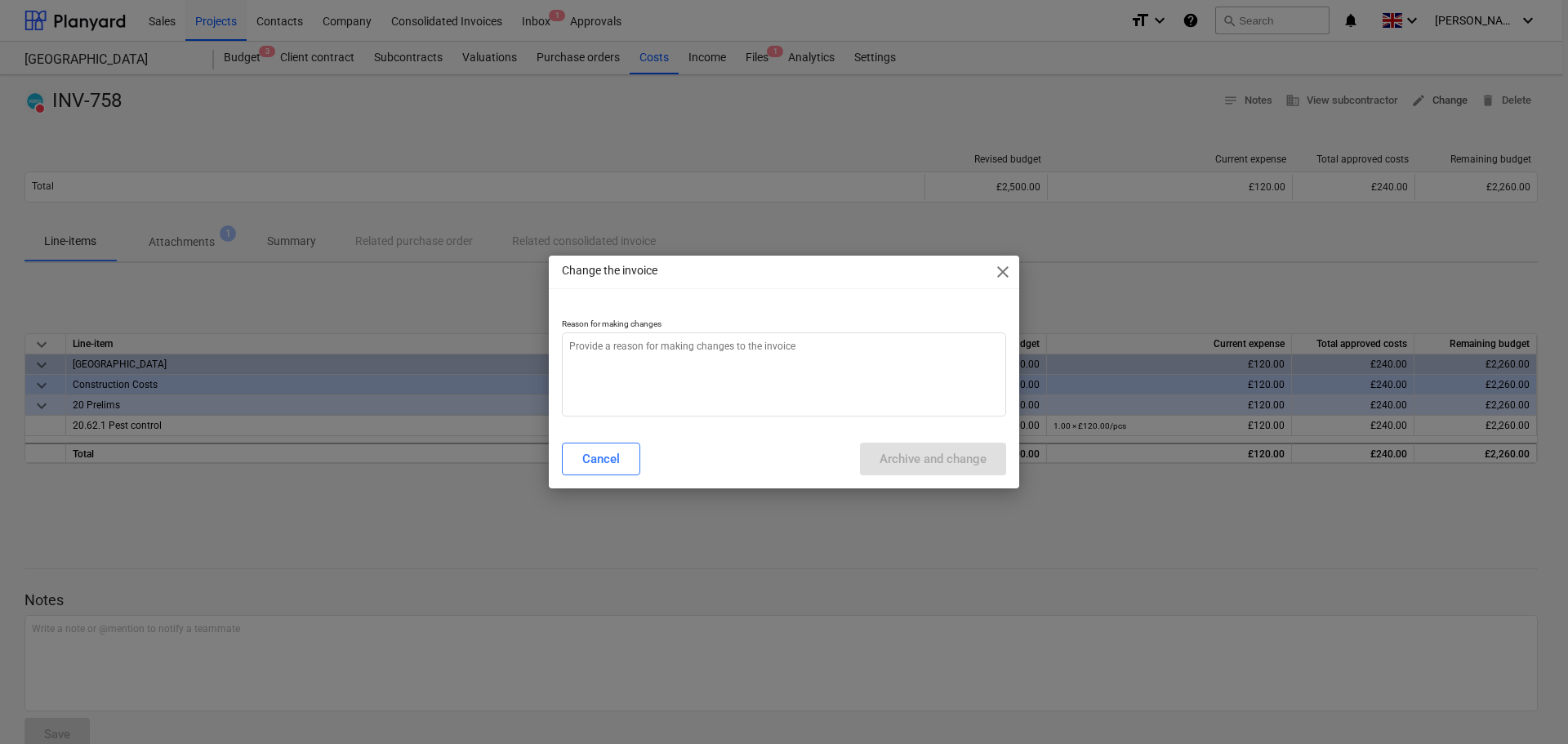
type textarea "x"
click at [734, 356] on textarea at bounding box center [784, 374] width 444 height 85
type textarea "c"
type textarea "x"
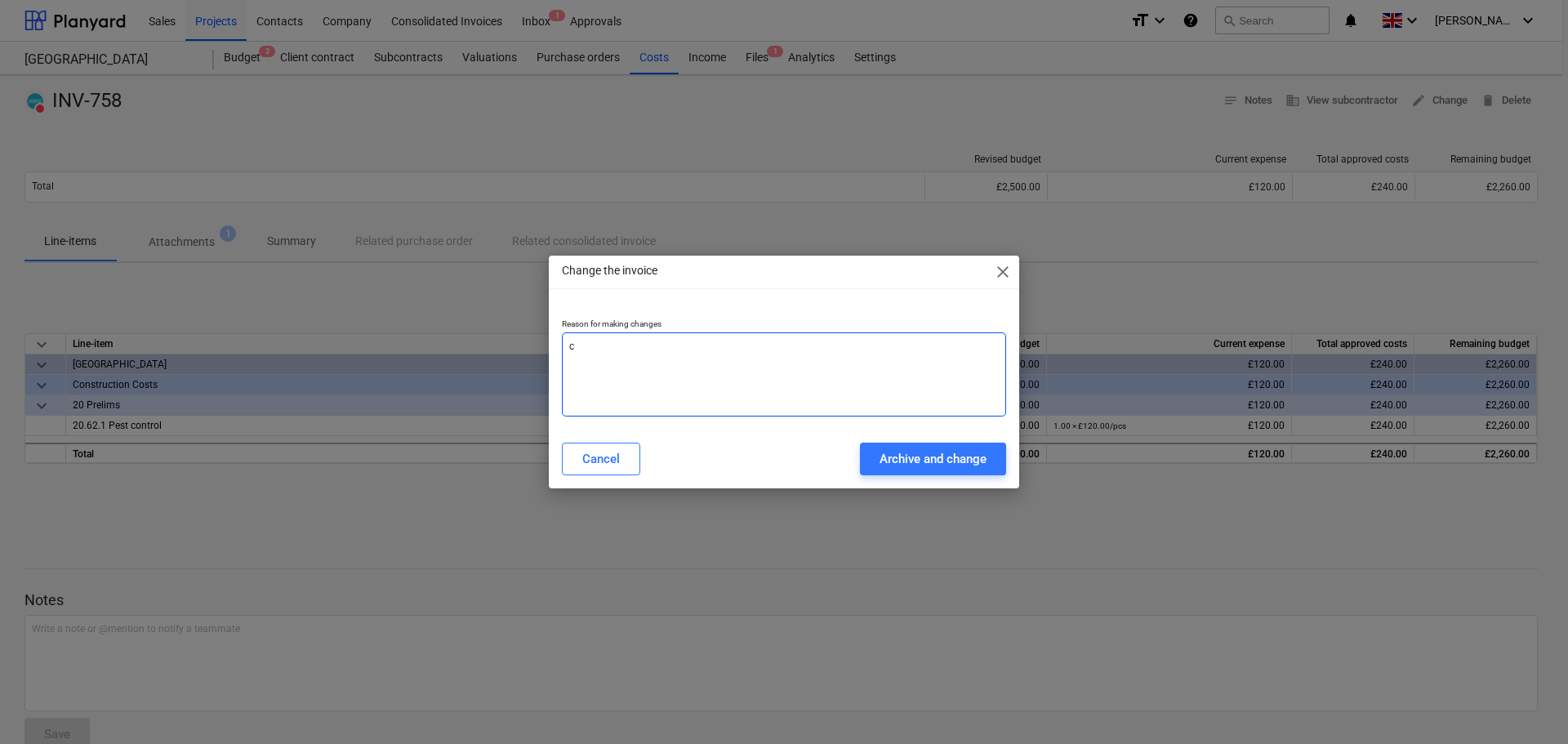
type textarea "co"
type textarea "x"
type textarea "cor"
type textarea "x"
type textarea "corr"
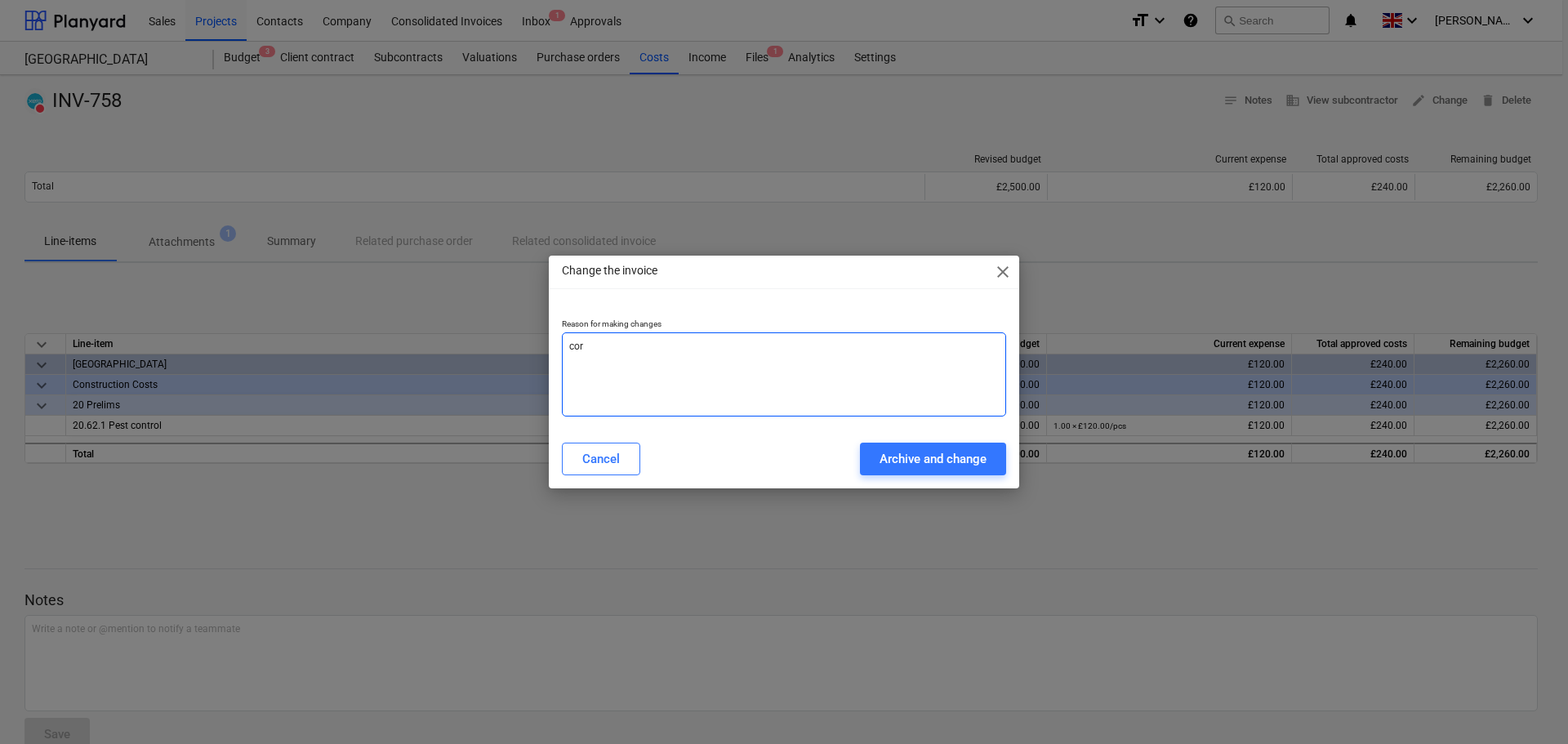
type textarea "x"
type textarea "corre"
type textarea "x"
type textarea "correc"
type textarea "x"
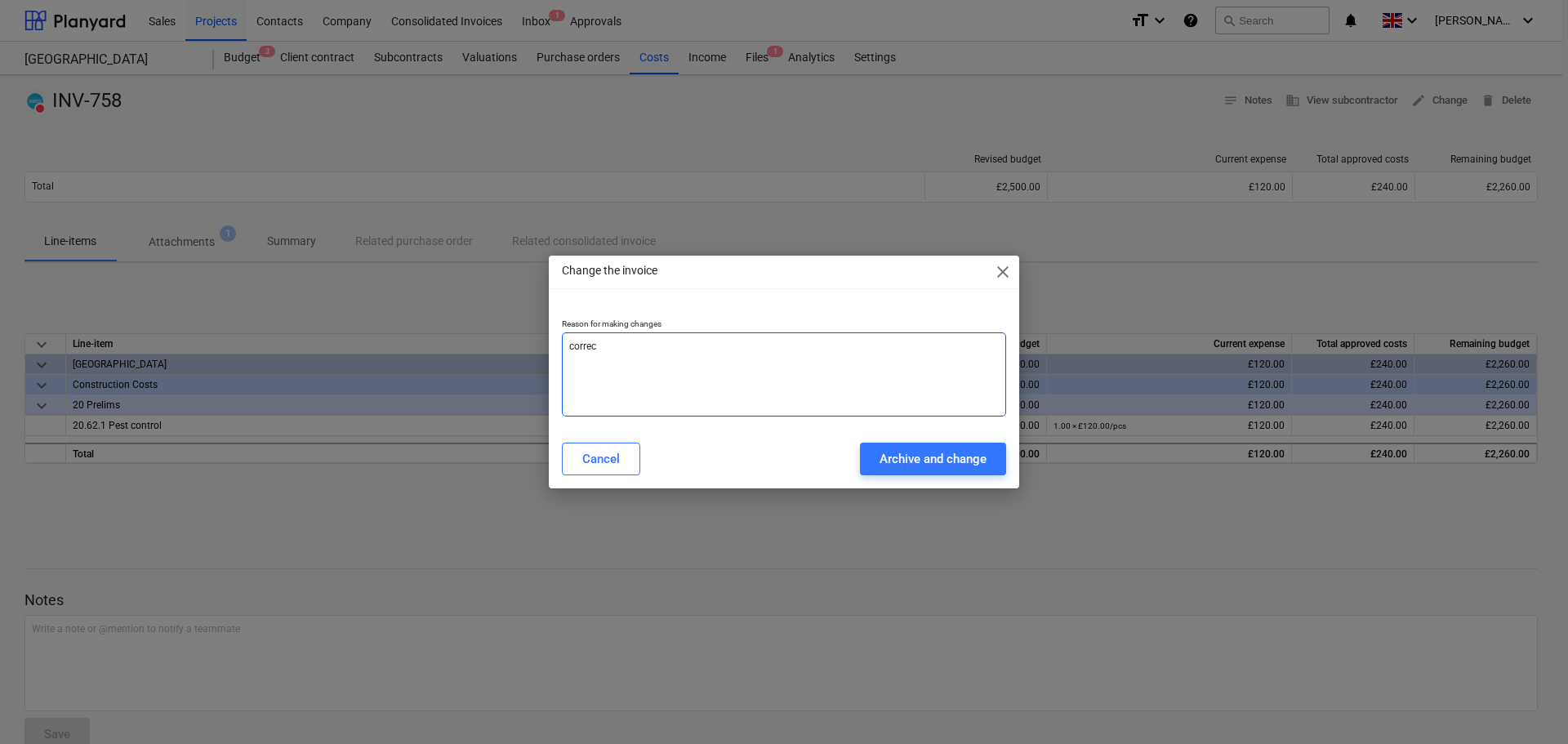
type textarea "correct"
type textarea "x"
type textarea "correcti"
type textarea "x"
type textarea "correctio"
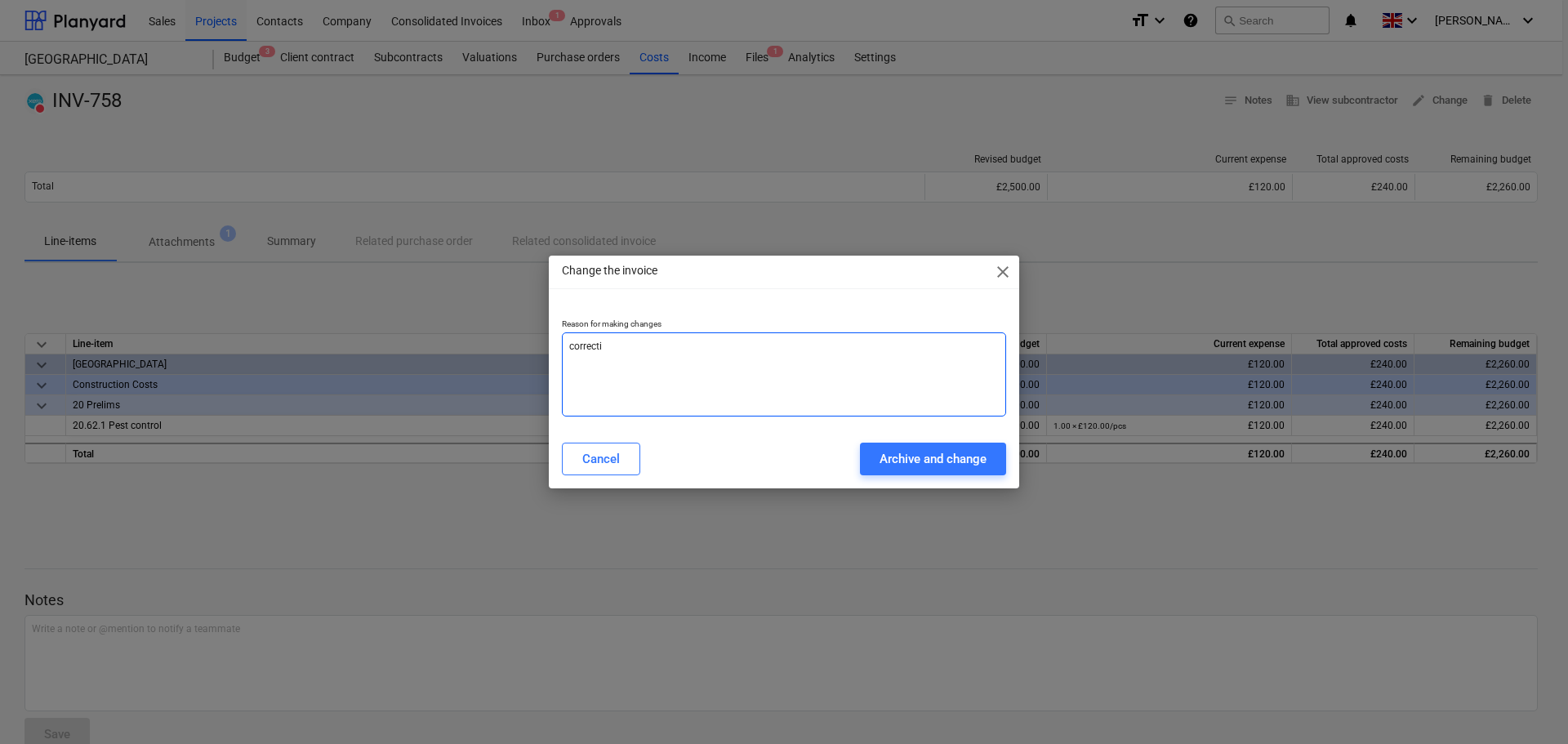
type textarea "x"
type textarea "correction"
type textarea "x"
type textarea "correction"
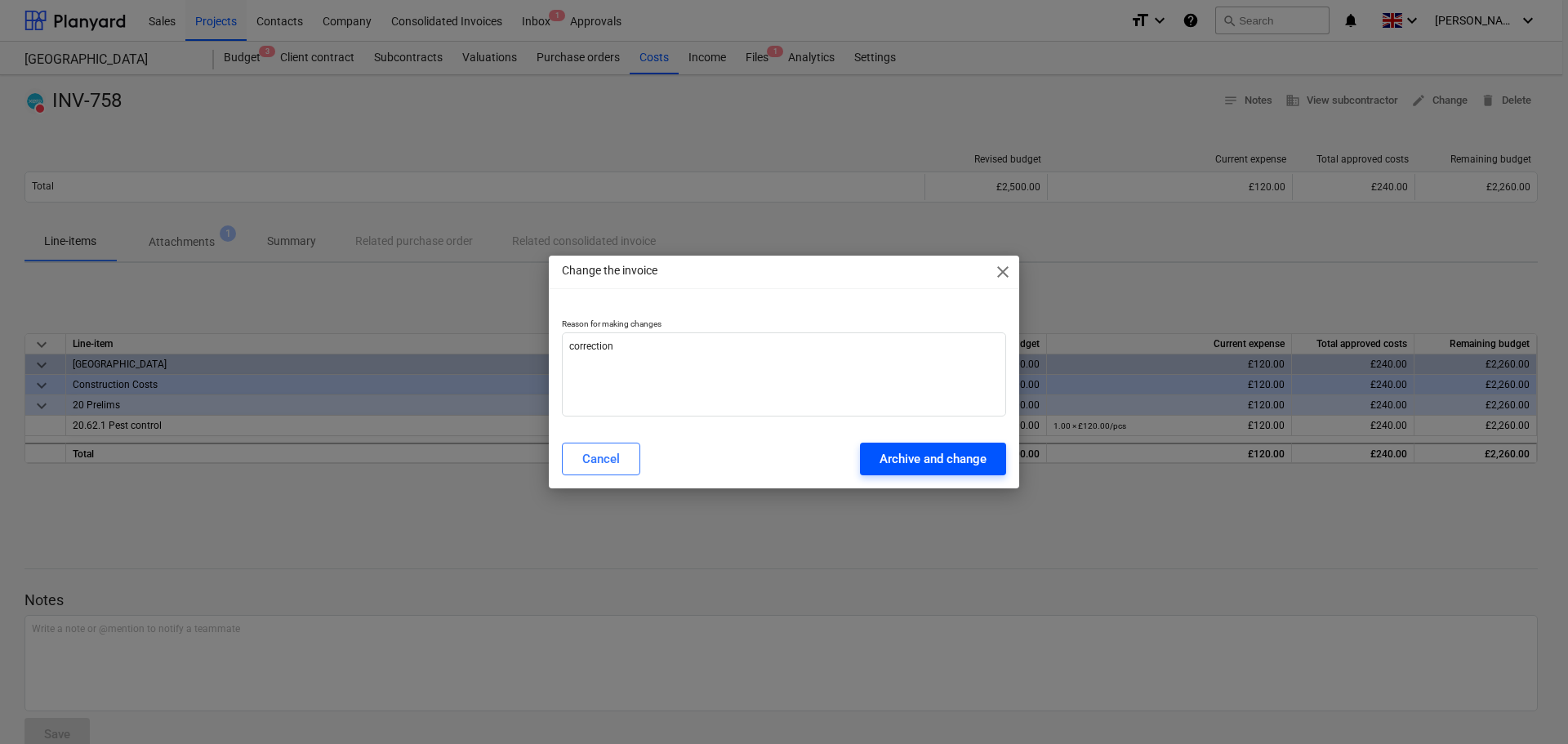
click at [933, 458] on div "Archive and change" at bounding box center [932, 459] width 107 height 22
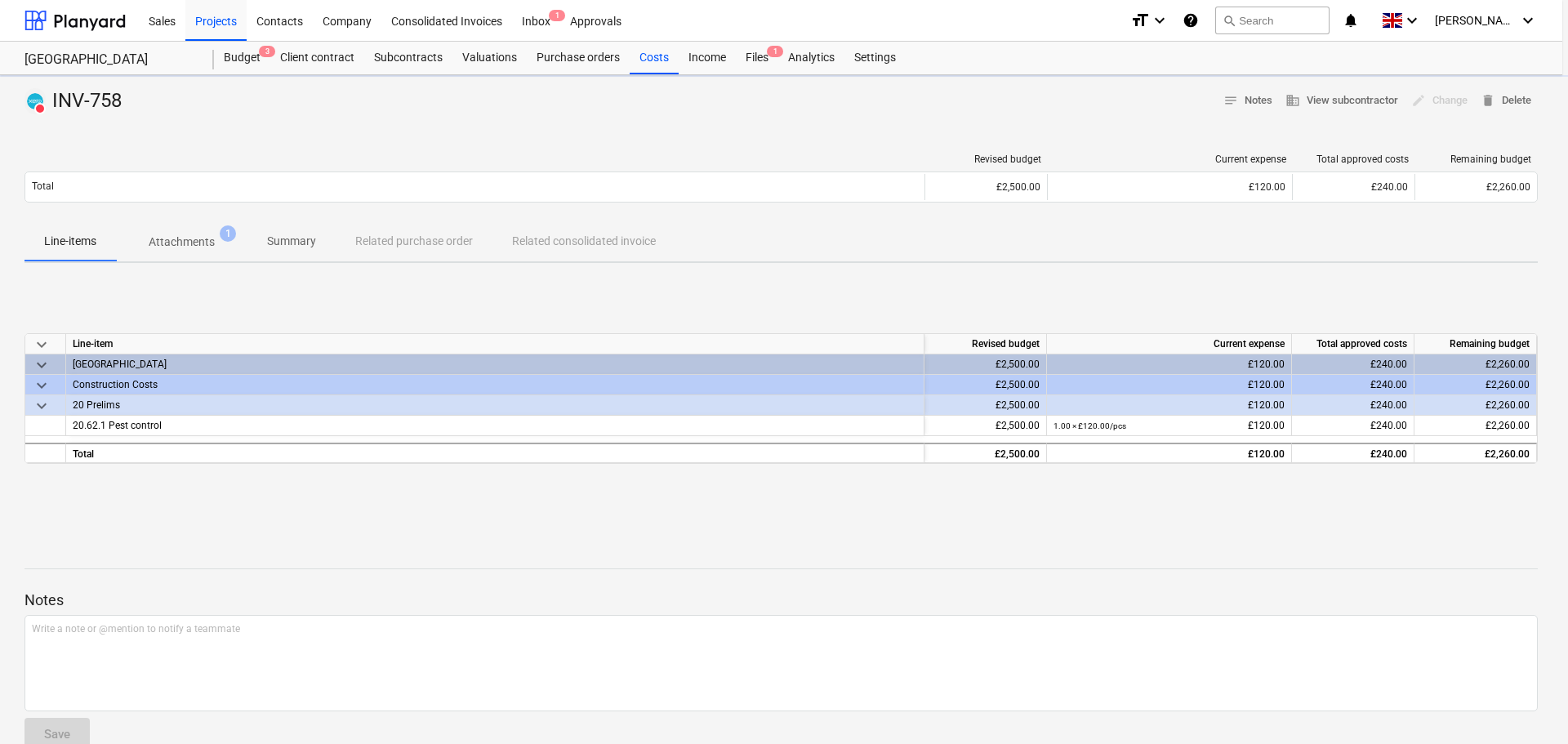
type textarea "x"
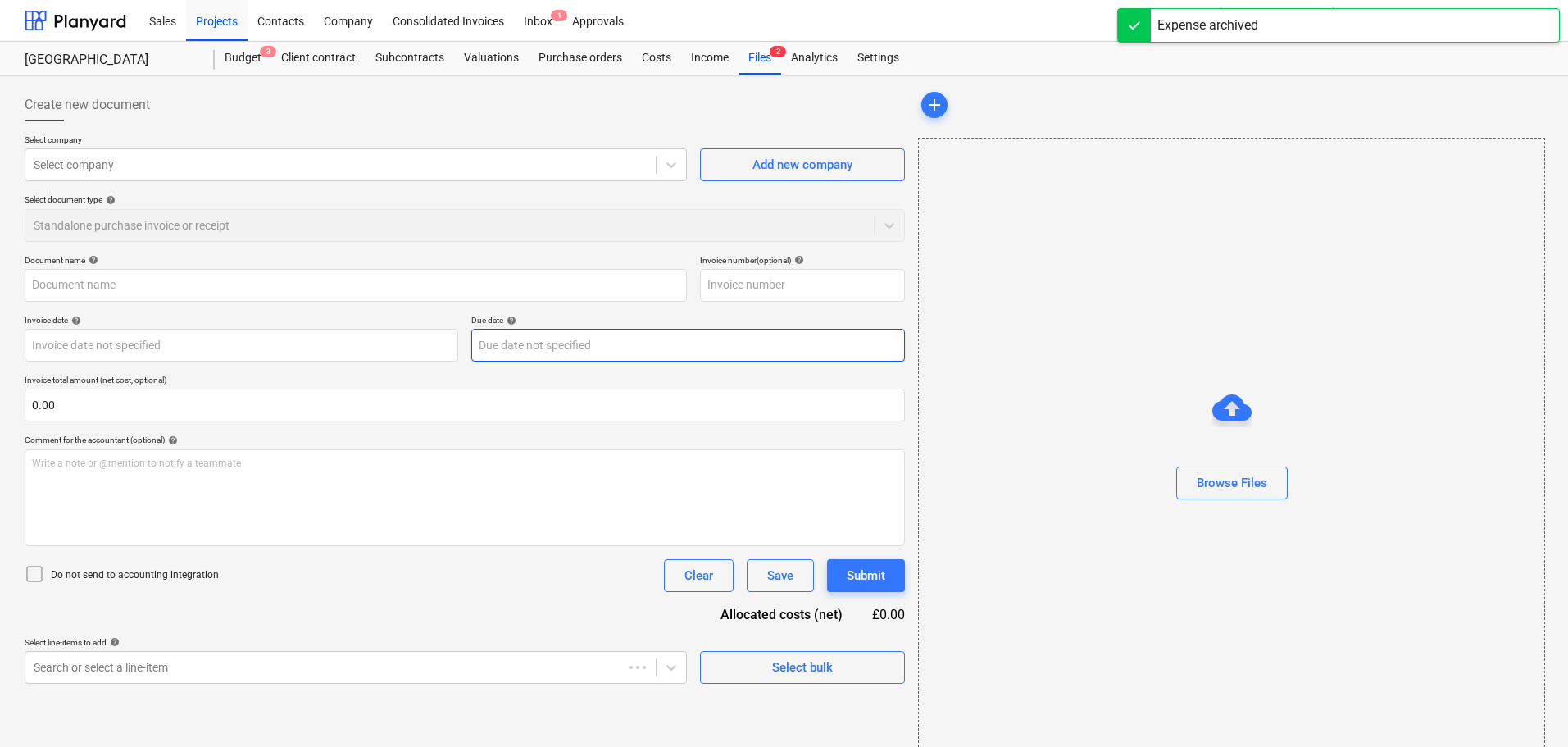
type input "INV-758"
type input "15 Sep 2025"
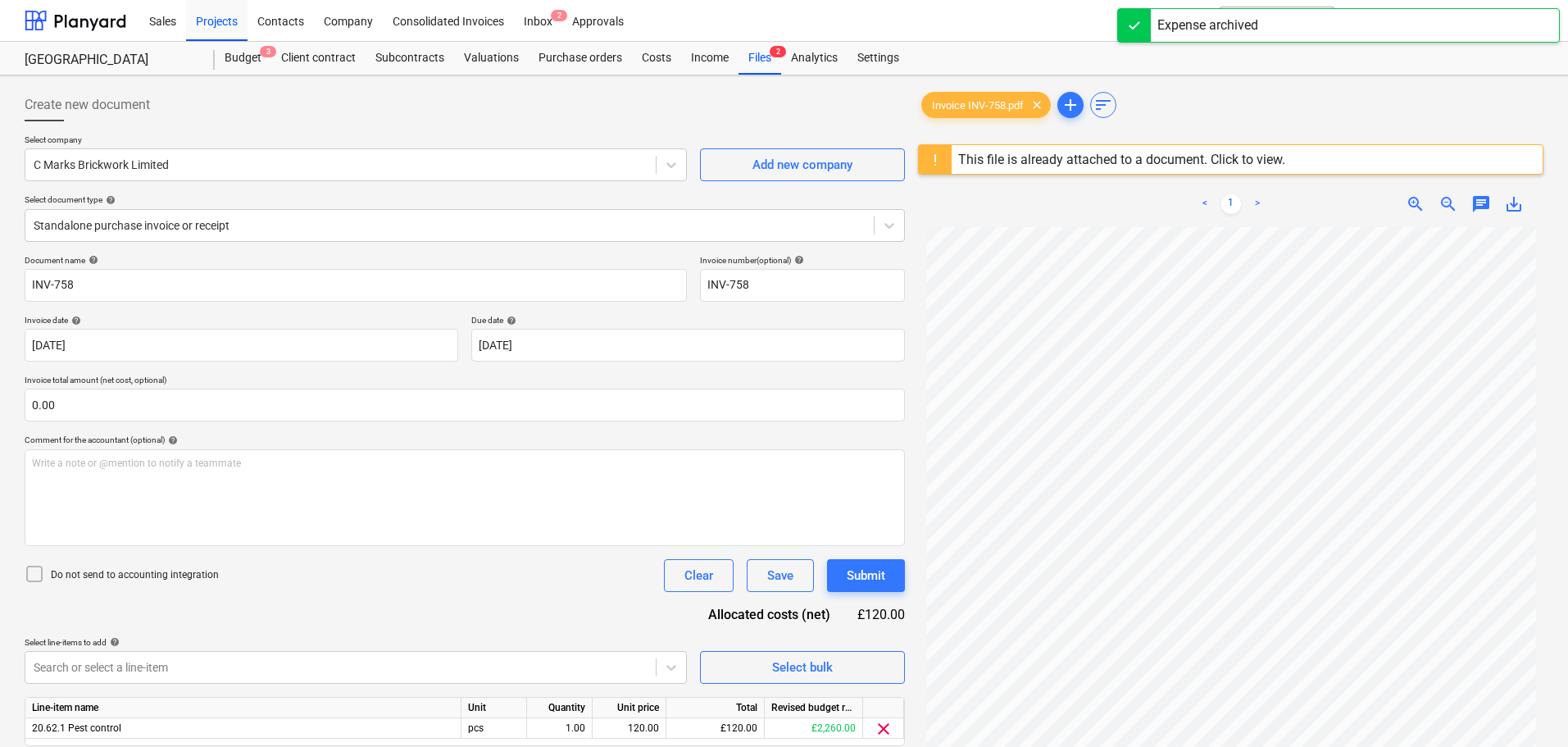
scroll to position [82, 0]
click at [246, 411] on input "text" at bounding box center [464, 405] width 881 height 33
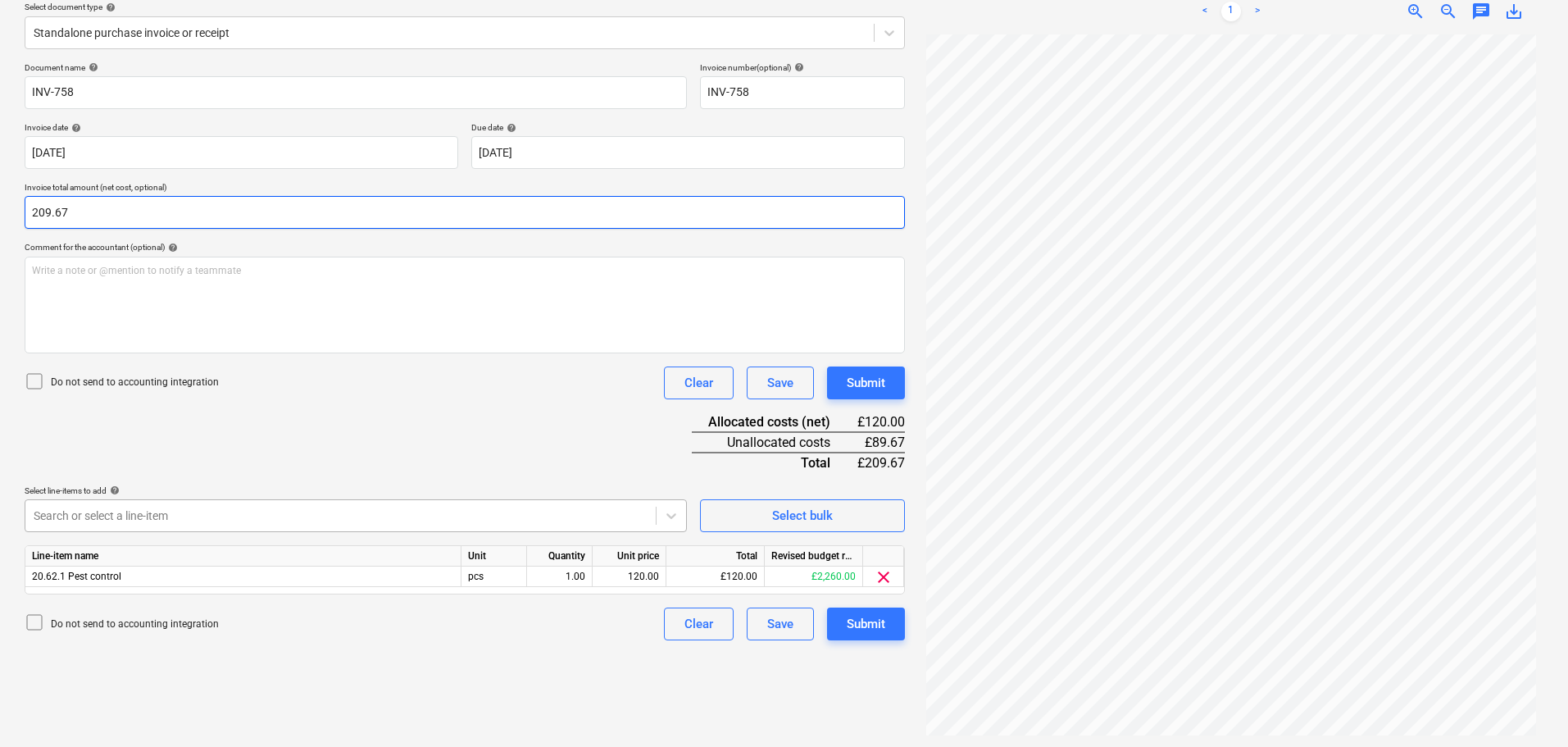
scroll to position [194, 0]
type input "209.67"
click at [882, 573] on span "clear" at bounding box center [884, 576] width 20 height 20
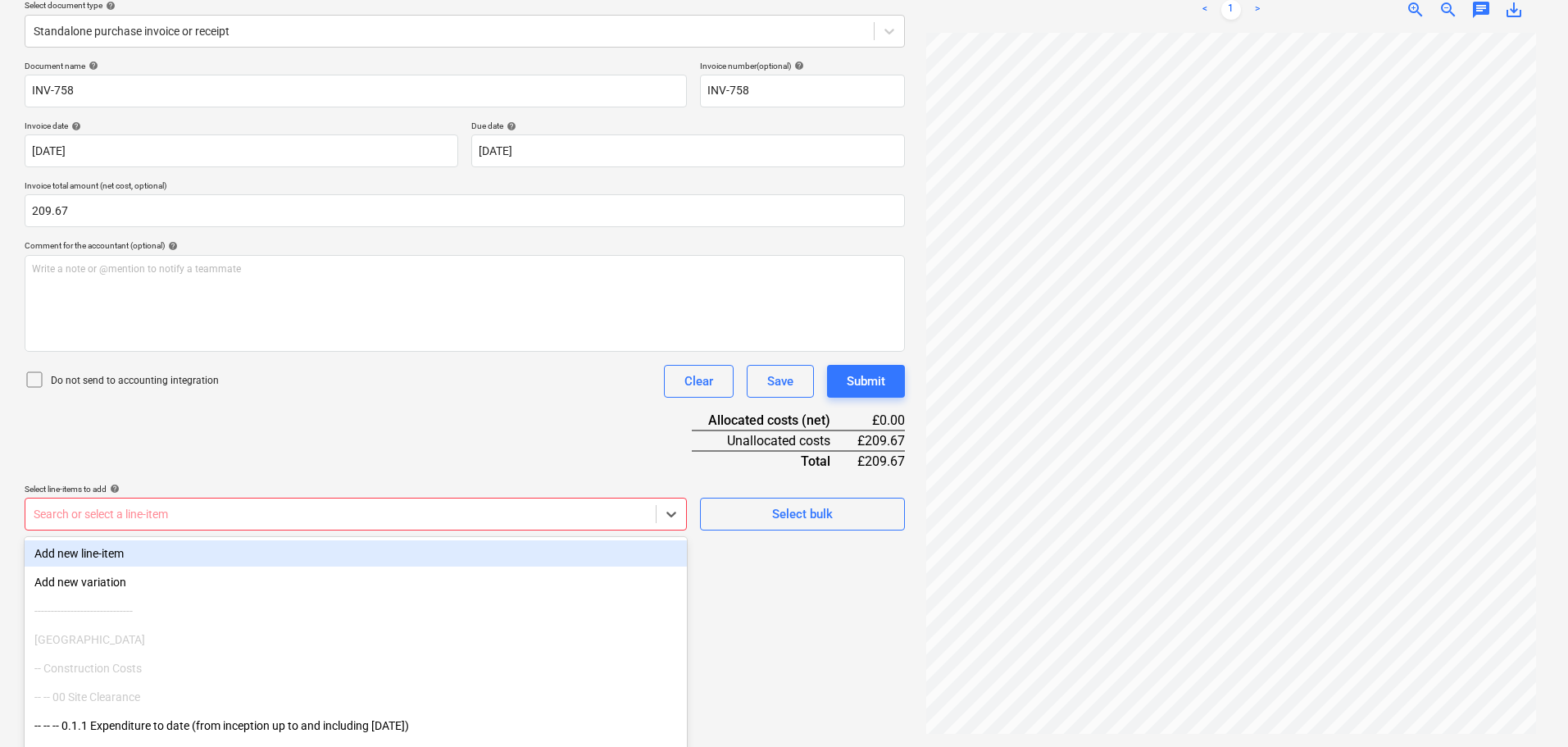
scroll to position [234, 0]
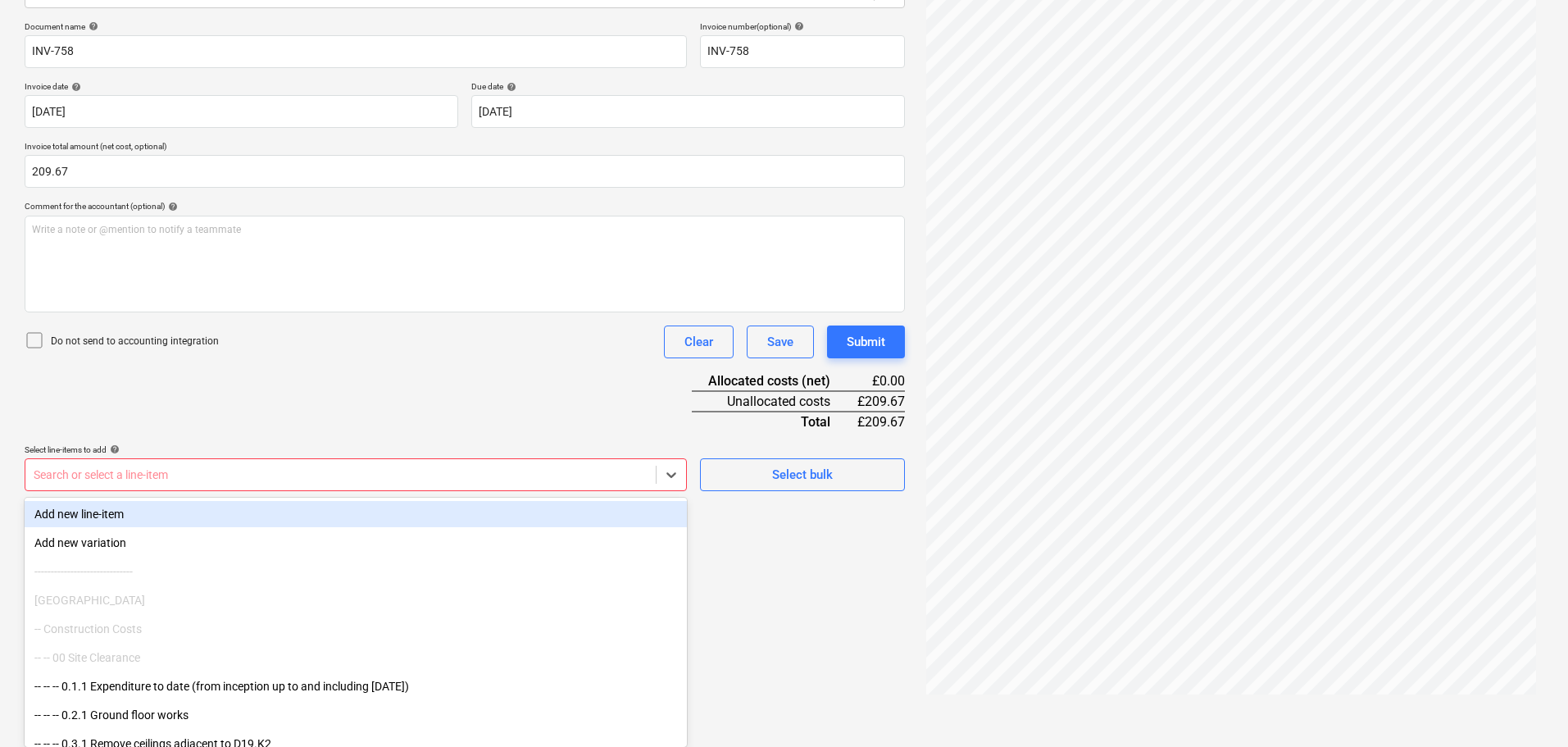
click at [118, 513] on body "Sales Projects Contacts Company Consolidated Invoices Inbox 2 Approvals format_…" at bounding box center [784, 139] width 1568 height 747
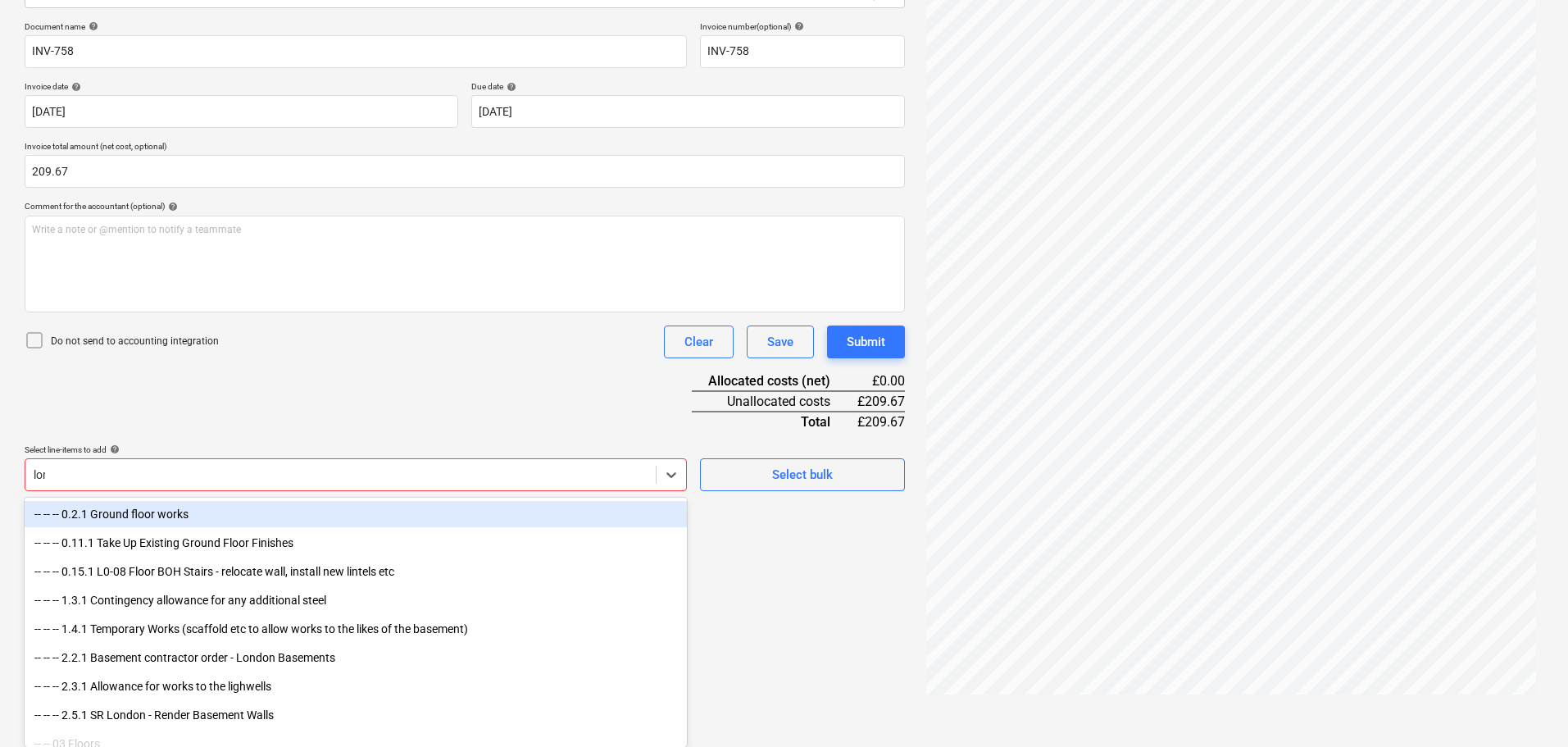
scroll to position [194, 0]
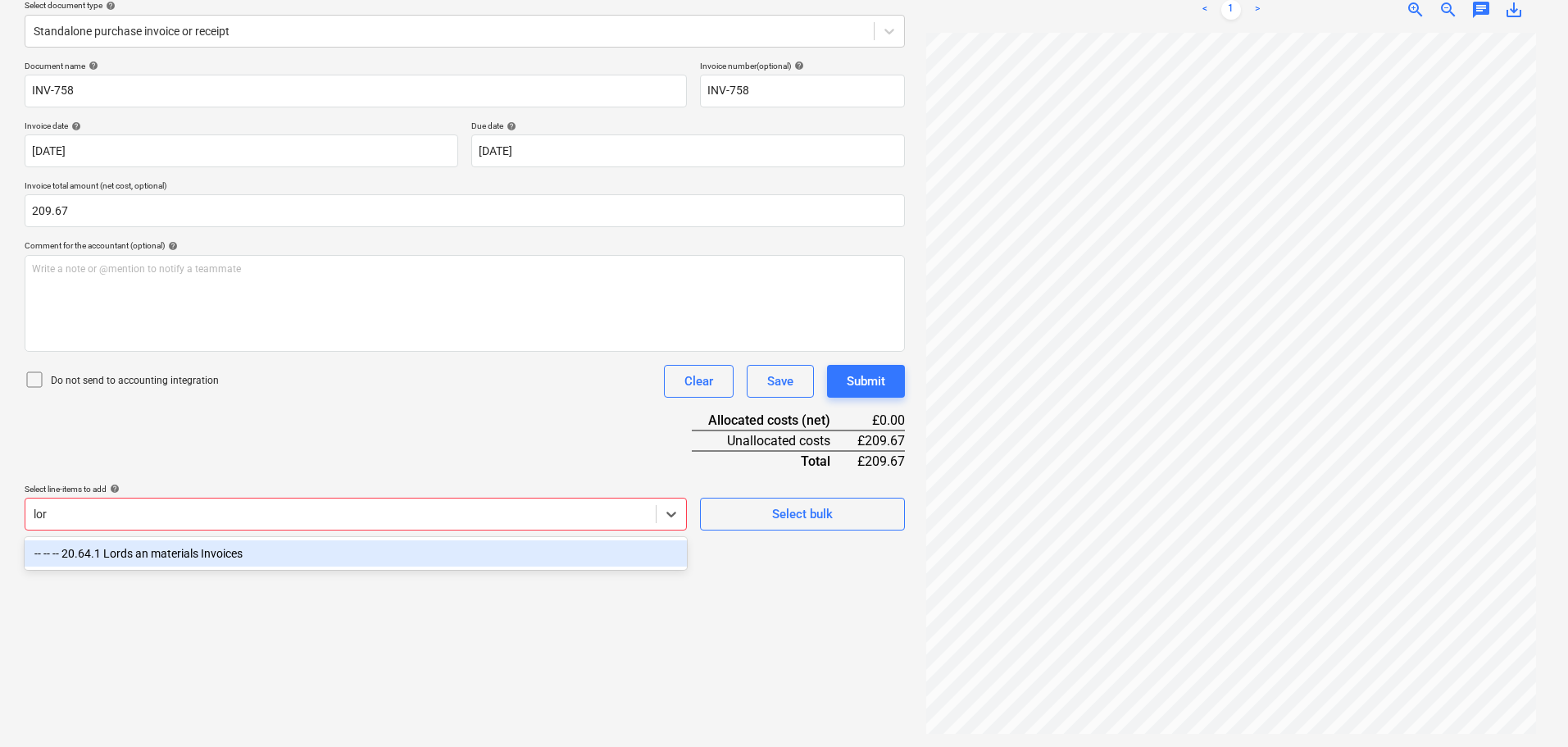
type input "lord"
click at [184, 554] on div "-- -- -- 20.64.1 Lords an materials Invoices" at bounding box center [356, 554] width 663 height 27
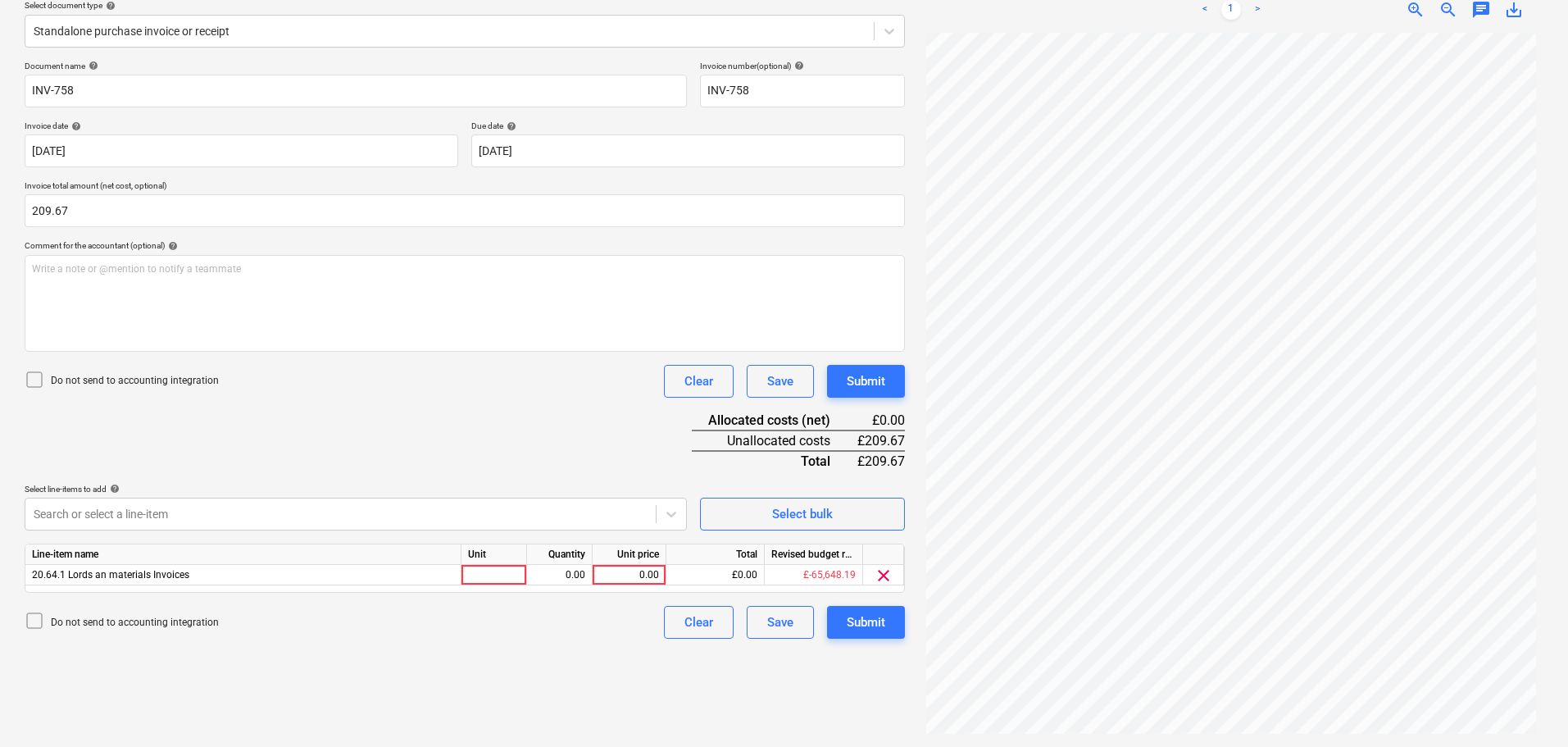
click at [405, 479] on div "Document name help INV-758 Invoice number (optional) help INV-758 Invoice date …" at bounding box center [464, 350] width 881 height 578
click at [621, 570] on div "0.00" at bounding box center [629, 575] width 60 height 21
type input "209.67"
click at [120, 374] on p "Do not send to accounting integration" at bounding box center [135, 381] width 168 height 14
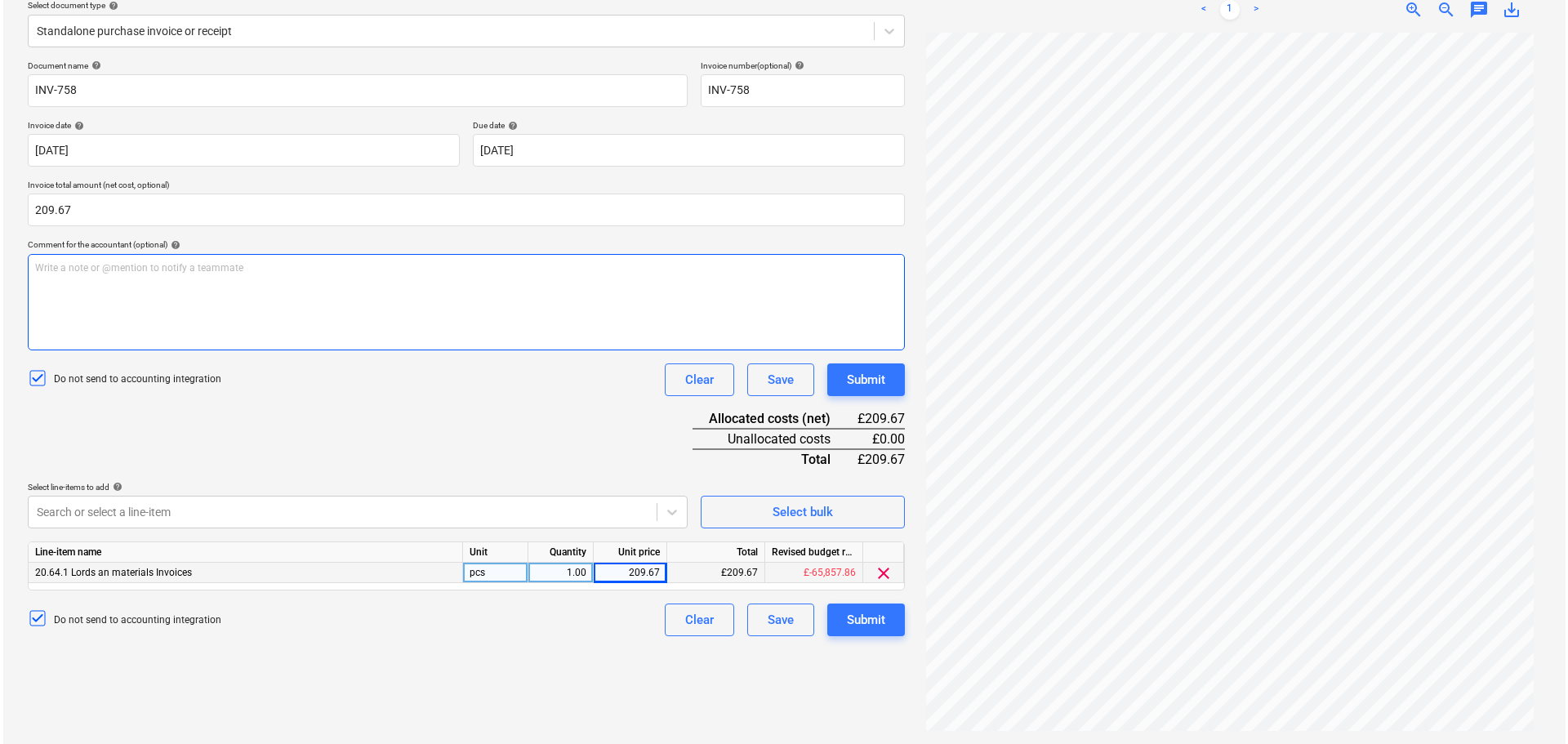
scroll to position [30, 0]
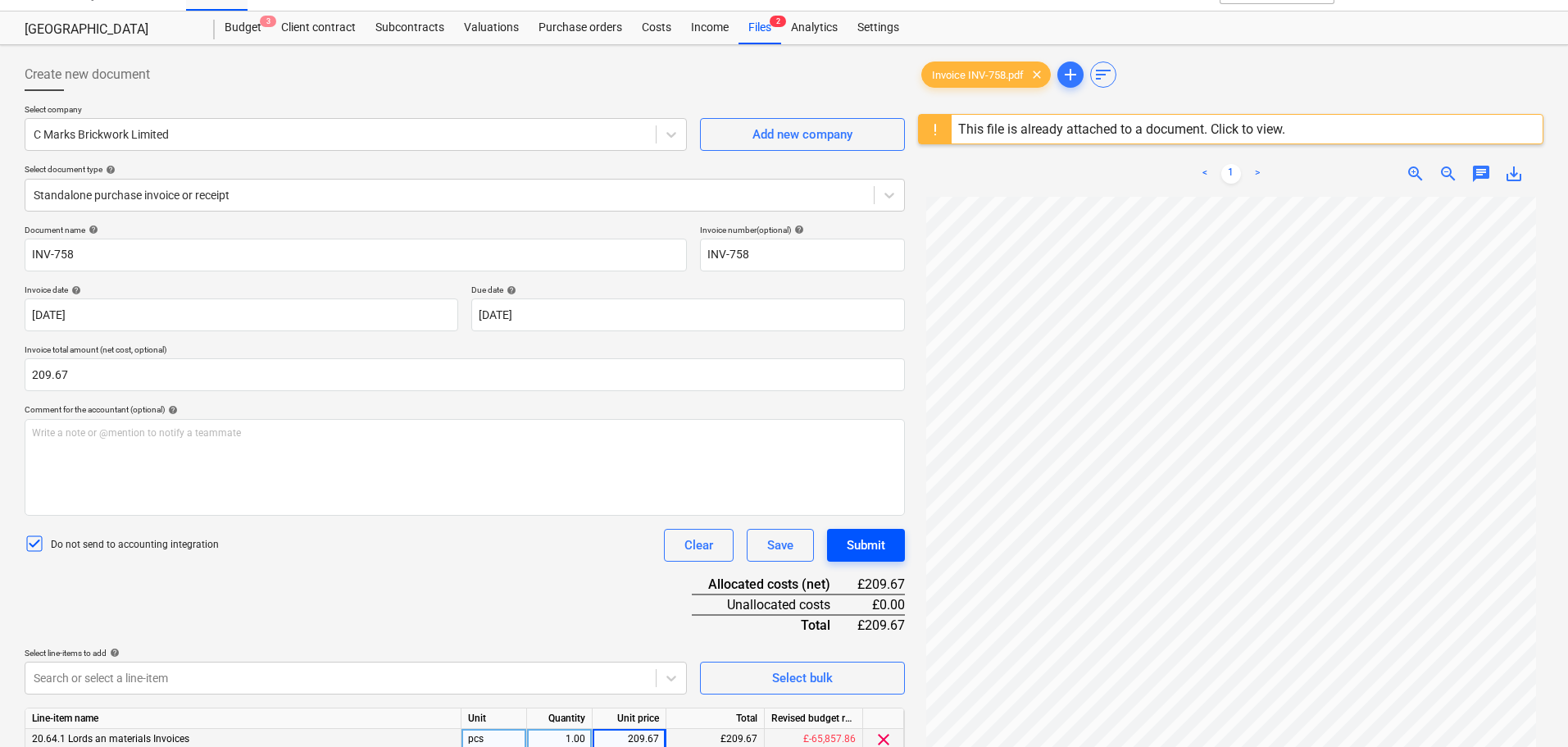
click at [867, 549] on div "Submit" at bounding box center [866, 546] width 38 height 22
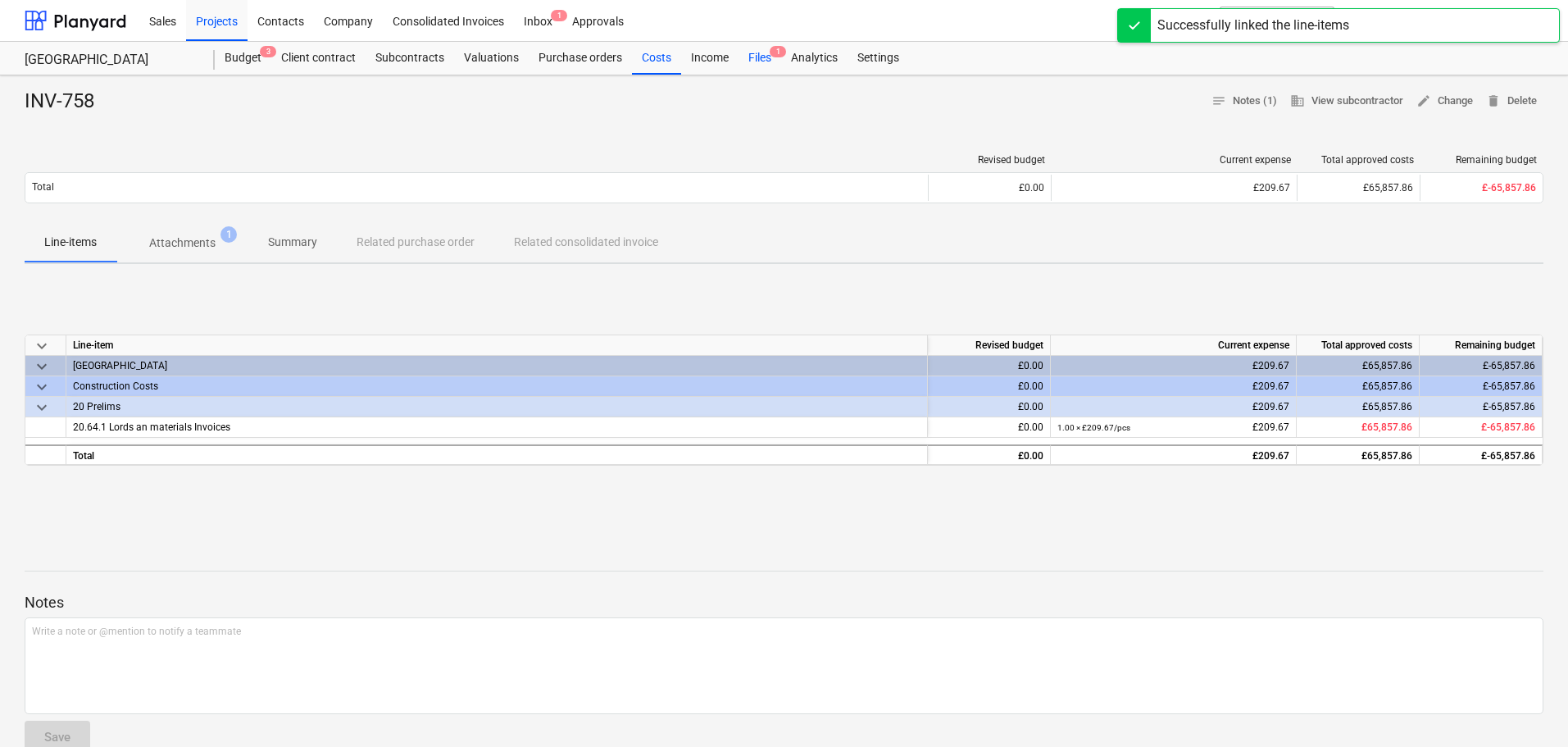
click at [760, 58] on div "Files 1" at bounding box center [759, 57] width 42 height 33
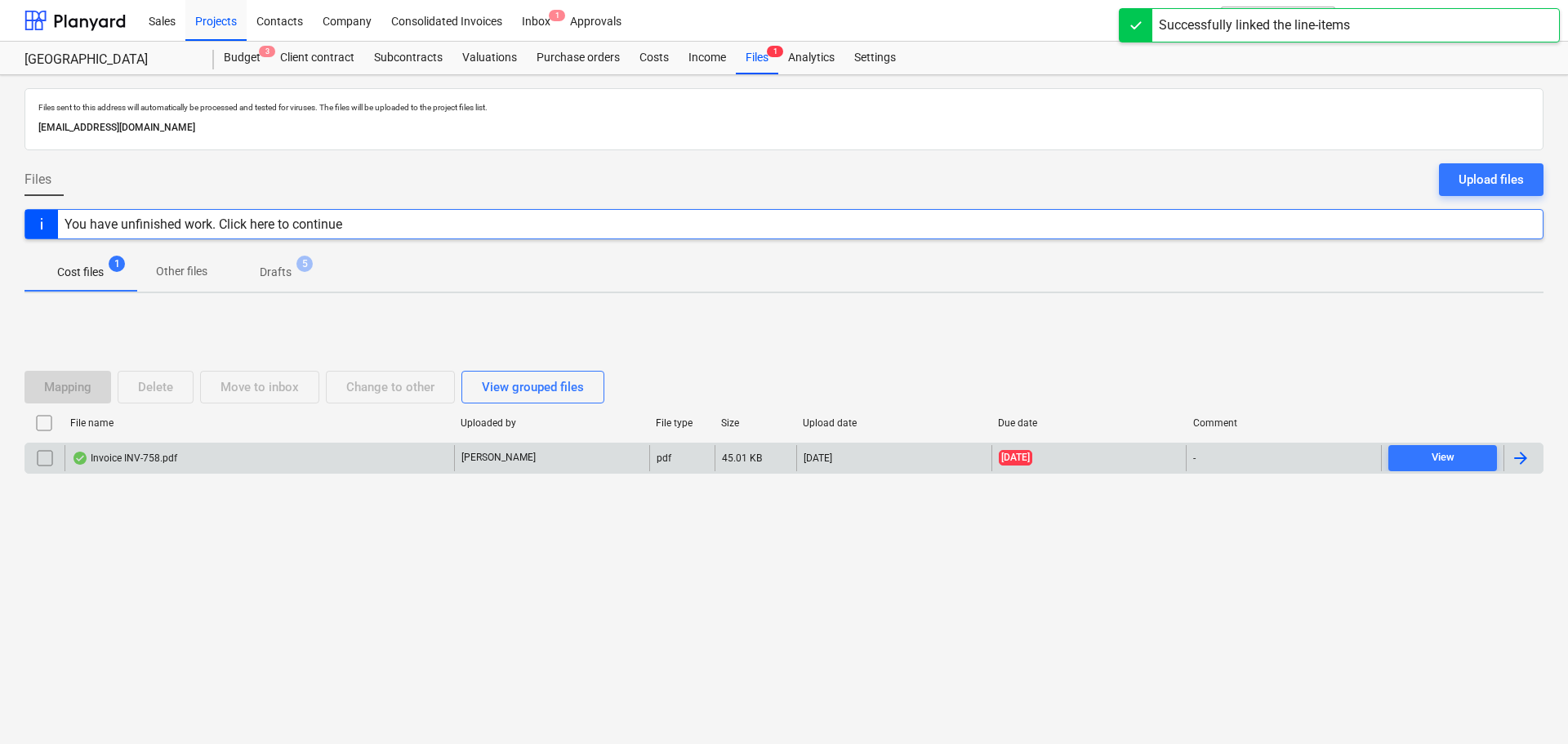
click at [45, 456] on input "checkbox" at bounding box center [44, 458] width 27 height 27
click at [177, 399] on button "Delete" at bounding box center [155, 386] width 76 height 32
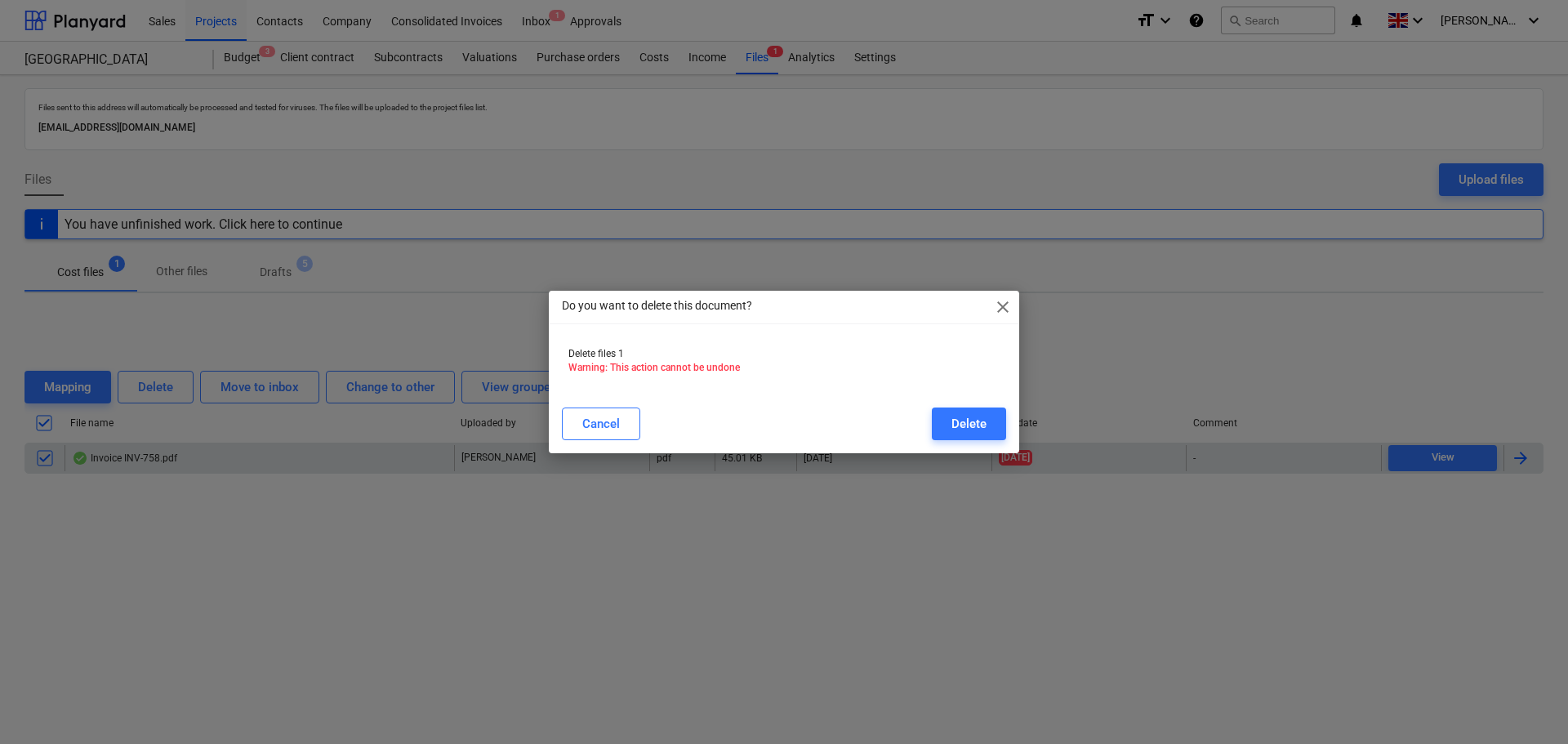
click at [973, 419] on div "Delete" at bounding box center [969, 425] width 35 height 22
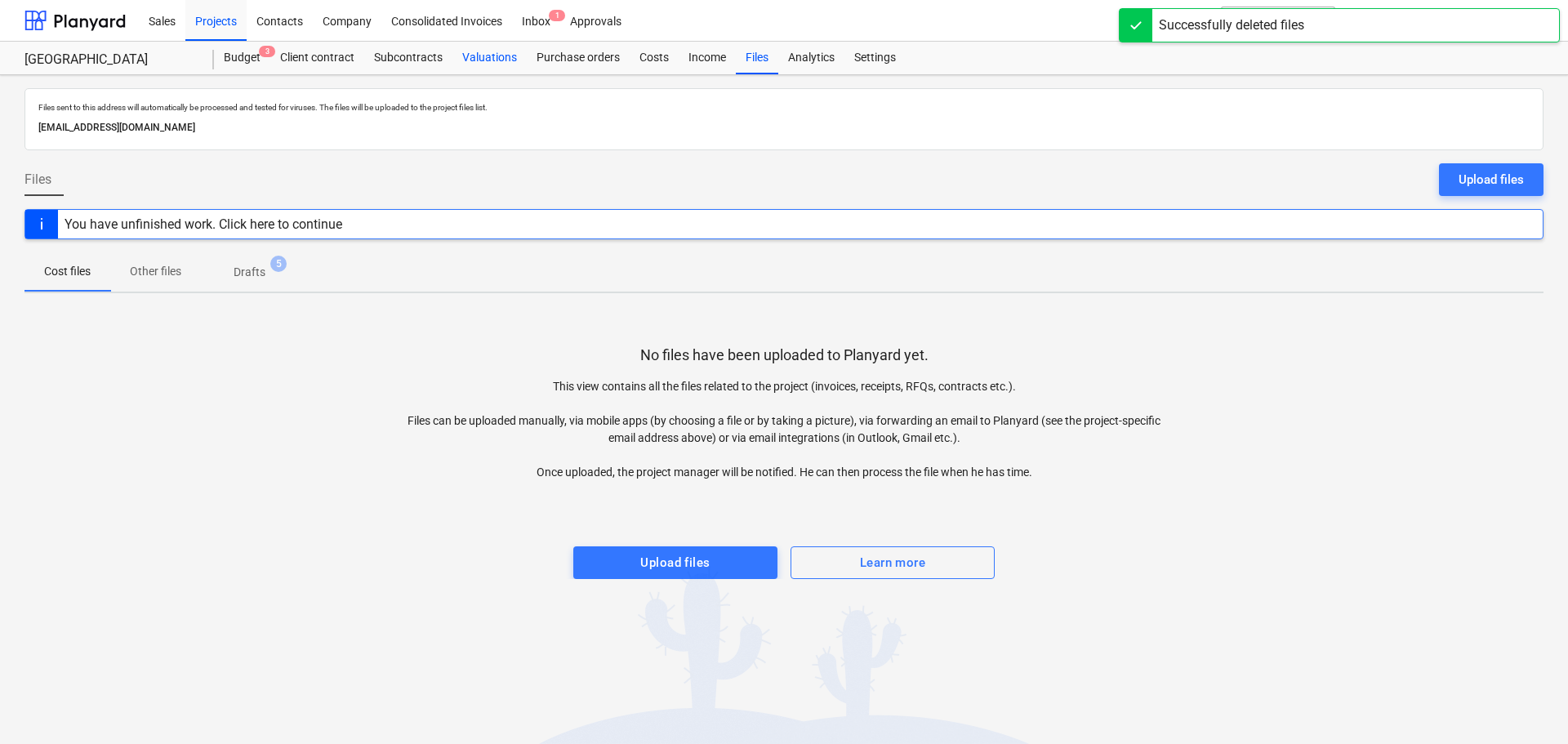
click at [651, 57] on div "Costs" at bounding box center [654, 57] width 49 height 32
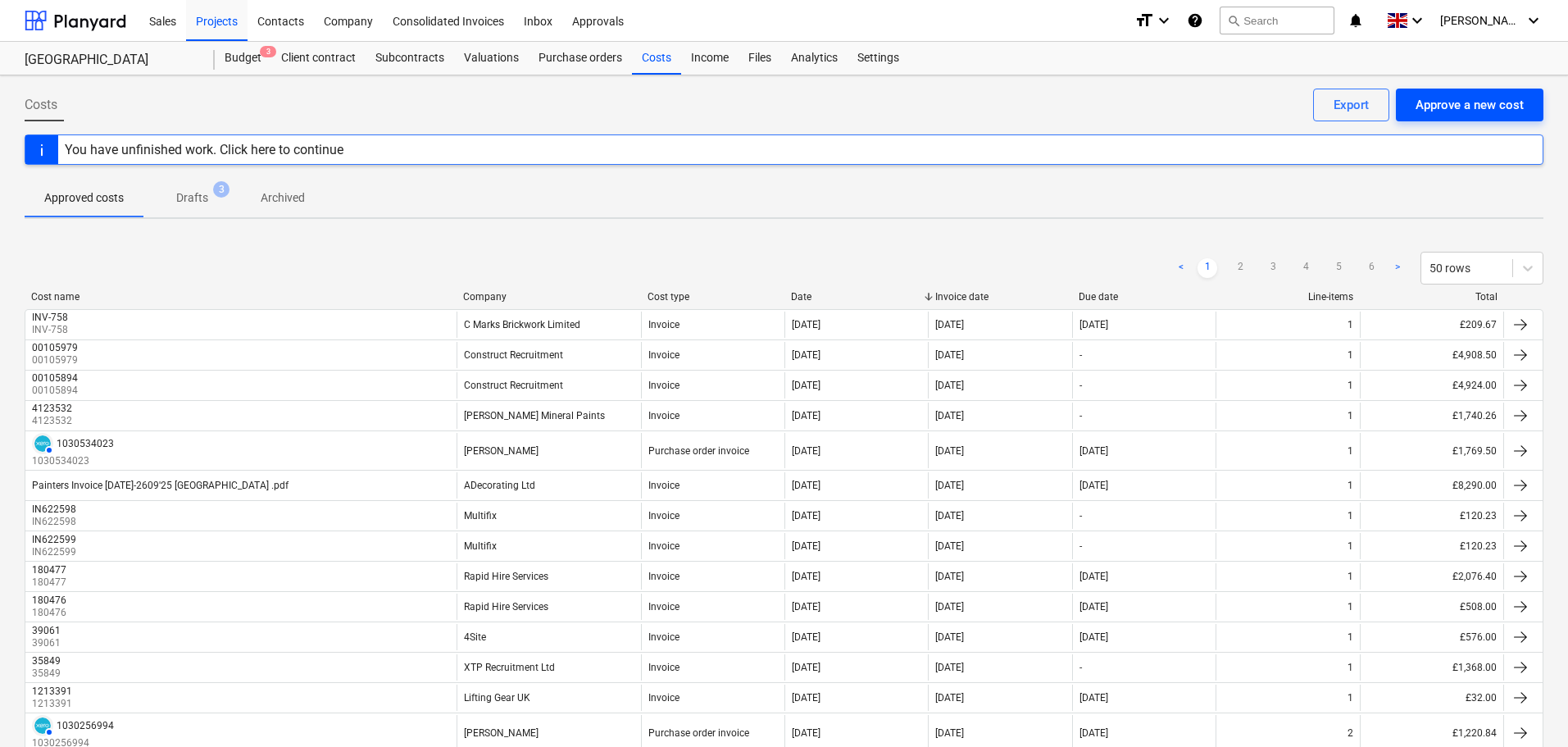
drag, startPoint x: 659, startPoint y: 60, endPoint x: 1428, endPoint y: 110, distance: 770.6
click at [659, 61] on div "Costs" at bounding box center [657, 57] width 49 height 33
click at [1487, 110] on div "Approve a new cost" at bounding box center [1470, 106] width 108 height 22
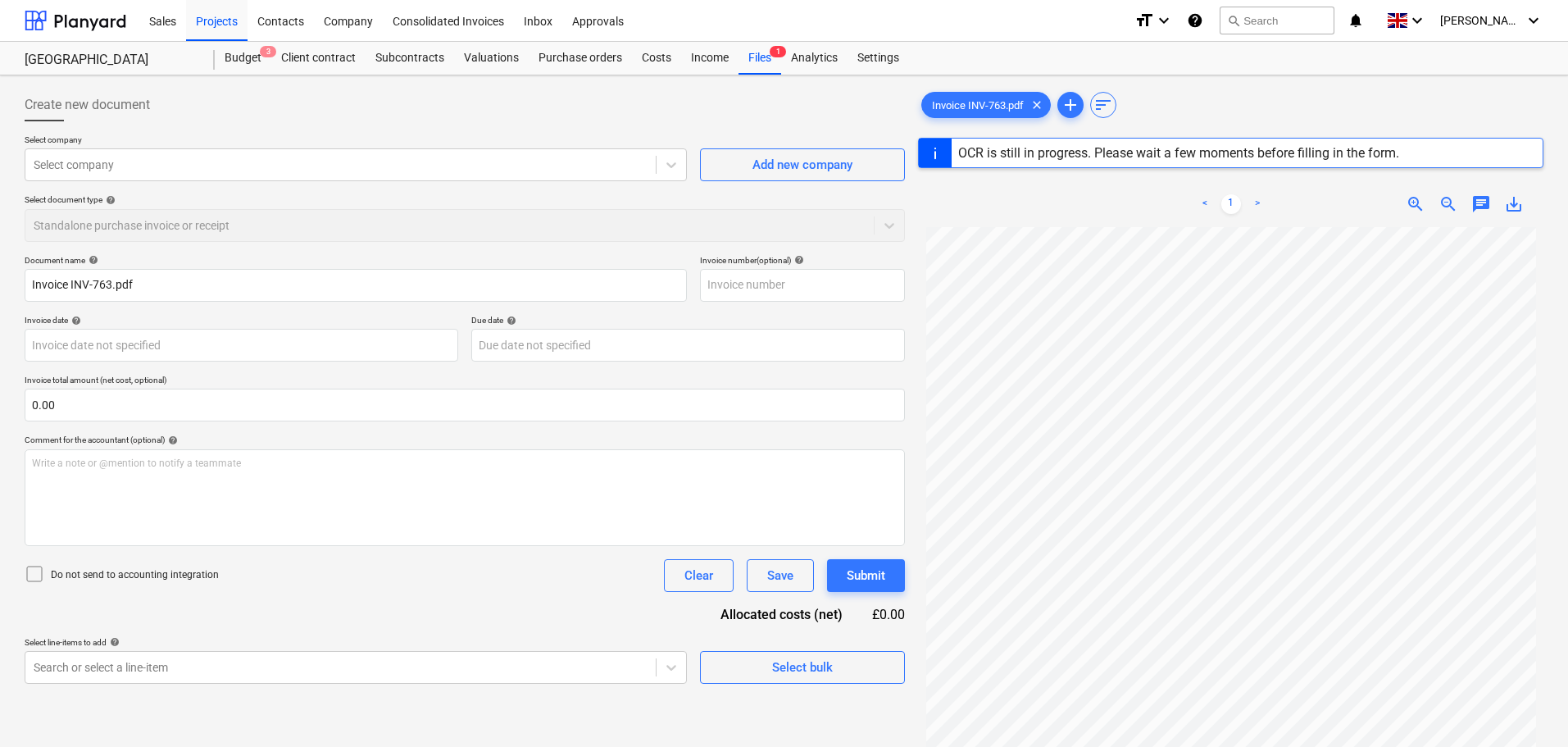
type input "INV-763"
type input "29 Sep 2025"
type input "13 Oct 2025"
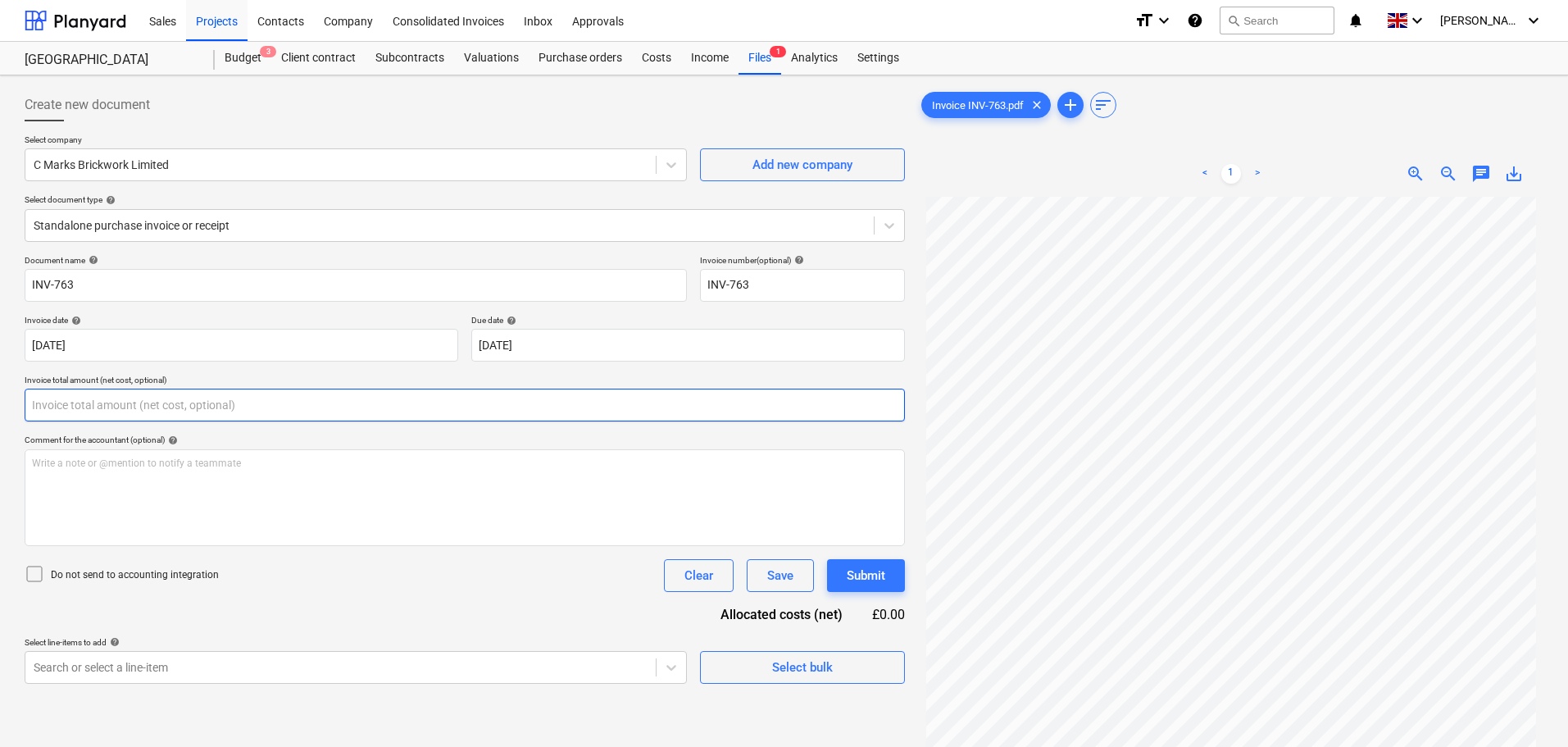
click at [74, 410] on input "text" at bounding box center [464, 405] width 881 height 33
type input "0.00"
click at [72, 406] on input "text" at bounding box center [464, 405] width 881 height 33
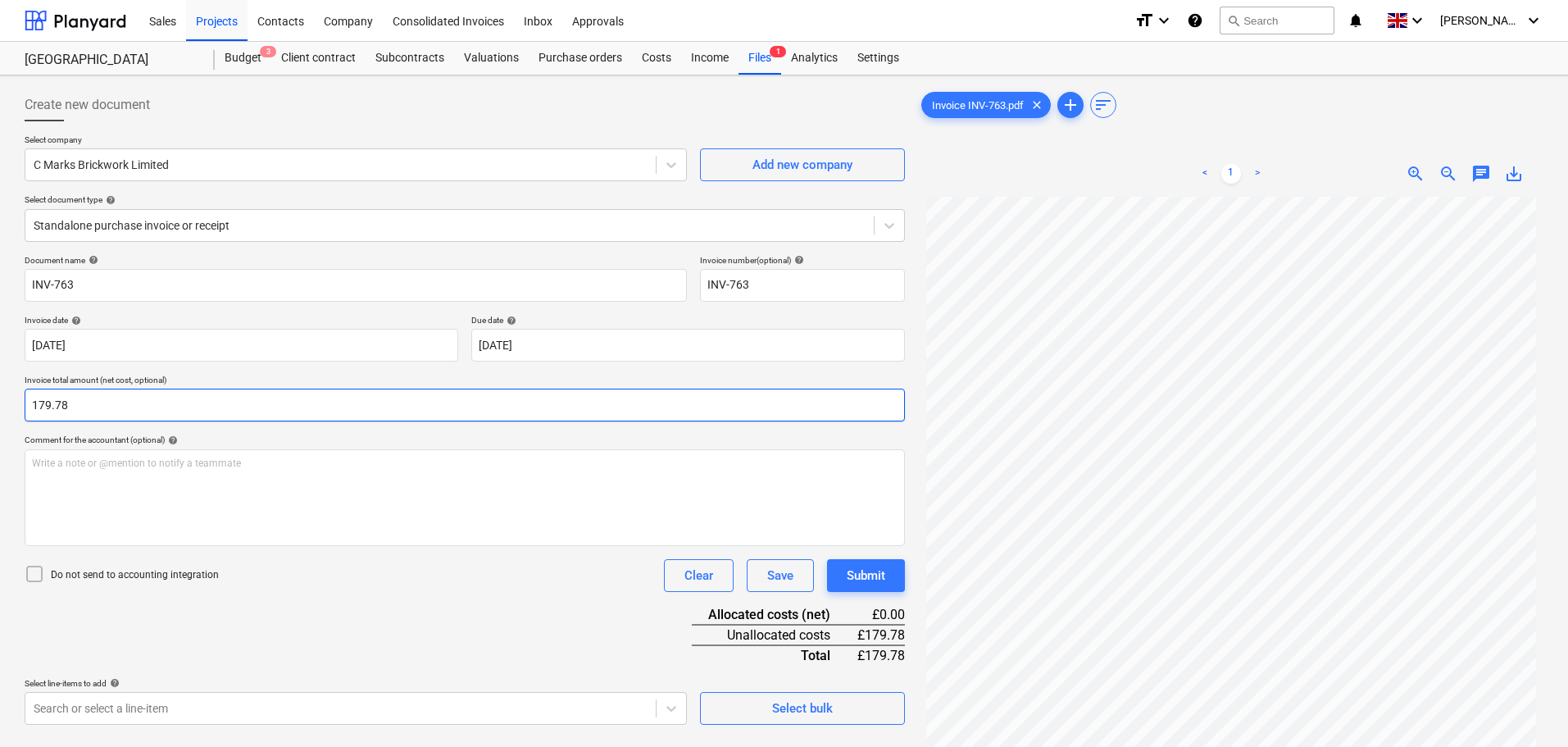
type input "179.78"
click at [339, 591] on div "Do not send to accounting integration Clear Save Submit" at bounding box center [464, 575] width 881 height 33
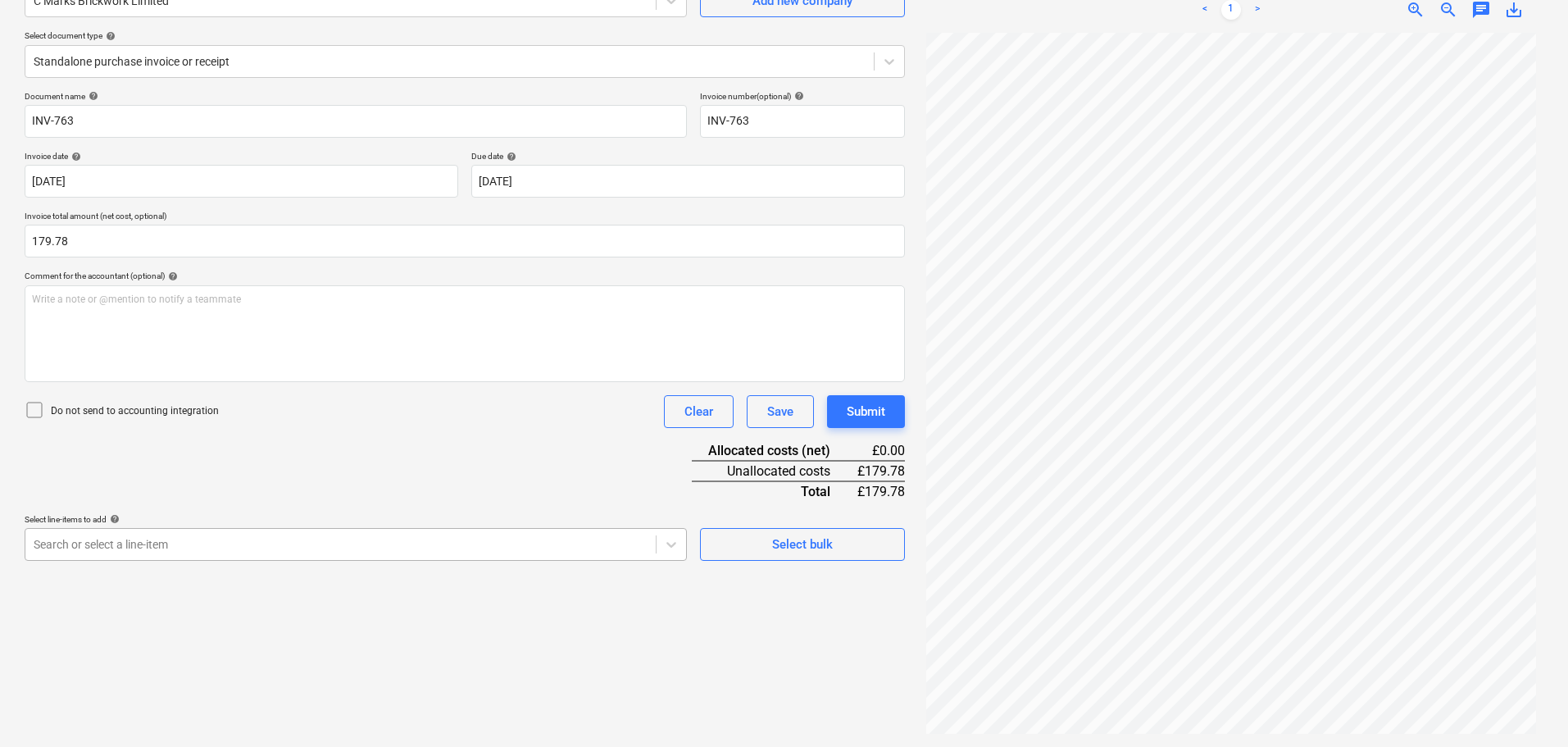
click at [219, 535] on body "Sales Projects Contacts Company Consolidated Invoices Inbox Approvals format_si…" at bounding box center [784, 209] width 1568 height 747
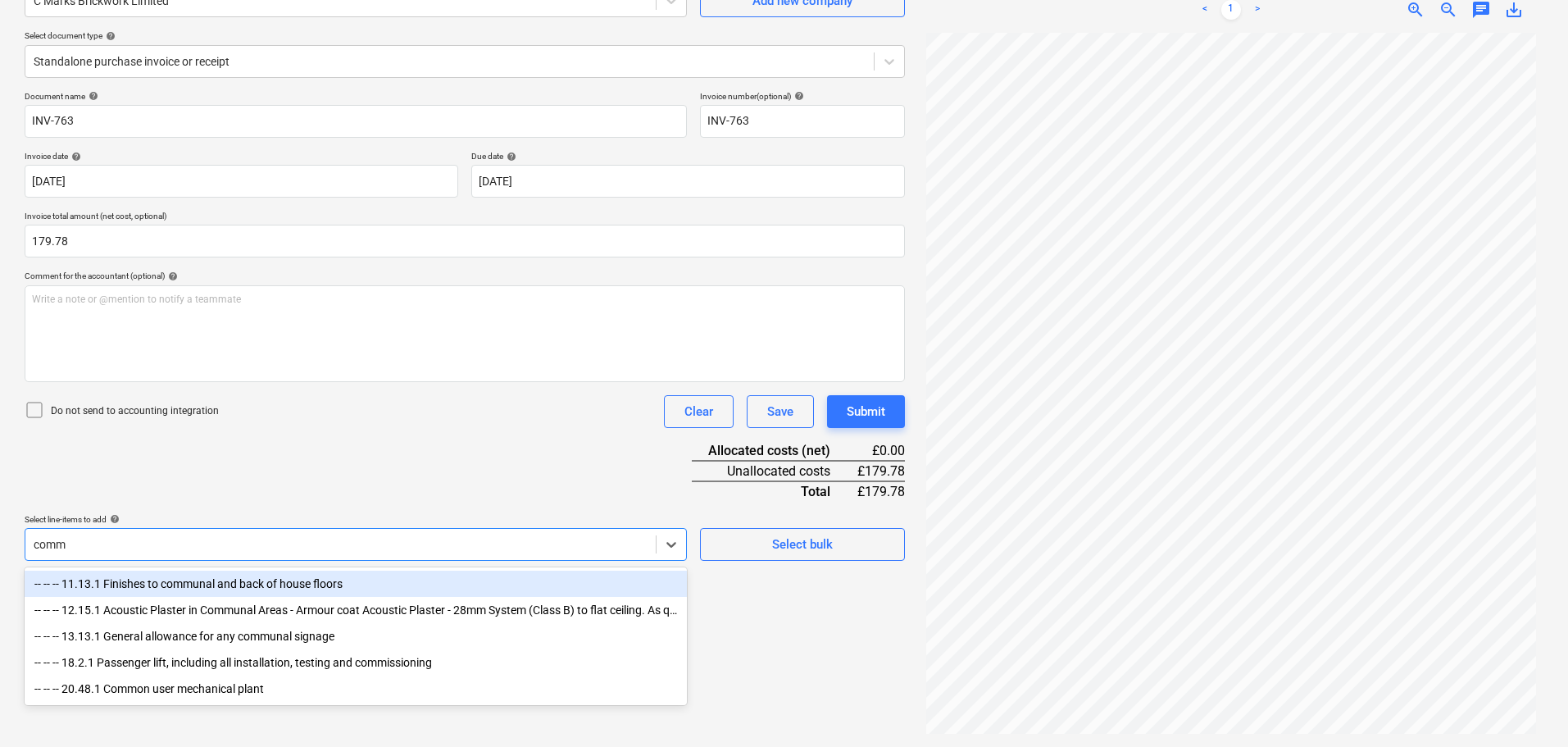
scroll to position [164, 0]
type input "common"
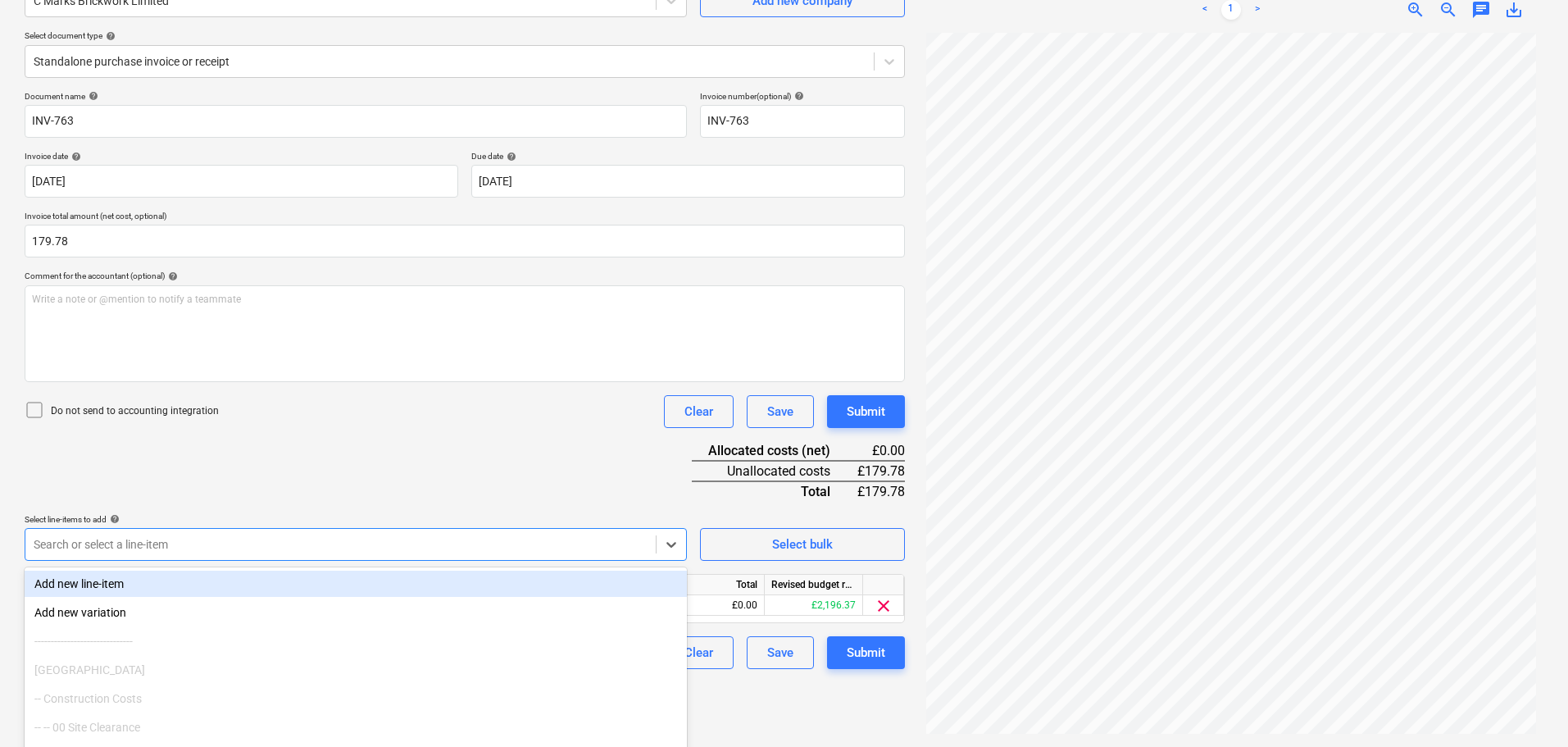
drag, startPoint x: 400, startPoint y: 469, endPoint x: 627, endPoint y: 545, distance: 239.4
click at [401, 469] on div "Document name help INV-763 Invoice number (optional) help INV-763 Invoice date …" at bounding box center [464, 380] width 881 height 578
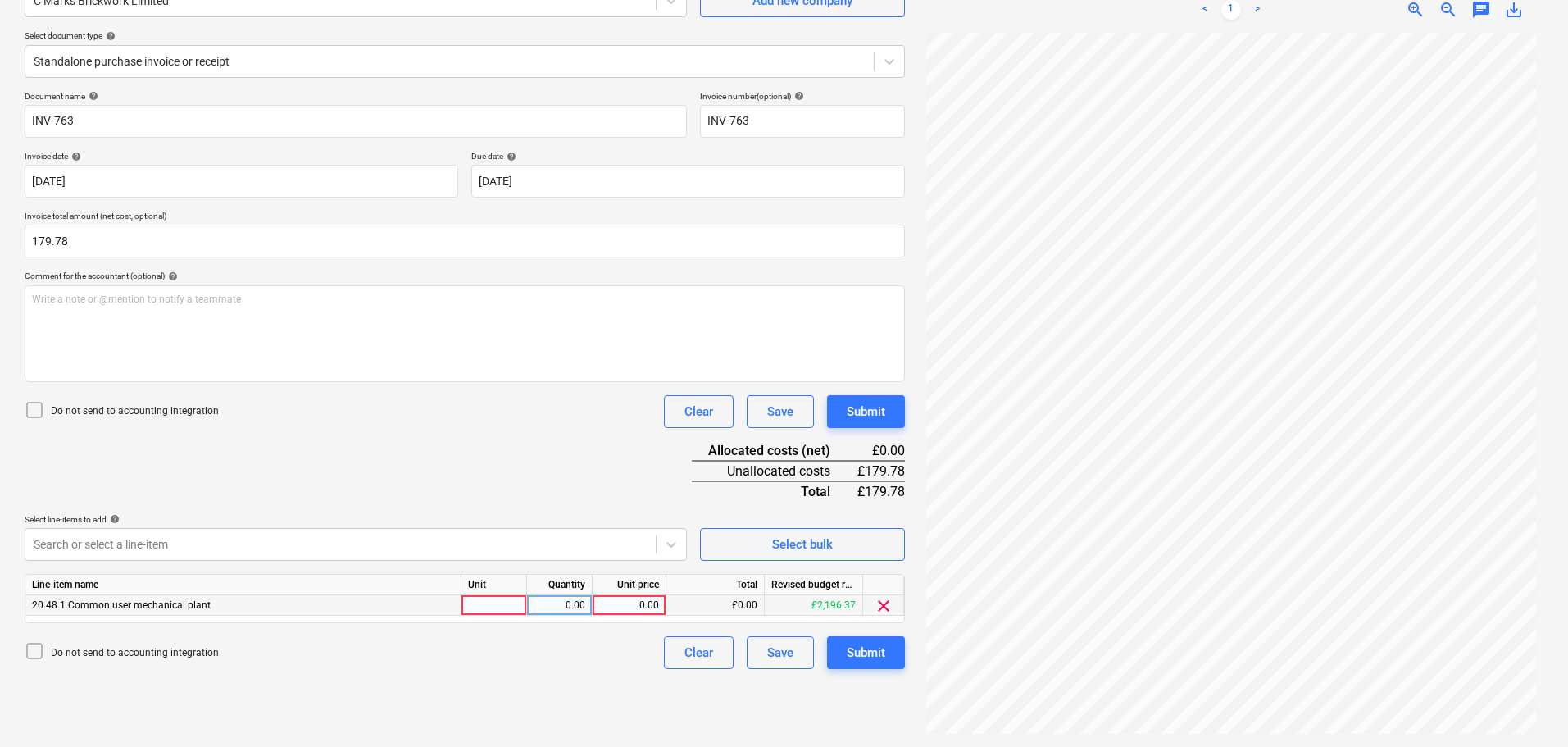
click at [634, 606] on div "0.00" at bounding box center [629, 605] width 60 height 21
type input "179.78"
click at [109, 408] on p "Do not send to accounting integration" at bounding box center [135, 411] width 168 height 14
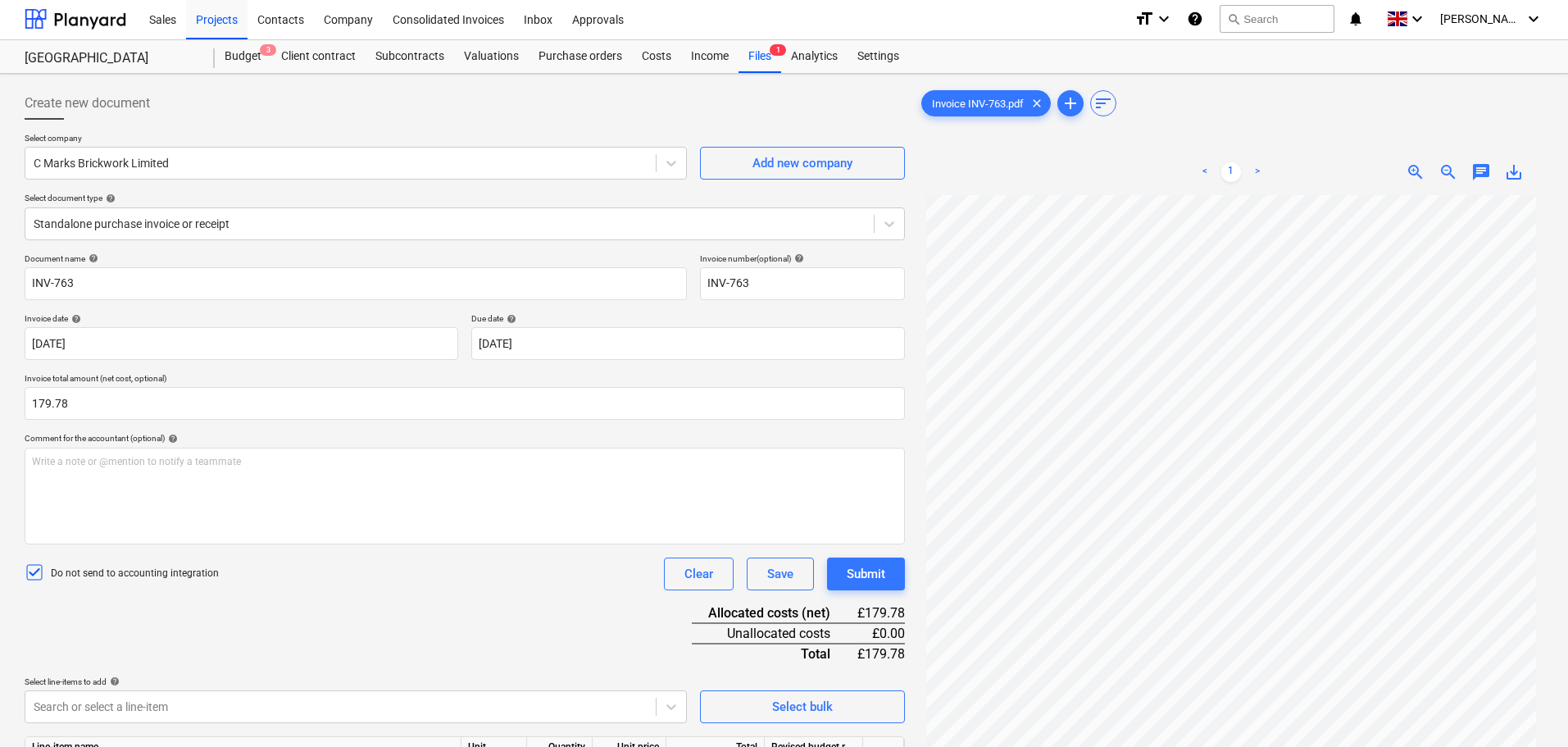
scroll to position [0, 0]
click at [865, 585] on div "Submit" at bounding box center [866, 576] width 38 height 22
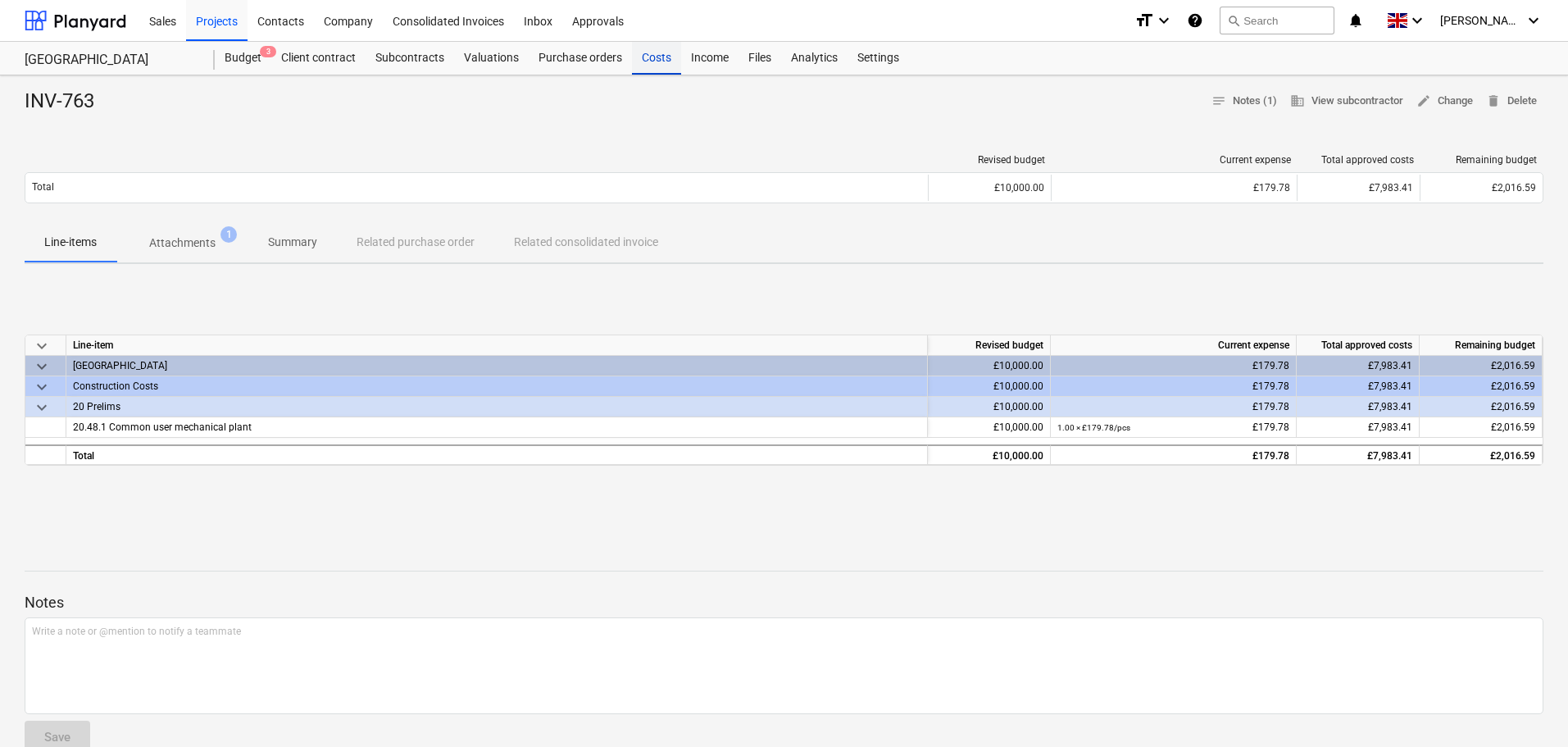
click at [655, 51] on div "Costs" at bounding box center [657, 57] width 49 height 33
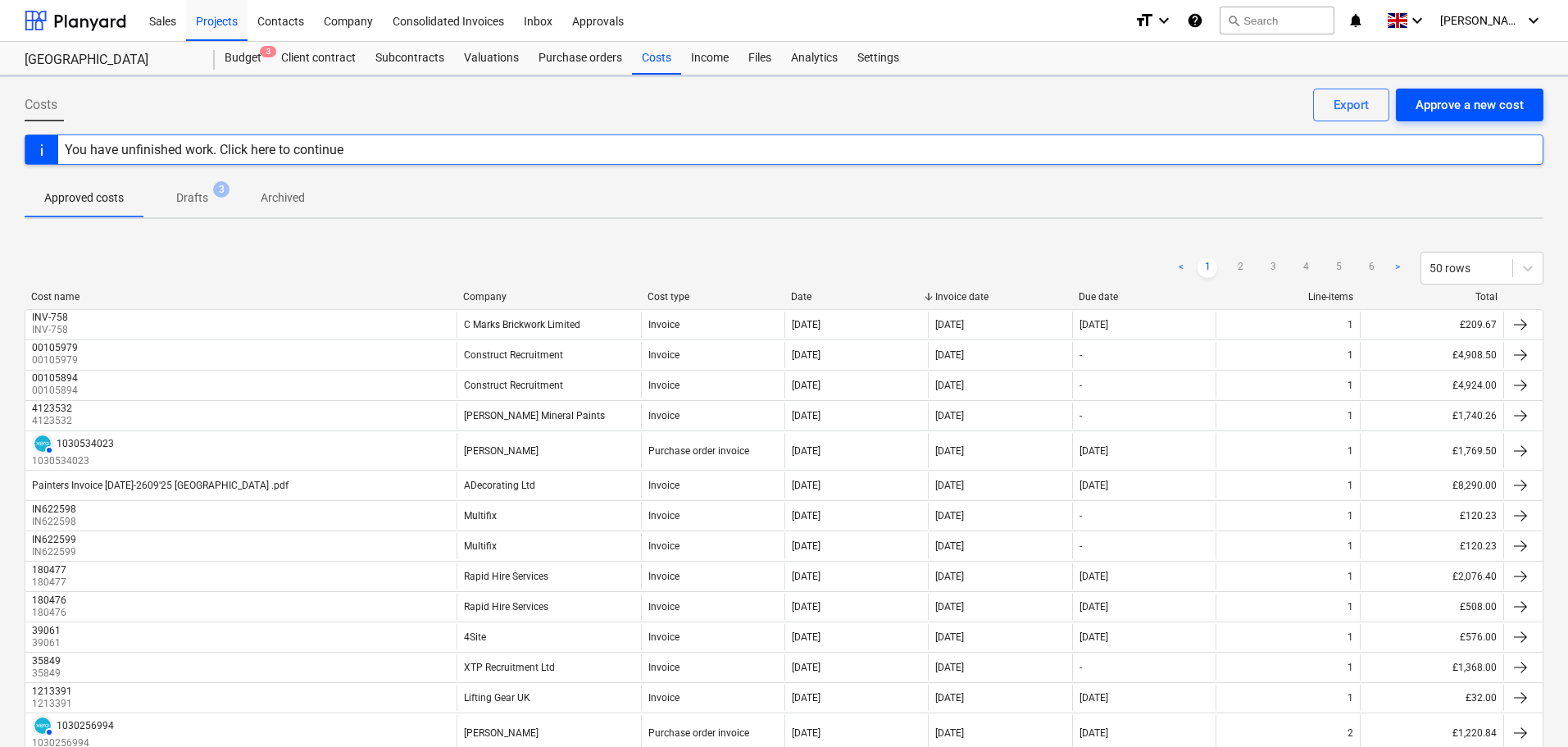
click at [1435, 110] on div "Approve a new cost" at bounding box center [1470, 106] width 108 height 22
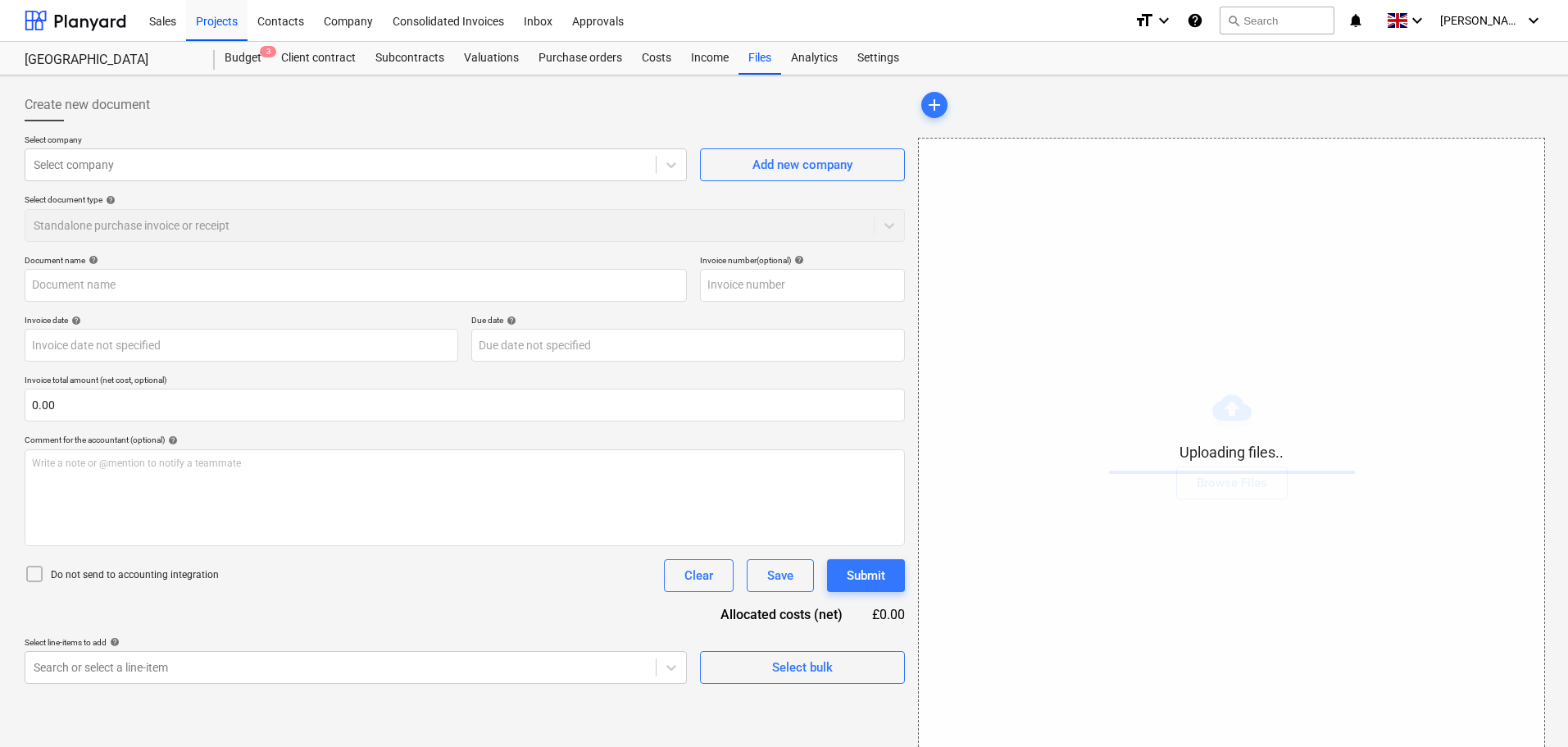
type input "Invoice INV28612.pdf"
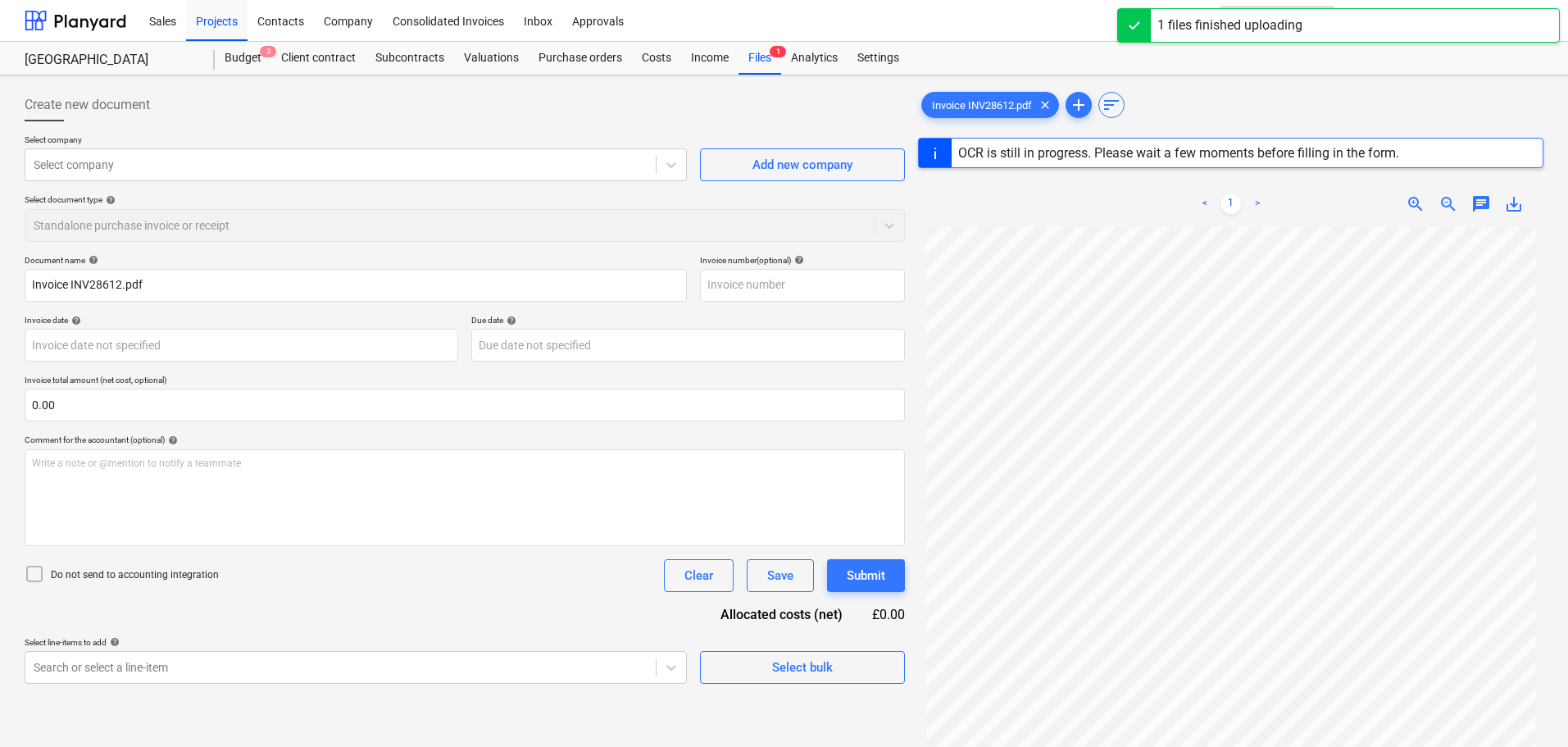
click at [32, 569] on icon at bounding box center [35, 574] width 20 height 20
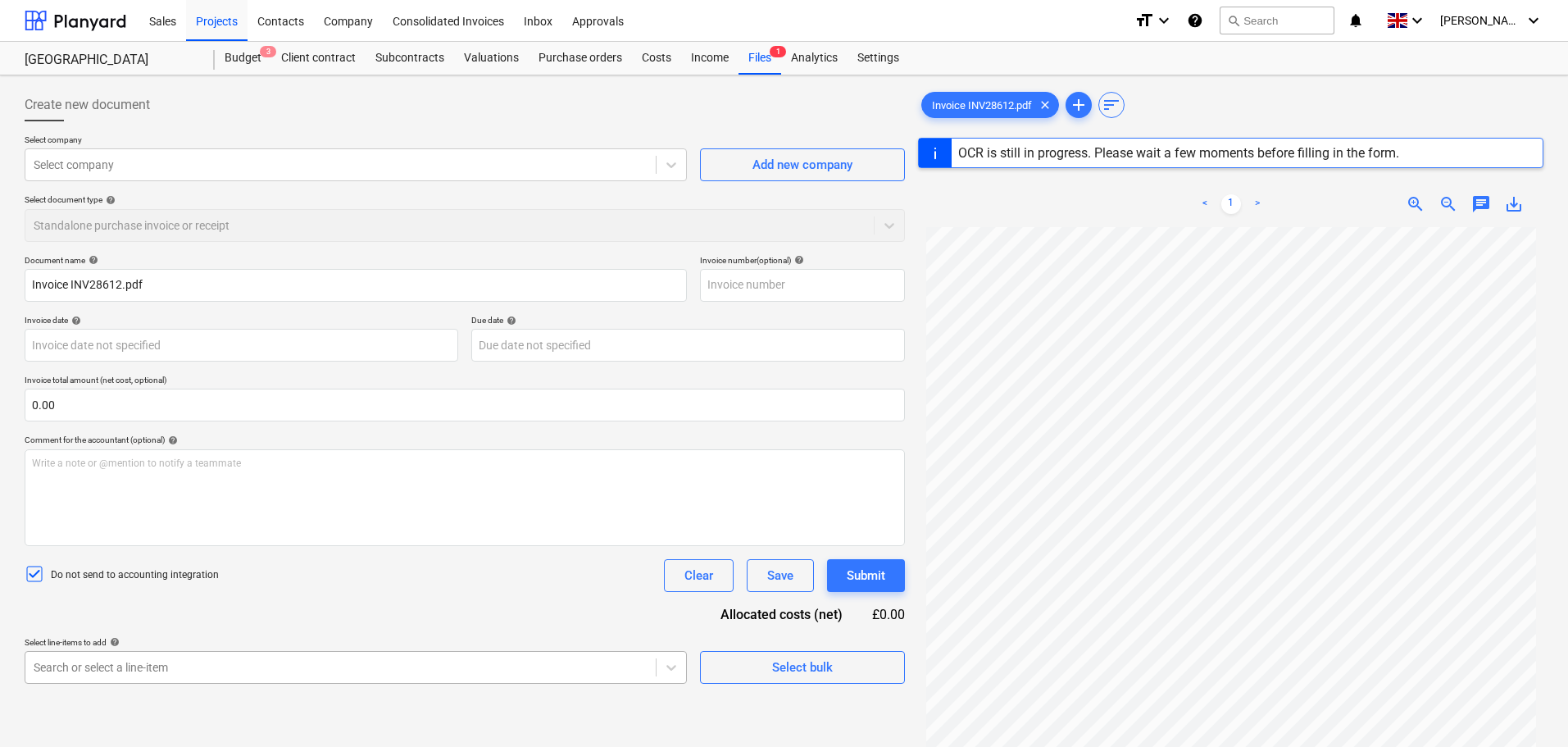
click at [109, 675] on body "Sales Projects Contacts Company Consolidated Invoices Inbox Approvals format_si…" at bounding box center [784, 373] width 1568 height 747
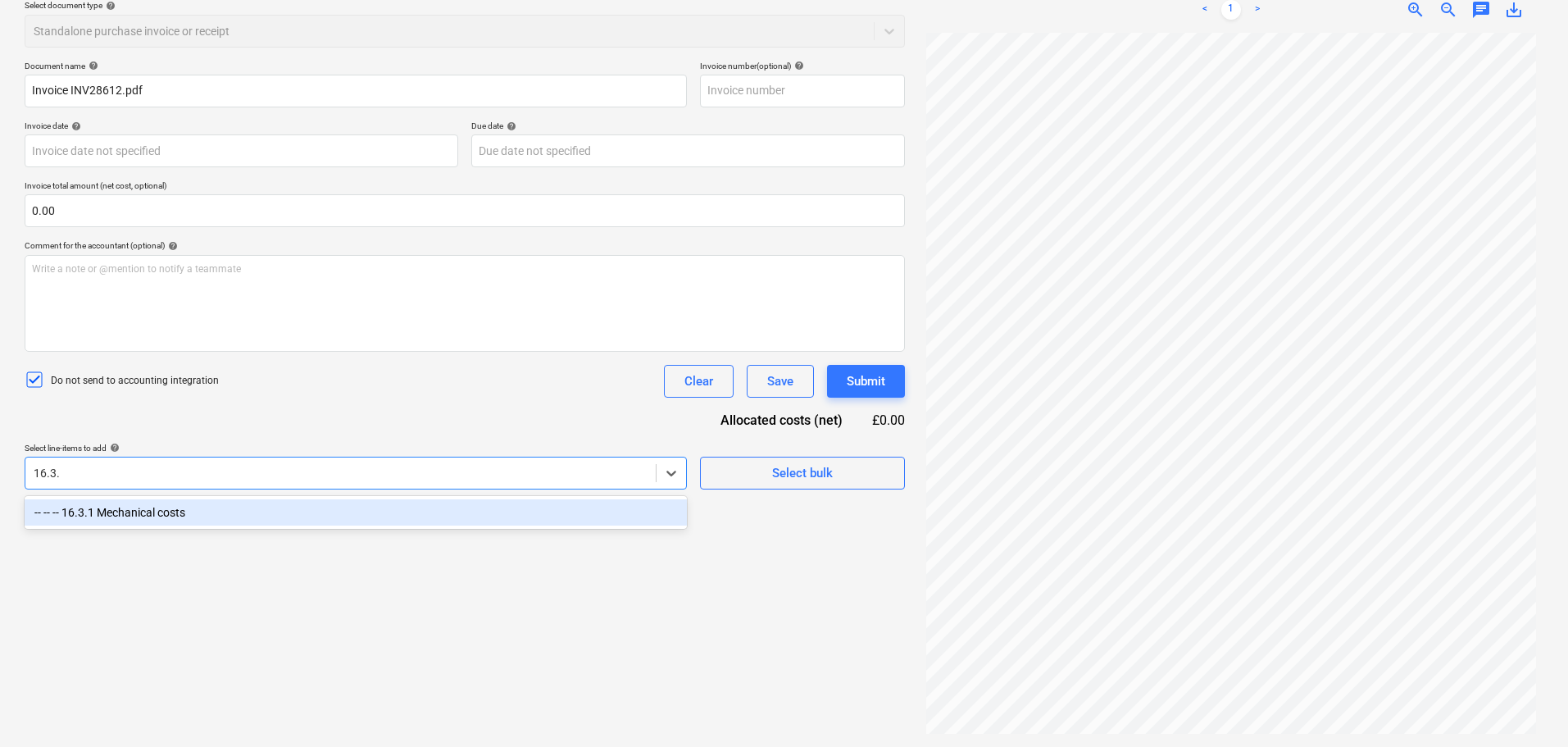
type input "16.3.1"
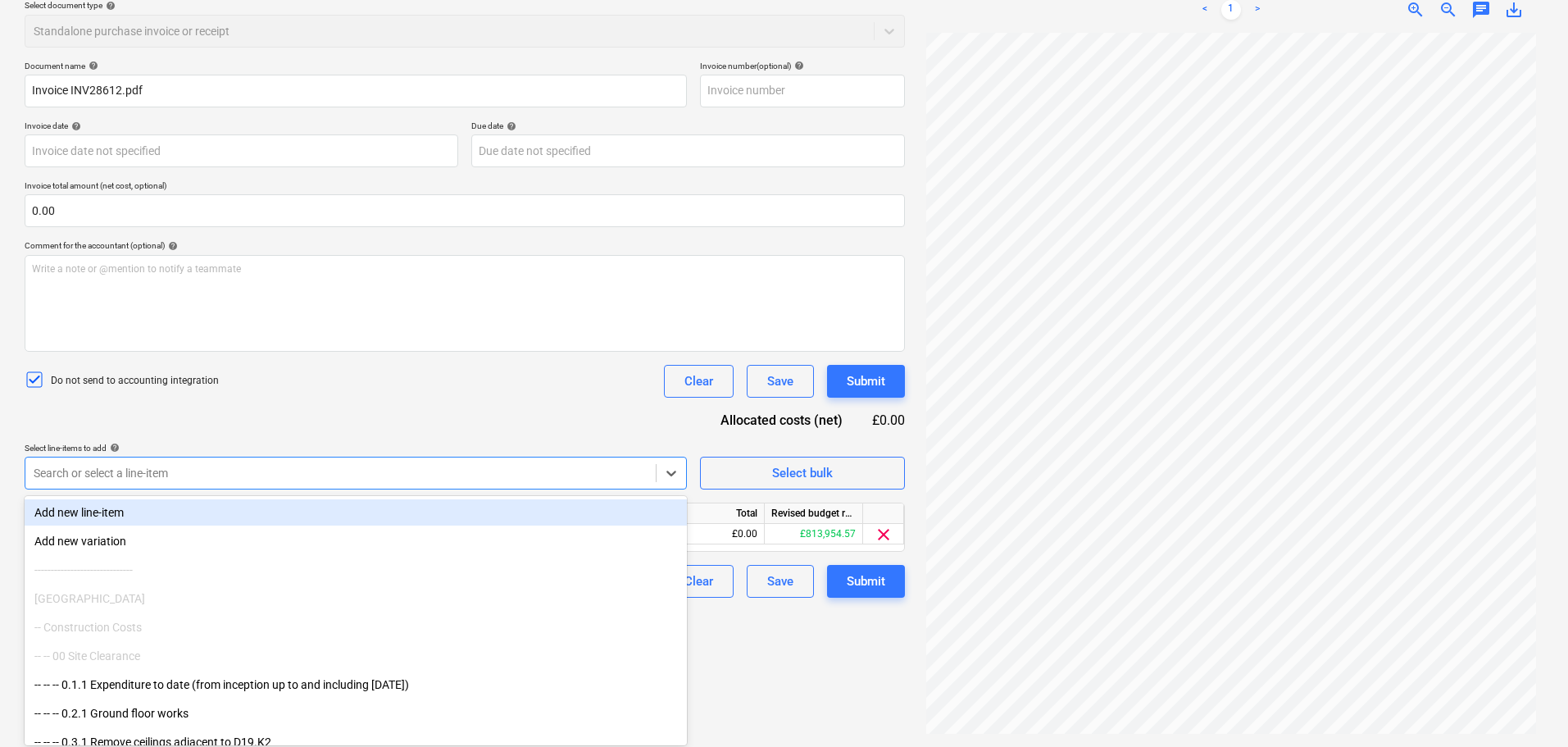
click at [300, 397] on div "Document name help Invoice INV28612.pdf Invoice number (optional) help Invoice …" at bounding box center [464, 330] width 881 height 537
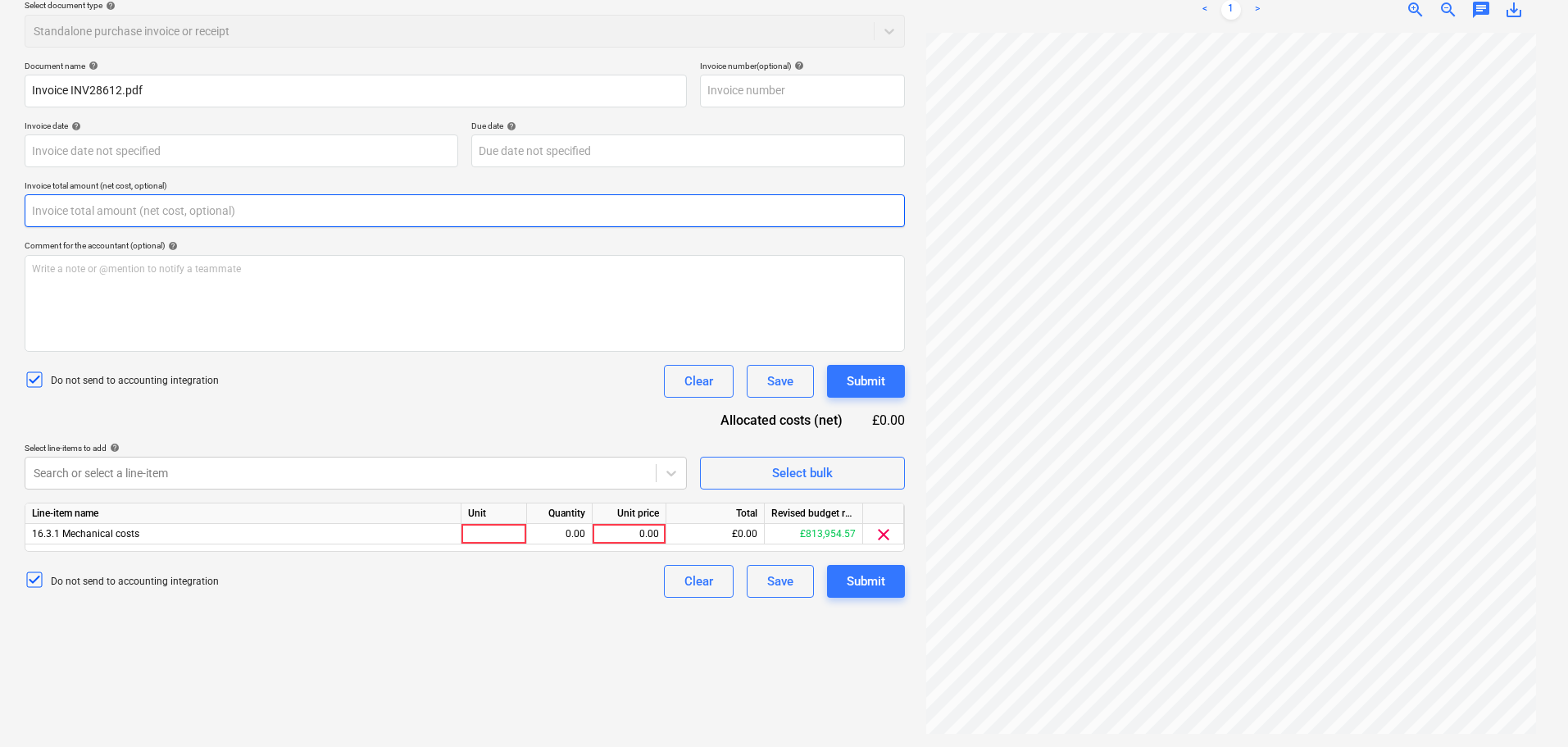
click at [141, 211] on input "text" at bounding box center [464, 210] width 881 height 33
type input "INV28612"
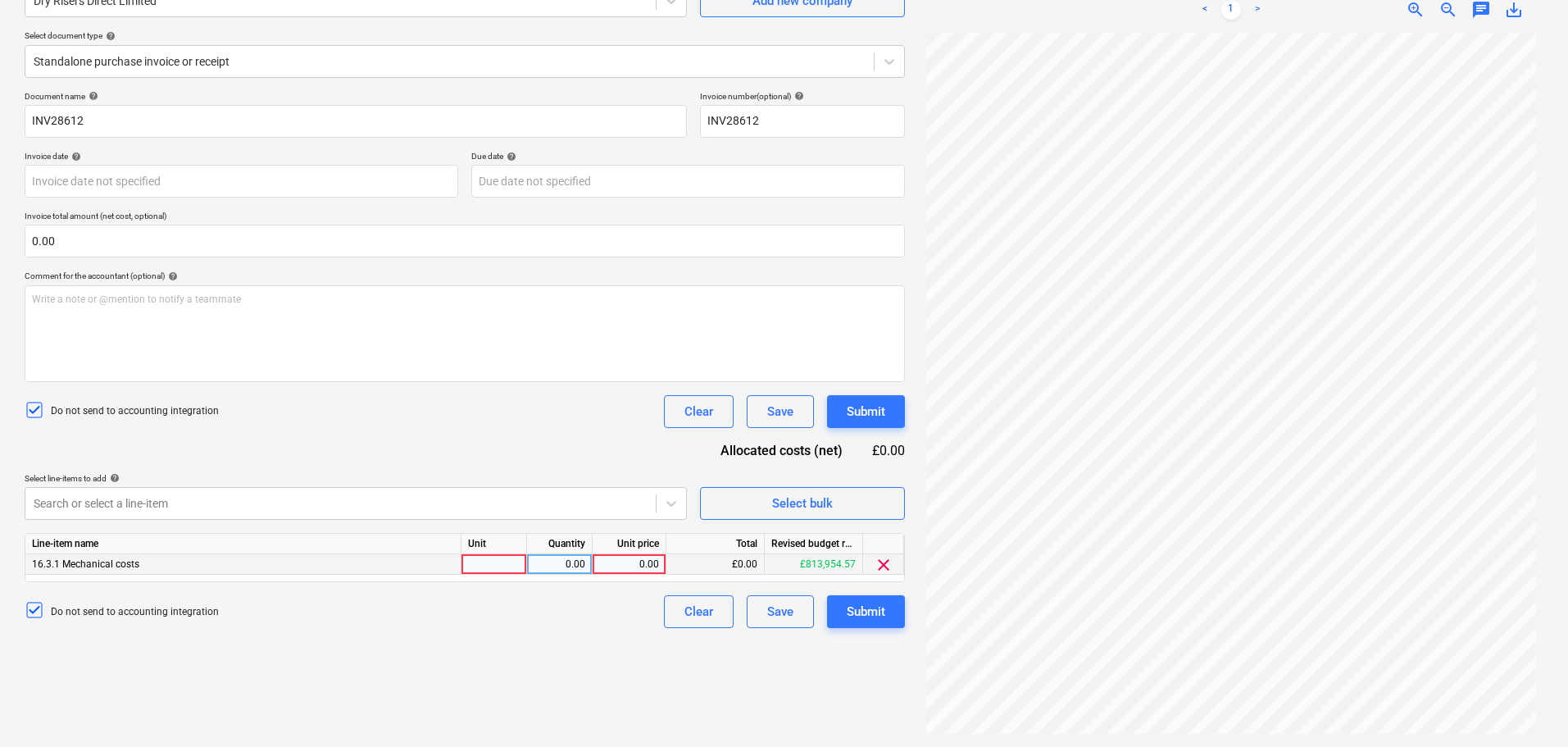
type input "0.00"
click at [648, 563] on div "0.00" at bounding box center [629, 564] width 60 height 21
type input "3982.50"
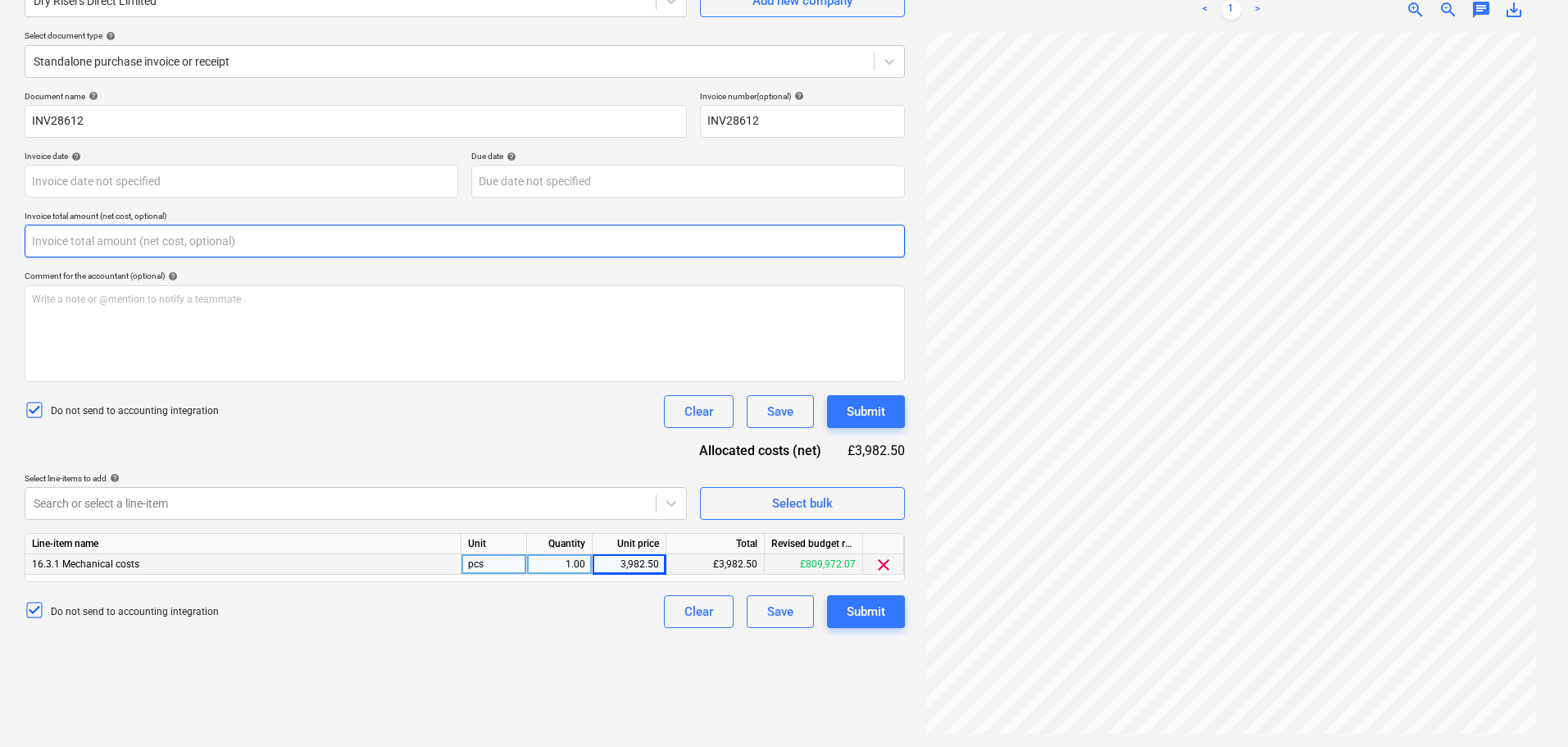
click at [113, 236] on input "text" at bounding box center [464, 241] width 881 height 33
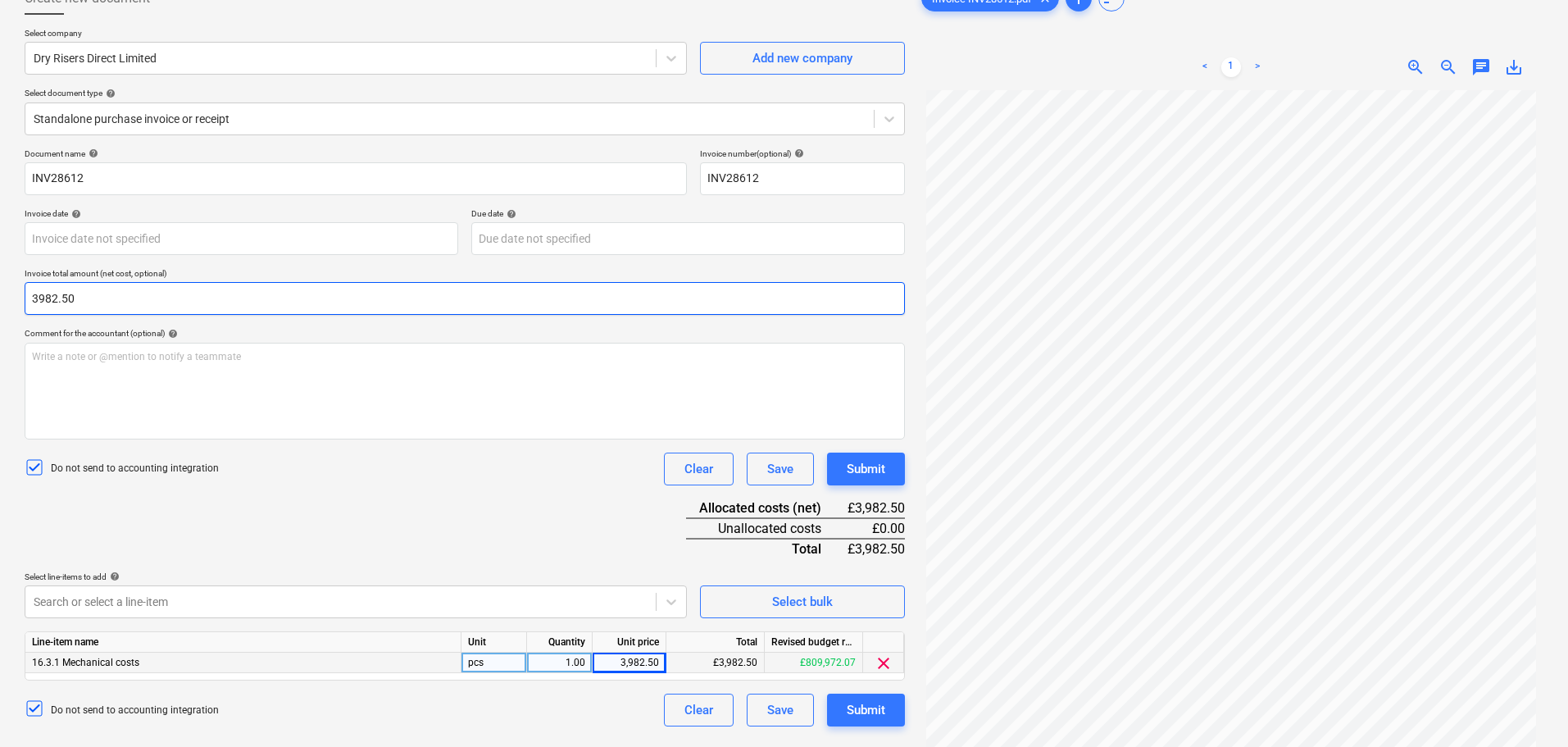
scroll to position [82, 0]
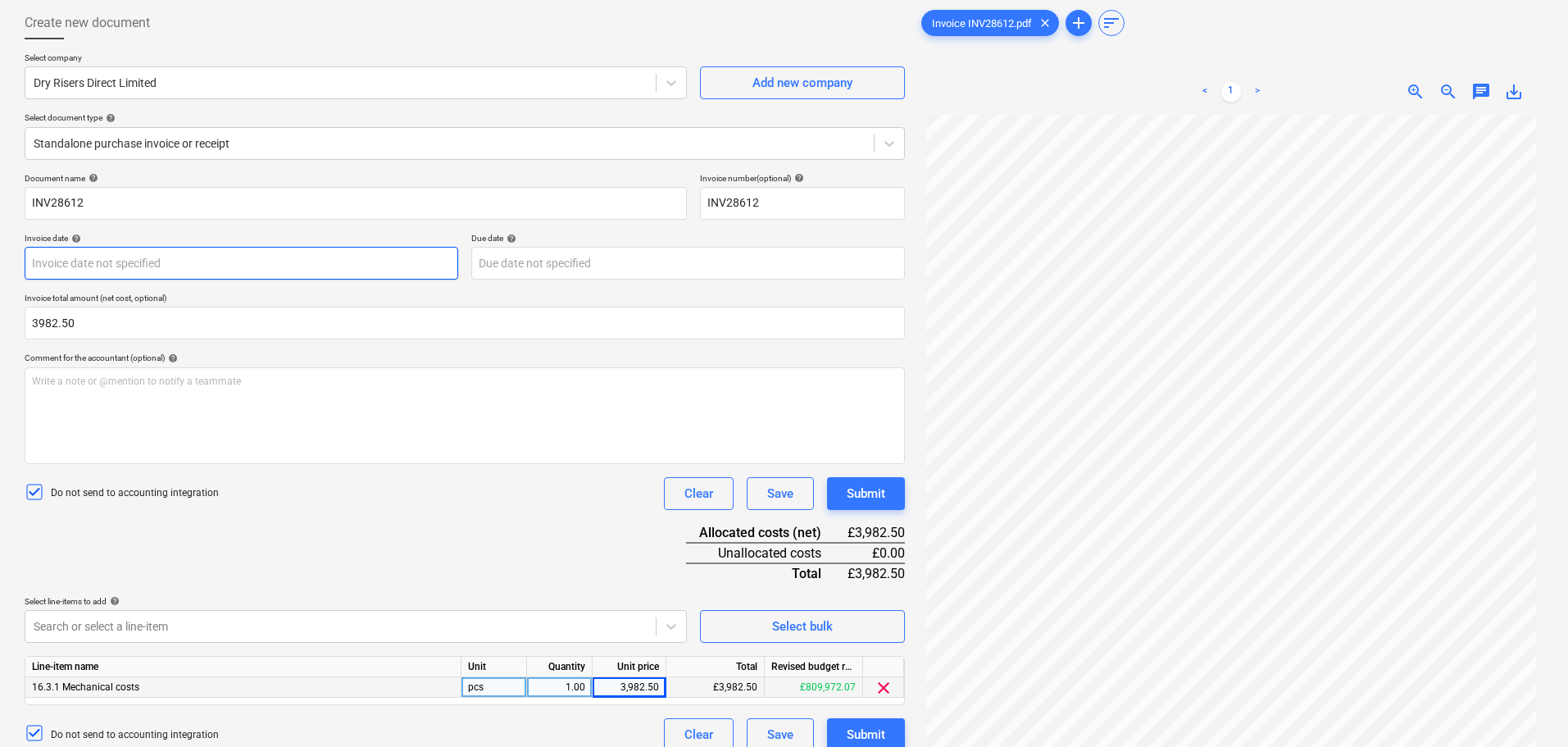
type input "3,982.50"
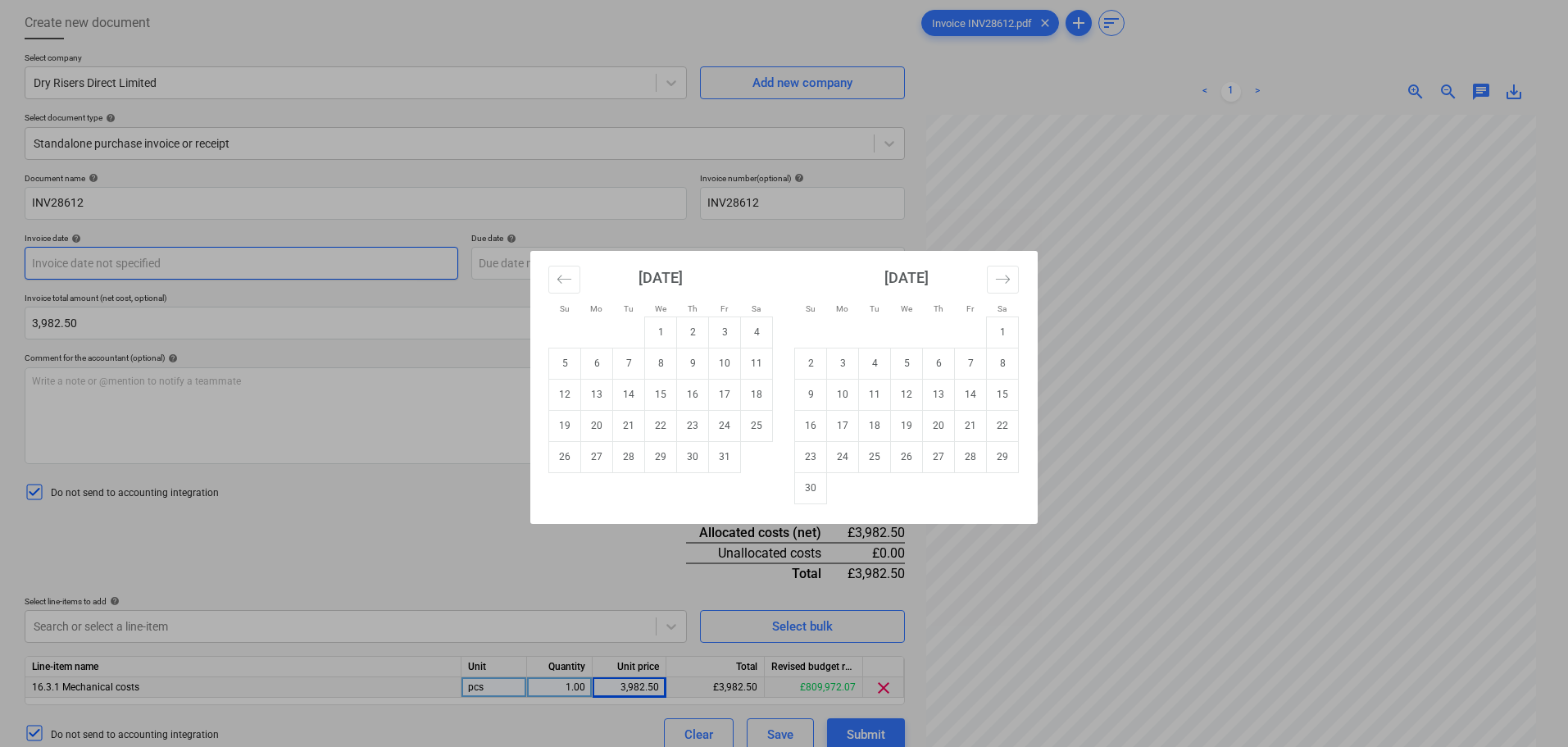
click at [96, 259] on body "Sales Projects Contacts Company Consolidated Invoices Inbox Approvals format_si…" at bounding box center [784, 291] width 1568 height 747
click at [603, 365] on td "6" at bounding box center [597, 363] width 32 height 32
type input "06 Oct 2025"
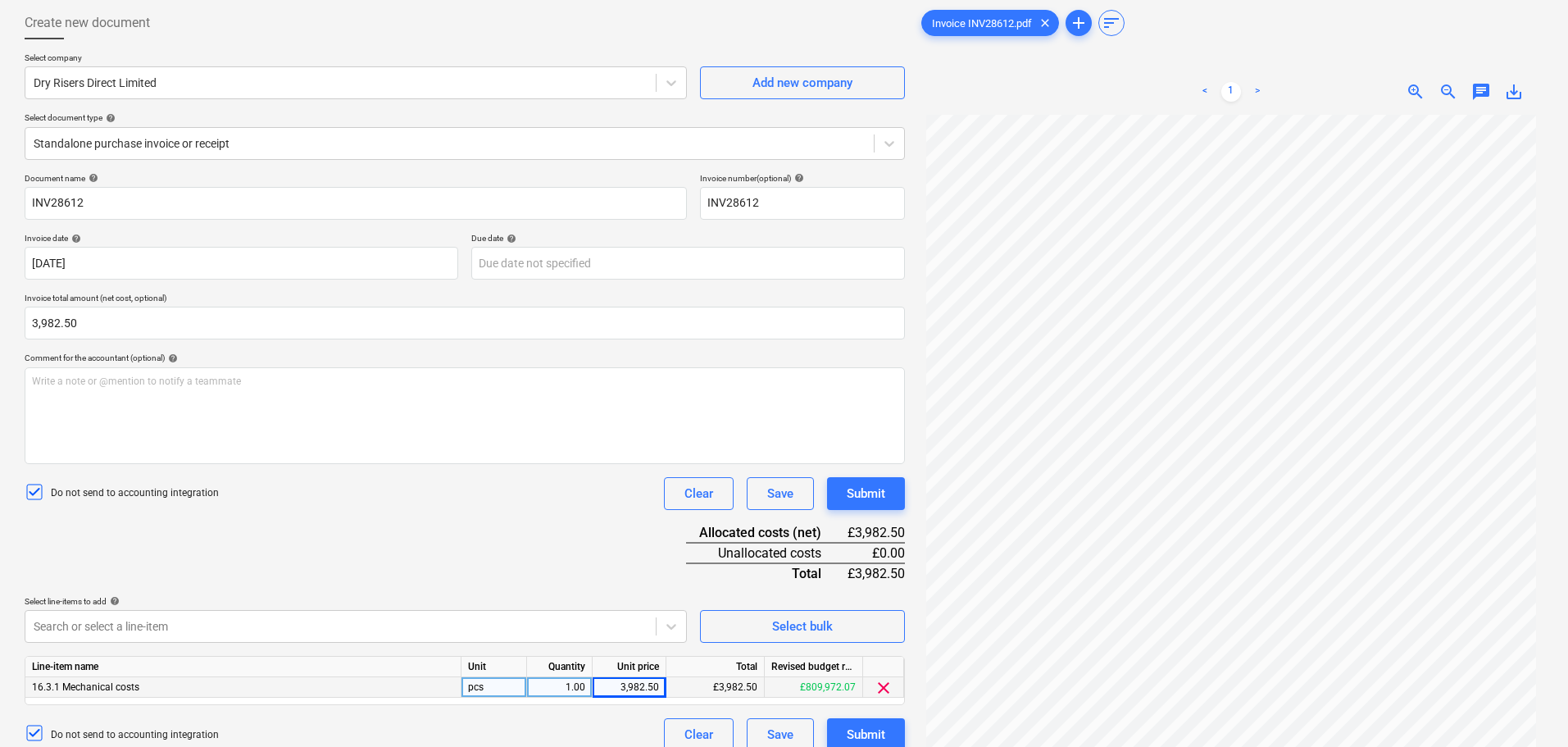
click at [437, 508] on div "Do not send to accounting integration Clear Save Submit" at bounding box center [464, 493] width 881 height 33
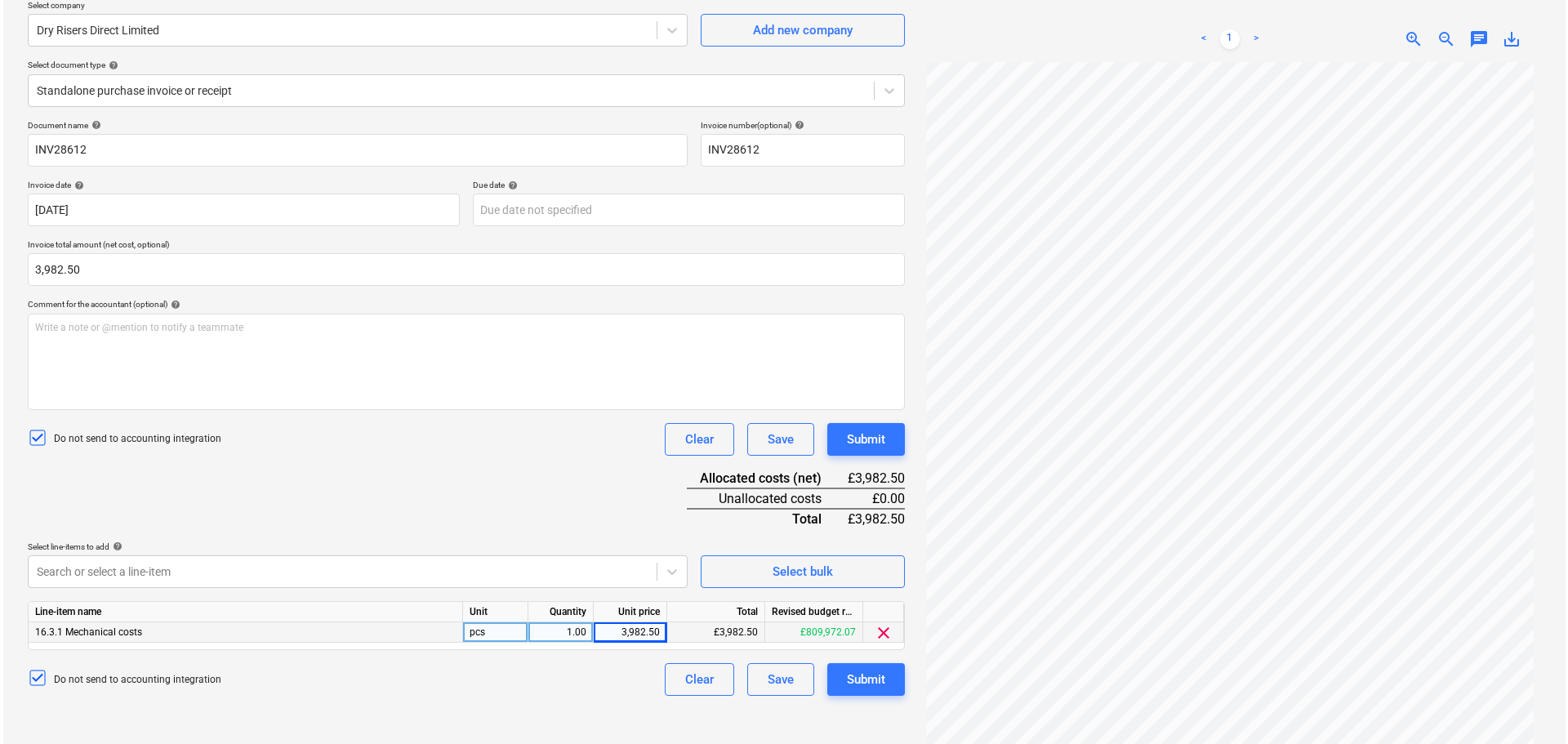
scroll to position [163, 0]
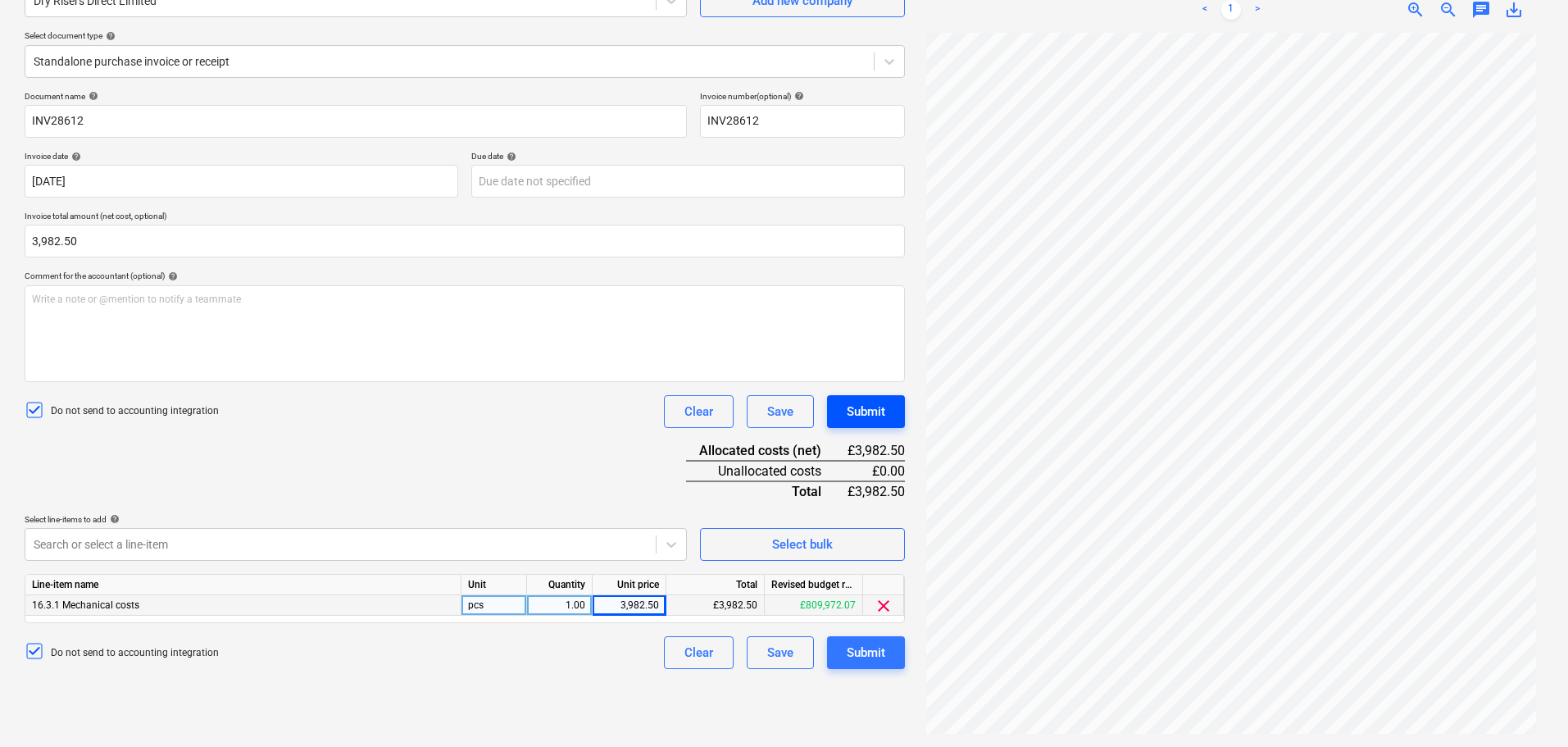
click at [860, 415] on div "Submit" at bounding box center [866, 411] width 38 height 22
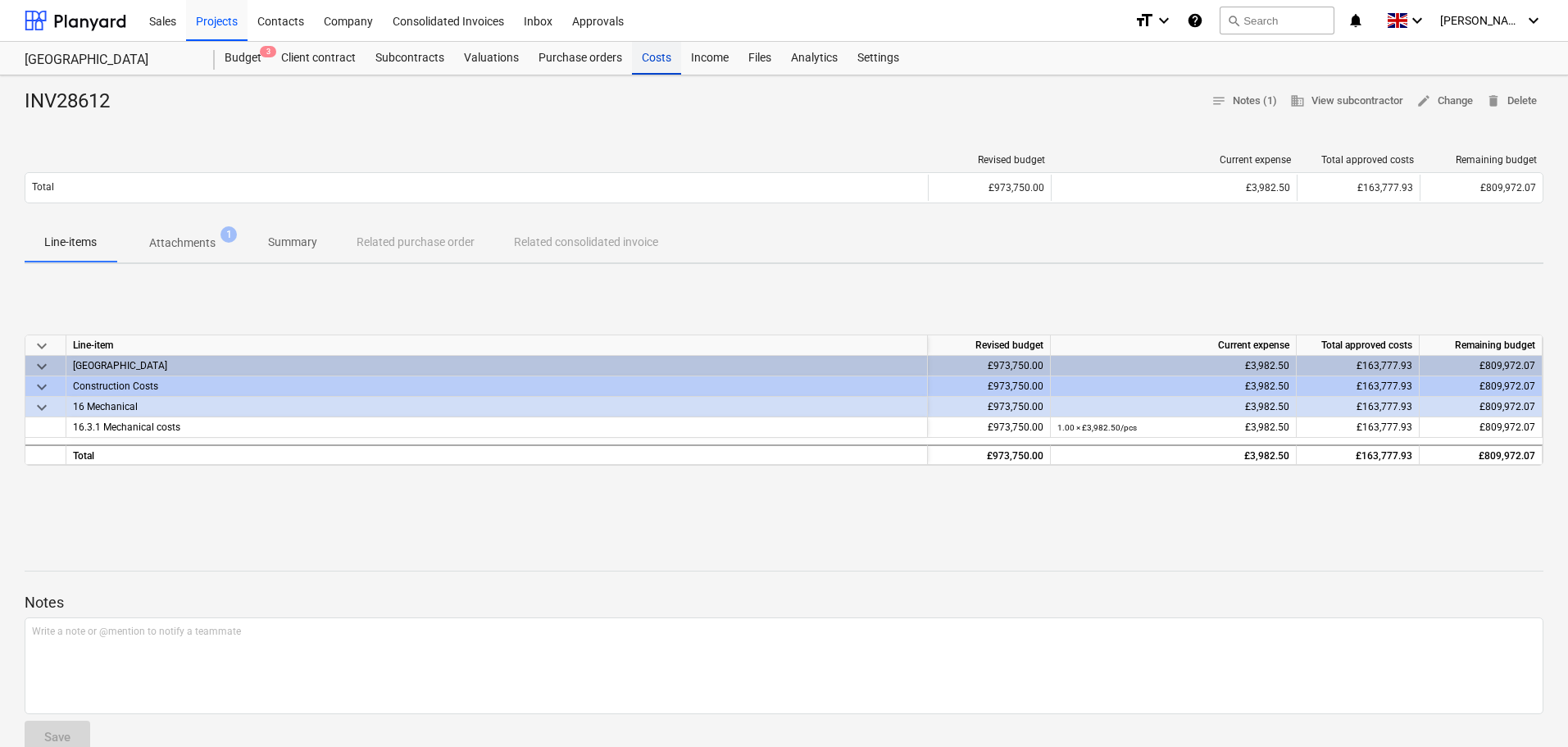
click at [645, 61] on div "Costs" at bounding box center [657, 57] width 49 height 33
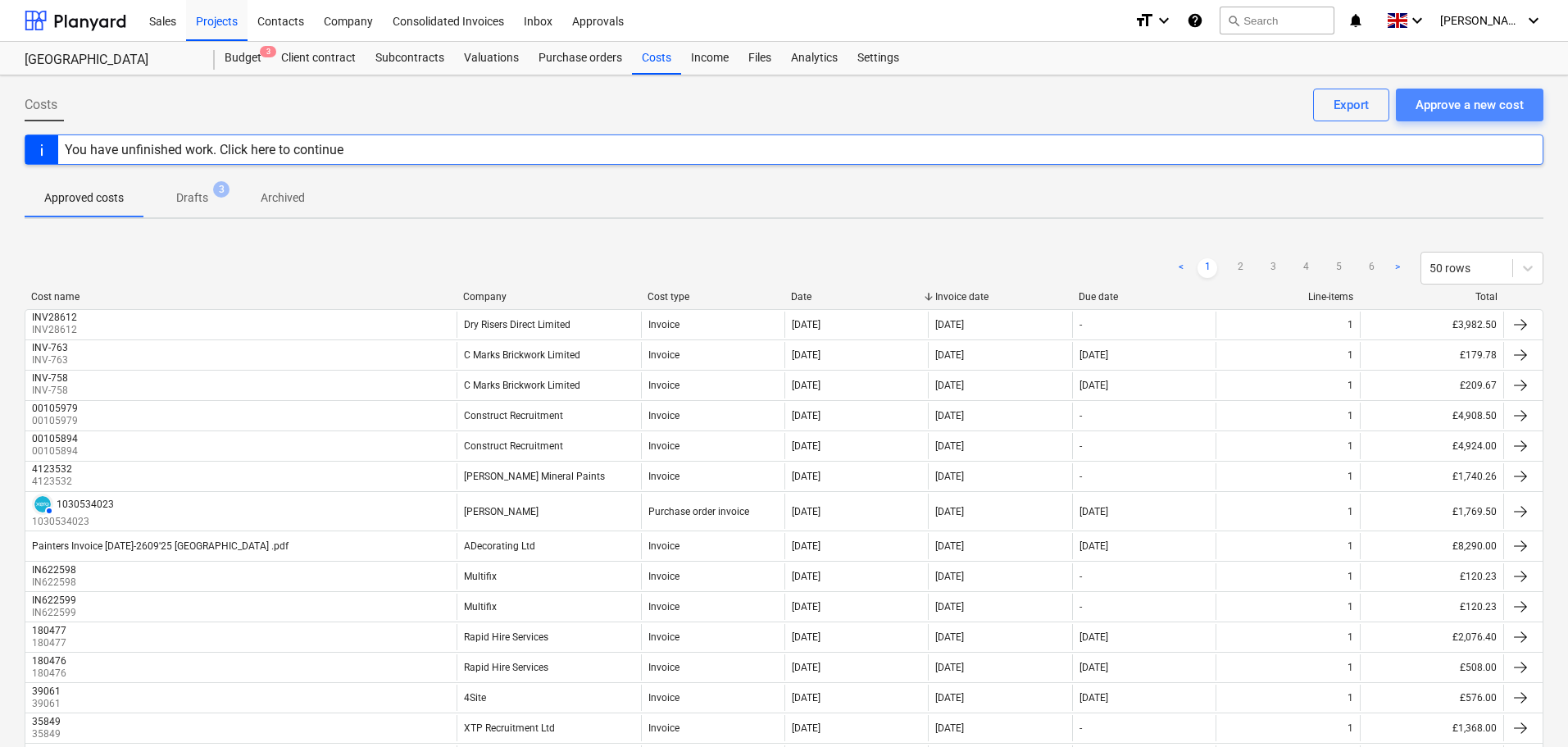
click at [1459, 102] on div "Approve a new cost" at bounding box center [1470, 106] width 108 height 22
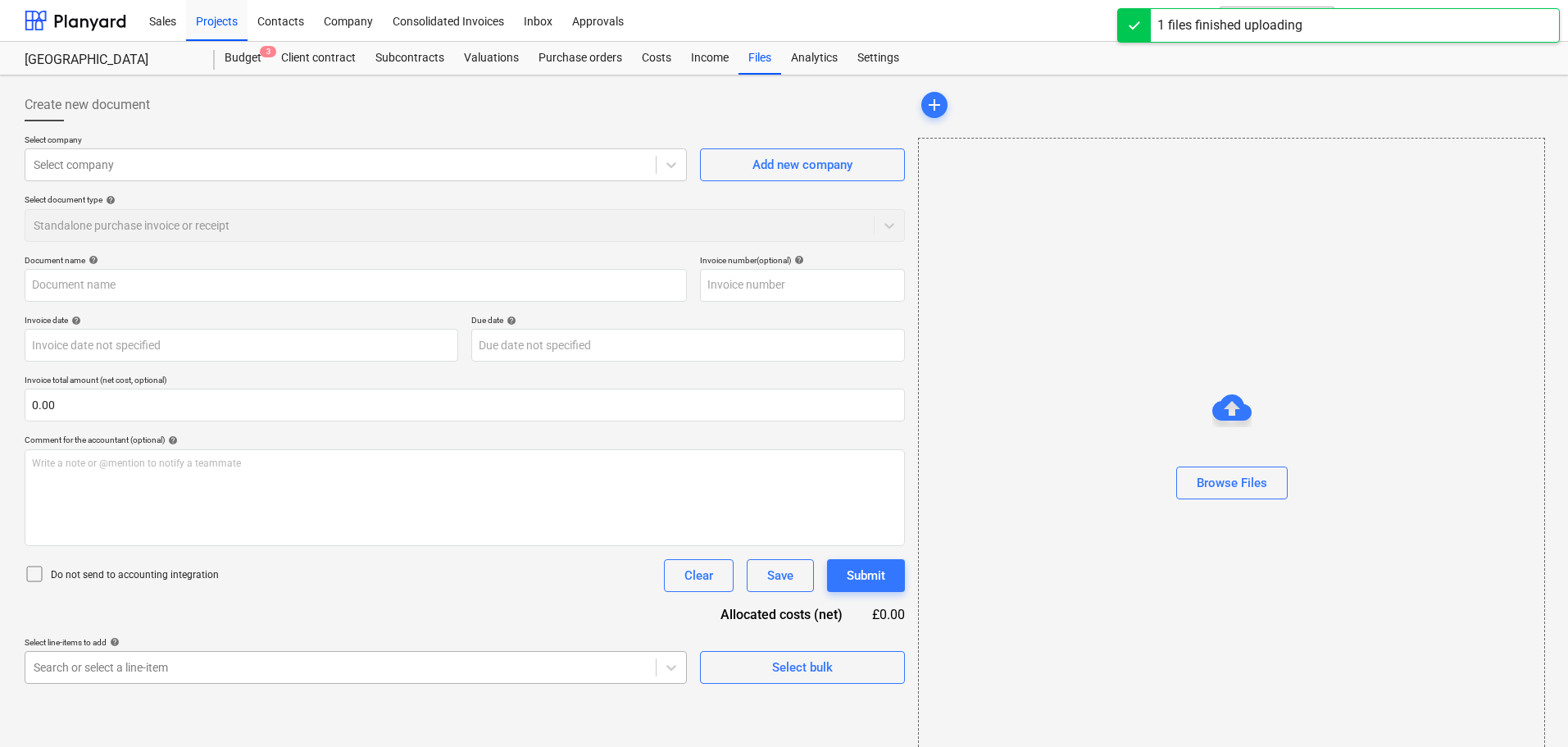
type input "801077 XD2915 10-11LG A9, A10, A11 & Communal Areas Lighting Supply Proforma 09…"
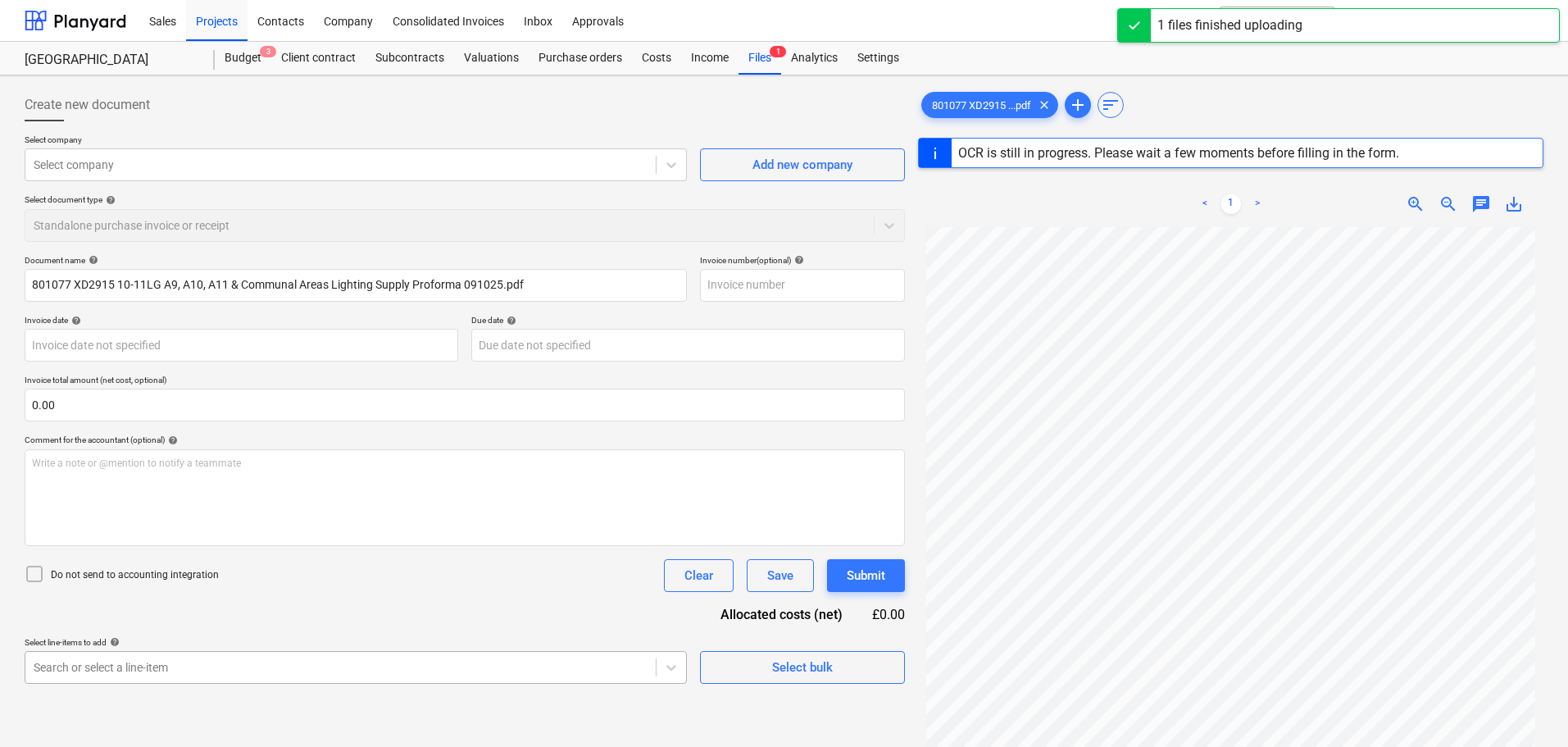
click at [72, 669] on body "Sales Projects Contacts Company Consolidated Invoices Inbox Approvals format_si…" at bounding box center [784, 373] width 1568 height 747
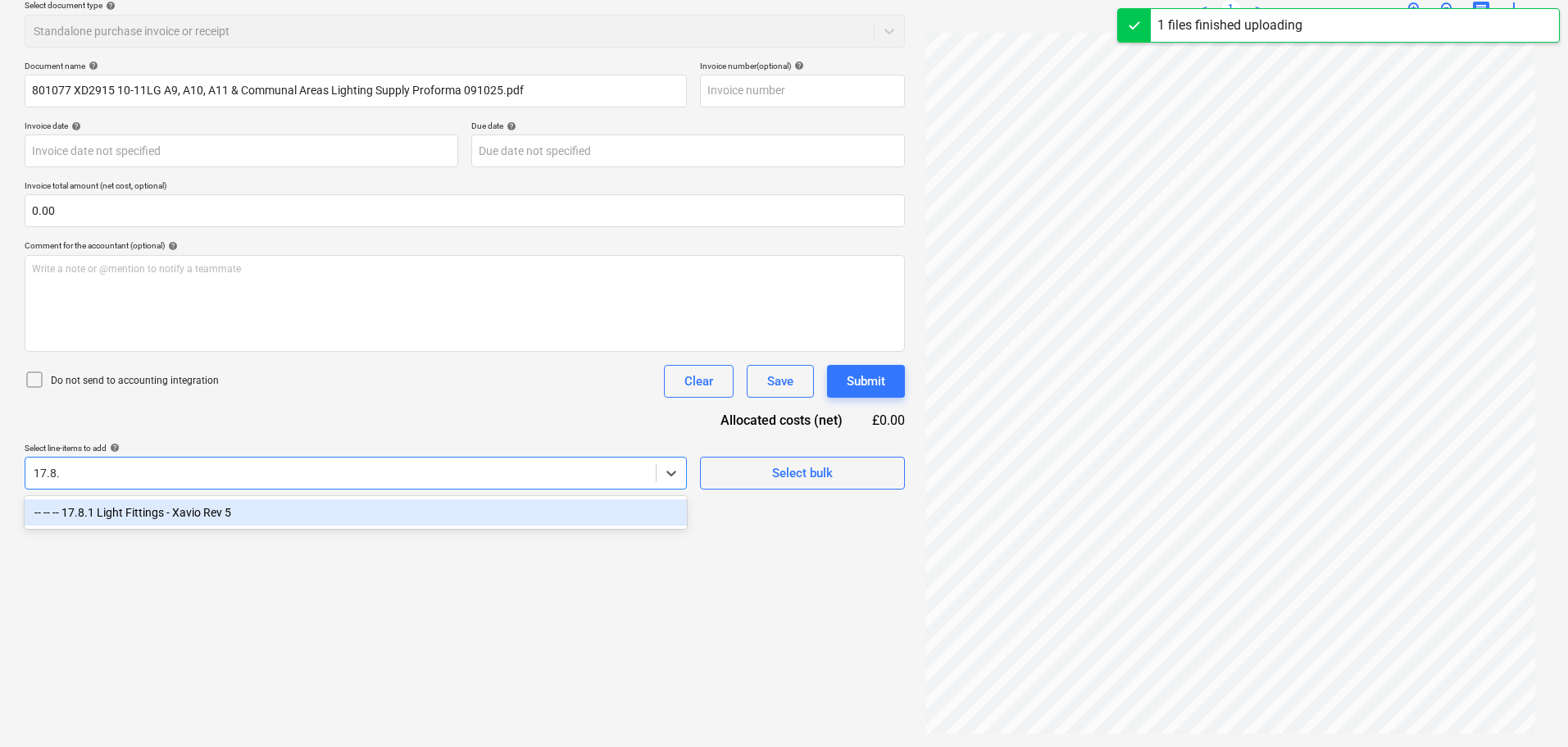
type input "17.8.1"
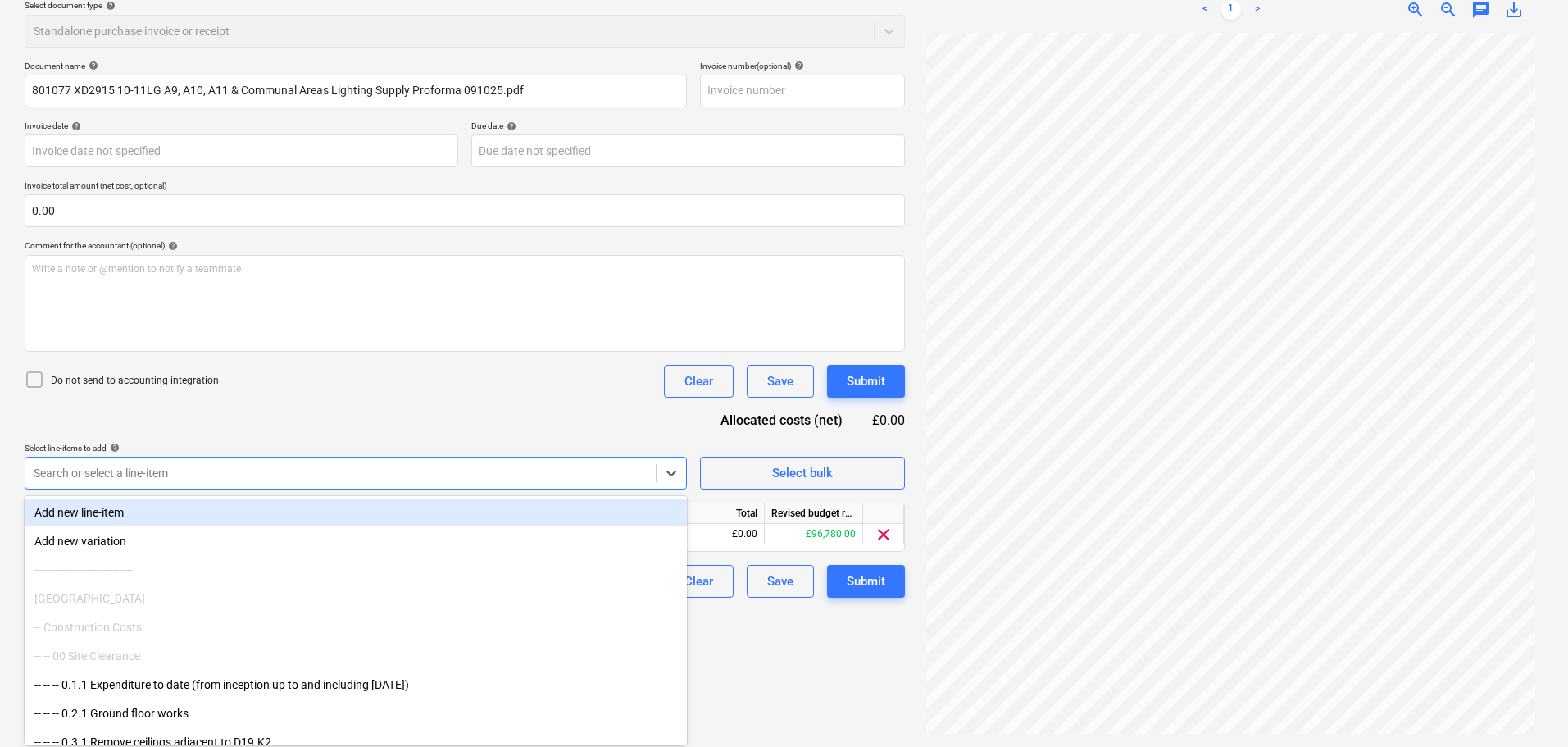
click at [296, 394] on div "Do not send to accounting integration Clear Save Submit" at bounding box center [464, 381] width 881 height 33
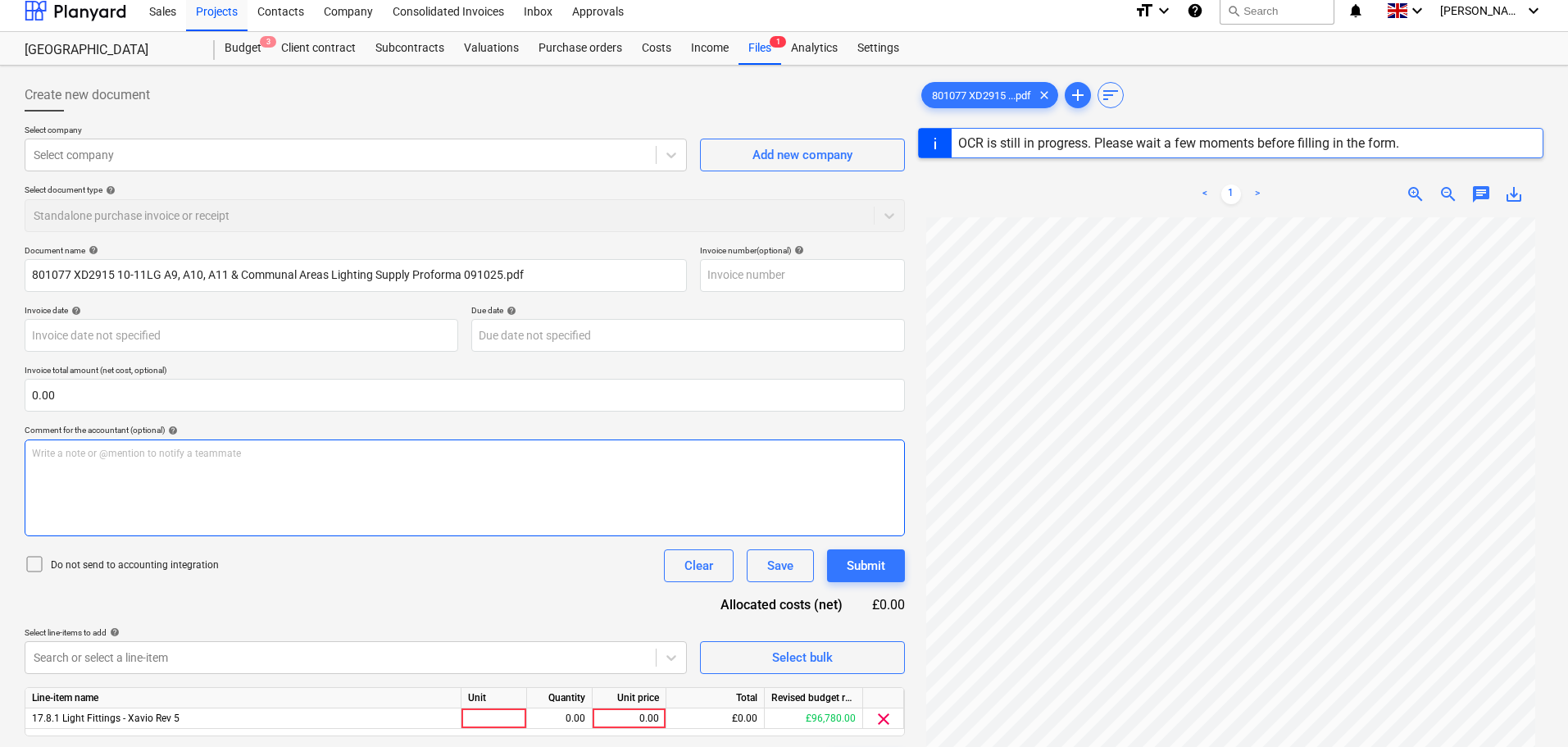
scroll to position [0, 0]
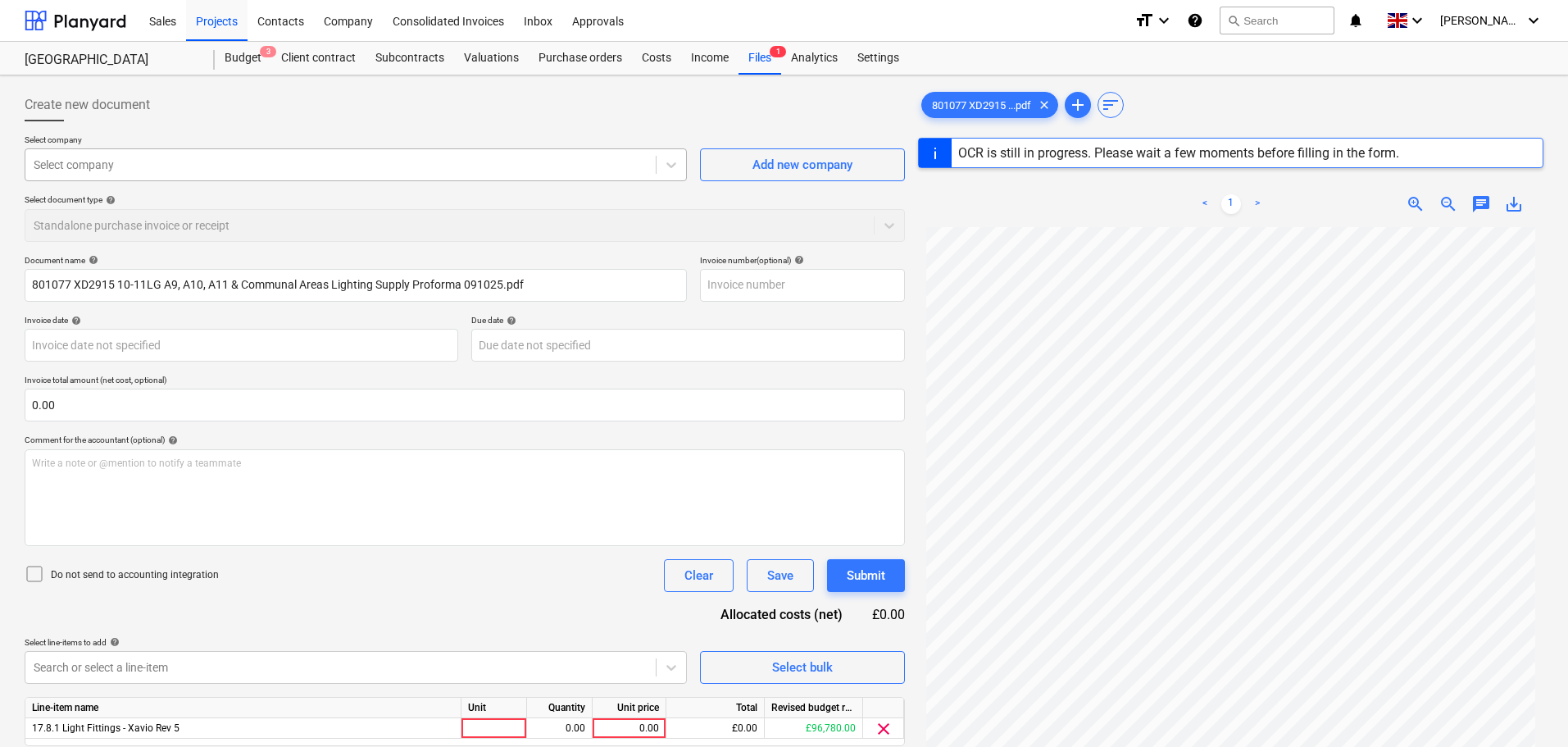
click at [147, 168] on div at bounding box center [340, 165] width 614 height 17
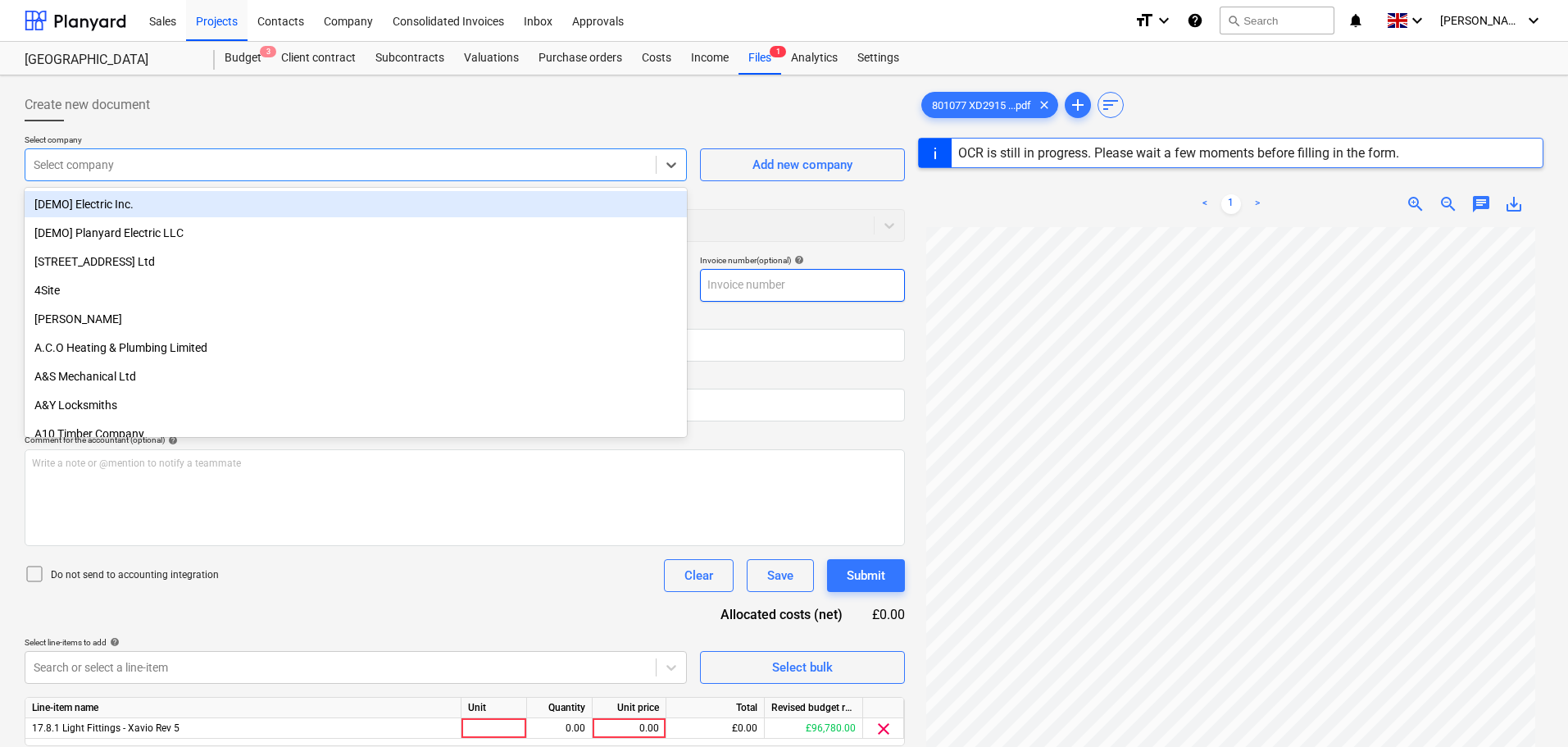
type input "0000801077"
type input "03 Sep 2025"
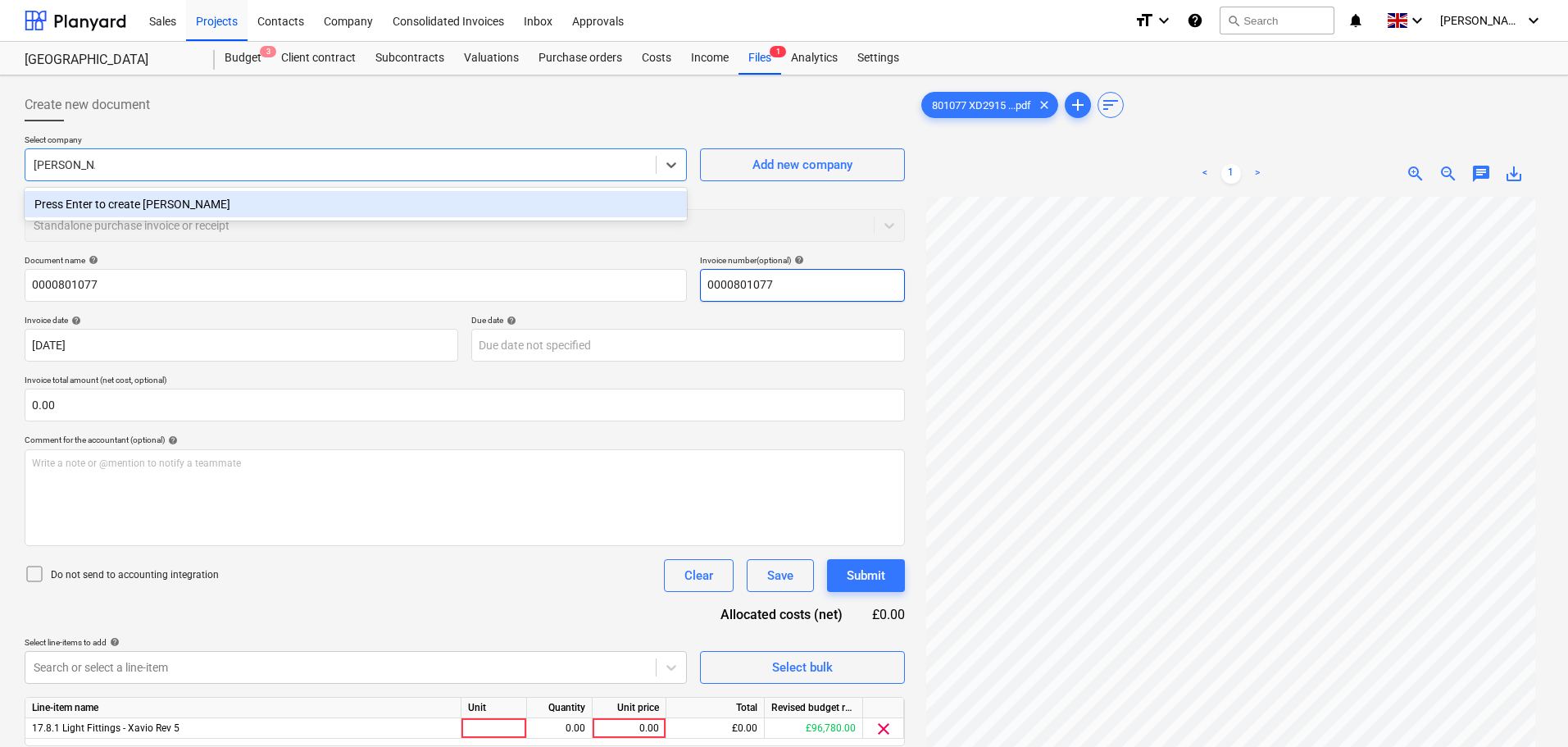
type input "Xavio Design"
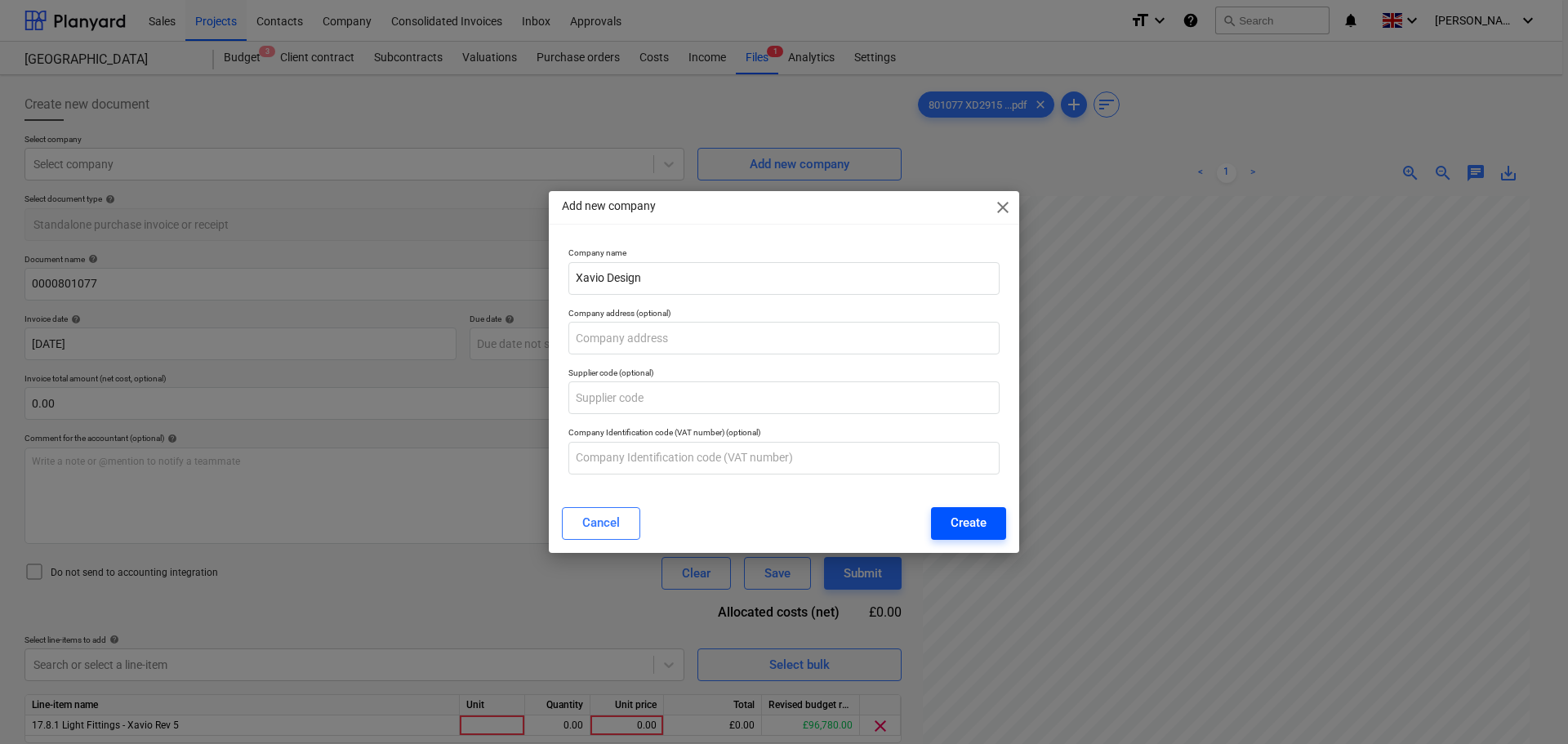
click at [980, 529] on div "Create" at bounding box center [969, 523] width 36 height 22
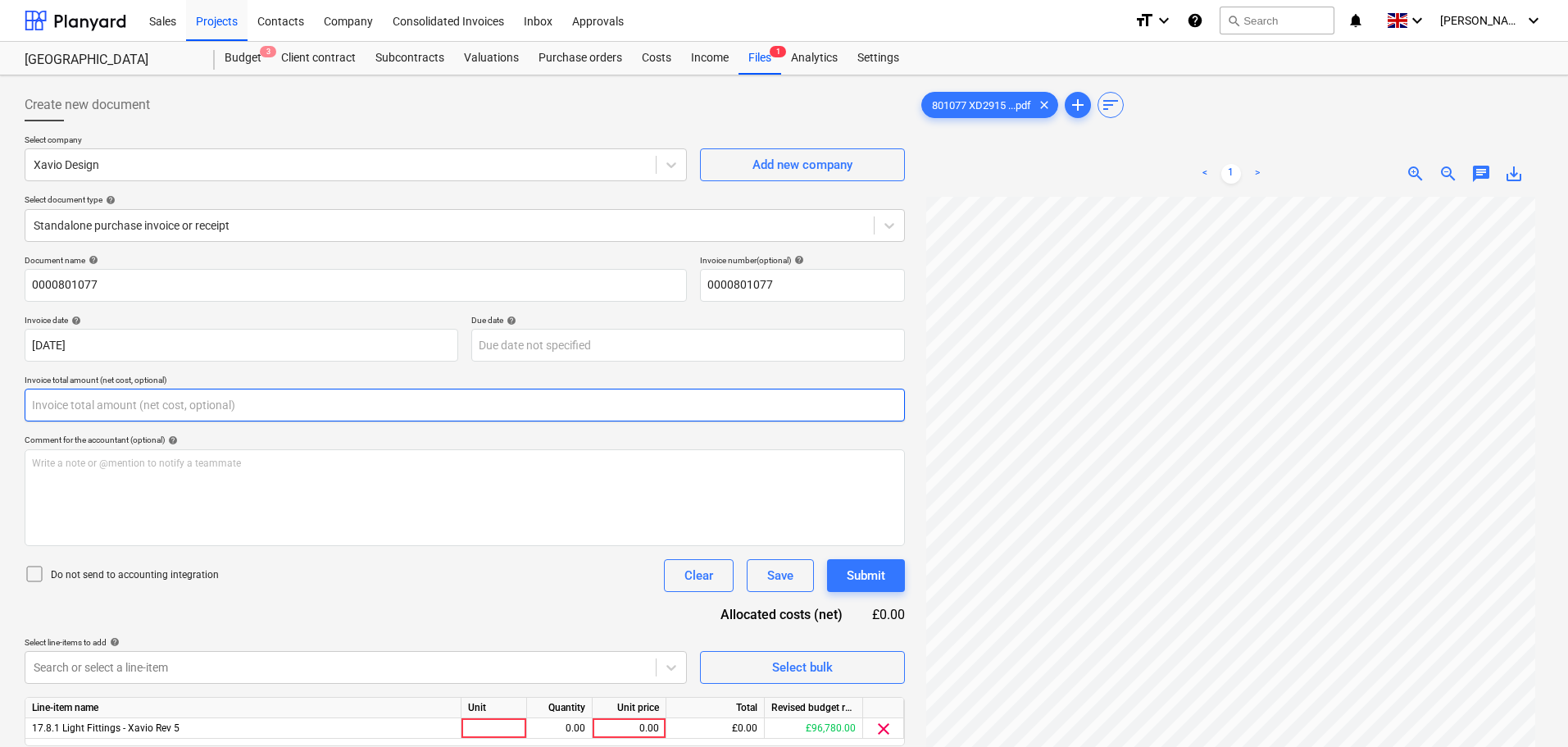
drag, startPoint x: 137, startPoint y: 409, endPoint x: 158, endPoint y: 407, distance: 21.1
click at [138, 409] on input "text" at bounding box center [464, 405] width 881 height 33
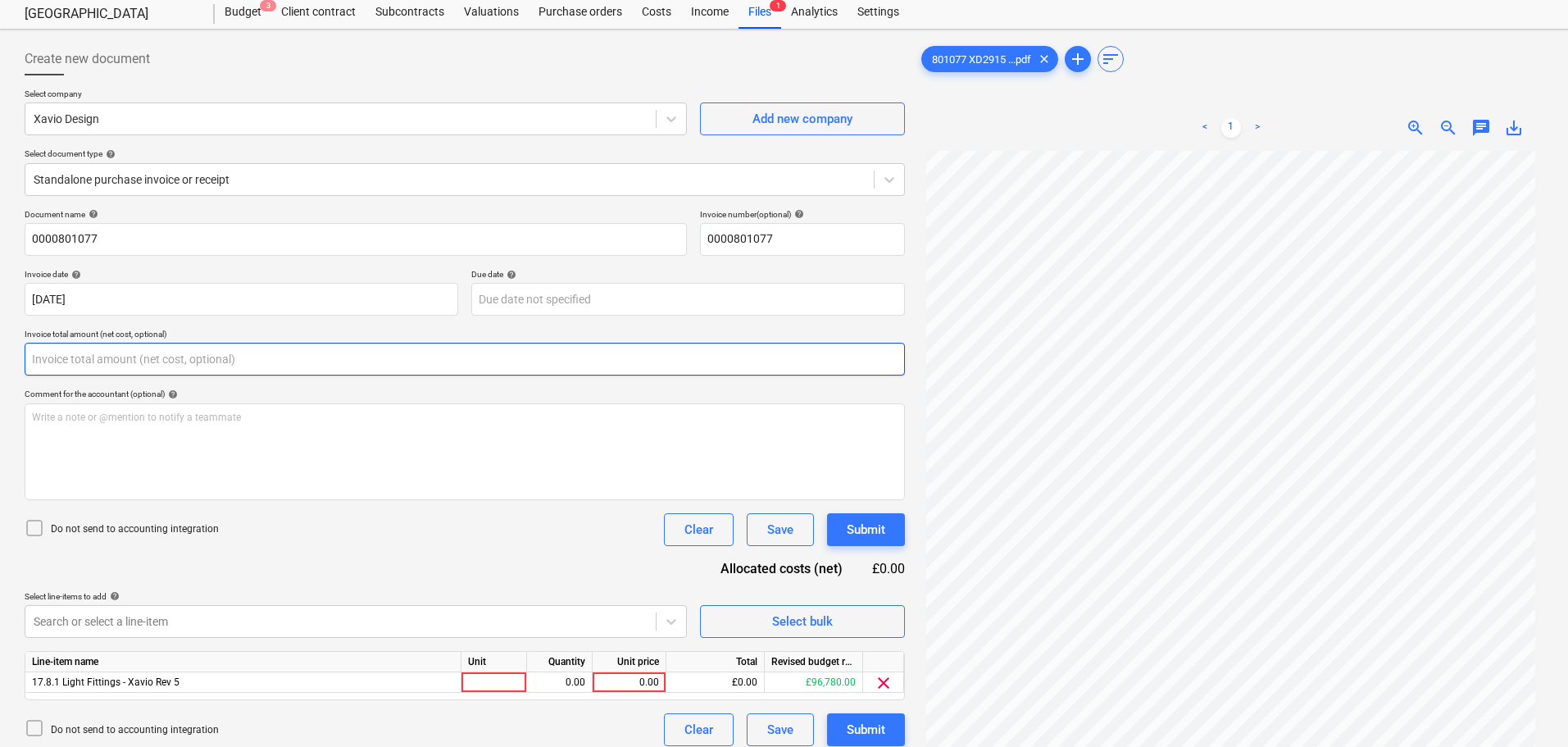
scroll to position [164, 0]
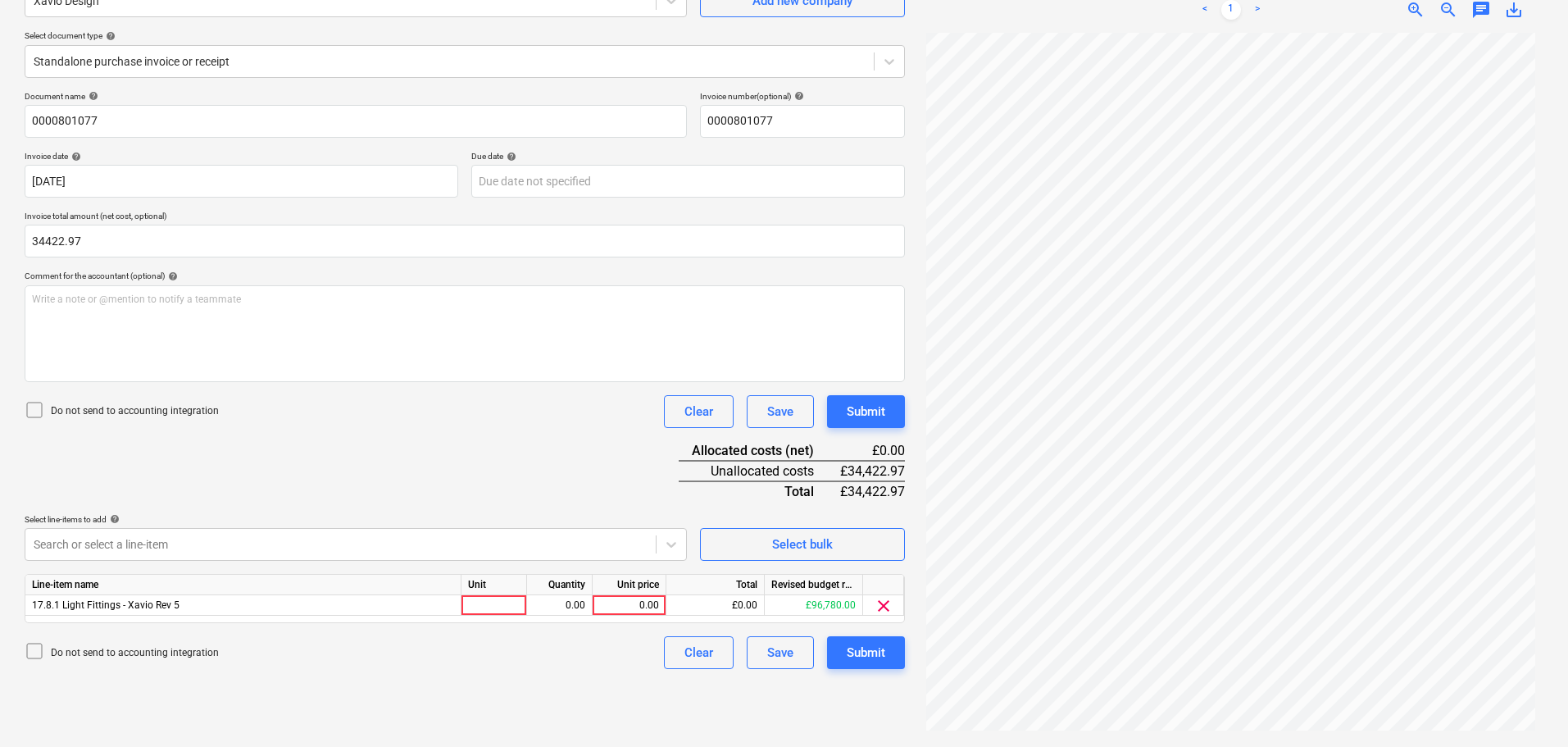
type input "34,422.97"
click at [34, 415] on icon at bounding box center [35, 411] width 20 height 20
click at [625, 603] on div "0.00" at bounding box center [629, 605] width 60 height 21
type input "34422.97"
click at [871, 412] on div "Submit" at bounding box center [866, 411] width 38 height 22
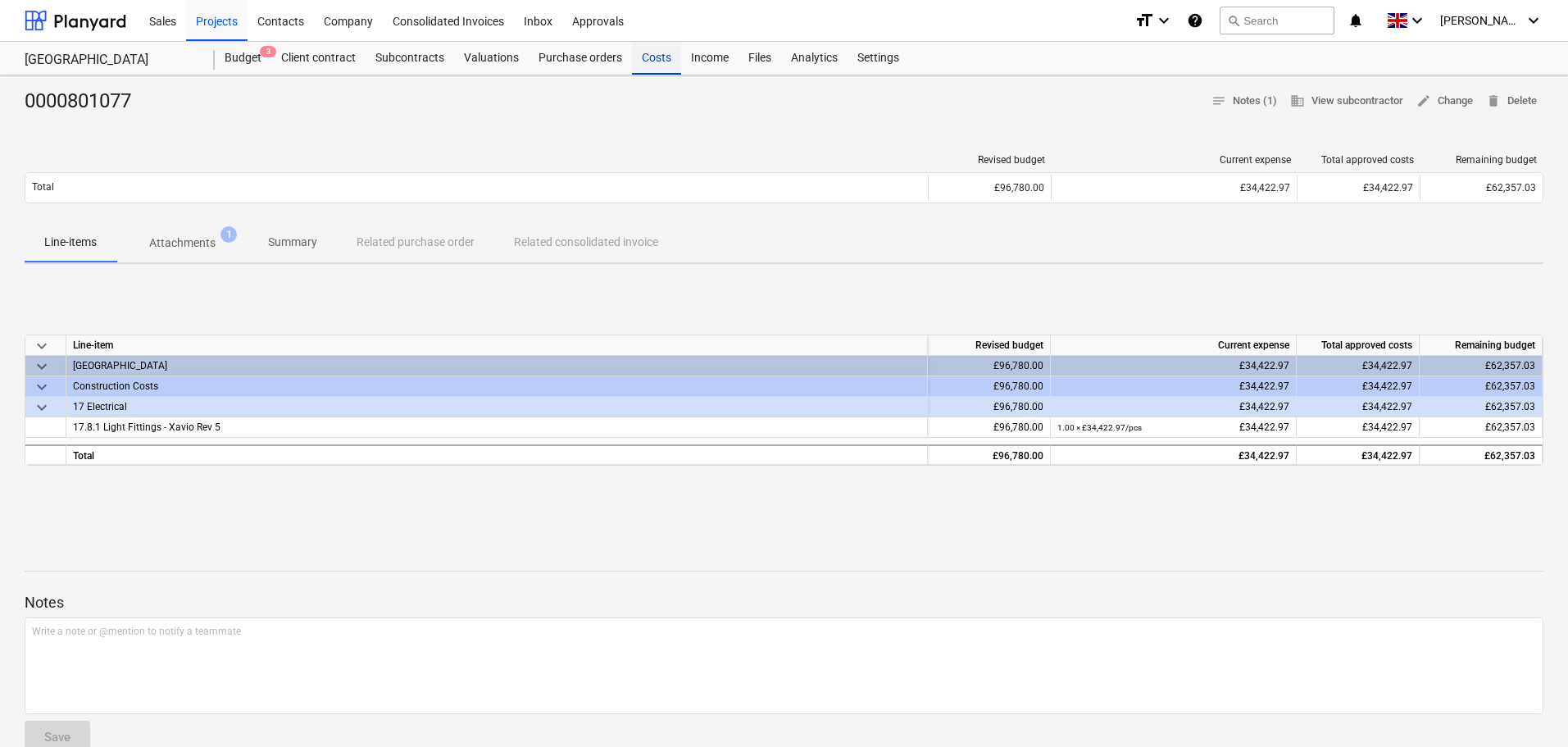
click at [657, 66] on div "Costs" at bounding box center [657, 57] width 49 height 33
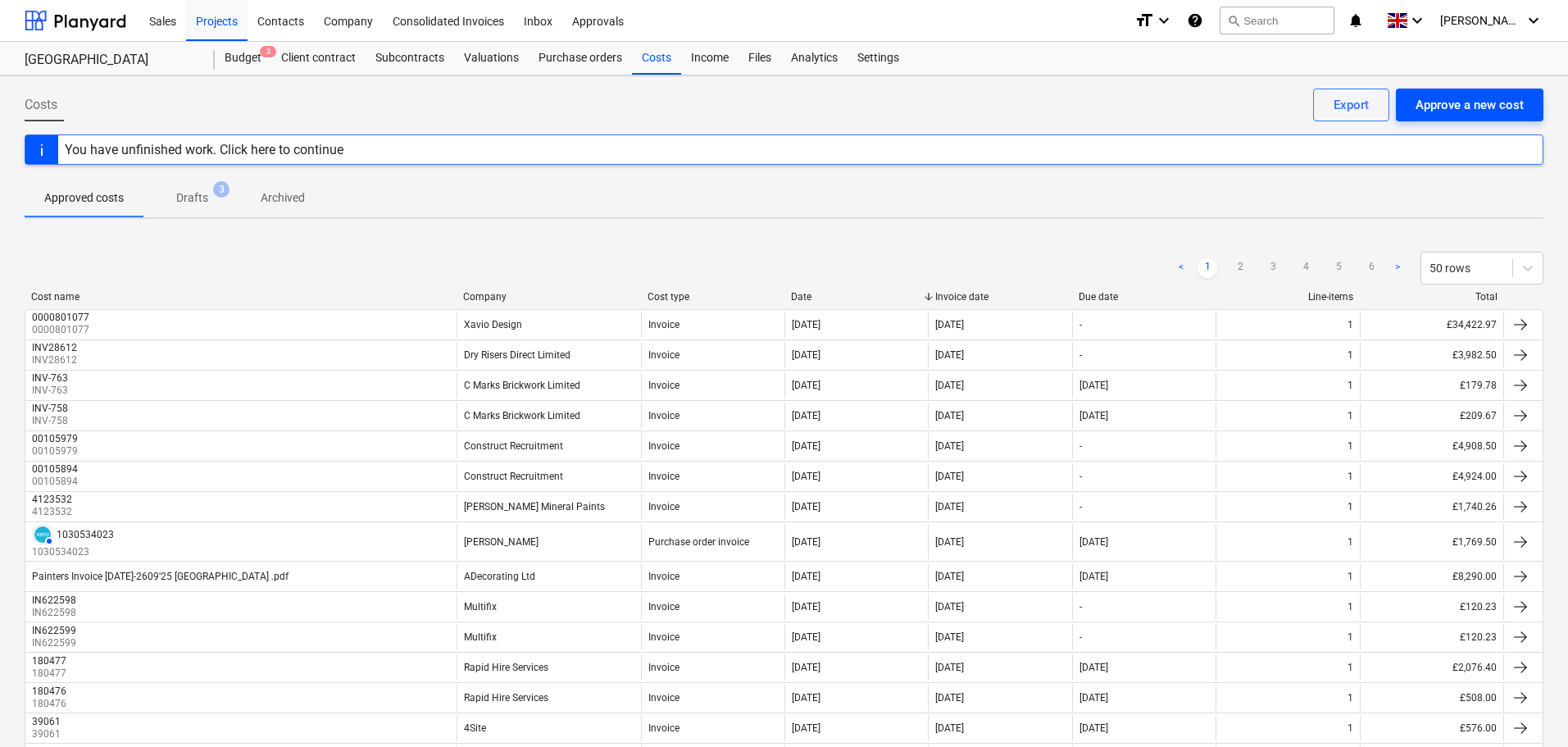
click at [1477, 110] on div "Approve a new cost" at bounding box center [1470, 106] width 108 height 22
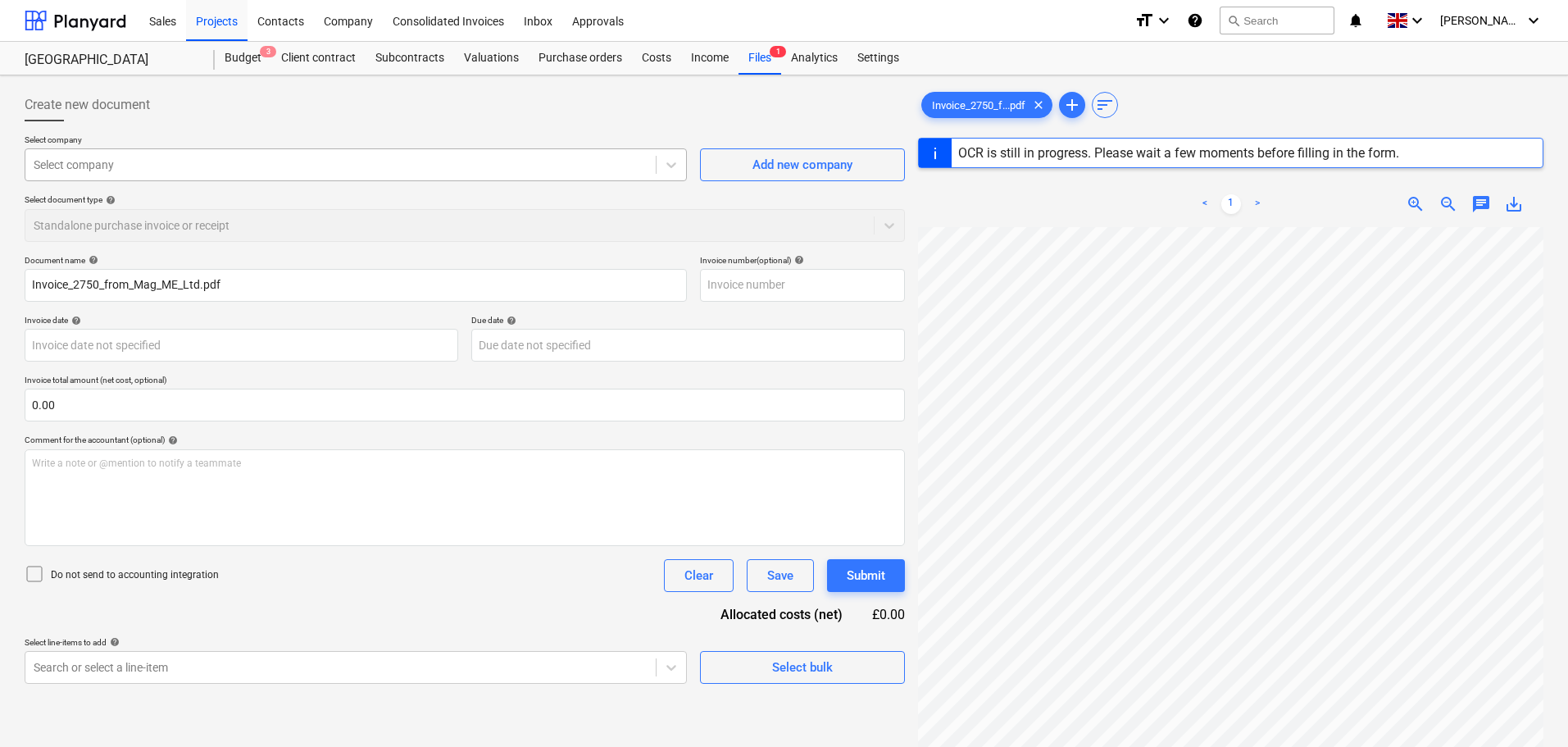
click at [152, 164] on div at bounding box center [340, 165] width 614 height 17
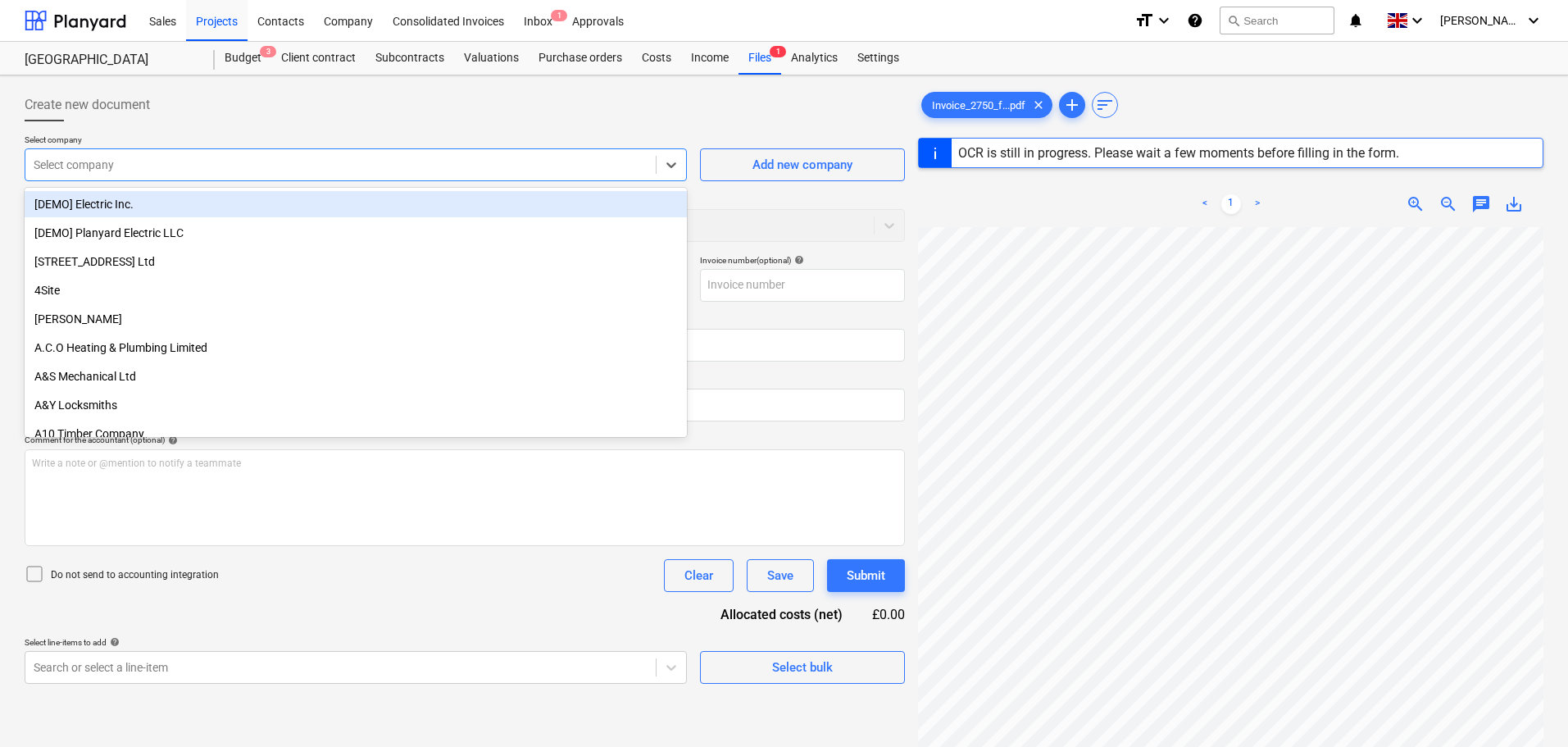
type input "2750"
type input "08 Oct 2025"
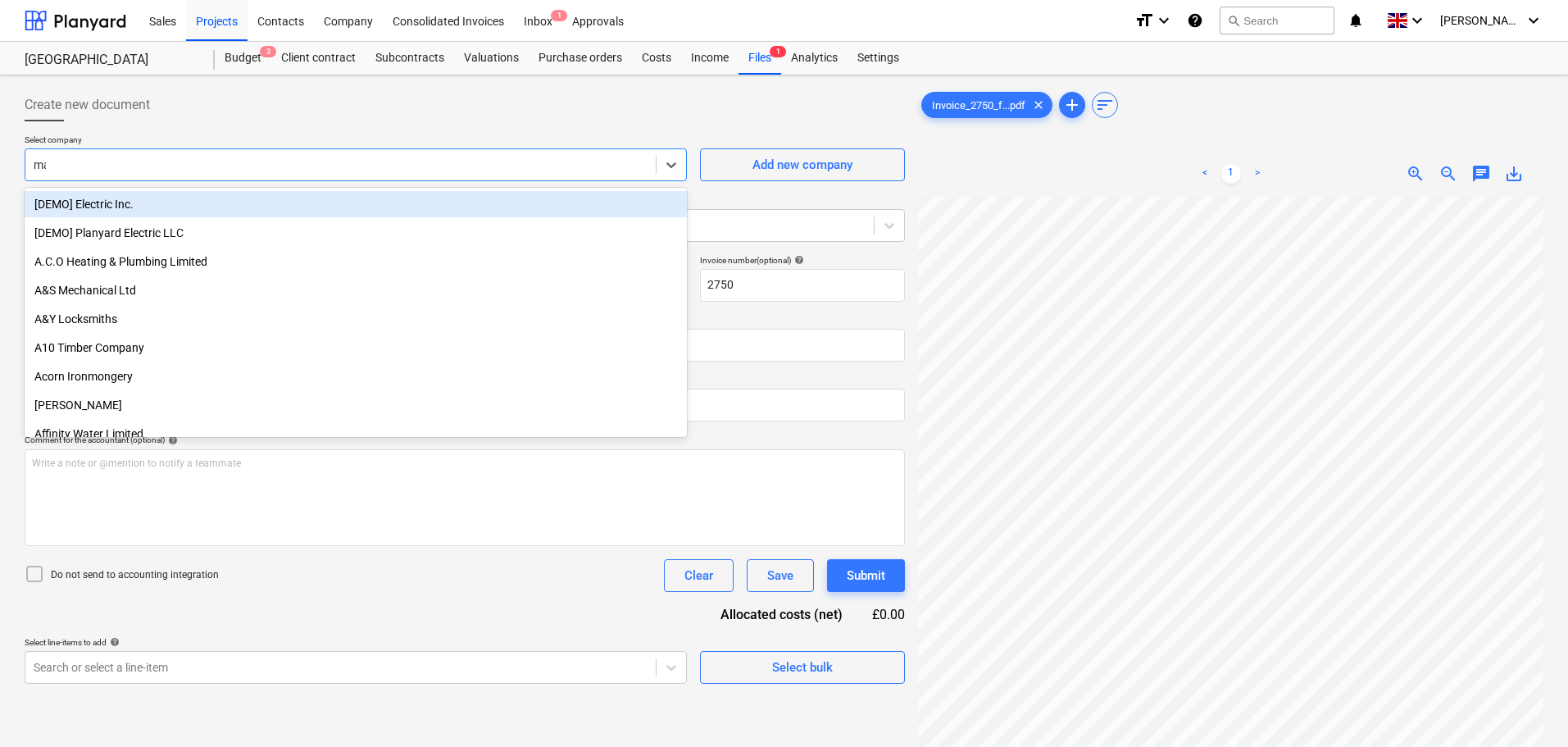
type input "mag"
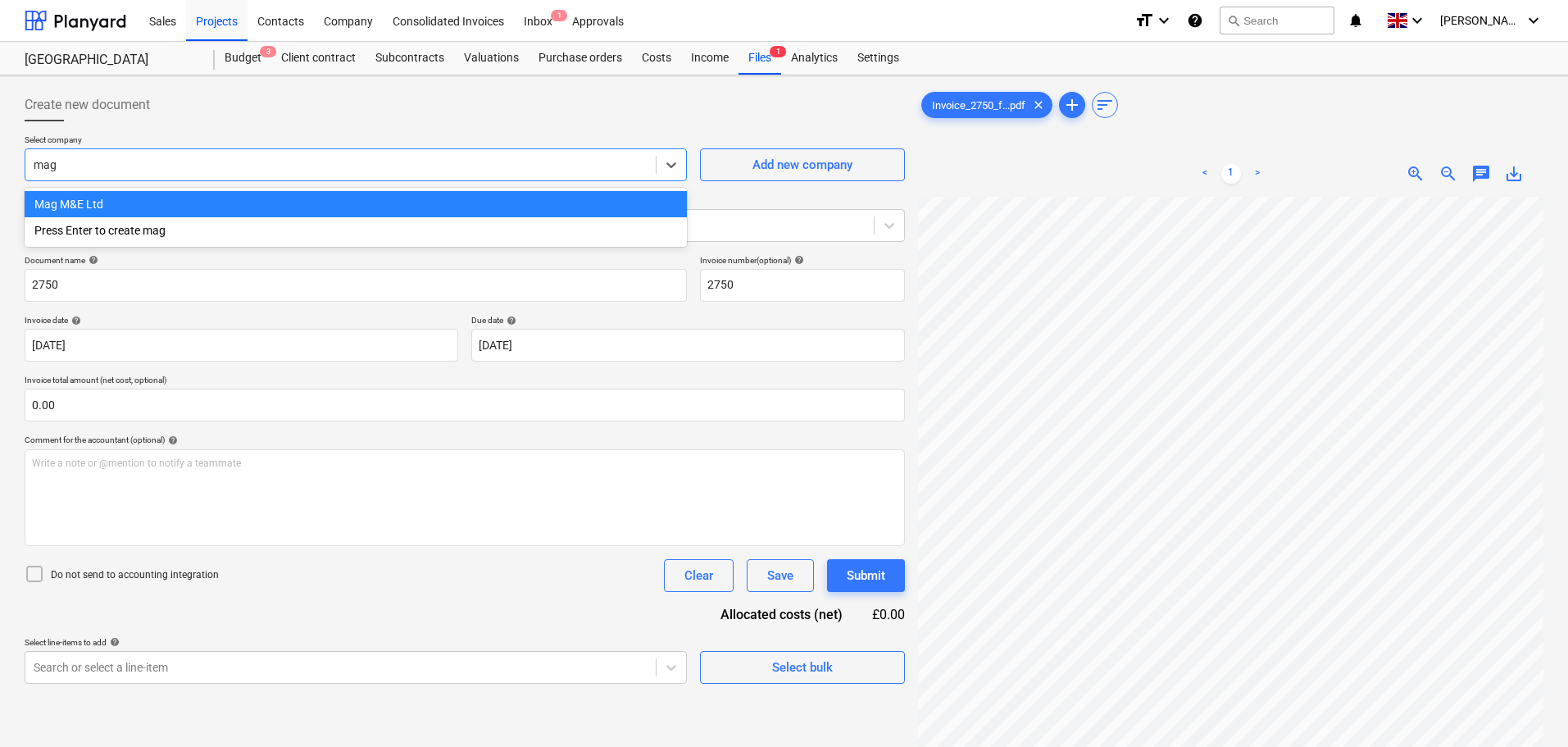
click at [139, 203] on div "Mag M&E Ltd" at bounding box center [356, 204] width 663 height 27
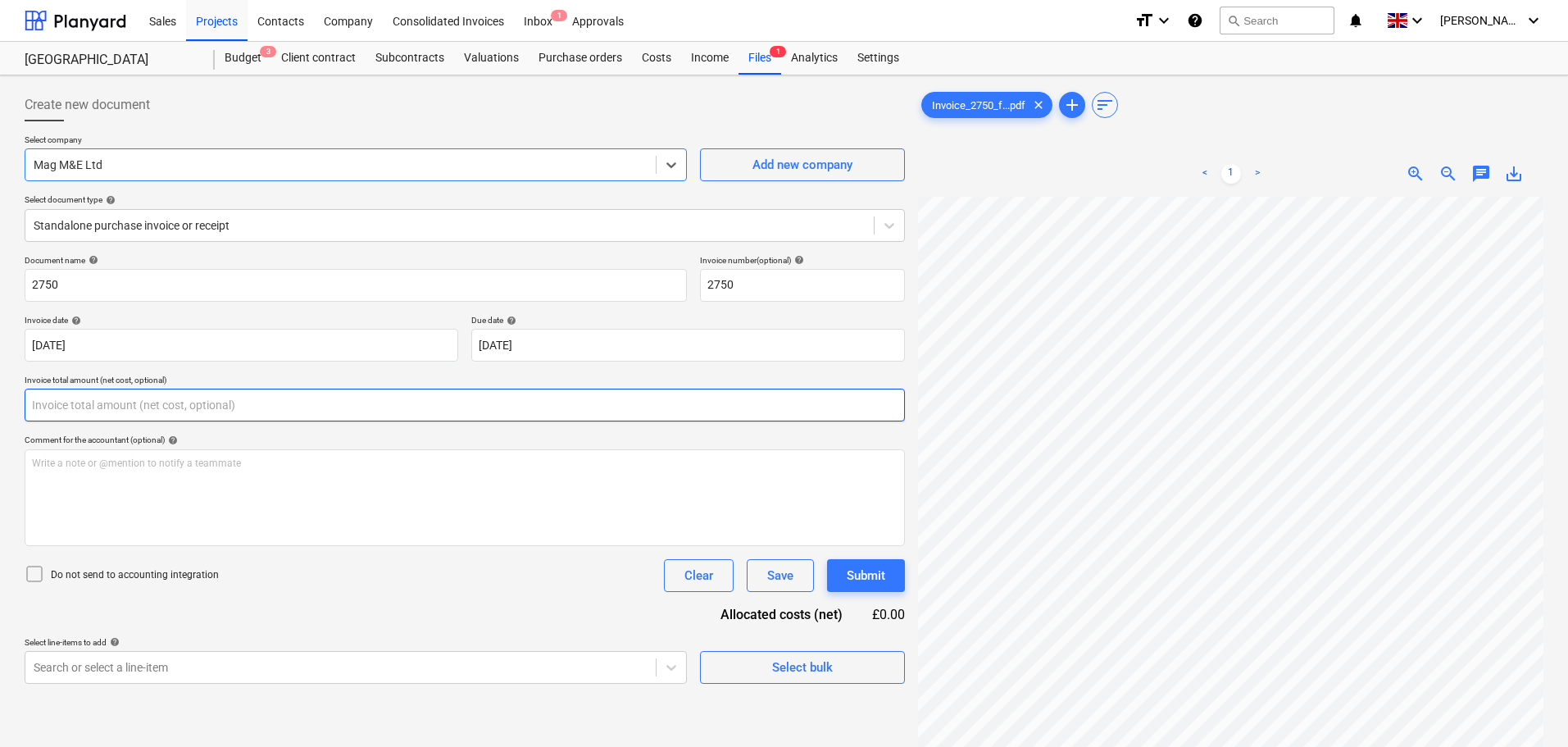
click at [89, 402] on input "text" at bounding box center [464, 405] width 881 height 33
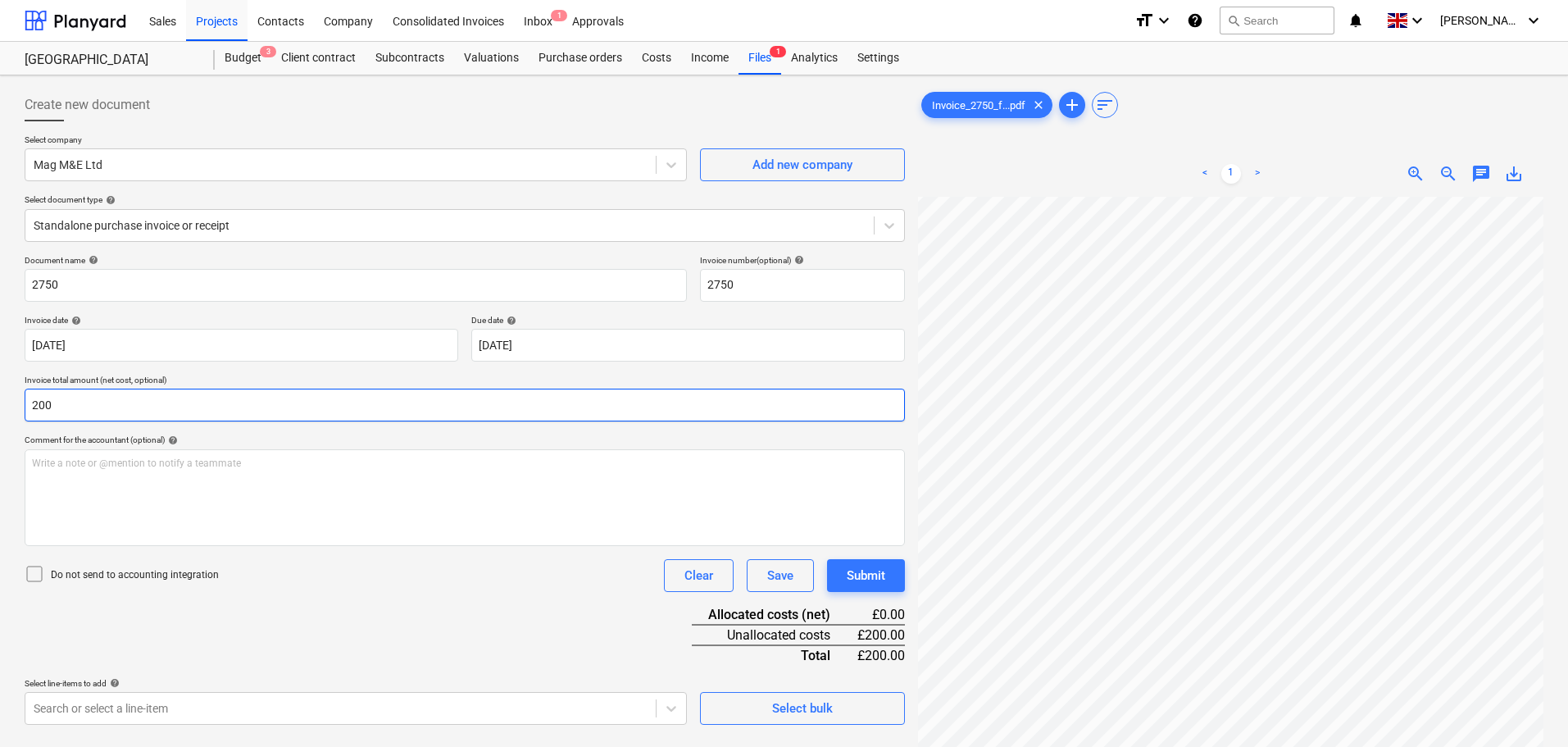
scroll to position [123, 0]
type input "200.00"
click at [140, 575] on p "Do not send to accounting integration" at bounding box center [135, 575] width 168 height 14
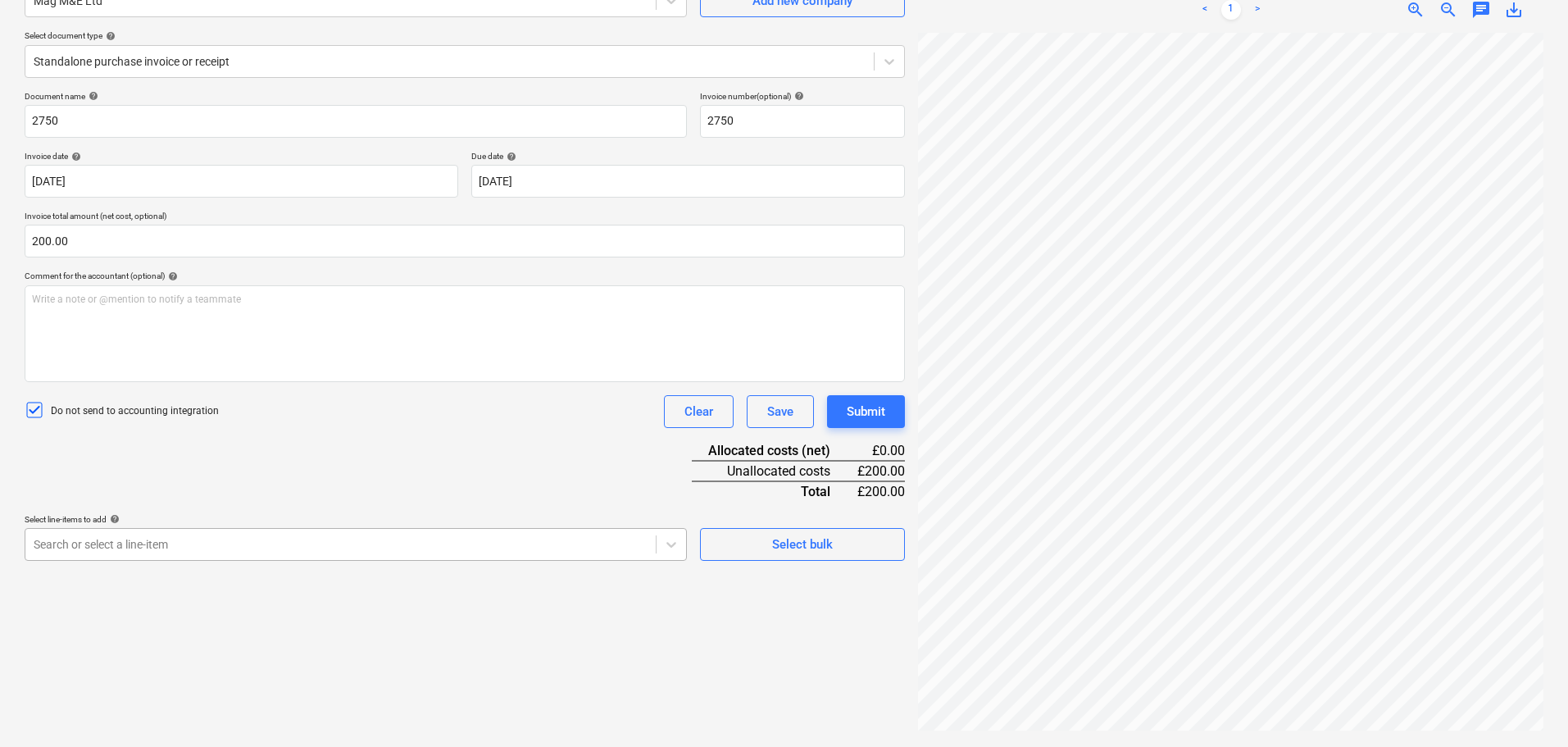
click at [107, 583] on body "Sales Projects Contacts Company Consolidated Invoices Inbox 1 Approvals format_…" at bounding box center [784, 209] width 1568 height 747
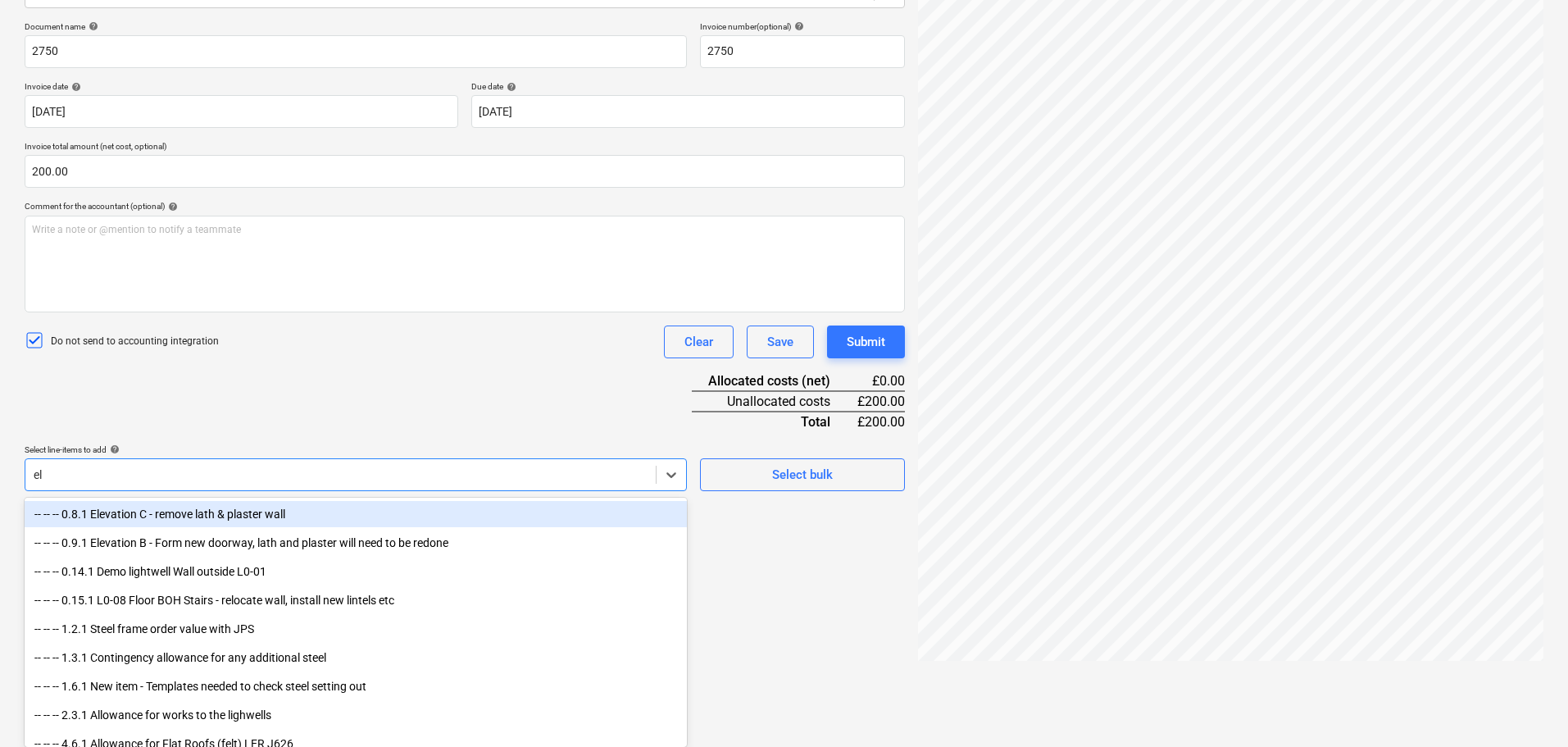
type input "ele"
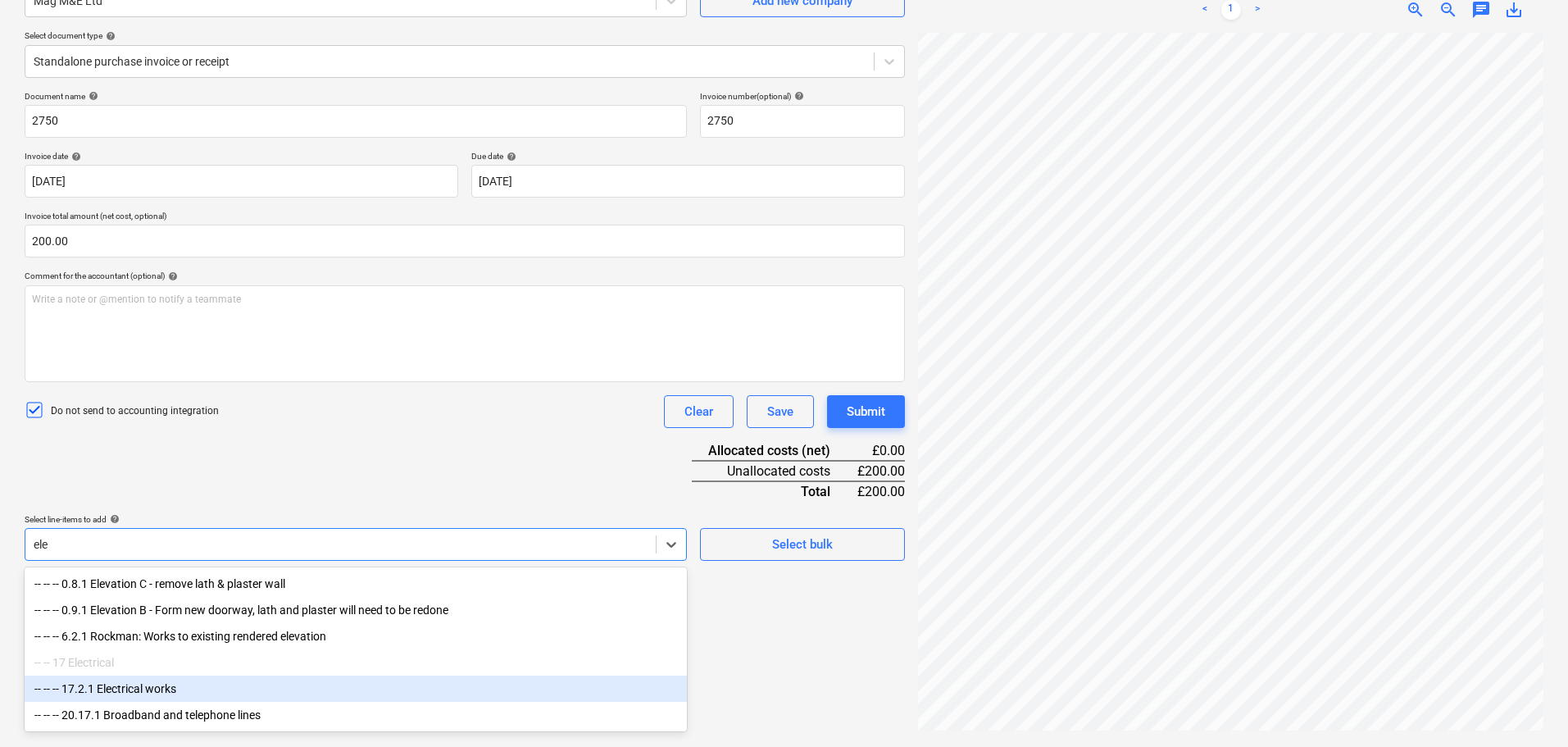
click at [162, 696] on div "-- -- -- 17.2.1 Electrical works" at bounding box center [356, 689] width 663 height 27
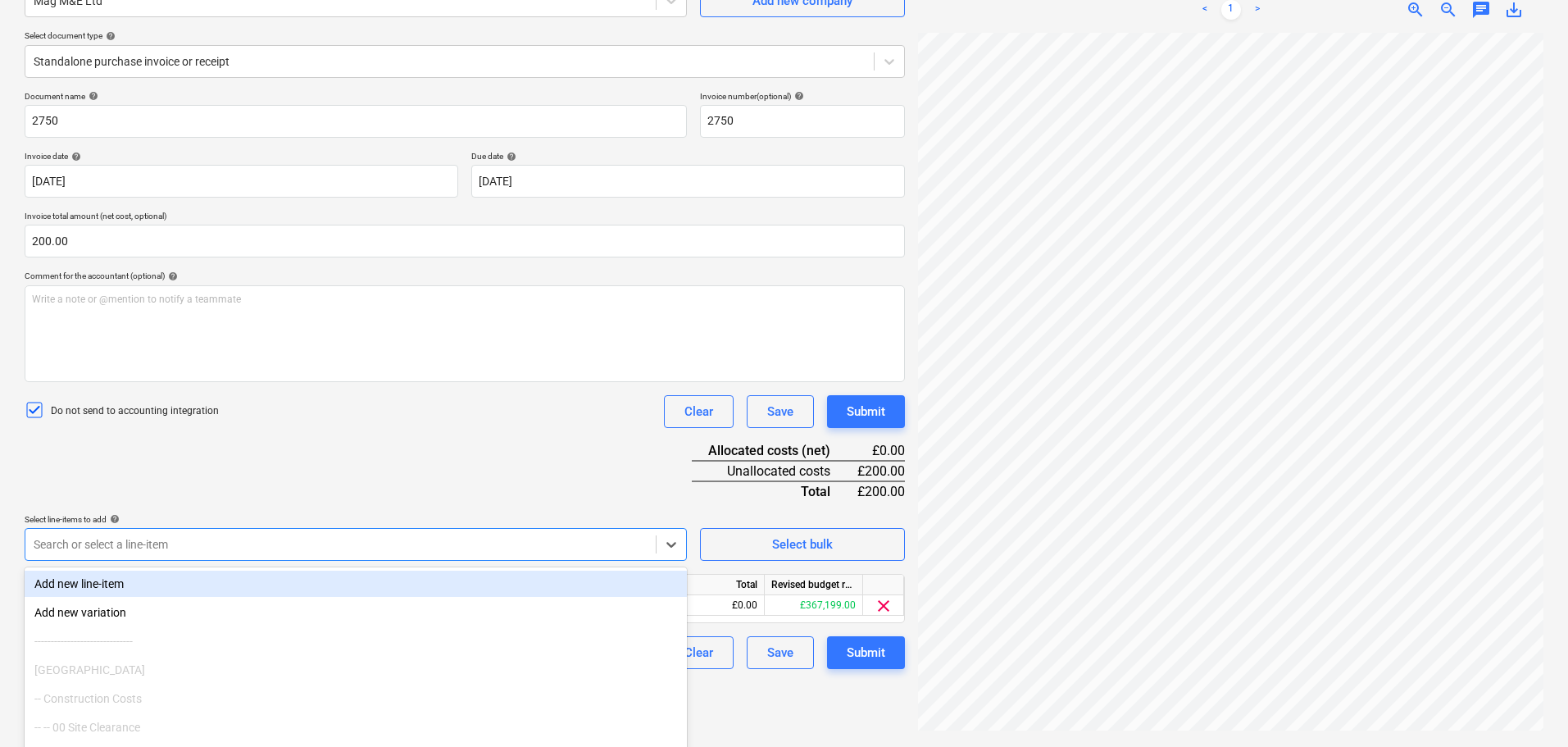
click at [392, 445] on div "Document name help 2750 Invoice number (optional) help 2750 Invoice date help 0…" at bounding box center [464, 380] width 881 height 578
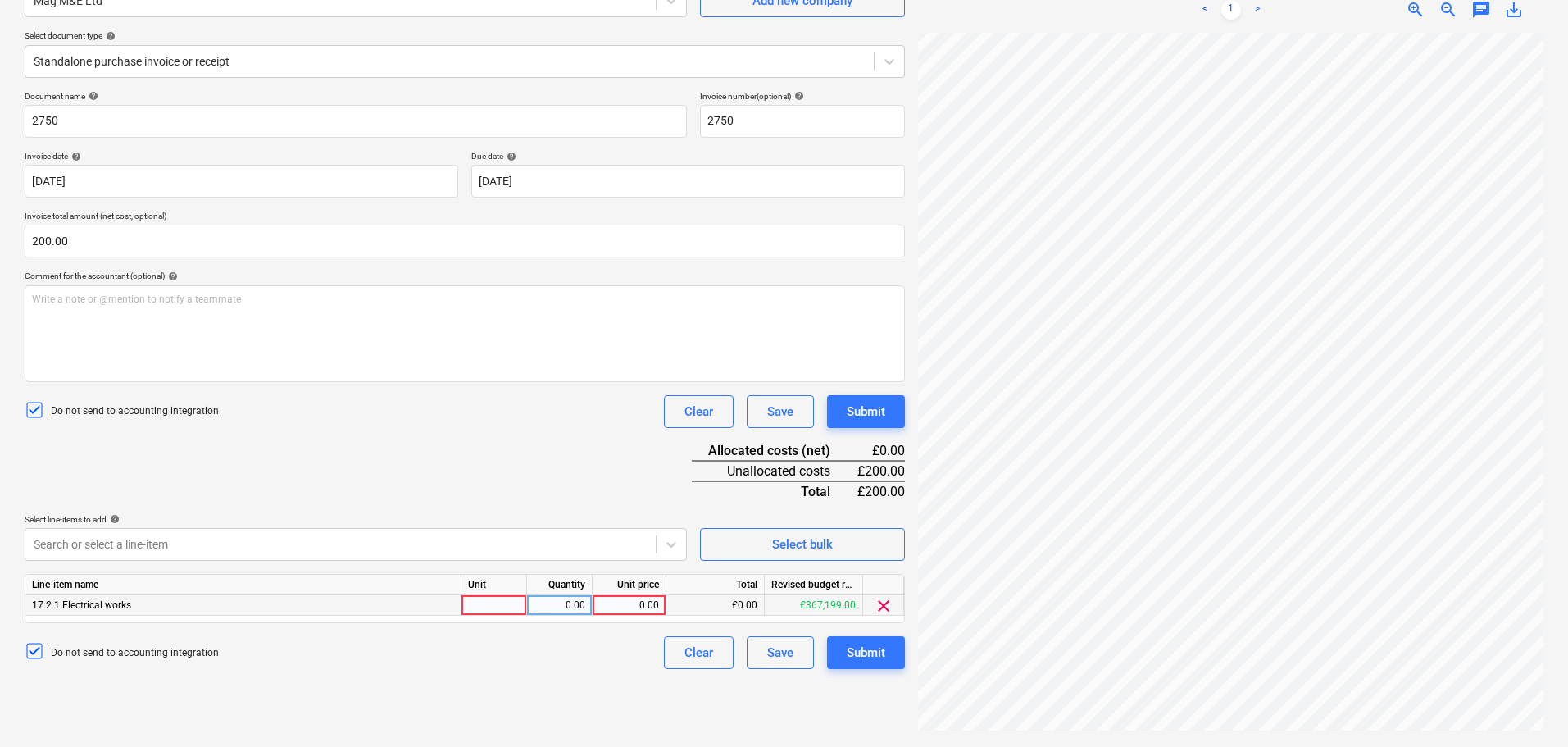
click at [644, 610] on div "0.00" at bounding box center [629, 605] width 60 height 21
type input "200"
click at [468, 490] on div "Document name help 2750 Invoice number (optional) help 2750 Invoice date help 0…" at bounding box center [464, 380] width 881 height 578
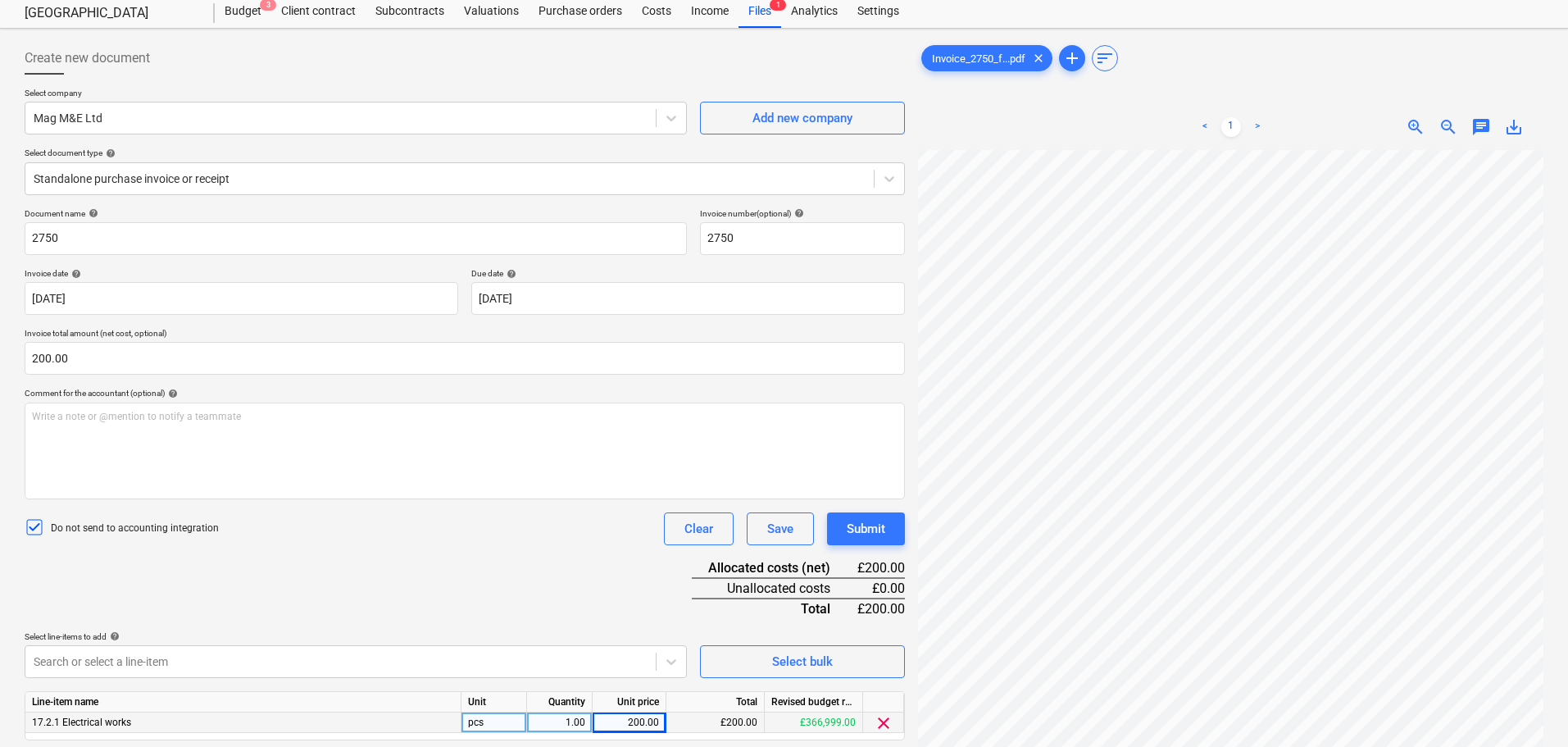
scroll to position [0, 0]
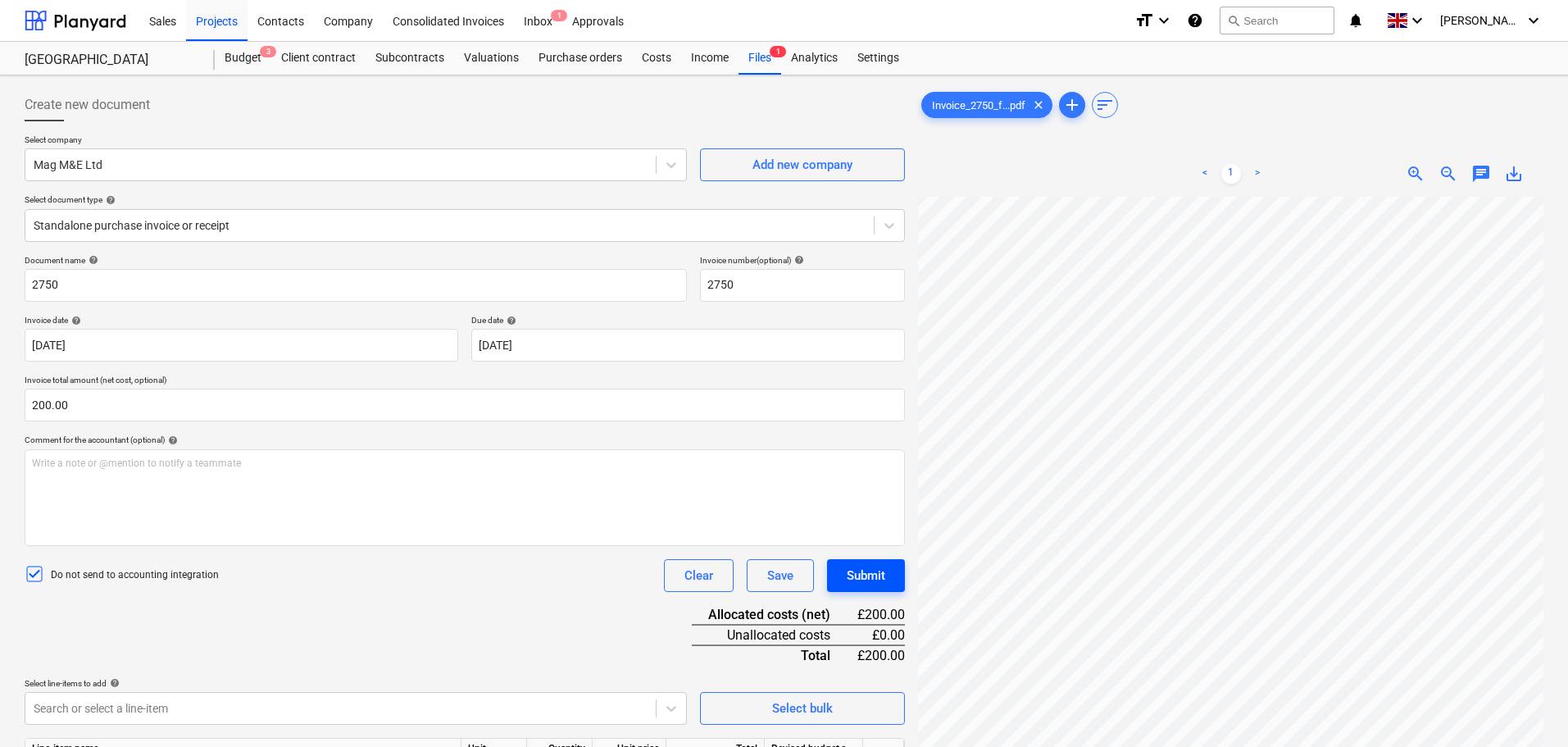
click at [886, 582] on div "Submit" at bounding box center [866, 576] width 38 height 22
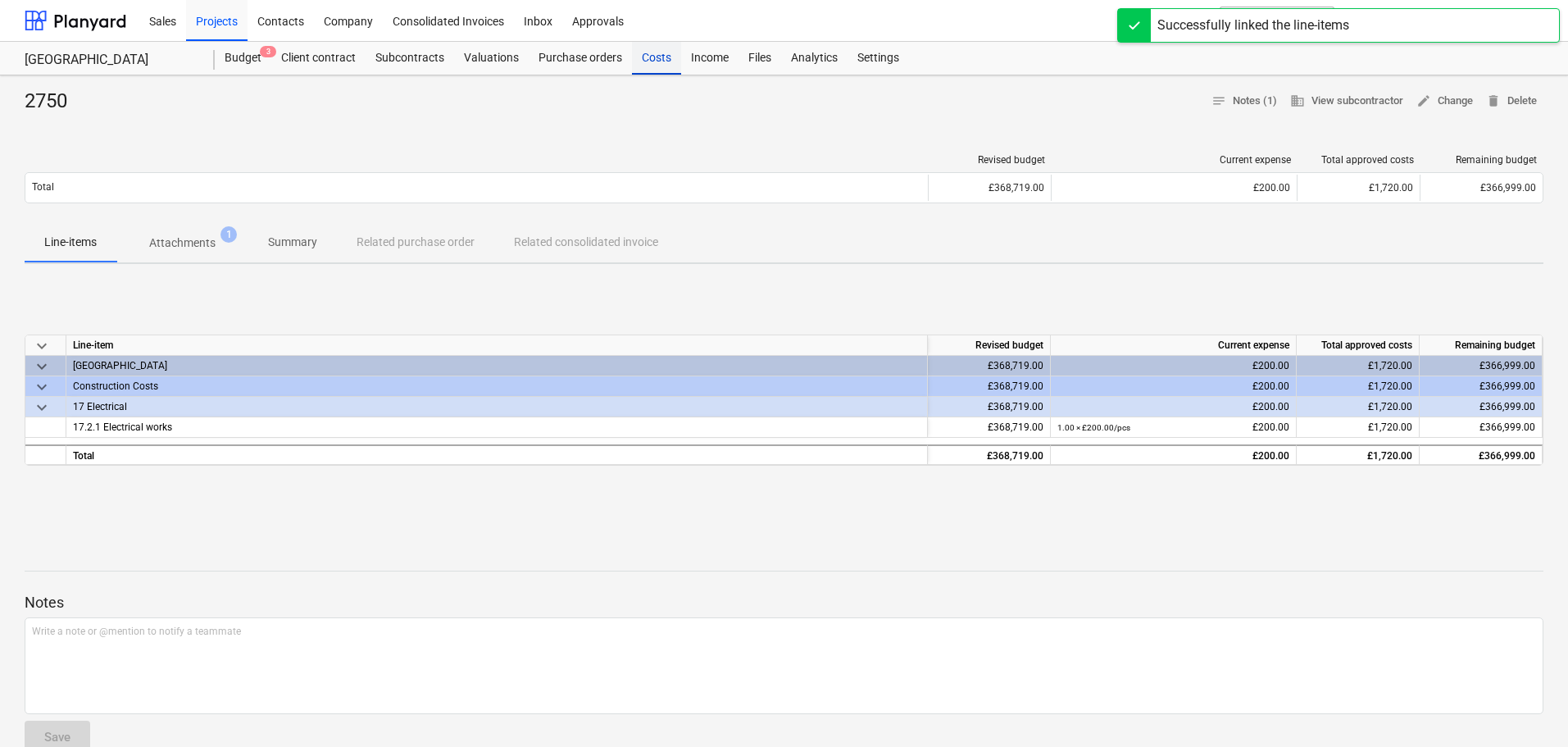
click at [663, 56] on div "Costs" at bounding box center [657, 57] width 49 height 33
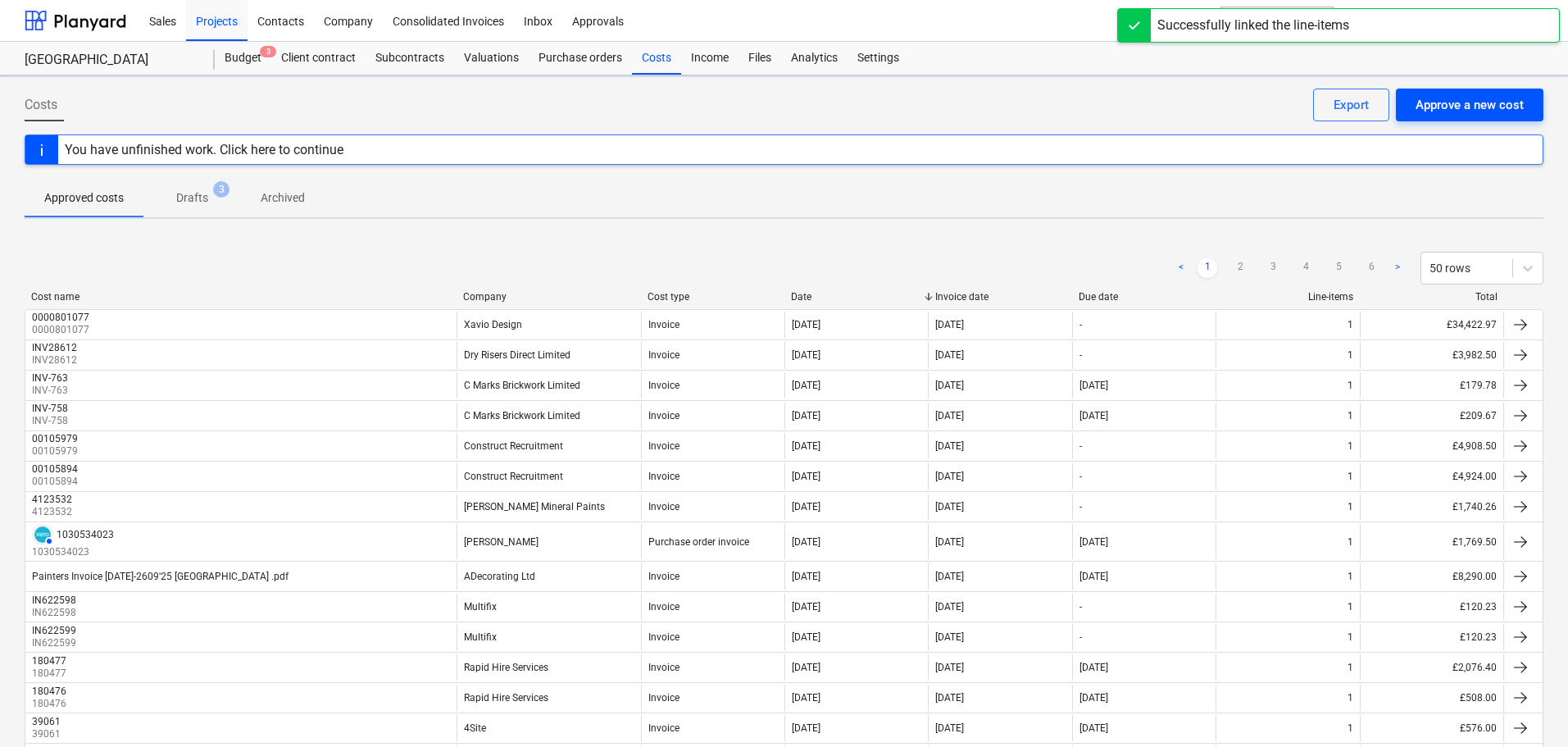
click at [1453, 106] on div "Approve a new cost" at bounding box center [1470, 106] width 108 height 22
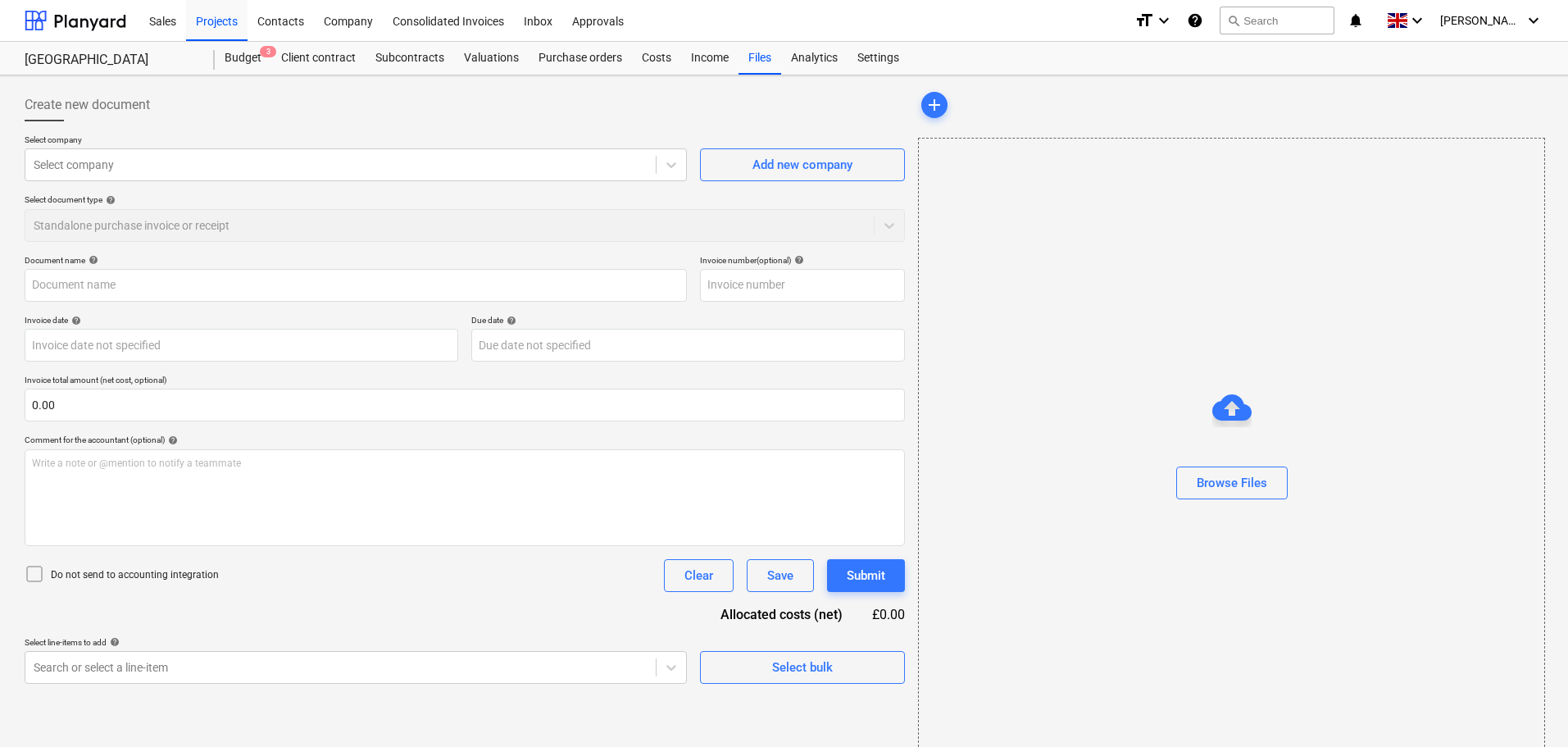
type input "Invoice_2738_from_Mag_ME_Ltd.pdf"
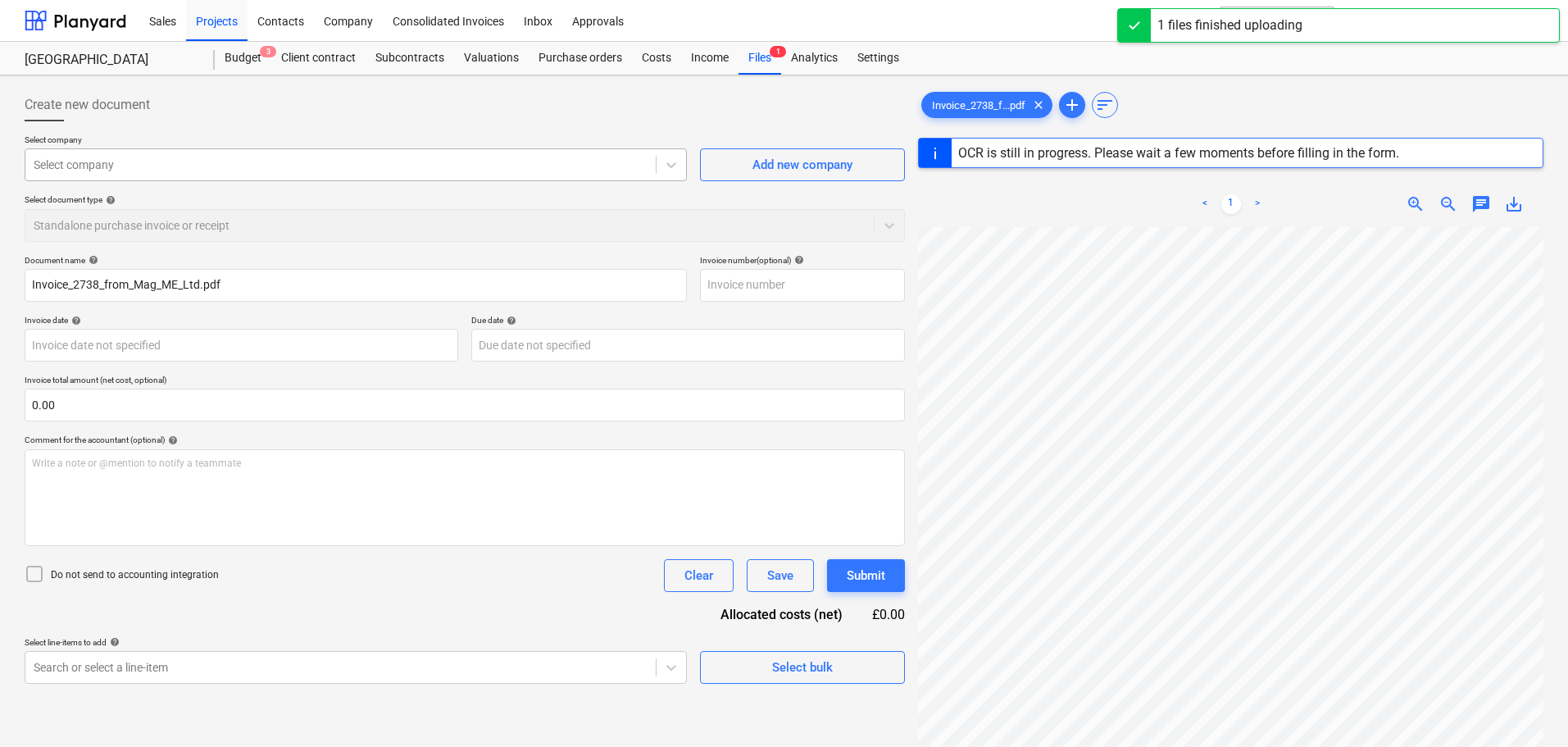
click at [116, 168] on div at bounding box center [340, 165] width 614 height 17
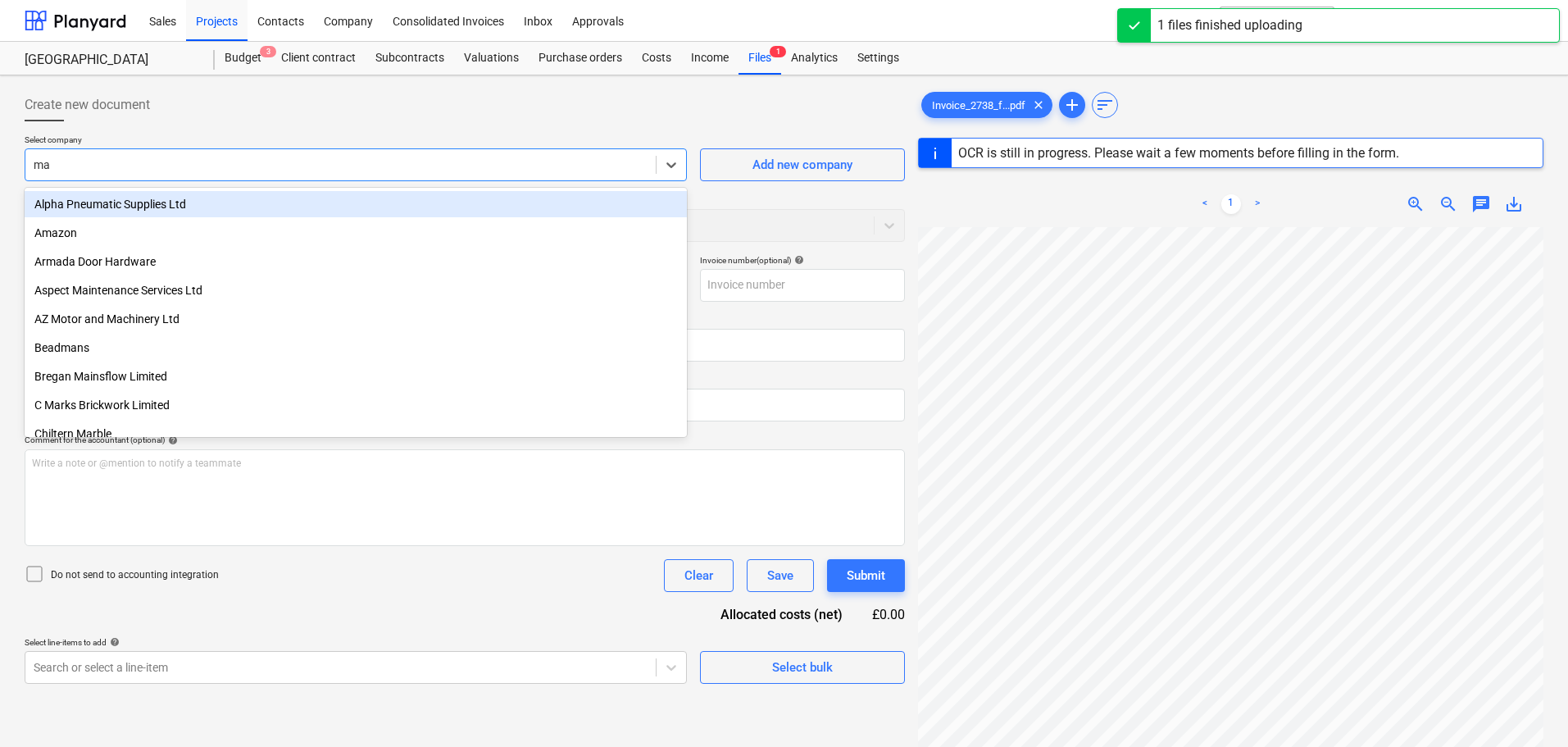
type input "mag"
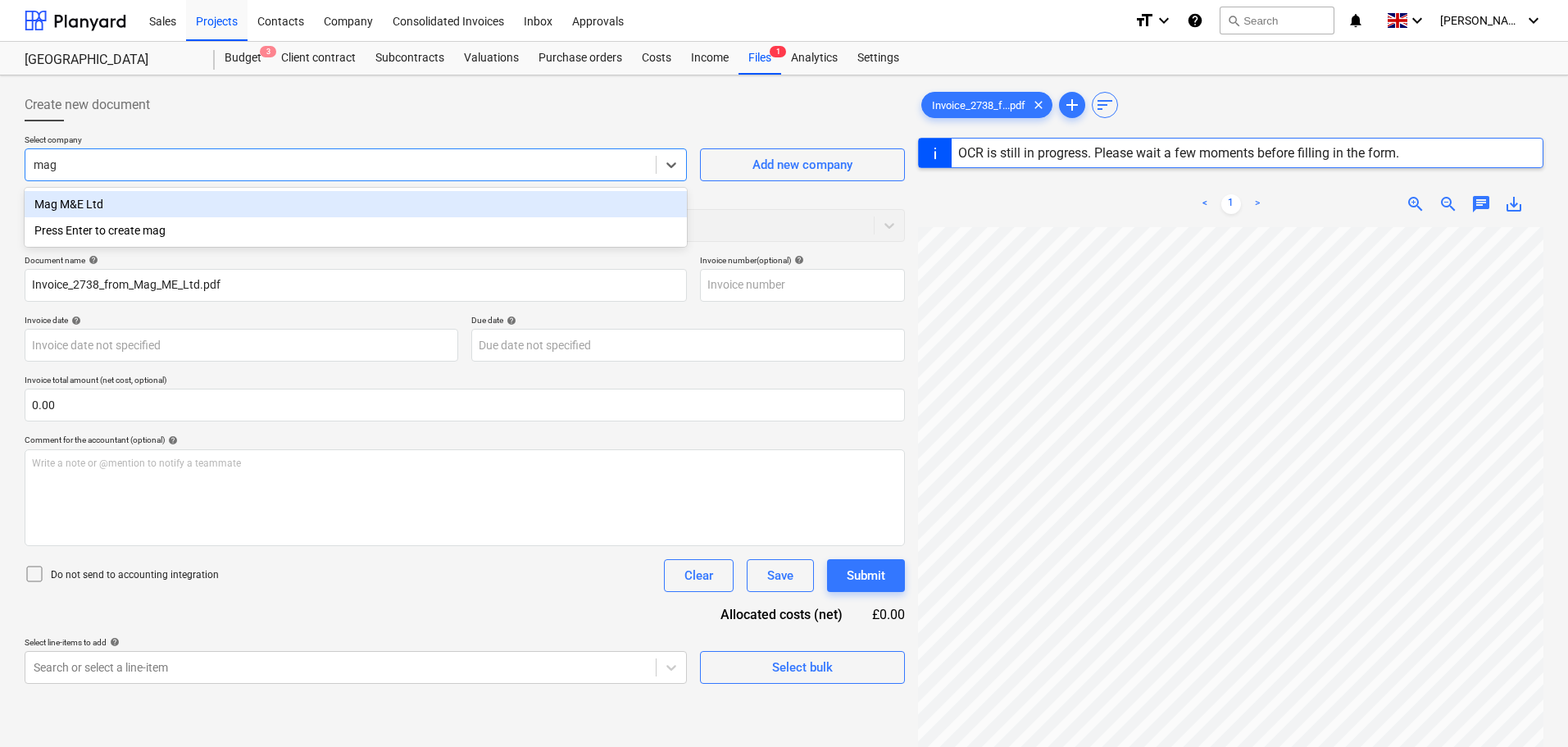
click at [95, 204] on div "Mag M&E Ltd" at bounding box center [356, 204] width 663 height 27
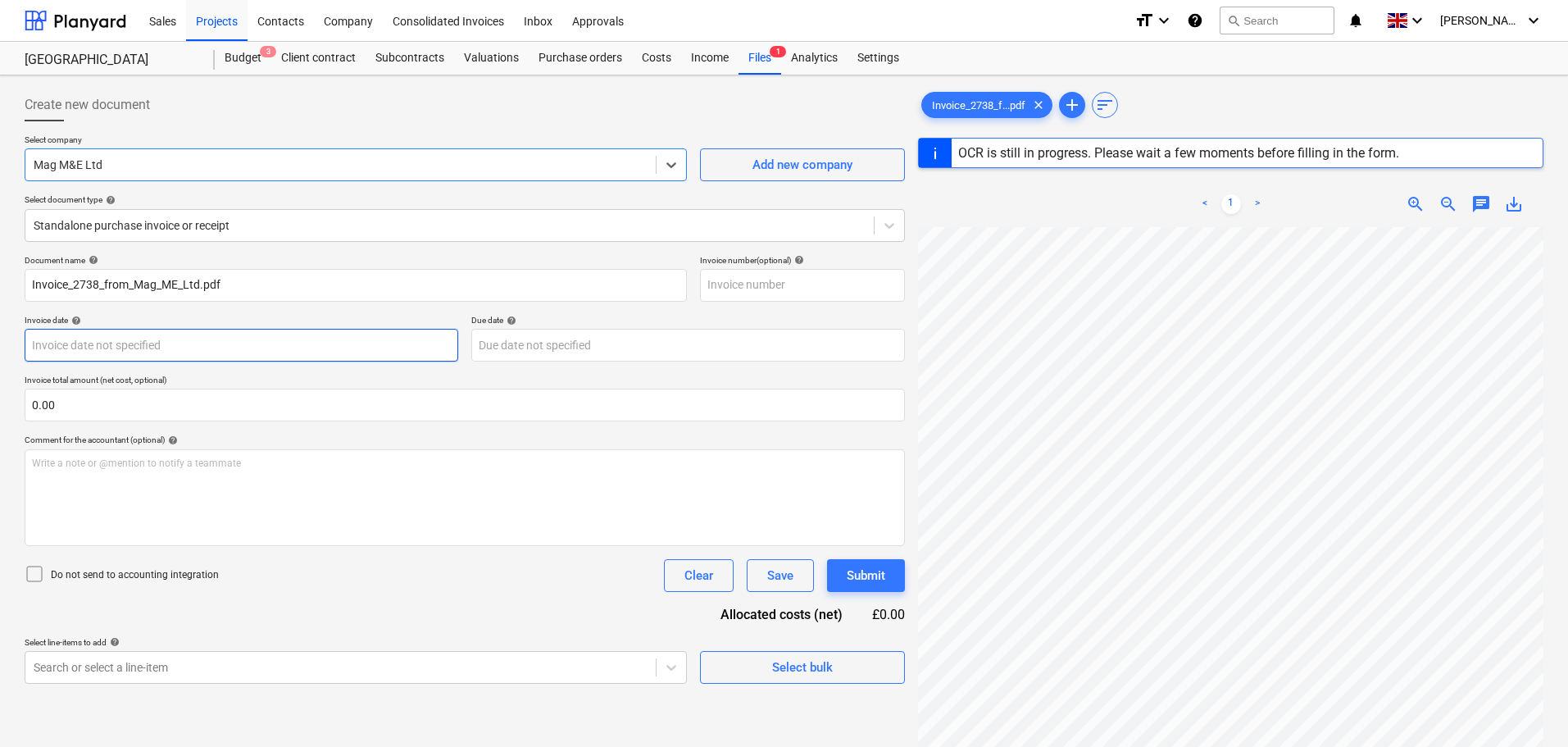
type input "2738"
type input "03 Oct 2025"
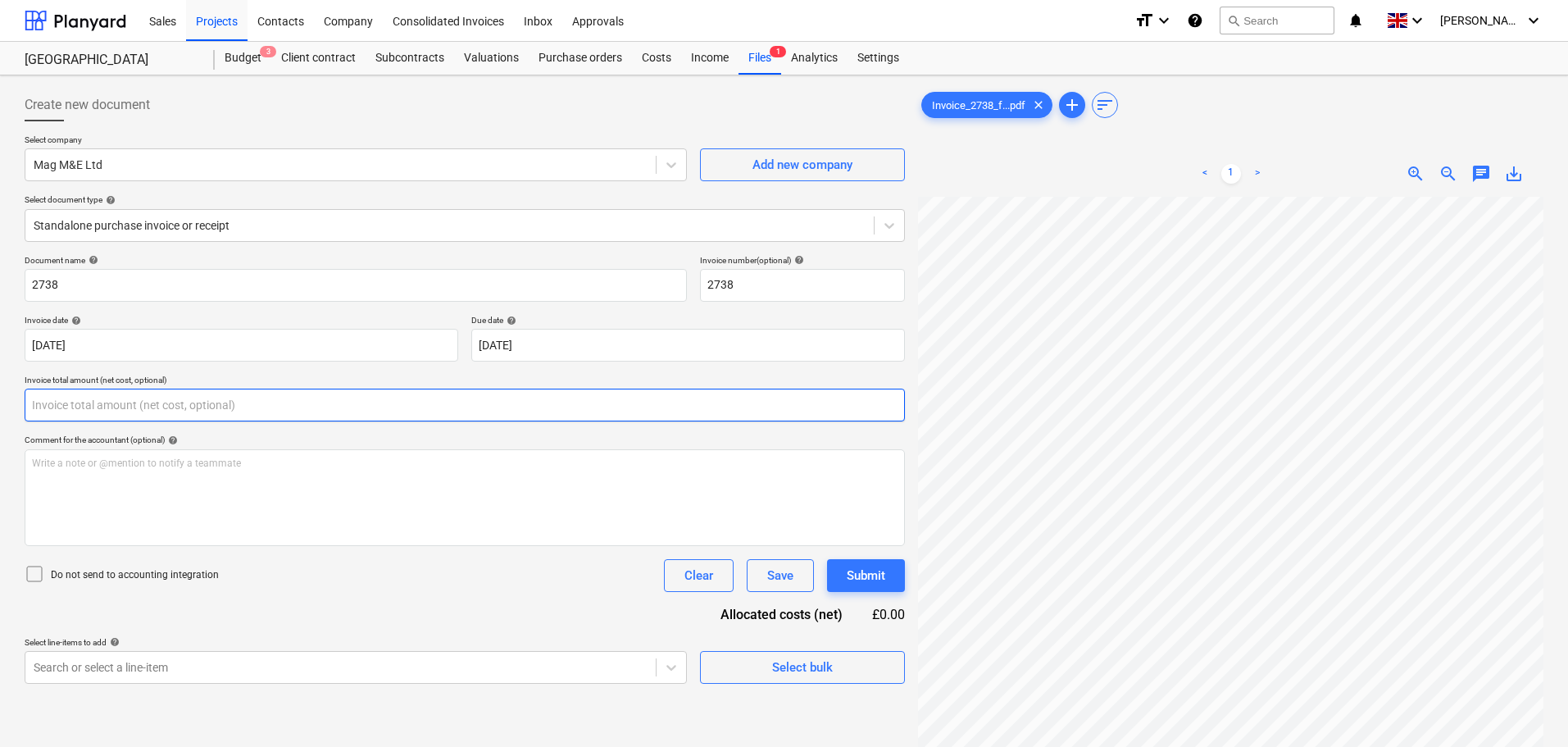
click at [61, 398] on input "text" at bounding box center [464, 405] width 881 height 33
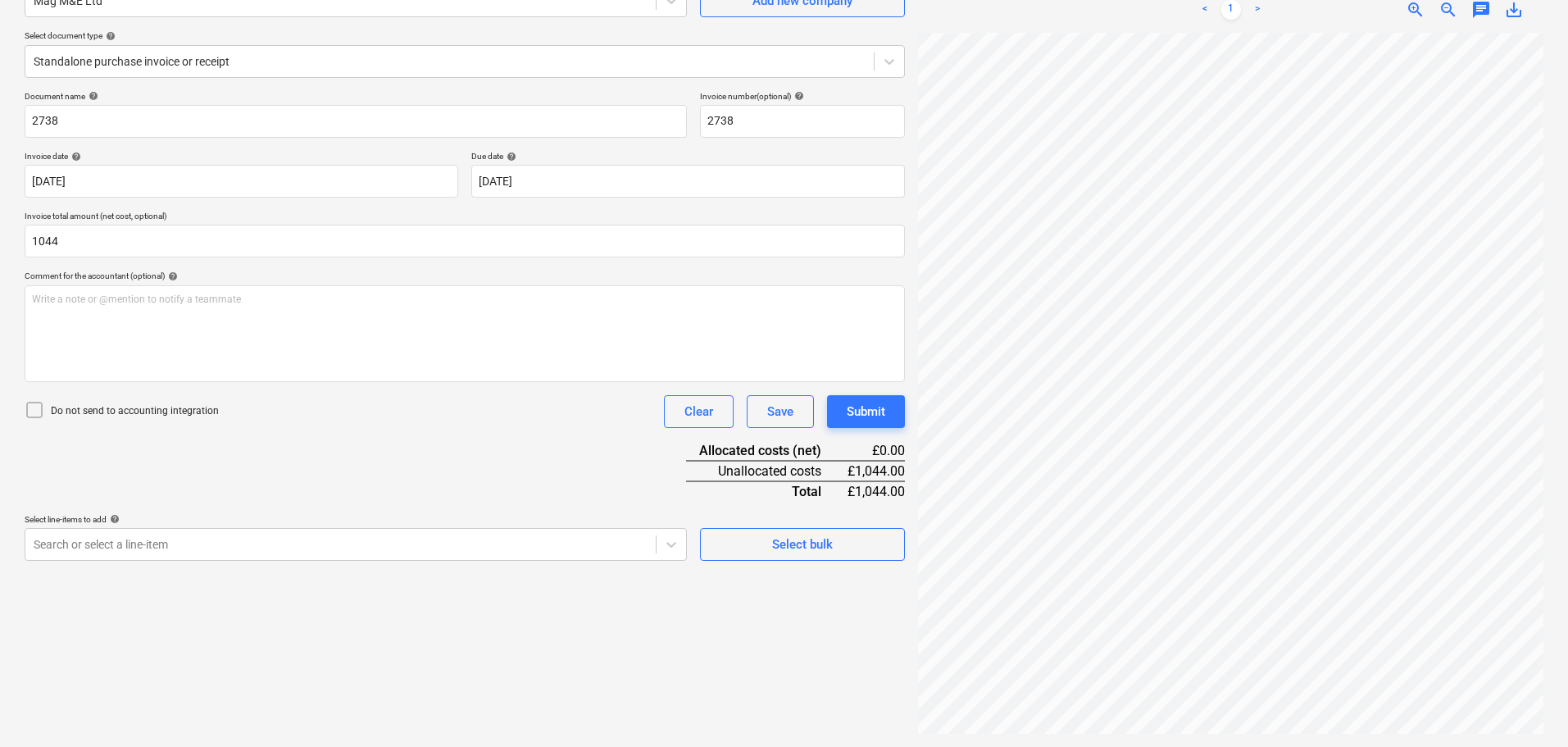
type input "1,044.00"
click at [137, 406] on p "Do not send to accounting integration" at bounding box center [135, 411] width 168 height 14
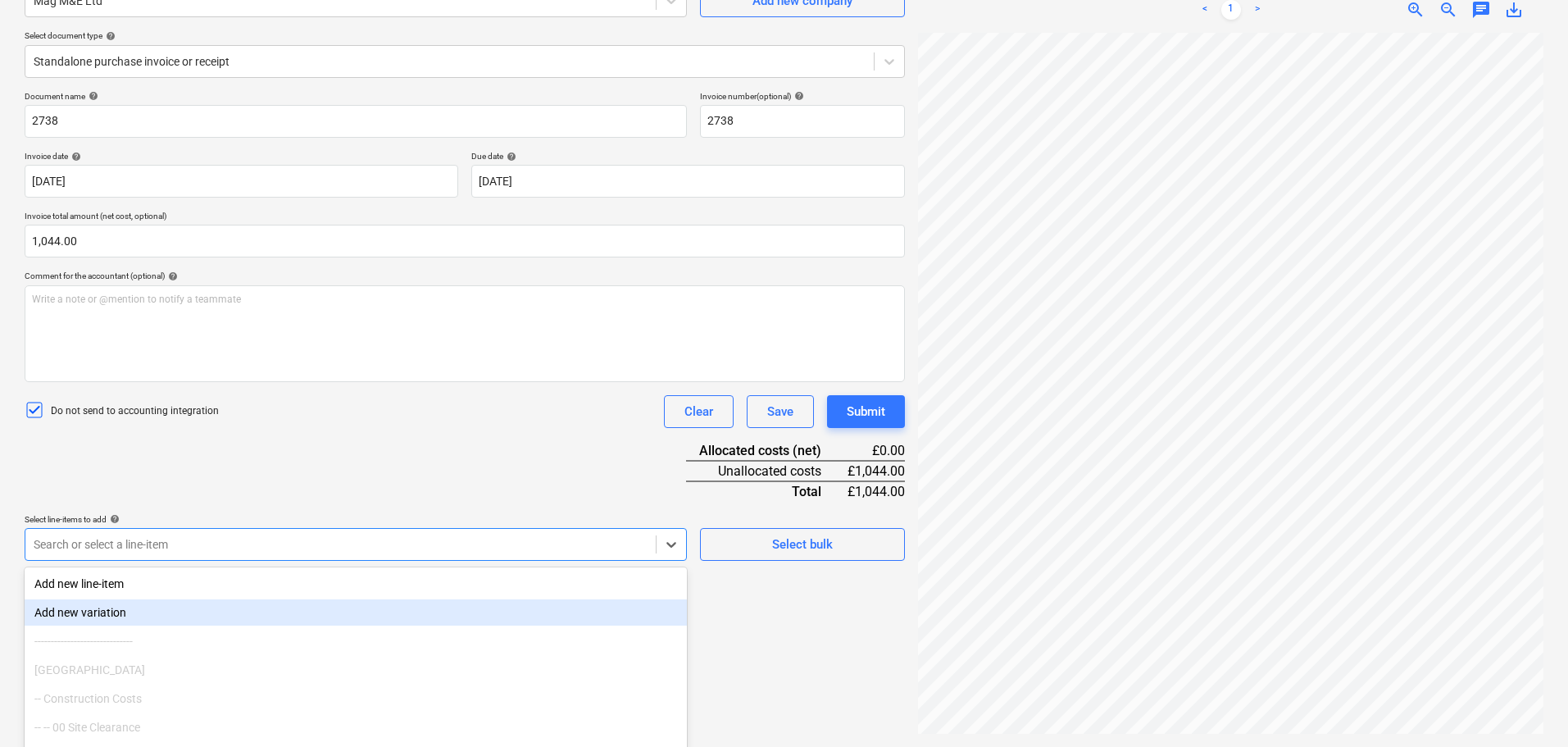
click at [135, 547] on body "Sales Projects Contacts Company Consolidated Invoices Inbox Approvals format_si…" at bounding box center [784, 209] width 1568 height 747
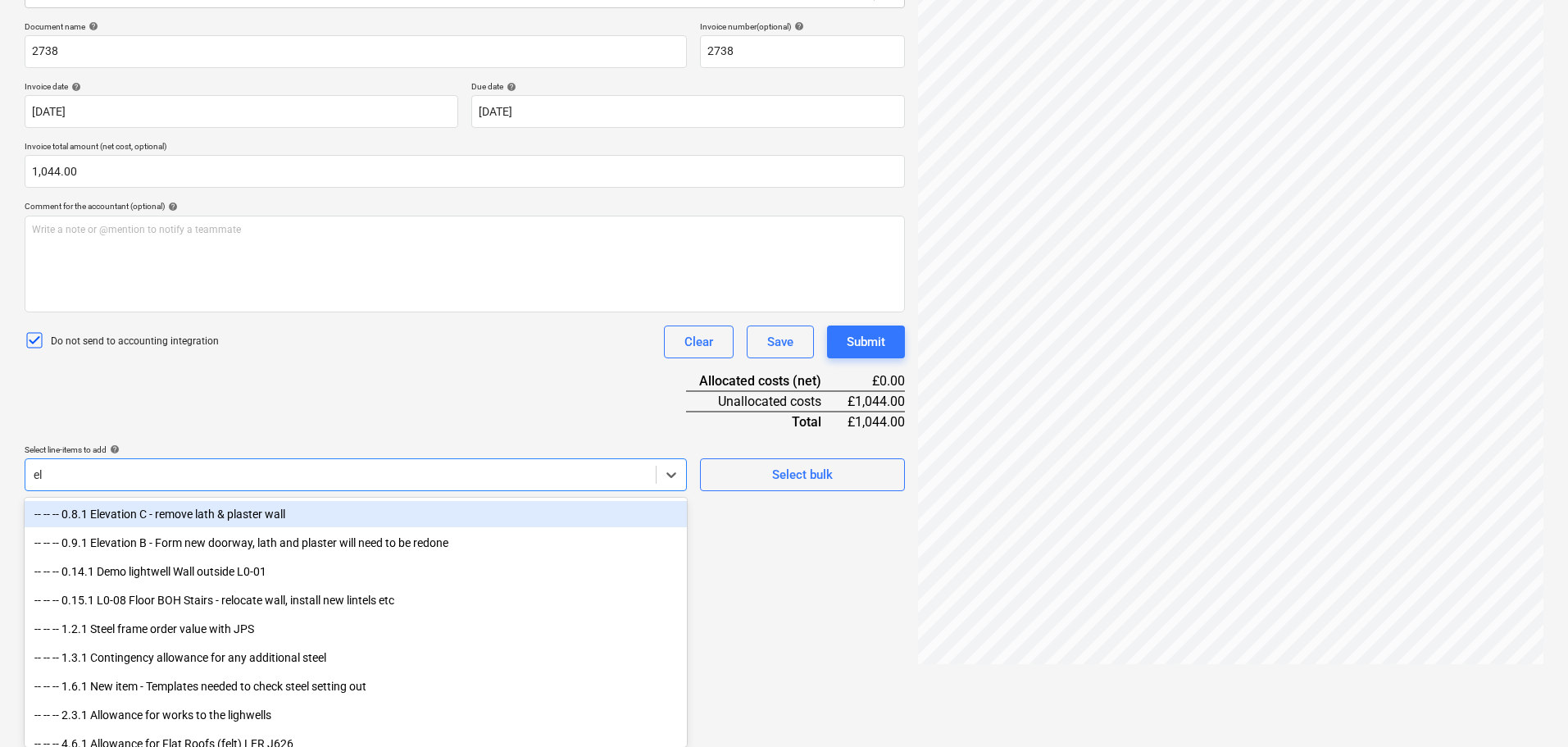
type input "ele"
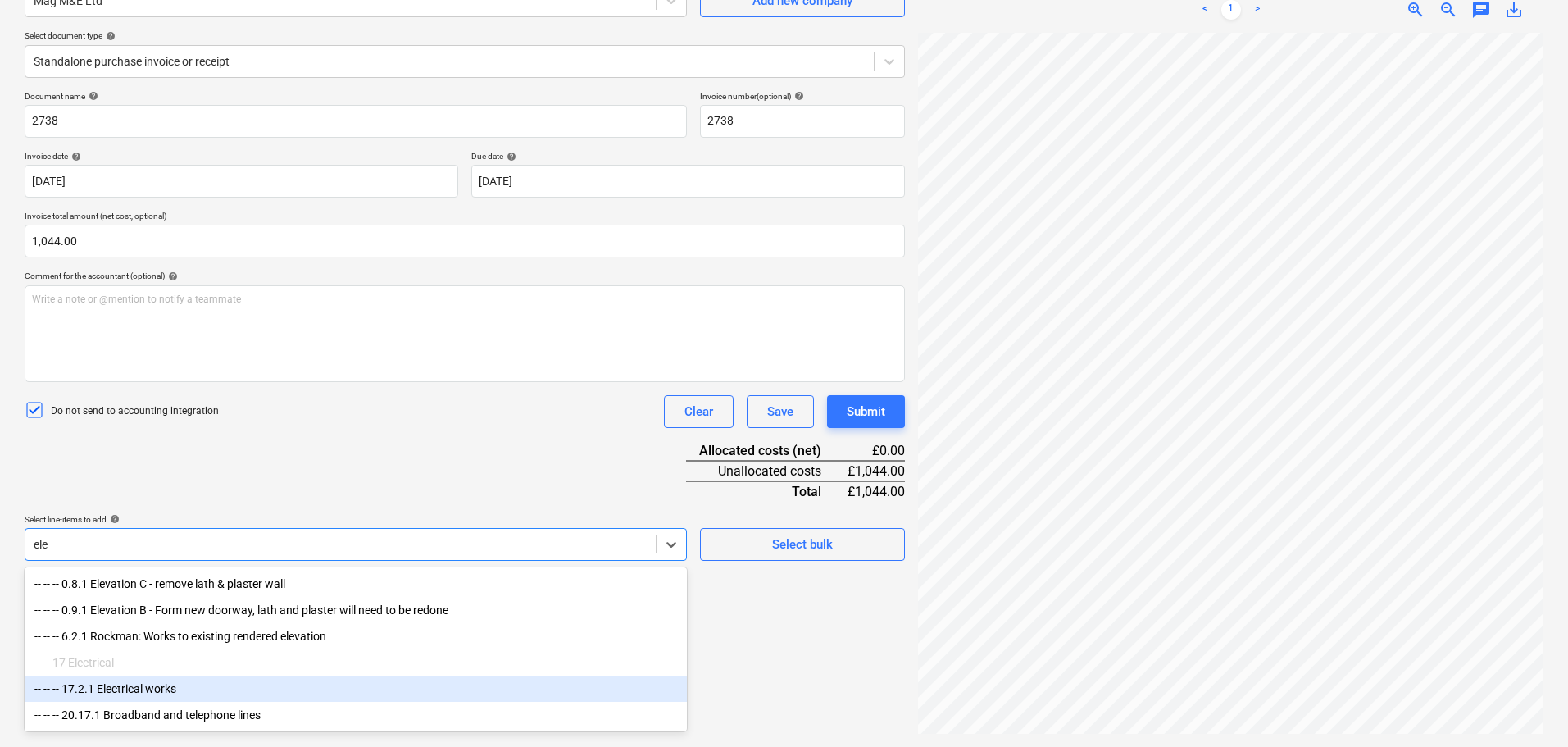
click at [160, 691] on div "-- -- -- 17.2.1 Electrical works" at bounding box center [356, 689] width 663 height 27
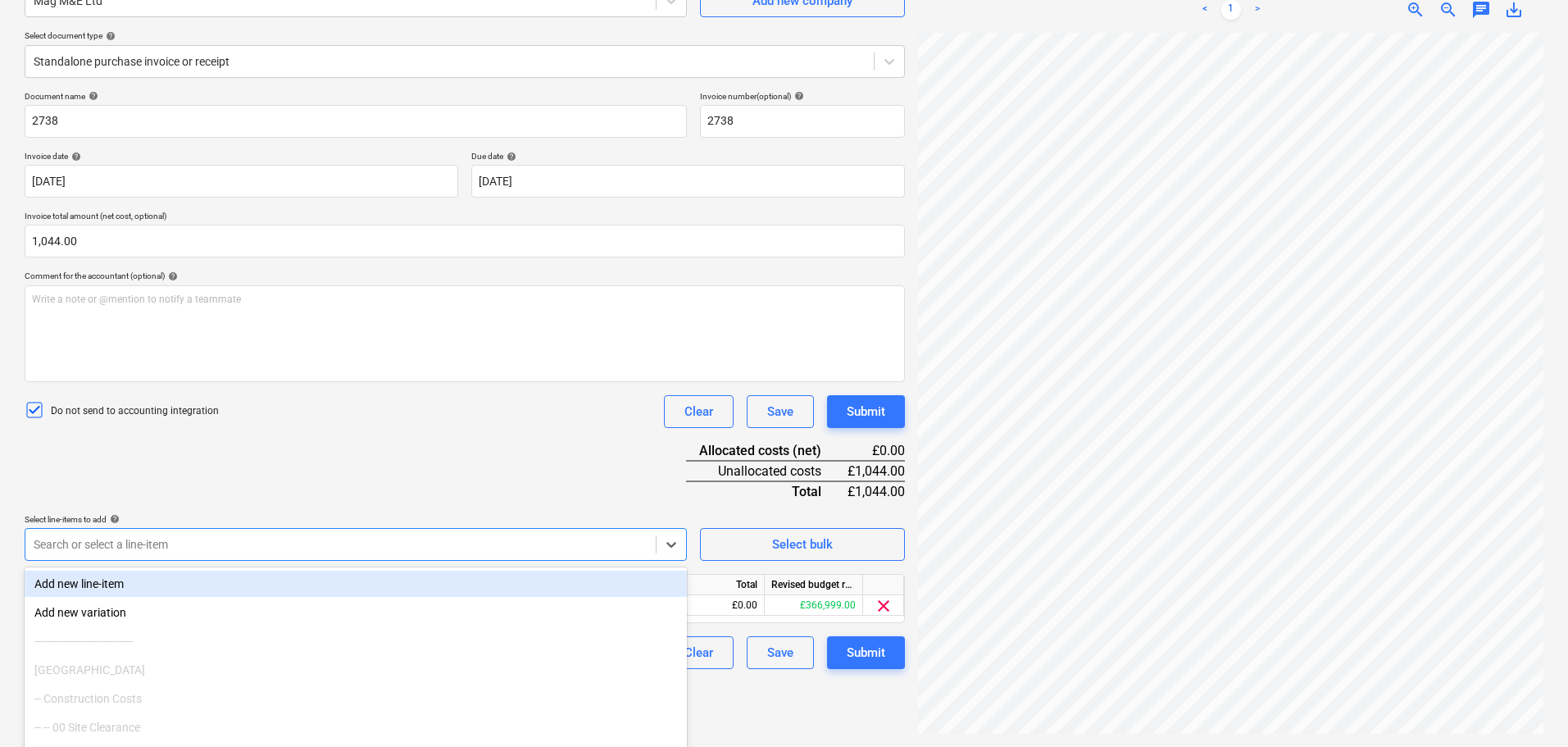
drag, startPoint x: 351, startPoint y: 474, endPoint x: 415, endPoint y: 483, distance: 64.6
click at [352, 474] on div "Document name help 2738 Invoice number (optional) help 2738 Invoice date help 0…" at bounding box center [464, 380] width 881 height 578
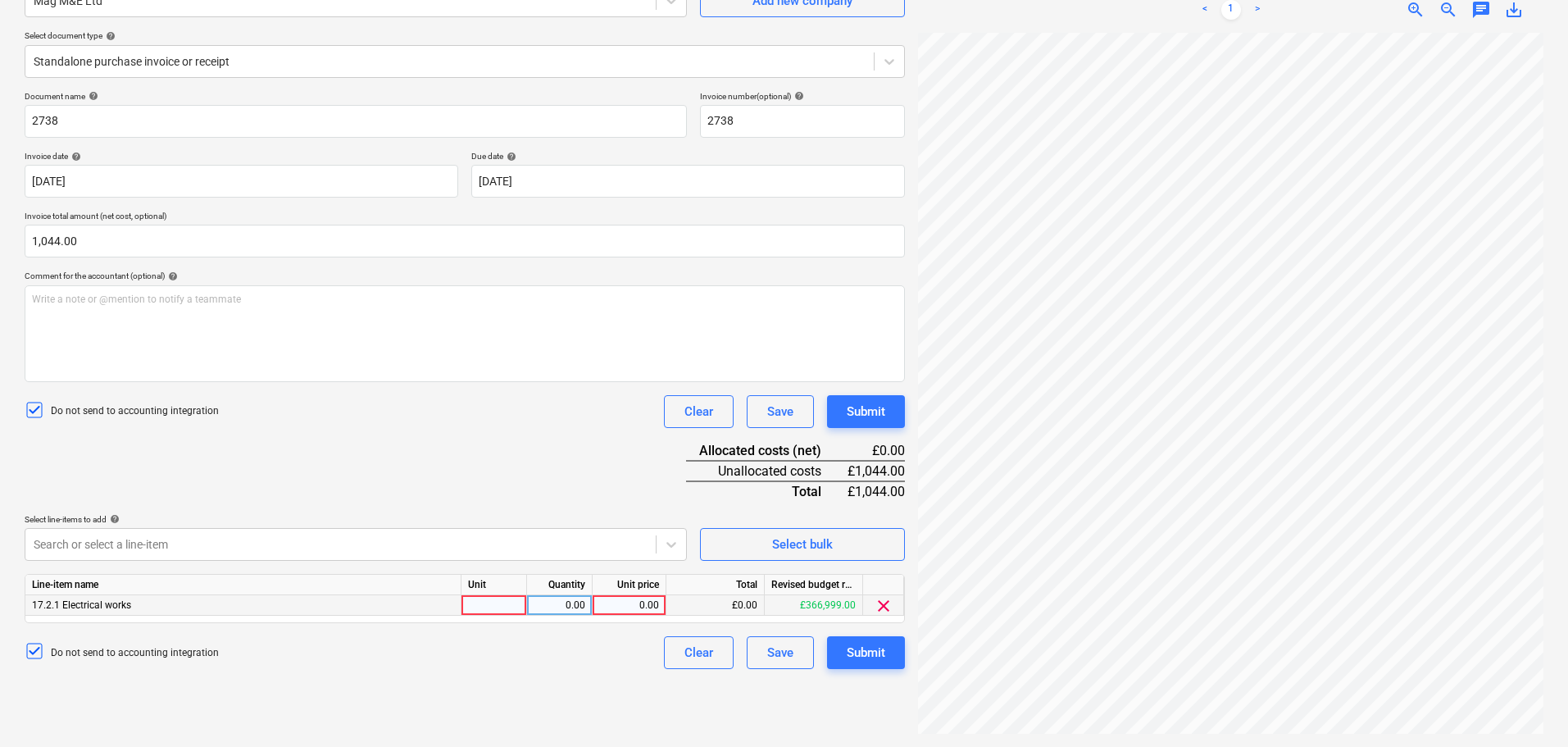
click at [609, 602] on div "0.00" at bounding box center [629, 605] width 60 height 21
type input "1044"
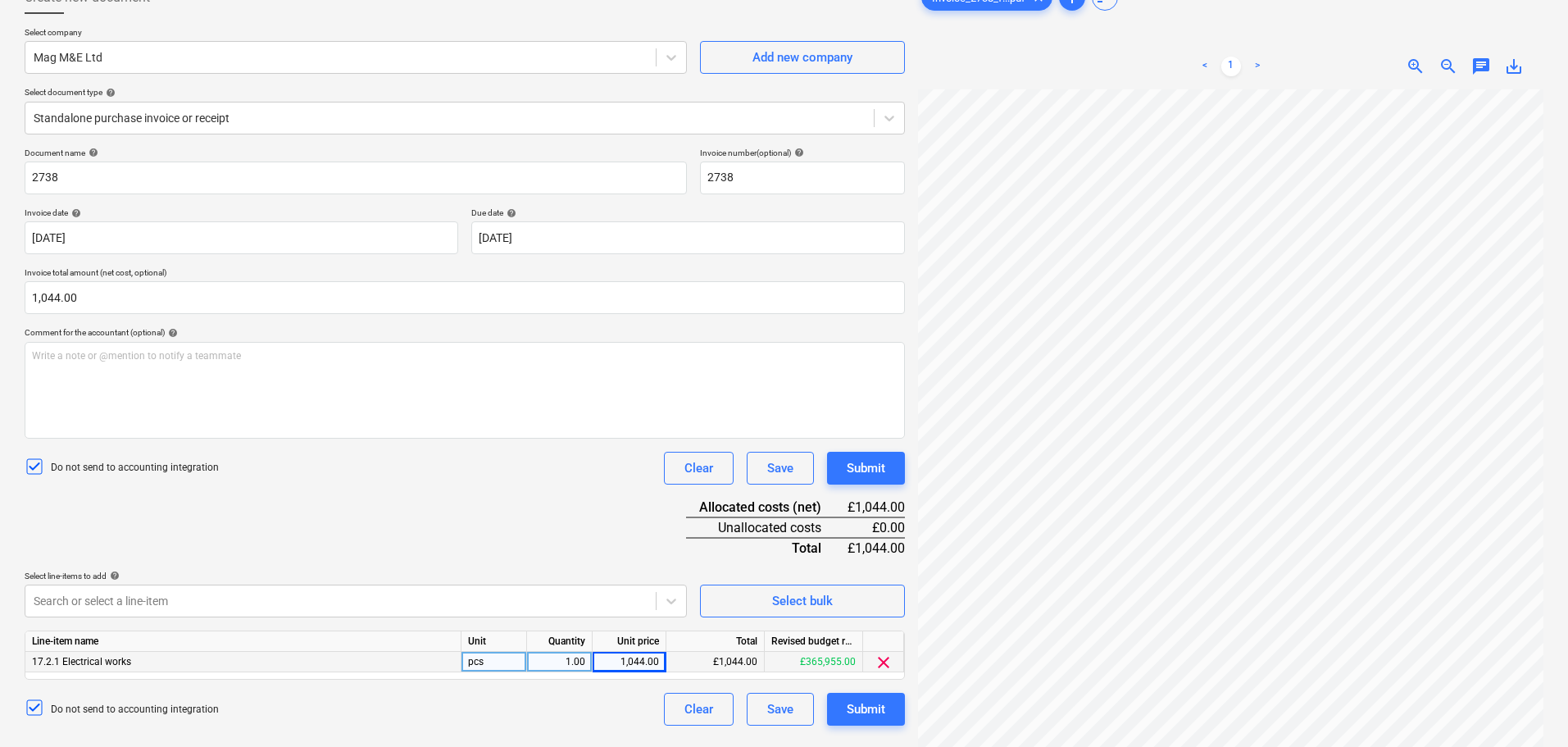
scroll to position [0, 0]
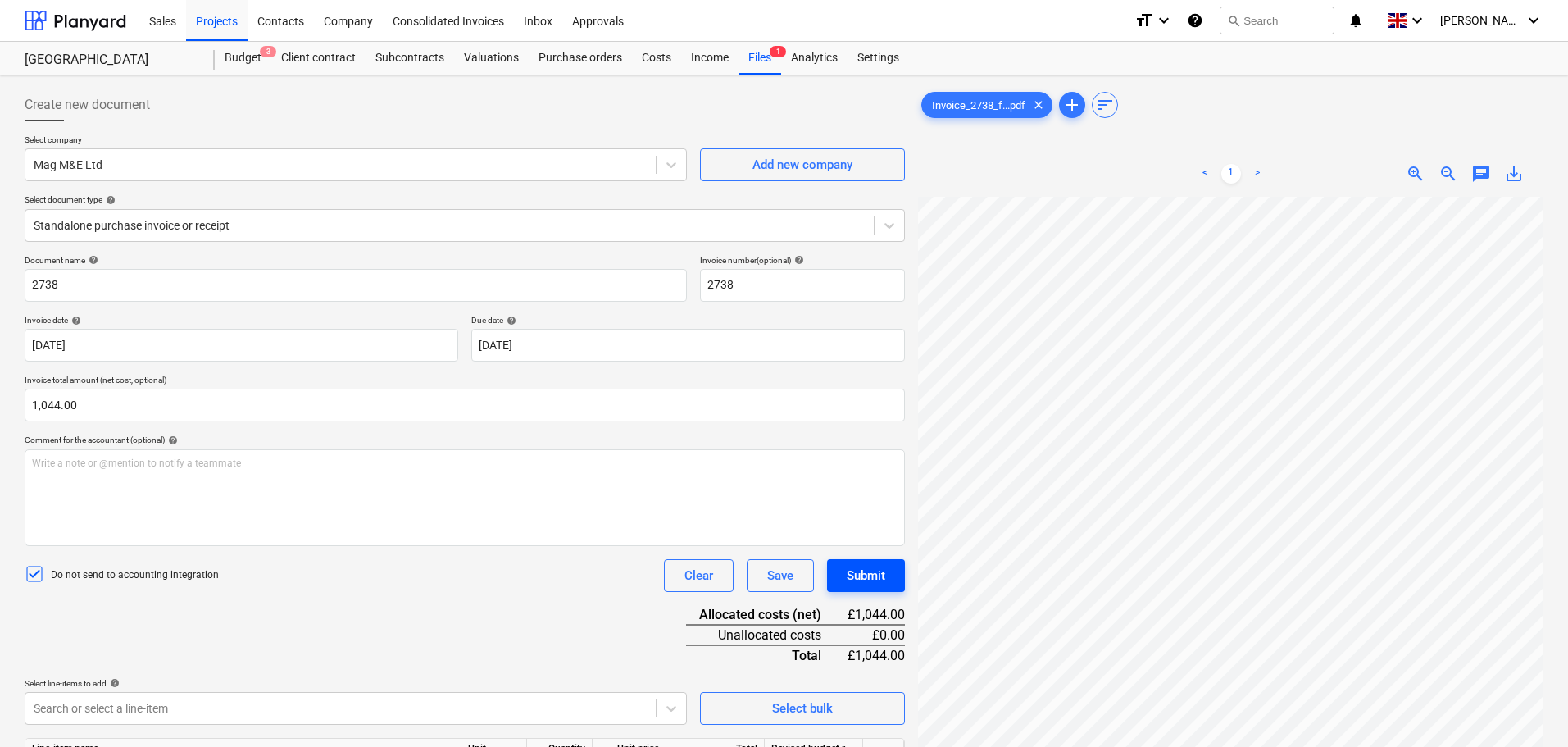
click at [866, 576] on div "Submit" at bounding box center [866, 576] width 38 height 22
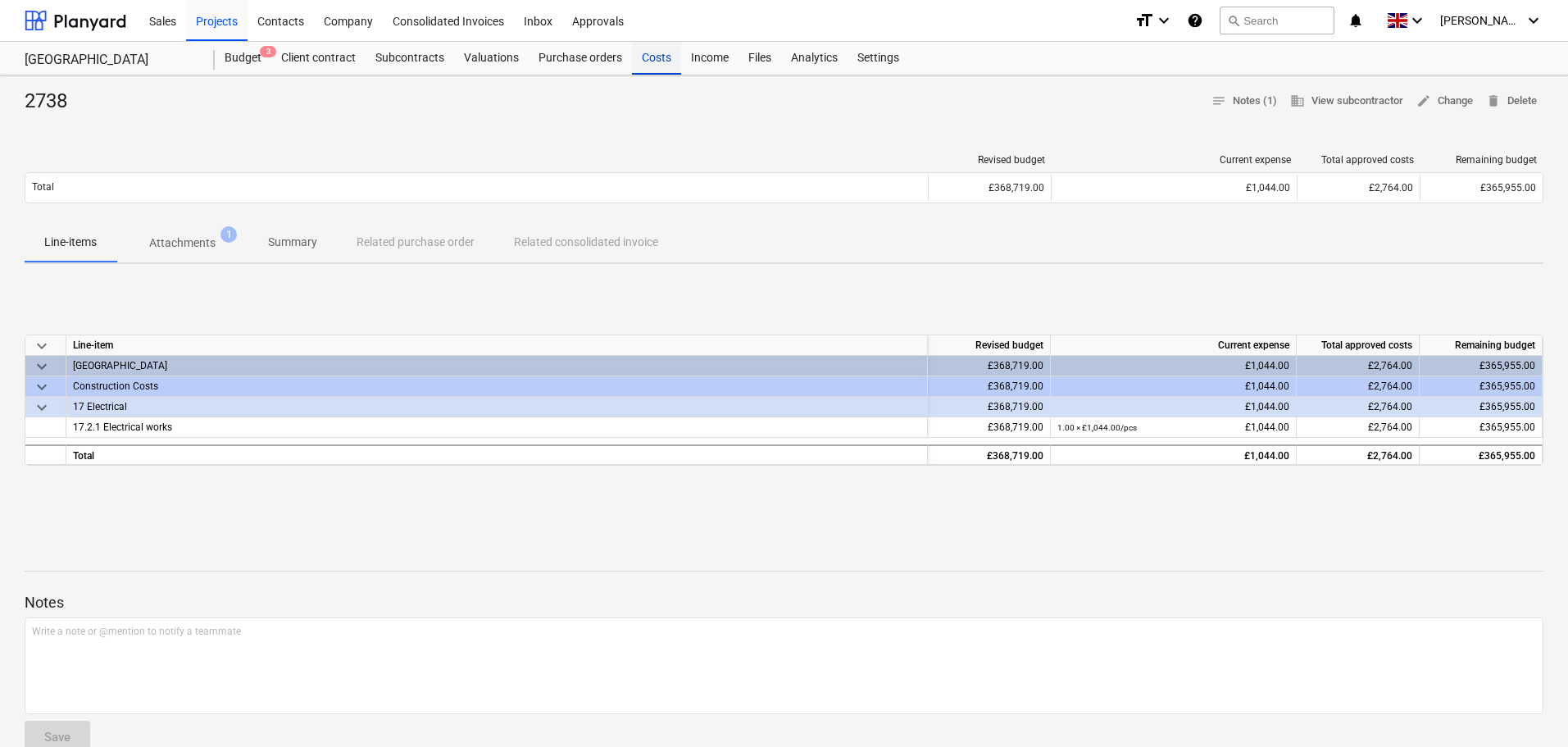
click at [665, 56] on div "Costs" at bounding box center [657, 57] width 49 height 33
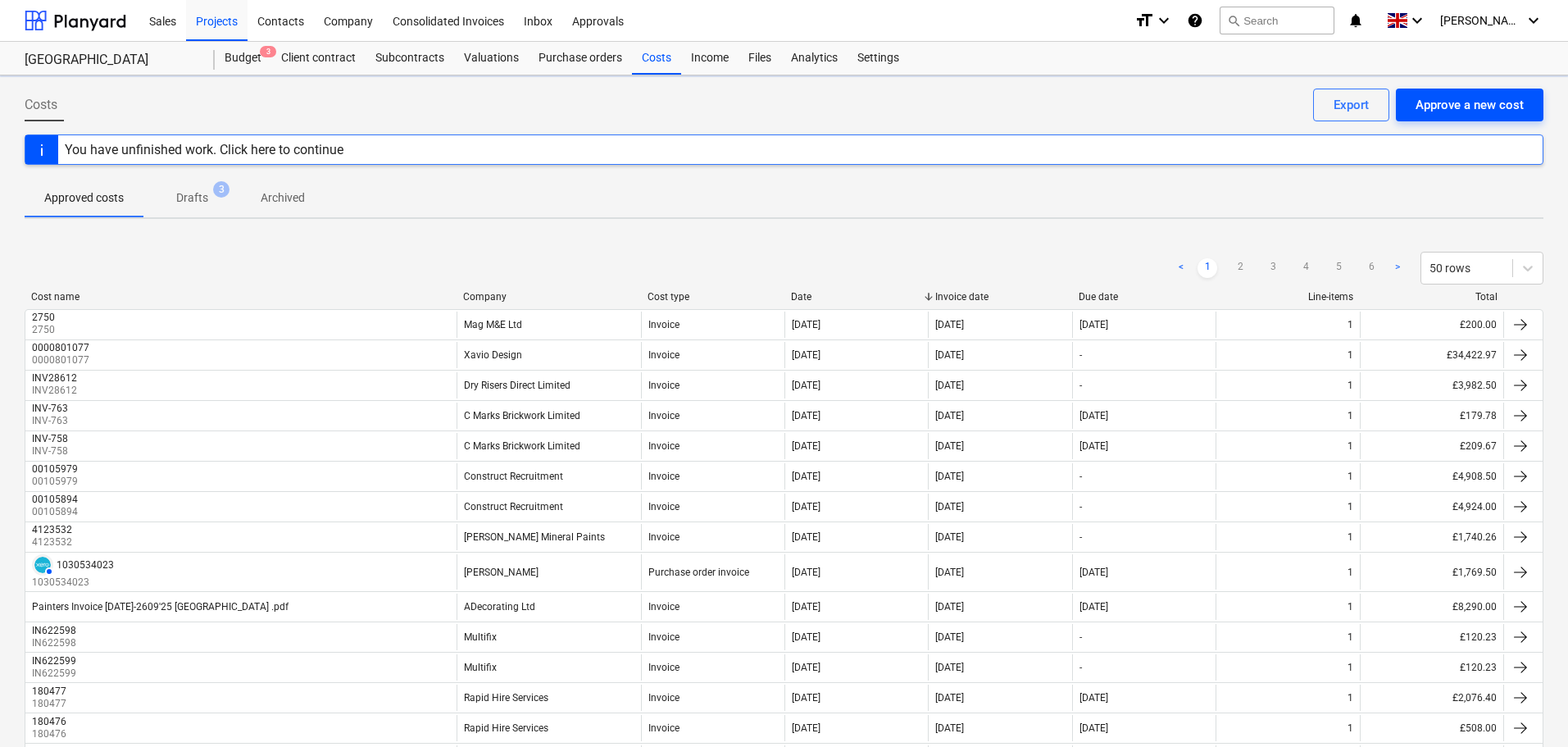
click at [1460, 110] on div "Approve a new cost" at bounding box center [1470, 106] width 108 height 22
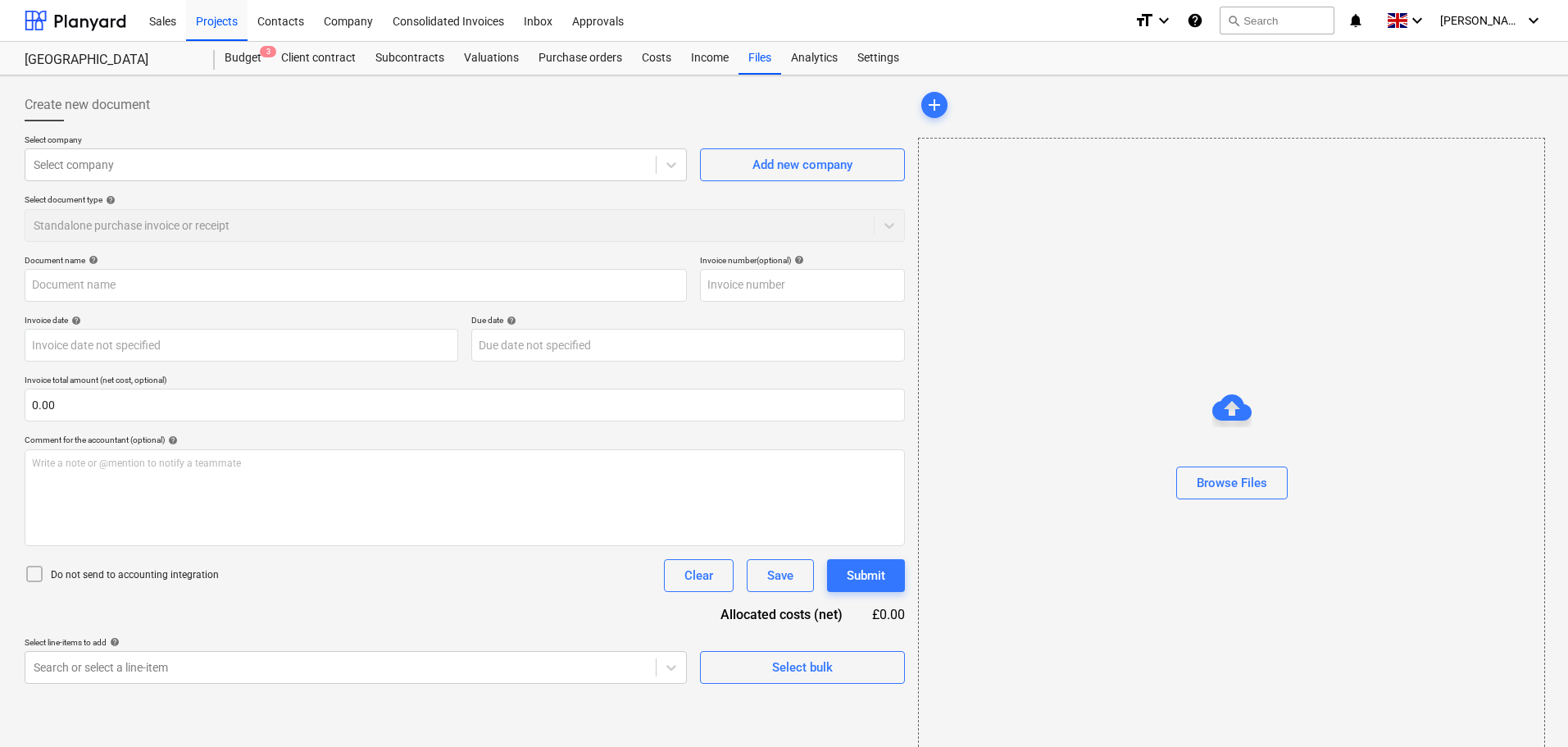
type input "Invoice_20250921_38967.pdf"
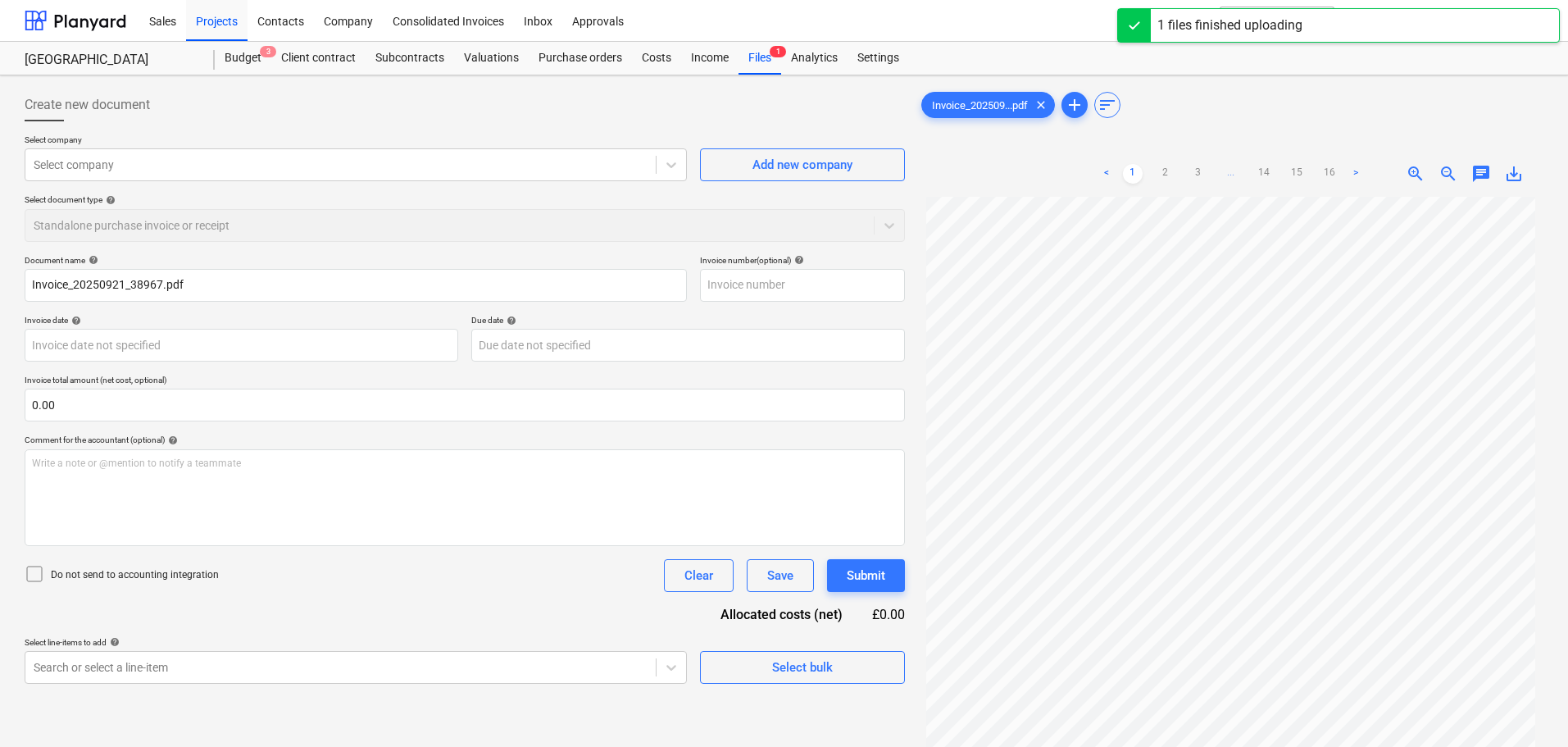
click at [36, 571] on icon at bounding box center [35, 574] width 20 height 20
click at [70, 408] on input "text" at bounding box center [464, 405] width 881 height 33
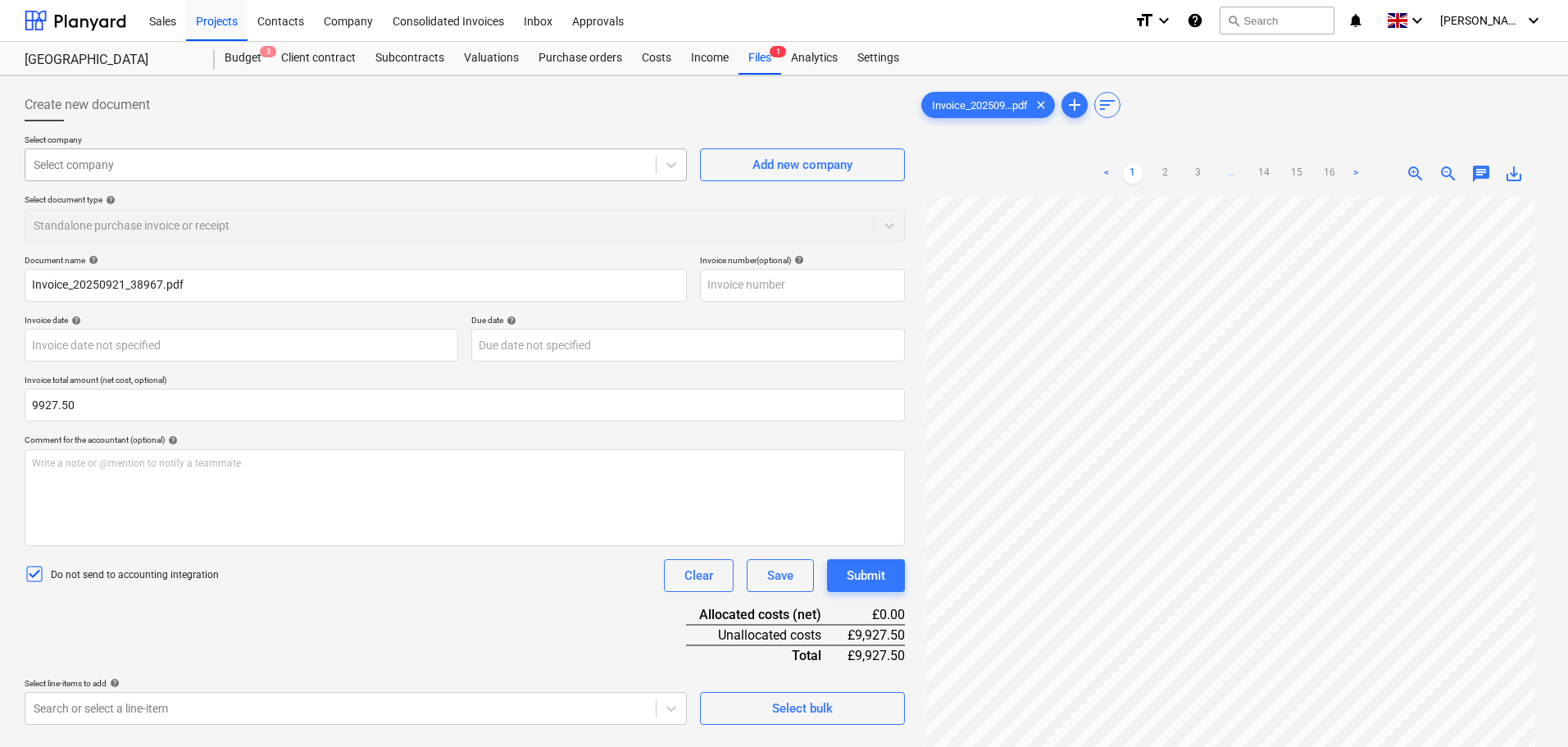
type input "9,927.50"
click at [143, 169] on div at bounding box center [340, 165] width 614 height 17
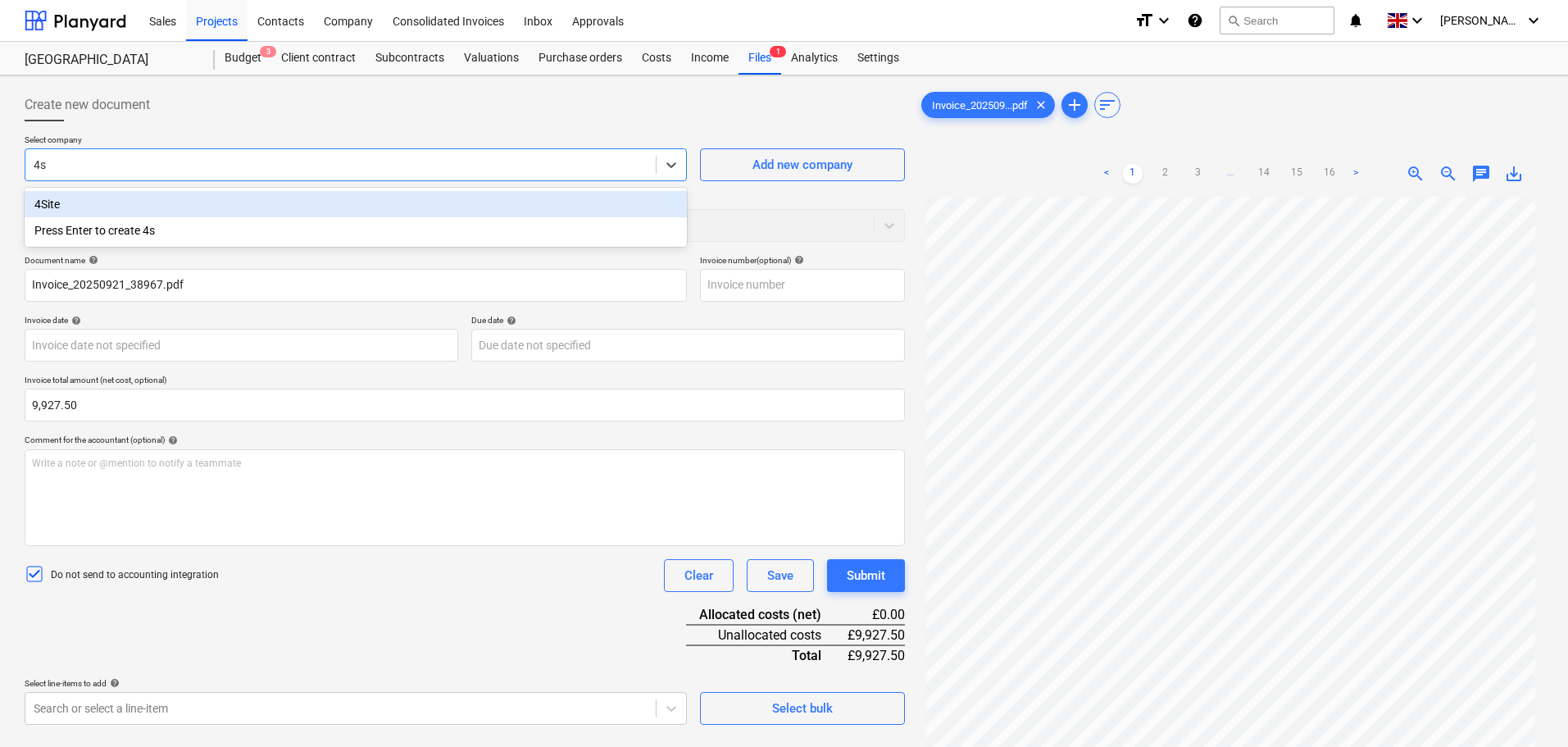
type input "4si"
click at [138, 202] on div "4Site" at bounding box center [356, 204] width 663 height 27
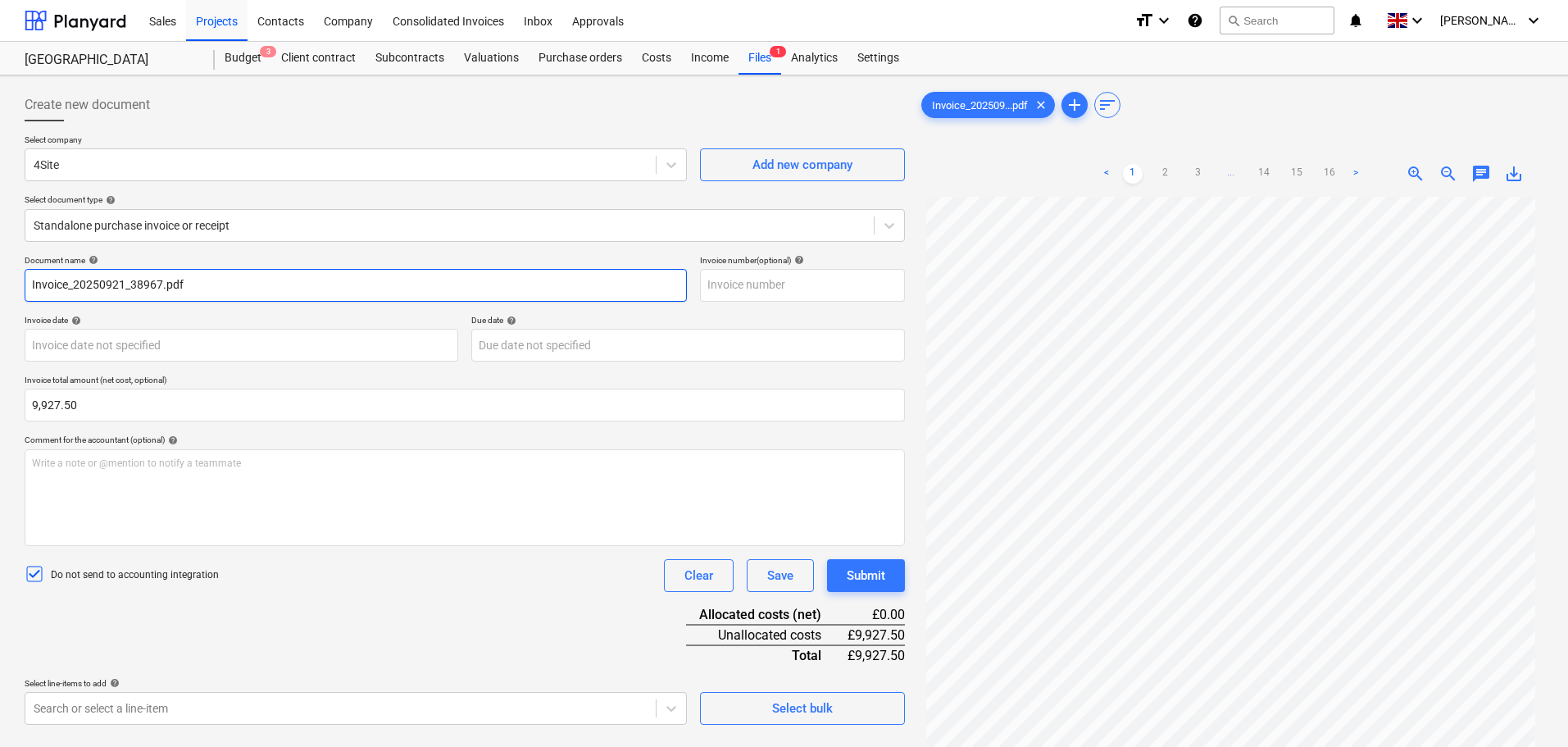
drag, startPoint x: 129, startPoint y: 284, endPoint x: -30, endPoint y: 277, distance: 159.2
click at [0, 277] on html "Sales Projects Contacts Company Consolidated Invoices Inbox Approvals format_si…" at bounding box center [784, 373] width 1568 height 747
click at [165, 285] on input "38967.pdf" at bounding box center [356, 285] width 663 height 33
drag, startPoint x: 71, startPoint y: 281, endPoint x: -28, endPoint y: 276, distance: 99.1
click at [0, 276] on html "Sales Projects Contacts Company Consolidated Invoices Inbox Approvals format_si…" at bounding box center [784, 373] width 1568 height 747
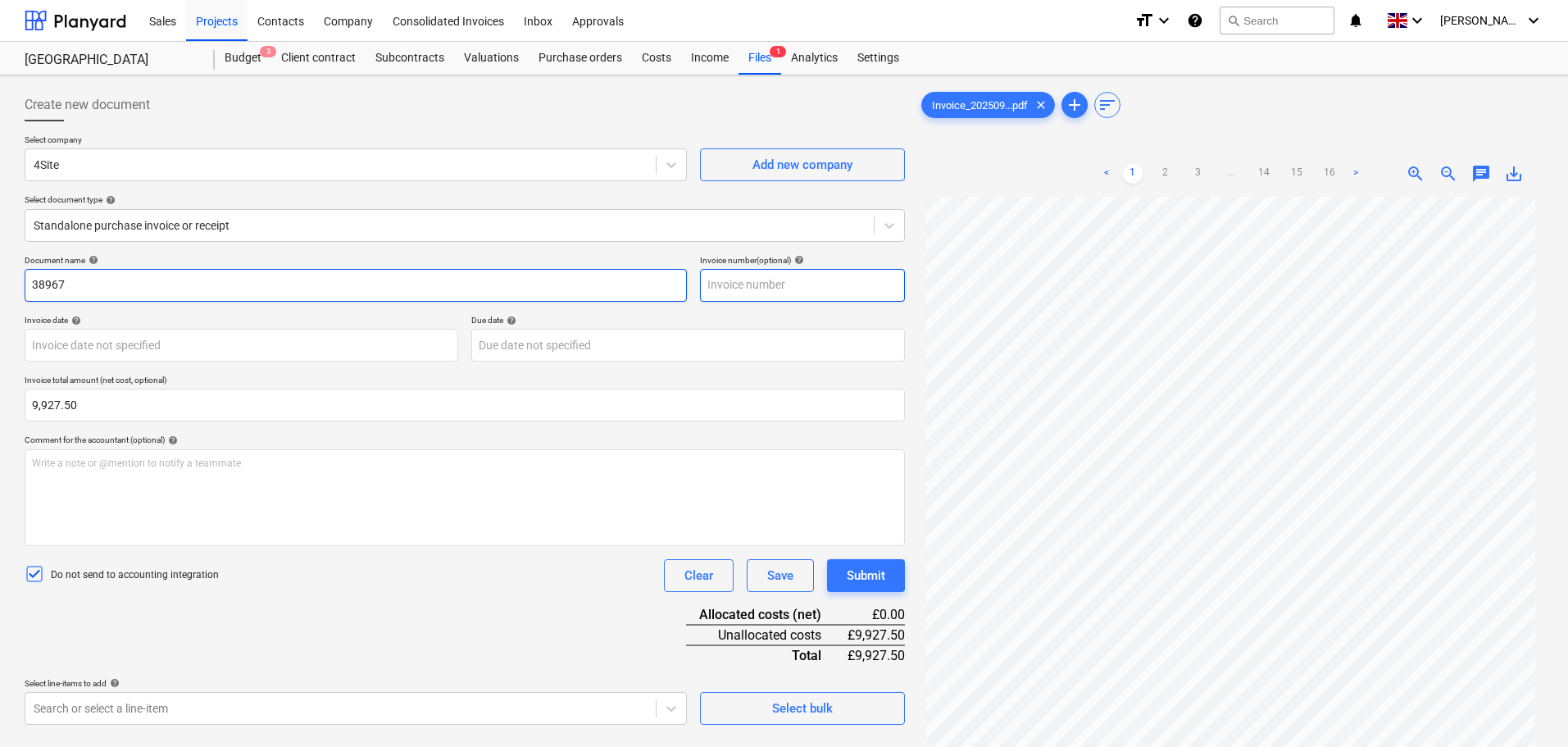
type input "38967"
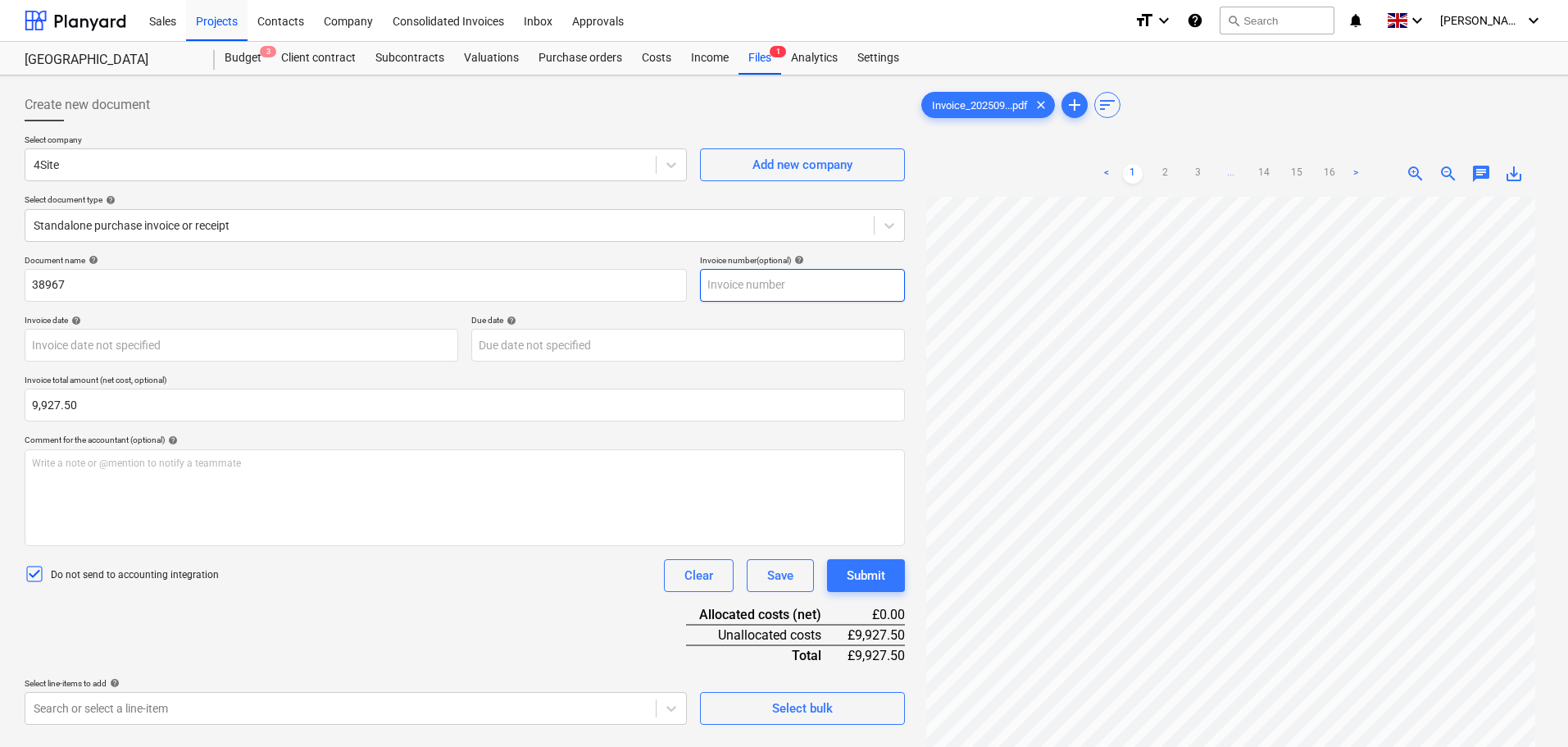
click at [748, 289] on input "text" at bounding box center [803, 285] width 205 height 33
paste input "38967"
type input "38967"
click at [158, 342] on body "Sales Projects Contacts Company Consolidated Invoices Inbox Approvals format_si…" at bounding box center [784, 373] width 1568 height 747
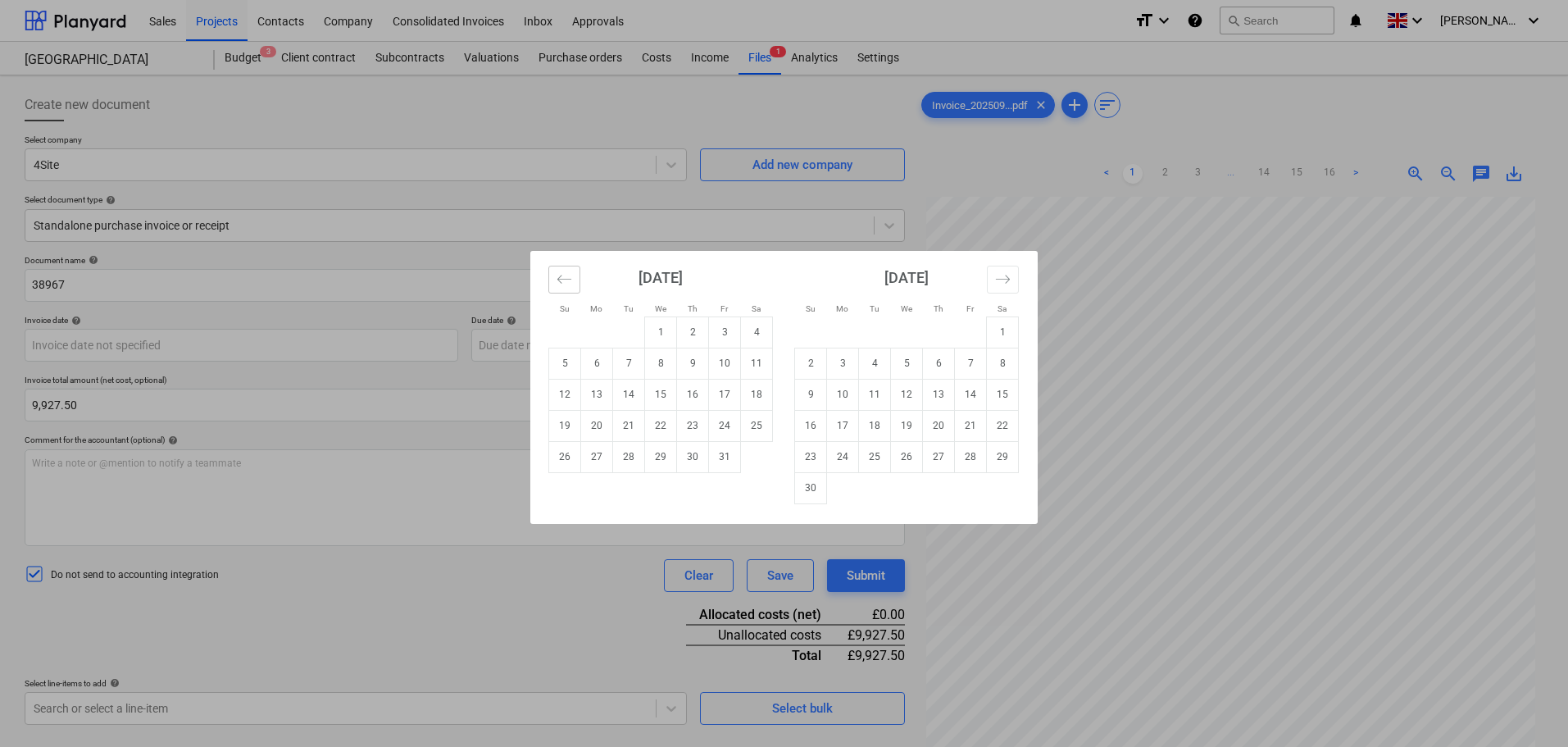
click at [571, 287] on button "Move backward to switch to the previous month." at bounding box center [564, 279] width 32 height 28
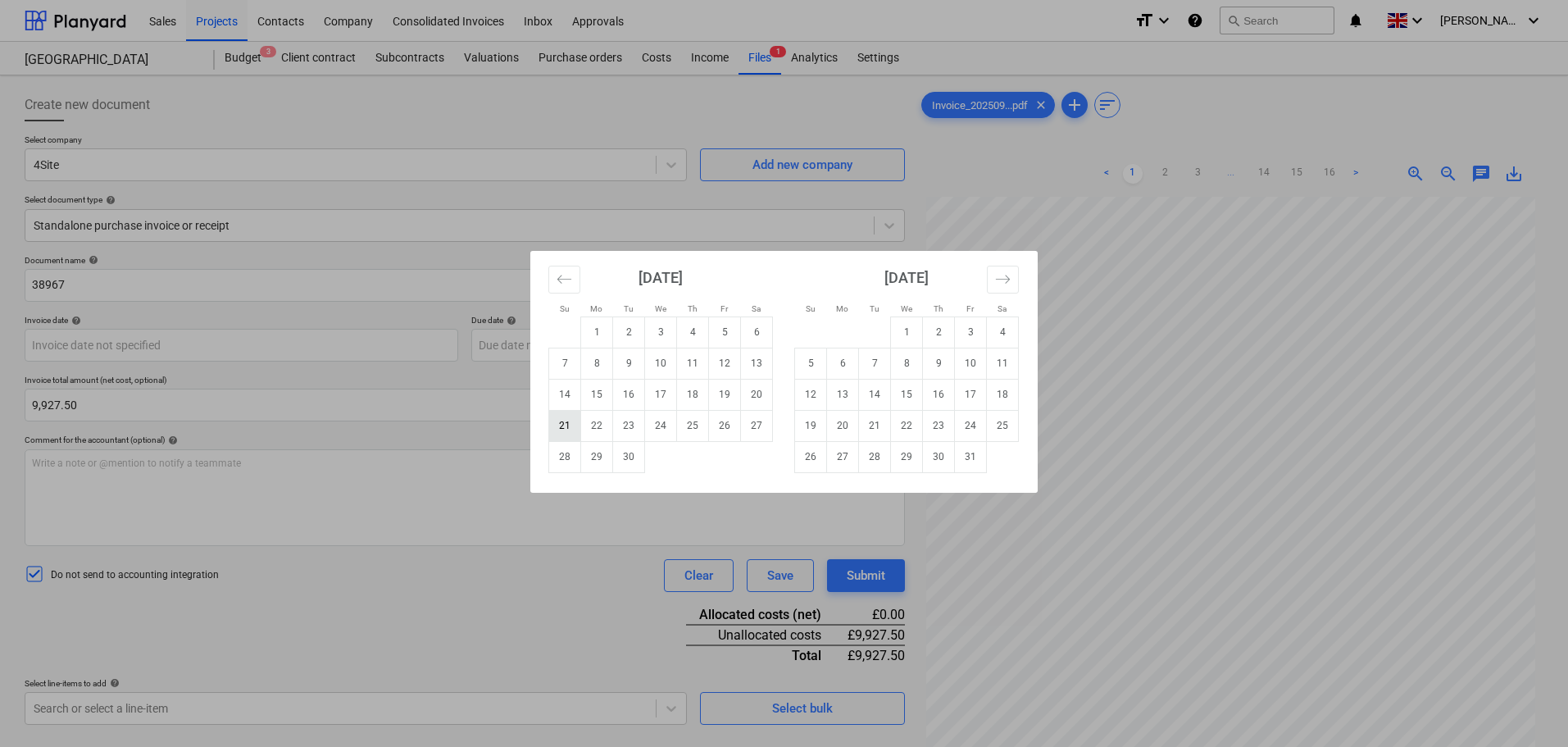
click at [571, 423] on td "21" at bounding box center [565, 426] width 32 height 32
type input "21 Sep 2025"
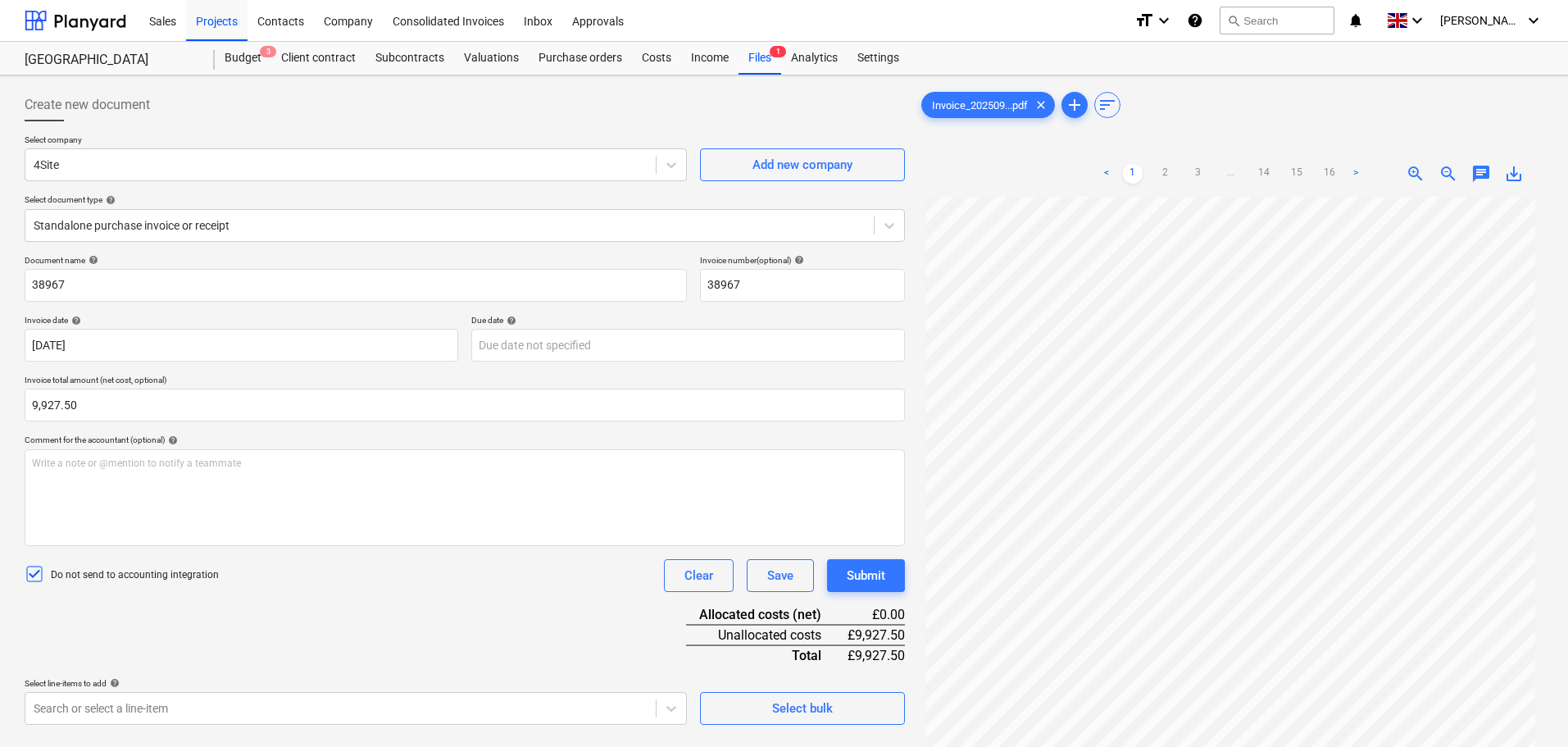
click at [373, 570] on div "Do not send to accounting integration Clear Save Submit" at bounding box center [464, 575] width 881 height 33
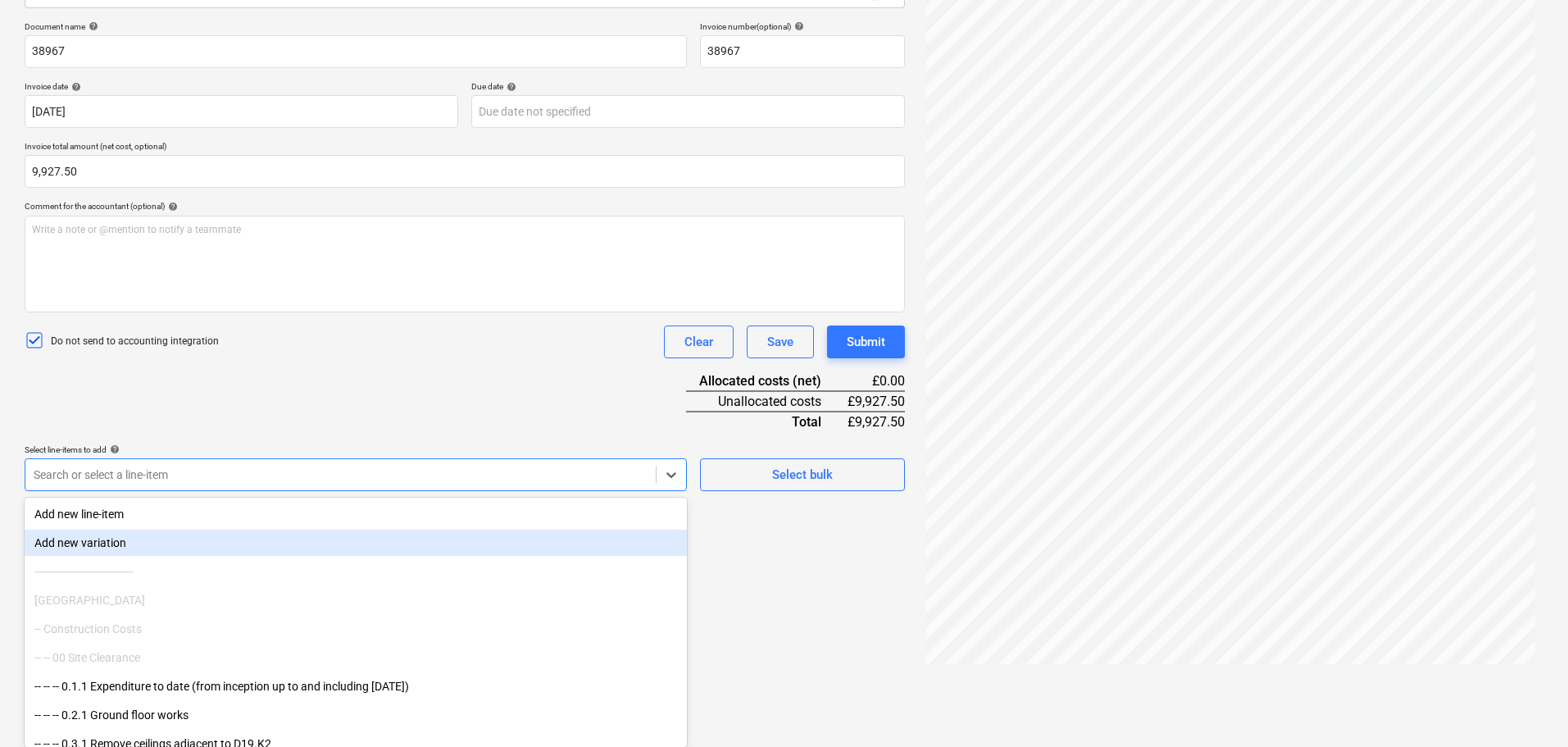
click at [245, 513] on body "Sales Projects Contacts Company Consolidated Invoices Inbox Approvals format_si…" at bounding box center [784, 139] width 1568 height 747
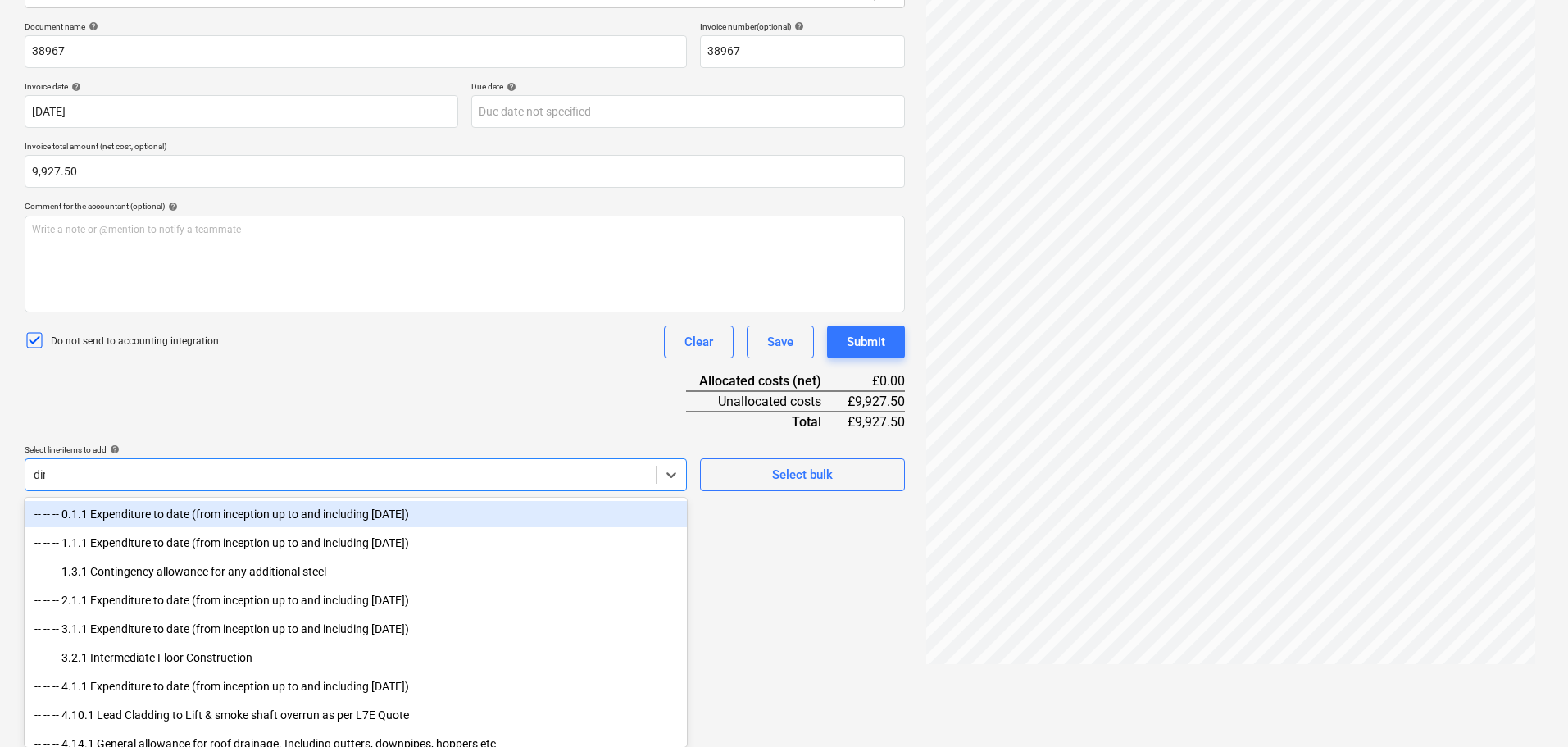
type input "dire"
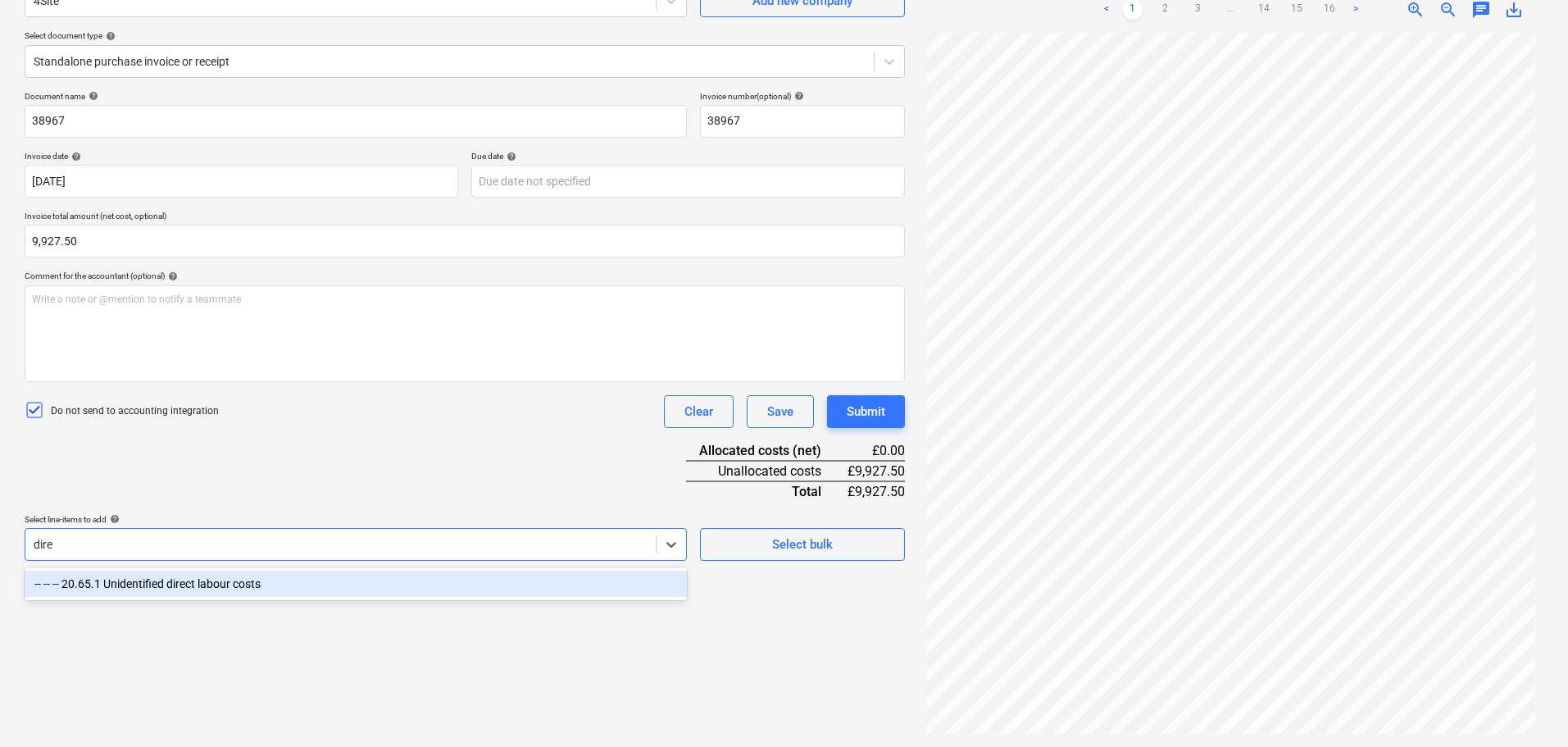
drag, startPoint x: 300, startPoint y: 585, endPoint x: 429, endPoint y: 523, distance: 143.1
click at [308, 585] on div "-- -- -- 20.65.1 Unidentified direct labour costs" at bounding box center [356, 584] width 663 height 27
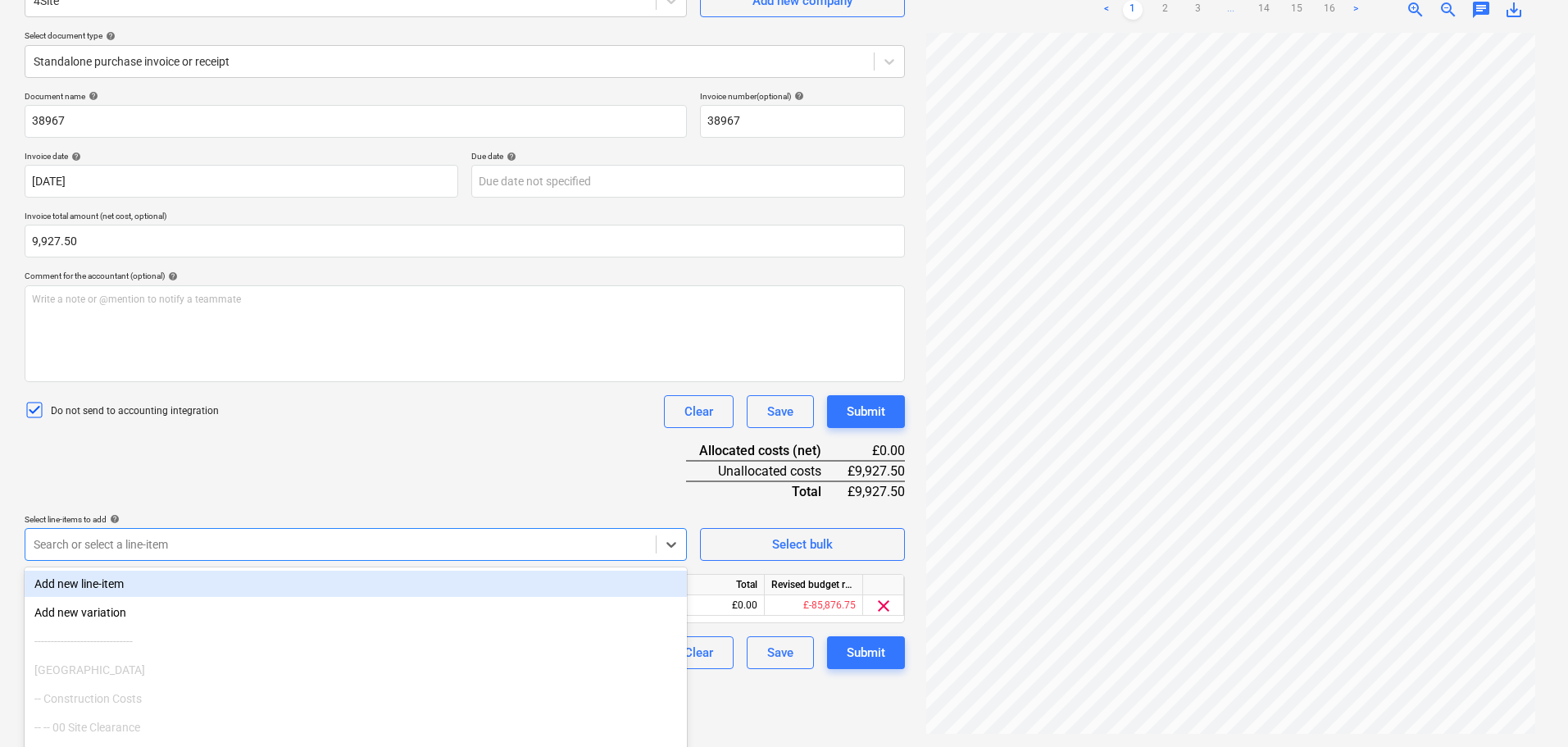
click at [504, 455] on div "Document name help 38967 Invoice number (optional) help 38967 Invoice date help…" at bounding box center [464, 380] width 881 height 578
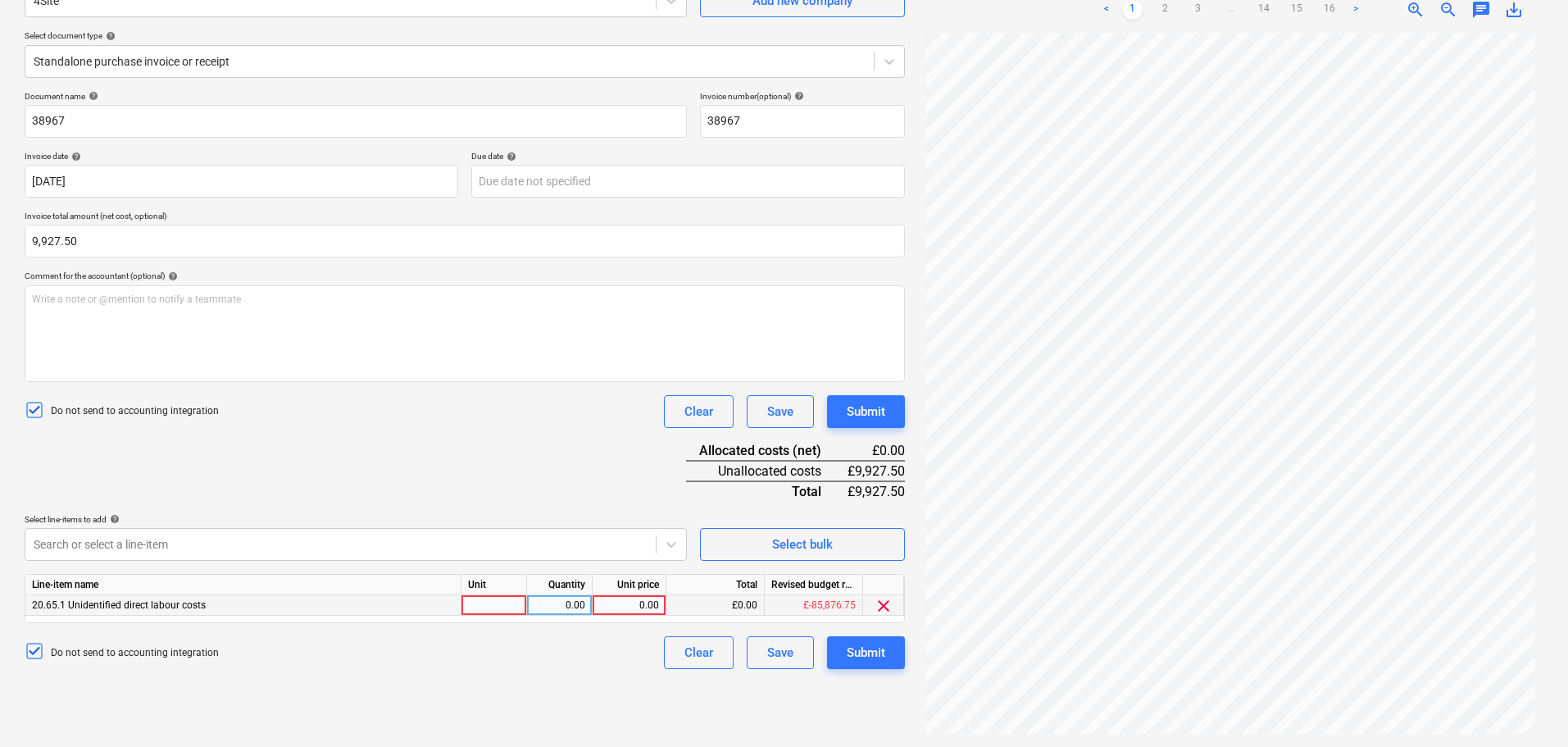
click at [647, 604] on div "0.00" at bounding box center [629, 605] width 60 height 21
type input "9927.50"
click at [876, 414] on div "Submit" at bounding box center [866, 411] width 38 height 22
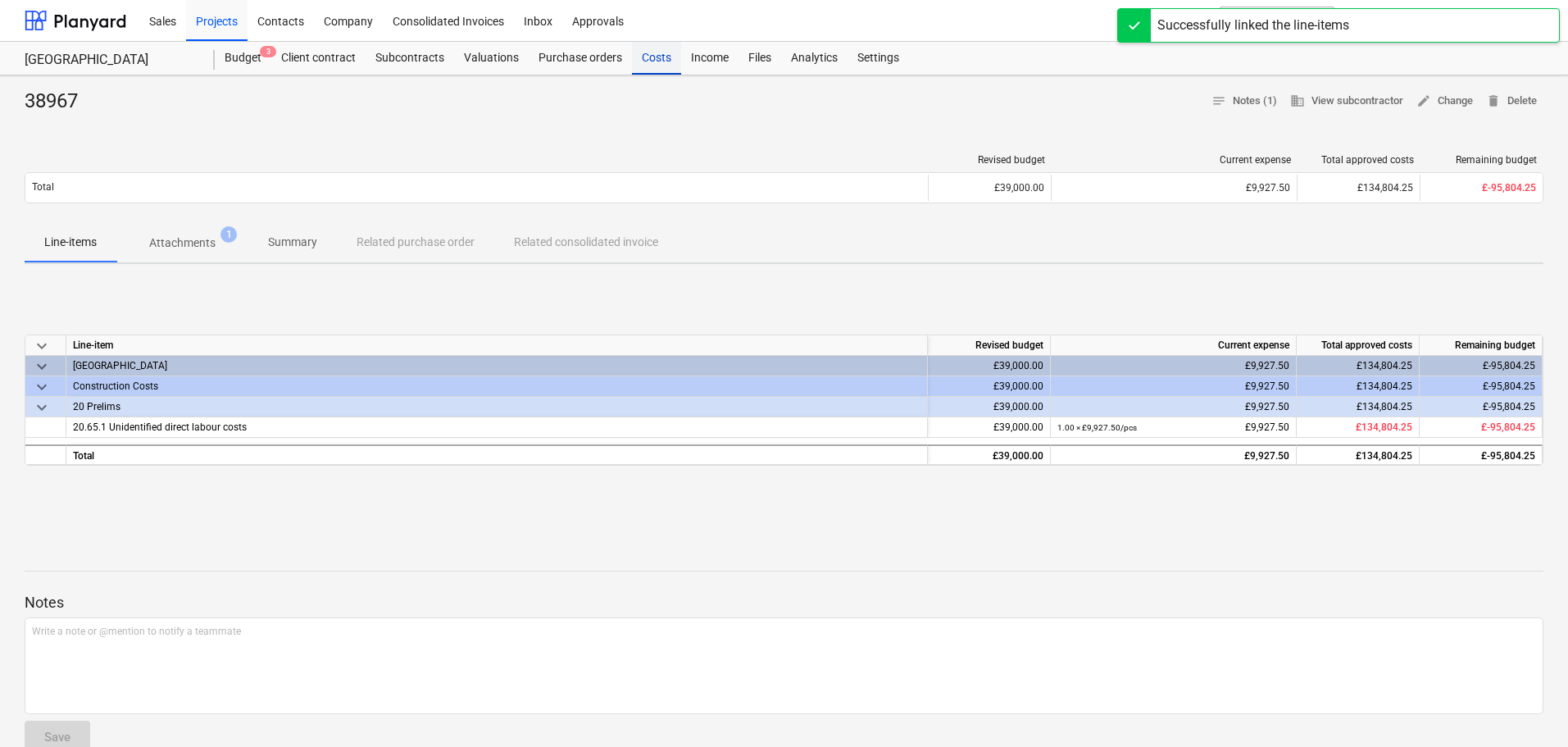
click at [658, 54] on div "Costs" at bounding box center [657, 57] width 49 height 33
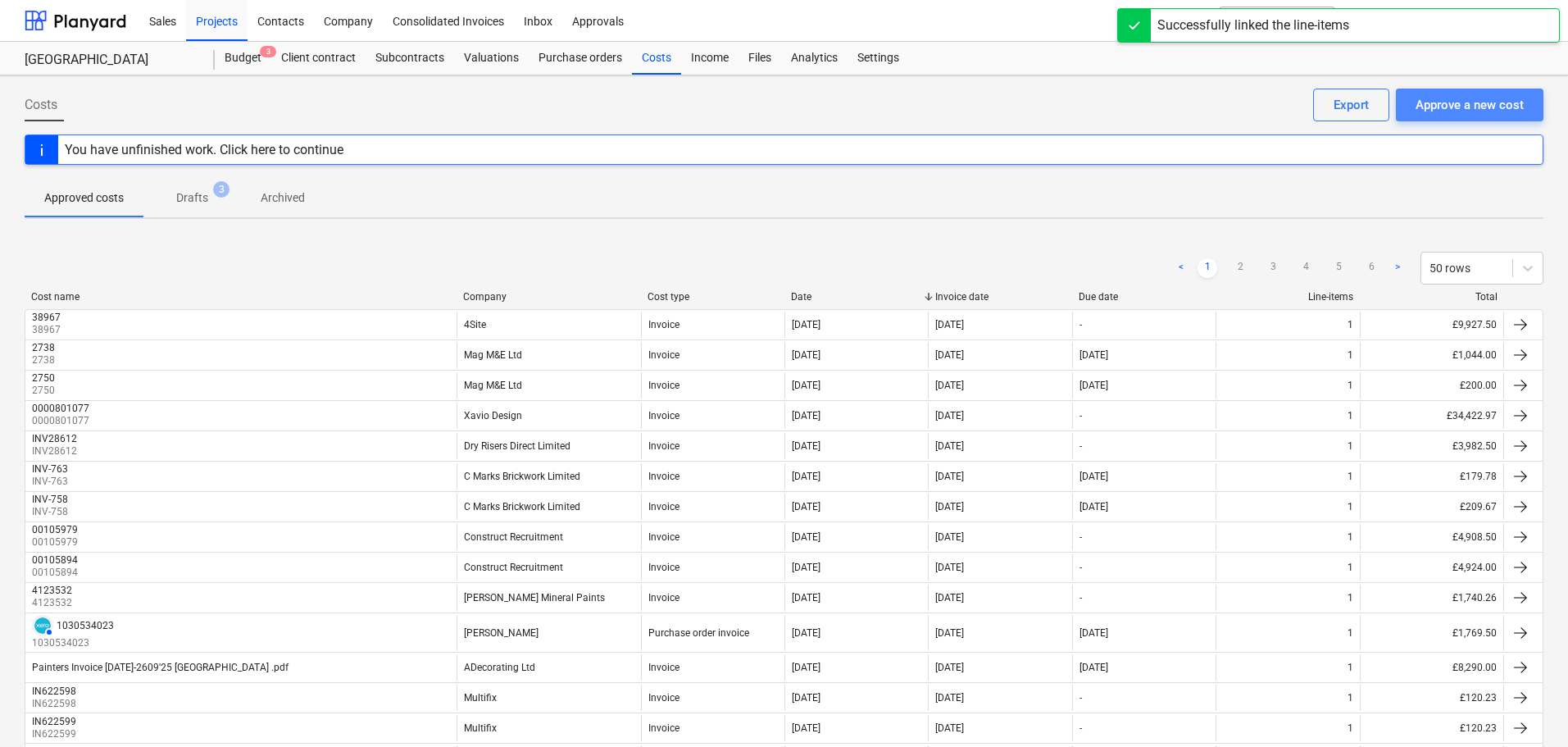
click at [1489, 101] on div "Approve a new cost" at bounding box center [1470, 106] width 108 height 22
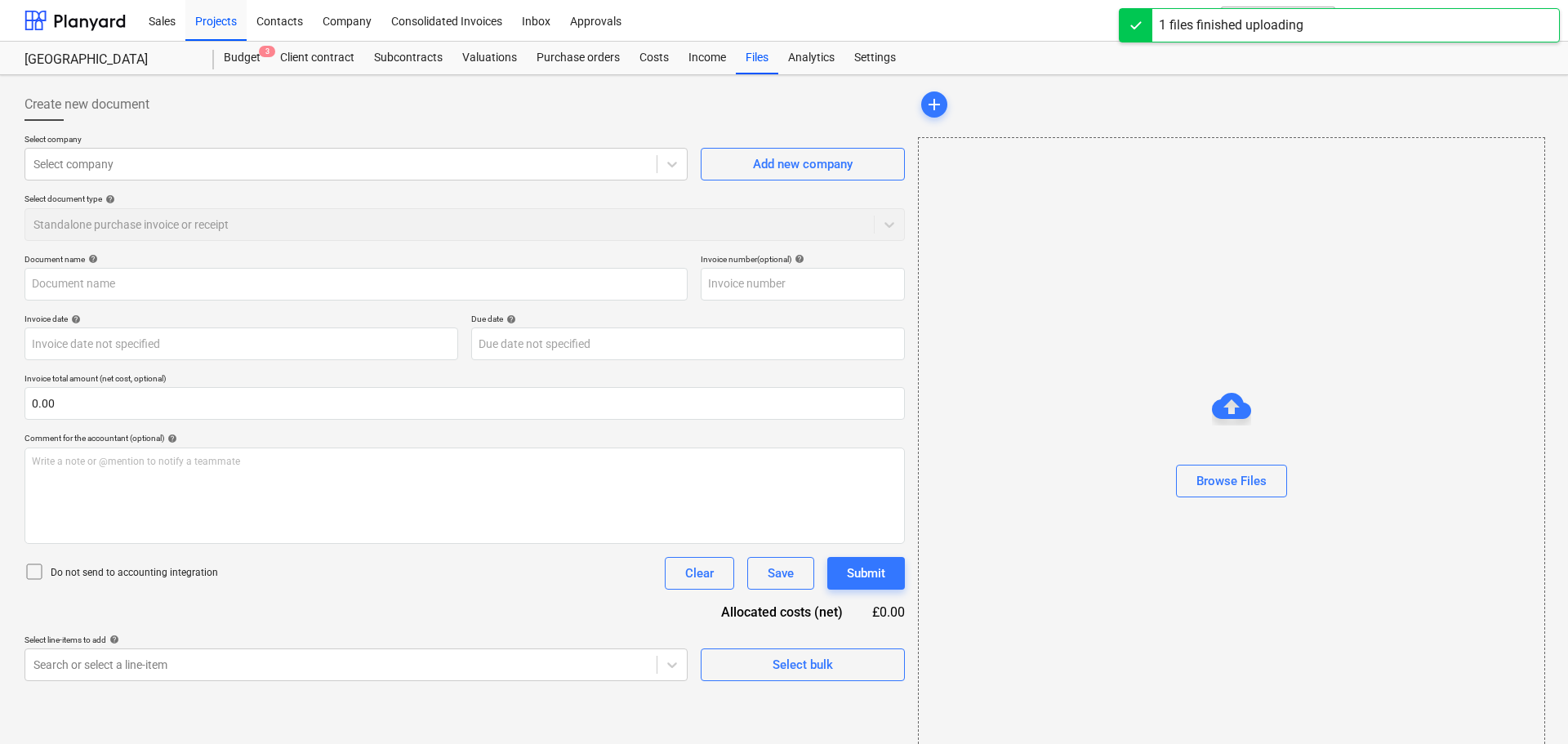
type input "Invoice_20250907_38876.pdf"
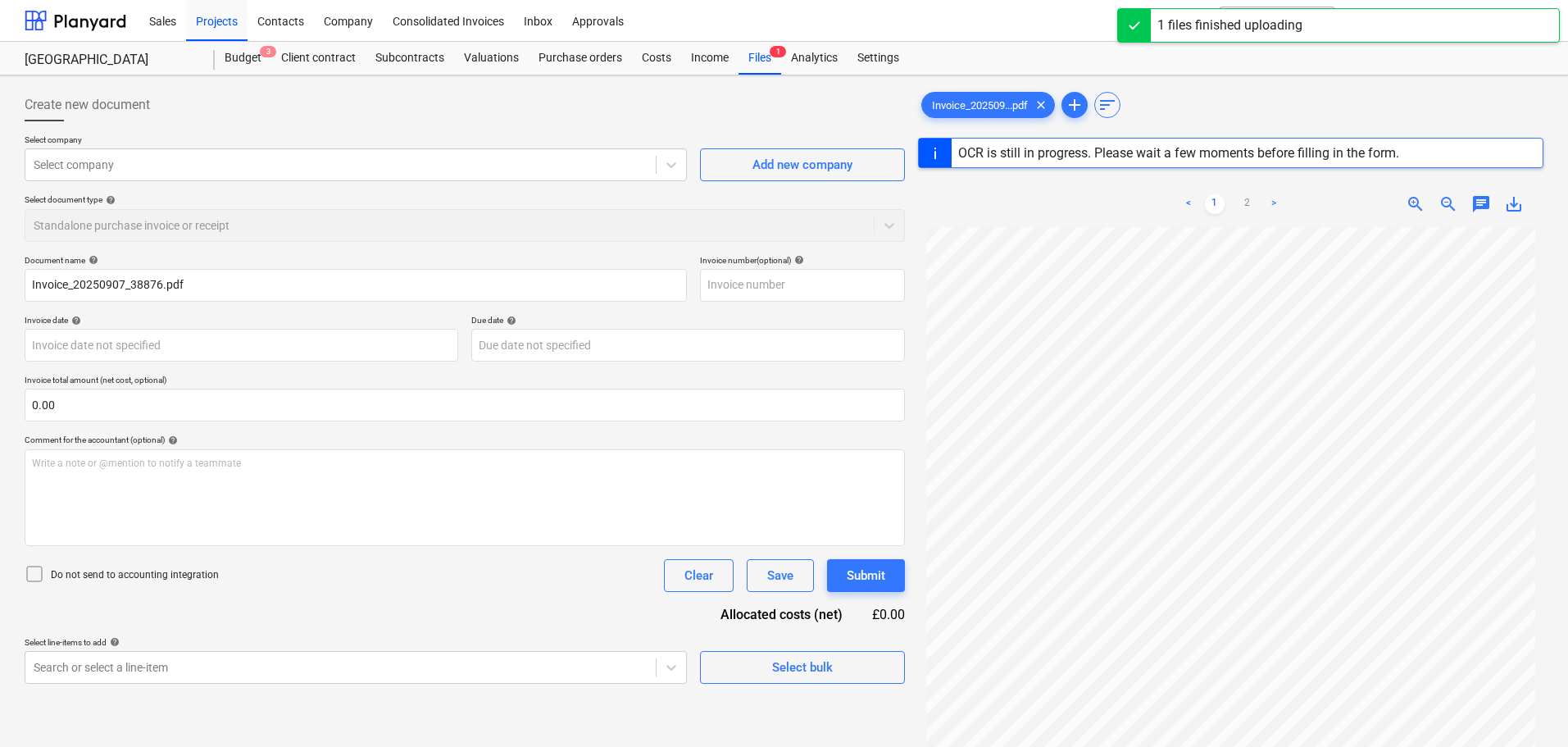
click at [36, 576] on icon at bounding box center [35, 574] width 20 height 20
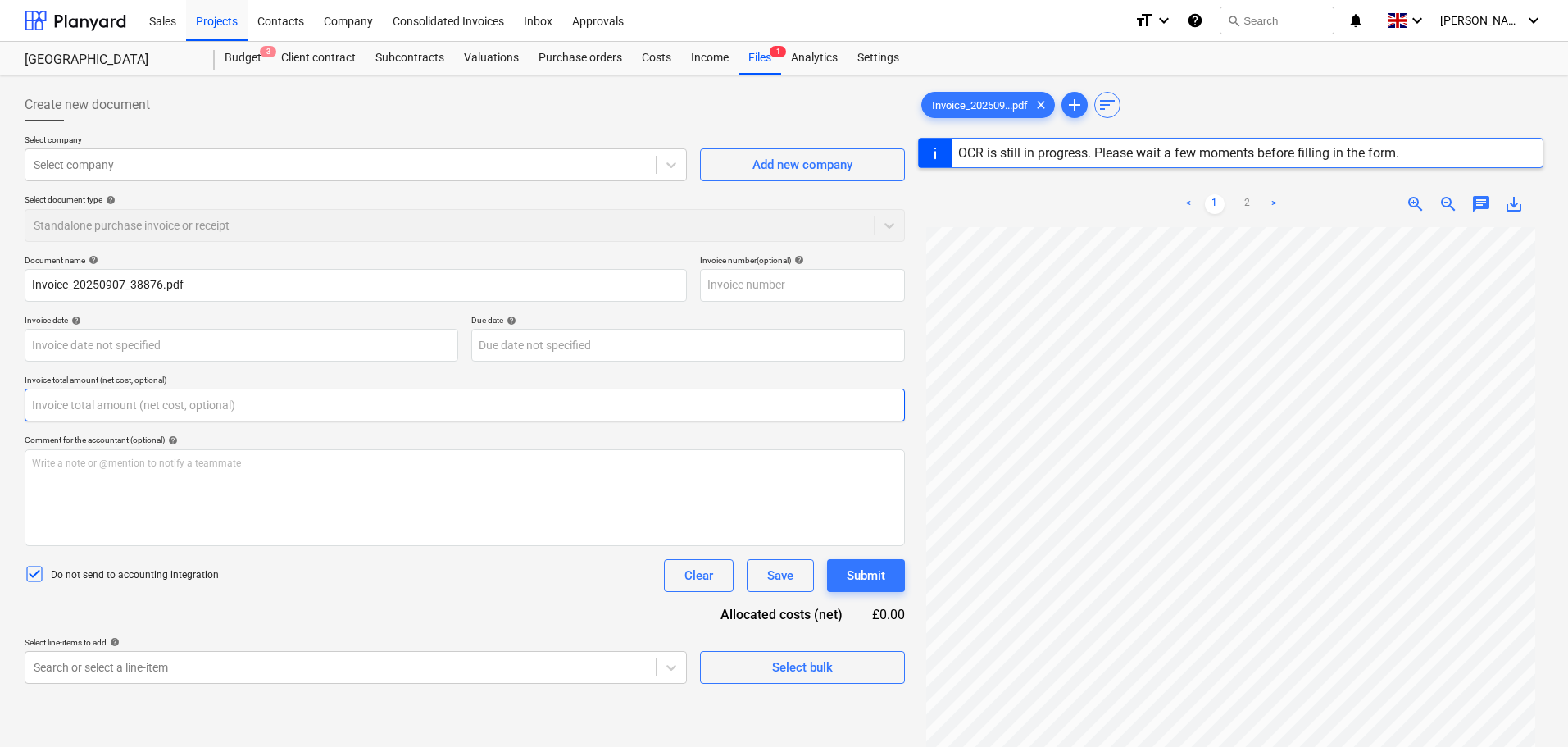
click at [107, 403] on input "text" at bounding box center [464, 405] width 881 height 33
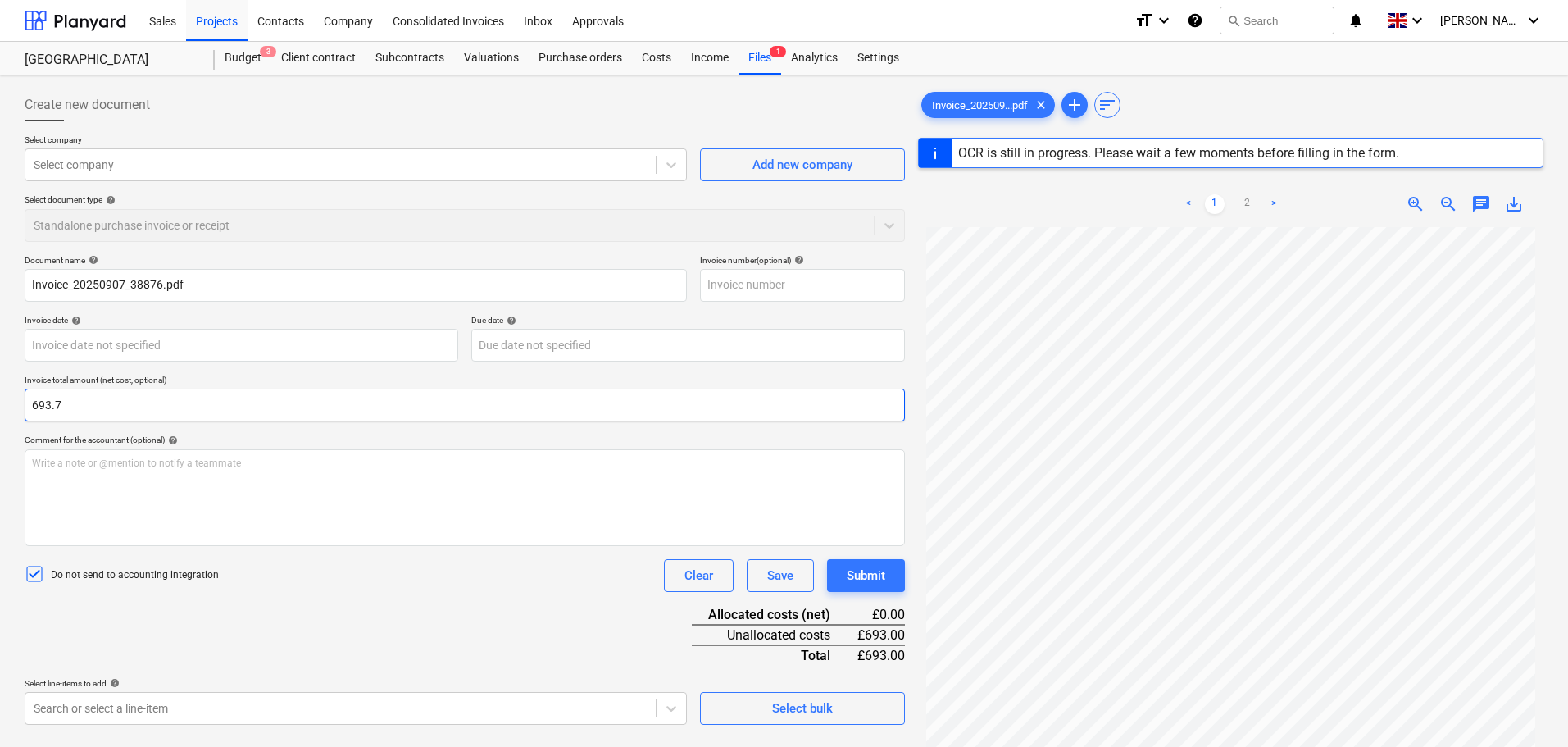
type input "693.75"
type input "38876"
type input "07 Sep 2025"
type input "14 Sep 2025"
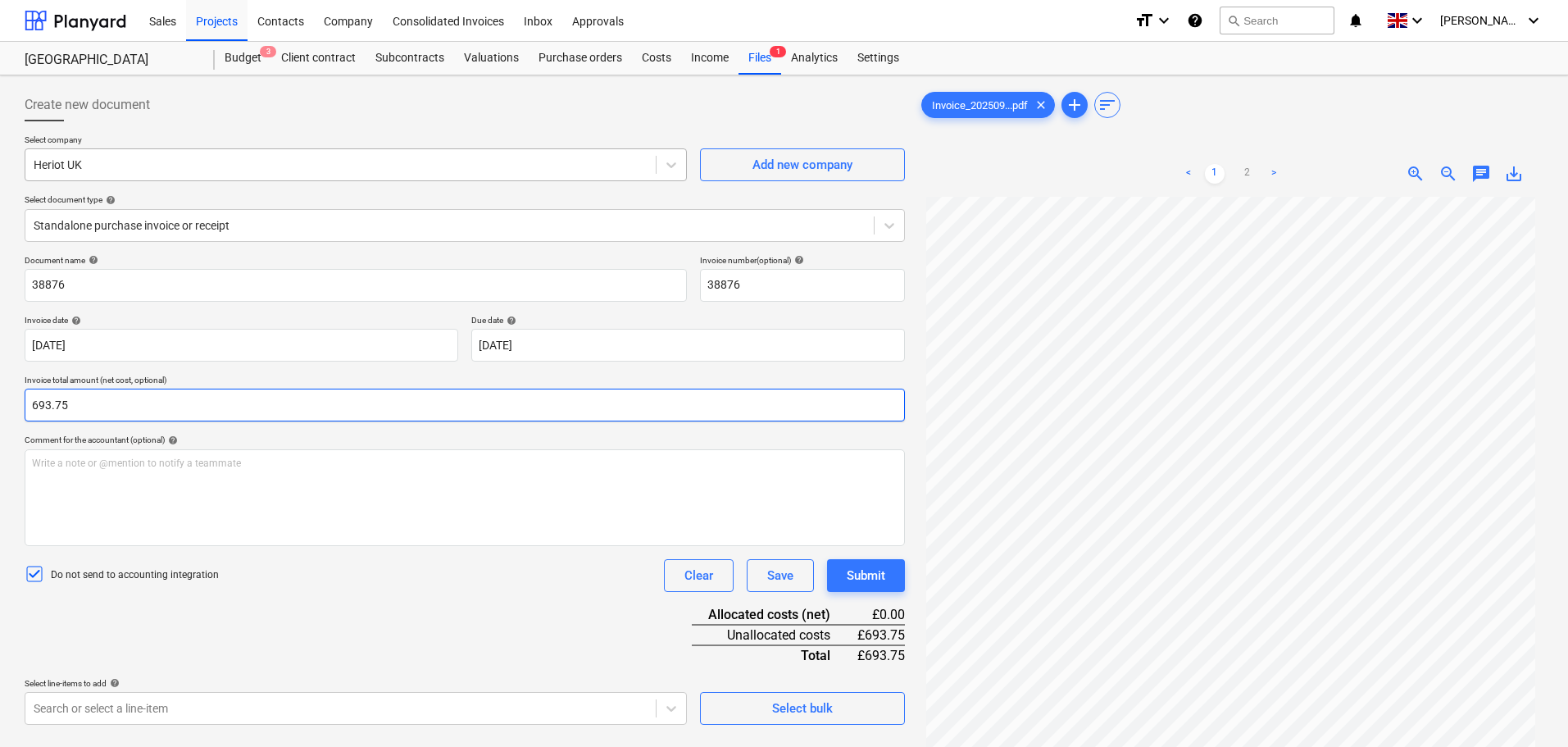
type input "693.75"
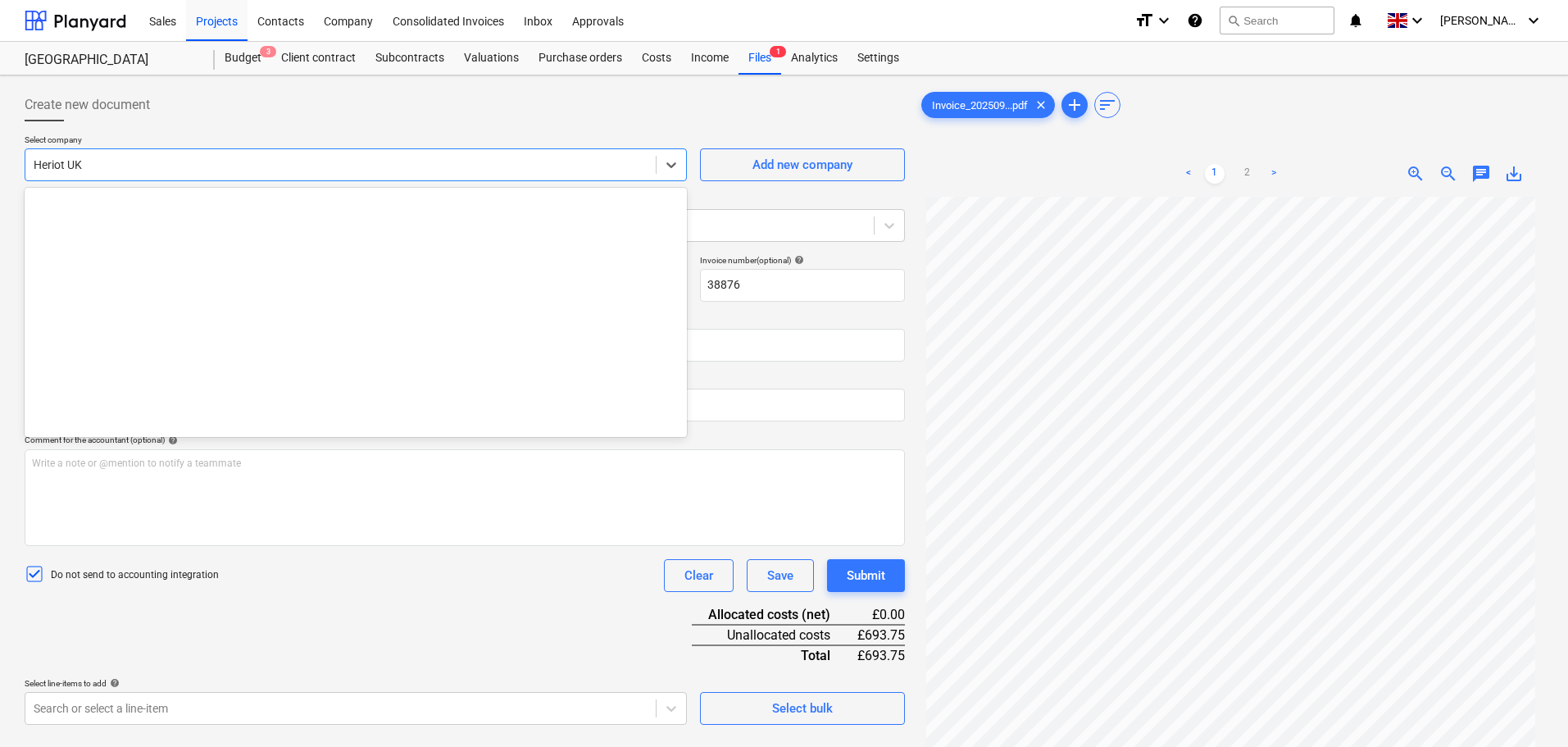
click at [143, 160] on div at bounding box center [340, 165] width 614 height 17
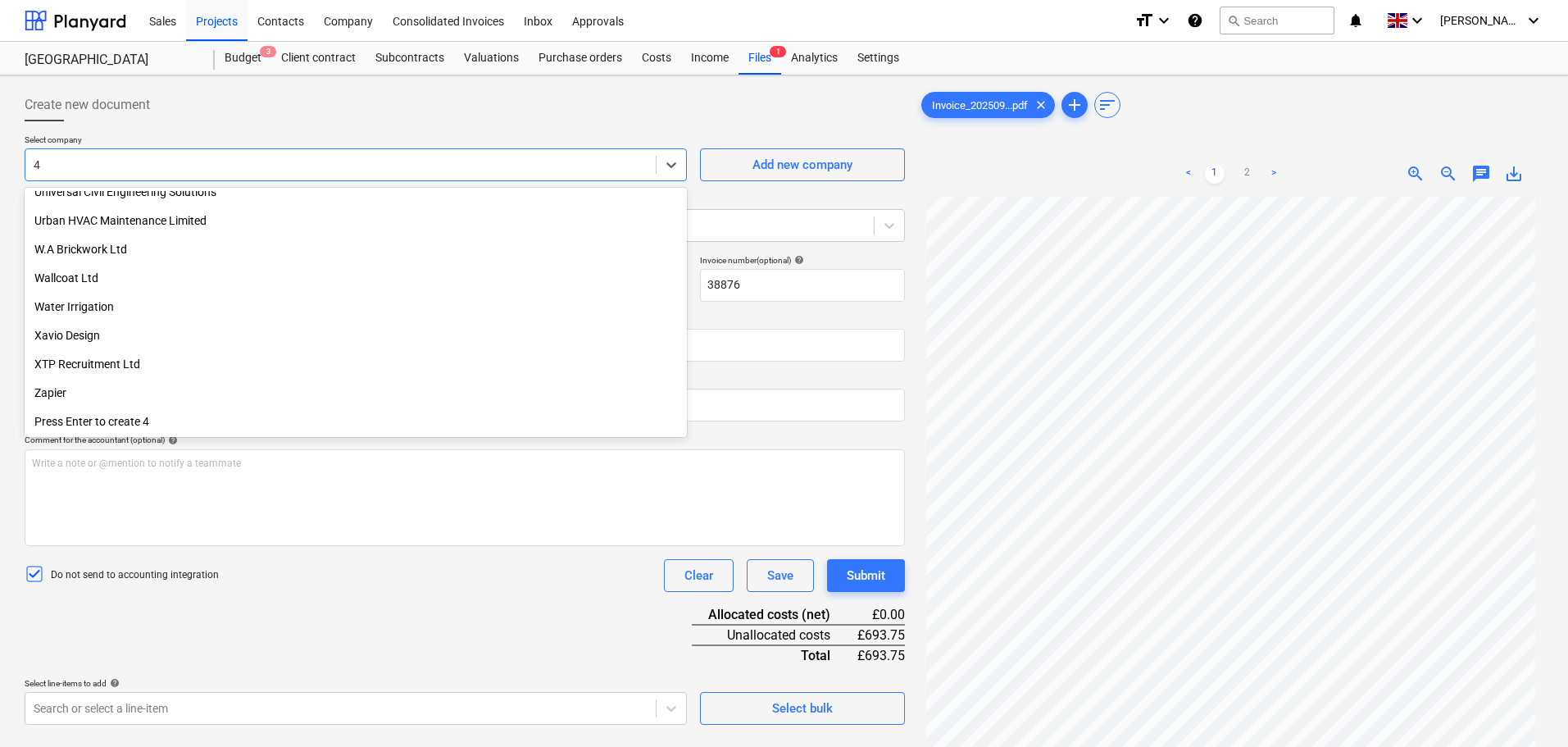
scroll to position [4721, 0]
type input "4s"
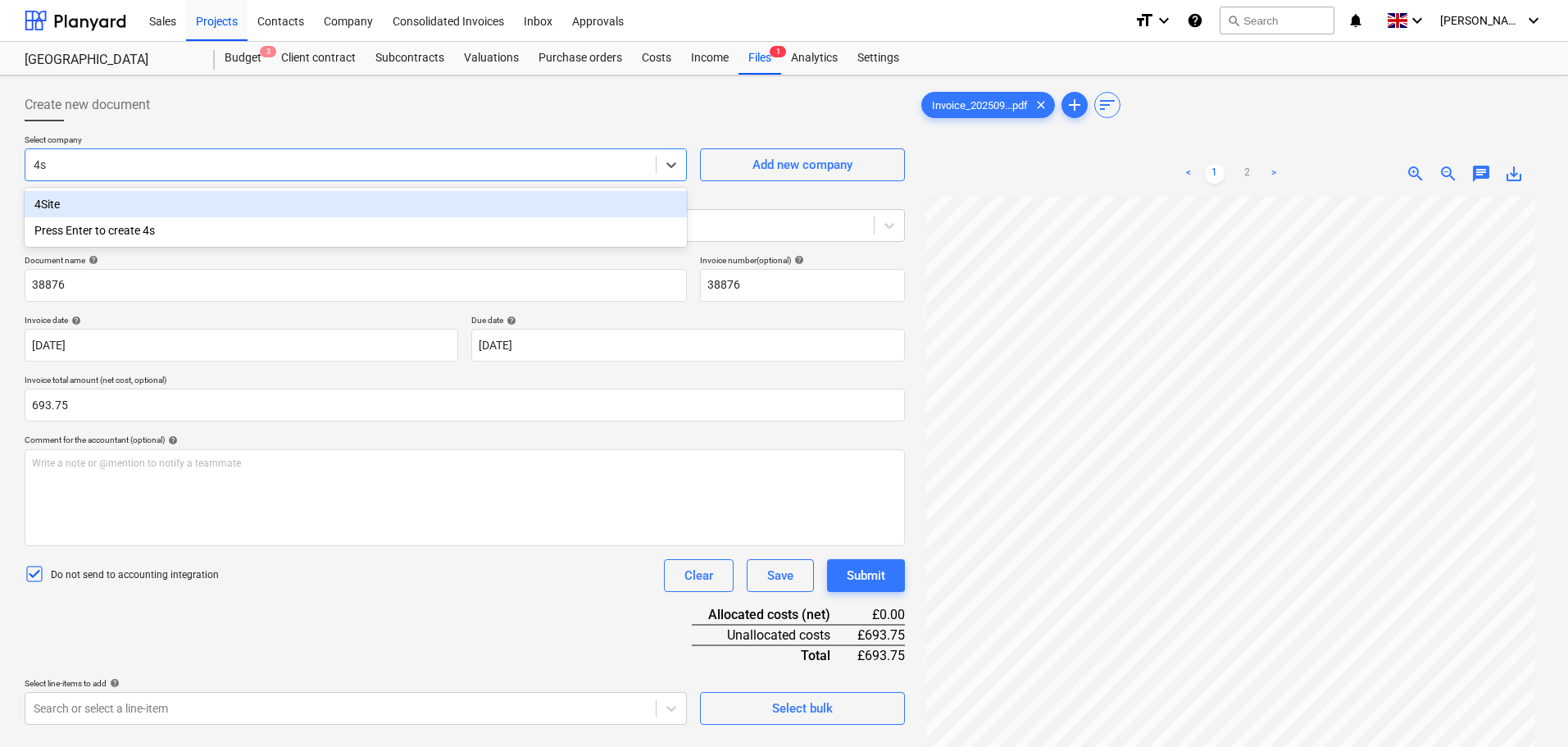
click at [61, 208] on div "4Site" at bounding box center [356, 204] width 663 height 27
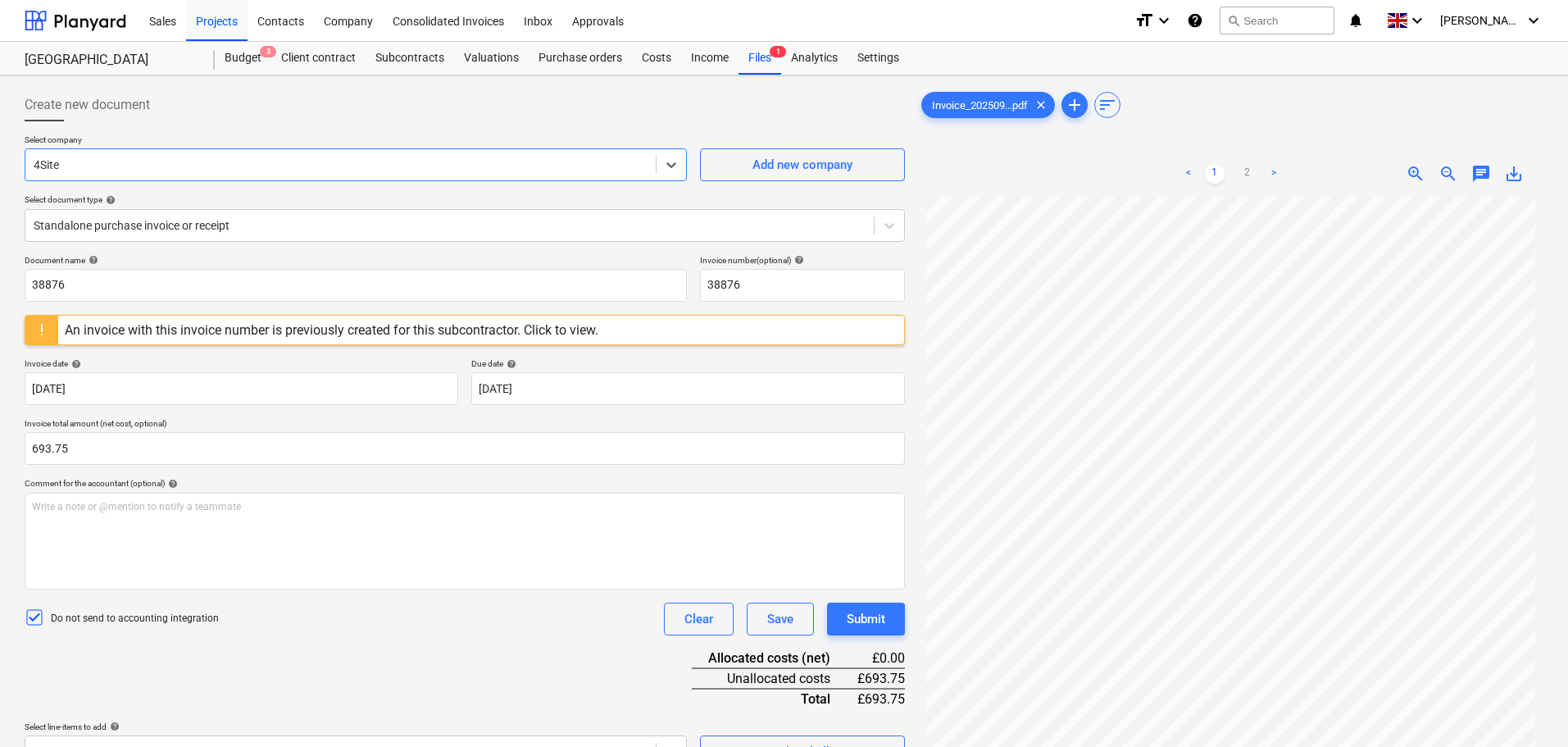
click at [223, 333] on div "An invoice with this invoice number is previously created for this subcontracto…" at bounding box center [331, 331] width 534 height 16
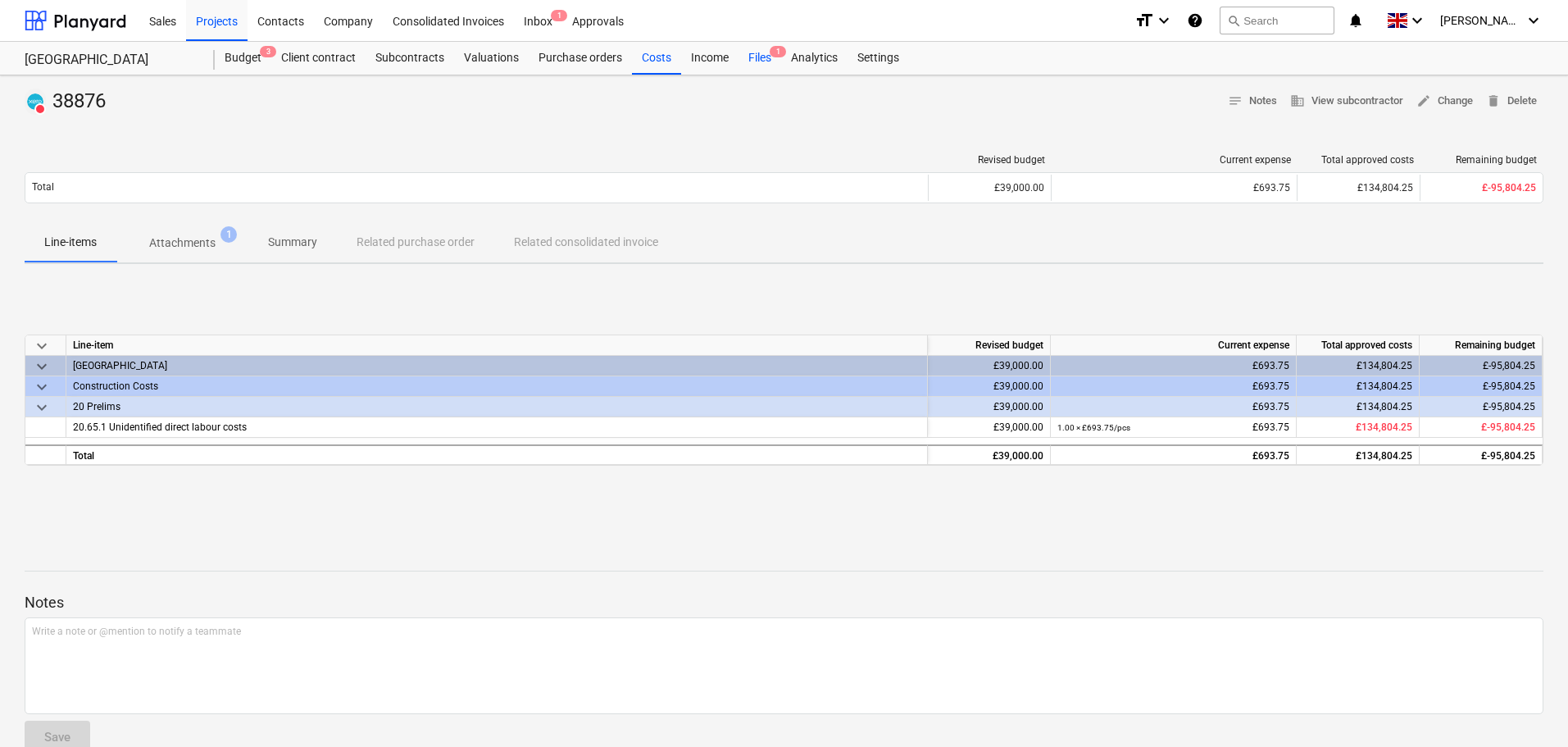
drag, startPoint x: 760, startPoint y: 61, endPoint x: 750, endPoint y: 68, distance: 12.2
click at [760, 61] on div "Files 1" at bounding box center [759, 57] width 42 height 33
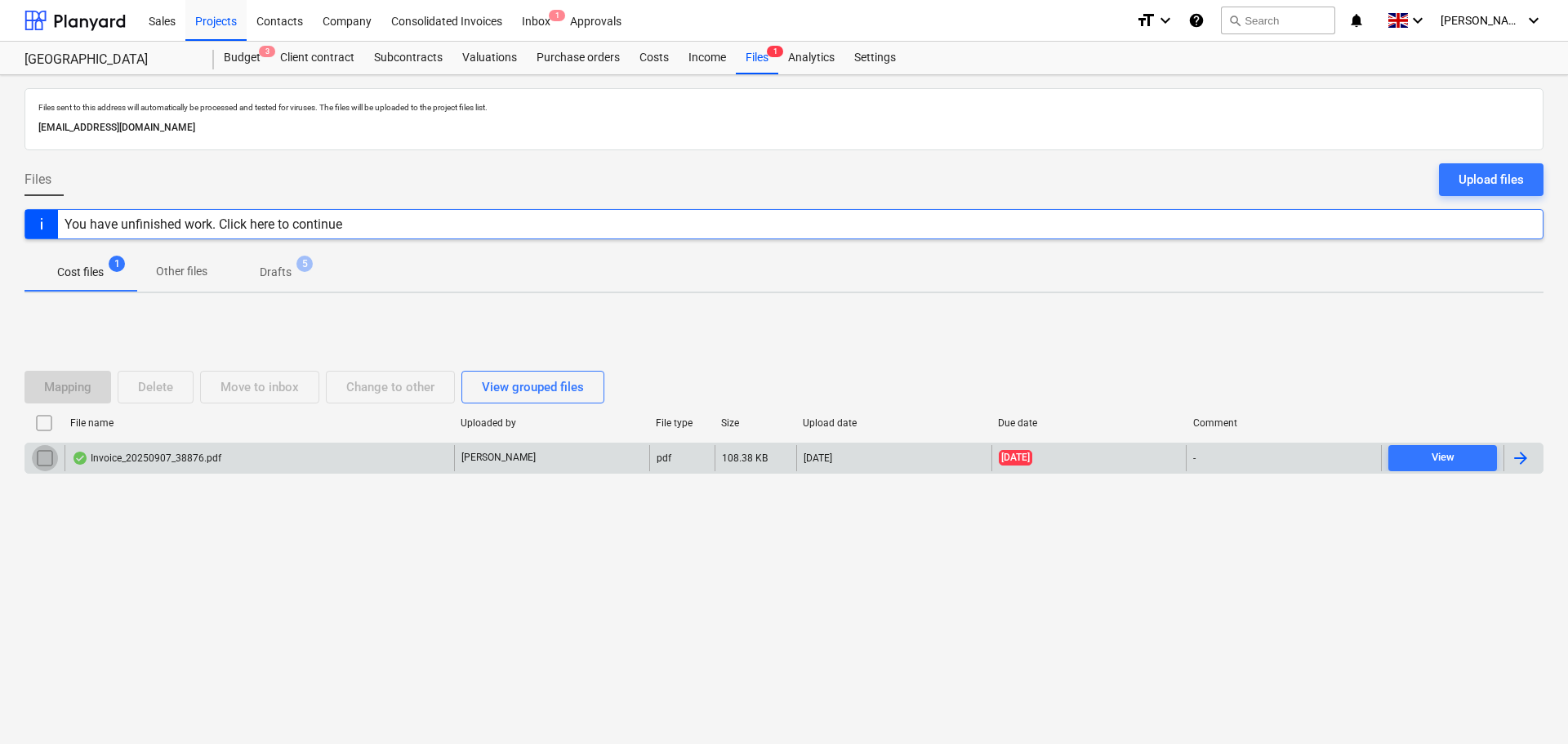
click at [37, 458] on input "checkbox" at bounding box center [44, 458] width 27 height 27
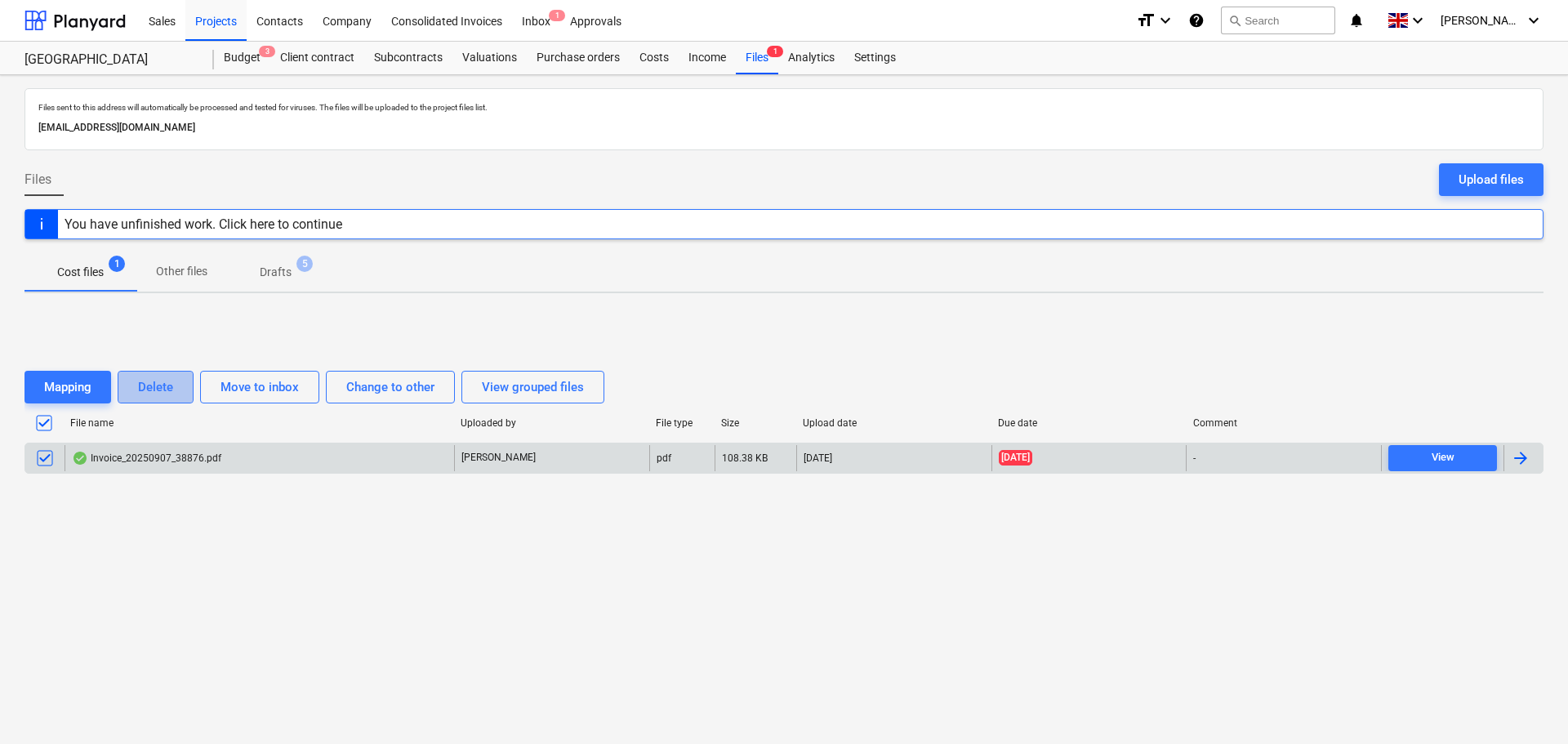
click at [157, 383] on div "Delete" at bounding box center [155, 387] width 35 height 22
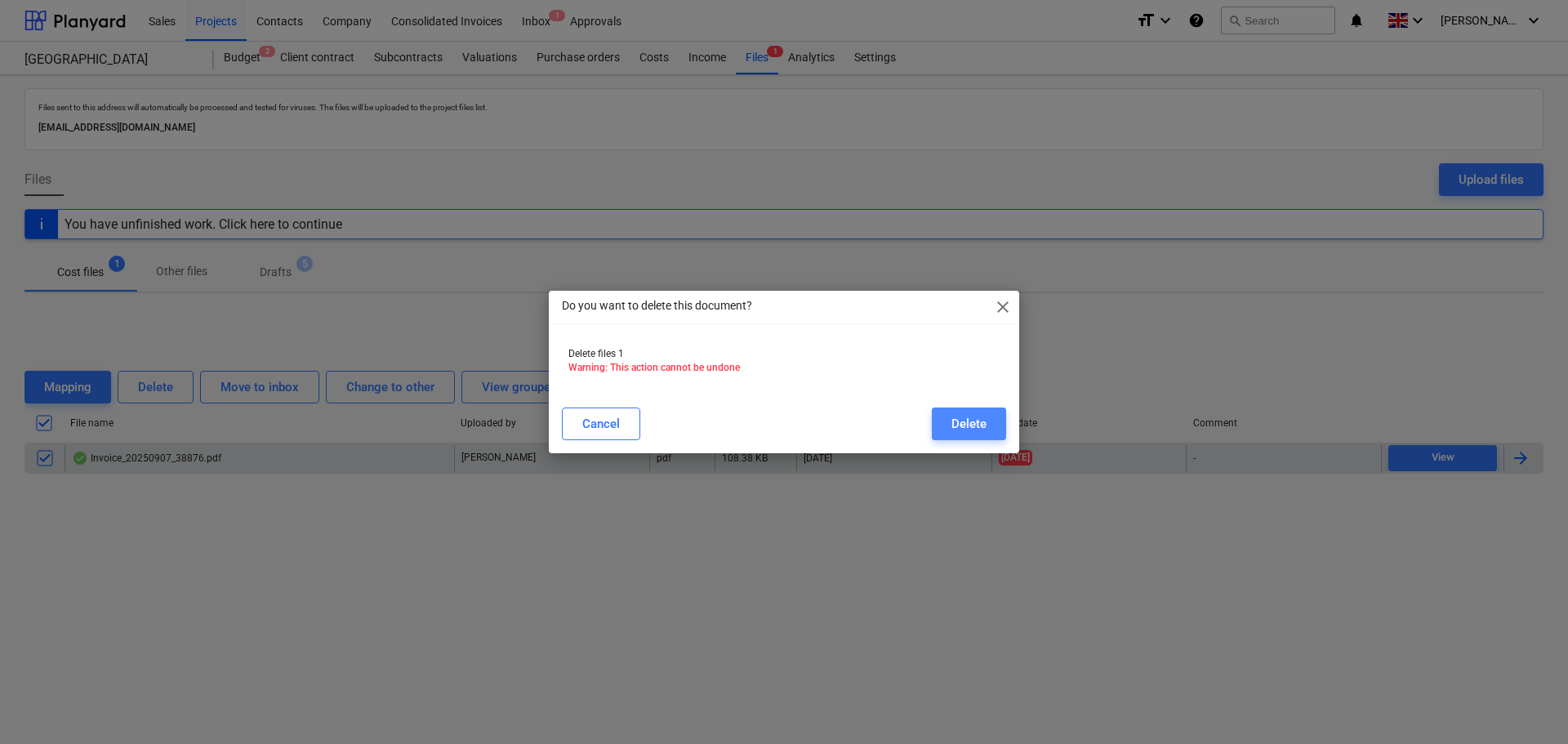
click at [956, 427] on div "Delete" at bounding box center [969, 425] width 35 height 22
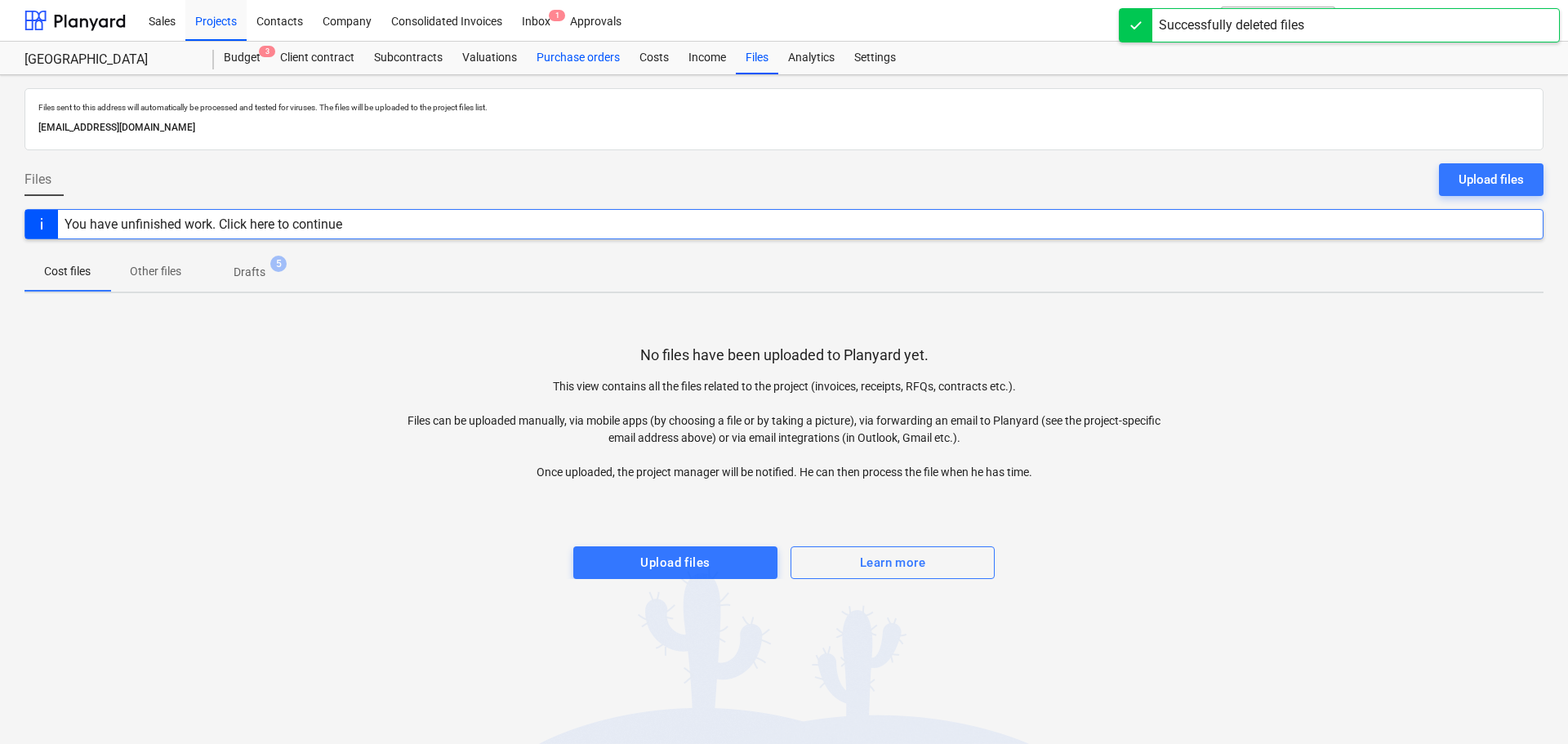
click at [666, 54] on div "Costs" at bounding box center [654, 57] width 49 height 32
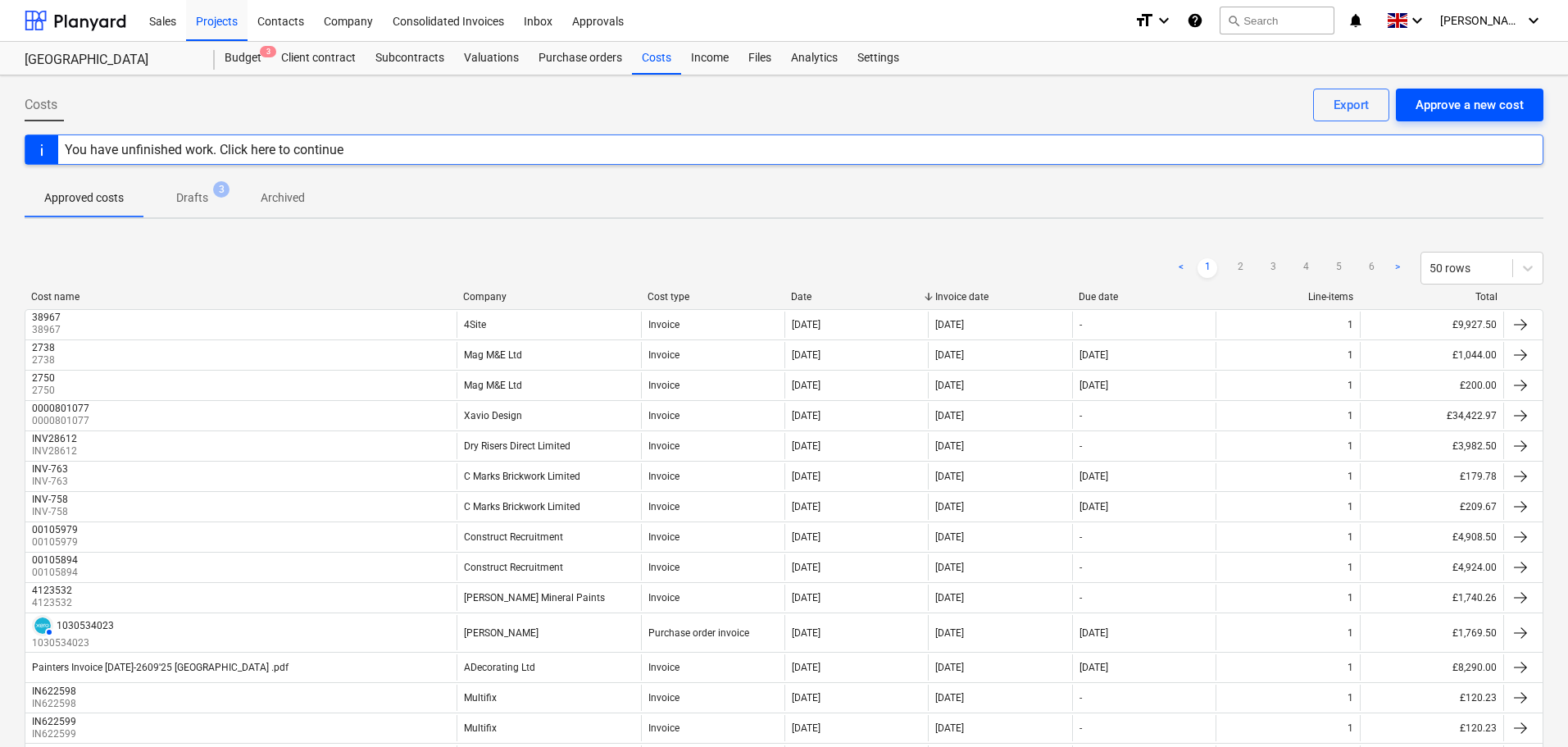
click at [1461, 112] on div "Approve a new cost" at bounding box center [1470, 106] width 108 height 22
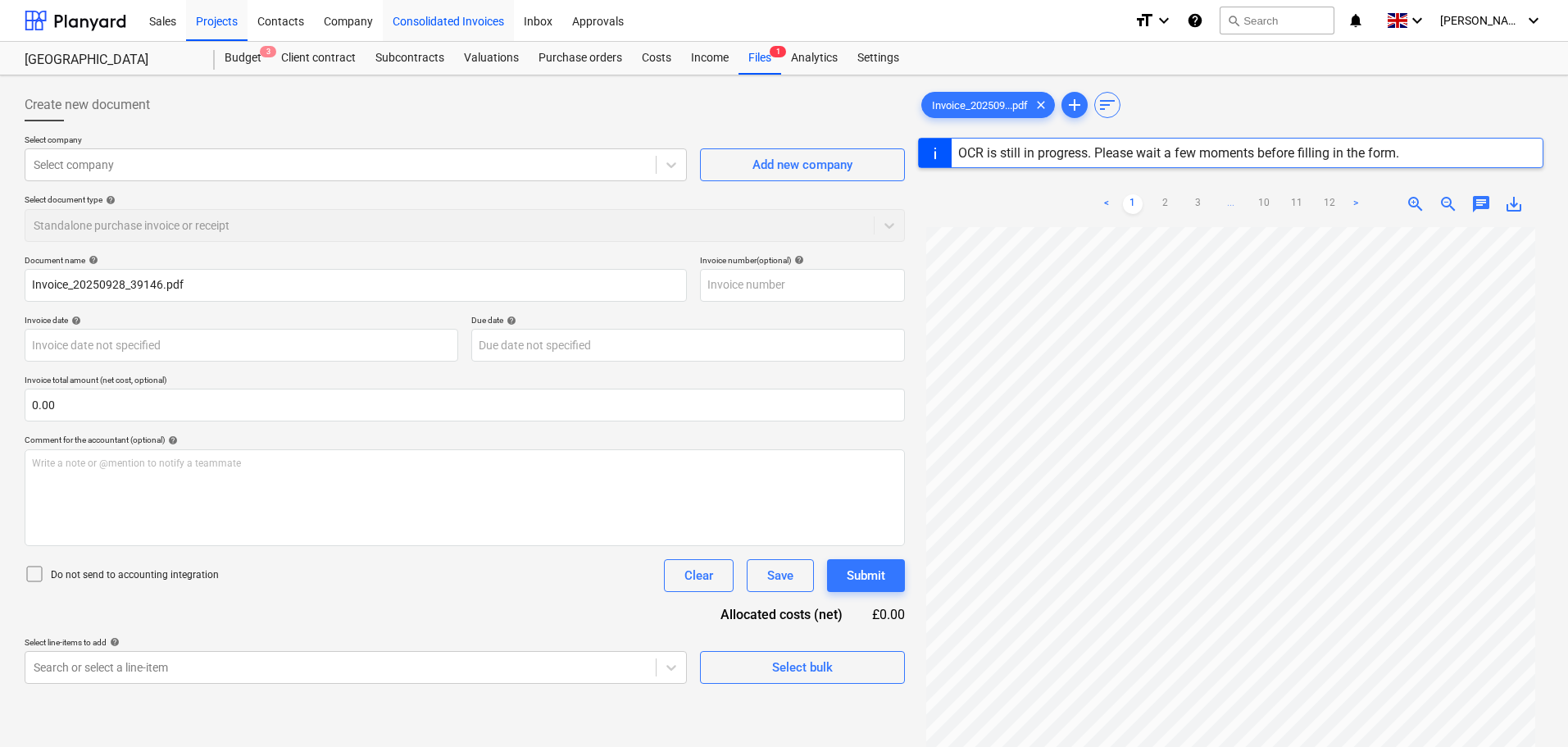
type input "39146"
type input "28 Sep 2025"
type input "05 Oct 2025"
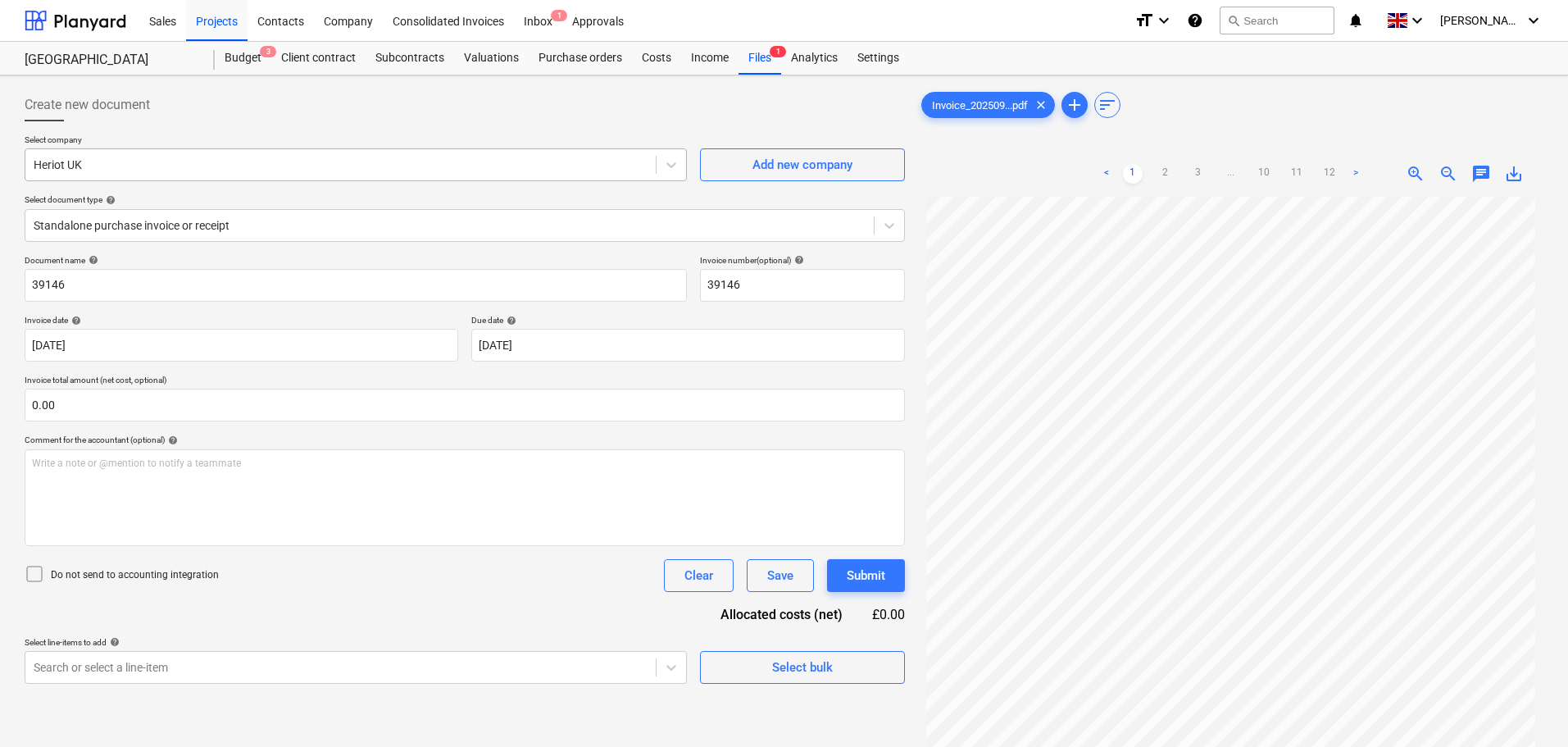
click at [110, 171] on div at bounding box center [340, 165] width 614 height 17
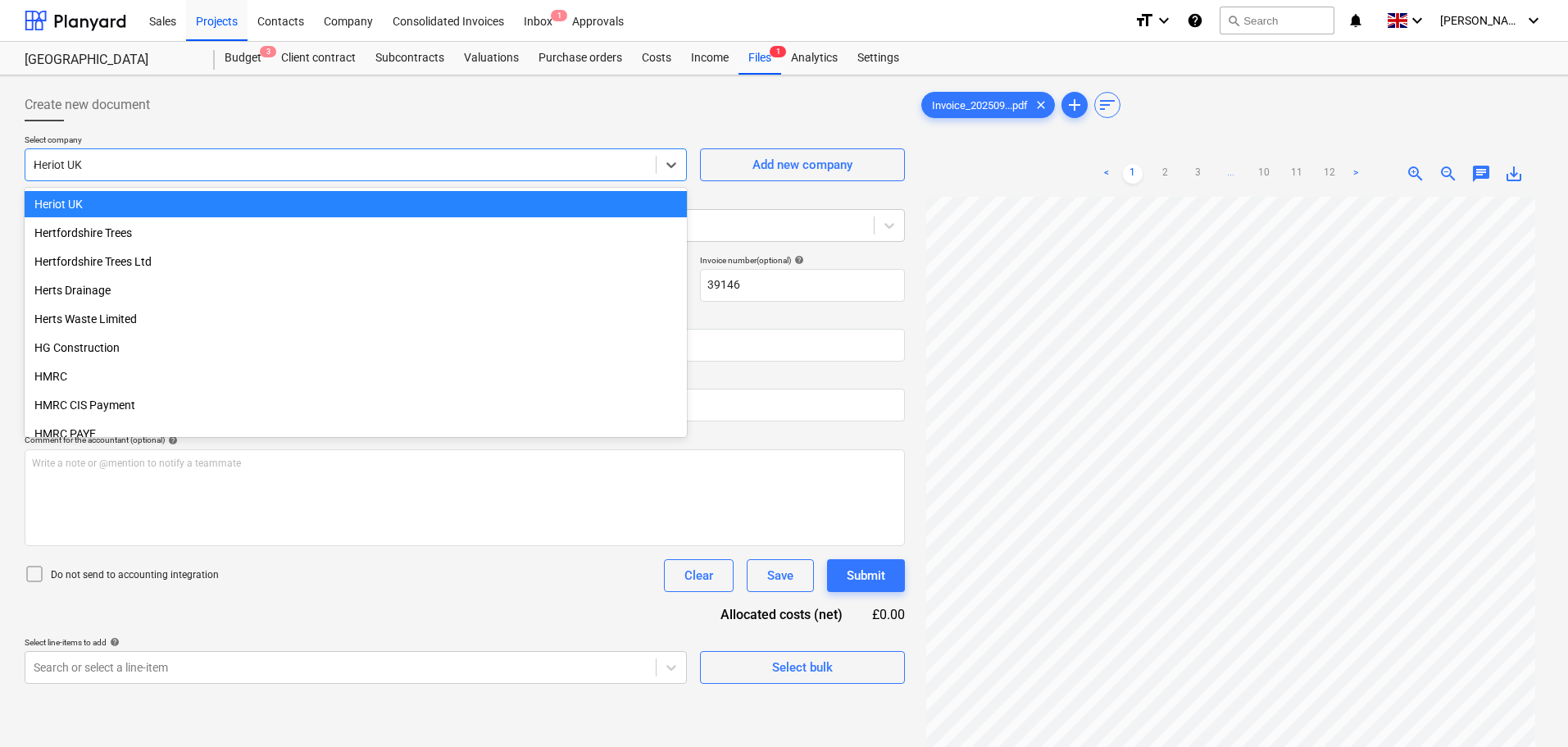
scroll to position [4721, 0]
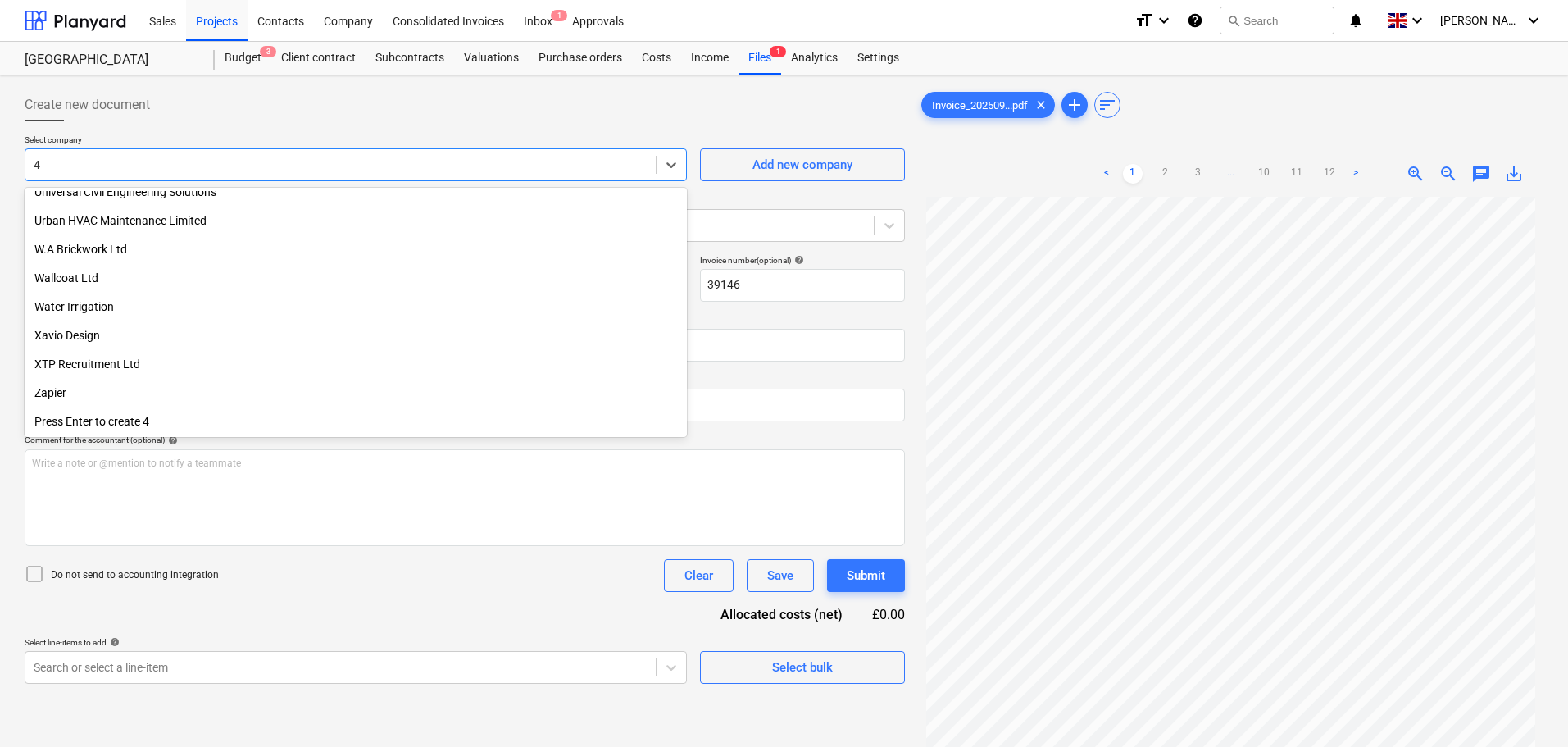
type input "4s"
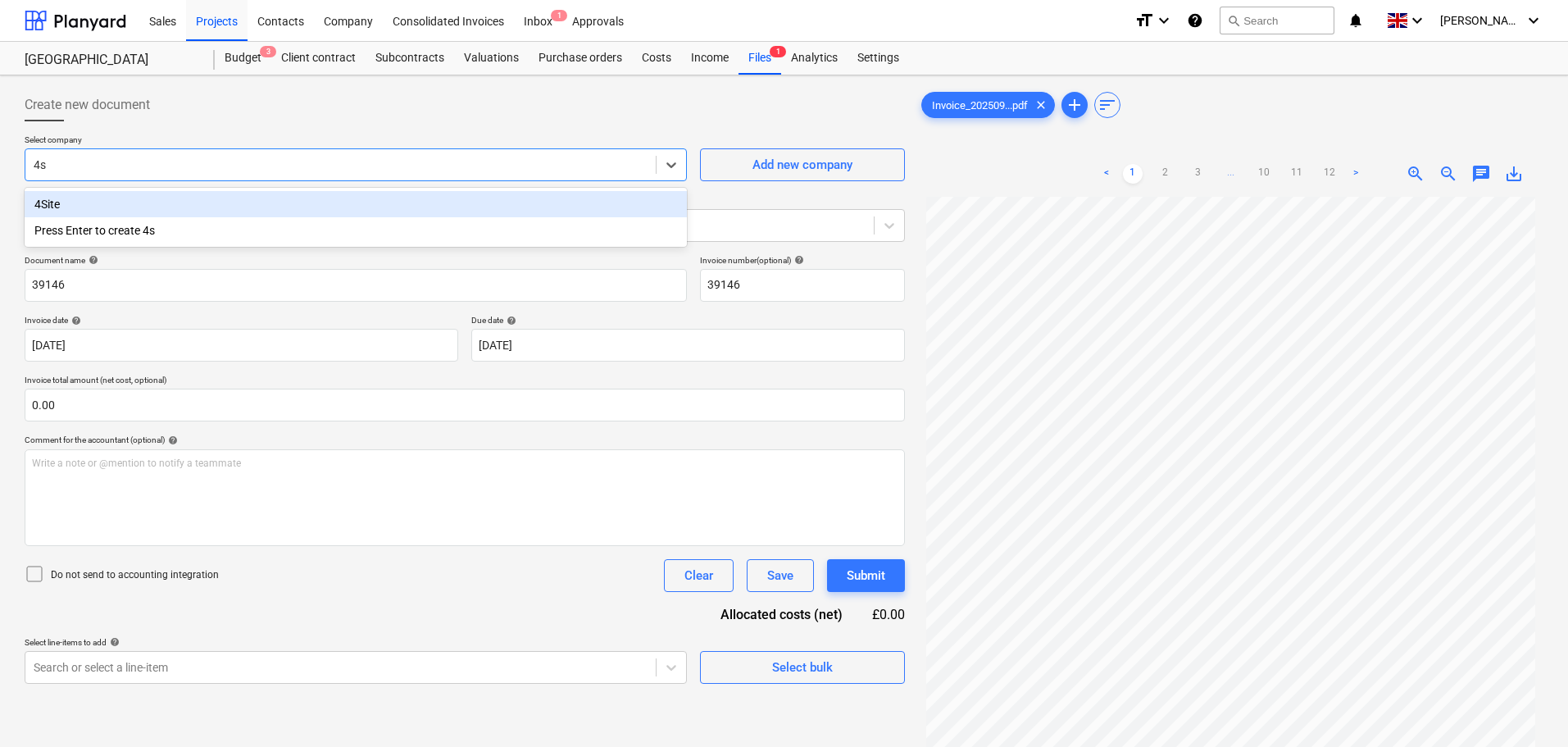
click at [100, 202] on div "4Site" at bounding box center [356, 204] width 663 height 27
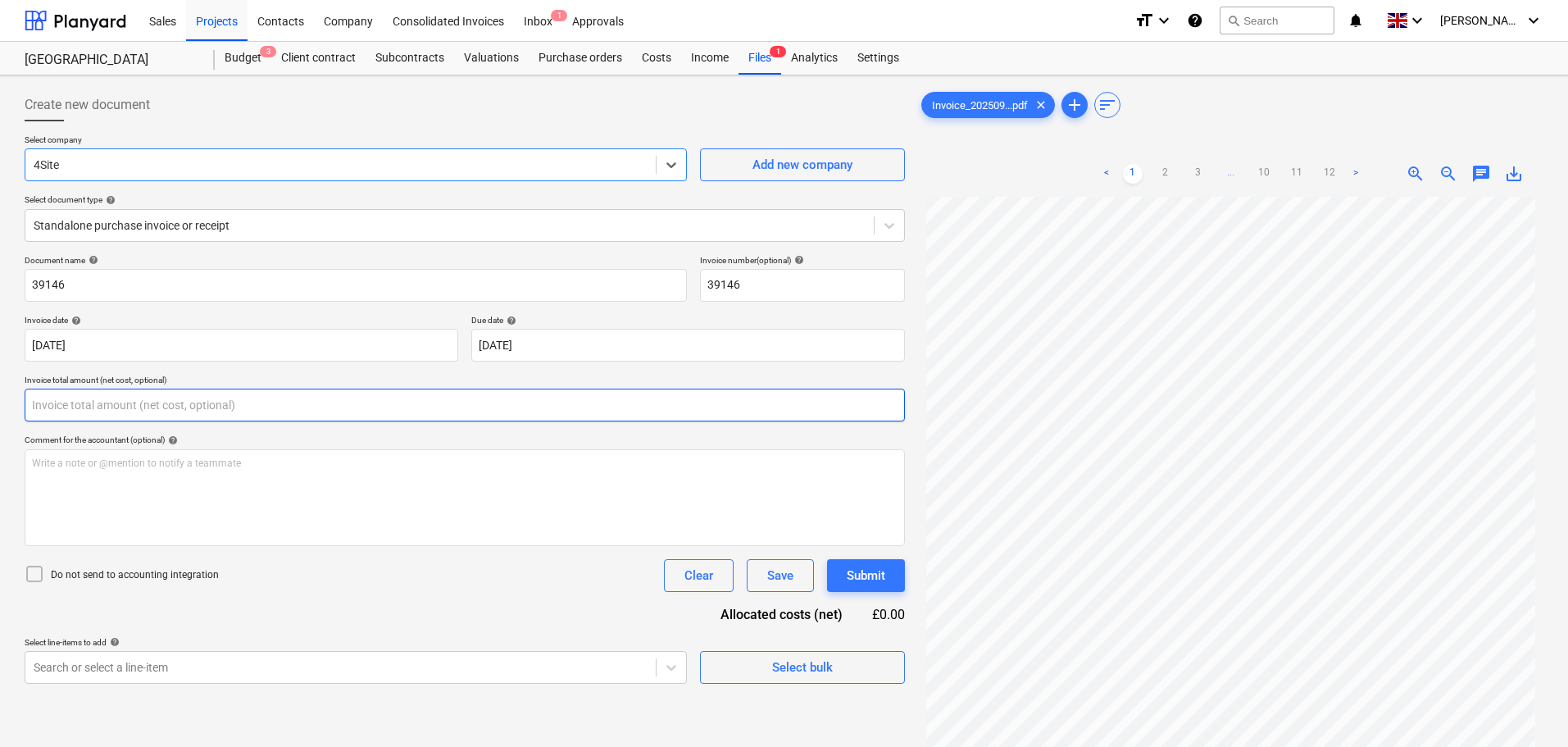
click at [105, 408] on input "text" at bounding box center [464, 405] width 881 height 33
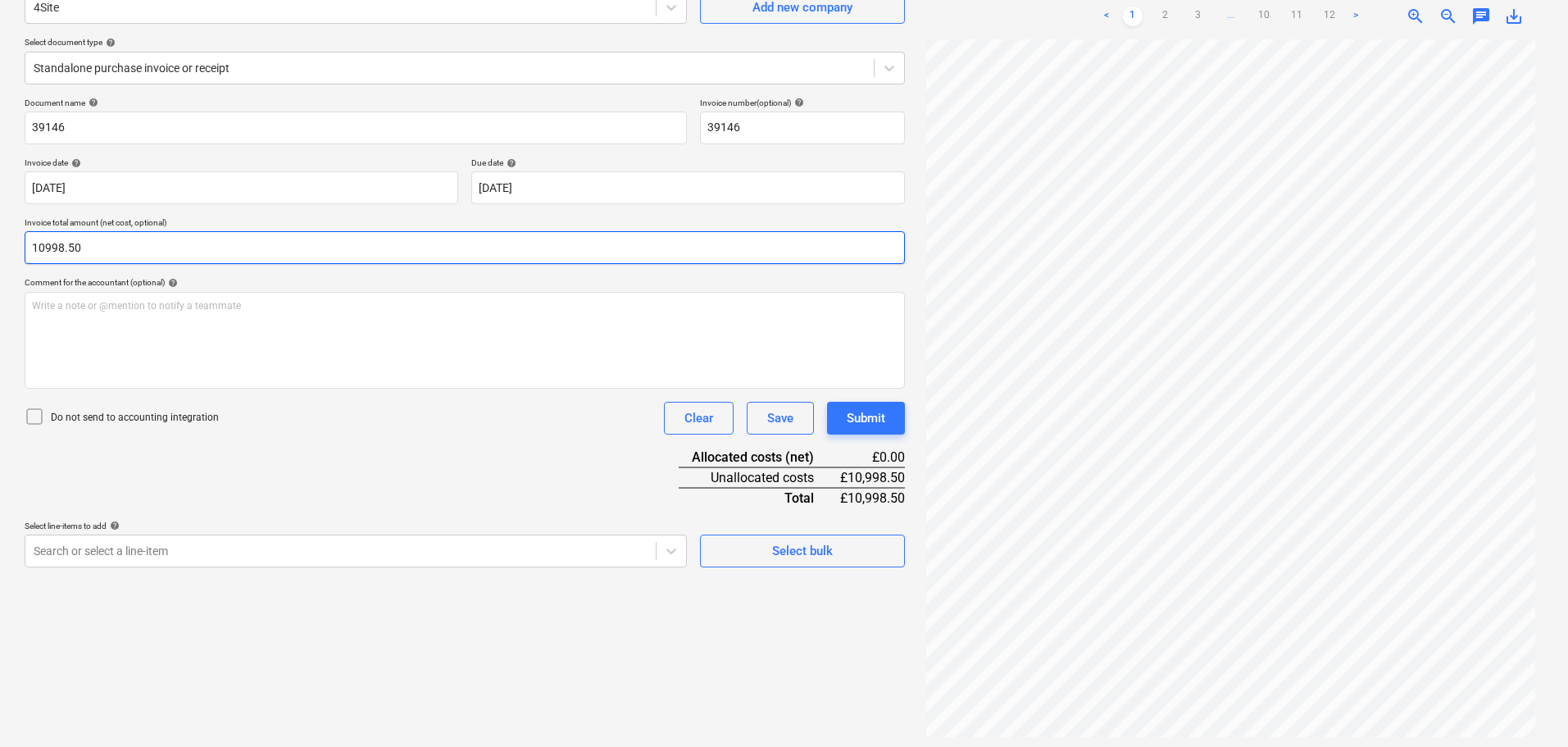
scroll to position [164, 0]
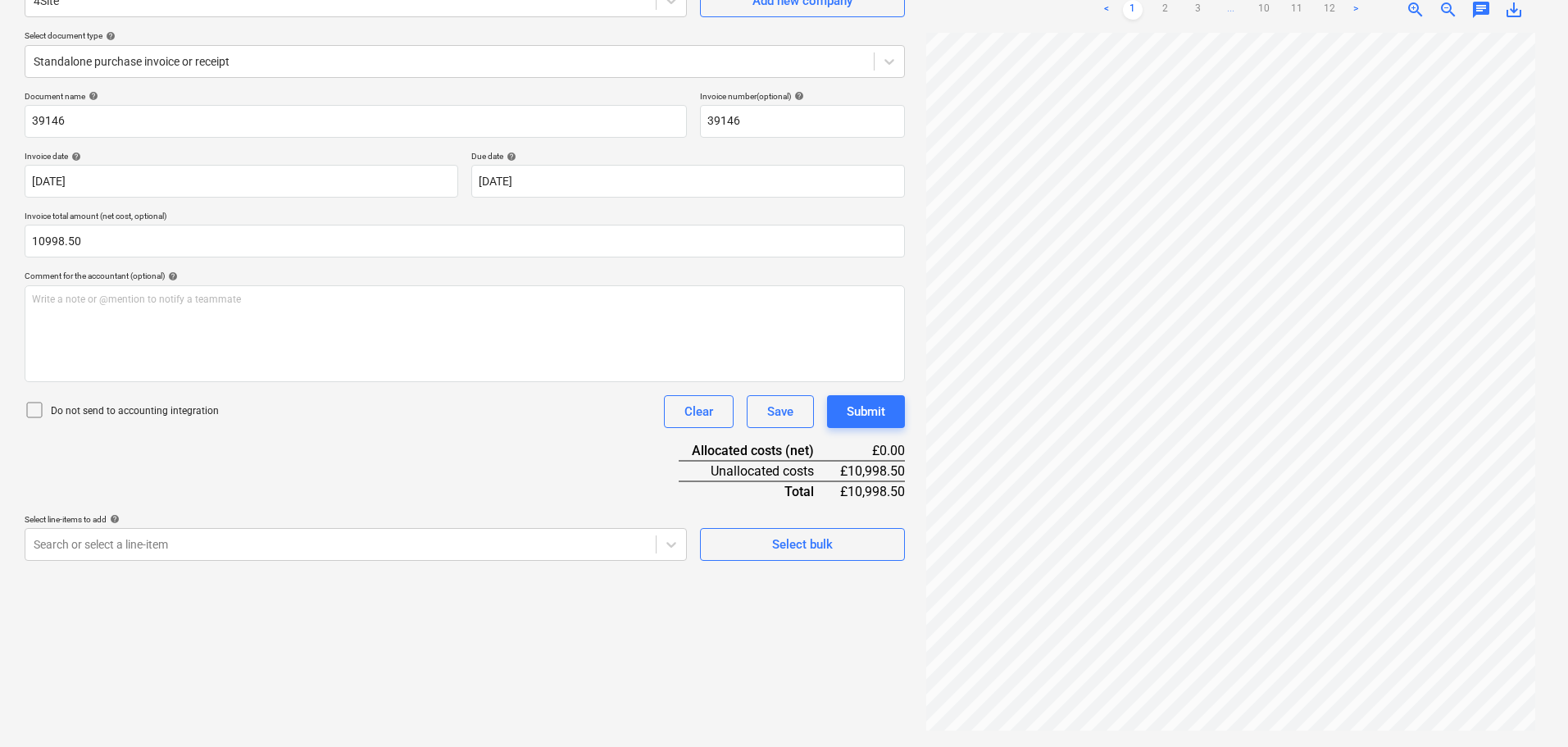
type input "10,998.50"
drag, startPoint x: 201, startPoint y: 404, endPoint x: 195, endPoint y: 434, distance: 30.6
click at [193, 410] on div "Do not send to accounting integration" at bounding box center [121, 411] width 194 height 23
click at [162, 546] on body "Sales Projects Contacts Company Consolidated Invoices Inbox 1 Approvals format_…" at bounding box center [784, 209] width 1568 height 747
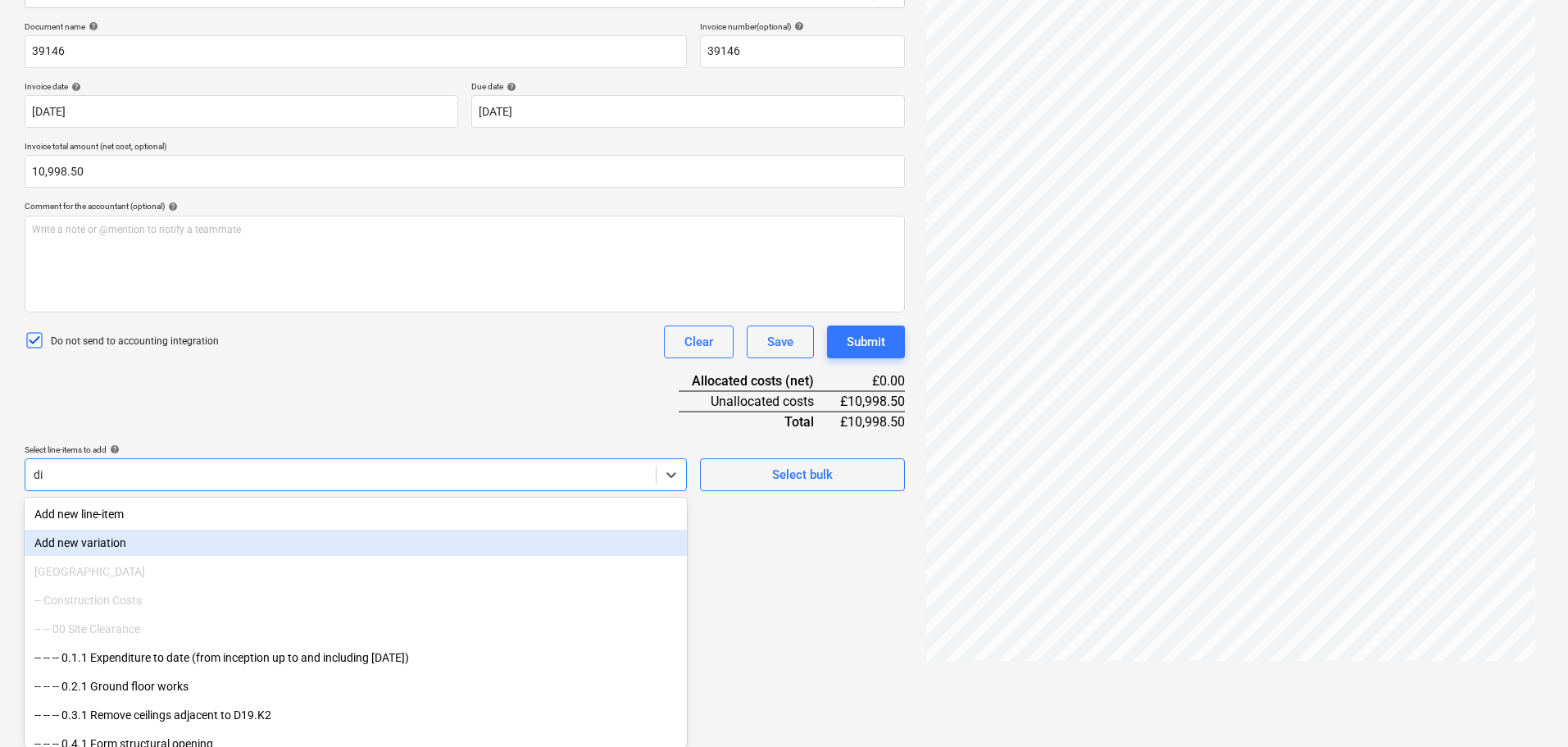
type input "dire"
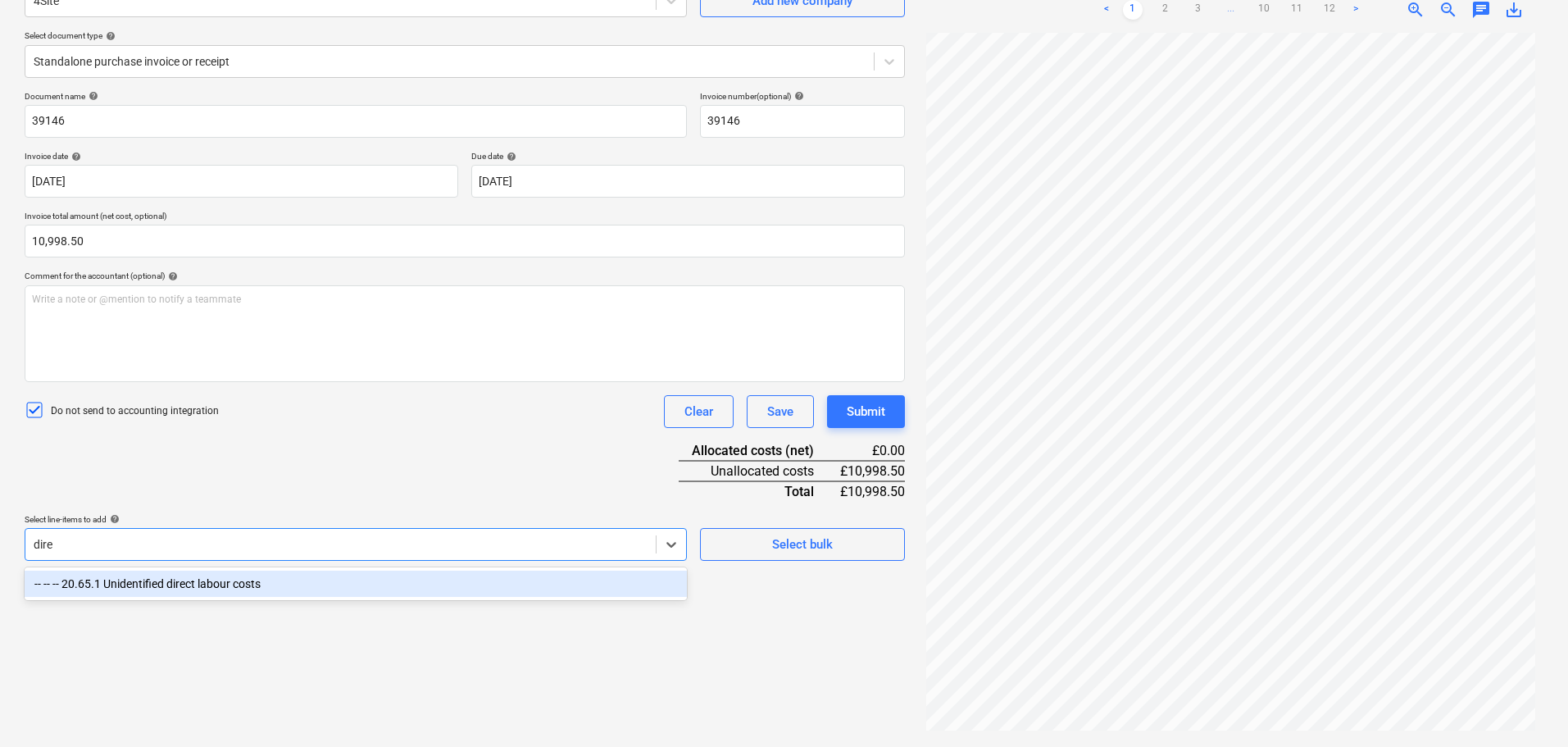
click at [207, 577] on div "-- -- -- 20.65.1 Unidentified direct labour costs" at bounding box center [356, 584] width 663 height 27
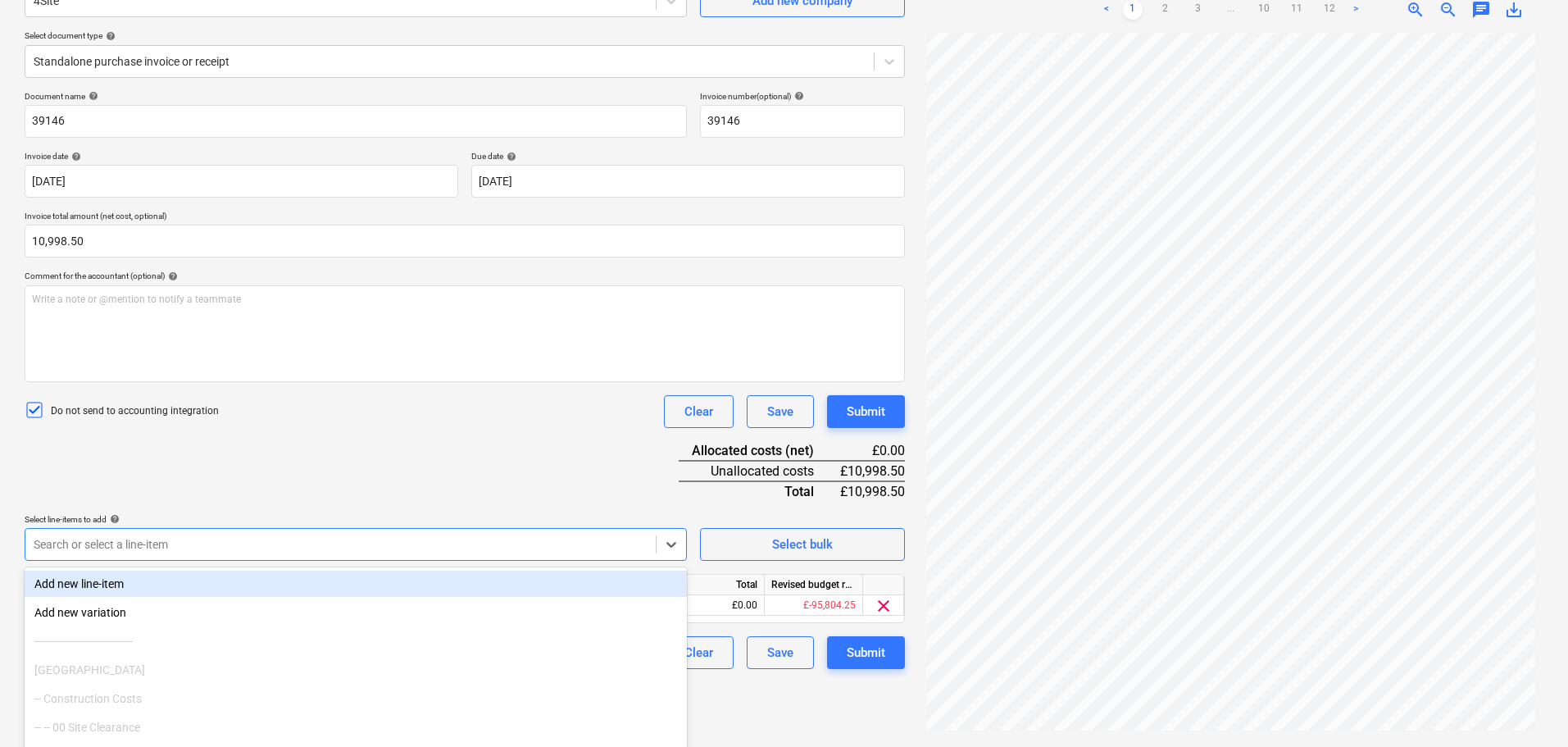
click at [483, 495] on div "Document name help 39146 Invoice number (optional) help 39146 Invoice date help…" at bounding box center [464, 380] width 881 height 578
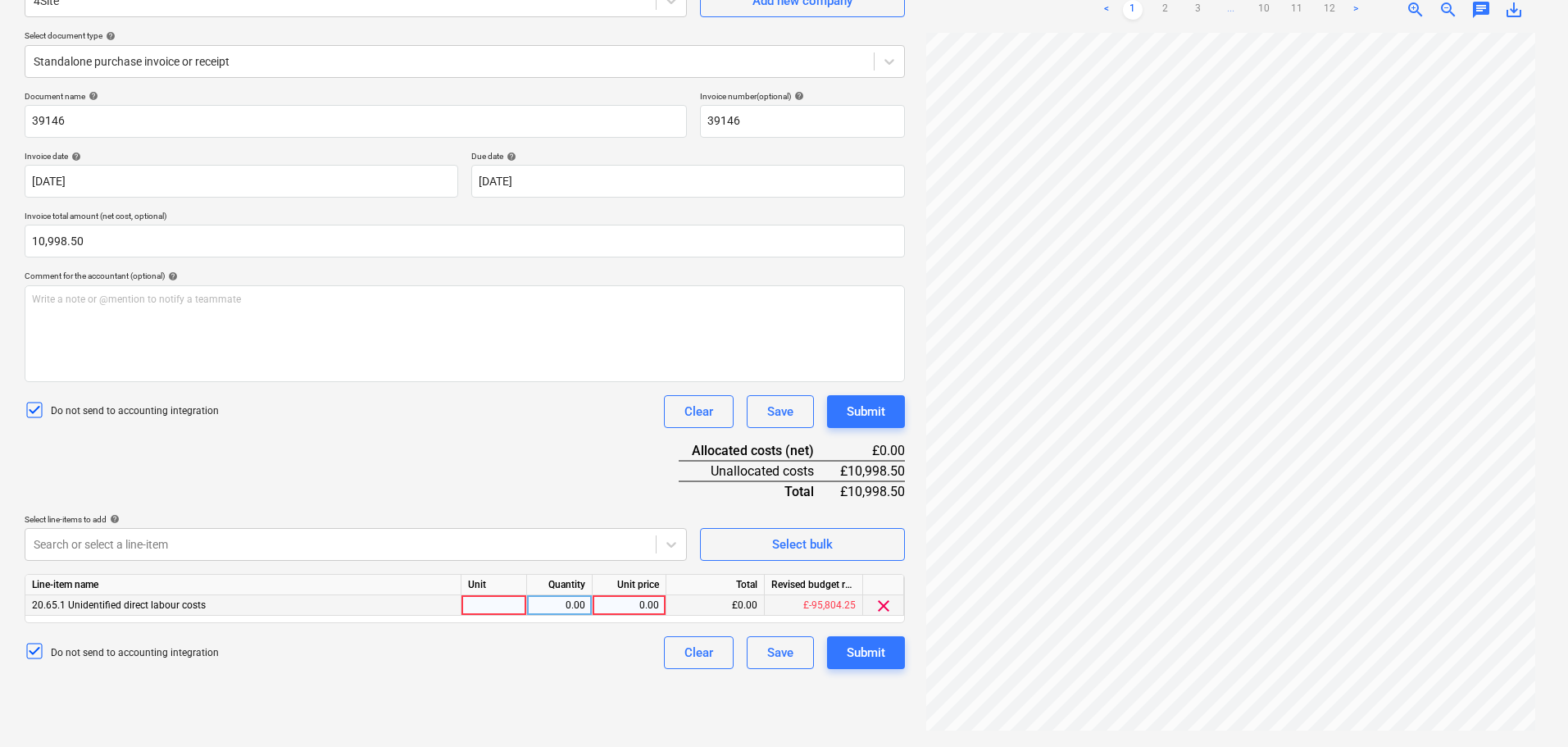
click at [654, 610] on div "0.00" at bounding box center [629, 605] width 60 height 21
type input "10998.50"
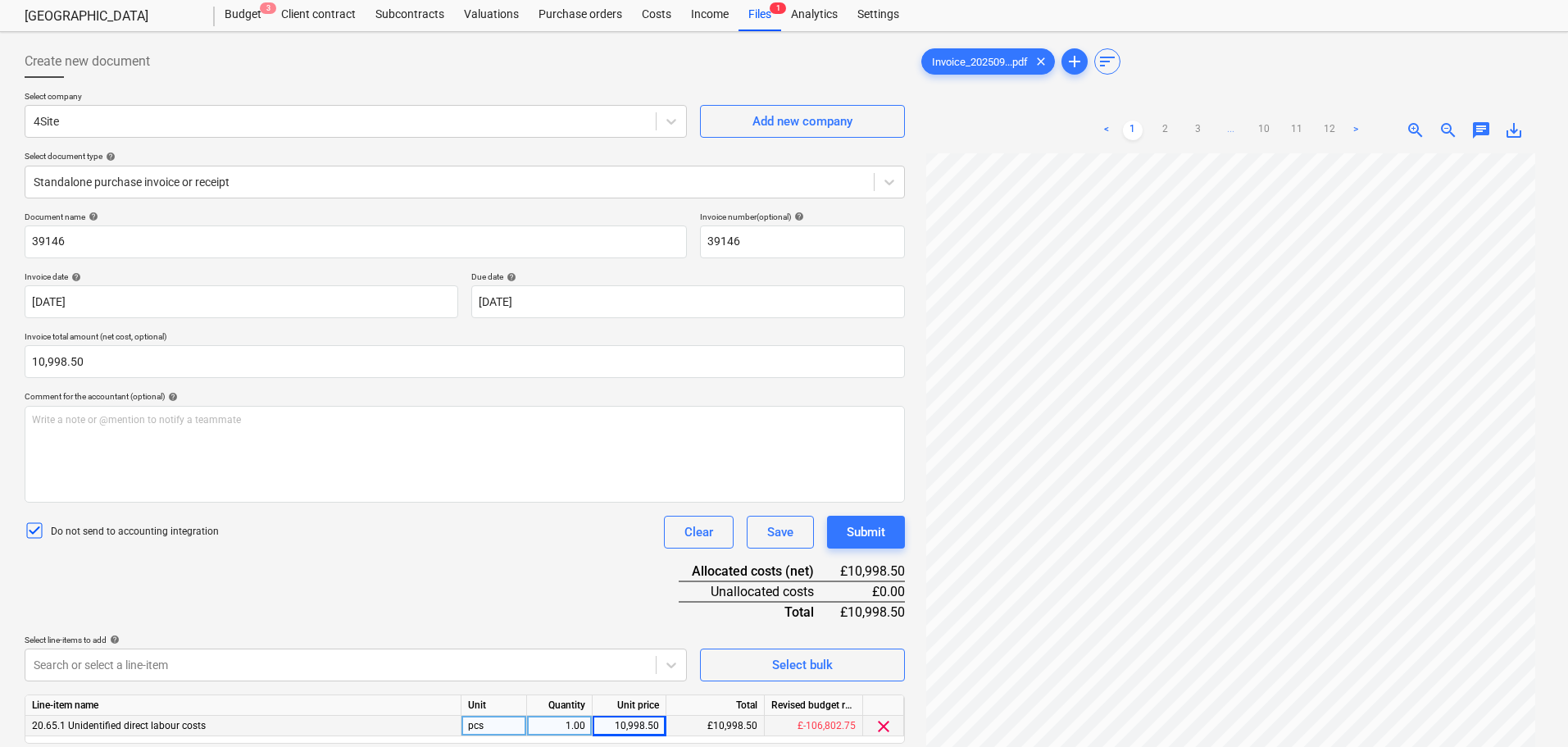
scroll to position [0, 0]
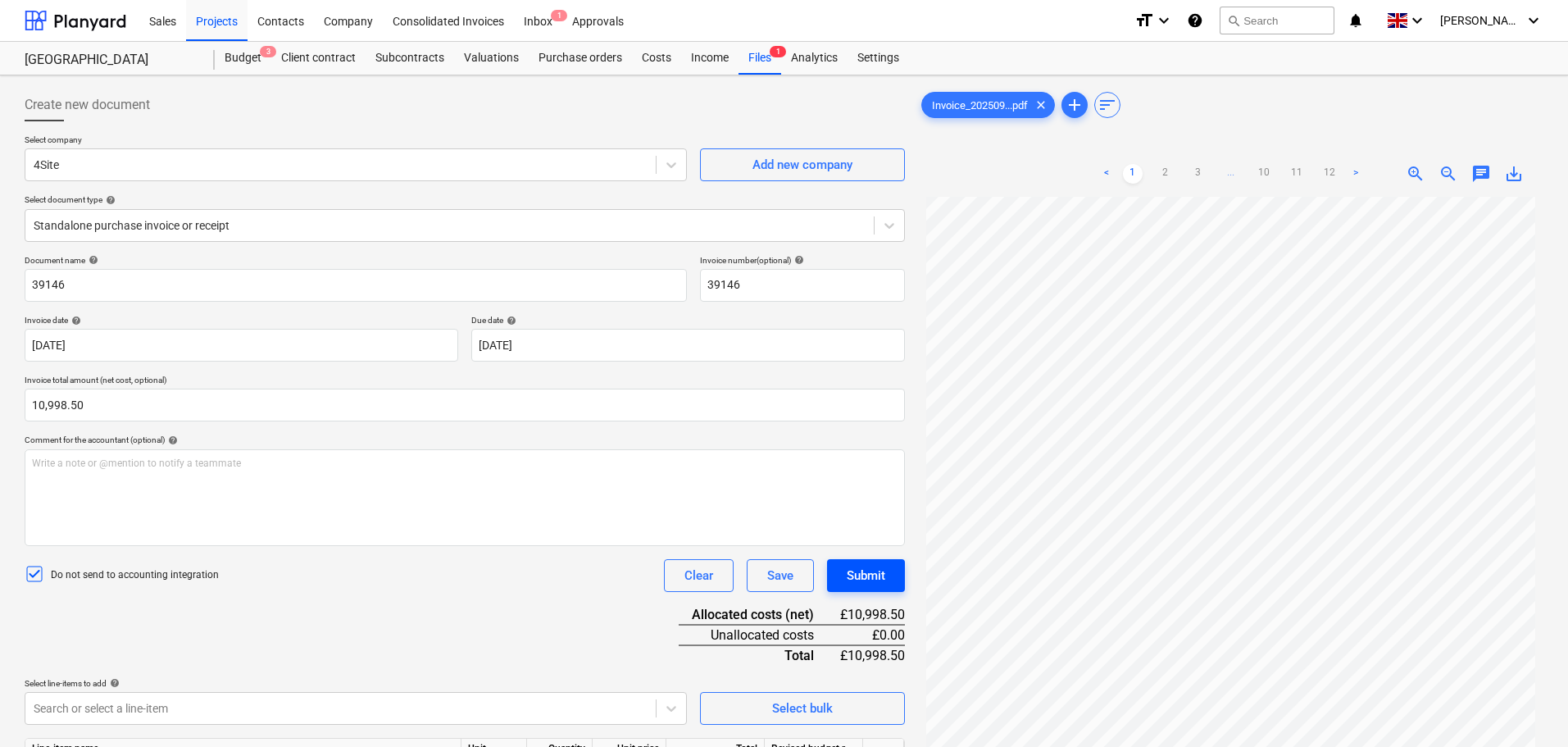
click at [869, 573] on div "Submit" at bounding box center [866, 576] width 38 height 22
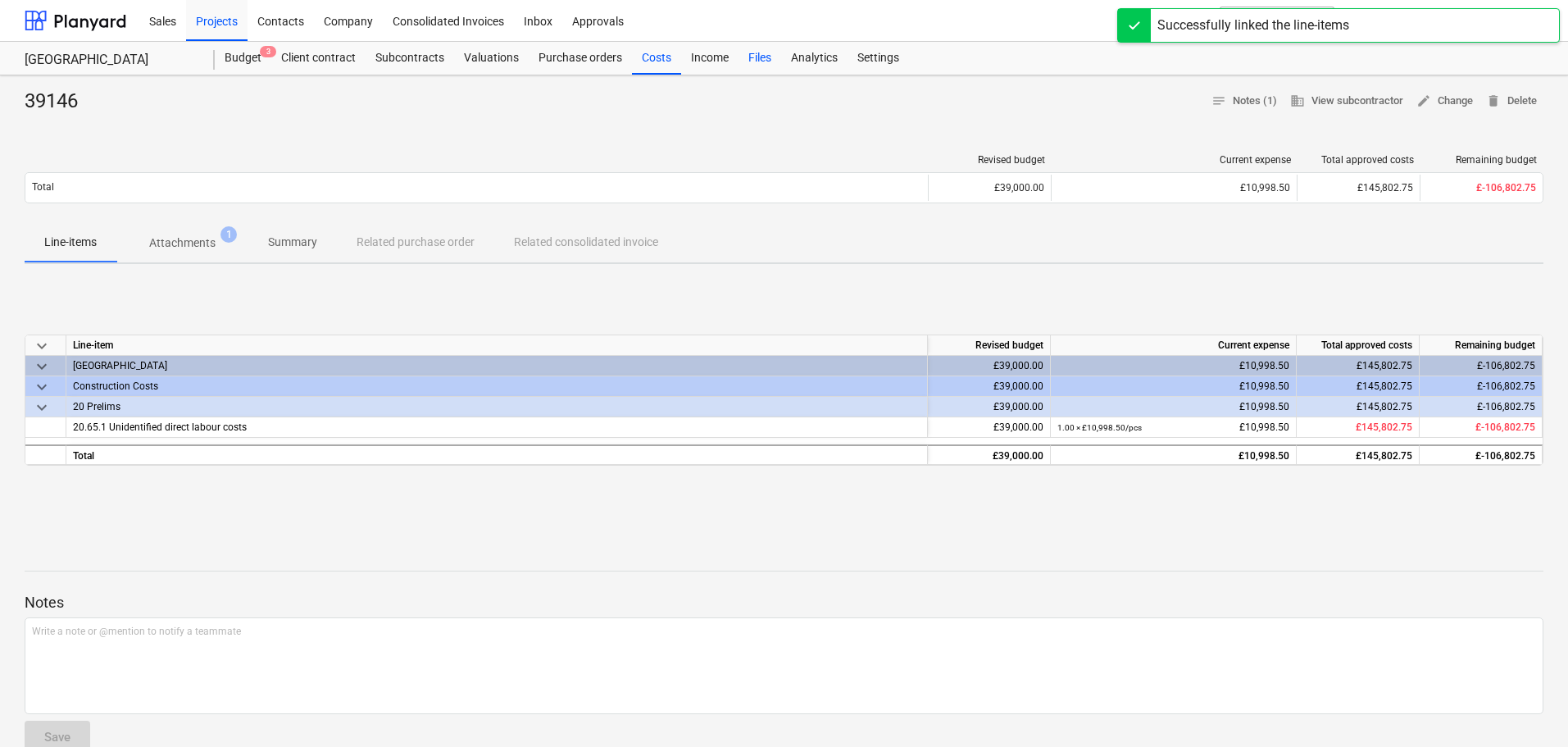
drag, startPoint x: 666, startPoint y: 48, endPoint x: 764, endPoint y: 74, distance: 101.4
click at [666, 48] on div "Costs" at bounding box center [657, 57] width 49 height 33
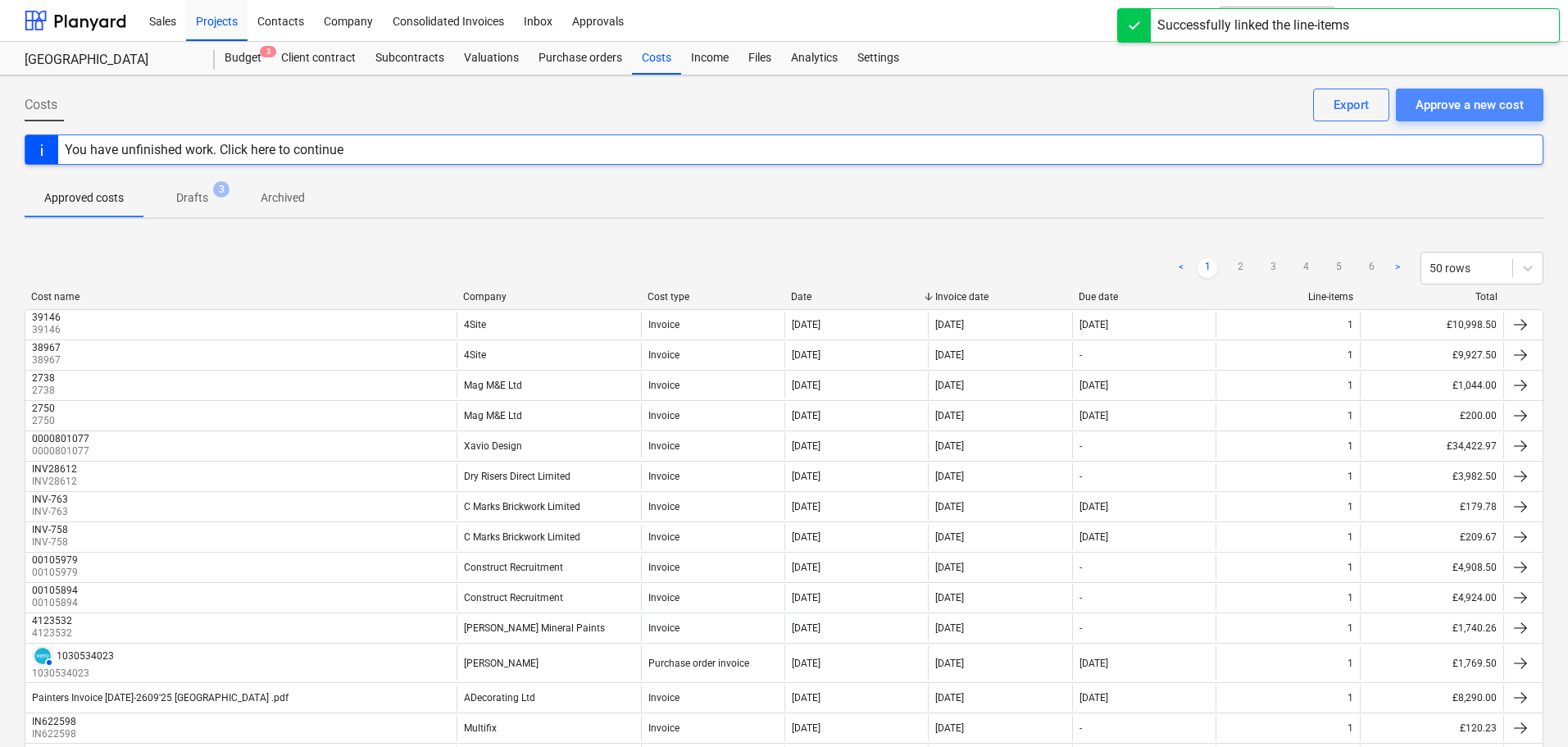
click at [1429, 111] on div "Approve a new cost" at bounding box center [1470, 106] width 108 height 22
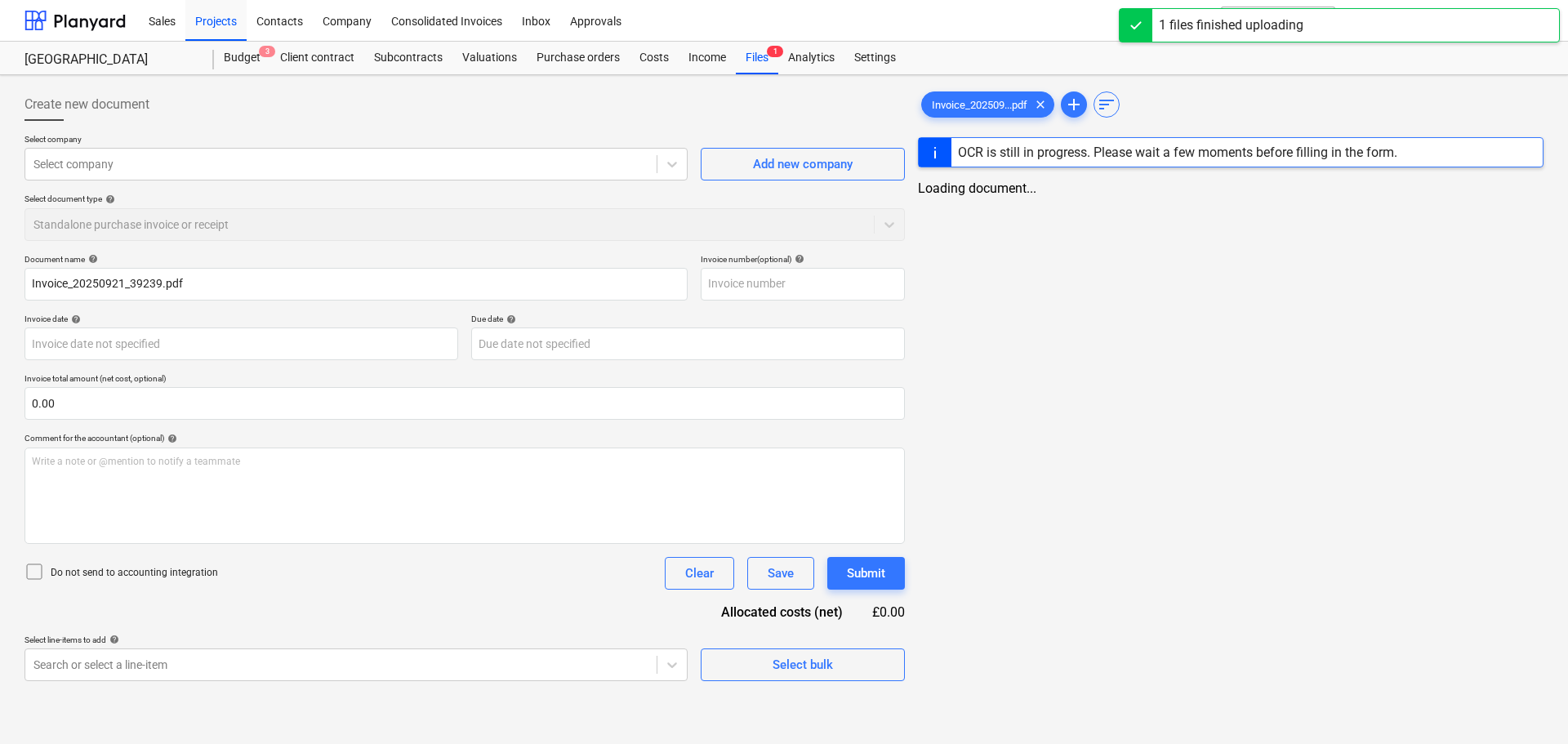
click at [30, 568] on icon at bounding box center [34, 572] width 20 height 20
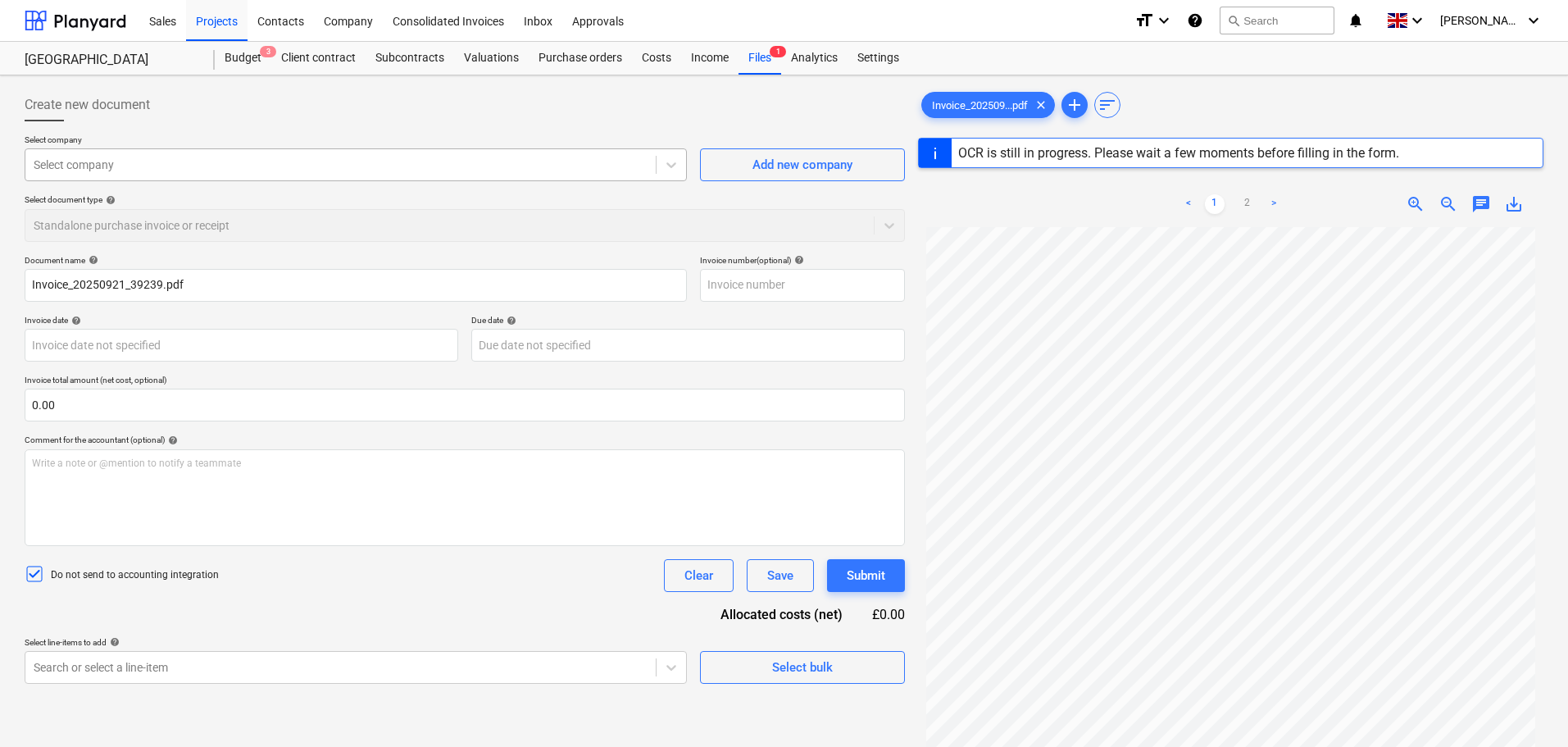
type input "39239"
type input "21 Sep 2025"
type input "28 Sep 2025"
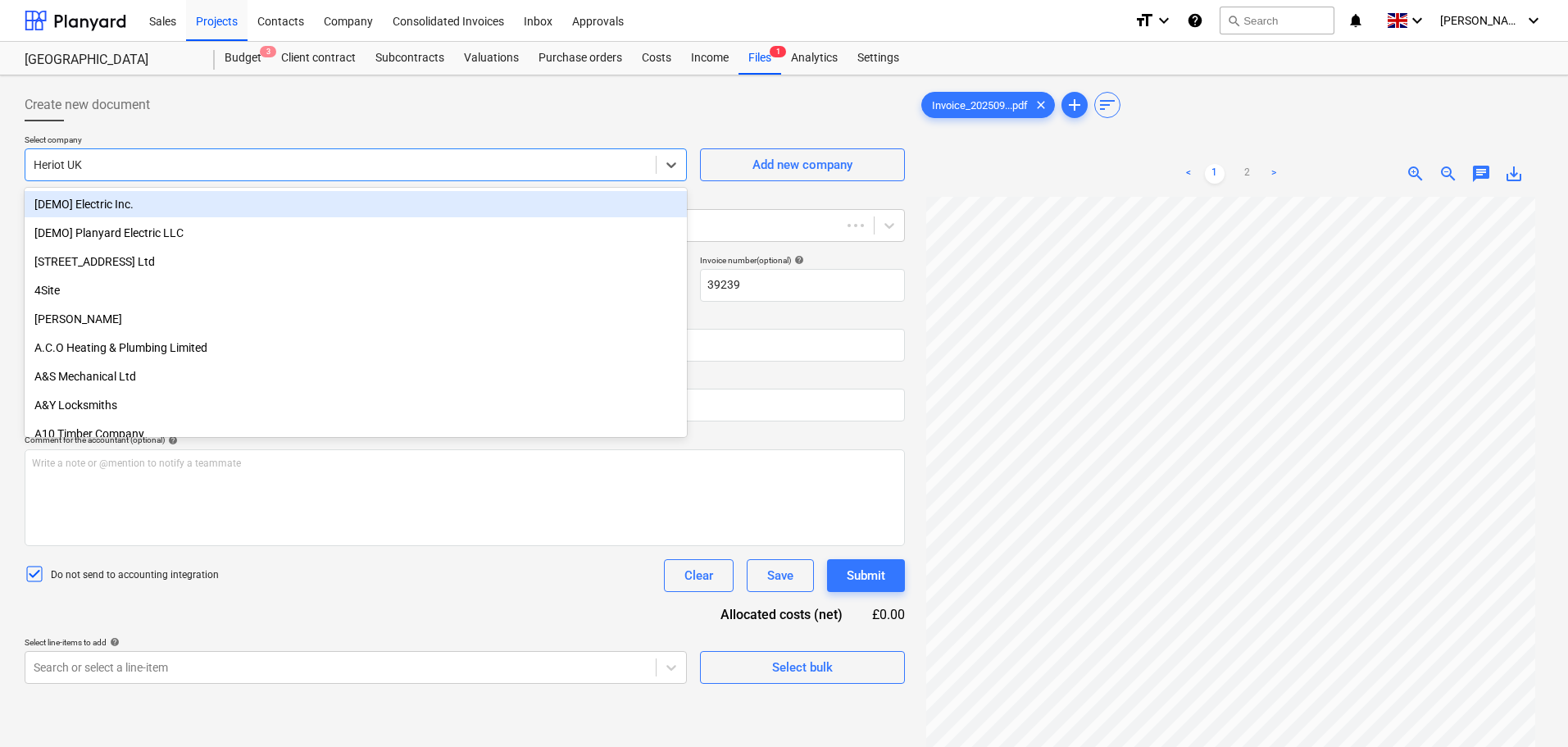
click at [167, 167] on div at bounding box center [340, 165] width 614 height 17
type input "4s"
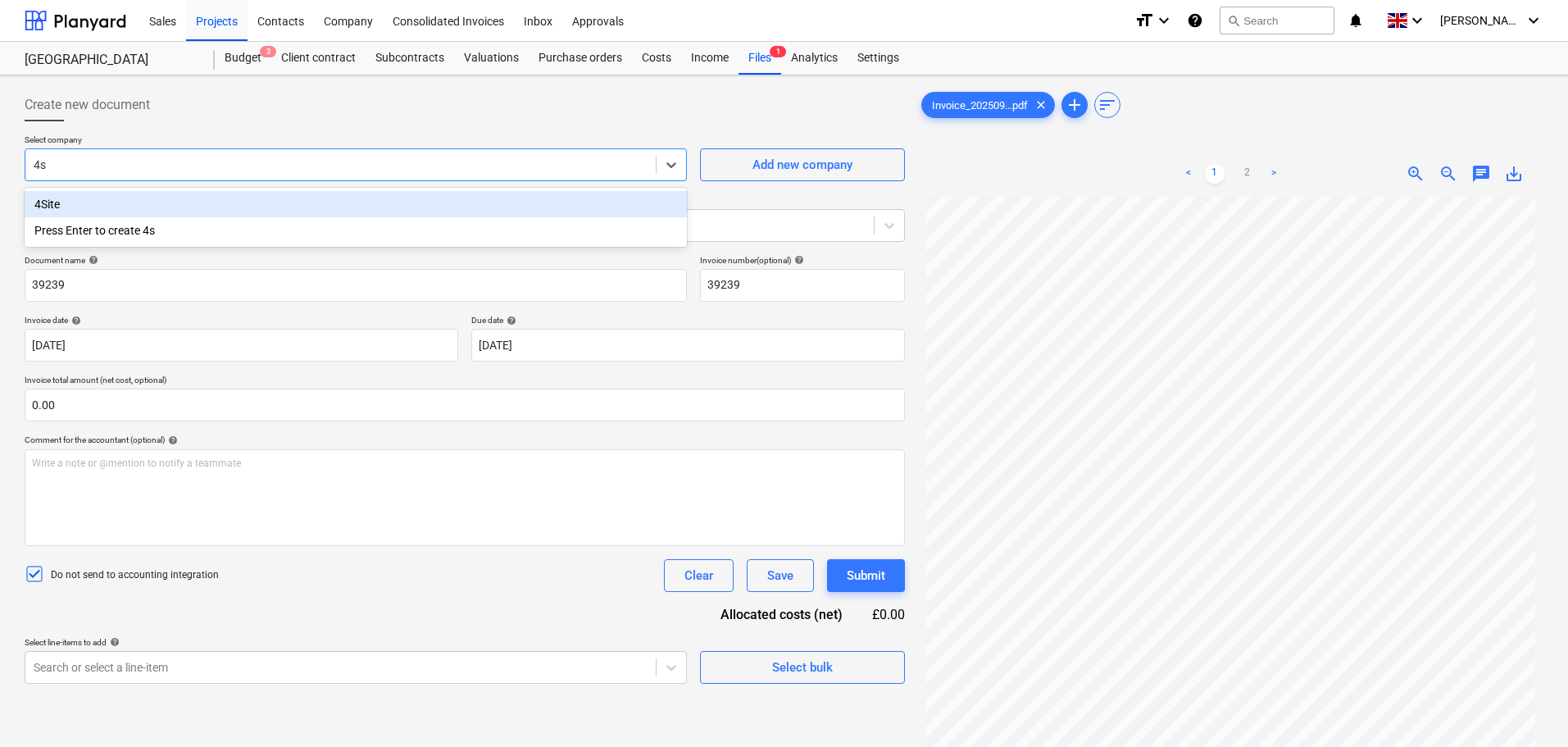
click at [95, 201] on div "4Site" at bounding box center [356, 204] width 663 height 27
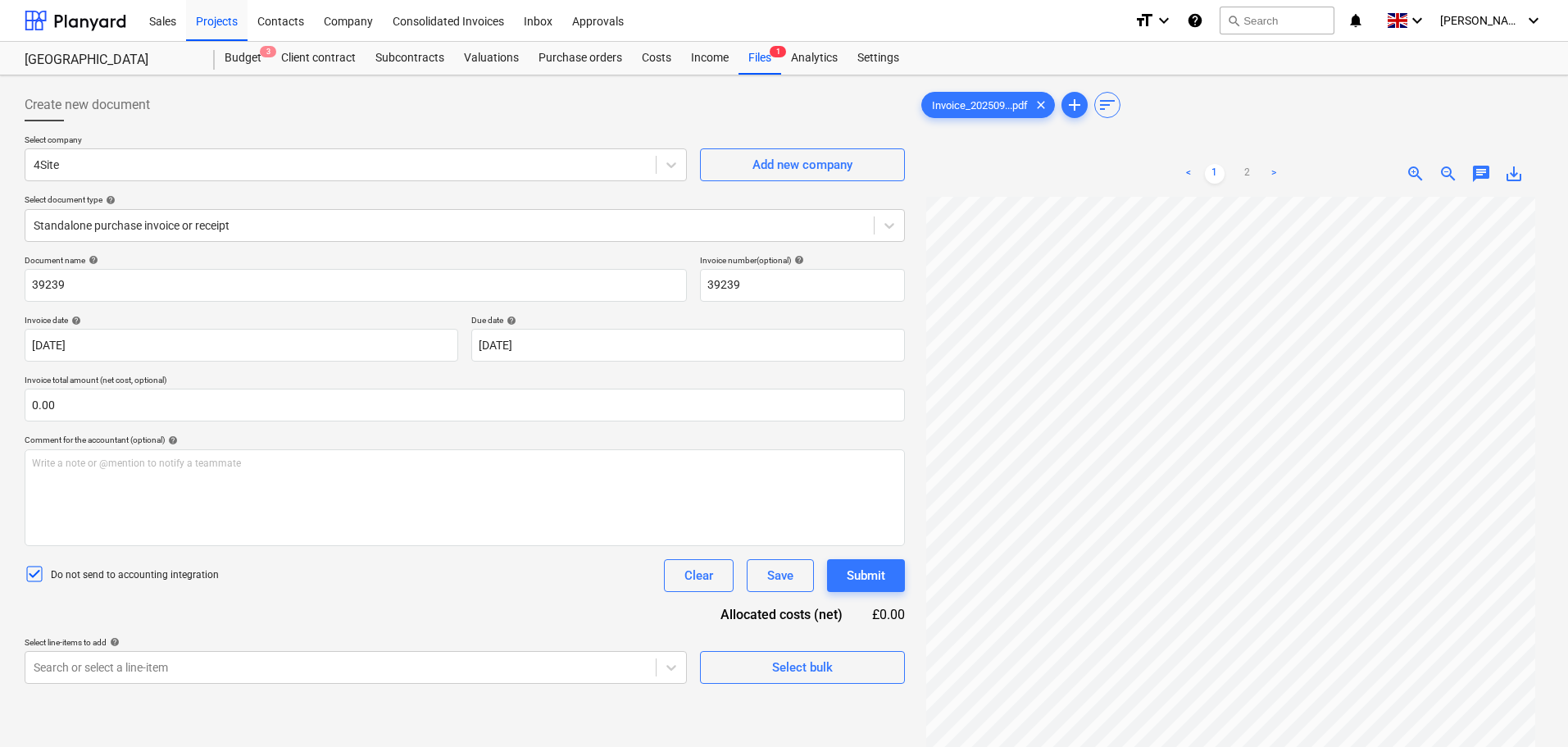
click at [337, 127] on div at bounding box center [464, 127] width 881 height 13
click at [78, 405] on input "text" at bounding box center [464, 405] width 881 height 33
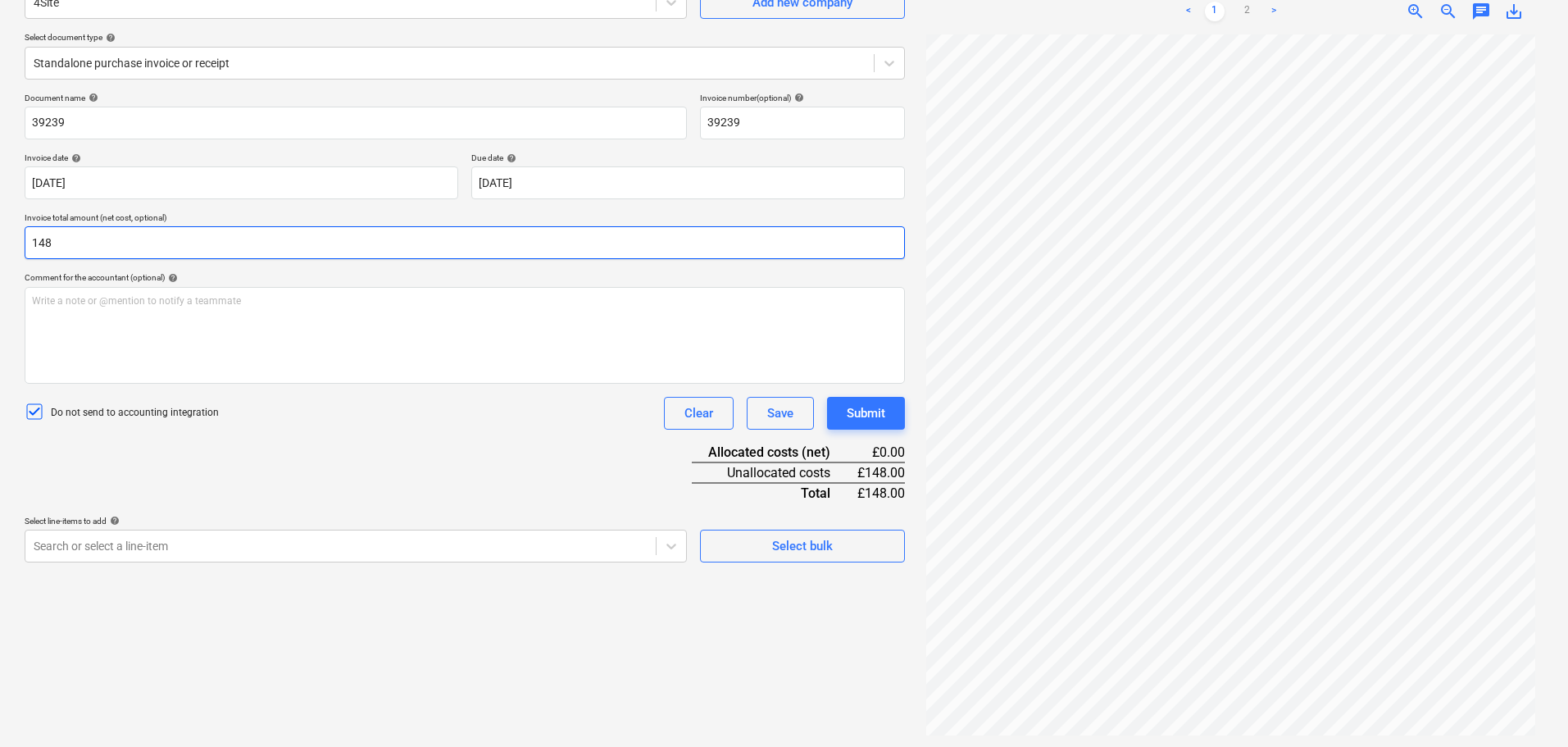
scroll to position [164, 0]
type input "148.00"
click at [149, 542] on body "Sales Projects Contacts Company Consolidated Invoices Inbox Approvals format_si…" at bounding box center [784, 209] width 1568 height 747
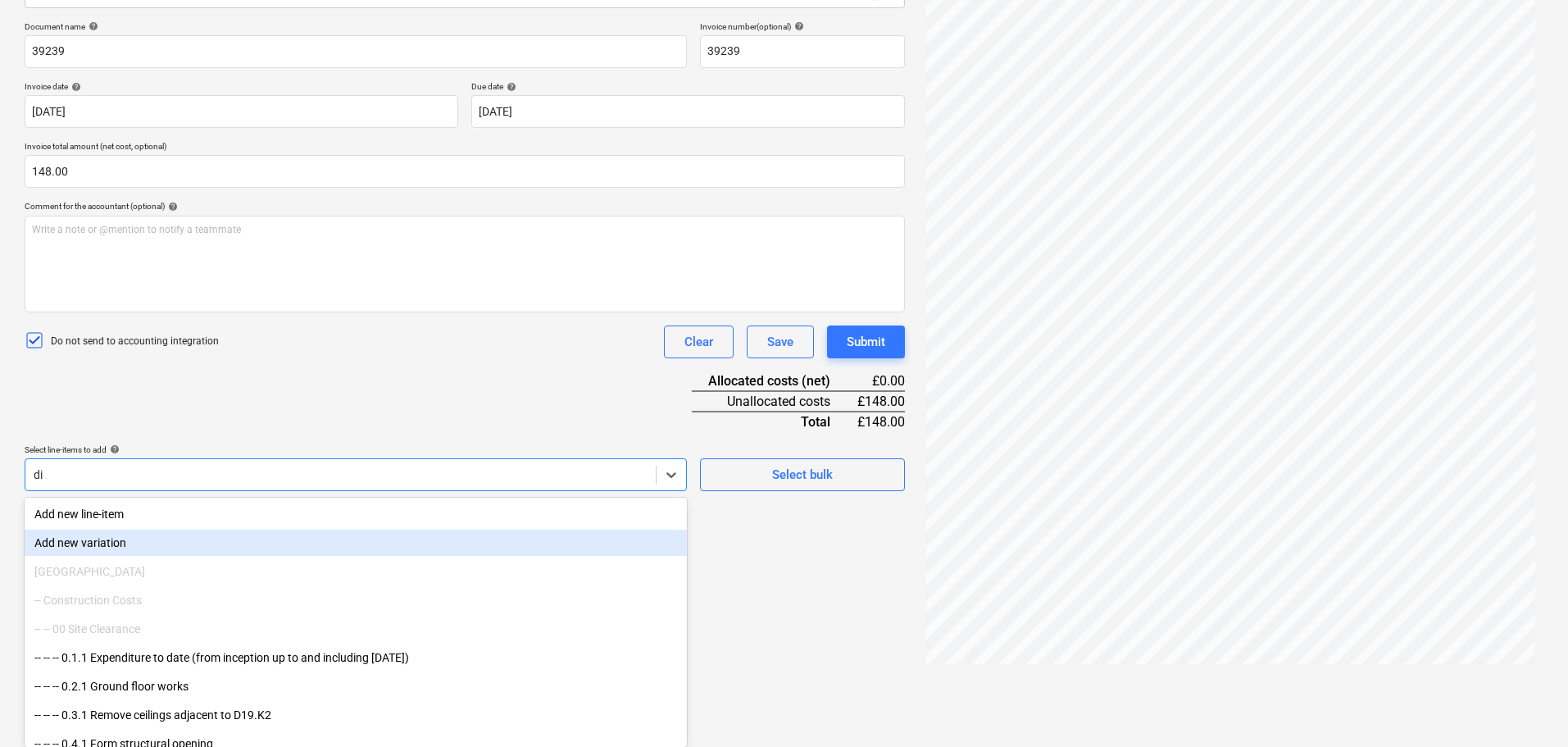
type input "dire"
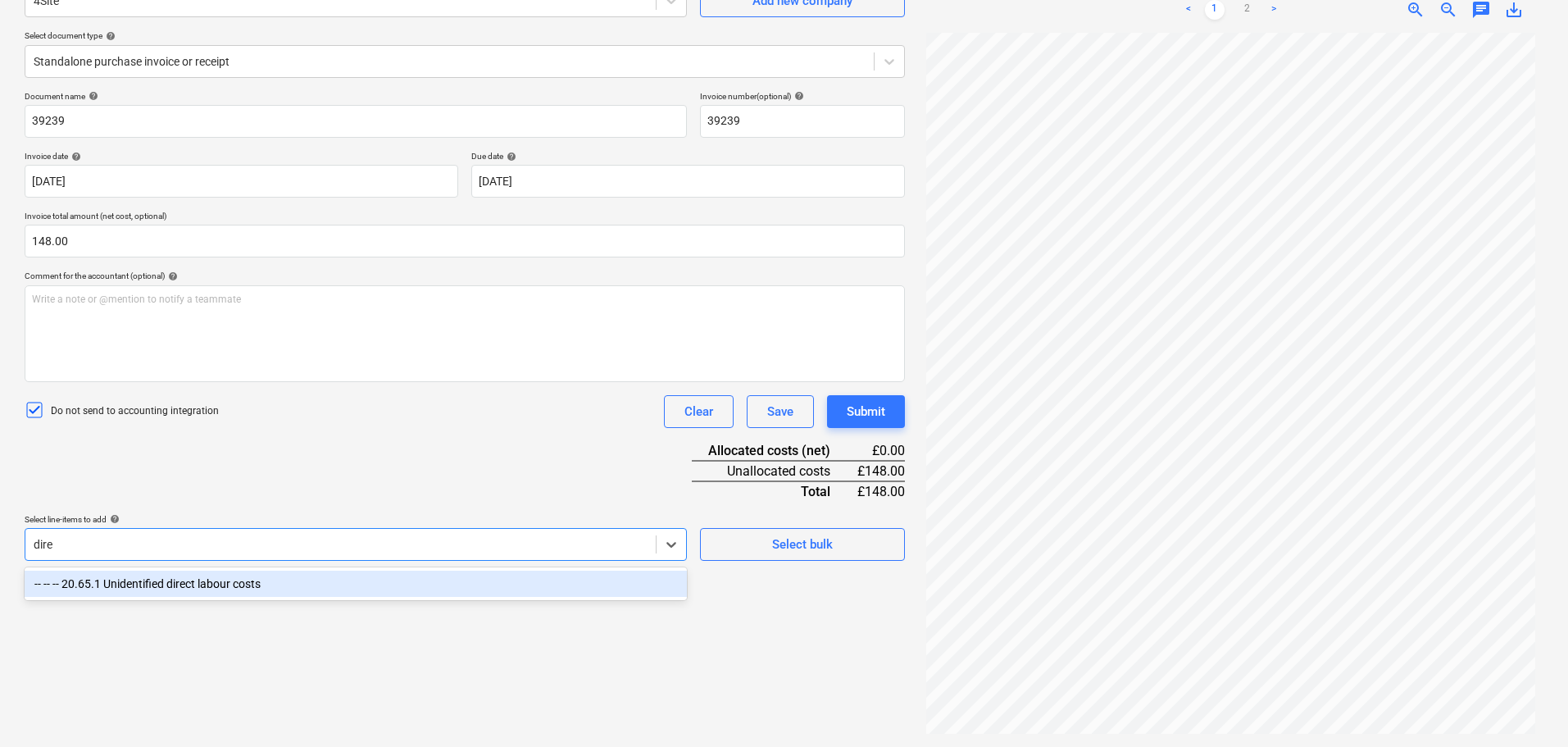
click at [250, 581] on div "-- -- -- 20.65.1 Unidentified direct labour costs" at bounding box center [356, 584] width 663 height 27
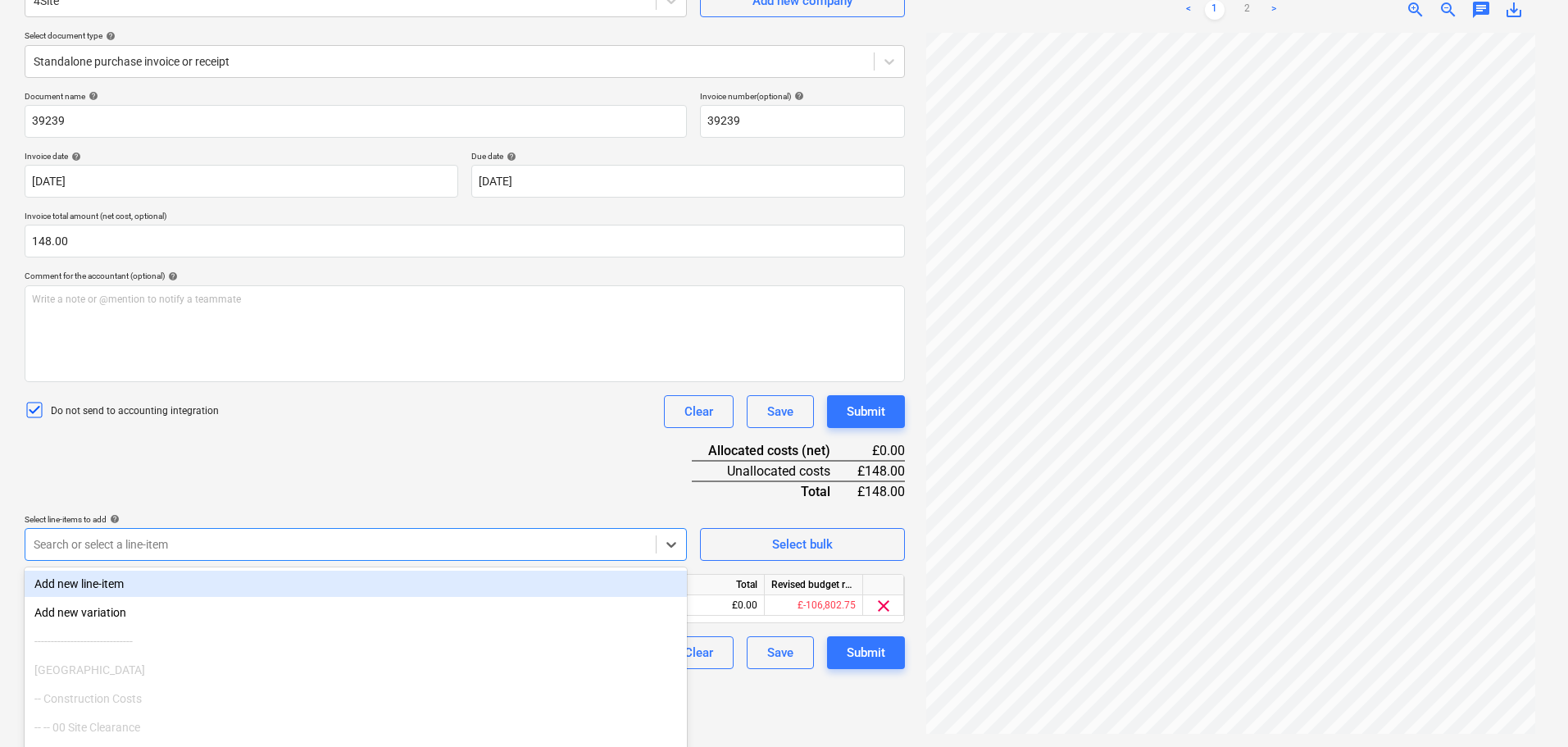
click at [322, 508] on div "Document name help 39239 Invoice number (optional) help 39239 Invoice date help…" at bounding box center [464, 380] width 881 height 578
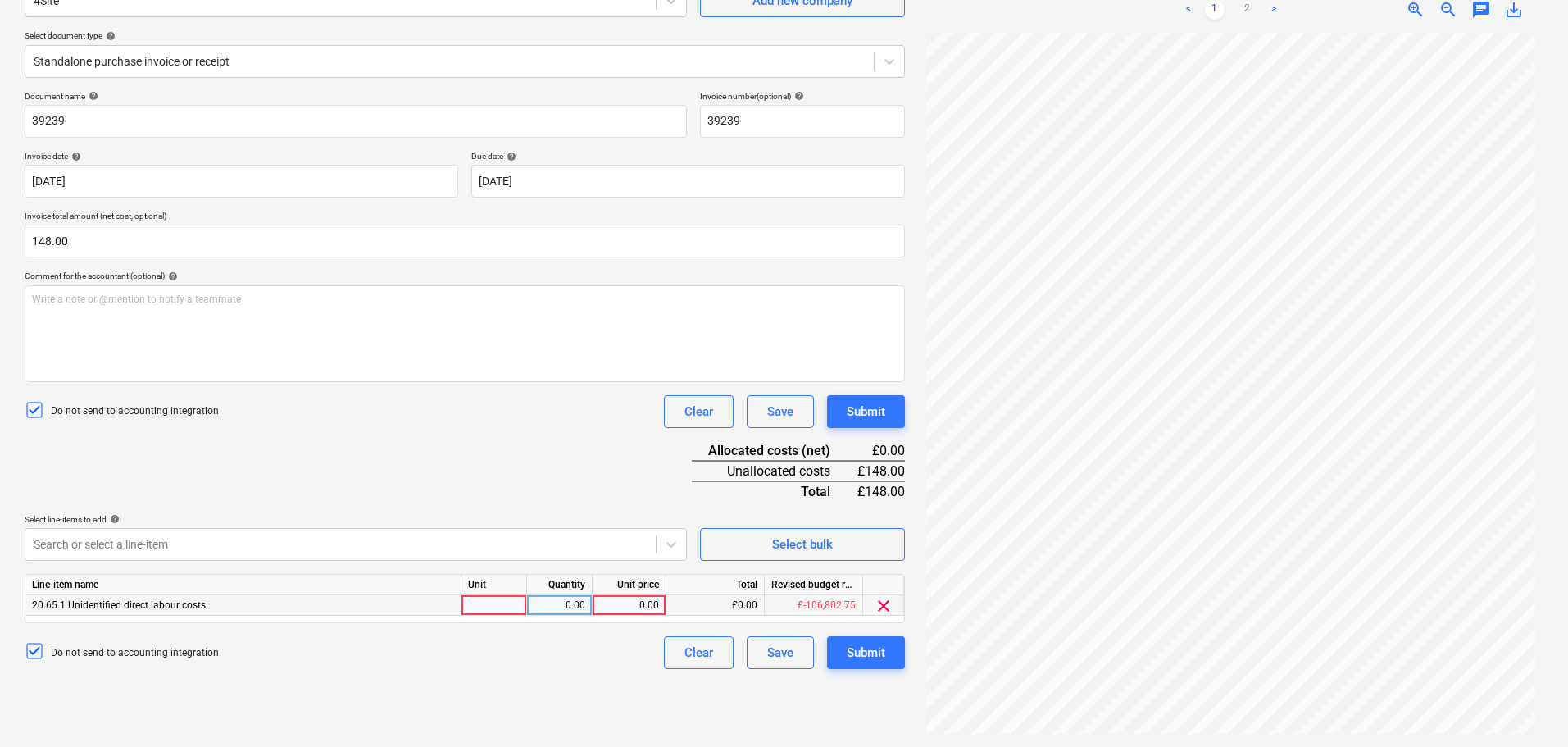
click at [644, 608] on div "0.00" at bounding box center [629, 605] width 60 height 21
type input "148"
click at [556, 444] on div "Document name help 39239 Invoice number (optional) help 39239 Invoice date help…" at bounding box center [464, 380] width 881 height 578
click at [873, 412] on div "Submit" at bounding box center [866, 411] width 38 height 22
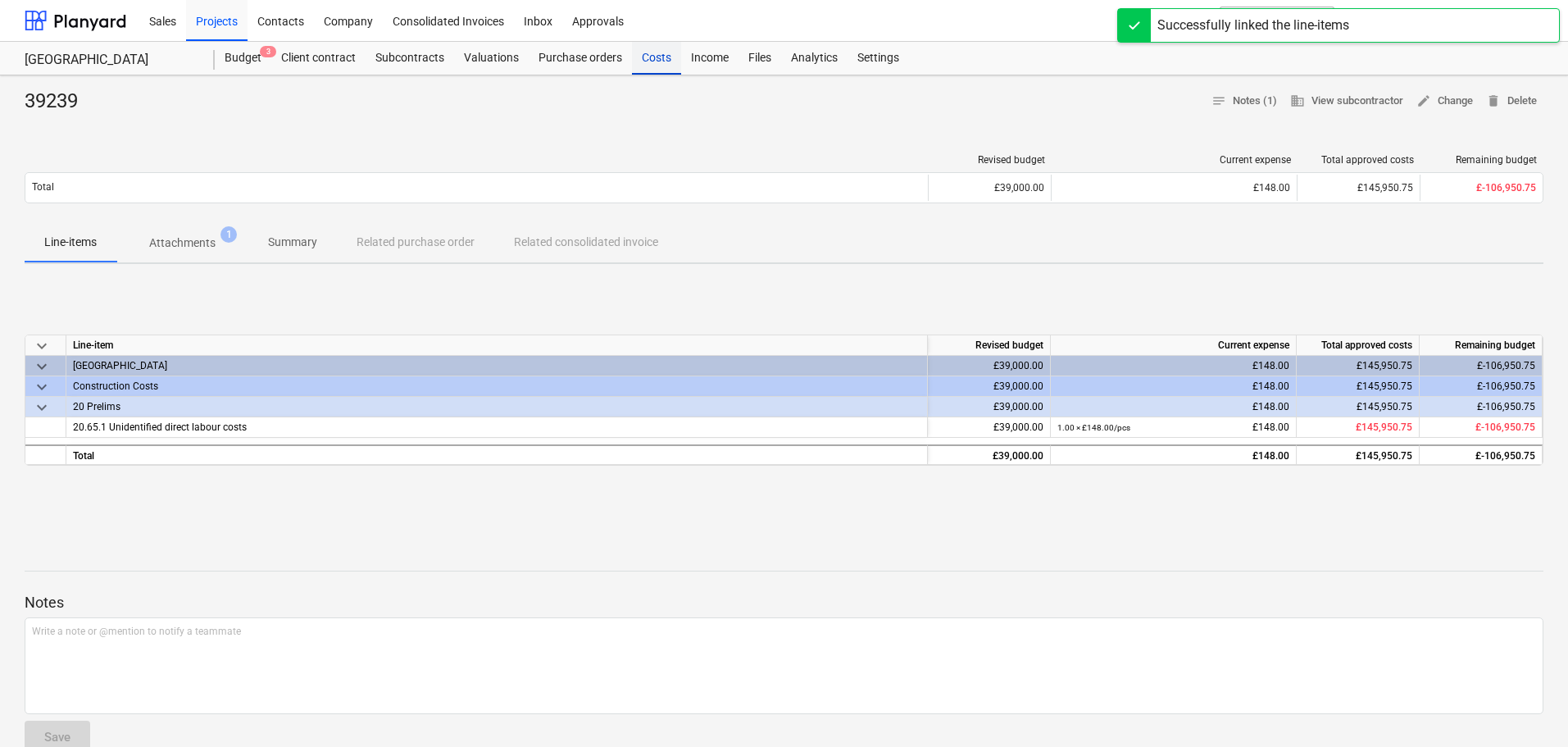
click at [659, 61] on div "Costs" at bounding box center [657, 57] width 49 height 33
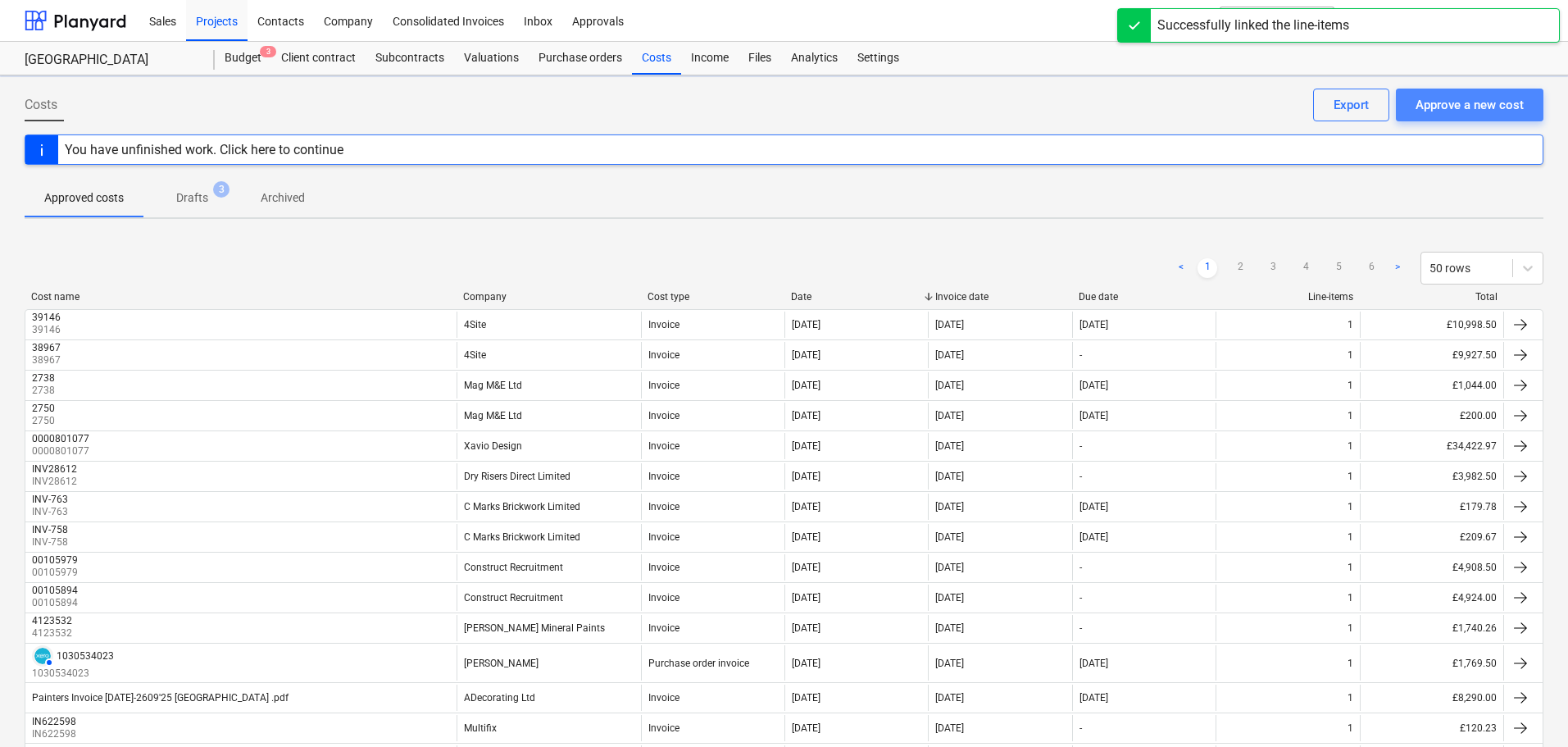
click at [1433, 103] on div "Approve a new cost" at bounding box center [1470, 106] width 108 height 22
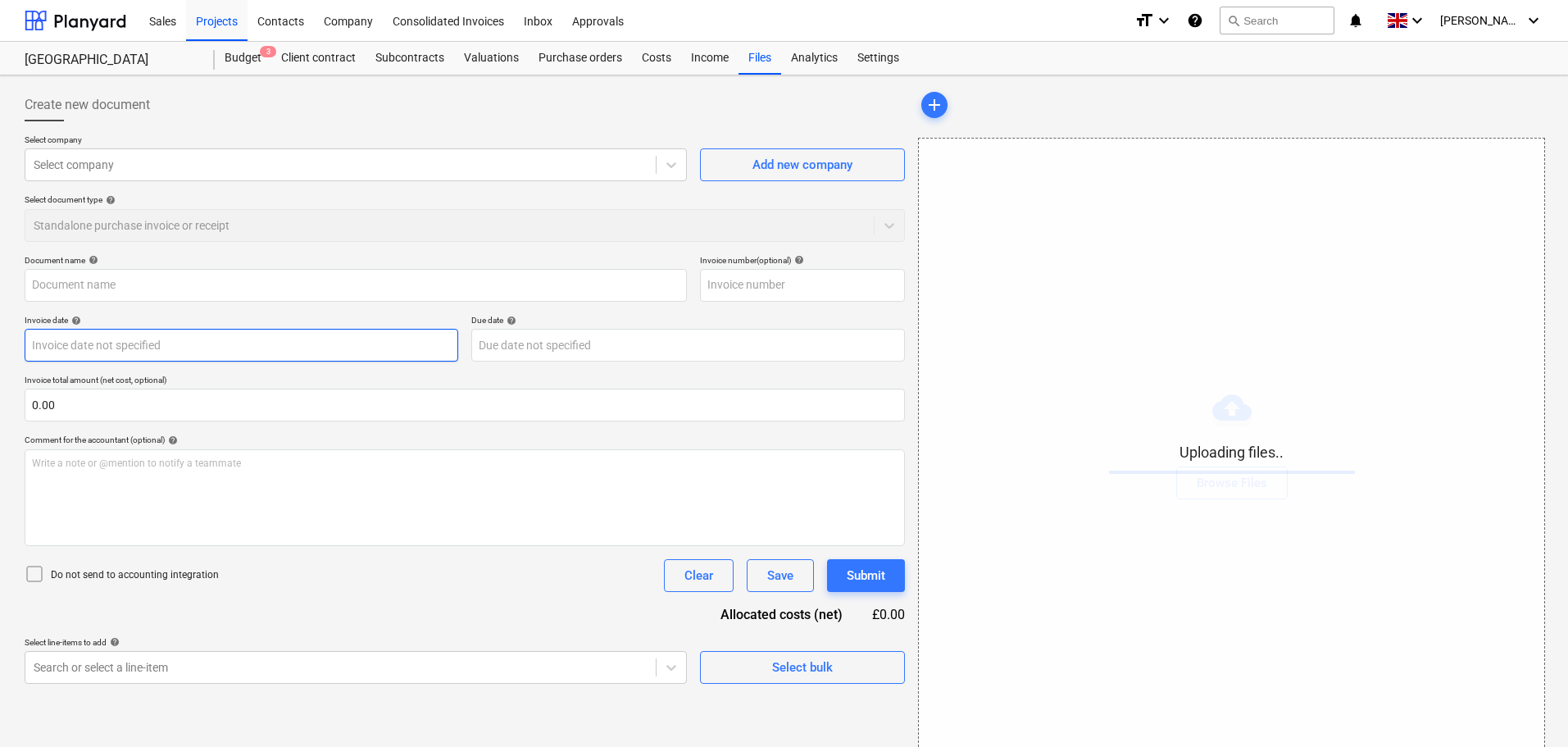
type input "Invoice_20250914_39061.pdf"
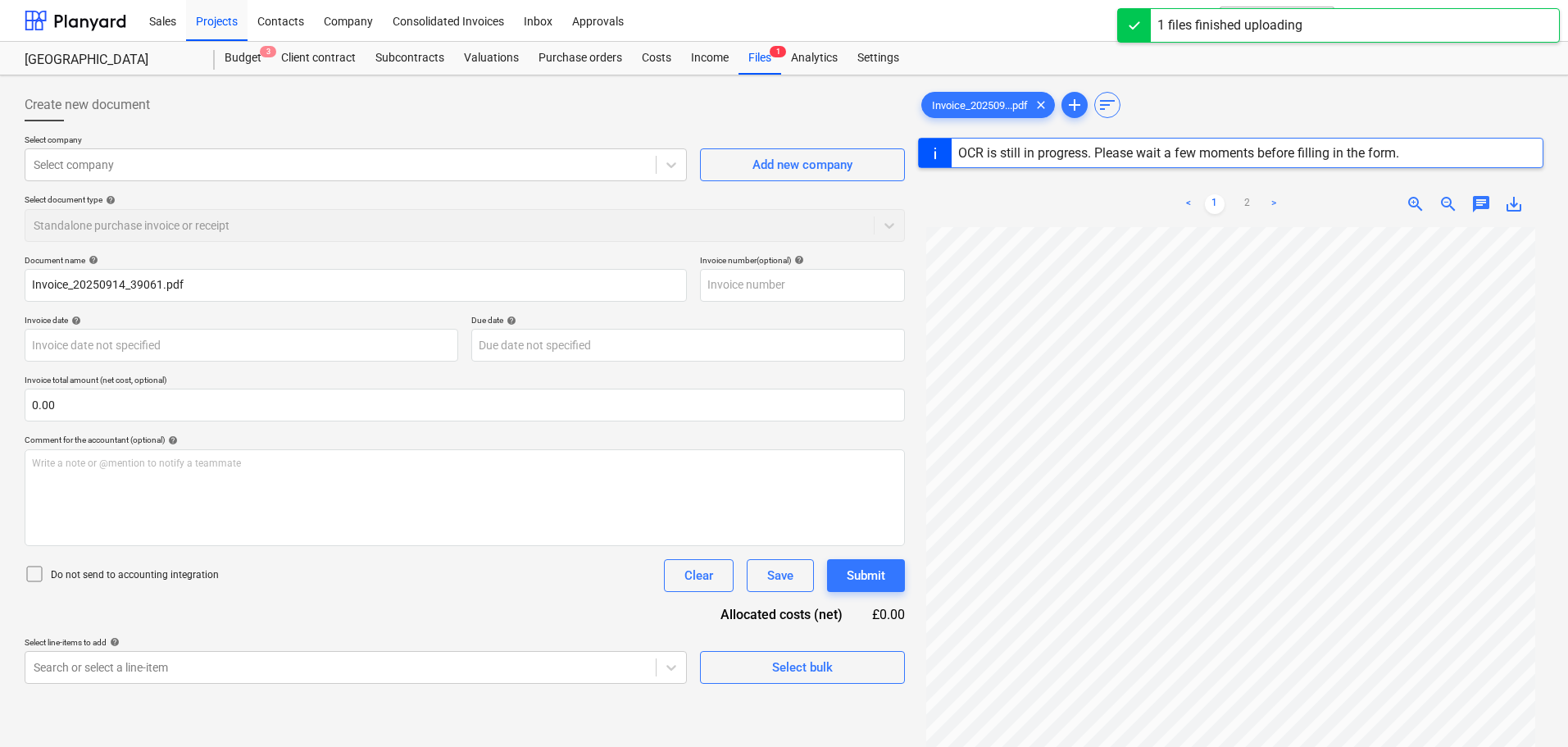
click at [34, 575] on icon at bounding box center [35, 574] width 20 height 20
click at [122, 174] on div "Select company" at bounding box center [340, 164] width 630 height 23
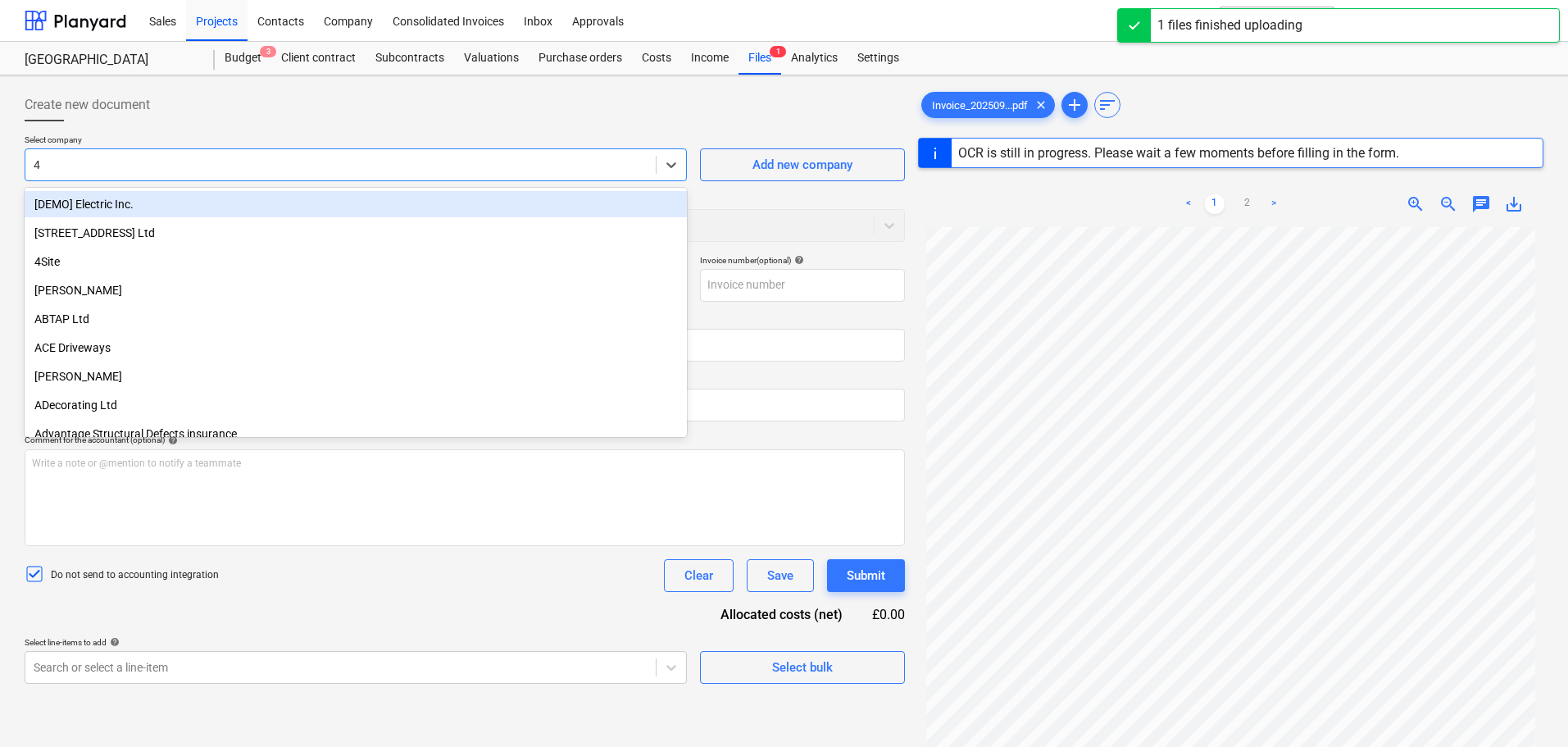
type input "4s"
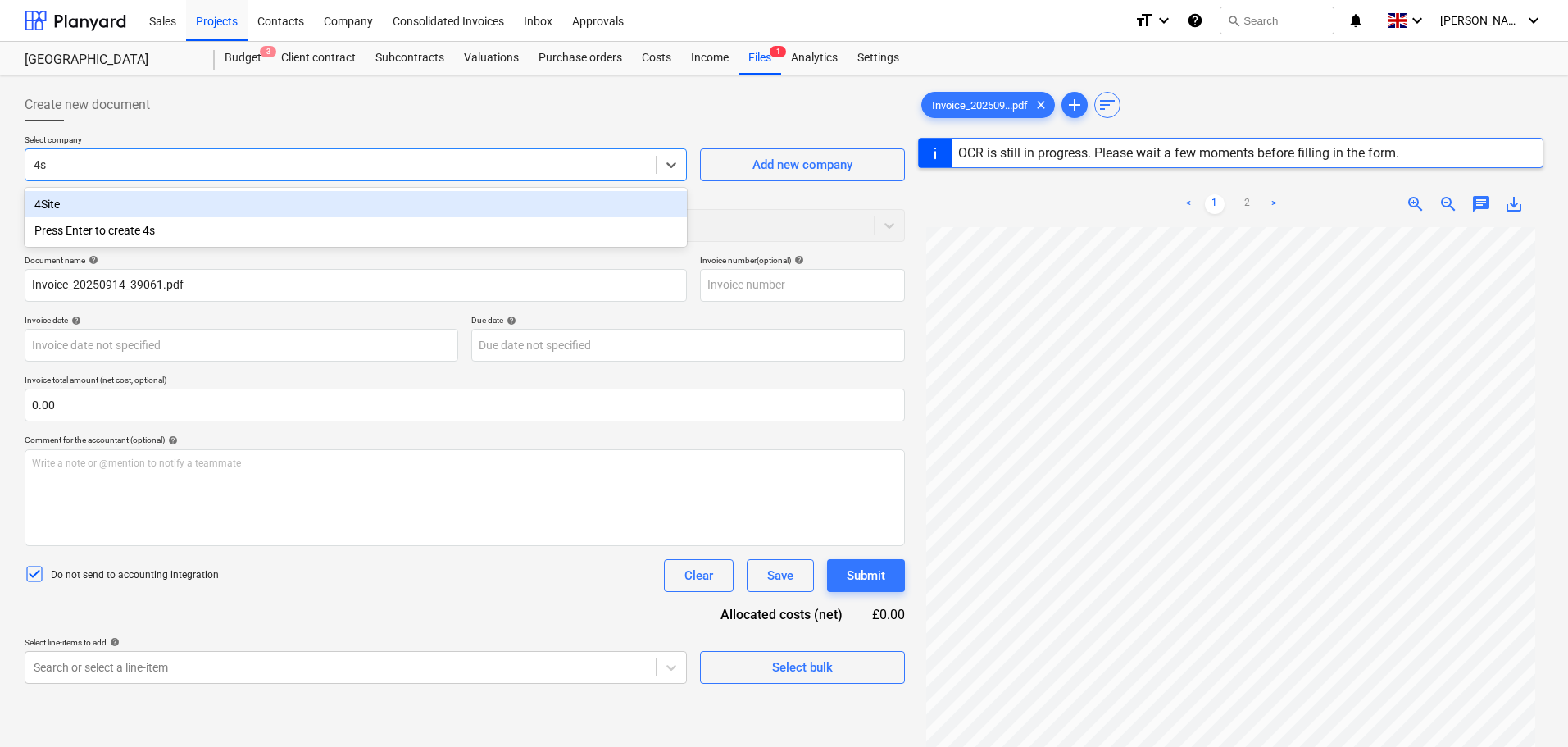
click at [127, 203] on div "4Site" at bounding box center [356, 204] width 663 height 27
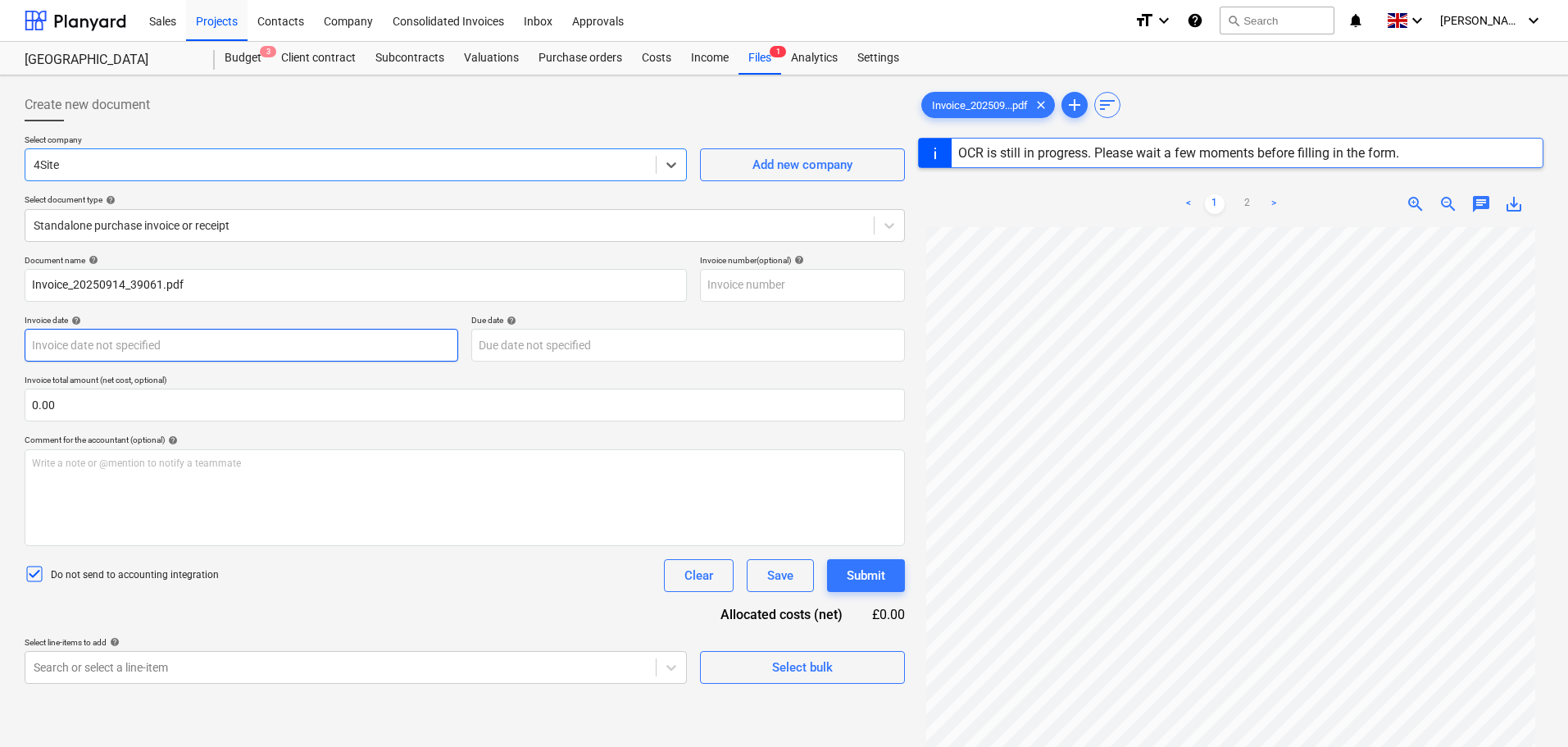
type input "39061"
type input "14 Sep 2025"
type input "21 Sep 2025"
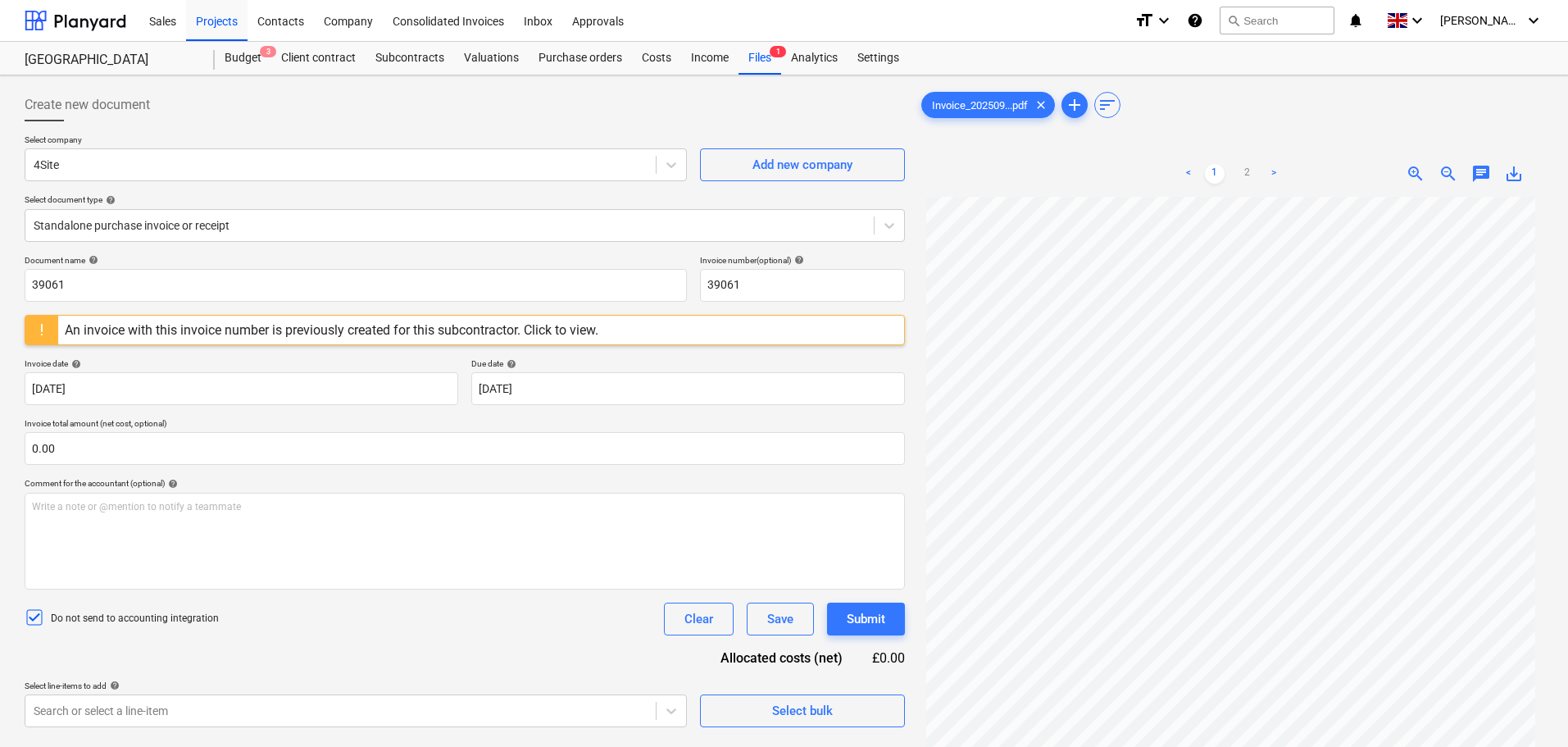
click at [373, 334] on div "An invoice with this invoice number is previously created for this subcontracto…" at bounding box center [331, 331] width 534 height 16
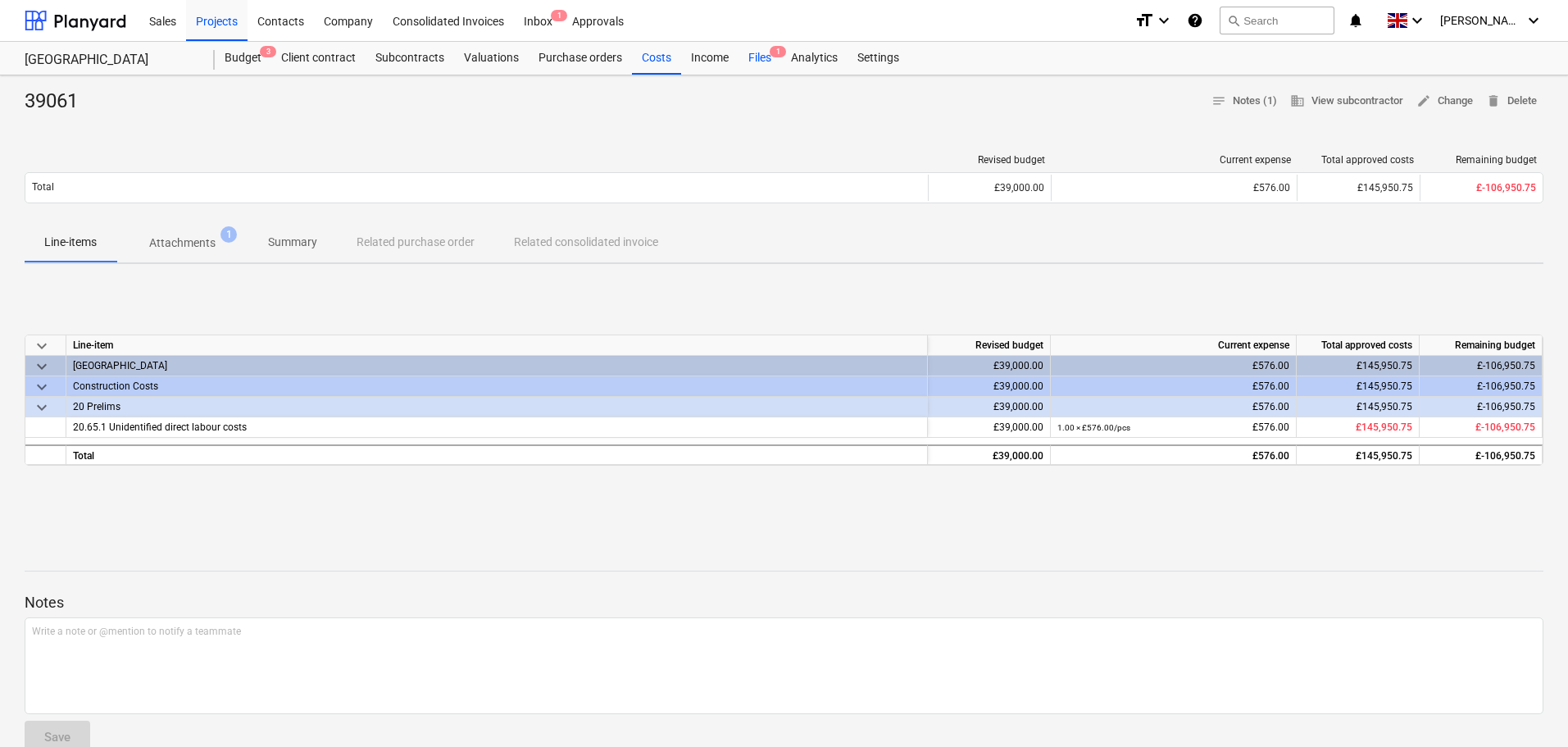
click at [762, 58] on div "Files 1" at bounding box center [759, 57] width 42 height 33
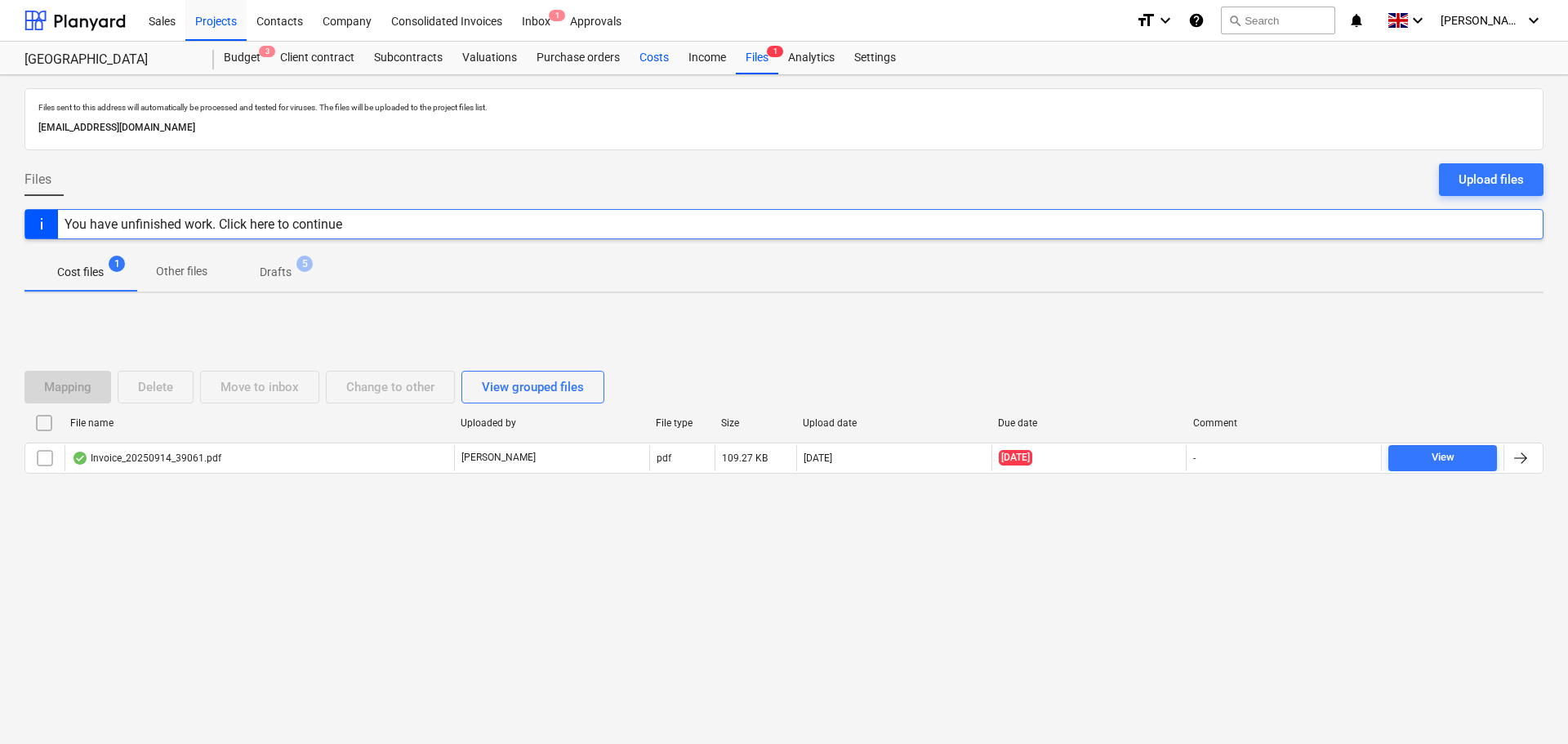
click at [649, 55] on div "Costs" at bounding box center [654, 57] width 49 height 32
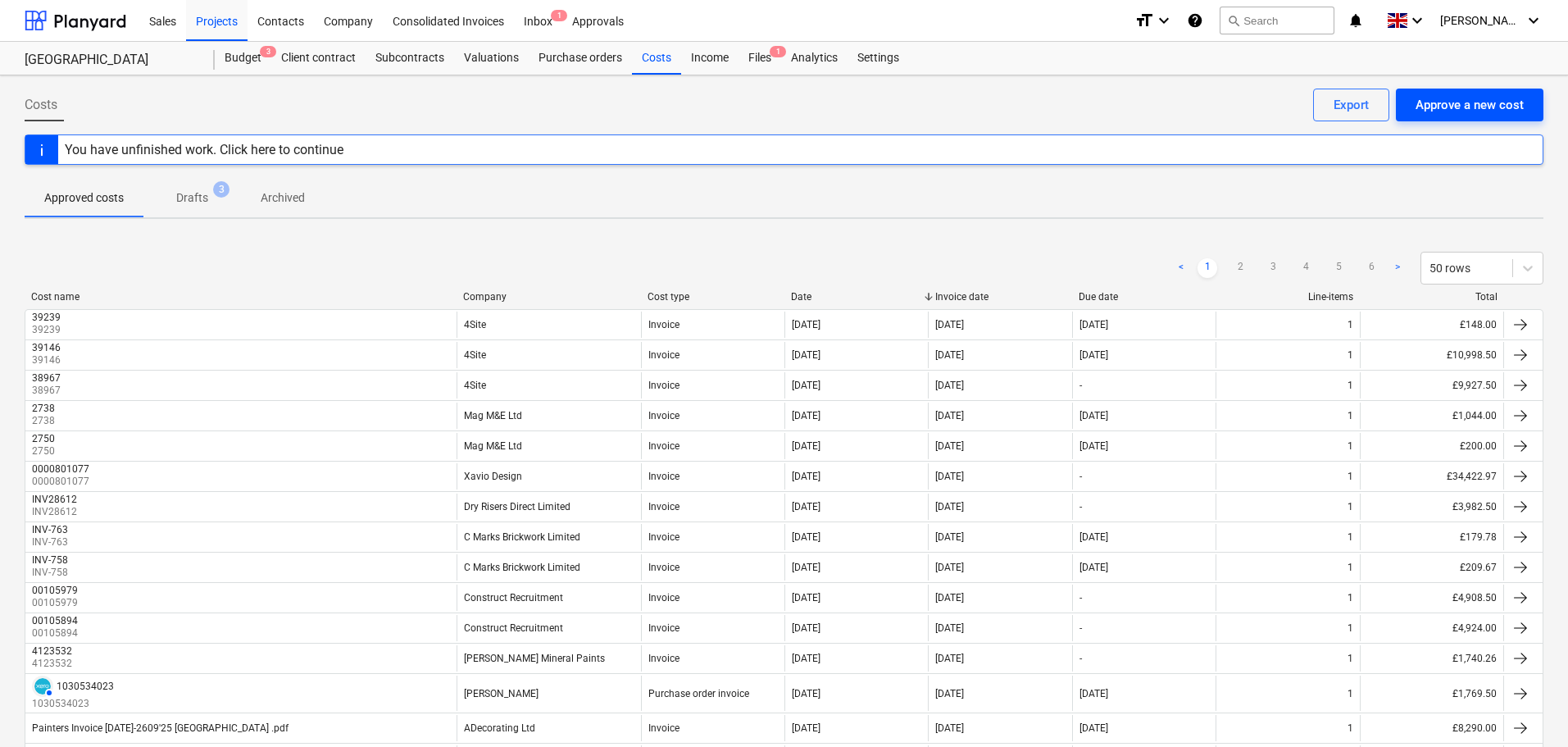
click at [1446, 110] on div "Approve a new cost" at bounding box center [1470, 106] width 108 height 22
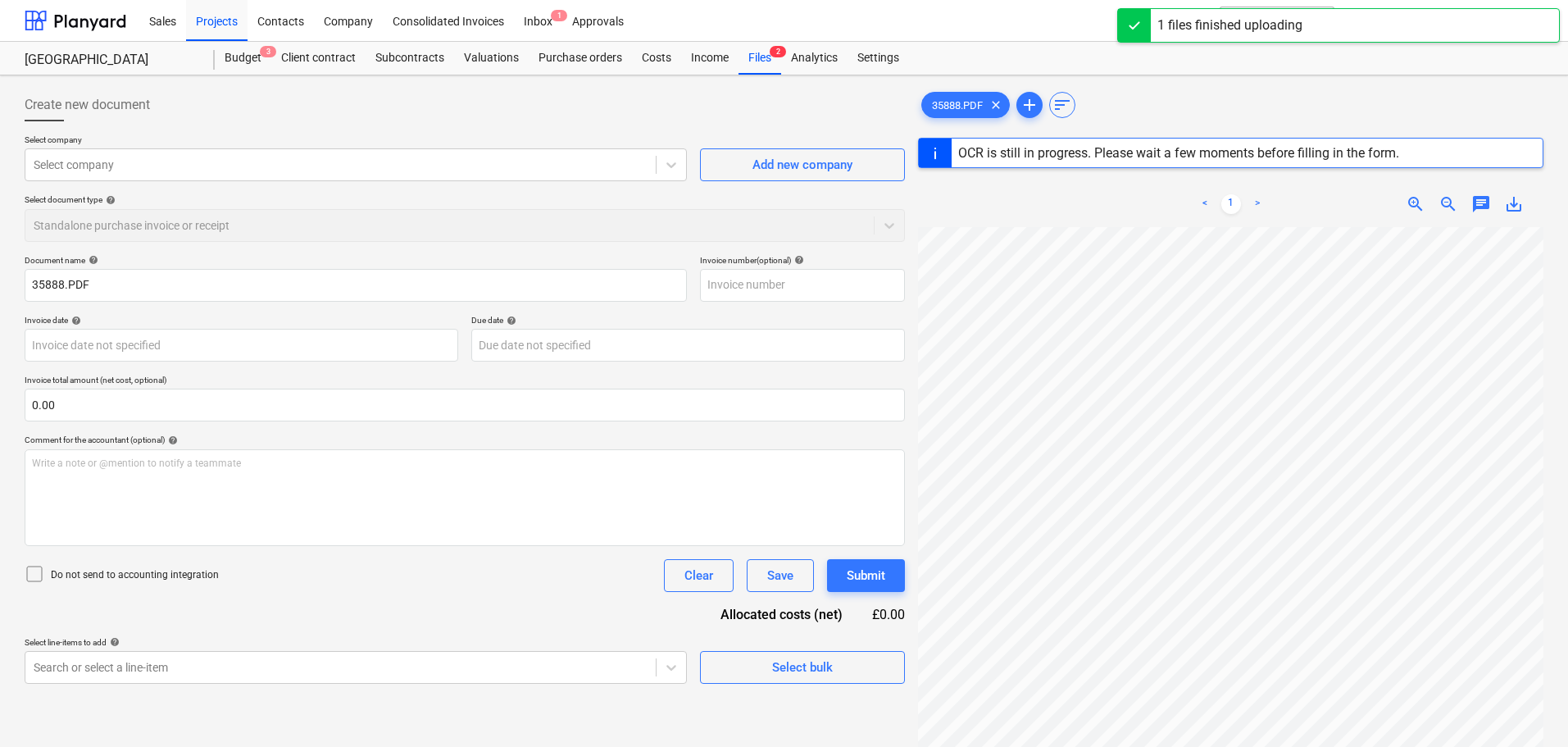
drag, startPoint x: 33, startPoint y: 572, endPoint x: 63, endPoint y: 571, distance: 30.0
click at [34, 572] on icon at bounding box center [35, 574] width 20 height 20
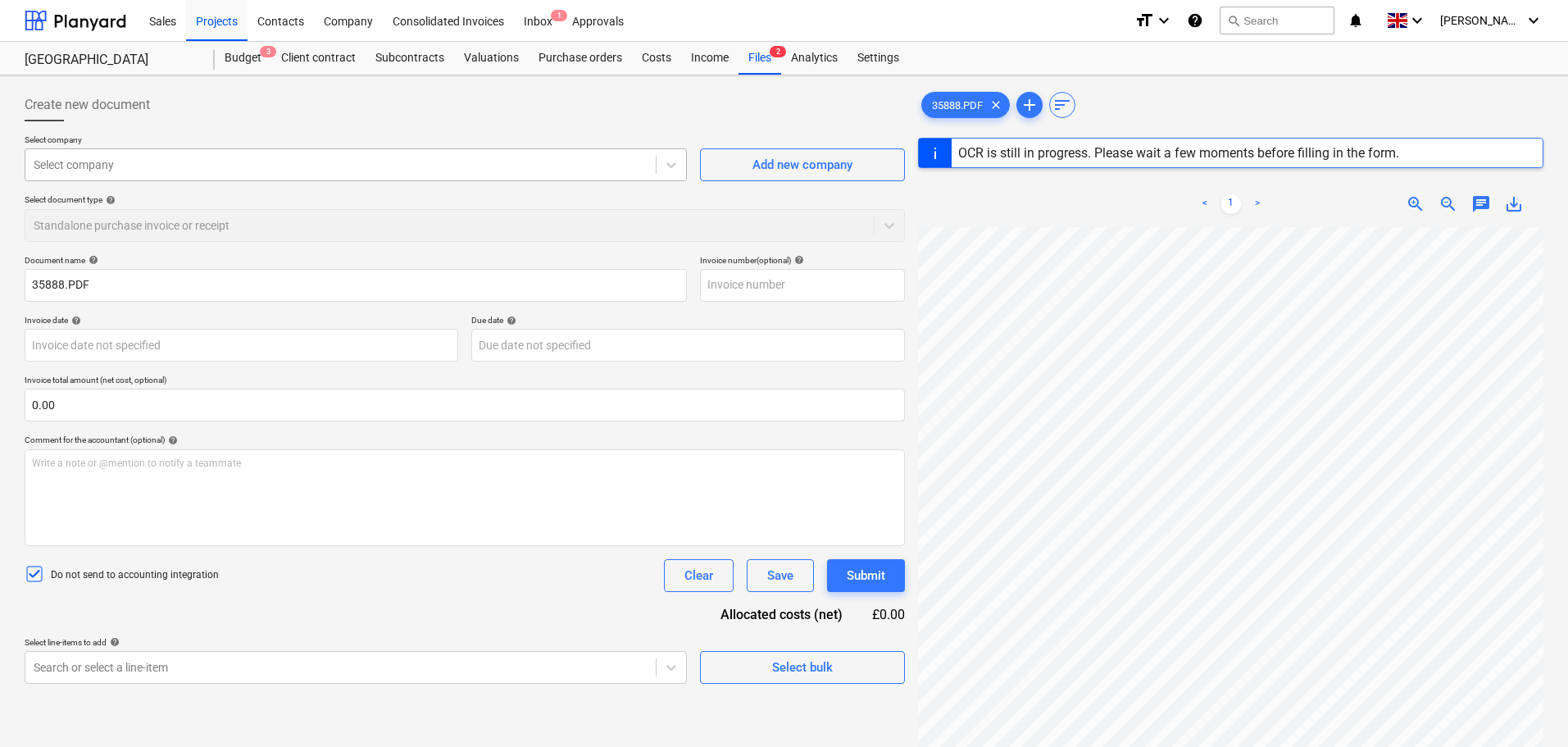
type input "00035888"
type input "07 Oct 2025"
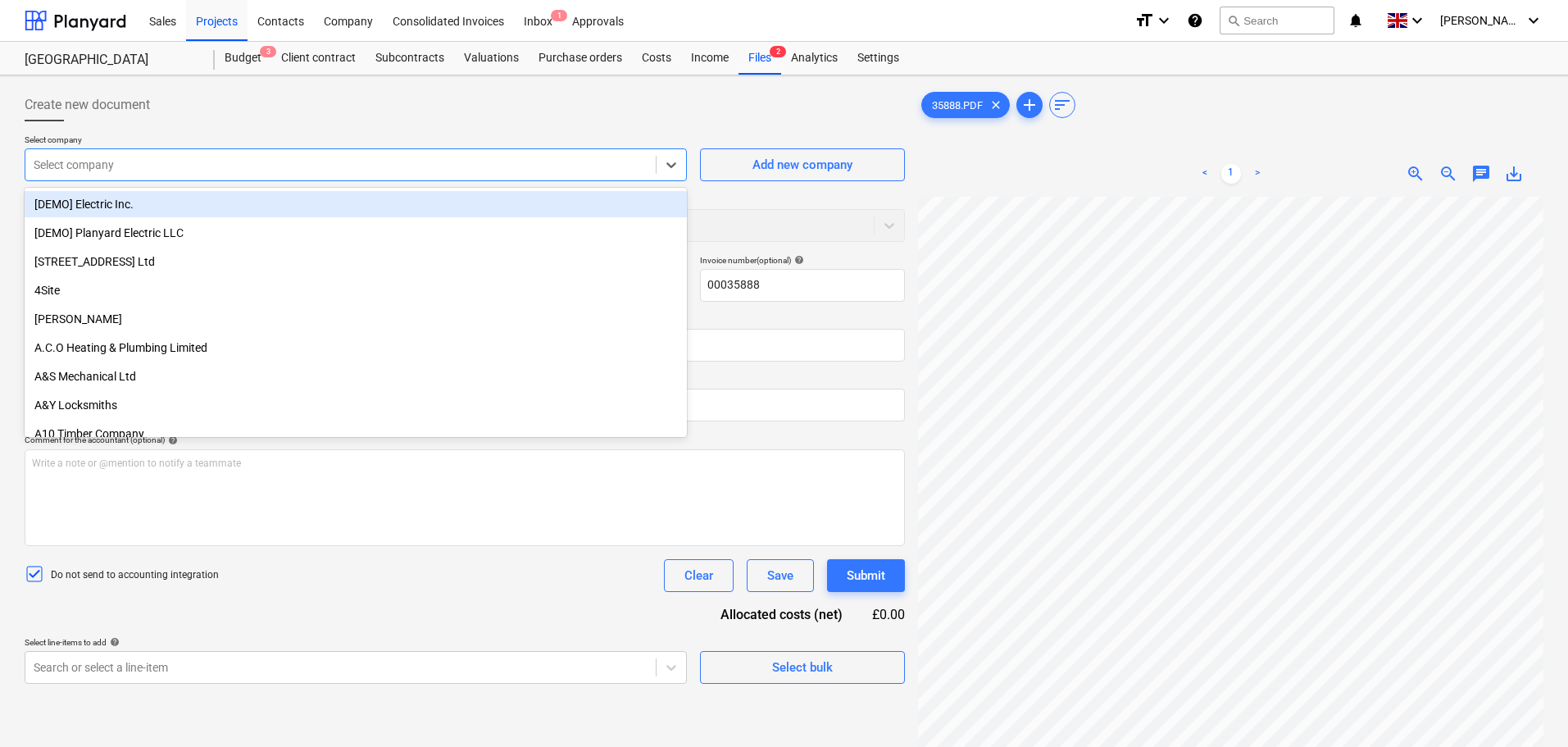
click at [70, 160] on div at bounding box center [340, 165] width 614 height 17
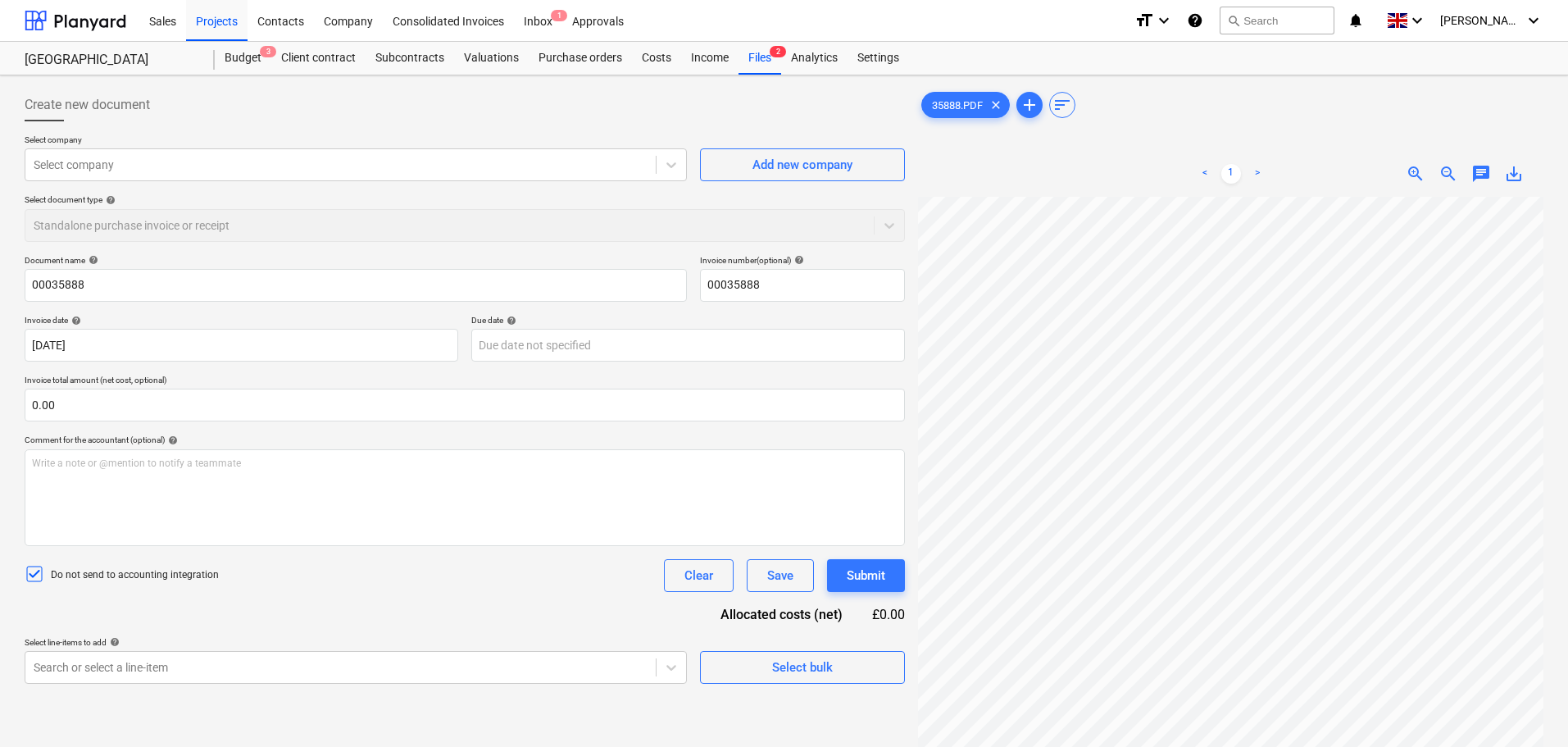
click at [162, 122] on div at bounding box center [464, 127] width 881 height 13
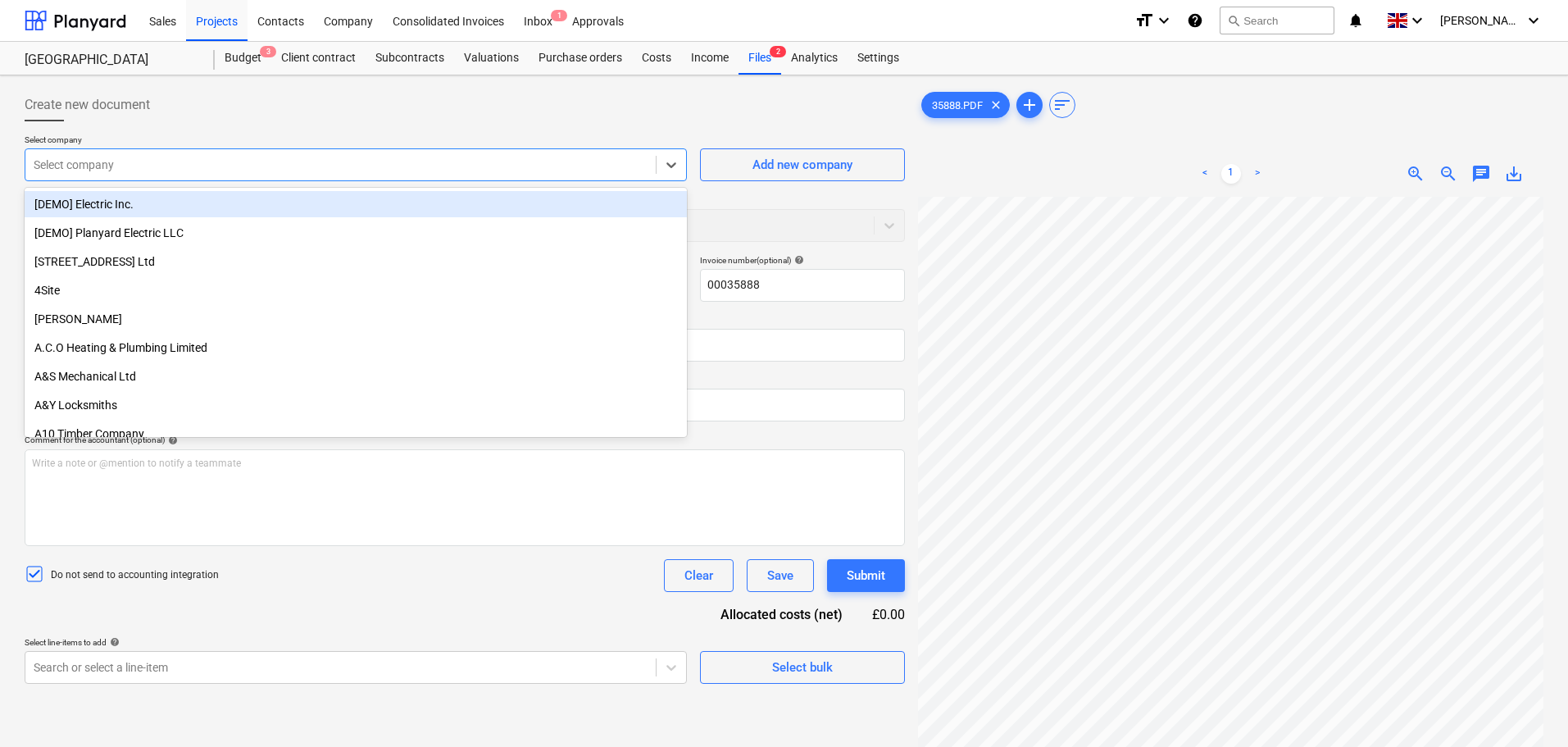
click at [95, 167] on div at bounding box center [340, 165] width 614 height 17
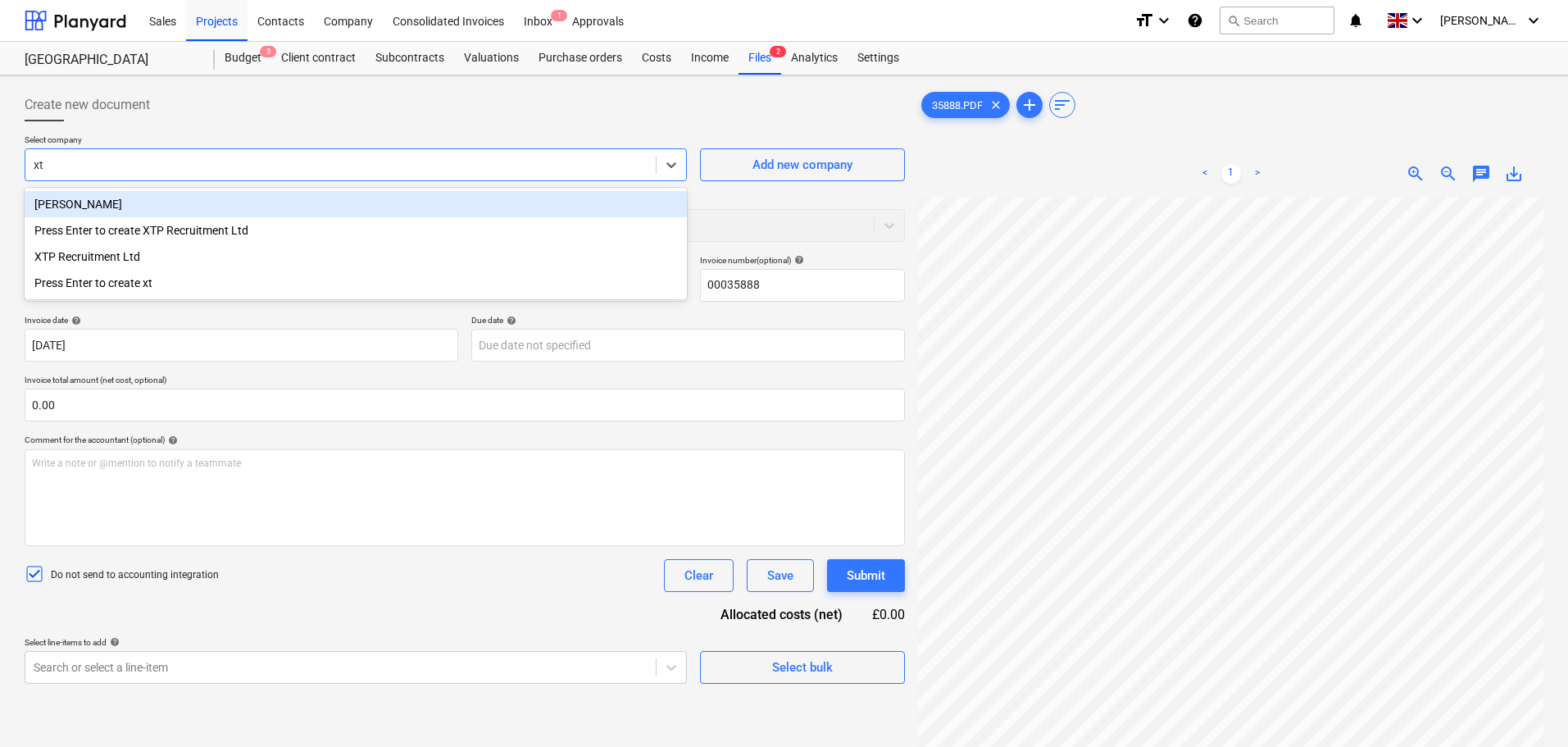
type input "xtp"
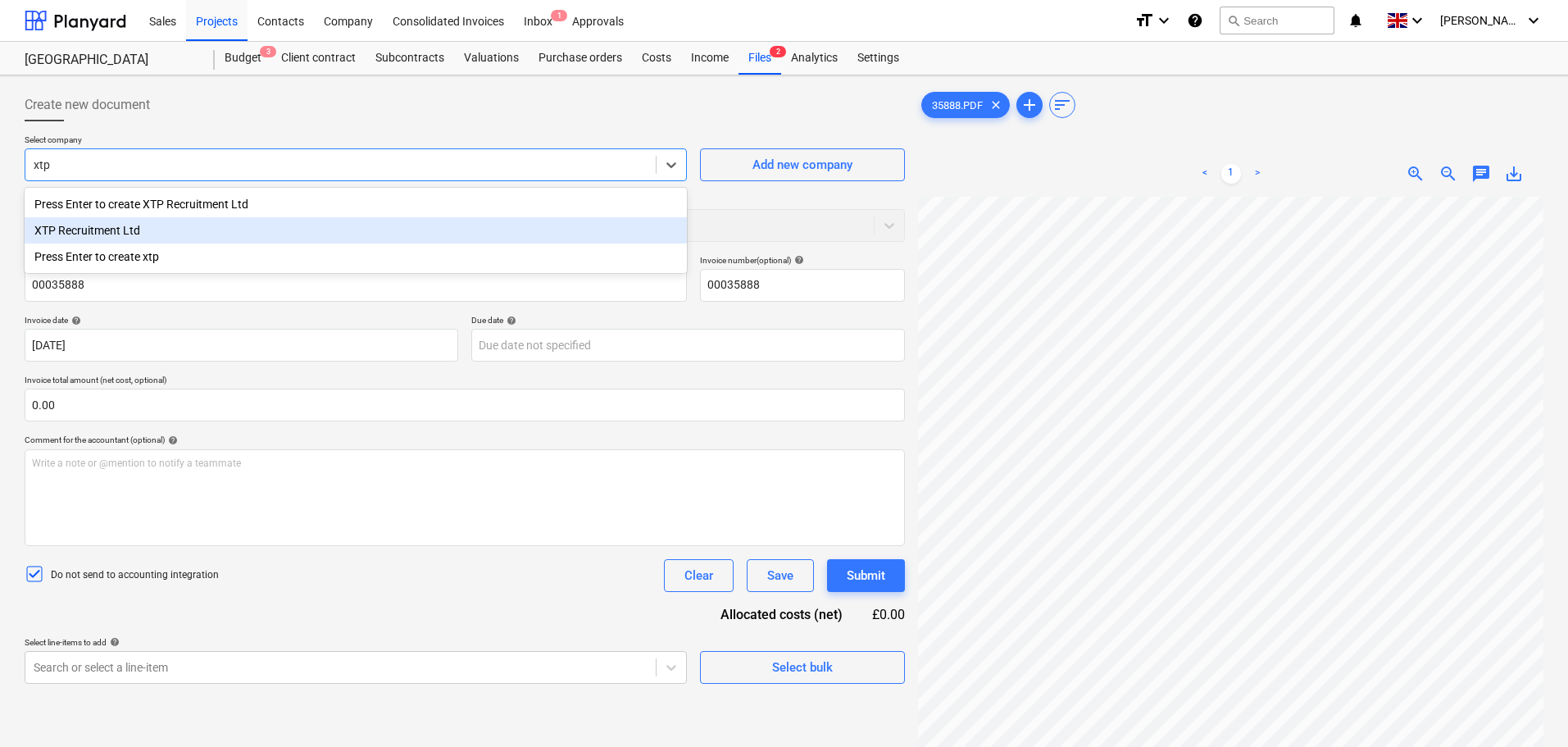
click at [103, 237] on div "XTP Recruitment Ltd" at bounding box center [356, 230] width 663 height 27
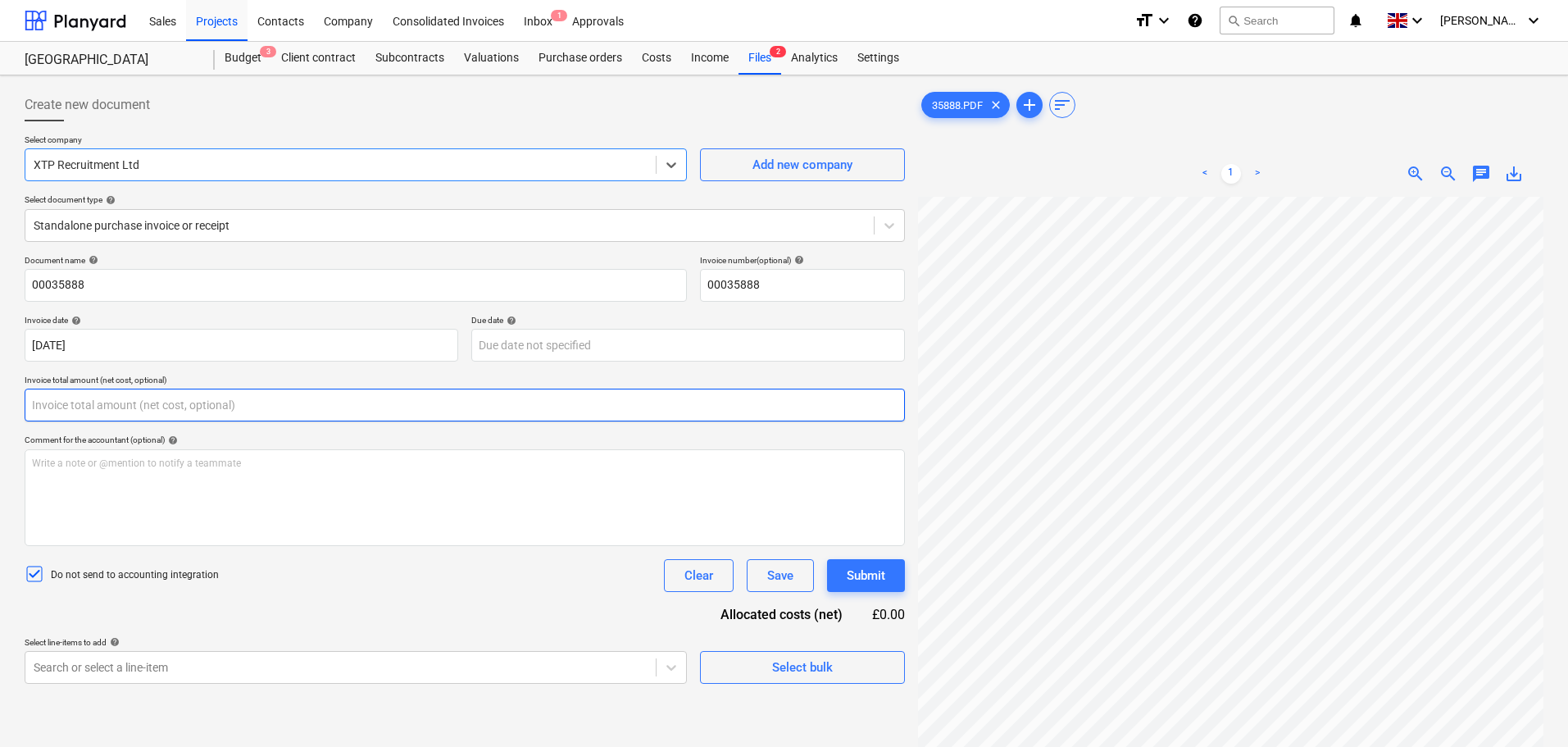
click at [61, 401] on input "text" at bounding box center [464, 405] width 881 height 33
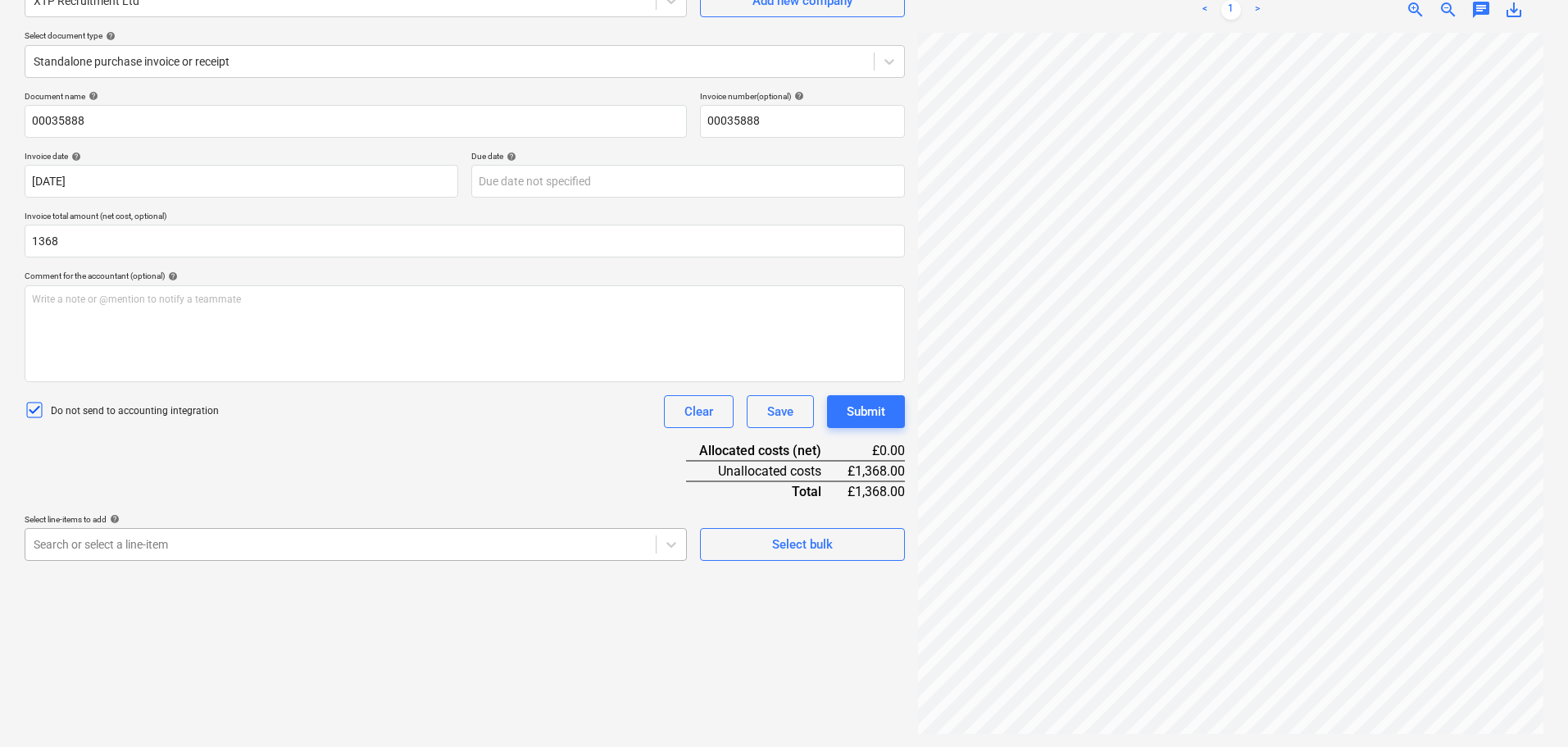
type input "1,368.00"
click at [316, 547] on body "Sales Projects Contacts Company Consolidated Invoices Inbox 1 Approvals format_…" at bounding box center [784, 209] width 1568 height 747
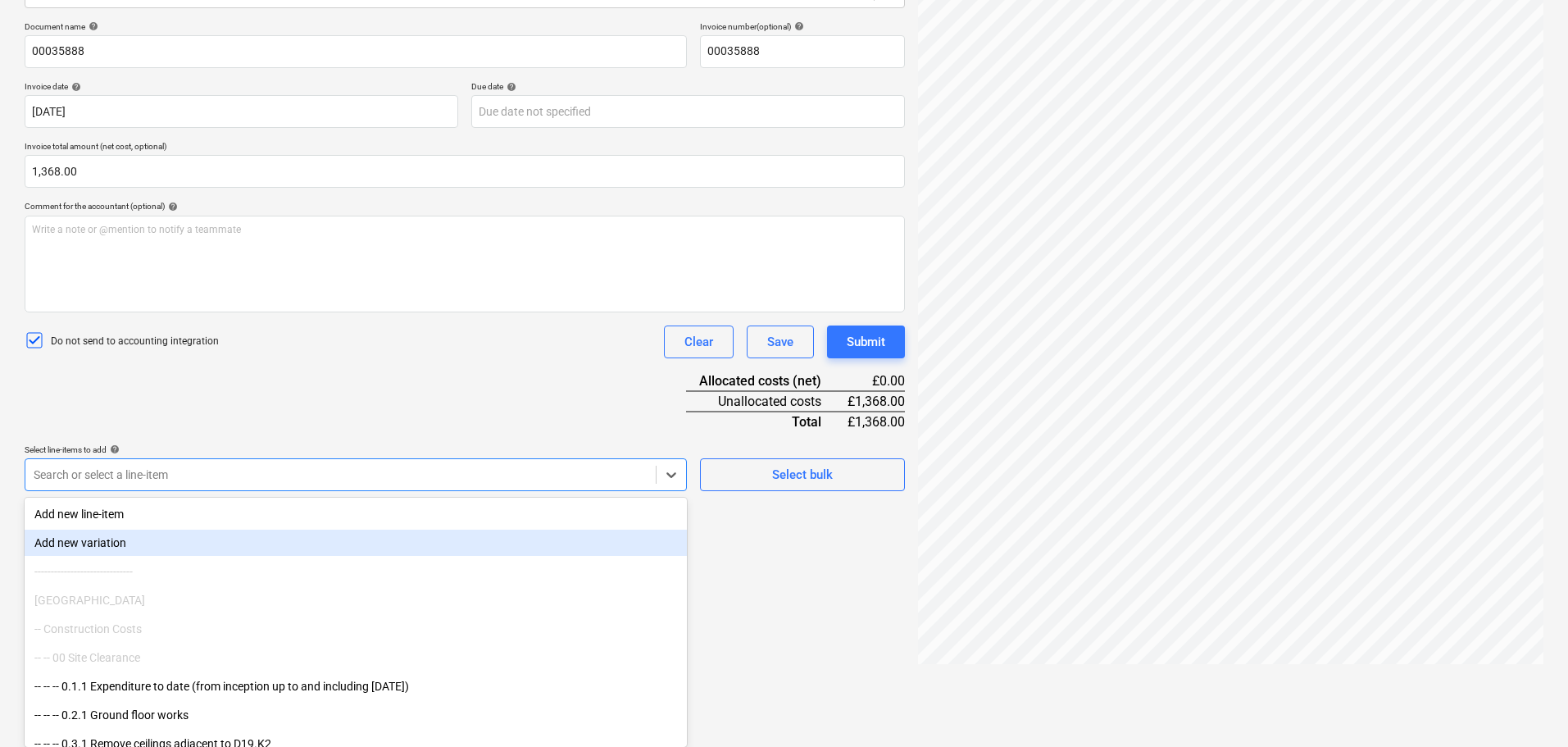
type input "s"
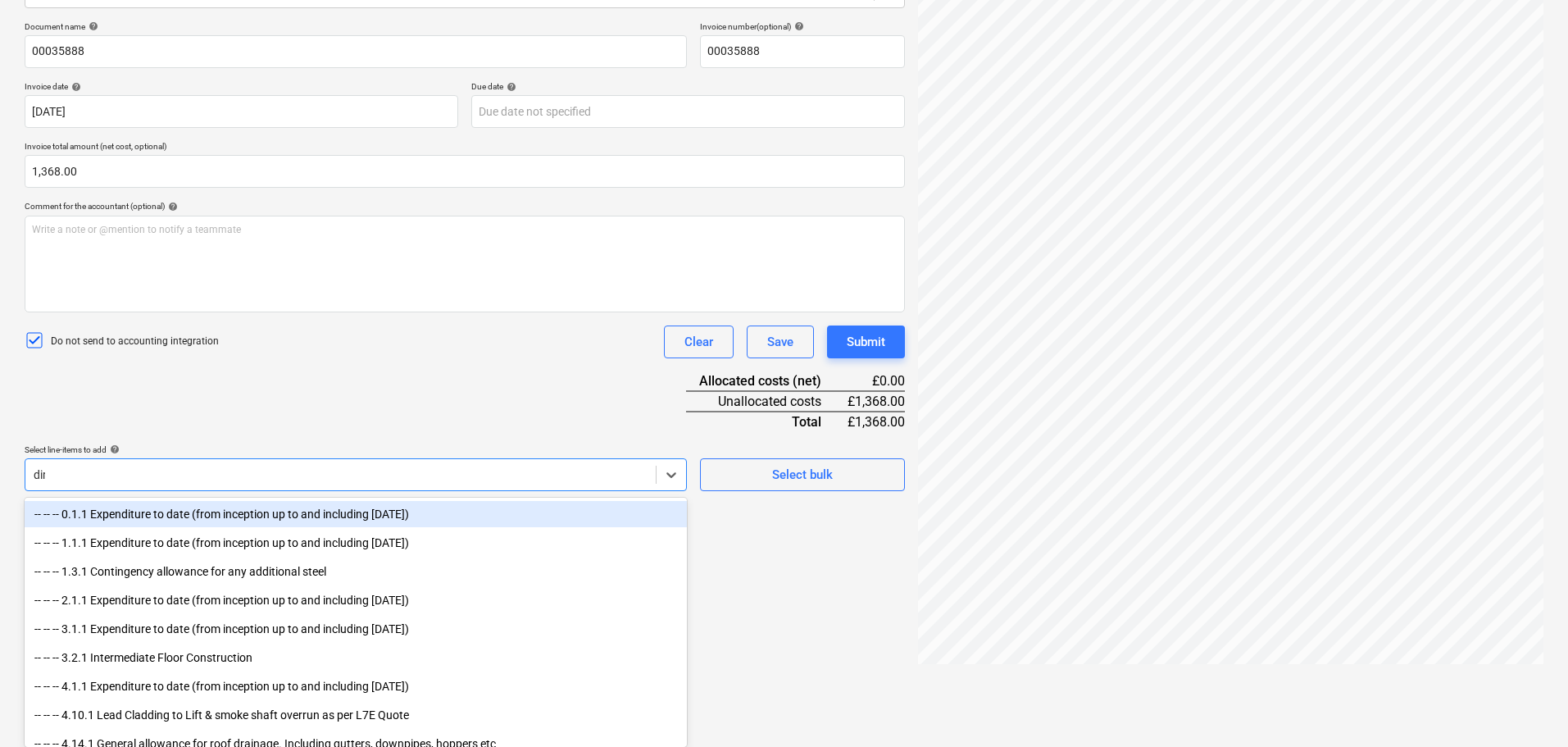
type input "dire"
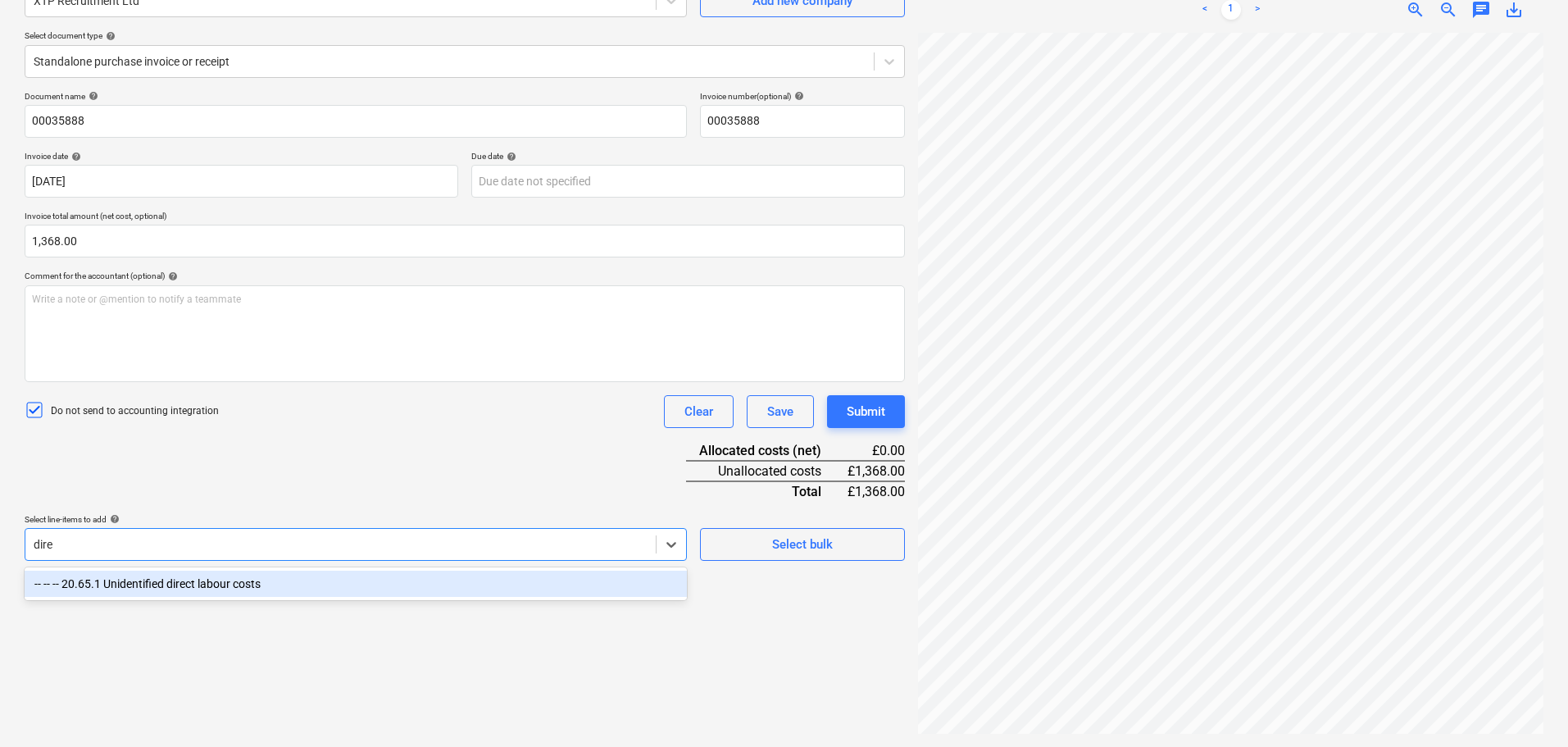
drag, startPoint x: 322, startPoint y: 581, endPoint x: 423, endPoint y: 472, distance: 148.6
click at [323, 581] on div "-- -- -- 20.65.1 Unidentified direct labour costs" at bounding box center [356, 584] width 663 height 27
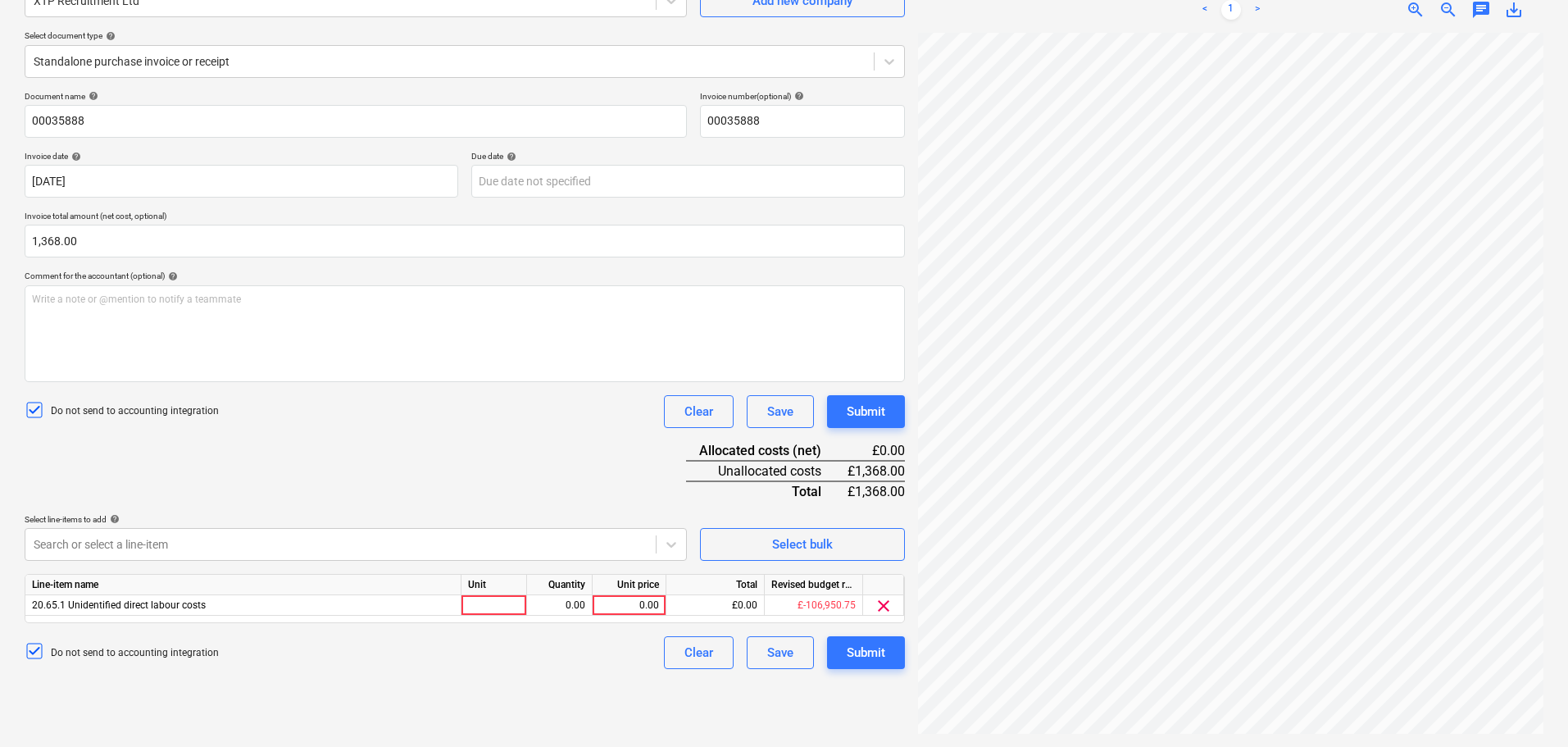
click at [439, 451] on div "Document name help 00035888 Invoice number (optional) help 00035888 Invoice dat…" at bounding box center [464, 380] width 881 height 578
click at [639, 598] on div "0.00" at bounding box center [629, 605] width 60 height 21
type input "1368"
click at [865, 654] on div "Submit" at bounding box center [866, 653] width 38 height 22
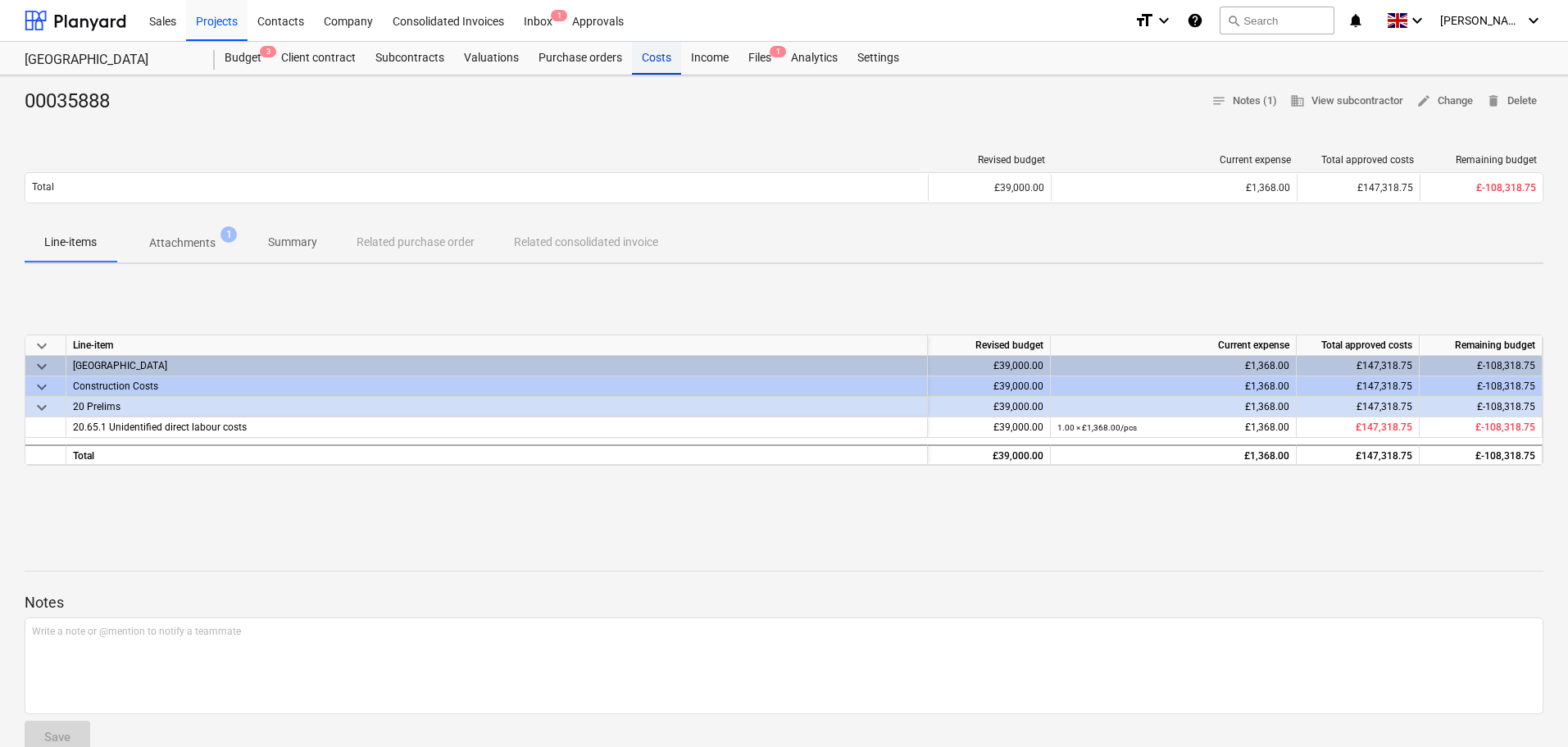
drag, startPoint x: 651, startPoint y: 60, endPoint x: 792, endPoint y: 62, distance: 141.0
click at [651, 59] on div "Costs" at bounding box center [657, 57] width 49 height 33
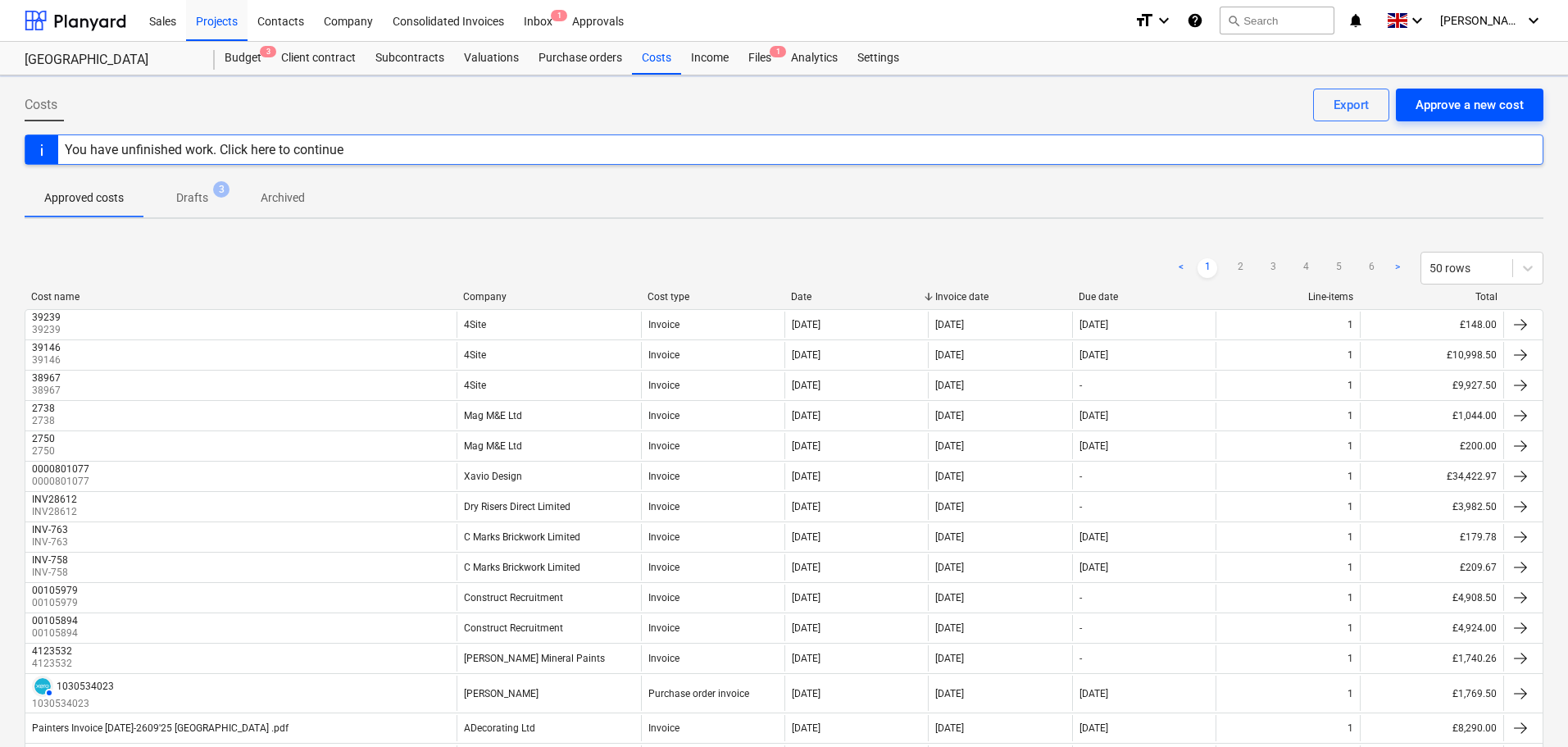
click at [1460, 103] on div "Approve a new cost" at bounding box center [1470, 106] width 108 height 22
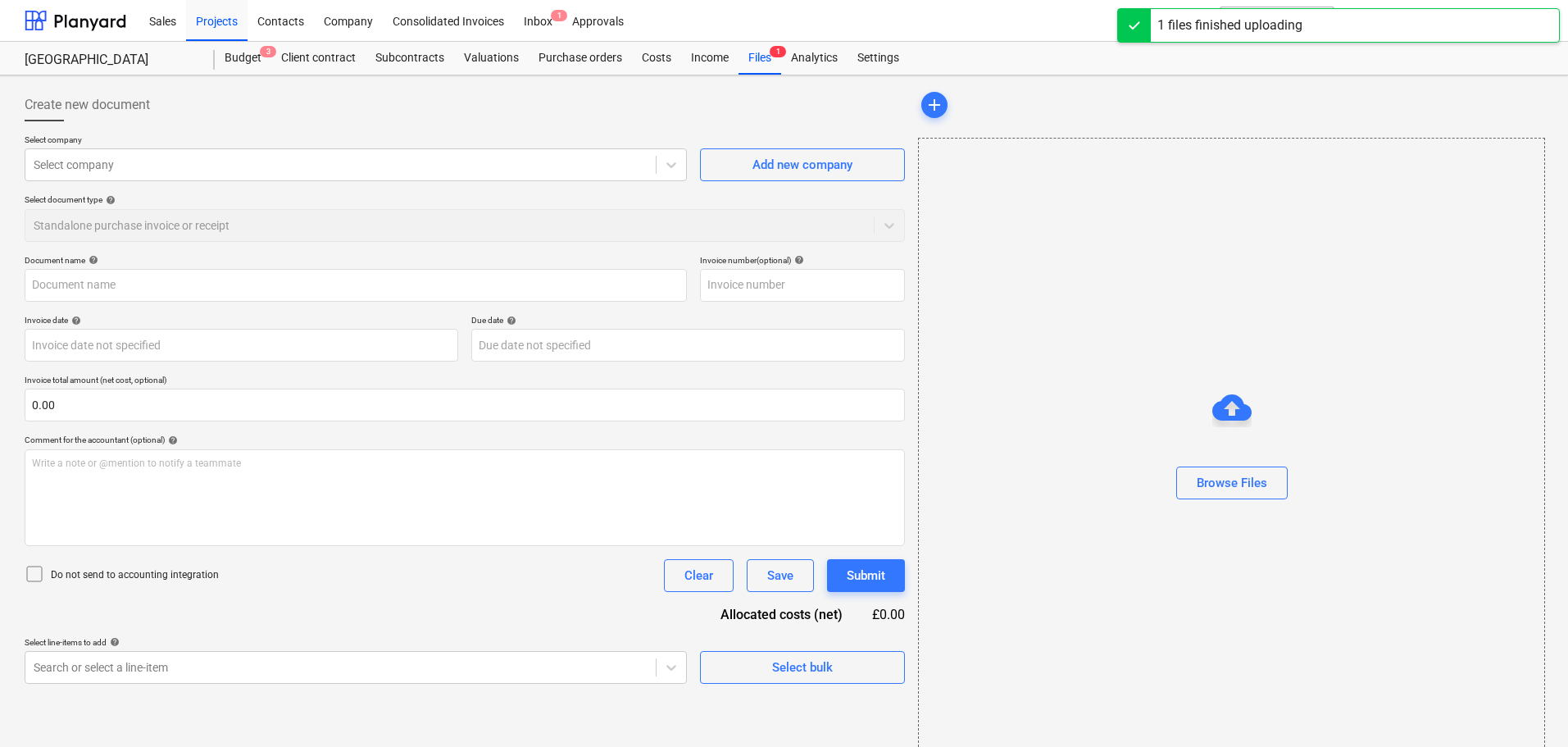
type input "Quote QU2314.pdf"
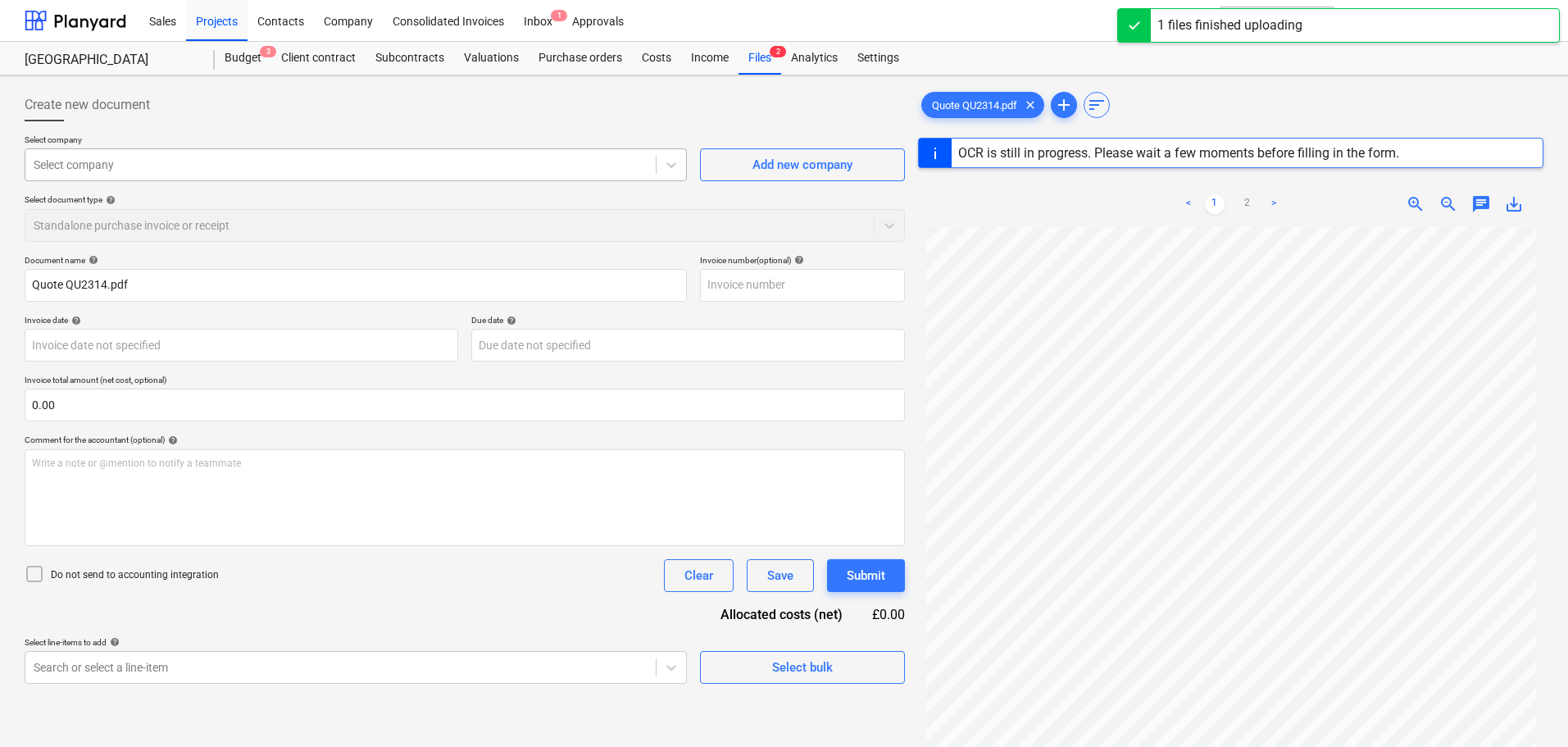
click at [245, 166] on div at bounding box center [340, 165] width 614 height 17
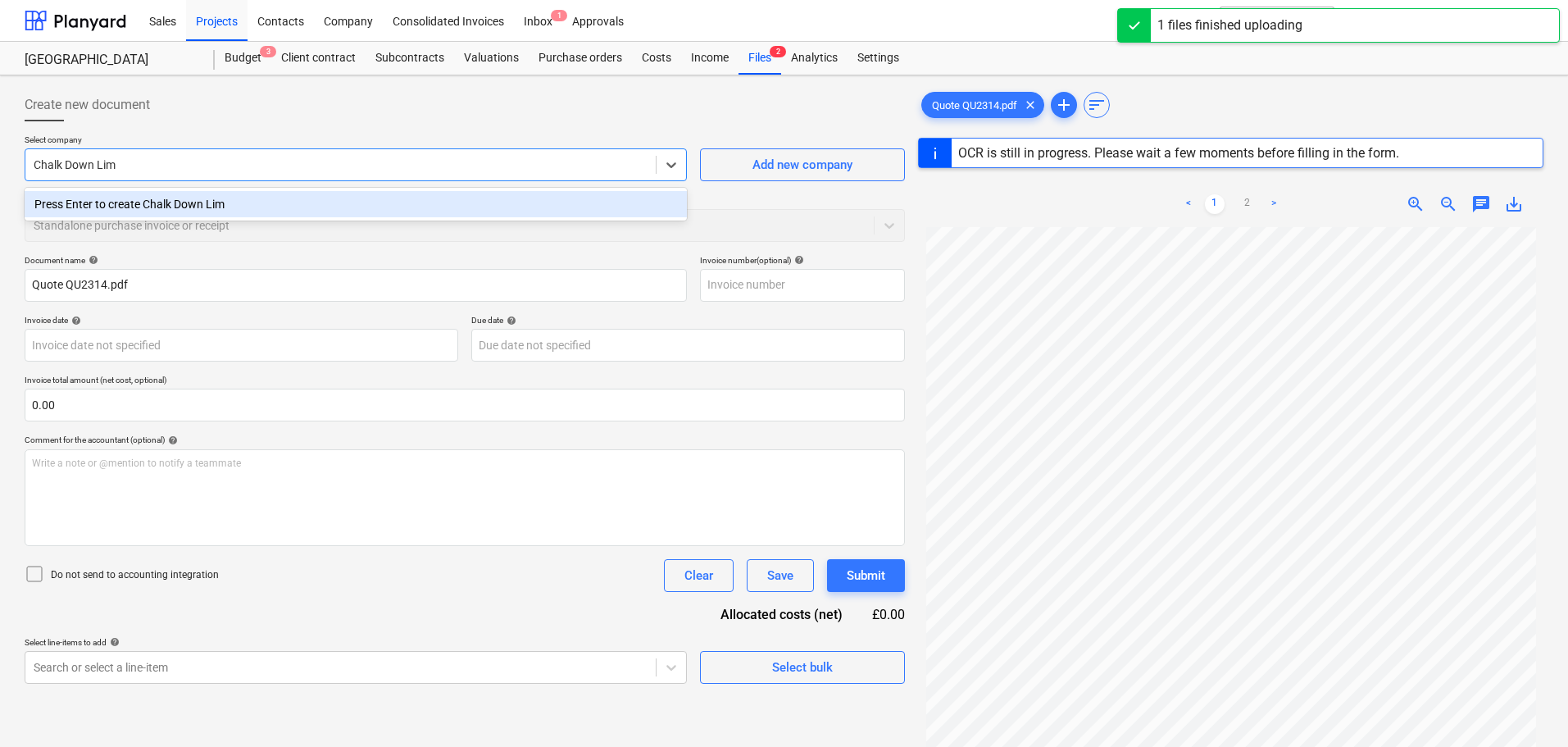
type input "Chalk Down Lime"
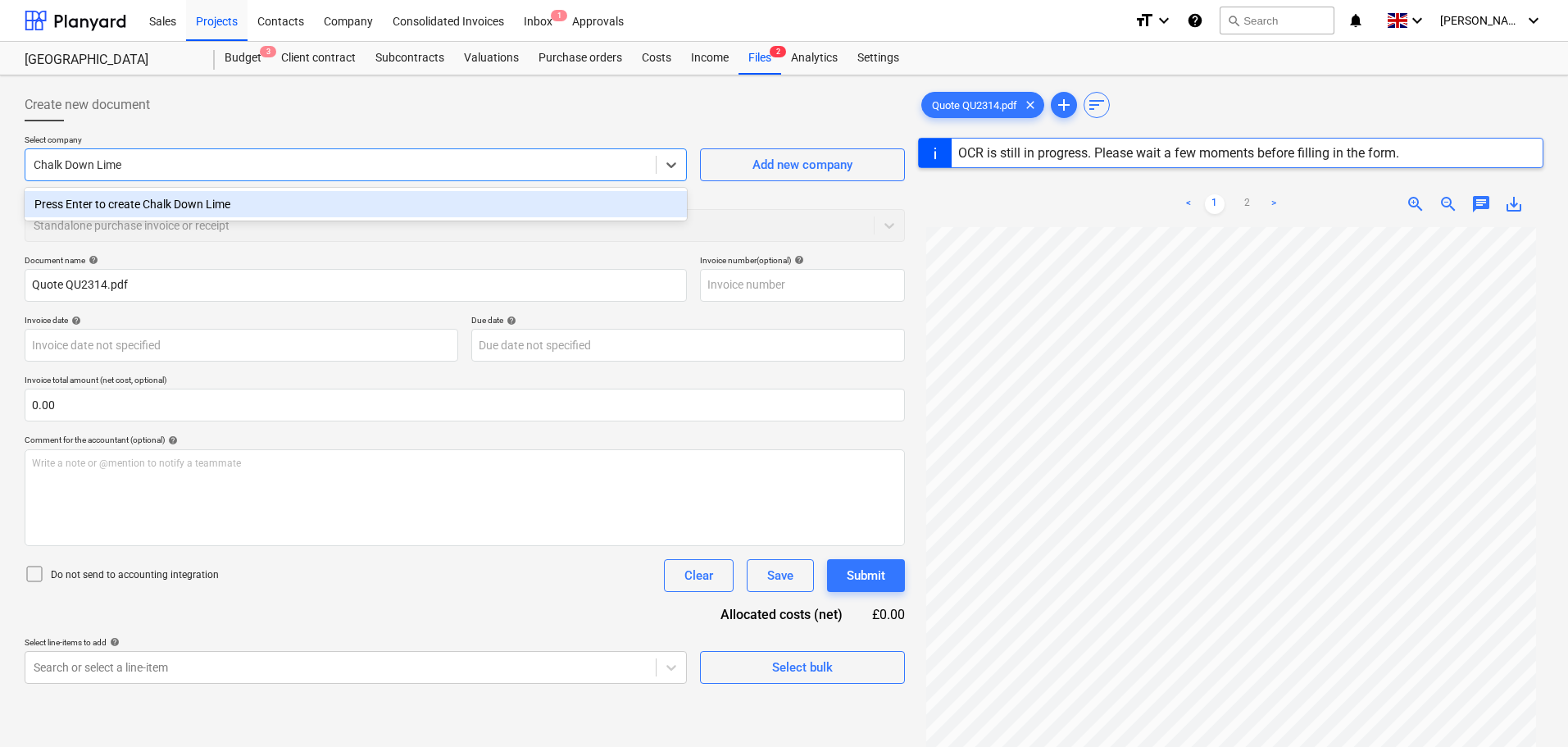
click at [249, 211] on div "Press Enter to create Chalk Down Lime" at bounding box center [356, 204] width 663 height 27
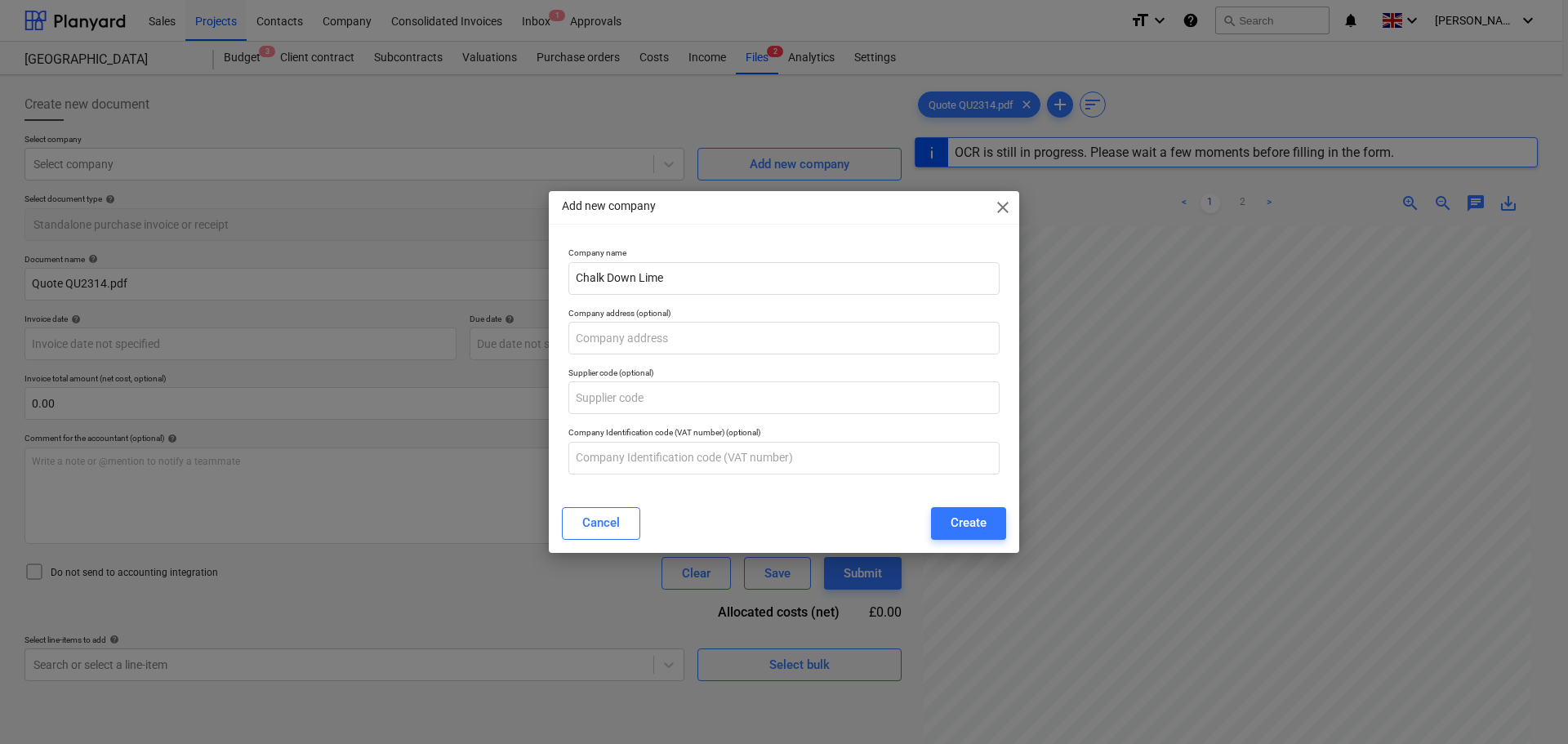
type input "QU-2314"
type input "24 Oct 2025"
click at [966, 521] on div "Create" at bounding box center [969, 523] width 36 height 22
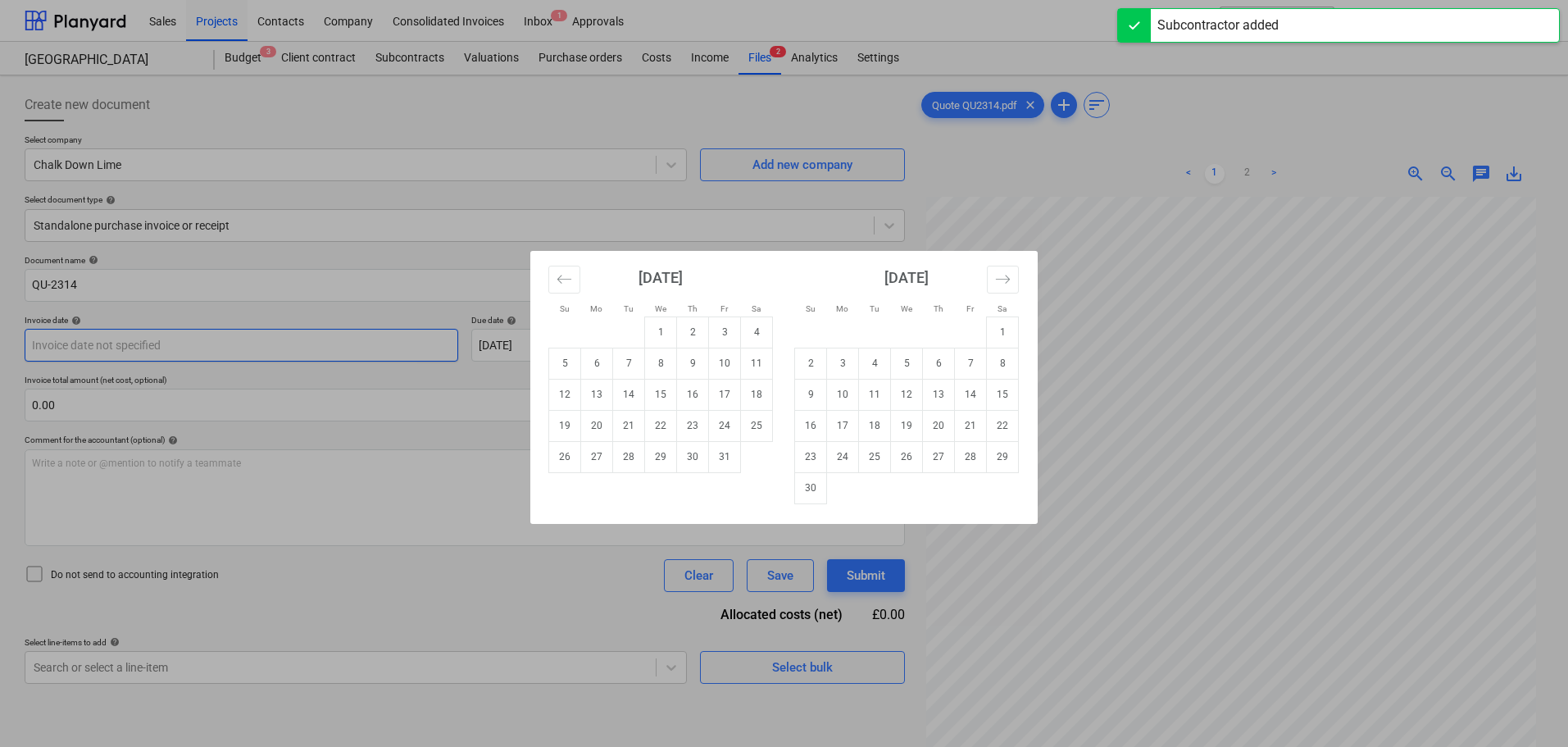
click at [114, 344] on body "Sales Projects Contacts Company Consolidated Invoices Inbox 1 Approvals format_…" at bounding box center [784, 373] width 1568 height 747
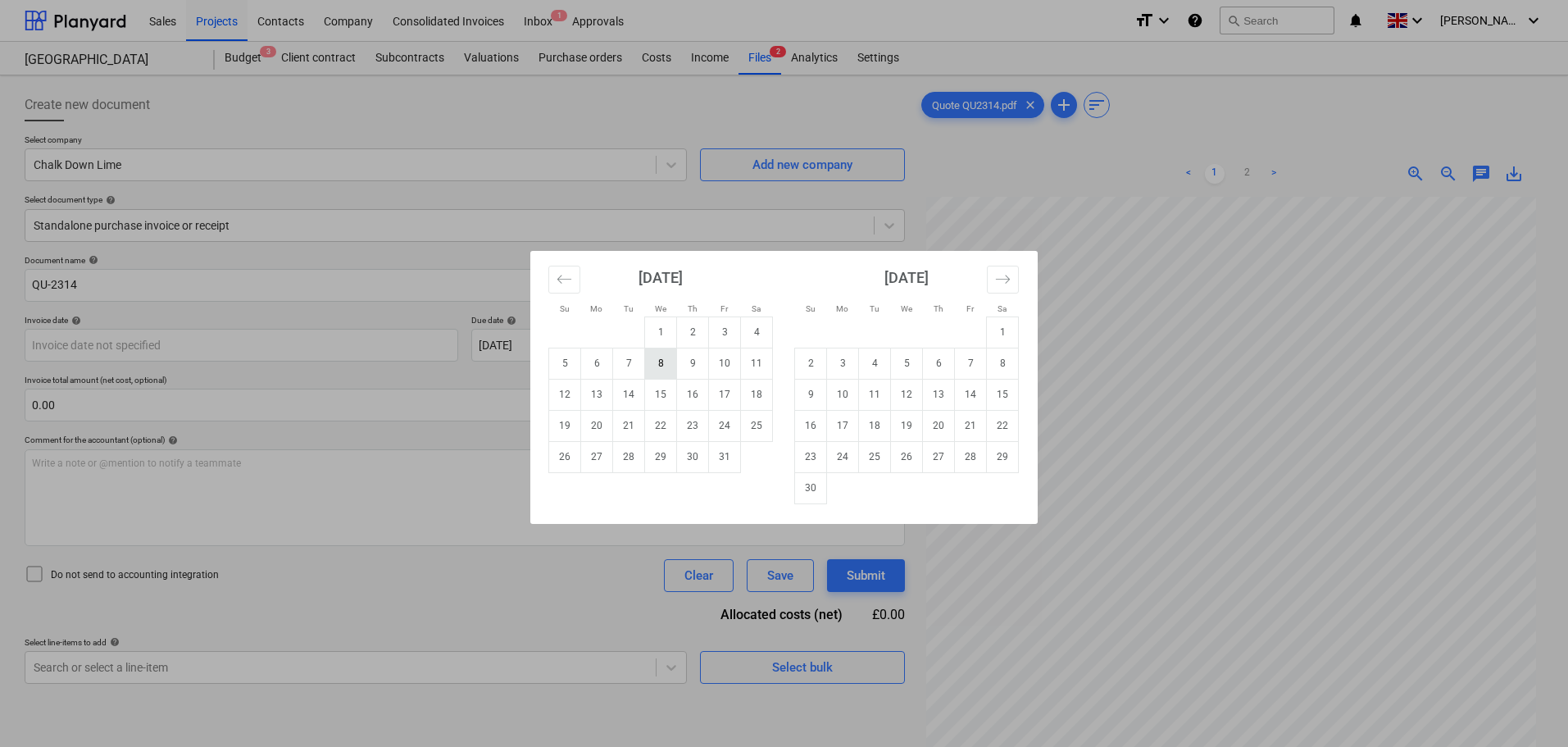
click at [657, 370] on td "8" at bounding box center [661, 363] width 32 height 32
type input "08 Oct 2025"
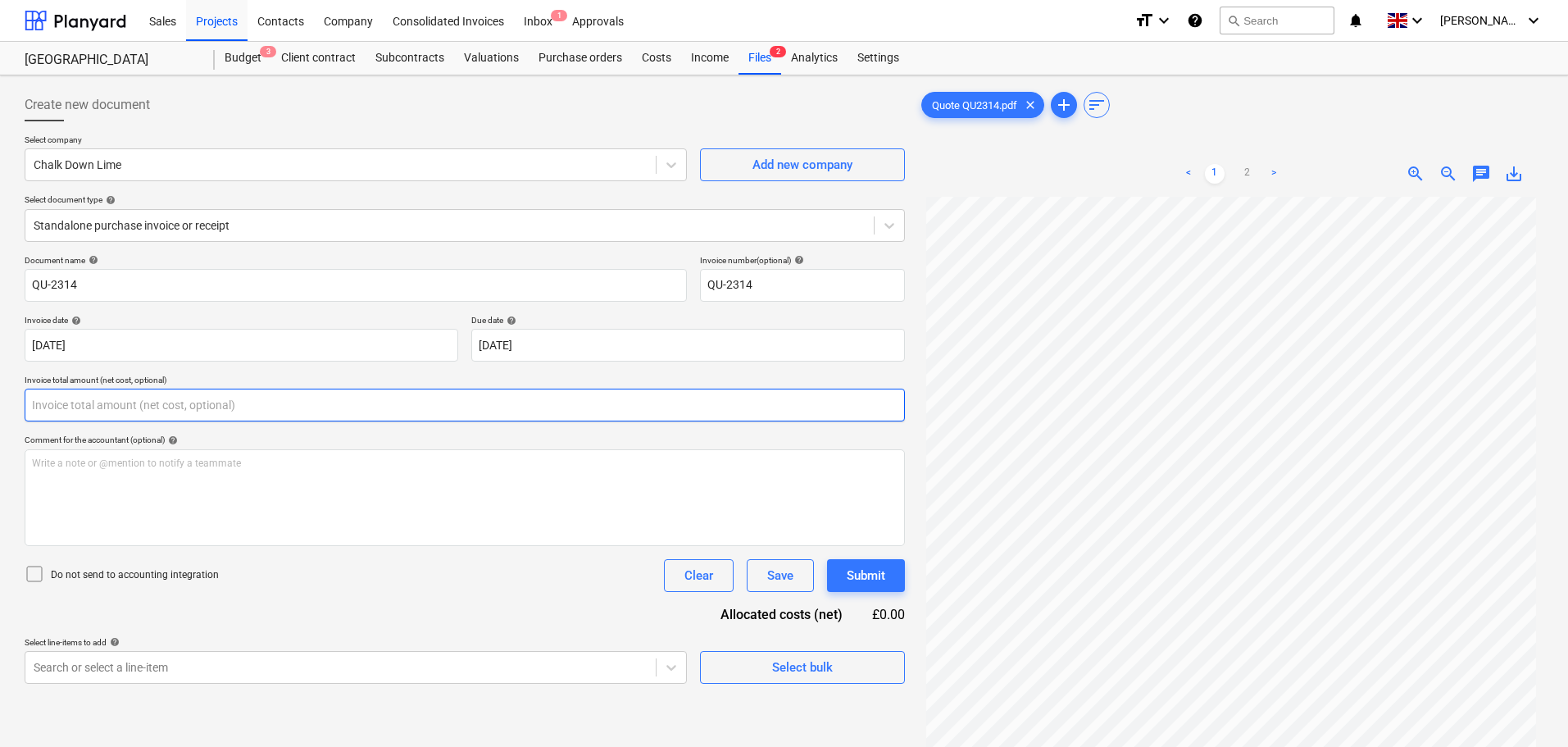
click at [134, 402] on input "text" at bounding box center [464, 405] width 881 height 33
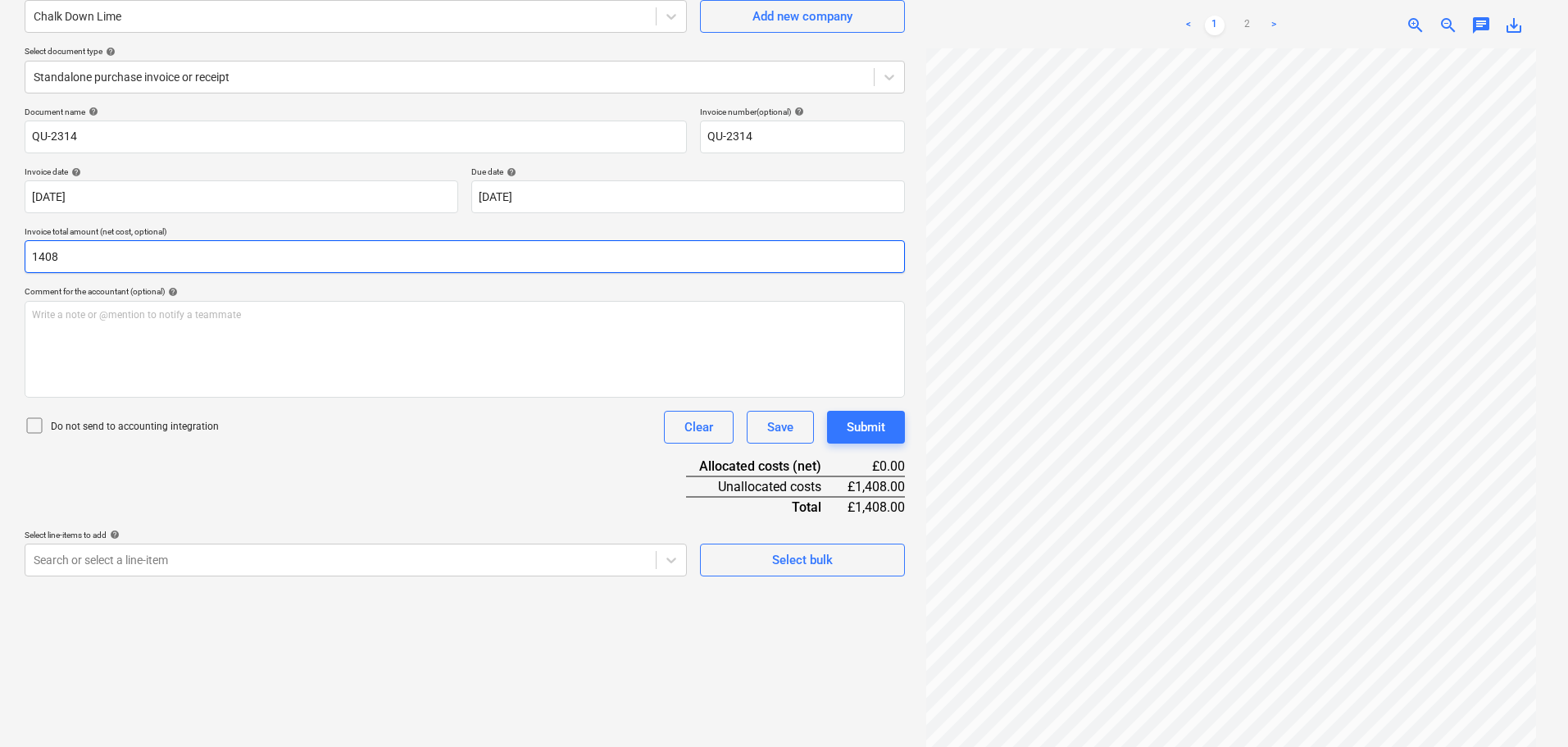
scroll to position [164, 0]
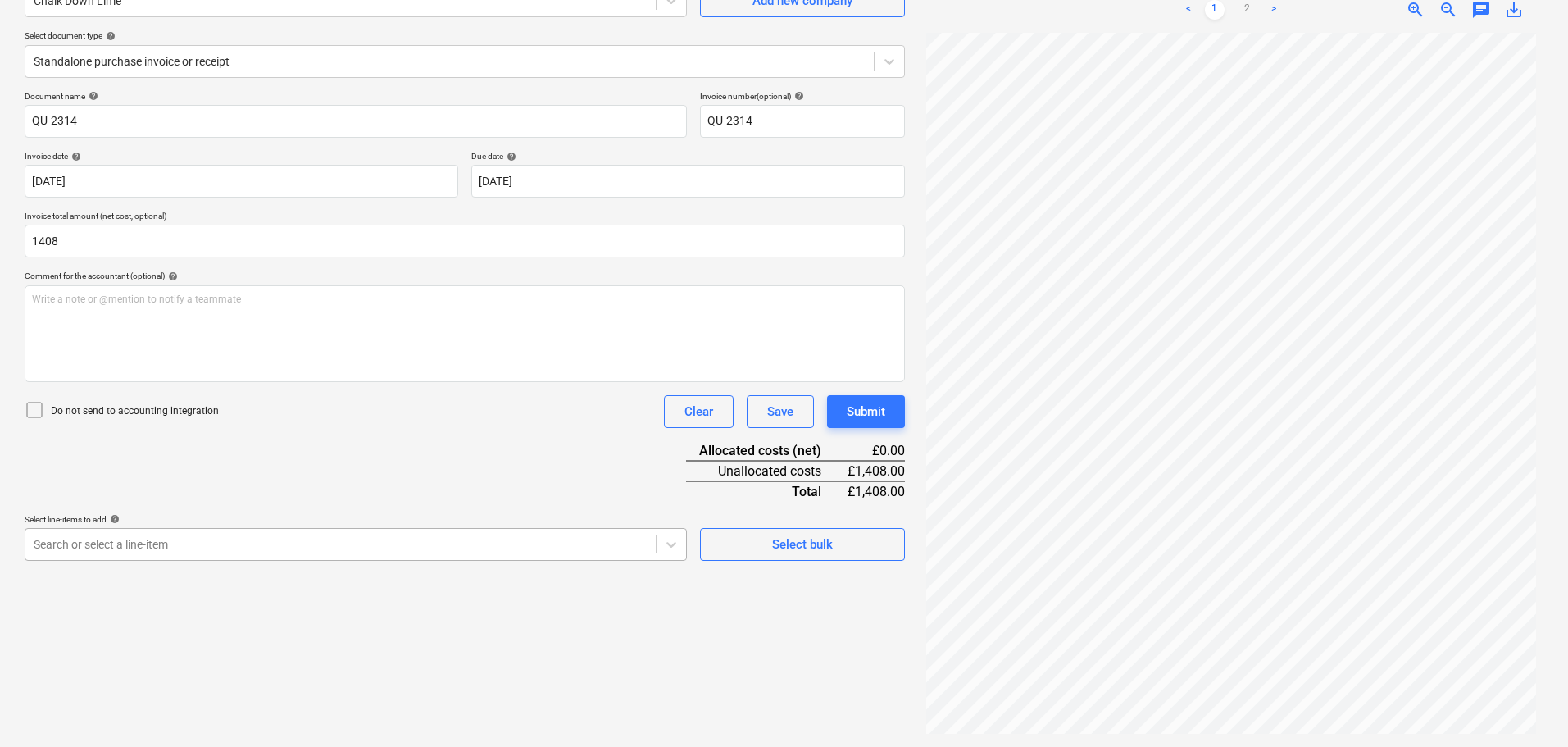
type input "1,408.00"
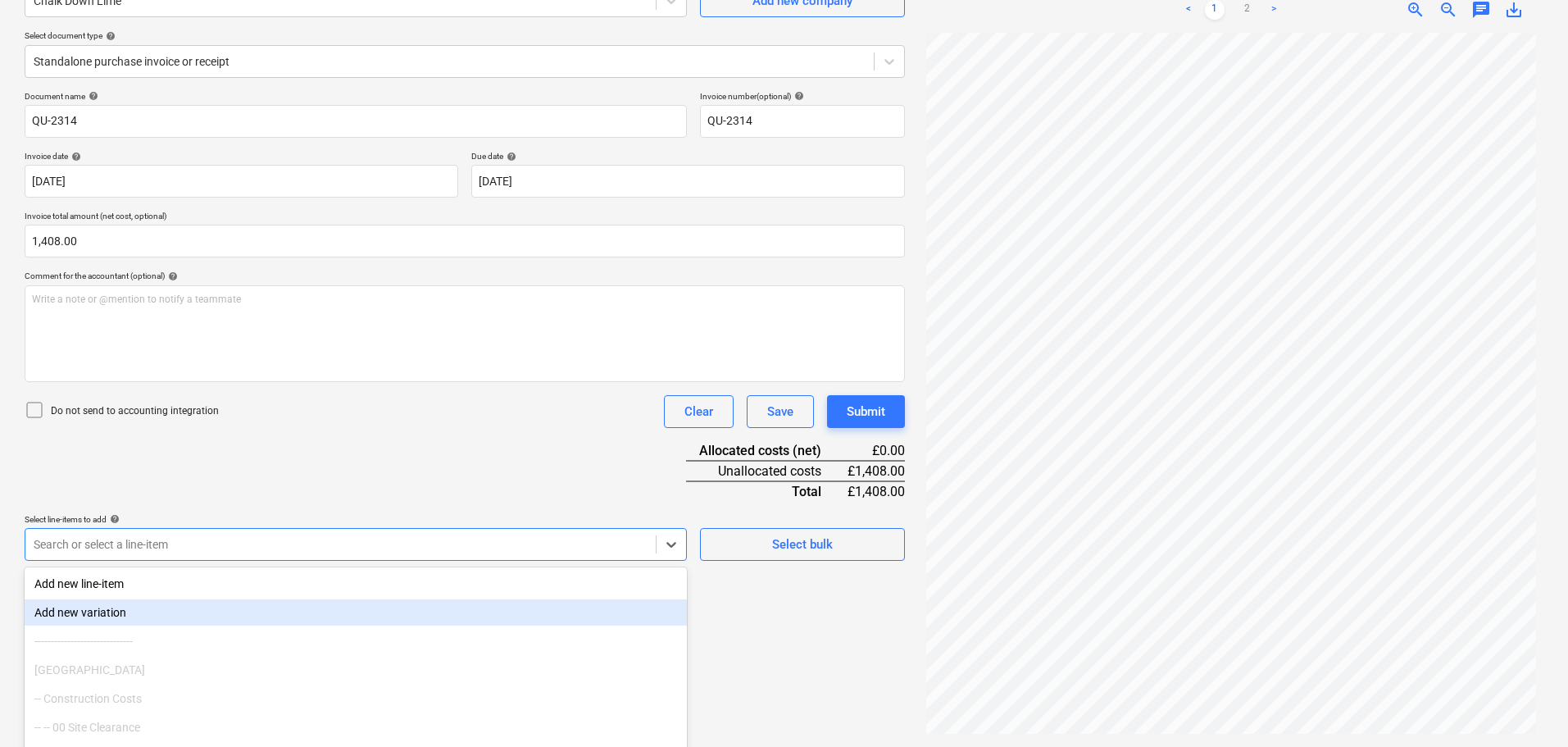
scroll to position [234, 0]
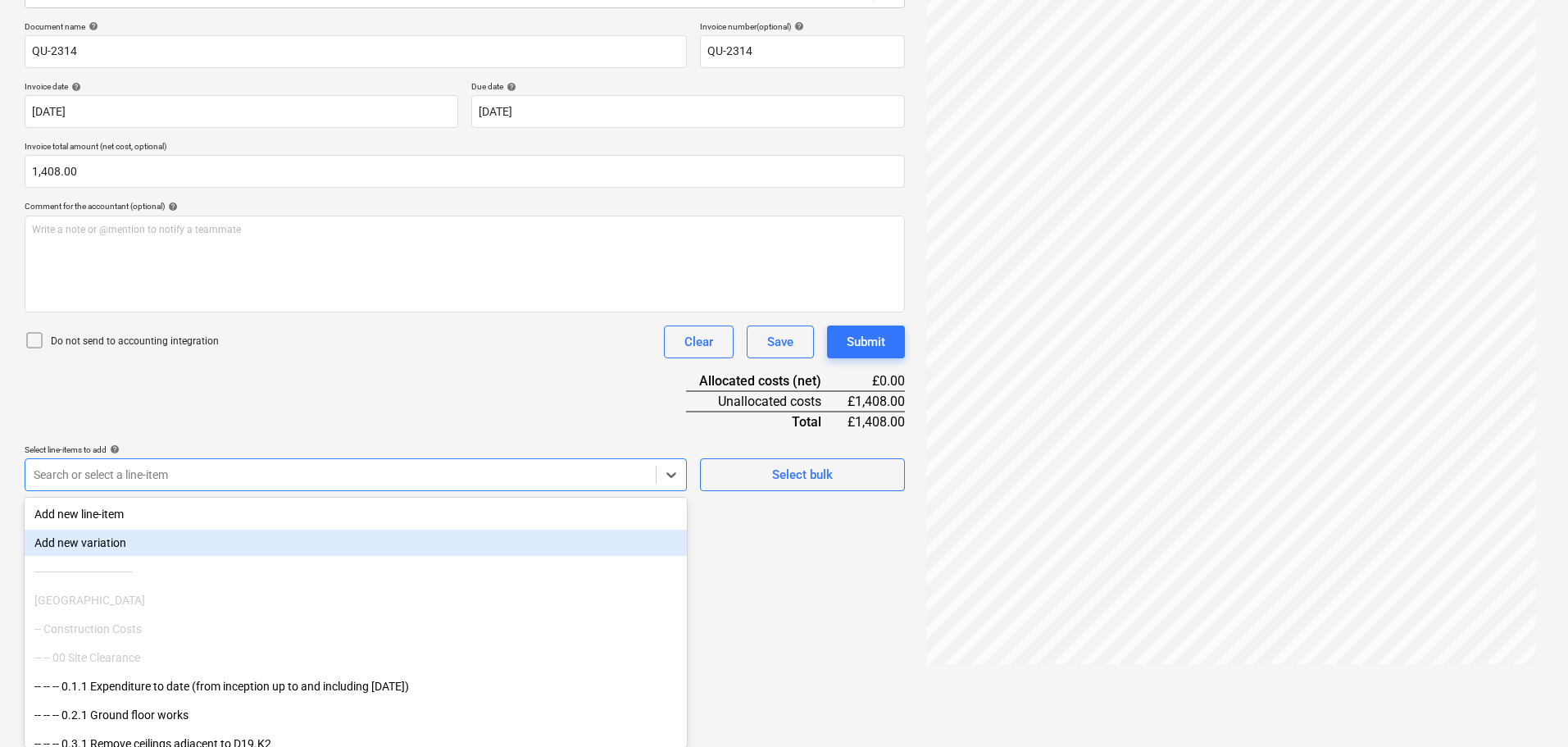
click at [113, 513] on body "Sales Projects Contacts Company Consolidated Invoices Inbox 1 Approvals format_…" at bounding box center [784, 139] width 1568 height 747
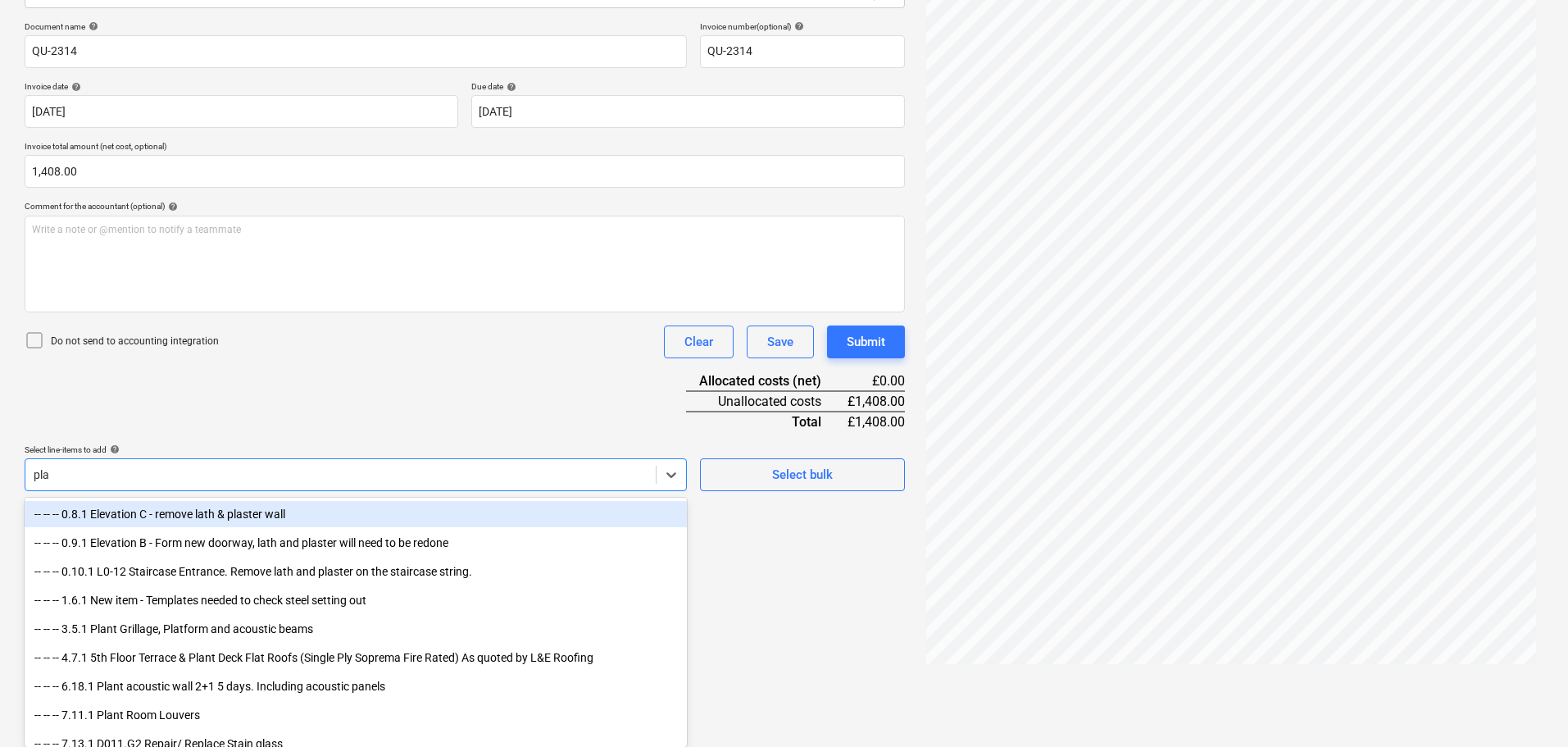
type input "plas"
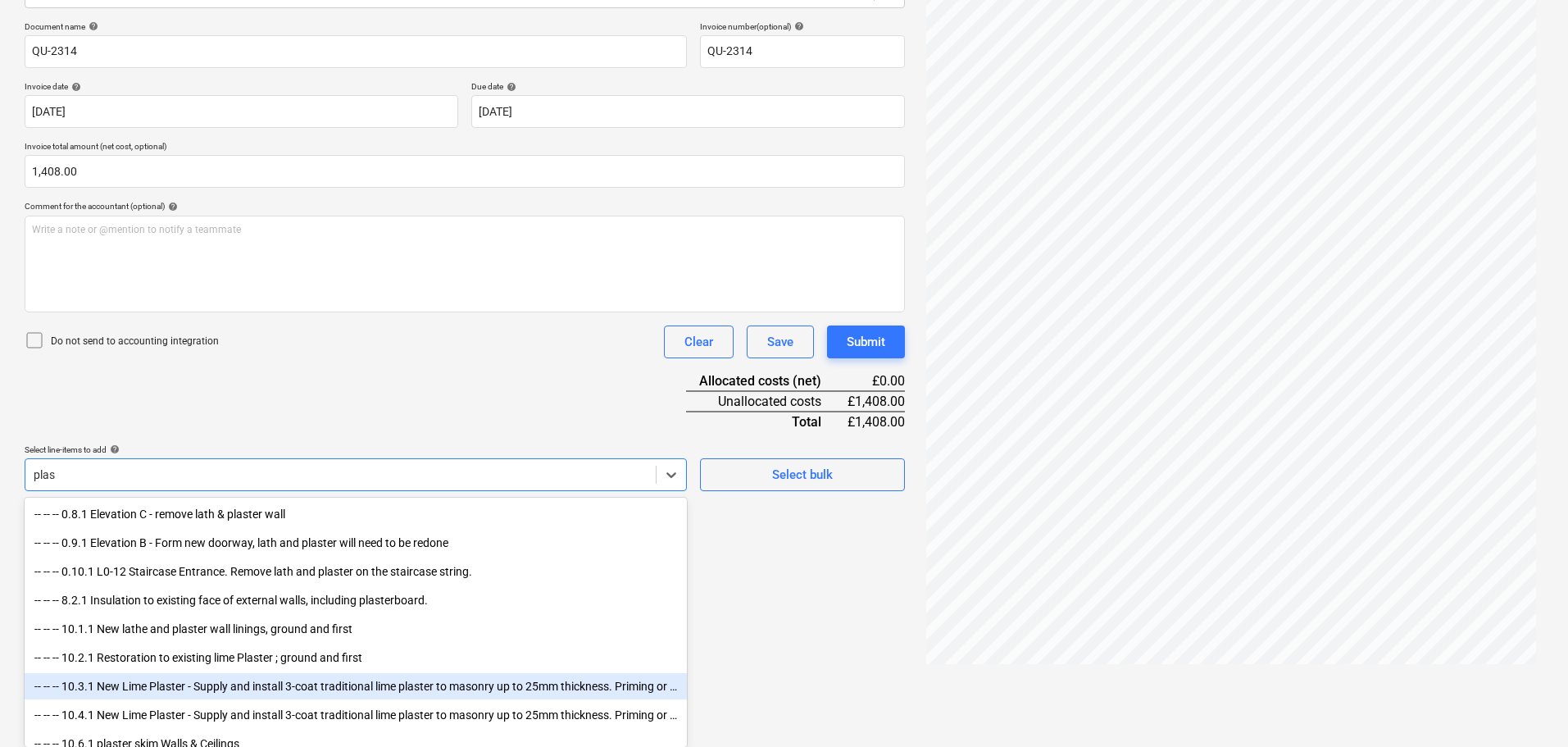
click at [289, 687] on div "-- -- -- 10.3.1 New Lime Plaster - Supply and install 3-coat traditional lime p…" at bounding box center [356, 686] width 663 height 27
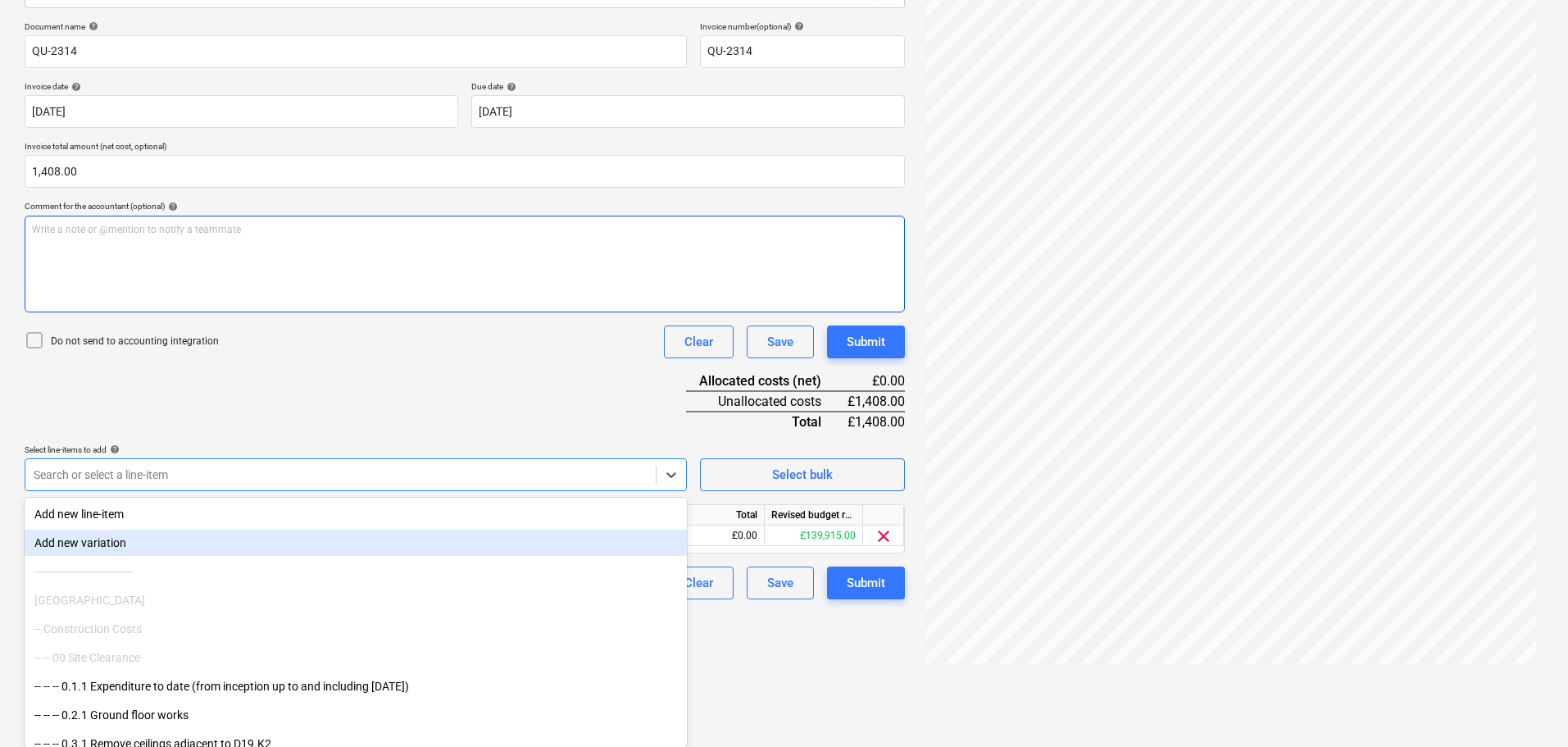
drag, startPoint x: 426, startPoint y: 352, endPoint x: 416, endPoint y: 371, distance: 21.5
click at [425, 352] on div "Document name help QU-2314 Invoice number (optional) help QU-2314 Invoice date …" at bounding box center [464, 311] width 881 height 578
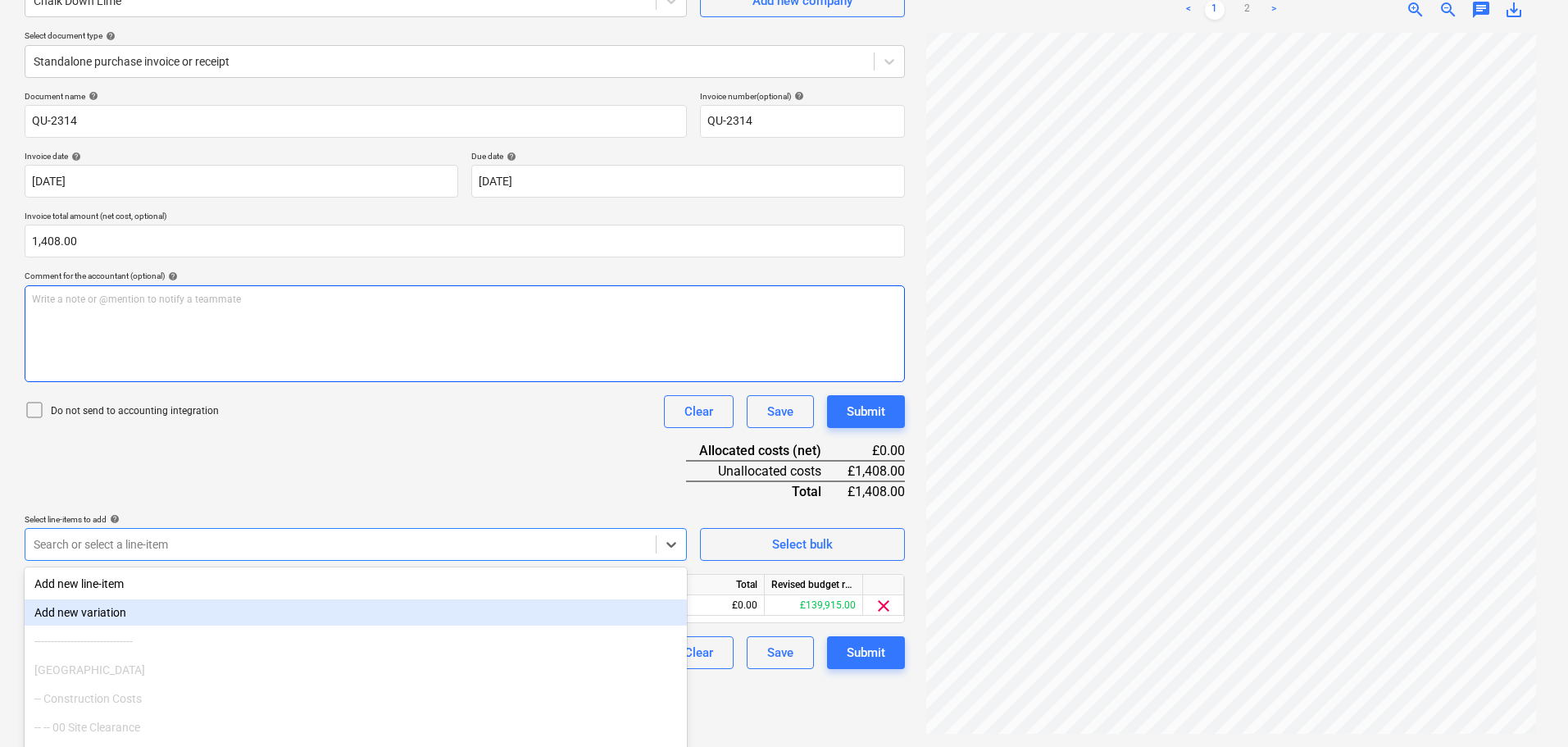
click at [416, 371] on div "Write a note or @mention to notify a teammate ﻿" at bounding box center [464, 334] width 881 height 97
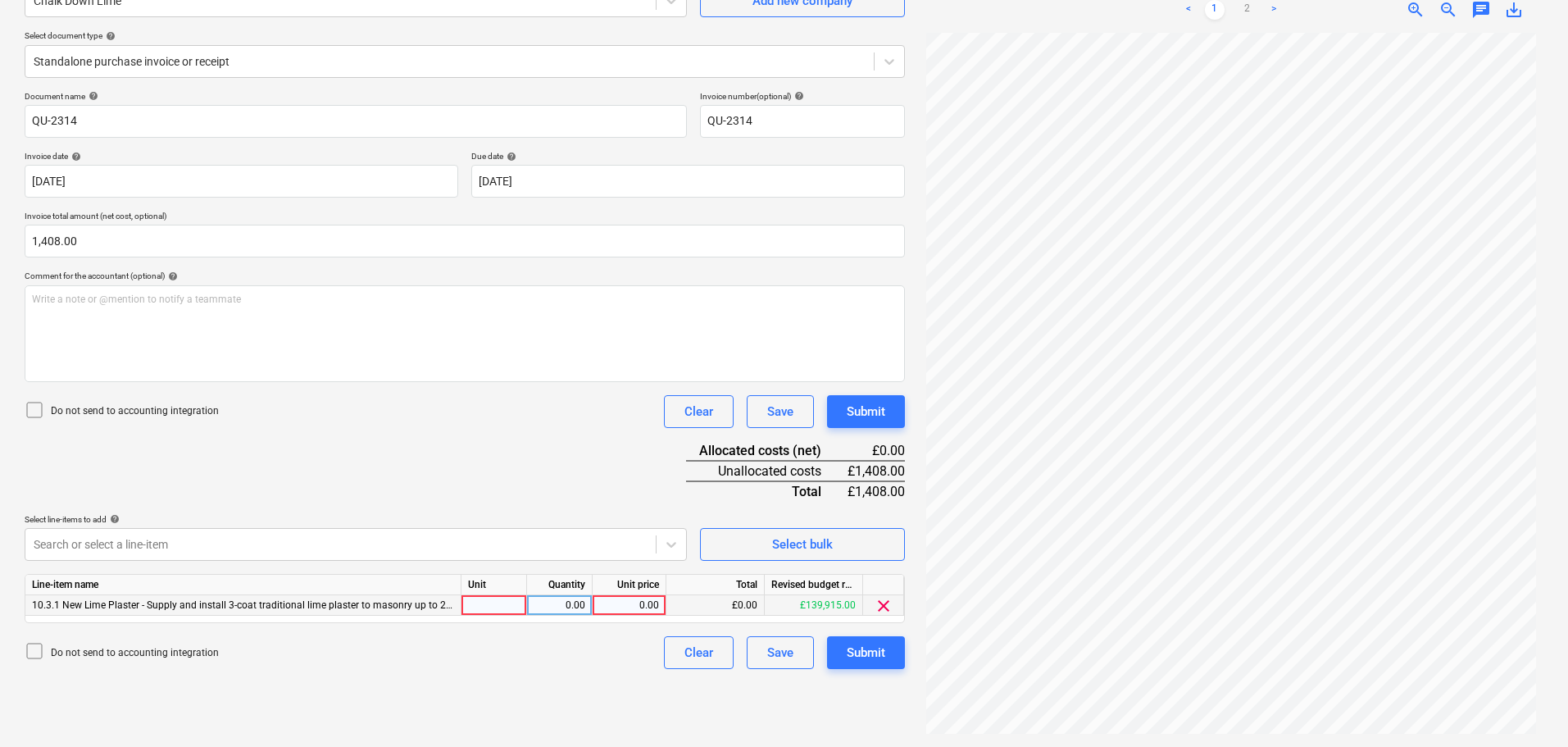
click at [613, 603] on div "0.00" at bounding box center [629, 605] width 60 height 21
type input "1408"
click at [115, 411] on p "Do not send to accounting integration" at bounding box center [135, 411] width 168 height 14
click at [874, 423] on button "Submit" at bounding box center [866, 411] width 78 height 33
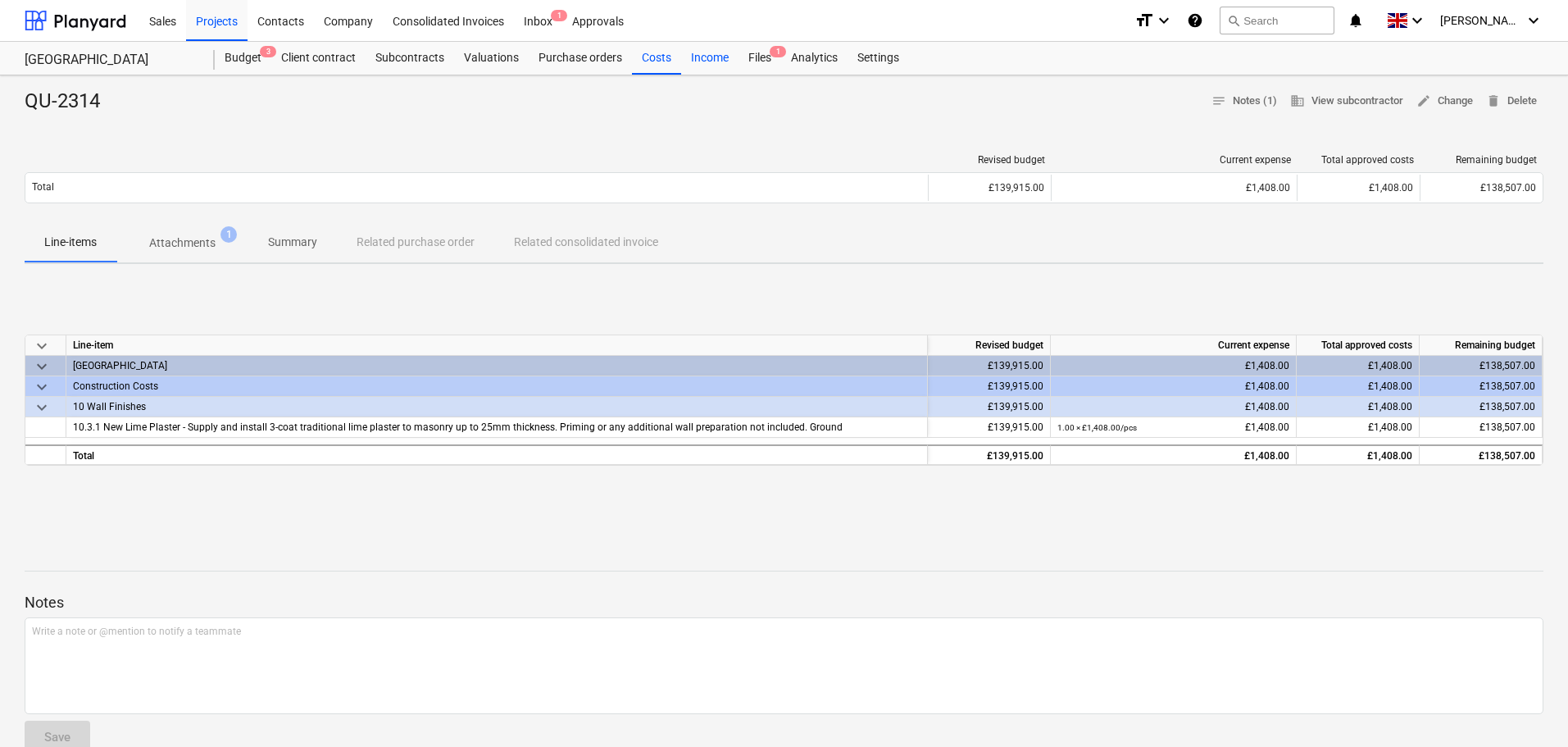
click at [698, 63] on div "Income" at bounding box center [710, 57] width 57 height 33
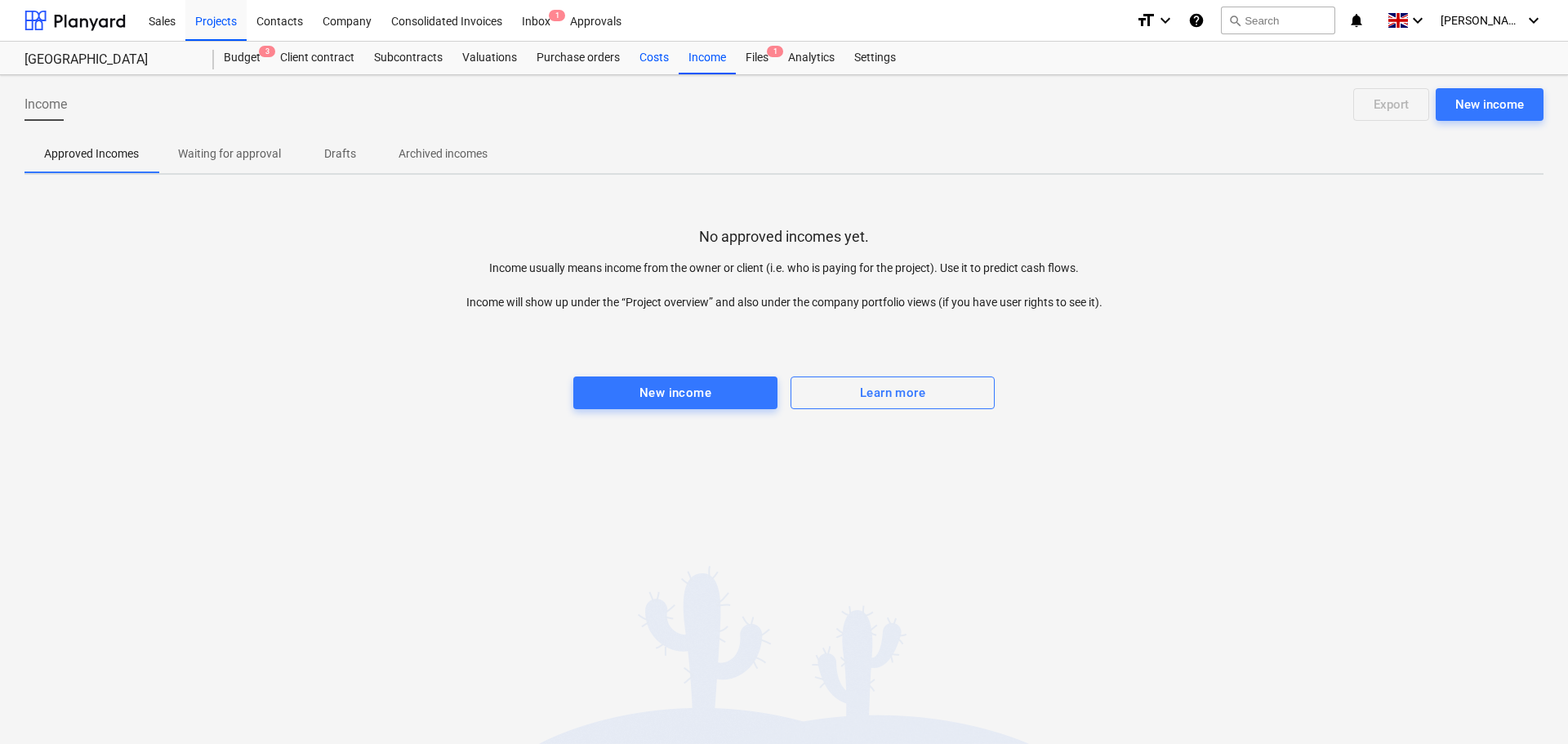
click at [647, 60] on div "Costs" at bounding box center [654, 57] width 49 height 32
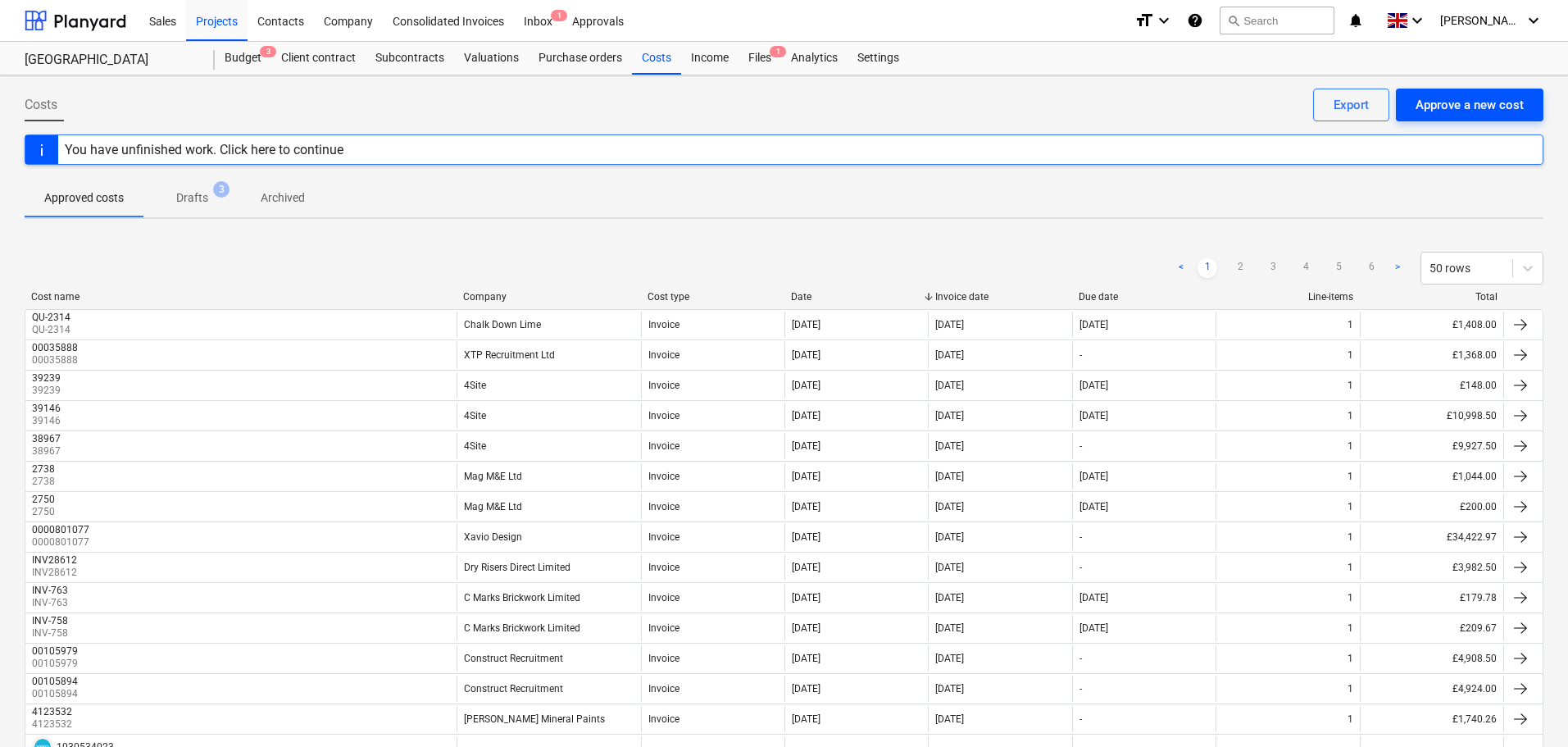
click at [1441, 100] on div "Approve a new cost" at bounding box center [1470, 106] width 108 height 22
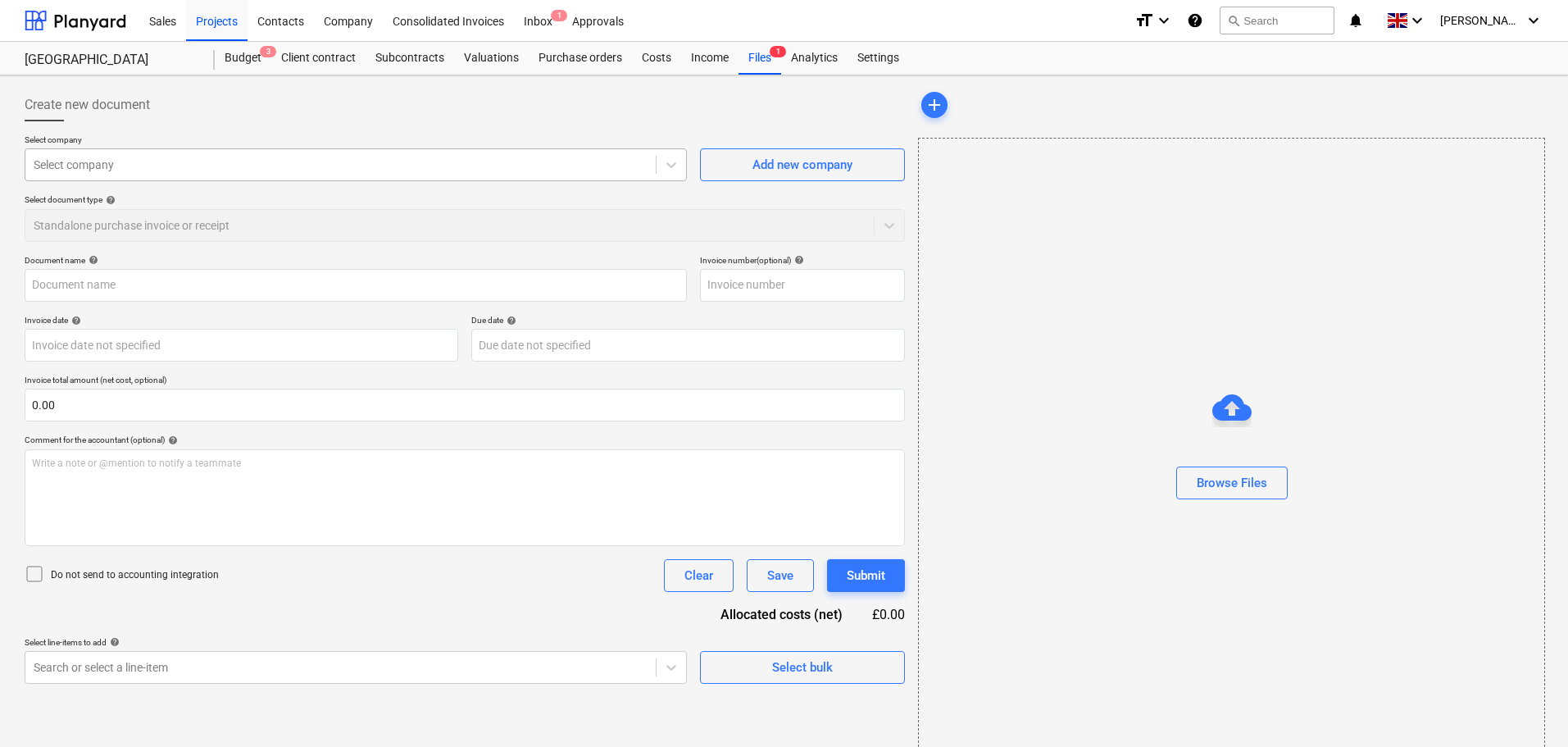
type input "Painters Invoice 2709-0310'25 Lancaster Gate .pdf"
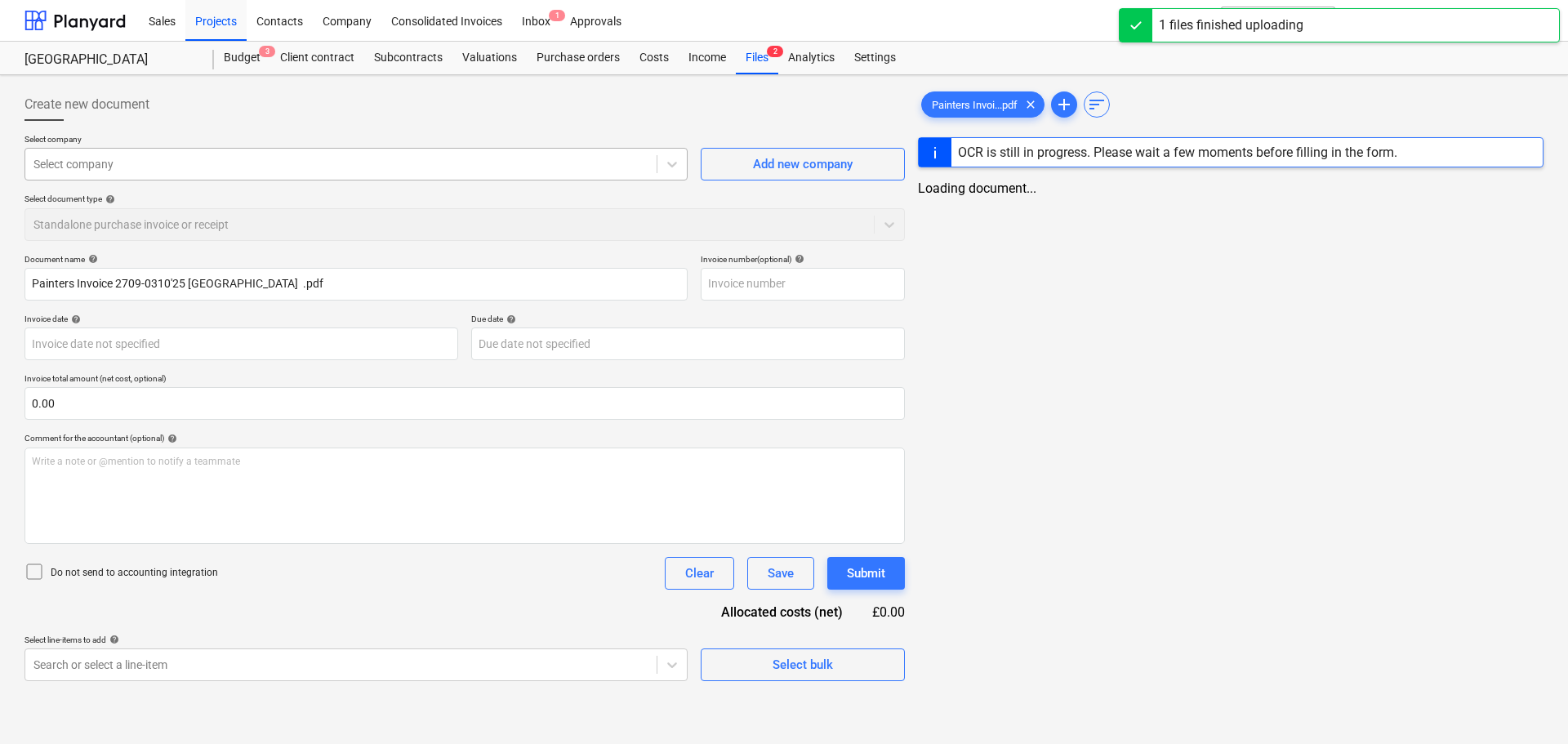
click at [227, 167] on div at bounding box center [341, 164] width 615 height 17
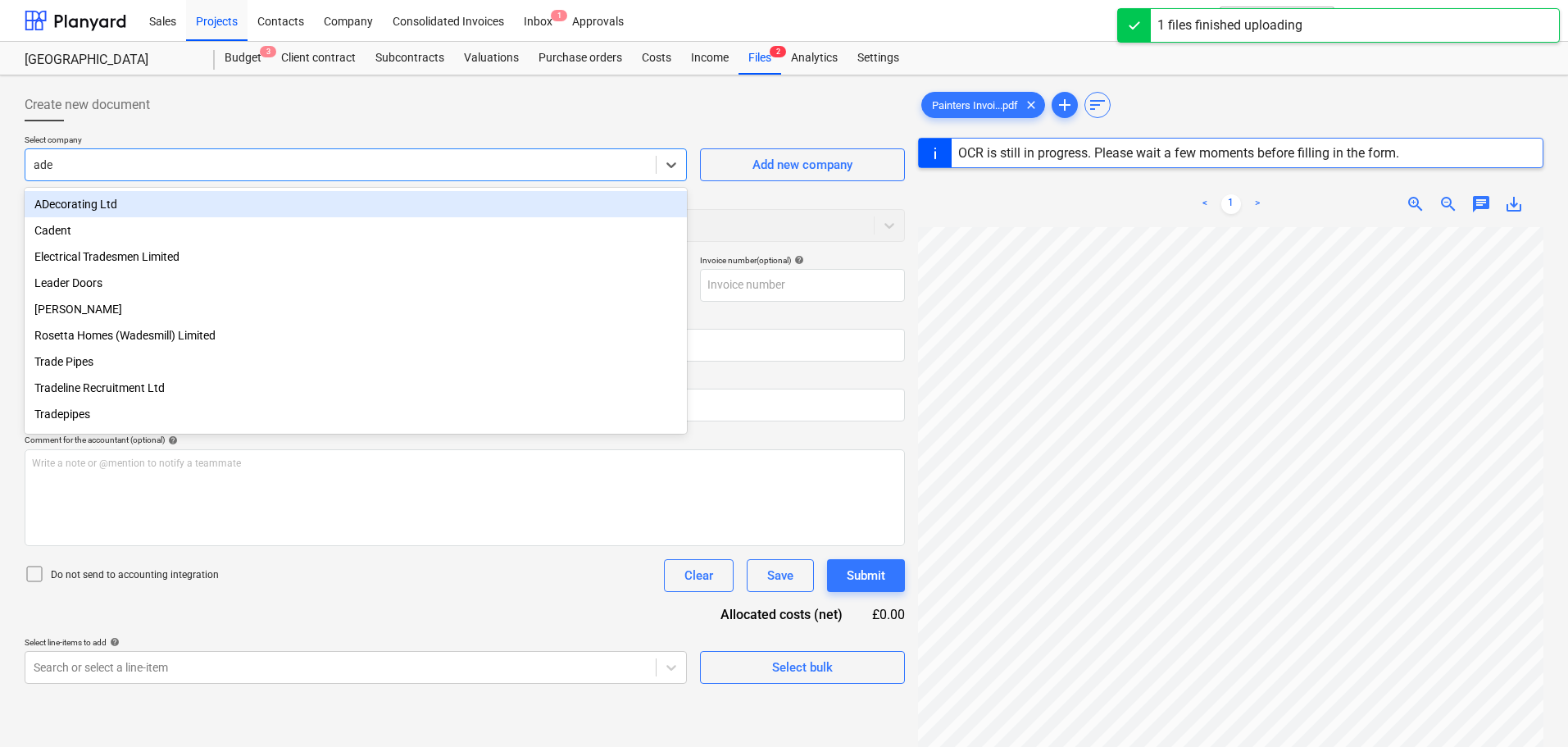
type input "adec"
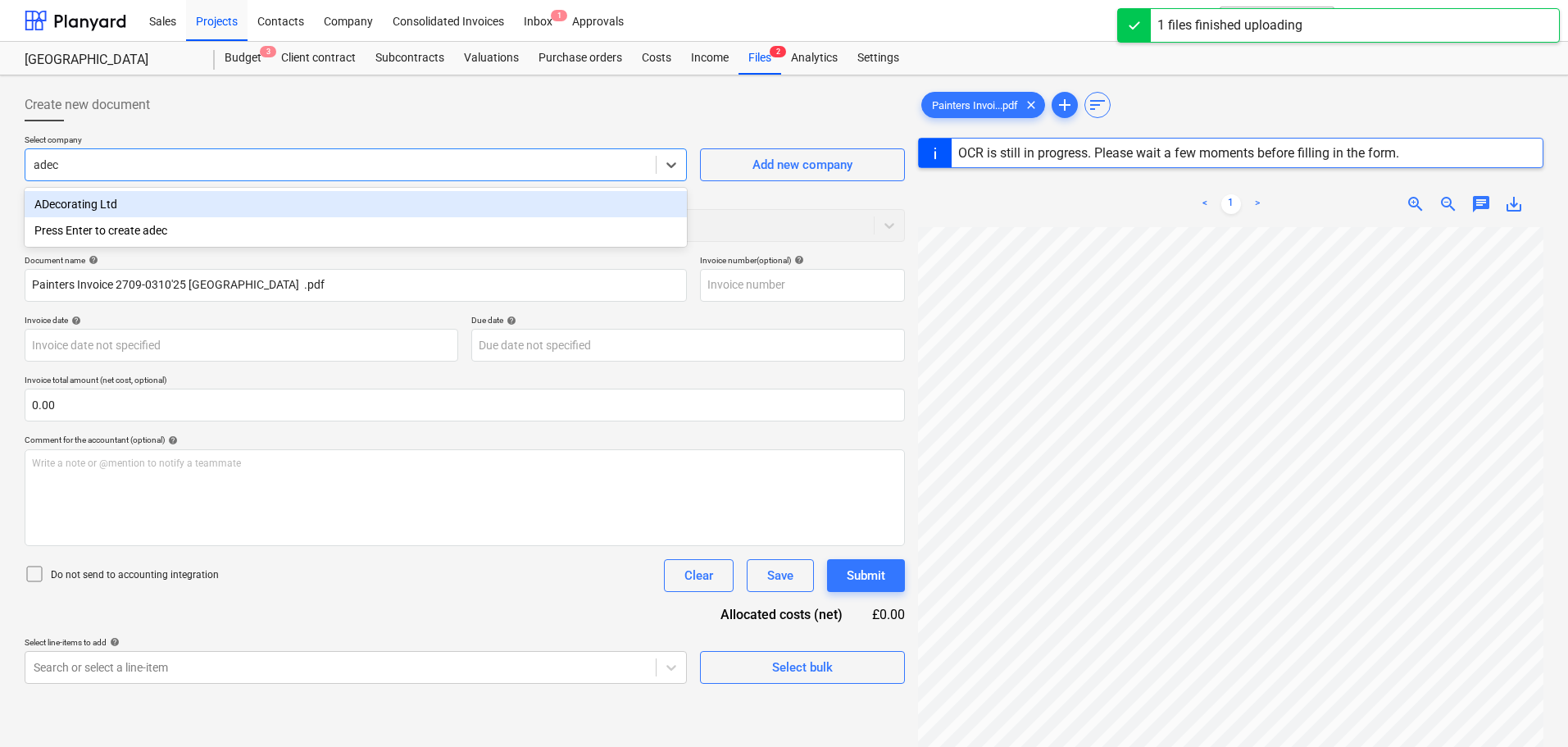
click at [196, 209] on div "ADecorating Ltd" at bounding box center [356, 204] width 663 height 27
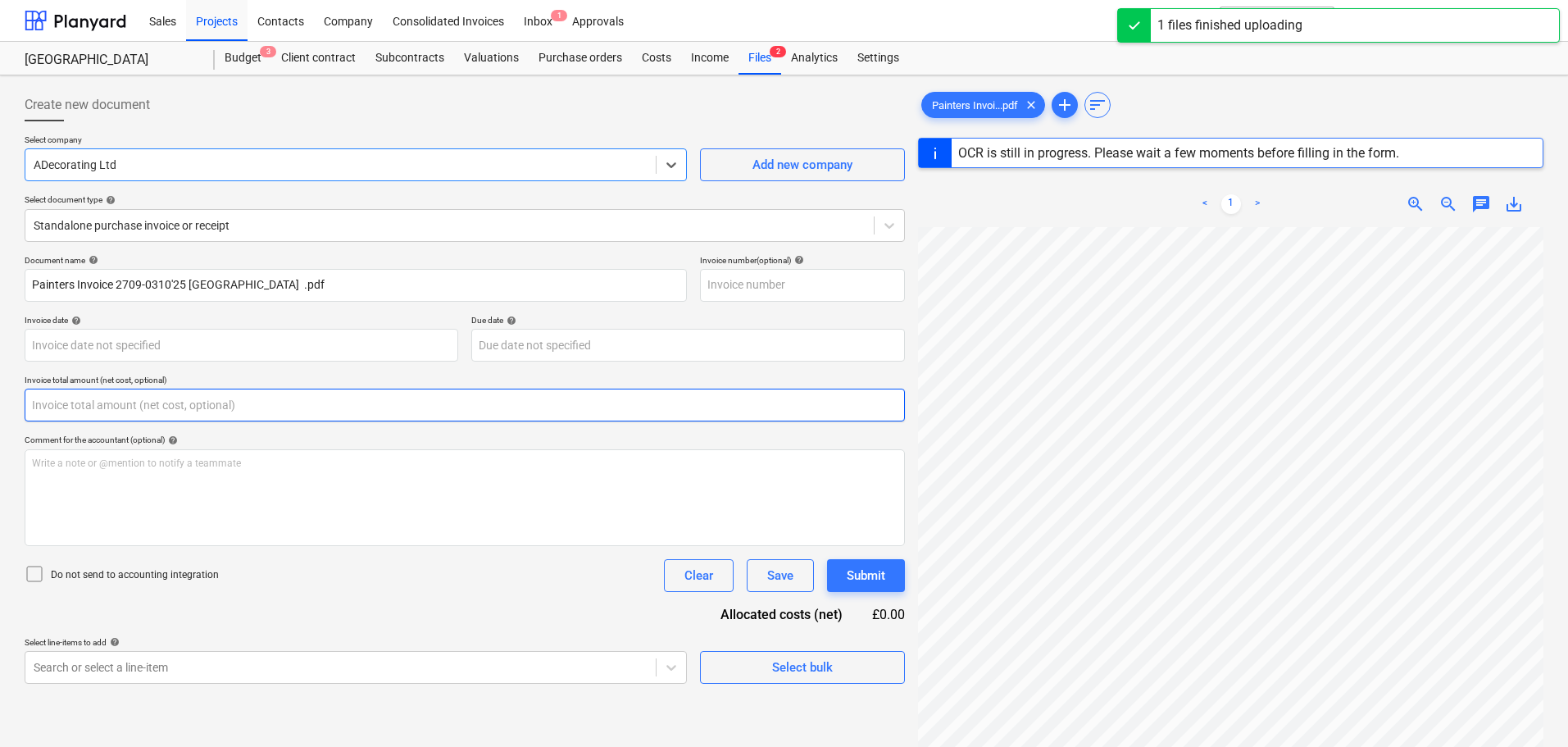
click at [66, 404] on input "text" at bounding box center [464, 405] width 881 height 33
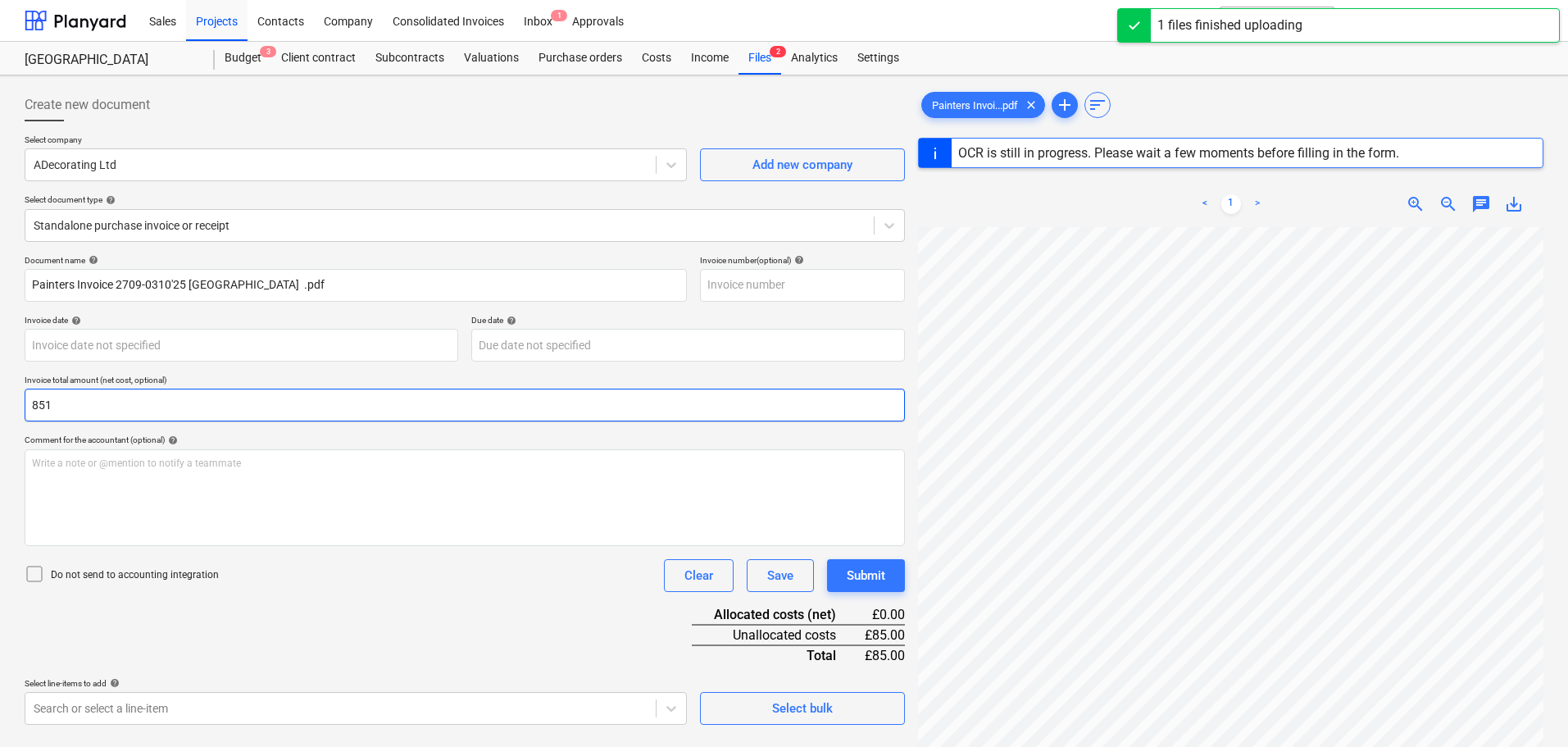
type input "8510"
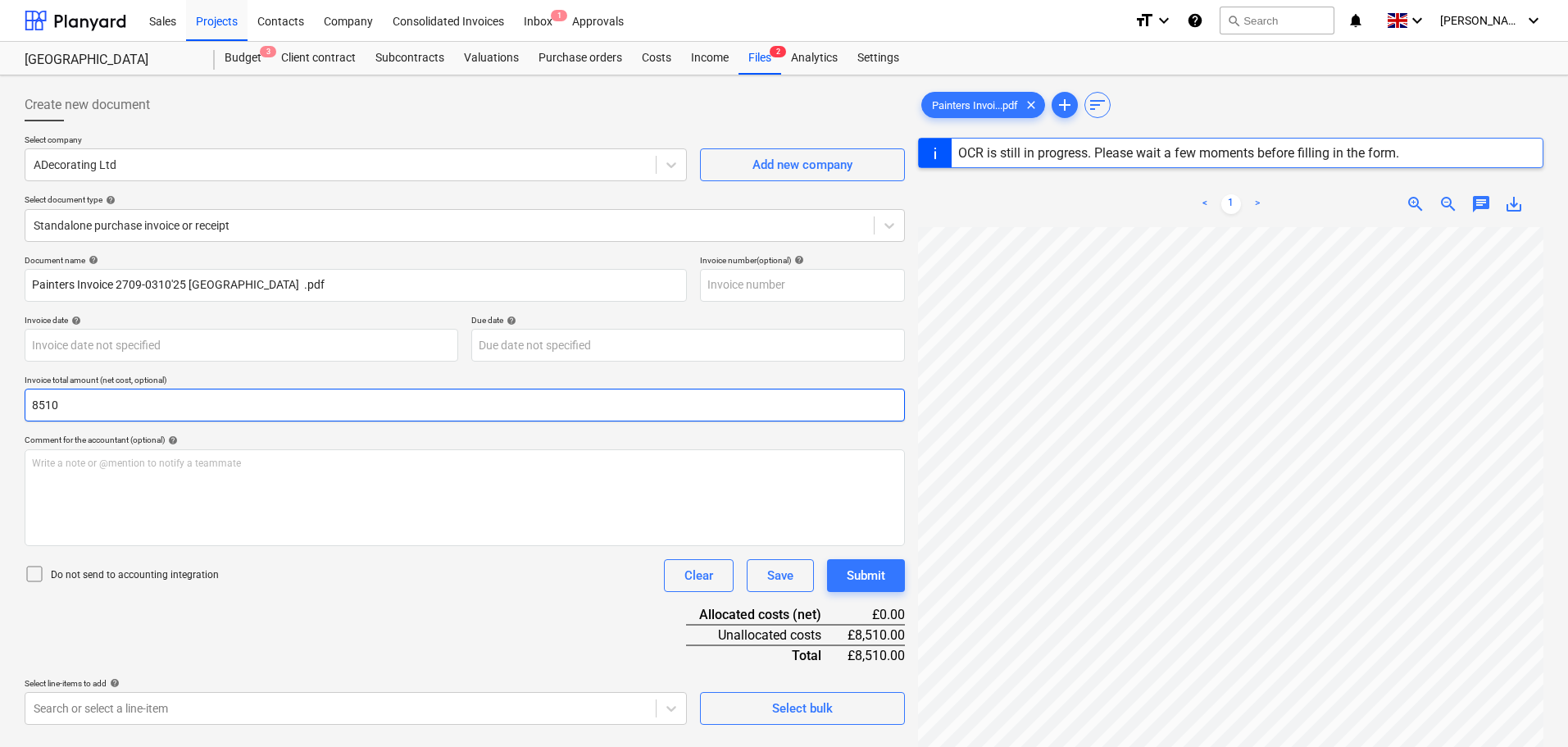
type input "03 Oct 2025"
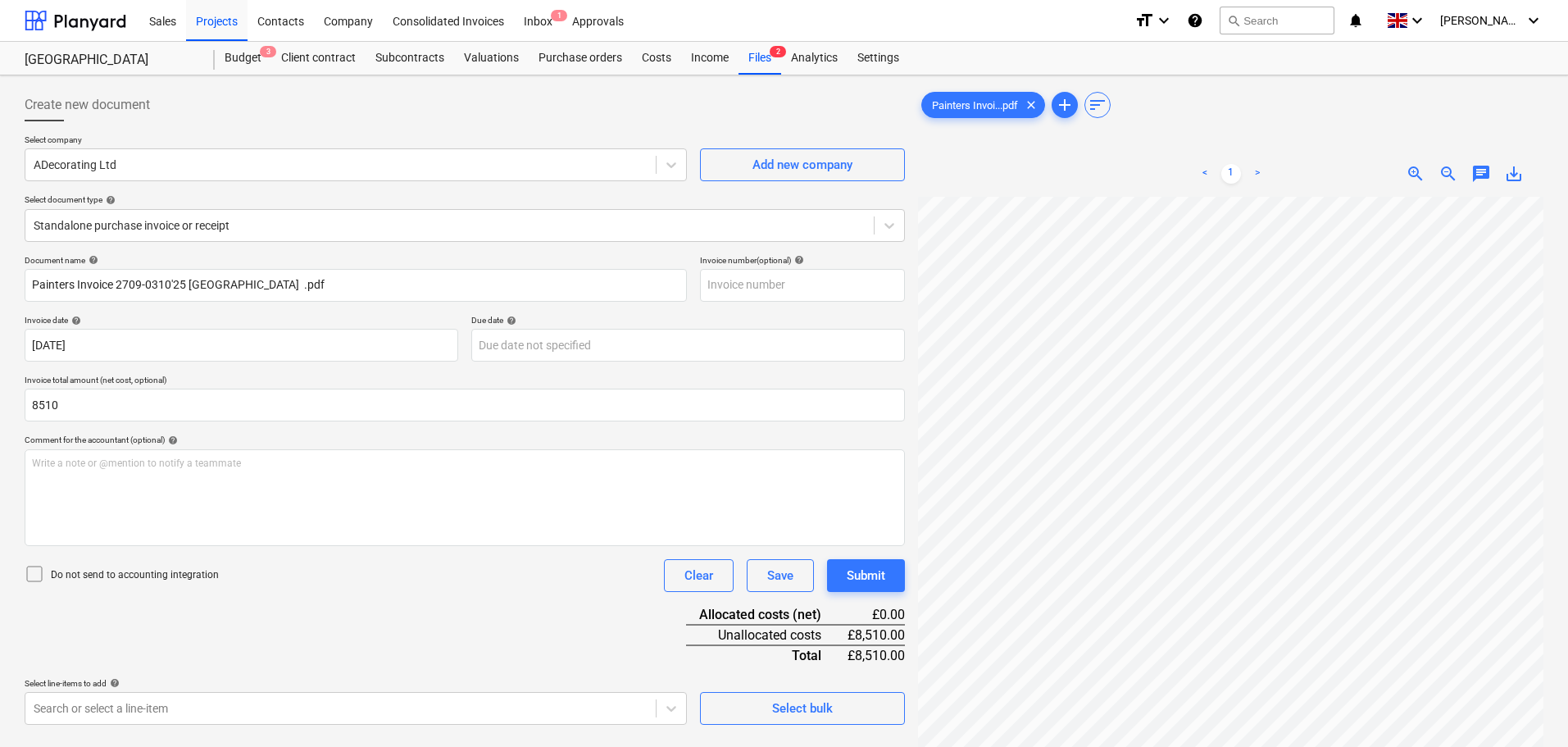
type input "8,510.00"
click at [36, 571] on icon at bounding box center [35, 574] width 20 height 20
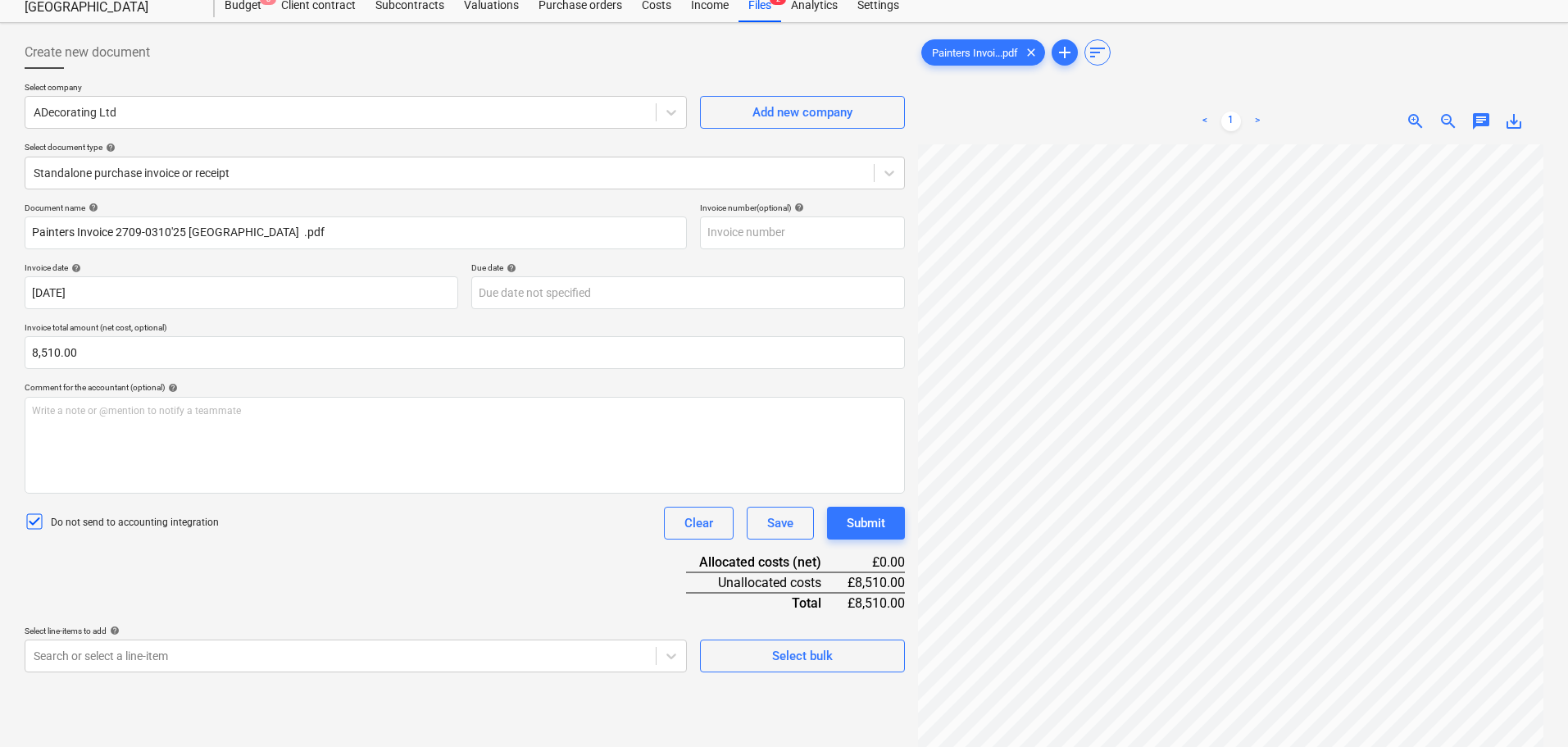
scroll to position [82, 0]
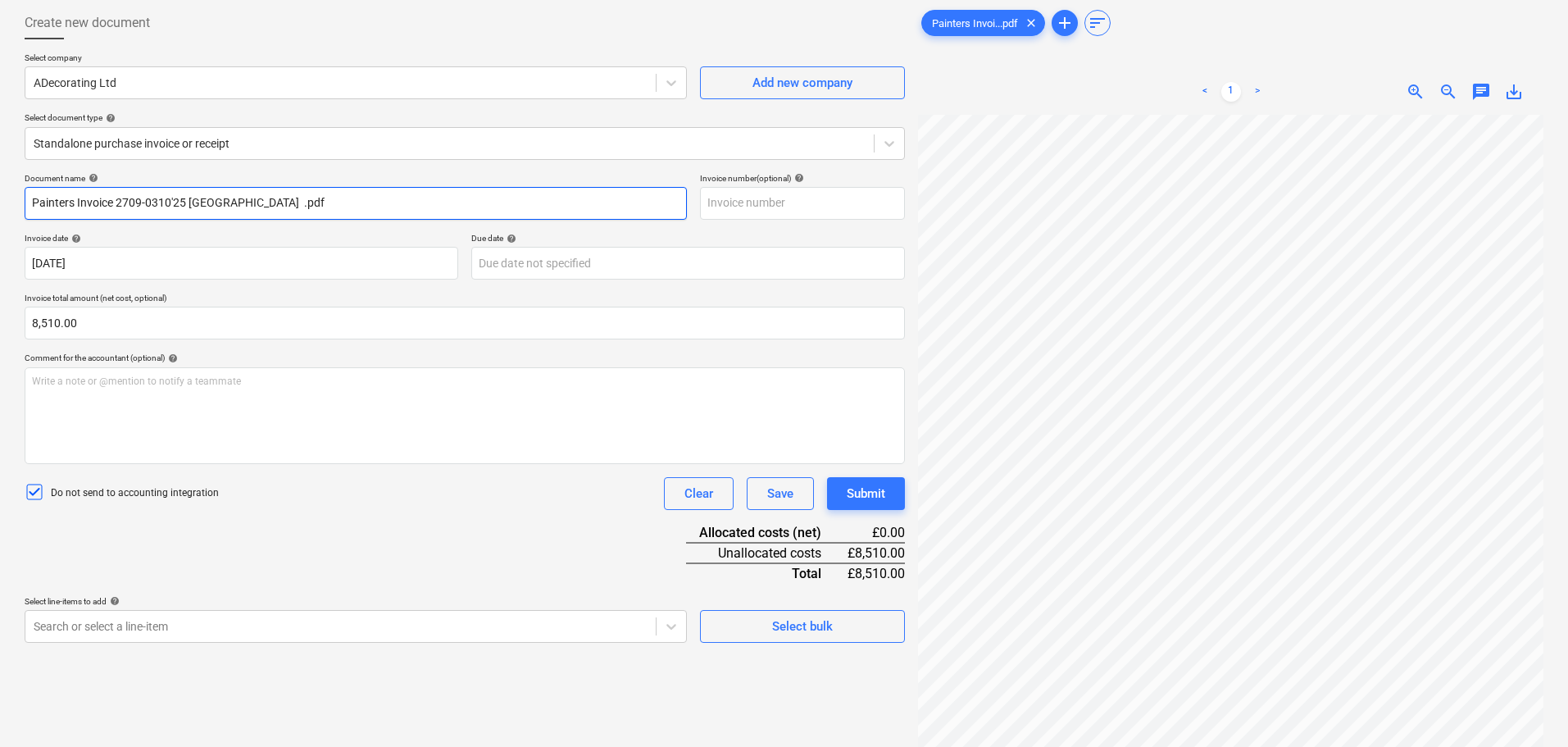
click at [93, 202] on input "Painters Invoice 2709-0310'25 Lancaster Gate .pdf" at bounding box center [356, 203] width 663 height 33
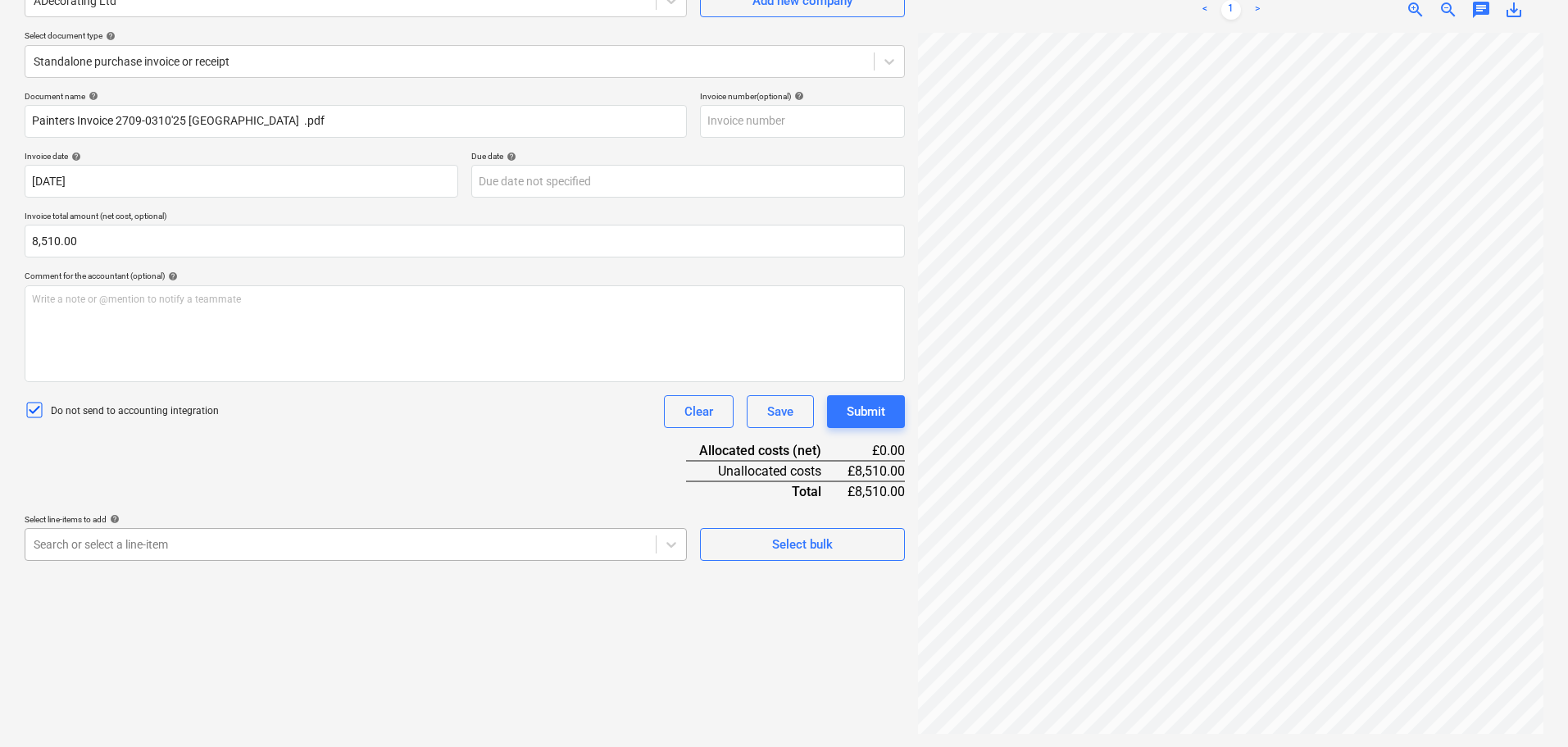
click at [183, 543] on body "Sales Projects Contacts Company Consolidated Invoices Inbox 1 Approvals format_…" at bounding box center [784, 209] width 1568 height 747
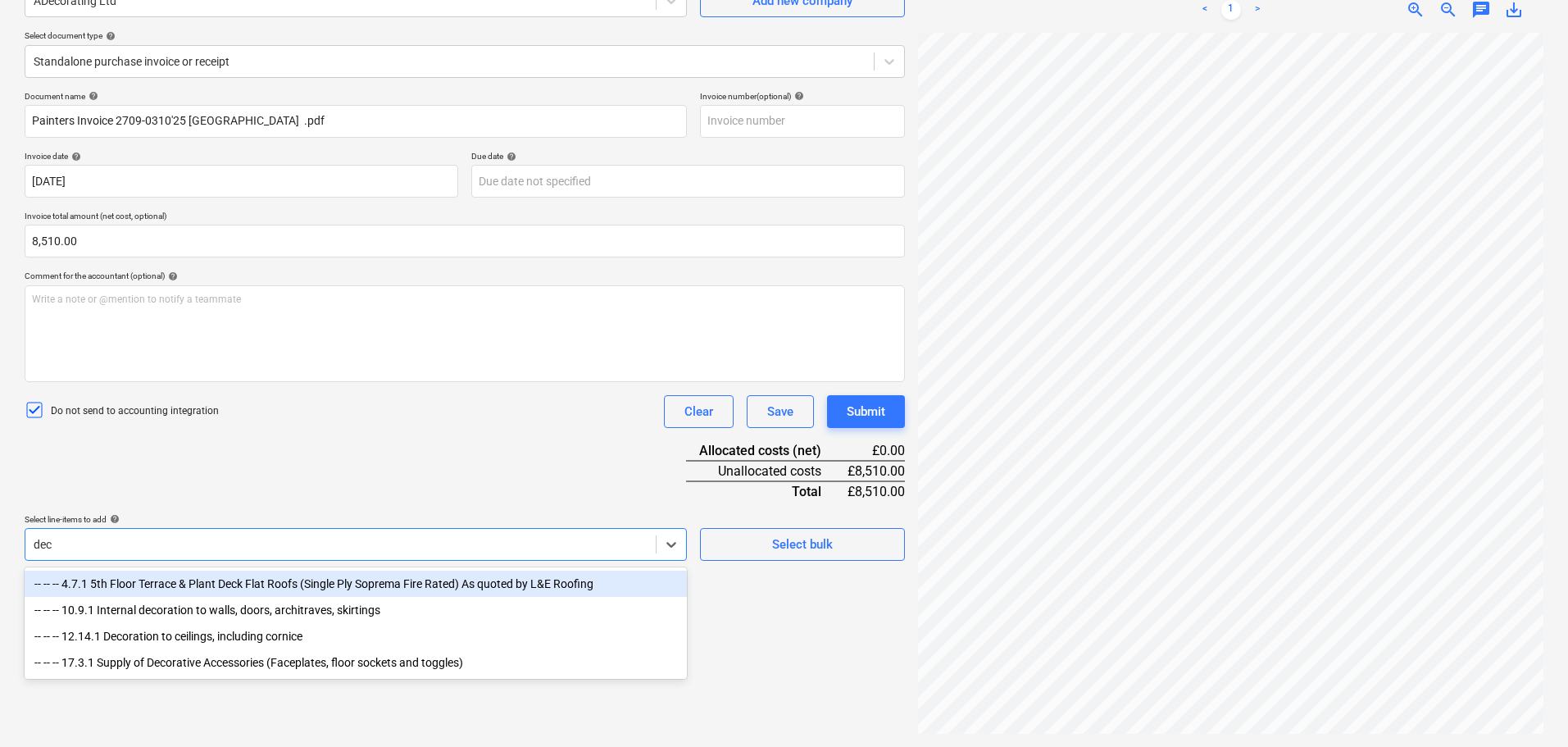
scroll to position [164, 0]
type input "deco"
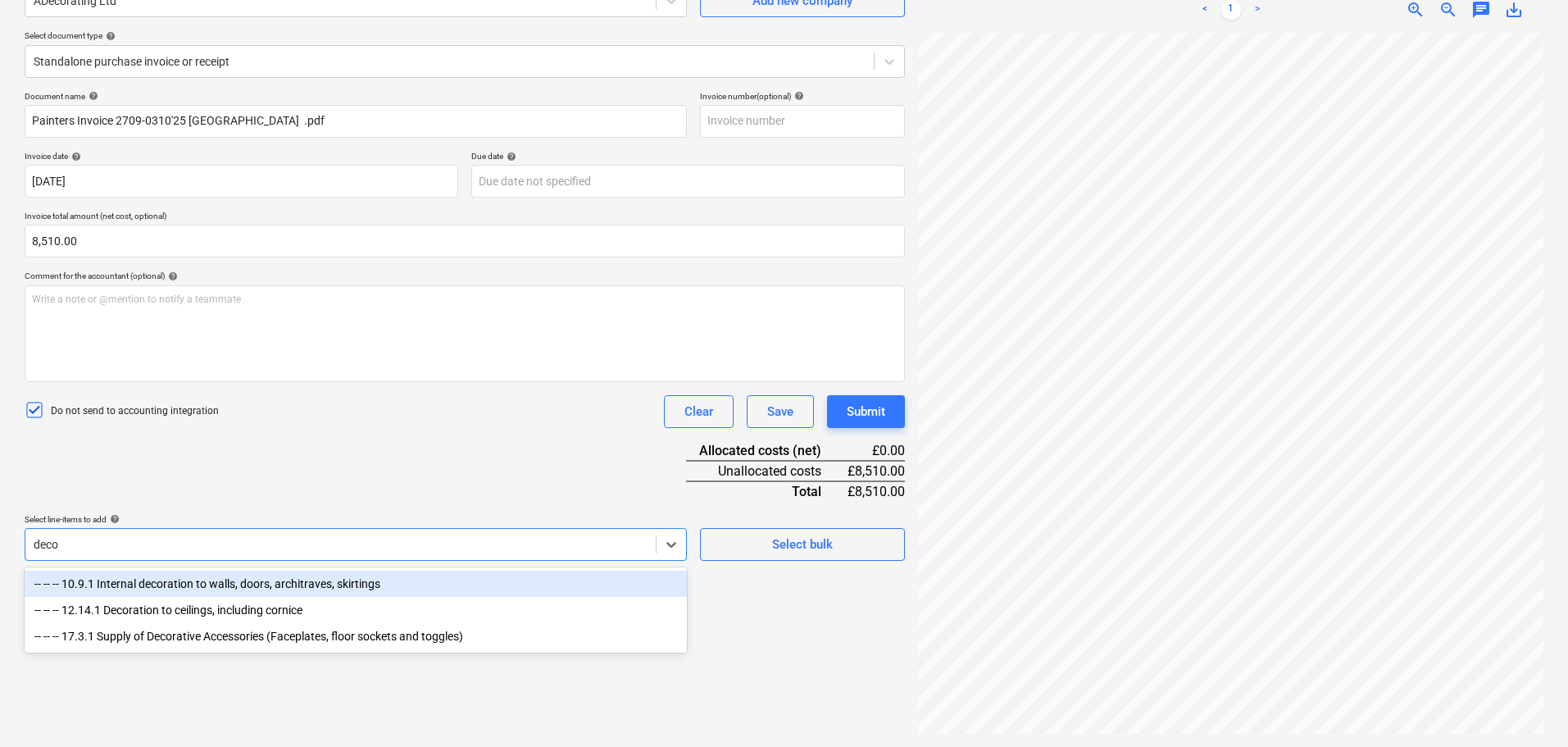
click at [295, 588] on div "-- -- -- 10.9.1 Internal decoration to walls, doors, architraves, skirtings" at bounding box center [356, 584] width 663 height 27
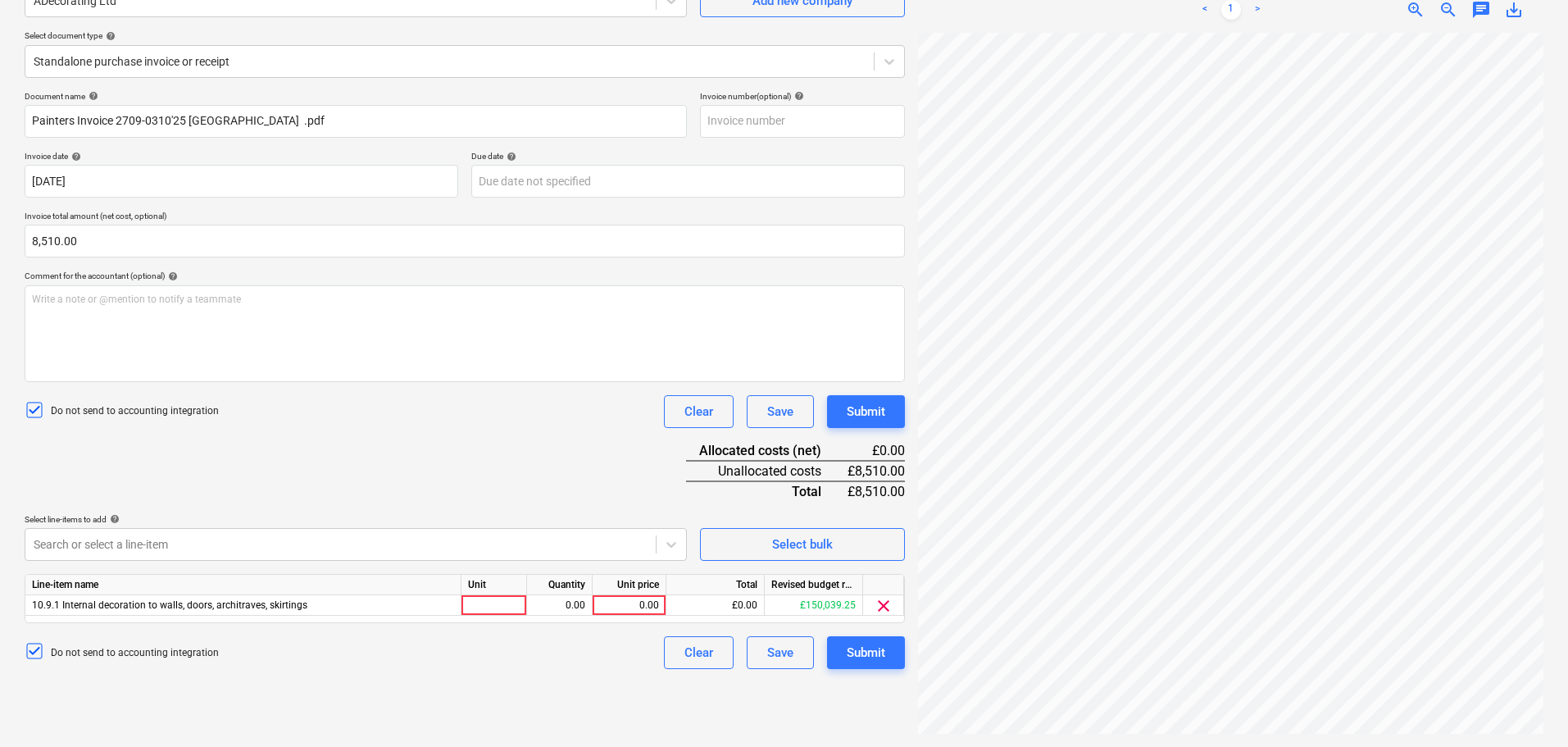
click at [449, 468] on div "Document name help Painters Invoice 2709-0310'25 Lancaster Gate .pdf Invoice nu…" at bounding box center [464, 380] width 881 height 578
click at [620, 604] on div "0.00" at bounding box center [629, 605] width 60 height 21
type input "8510"
click at [394, 447] on div "Document name help Painters Invoice 2709-0310'25 Lancaster Gate .pdf Invoice nu…" at bounding box center [464, 380] width 881 height 578
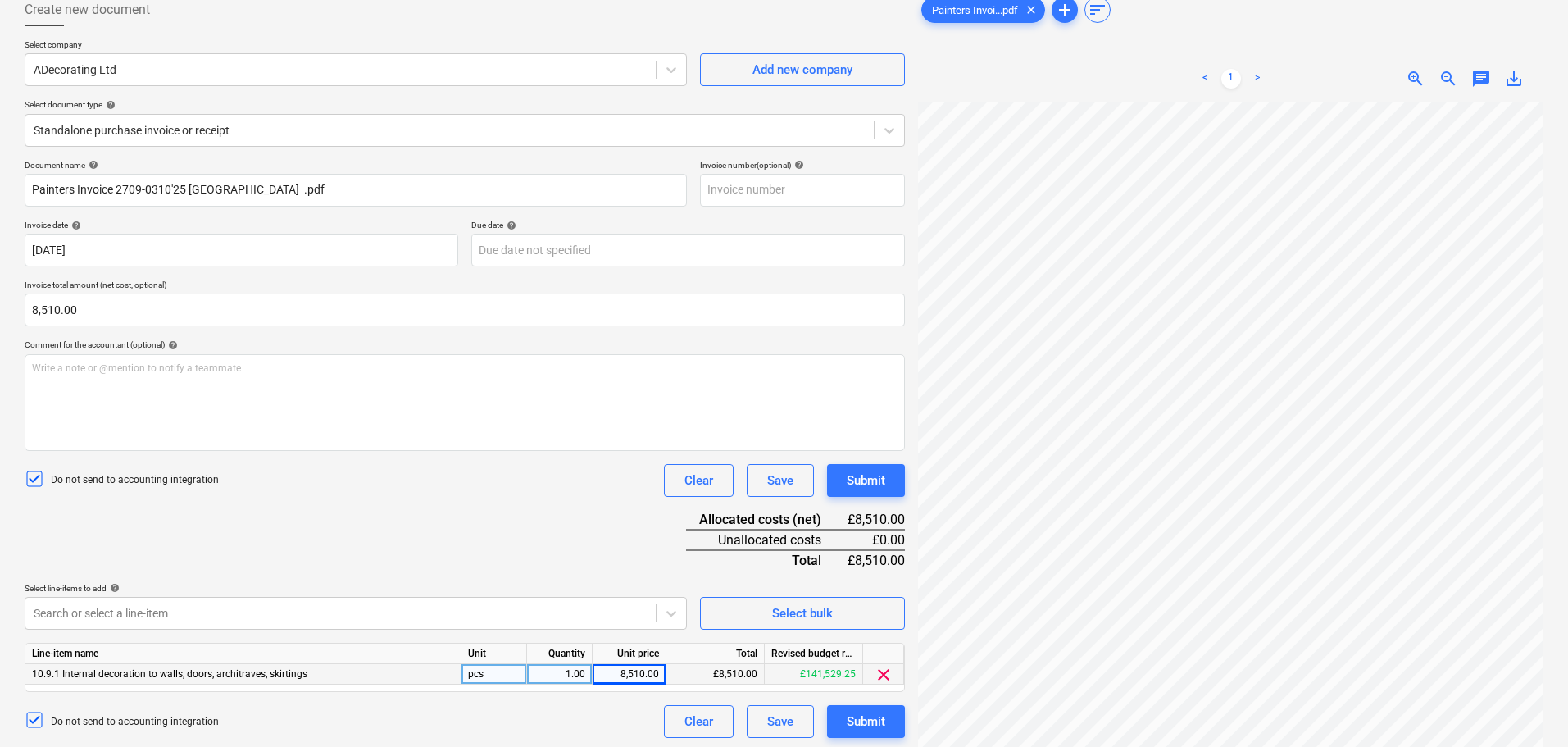
scroll to position [0, 0]
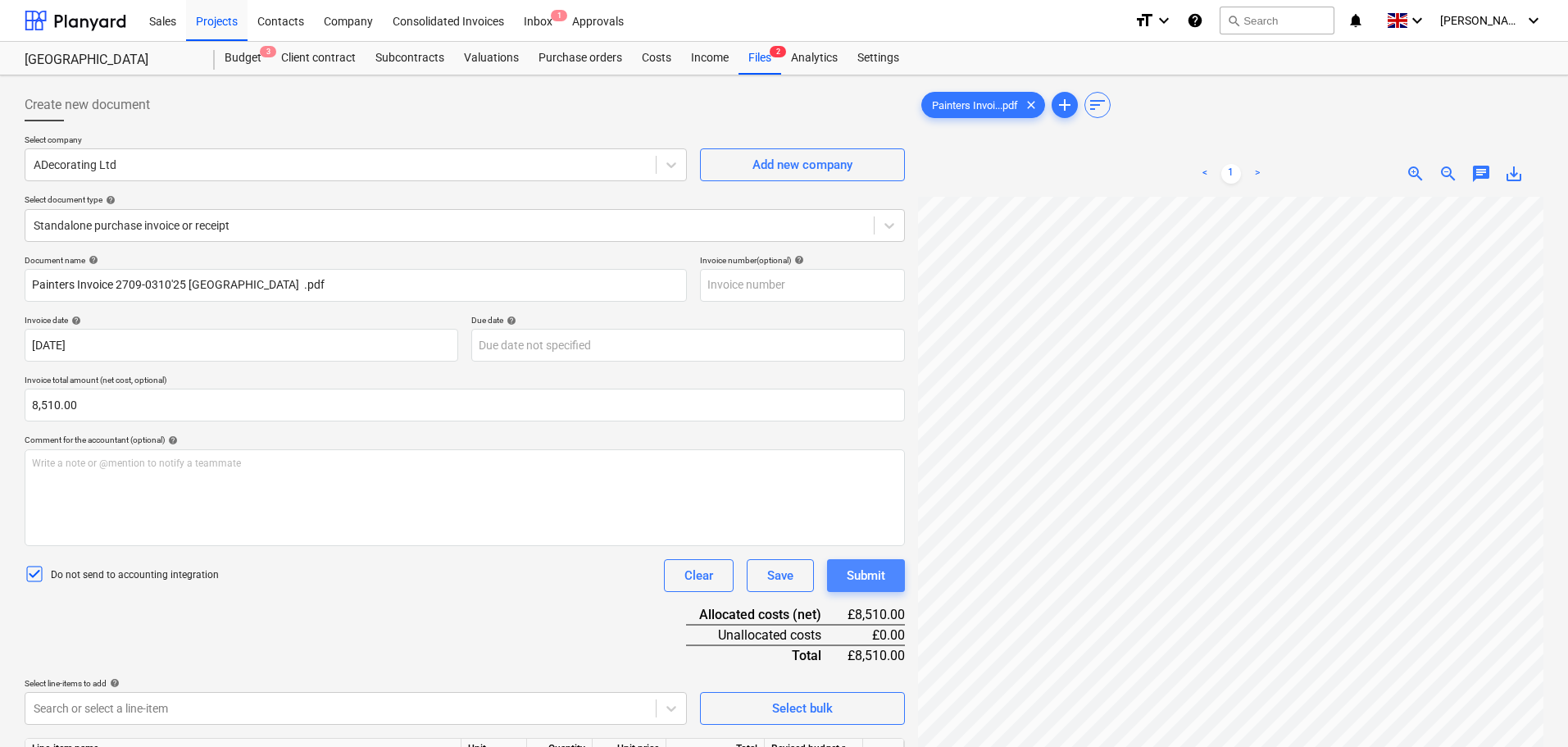
click at [873, 580] on div "Submit" at bounding box center [866, 576] width 38 height 22
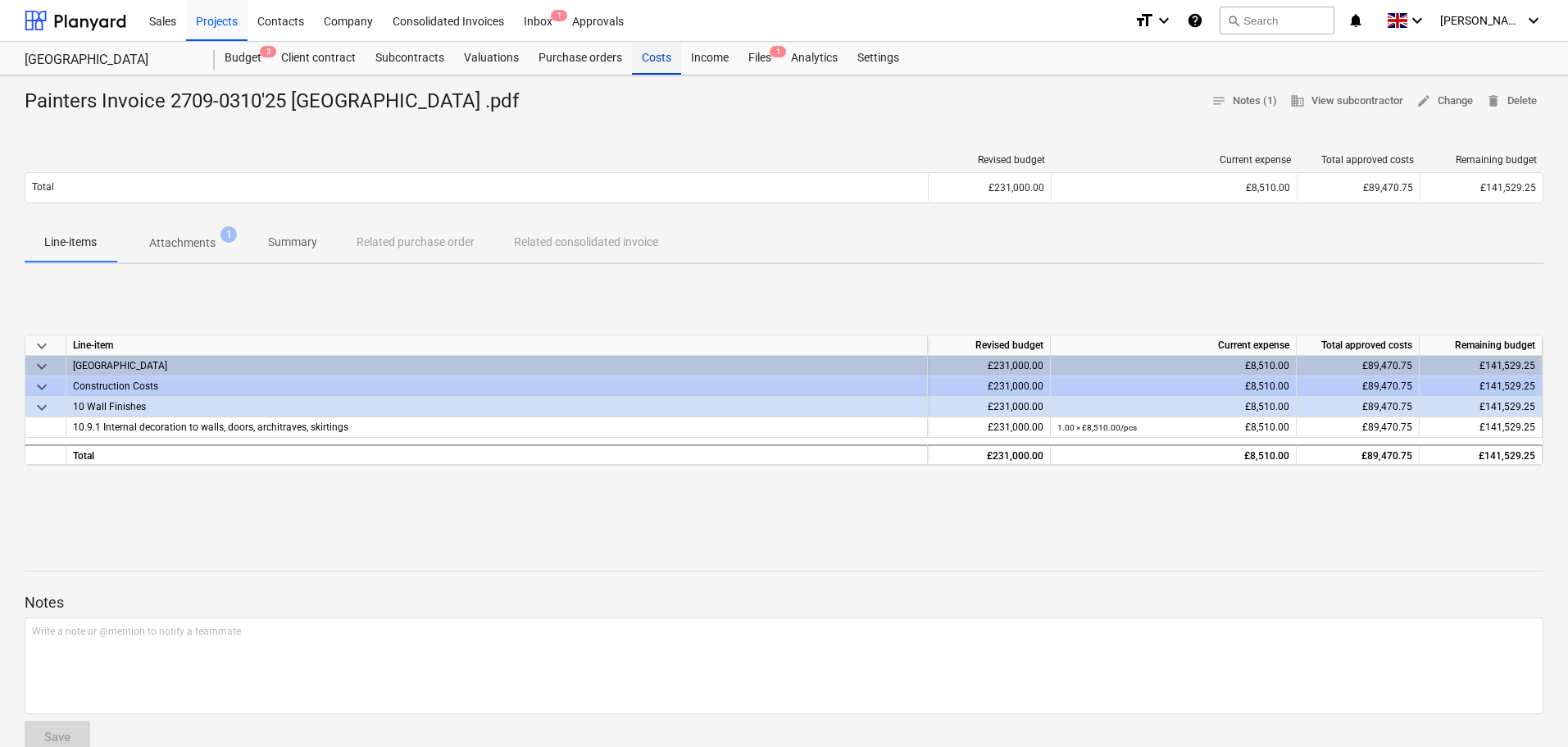
click at [656, 60] on div "Costs" at bounding box center [657, 57] width 49 height 33
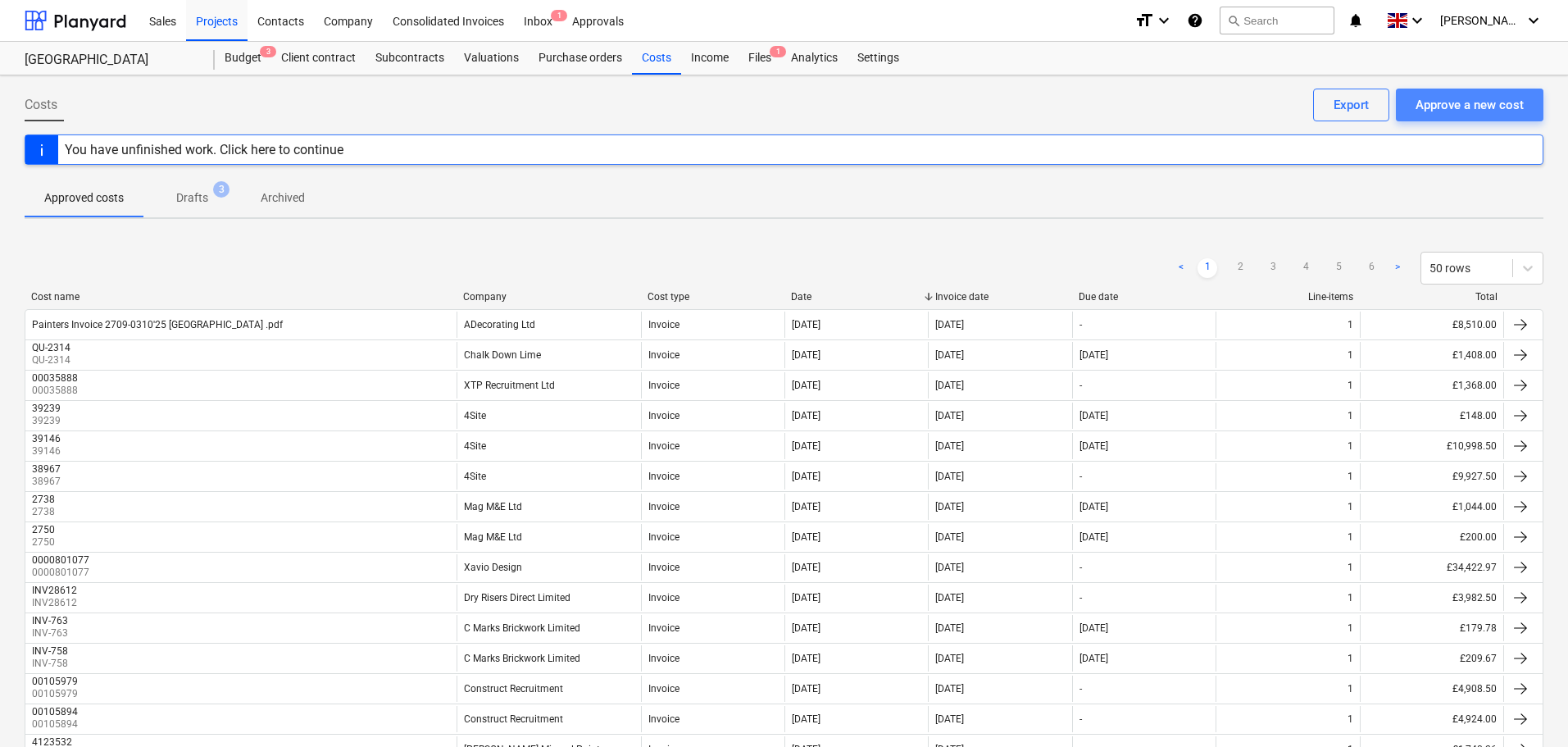
click at [1497, 107] on div "Approve a new cost" at bounding box center [1470, 106] width 108 height 22
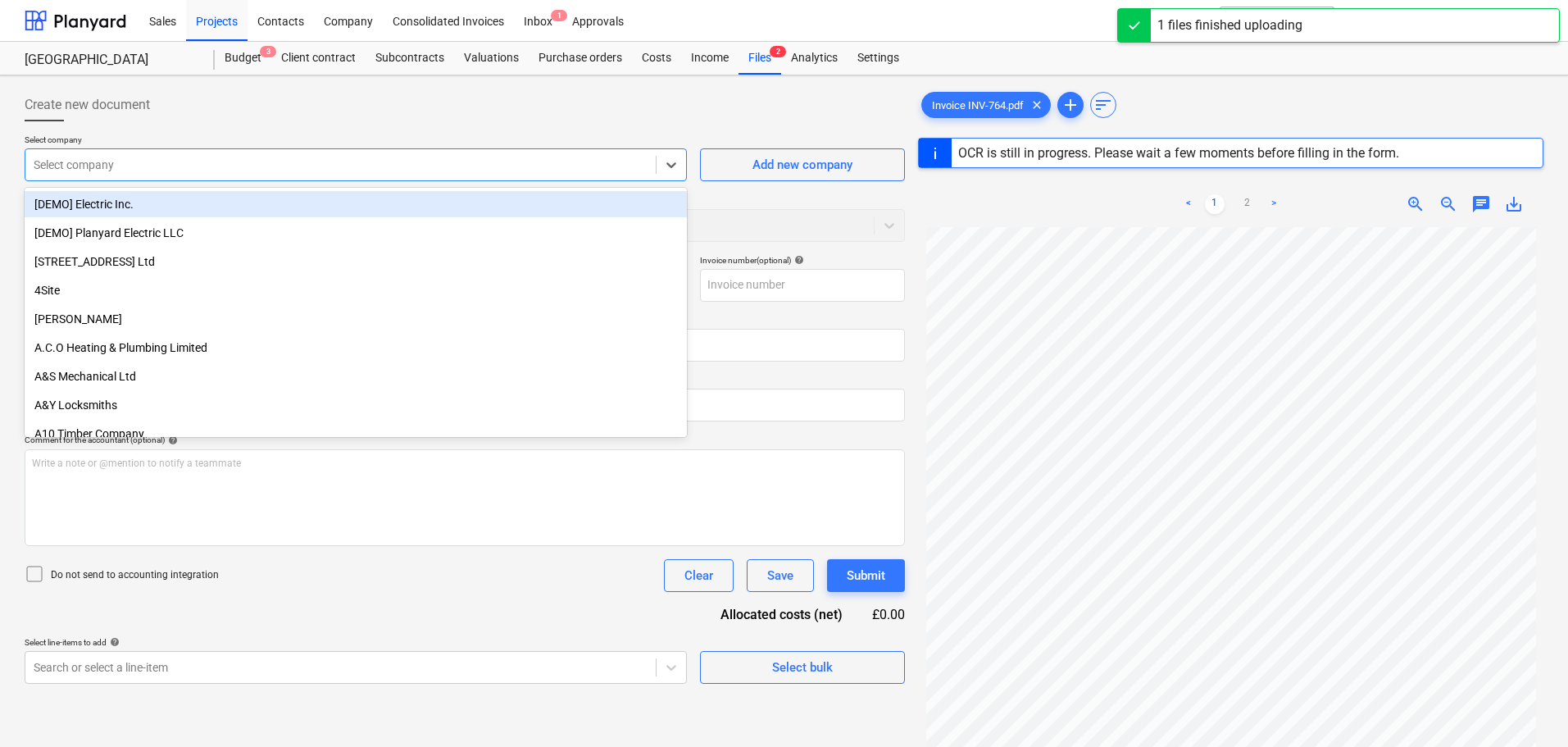
click at [101, 158] on div at bounding box center [340, 165] width 614 height 17
click at [304, 113] on div "Create new document" at bounding box center [464, 105] width 881 height 33
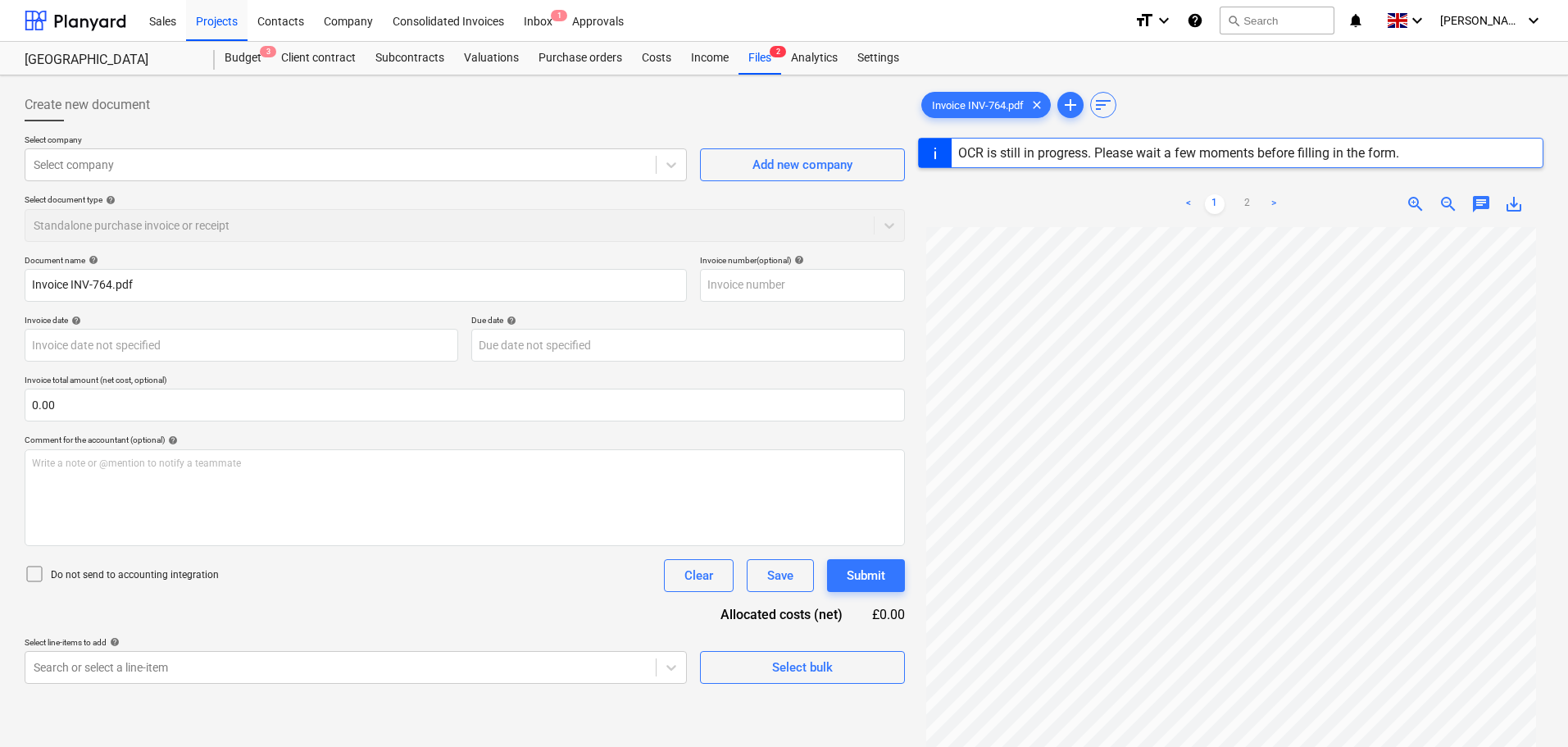
click at [32, 576] on icon at bounding box center [35, 574] width 20 height 20
type input "INV-764"
type input "20 Oct 2025"
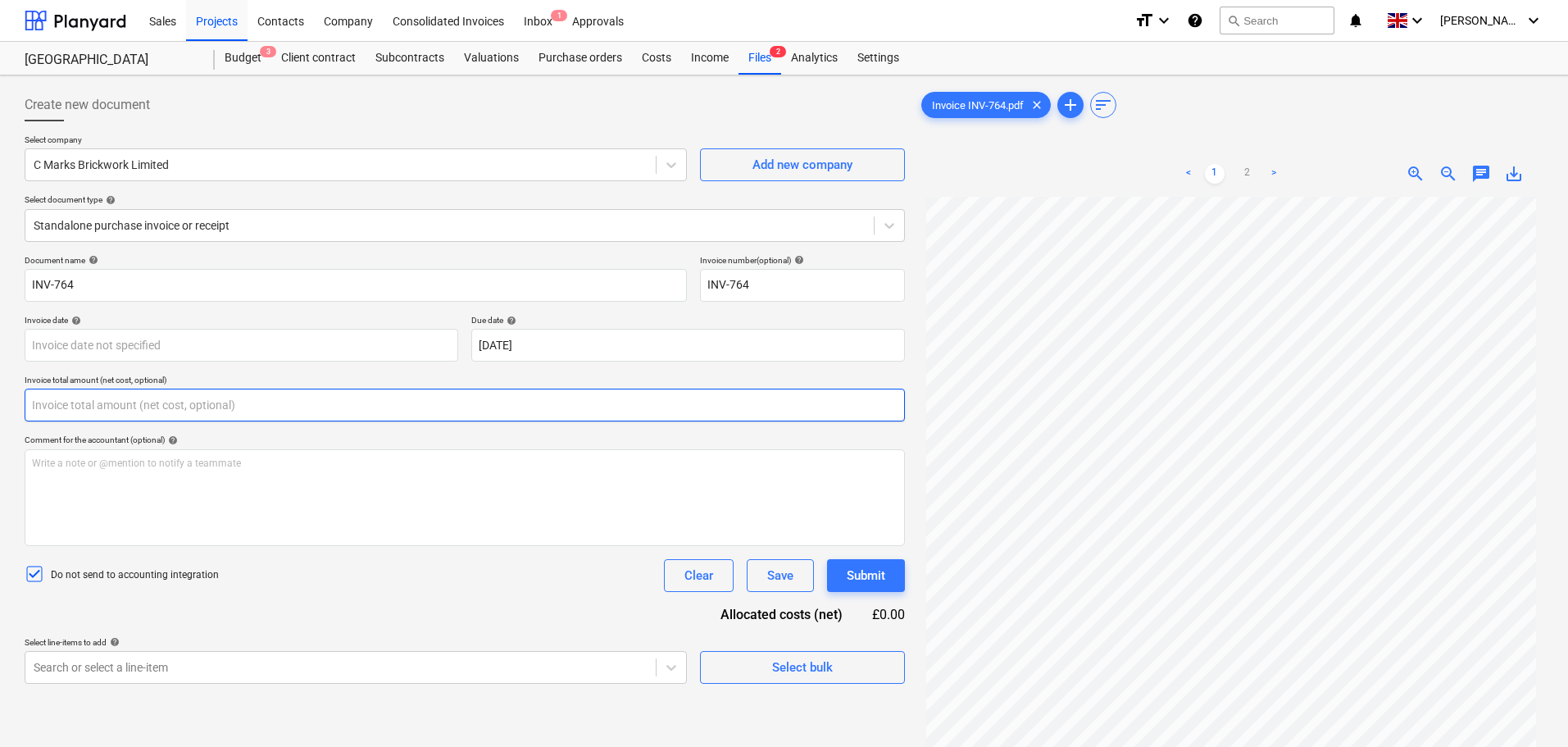
click at [85, 406] on input "text" at bounding box center [464, 405] width 881 height 33
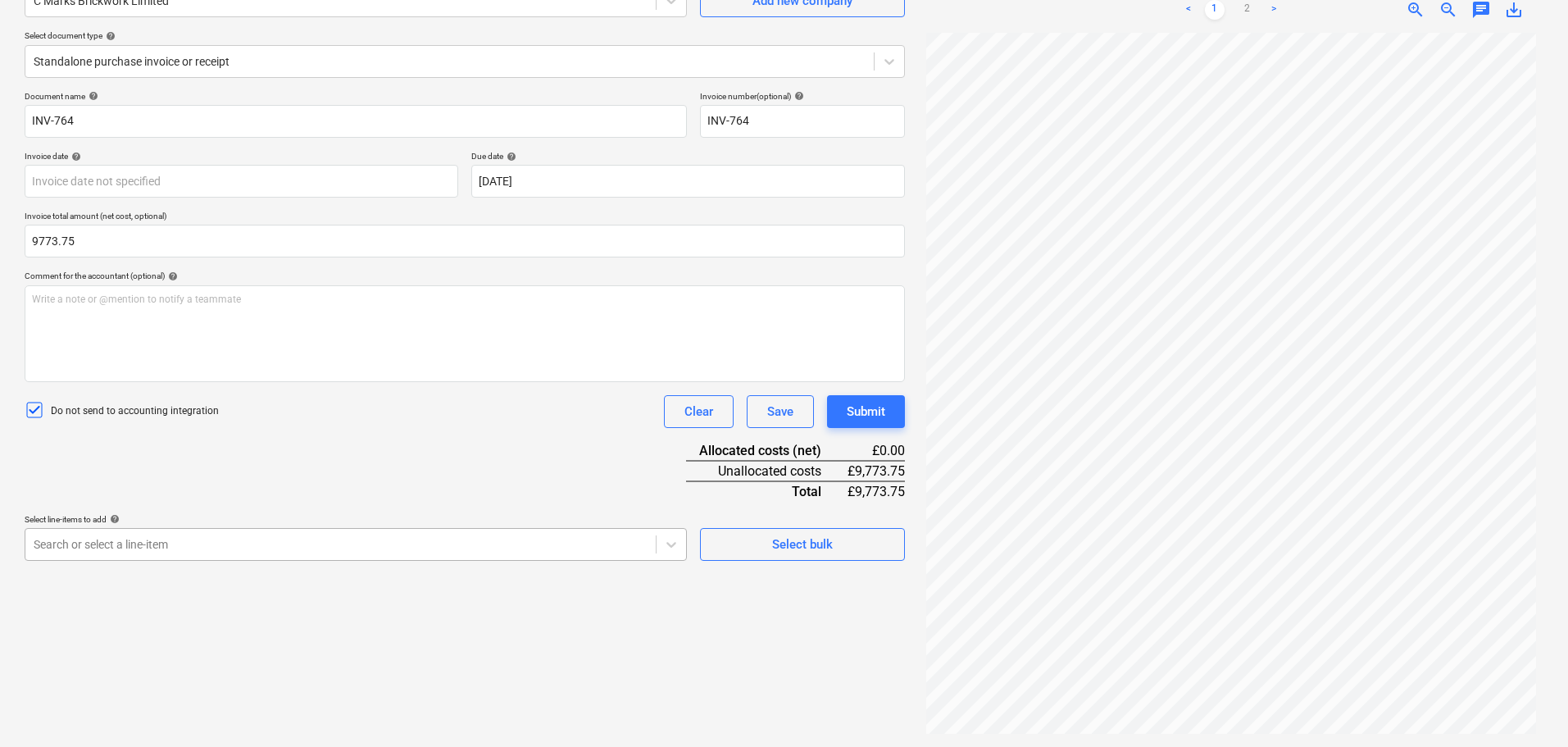
type input "9,773.75"
click at [112, 544] on body "Sales Projects Contacts Company Consolidated Invoices Inbox 1 Approvals format_…" at bounding box center [784, 209] width 1568 height 747
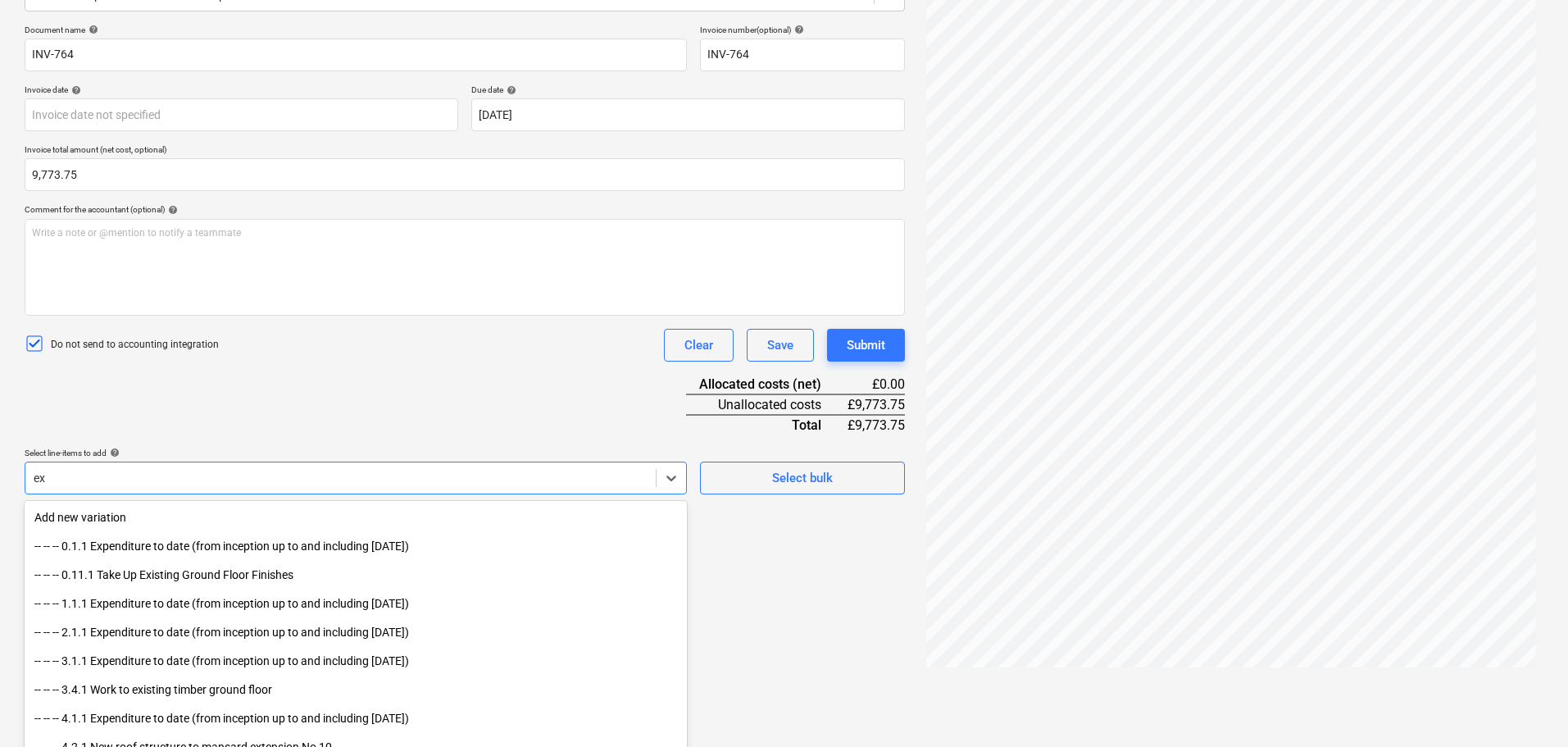
scroll to position [234, 0]
type input "e"
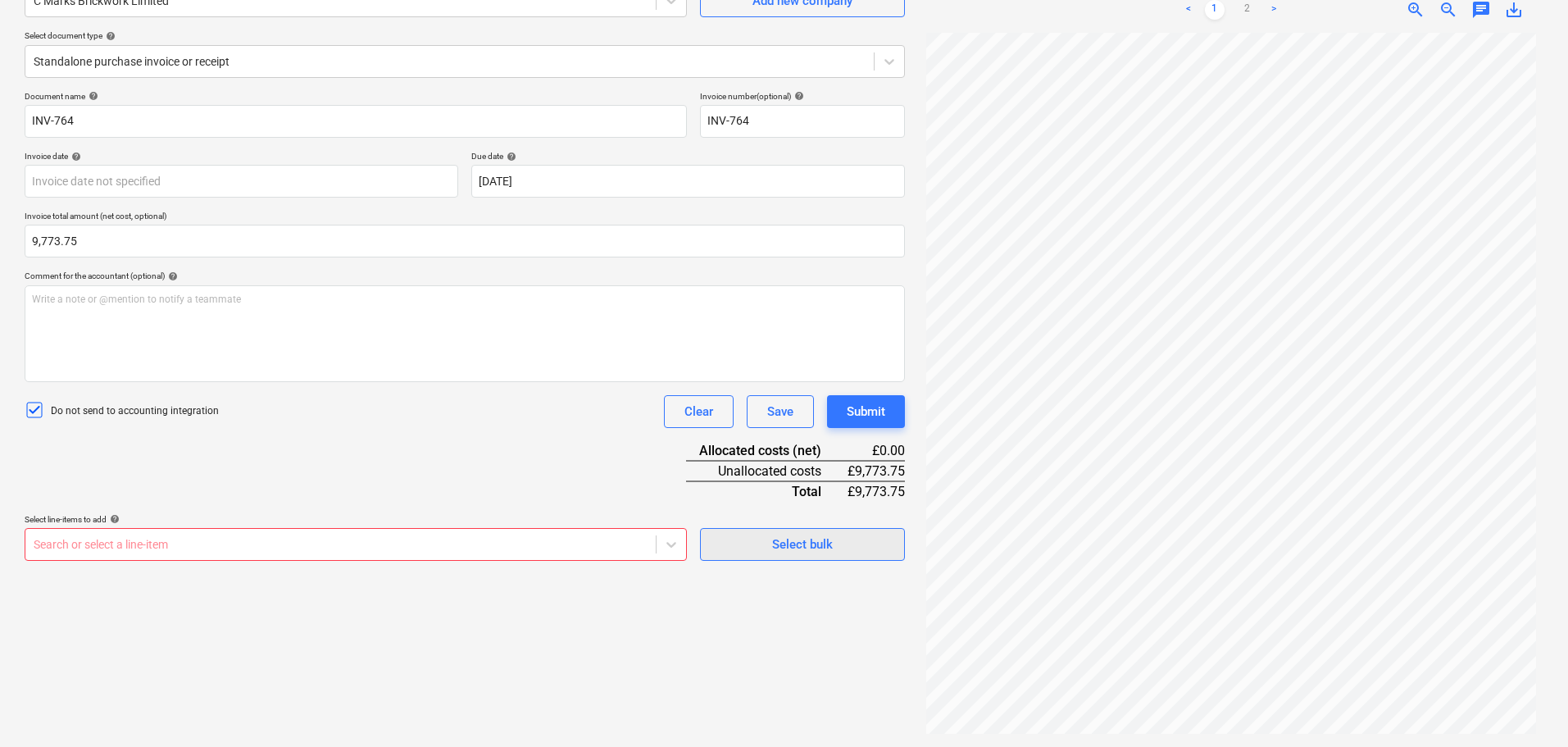
click at [732, 470] on div "Document name help INV-764 Invoice number (optional) help INV-764 Invoice date …" at bounding box center [464, 326] width 881 height 470
click at [792, 545] on div "Select bulk" at bounding box center [803, 545] width 61 height 22
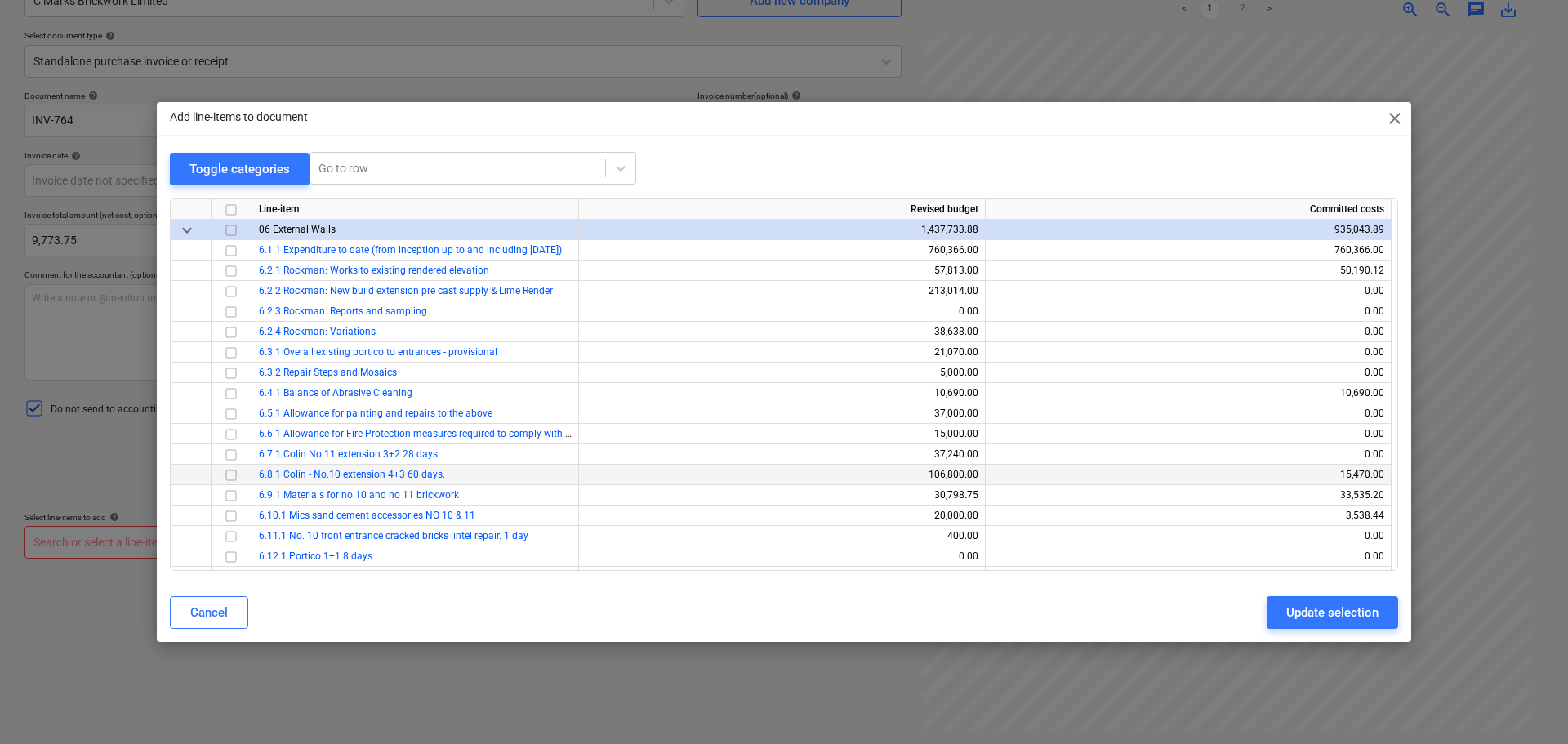
click at [312, 474] on span "6.8.1 Colin - No.10 extension 4+3 60 days." at bounding box center [353, 475] width 187 height 12
drag, startPoint x: 230, startPoint y: 475, endPoint x: 243, endPoint y: 474, distance: 13.0
click at [230, 475] on input "checkbox" at bounding box center [231, 475] width 20 height 20
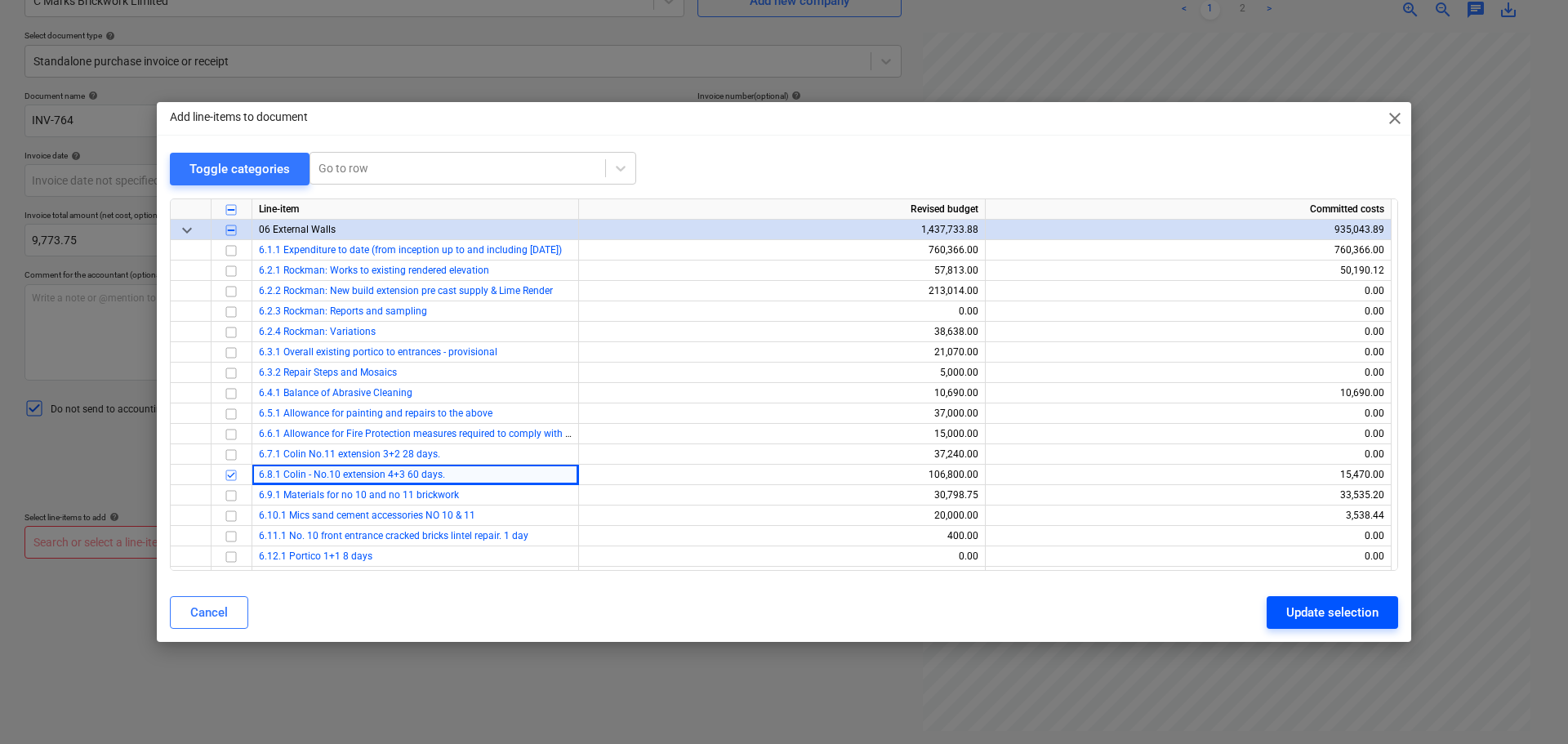
click at [1307, 608] on div "Update selection" at bounding box center [1332, 613] width 92 height 22
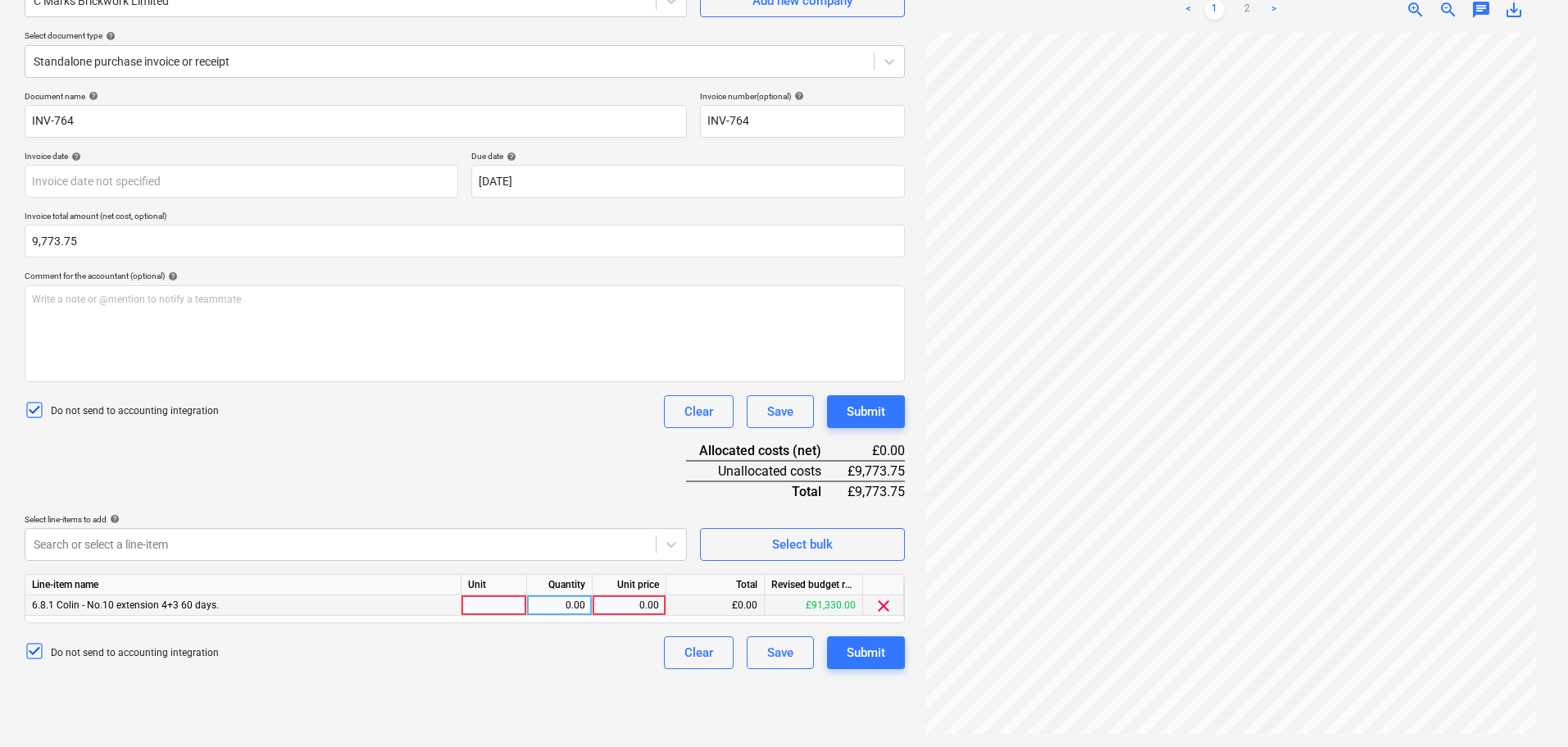
click at [619, 606] on div "0.00" at bounding box center [629, 605] width 60 height 21
type input "9773.75"
click at [867, 410] on div "Submit" at bounding box center [866, 411] width 38 height 22
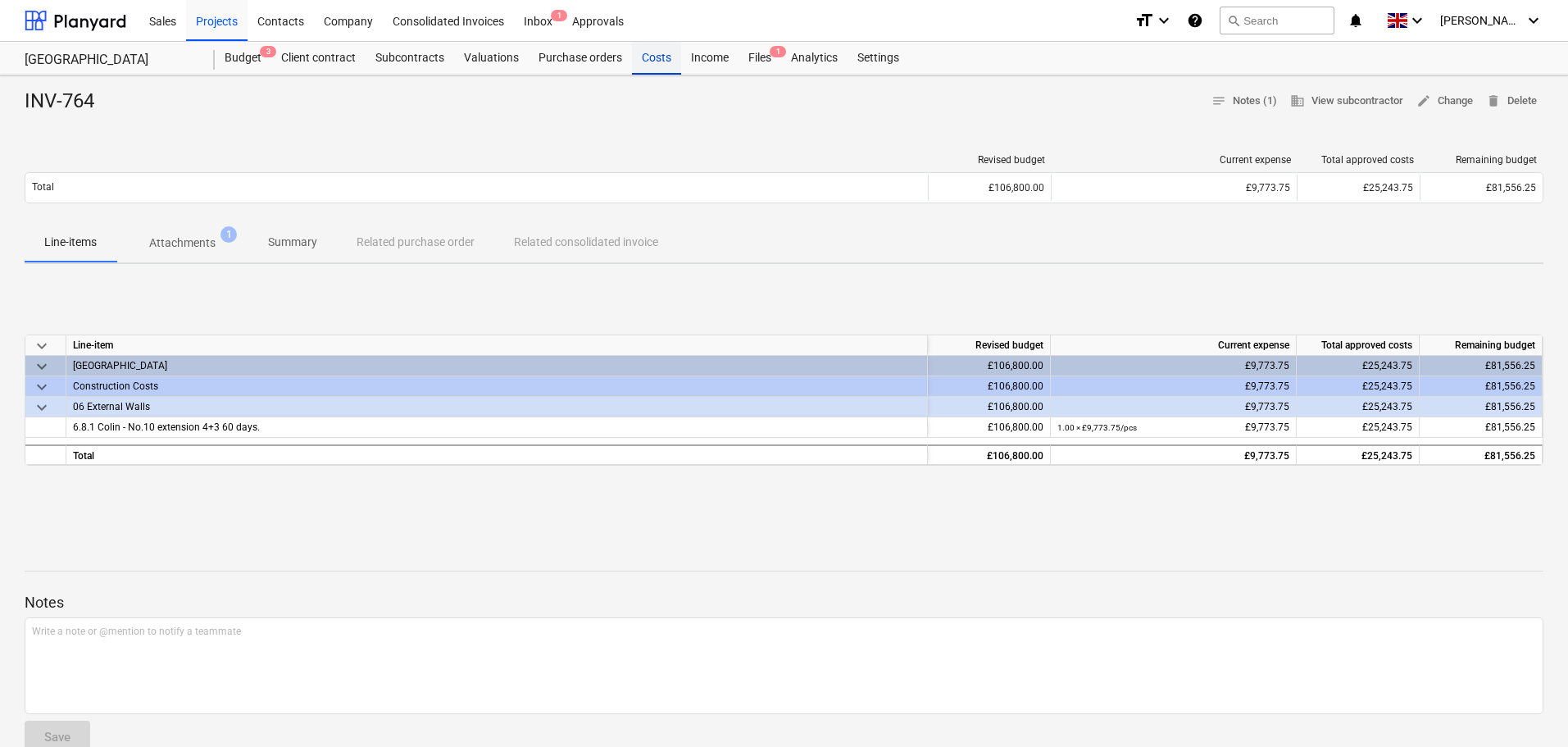
click at [647, 52] on div "Costs" at bounding box center [657, 57] width 49 height 33
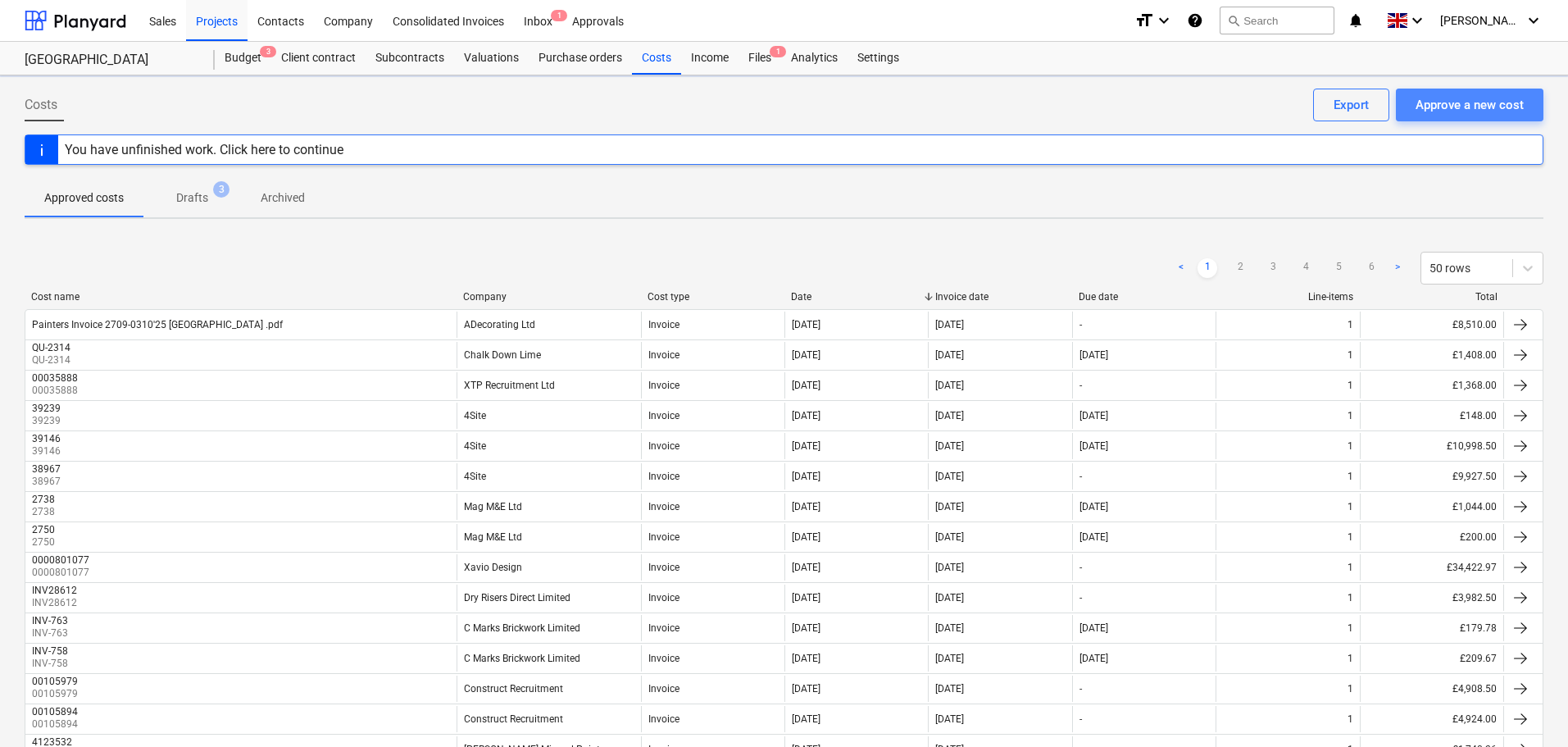
click at [1497, 113] on div "Approve a new cost" at bounding box center [1470, 106] width 108 height 22
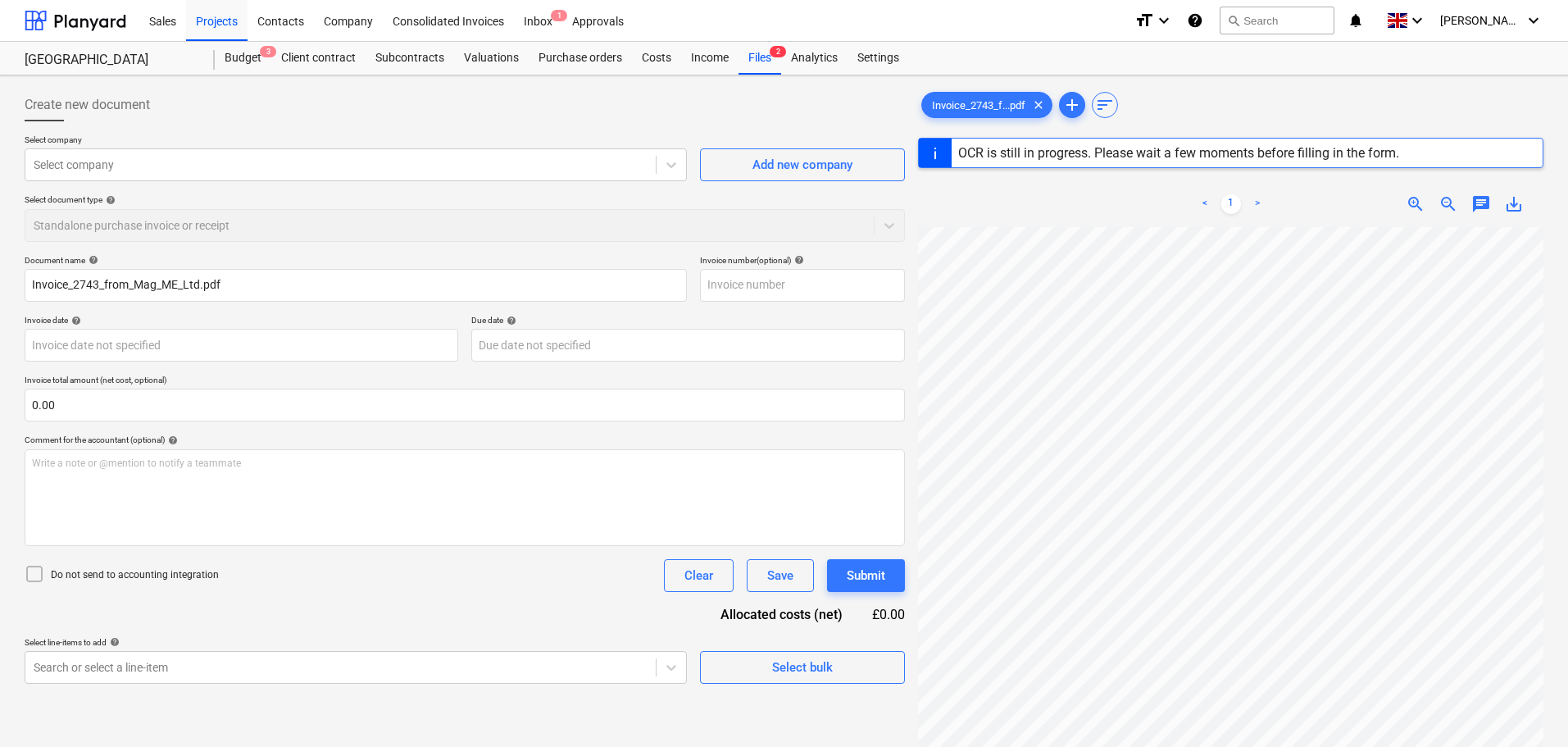
type input "2743"
type input "06 Oct 2025"
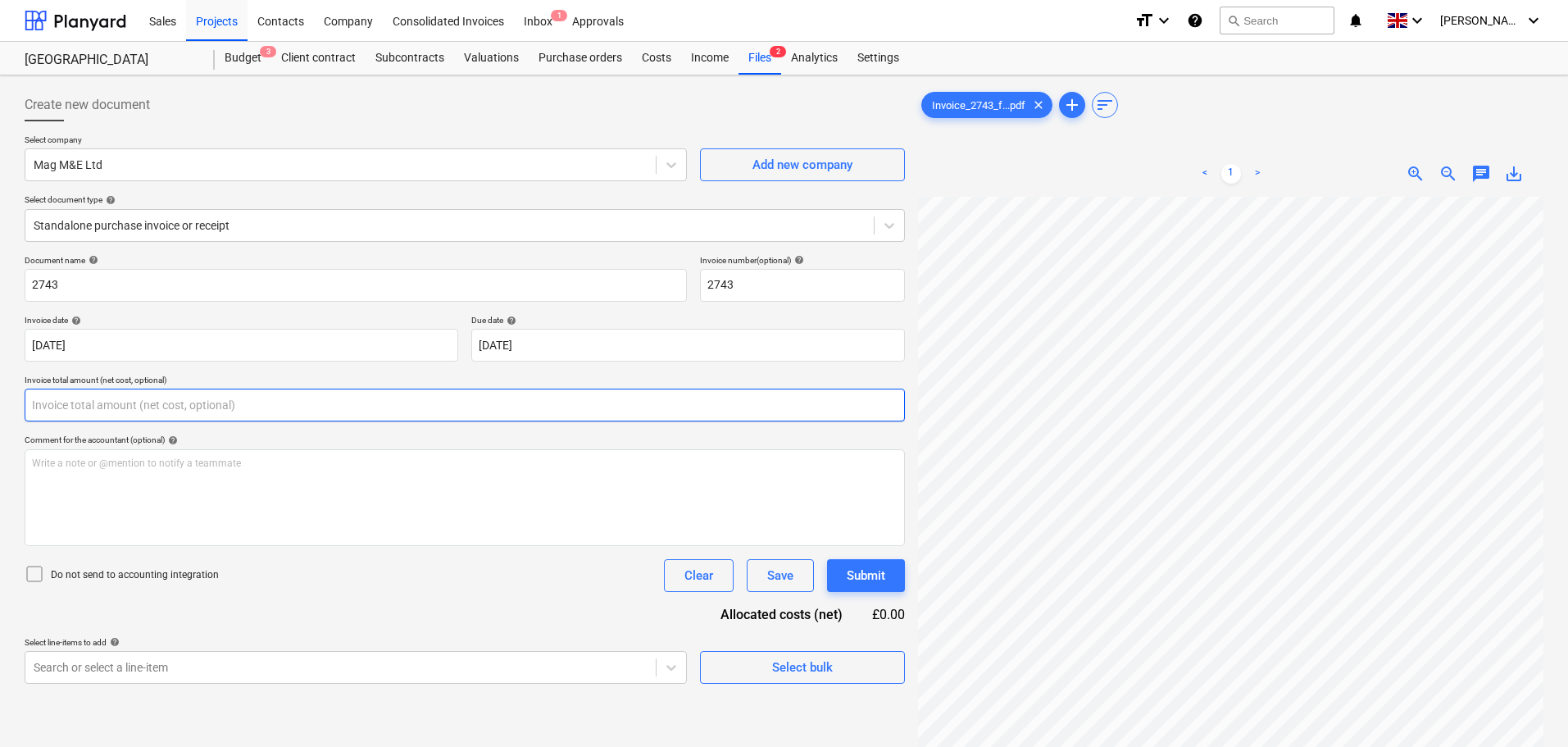
click at [50, 401] on input "text" at bounding box center [464, 405] width 881 height 33
type input "0.00"
click at [121, 405] on input "text" at bounding box center [464, 405] width 881 height 33
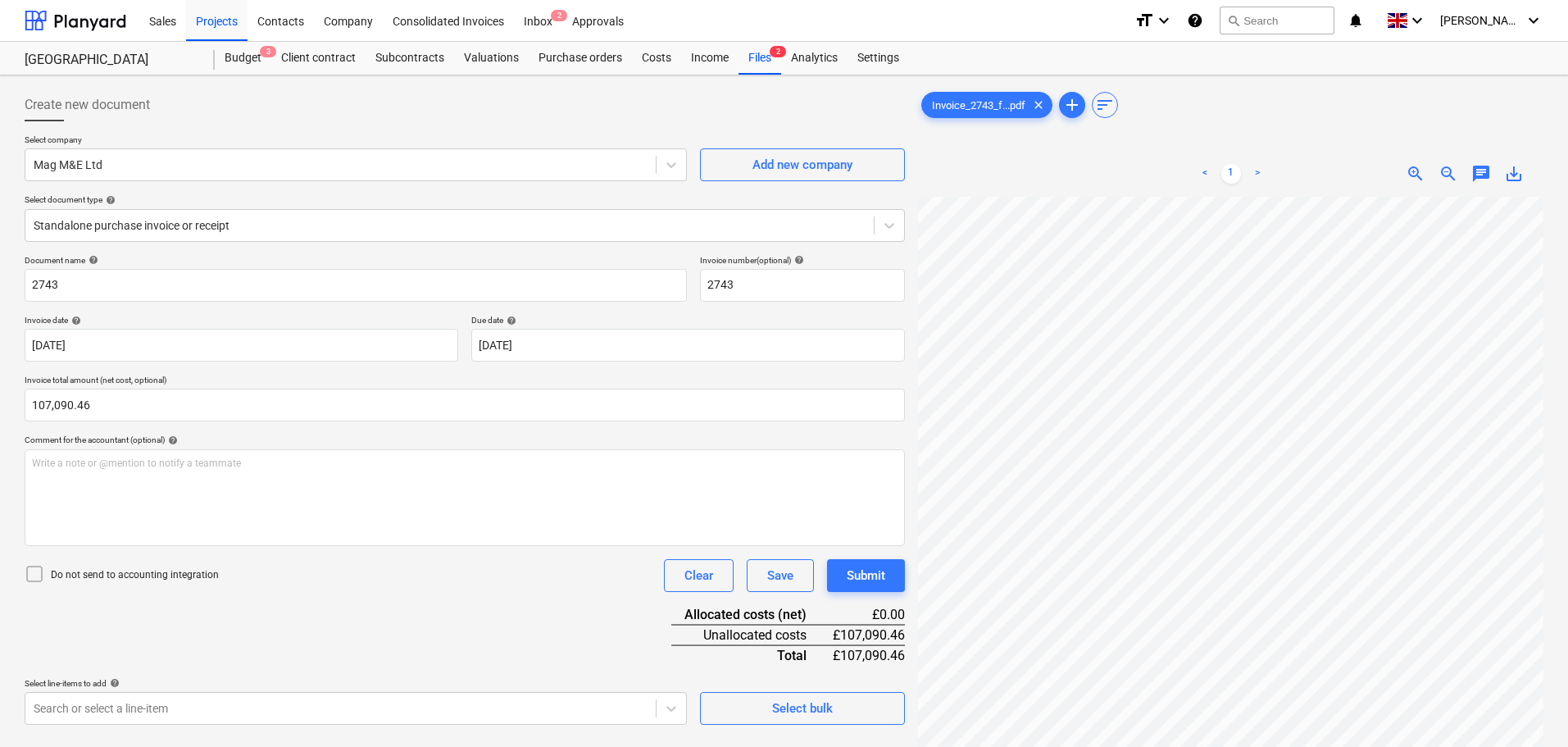
click at [357, 589] on div "Do not send to accounting integration Clear Save Submit" at bounding box center [464, 575] width 881 height 33
click at [33, 573] on icon at bounding box center [35, 574] width 20 height 20
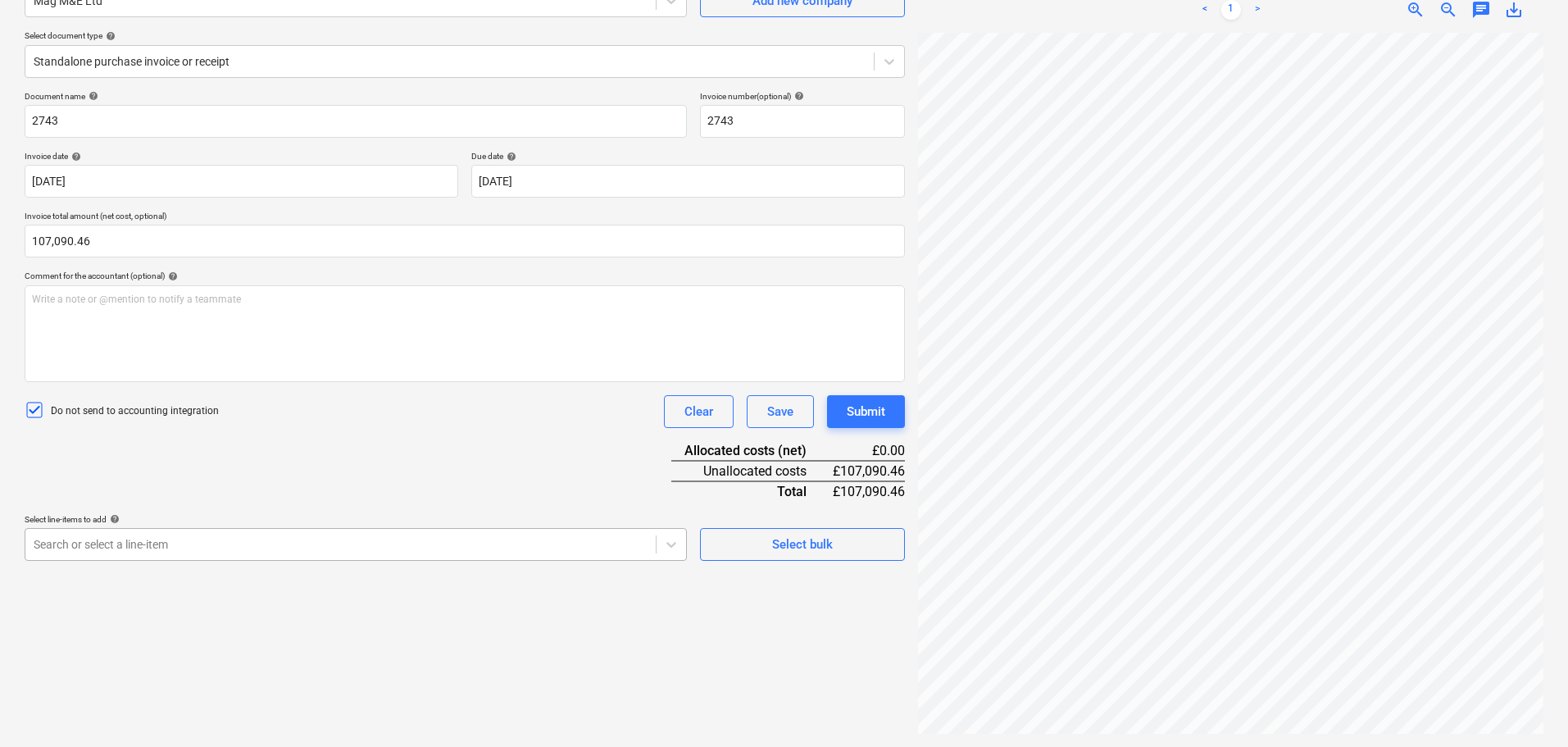
scroll to position [234, 0]
click at [209, 552] on body "Sales Projects Contacts Company Consolidated Invoices Inbox 2 Approvals format_…" at bounding box center [784, 209] width 1568 height 747
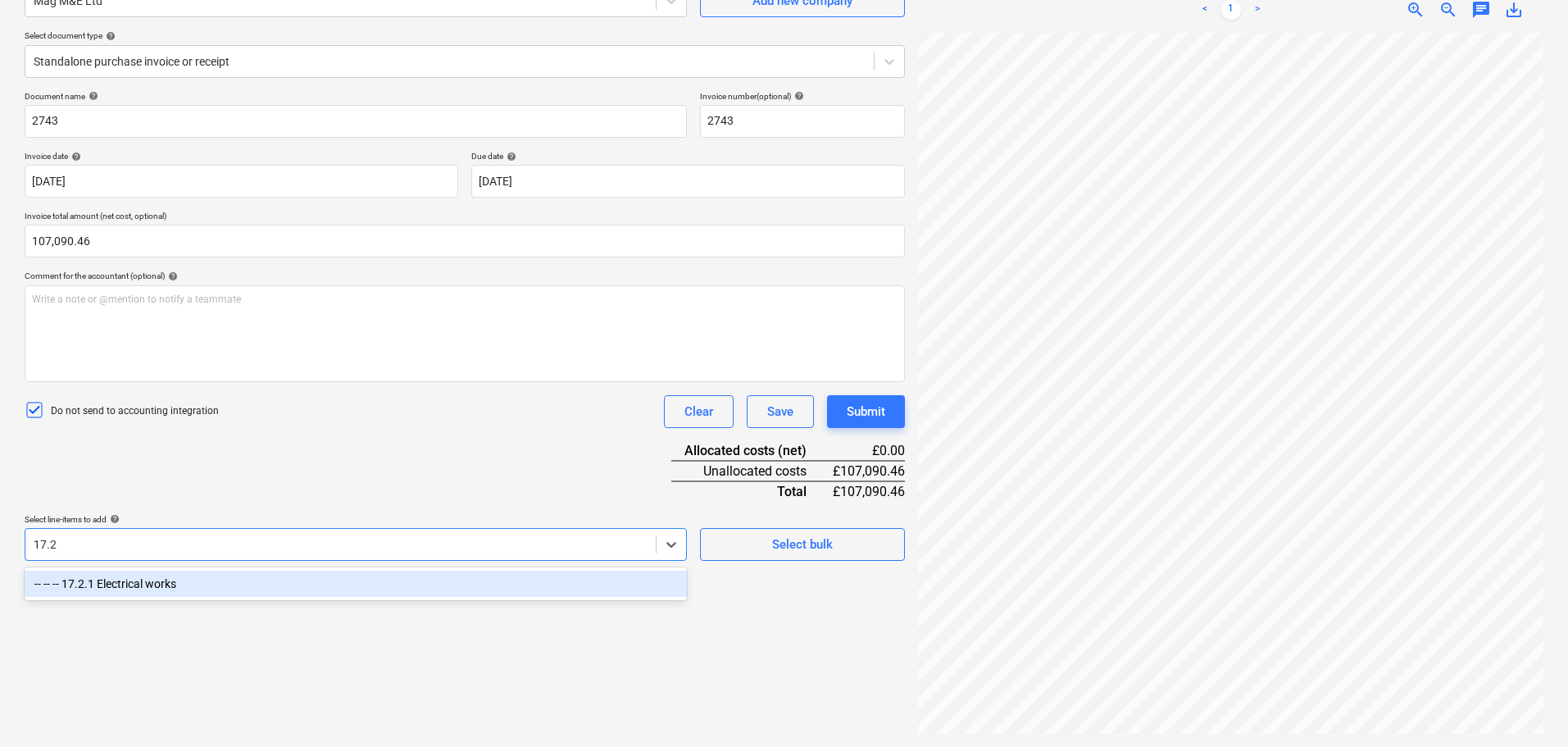
scroll to position [164, 0]
click at [235, 582] on div "-- -- -- 17.2.1 Electrical works" at bounding box center [356, 584] width 663 height 27
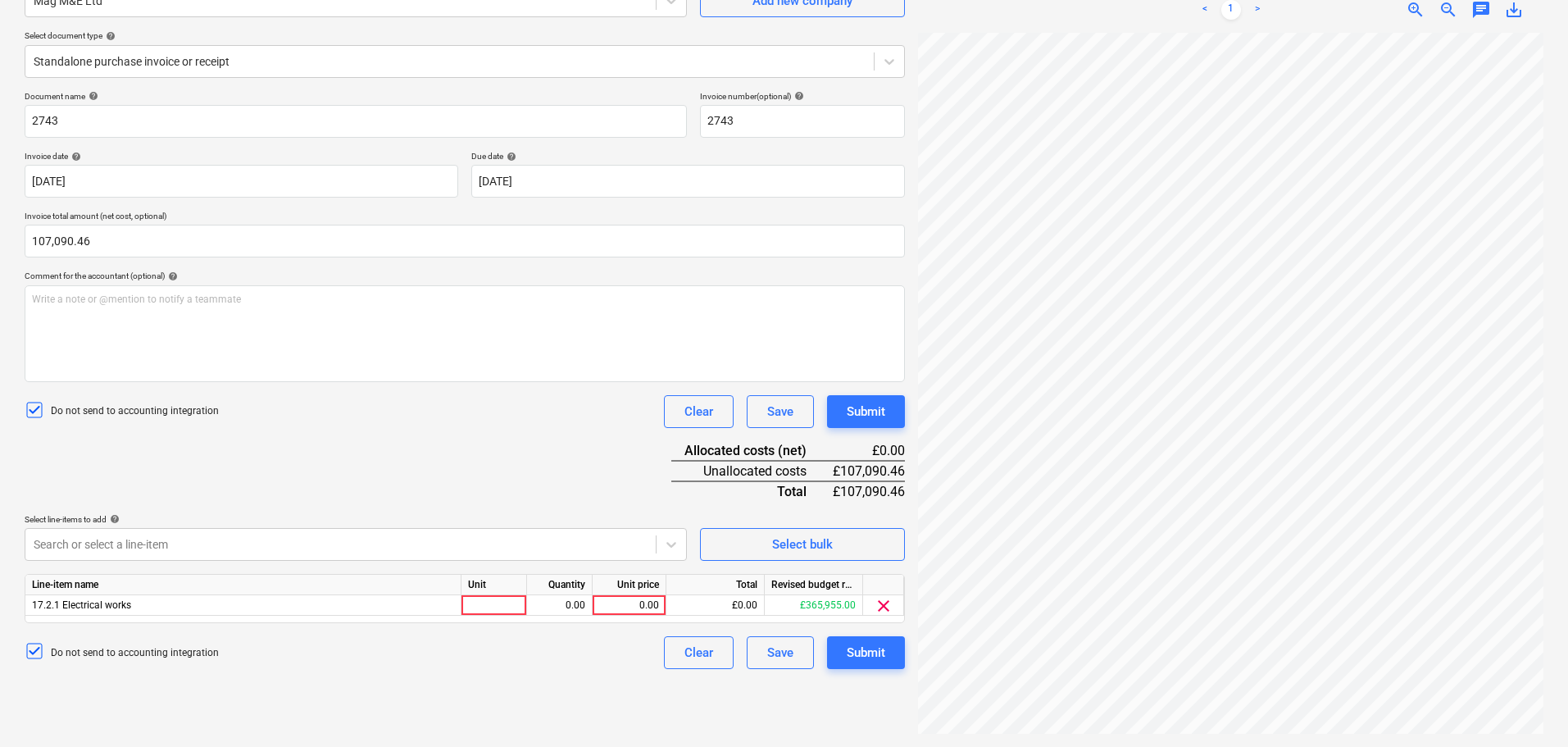
click at [463, 480] on div "Document name help 2743 Invoice number (optional) help 2743 Invoice date help 0…" at bounding box center [464, 380] width 881 height 578
click at [632, 609] on div "0.00" at bounding box center [629, 605] width 60 height 21
click at [468, 474] on div "Document name help 2743 Invoice number (optional) help 2743 Invoice date help 0…" at bounding box center [464, 380] width 881 height 578
click at [890, 418] on button "Submit" at bounding box center [866, 411] width 78 height 33
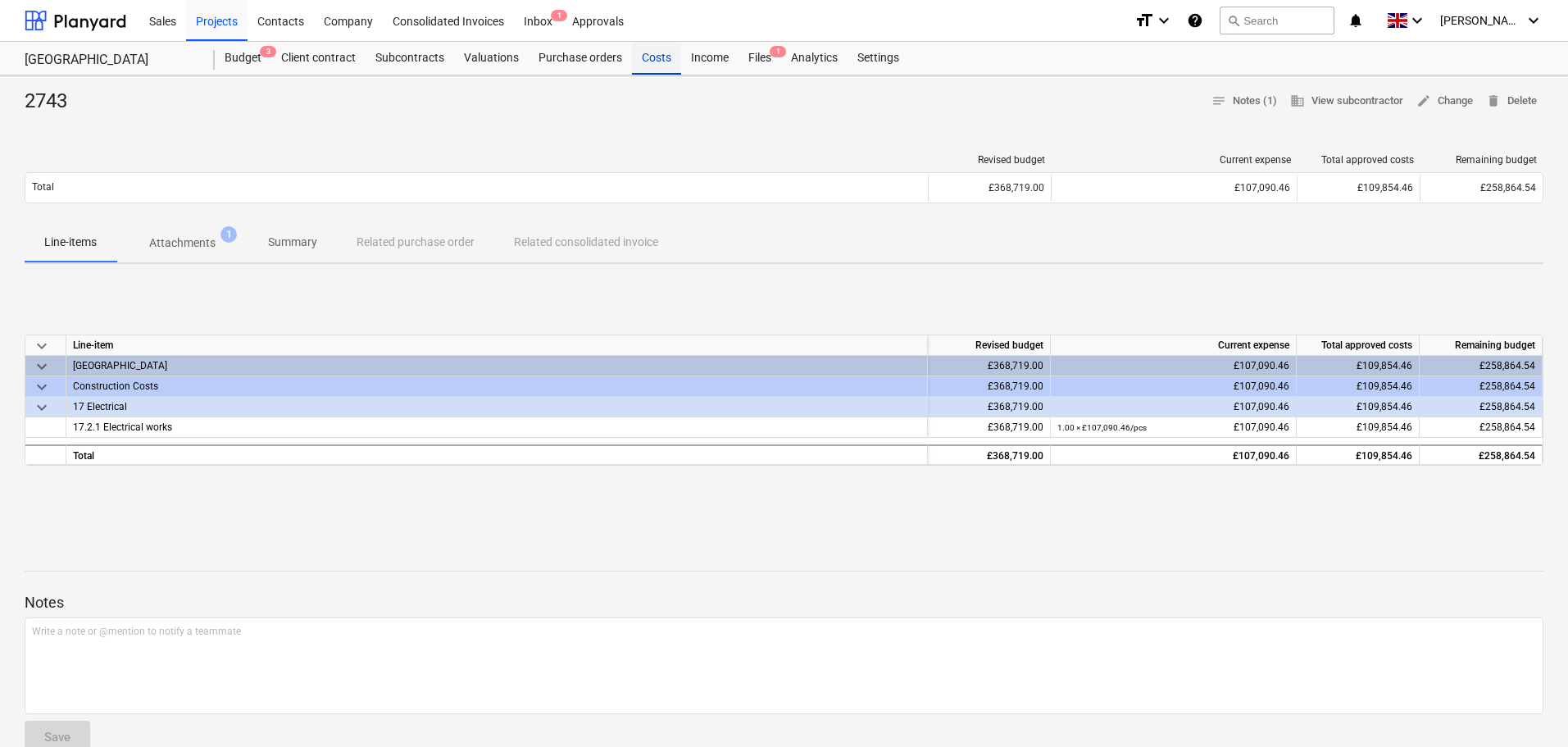
click at [663, 56] on div "Costs" at bounding box center [657, 57] width 49 height 33
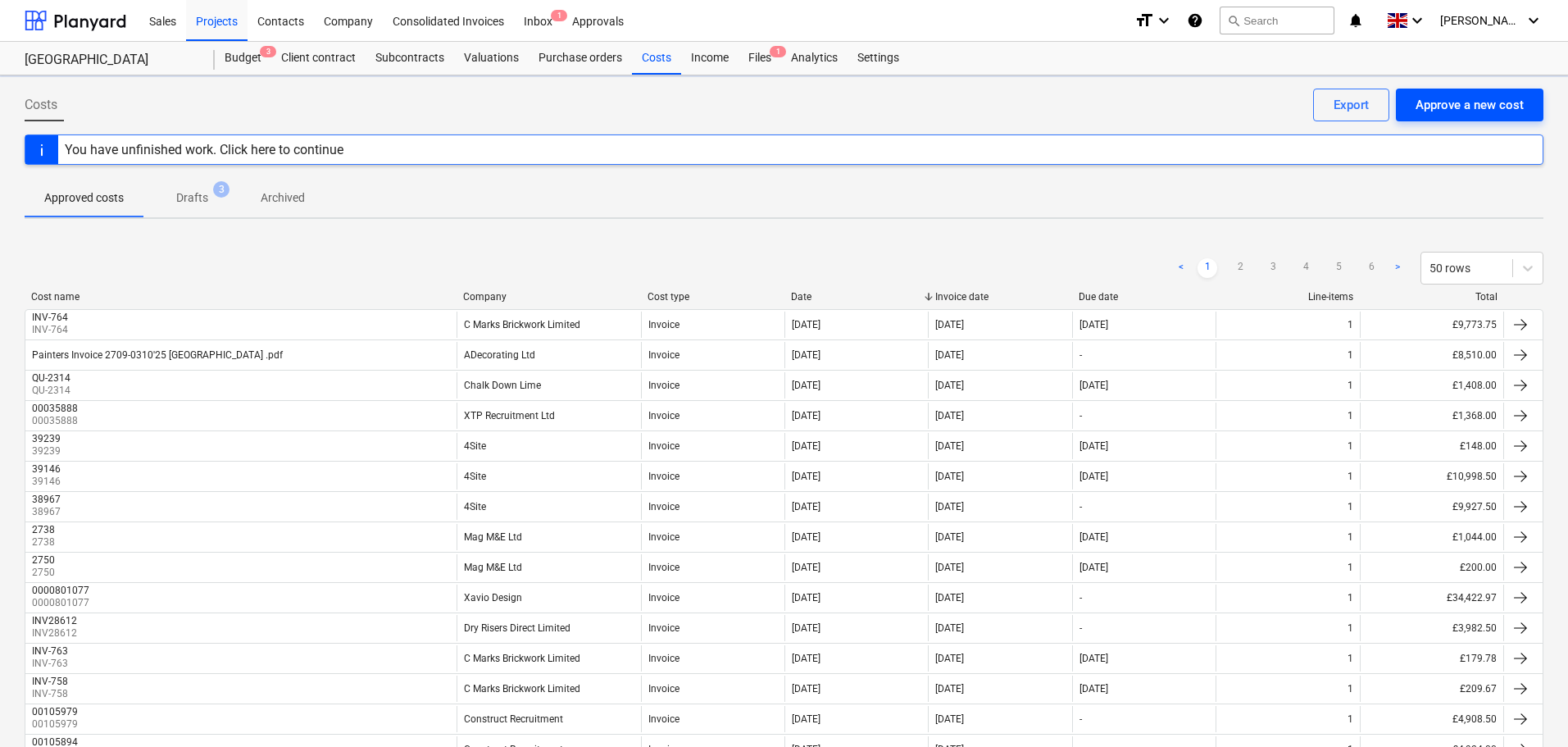
click at [1478, 100] on div "Approve a new cost" at bounding box center [1470, 106] width 108 height 22
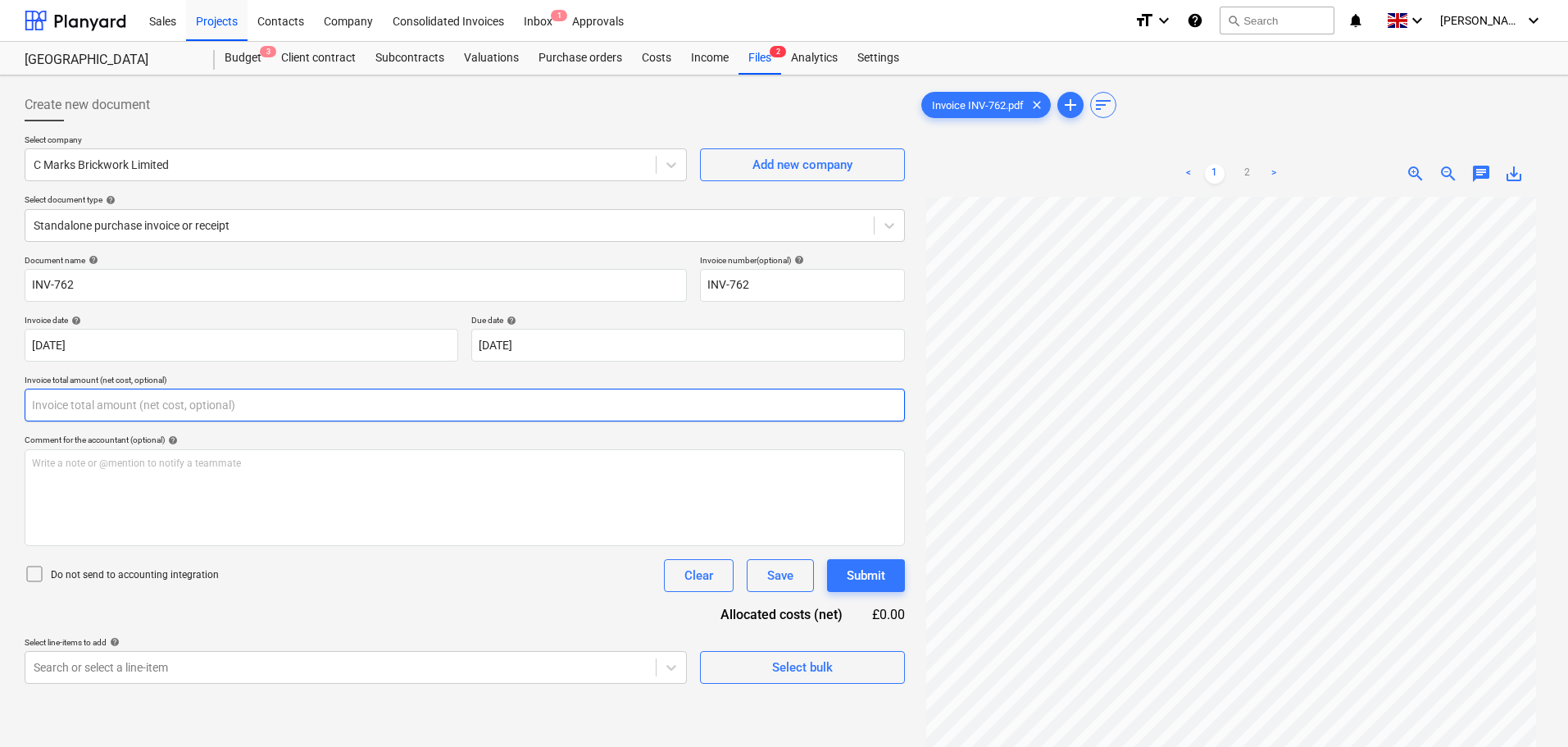
drag, startPoint x: 87, startPoint y: 405, endPoint x: 66, endPoint y: 413, distance: 22.5
click at [87, 405] on input "text" at bounding box center [464, 405] width 881 height 33
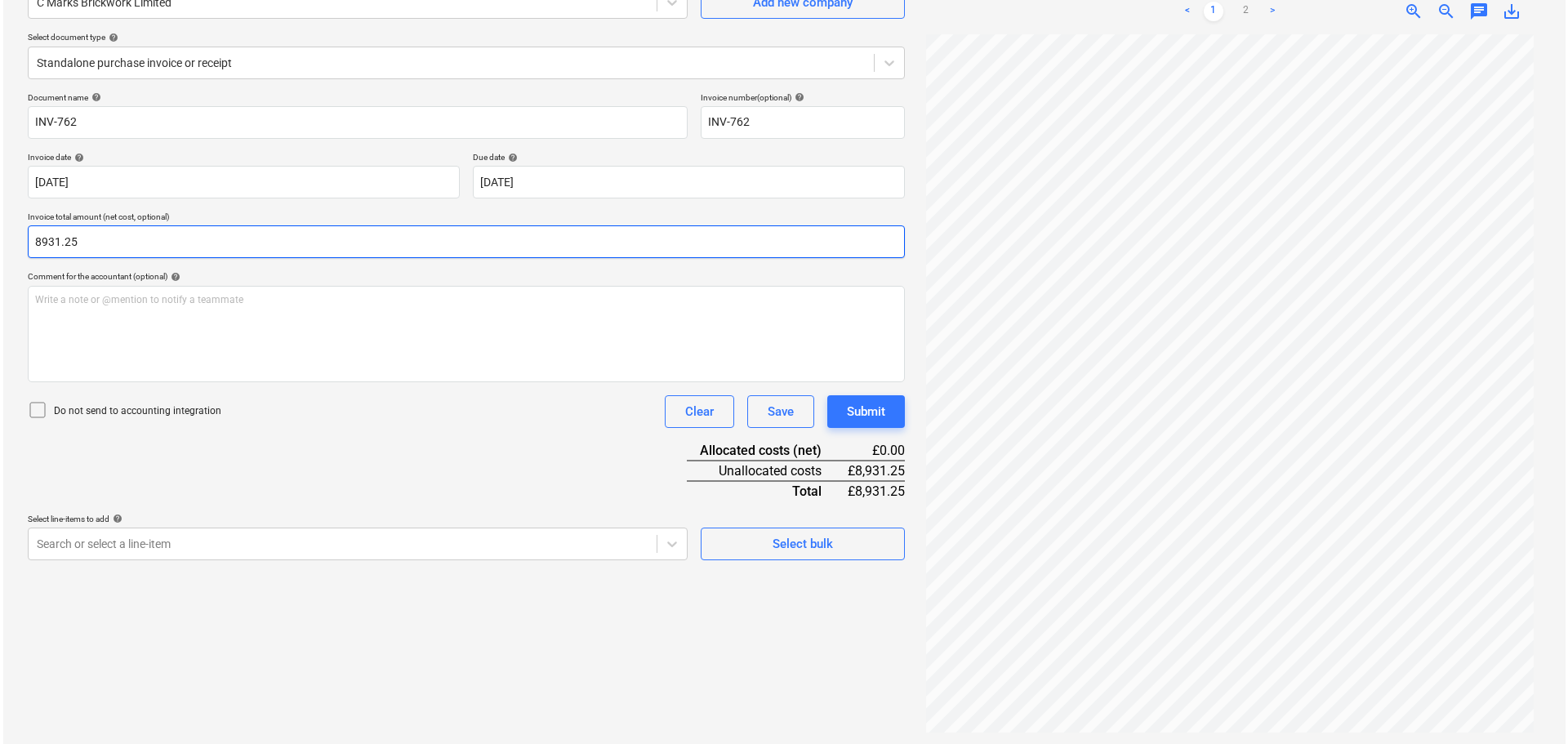
scroll to position [163, 0]
click at [776, 541] on div "Select bulk" at bounding box center [800, 543] width 61 height 22
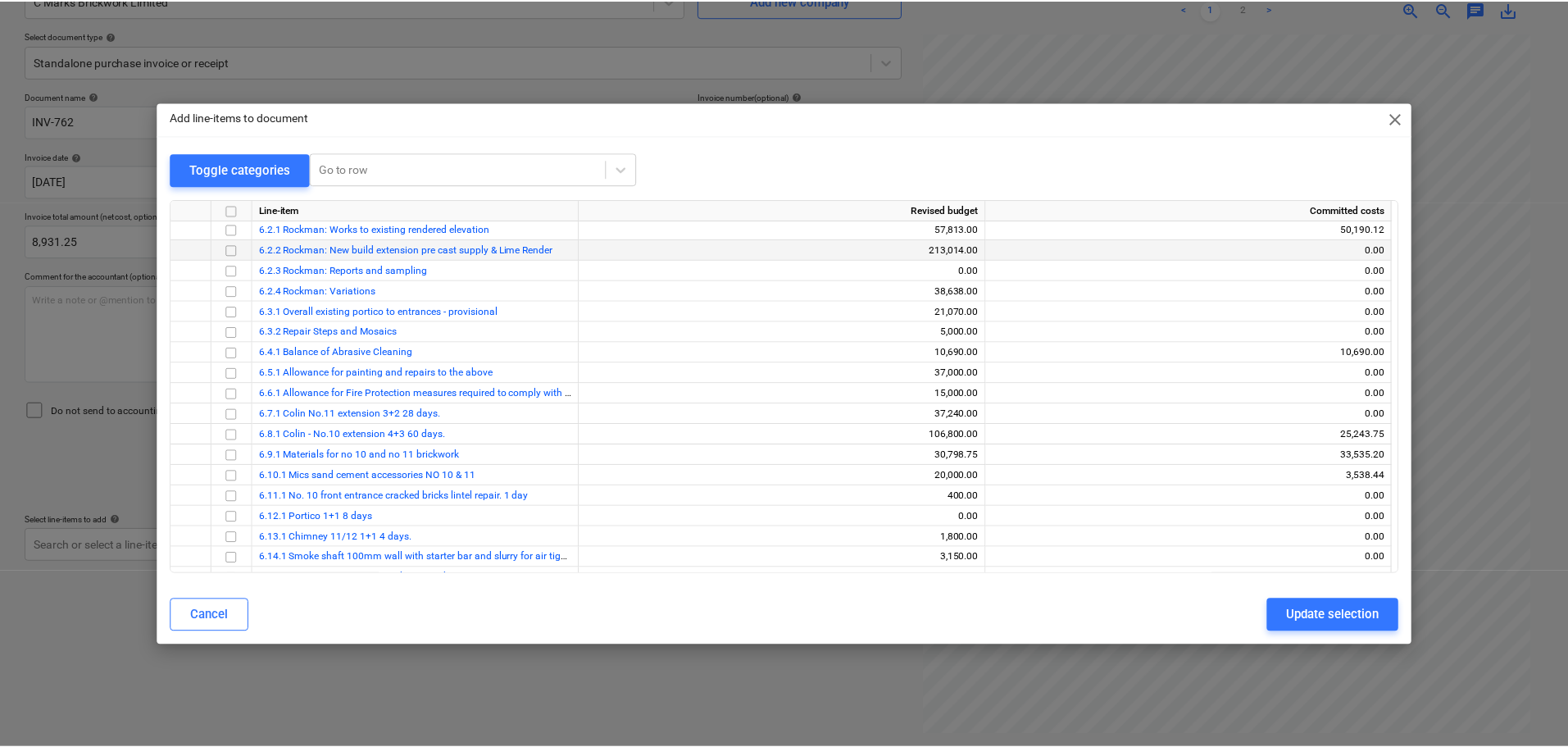
scroll to position [246, 0]
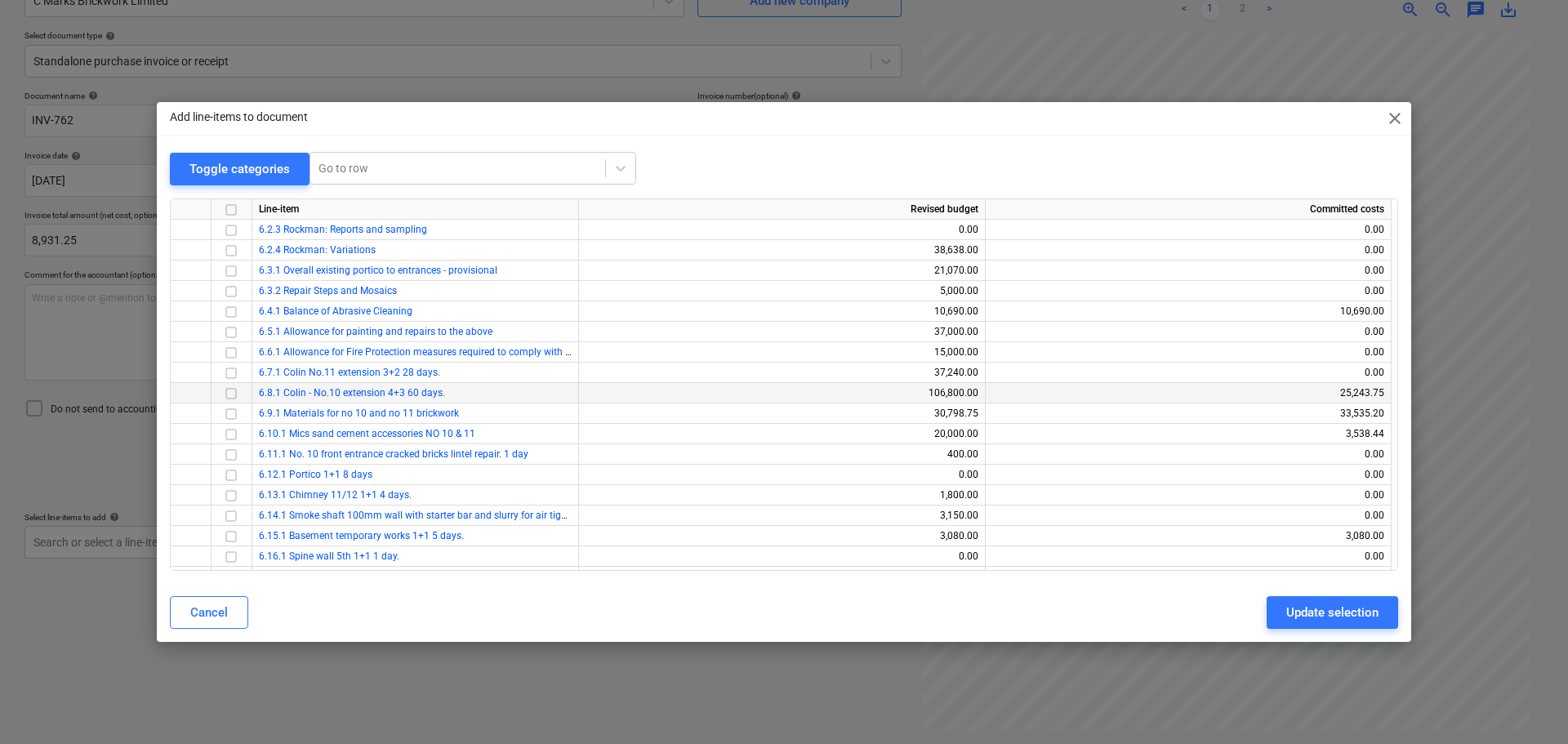
click at [234, 394] on input "checkbox" at bounding box center [231, 393] width 20 height 20
click at [1338, 619] on div "Update selection" at bounding box center [1332, 613] width 92 height 22
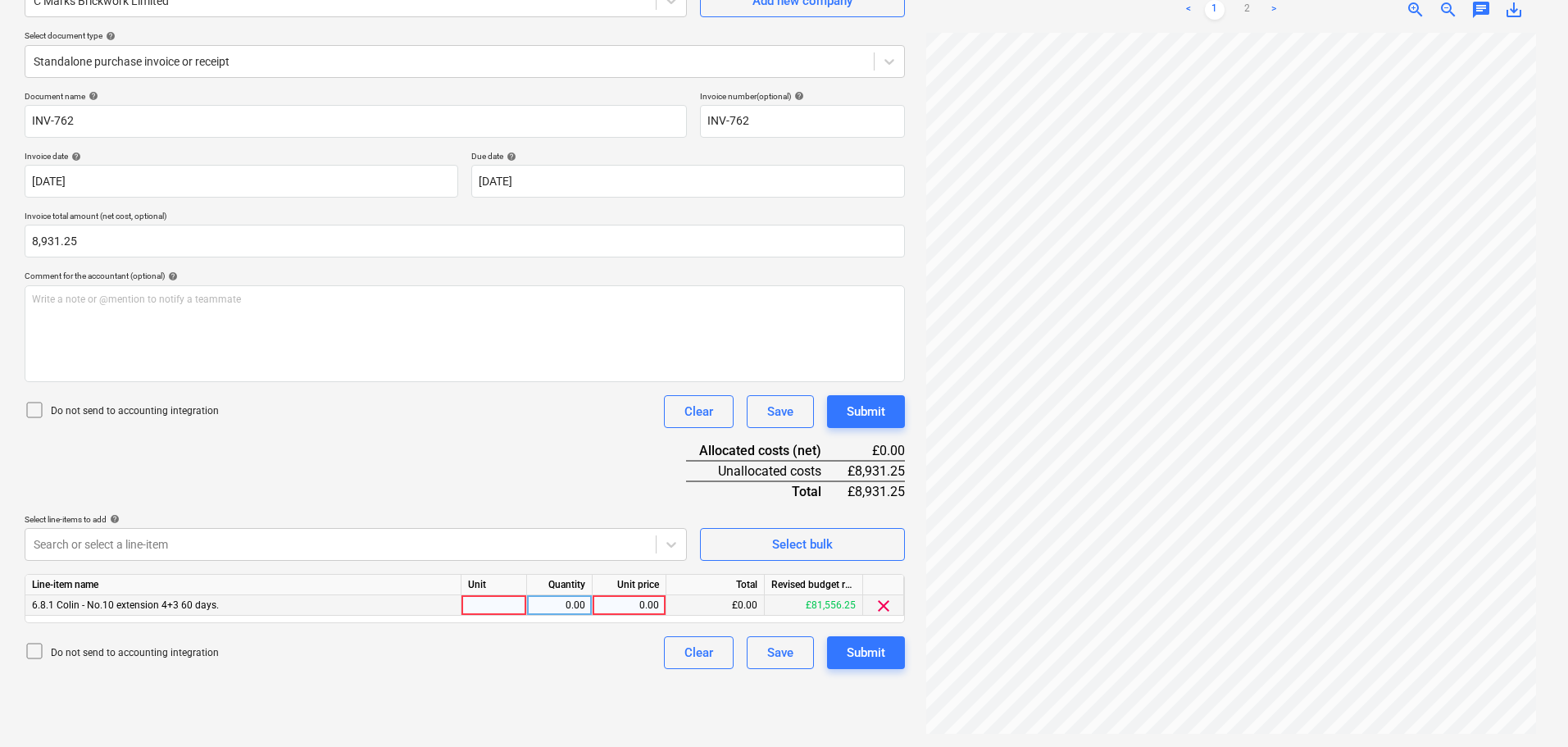
click at [639, 604] on div "0.00" at bounding box center [629, 605] width 60 height 21
click at [174, 406] on p "Do not send to accounting integration" at bounding box center [135, 411] width 168 height 14
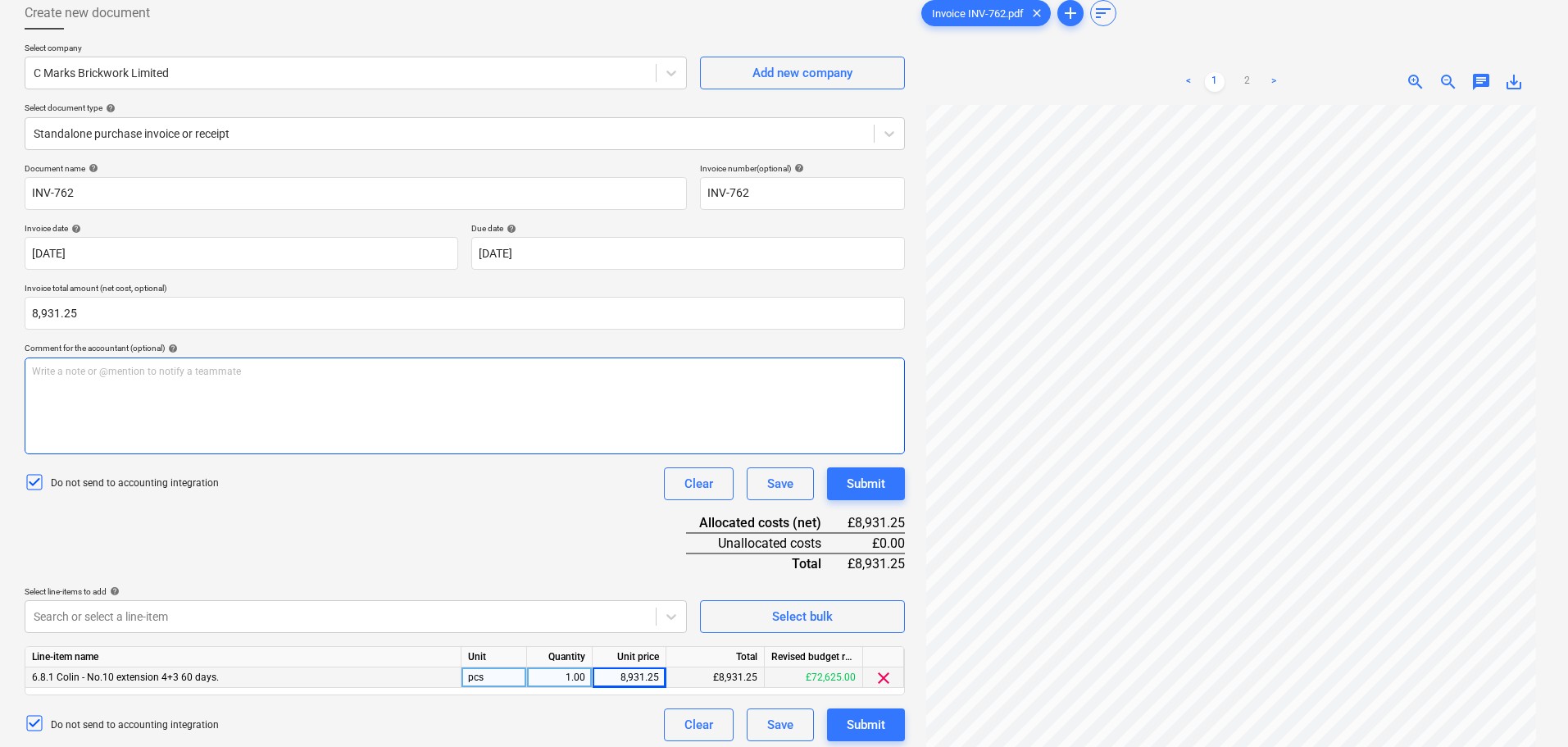
scroll to position [0, 0]
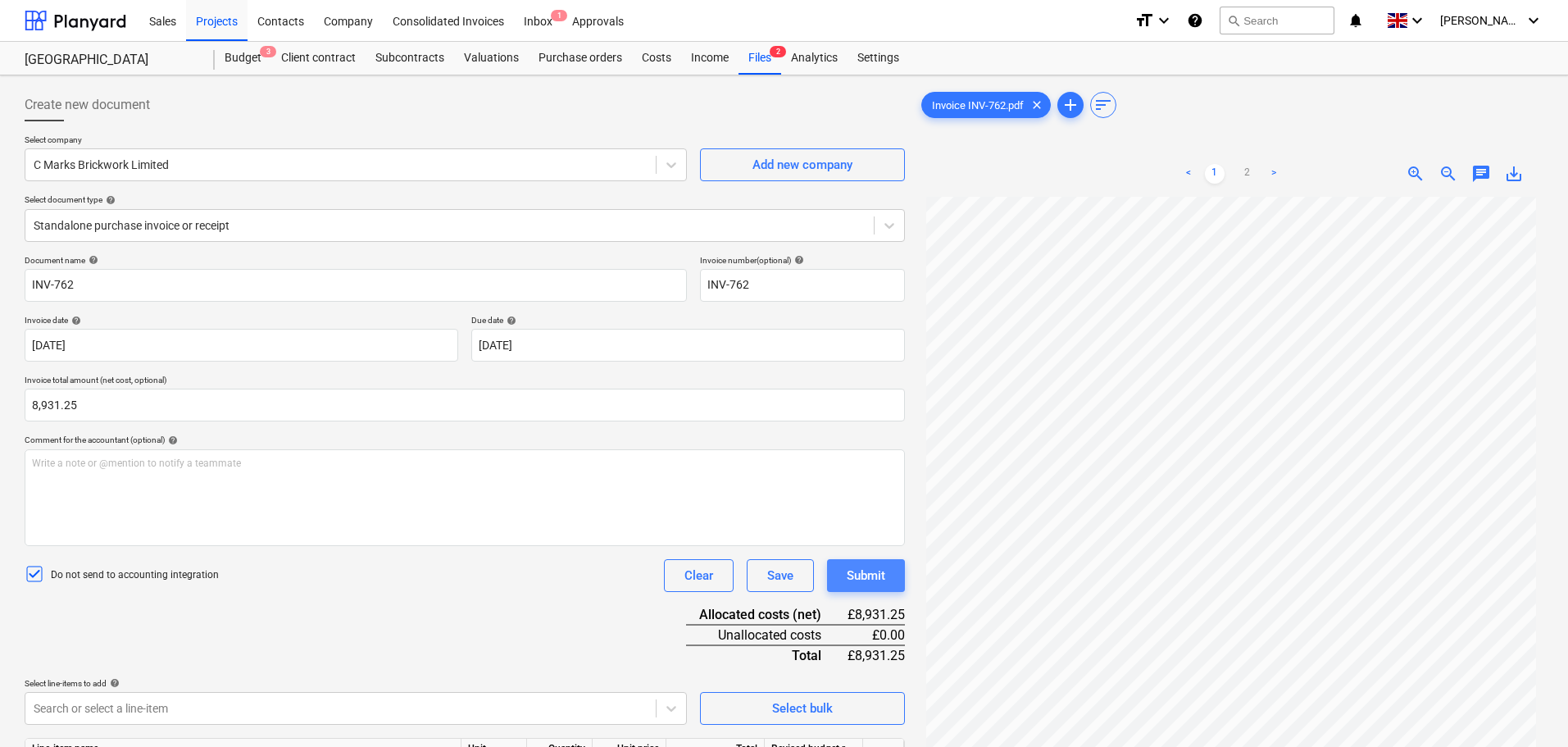
click at [861, 581] on div "Submit" at bounding box center [866, 576] width 38 height 22
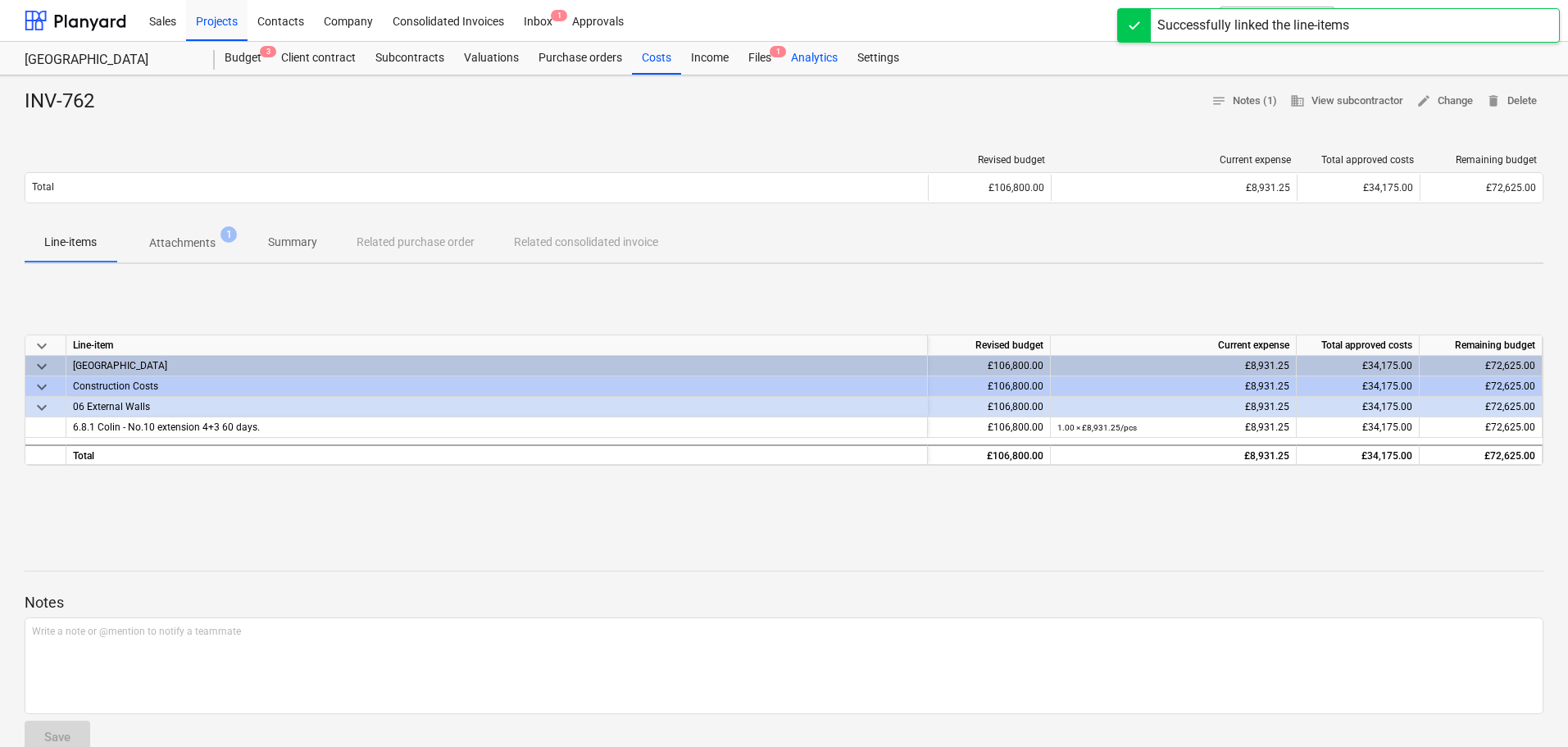
drag, startPoint x: 640, startPoint y: 56, endPoint x: 838, endPoint y: 70, distance: 198.5
click at [640, 56] on div "Costs" at bounding box center [657, 57] width 49 height 33
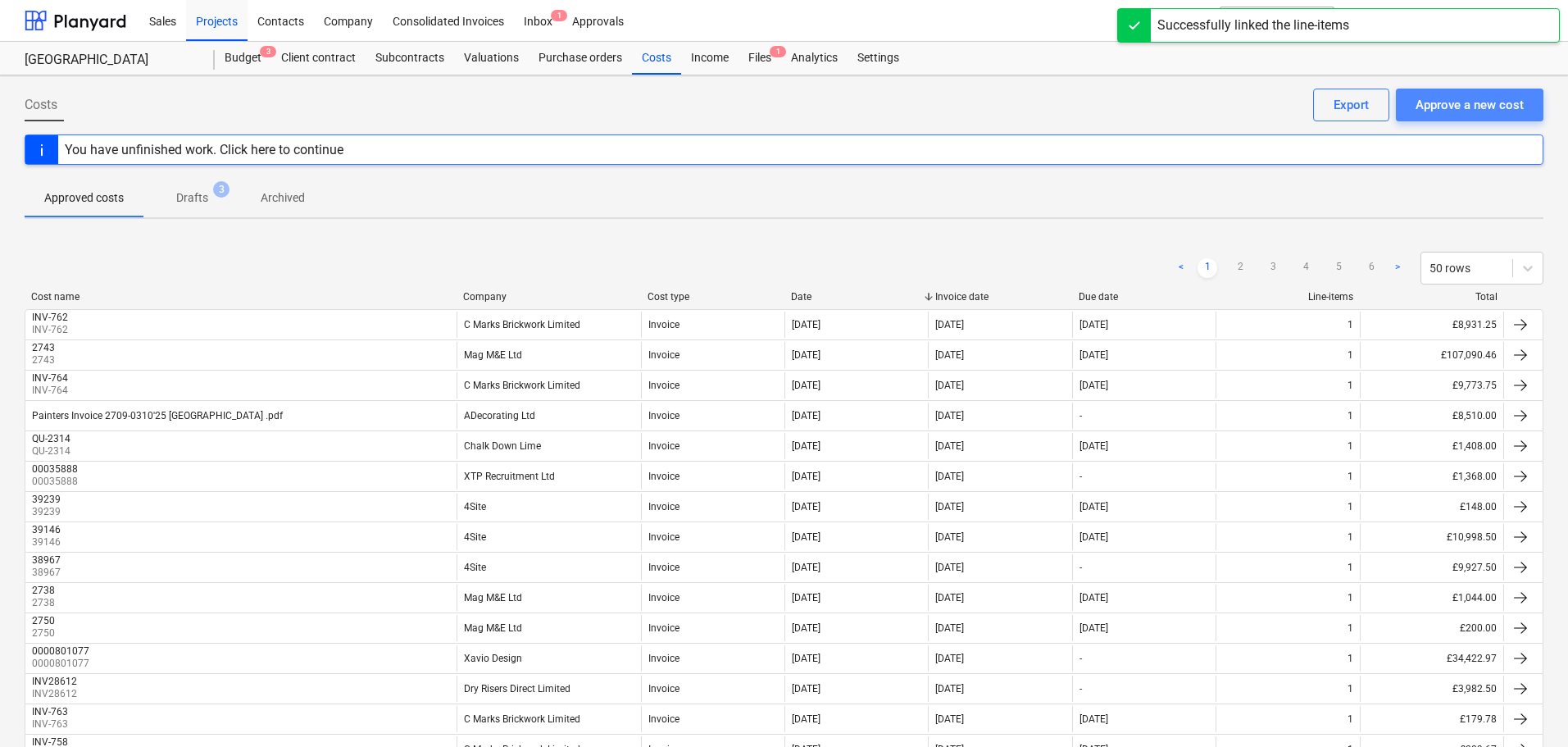
click at [1487, 95] on div "Approve a new cost" at bounding box center [1470, 106] width 108 height 22
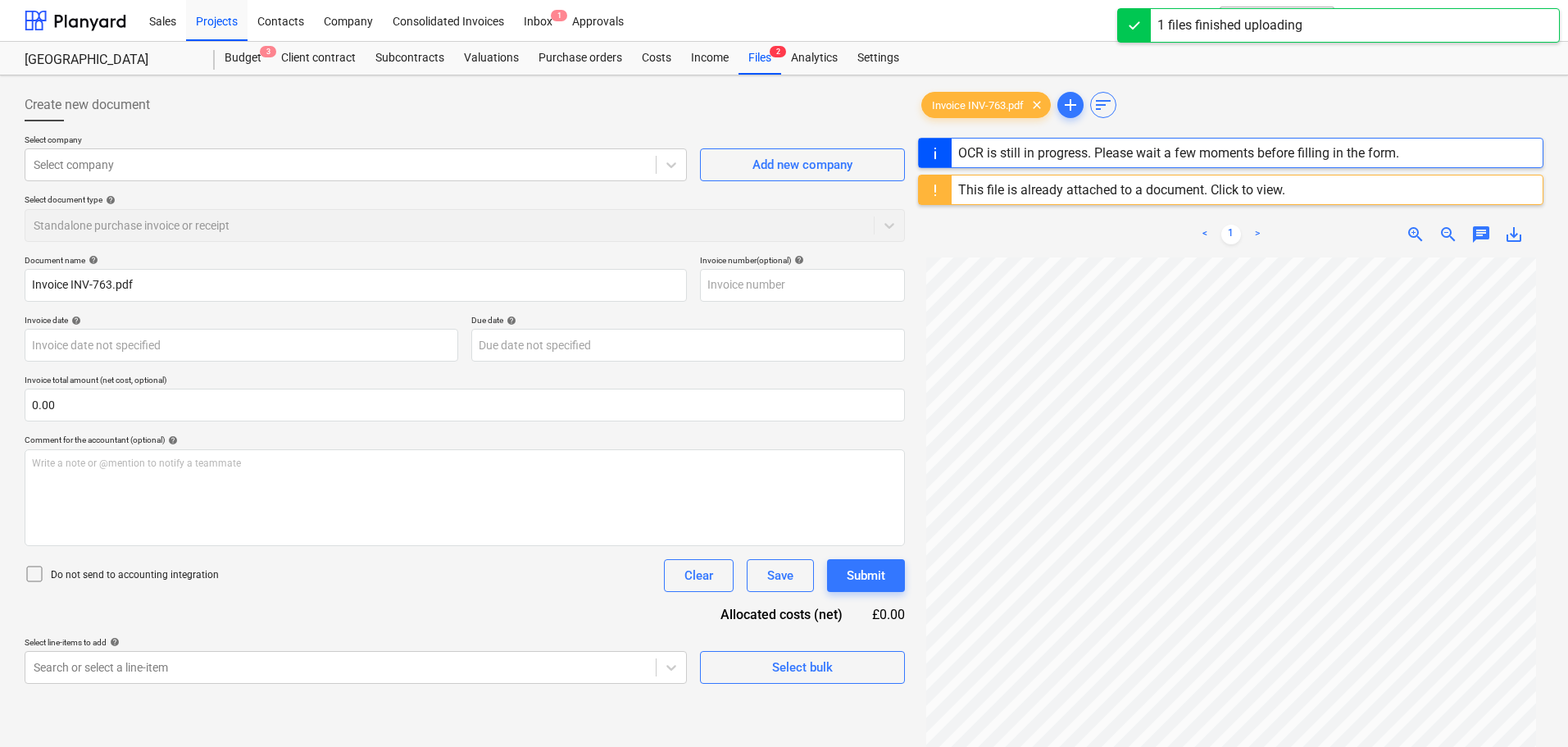
click at [1096, 192] on div "This file is already attached to a document. Click to view." at bounding box center [1122, 190] width 327 height 16
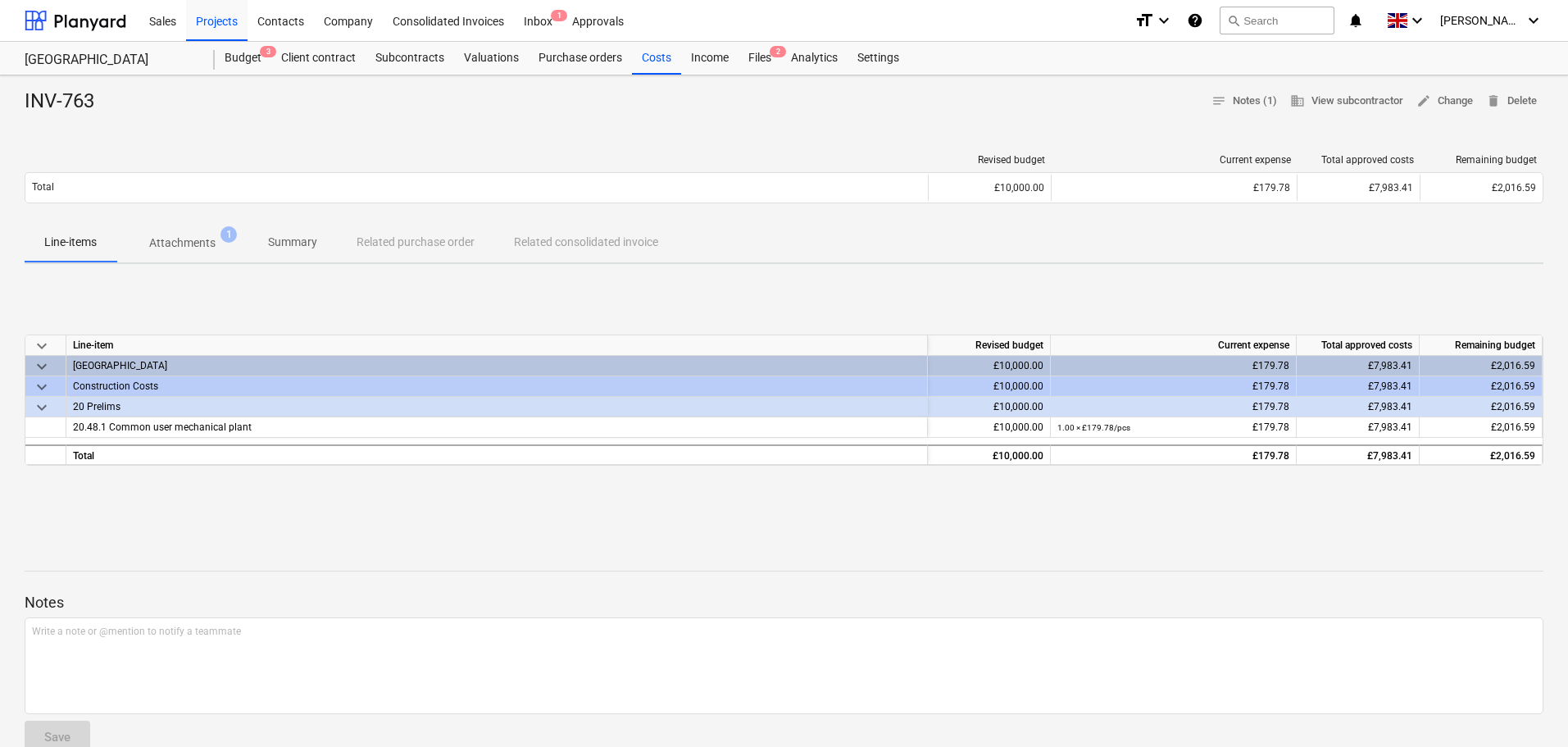
click at [274, 496] on div "keyboard_arrow_down Line-item Revised budget Current expense Total approved cos…" at bounding box center [784, 400] width 1519 height 246
click at [667, 57] on div "Costs" at bounding box center [657, 57] width 49 height 33
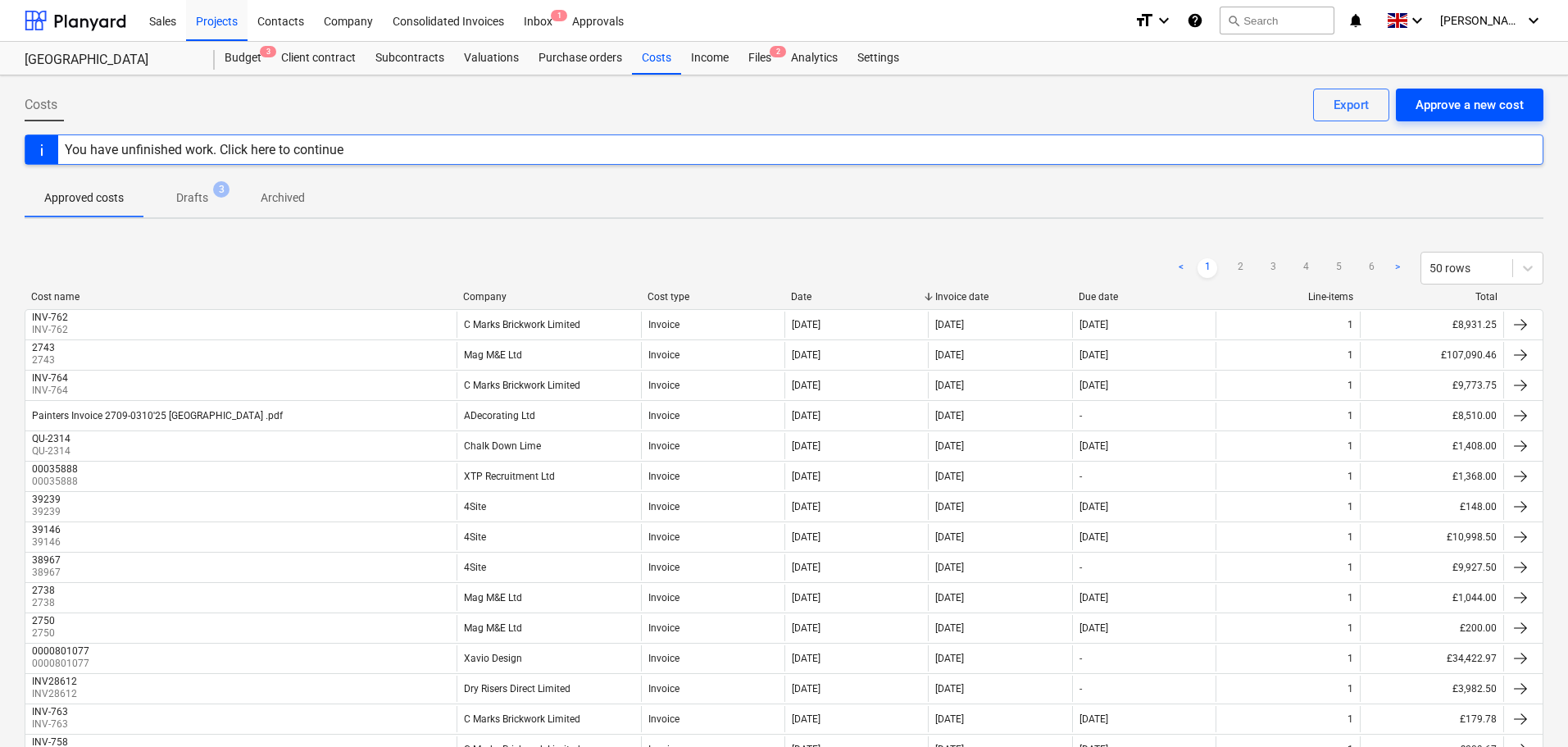
click at [1462, 107] on div "Approve a new cost" at bounding box center [1470, 106] width 108 height 22
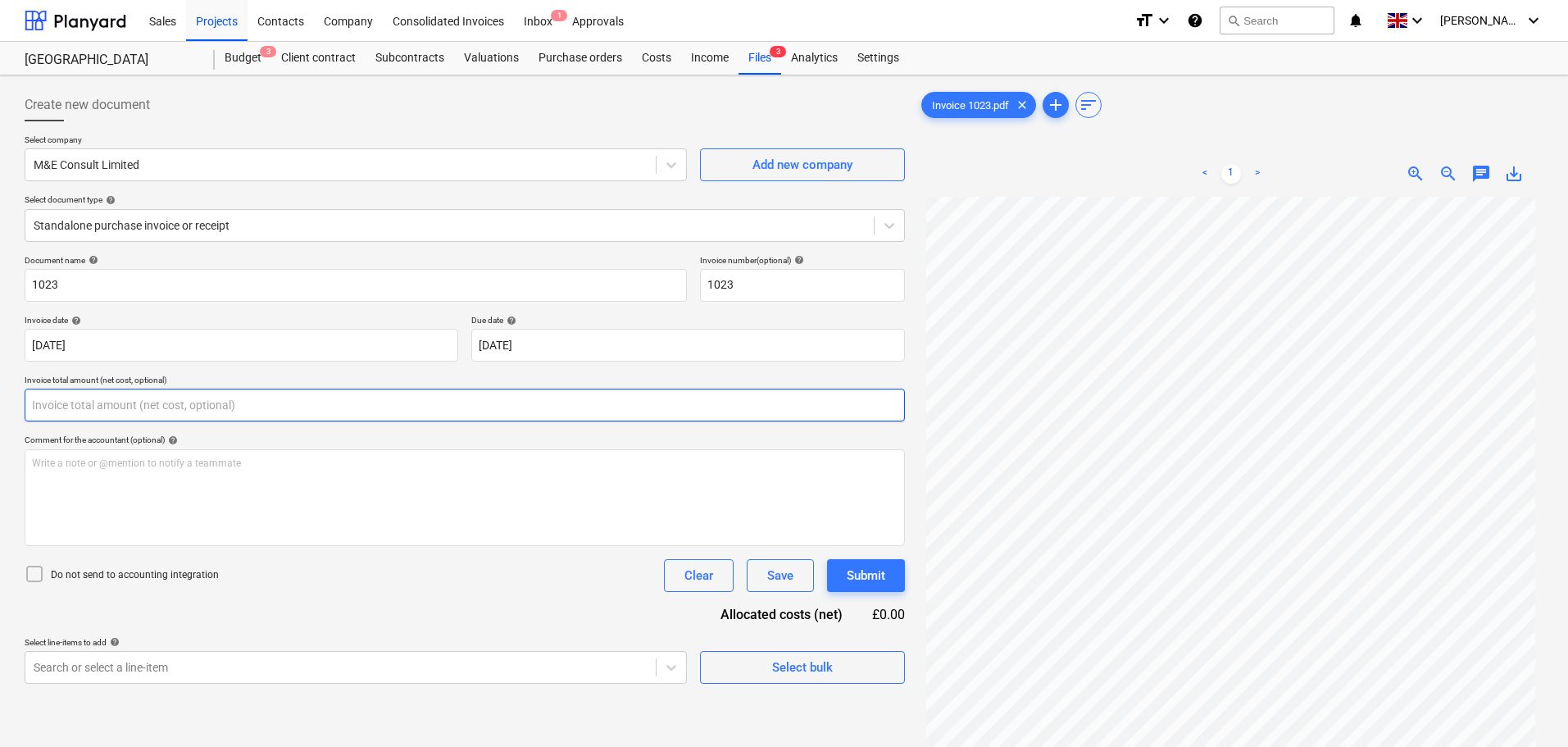
click at [68, 406] on input "text" at bounding box center [464, 405] width 881 height 33
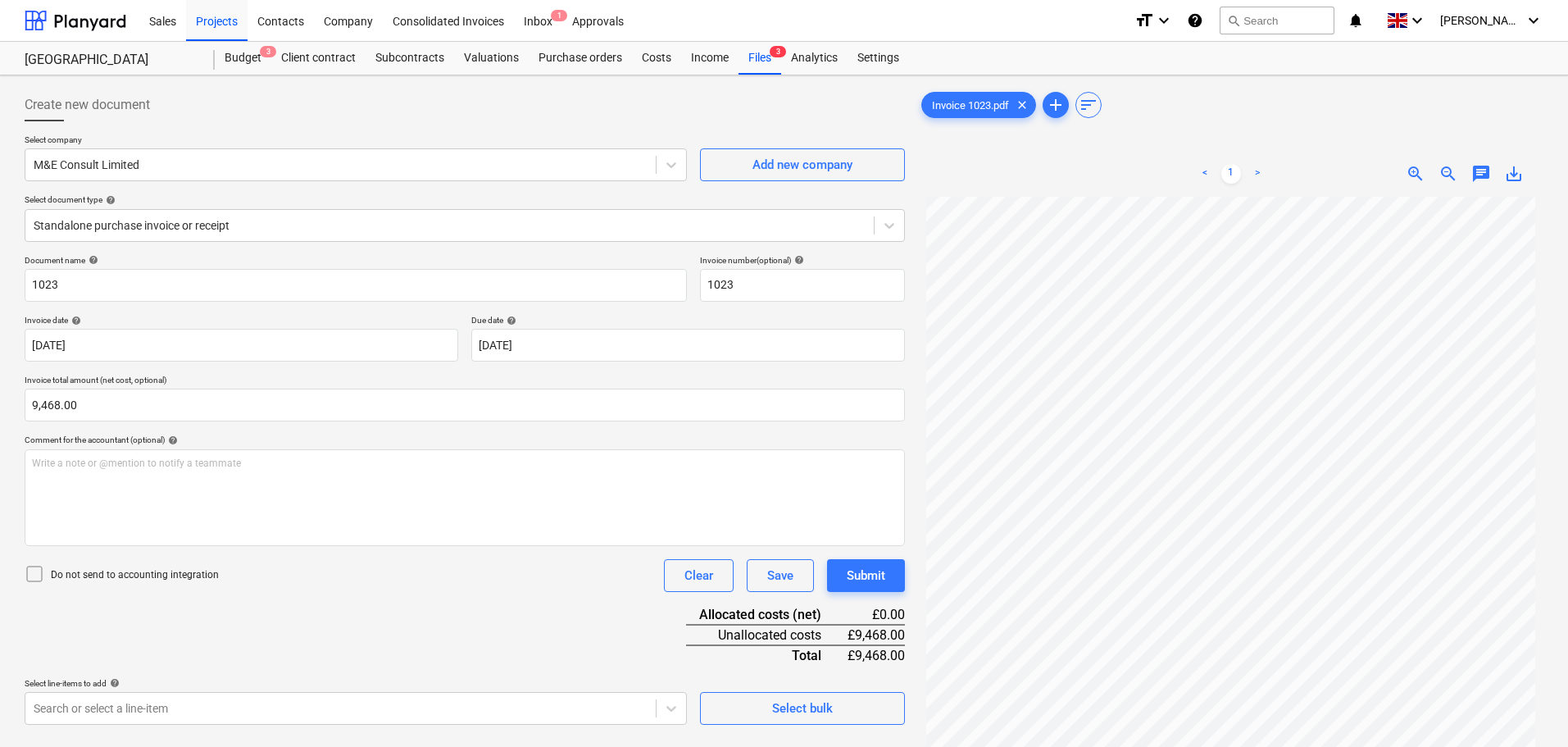
click at [161, 576] on p "Do not send to accounting integration" at bounding box center [135, 575] width 168 height 14
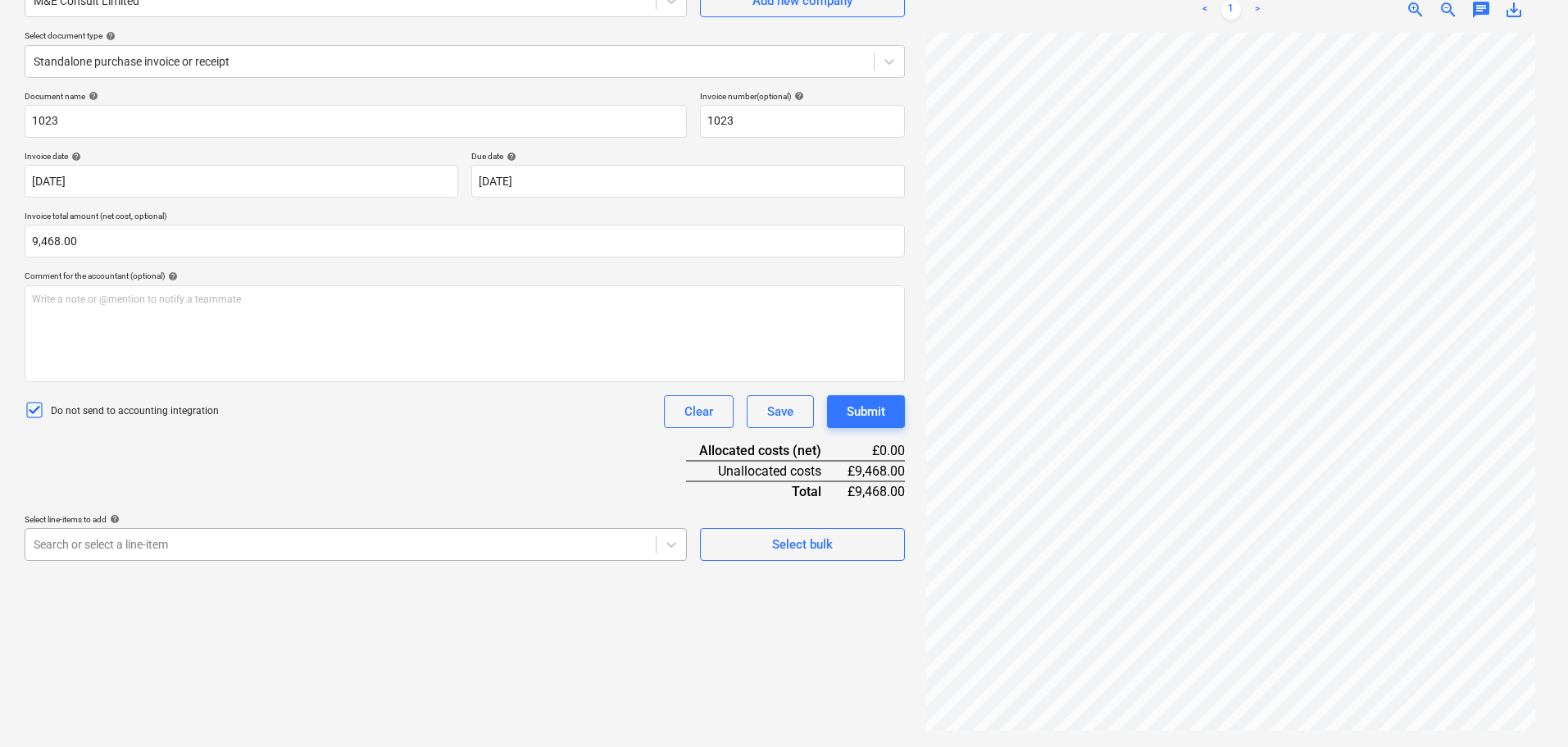
scroll to position [234, 0]
click at [145, 540] on body "Sales Projects Contacts Company Consolidated Invoices Inbox 1 Approvals format_…" at bounding box center [784, 209] width 1568 height 747
drag, startPoint x: 413, startPoint y: 450, endPoint x: 853, endPoint y: 491, distance: 441.9
click at [415, 450] on div "Document name help 1023 Invoice number (optional) help 1023 Invoice date help 3…" at bounding box center [464, 326] width 881 height 470
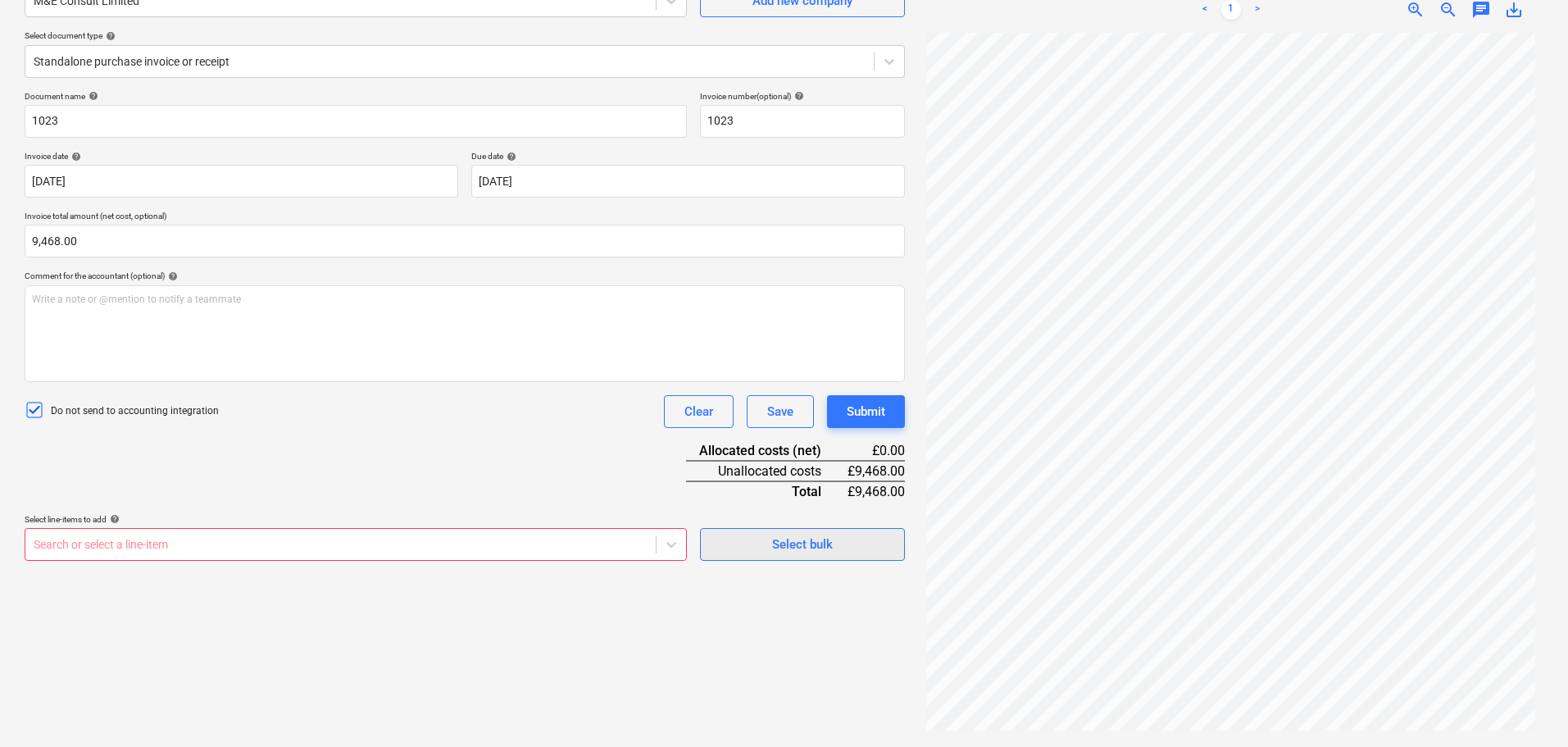
click at [838, 551] on span "Select bulk" at bounding box center [803, 545] width 164 height 22
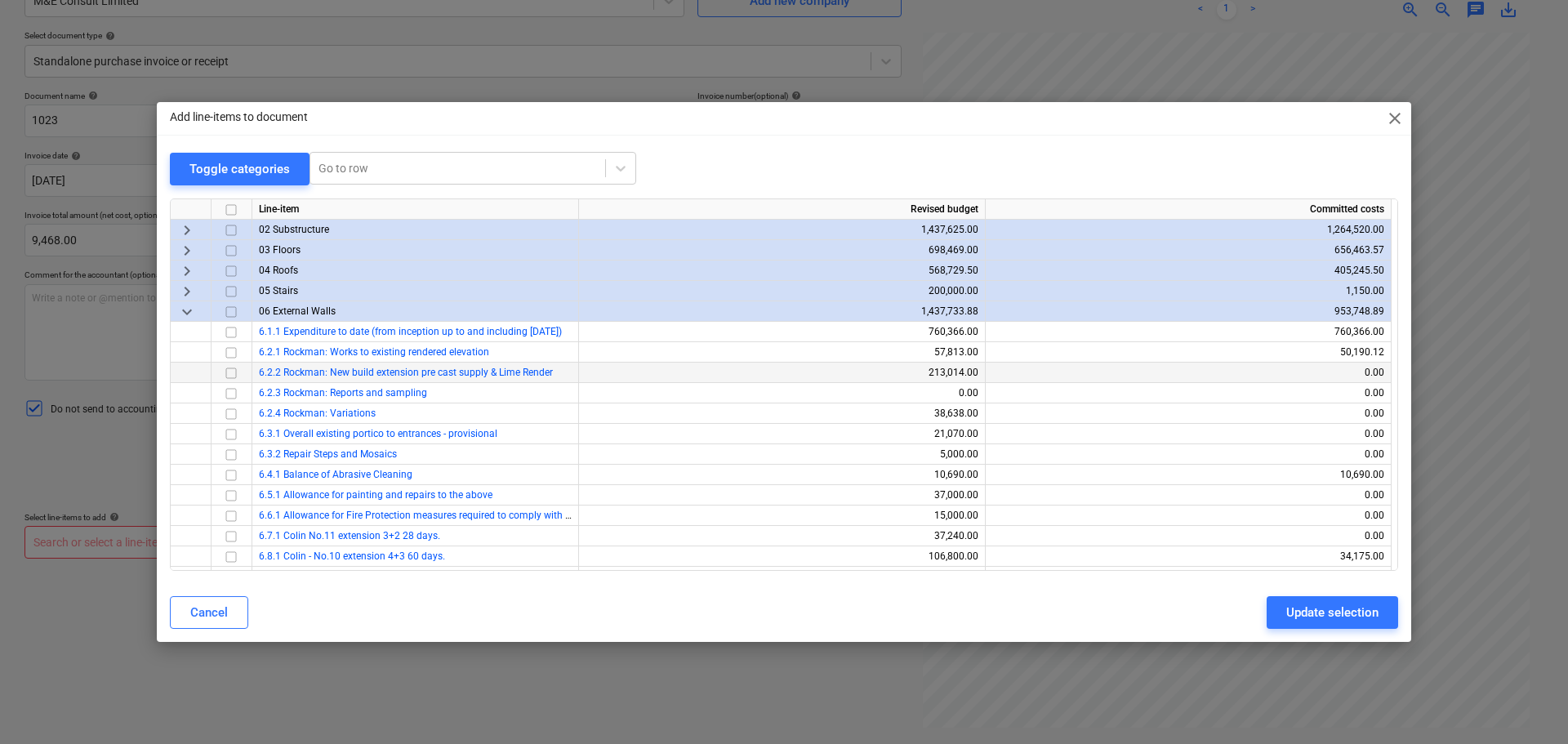
scroll to position [0, 0]
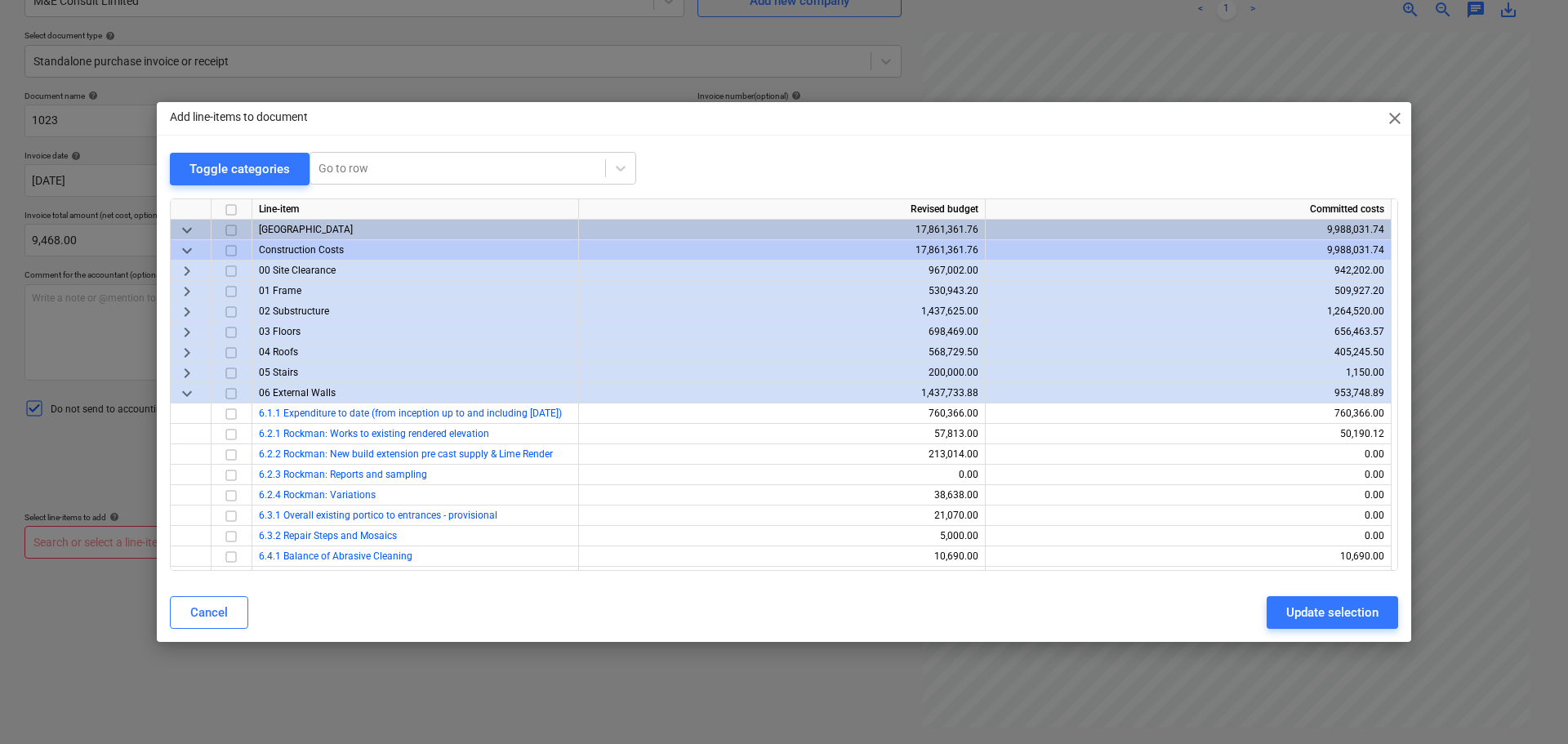
click at [191, 394] on span "keyboard_arrow_down" at bounding box center [187, 393] width 20 height 20
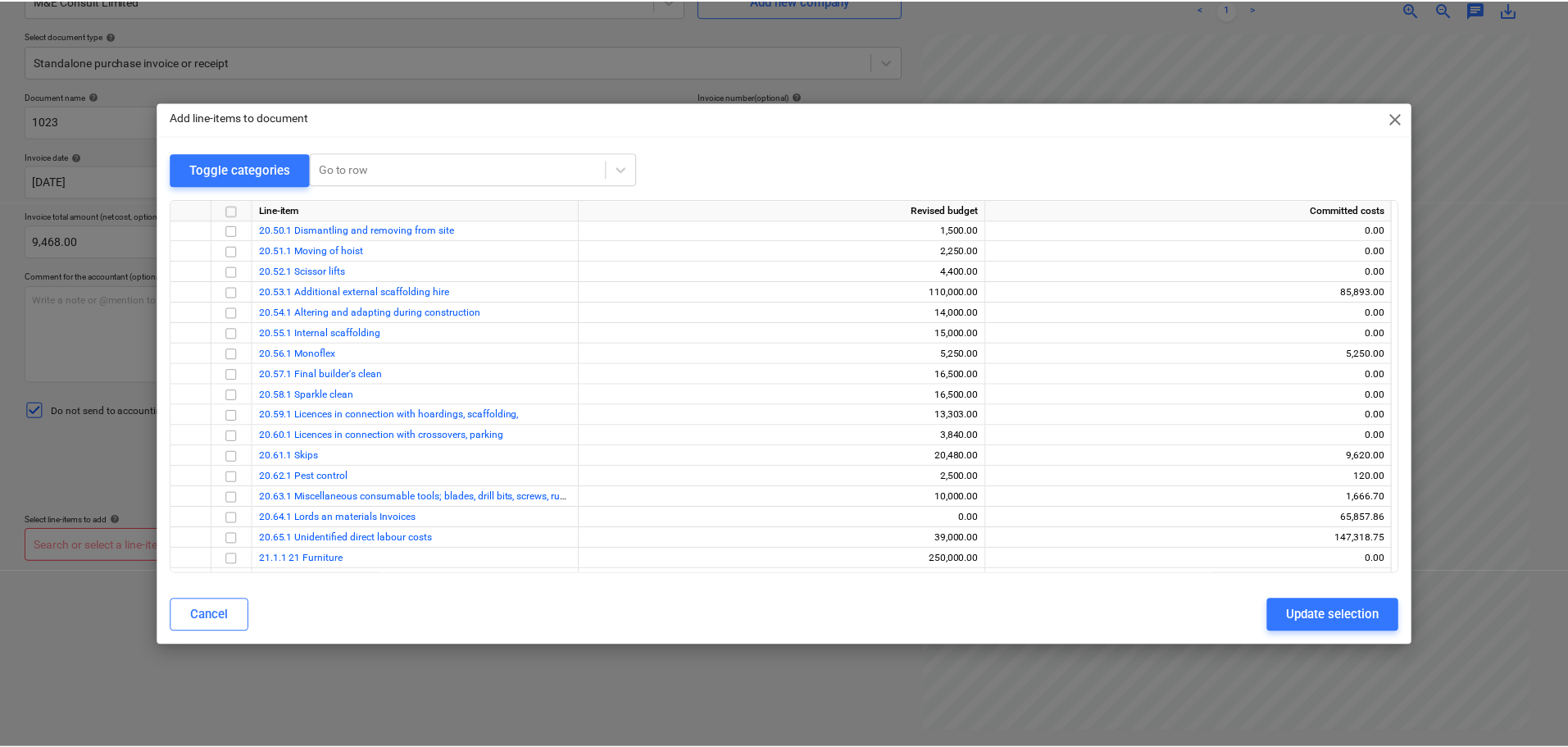
scroll to position [1494, 0]
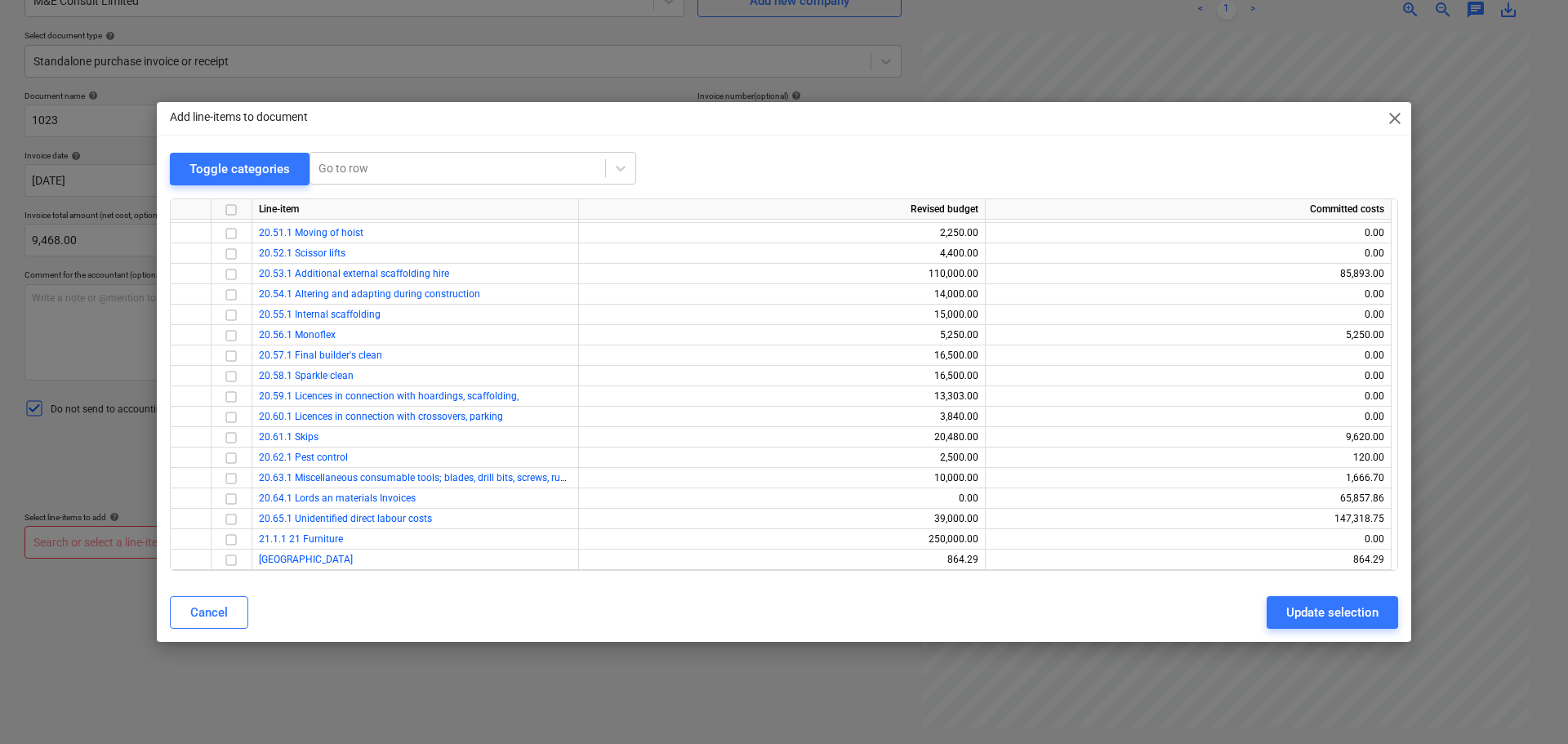
click at [1399, 119] on span "close" at bounding box center [1395, 119] width 20 height 20
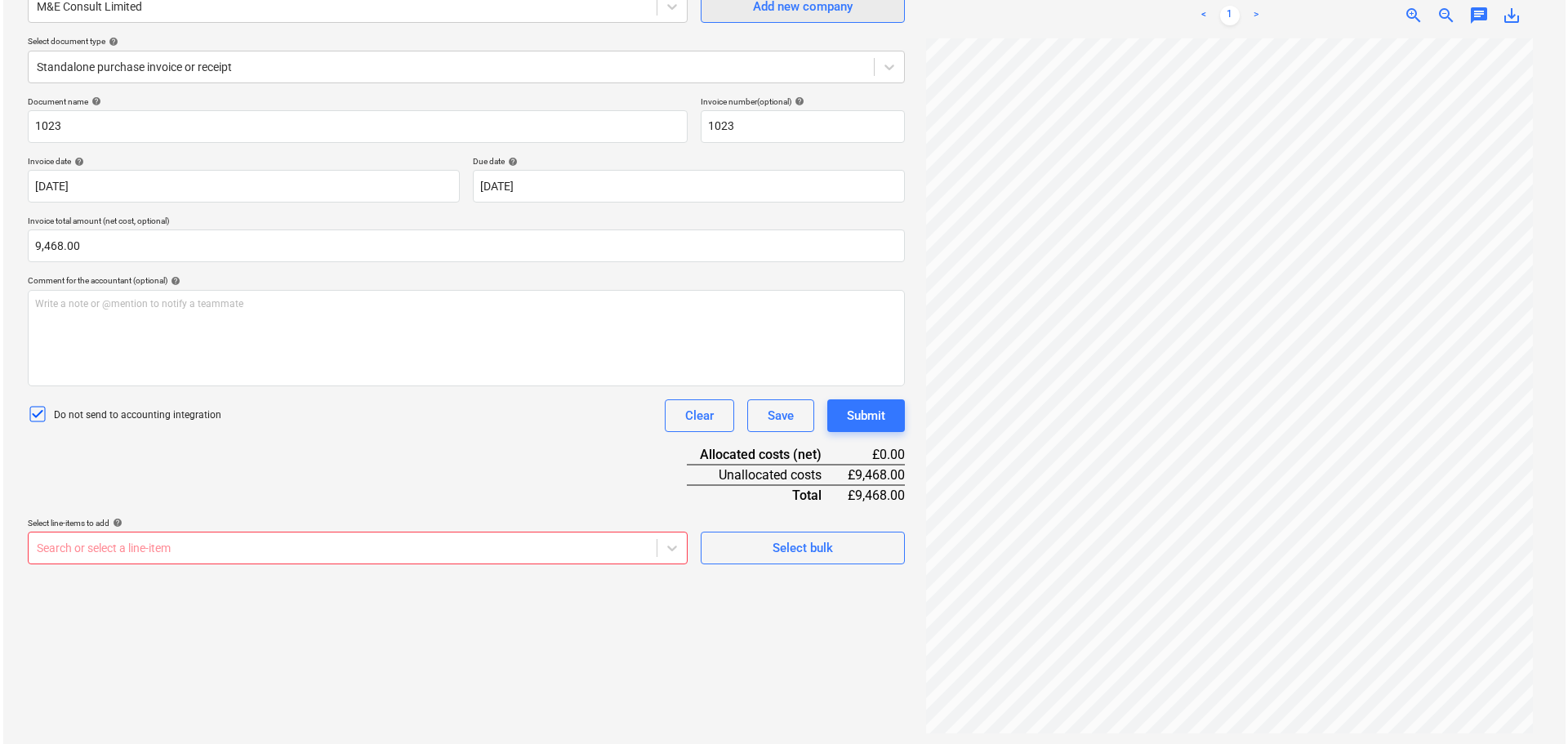
scroll to position [0, 0]
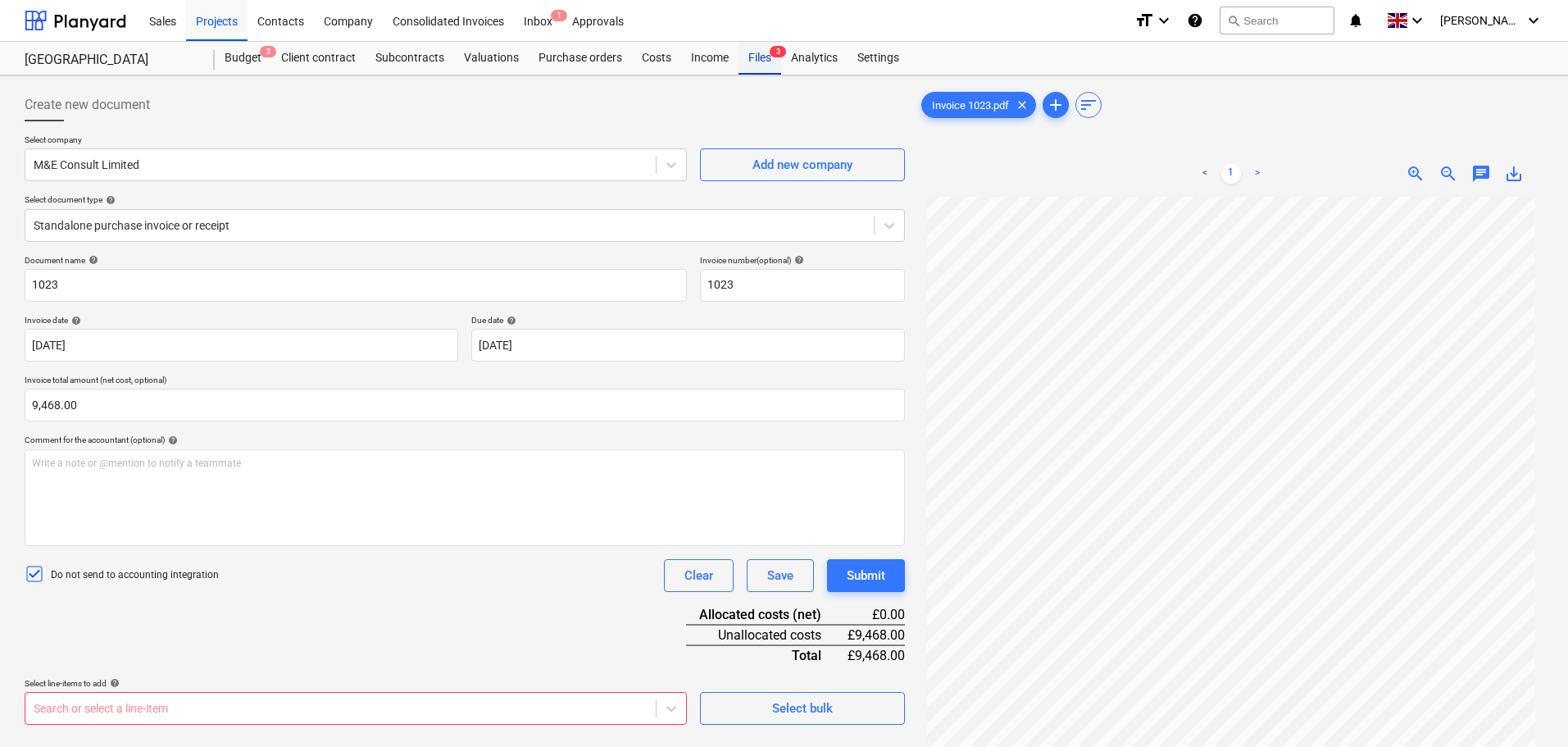
click at [763, 56] on div "Files 3" at bounding box center [759, 57] width 42 height 33
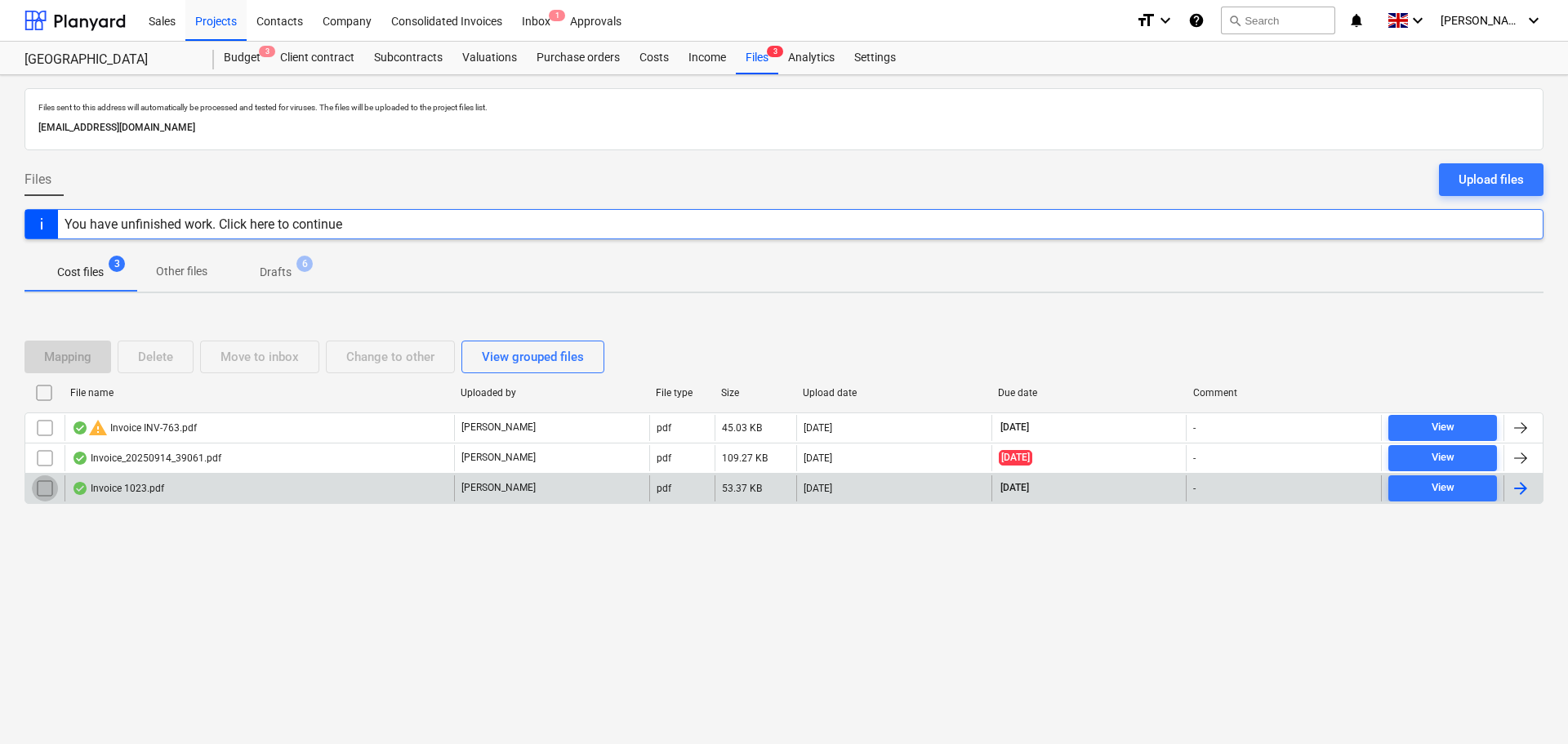
drag, startPoint x: 43, startPoint y: 484, endPoint x: 49, endPoint y: 474, distance: 11.7
click at [44, 481] on input "checkbox" at bounding box center [44, 488] width 27 height 27
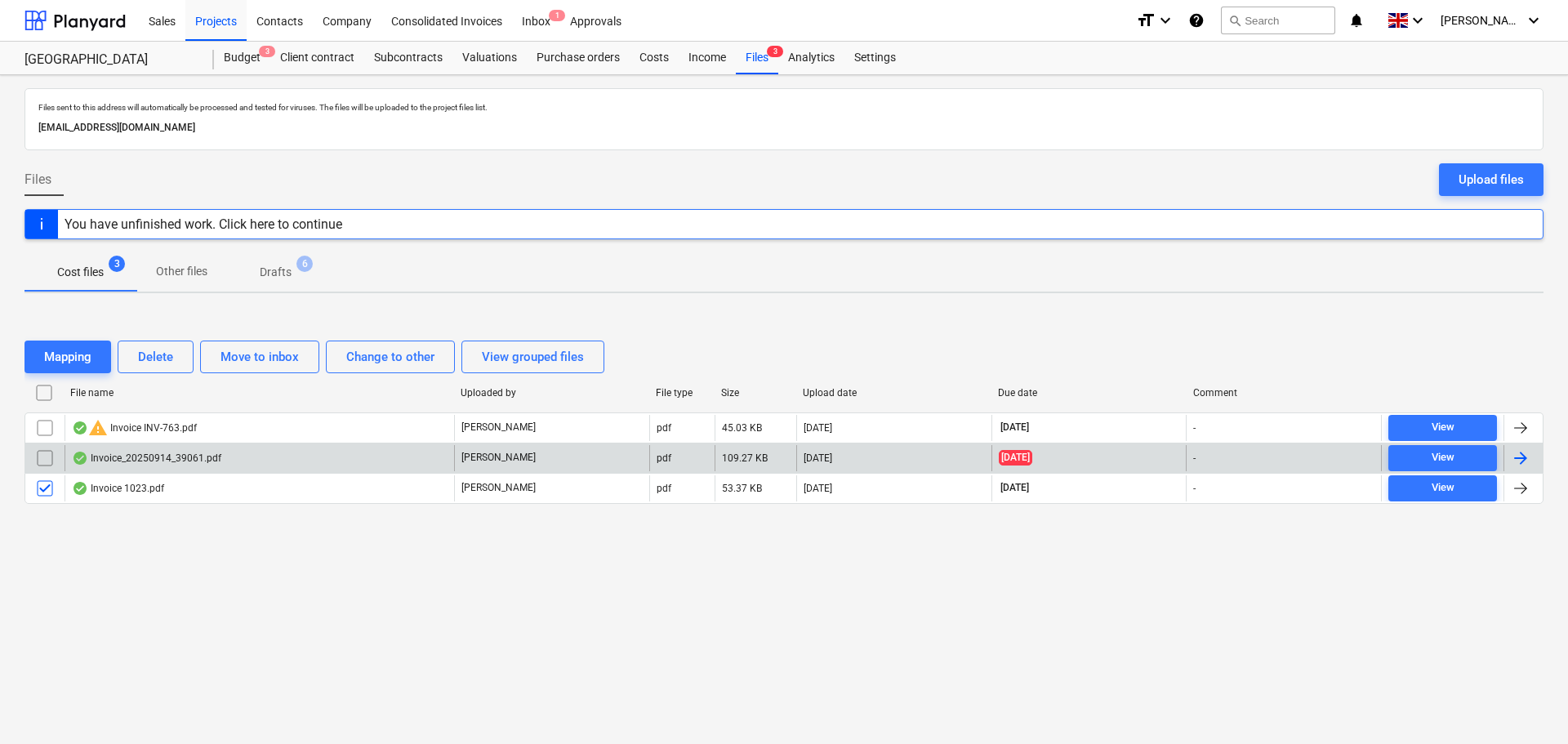
click at [52, 459] on input "checkbox" at bounding box center [44, 458] width 27 height 27
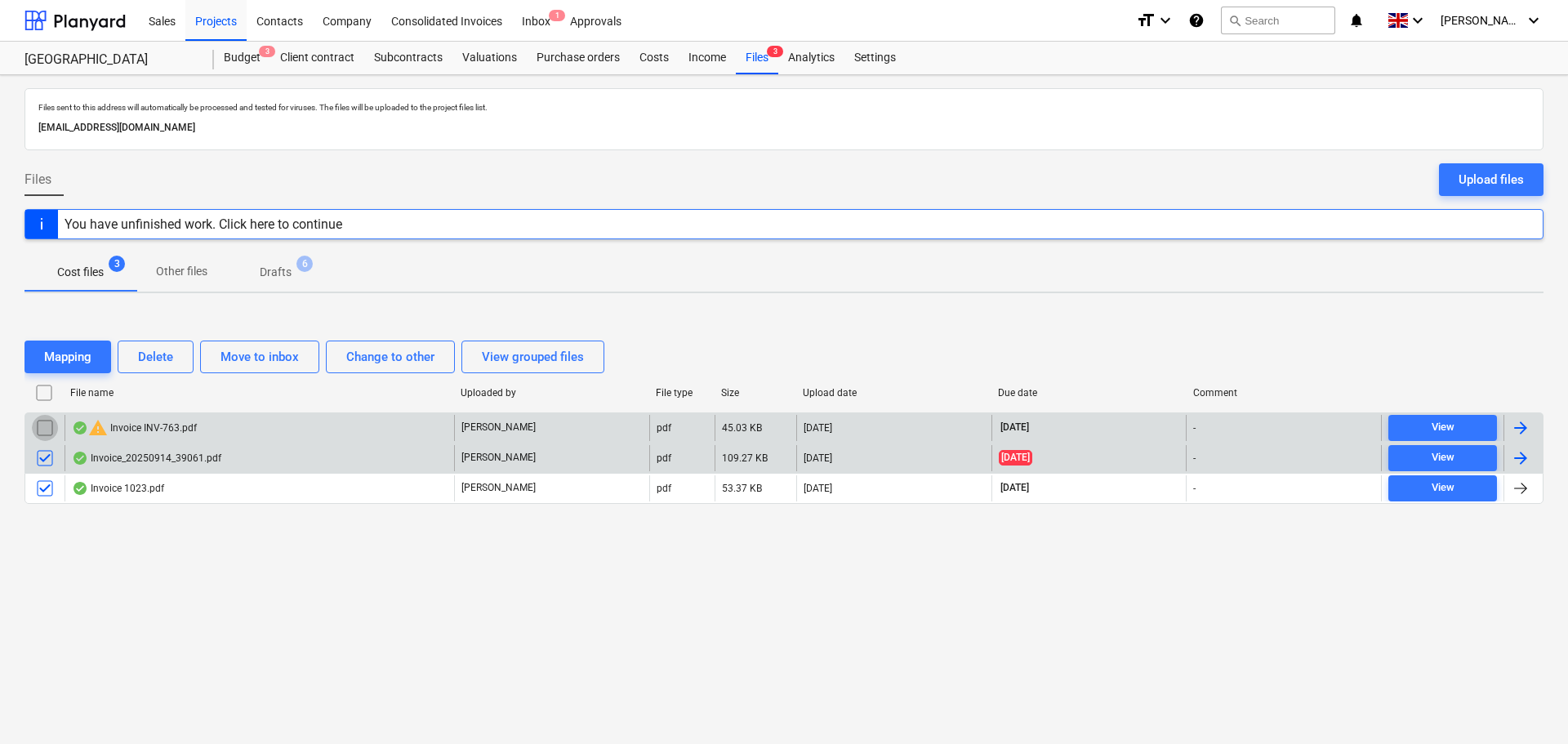
click at [44, 427] on input "checkbox" at bounding box center [44, 428] width 27 height 27
click at [171, 357] on div "Delete" at bounding box center [155, 357] width 35 height 22
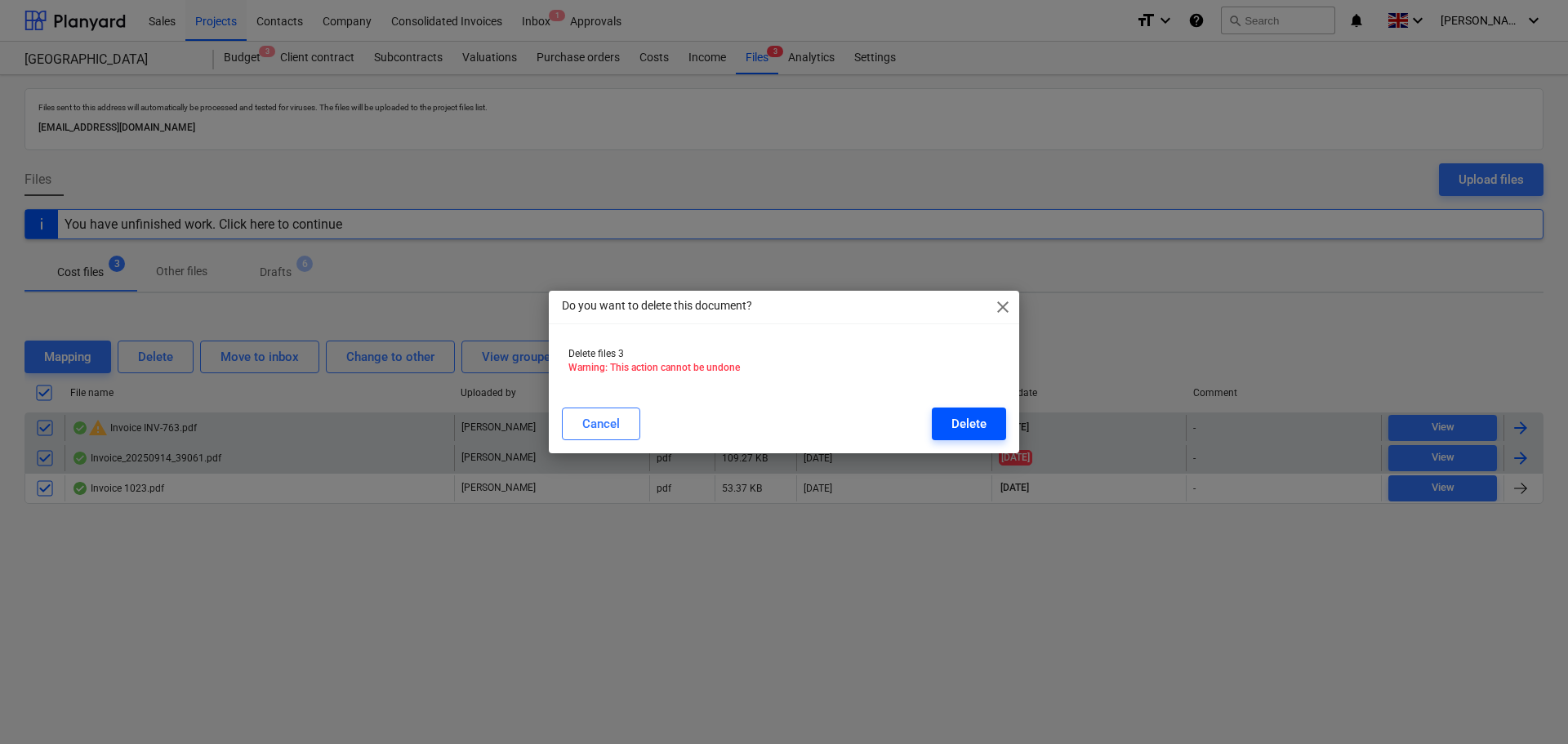
click at [950, 423] on button "Delete" at bounding box center [969, 424] width 75 height 32
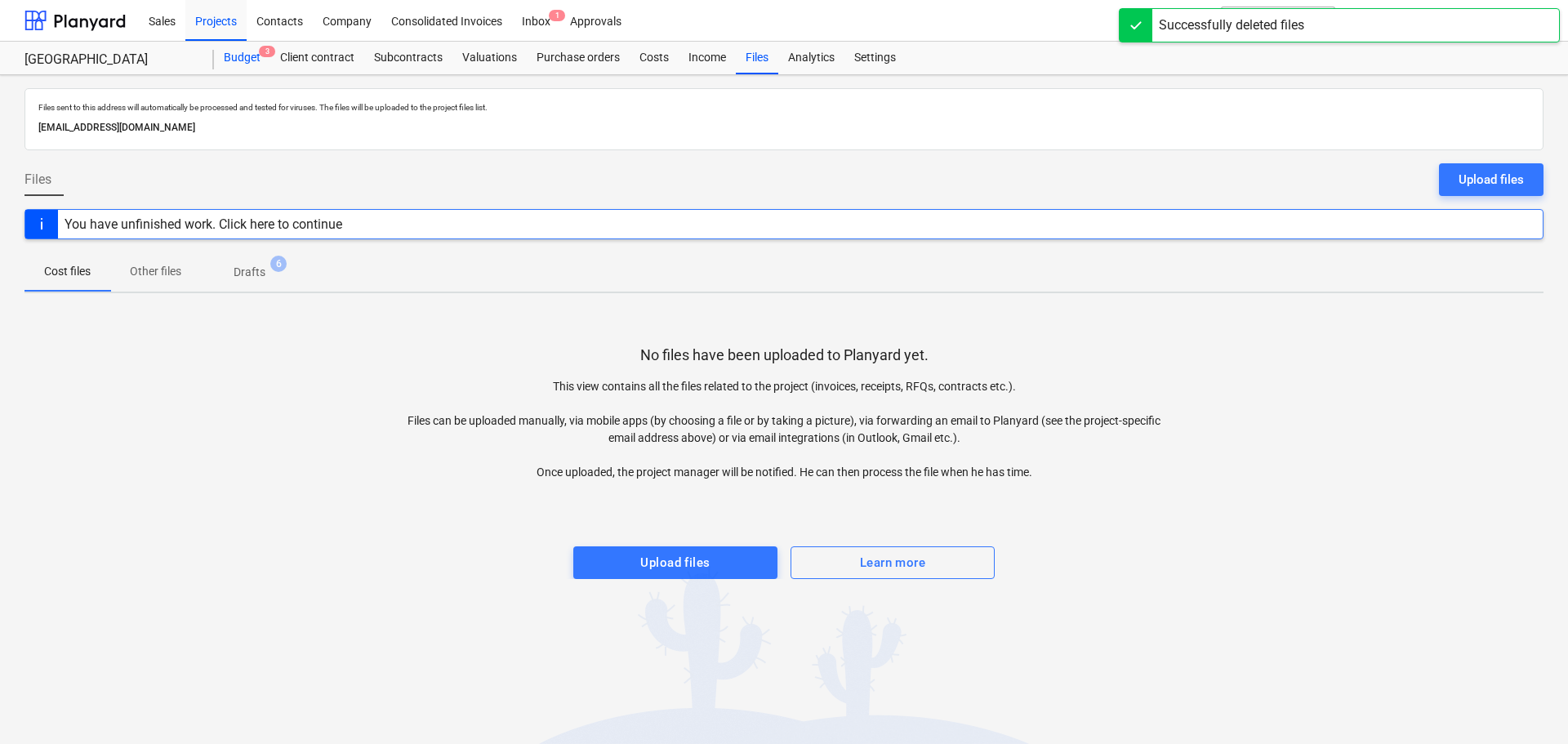
click at [234, 55] on div "Budget 3" at bounding box center [242, 57] width 56 height 32
